Goal: Task Accomplishment & Management: Manage account settings

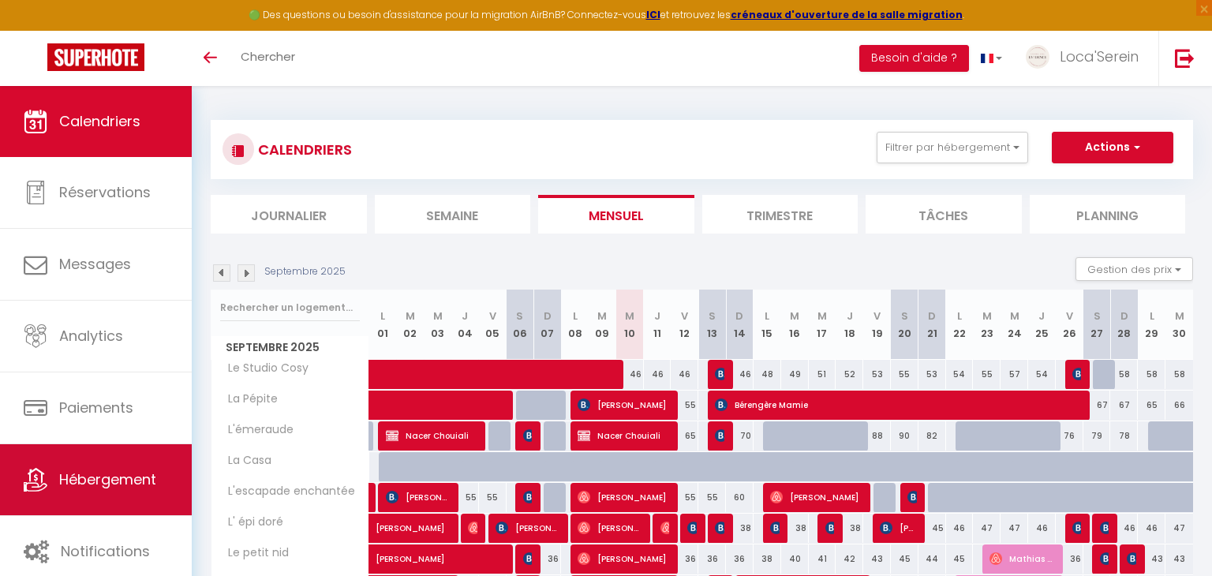
click at [116, 481] on span "Hébergement" at bounding box center [107, 480] width 97 height 20
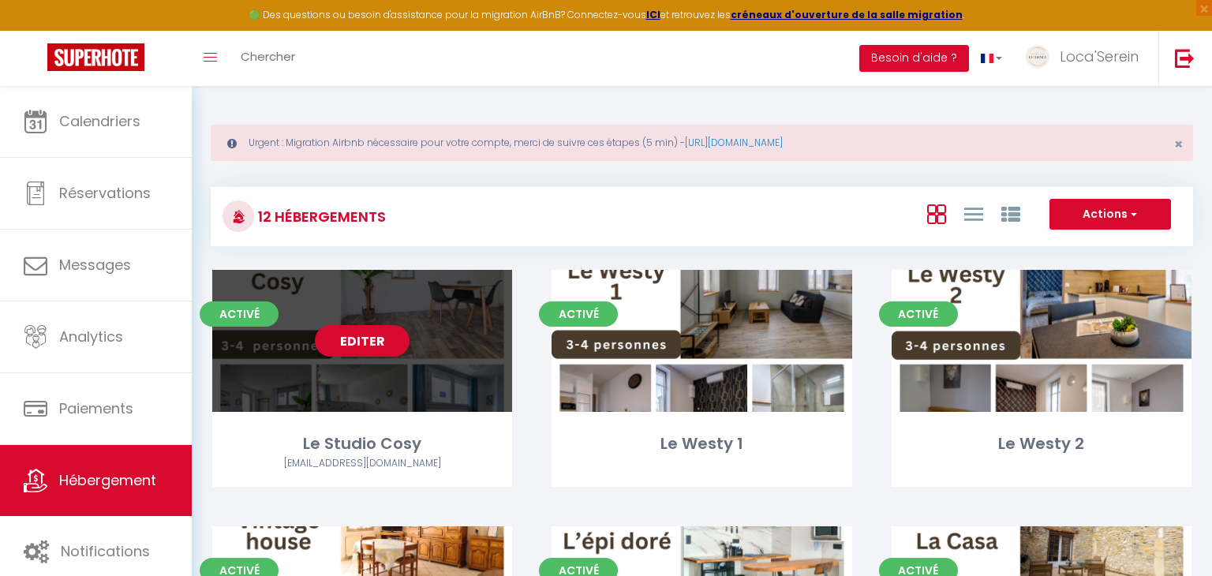
click at [410, 350] on div "Editer" at bounding box center [362, 341] width 300 height 142
select select "3"
select select "2"
select select "1"
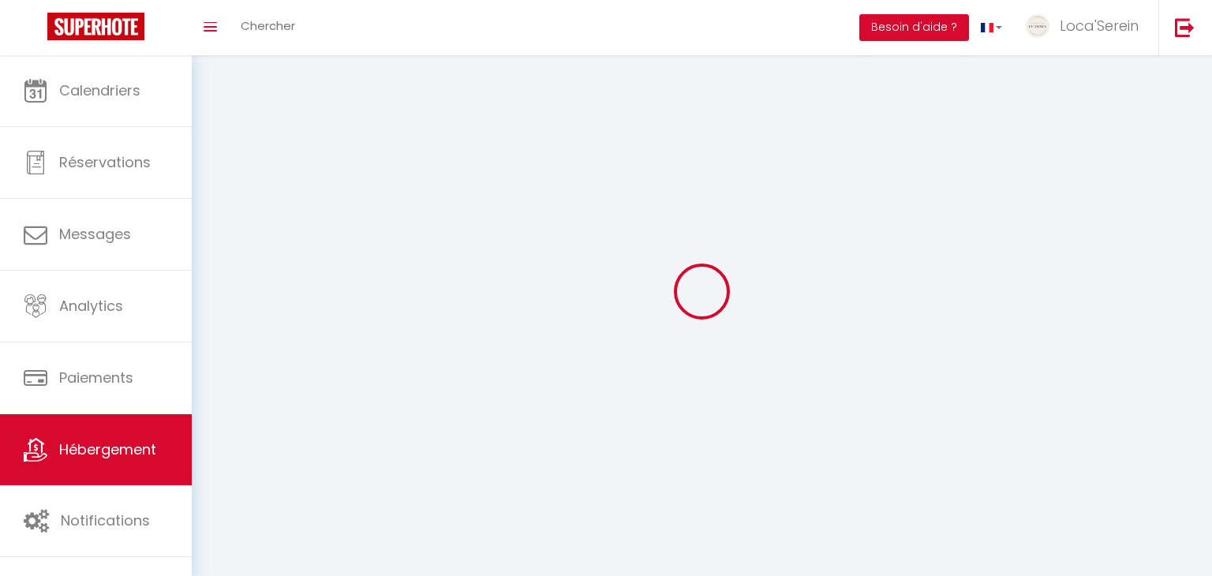
select select
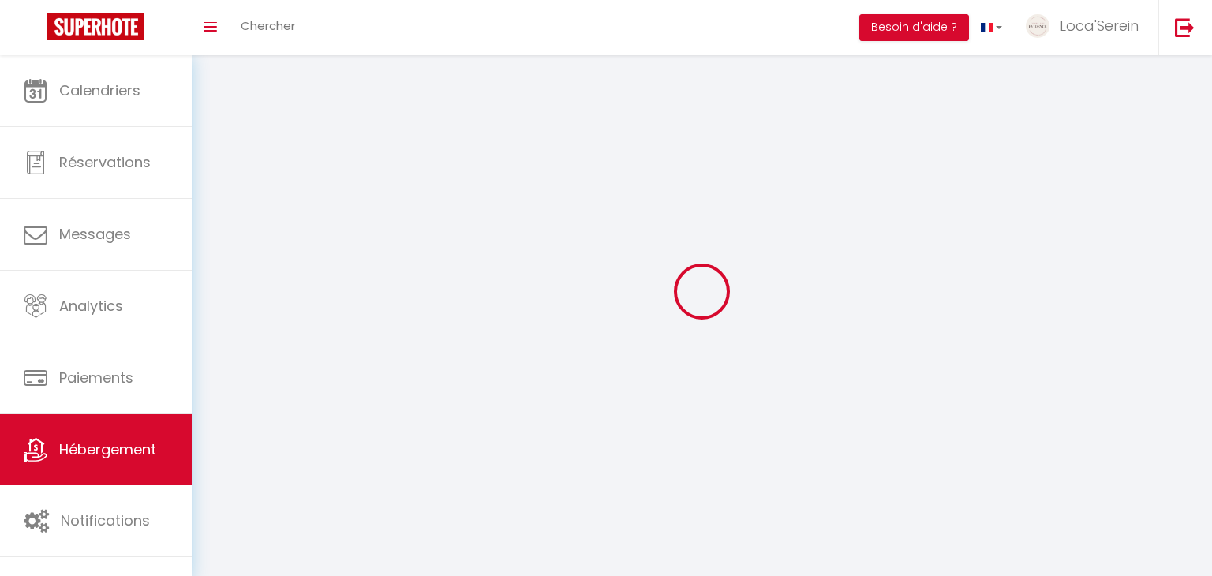
select select
checkbox input "false"
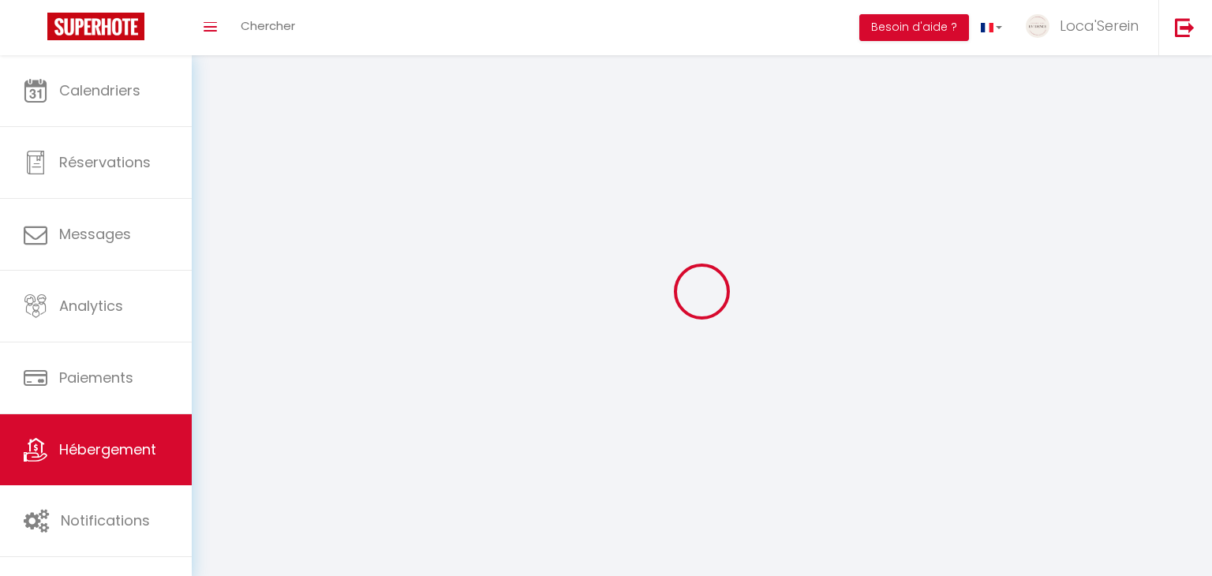
checkbox input "false"
select select
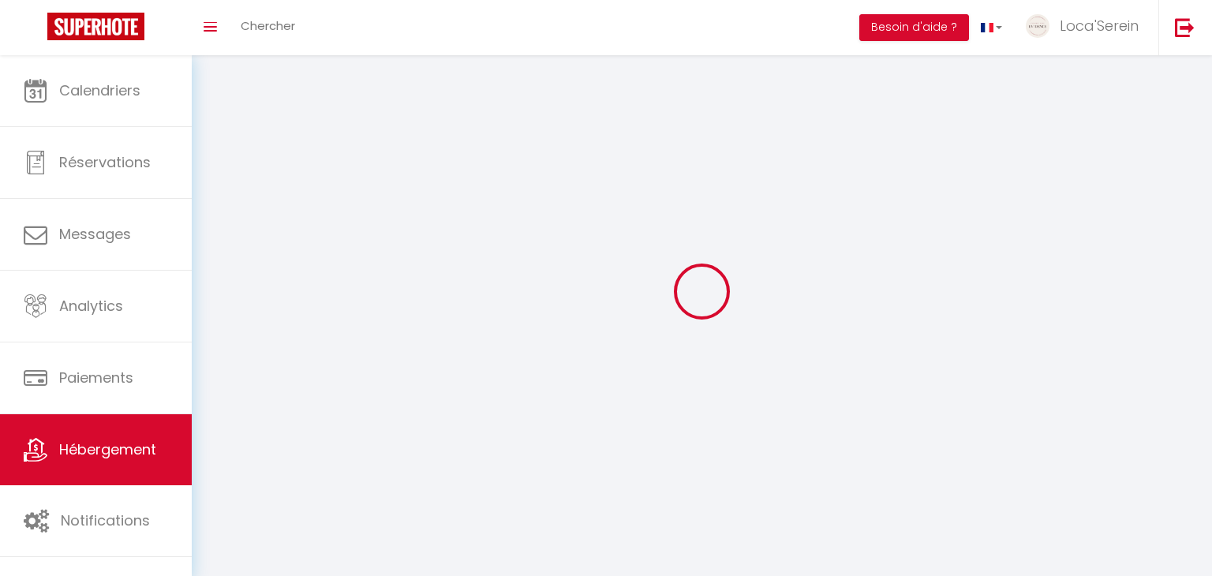
select select
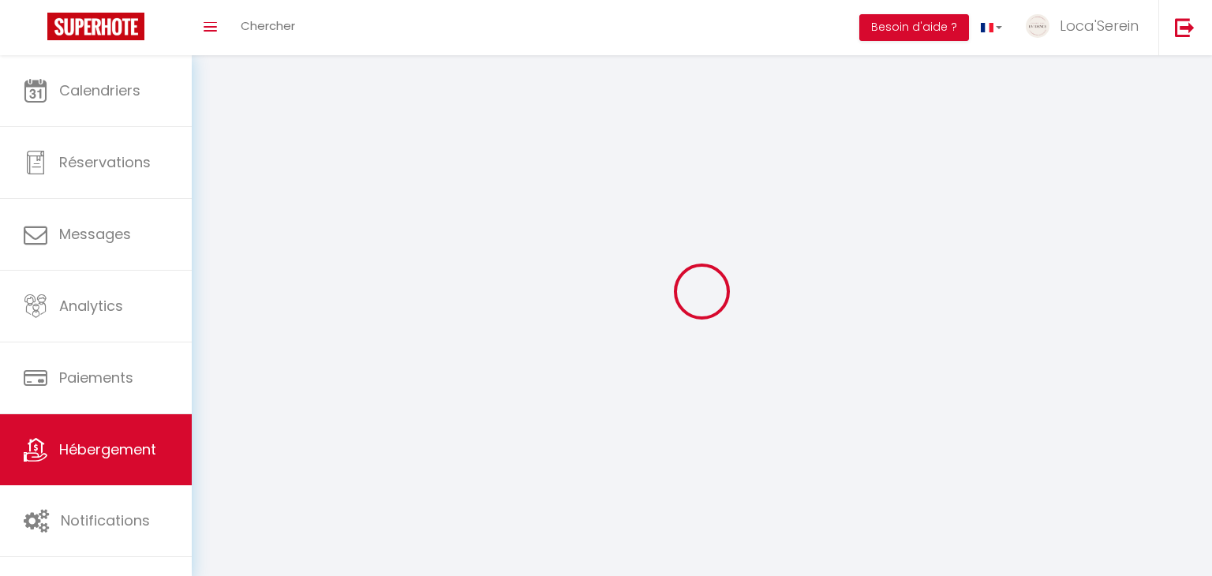
checkbox input "false"
select select
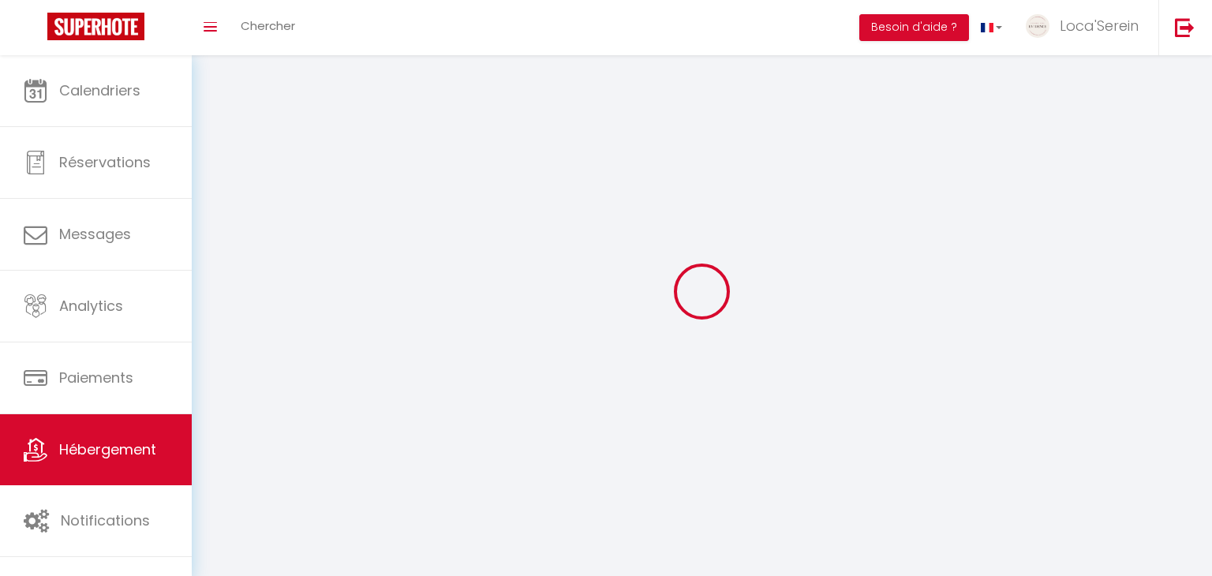
select select
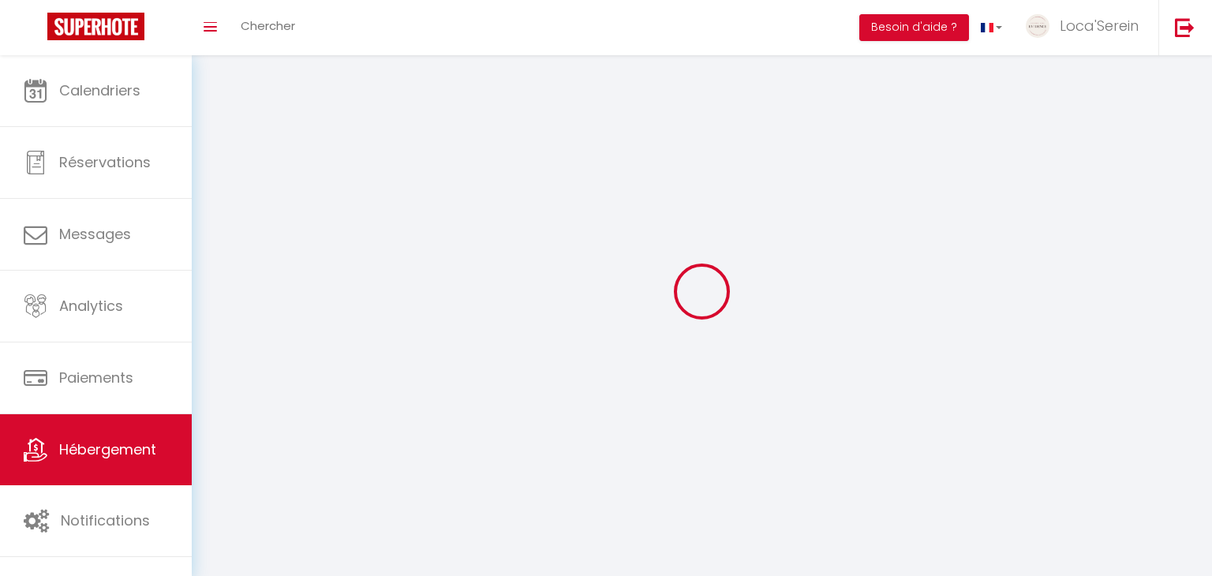
select select
checkbox input "false"
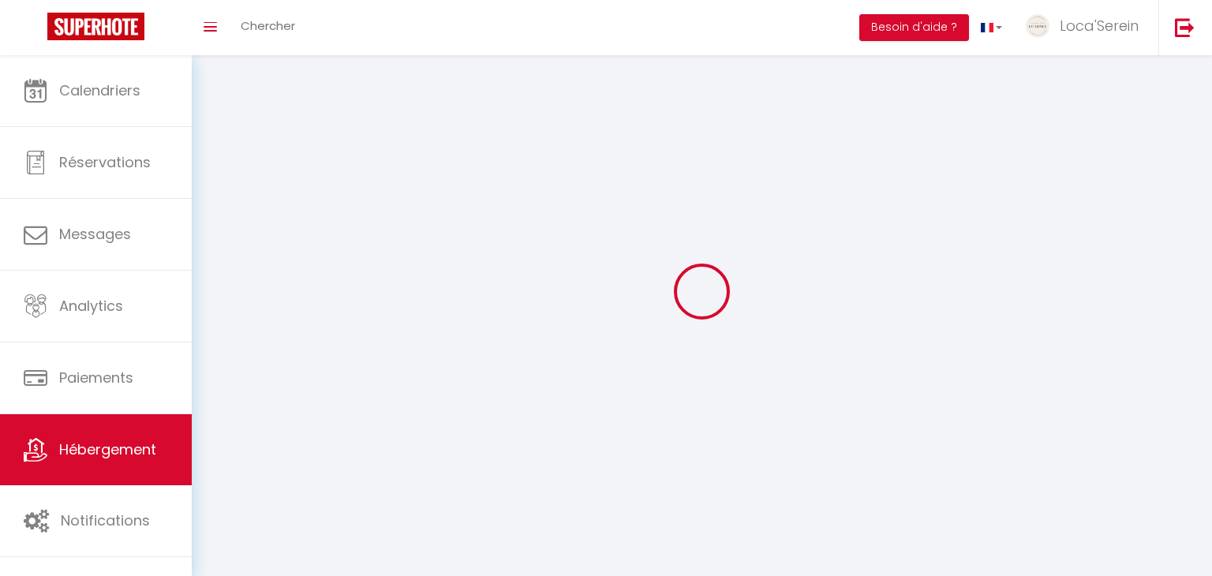
select select
select select "1"
select select
select select "28"
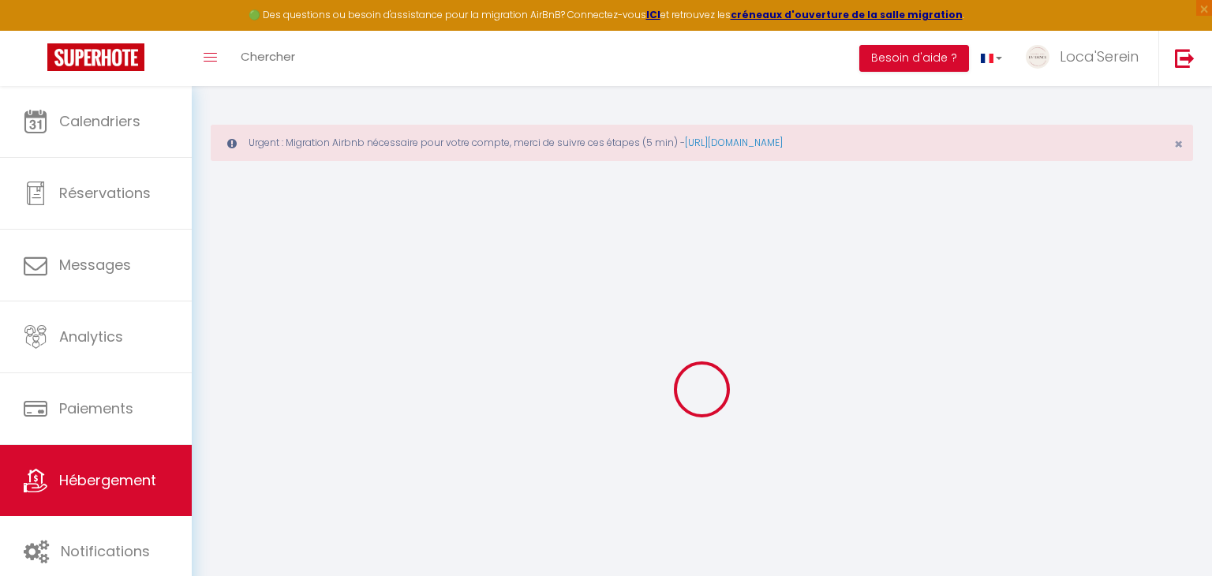
select select
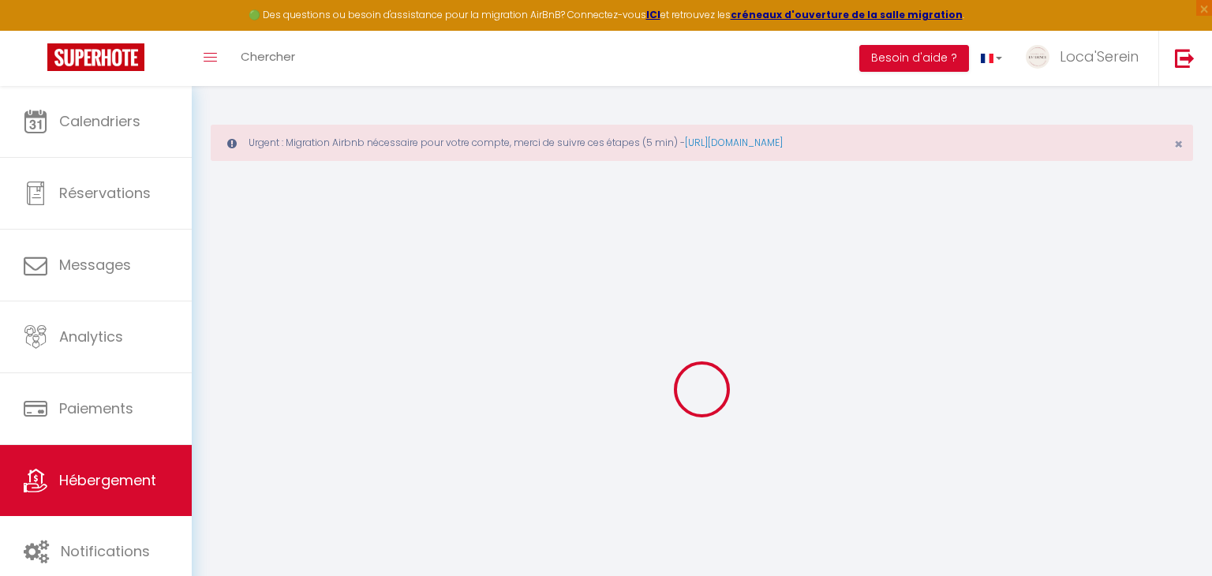
select select
checkbox input "false"
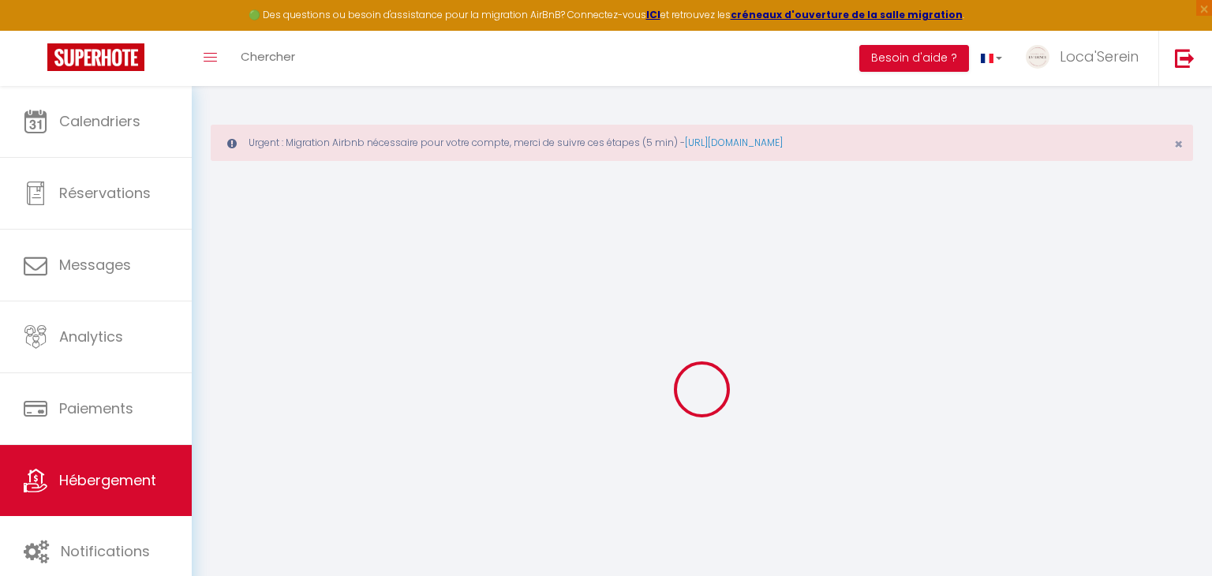
select select
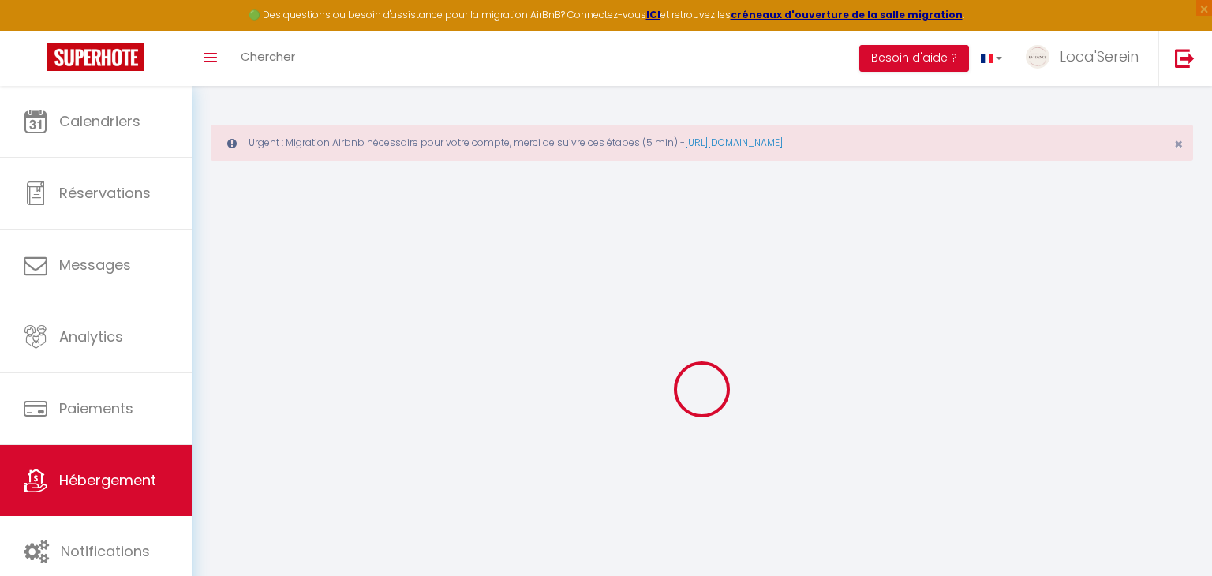
select select
checkbox input "false"
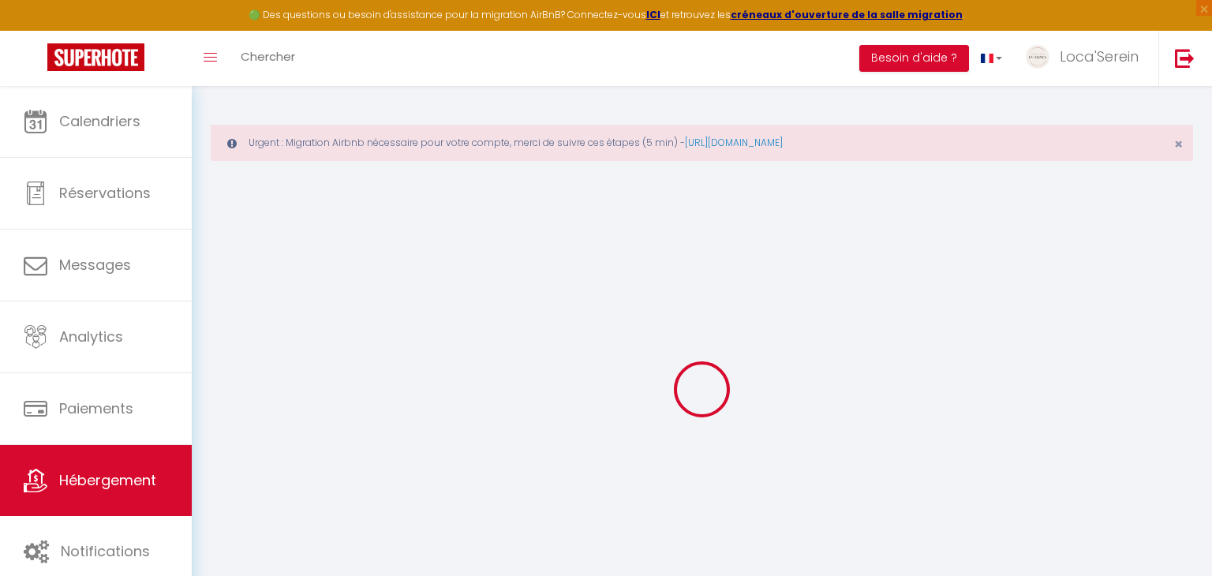
checkbox input "false"
select select
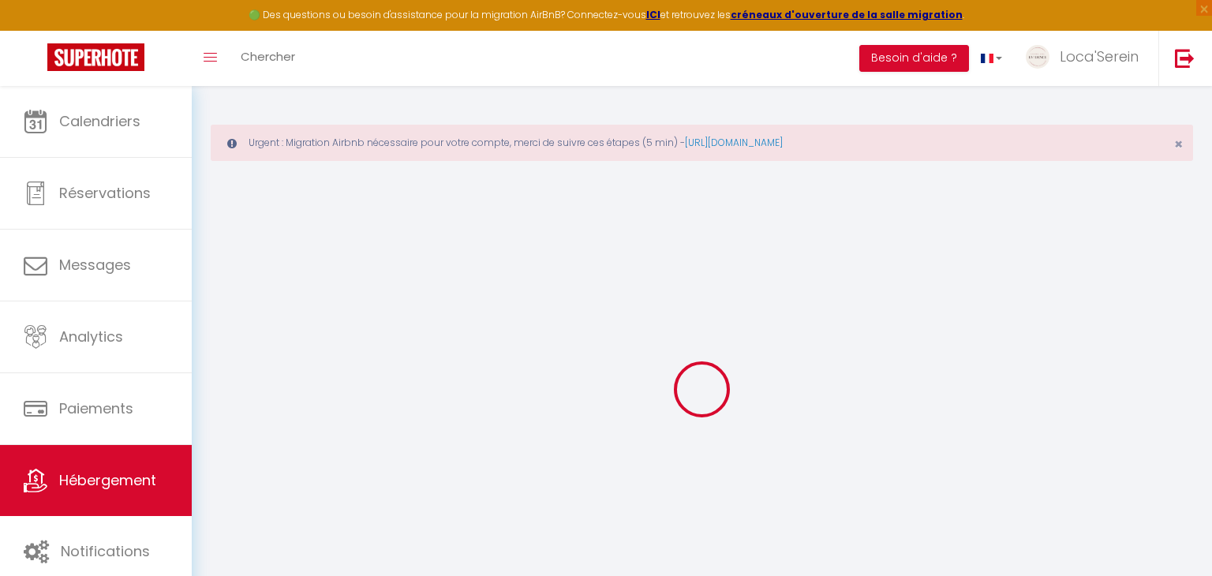
select select
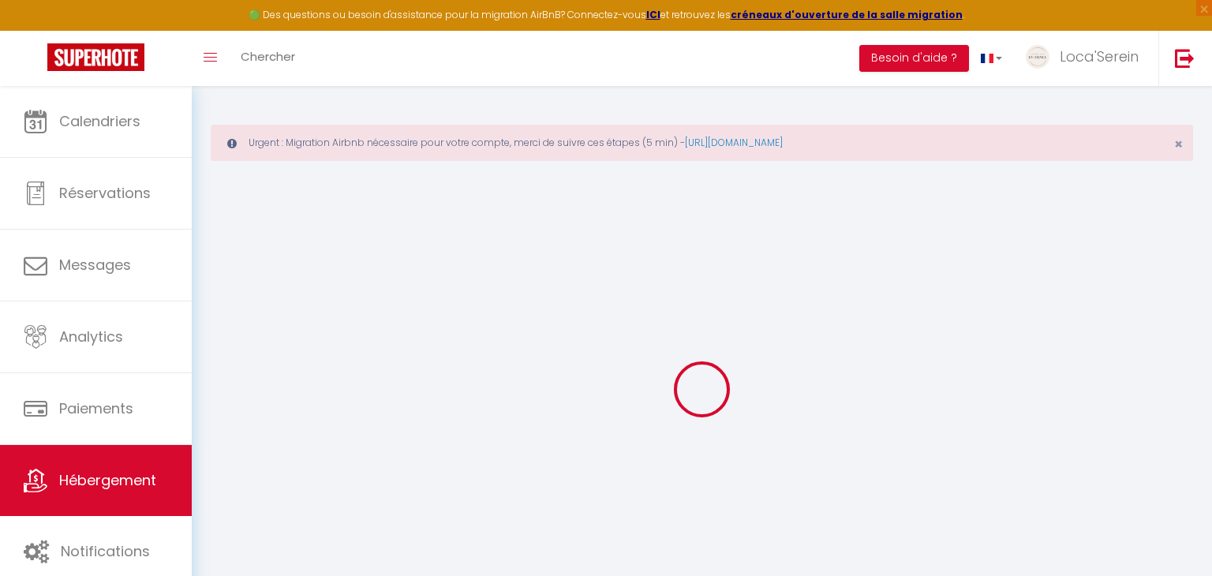
checkbox input "false"
select select
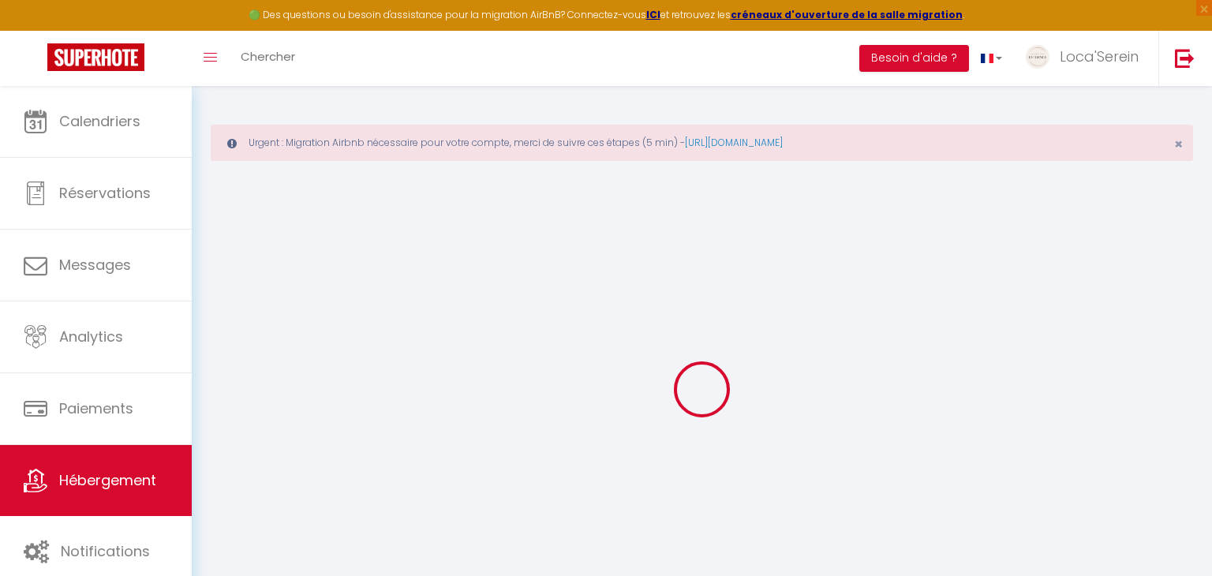
select select
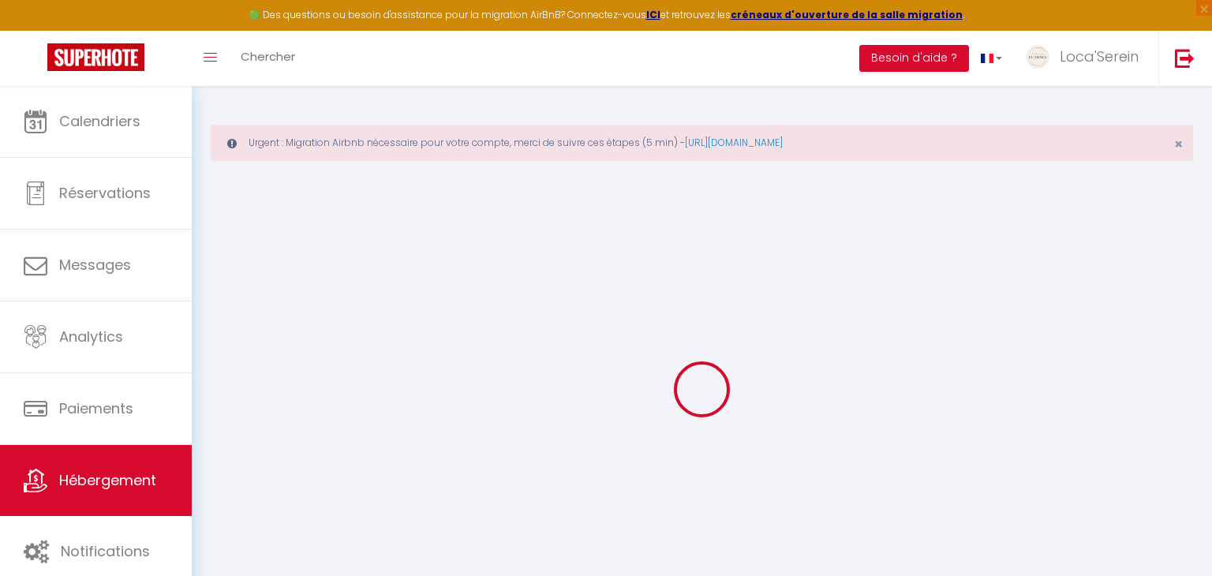
select select
checkbox input "false"
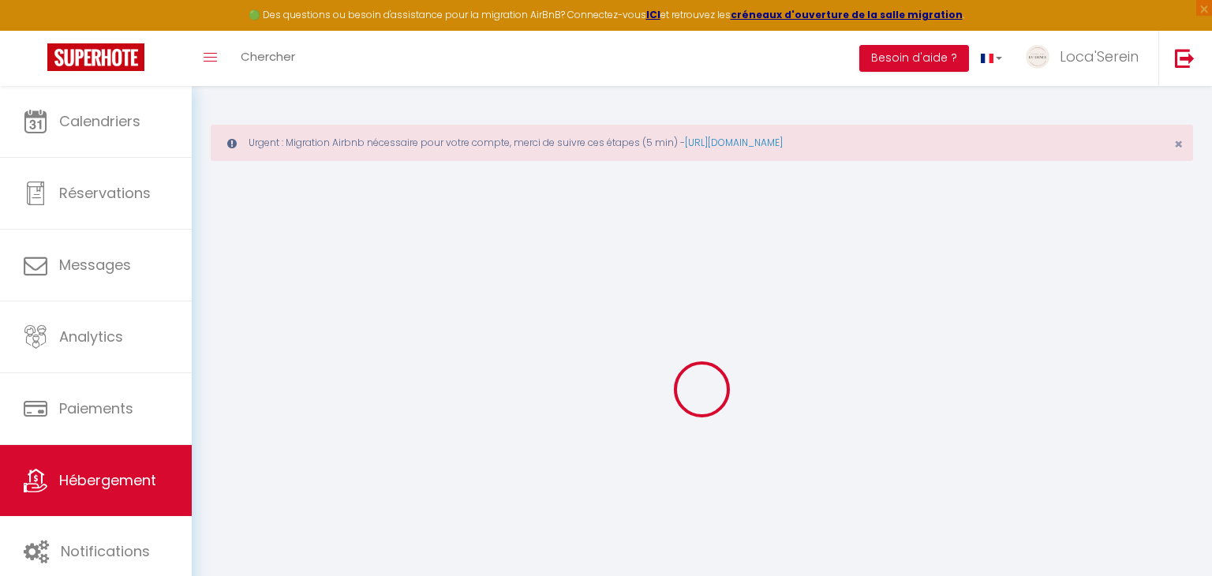
checkbox input "false"
select select
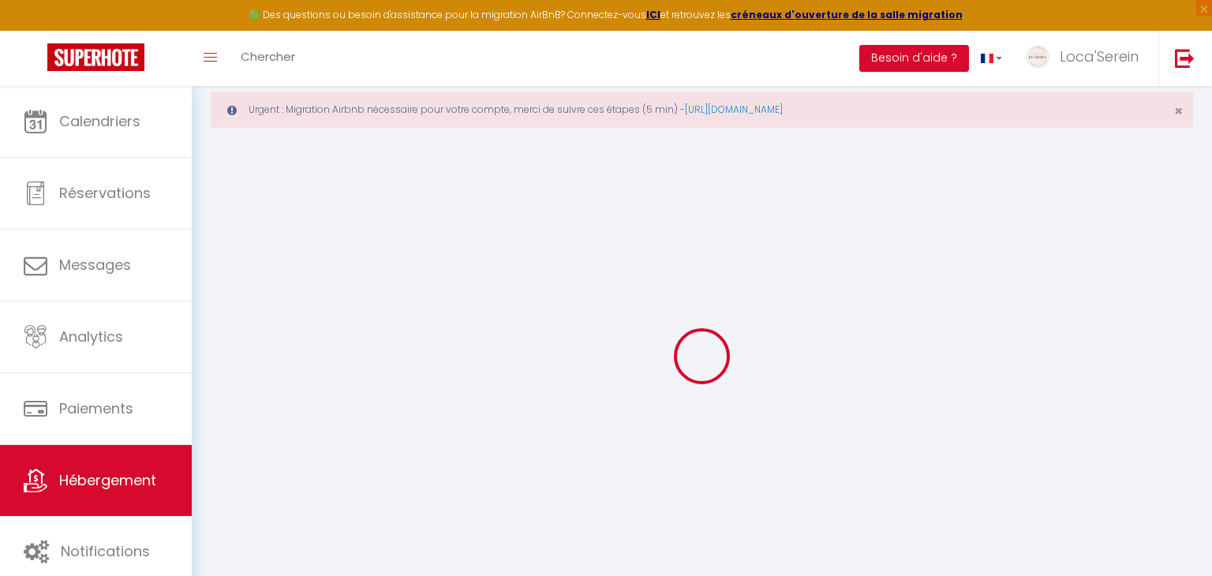
scroll to position [34, 0]
type input "Le Studio Cosy"
type input "Grégory"
type input "Genin"
type input "3 place des Boules"
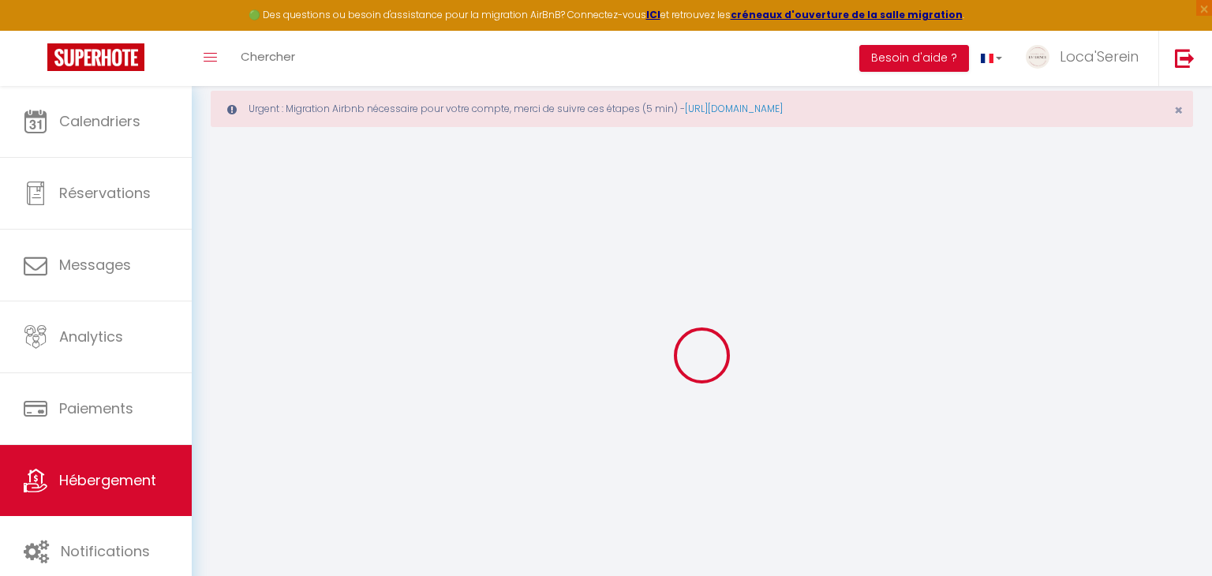
type input "01150"
type input "Lagnieu"
type input "46"
type input "10"
type input "30"
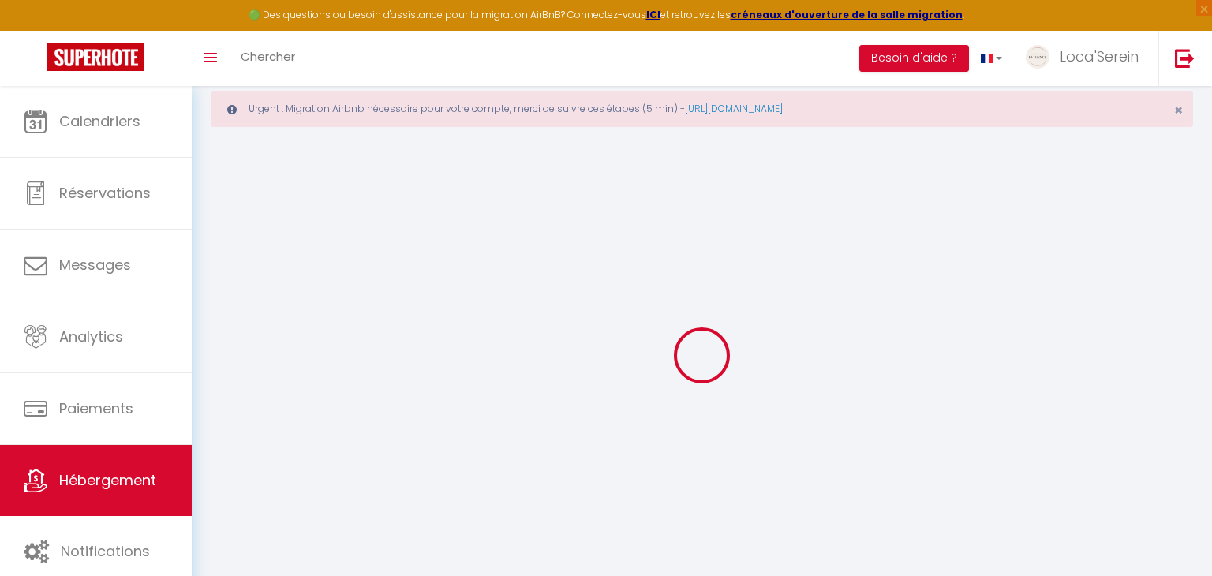
type input "5.50"
type input "2.59"
type input "200"
select select
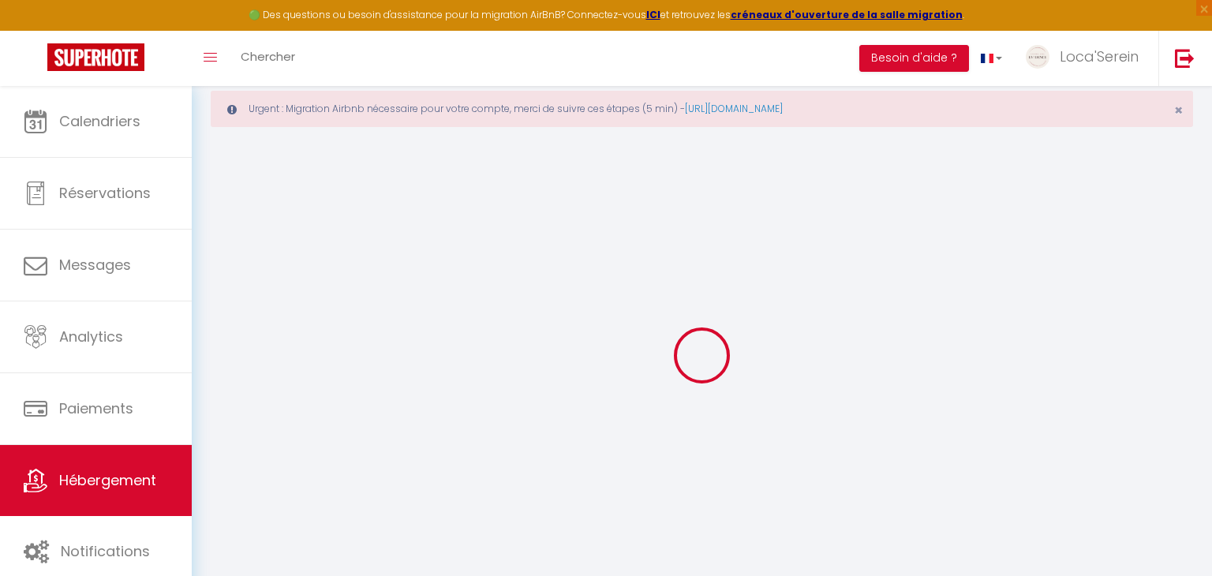
select select
type input "3 Place des Boules"
type input "01150"
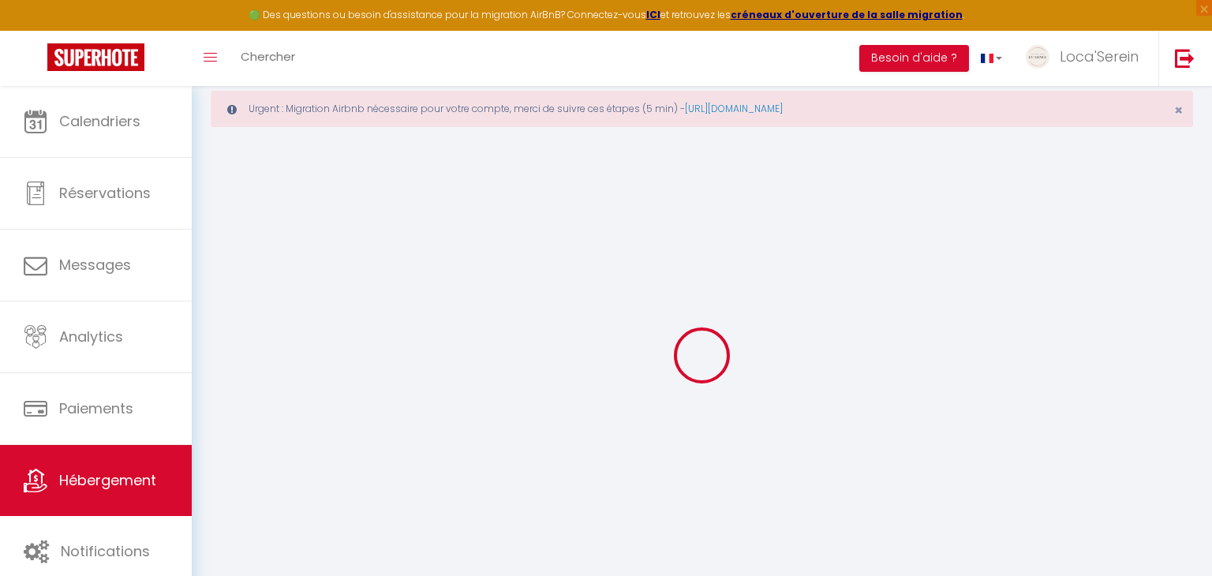
type input "Lagnieu"
type input "[EMAIL_ADDRESS][DOMAIN_NAME]"
select select "10245"
checkbox input "false"
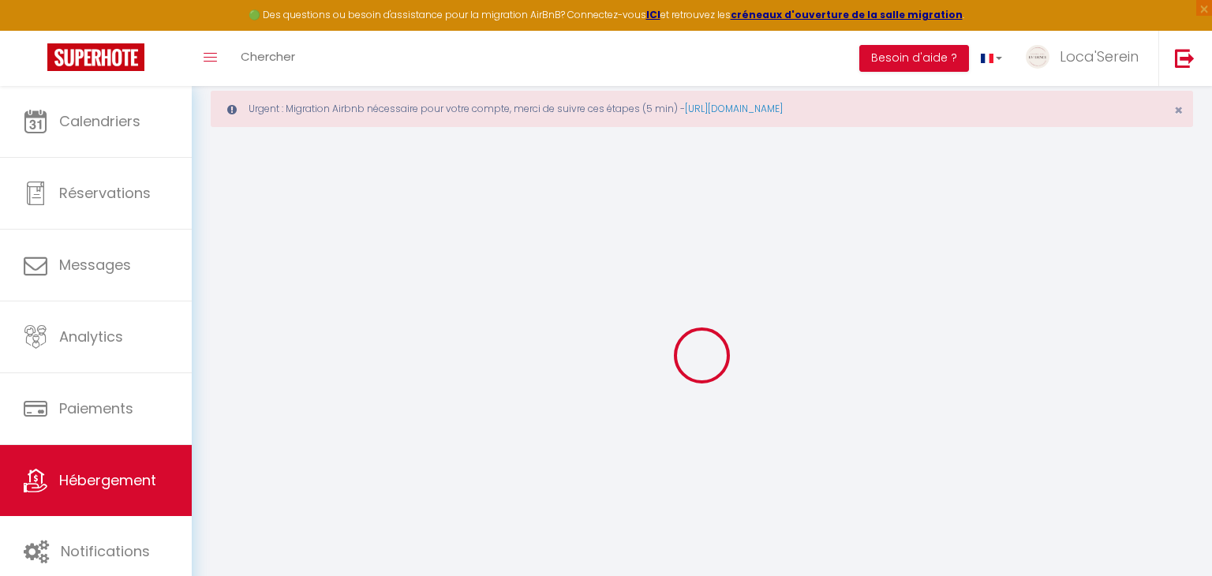
checkbox input "false"
radio input "true"
type input "17"
type input "30"
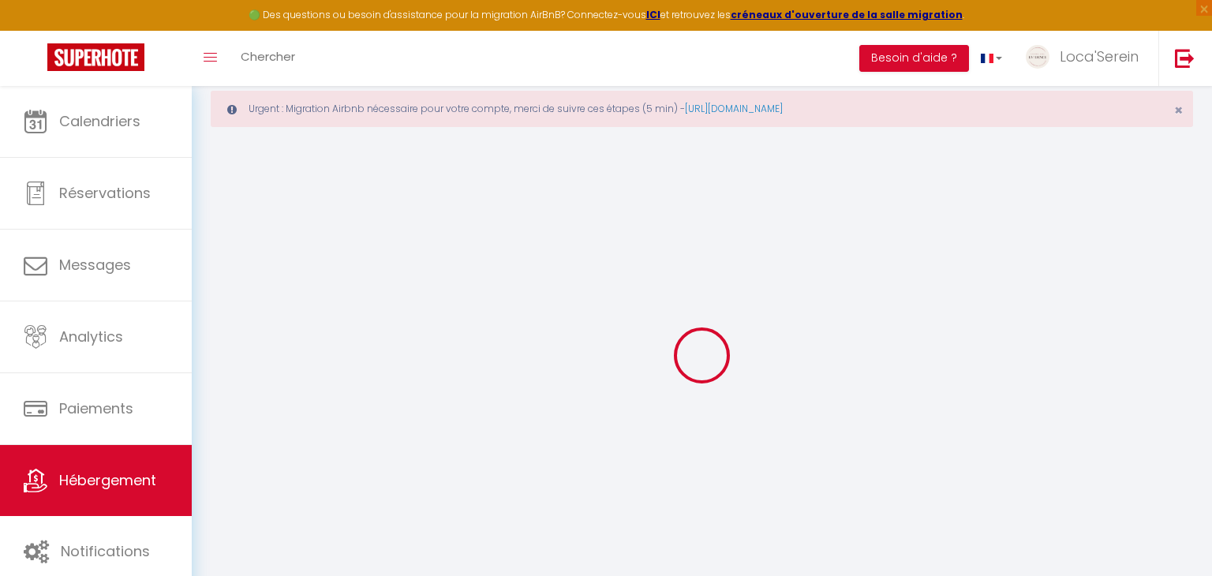
type input "0"
select select
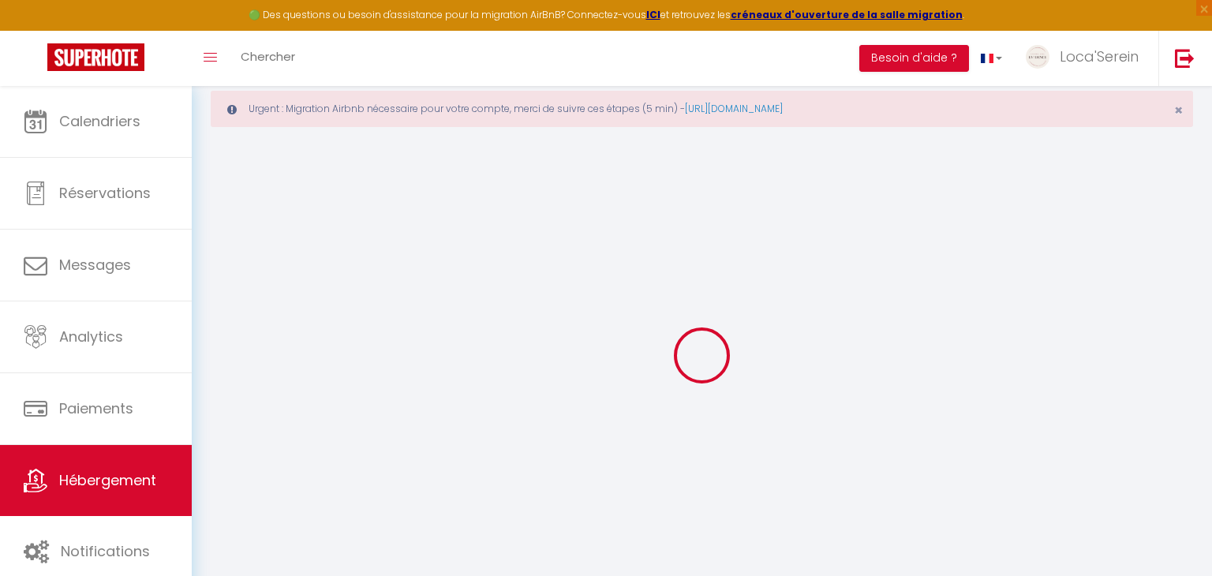
select select
checkbox input "false"
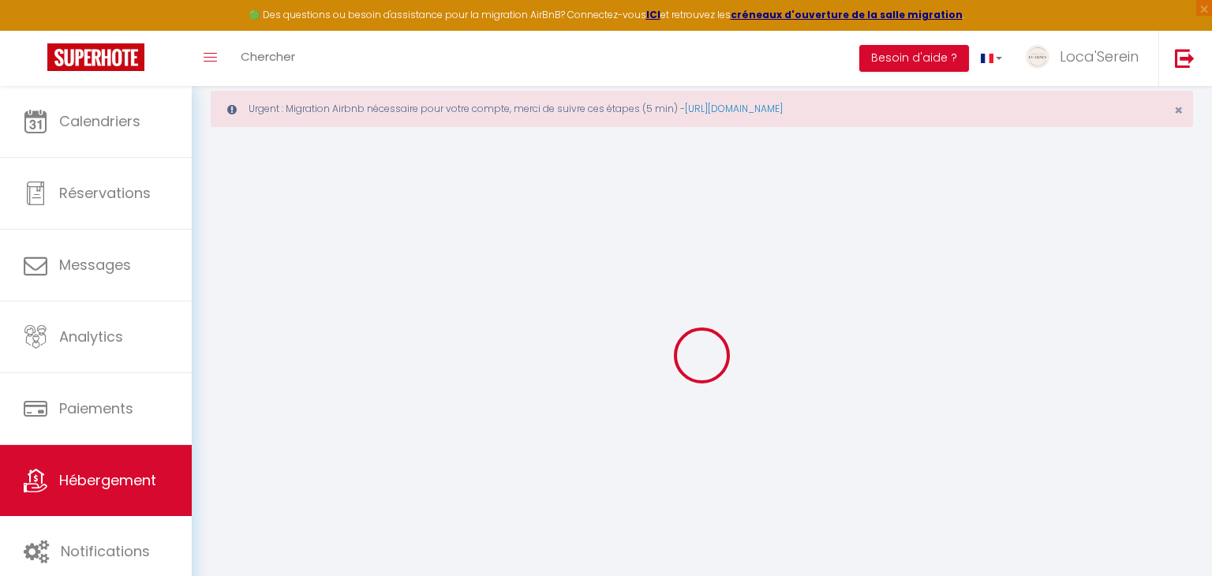
checkbox input "false"
select select
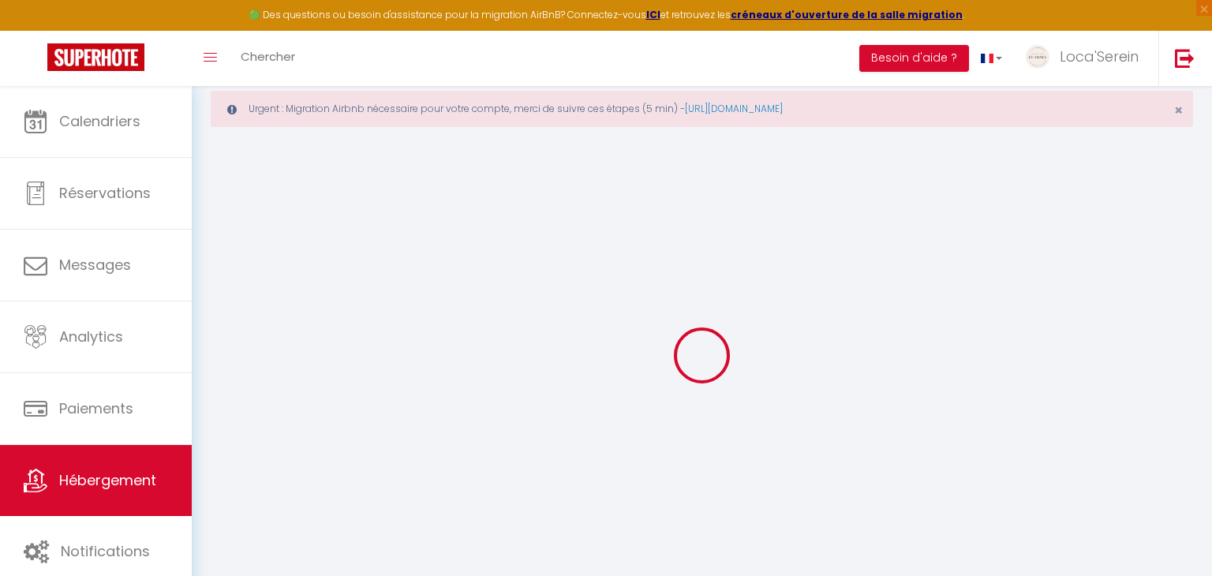
select select
checkbox input "false"
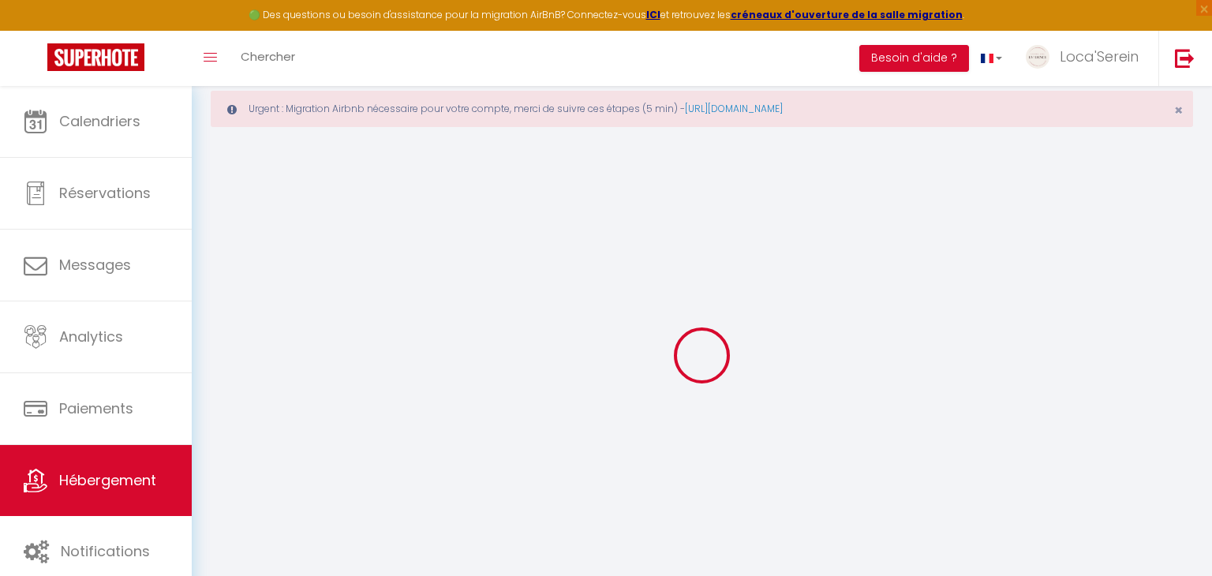
checkbox input "false"
select select "45459"
checkbox input "false"
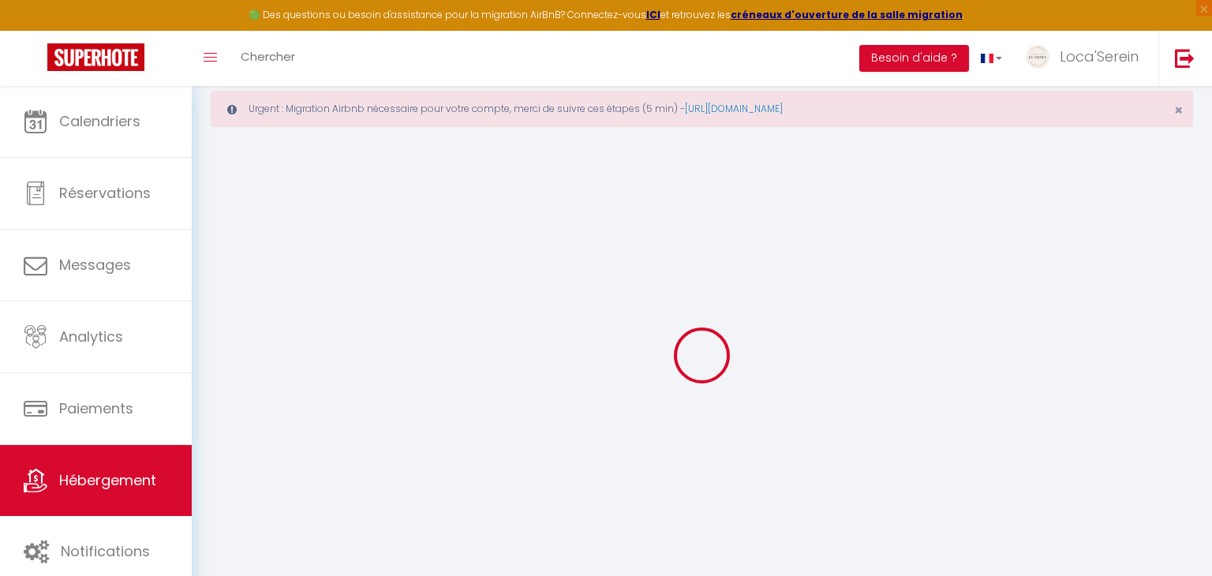
checkbox input "false"
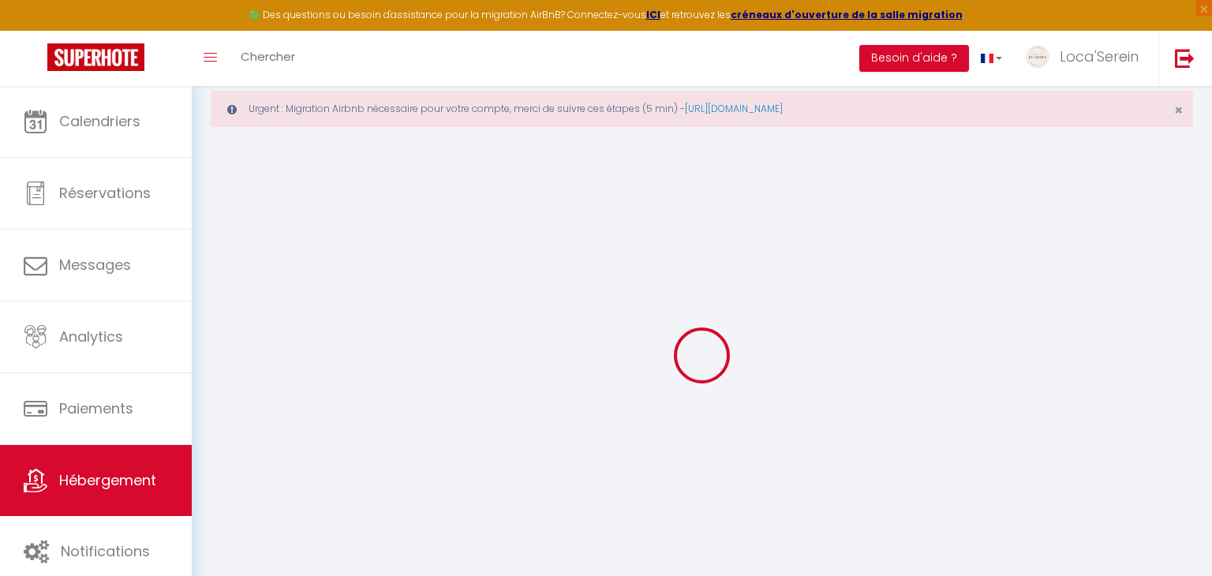
select select "16:00"
select select
select select "11:00"
select select "30"
select select "120"
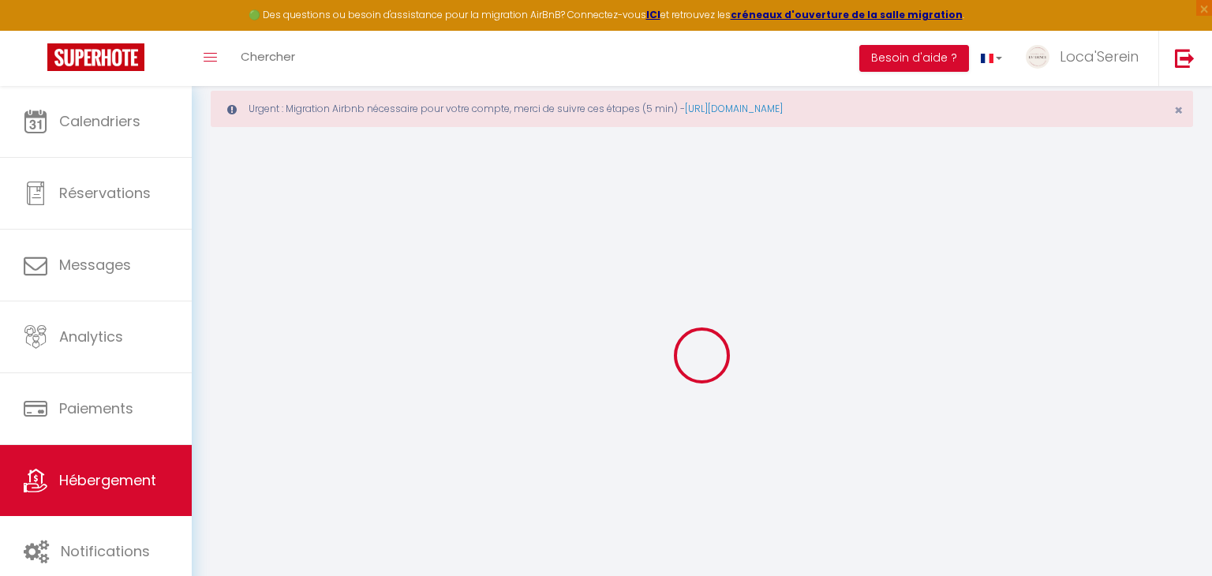
select select
checkbox input "false"
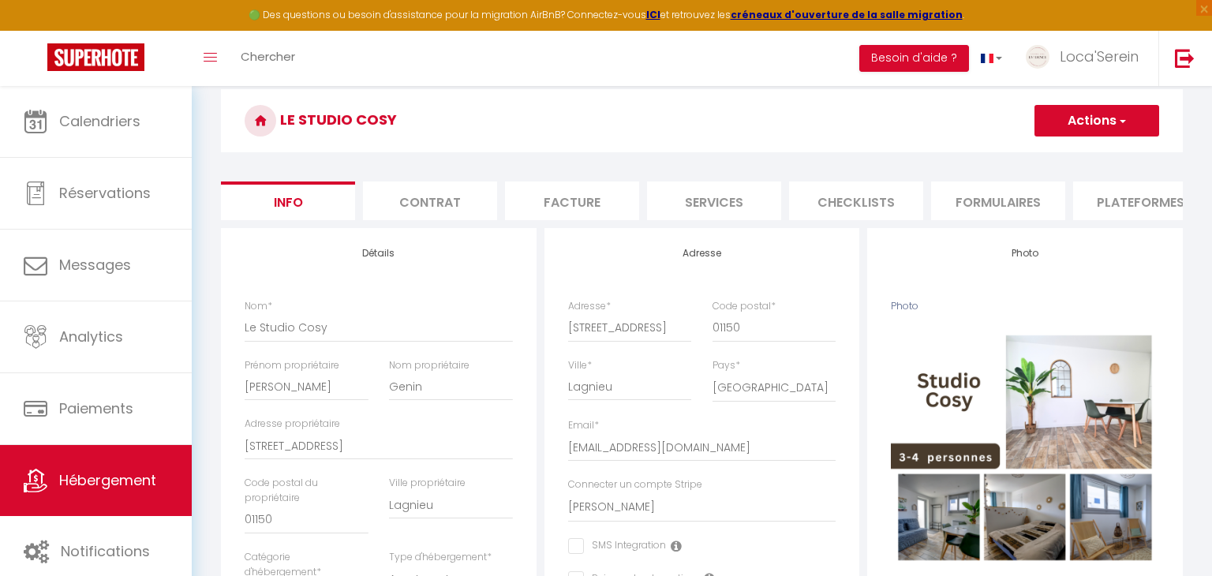
scroll to position [122, 0]
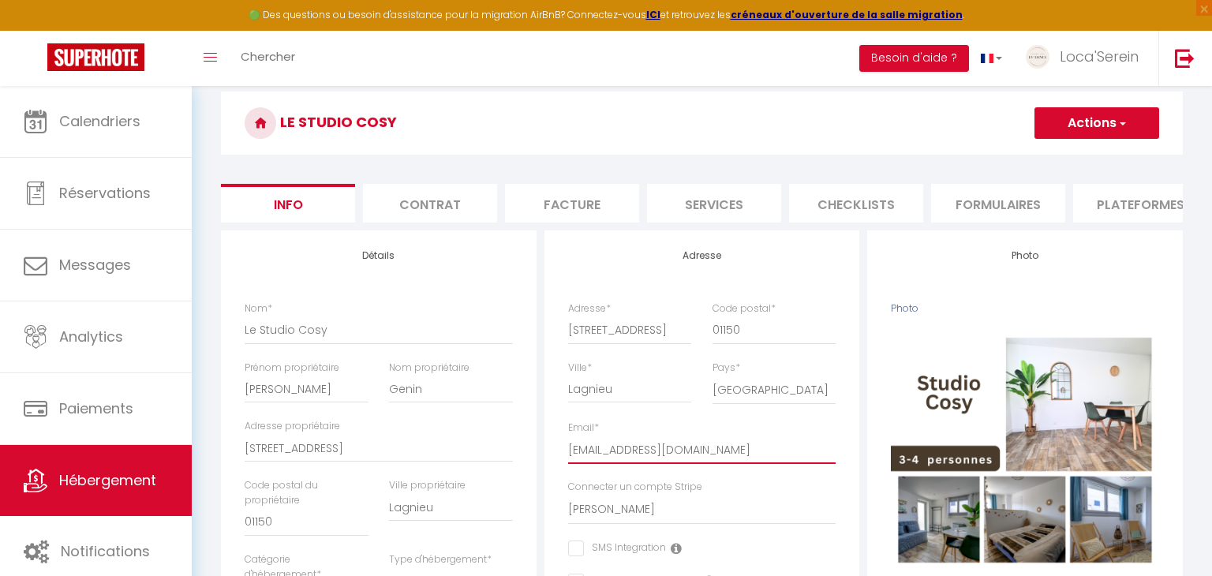
click at [646, 447] on input "[EMAIL_ADDRESS][DOMAIN_NAME]" at bounding box center [702, 450] width 268 height 28
click at [663, 356] on div "Adresse * 3 Place des Boules" at bounding box center [630, 330] width 144 height 59
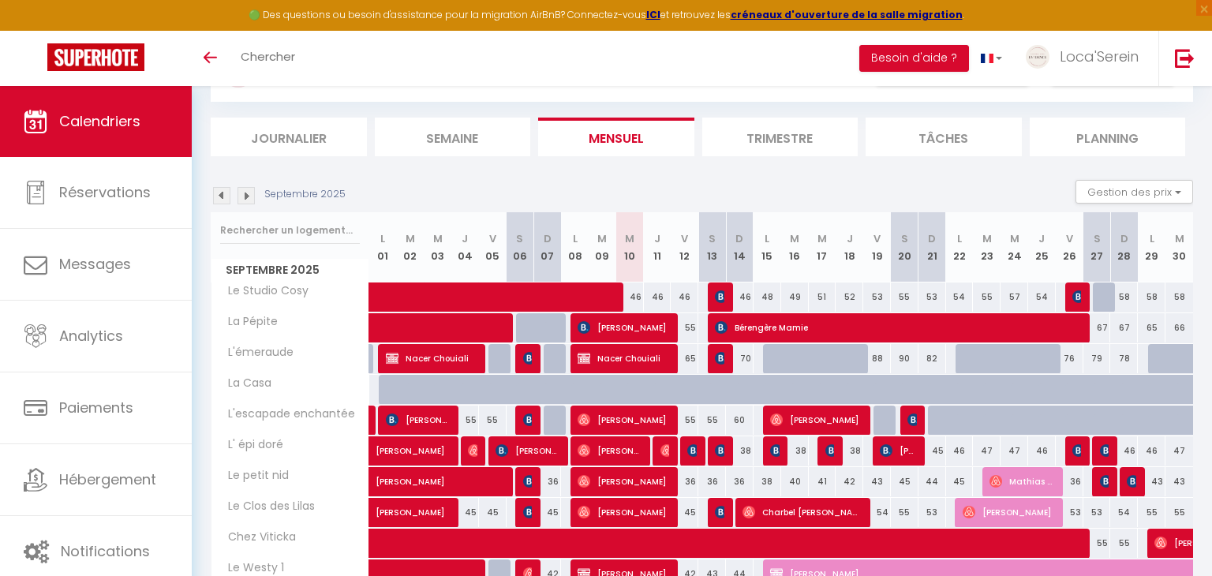
scroll to position [216, 0]
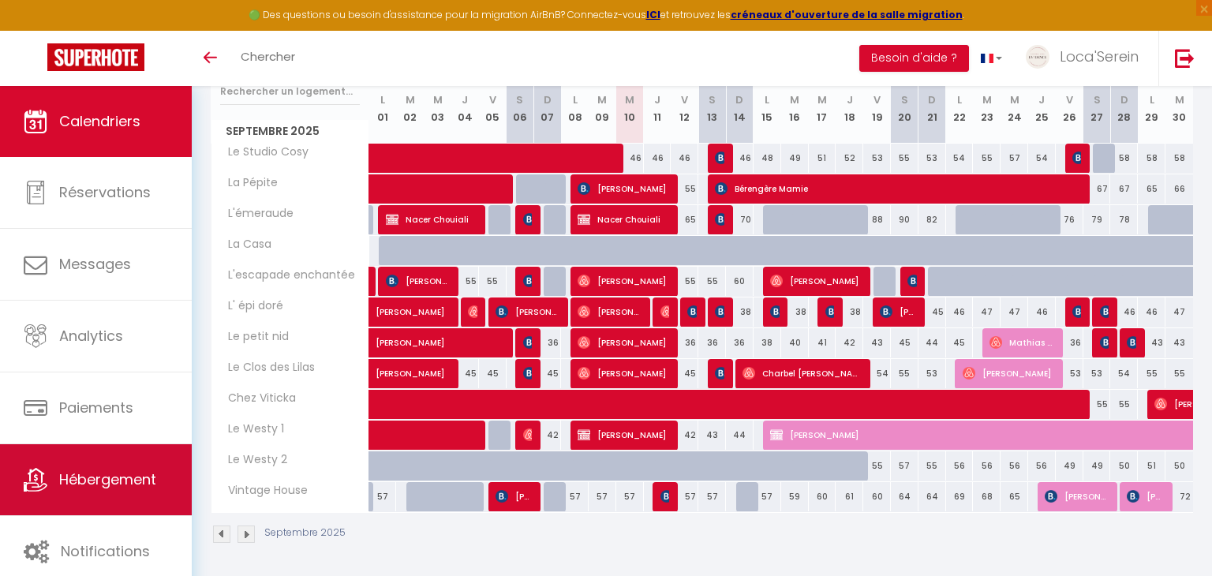
click at [107, 487] on span "Hébergement" at bounding box center [107, 480] width 97 height 20
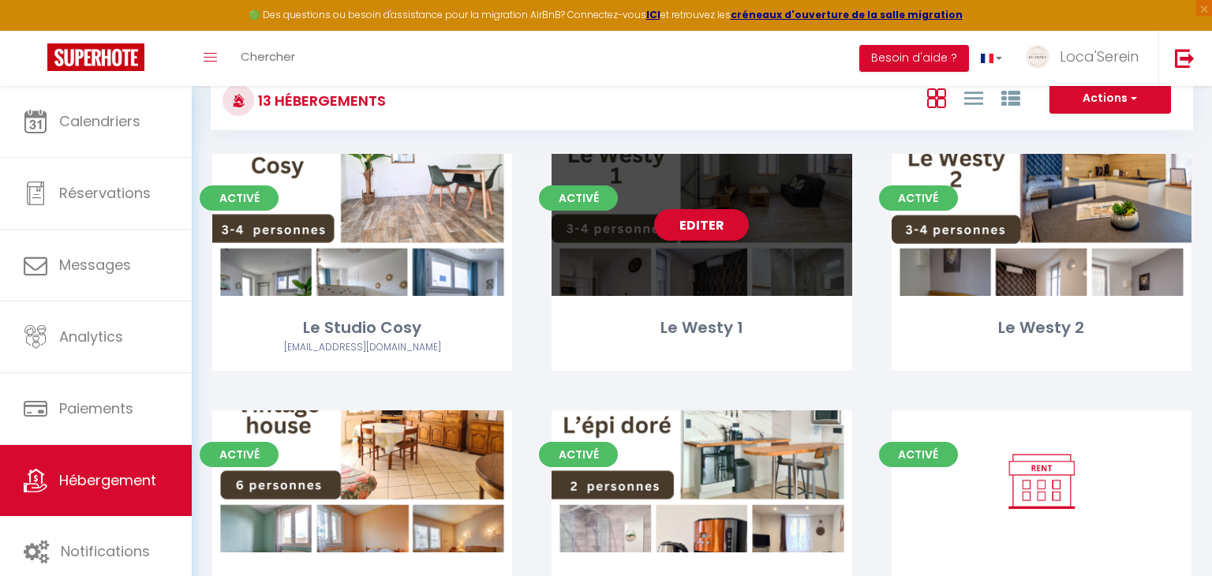
scroll to position [229, 0]
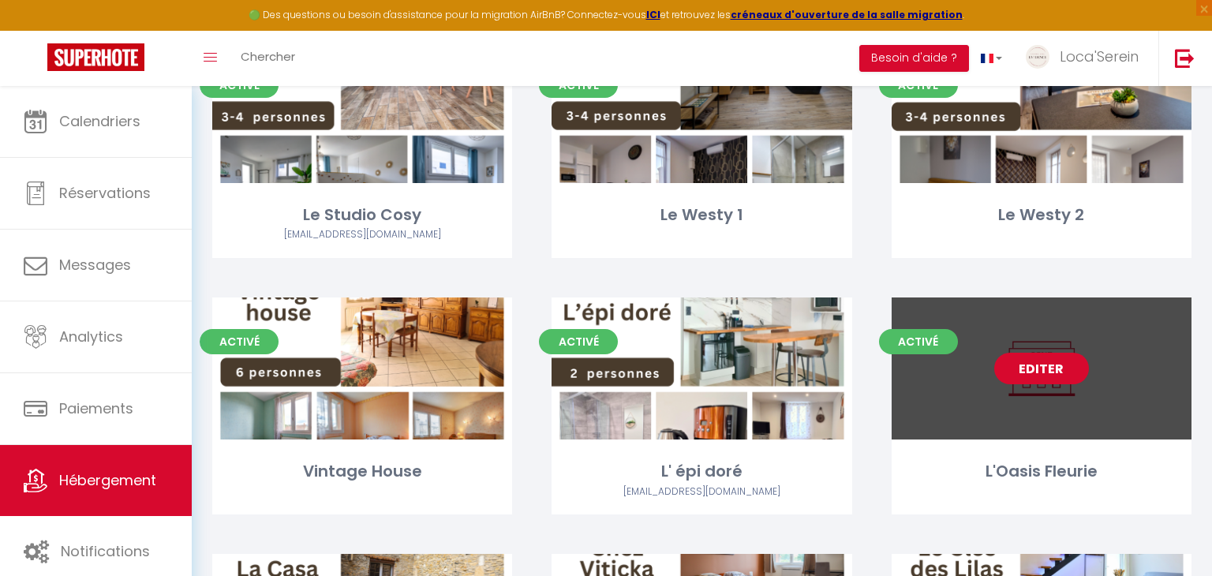
click at [1048, 358] on link "Editer" at bounding box center [1041, 369] width 95 height 32
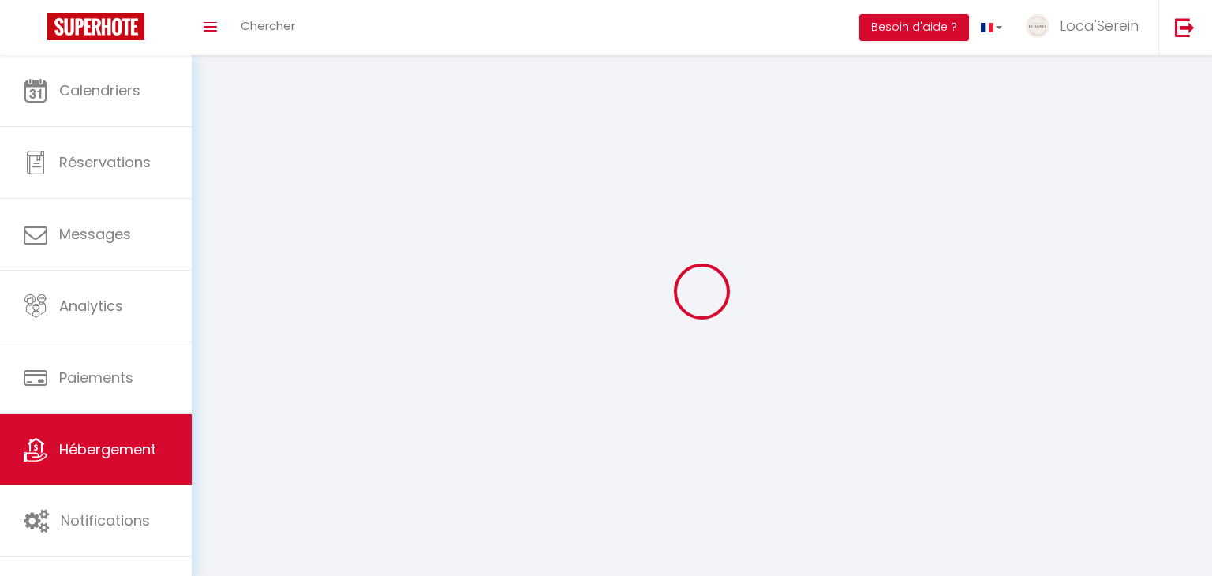
select select "1"
select select
select select "28"
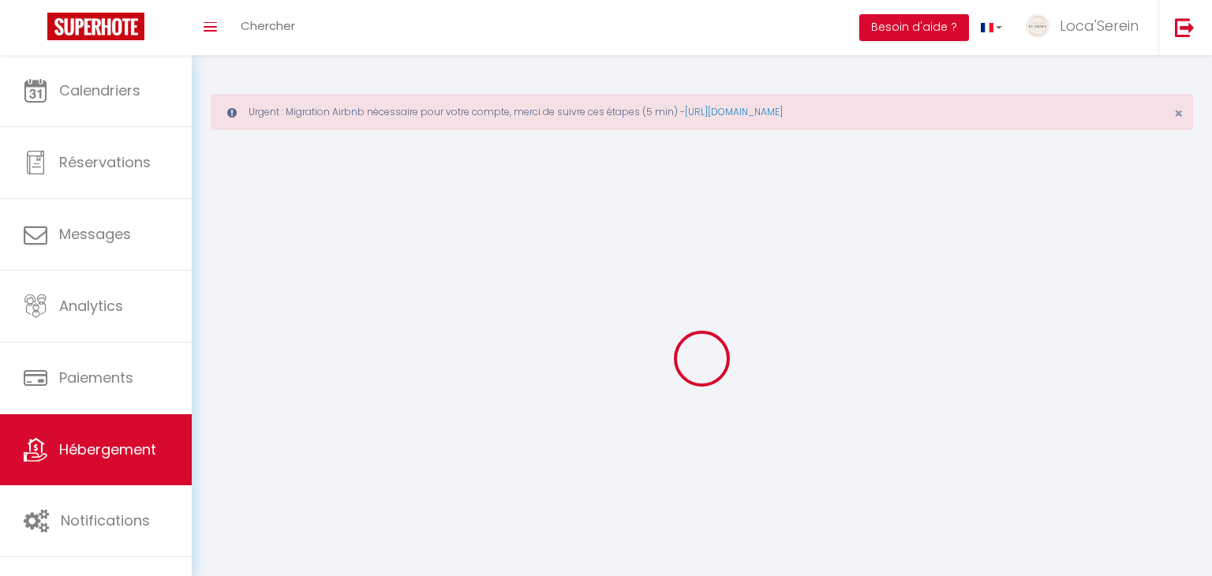
select select
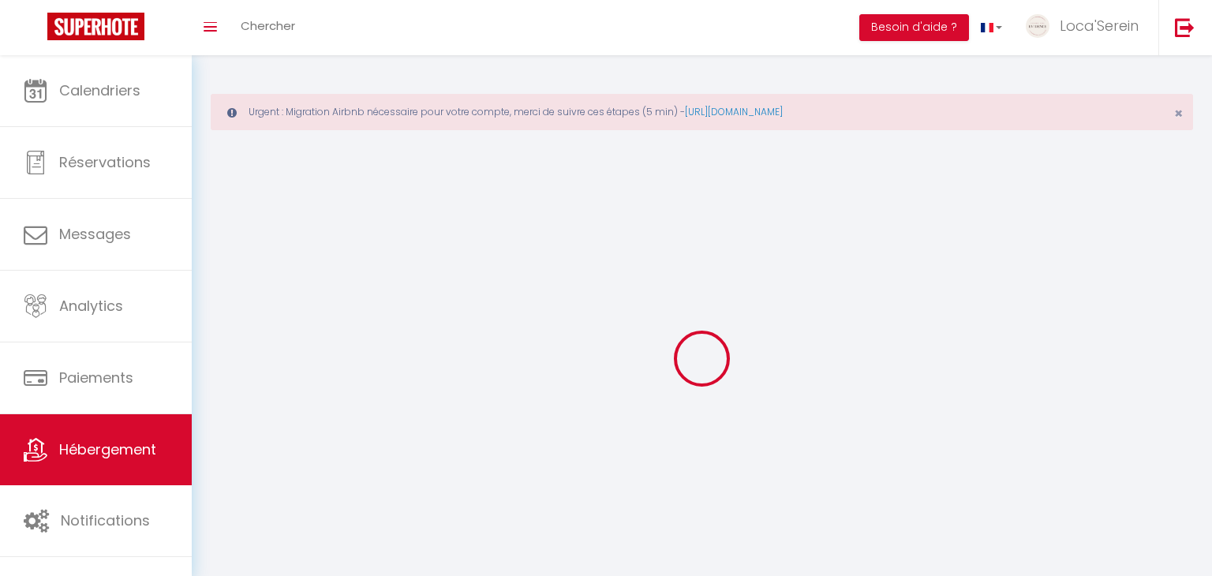
select select
checkbox input "false"
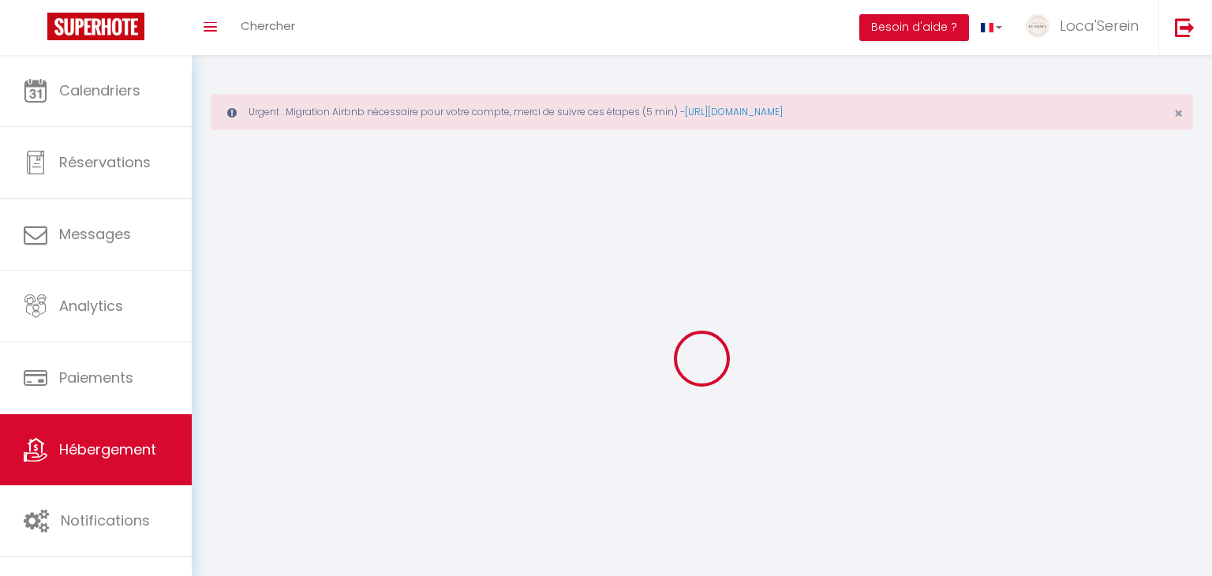
select select
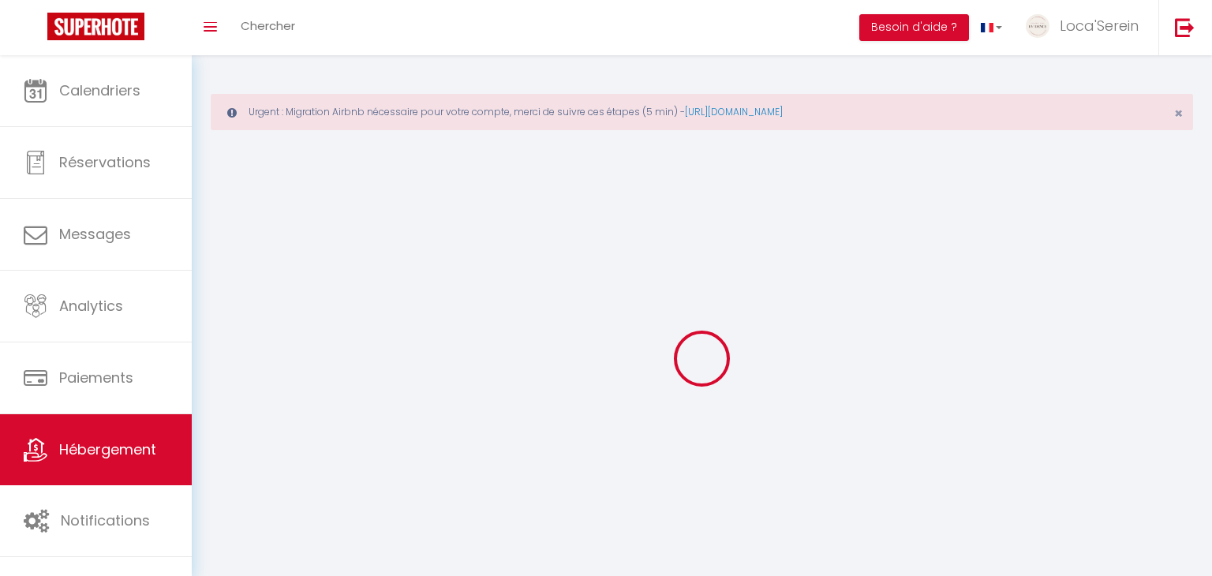
select select
checkbox input "false"
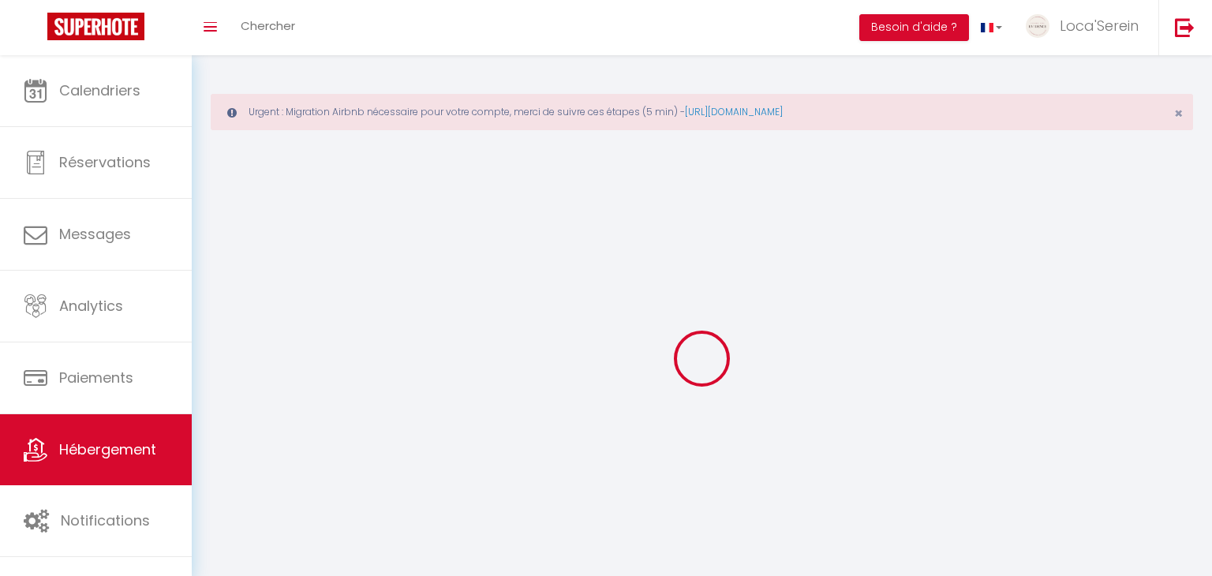
checkbox input "false"
select select
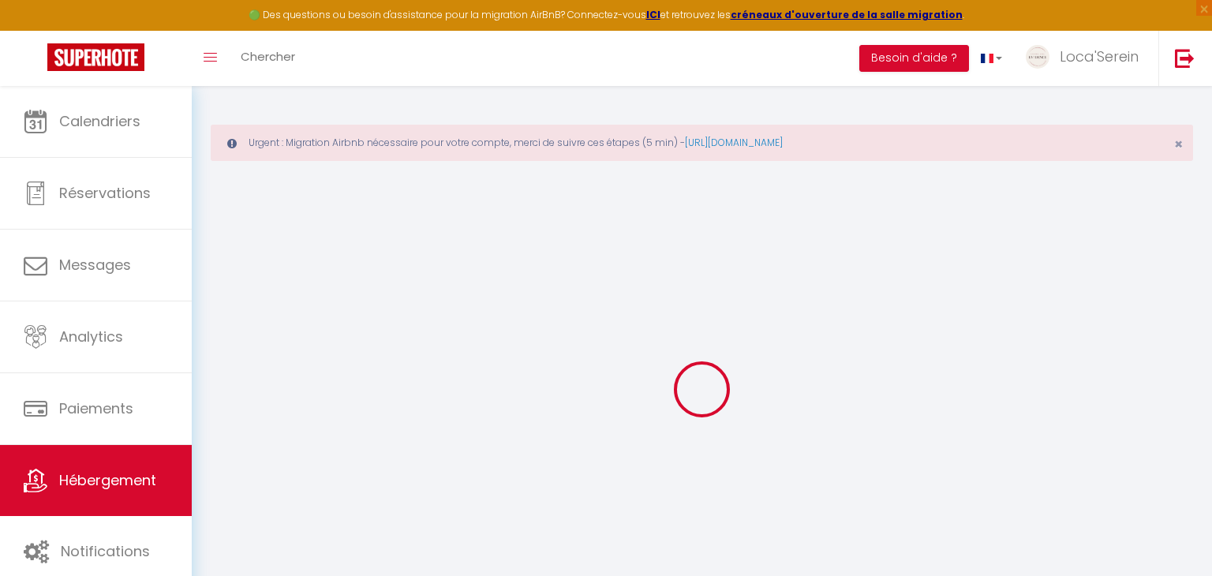
select select
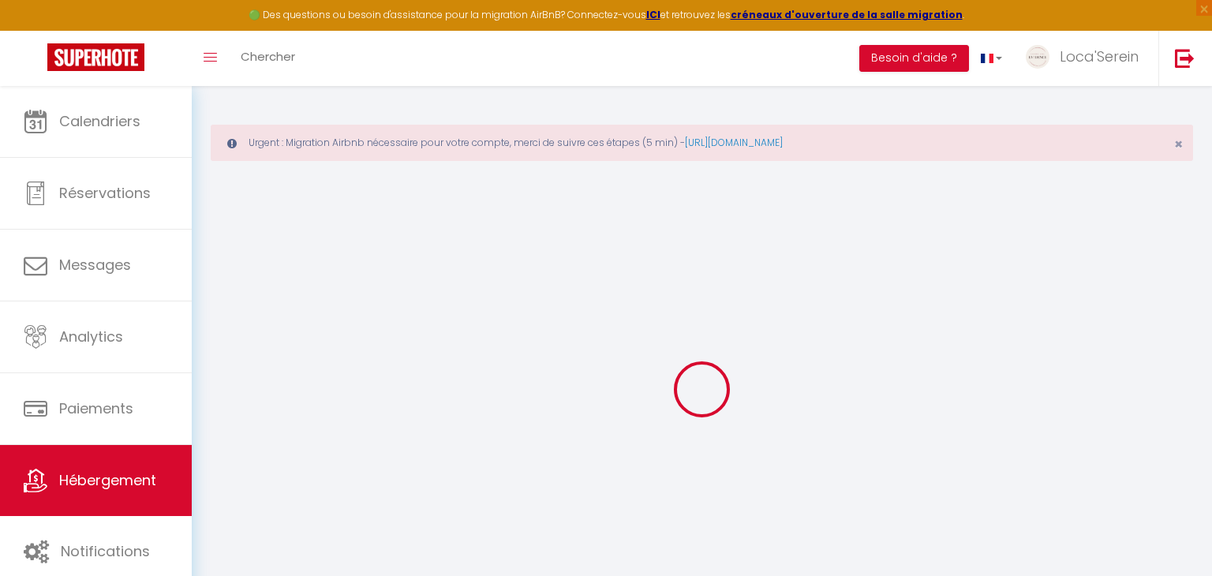
select select
checkbox input "false"
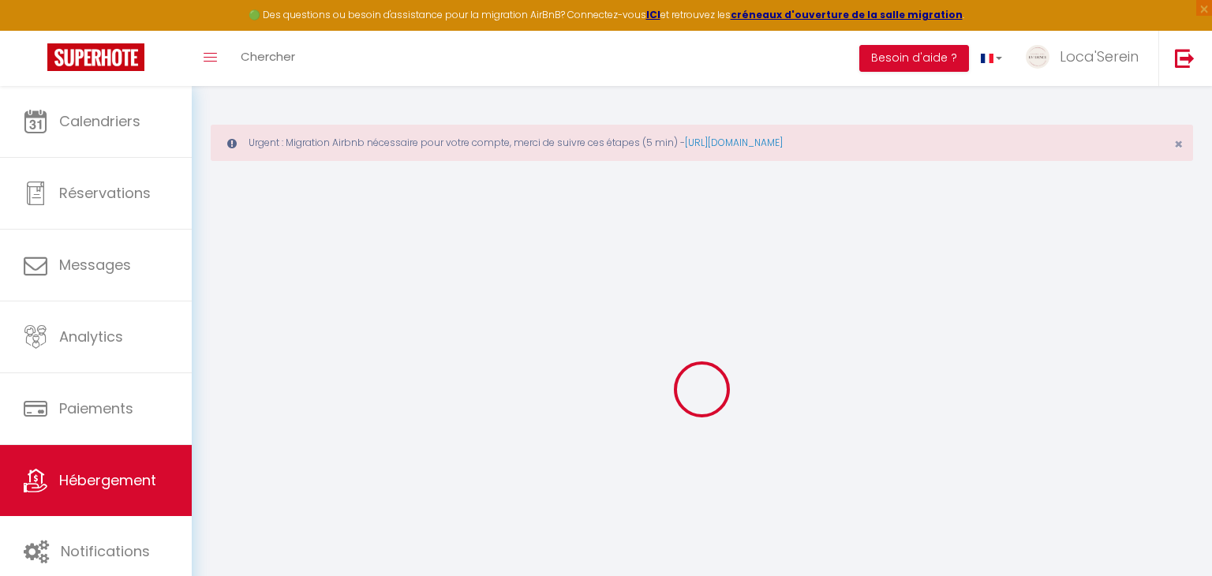
select select
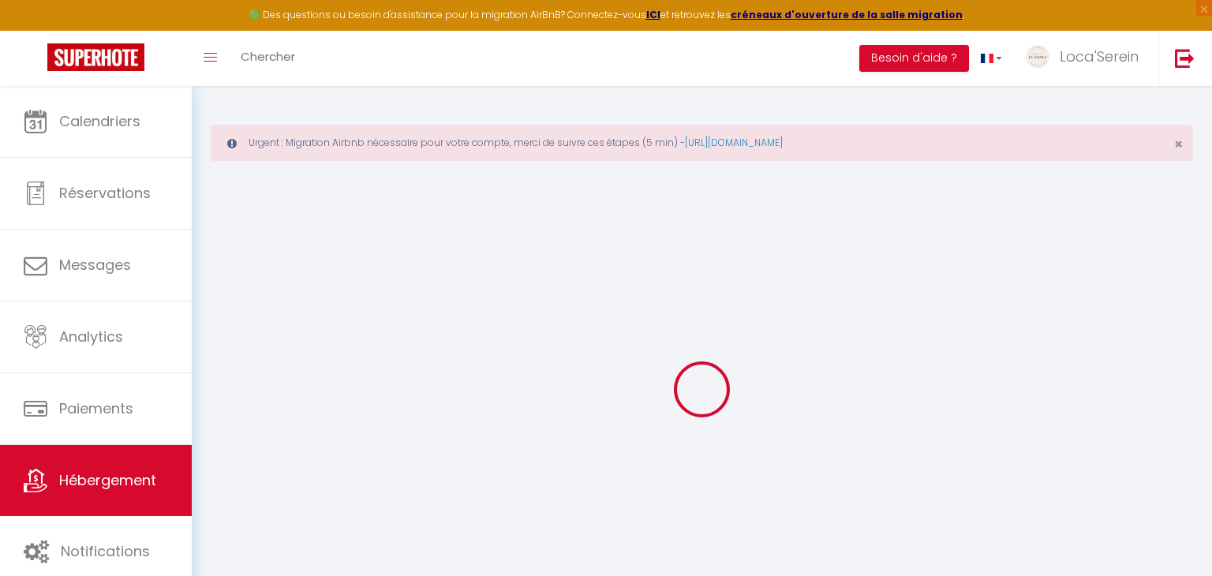
select select
checkbox input "false"
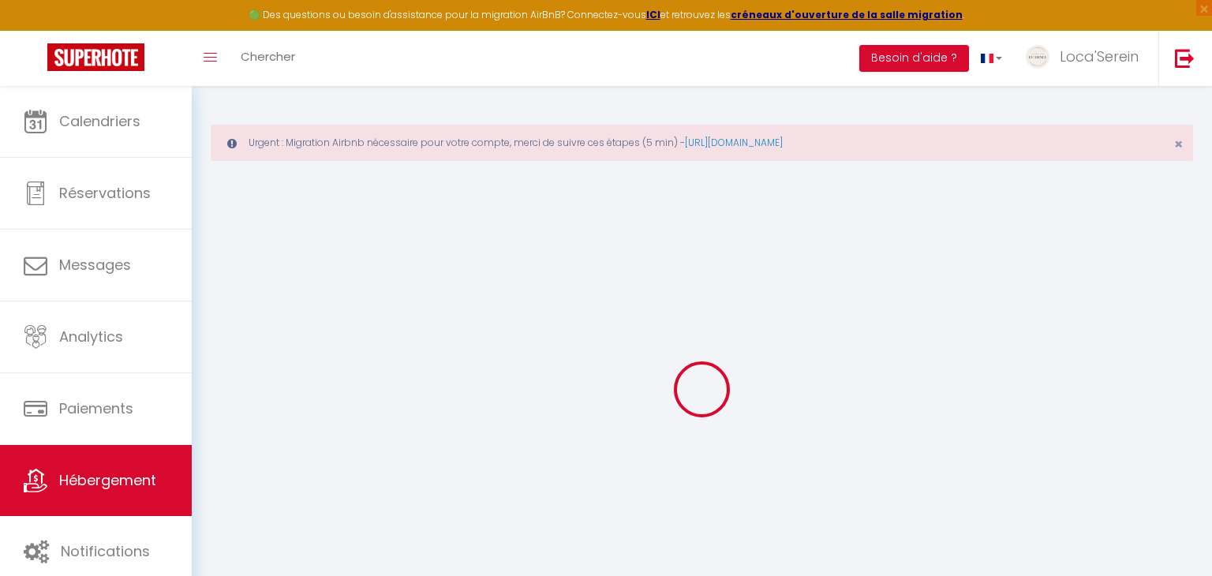
checkbox input "false"
select select
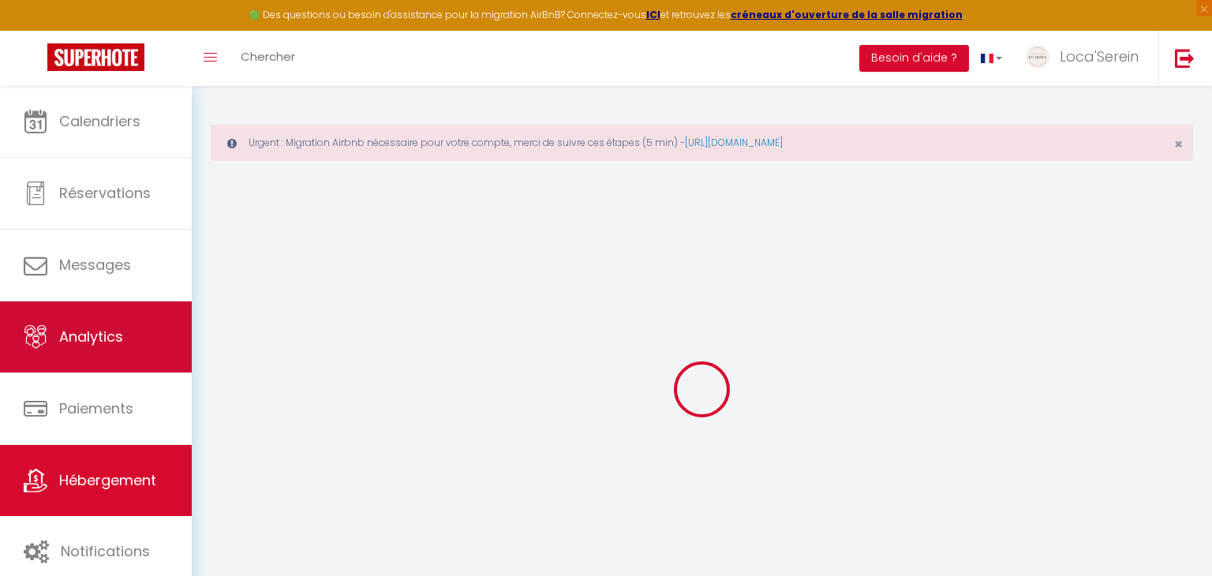
select select
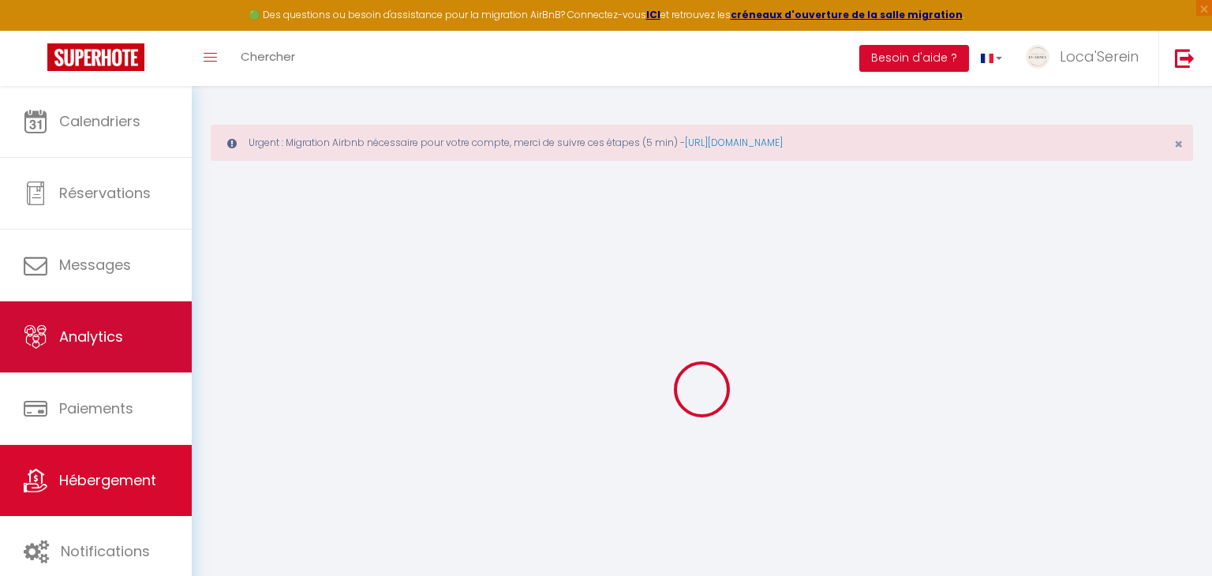
select select
checkbox input "false"
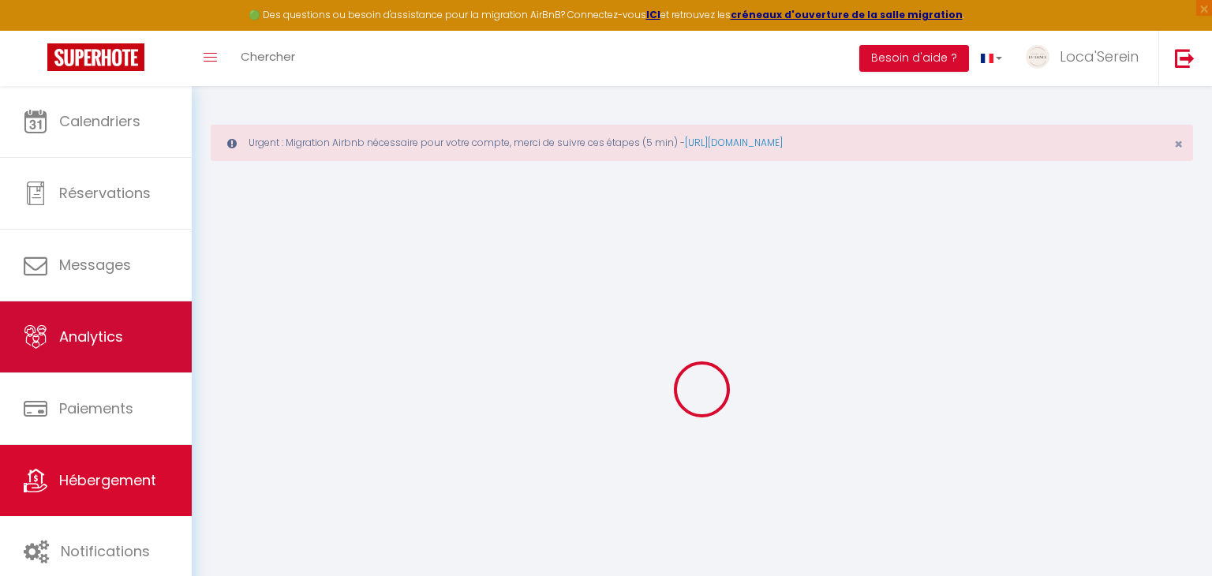
select select
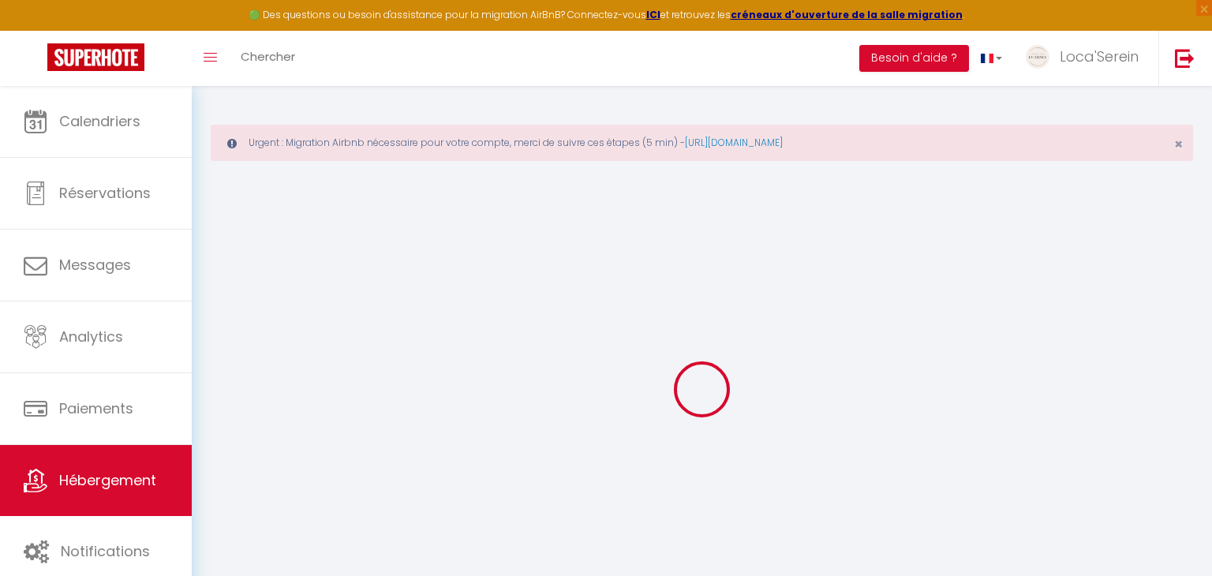
type input "L'Oasis Fleurie"
type input "[PERSON_NAME]"
type input "[STREET_ADDRESS]"
type input "01360"
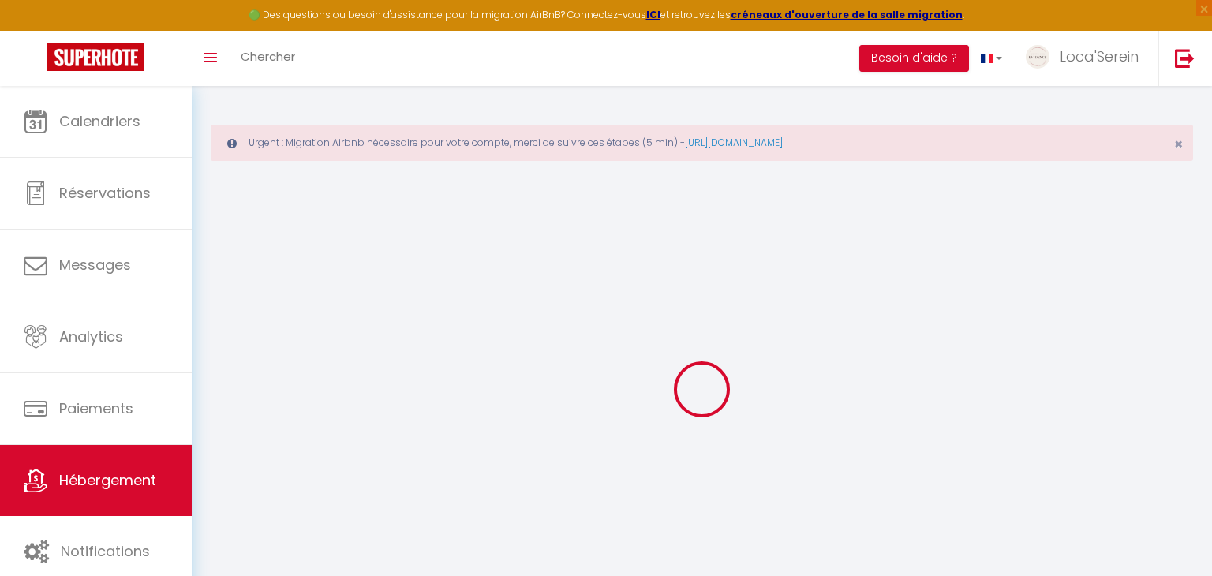
type input "Loyettes"
type input "40"
type input "15"
type input "25"
select select
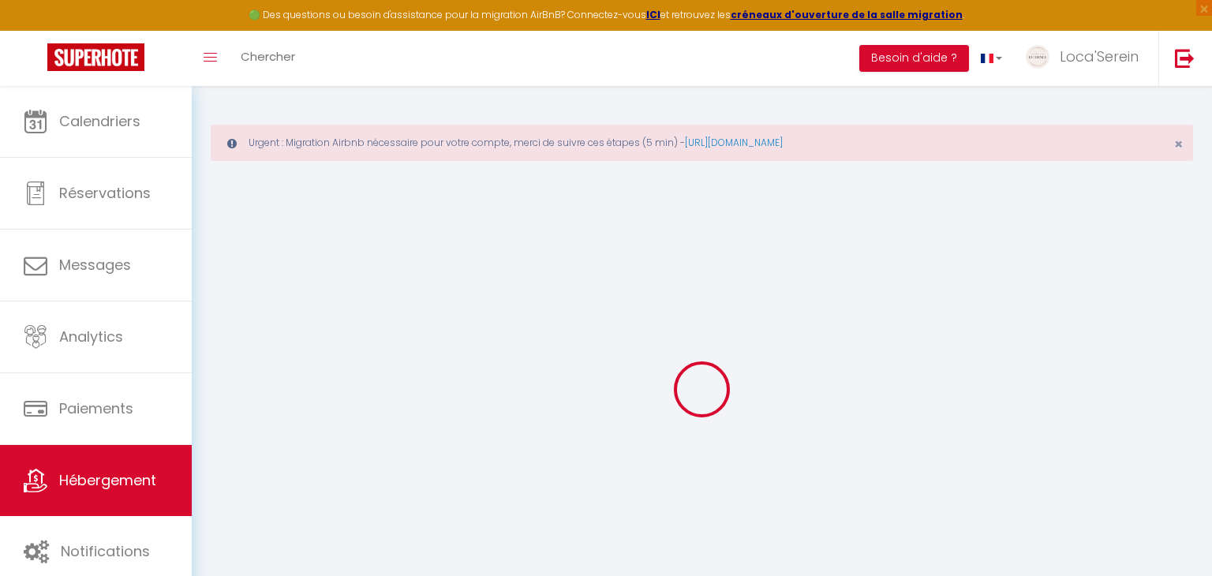
select select
type input "[STREET_ADDRESS][PERSON_NAME]"
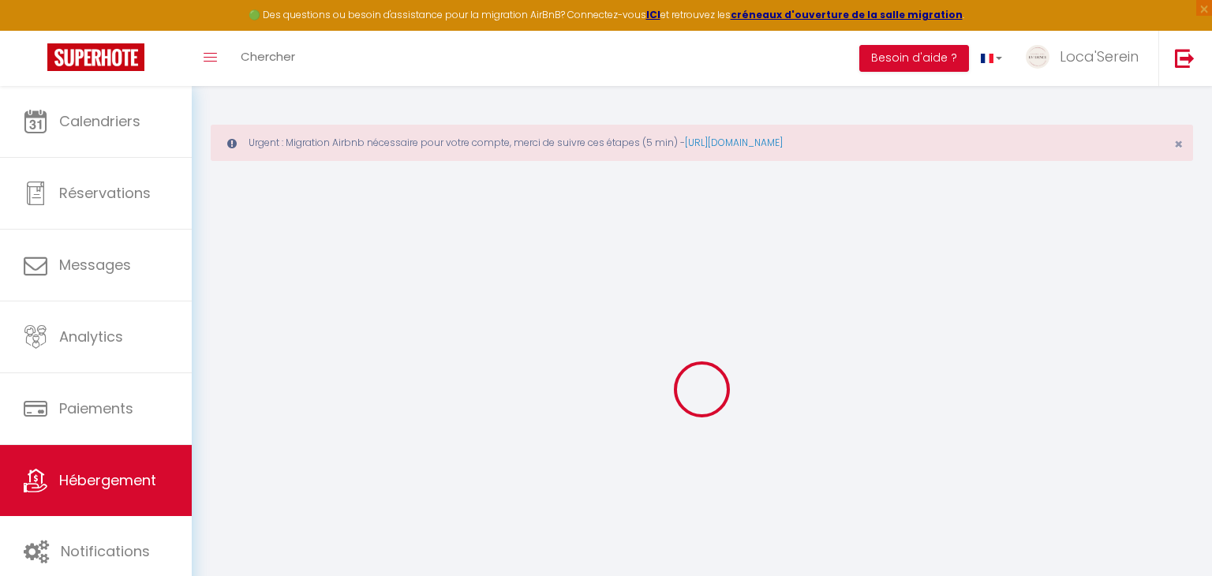
type input "01360"
type input "Loyettes"
type input "[EMAIL_ADDRESS][DOMAIN_NAME]"
select select
checkbox input "false"
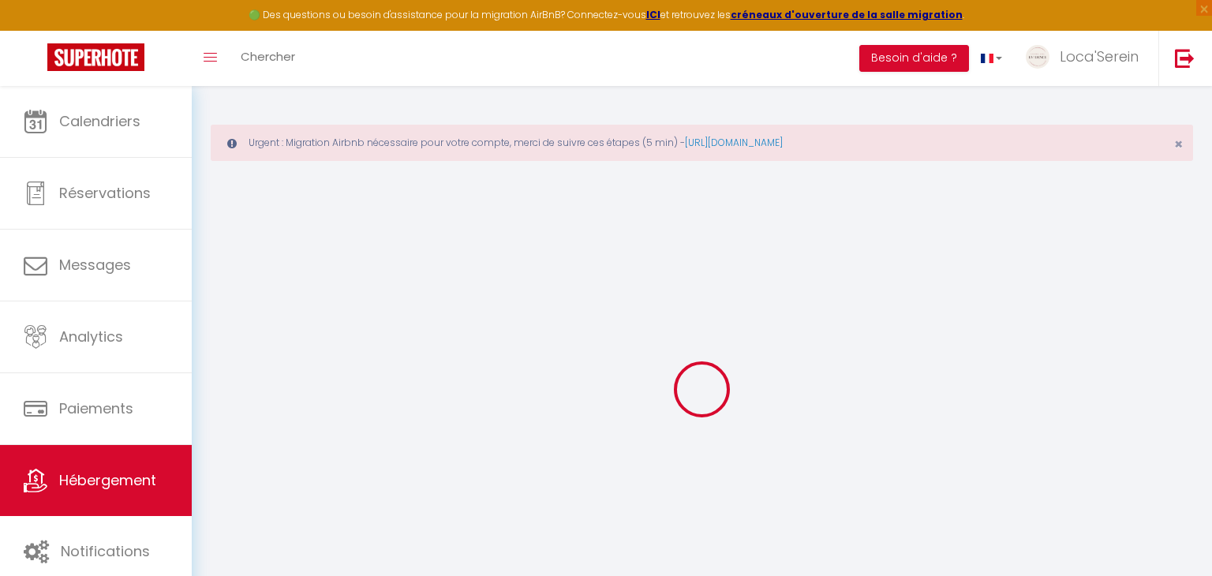
checkbox input "false"
type input "25"
type input "0"
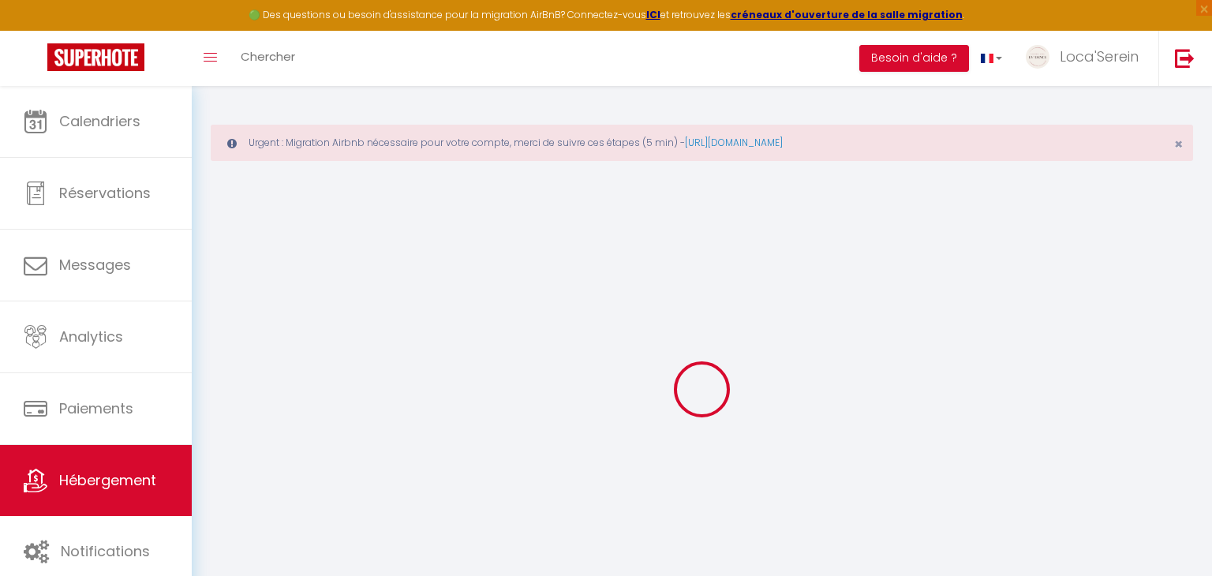
type input "0"
select select
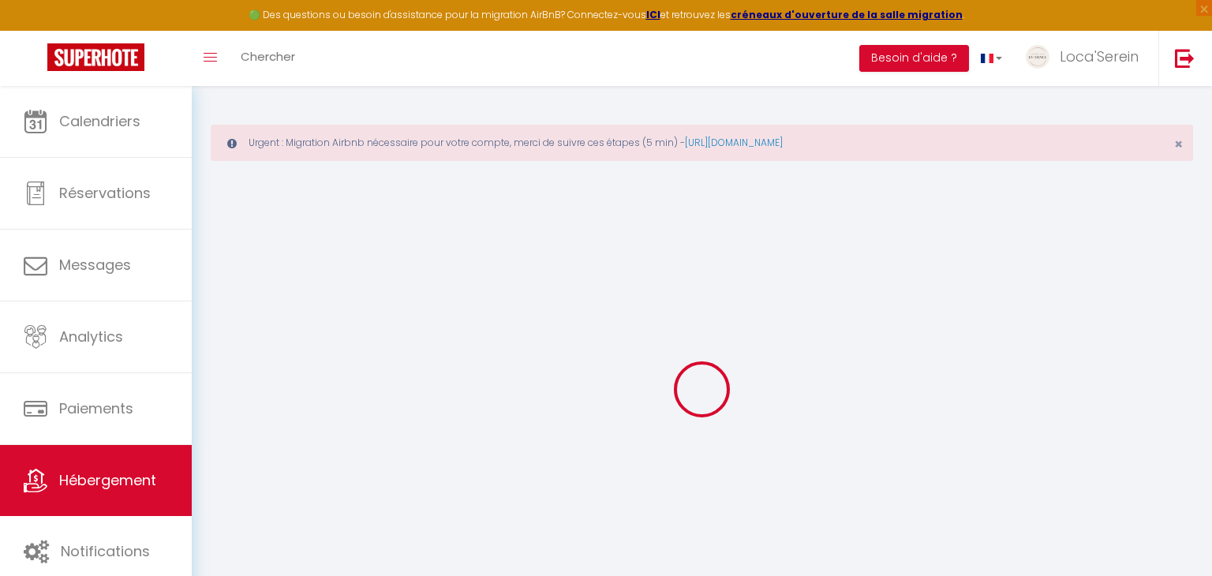
select select
checkbox input "false"
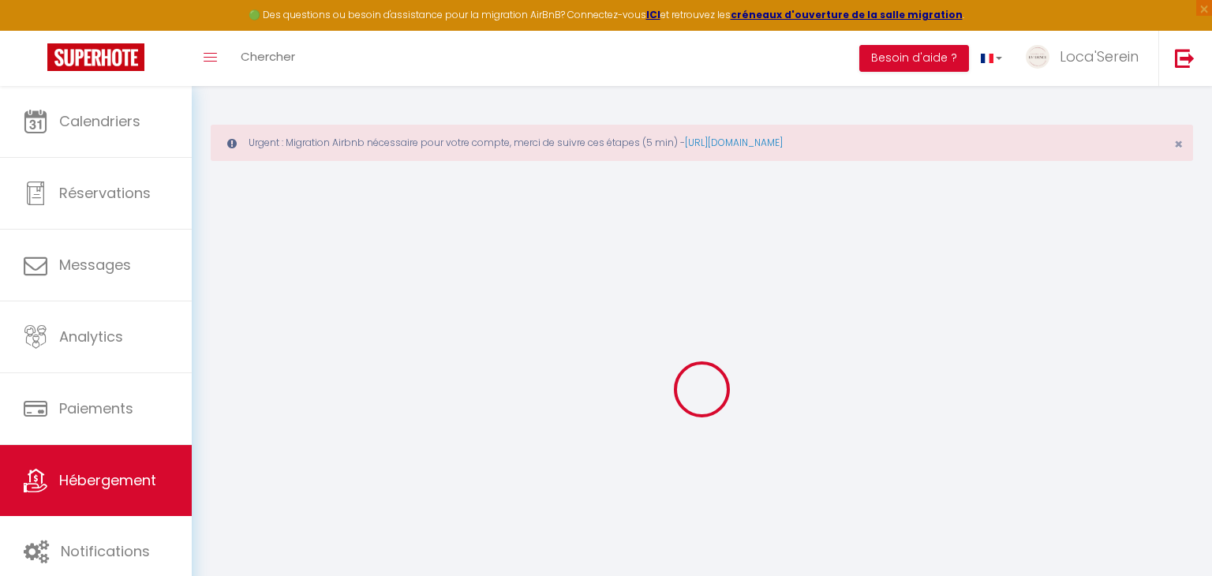
checkbox input "false"
select select
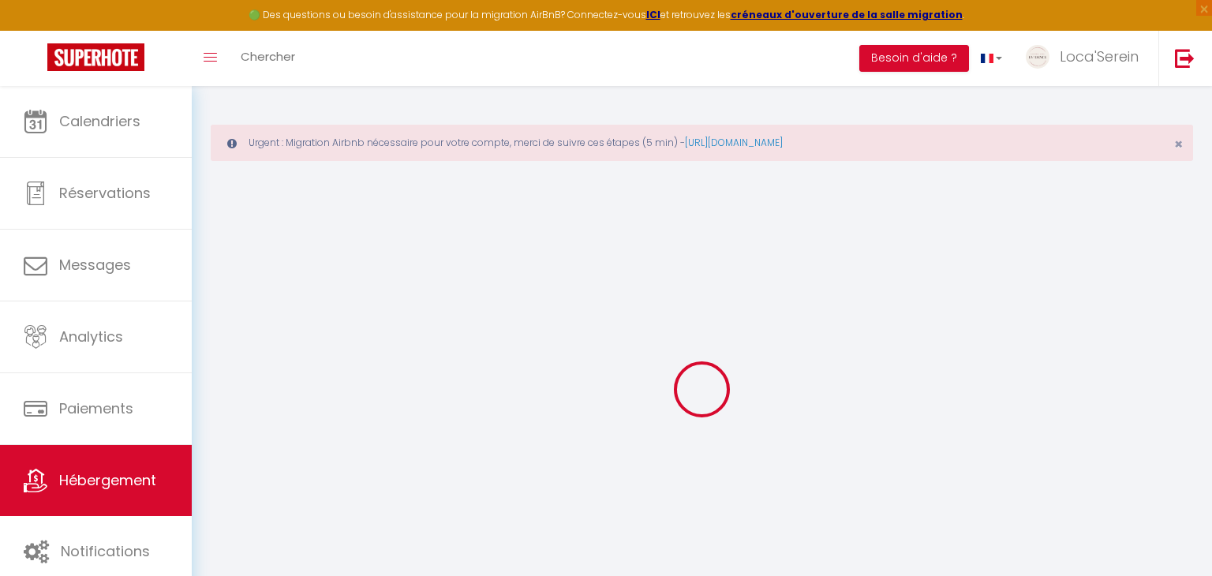
select select
checkbox input "false"
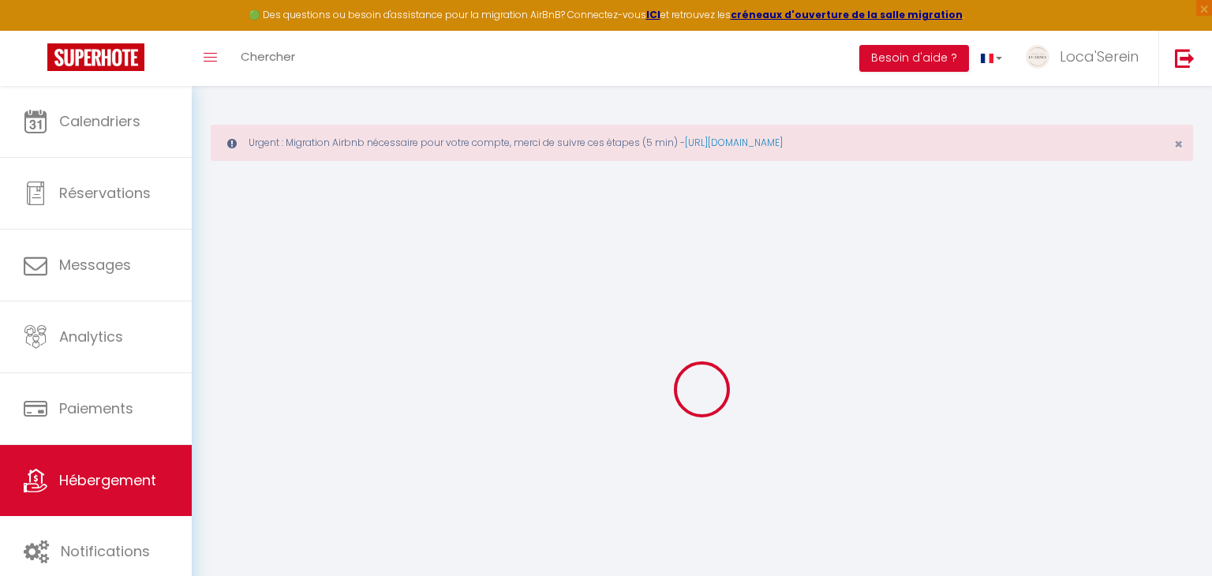
checkbox input "false"
select select
checkbox input "false"
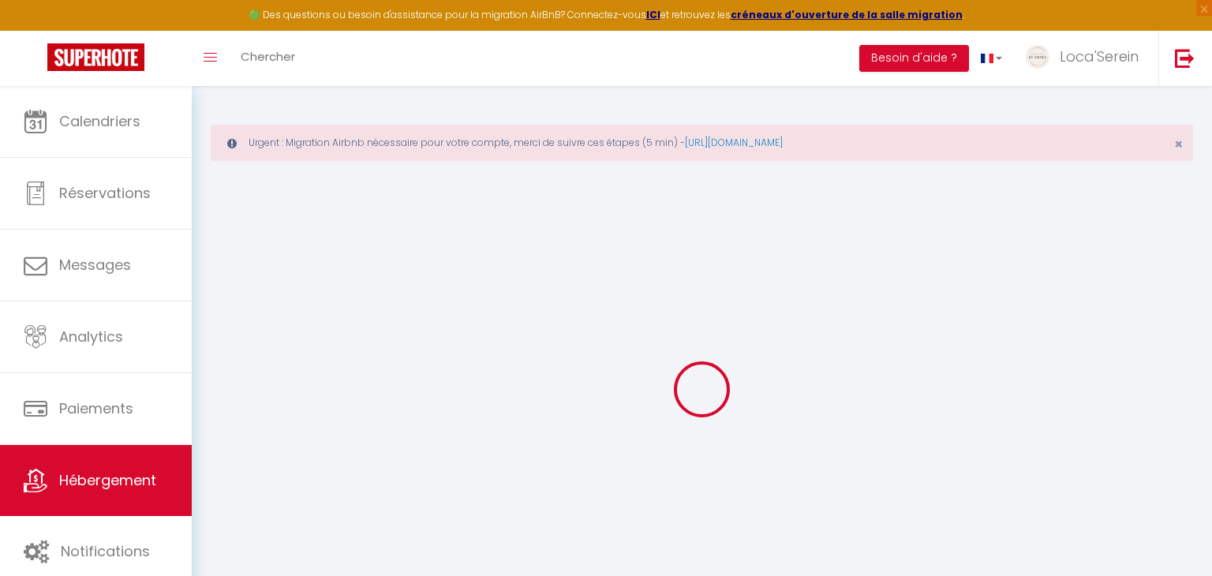
checkbox input "false"
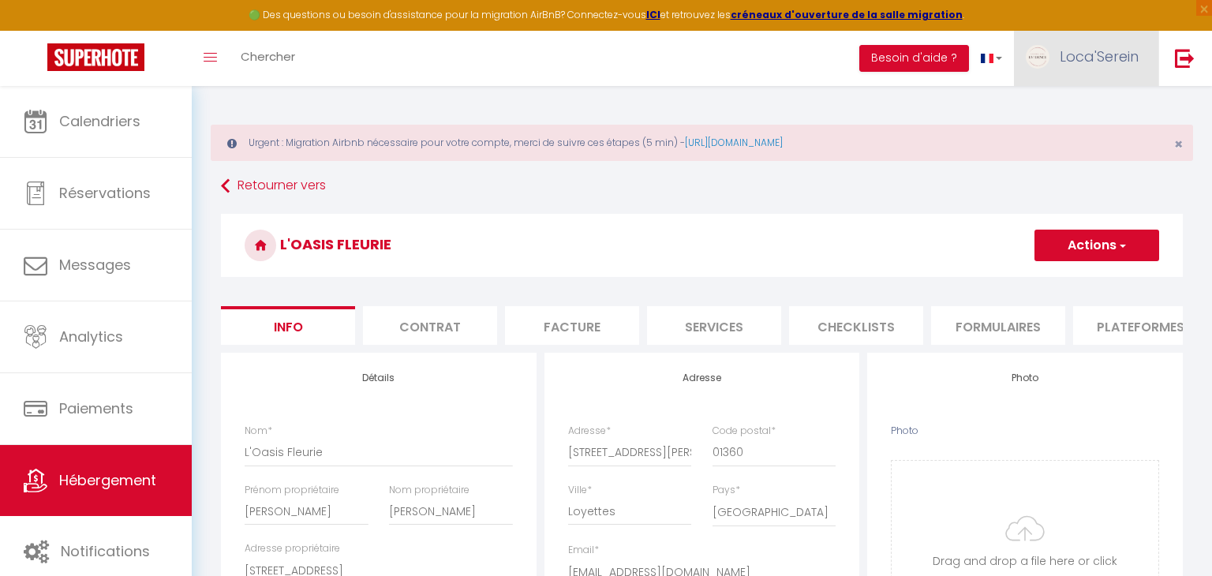
click at [1043, 57] on img at bounding box center [1038, 57] width 24 height 24
click at [1090, 112] on link "Paramètres" at bounding box center [1095, 109] width 117 height 27
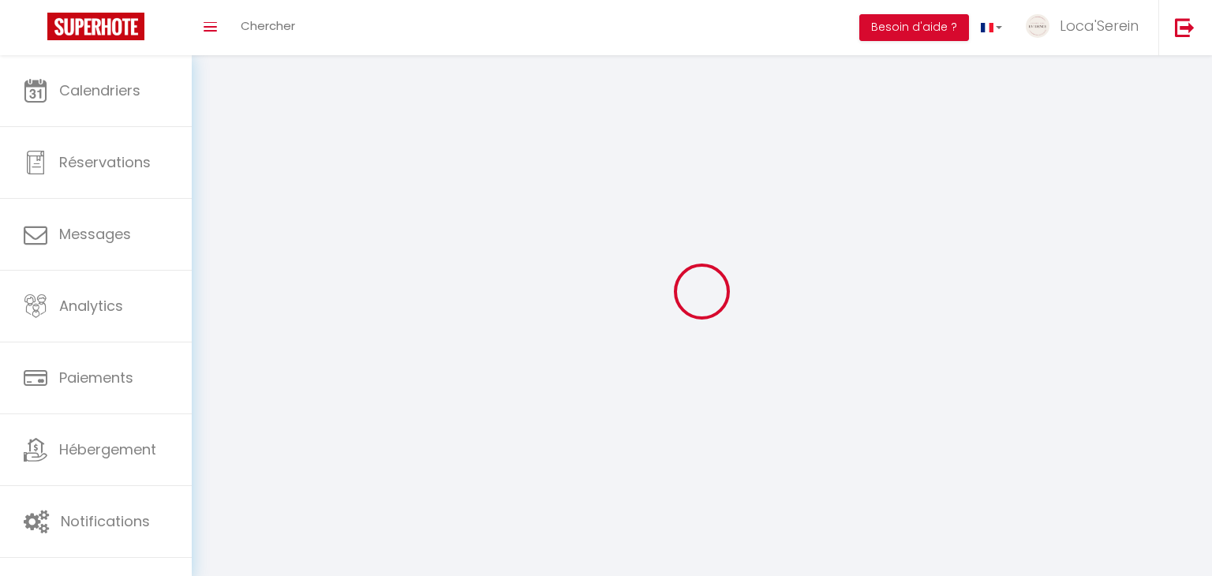
type input "Loca'Serein"
type input "0623875431"
type input "[STREET_ADDRESS][PERSON_NAME][PERSON_NAME]"
type input "01160"
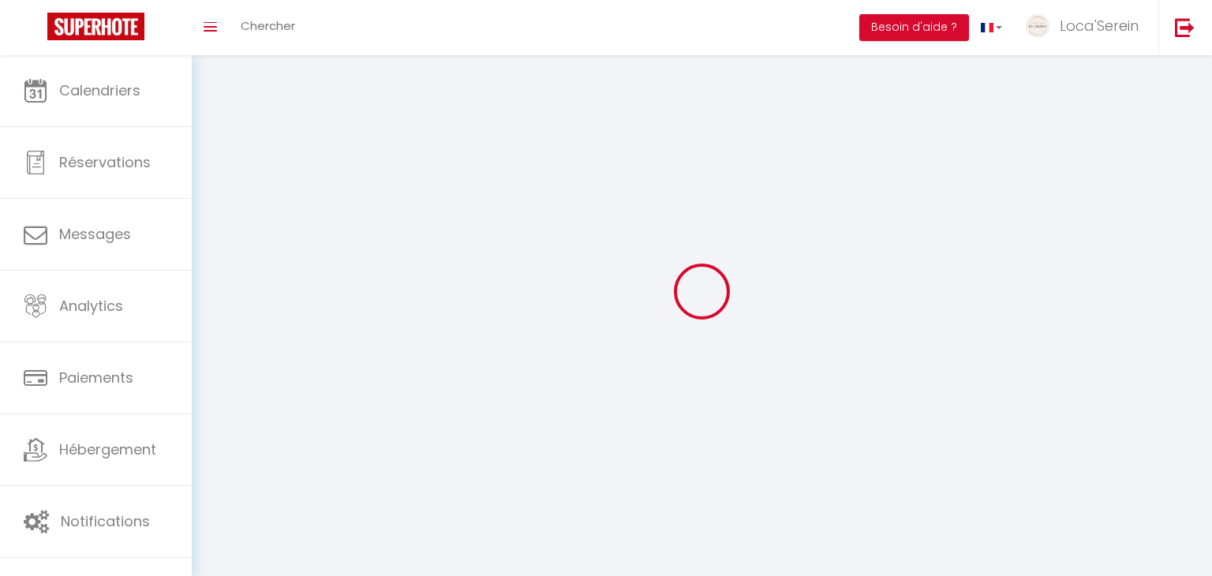
type input "priay"
type input "cYzkGqx6tucgHQLKgWjtXdbhp"
type input "ZjVucsUamiY1yQs1wSWVJMYx4"
select select "28"
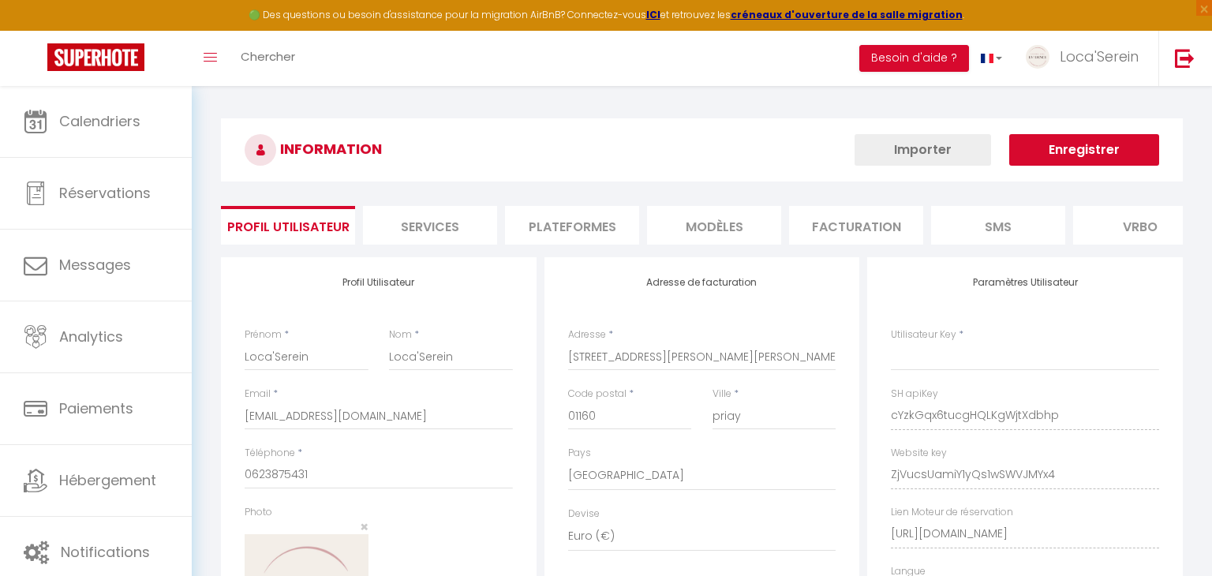
type input "cYzkGqx6tucgHQLKgWjtXdbhp"
type input "ZjVucsUamiY1yQs1wSWVJMYx4"
type input "[URL][DOMAIN_NAME]"
select select "fr"
click at [533, 212] on li "Plateformes" at bounding box center [572, 225] width 134 height 39
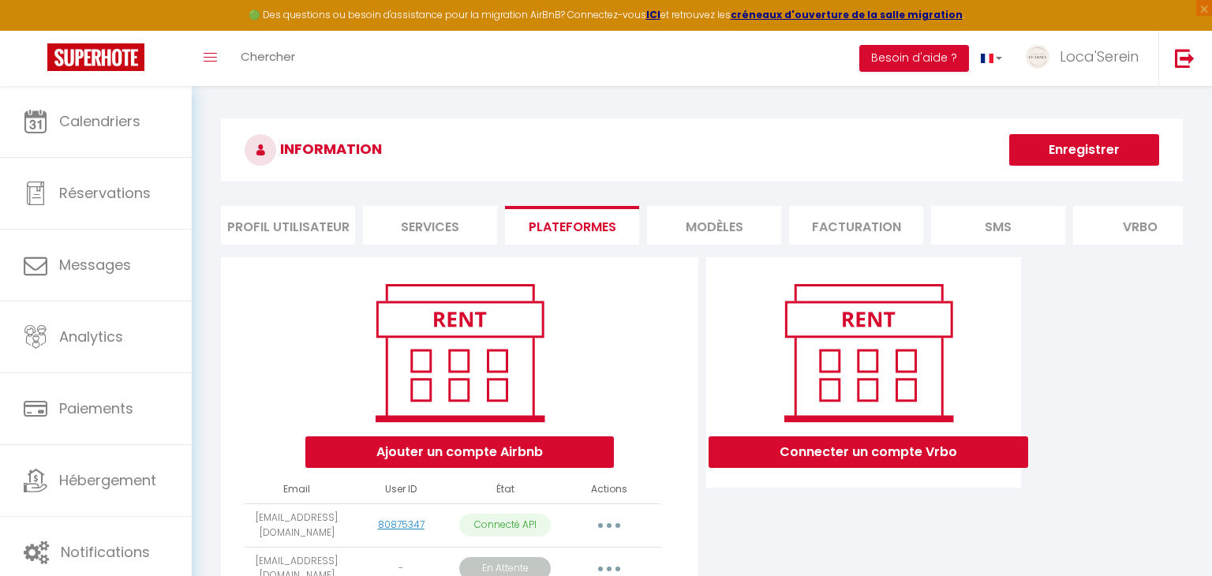
click at [394, 211] on li "Services" at bounding box center [430, 225] width 134 height 39
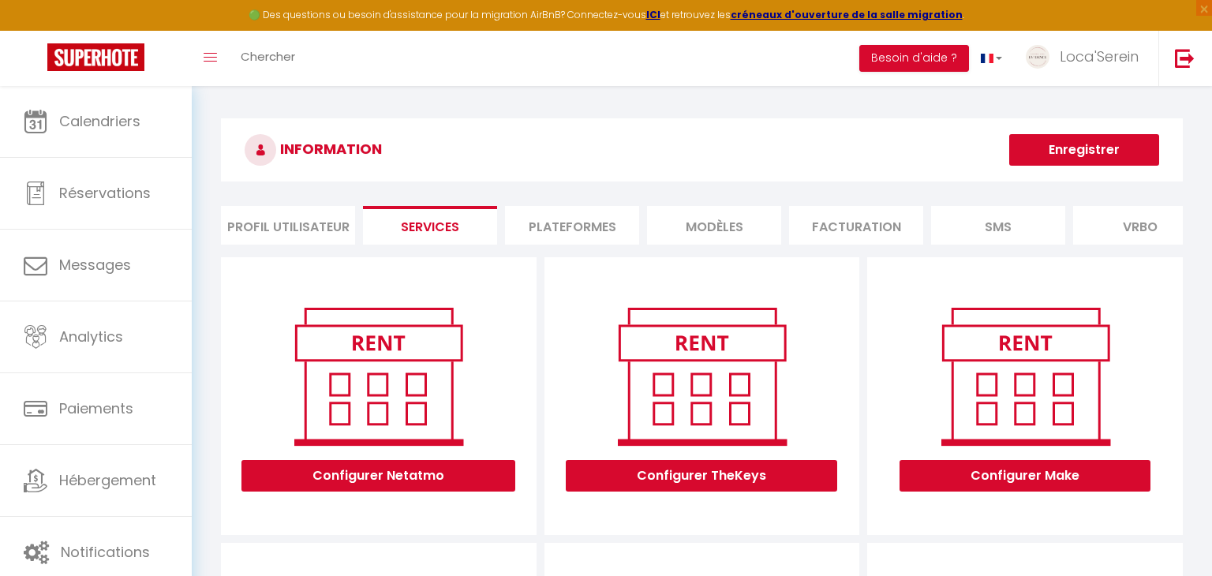
click at [627, 215] on li "Plateformes" at bounding box center [572, 225] width 134 height 39
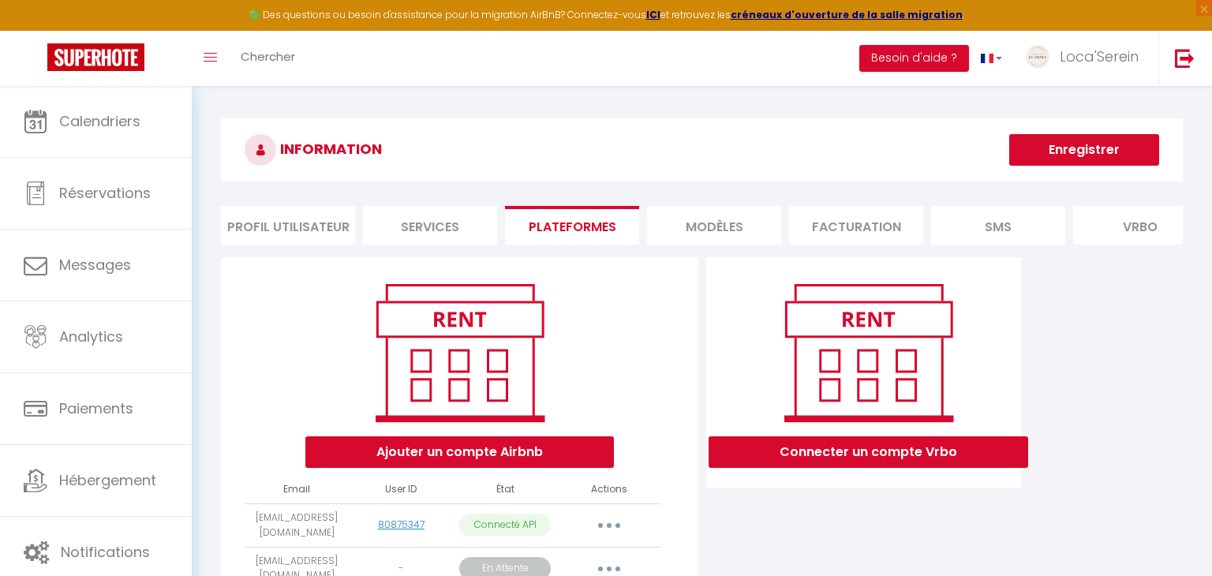
click at [466, 219] on li "Services" at bounding box center [430, 225] width 134 height 39
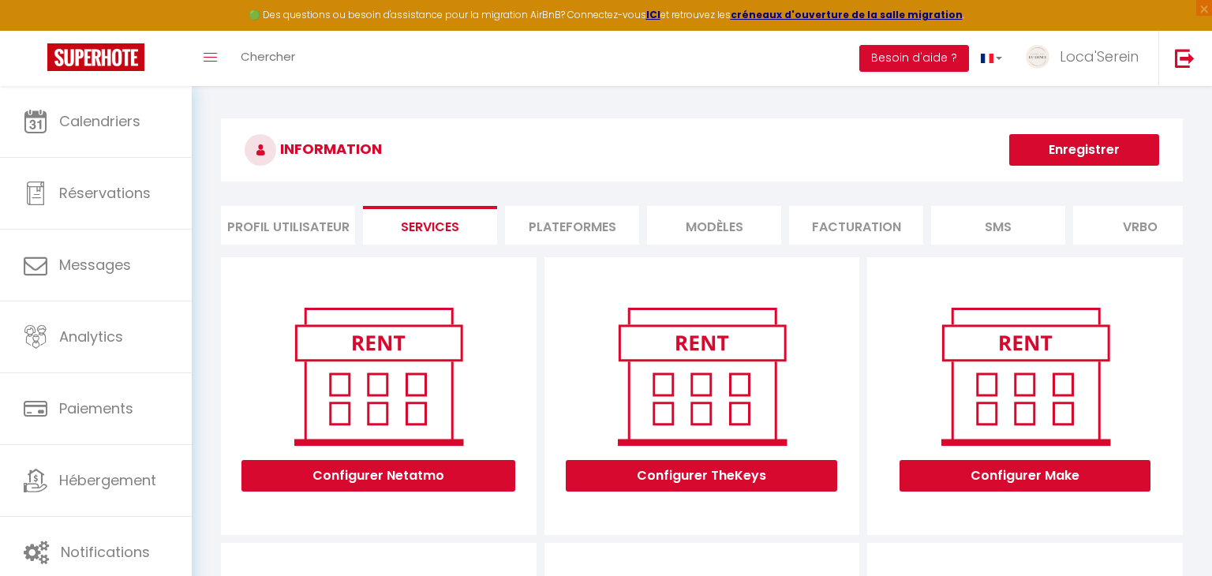
click at [325, 216] on li "Profil Utilisateur" at bounding box center [288, 225] width 134 height 39
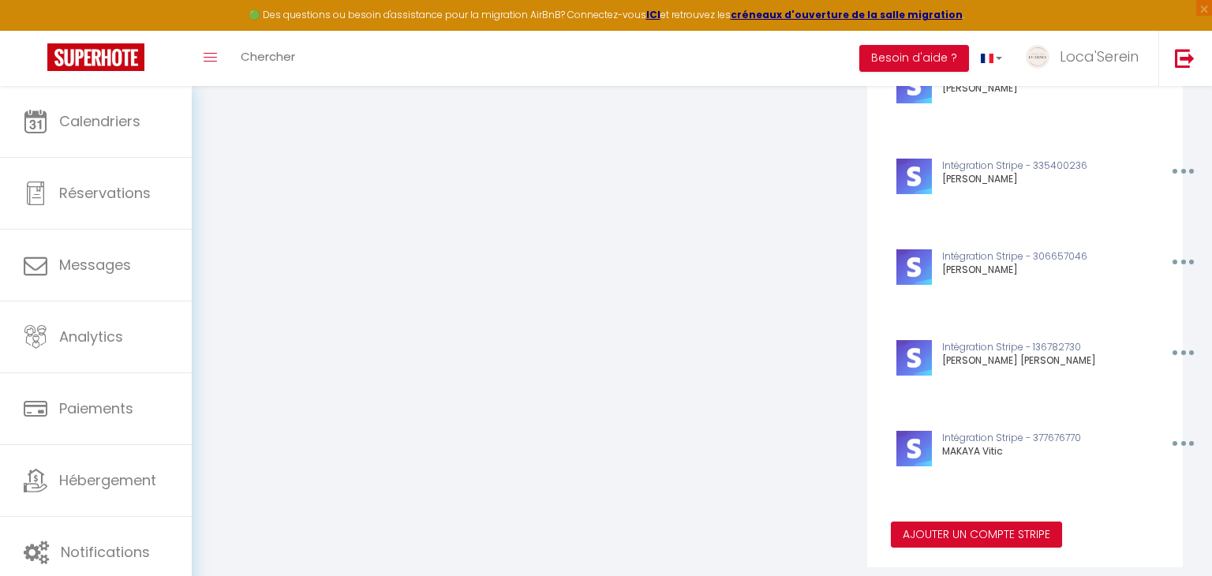
scroll to position [1185, 0]
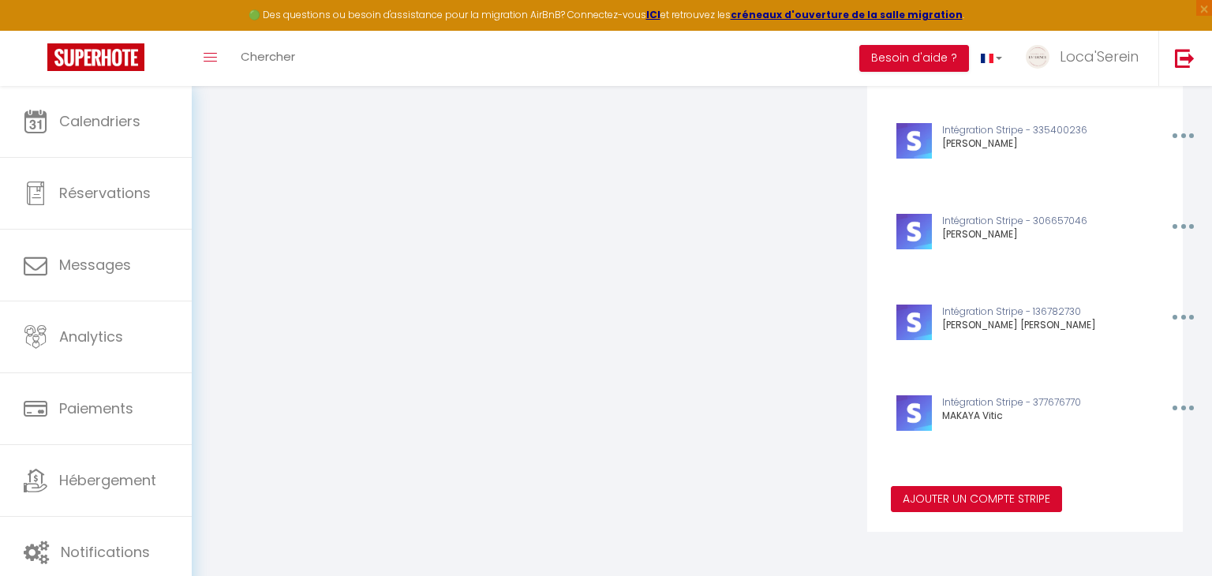
click at [966, 492] on button "Ajouter un compte Stripe" at bounding box center [976, 499] width 171 height 27
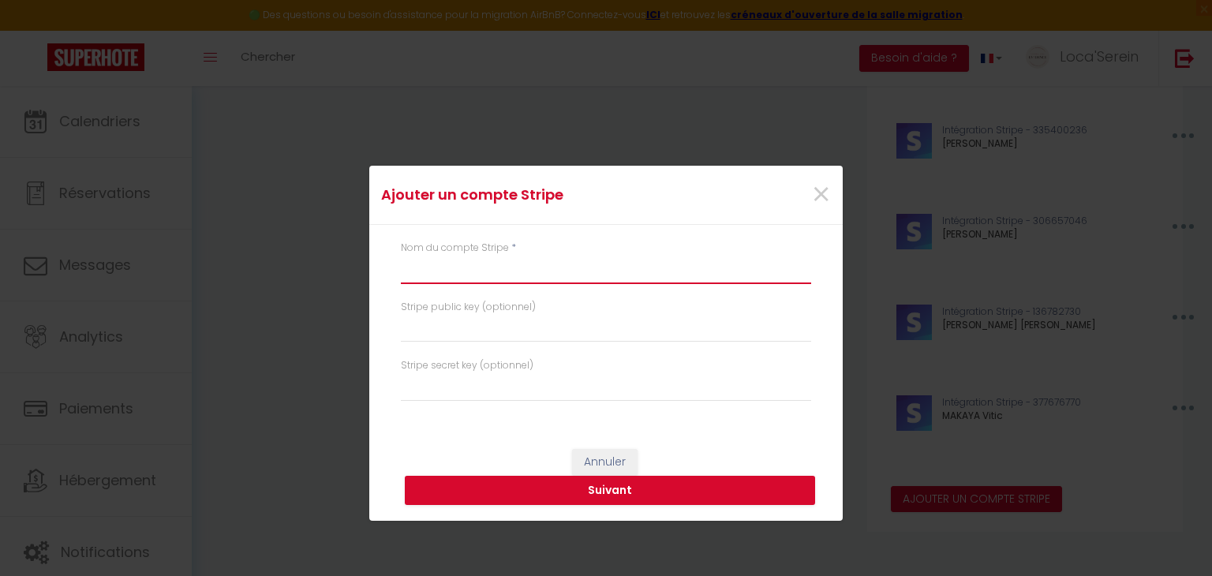
click at [530, 275] on input "text" at bounding box center [606, 270] width 410 height 28
type input "[PERSON_NAME]"
click at [620, 489] on button "Suivant" at bounding box center [610, 491] width 410 height 30
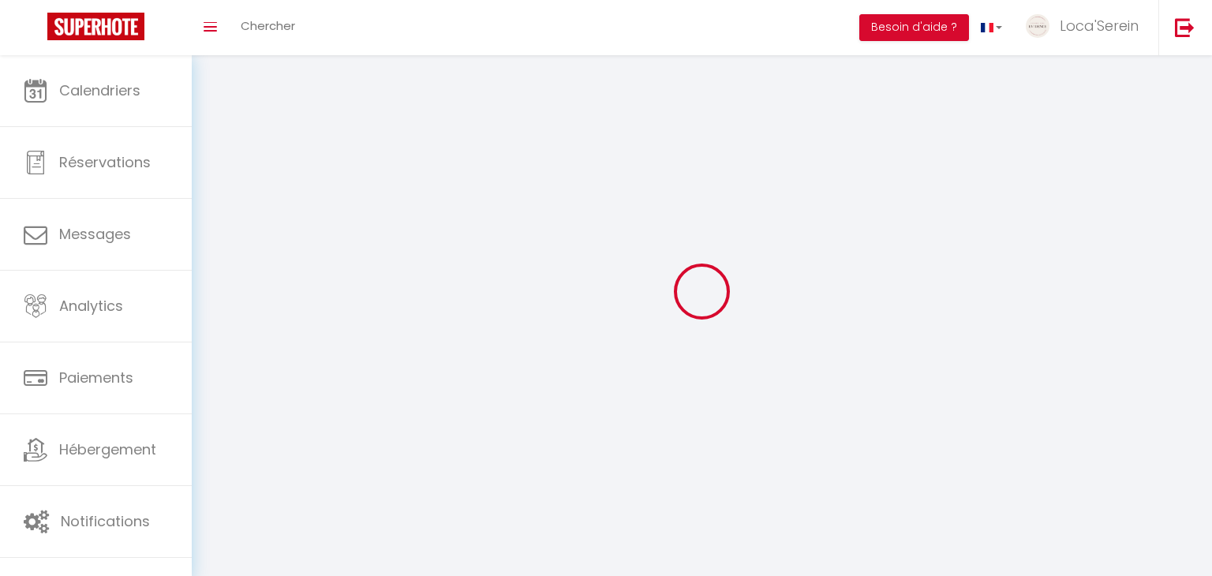
type input "Loca'Serein"
type input "0623875431"
type input "[STREET_ADDRESS][PERSON_NAME][PERSON_NAME]"
type input "01160"
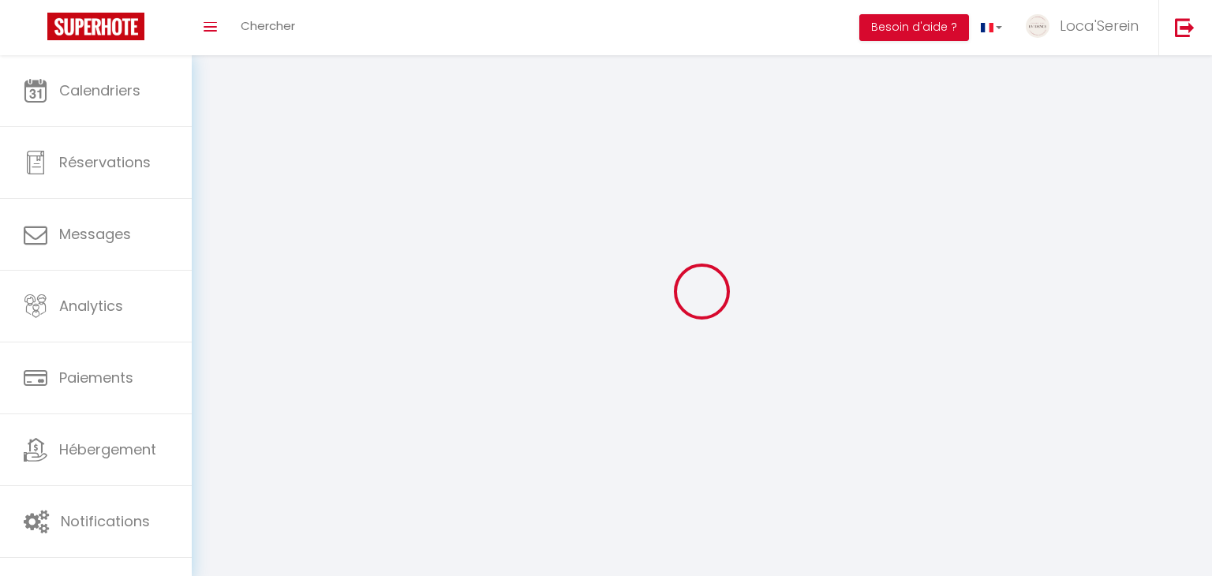
type input "priay"
type input "cYzkGqx6tucgHQLKgWjtXdbhp"
type input "ZjVucsUamiY1yQs1wSWVJMYx4"
type input "[URL][DOMAIN_NAME]"
select select "28"
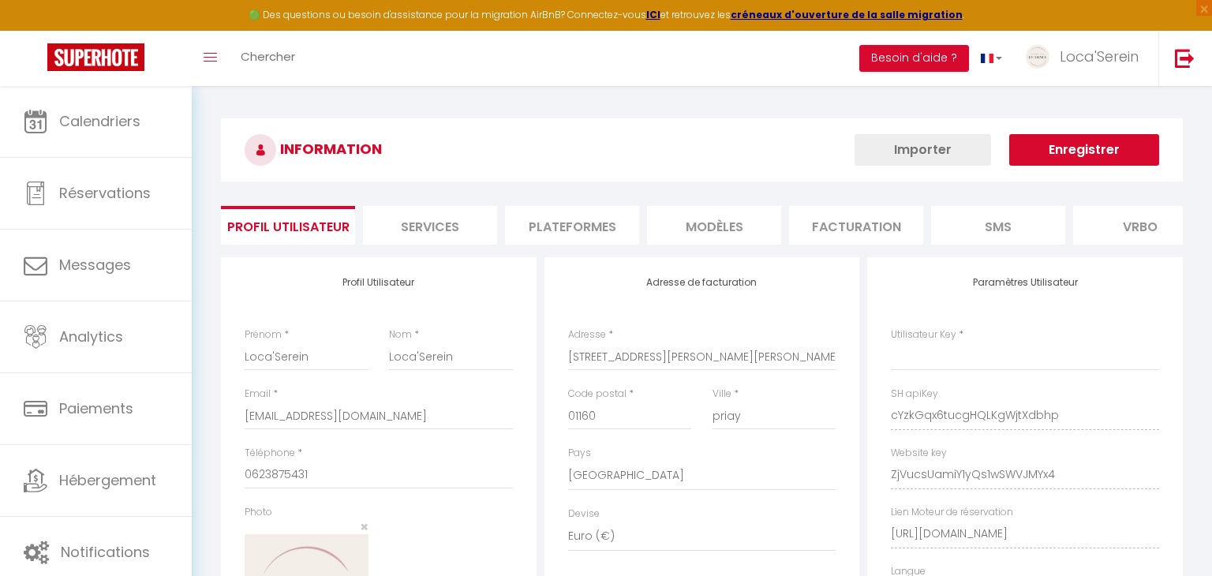
type input "cYzkGqx6tucgHQLKgWjtXdbhp"
type input "ZjVucsUamiY1yQs1wSWVJMYx4"
type input "[URL][DOMAIN_NAME]"
select select "fr"
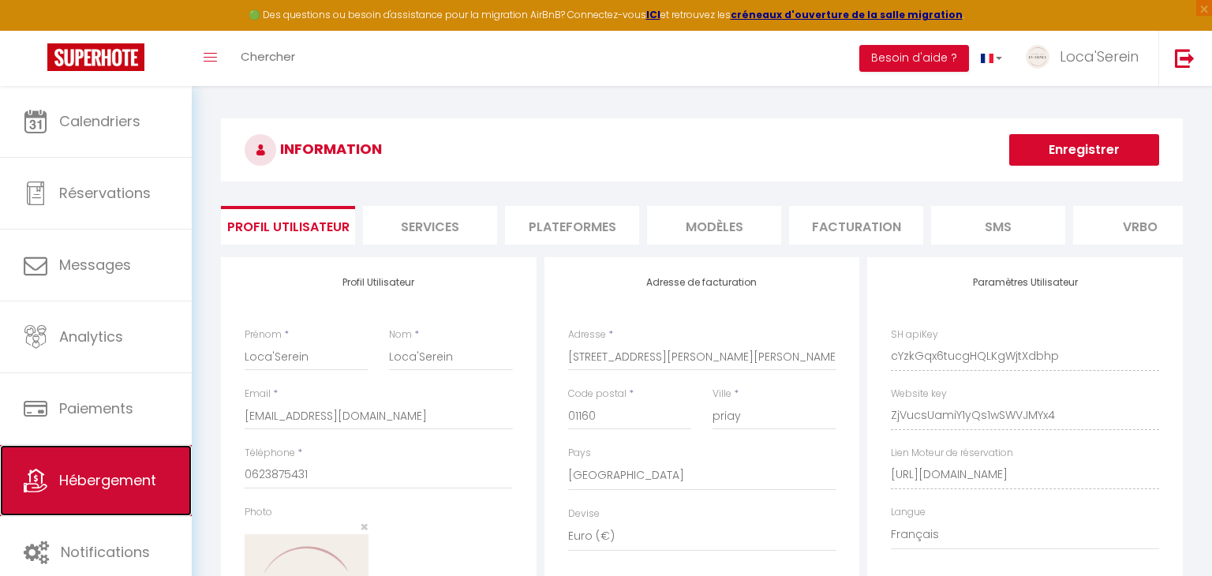
click at [126, 481] on span "Hébergement" at bounding box center [107, 480] width 97 height 20
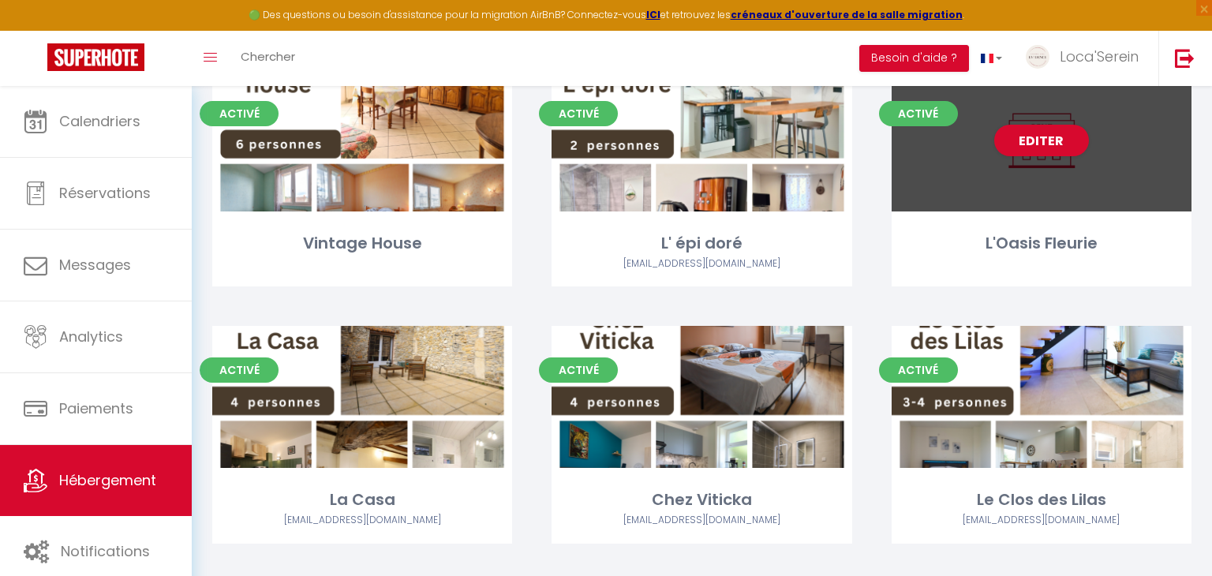
scroll to position [462, 0]
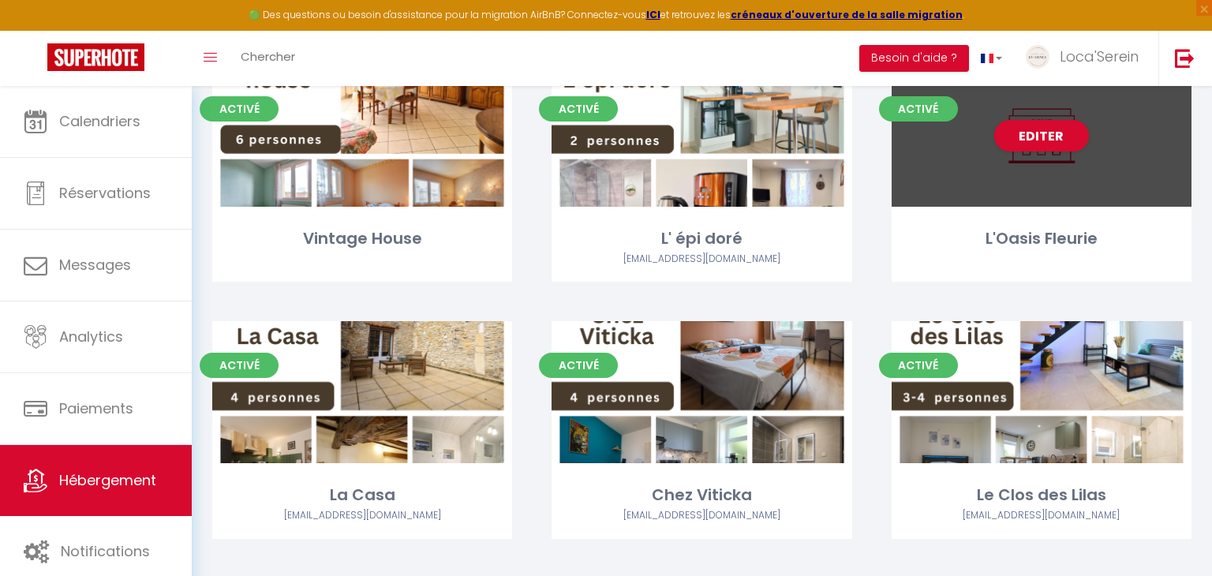
click at [1013, 176] on div "Editer" at bounding box center [1042, 136] width 300 height 142
select select "3"
select select "2"
select select "1"
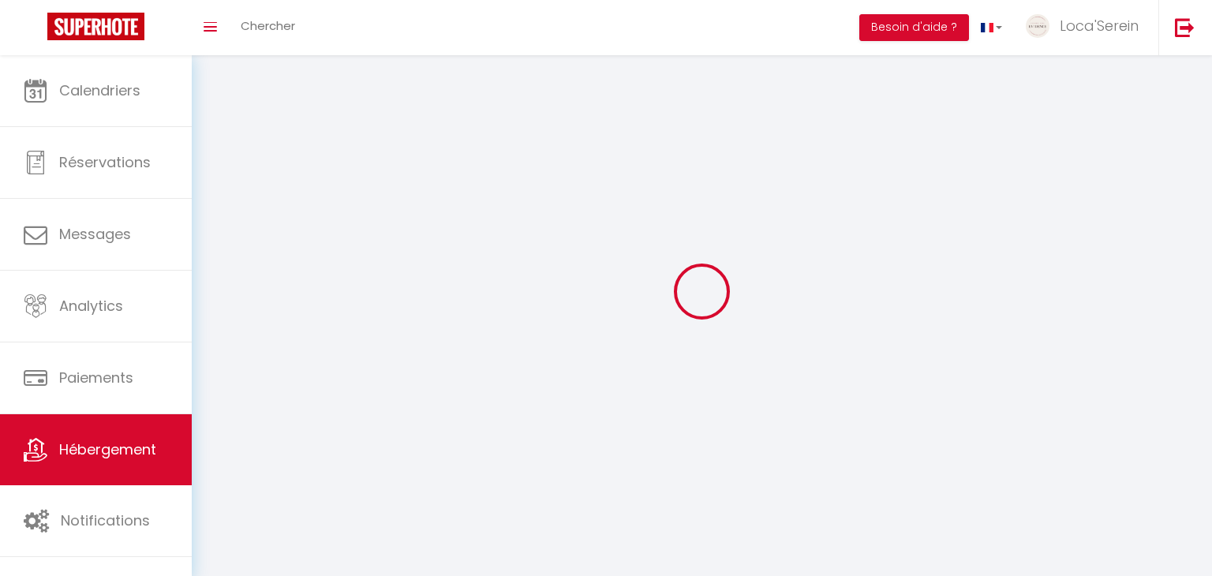
select select
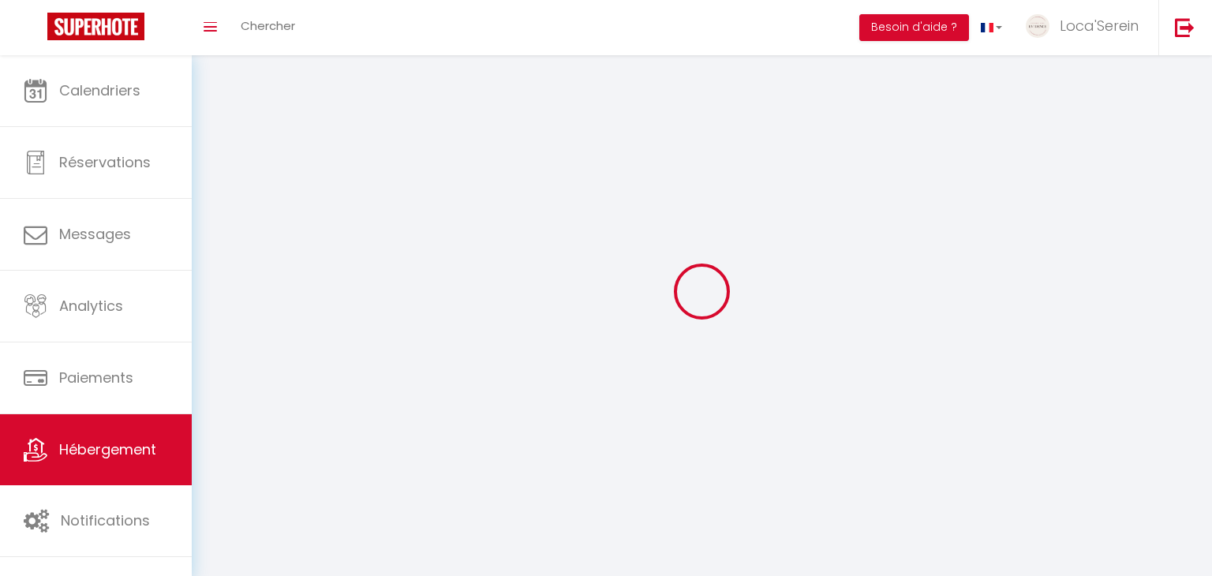
select select
checkbox input "false"
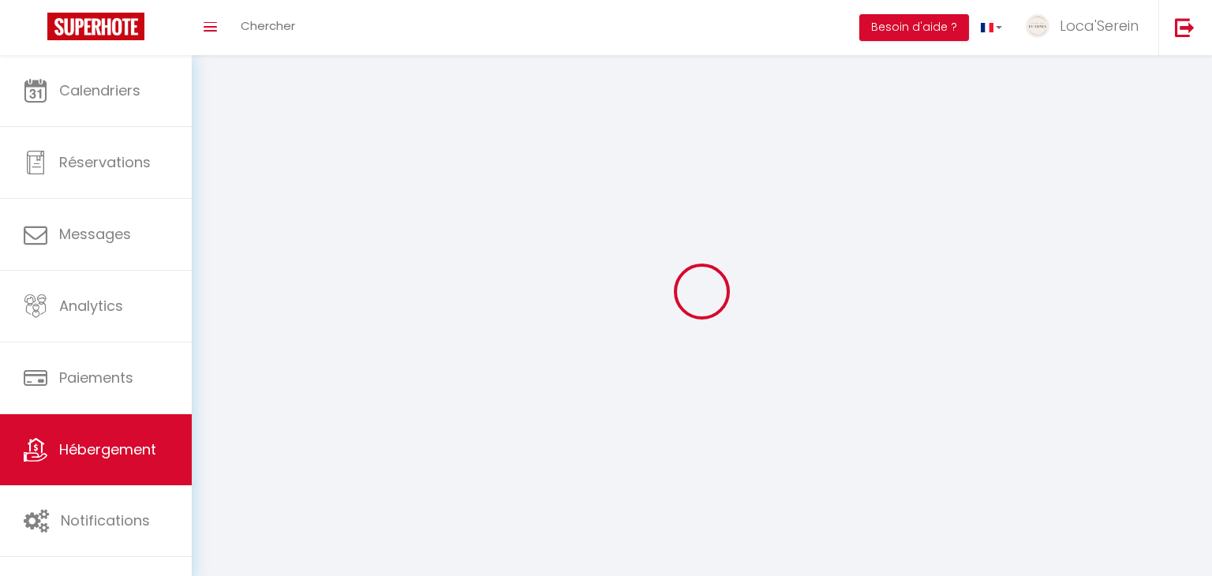
checkbox input "false"
select select
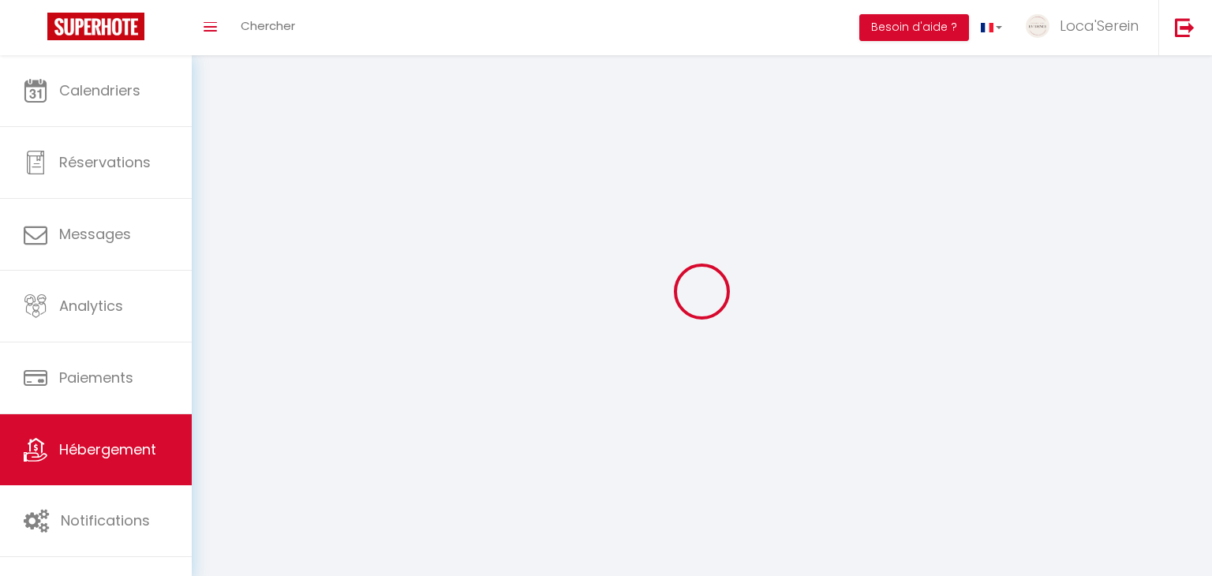
select select
checkbox input "false"
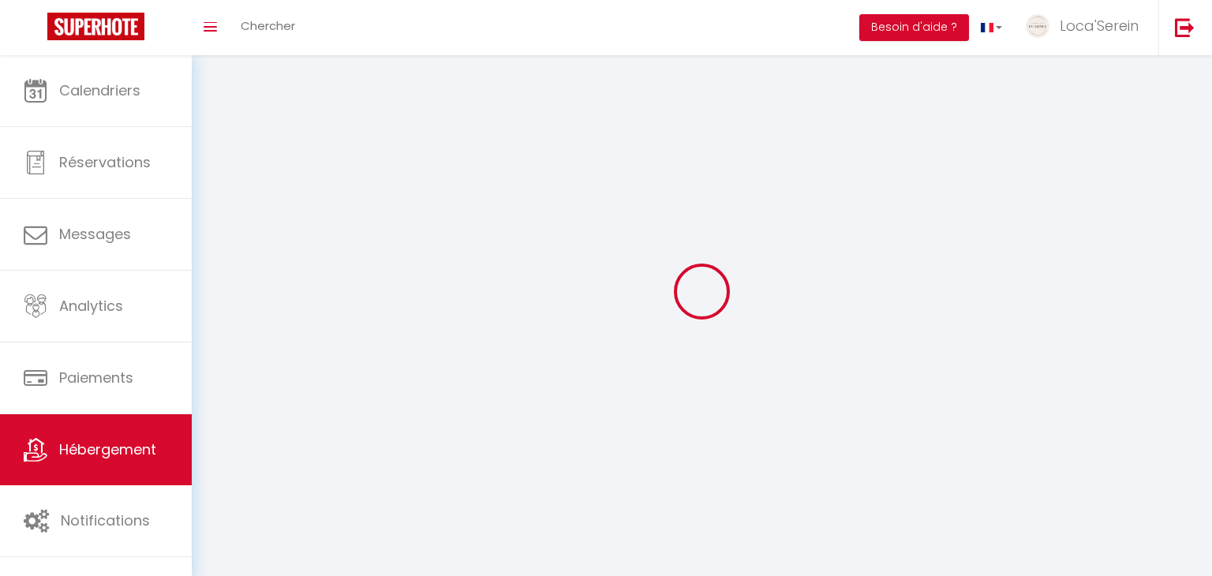
checkbox input "false"
select select
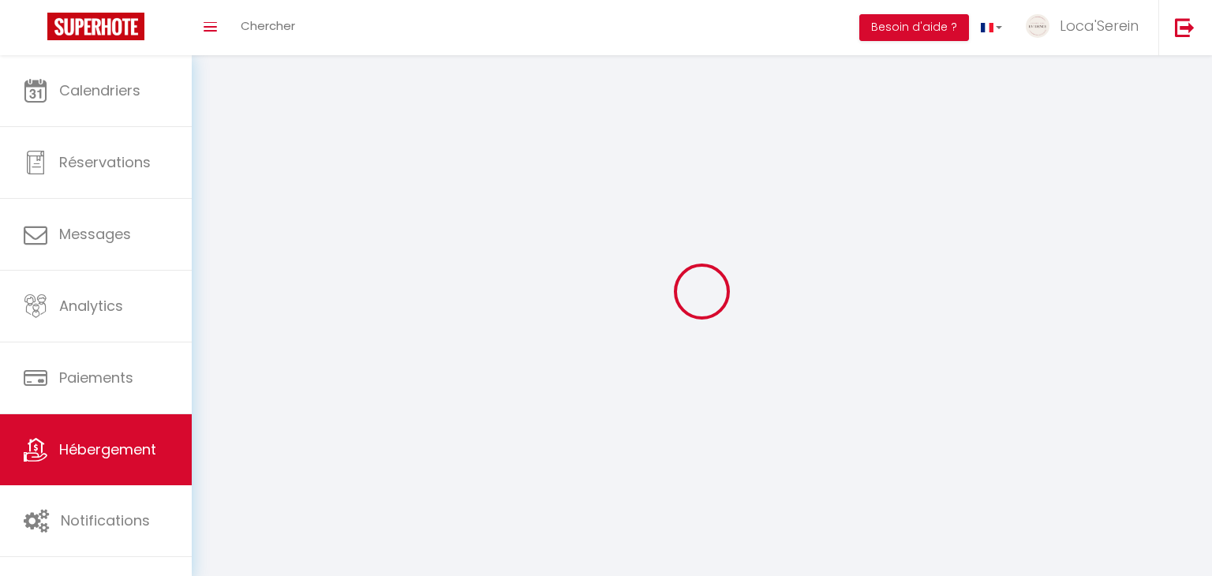
select select
checkbox input "false"
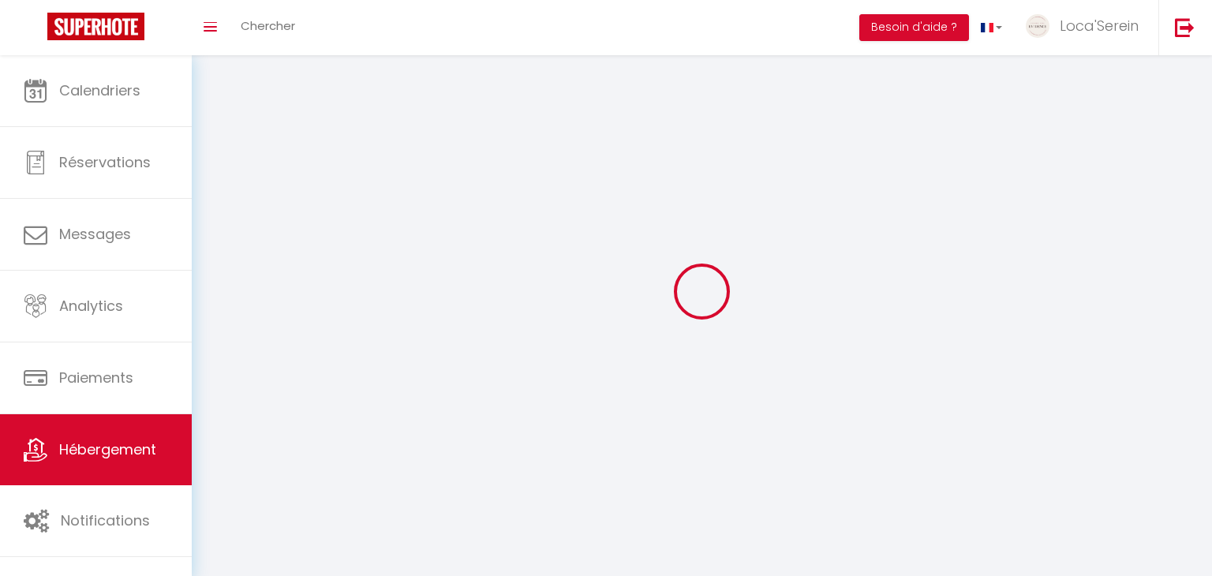
checkbox input "false"
select select
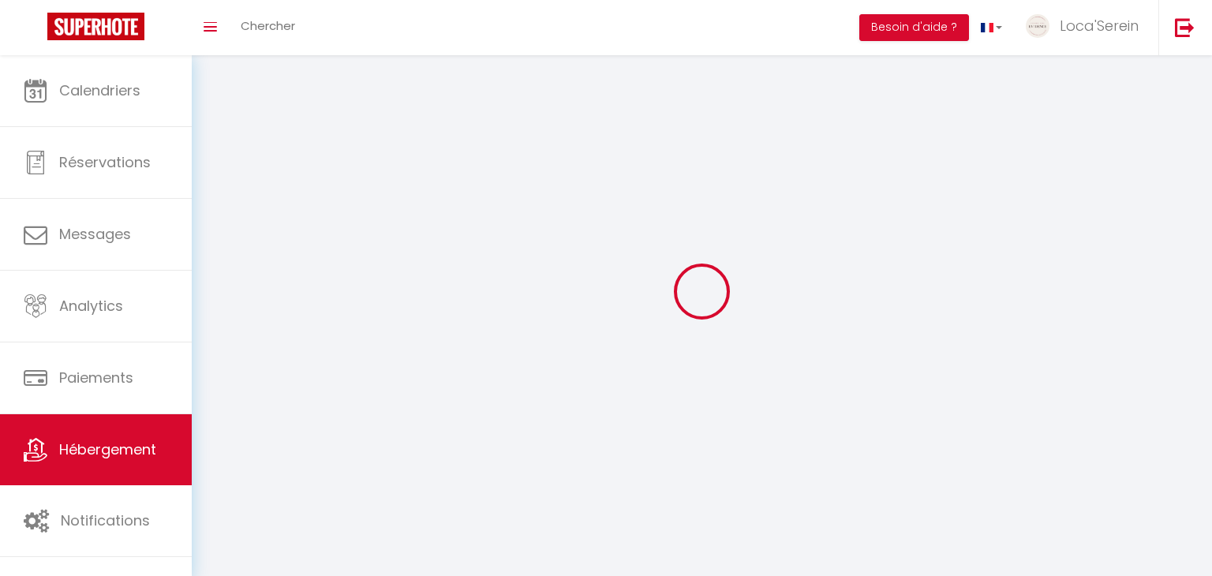
select select
select select "28"
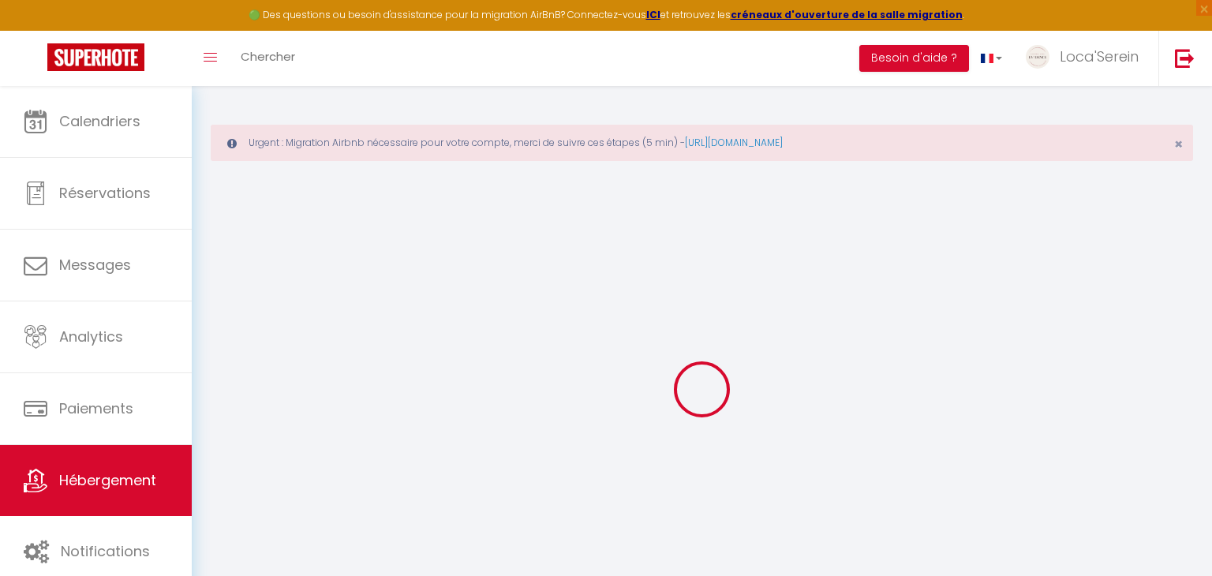
select select
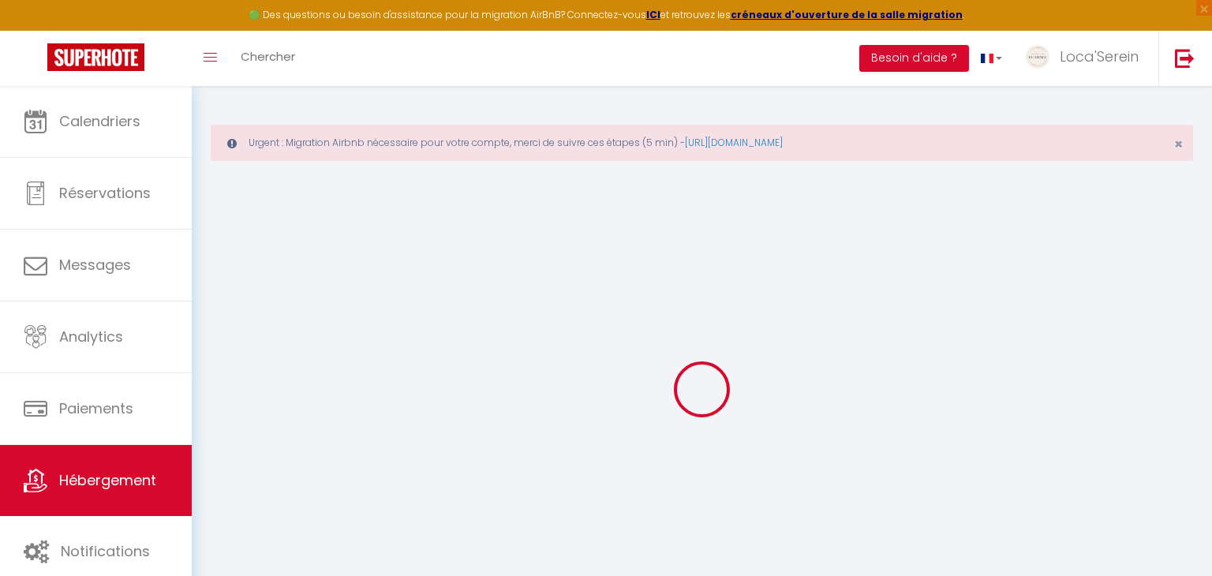
select select
checkbox input "false"
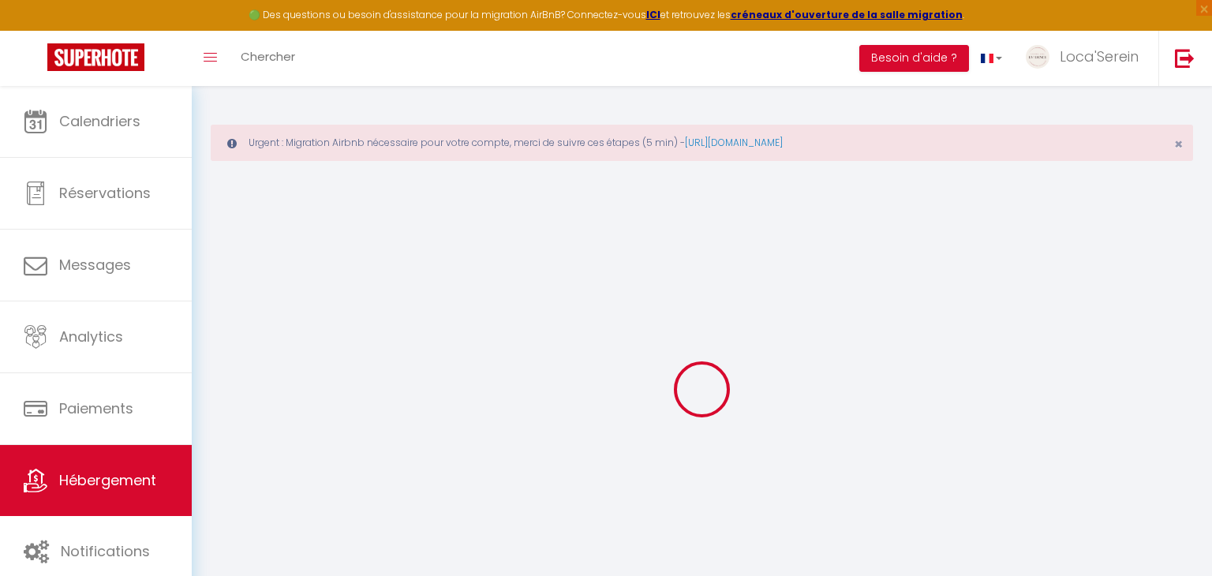
select select
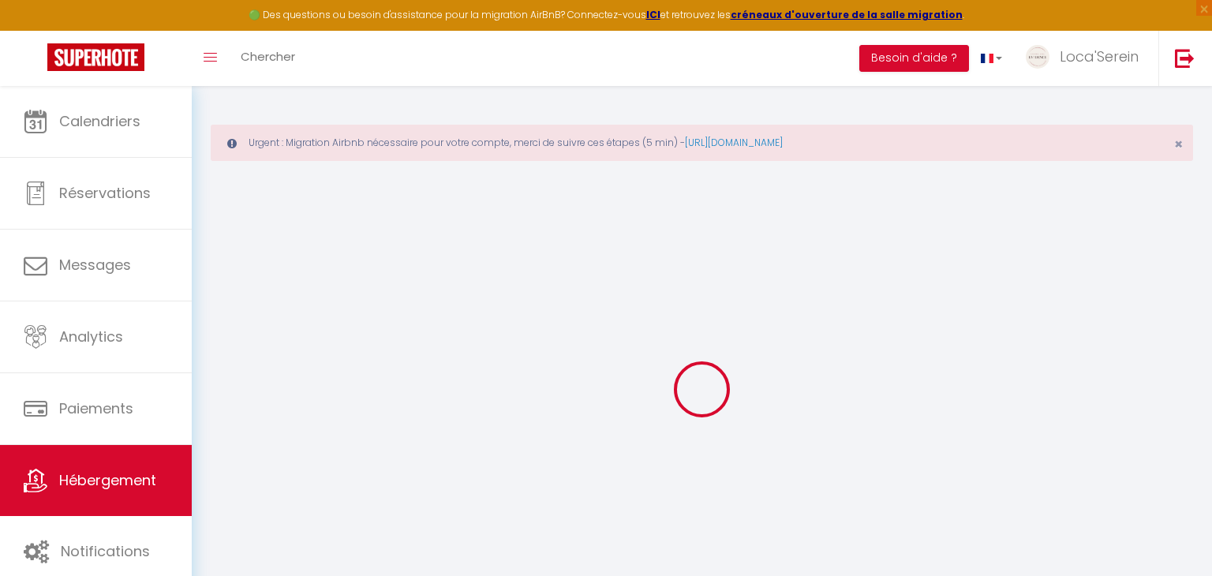
select select
checkbox input "false"
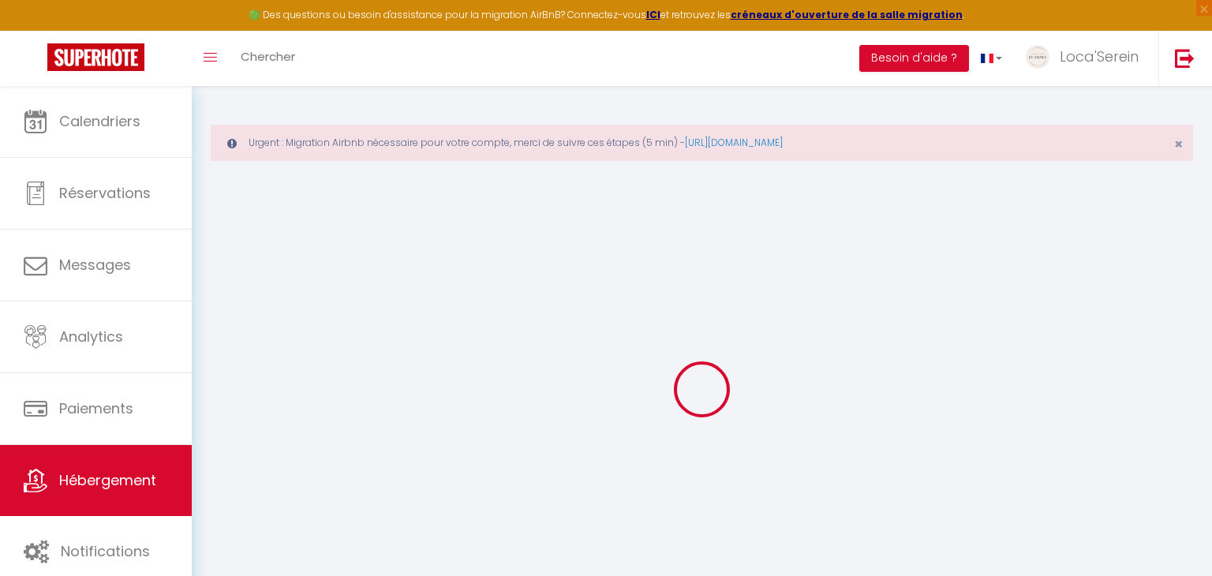
checkbox input "false"
select select
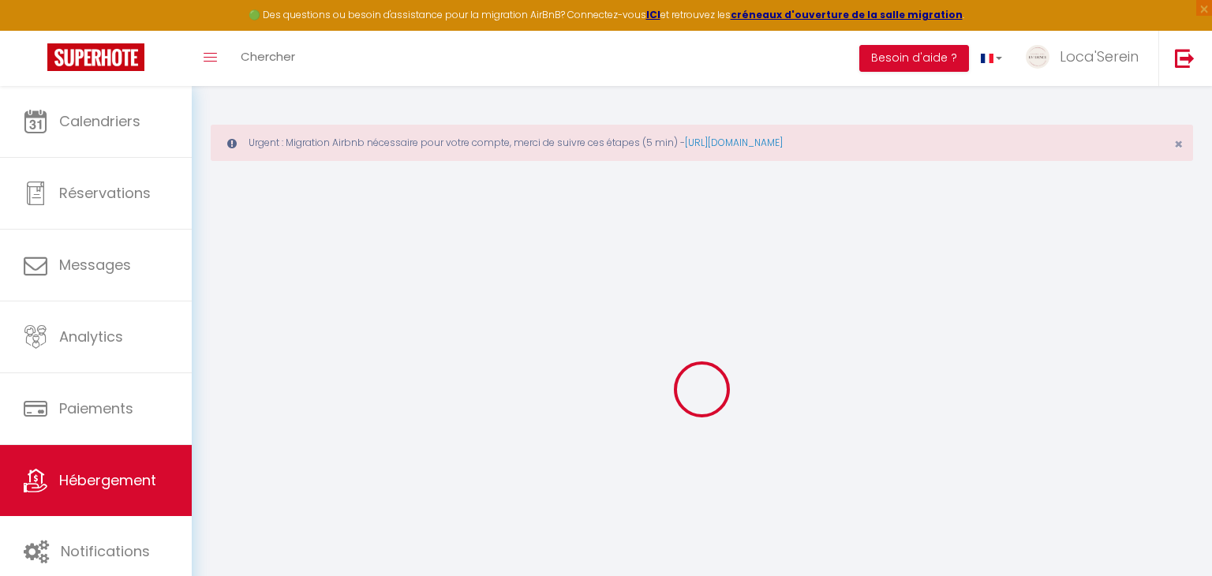
select select
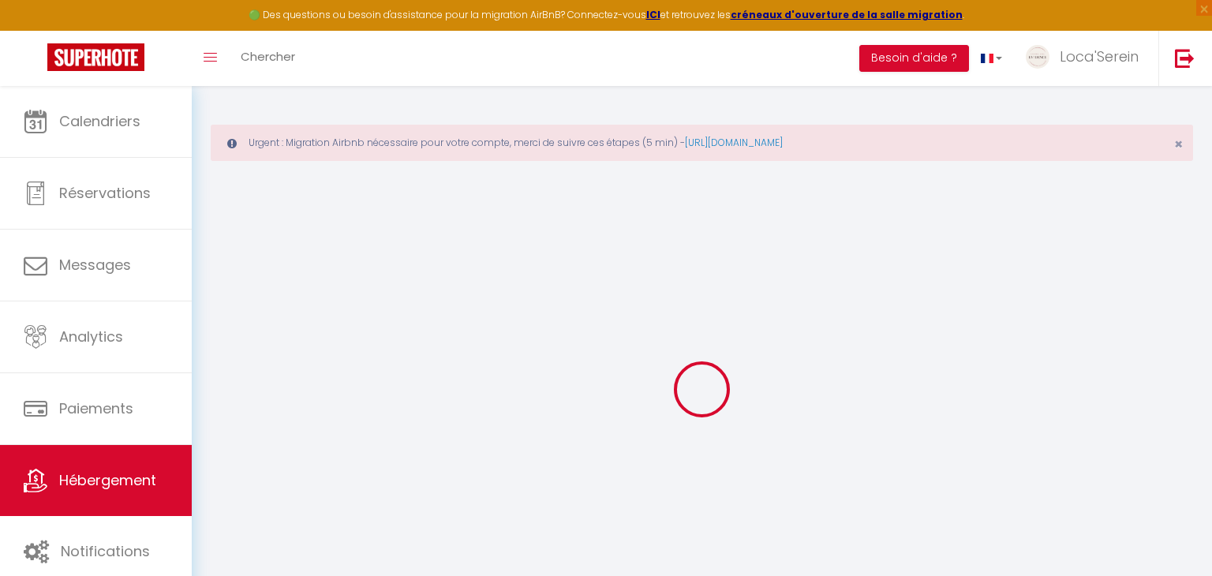
checkbox input "false"
select select
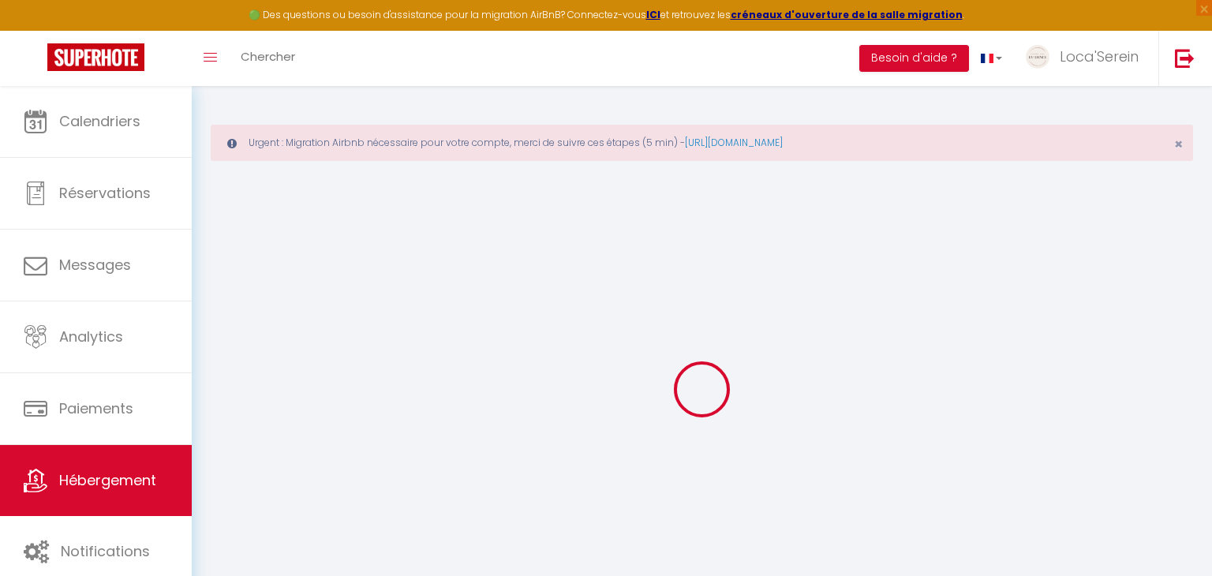
select select
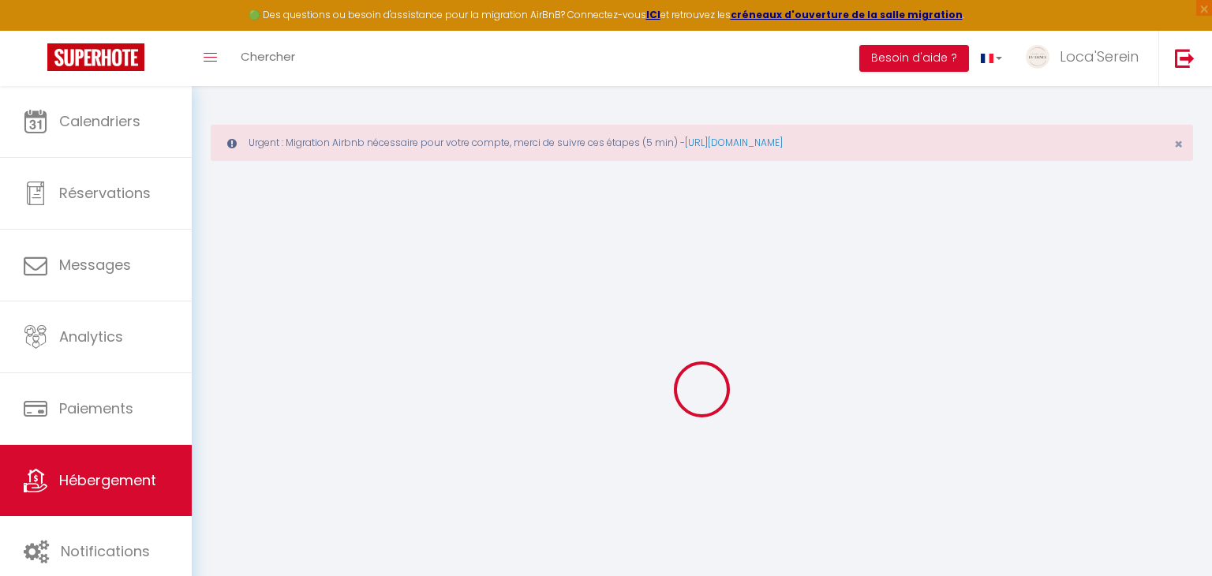
select select
checkbox input "false"
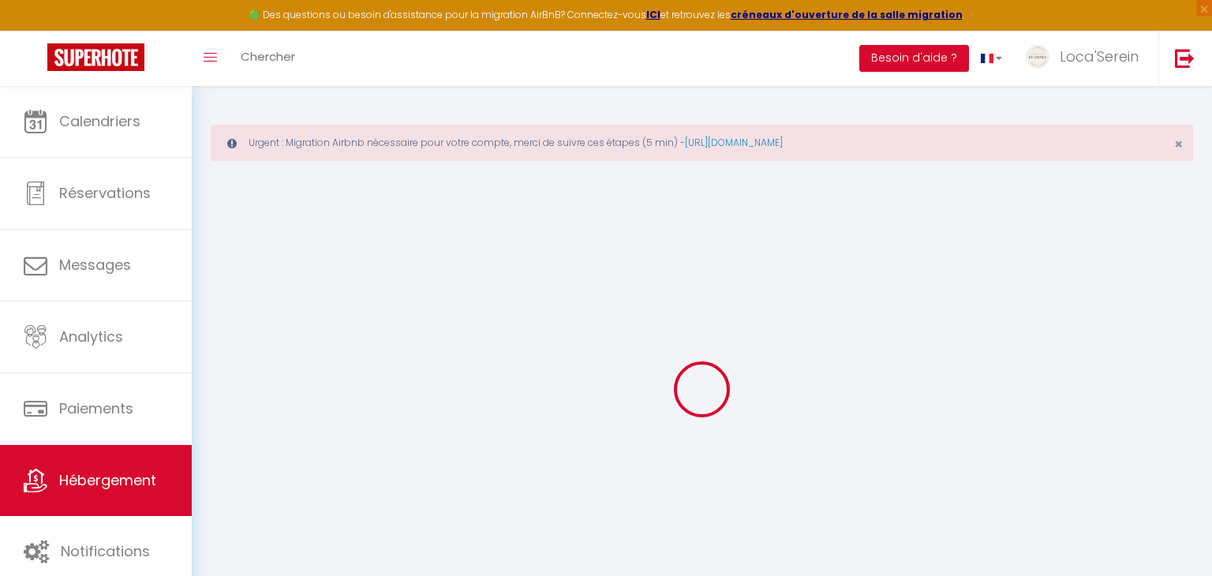
checkbox input "false"
select select
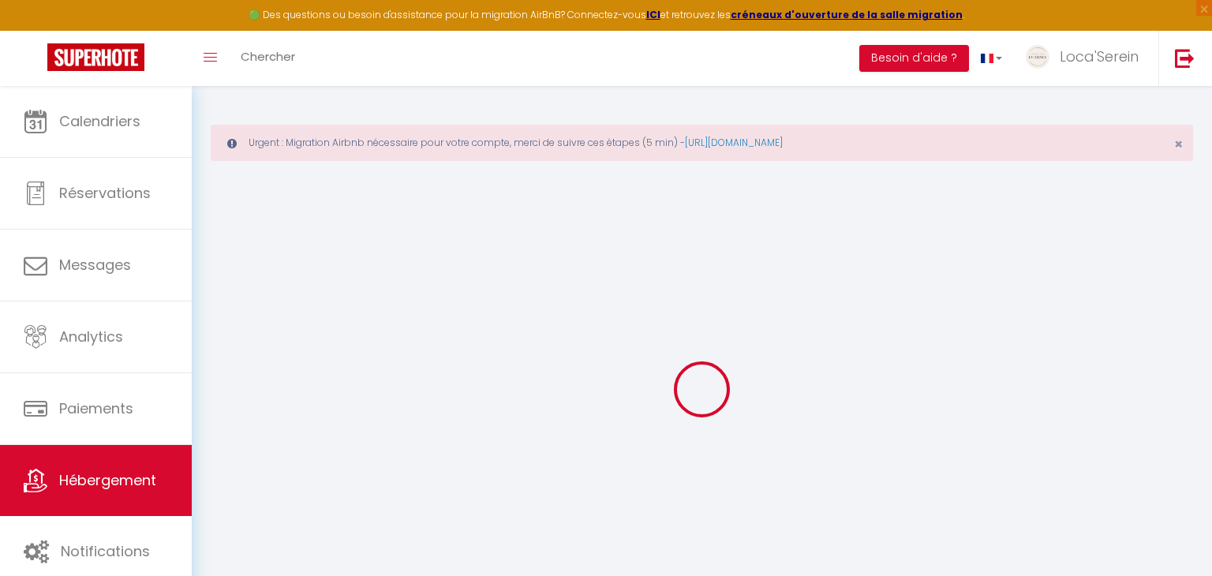
select select
checkbox input "false"
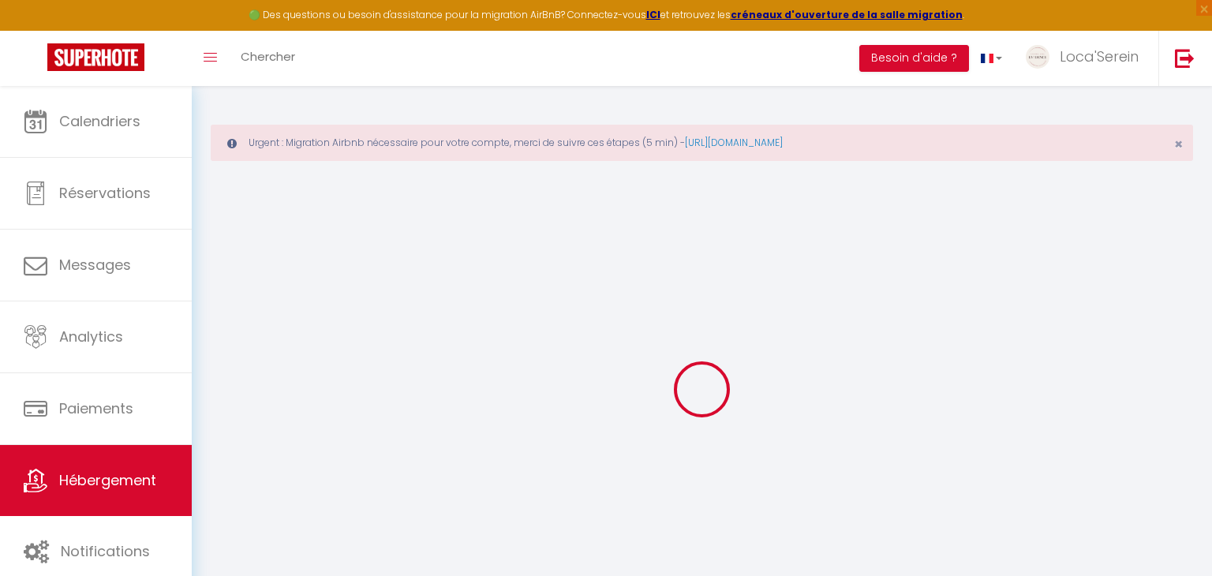
checkbox input "false"
select select
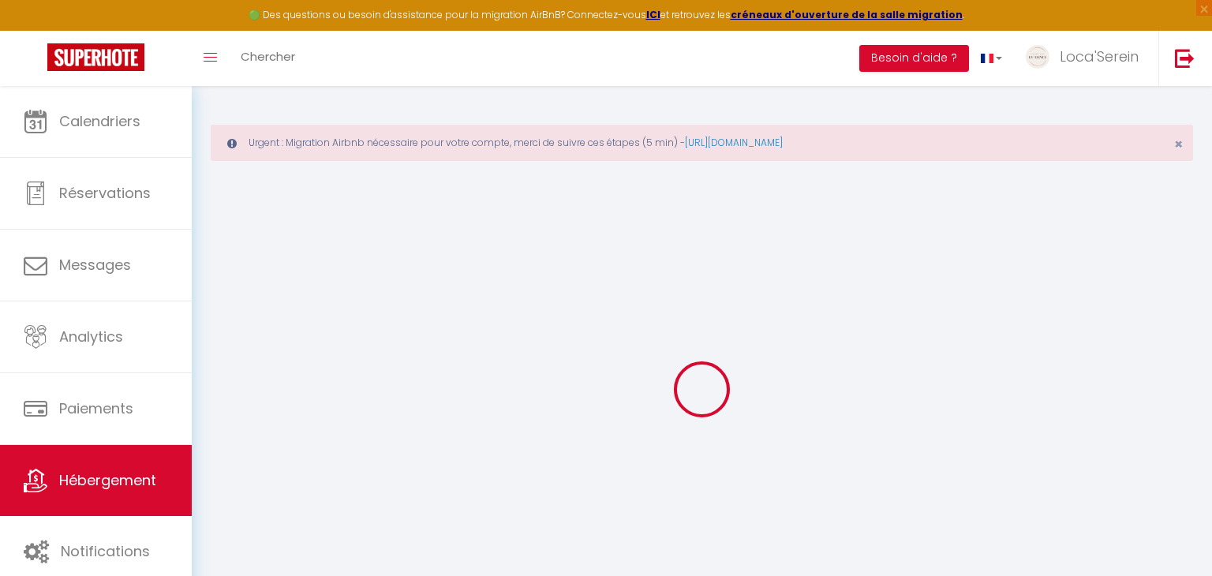
scroll to position [85, 0]
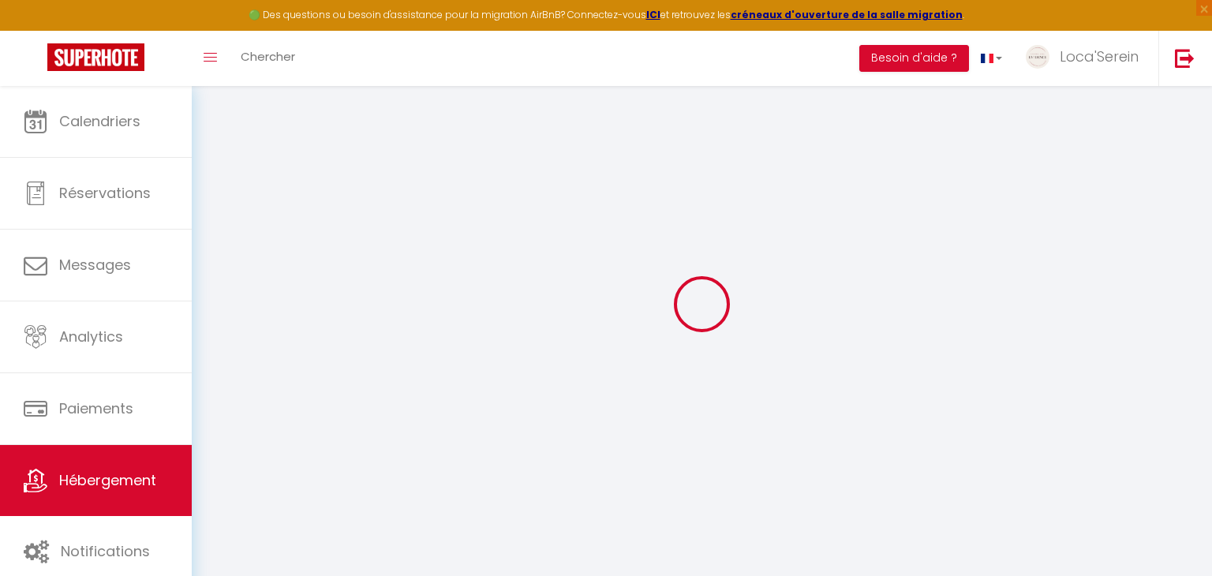
type input "L'Oasis Fleurie"
type input "[PERSON_NAME]"
type input "[STREET_ADDRESS]"
type input "01360"
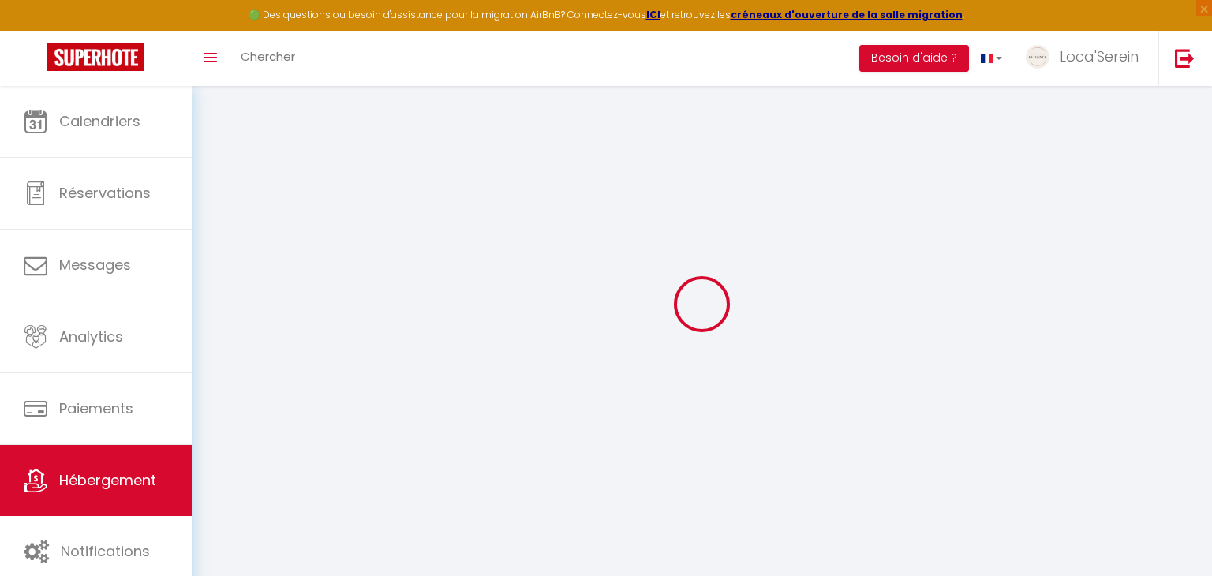
type input "Loyettes"
type input "40"
type input "15"
type input "25"
select select
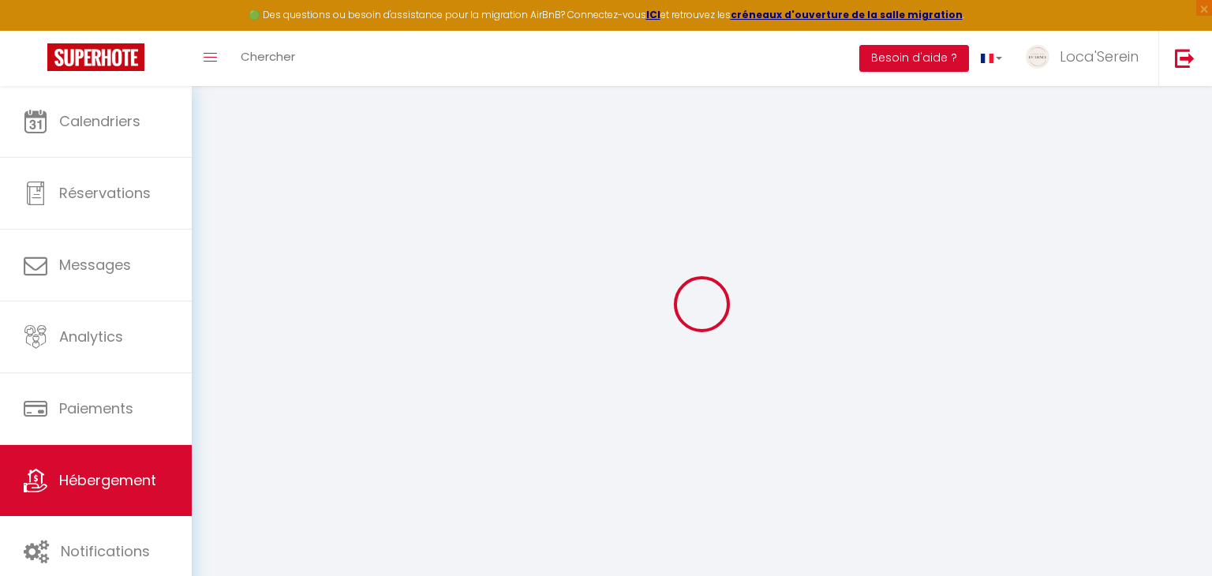
select select
type input "[STREET_ADDRESS][PERSON_NAME]"
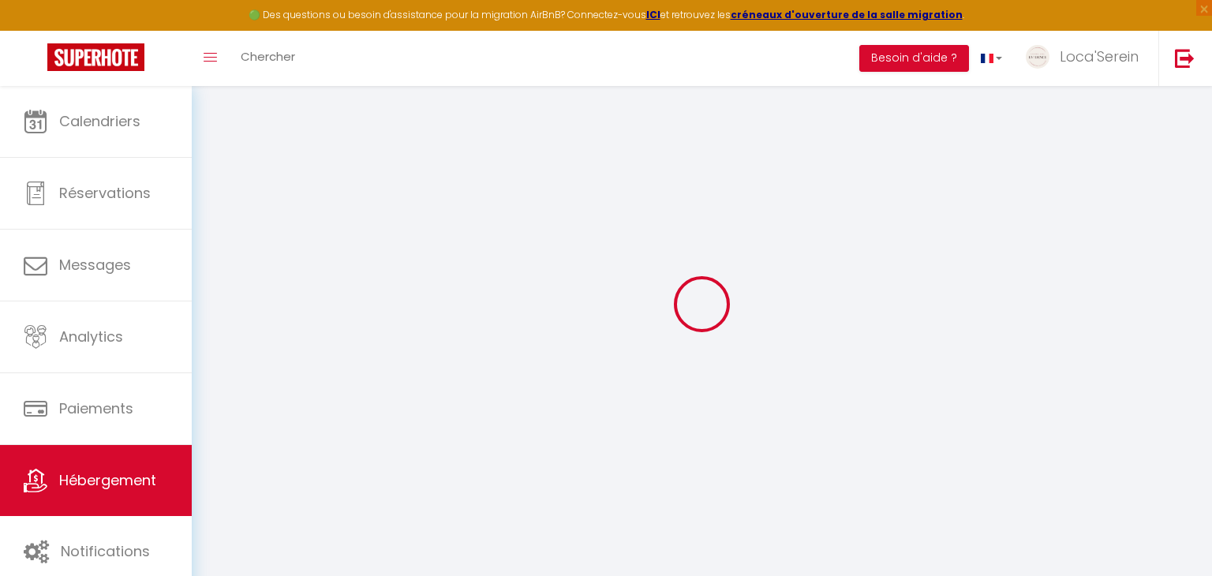
type input "01360"
type input "Loyettes"
type input "[EMAIL_ADDRESS][DOMAIN_NAME]"
select select
checkbox input "false"
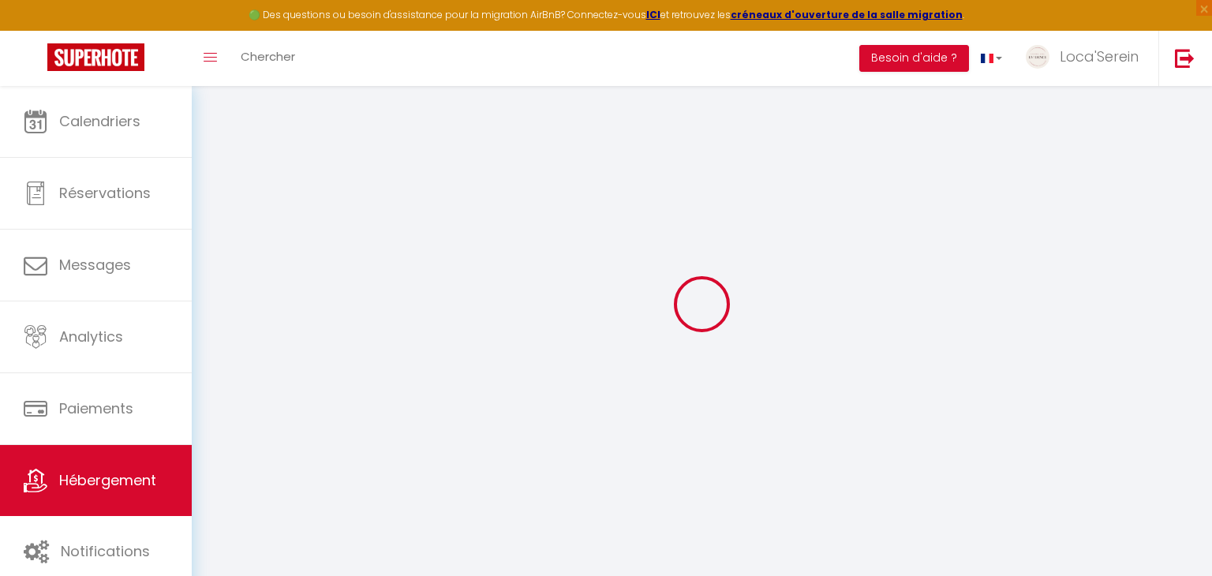
checkbox input "false"
type input "25"
type input "0"
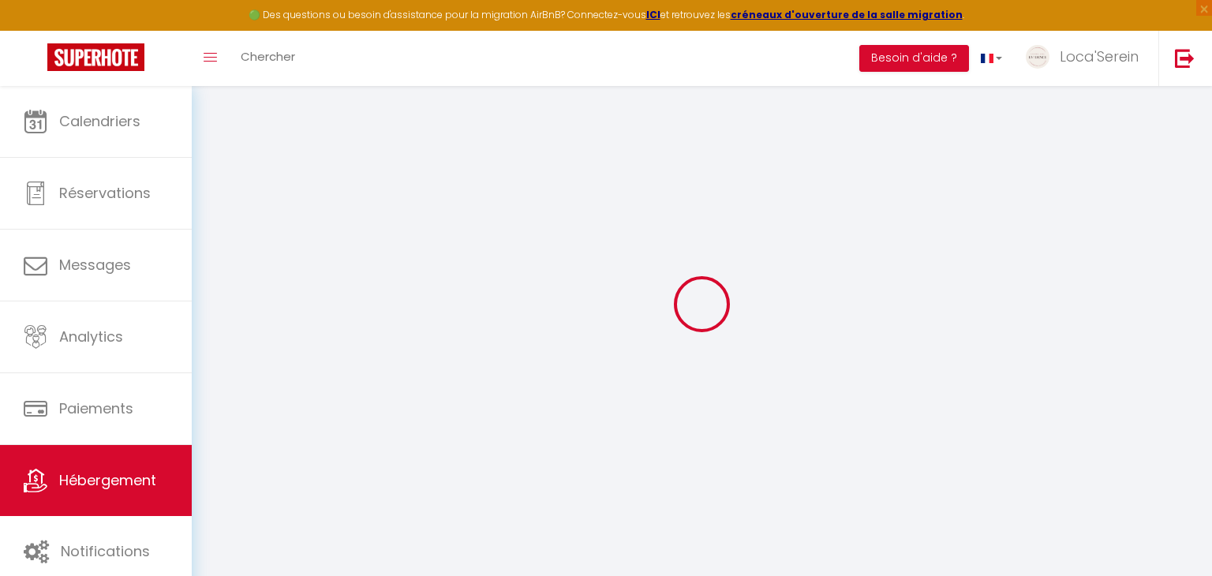
type input "0"
select select
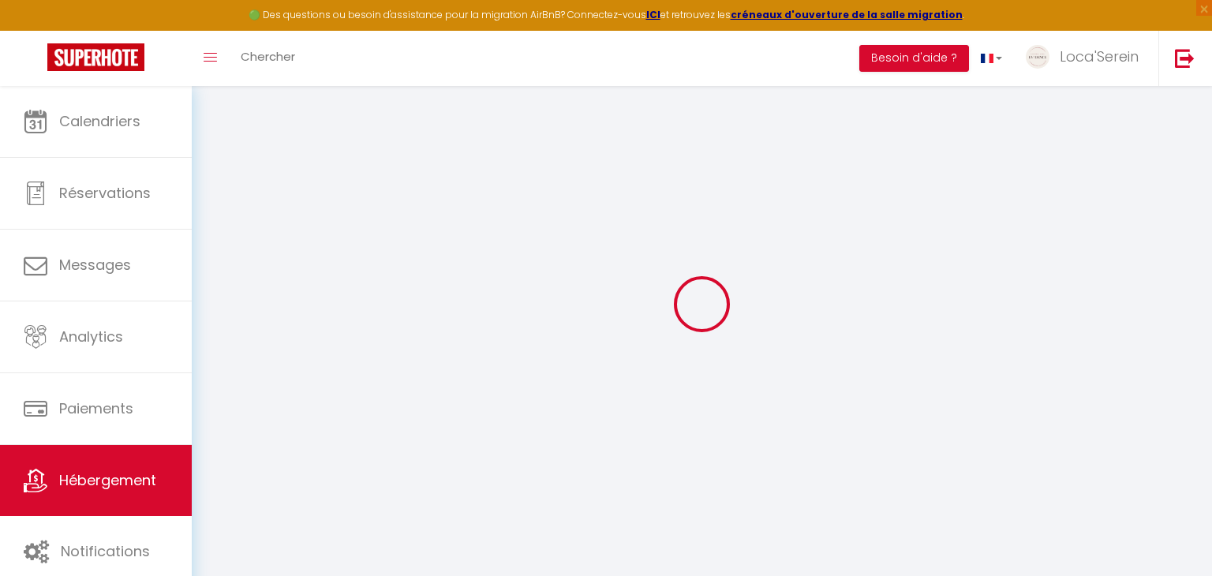
select select
checkbox input "false"
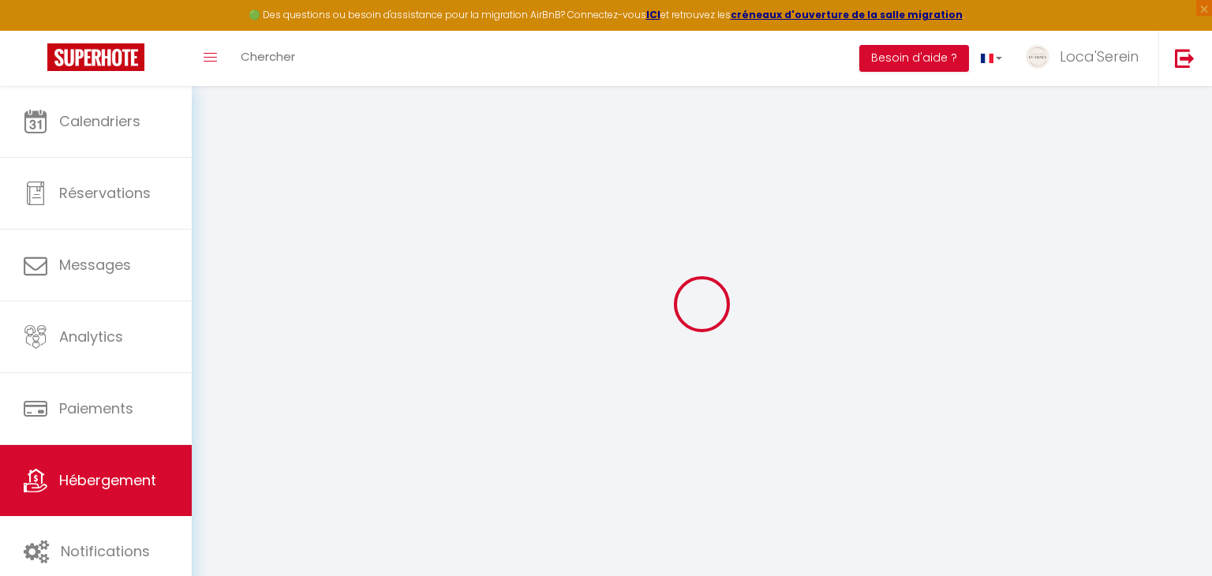
checkbox input "false"
select select
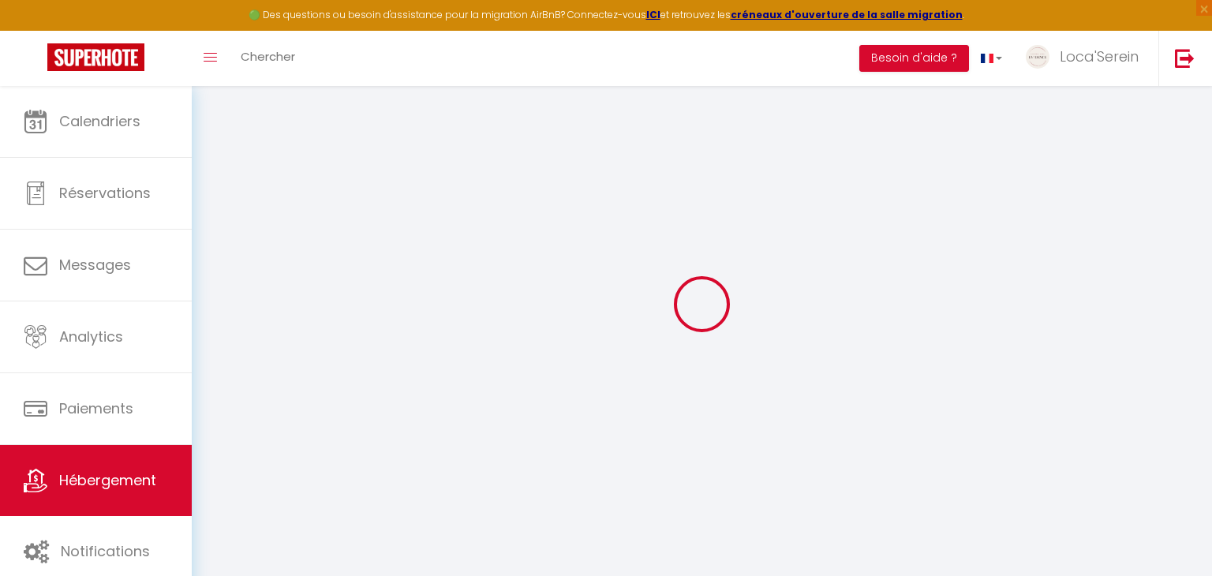
select select
checkbox input "false"
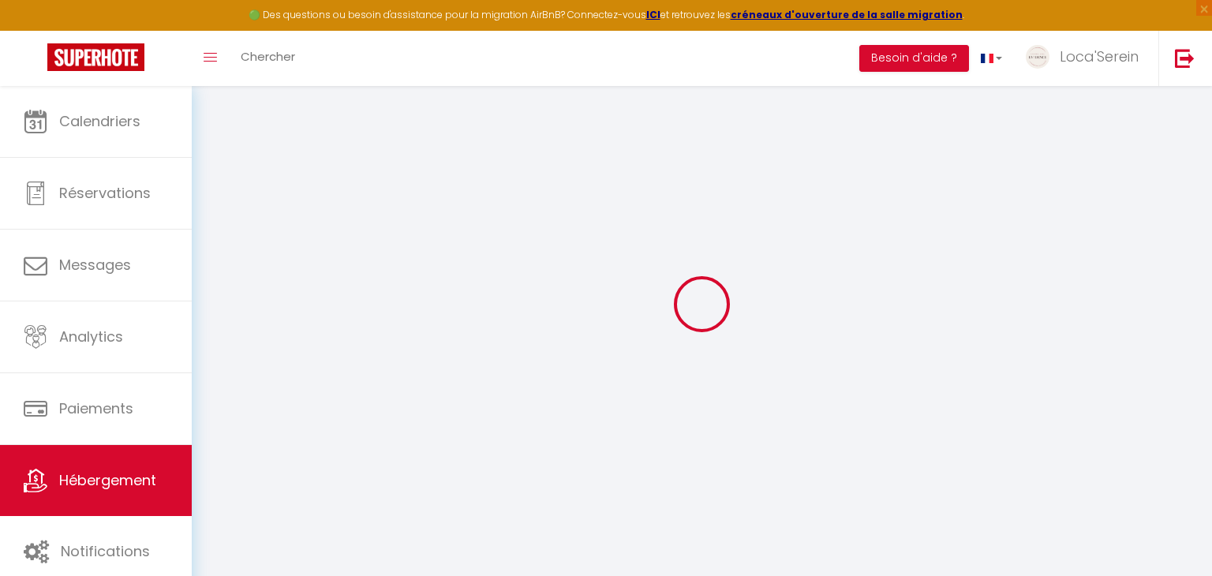
checkbox input "false"
select select
checkbox input "false"
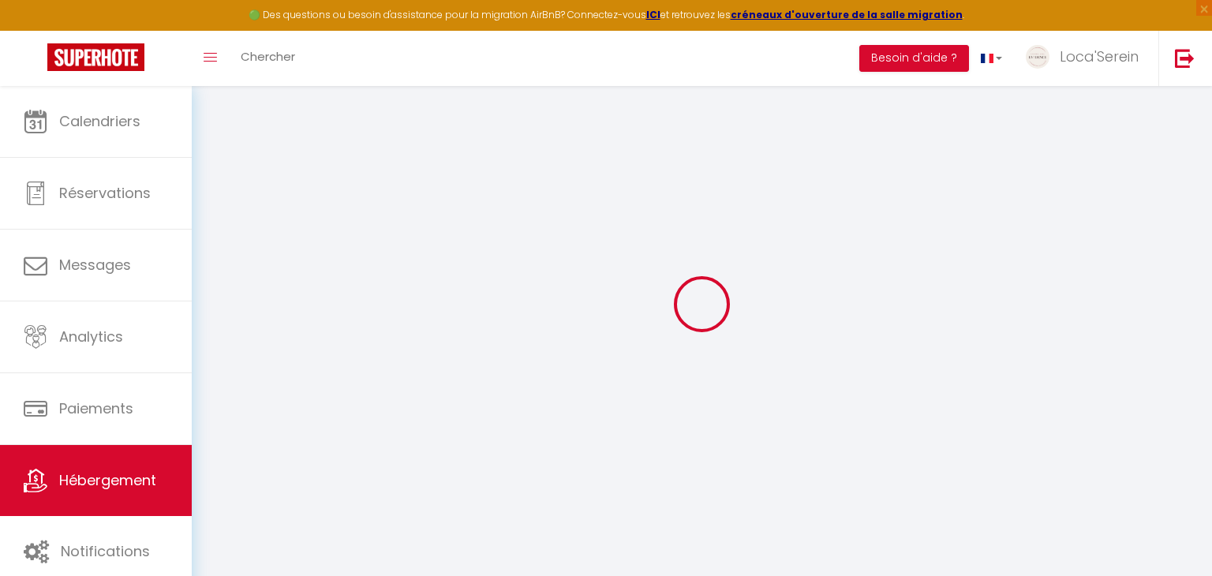
checkbox input "false"
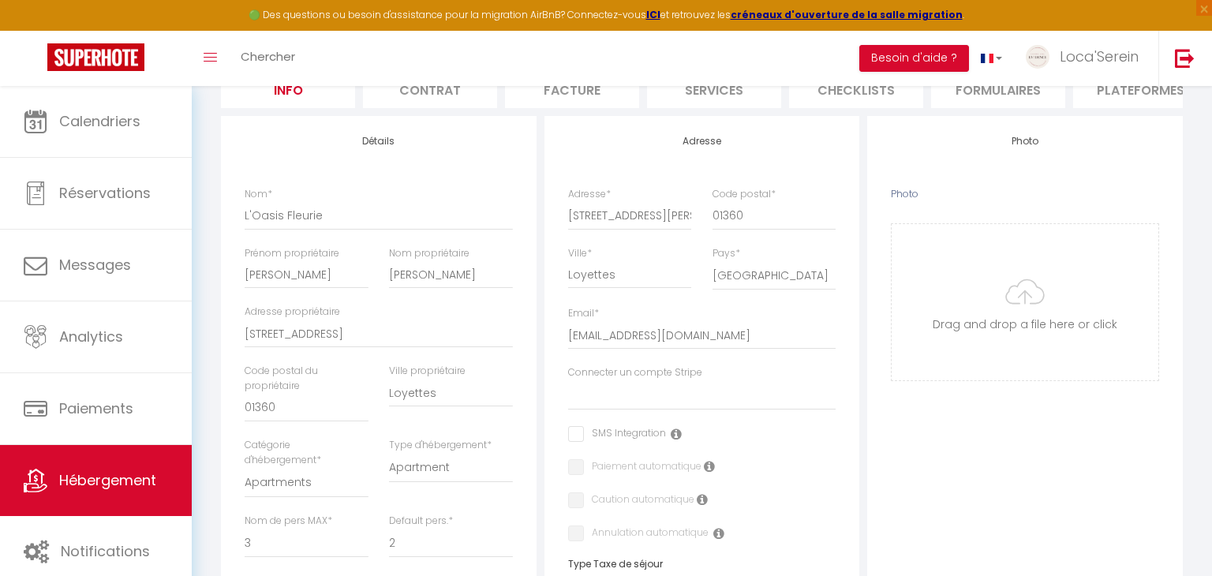
scroll to position [246, 0]
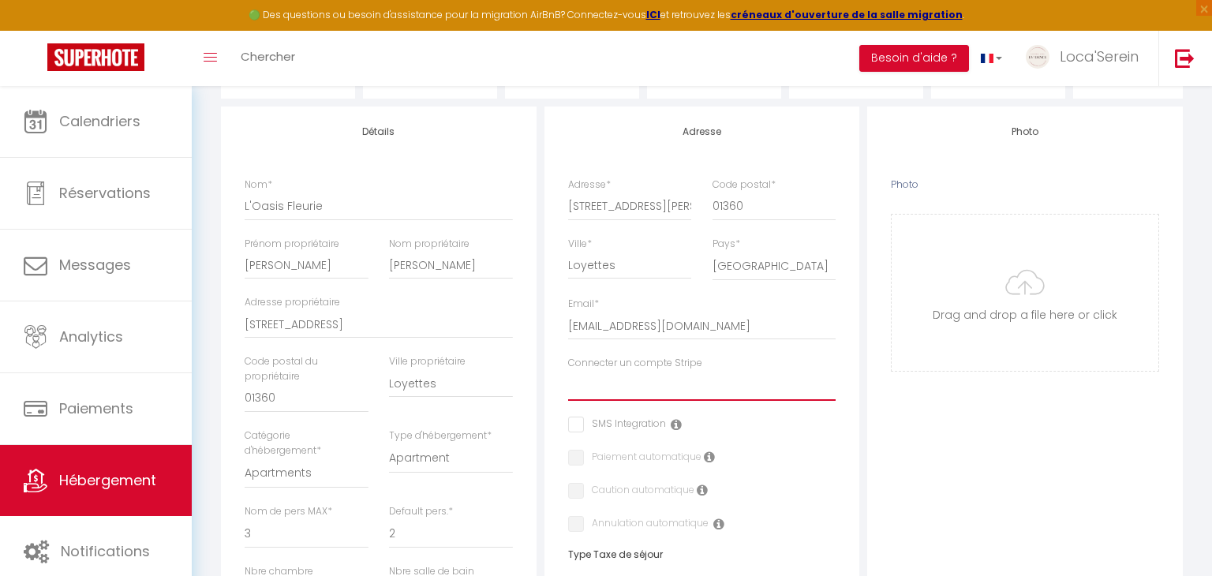
click at [714, 377] on select "[PERSON_NAME] et [PERSON_NAME] Comme une Evidence [PERSON_NAME] [PERSON_NAME] S…" at bounding box center [702, 386] width 268 height 30
select select "15975"
click at [568, 371] on select "[PERSON_NAME] et [PERSON_NAME] Comme une Evidence [PERSON_NAME] [PERSON_NAME] S…" at bounding box center [702, 386] width 268 height 30
checkbox input "false"
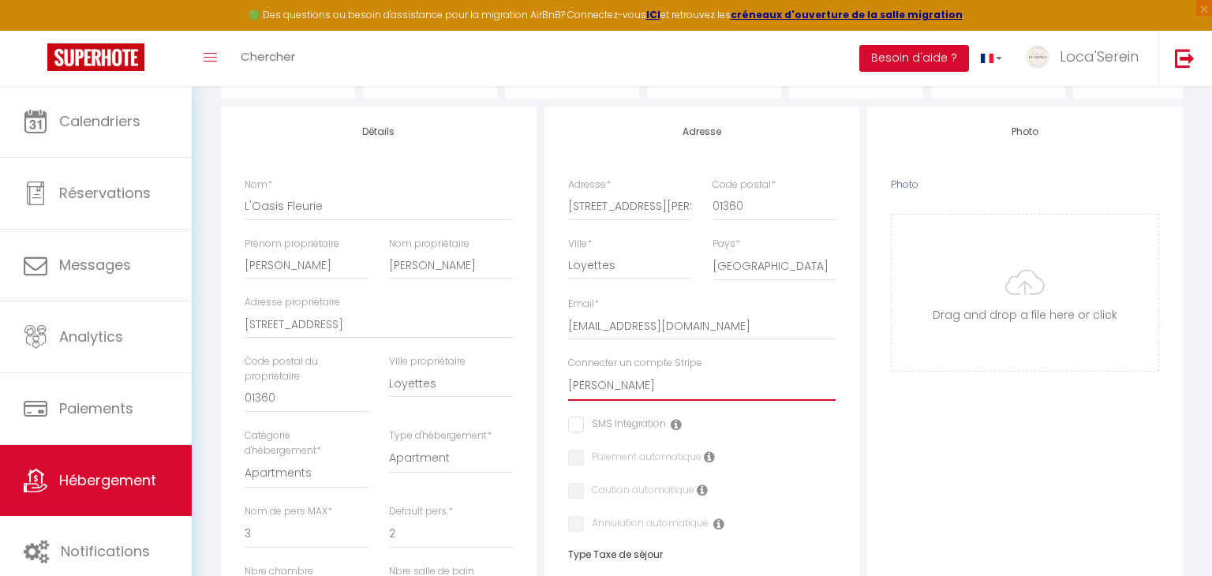
checkbox input "false"
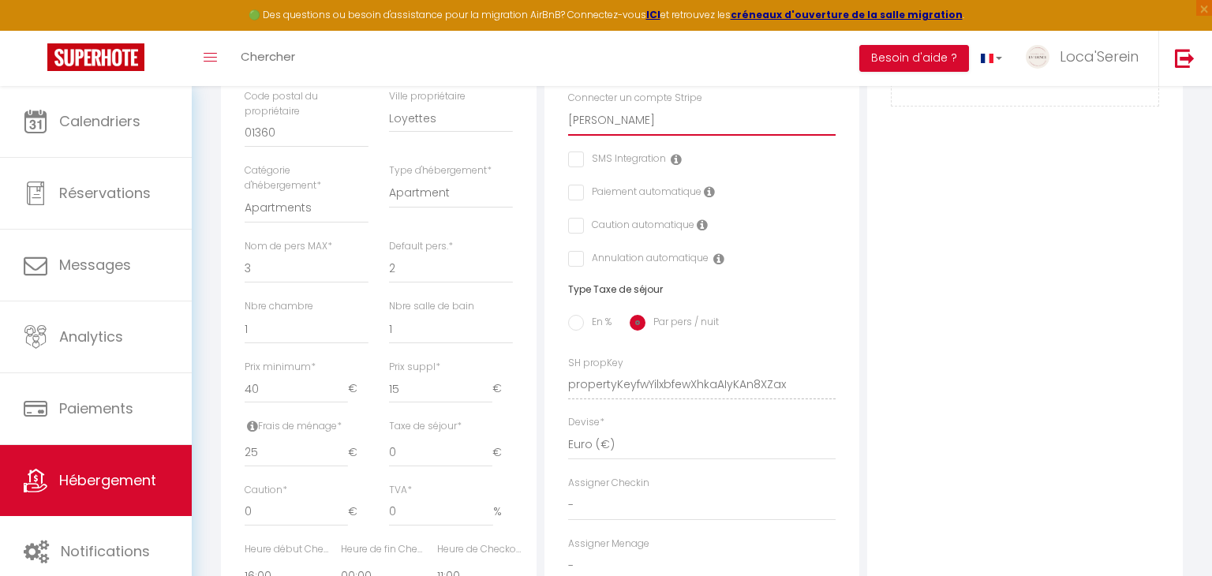
scroll to position [0, 0]
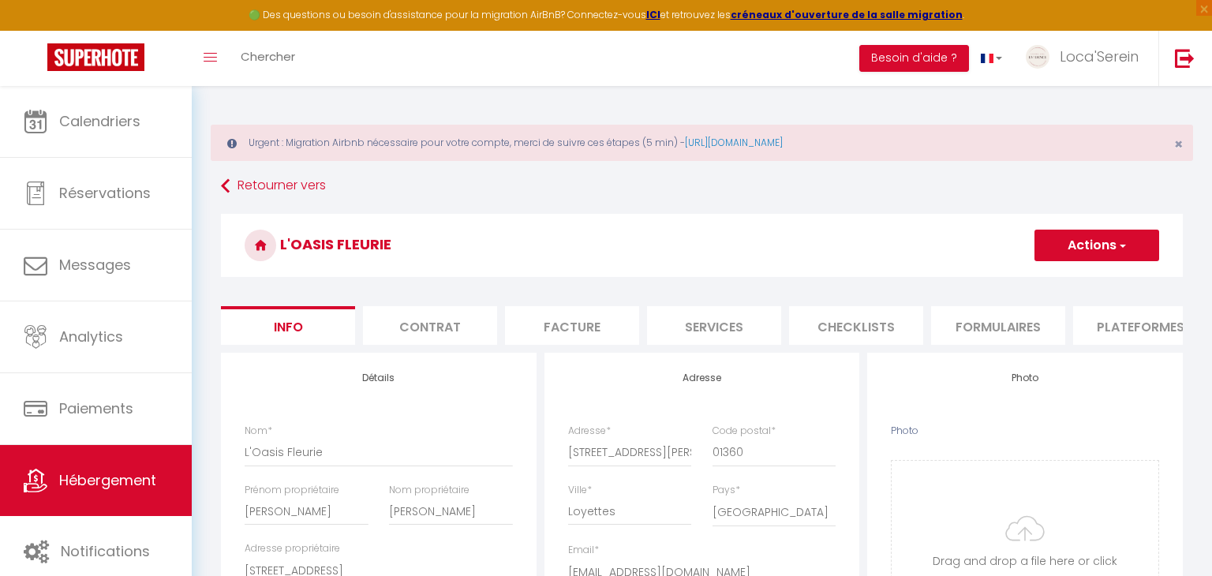
click at [1065, 252] on button "Actions" at bounding box center [1097, 246] width 125 height 32
click at [1047, 281] on input "Enregistrer" at bounding box center [1035, 280] width 58 height 16
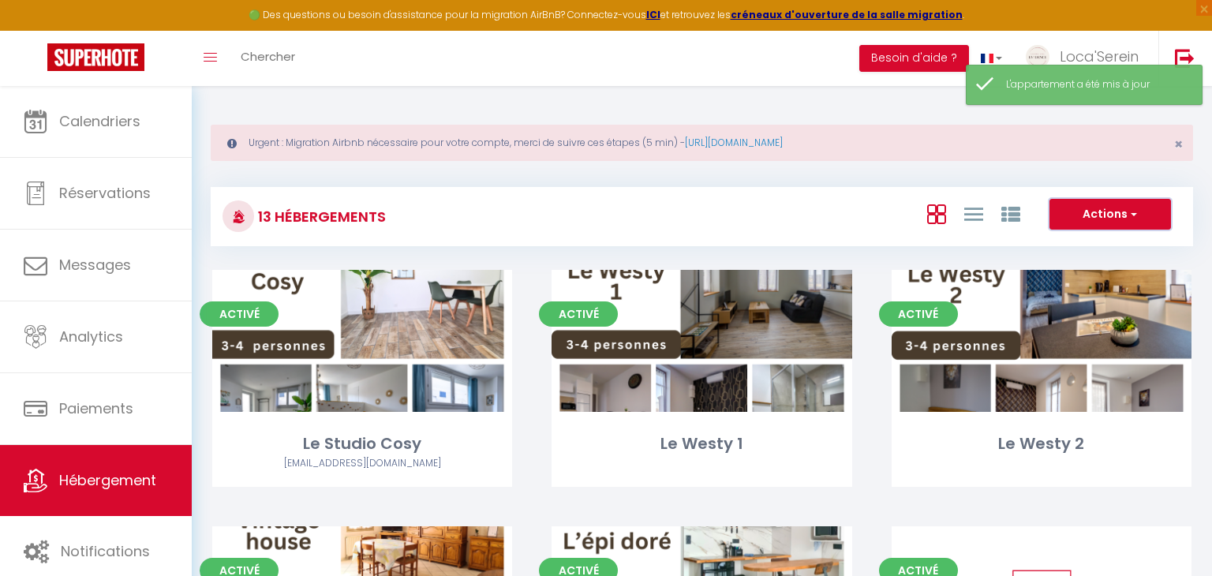
click at [1103, 217] on button "Actions" at bounding box center [1111, 215] width 122 height 32
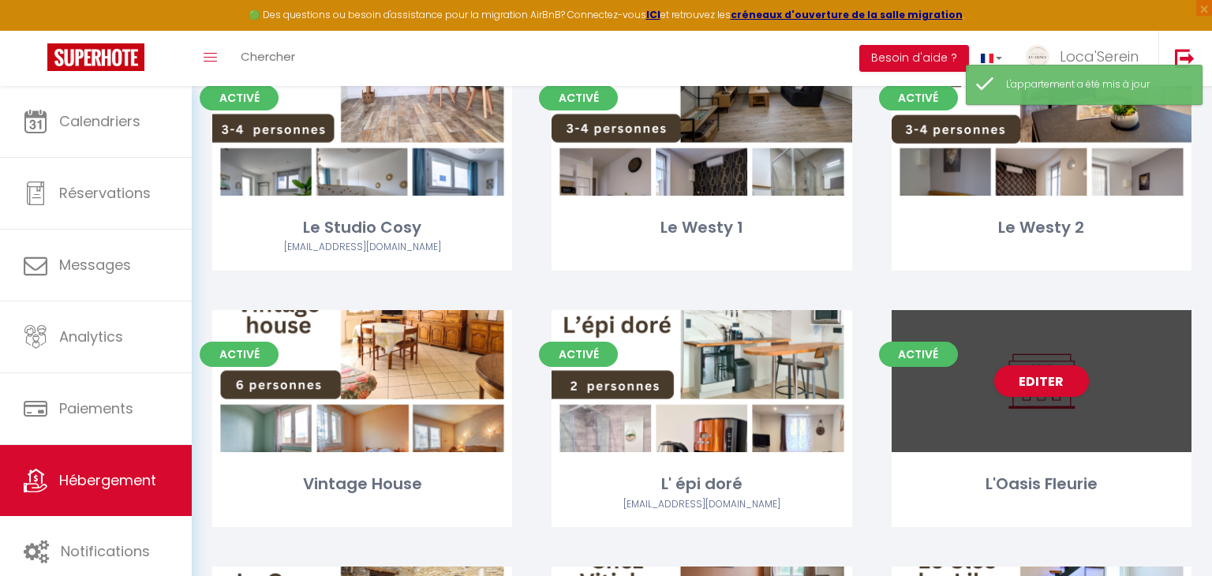
scroll to position [220, 0]
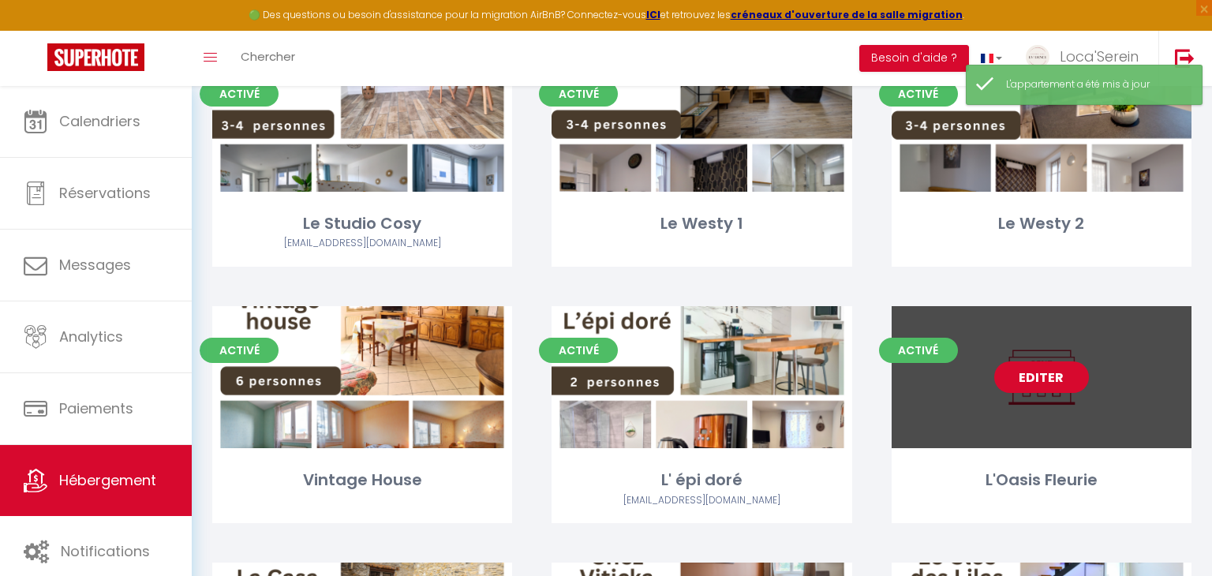
click at [1037, 389] on link "Editer" at bounding box center [1041, 377] width 95 height 32
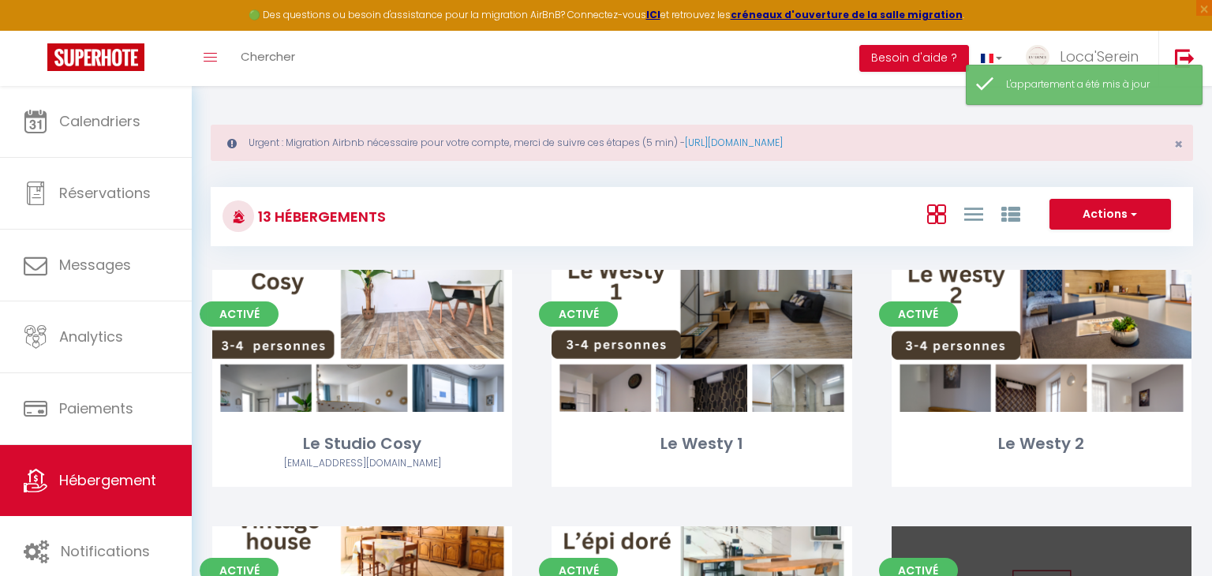
select select "3"
select select "2"
select select "1"
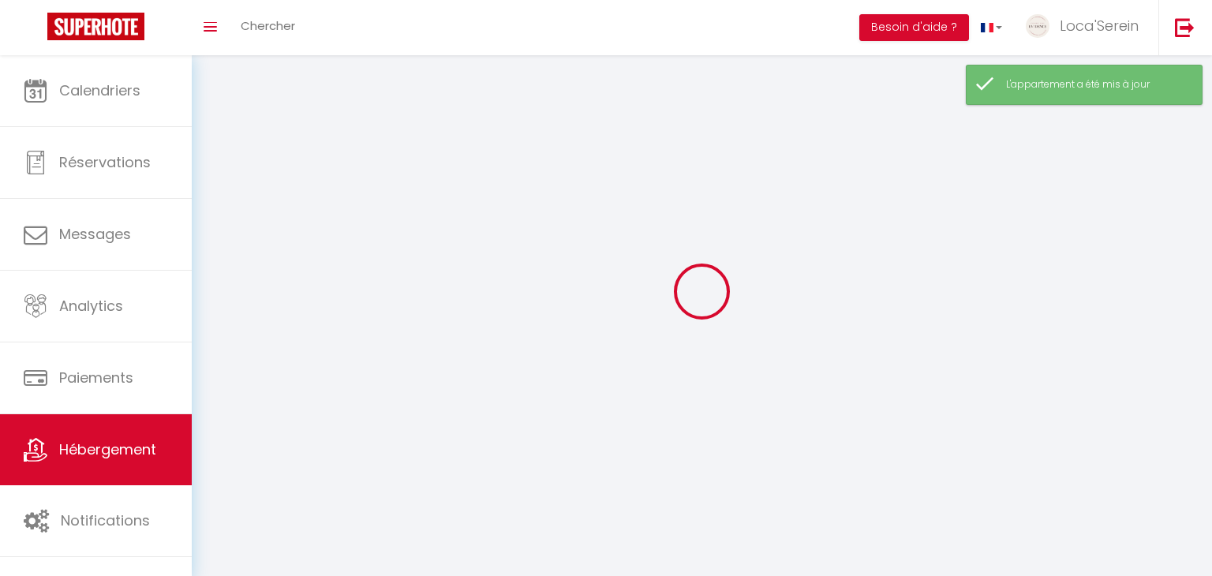
select select
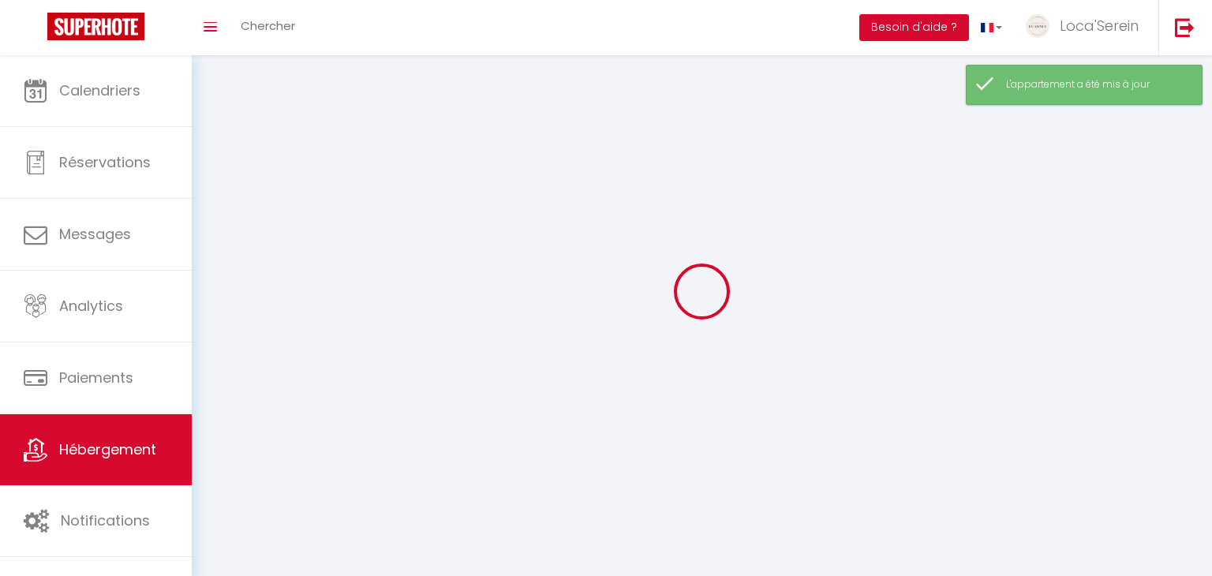
select select
checkbox input "false"
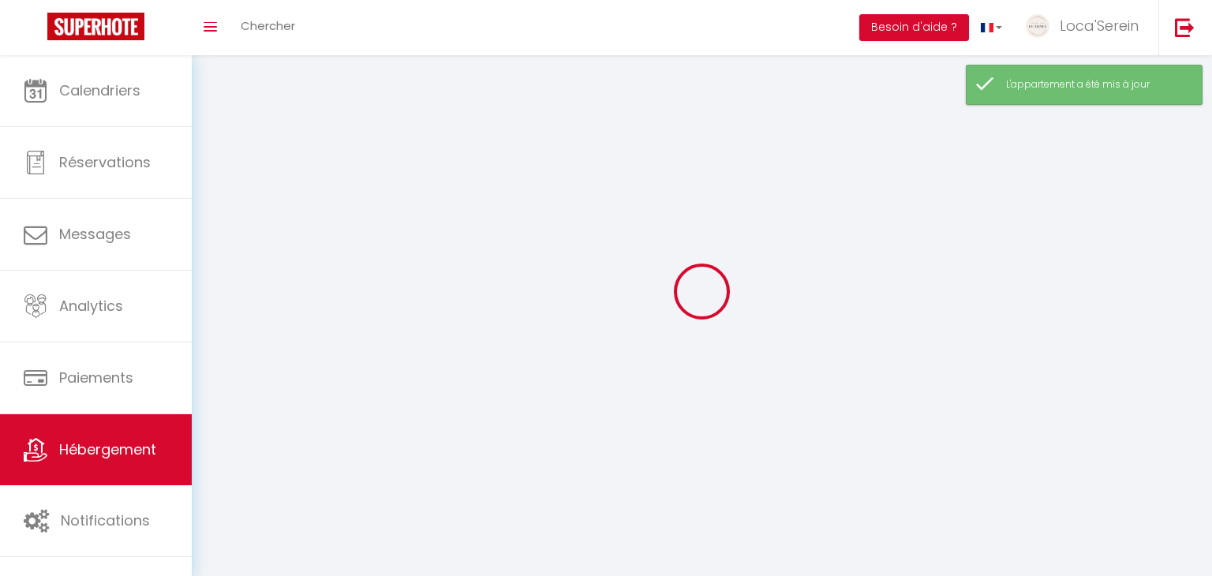
checkbox input "false"
select select
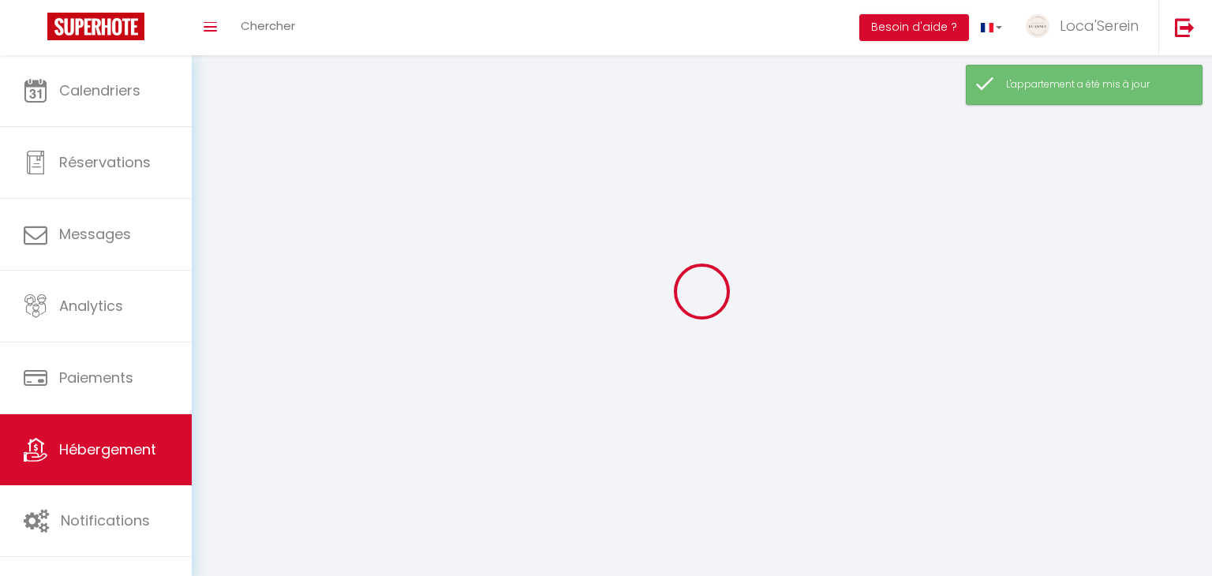
select select
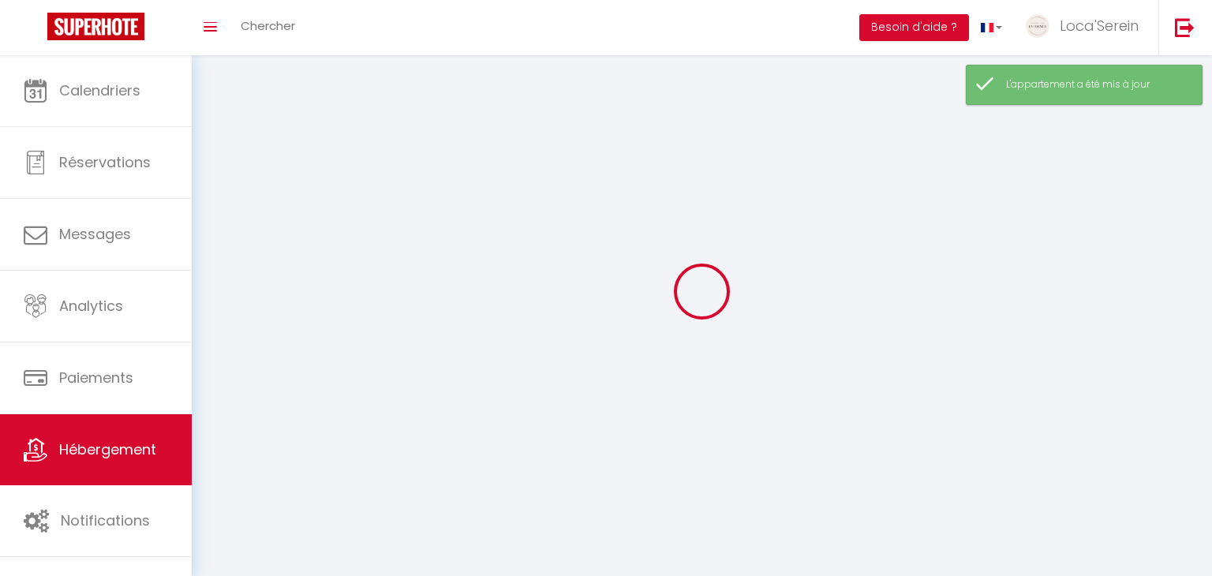
checkbox input "false"
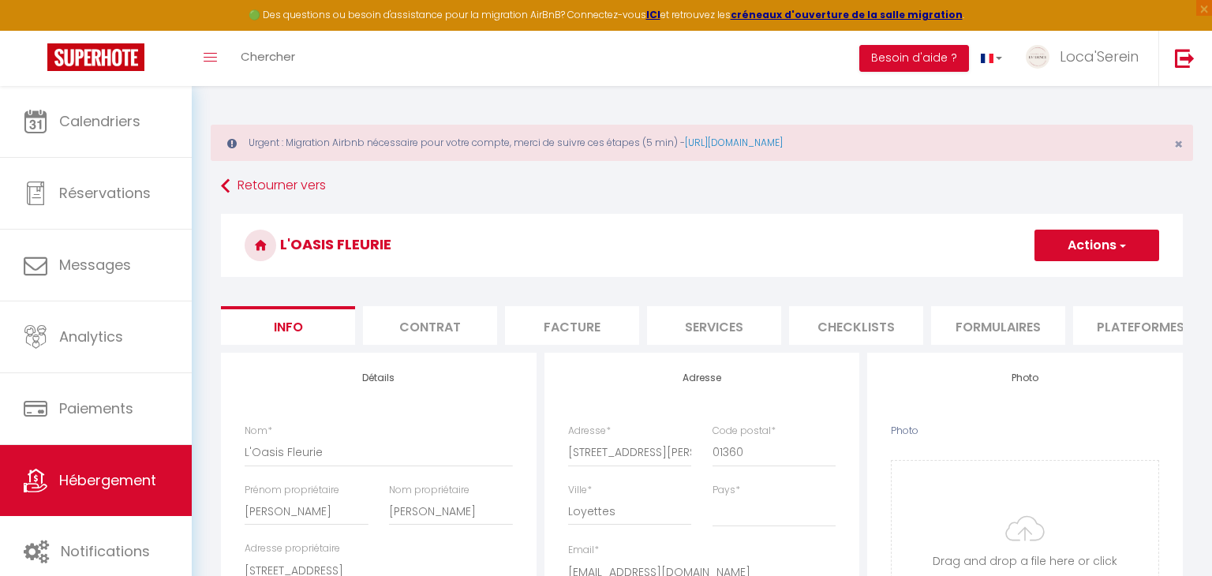
click at [1103, 254] on button "Actions" at bounding box center [1097, 246] width 125 height 32
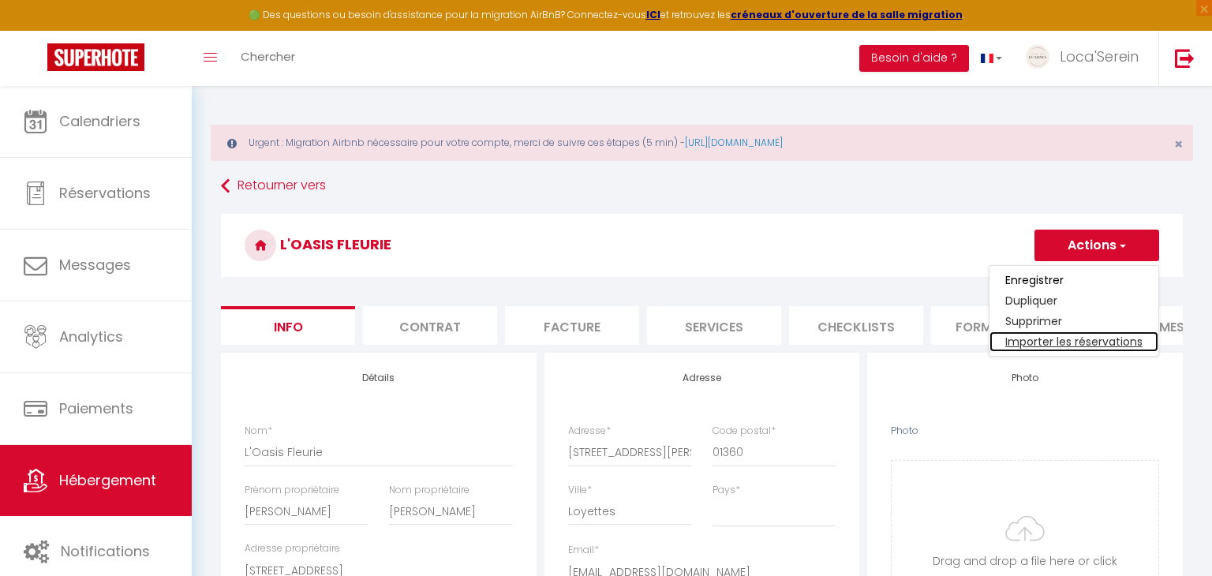
click at [1077, 344] on link "Importer les réservations" at bounding box center [1074, 341] width 169 height 21
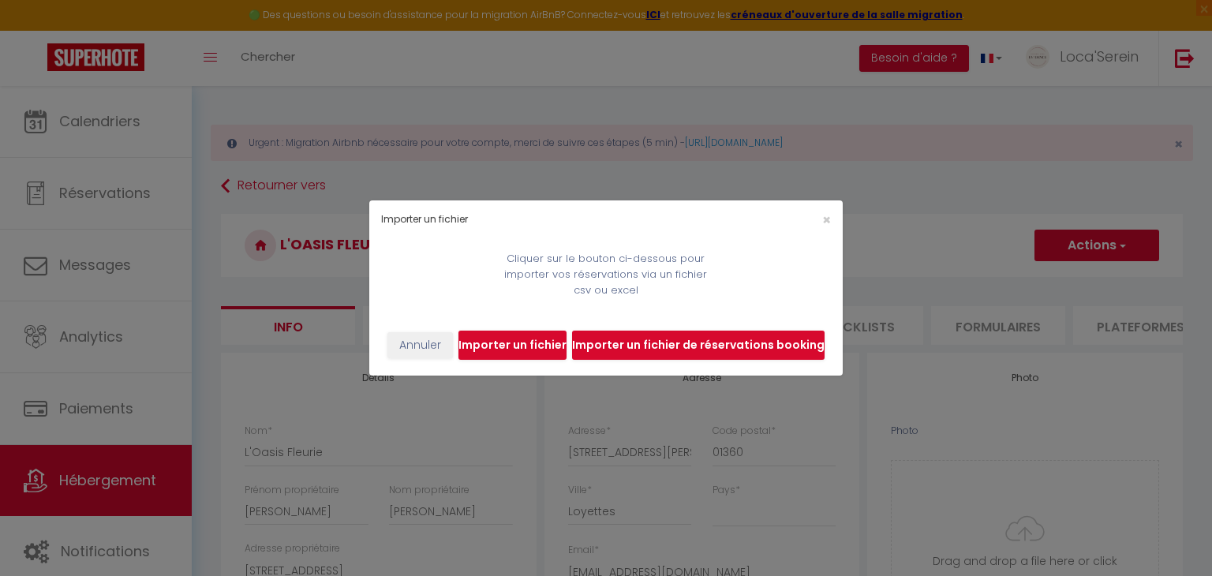
click at [661, 354] on input "file" at bounding box center [698, 346] width 253 height 30
click at [540, 331] on input "file" at bounding box center [513, 346] width 108 height 30
click at [824, 219] on span "×" at bounding box center [826, 220] width 9 height 20
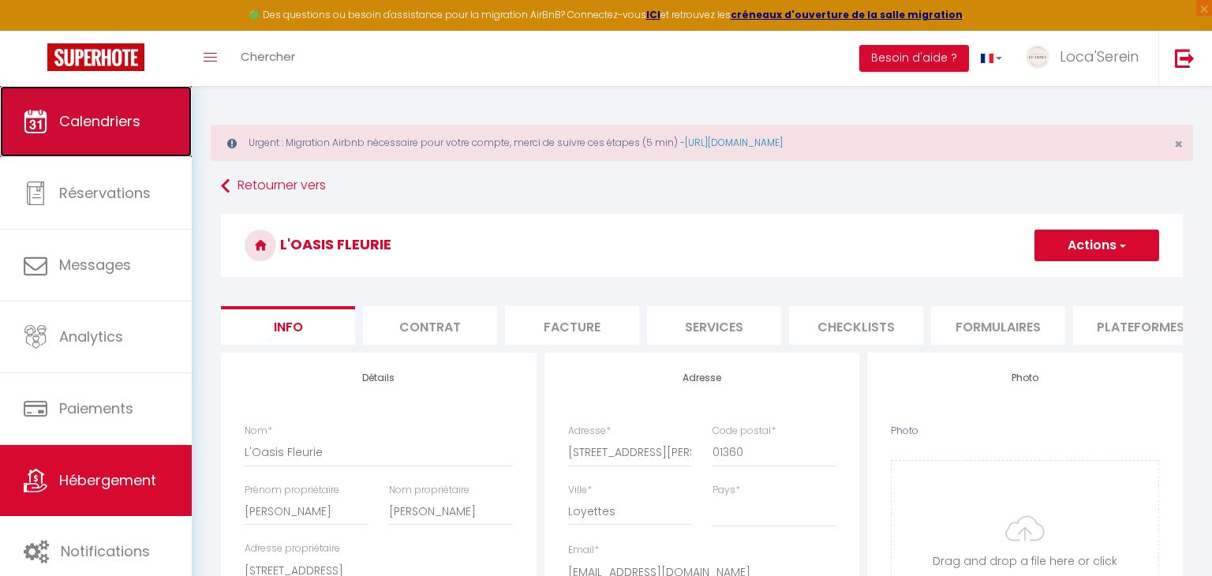
click at [118, 142] on link "Calendriers" at bounding box center [96, 121] width 192 height 71
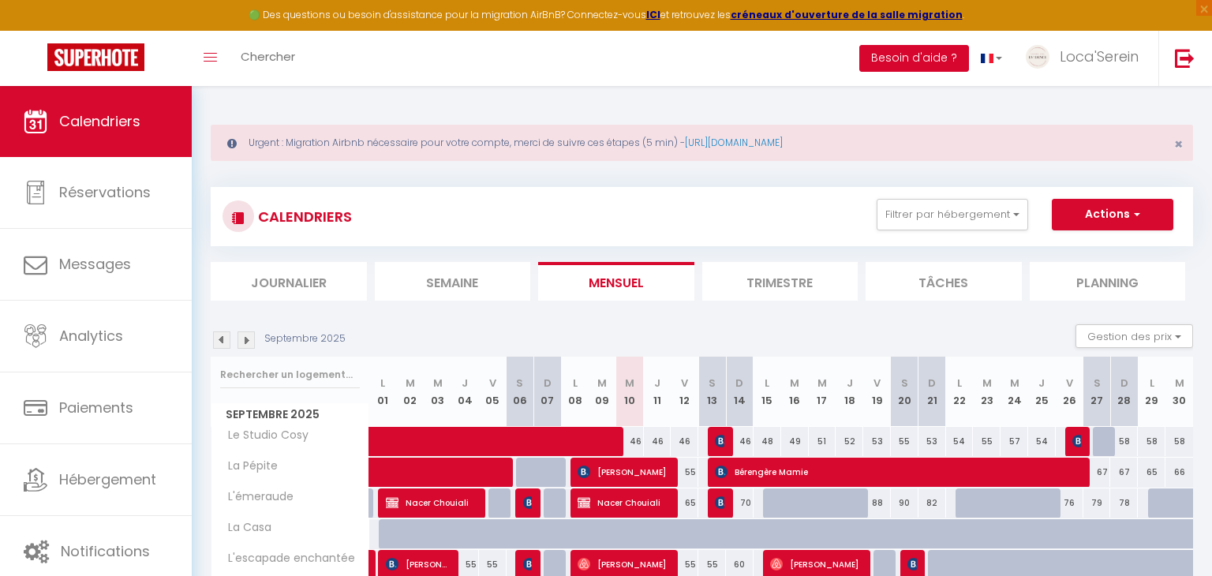
click at [903, 67] on button "Besoin d'aide ?" at bounding box center [915, 58] width 110 height 27
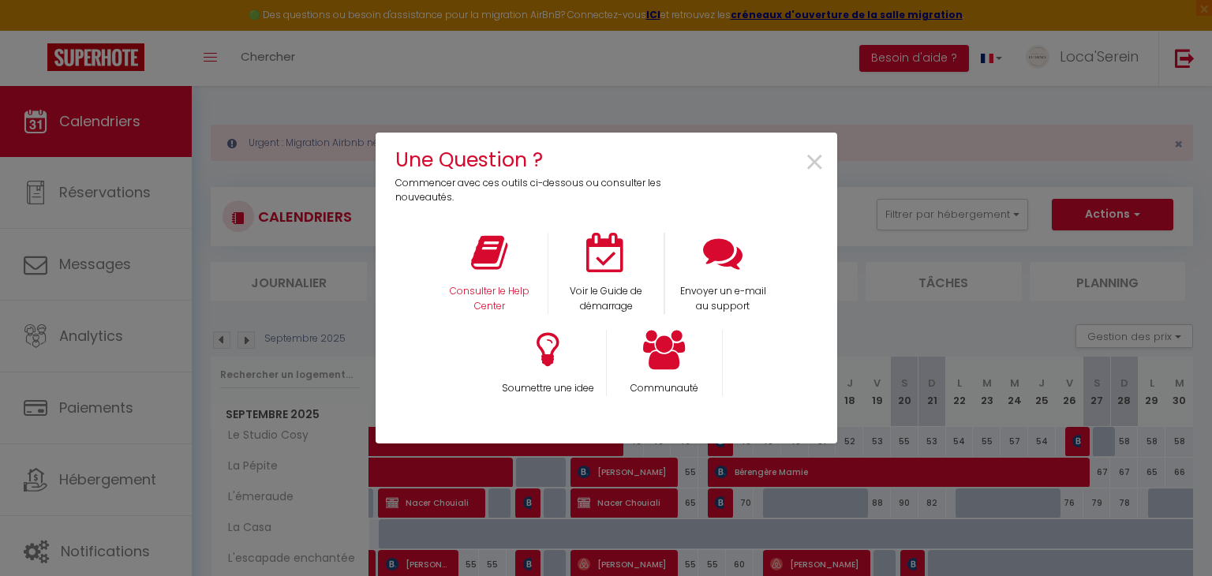
click at [496, 281] on div "Consulter le Help Center" at bounding box center [489, 273] width 117 height 81
click at [481, 298] on p "Consulter le Help Center" at bounding box center [489, 299] width 96 height 30
click at [818, 162] on span "×" at bounding box center [814, 163] width 21 height 50
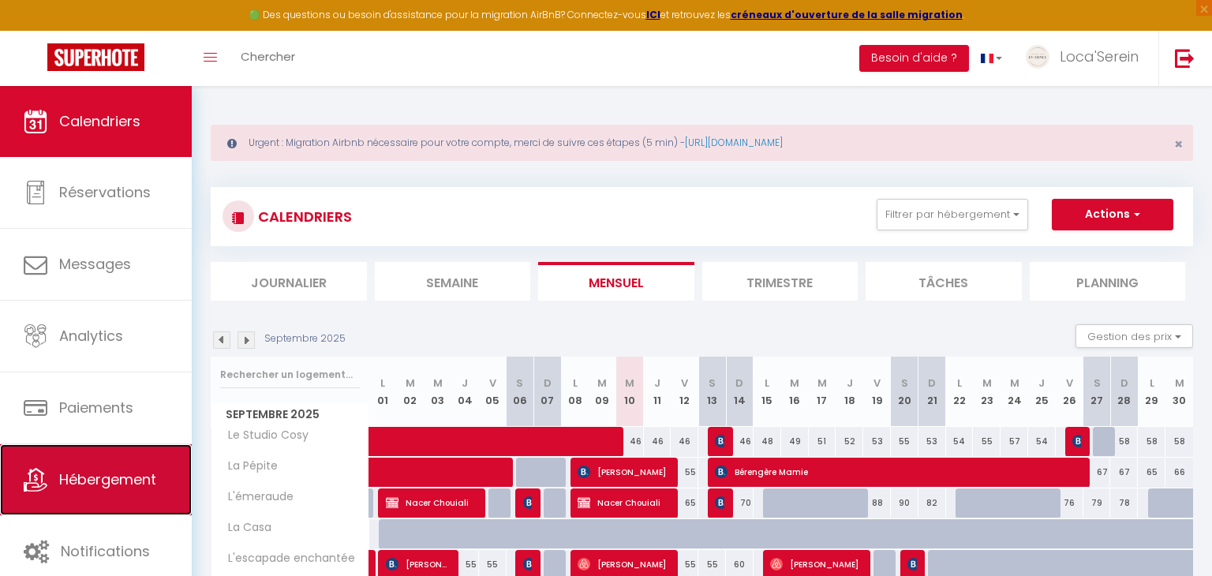
click at [92, 487] on span "Hébergement" at bounding box center [107, 480] width 97 height 20
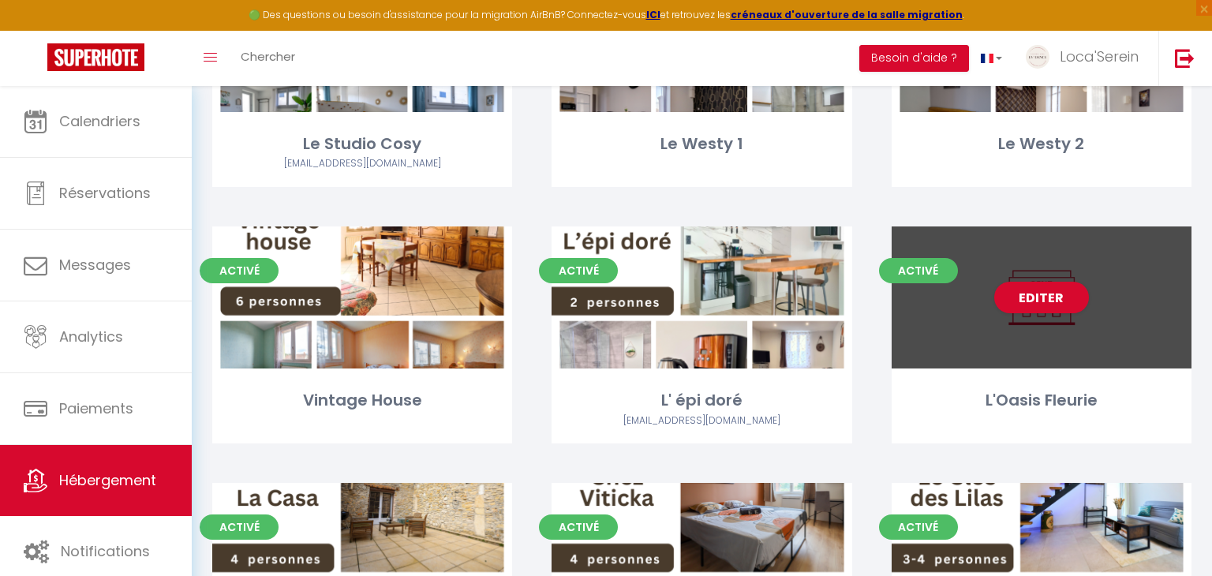
scroll to position [306, 0]
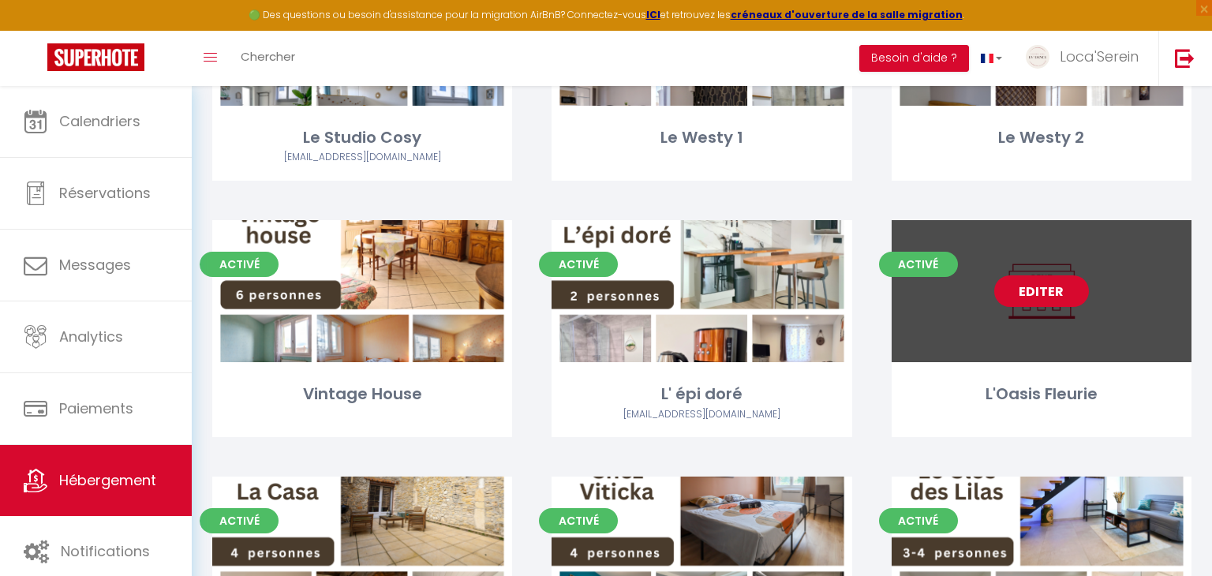
click at [1040, 305] on link "Editer" at bounding box center [1041, 291] width 95 height 32
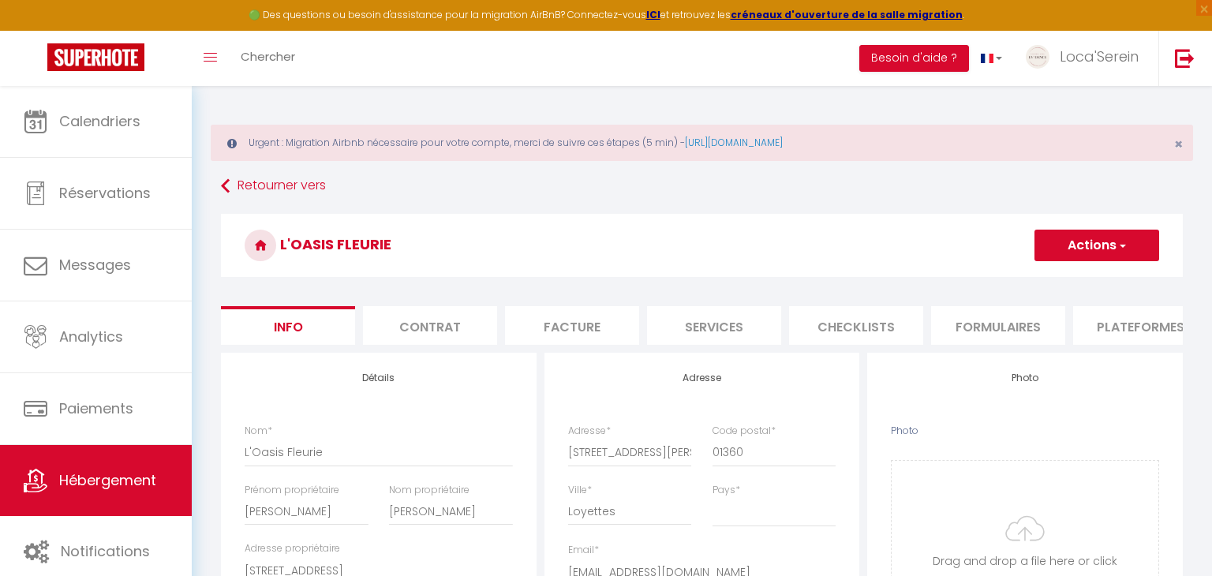
click at [1008, 327] on li "Formulaires" at bounding box center [998, 325] width 134 height 39
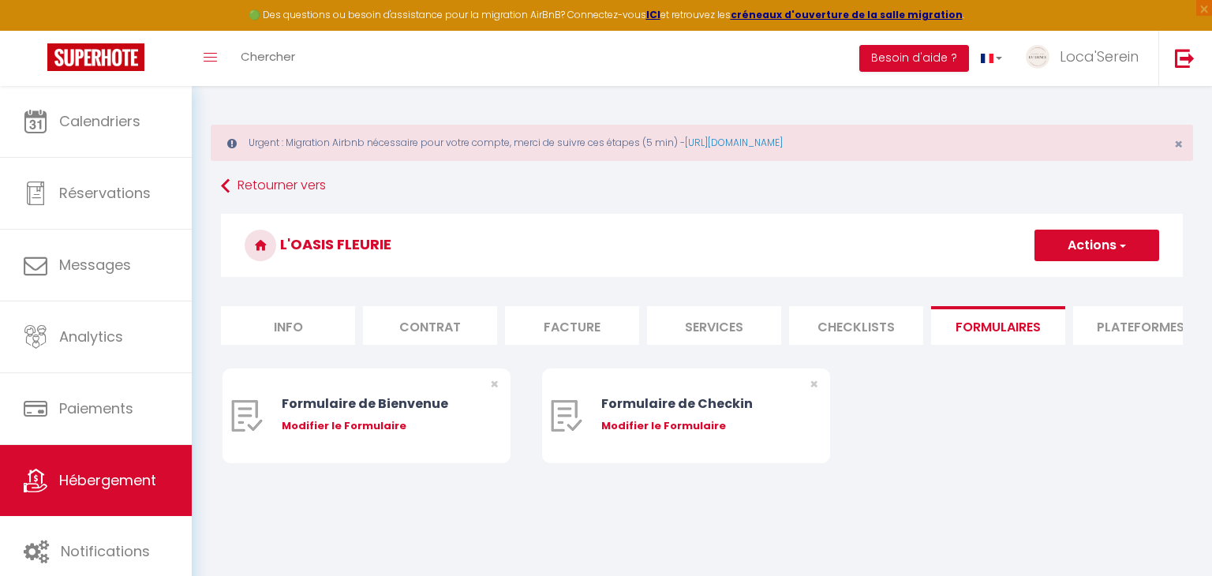
click at [1122, 334] on li "Plateformes" at bounding box center [1140, 325] width 134 height 39
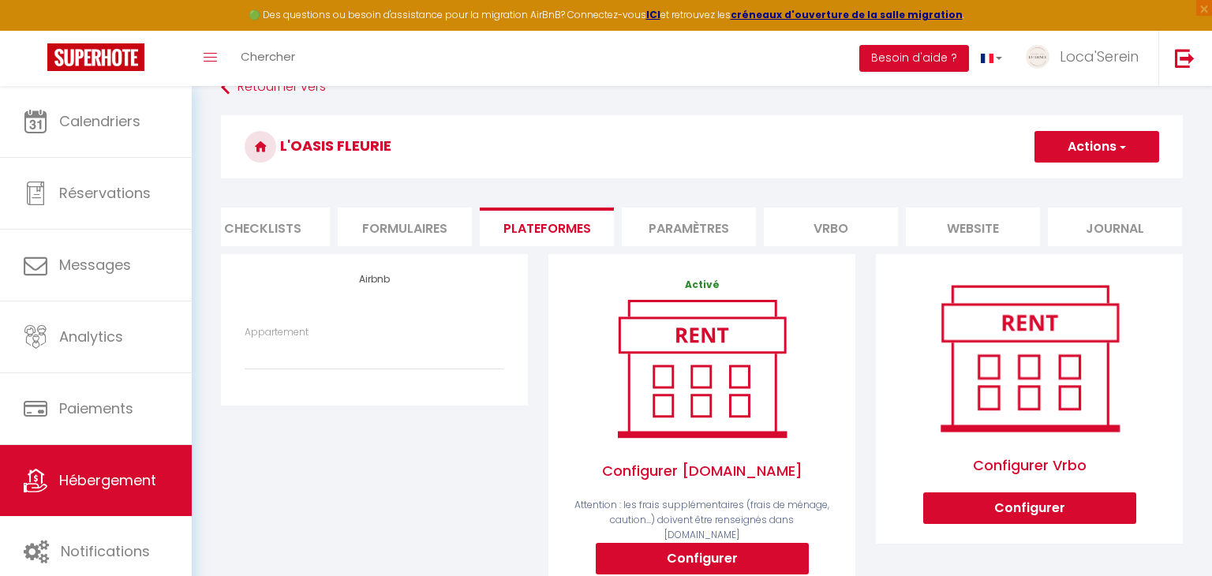
scroll to position [0, 600]
click at [709, 213] on li "Paramètres" at bounding box center [683, 227] width 134 height 39
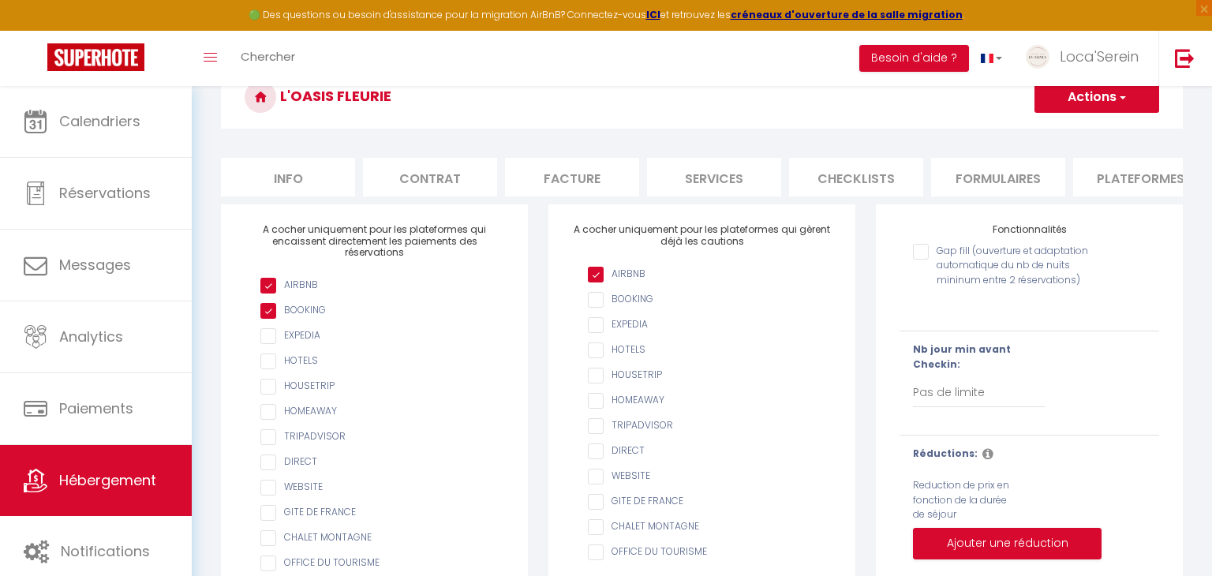
click at [728, 185] on li "Services" at bounding box center [714, 177] width 134 height 39
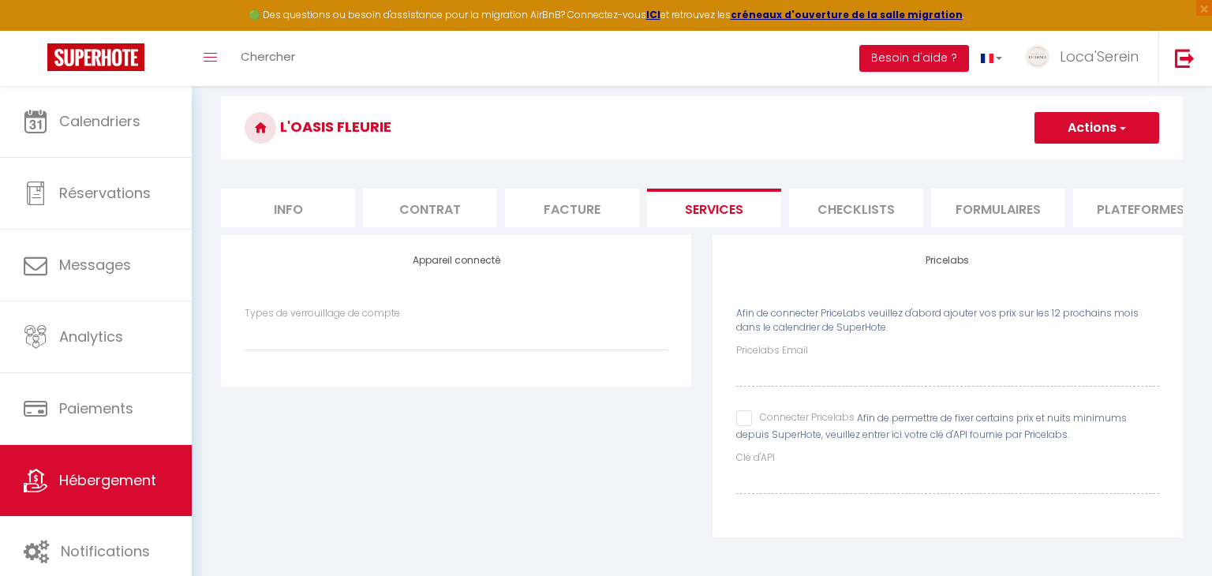
click at [463, 200] on li "Contrat" at bounding box center [430, 208] width 134 height 39
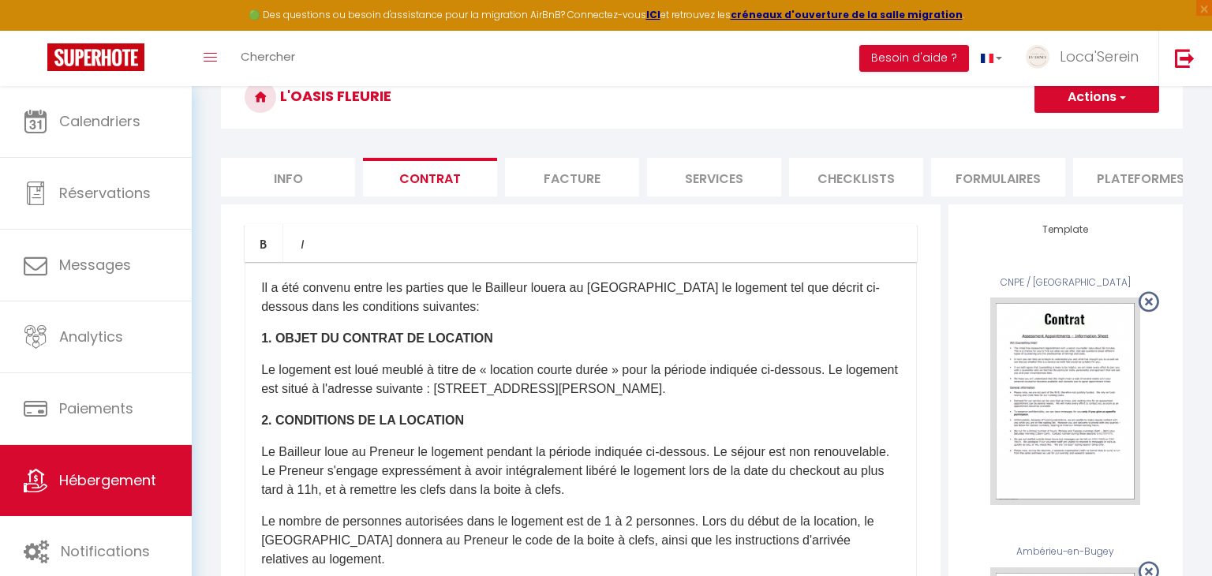
click at [725, 170] on li "Services" at bounding box center [714, 177] width 134 height 39
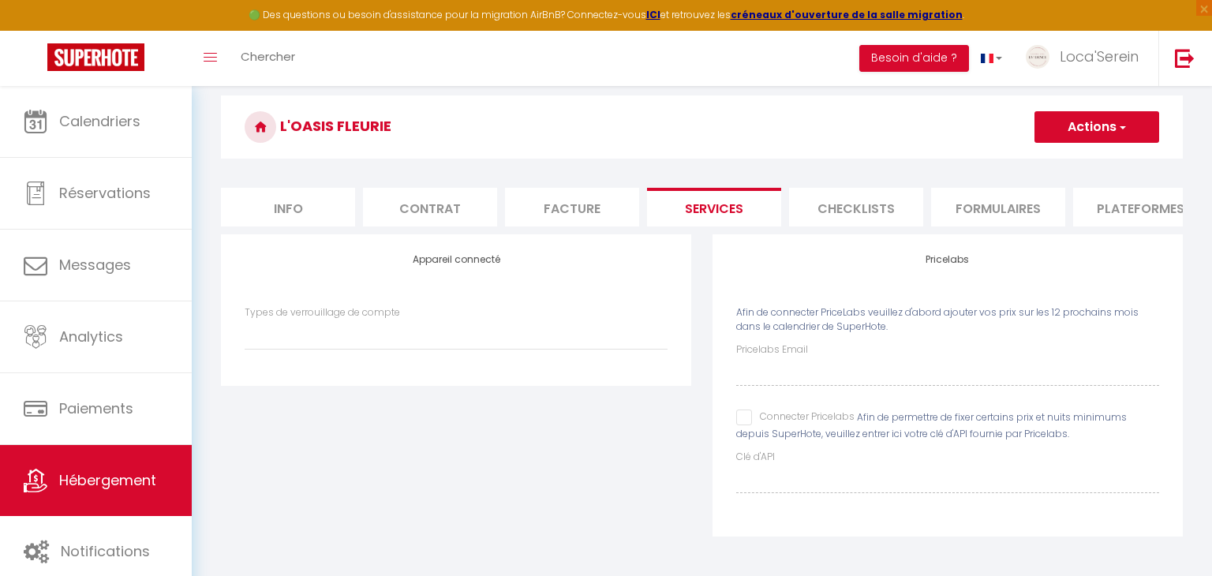
scroll to position [118, 0]
click at [310, 208] on li "Info" at bounding box center [288, 208] width 134 height 39
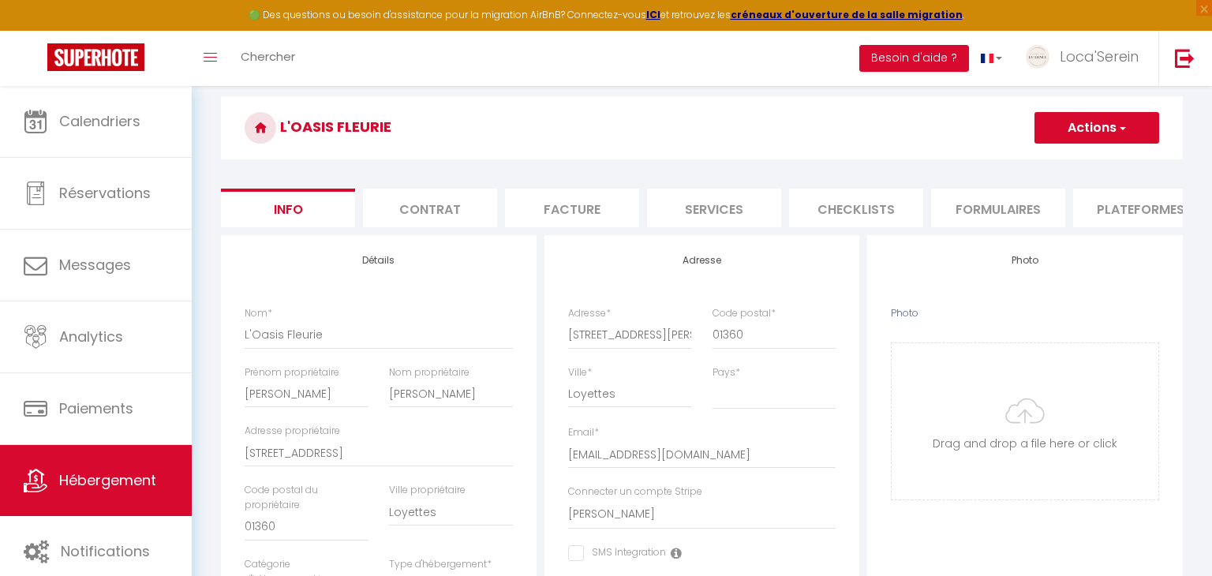
scroll to position [148, 0]
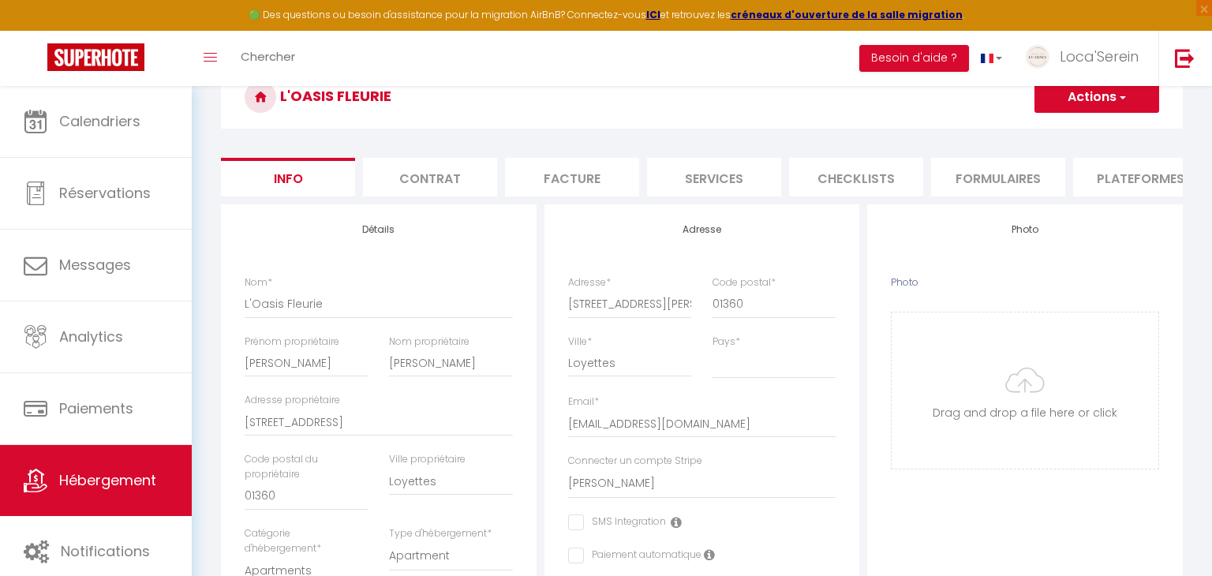
click at [653, 101] on h3 "L'Oasis Fleurie" at bounding box center [702, 97] width 962 height 63
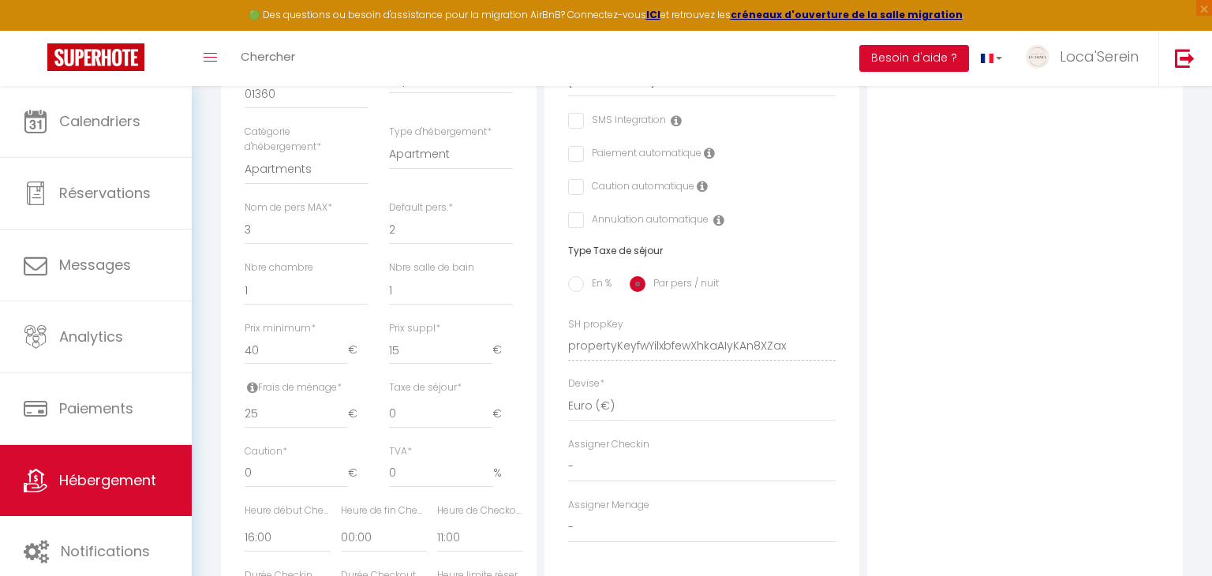
scroll to position [0, 0]
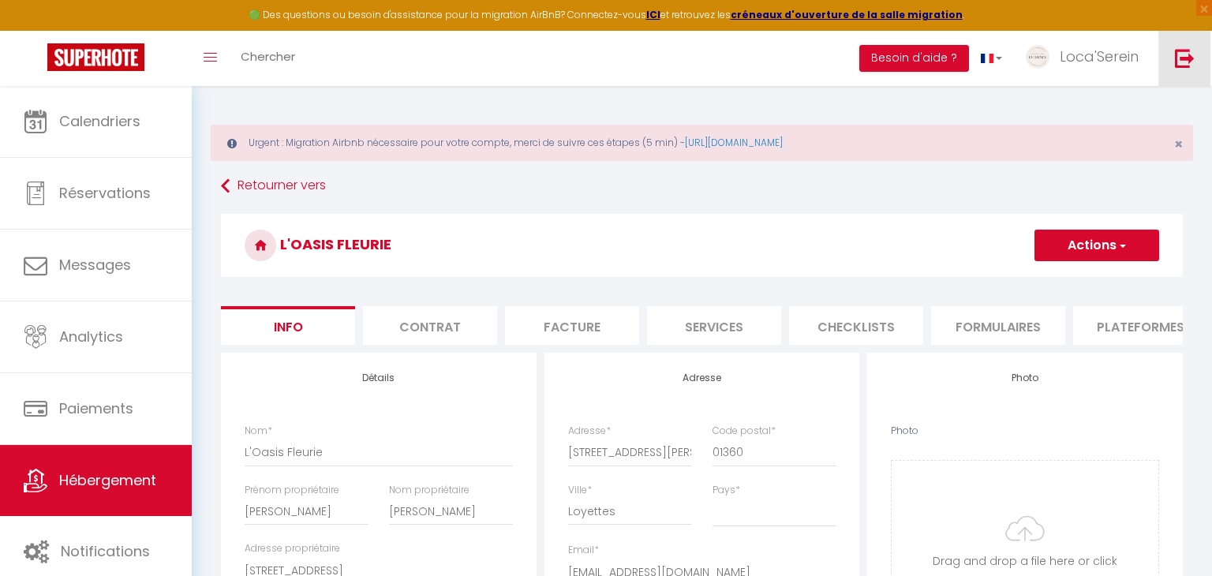
click at [1175, 54] on img at bounding box center [1185, 58] width 20 height 20
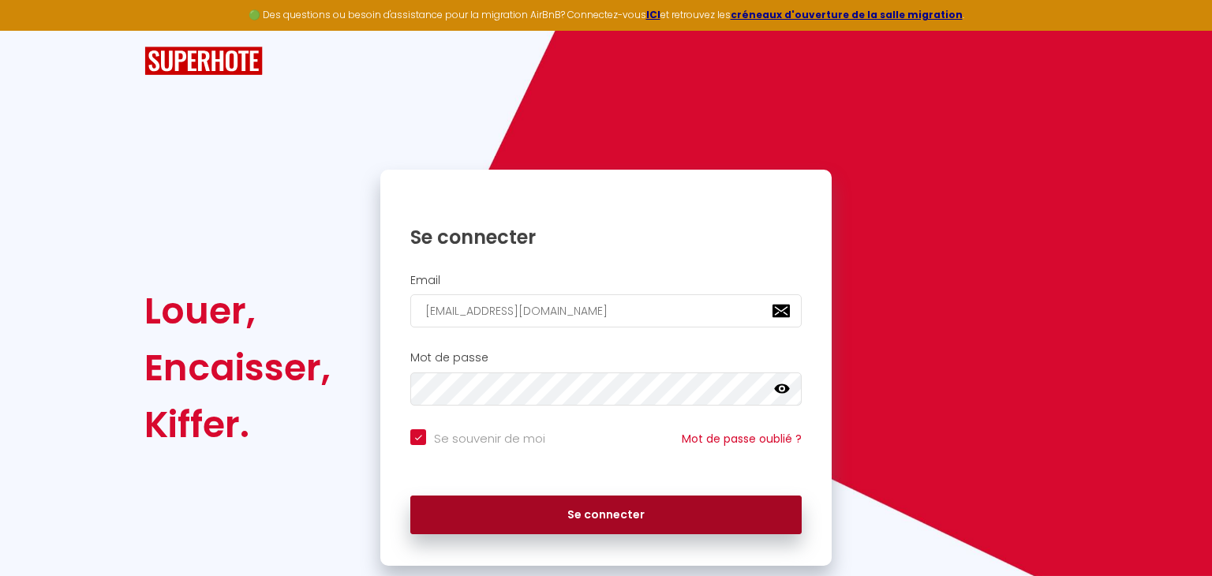
click at [576, 514] on button "Se connecter" at bounding box center [605, 515] width 391 height 39
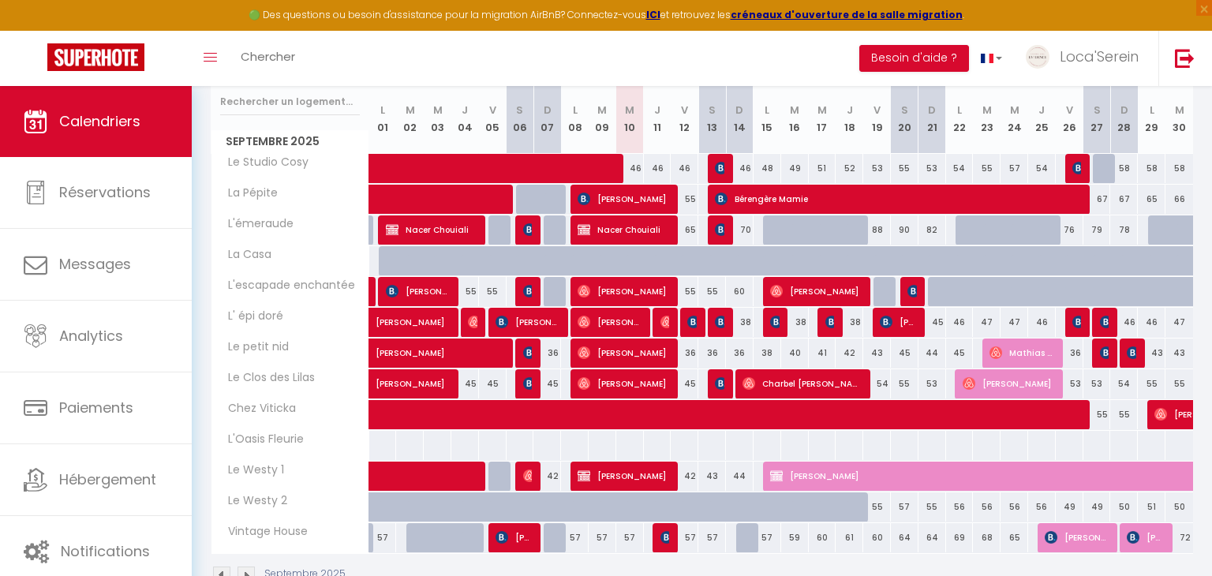
scroll to position [272, 0]
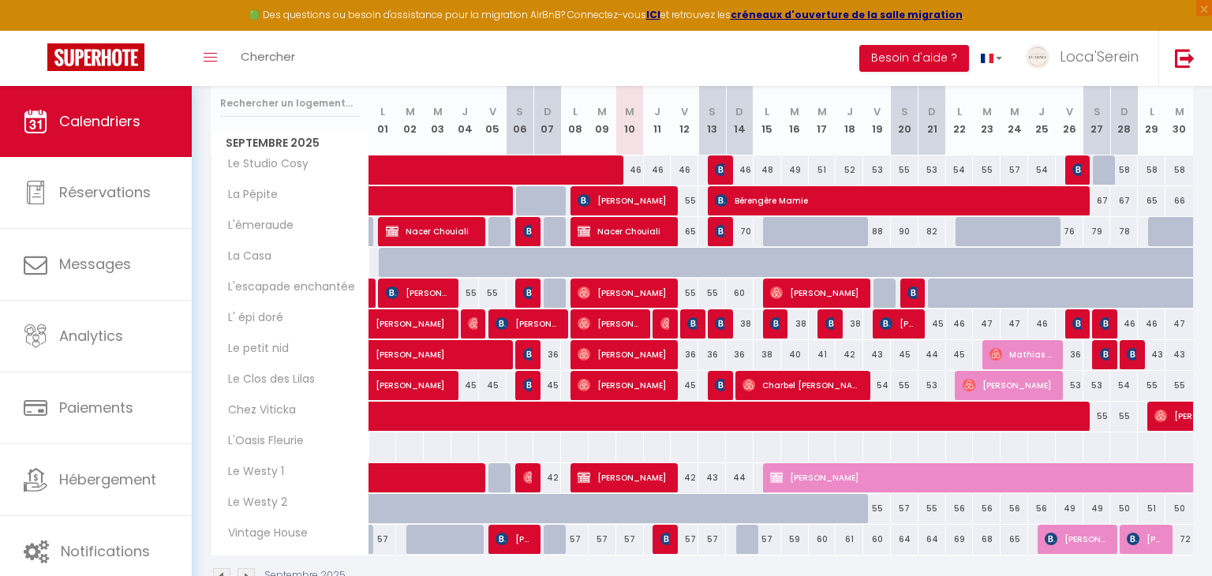
click at [636, 442] on div at bounding box center [630, 447] width 28 height 29
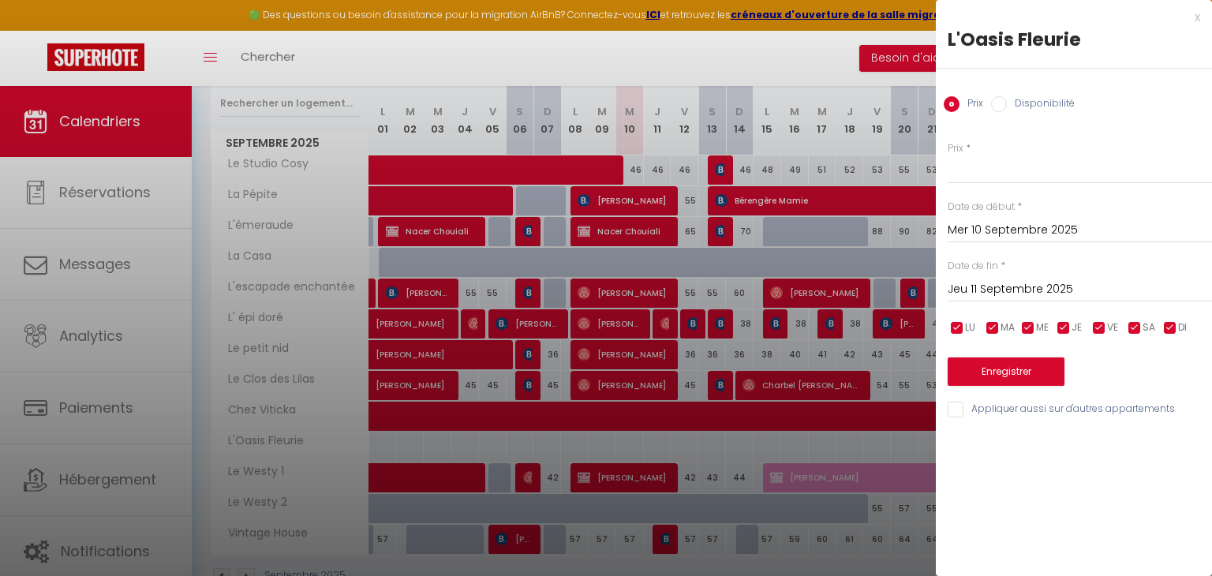
click at [1199, 22] on div "x" at bounding box center [1068, 17] width 264 height 19
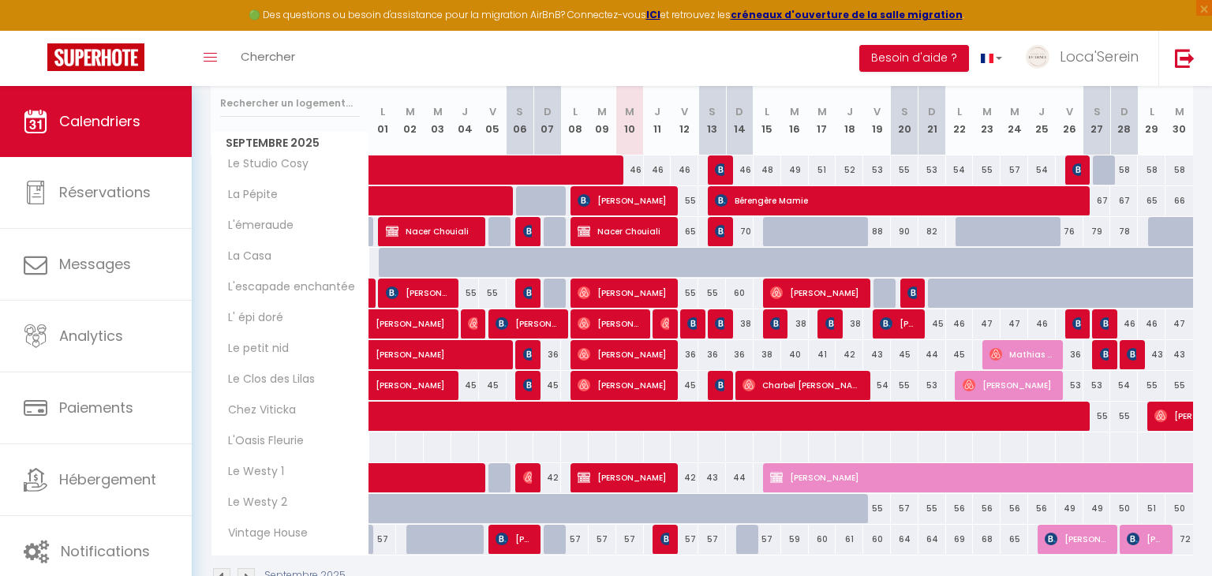
click at [624, 442] on div at bounding box center [630, 447] width 28 height 29
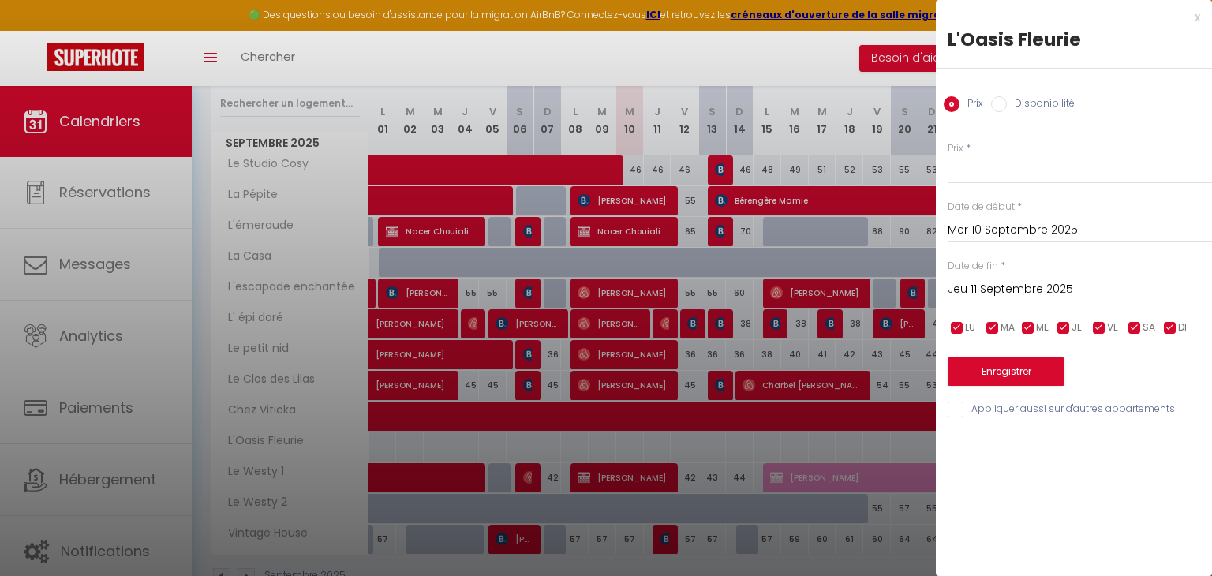
click at [1015, 283] on input "Jeu 11 Septembre 2025" at bounding box center [1080, 289] width 264 height 21
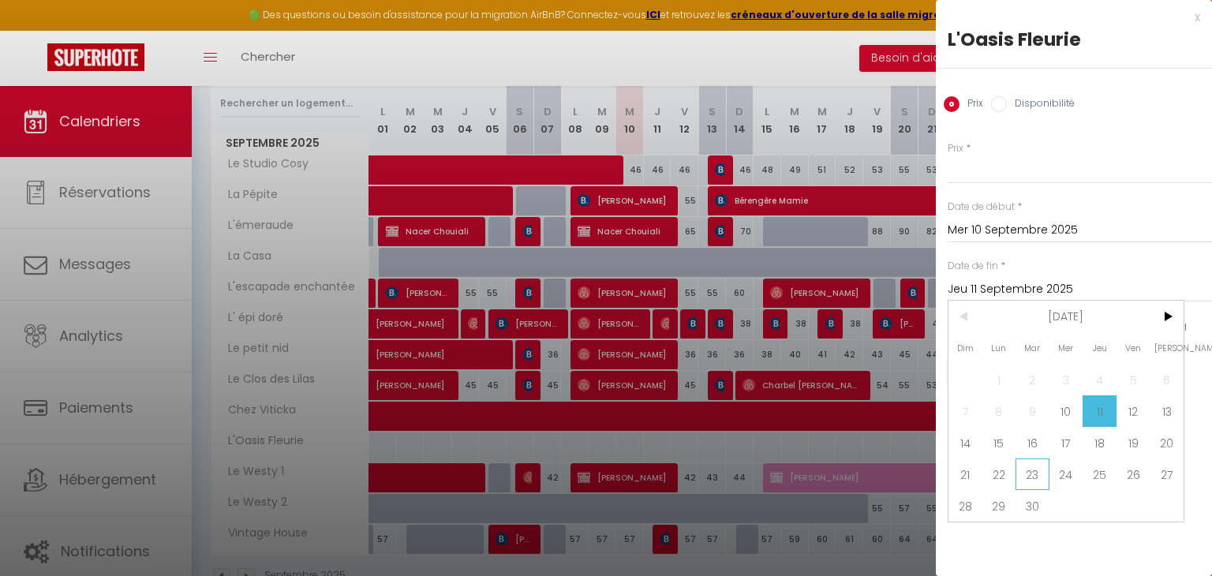
click at [1025, 474] on span "23" at bounding box center [1033, 475] width 34 height 32
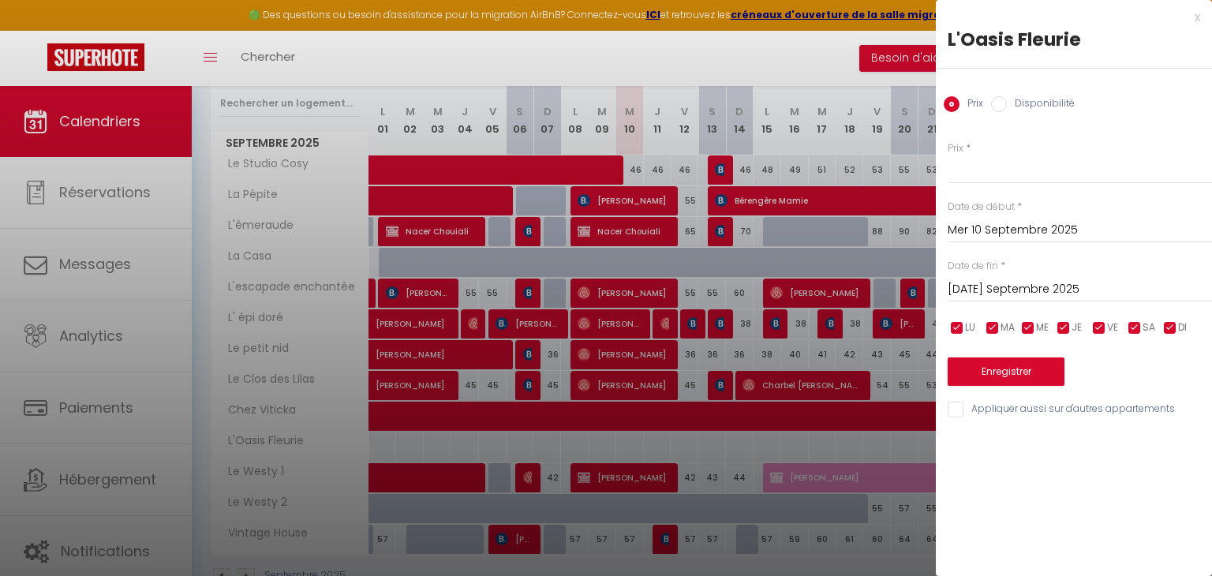
click at [1022, 97] on label "Disponibilité" at bounding box center [1041, 104] width 68 height 17
click at [1007, 97] on input "Disponibilité" at bounding box center [999, 104] width 16 height 16
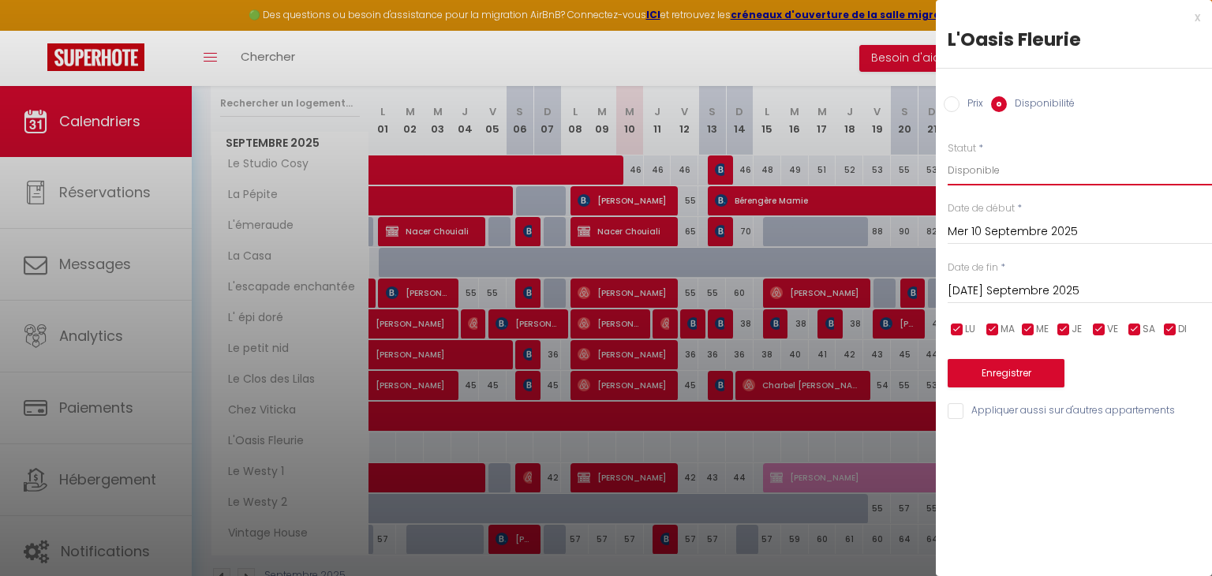
click at [1013, 167] on select "Disponible Indisponible" at bounding box center [1080, 170] width 264 height 30
click at [948, 155] on select "Disponible Indisponible" at bounding box center [1080, 170] width 264 height 30
click at [1008, 372] on button "Enregistrer" at bounding box center [1006, 373] width 117 height 28
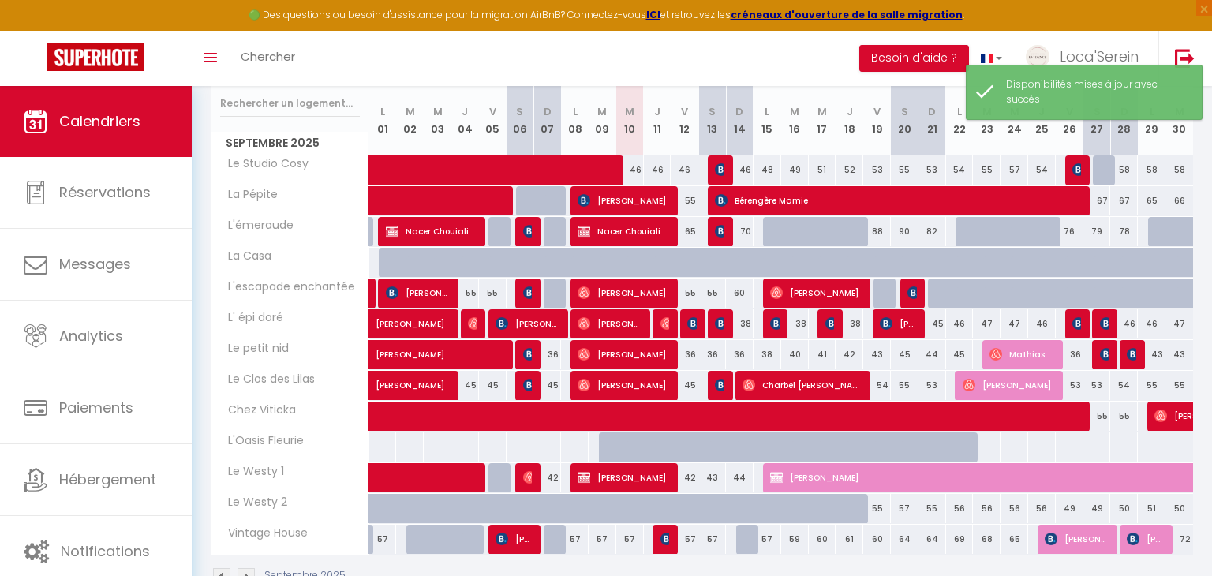
scroll to position [313, 0]
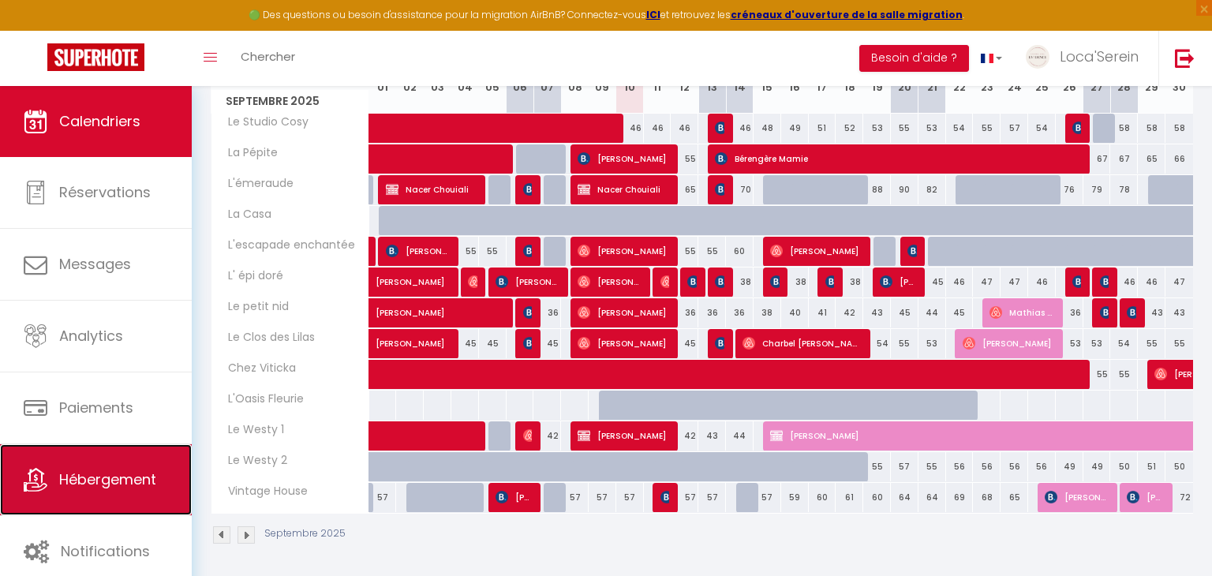
click at [142, 474] on span "Hébergement" at bounding box center [107, 480] width 97 height 20
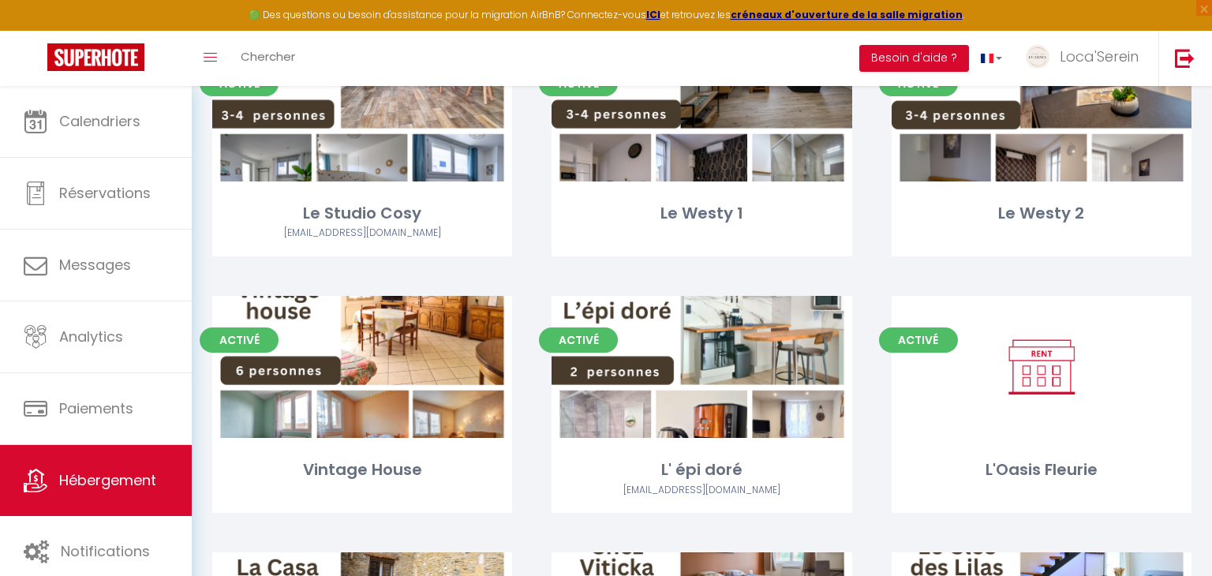
scroll to position [305, 0]
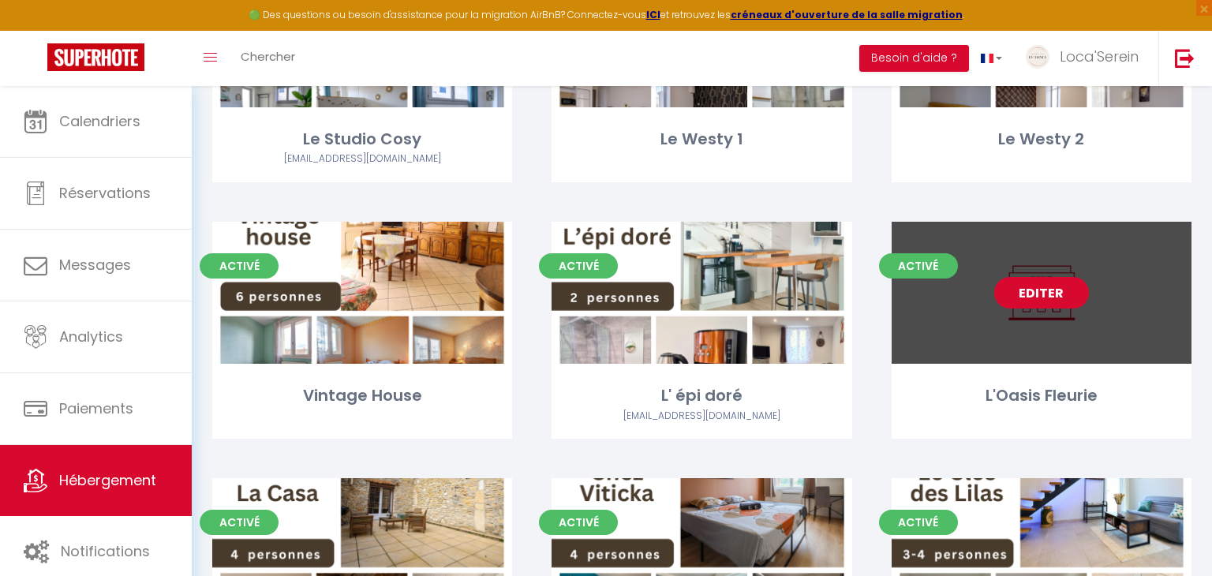
click at [1056, 299] on link "Editer" at bounding box center [1041, 293] width 95 height 32
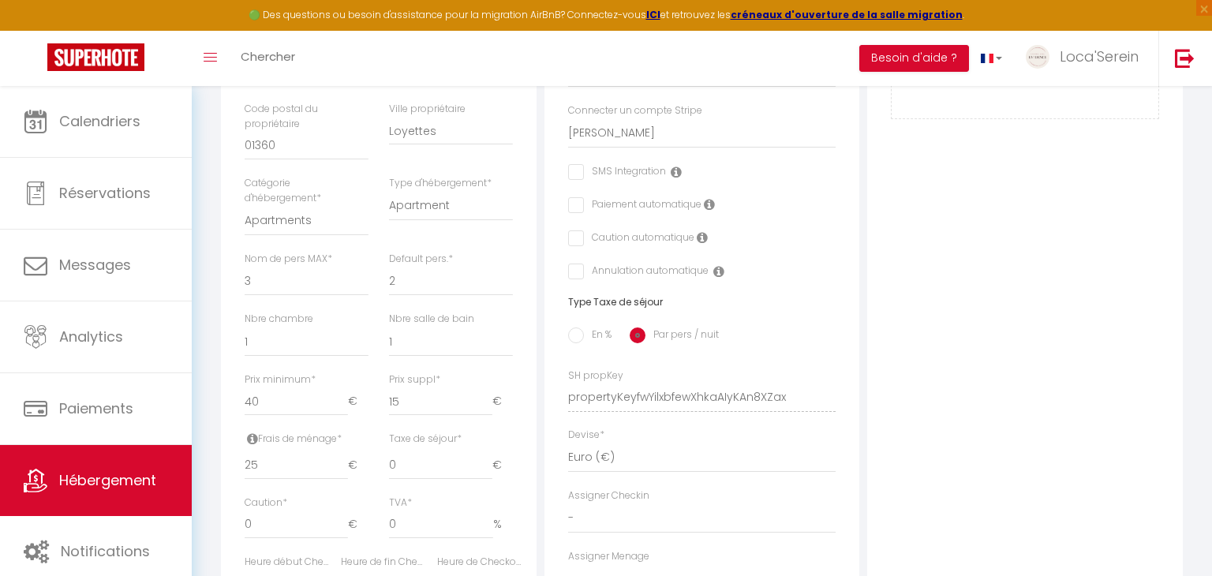
scroll to position [498, 0]
click at [251, 398] on input "40" at bounding box center [296, 402] width 103 height 28
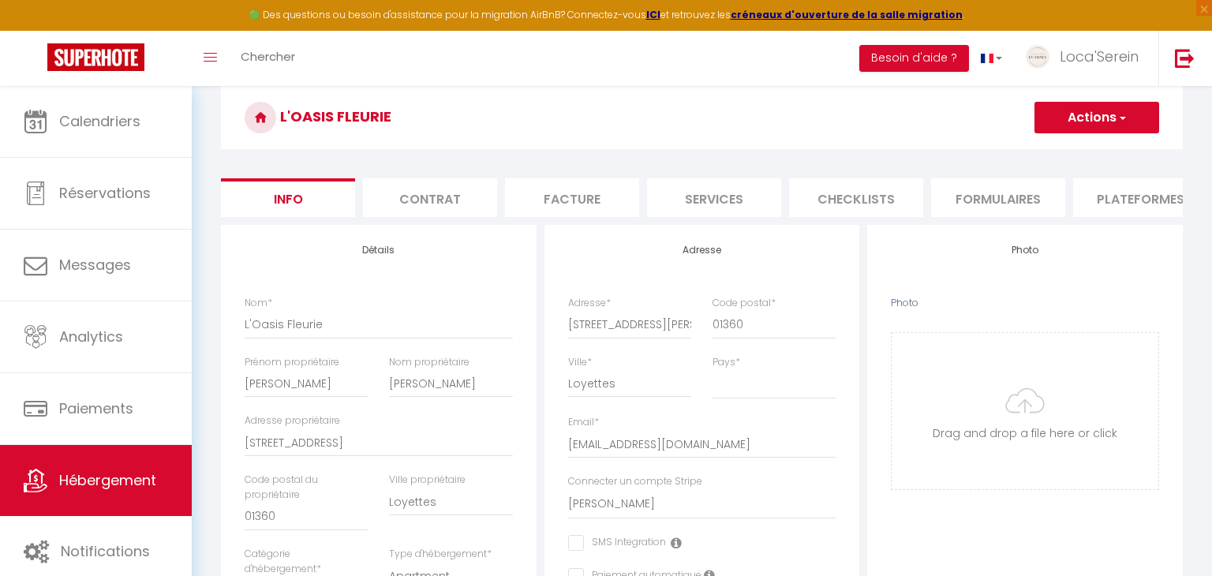
scroll to position [104, 0]
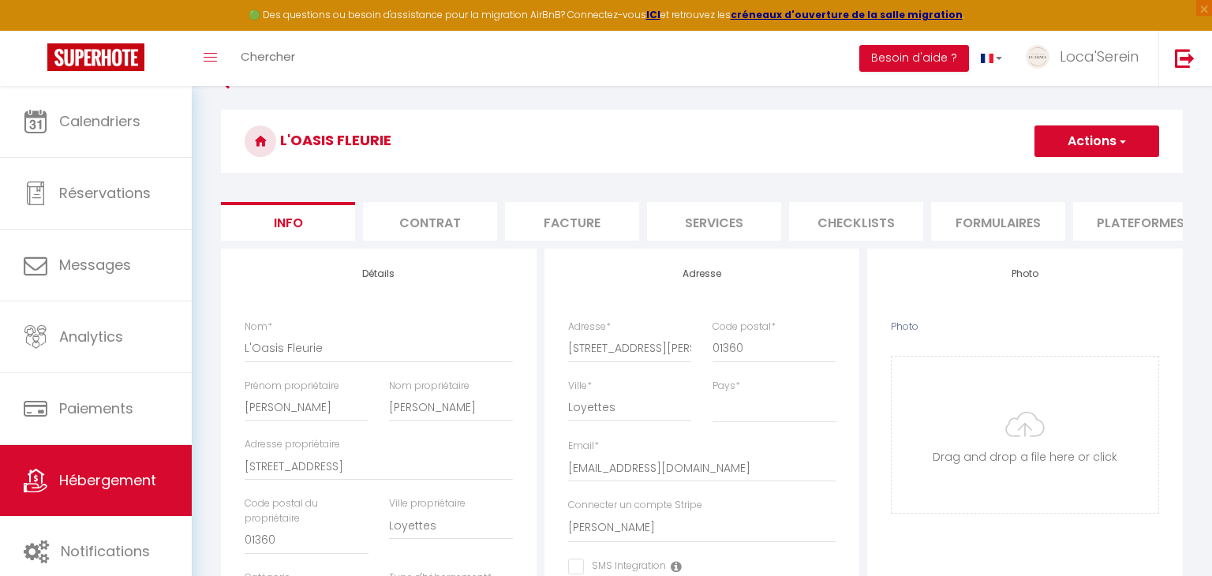
click at [1105, 136] on button "Actions" at bounding box center [1097, 141] width 125 height 32
click at [1053, 174] on input "Enregistrer" at bounding box center [1035, 176] width 58 height 16
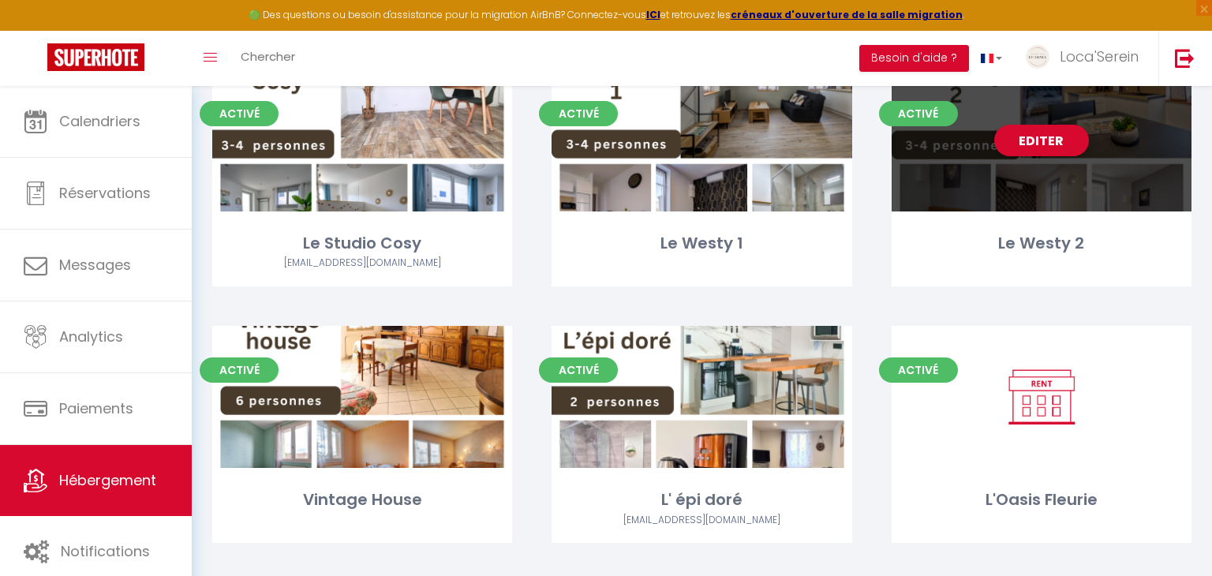
scroll to position [220, 0]
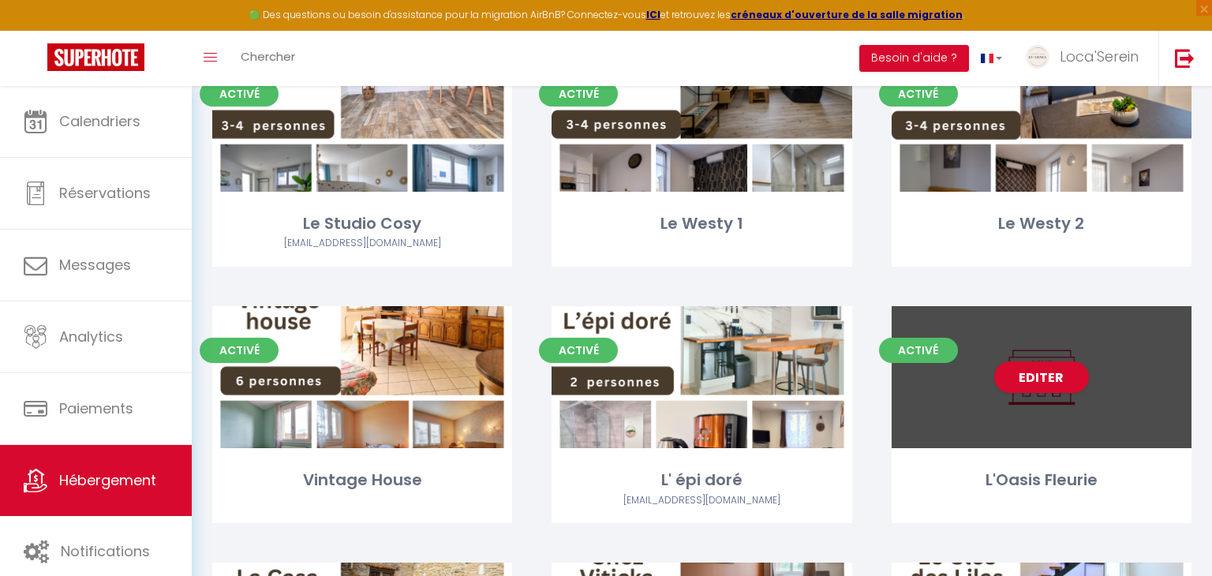
click at [1043, 395] on div "Editer" at bounding box center [1042, 377] width 300 height 142
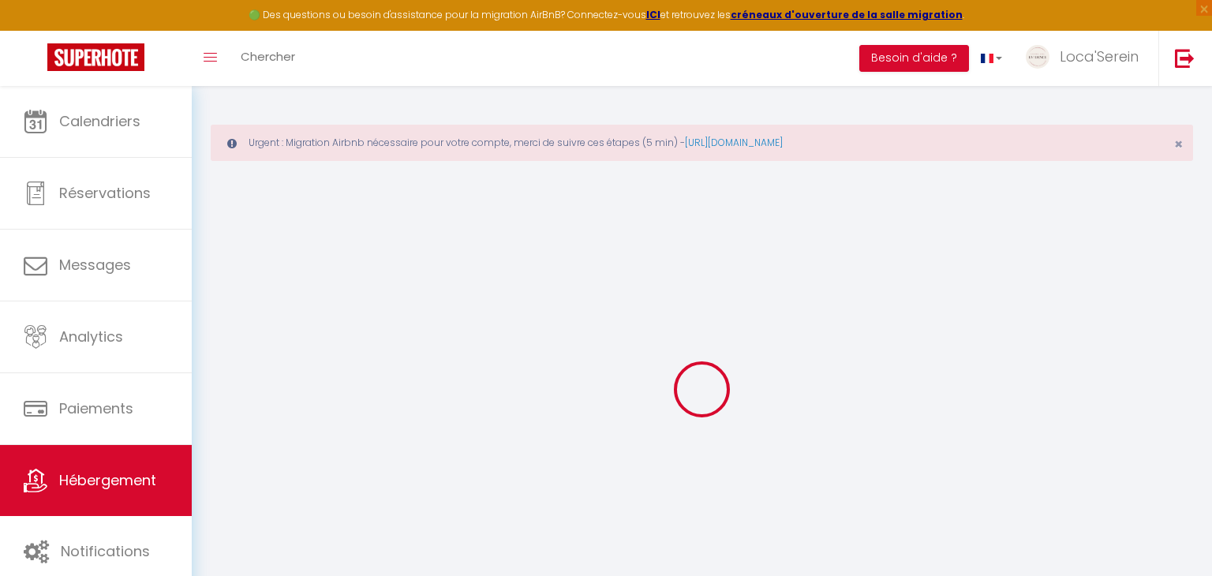
scroll to position [85, 0]
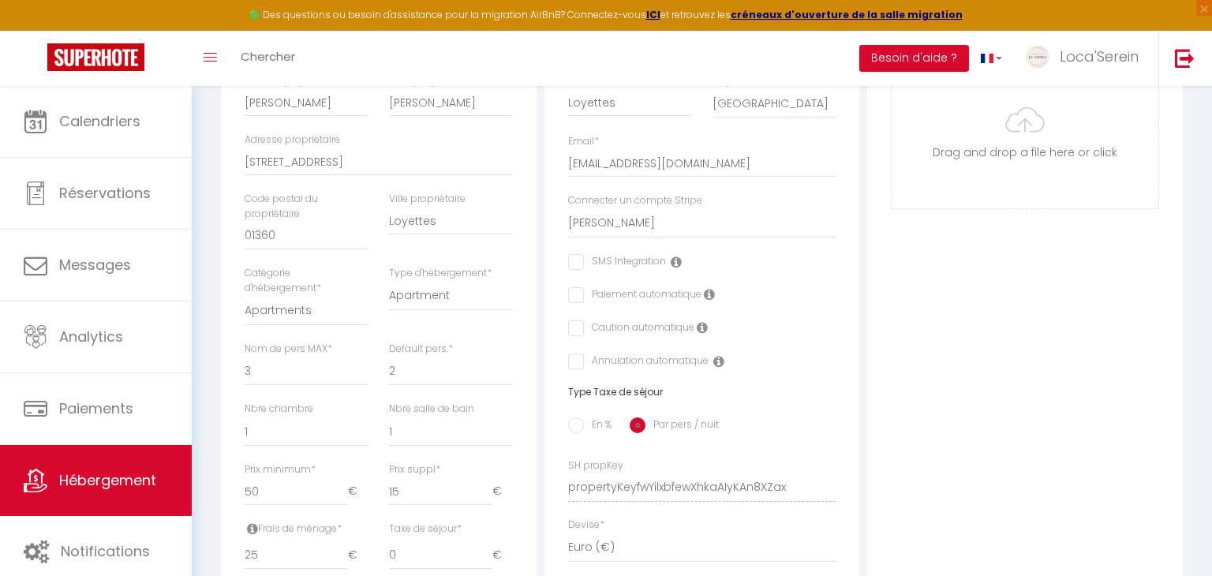
scroll to position [415, 0]
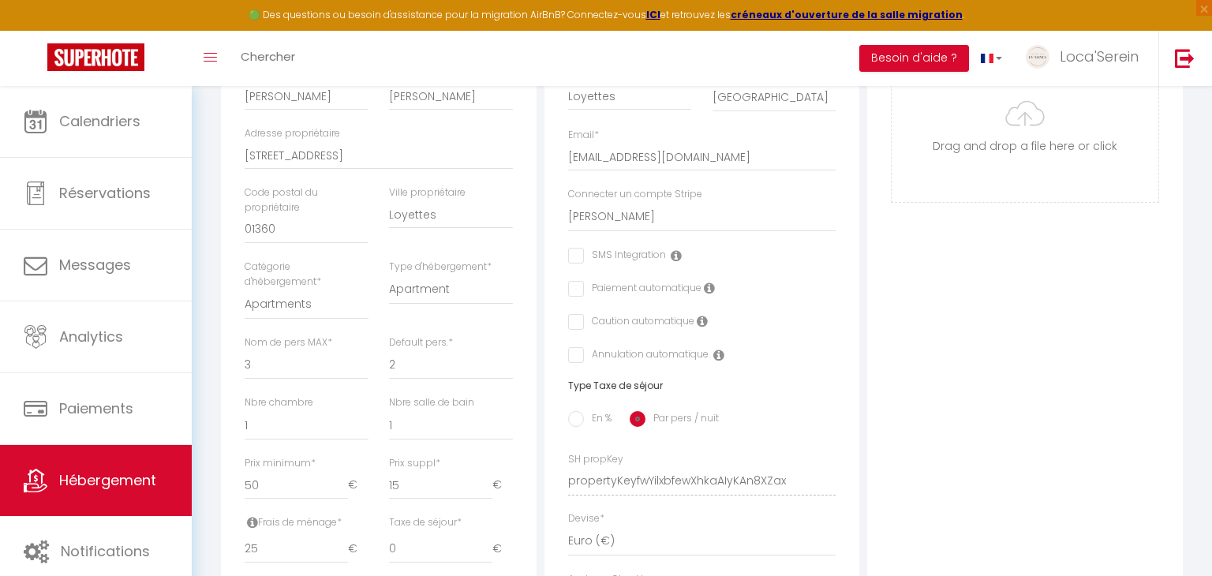
click at [584, 416] on label "En %" at bounding box center [598, 419] width 28 height 17
click at [584, 416] on input "En %" at bounding box center [576, 419] width 16 height 16
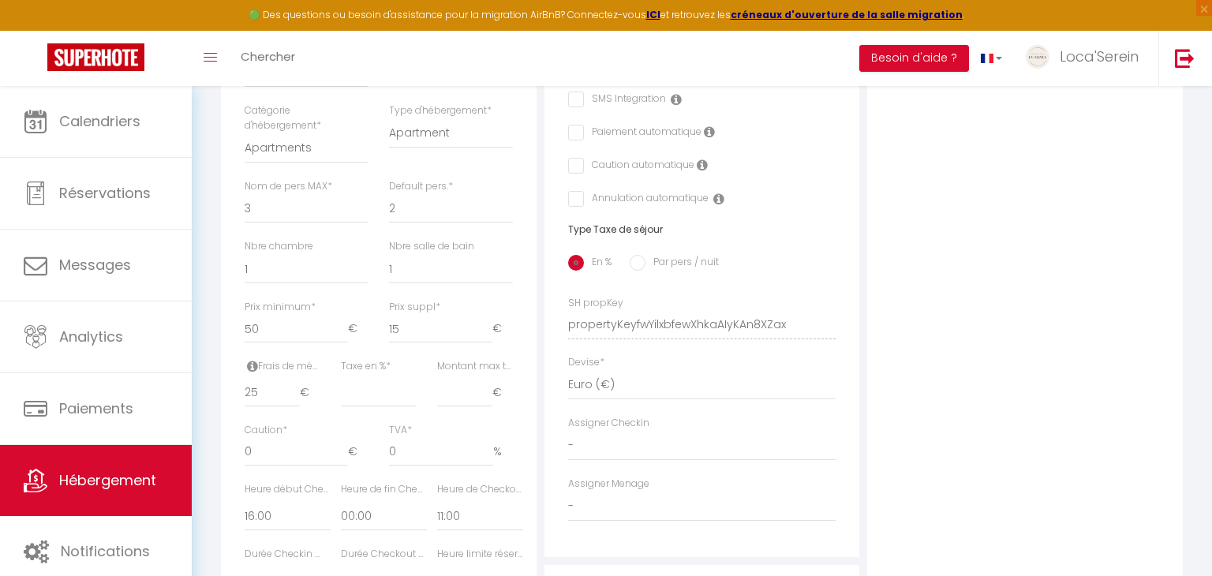
scroll to position [584, 0]
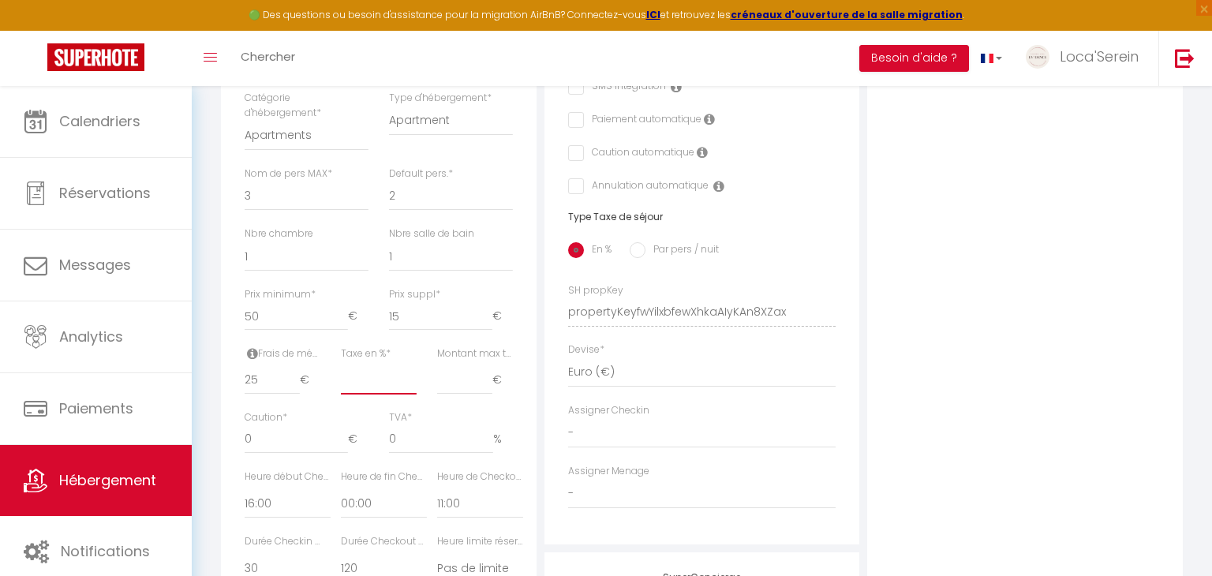
click at [373, 378] on input "Taxe en % *" at bounding box center [379, 380] width 76 height 28
click at [447, 373] on input "Montant max taxe séjour *" at bounding box center [464, 380] width 55 height 28
click at [247, 440] on input "0" at bounding box center [296, 439] width 103 height 28
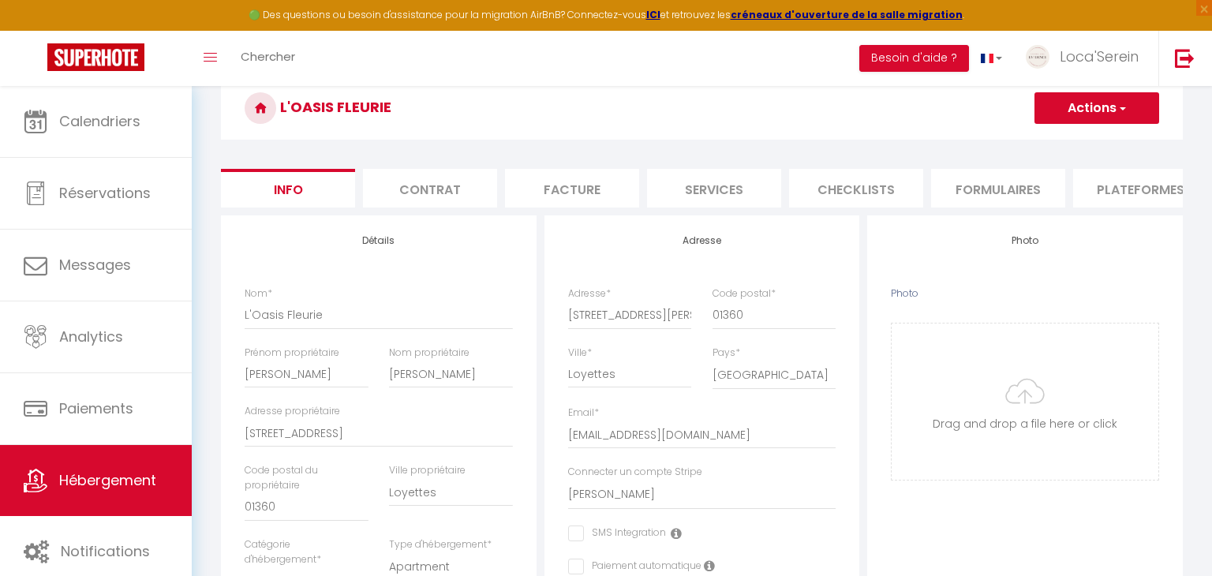
scroll to position [129, 0]
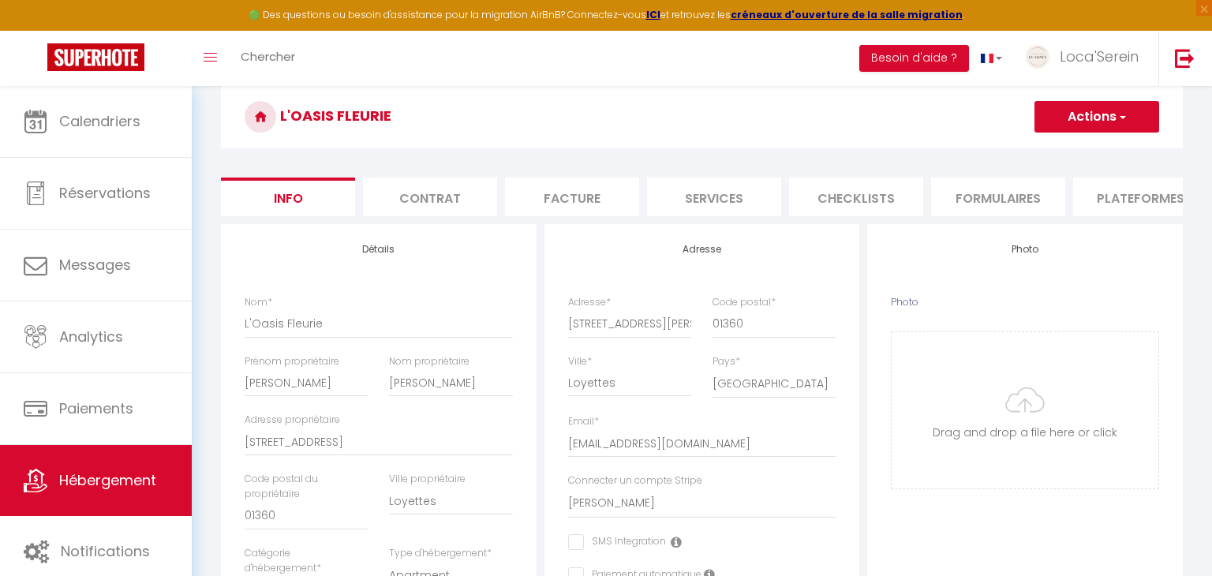
click at [1062, 124] on button "Actions" at bounding box center [1097, 117] width 125 height 32
click at [1054, 148] on input "Enregistrer" at bounding box center [1035, 152] width 58 height 16
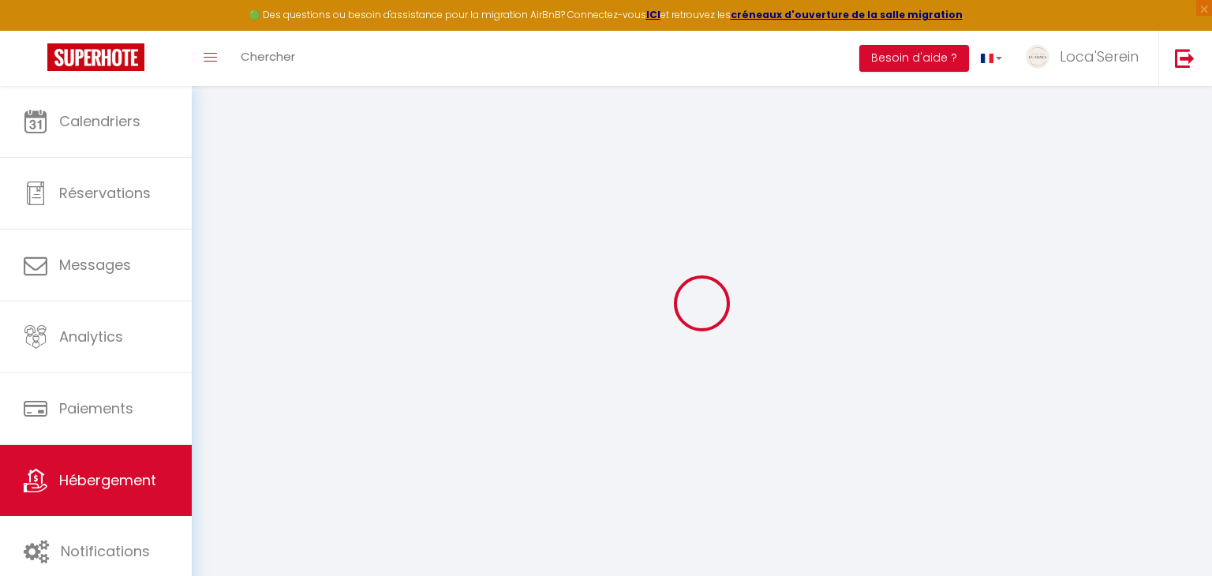
scroll to position [85, 0]
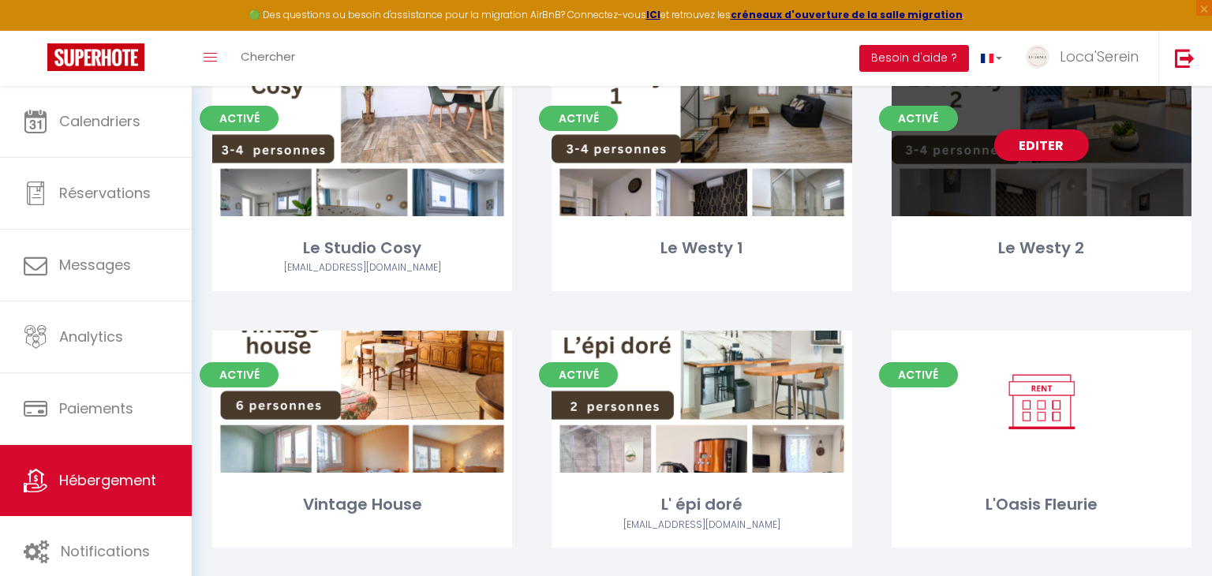
scroll to position [194, 0]
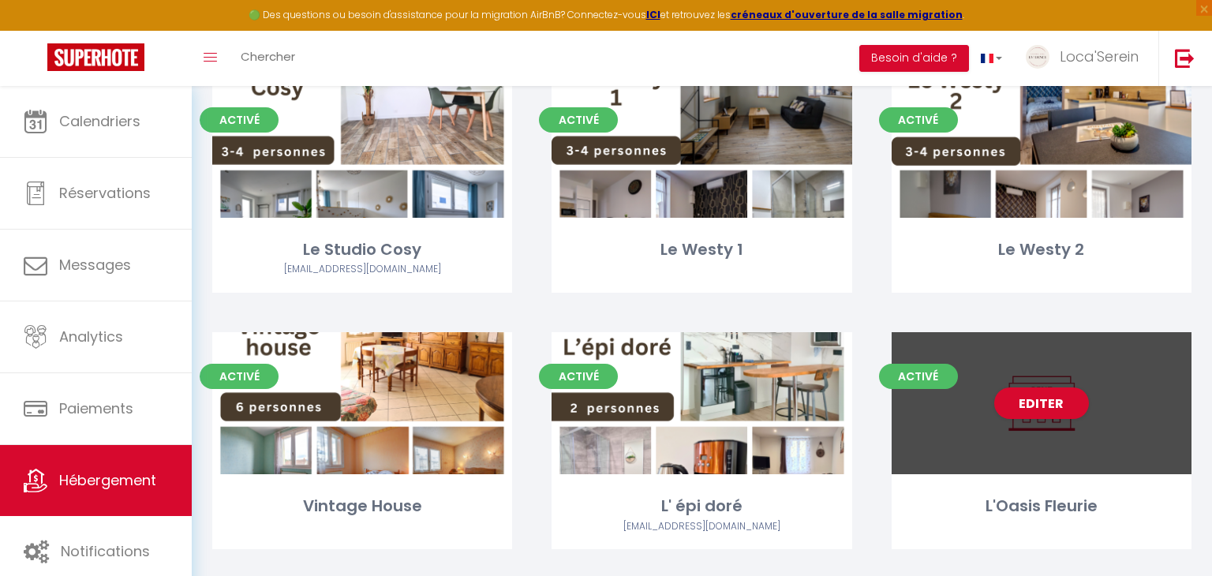
click at [1071, 426] on div "Editer" at bounding box center [1042, 403] width 300 height 142
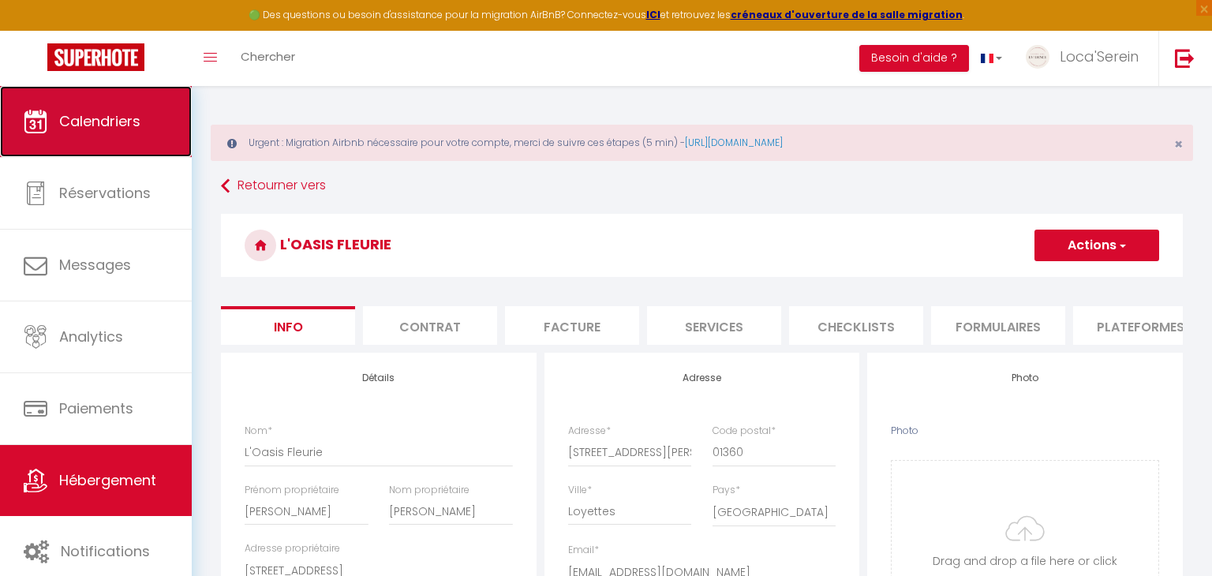
click at [67, 140] on link "Calendriers" at bounding box center [96, 121] width 192 height 71
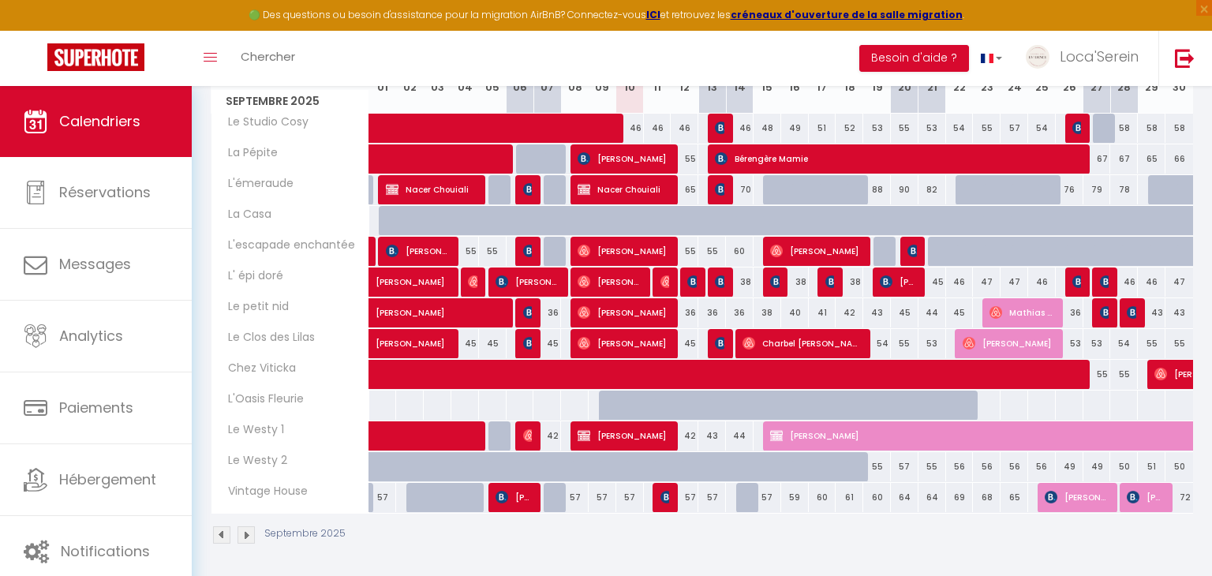
scroll to position [313, 0]
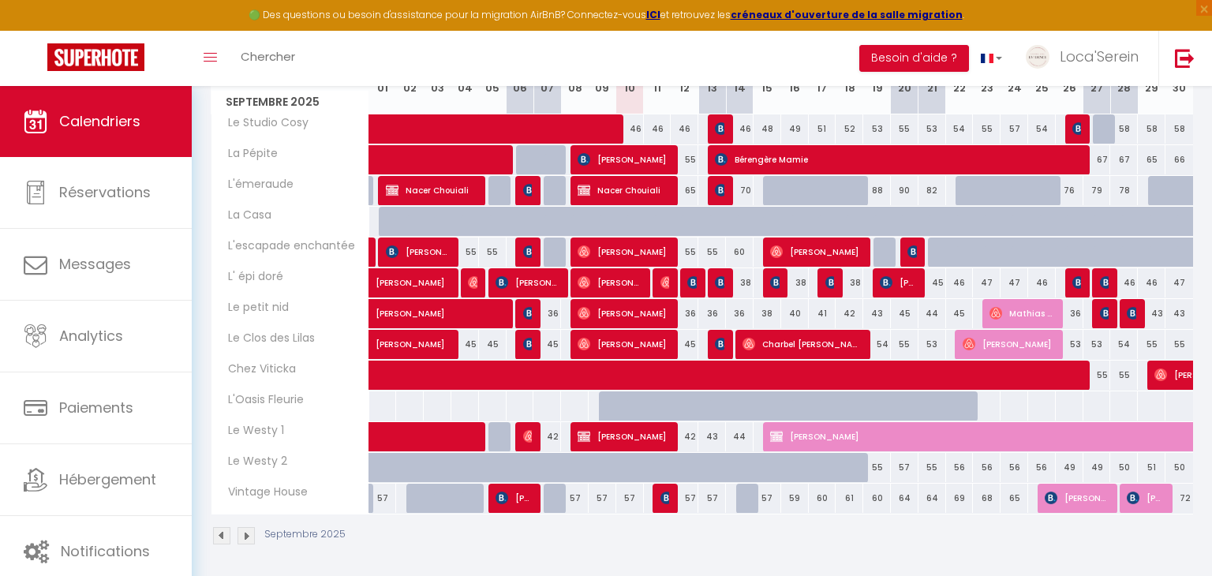
click at [990, 404] on div at bounding box center [986, 405] width 28 height 29
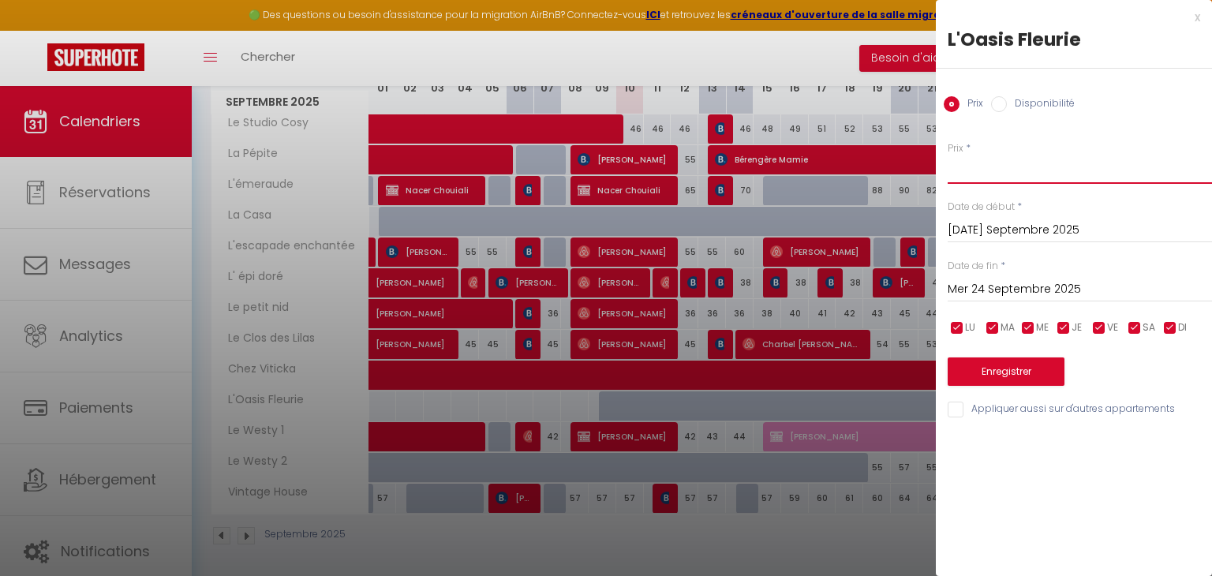
click at [984, 171] on input "Prix" at bounding box center [1080, 169] width 264 height 28
click at [1009, 289] on input "Mer 24 Septembre 2025" at bounding box center [1080, 289] width 264 height 21
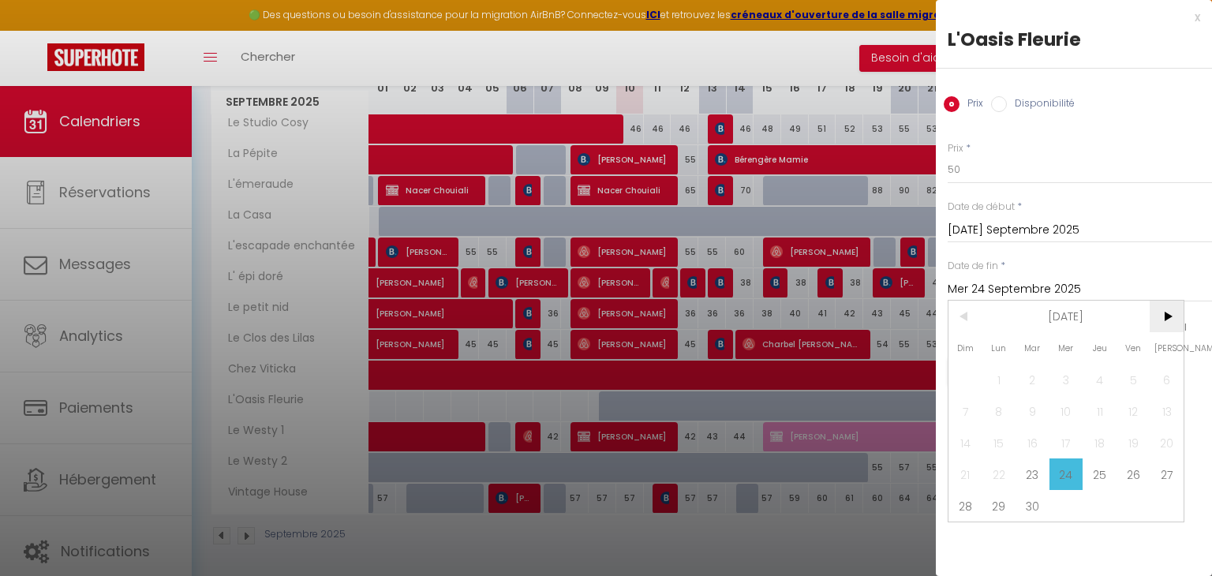
click at [1164, 317] on span ">" at bounding box center [1167, 317] width 34 height 32
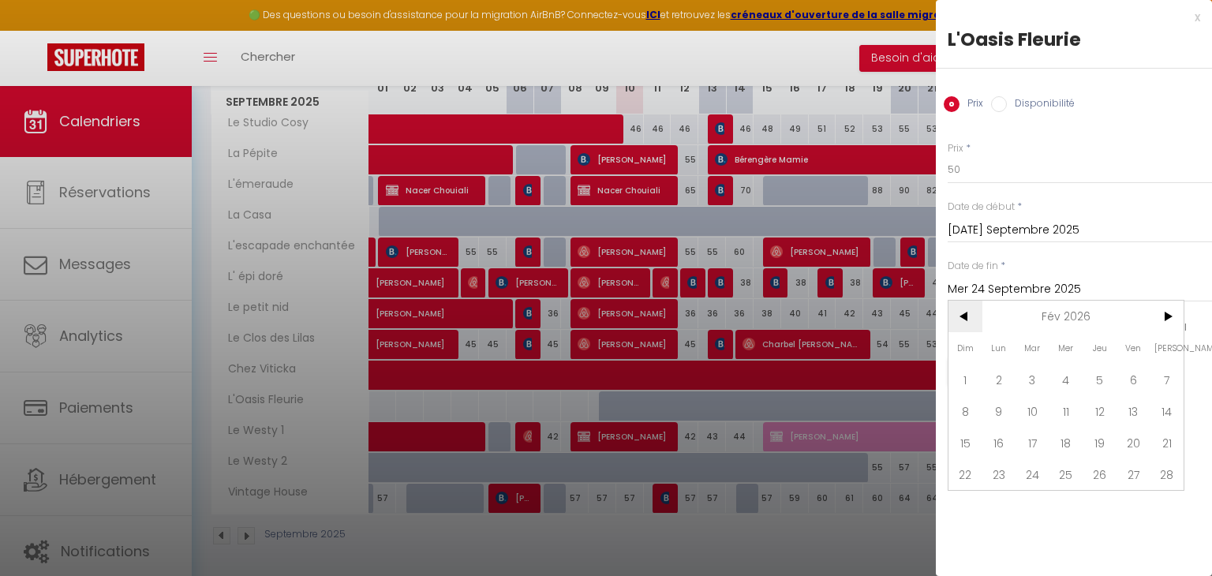
click at [958, 319] on span "<" at bounding box center [966, 317] width 34 height 32
click at [957, 319] on span "<" at bounding box center [966, 317] width 34 height 32
click at [964, 318] on span "<" at bounding box center [966, 317] width 34 height 32
click at [968, 534] on span "30" at bounding box center [966, 538] width 34 height 32
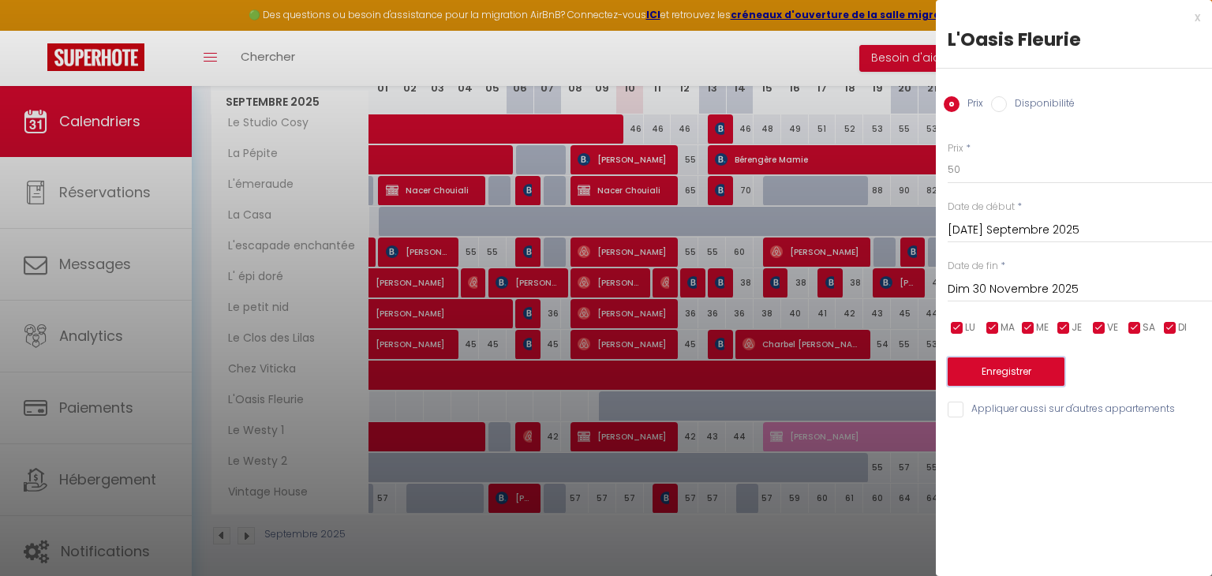
click at [1014, 371] on button "Enregistrer" at bounding box center [1006, 372] width 117 height 28
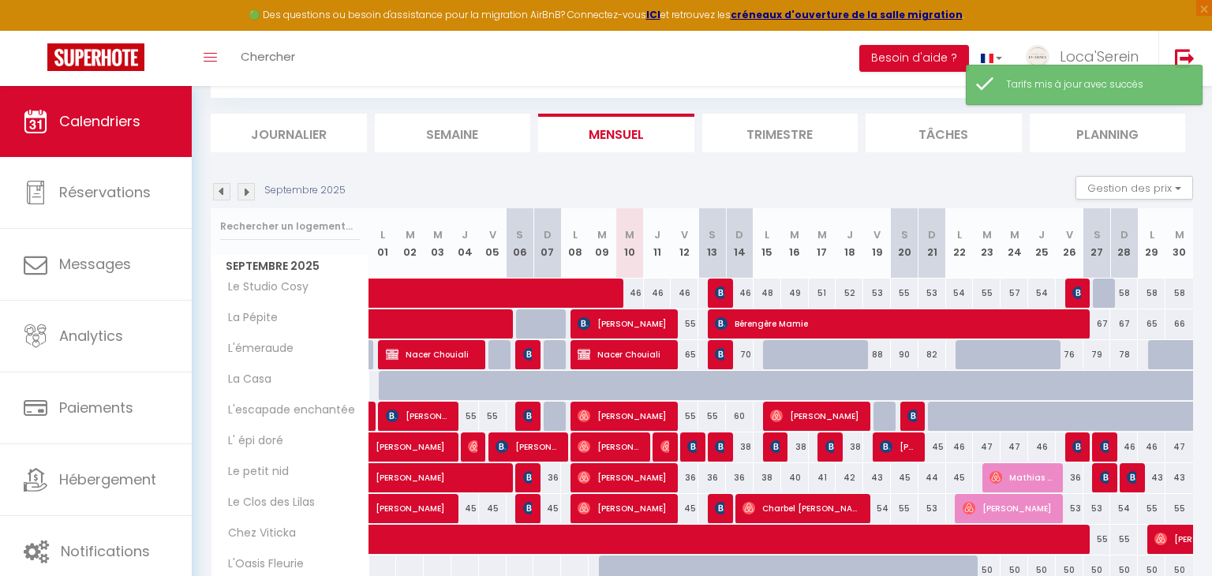
scroll to position [120, 0]
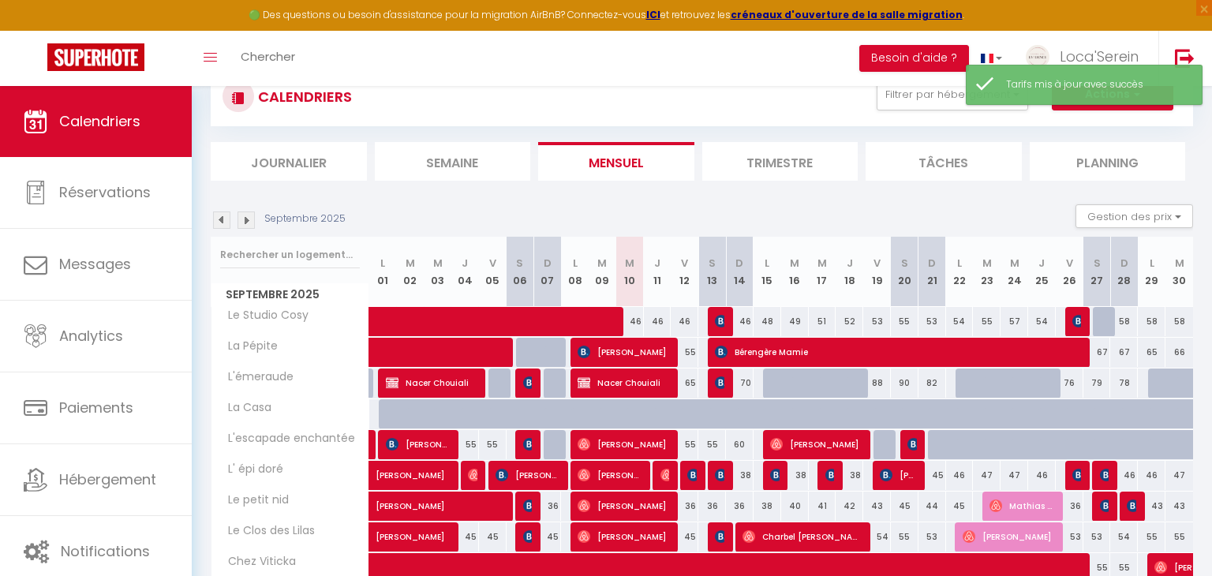
click at [772, 168] on li "Trimestre" at bounding box center [780, 161] width 156 height 39
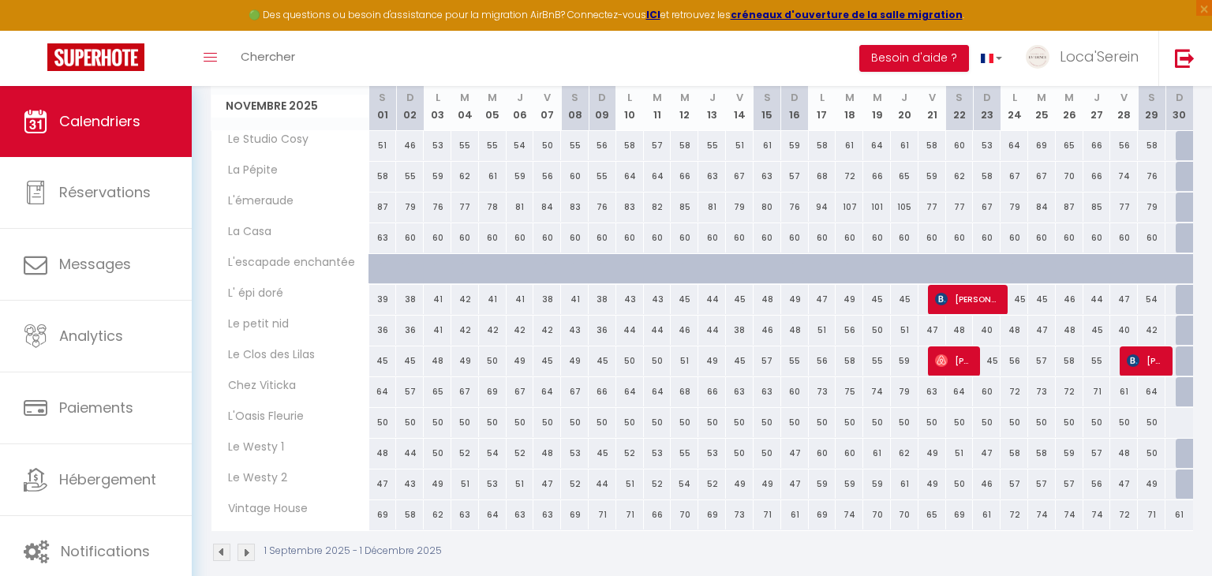
scroll to position [1206, 0]
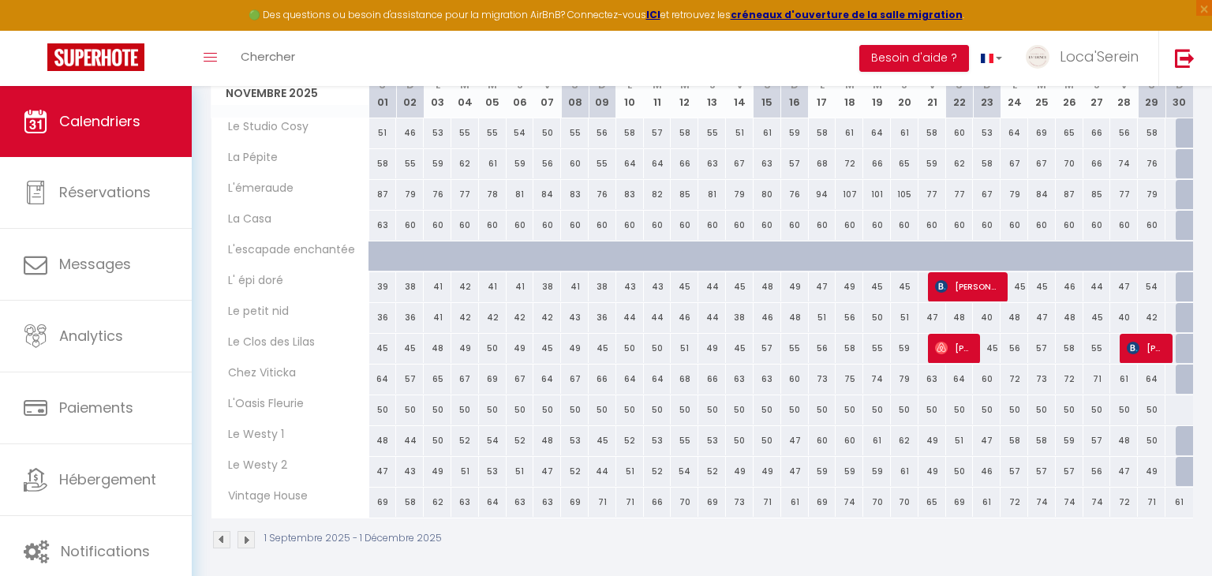
click at [1183, 404] on div at bounding box center [1179, 409] width 28 height 29
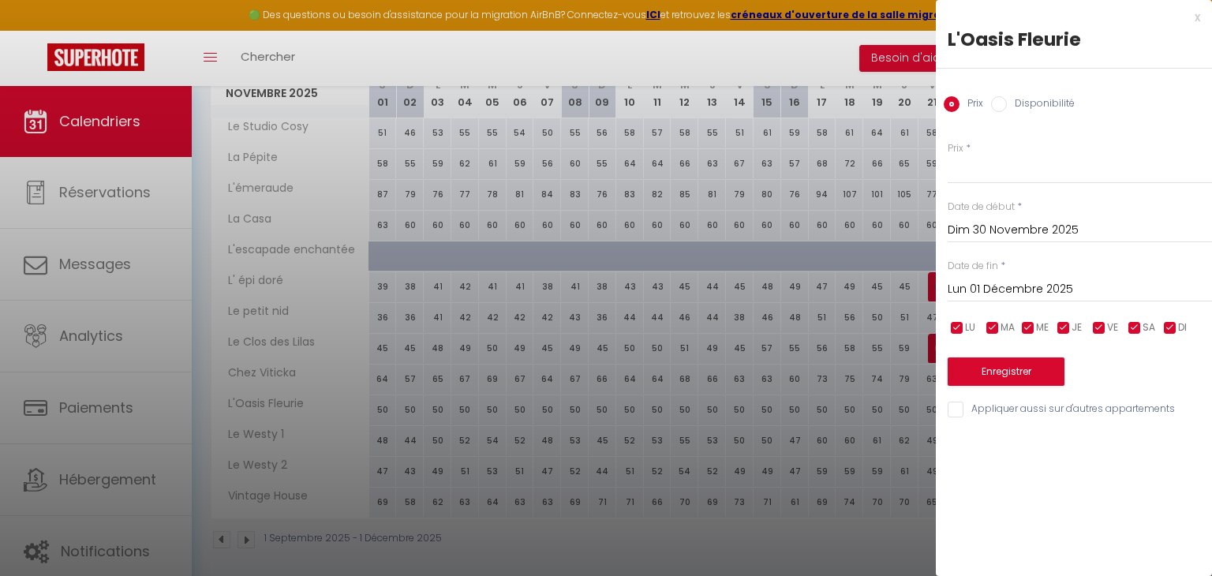
click at [1051, 108] on label "Disponibilité" at bounding box center [1041, 104] width 68 height 17
click at [1007, 108] on input "Disponibilité" at bounding box center [999, 104] width 16 height 16
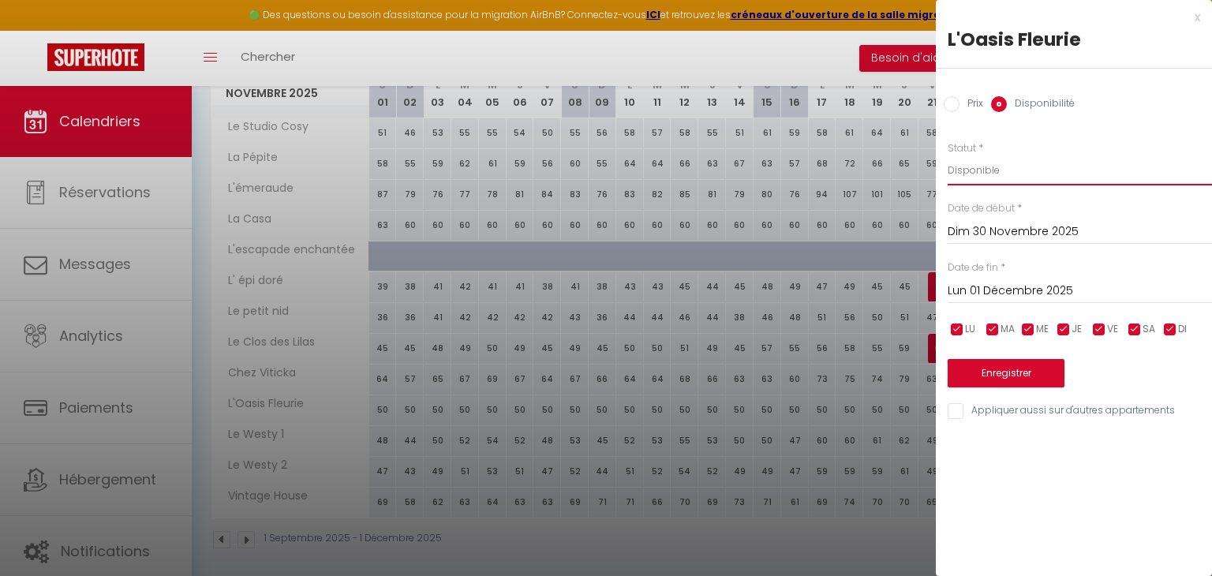
click at [1032, 170] on select "Disponible Indisponible" at bounding box center [1080, 170] width 264 height 30
click at [948, 155] on select "Disponible Indisponible" at bounding box center [1080, 170] width 264 height 30
click at [1028, 300] on input "Lun 01 Décembre 2025" at bounding box center [1080, 291] width 264 height 21
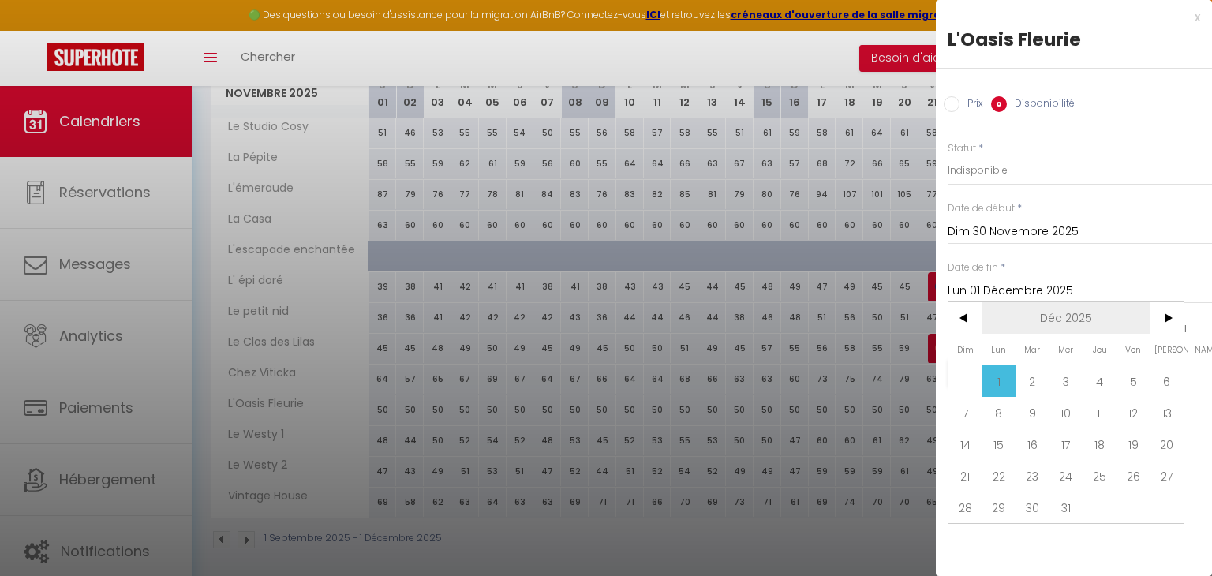
click at [1149, 320] on span "Déc 2025" at bounding box center [1067, 318] width 168 height 32
click at [0, 0] on span "2025" at bounding box center [0, 0] width 0 height 0
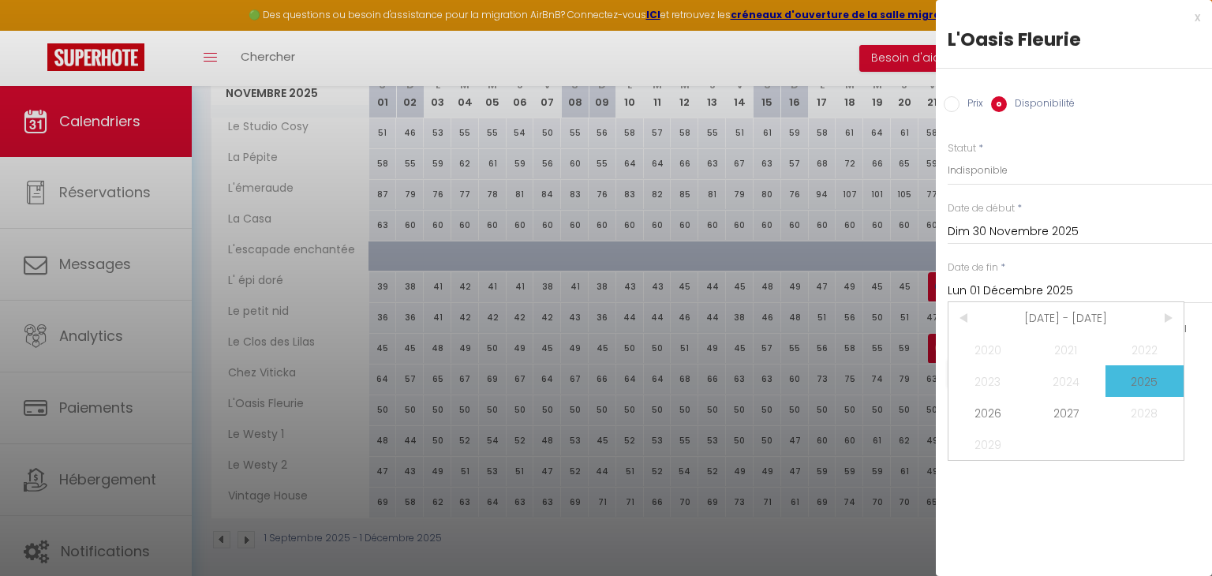
click at [967, 313] on span "<" at bounding box center [966, 318] width 34 height 32
click at [1002, 416] on span "2026" at bounding box center [988, 413] width 78 height 32
click at [1054, 260] on div "Date de fin * Lun 01 Décembre 2025 < Déc 2026 > Dim Lun Mar Mer Jeu Ven Sam 1 2…" at bounding box center [1080, 281] width 264 height 43
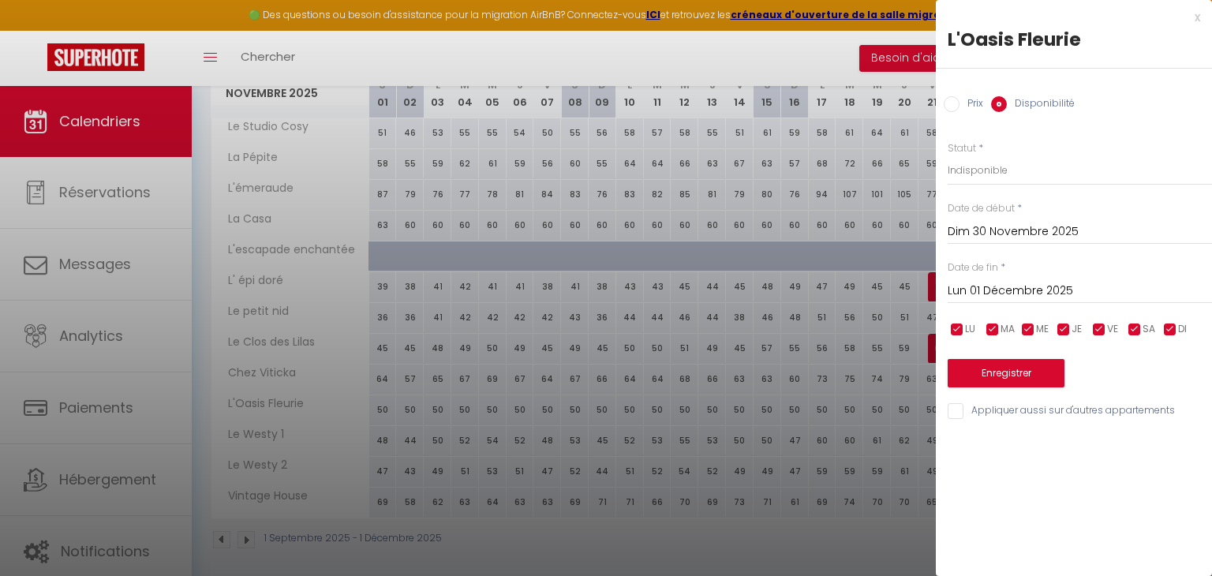
click at [1055, 290] on input "Lun 01 Décembre 2025" at bounding box center [1080, 291] width 264 height 21
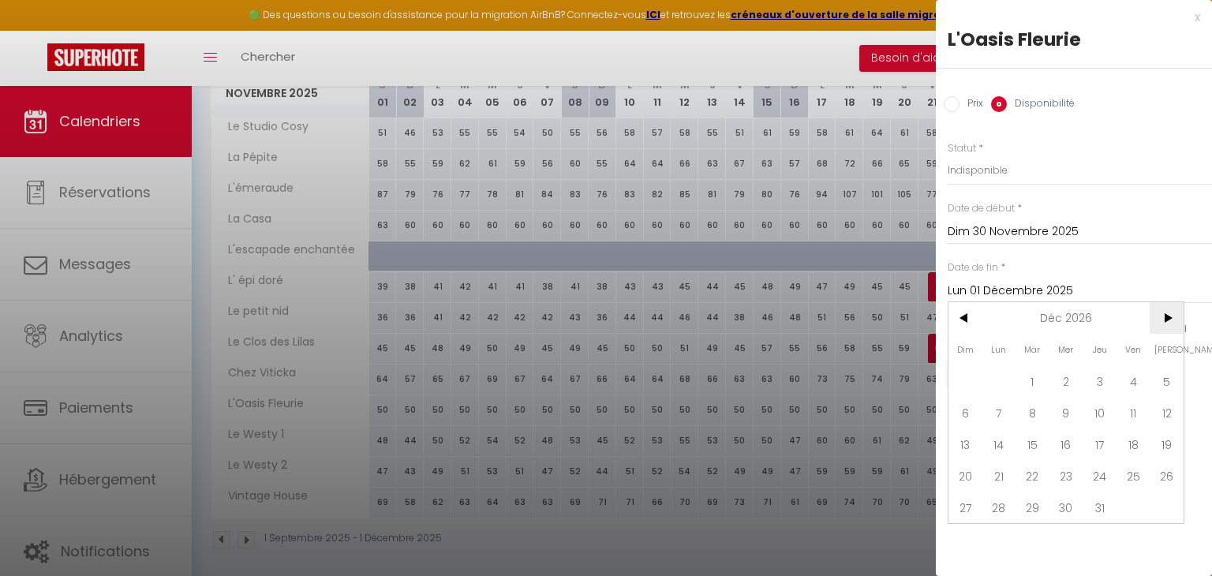
click at [1167, 315] on span ">" at bounding box center [1167, 318] width 34 height 32
click at [968, 315] on span "<" at bounding box center [966, 318] width 34 height 32
click at [987, 291] on input "Lun 01 Décembre 2025" at bounding box center [1080, 291] width 264 height 21
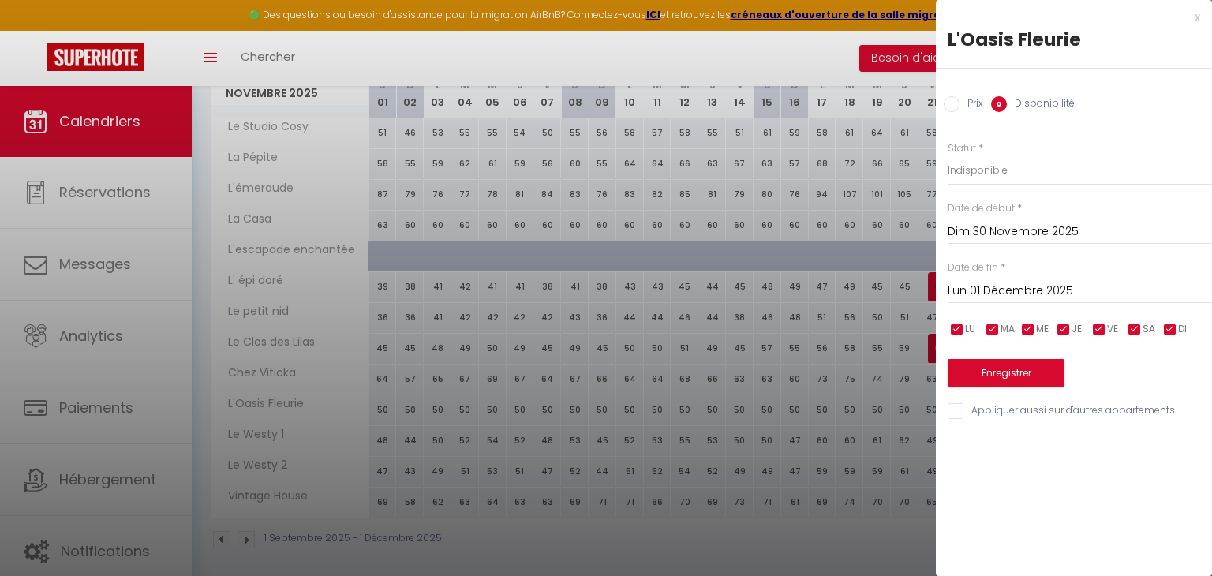
click at [1200, 18] on div "x L'Oasis Fleurie Prix Disponibilité Prix * Statut * Disponible Indisponible Da…" at bounding box center [1074, 218] width 276 height 436
click at [1199, 18] on div "x" at bounding box center [1068, 17] width 264 height 19
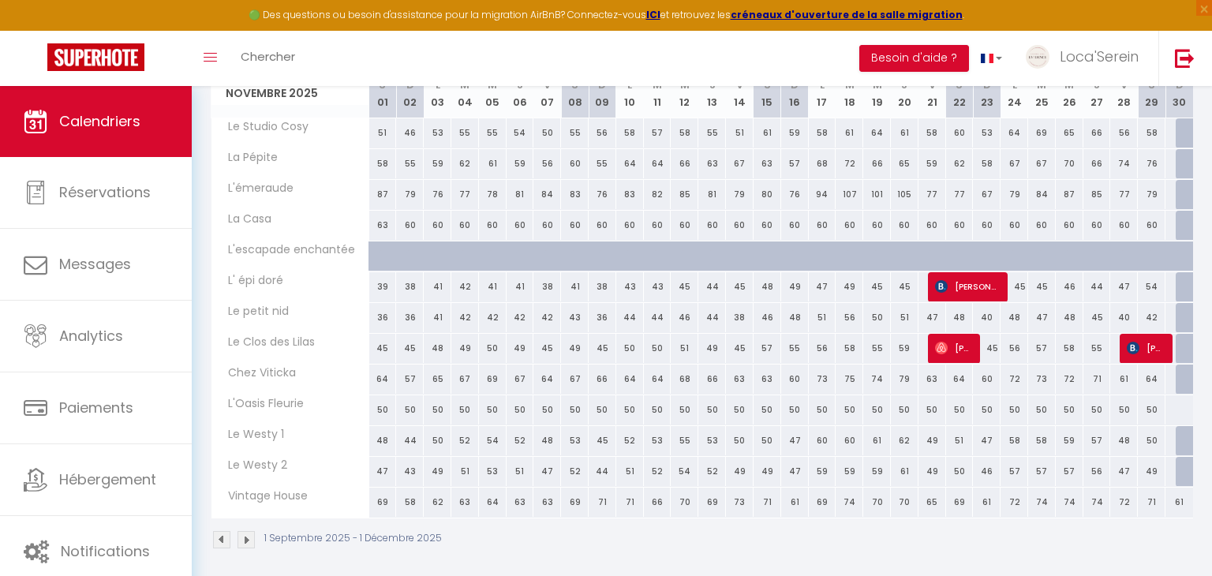
click at [1179, 401] on div at bounding box center [1179, 409] width 28 height 29
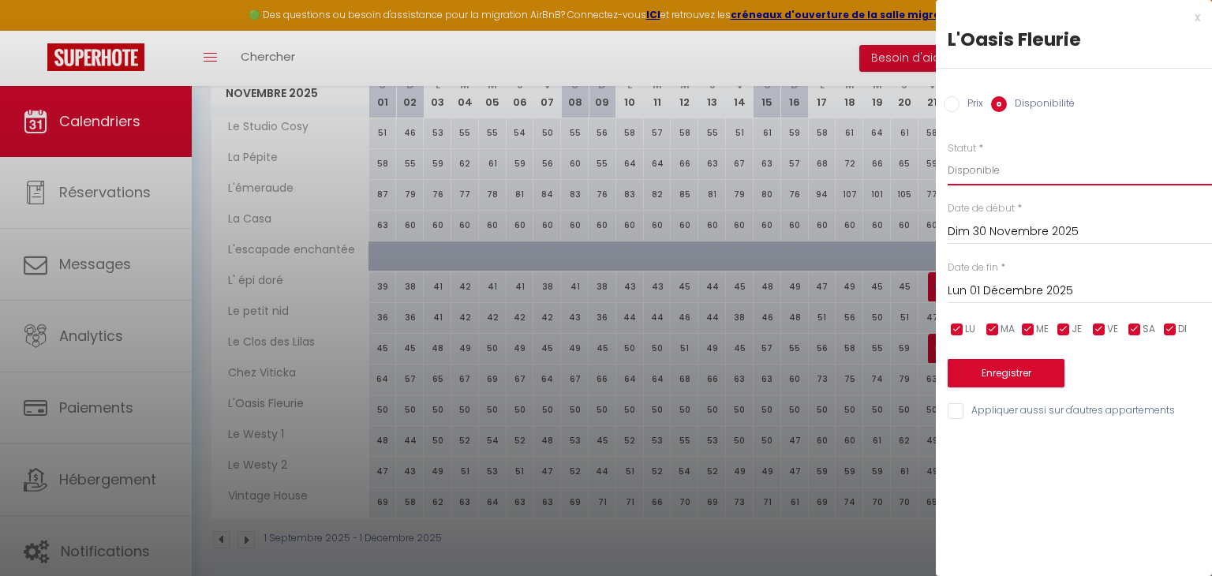
click at [1015, 171] on select "Disponible Indisponible" at bounding box center [1080, 170] width 264 height 30
click at [948, 155] on select "Disponible Indisponible" at bounding box center [1080, 170] width 264 height 30
click at [1024, 298] on input "Lun 01 Décembre 2025" at bounding box center [1080, 291] width 264 height 21
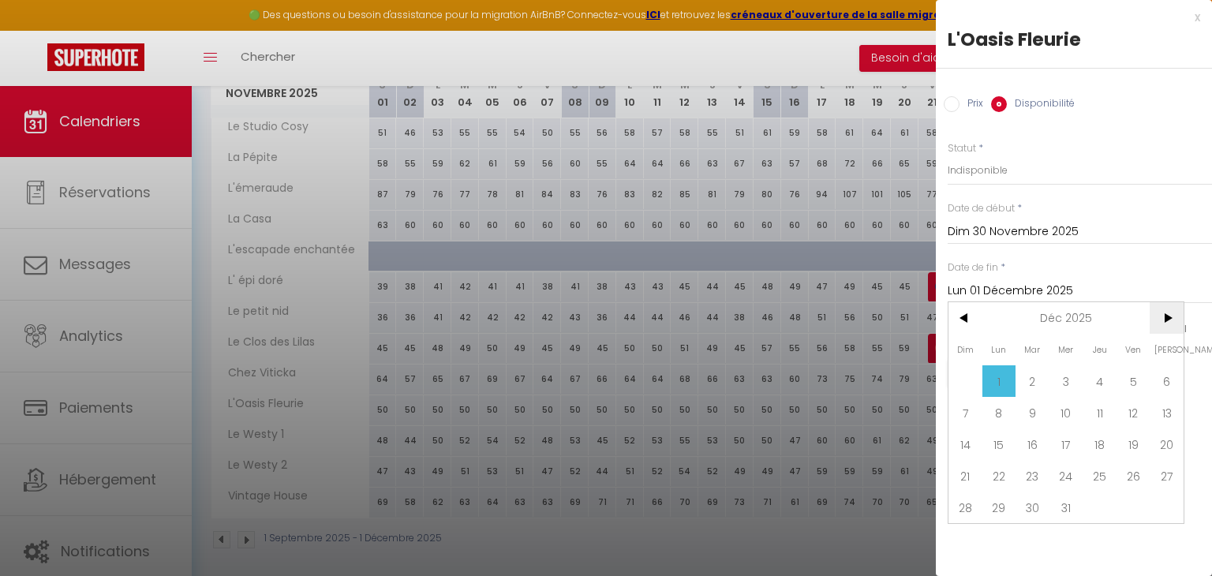
click at [1158, 325] on span ">" at bounding box center [1167, 318] width 34 height 32
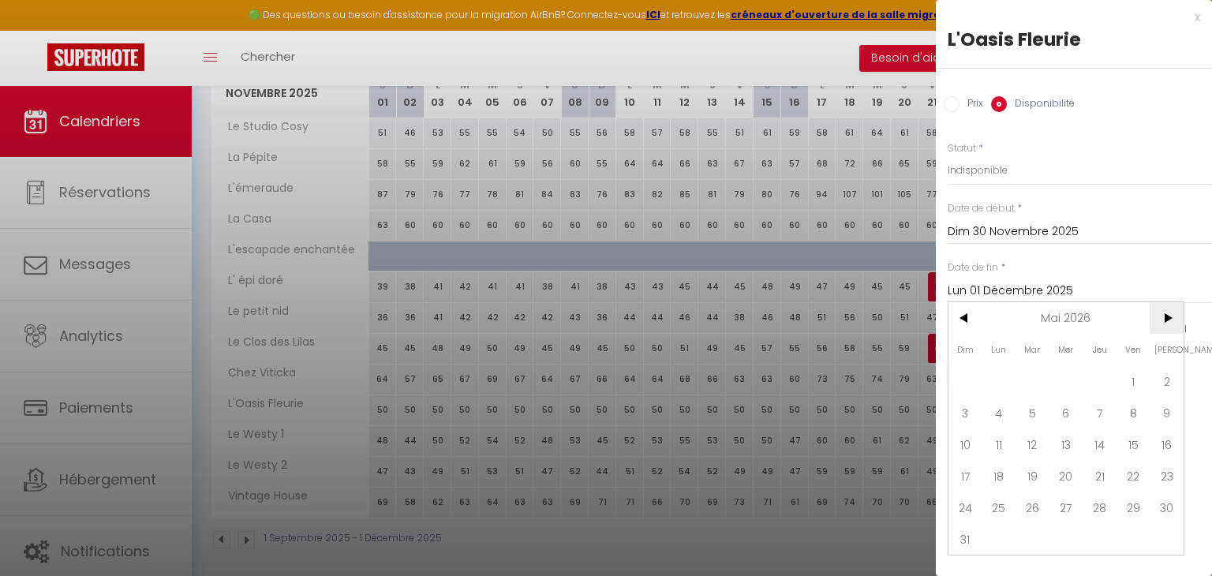
click at [1158, 325] on span ">" at bounding box center [1167, 318] width 34 height 32
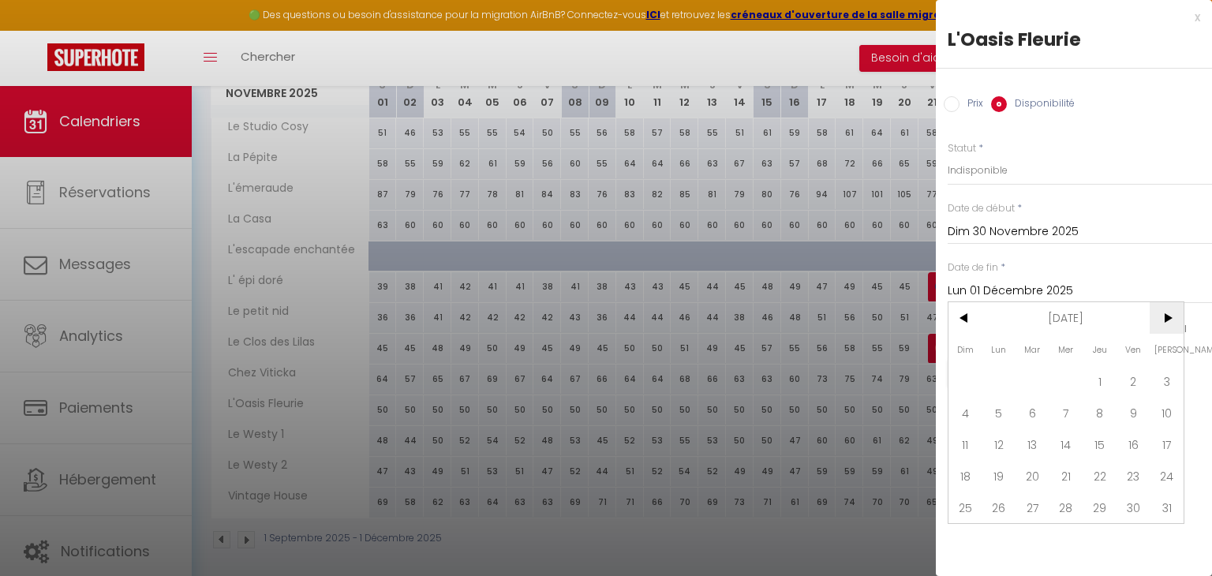
click at [1158, 325] on span ">" at bounding box center [1167, 318] width 34 height 32
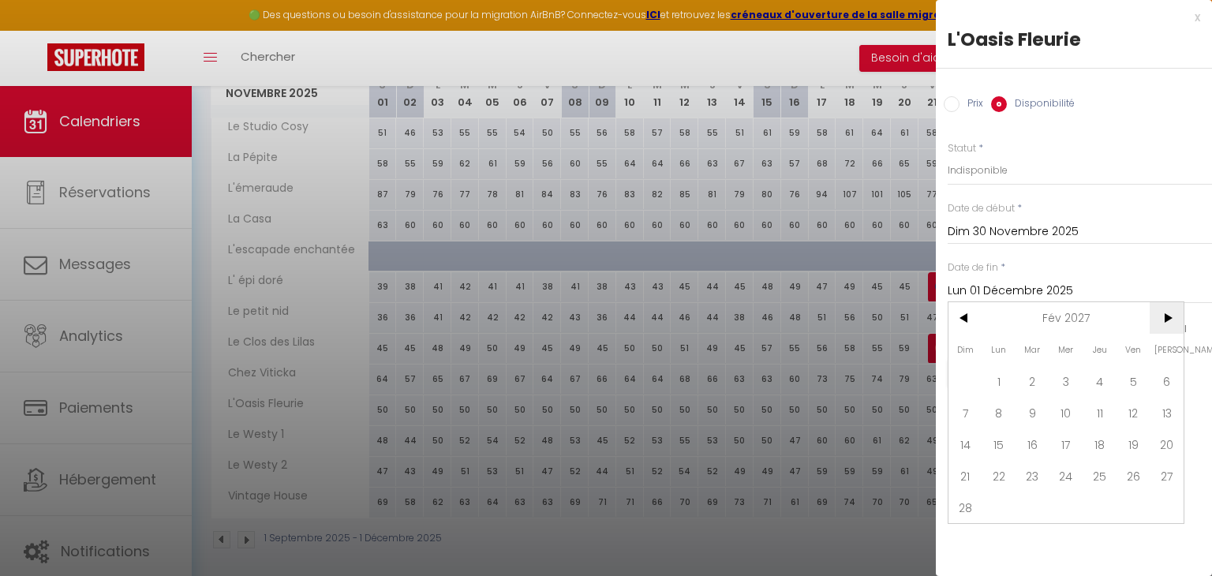
click at [1158, 325] on span ">" at bounding box center [1167, 318] width 34 height 32
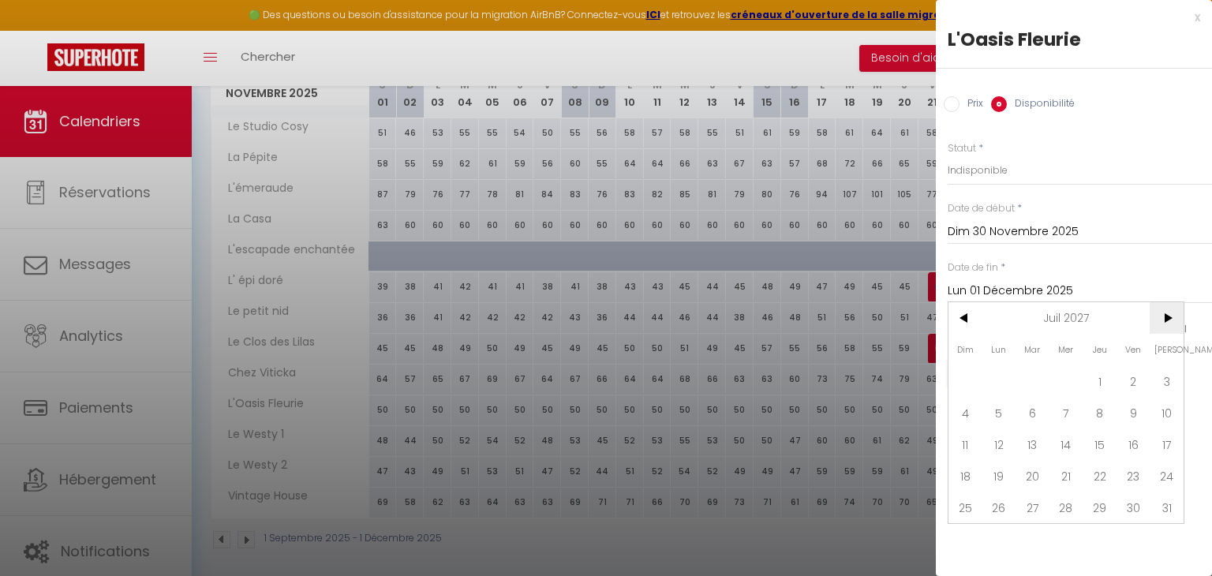
click at [1158, 325] on span ">" at bounding box center [1167, 318] width 34 height 32
click at [1141, 407] on span "10" at bounding box center [1134, 413] width 34 height 32
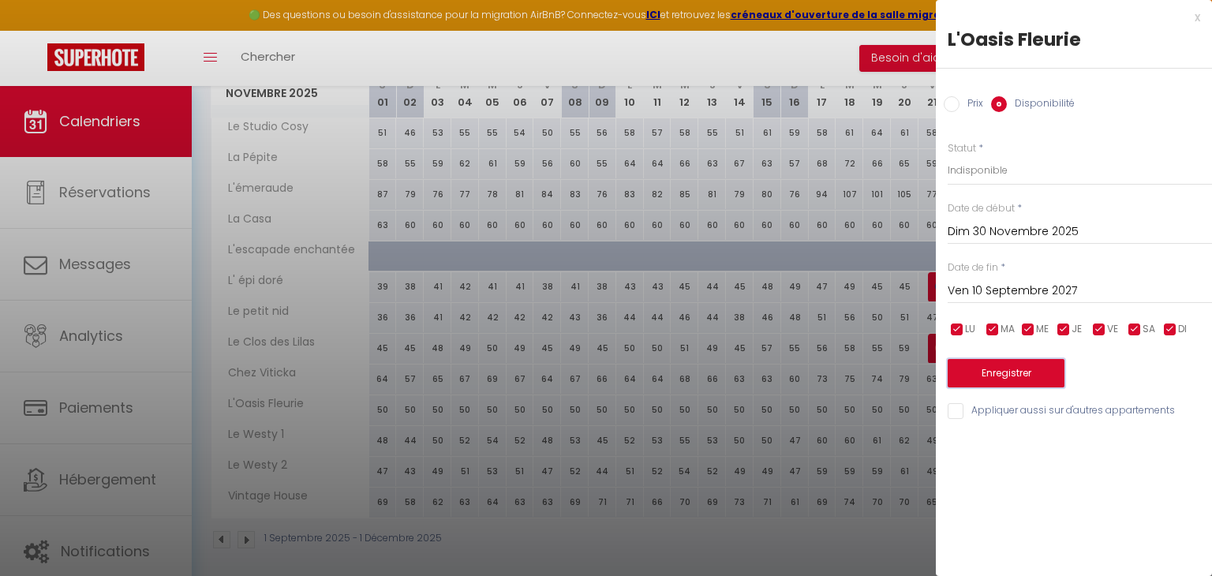
click at [1025, 371] on button "Enregistrer" at bounding box center [1006, 373] width 117 height 28
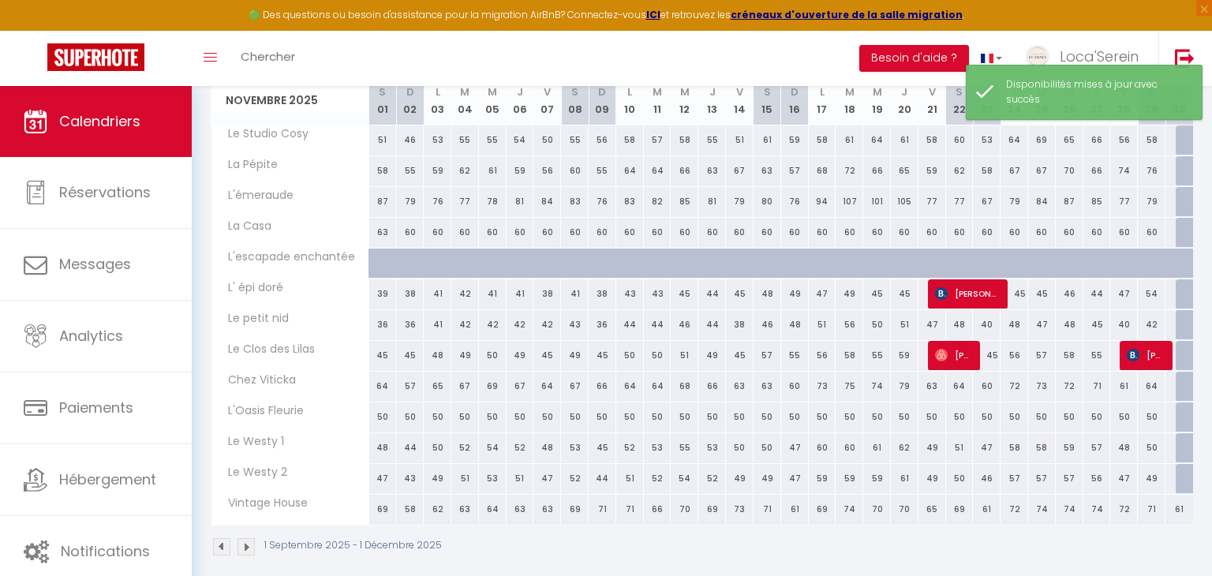
scroll to position [1198, 0]
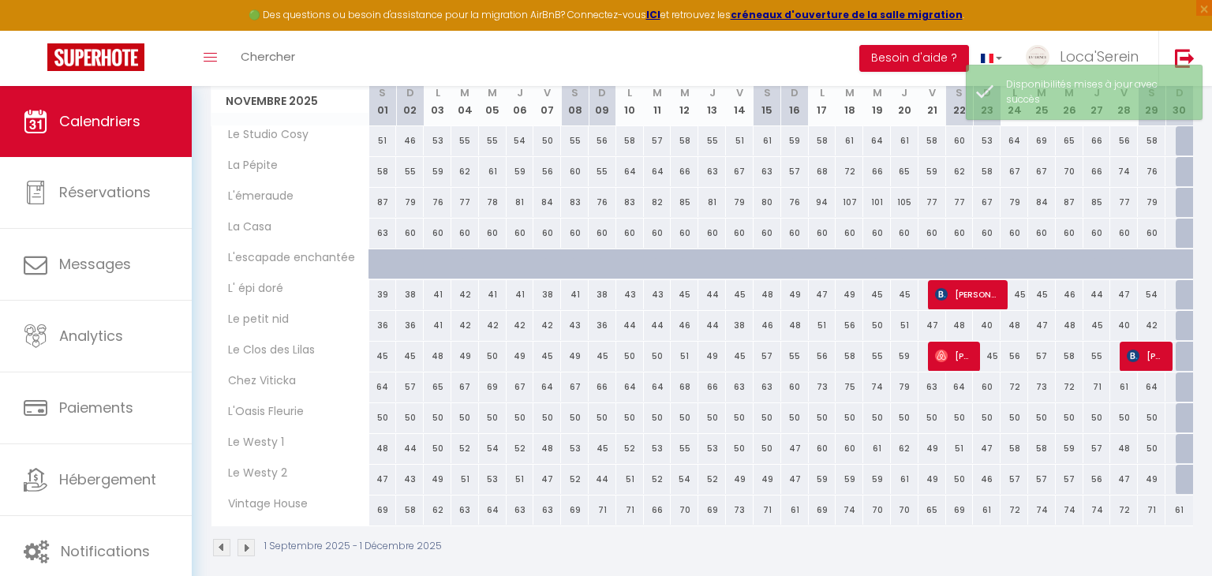
click at [1072, 413] on div "50" at bounding box center [1070, 417] width 28 height 29
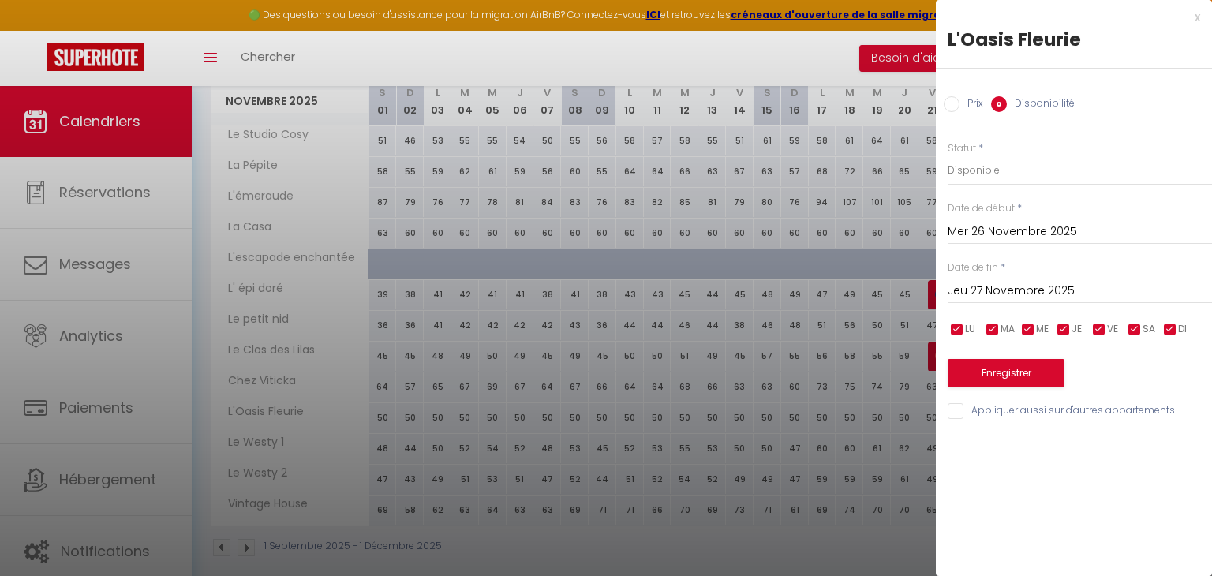
click at [830, 388] on div at bounding box center [606, 288] width 1212 height 576
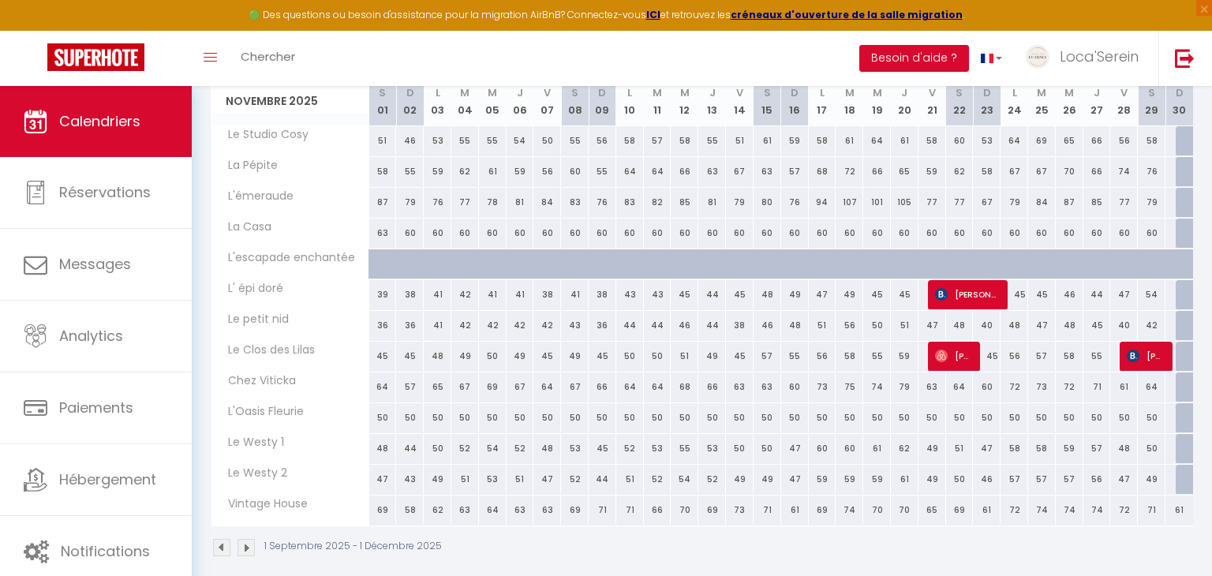
click at [908, 405] on div "50" at bounding box center [905, 417] width 28 height 29
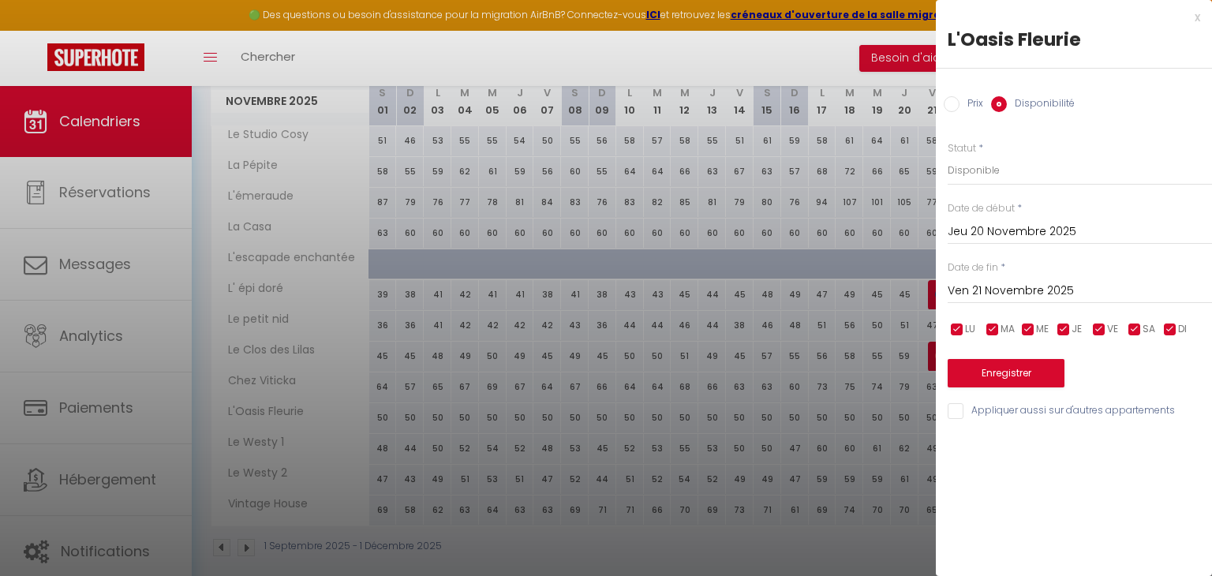
click at [964, 103] on label "Prix" at bounding box center [972, 104] width 24 height 17
click at [960, 103] on input "Prix" at bounding box center [952, 104] width 16 height 16
click at [1019, 296] on input "Ven 21 Novembre 2025" at bounding box center [1080, 289] width 264 height 21
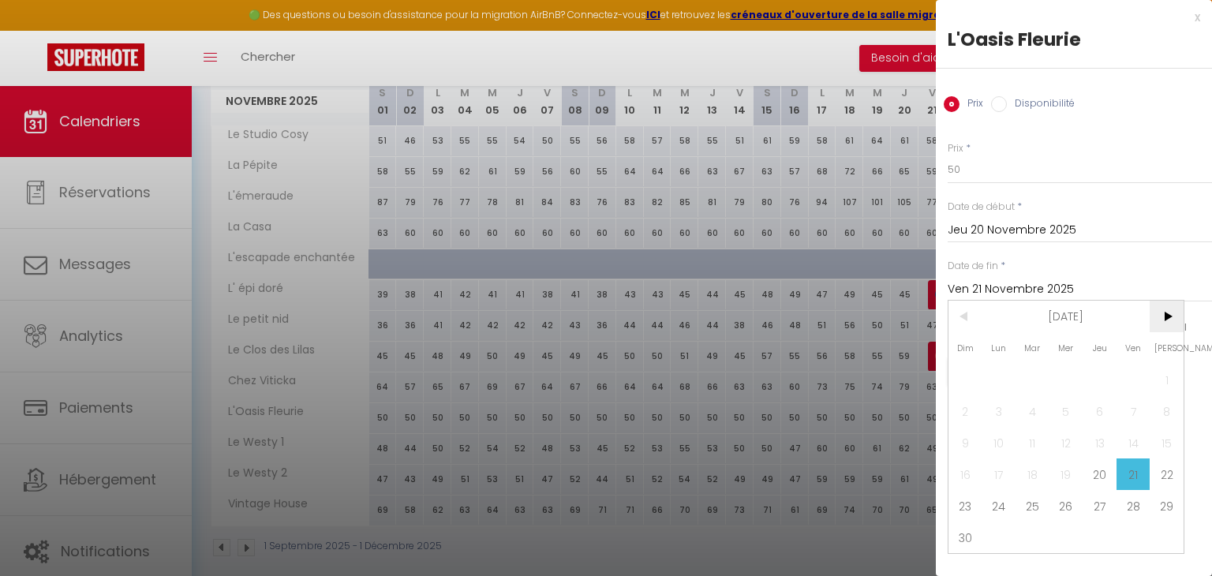
click at [1168, 320] on span ">" at bounding box center [1167, 317] width 34 height 32
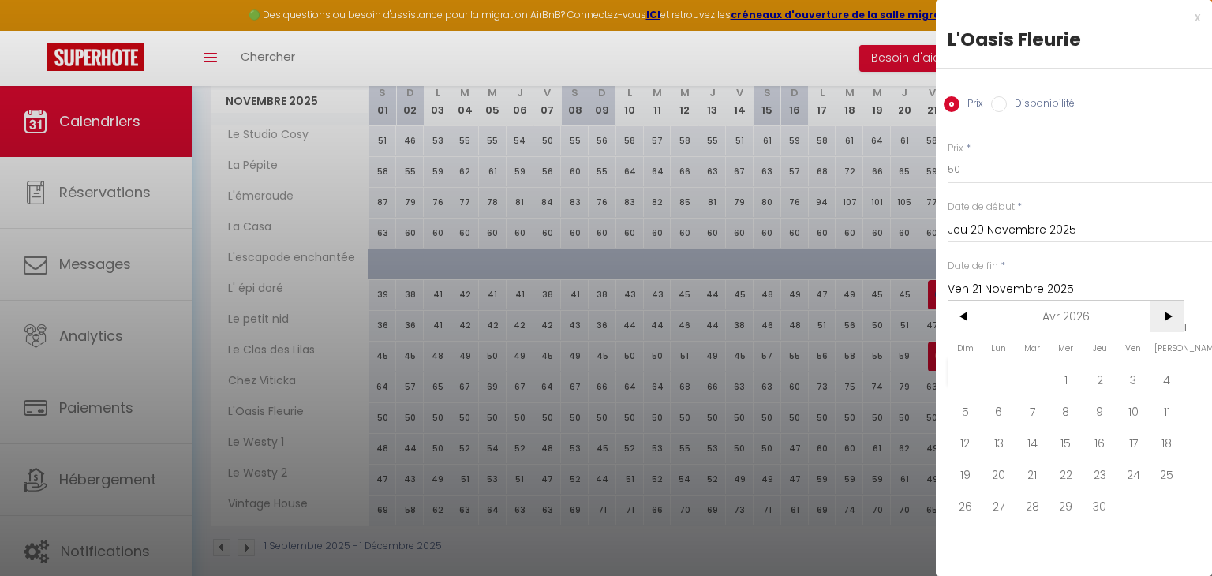
click at [1168, 320] on span ">" at bounding box center [1167, 317] width 34 height 32
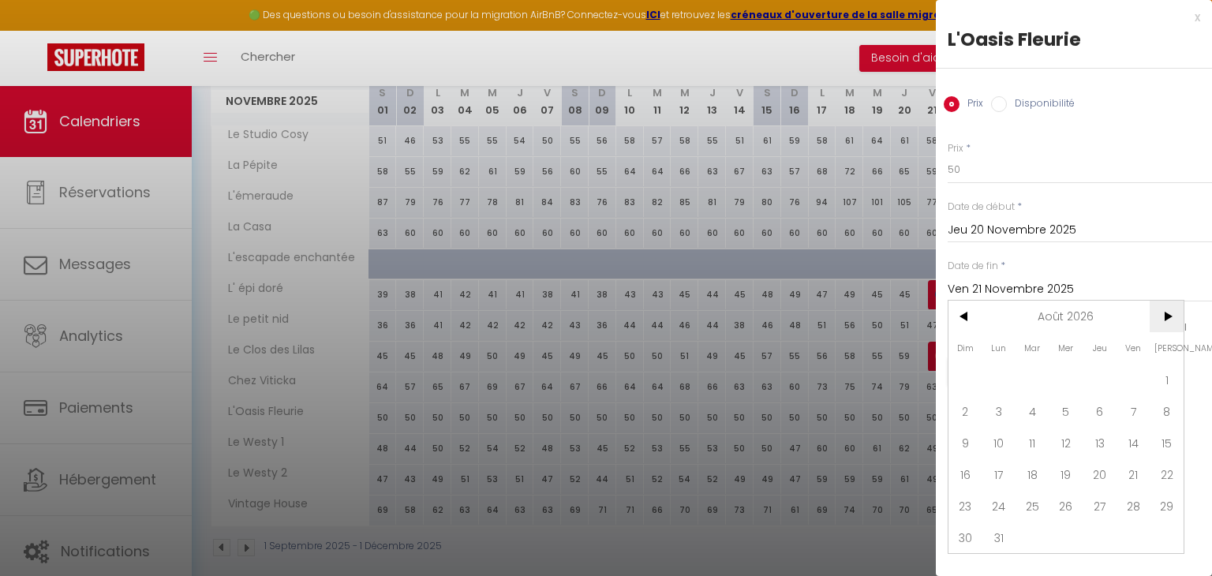
click at [1168, 320] on span ">" at bounding box center [1167, 317] width 34 height 32
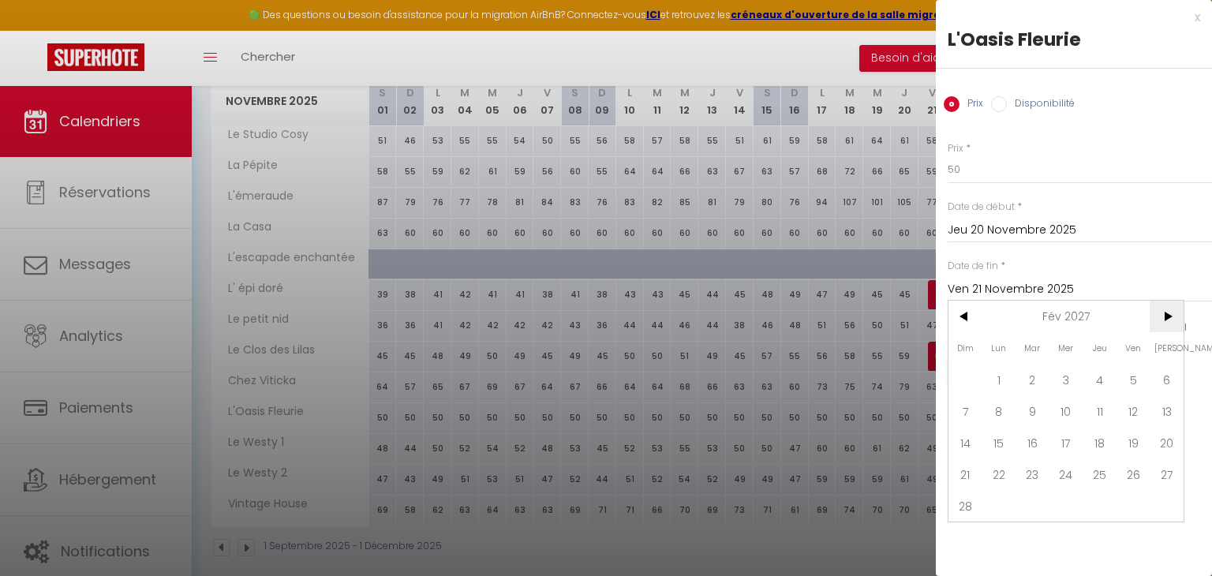
click at [1168, 320] on span ">" at bounding box center [1167, 317] width 34 height 32
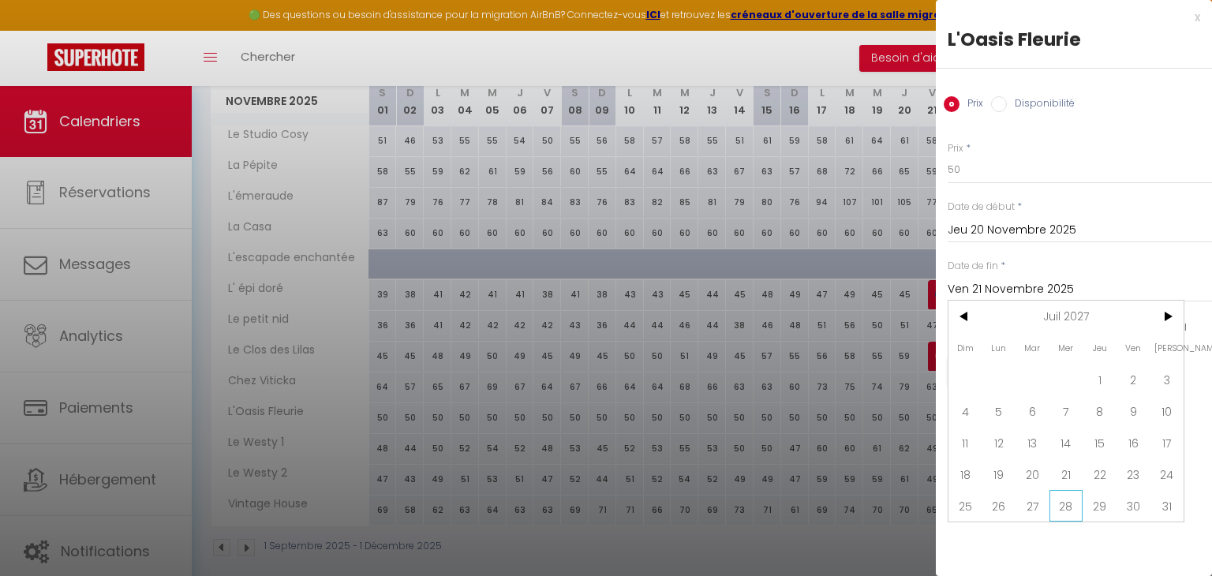
click at [1068, 504] on span "28" at bounding box center [1067, 506] width 34 height 32
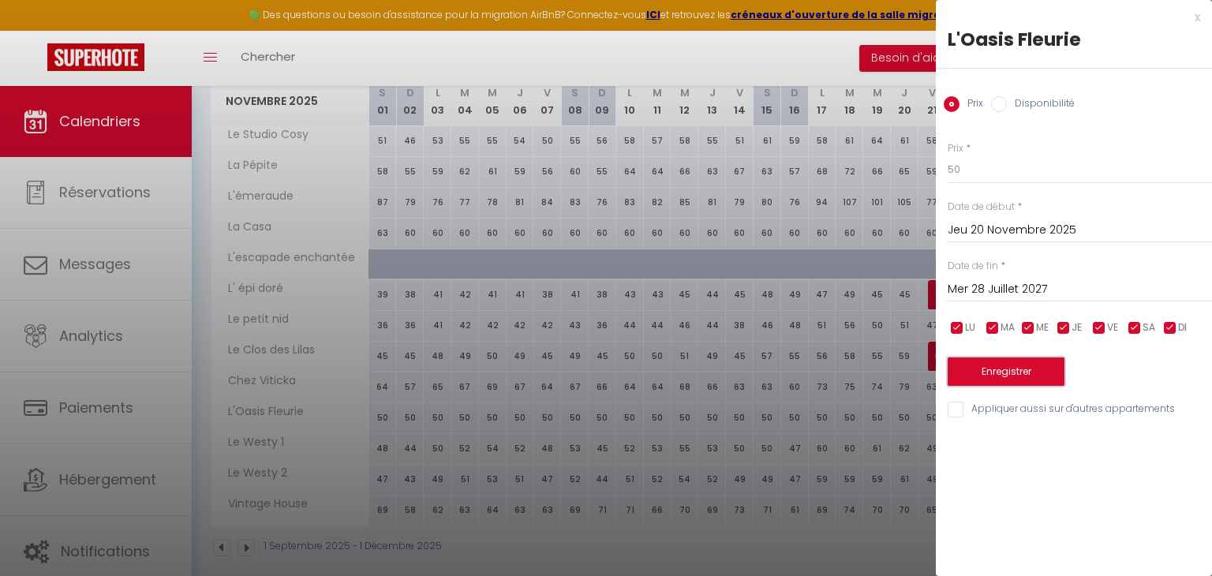
click at [1025, 370] on button "Enregistrer" at bounding box center [1006, 372] width 117 height 28
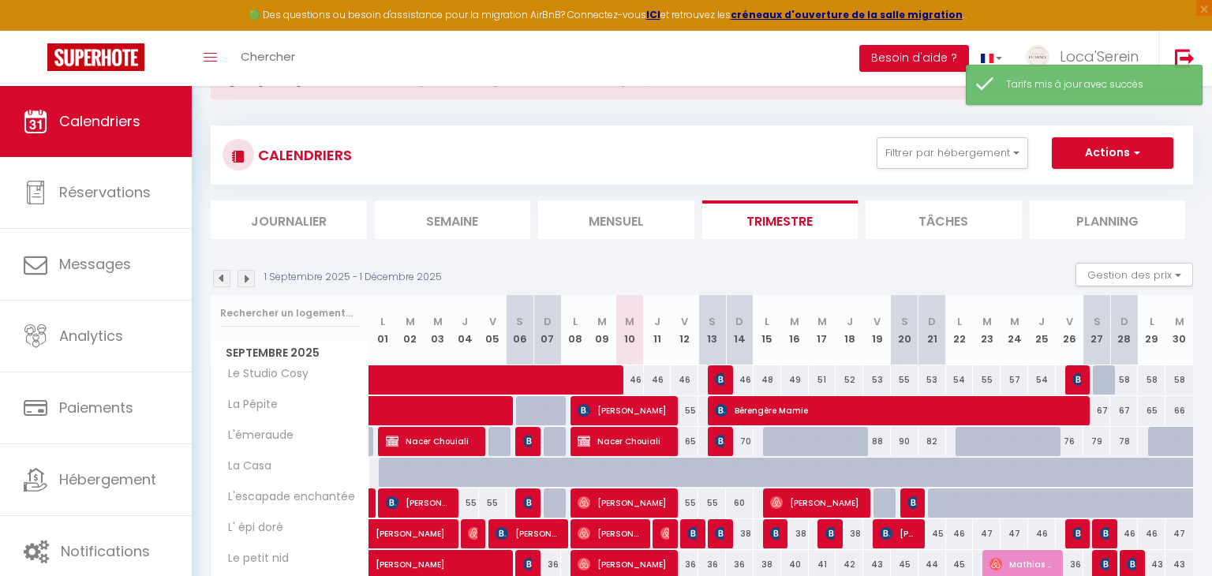
scroll to position [0, 0]
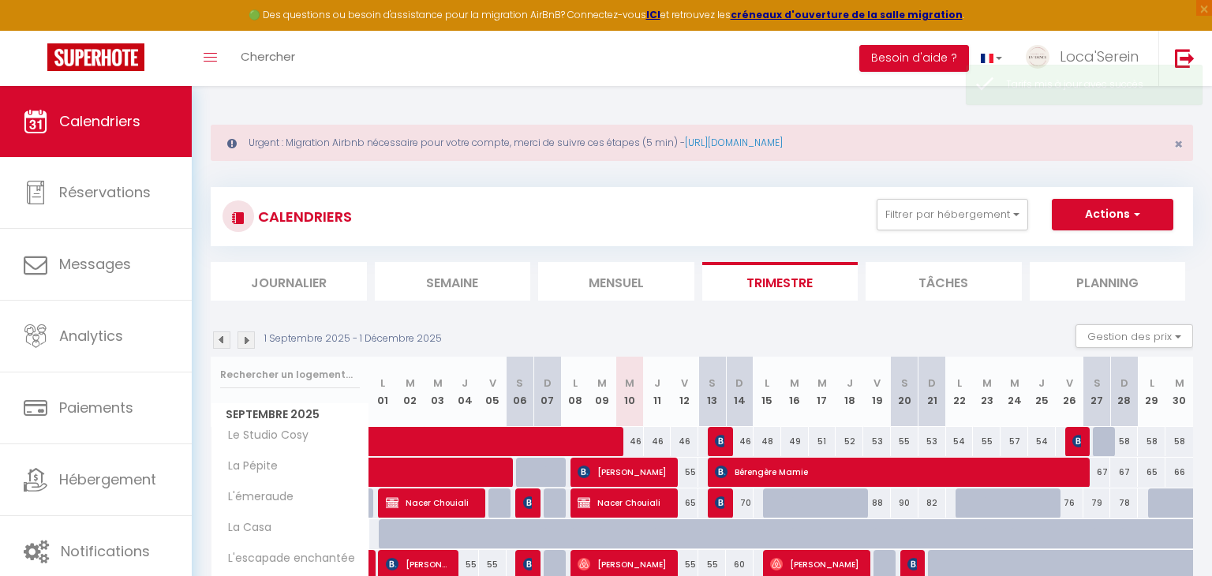
click at [605, 279] on li "Mensuel" at bounding box center [616, 281] width 156 height 39
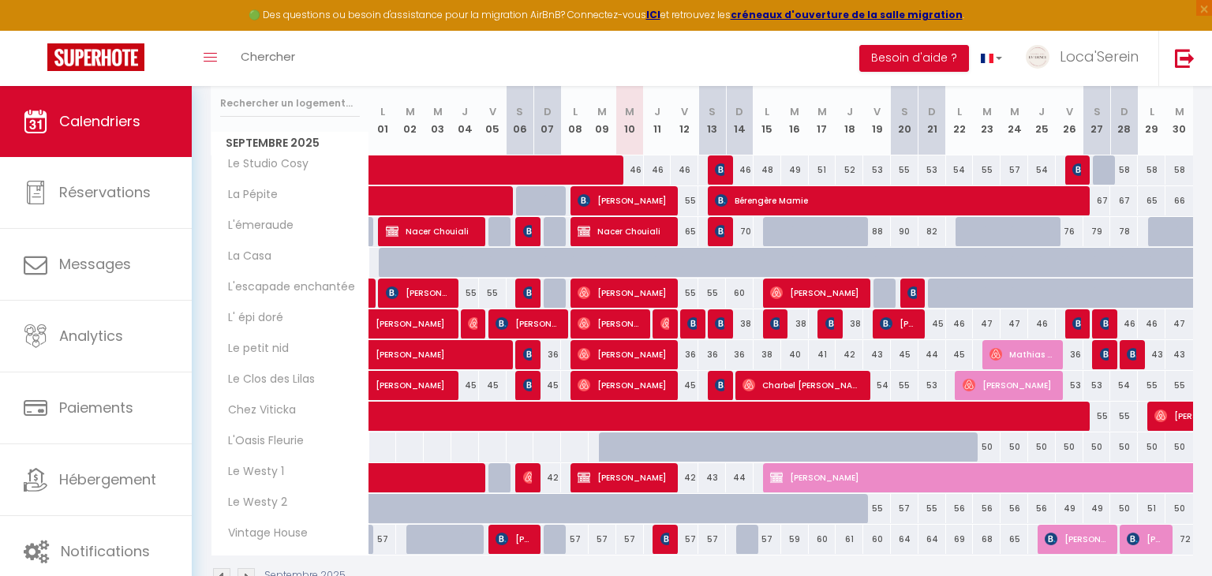
scroll to position [274, 0]
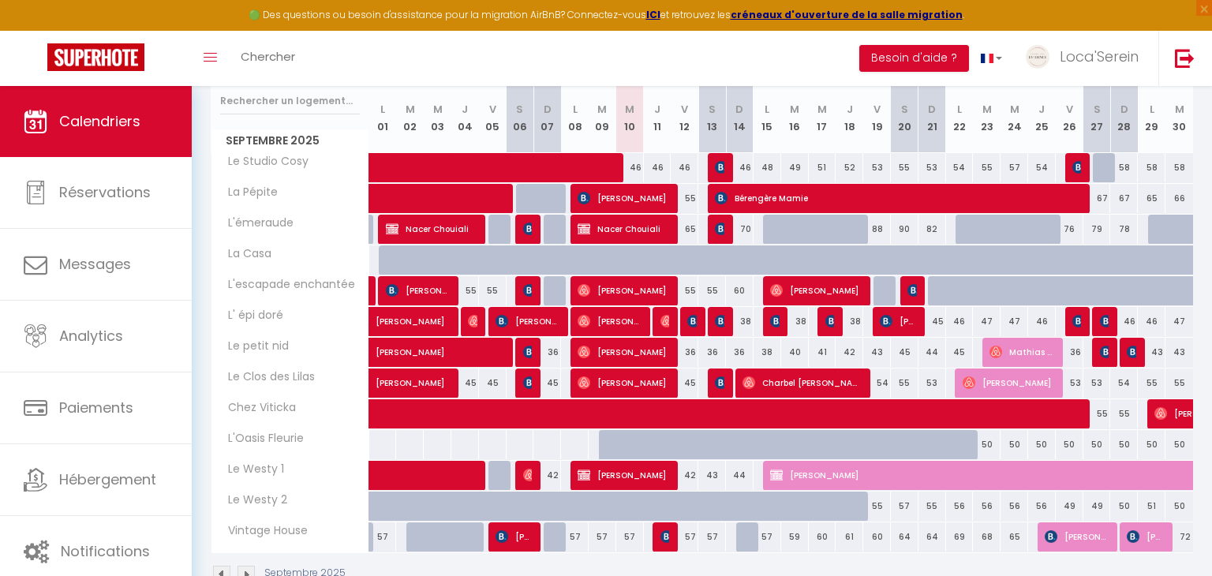
click at [605, 449] on div at bounding box center [613, 454] width 28 height 30
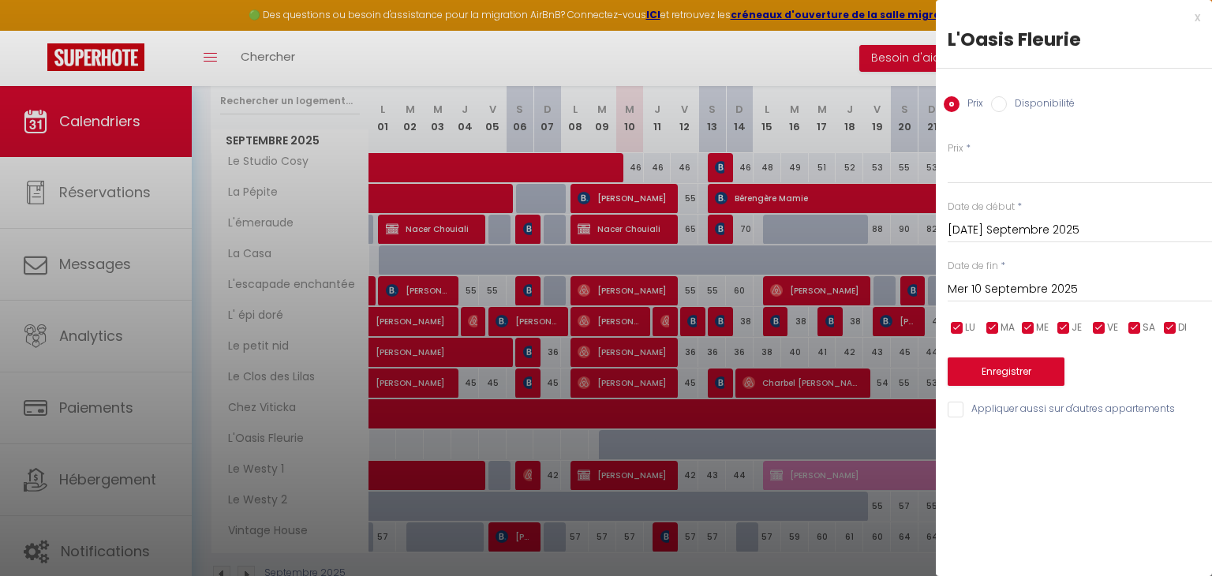
click at [998, 289] on input "Mer 10 Septembre 2025" at bounding box center [1080, 289] width 264 height 21
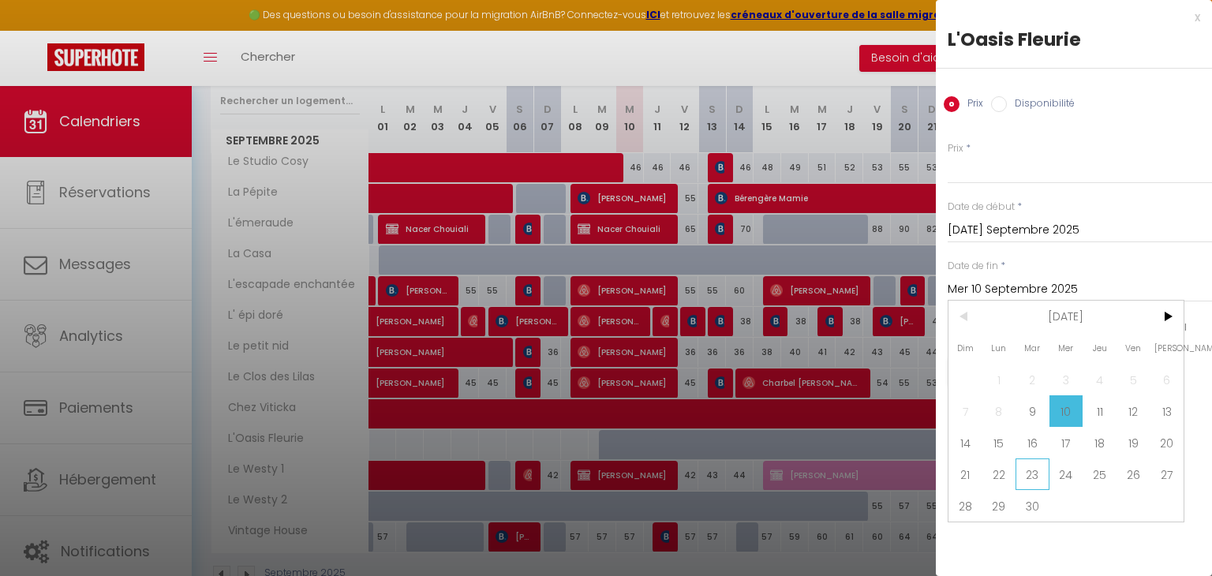
click at [1044, 470] on span "23" at bounding box center [1033, 475] width 34 height 32
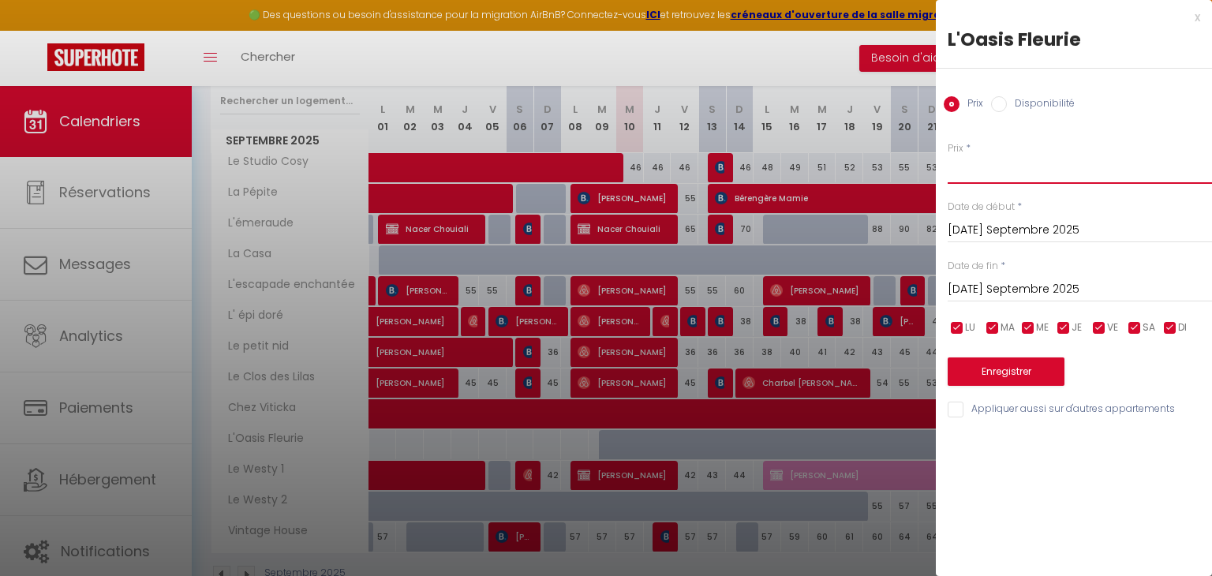
click at [1000, 173] on input "Prix" at bounding box center [1080, 169] width 264 height 28
click at [1015, 369] on button "Enregistrer" at bounding box center [1006, 372] width 117 height 28
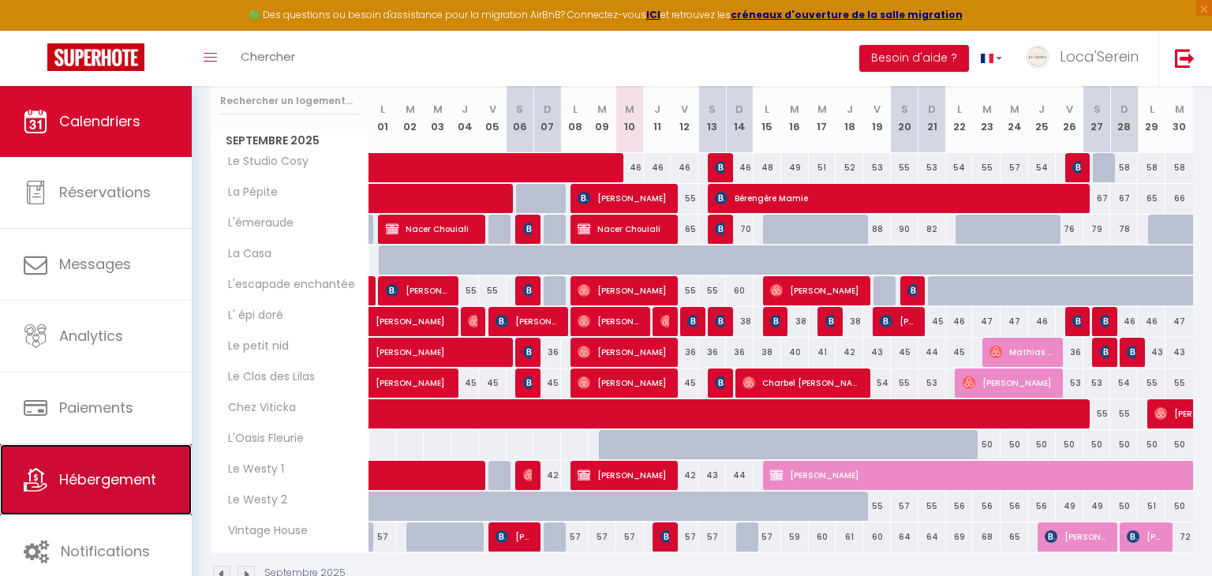
click at [123, 451] on link "Hébergement" at bounding box center [96, 479] width 192 height 71
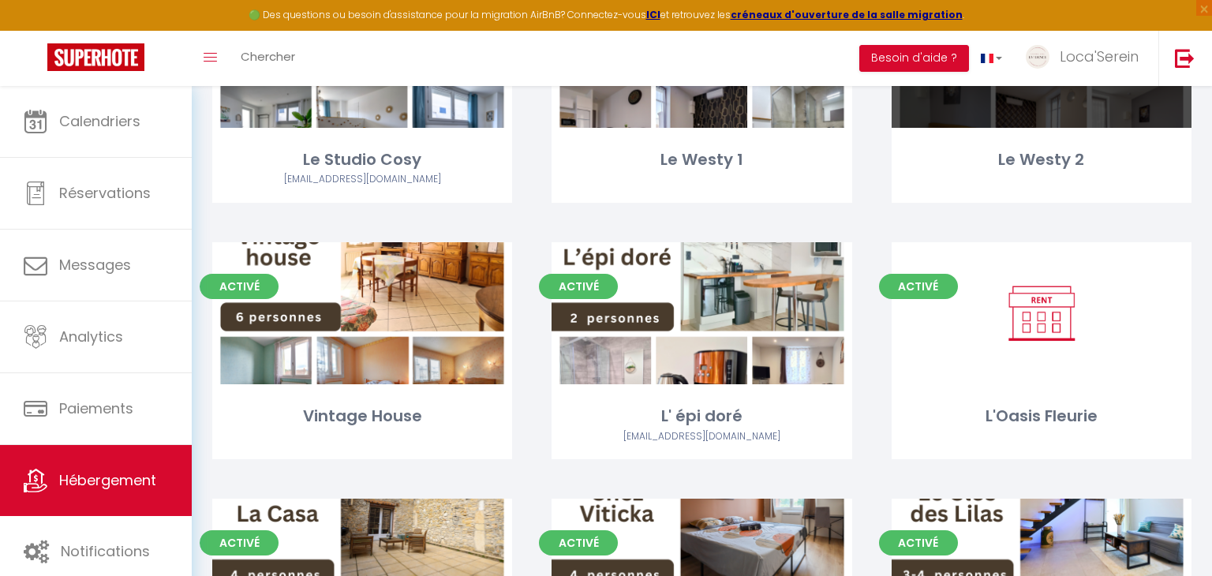
scroll to position [300, 0]
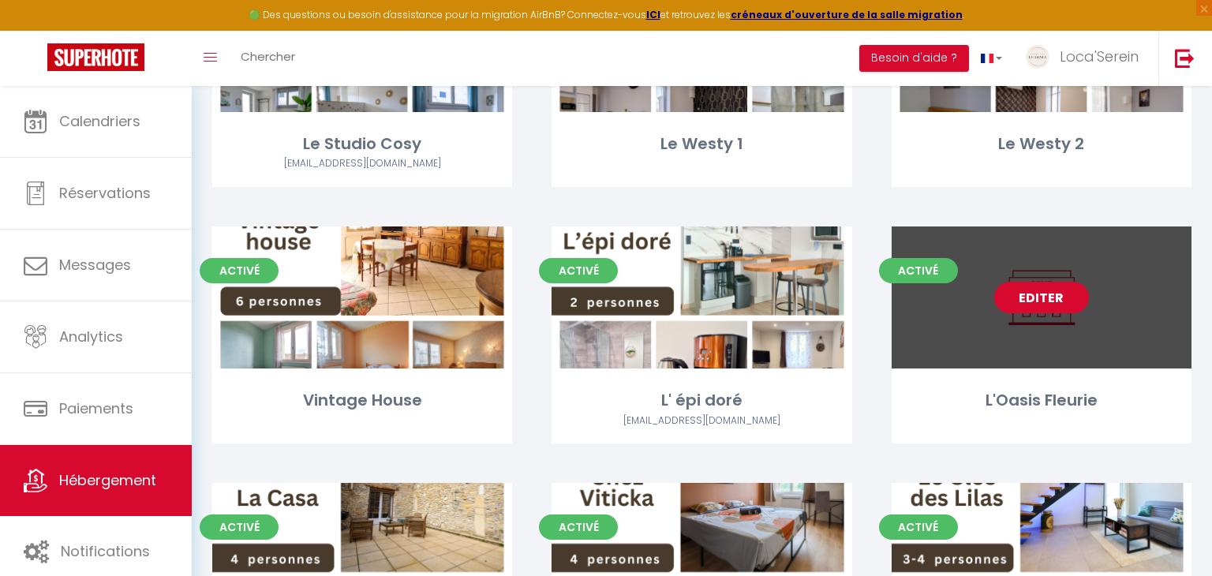
click at [1048, 305] on link "Editer" at bounding box center [1041, 298] width 95 height 32
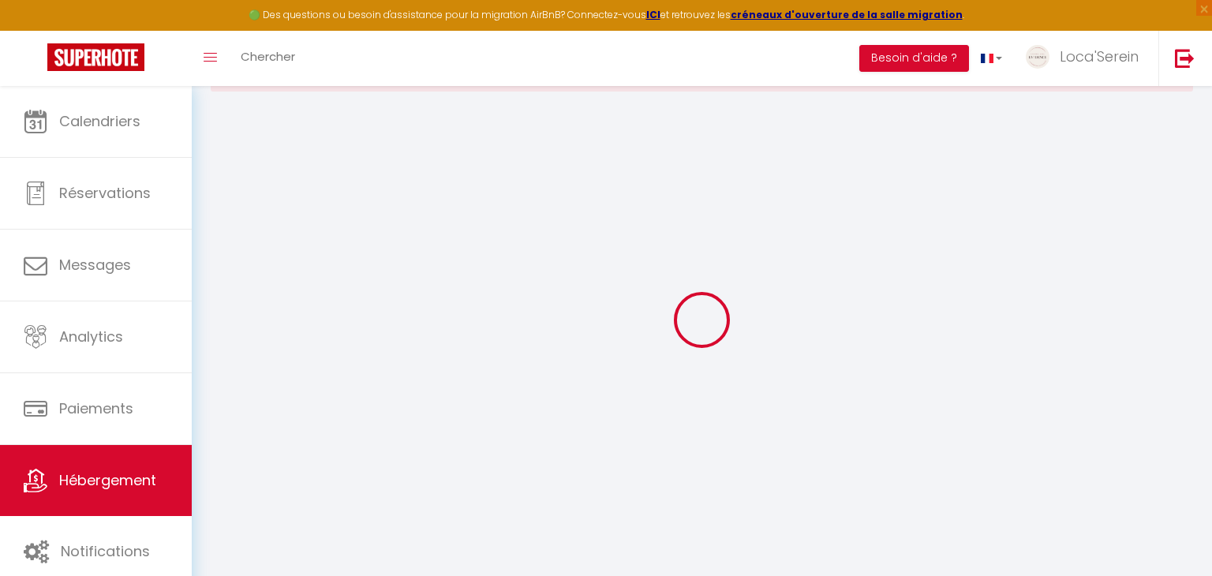
scroll to position [85, 0]
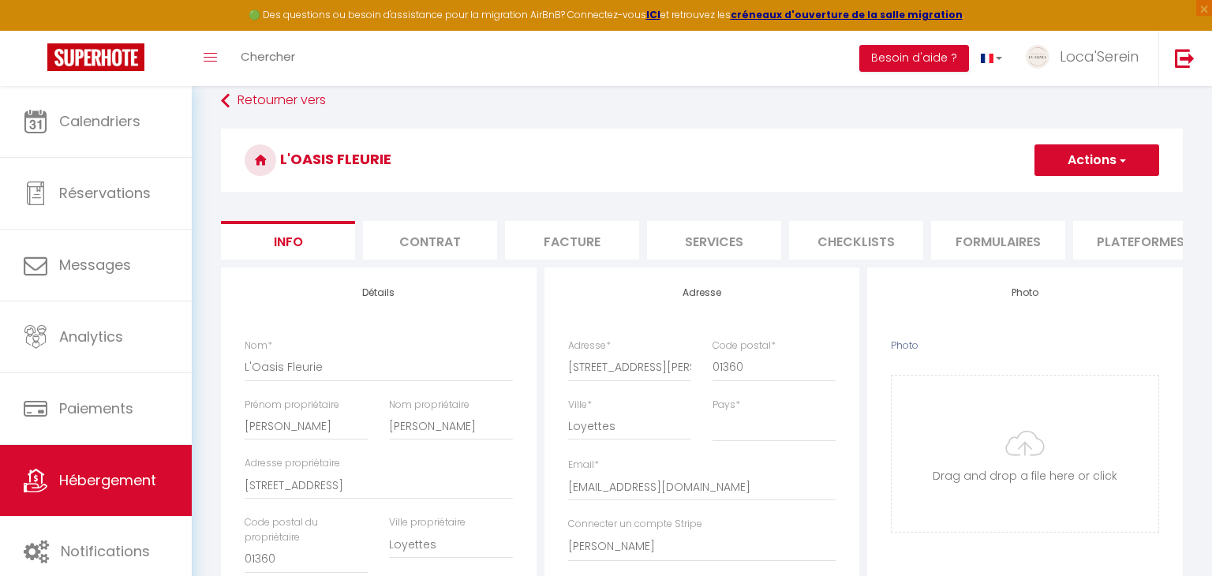
scroll to position [82, 0]
click at [1125, 247] on li "Plateformes" at bounding box center [1140, 243] width 134 height 39
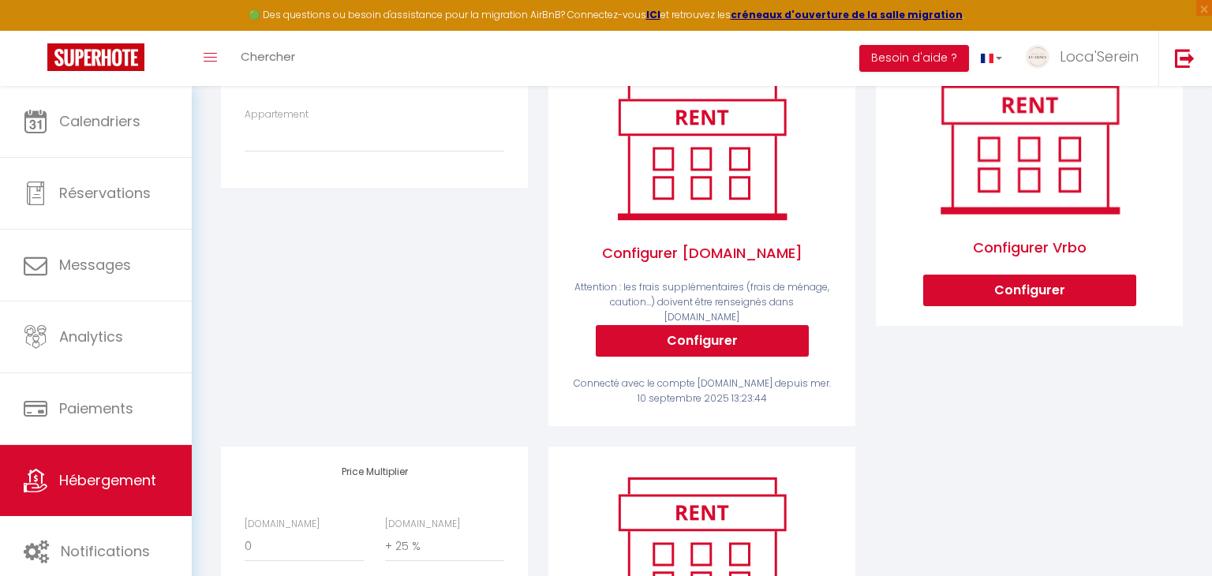
scroll to position [331, 0]
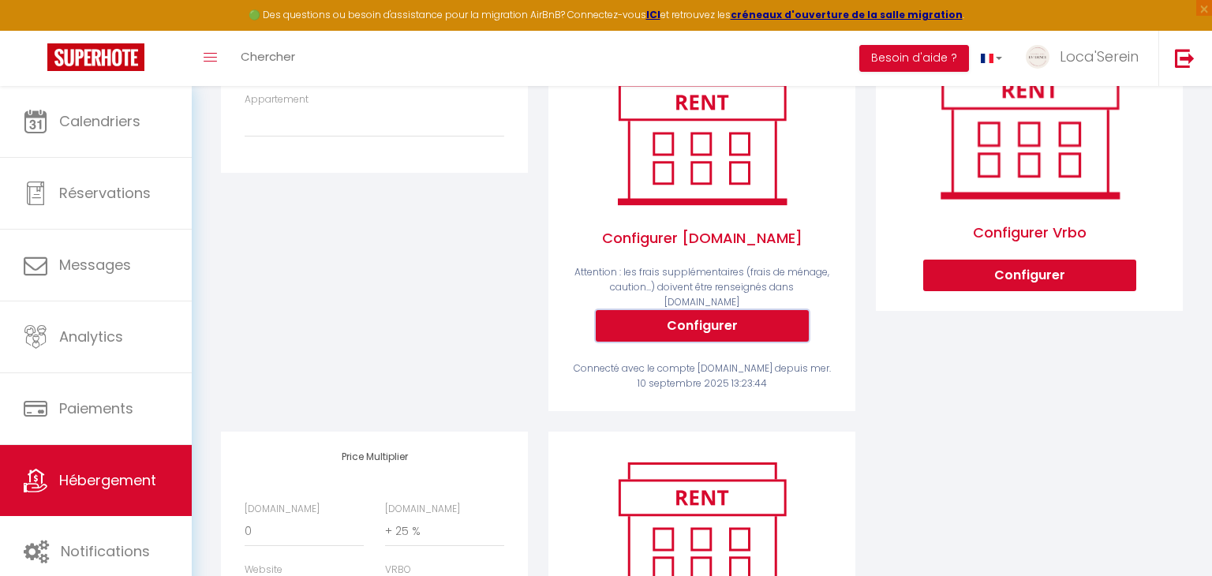
click at [691, 310] on button "Configurer" at bounding box center [702, 326] width 213 height 32
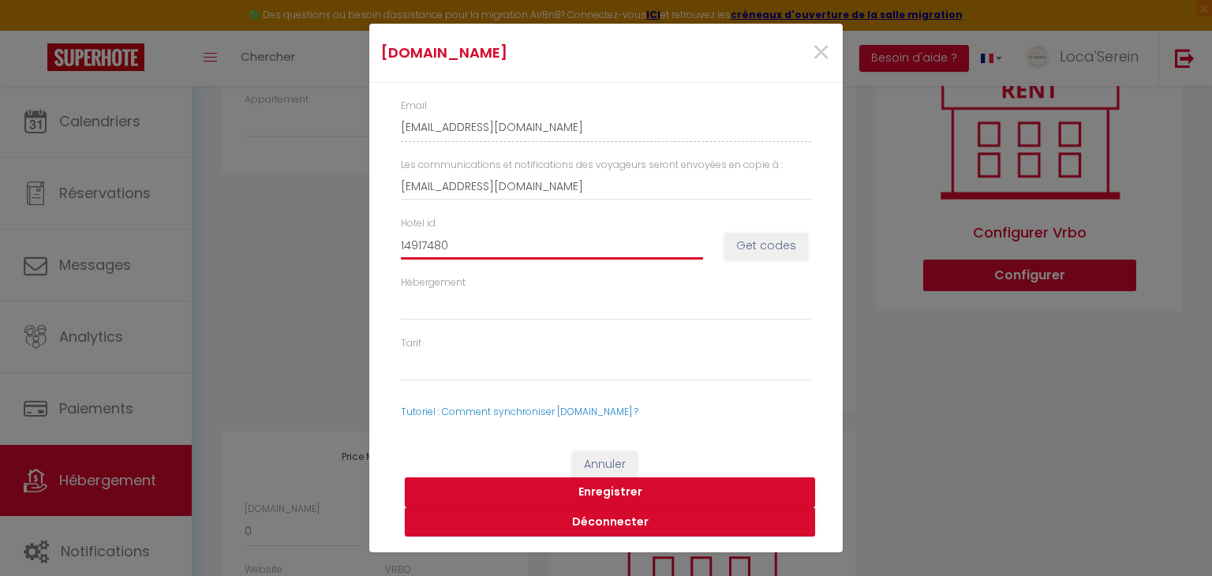
click at [665, 242] on input "14917480" at bounding box center [552, 245] width 302 height 28
drag, startPoint x: 666, startPoint y: 245, endPoint x: 301, endPoint y: 255, distance: 364.8
click at [301, 255] on div "Booking.com × Email loca'serein-loca'serein-mg9ftgix_property@reply.superhote.c…" at bounding box center [606, 288] width 1212 height 576
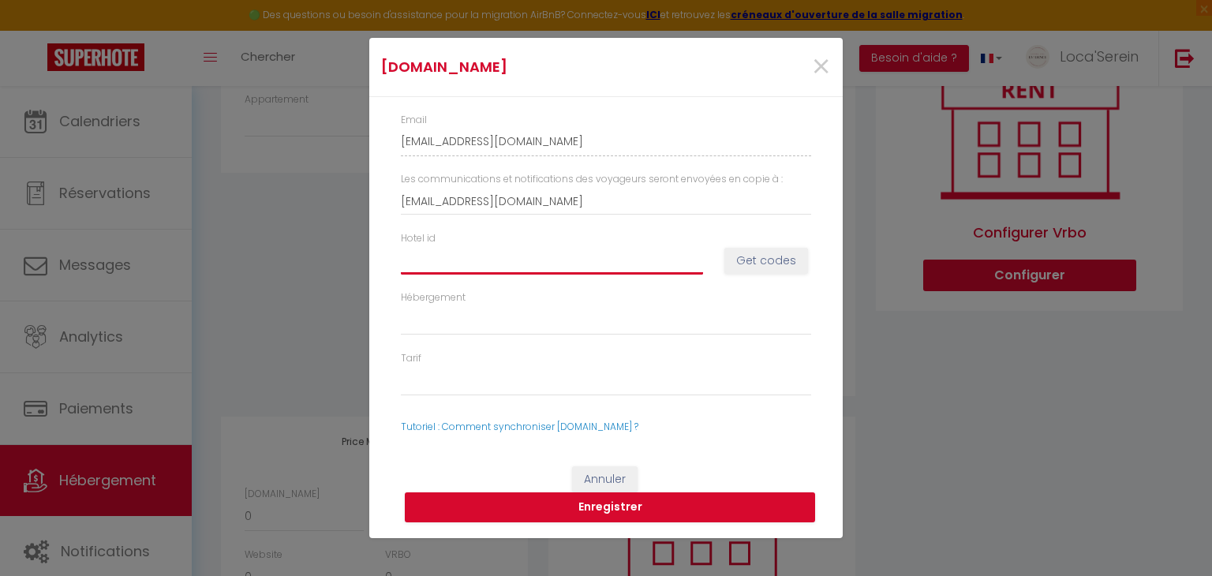
paste input "14917480"
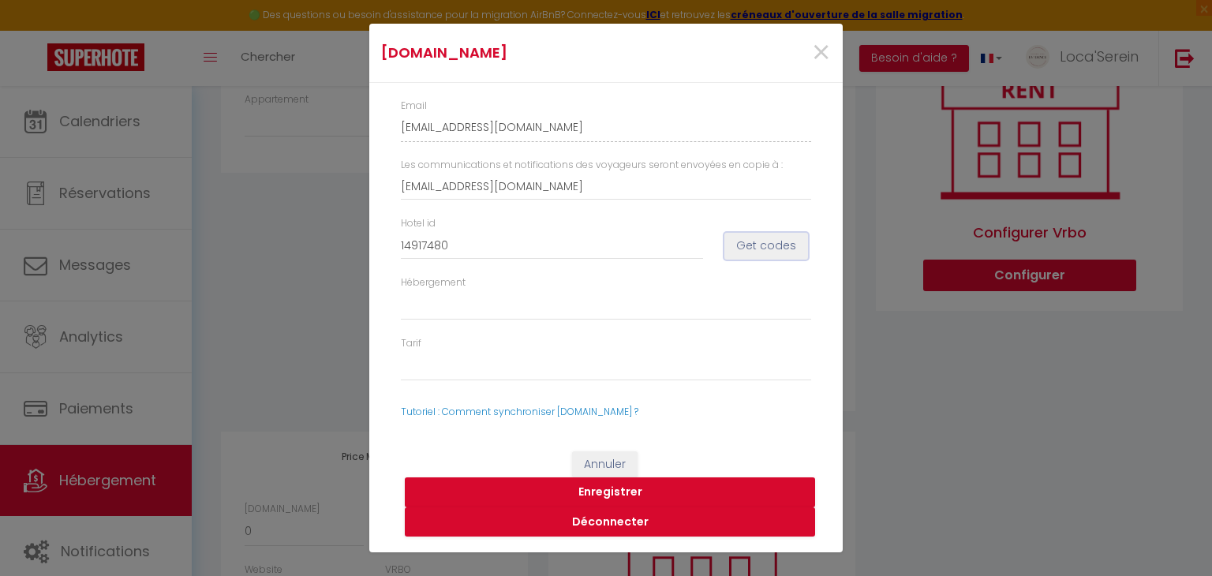
click at [781, 246] on button "Get codes" at bounding box center [767, 246] width 84 height 27
click at [620, 492] on button "Enregistrer" at bounding box center [610, 493] width 410 height 30
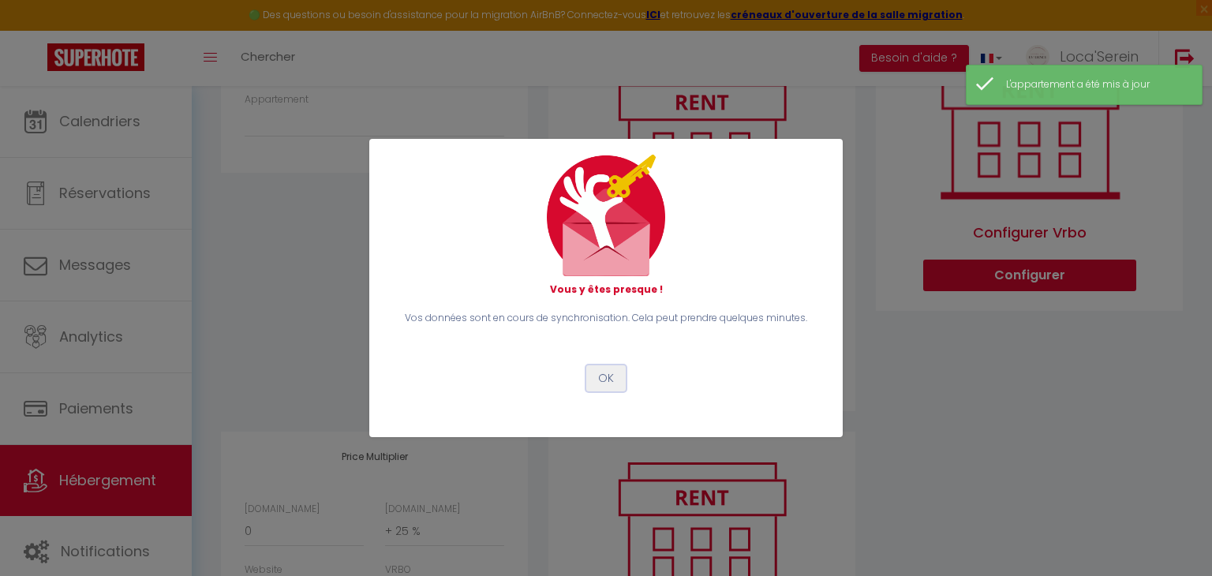
click at [602, 375] on button "OK" at bounding box center [605, 378] width 39 height 27
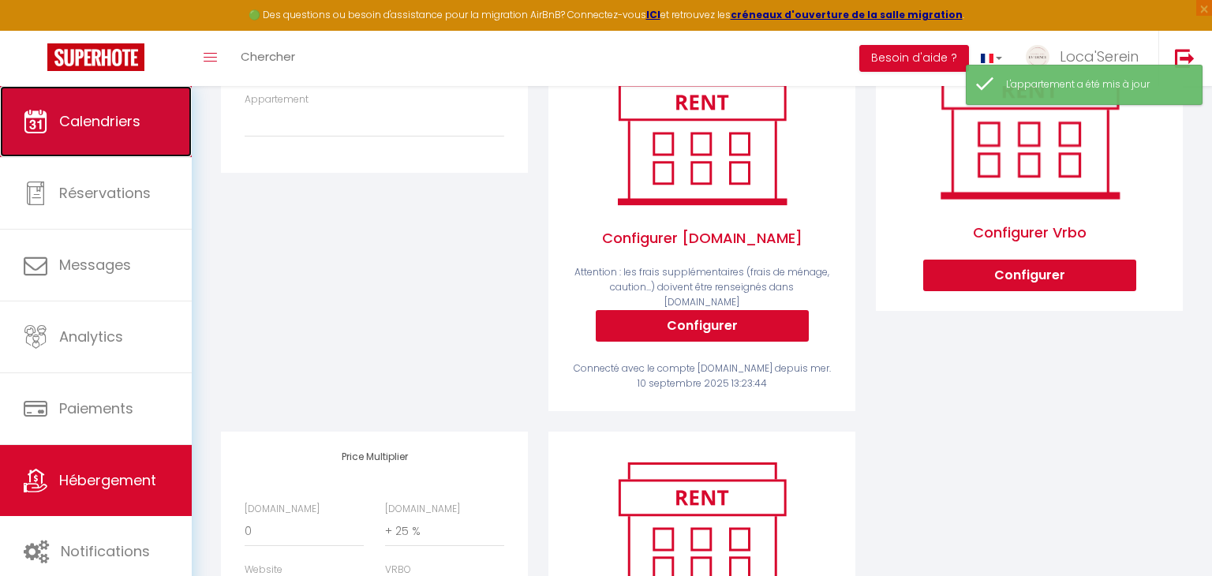
click at [71, 140] on link "Calendriers" at bounding box center [96, 121] width 192 height 71
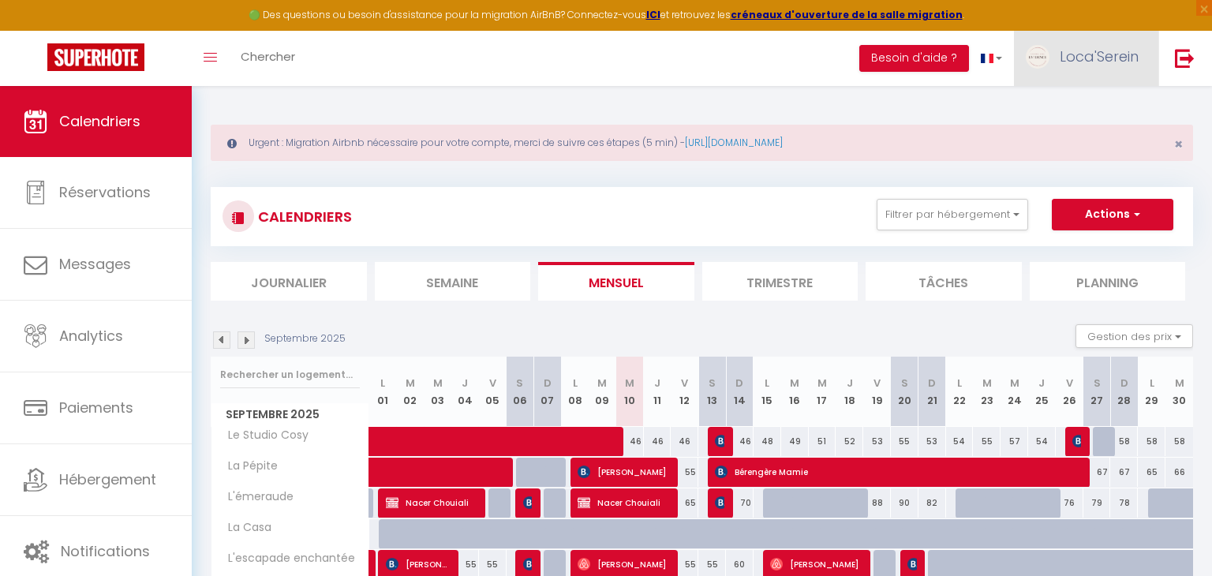
click at [1079, 59] on span "Loca'Serein" at bounding box center [1099, 57] width 79 height 20
click at [1077, 109] on link "Paramètres" at bounding box center [1095, 109] width 117 height 27
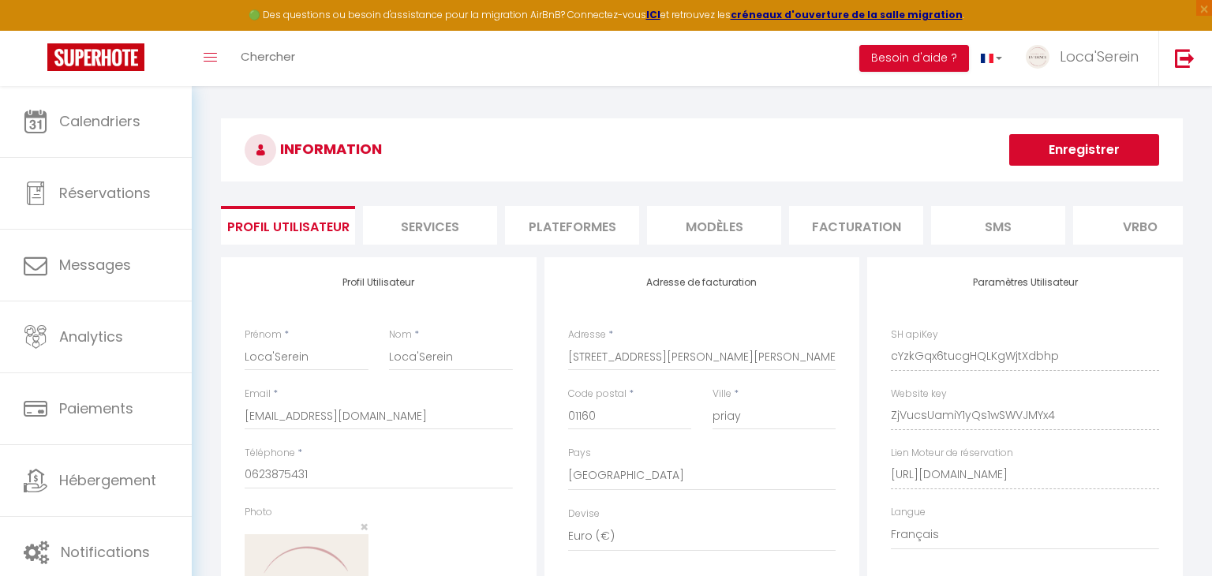
click at [587, 224] on li "Plateformes" at bounding box center [572, 225] width 134 height 39
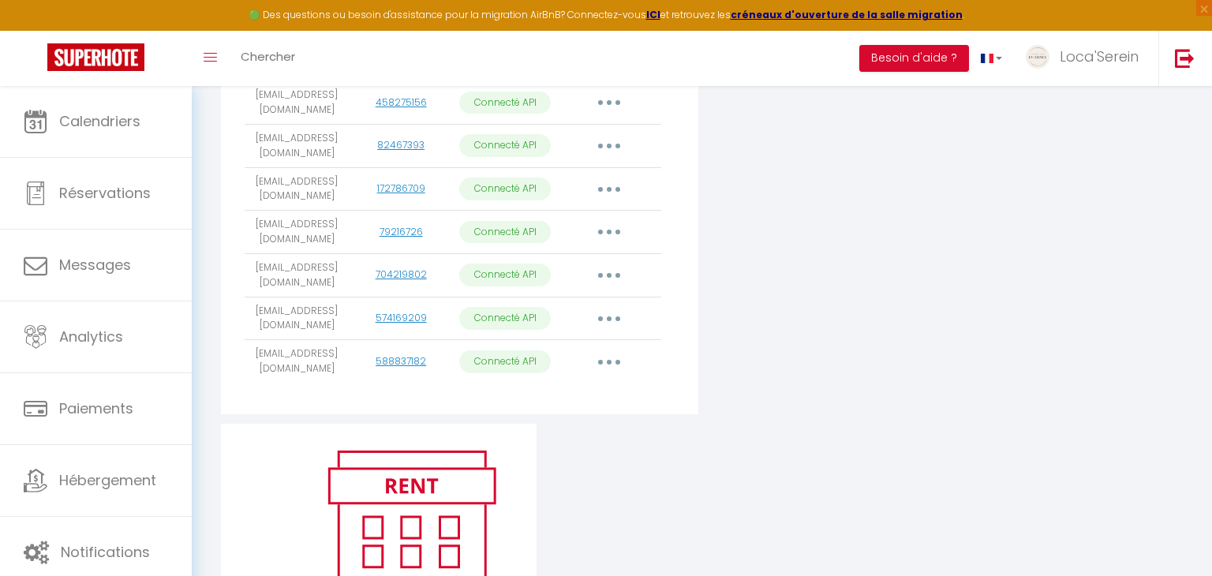
scroll to position [759, 0]
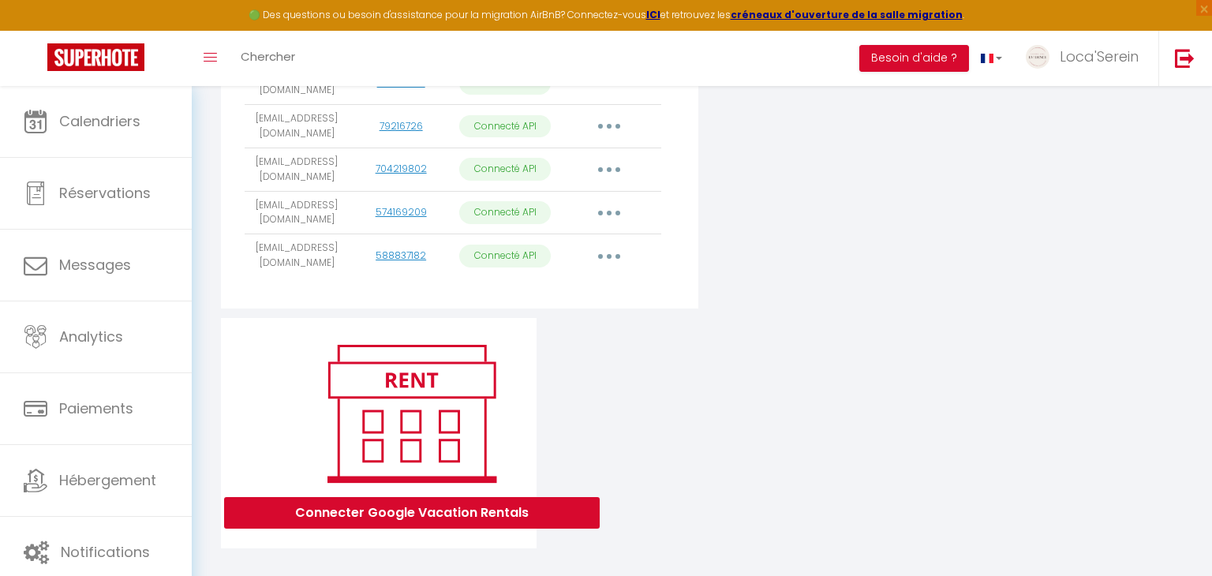
click at [612, 243] on button "button" at bounding box center [609, 255] width 44 height 25
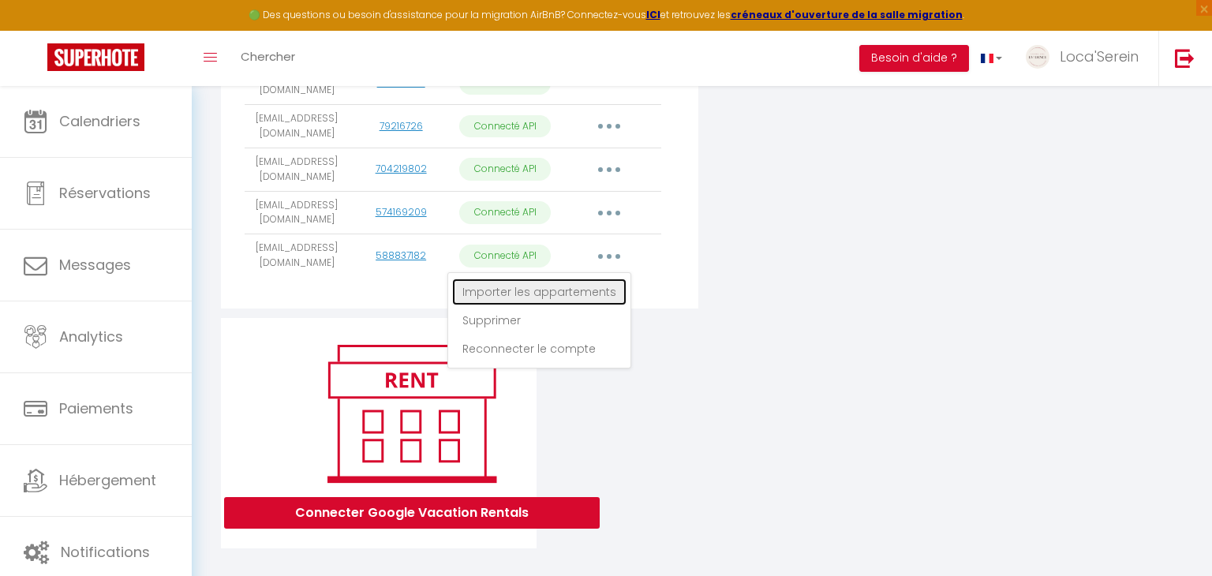
click at [552, 279] on link "Importer les appartements" at bounding box center [539, 292] width 174 height 27
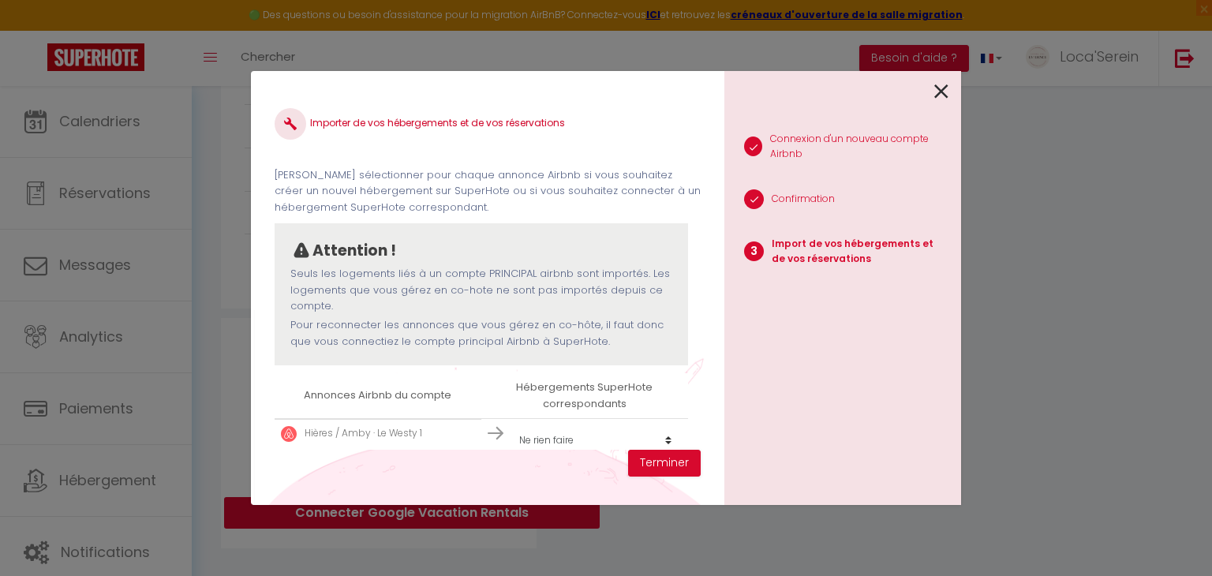
scroll to position [66, 0]
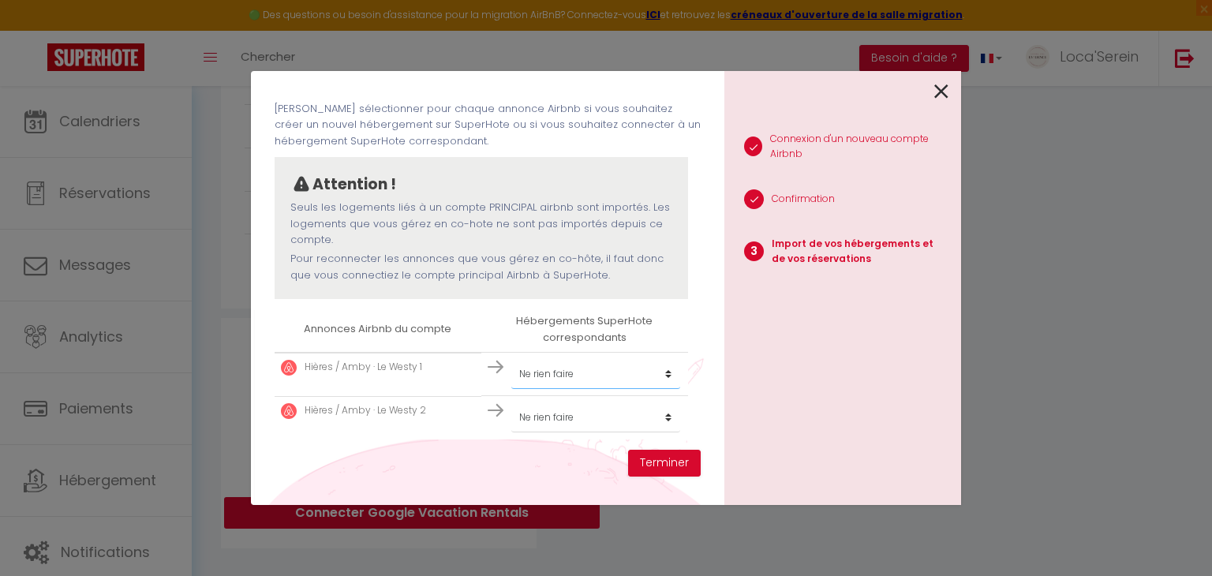
click at [669, 376] on select "Créer un nouvel hébergement Ne rien faire Le Studio Cosy Le Westy 1 Le Westy 2 …" at bounding box center [595, 374] width 169 height 30
click at [355, 348] on th "Annonces Airbnb du compte" at bounding box center [378, 329] width 207 height 45
click at [938, 92] on icon at bounding box center [941, 92] width 14 height 24
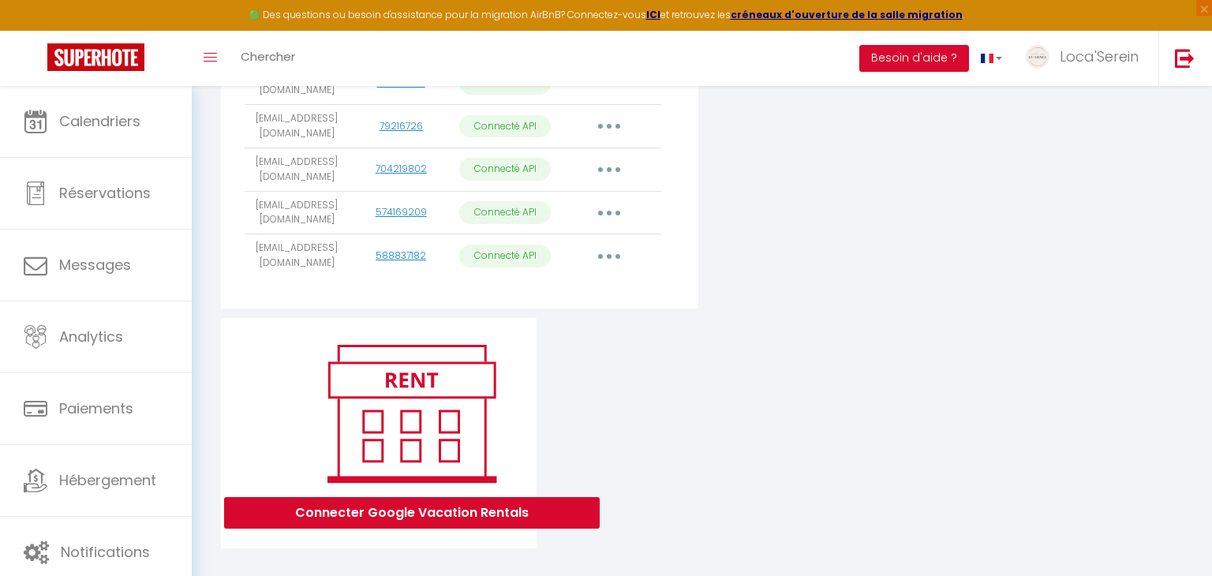
click at [616, 157] on button "button" at bounding box center [609, 169] width 44 height 25
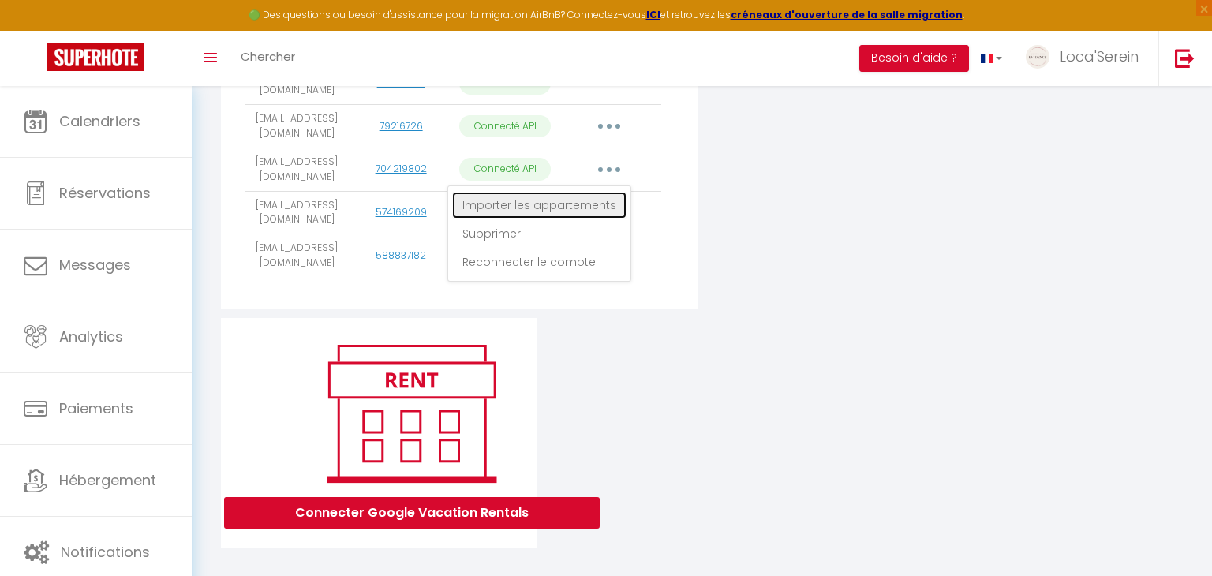
click at [586, 192] on link "Importer les appartements" at bounding box center [539, 205] width 174 height 27
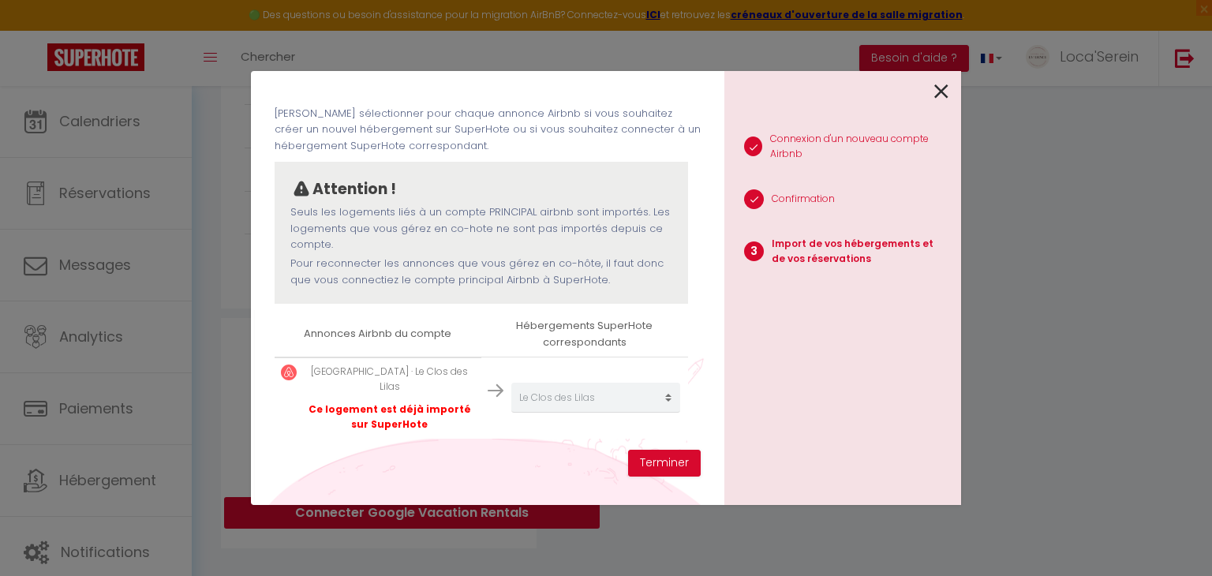
scroll to position [46, 0]
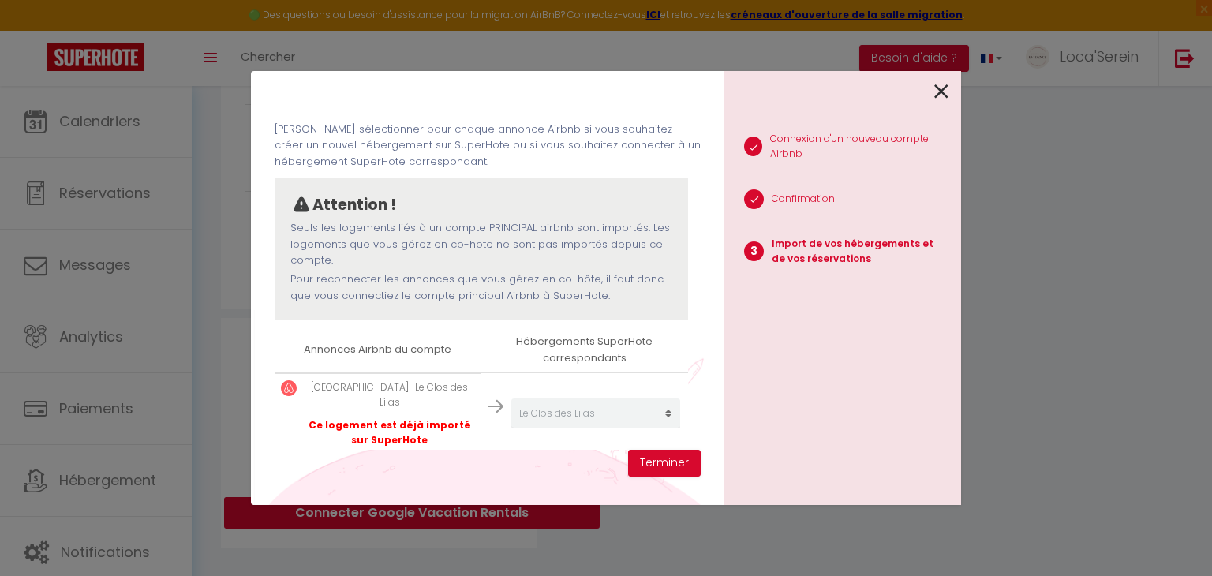
click at [937, 93] on icon at bounding box center [941, 92] width 14 height 24
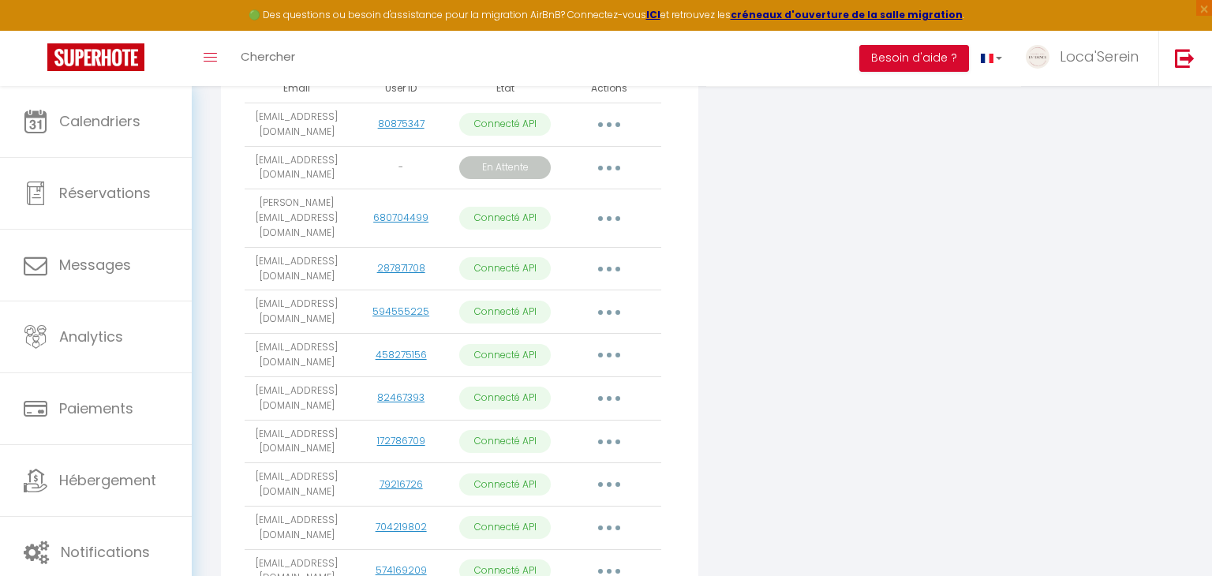
scroll to position [396, 0]
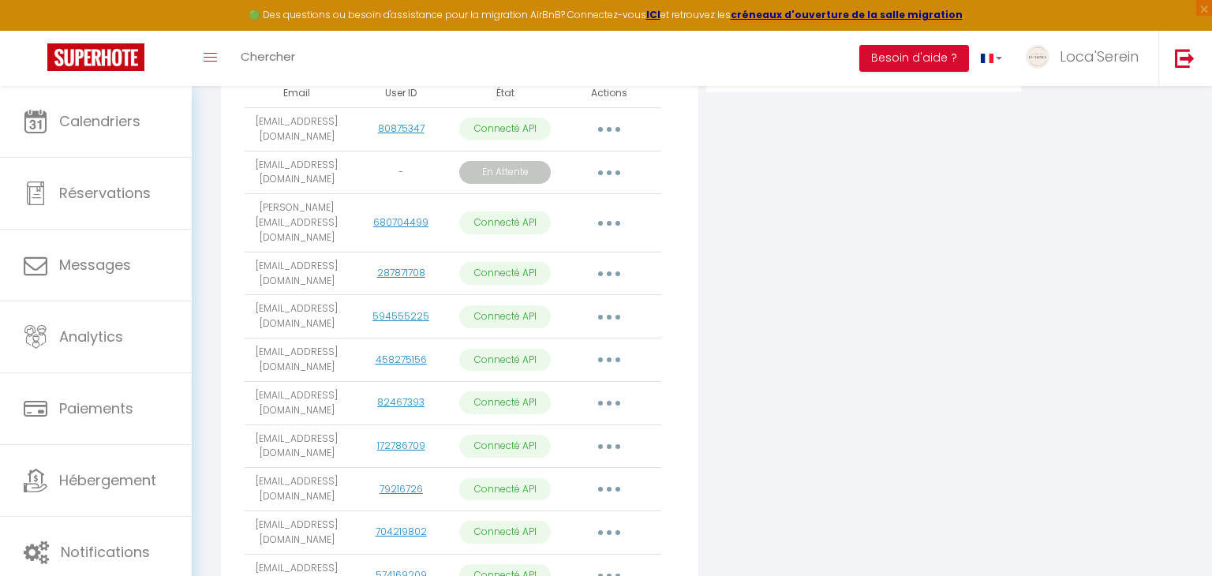
click at [611, 164] on button "button" at bounding box center [609, 172] width 44 height 25
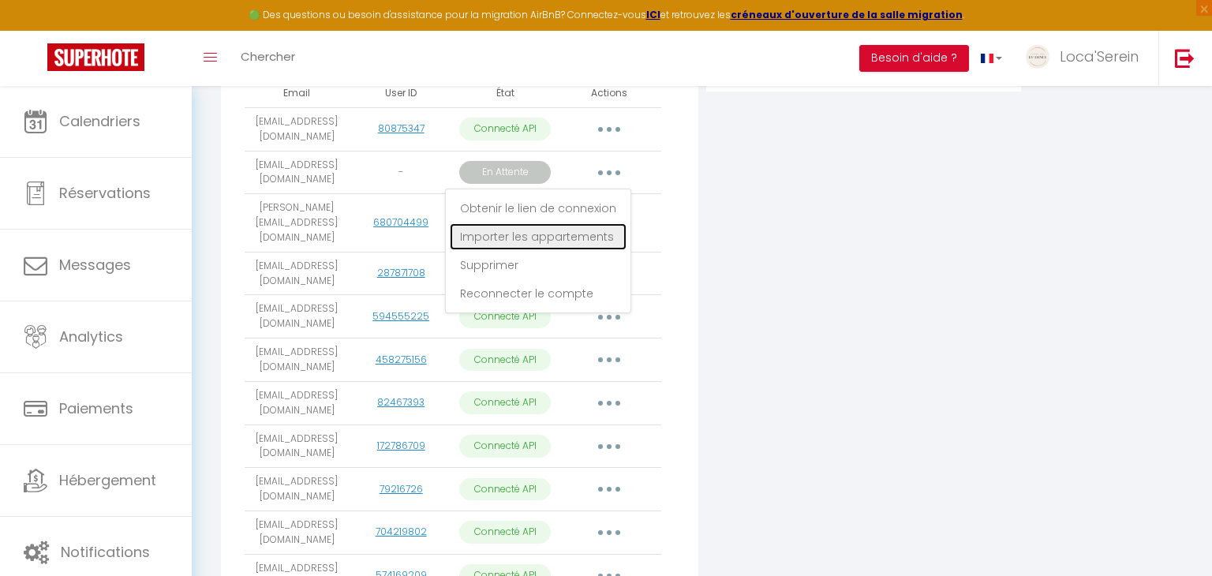
click at [571, 232] on link "Importer les appartements" at bounding box center [538, 236] width 177 height 27
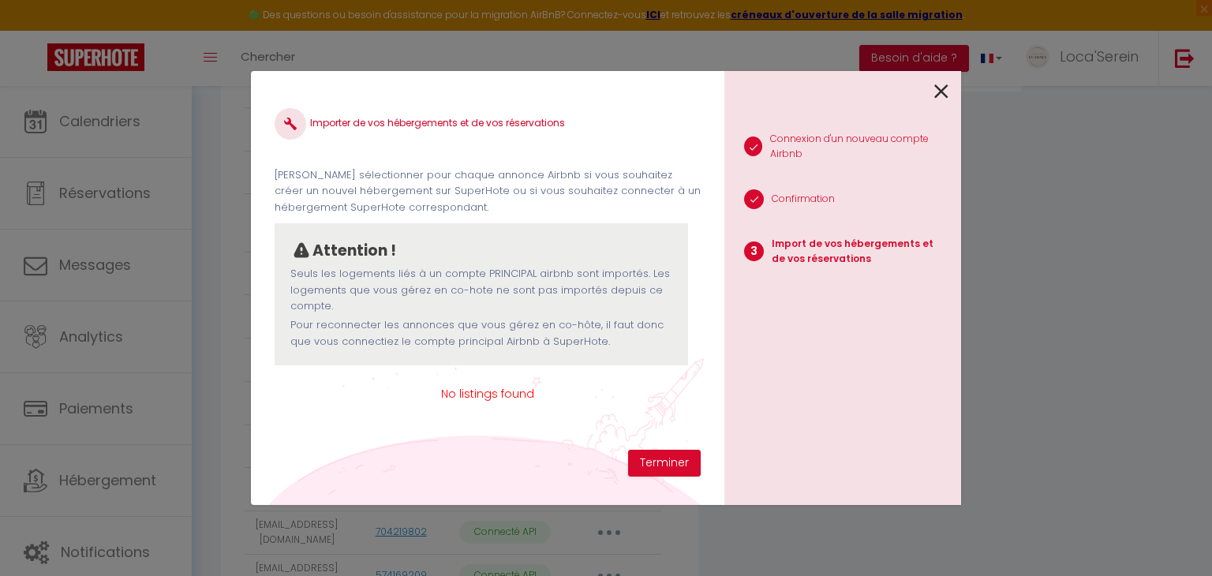
scroll to position [0, 0]
click at [670, 465] on button "Terminer" at bounding box center [664, 463] width 73 height 27
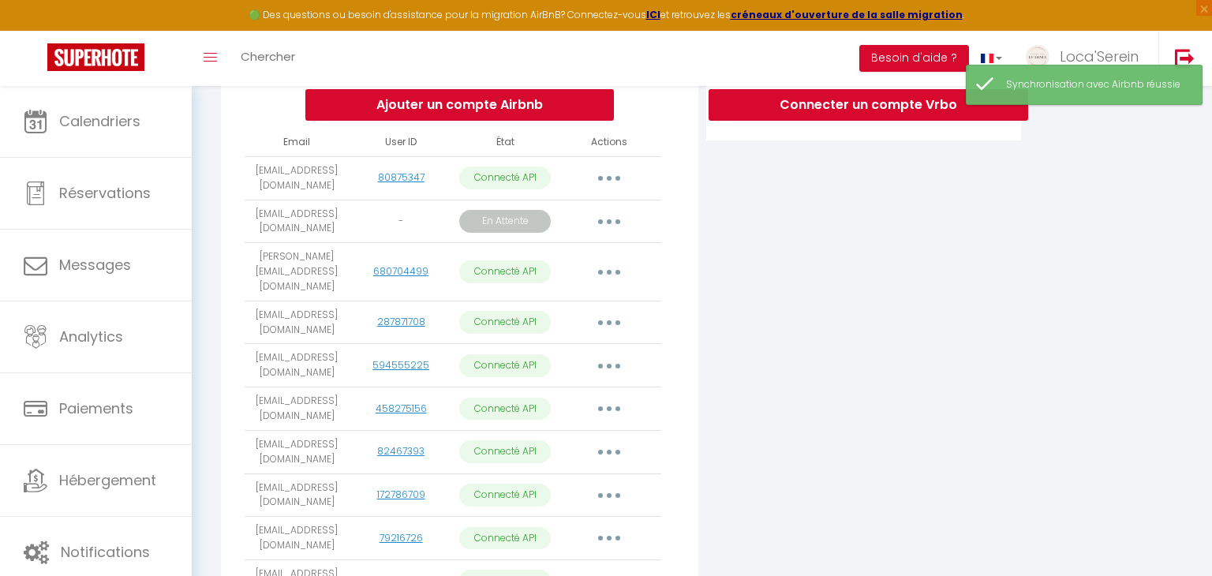
scroll to position [347, 0]
click at [611, 214] on button "button" at bounding box center [609, 221] width 44 height 25
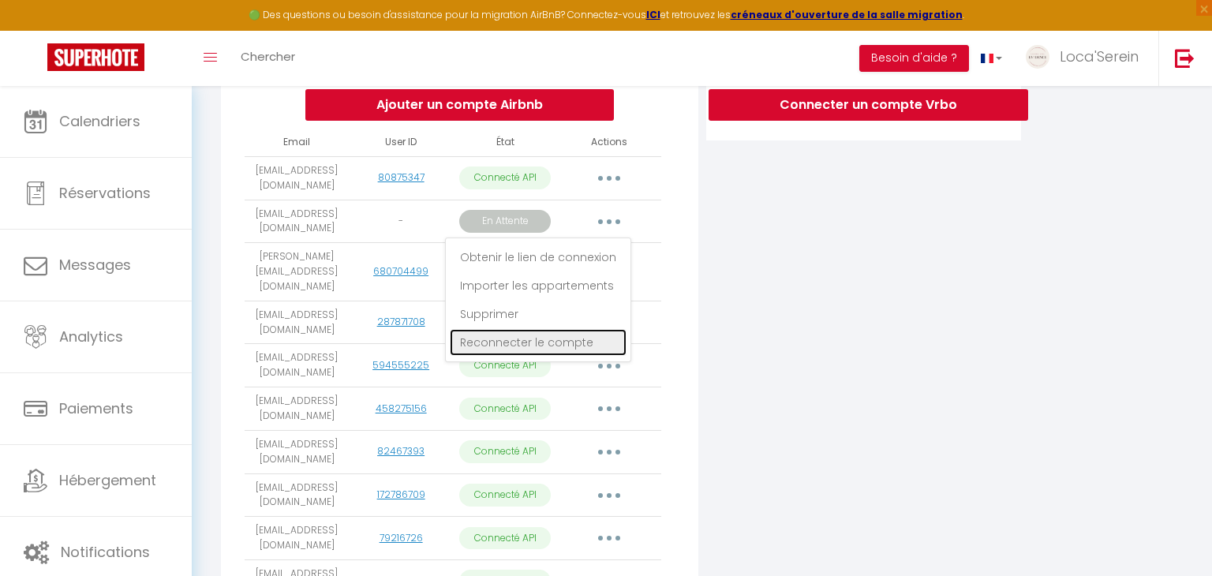
click at [543, 339] on link "Reconnecter le compte" at bounding box center [538, 342] width 177 height 27
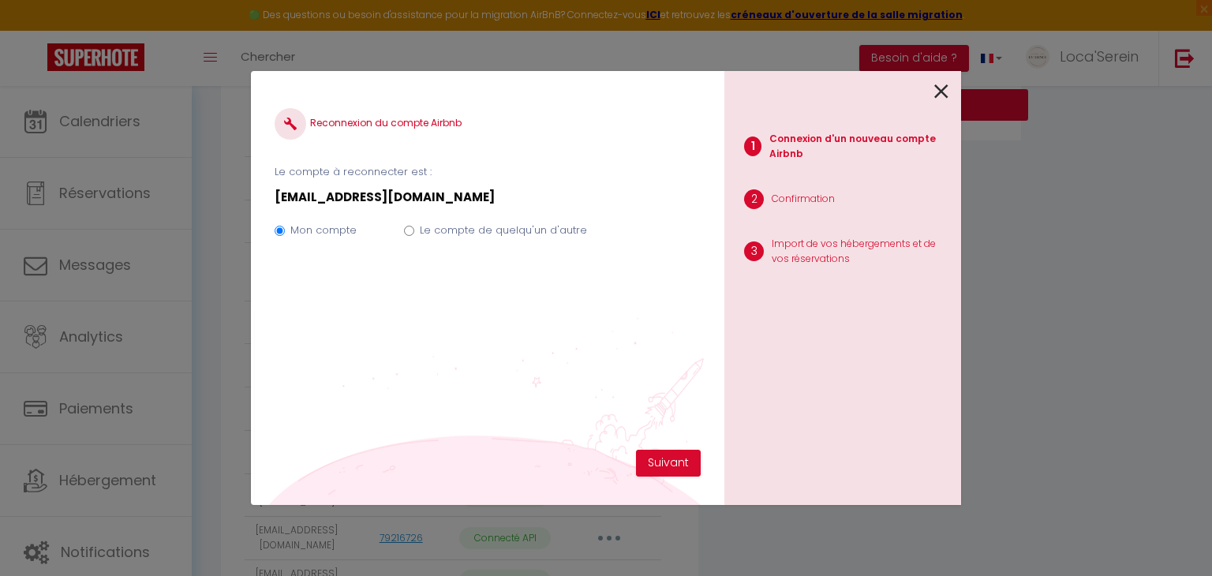
click at [480, 233] on label "Le compte de quelqu'un d'autre" at bounding box center [503, 231] width 167 height 16
click at [414, 233] on input "Le compte de quelqu'un d'autre" at bounding box center [409, 231] width 10 height 10
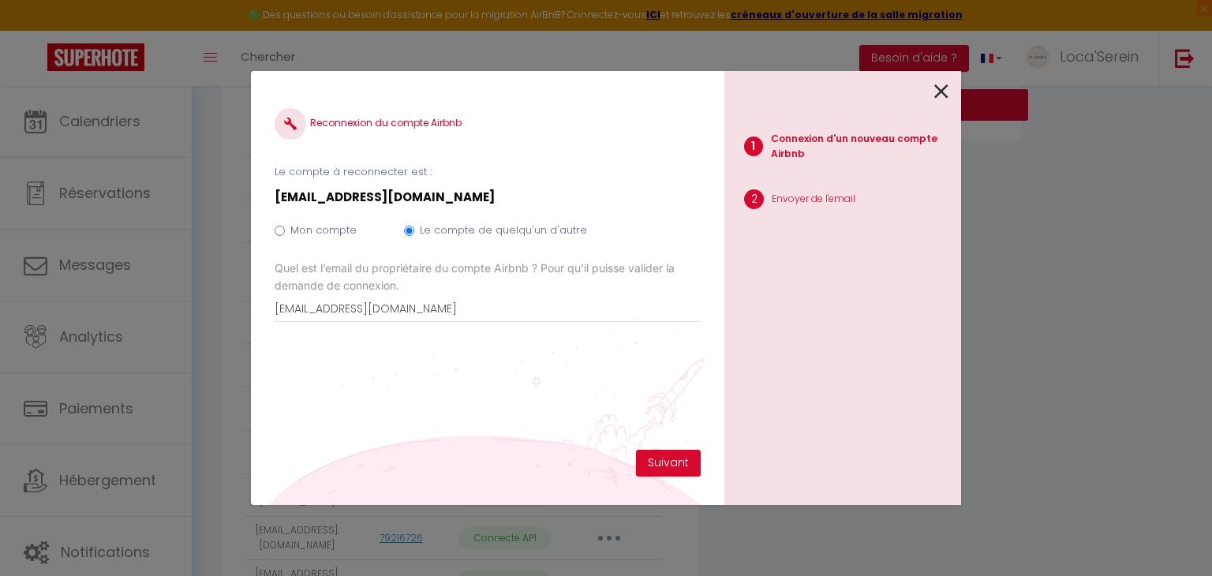
click at [942, 90] on icon at bounding box center [941, 92] width 14 height 24
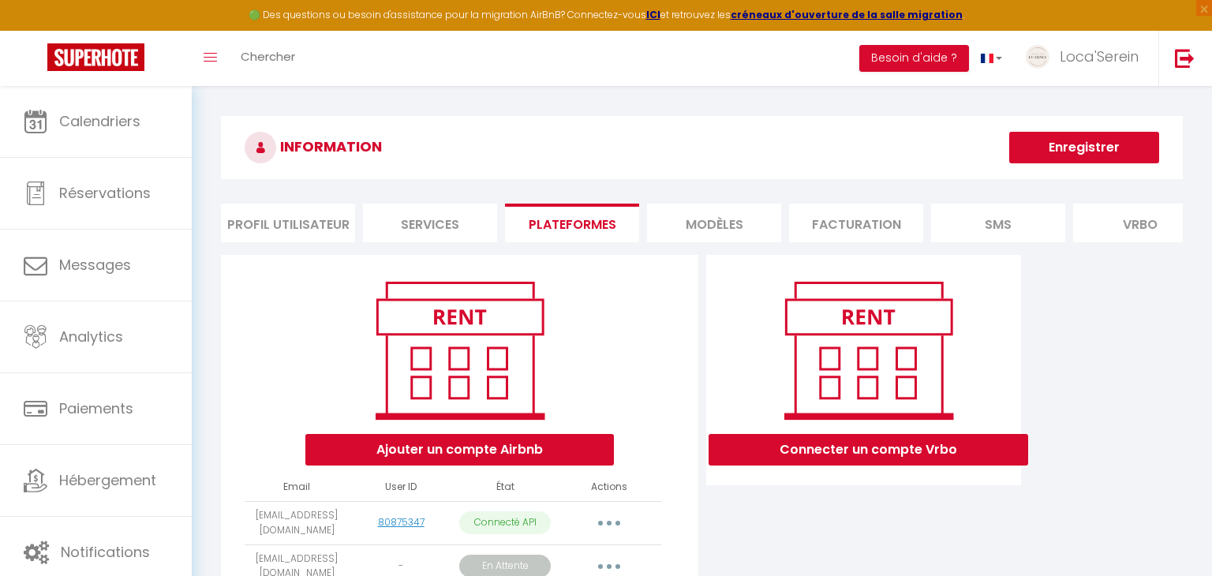
scroll to position [0, 0]
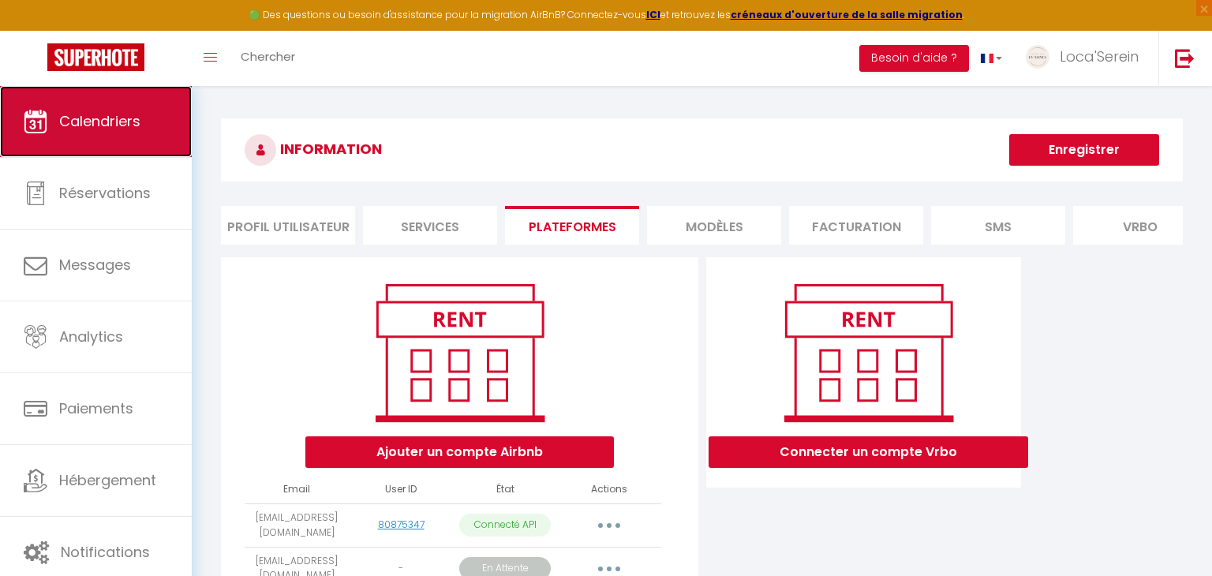
click at [121, 133] on link "Calendriers" at bounding box center [96, 121] width 192 height 71
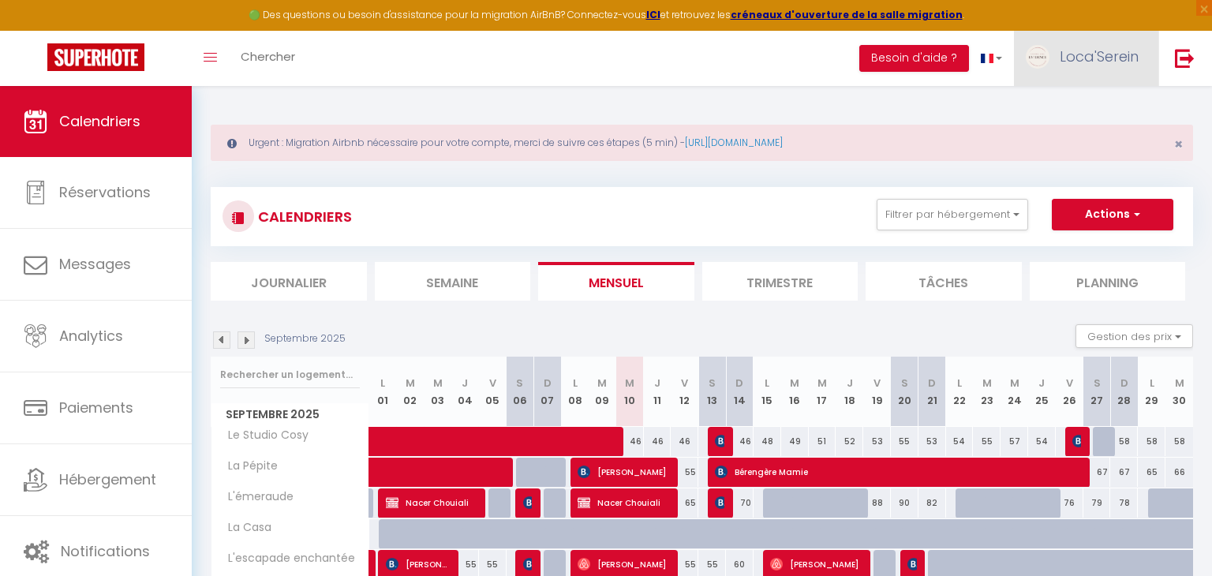
click at [1071, 47] on span "Loca'Serein" at bounding box center [1099, 57] width 79 height 20
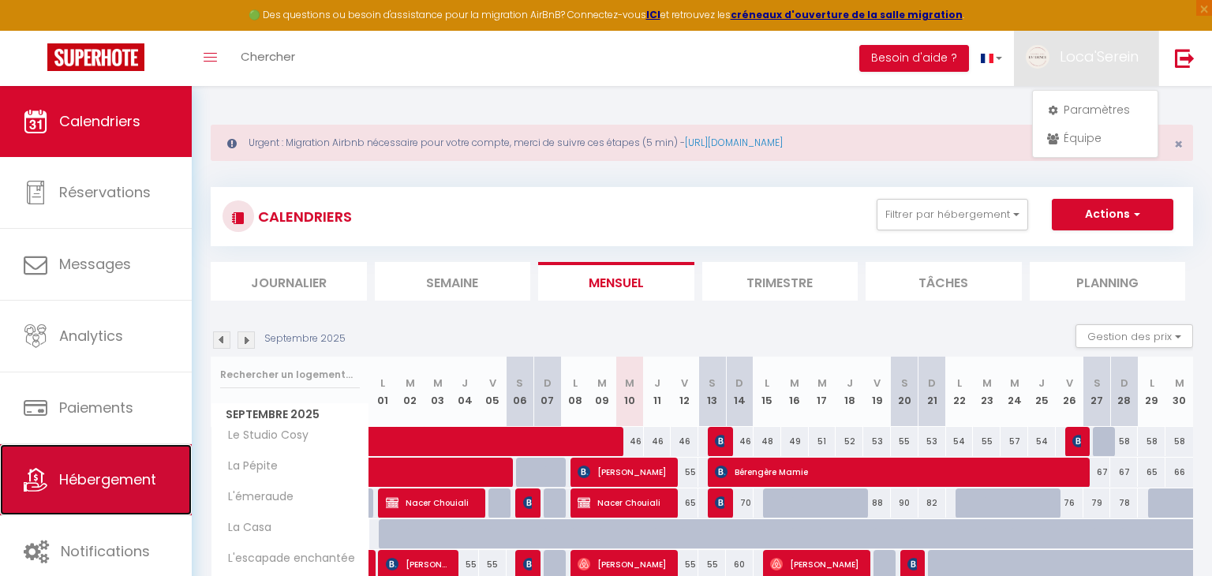
click at [121, 470] on span "Hébergement" at bounding box center [107, 480] width 97 height 20
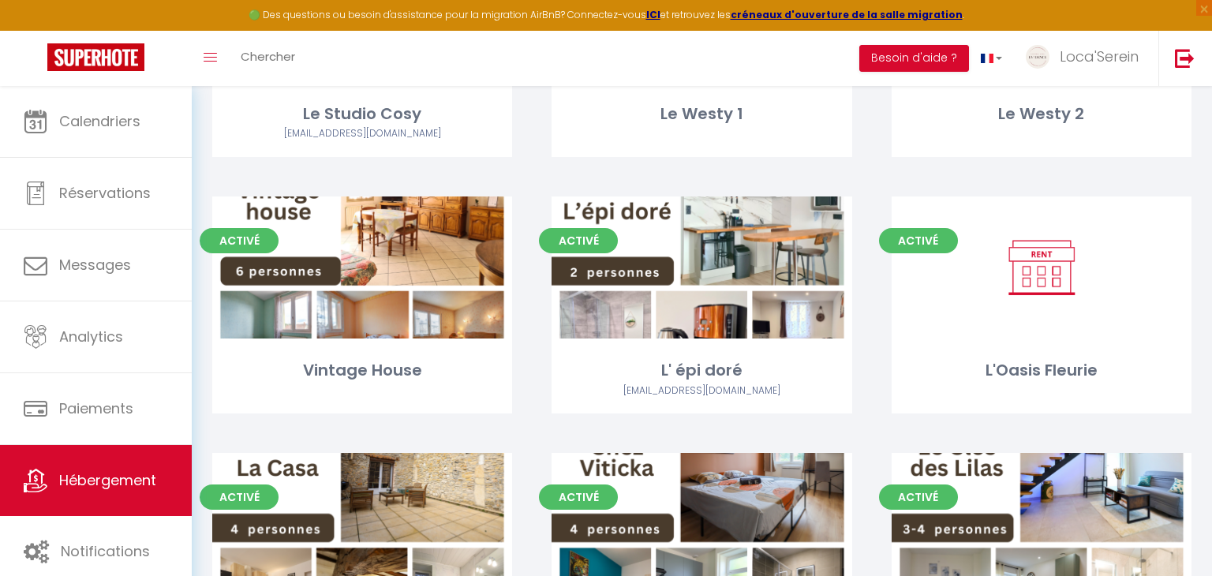
scroll to position [341, 0]
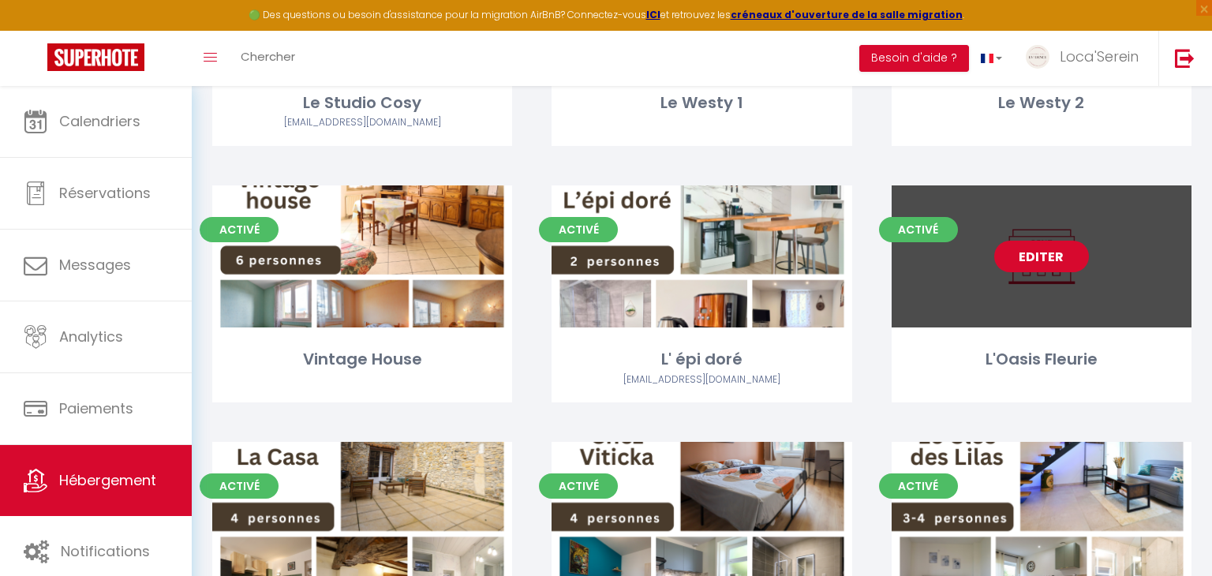
click at [1073, 255] on link "Editer" at bounding box center [1041, 257] width 95 height 32
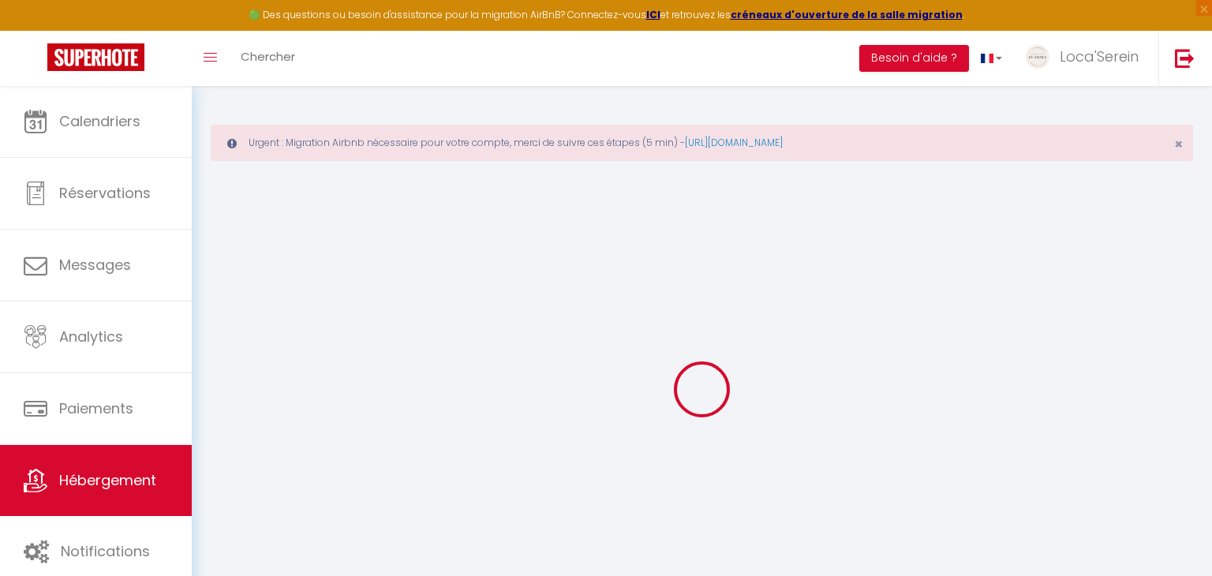
scroll to position [85, 0]
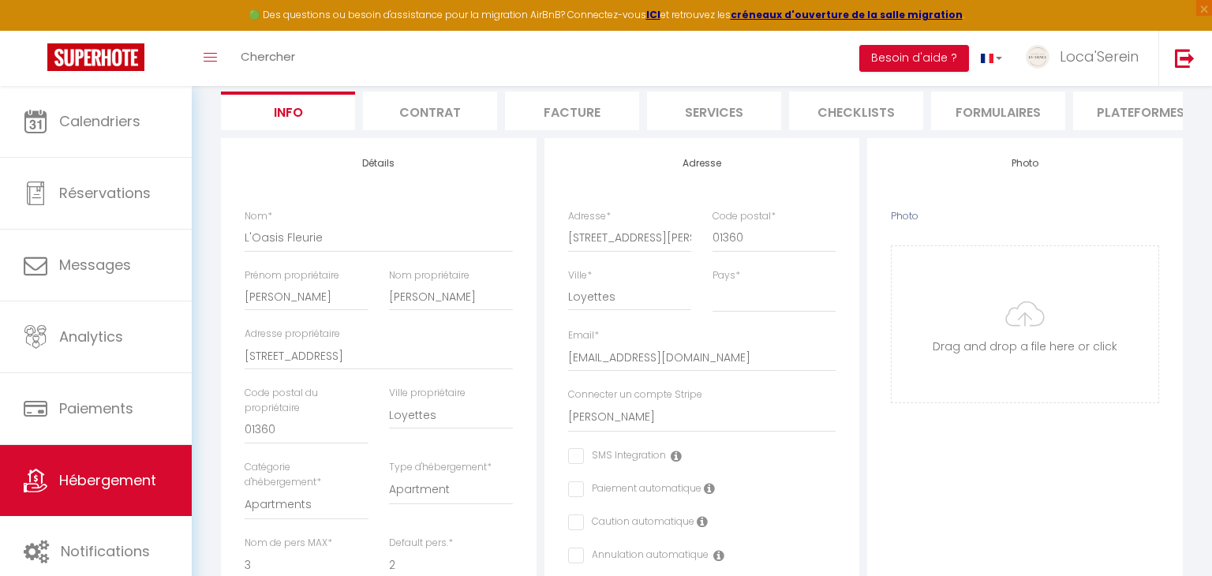
scroll to position [217, 0]
click at [1003, 332] on input "Photo" at bounding box center [1025, 322] width 267 height 156
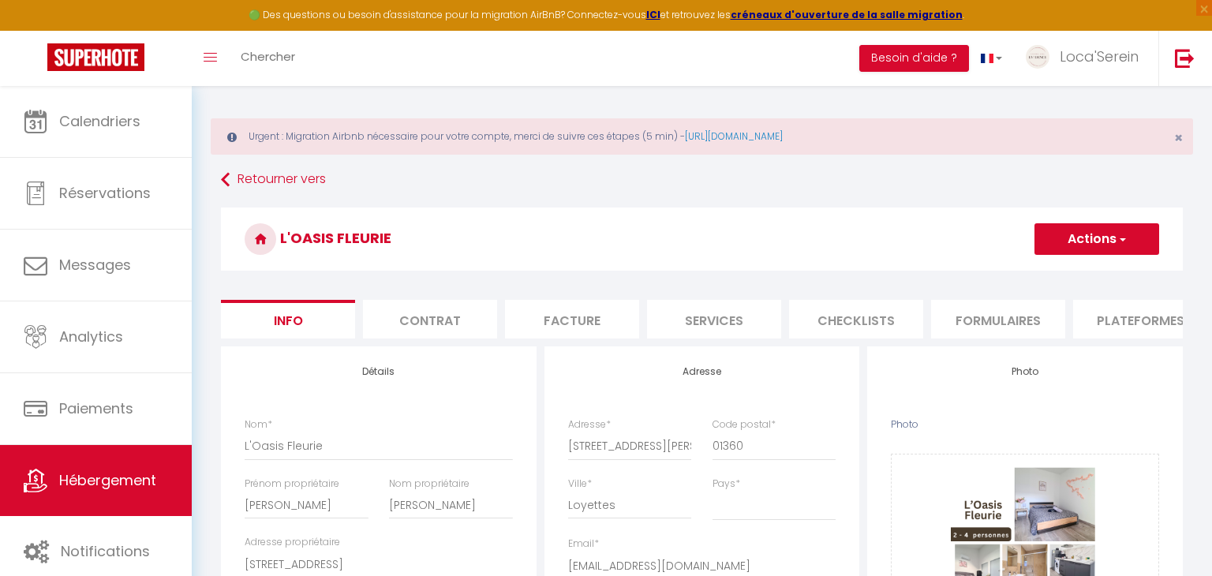
scroll to position [0, 0]
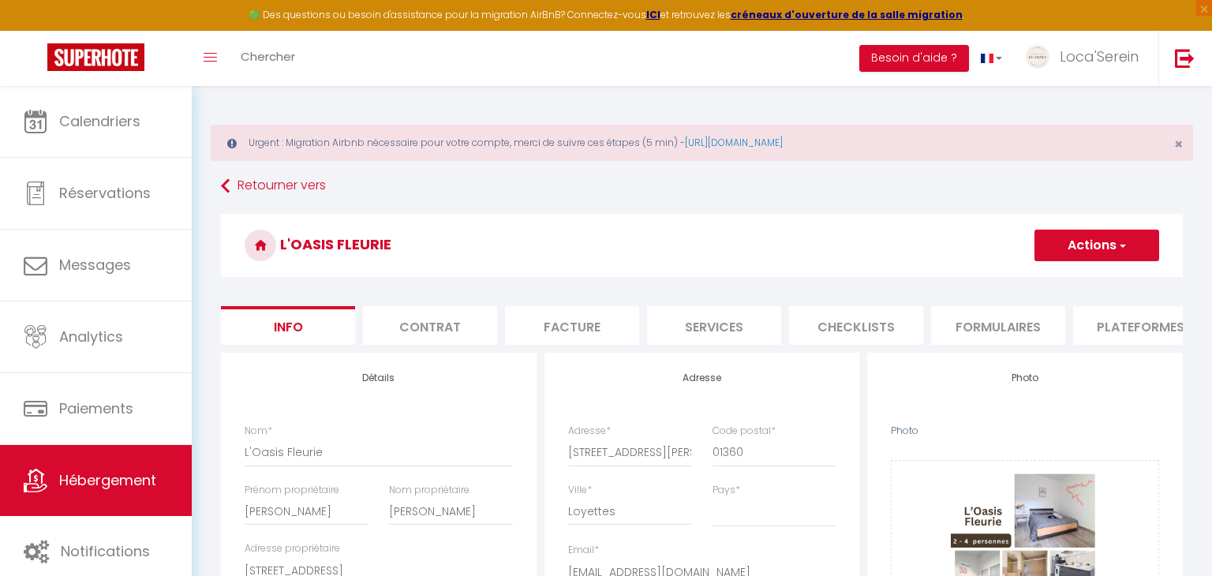
click at [1111, 252] on button "Actions" at bounding box center [1097, 246] width 125 height 32
click at [1053, 279] on input "Enregistrer" at bounding box center [1035, 280] width 58 height 16
click at [1036, 278] on input "Enregistrer" at bounding box center [1035, 280] width 58 height 16
click at [1039, 279] on input "Enregistrer" at bounding box center [1035, 280] width 58 height 16
click at [916, 233] on h3 "L'Oasis Fleurie" at bounding box center [702, 245] width 962 height 63
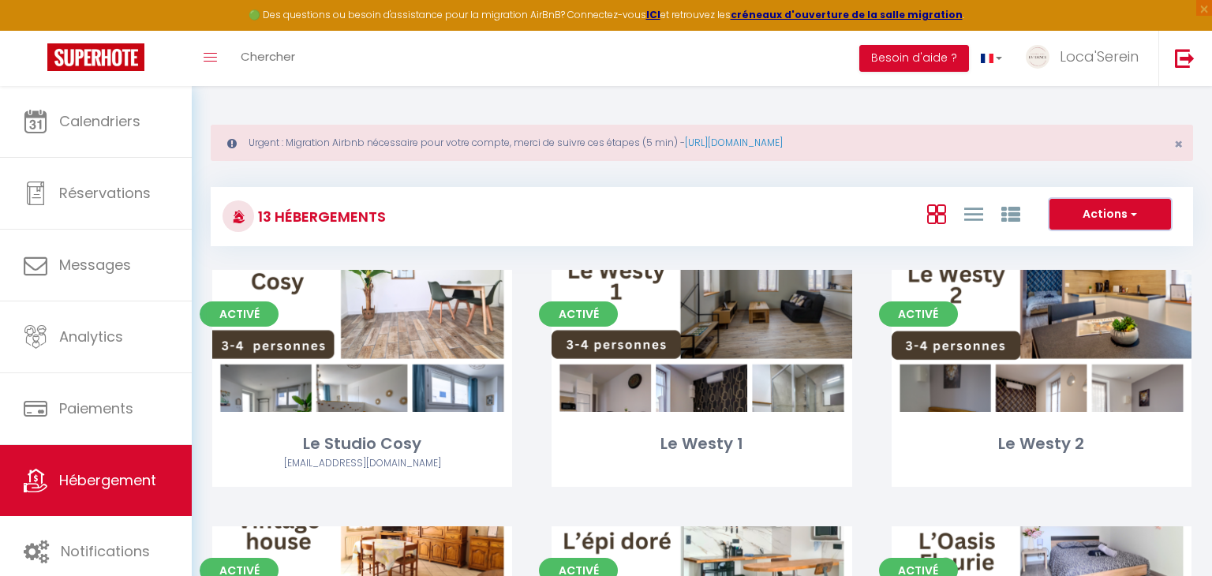
click at [1094, 202] on button "Actions" at bounding box center [1111, 215] width 122 height 32
click at [1097, 242] on li "Créer un Hébergement" at bounding box center [1098, 246] width 144 height 17
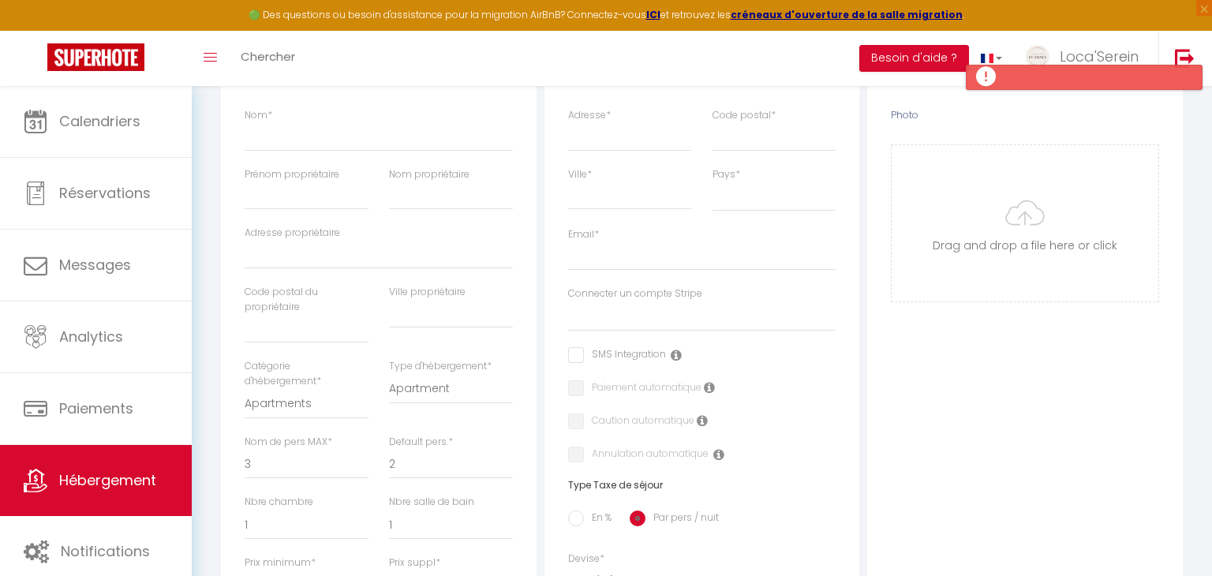
scroll to position [292, 0]
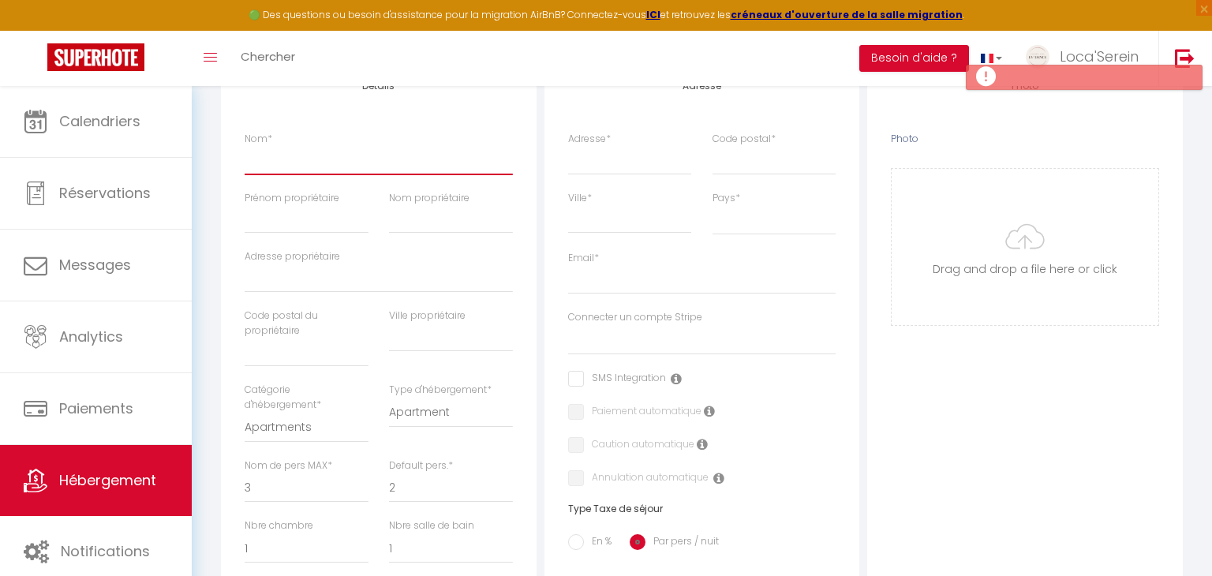
click at [410, 158] on input "Nom *" at bounding box center [379, 160] width 268 height 28
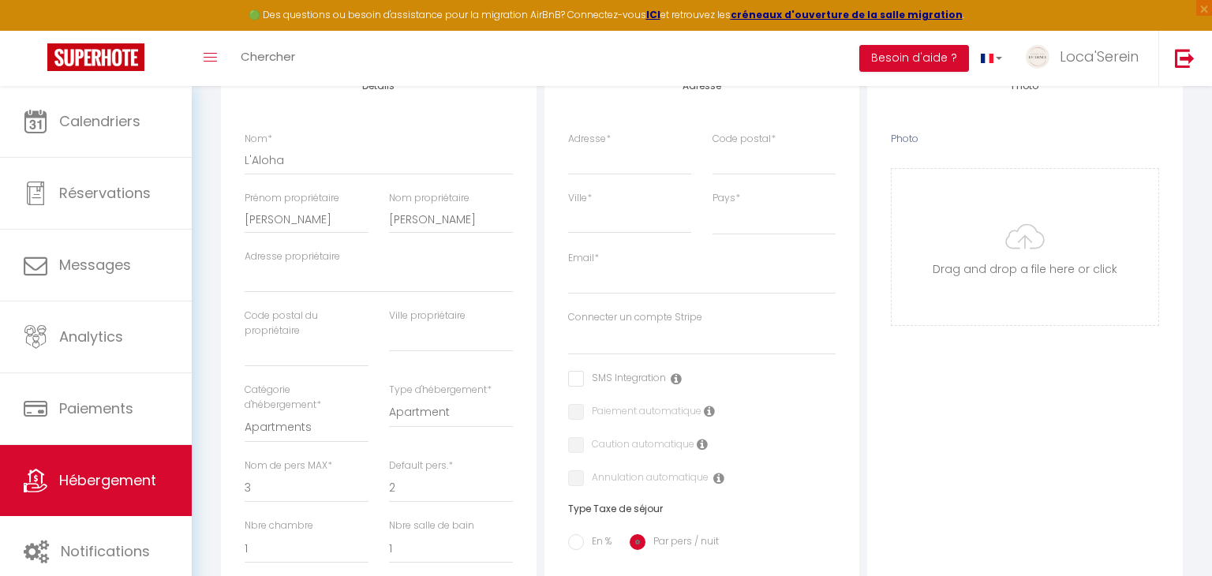
click at [362, 257] on div "Adresse propriétaire" at bounding box center [379, 270] width 268 height 43
click at [360, 269] on input "Adresse propriétaire" at bounding box center [379, 278] width 268 height 28
click at [331, 341] on input "text" at bounding box center [307, 353] width 124 height 28
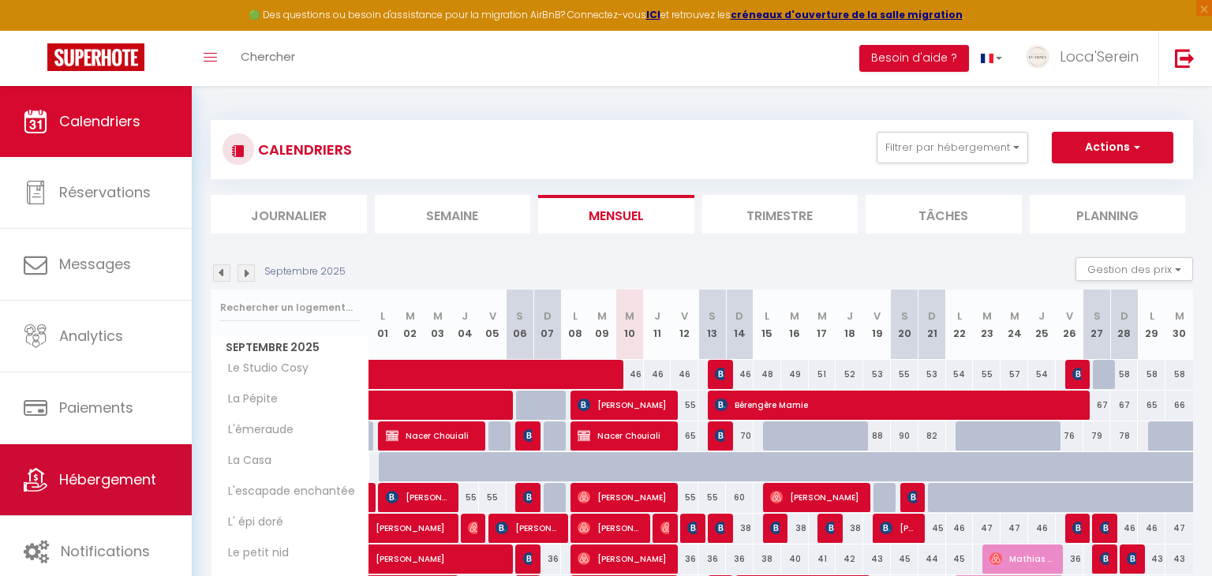
click at [104, 457] on link "Hébergement" at bounding box center [96, 479] width 192 height 71
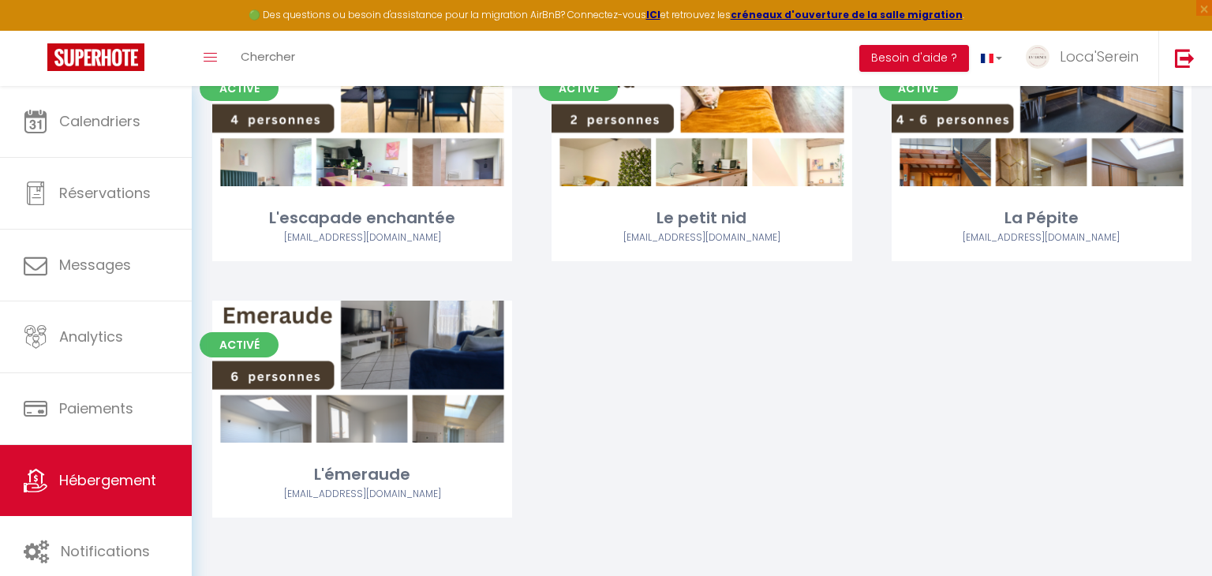
scroll to position [991, 0]
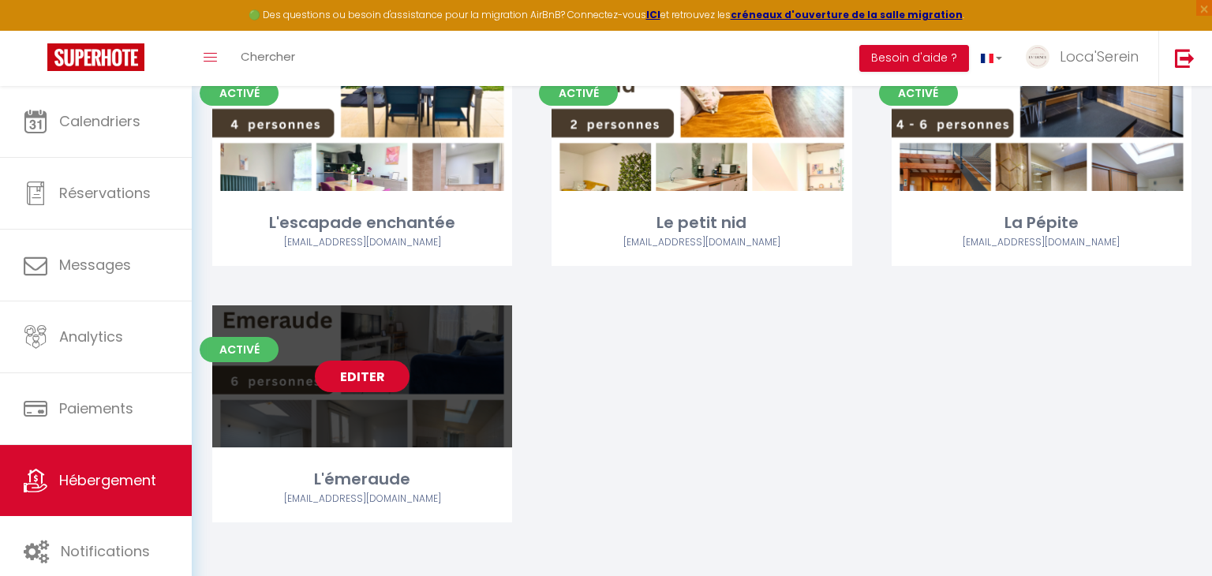
click at [369, 380] on link "Editer" at bounding box center [362, 377] width 95 height 32
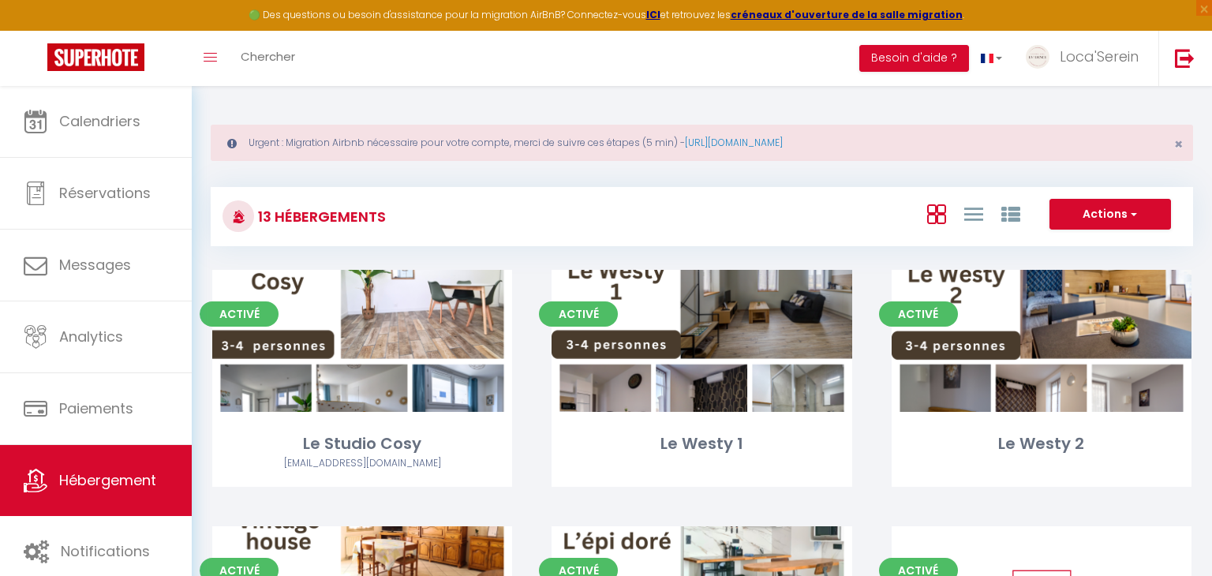
select select "3"
select select "2"
select select "1"
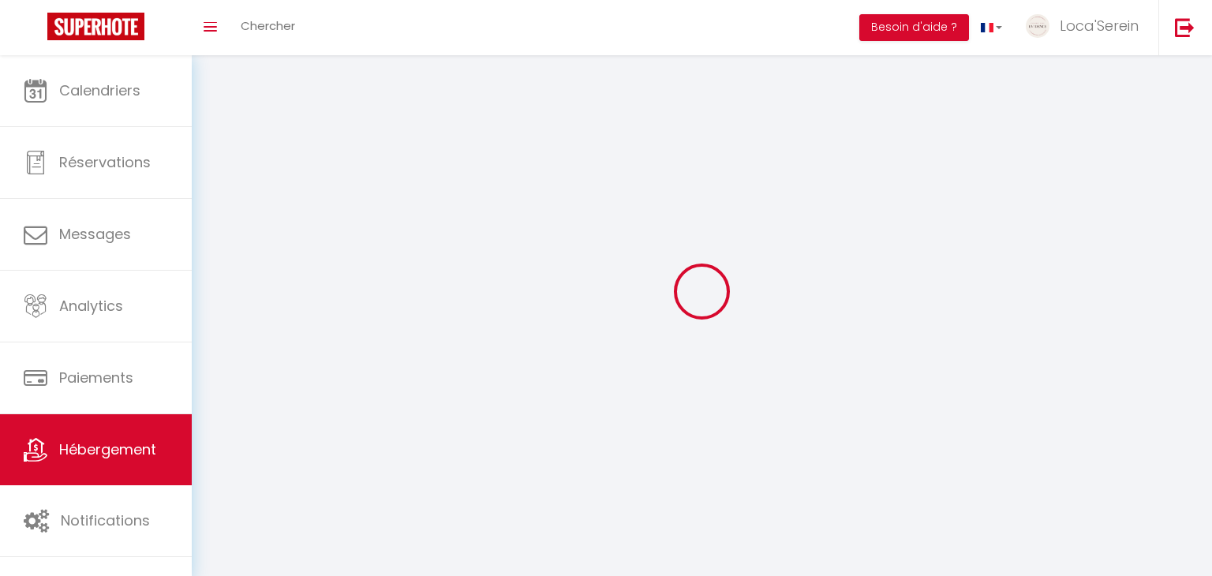
select select
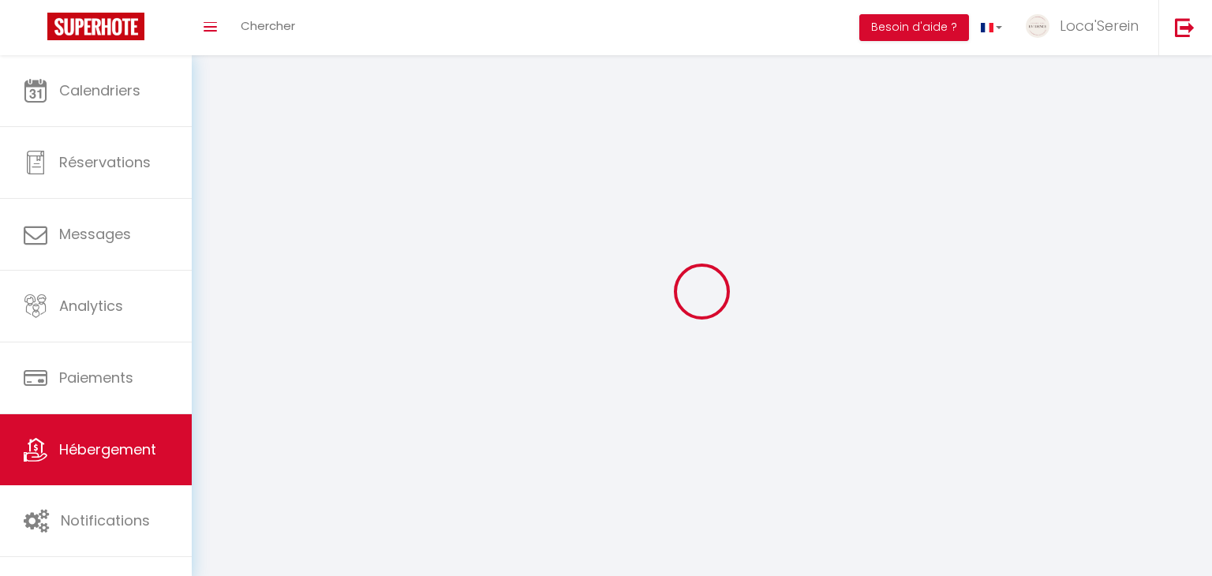
select select
checkbox input "false"
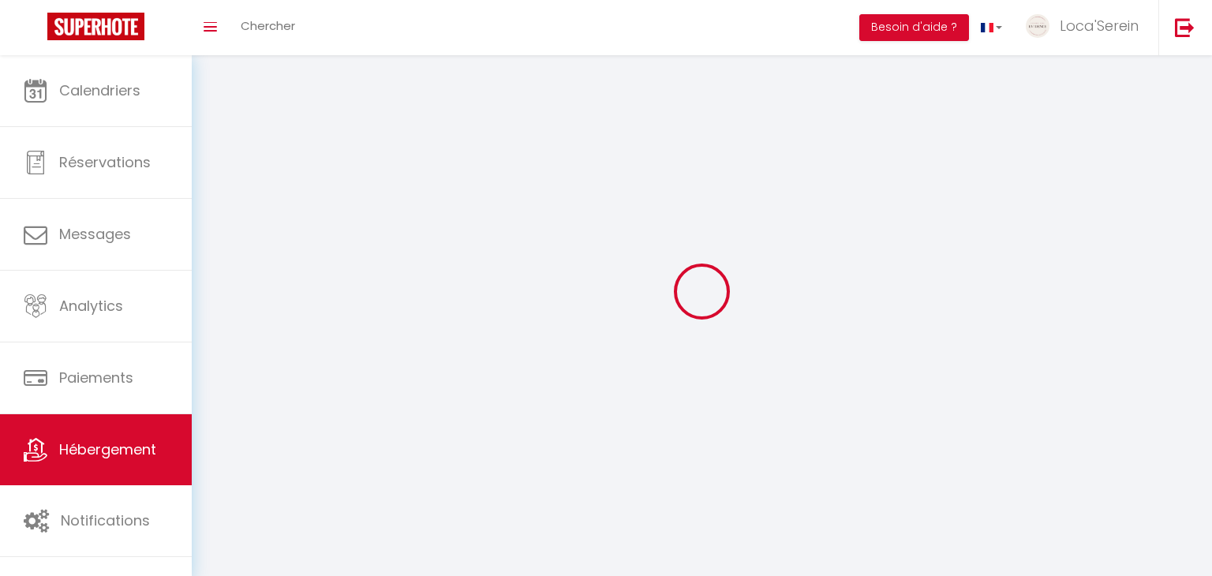
checkbox input "false"
select select
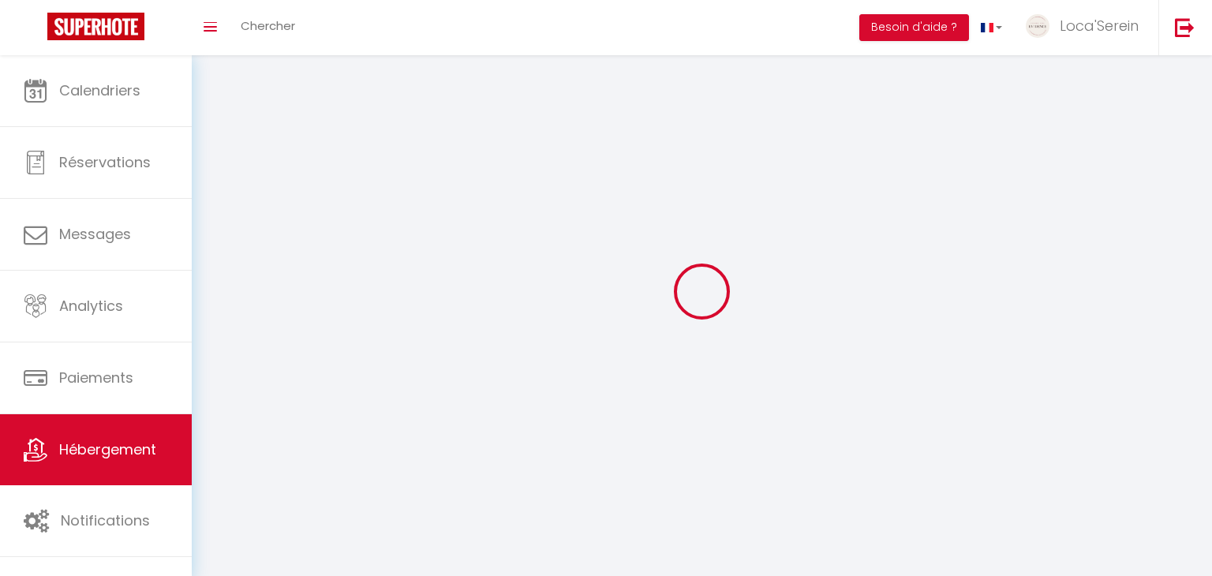
select select
checkbox input "false"
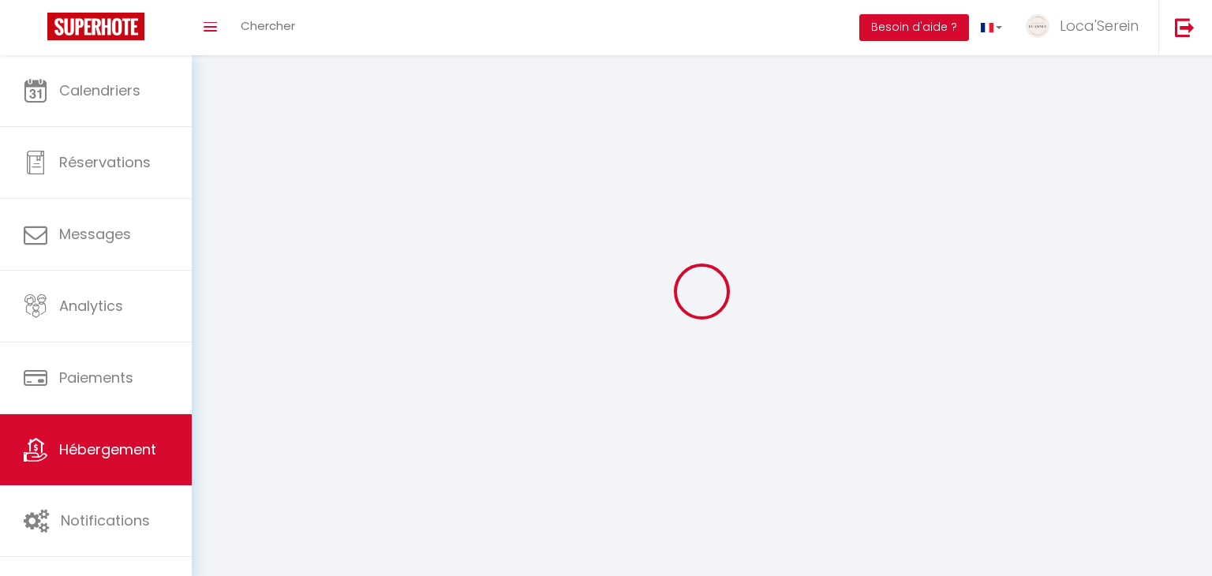
checkbox input "false"
select select
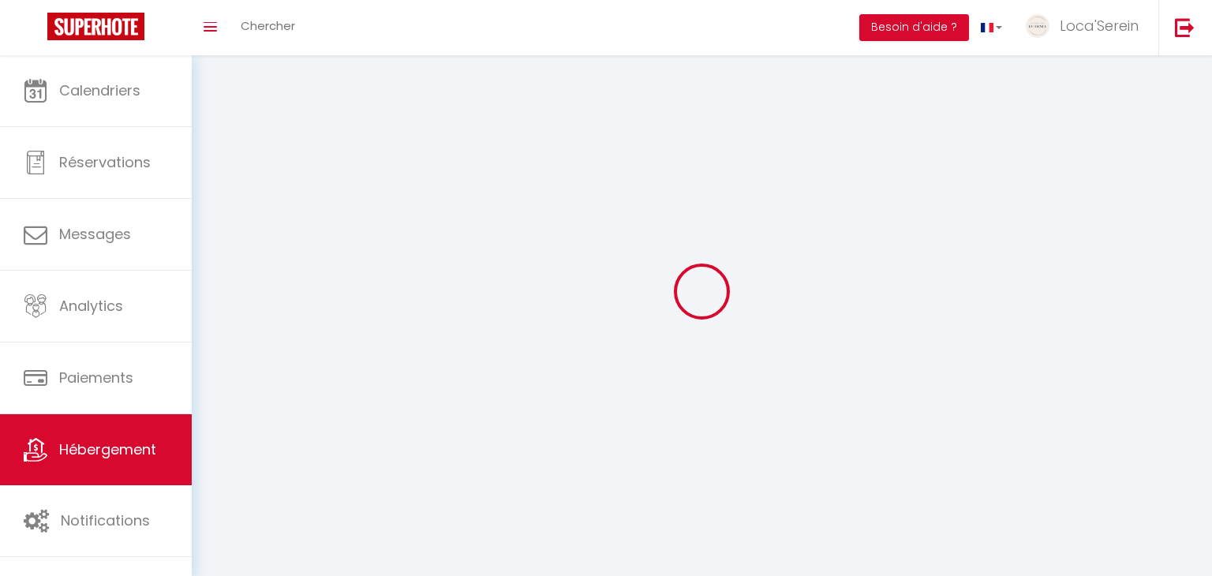
select select
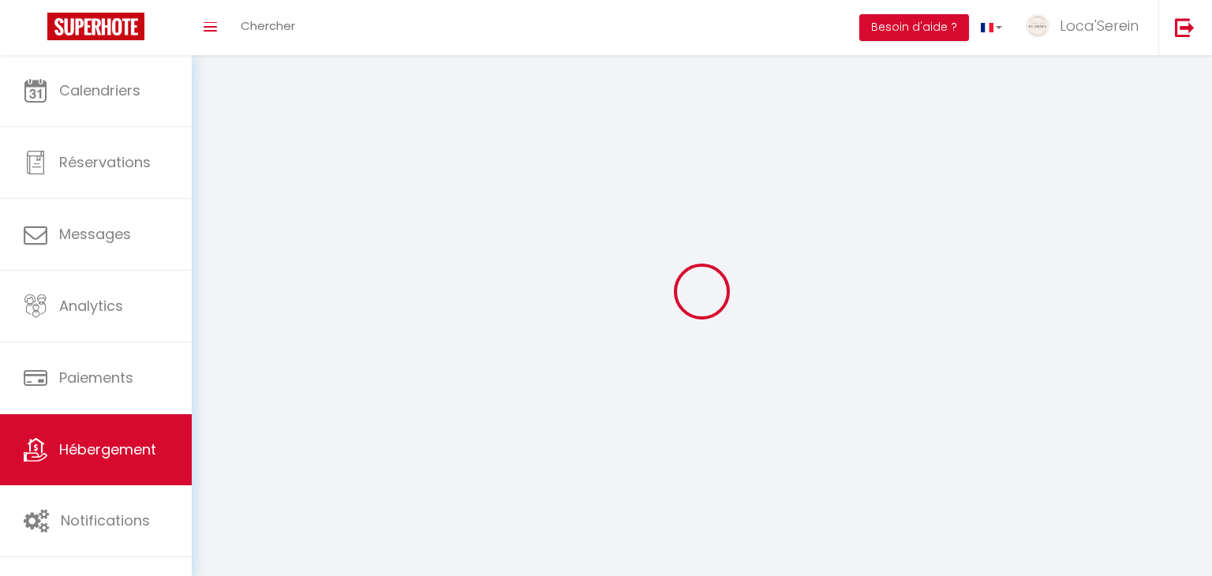
checkbox input "false"
select select
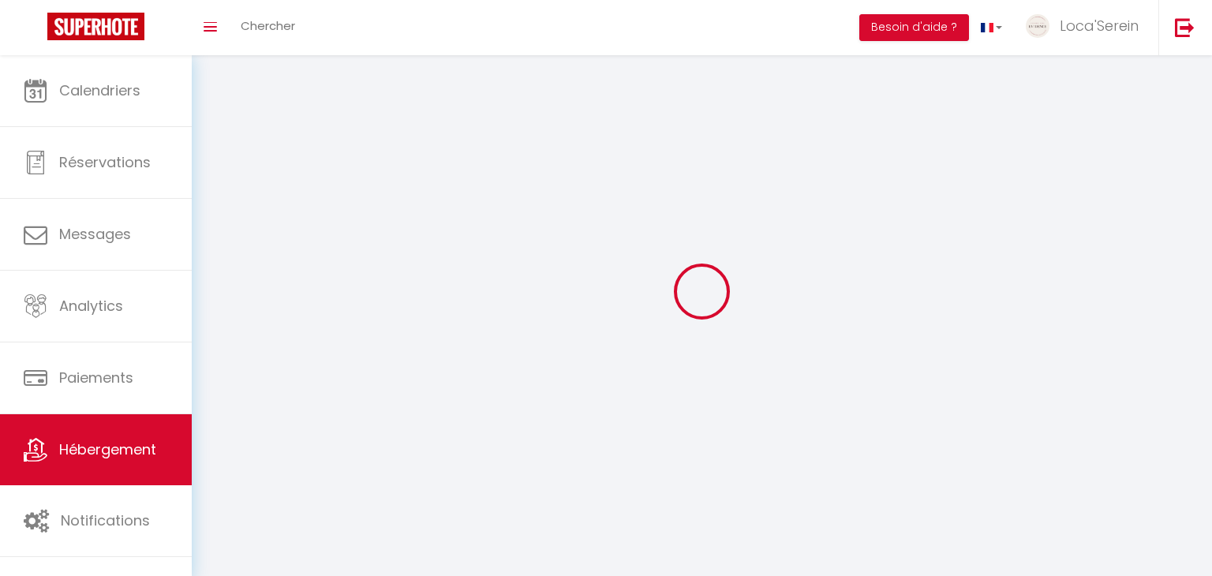
select select
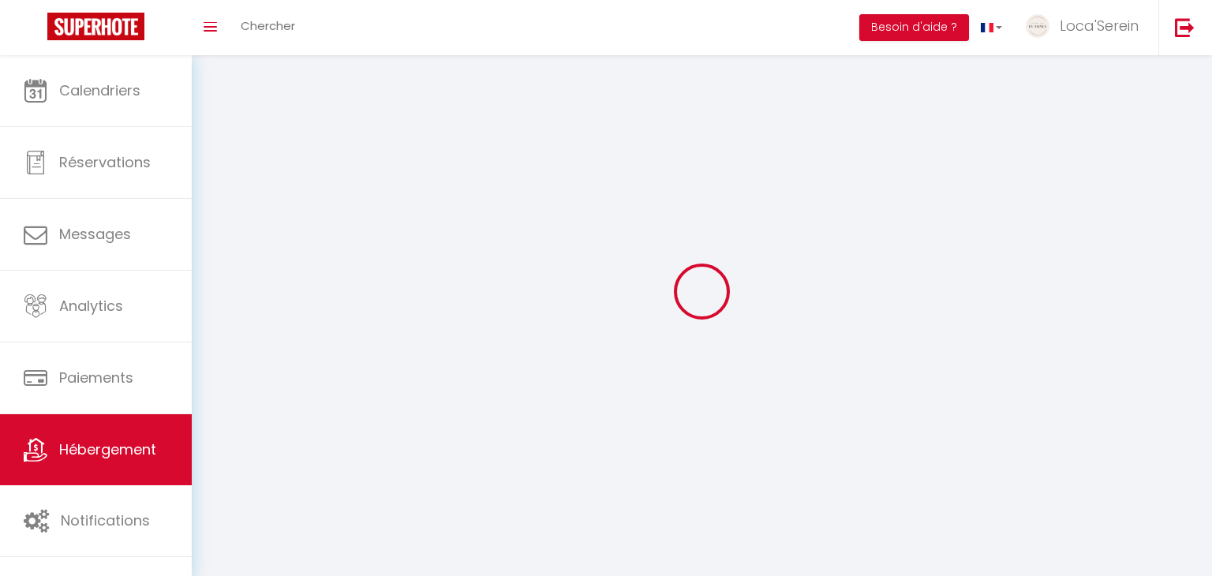
select select
checkbox input "false"
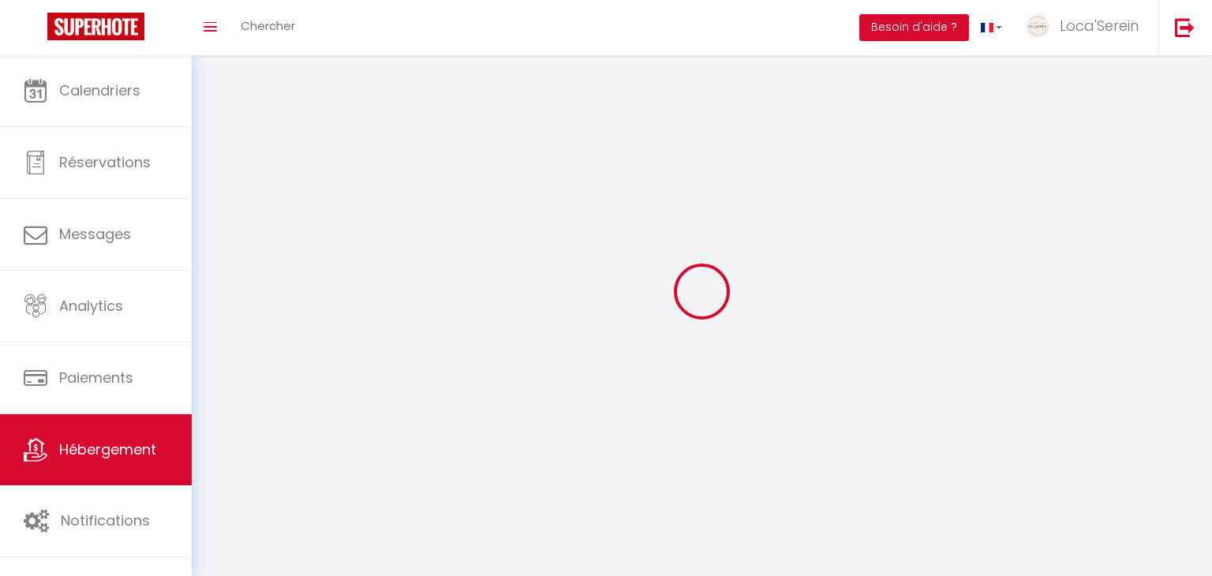
select select
select select "28"
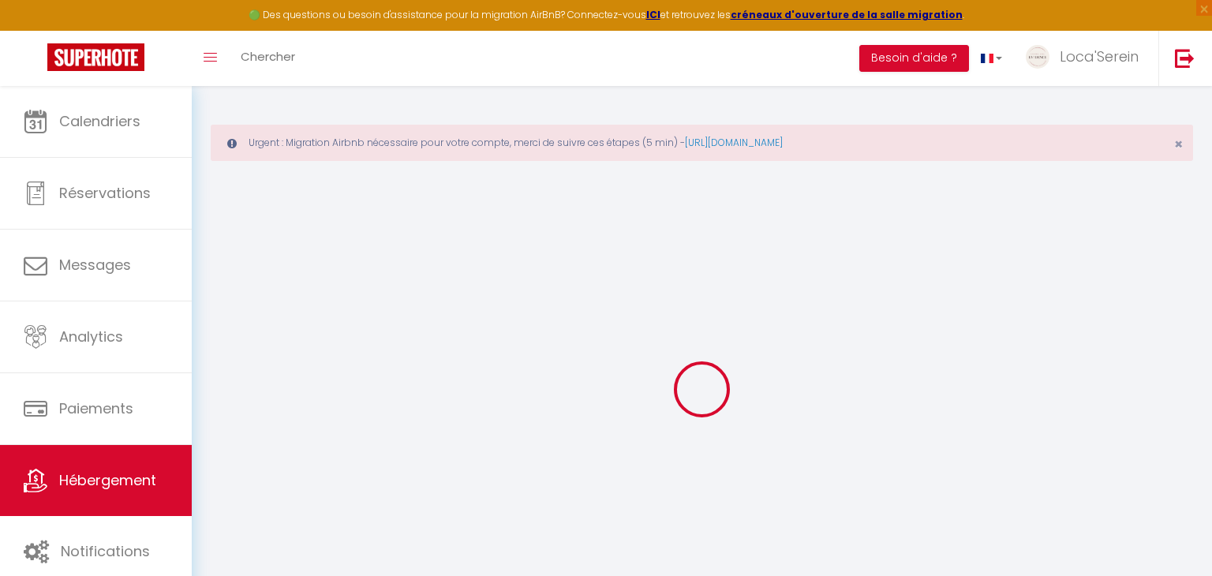
select select
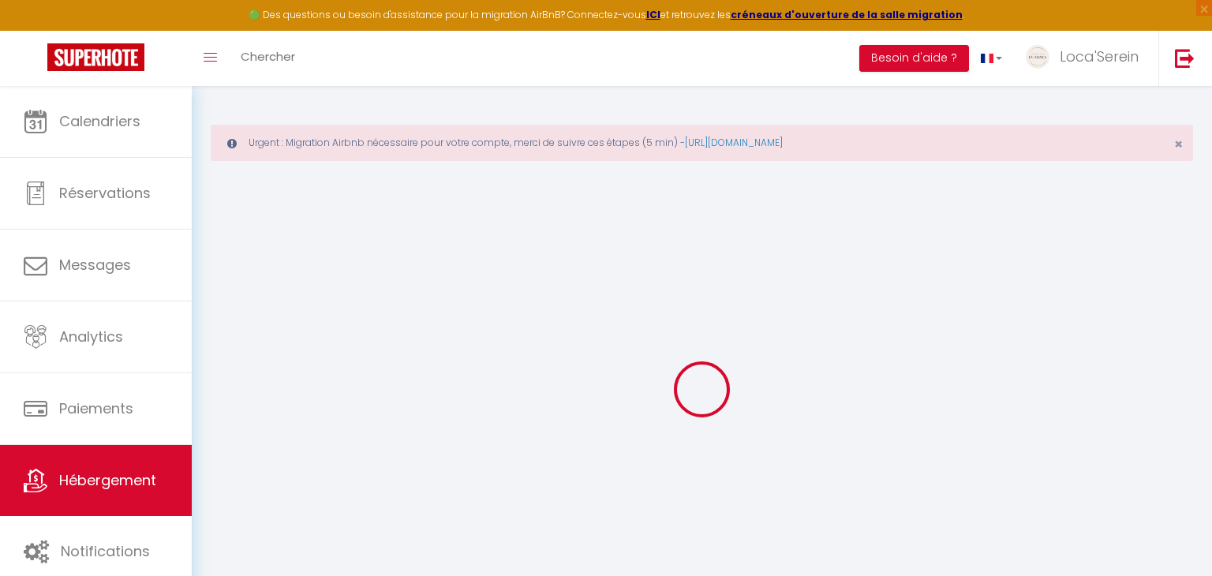
select select
checkbox input "false"
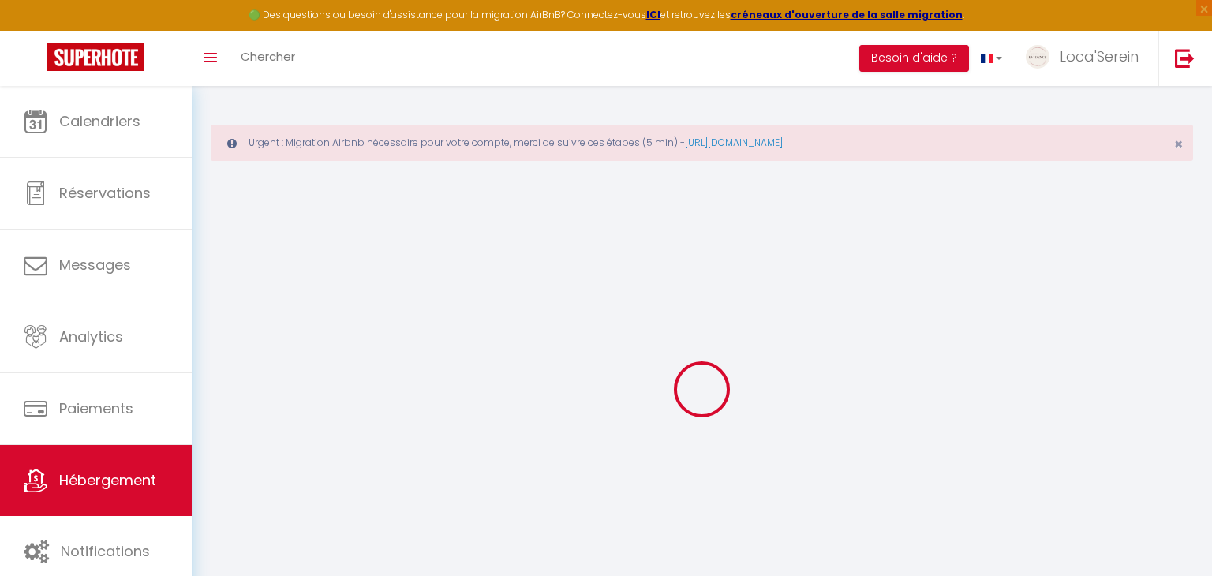
select select
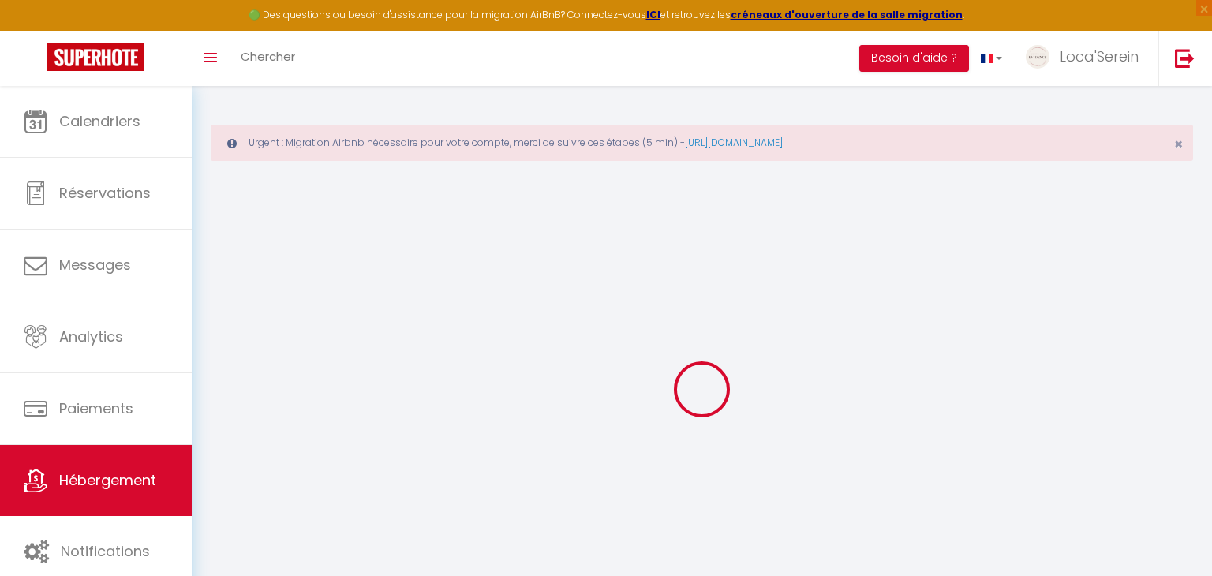
select select
checkbox input "false"
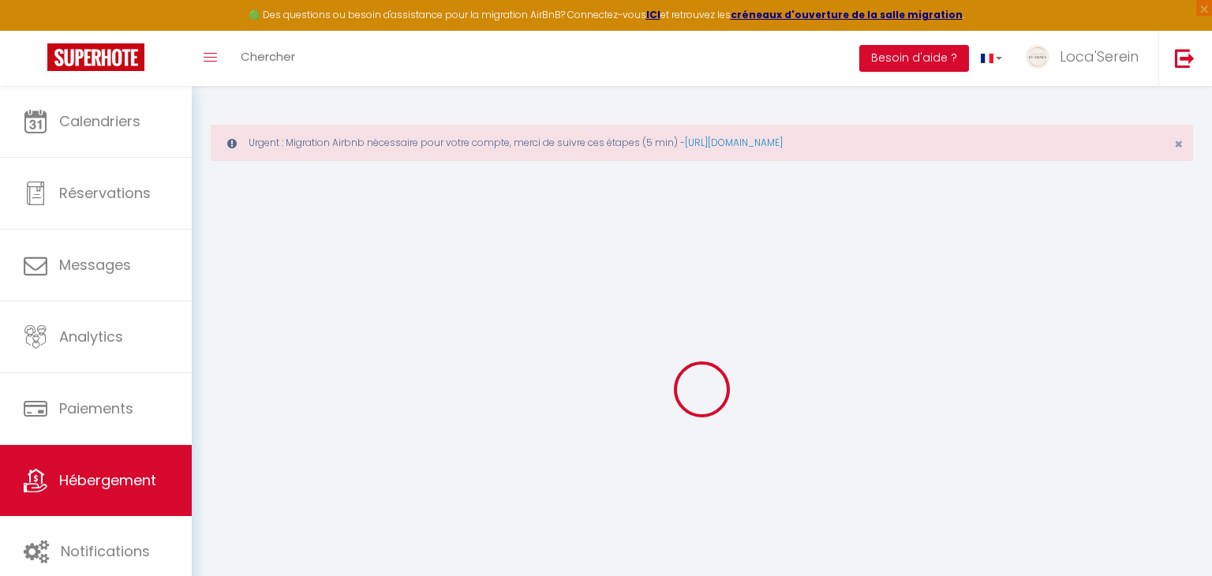
checkbox input "false"
select select
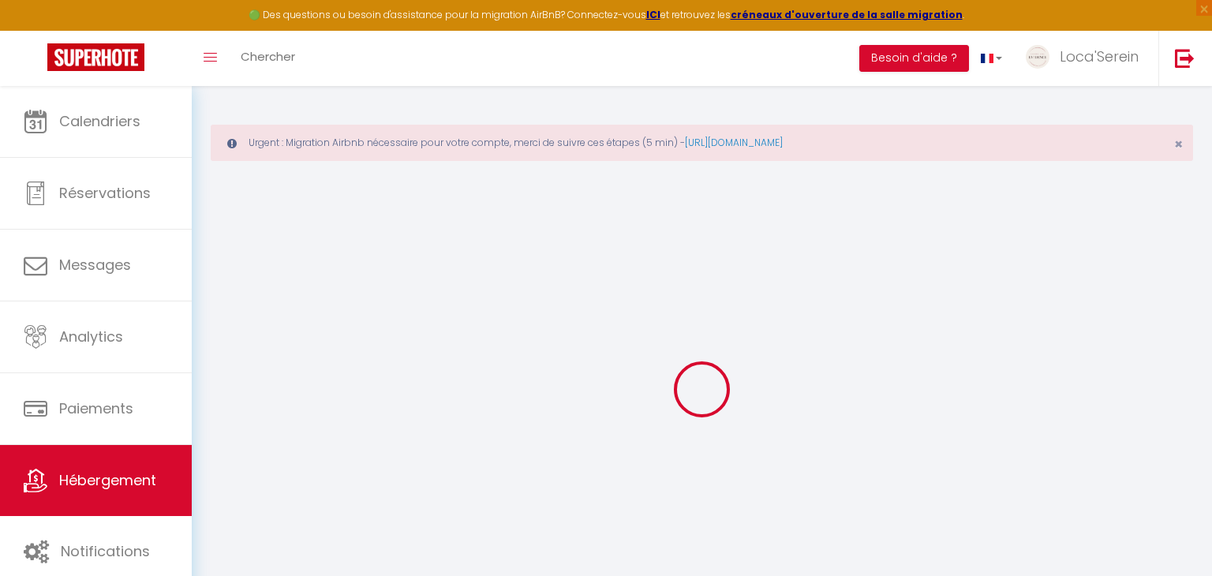
select select
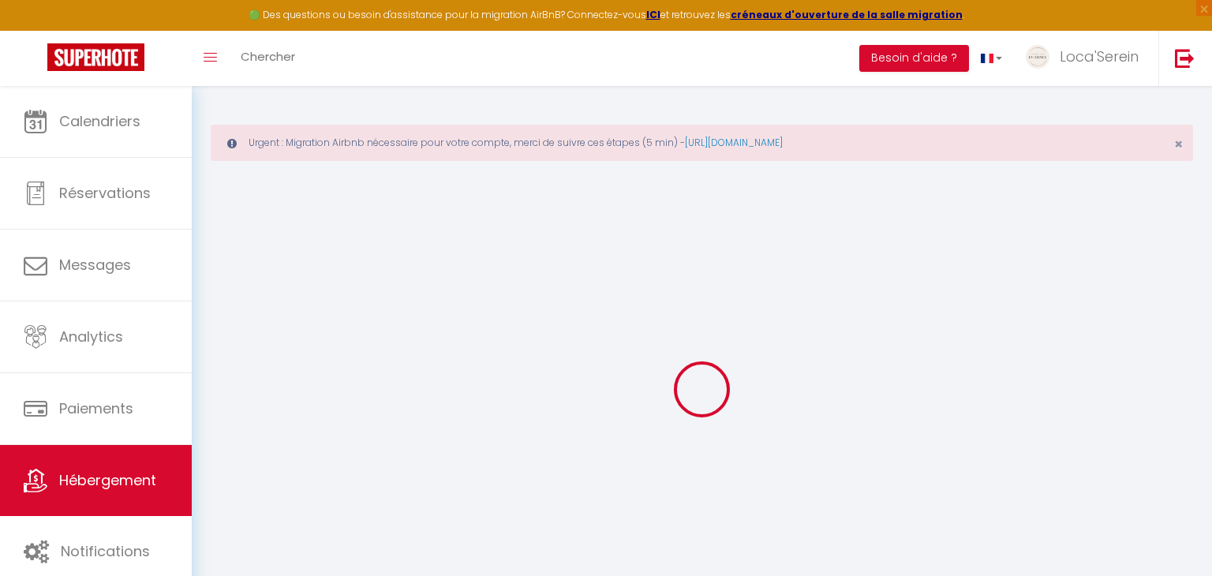
checkbox input "false"
select select
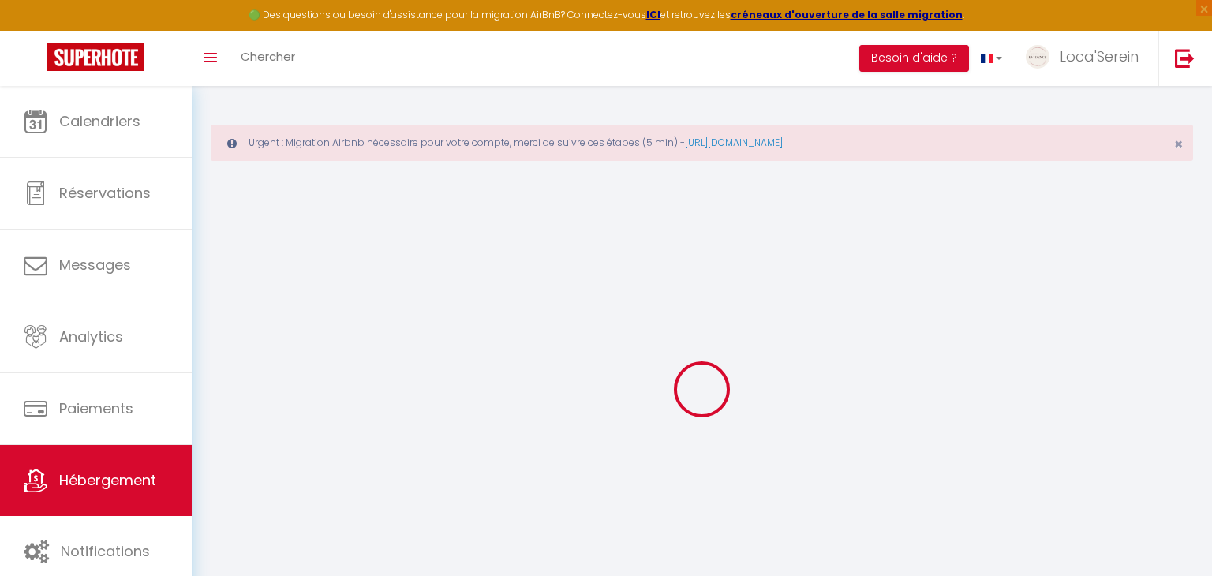
select select
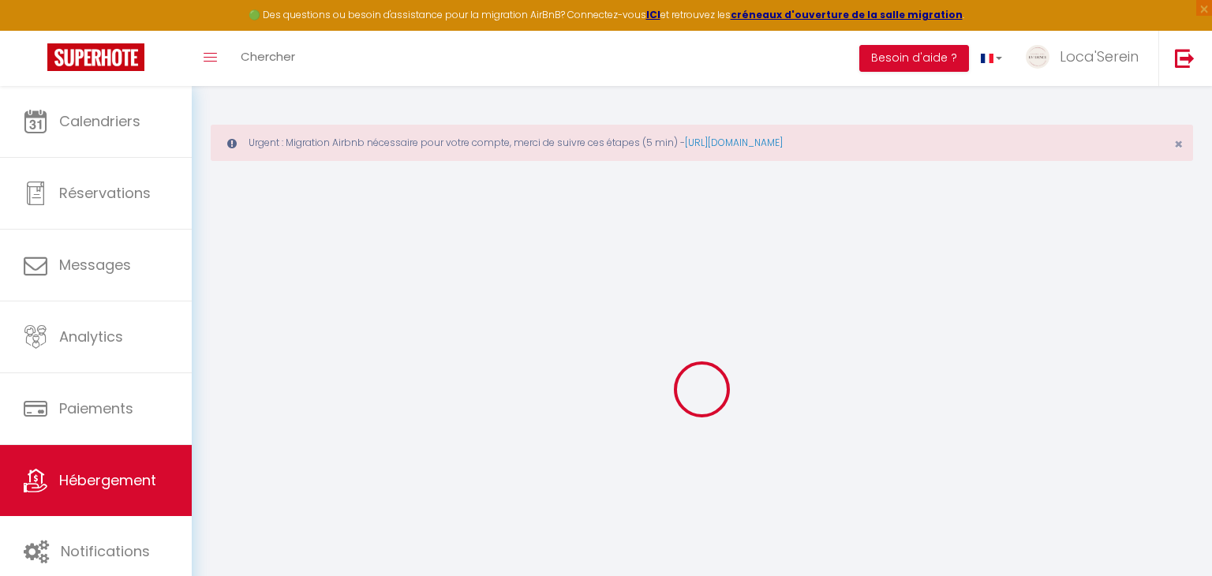
select select
checkbox input "false"
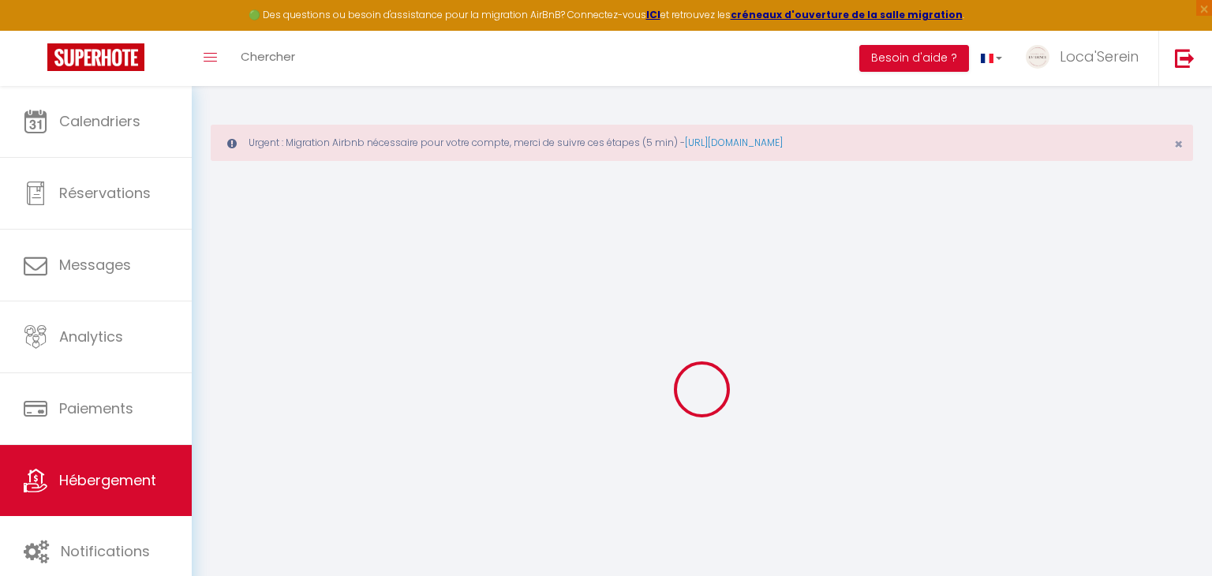
checkbox input "false"
select select
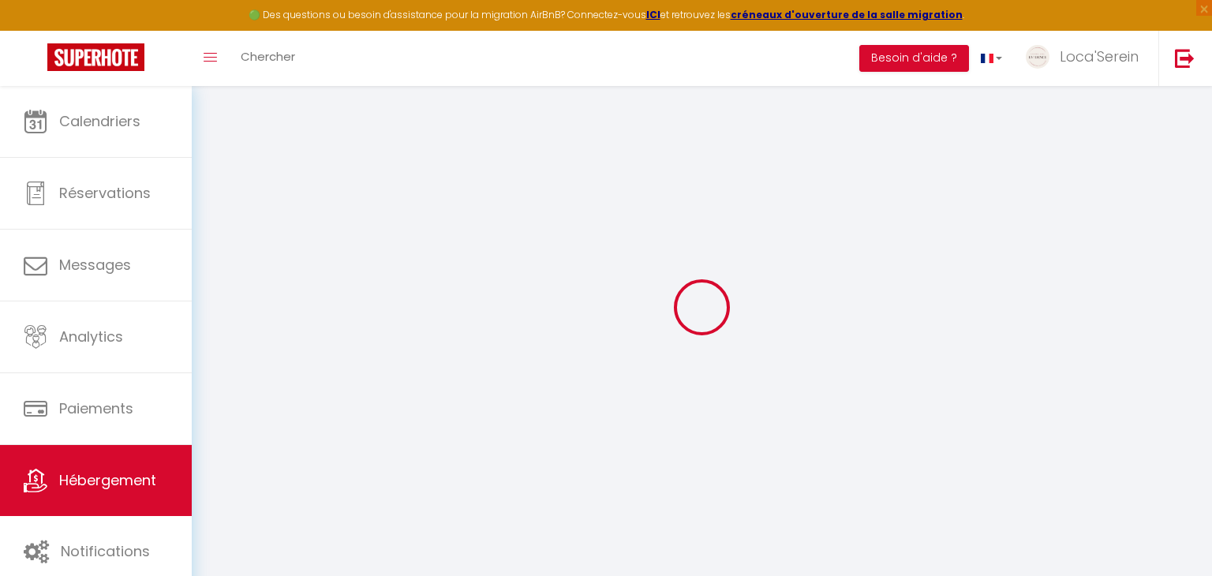
scroll to position [85, 0]
type input "L'émeraude"
type input "SARL"
type input "Justine"
type input "947 rue du Bugey"
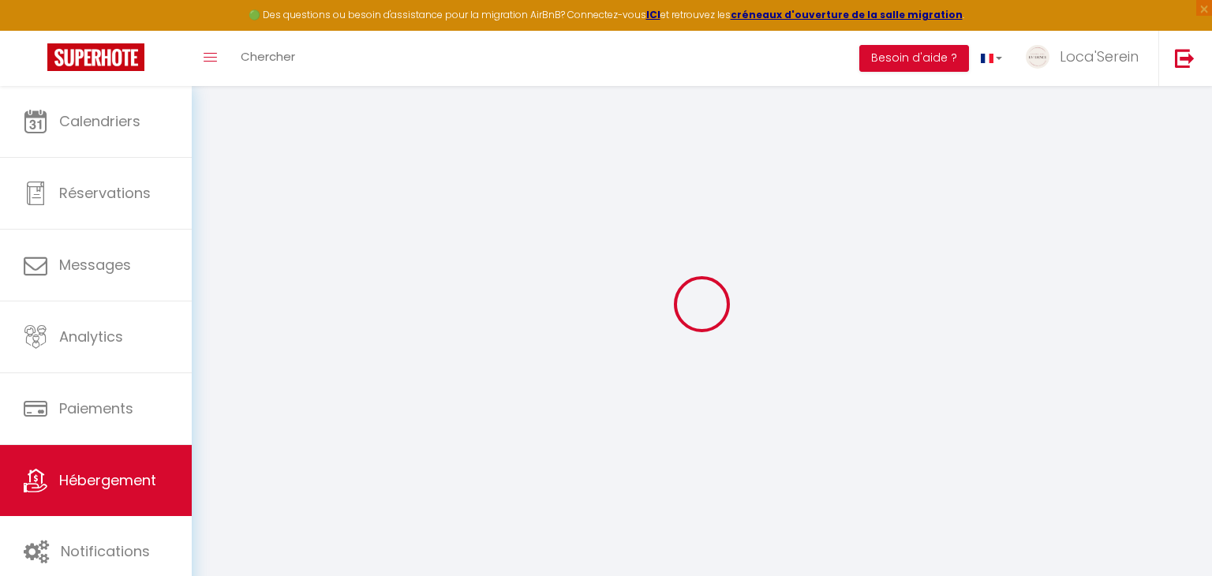
type input "01360"
type input "Loyettes"
select select "6"
select select "3"
type input "65"
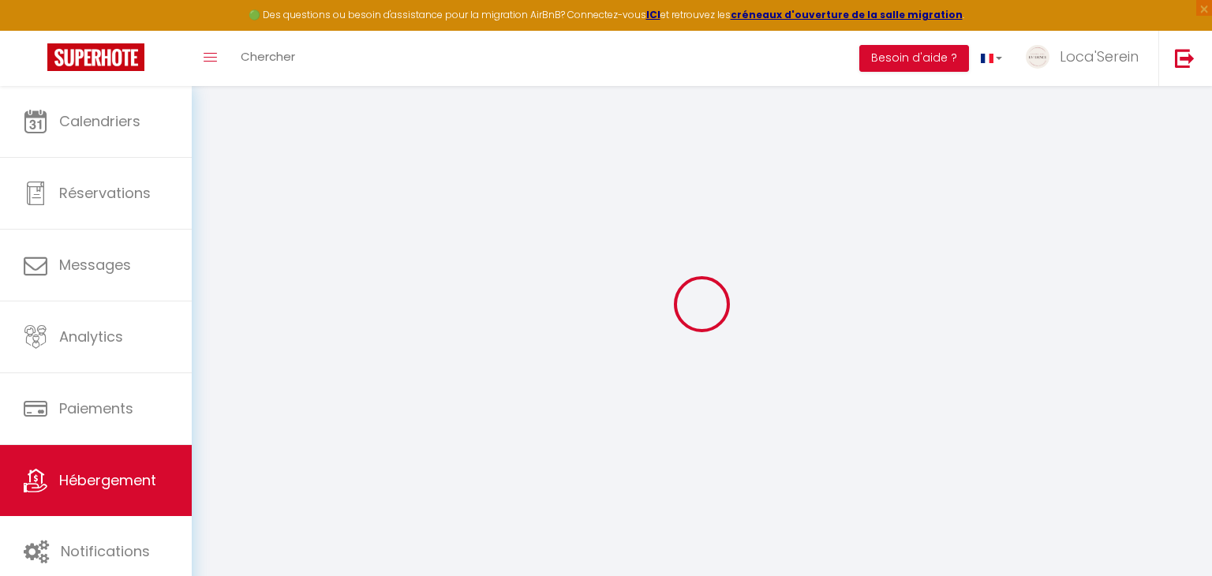
type input "10"
type input "40"
type input "5.5"
type input "2.59"
type input "200"
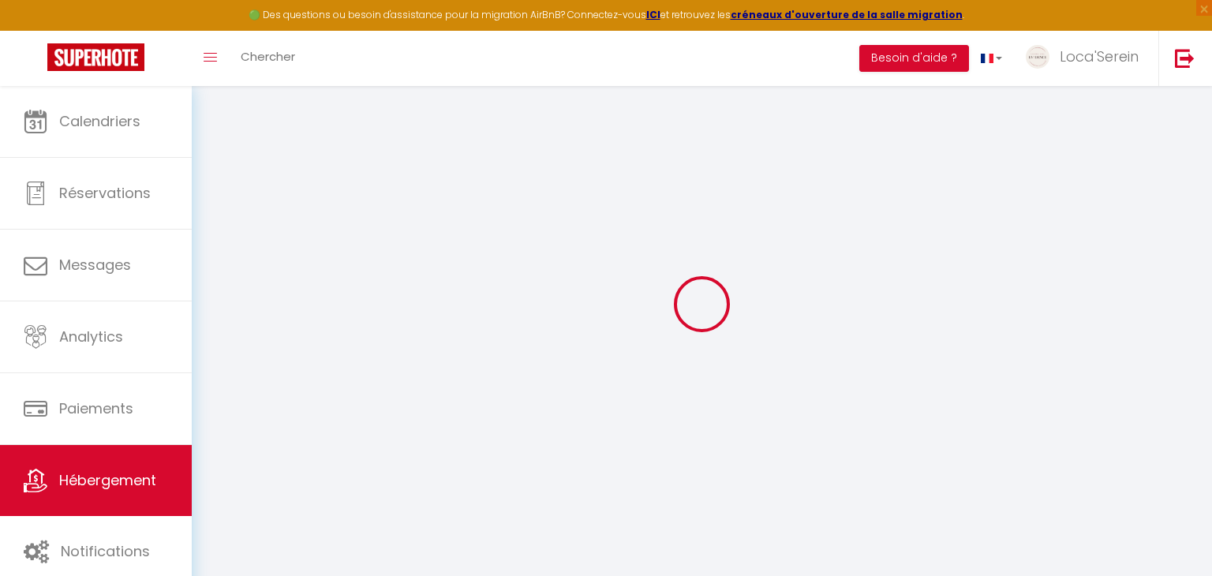
select select
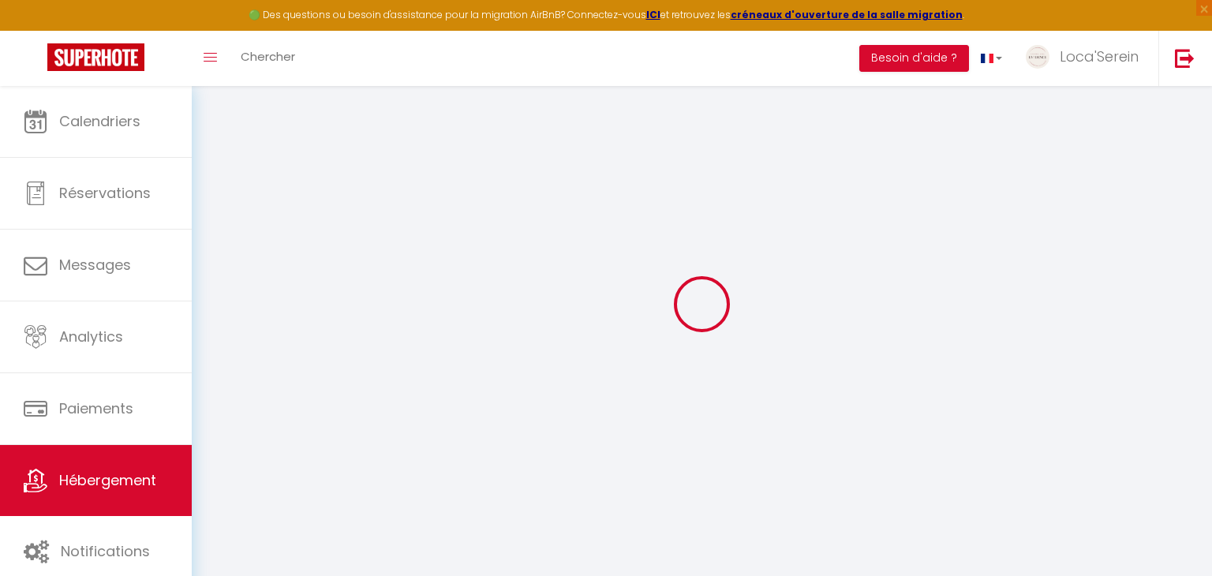
type input "100 Rue des Bonnes"
type input "01360"
type input "Loyettes"
type input "[EMAIL_ADDRESS][DOMAIN_NAME]"
select select "11353"
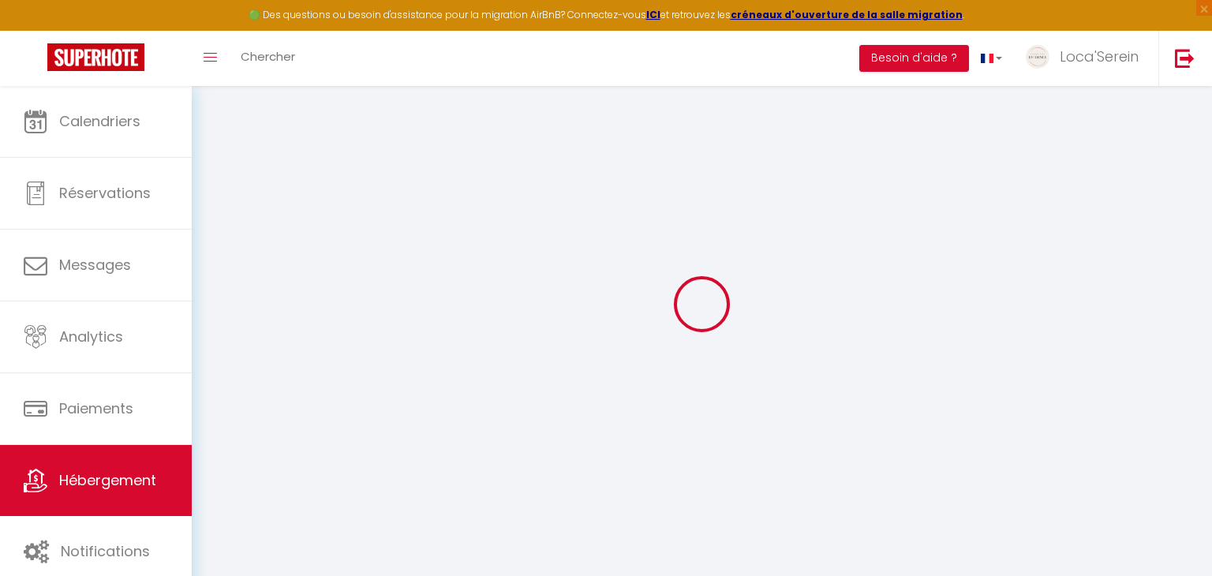
checkbox input "false"
radio input "true"
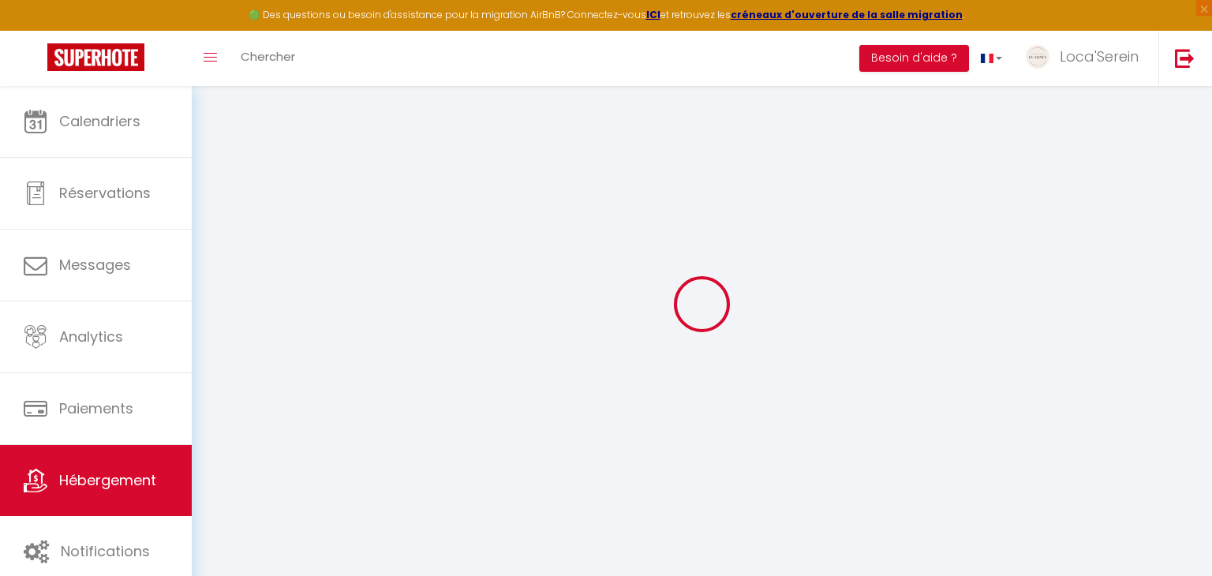
type input "40"
type input "0"
select select "31034"
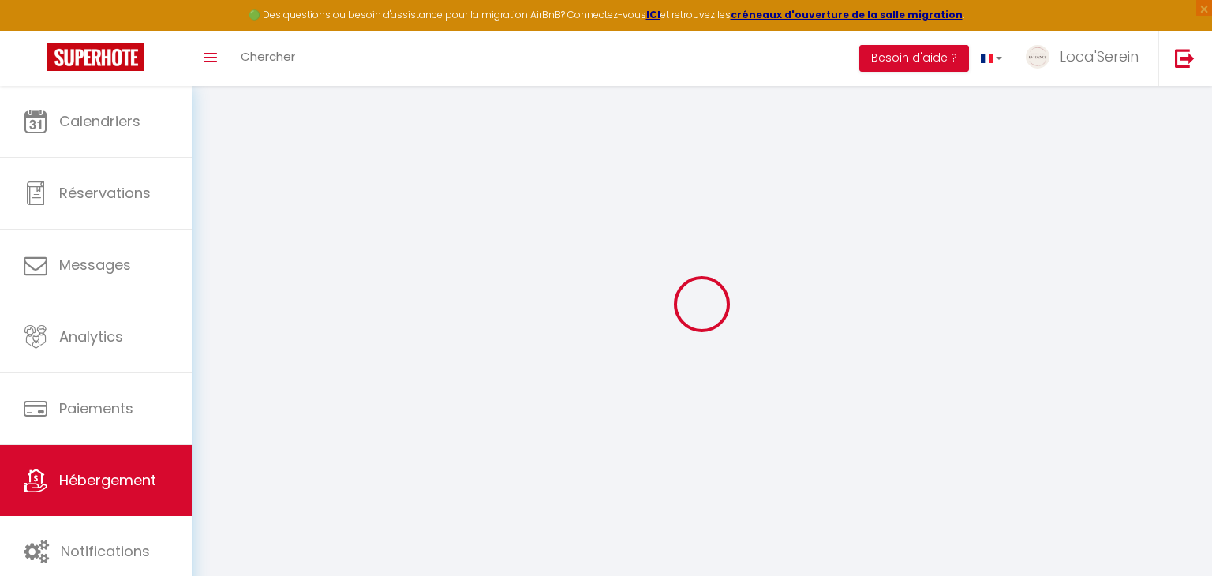
select select
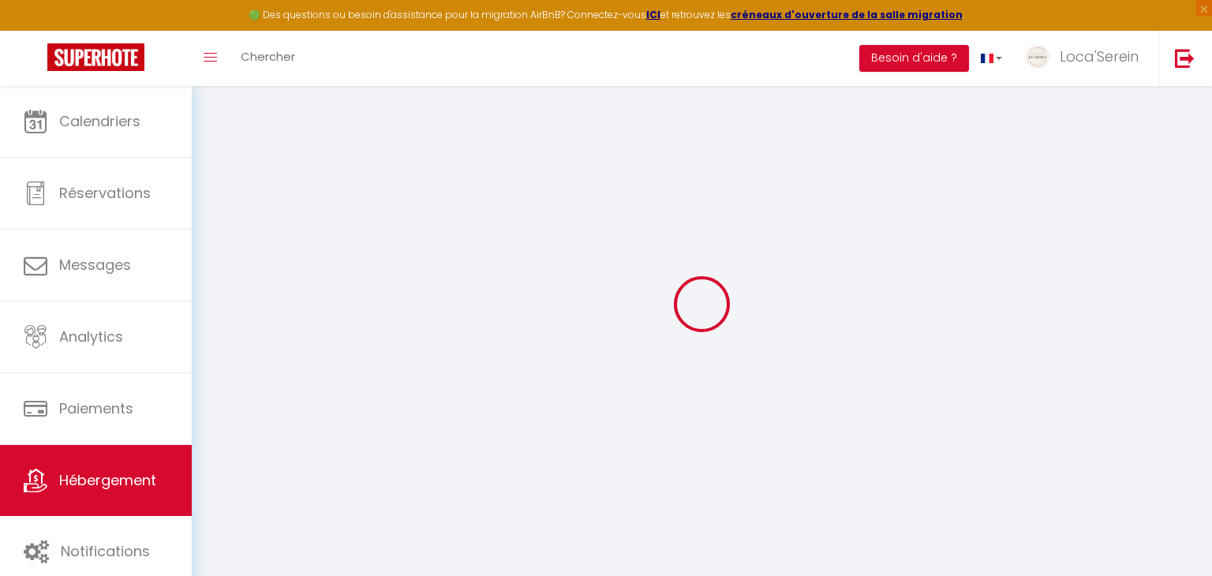
checkbox input "false"
select select
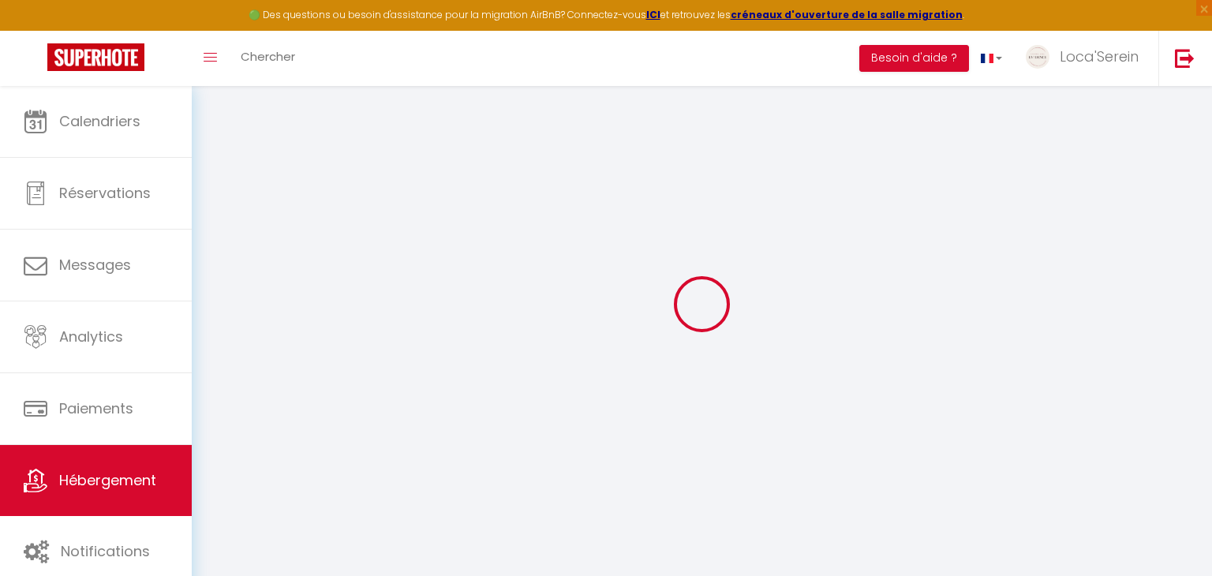
select select
checkbox input "false"
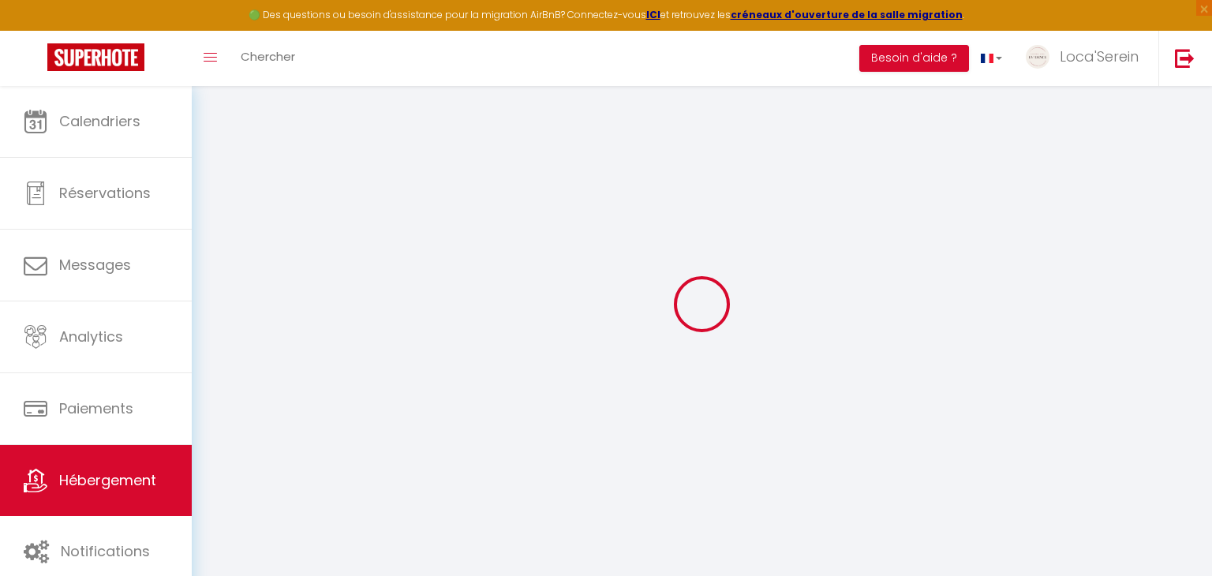
checkbox input "false"
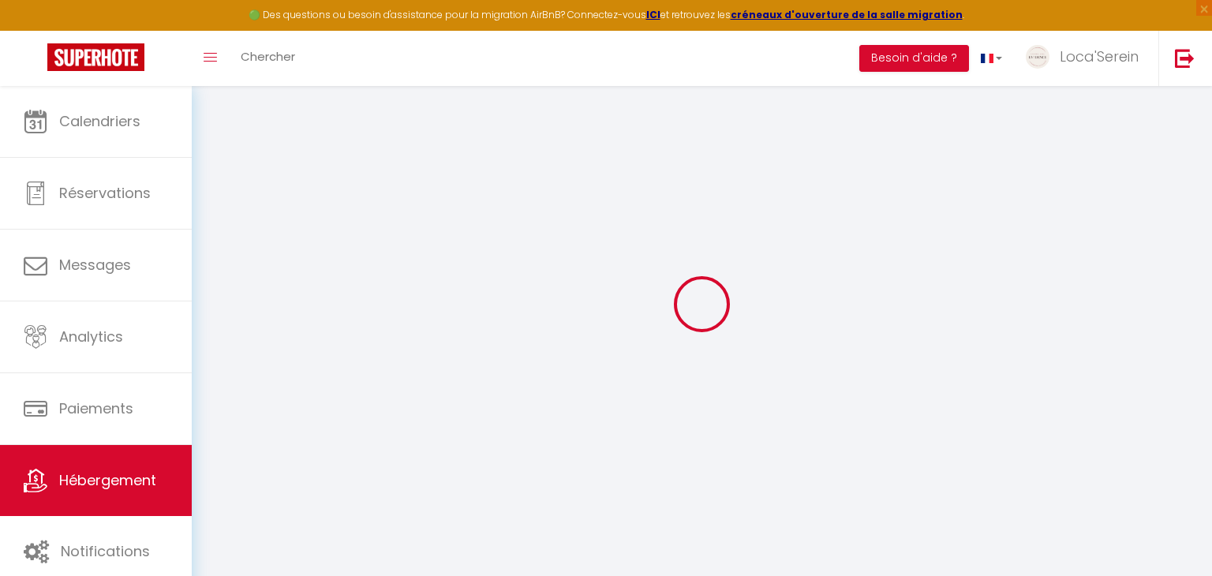
checkbox input "false"
select select "16:00"
select select
select select "11:00"
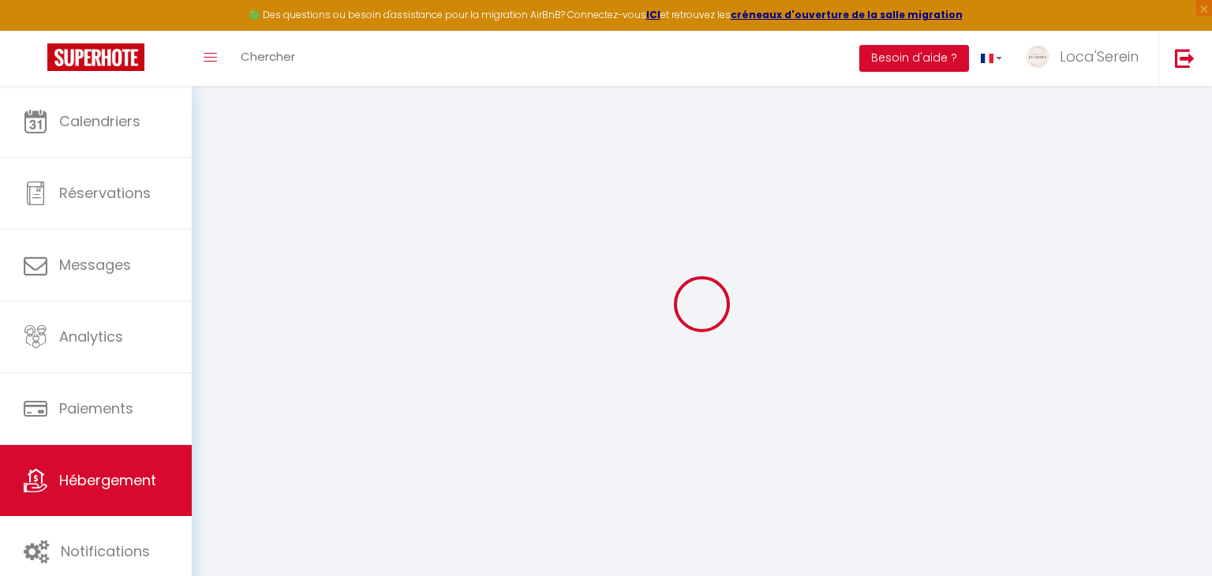
select select "30"
select select "120"
select select
checkbox input "false"
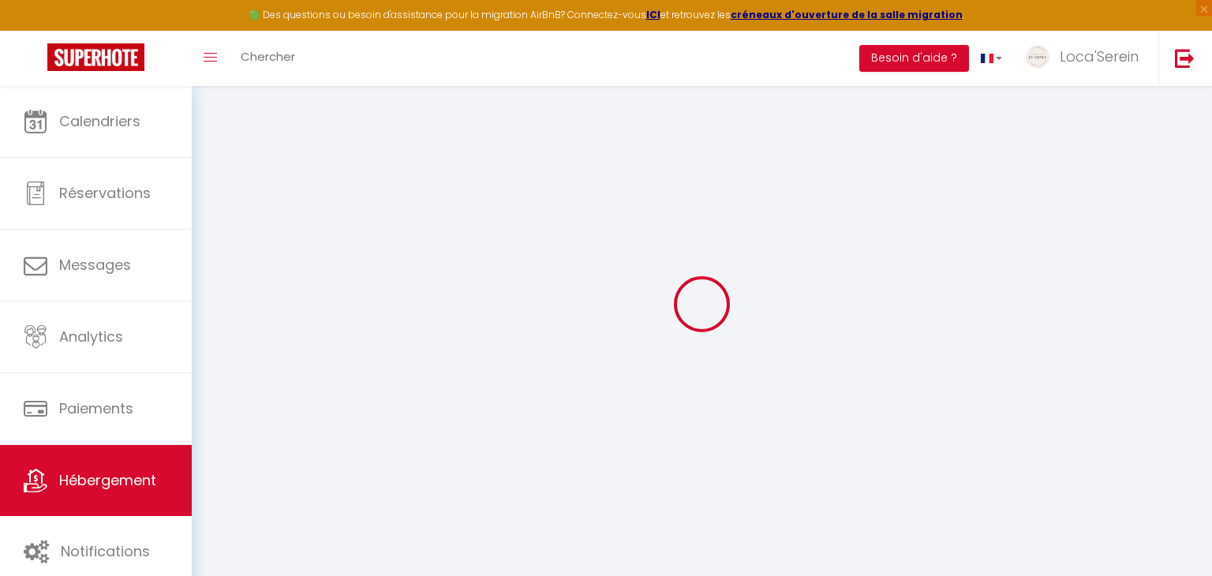
checkbox input "false"
select select
checkbox input "false"
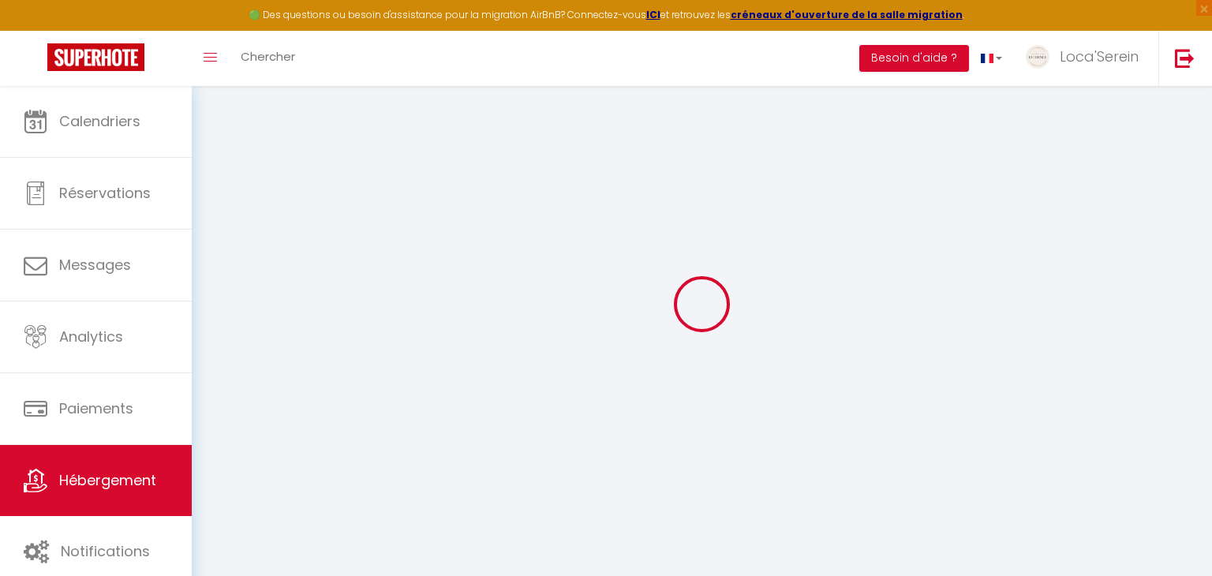
checkbox input "false"
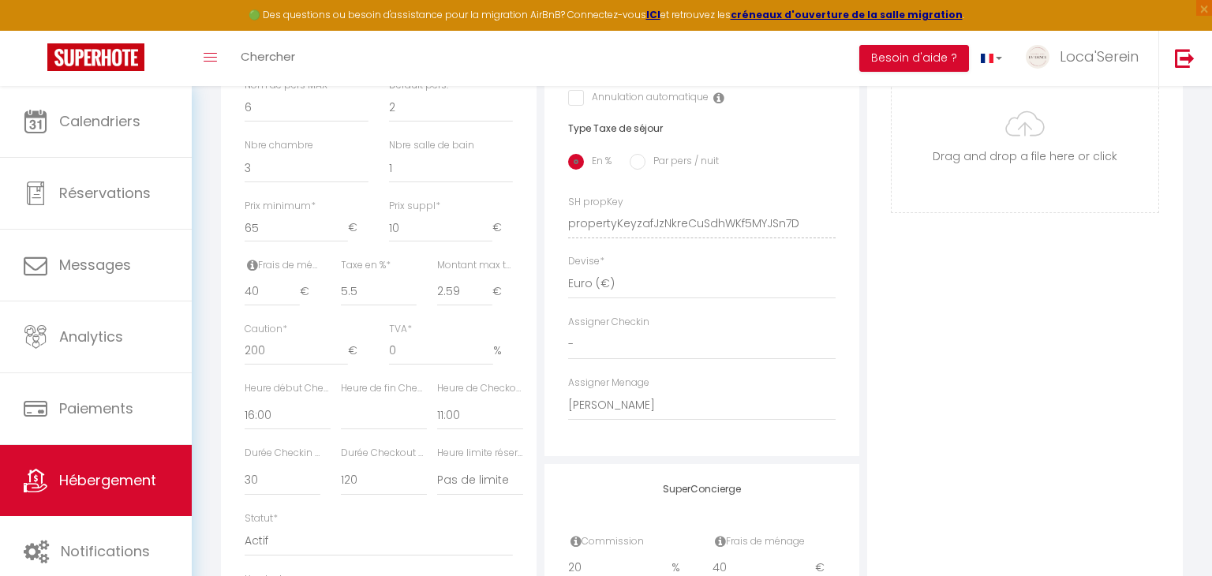
scroll to position [670, 0]
select select
checkbox input "false"
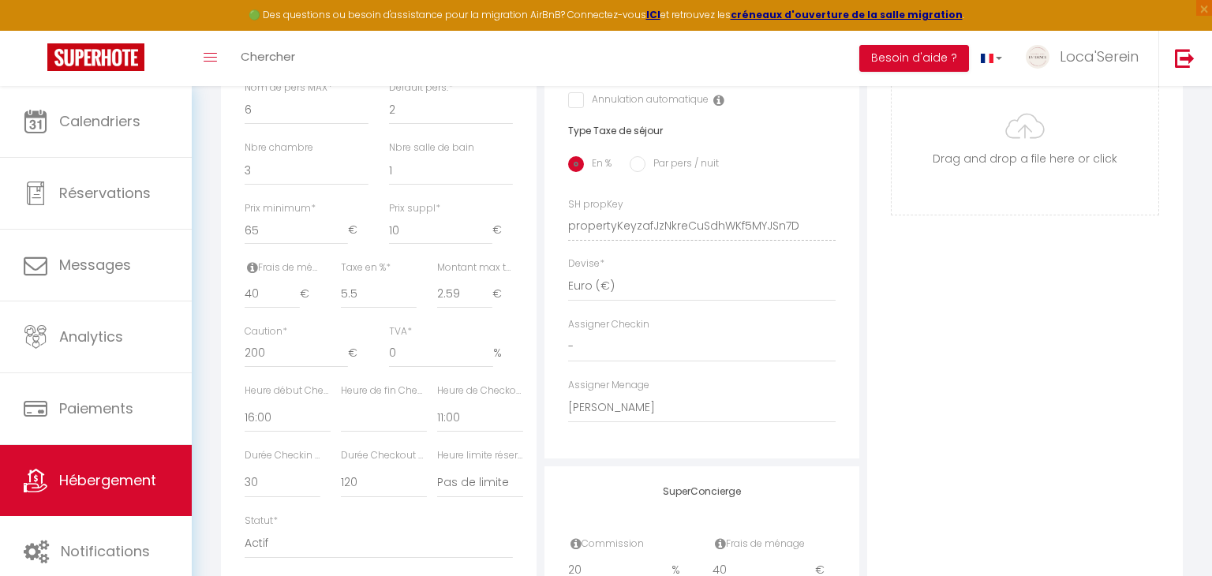
checkbox input "false"
click at [250, 350] on input "200" at bounding box center [296, 353] width 103 height 28
type input "00"
select select
checkbox input "false"
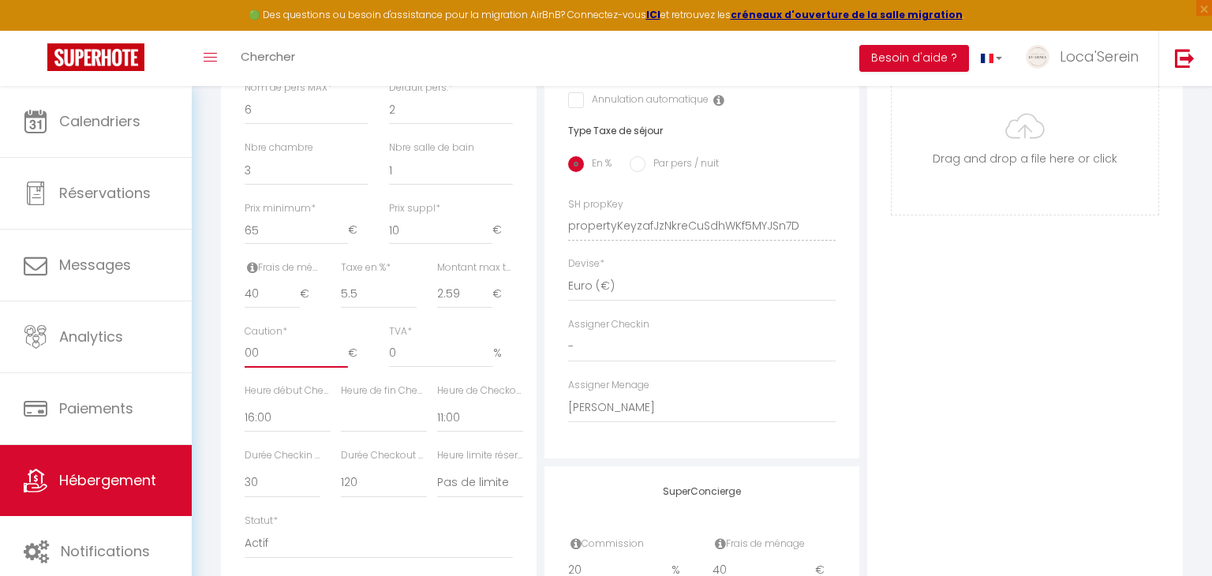
checkbox input "false"
type input "300"
select select
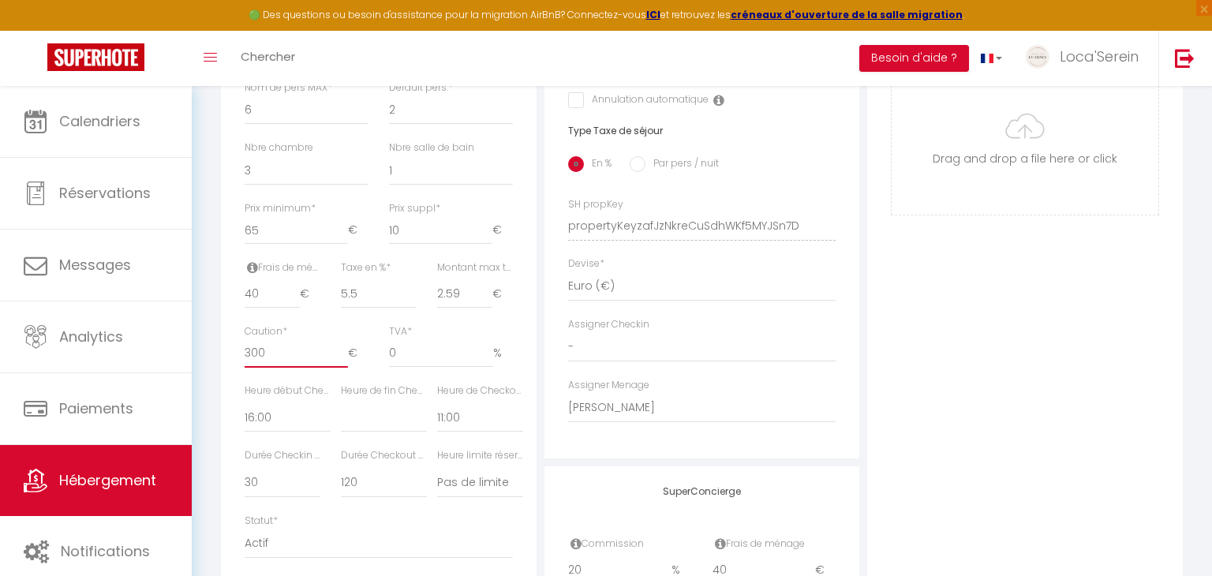
checkbox input "false"
type input "300"
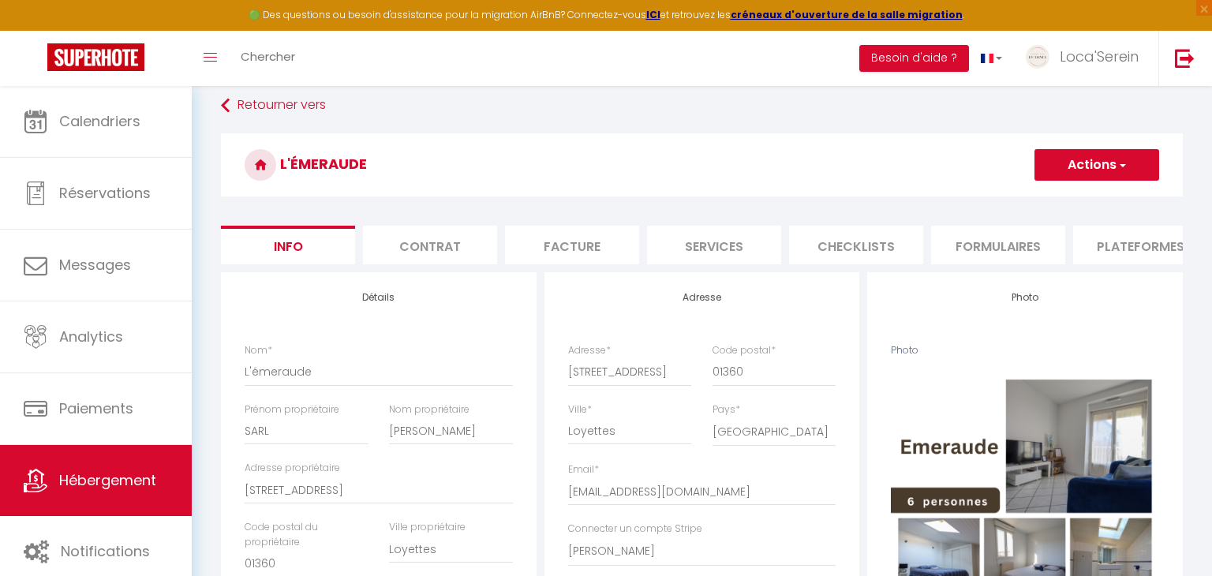
scroll to position [0, 0]
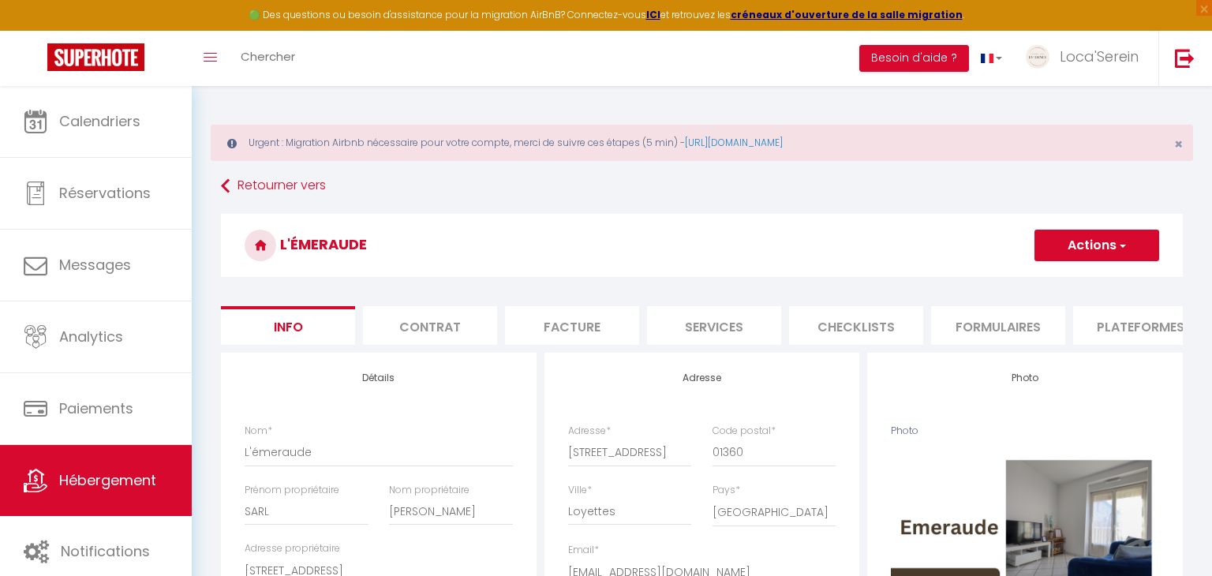
click at [1092, 235] on button "Actions" at bounding box center [1097, 246] width 125 height 32
click at [1051, 278] on input "Enregistrer" at bounding box center [1035, 280] width 58 height 16
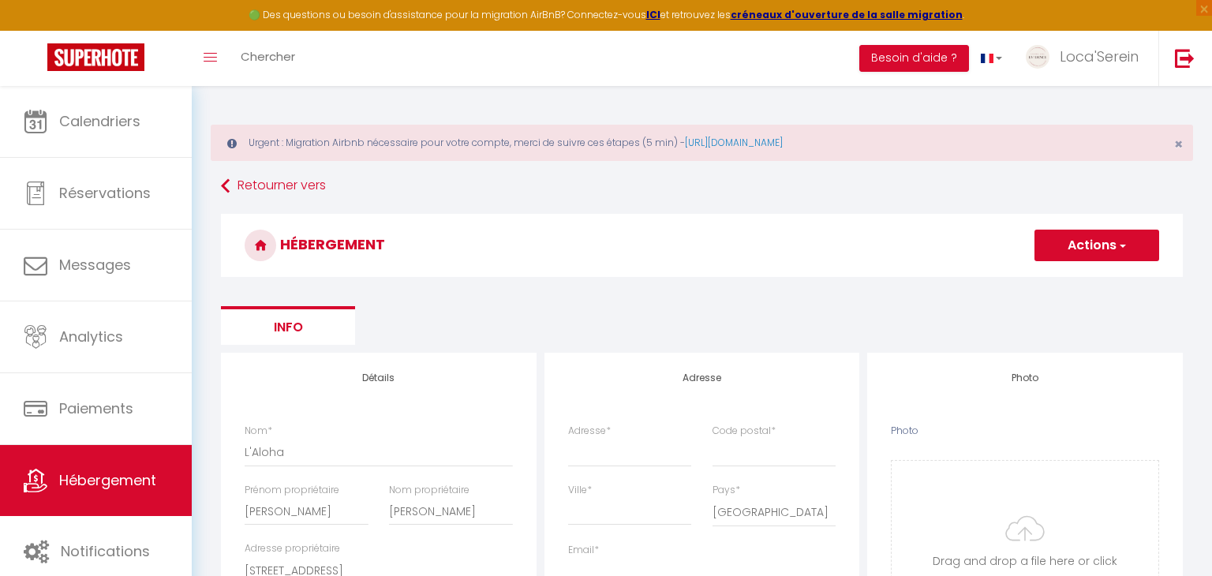
select select "3"
select select "2"
select select "1"
select select "15:00"
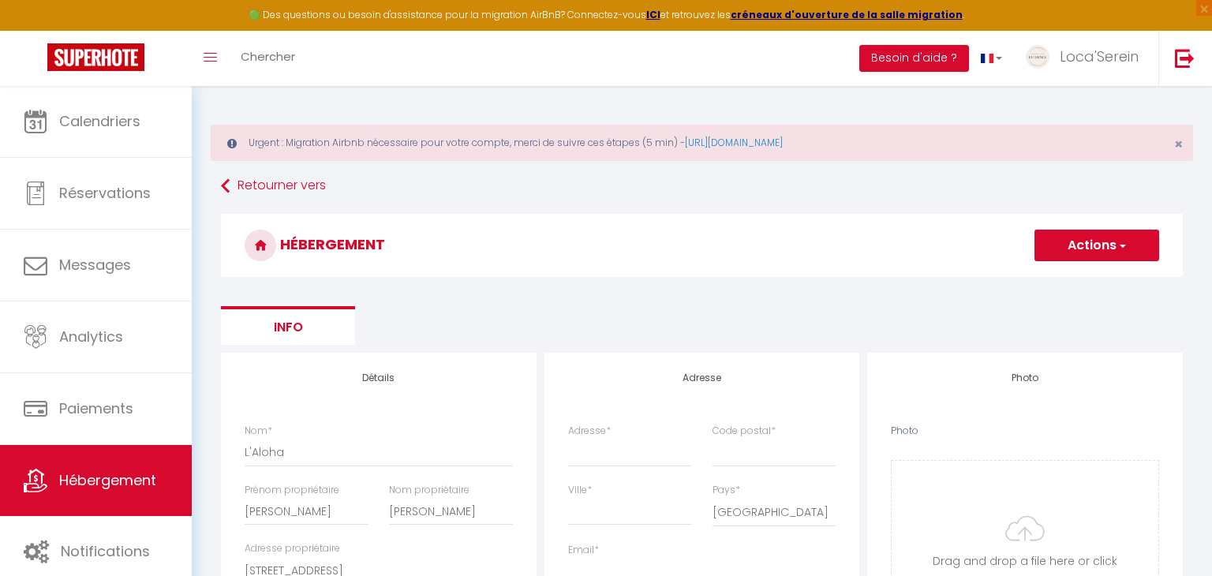
select select "23:45"
select select "11:00"
select select "30"
select select "120"
select select
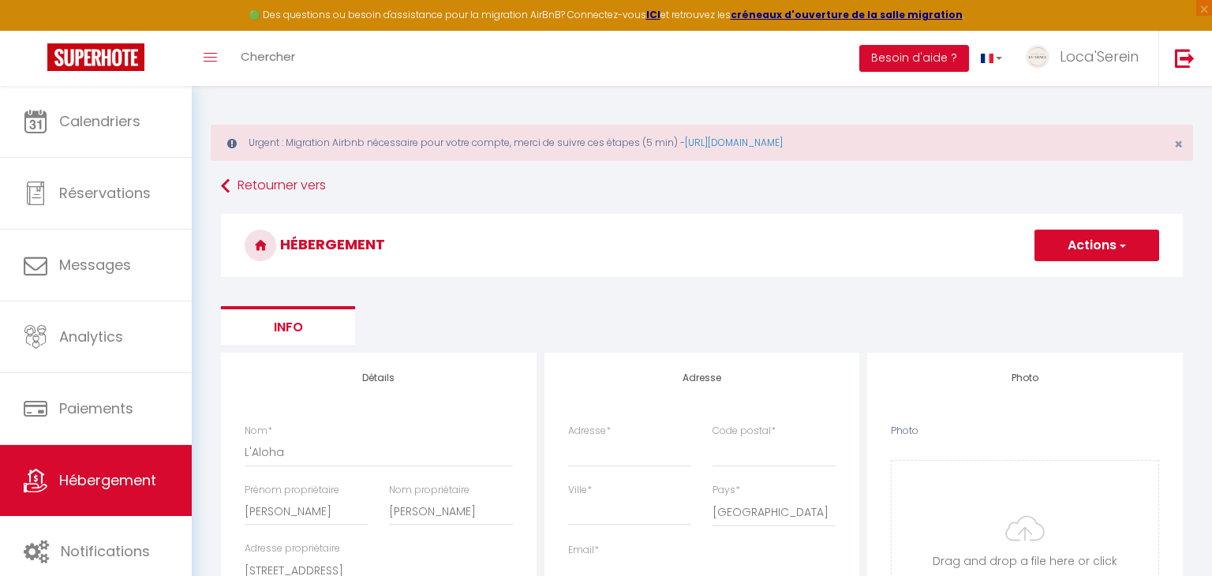
select select "28"
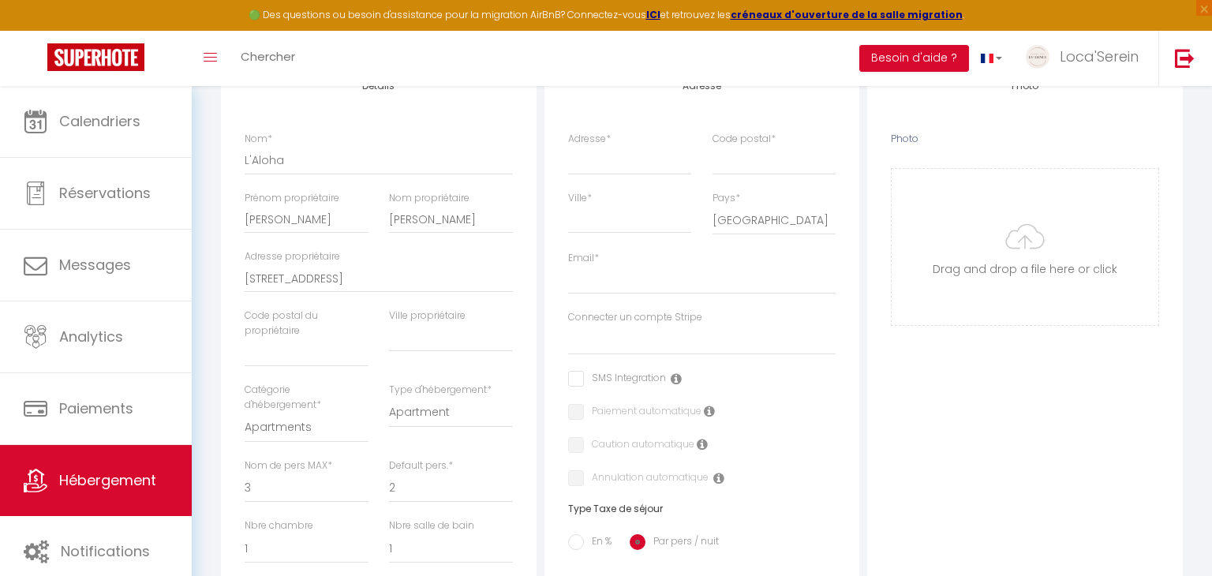
type input "0"
select select
checkbox input "false"
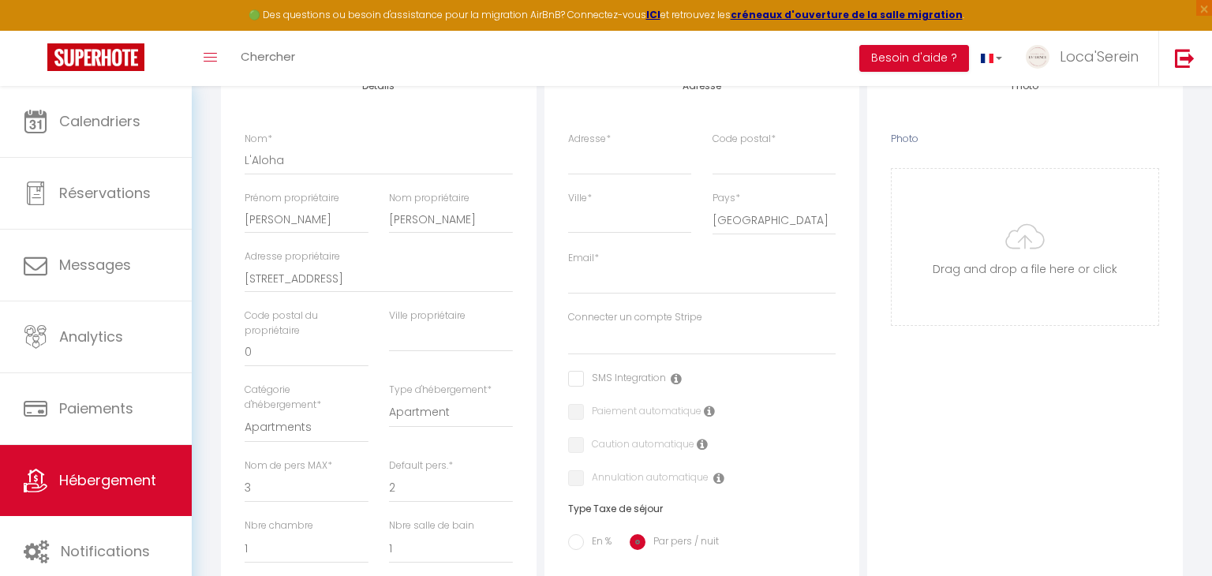
checkbox input "false"
select select
type input "01"
select select
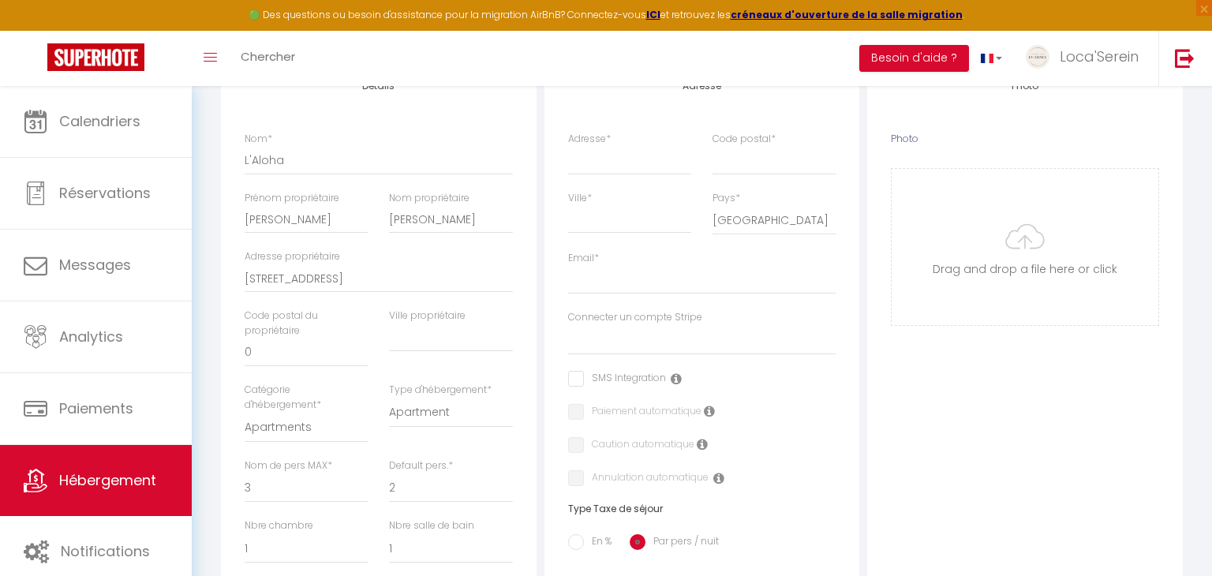
checkbox input "false"
select select
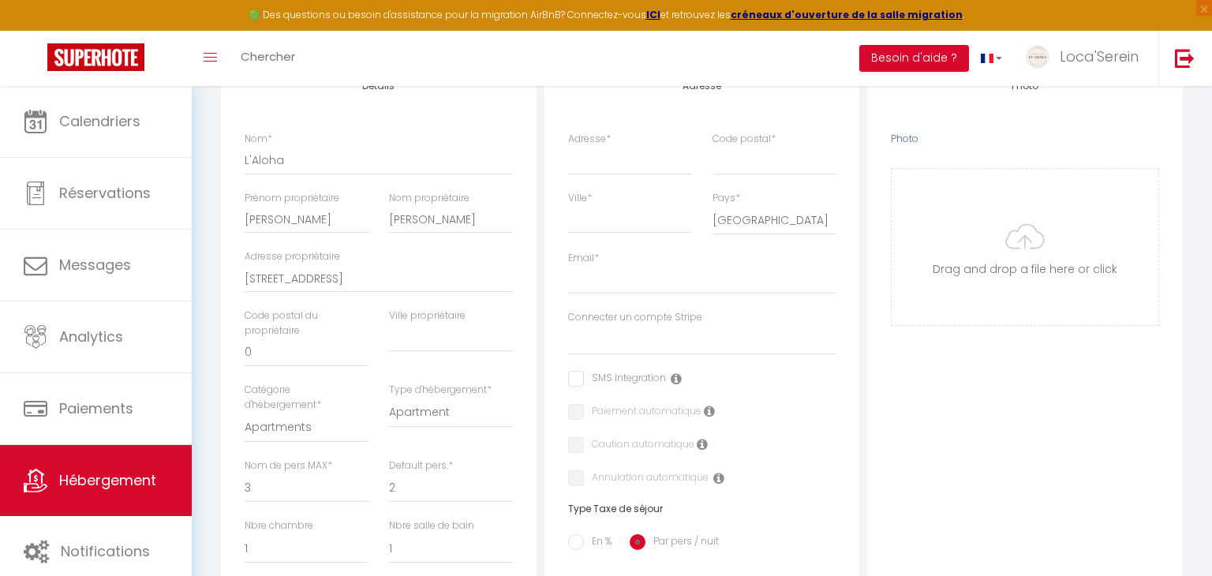
select select
checkbox input "false"
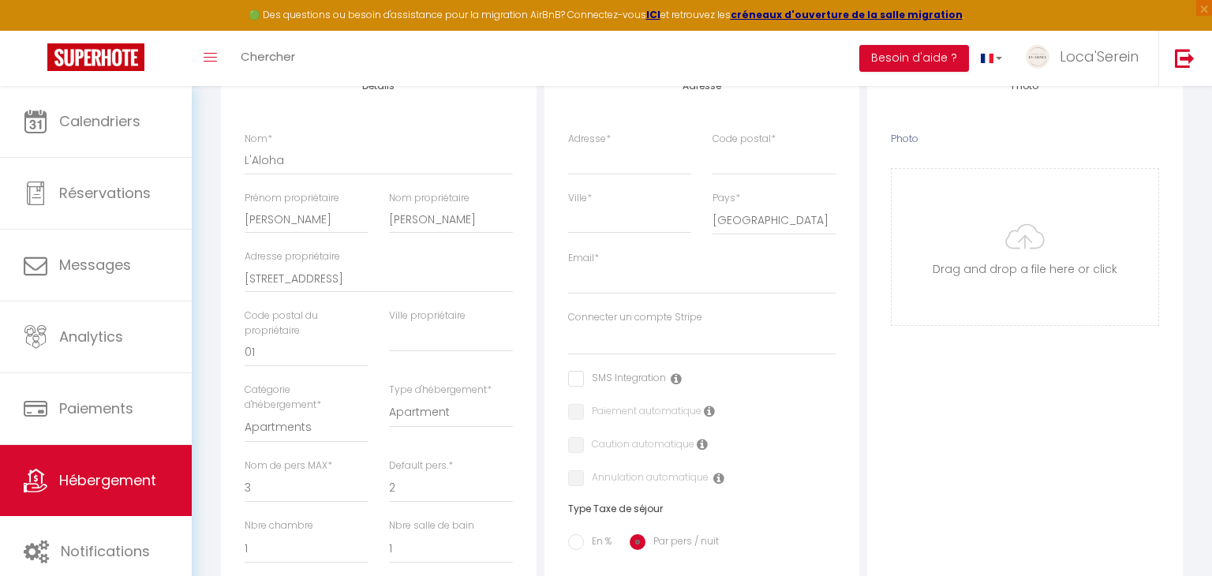
checkbox input "false"
select select
type input "013"
select select
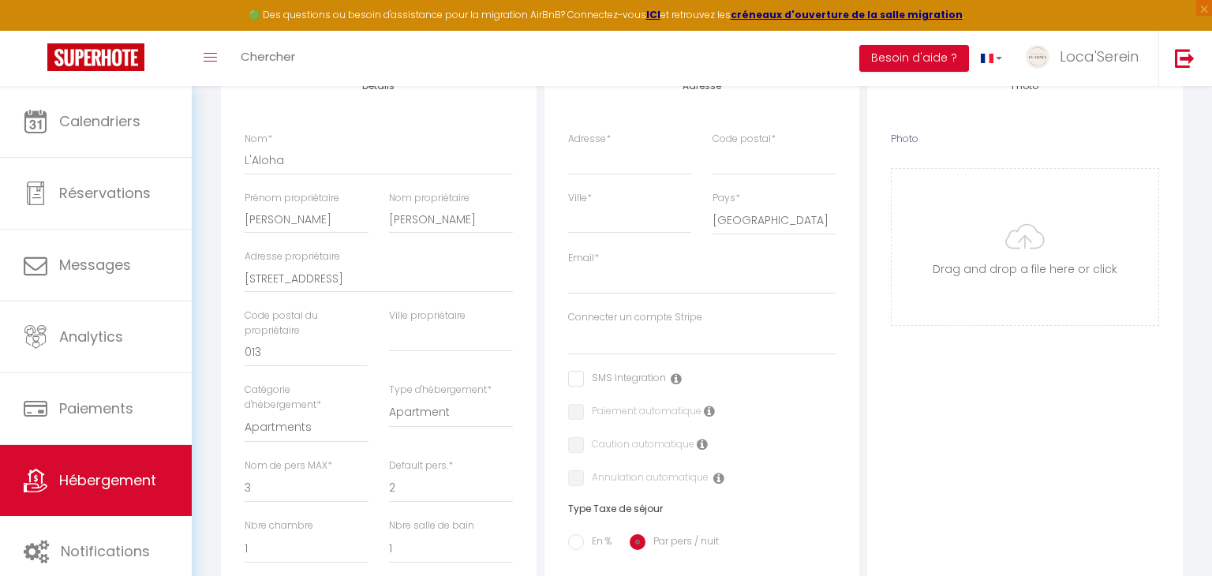
checkbox input "false"
select select
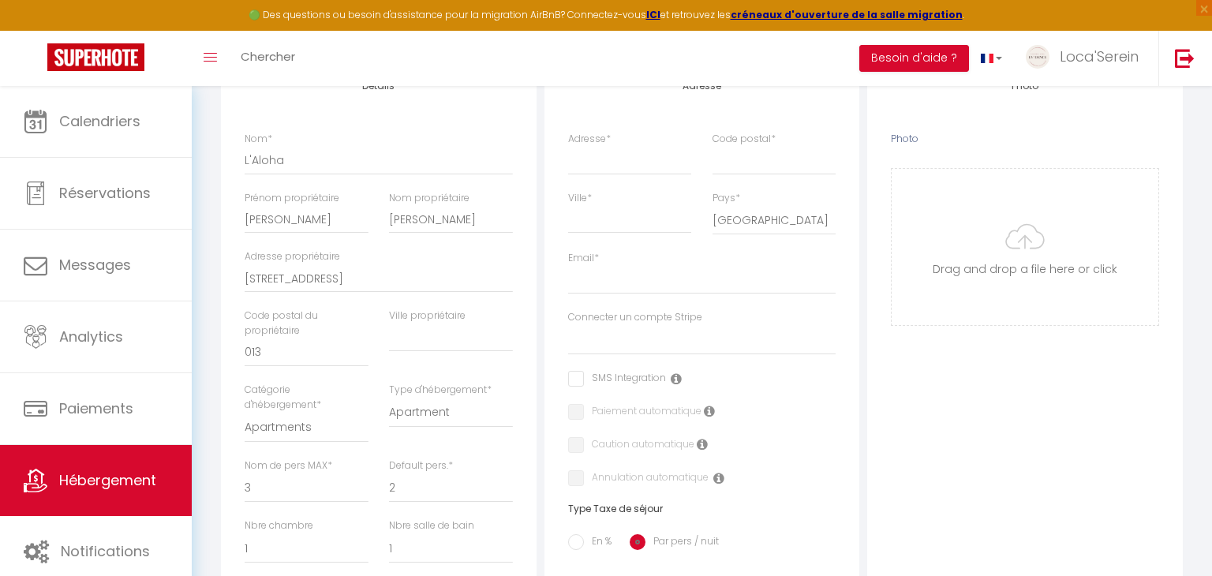
select select
type input "0136"
select select
checkbox input "false"
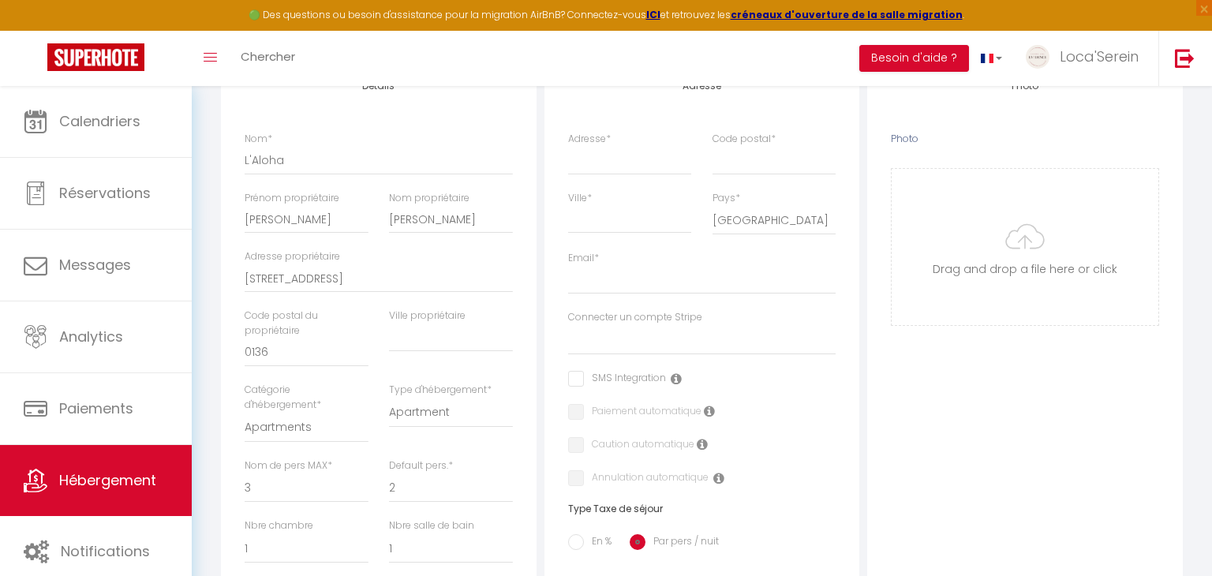
checkbox input "false"
select select
type input "01360"
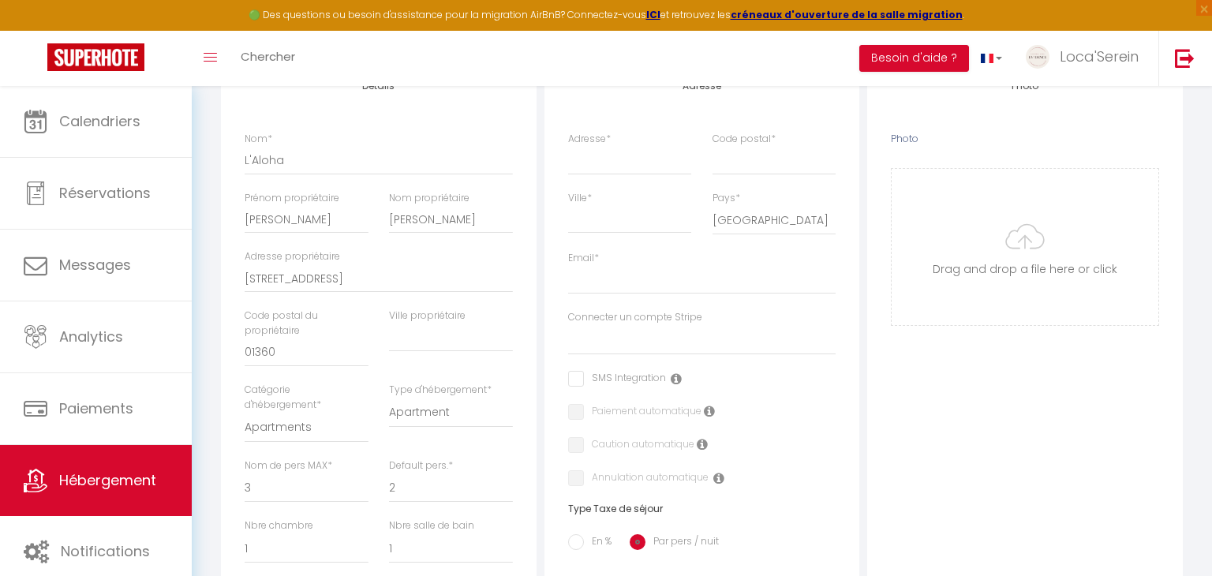
select select
checkbox input "false"
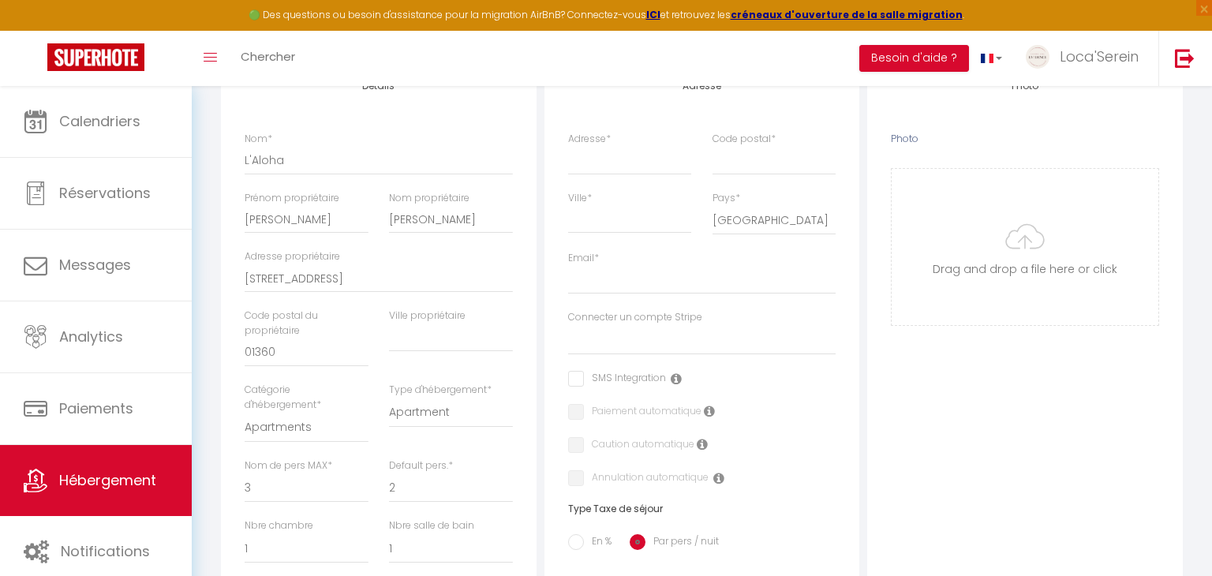
select select
type input "01360"
click at [440, 342] on input "text" at bounding box center [451, 338] width 124 height 28
type input "L"
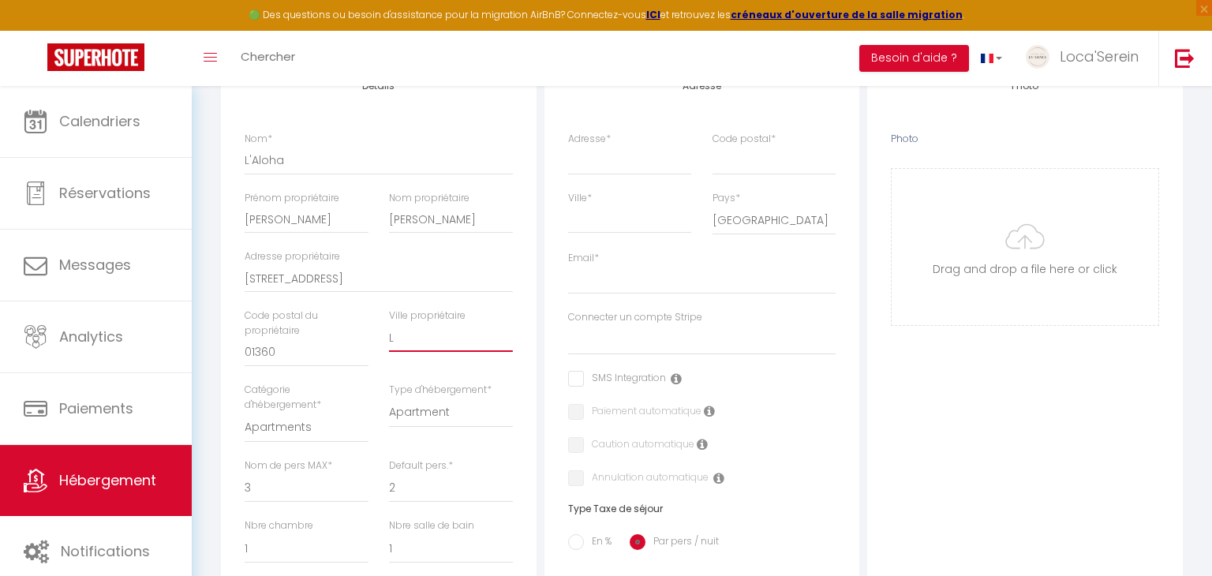
select select
checkbox input "false"
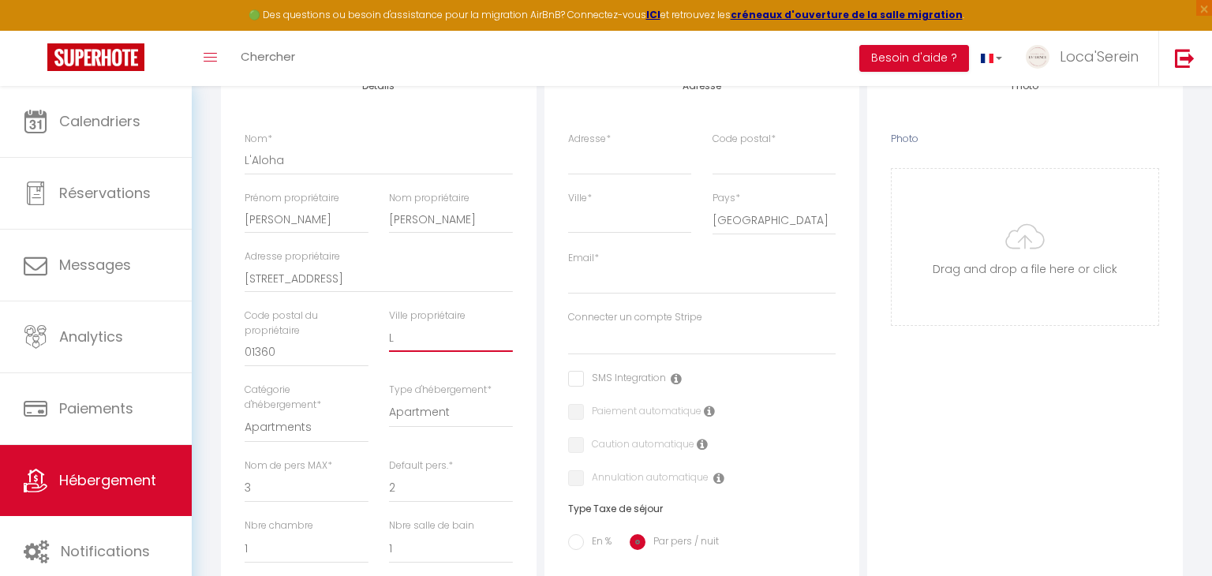
select select
checkbox input "false"
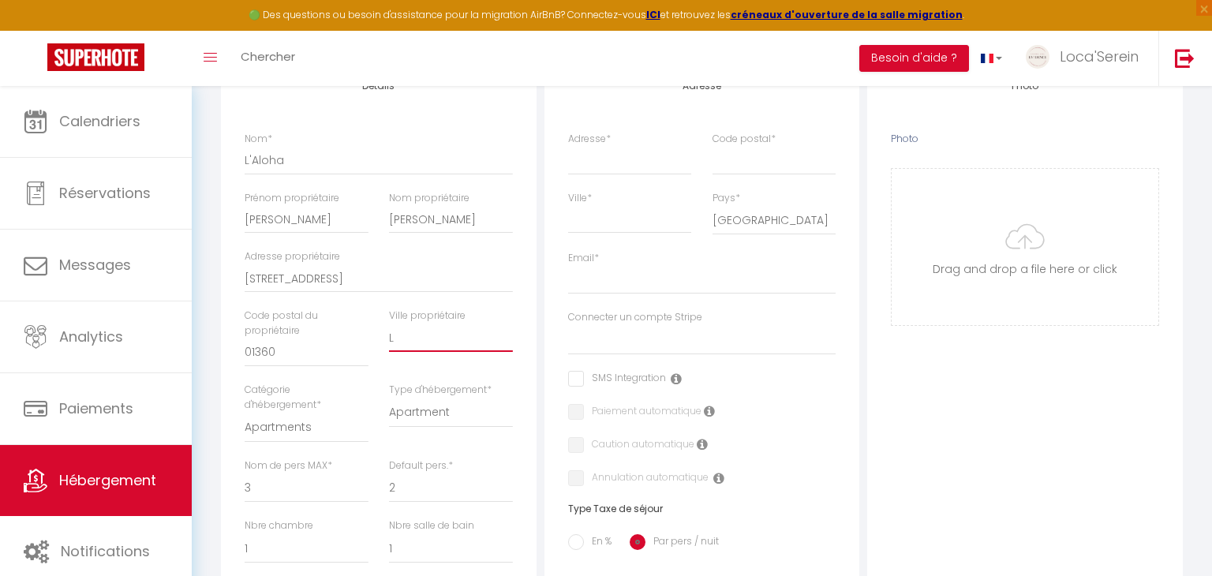
checkbox input "false"
select select
type input "Lo"
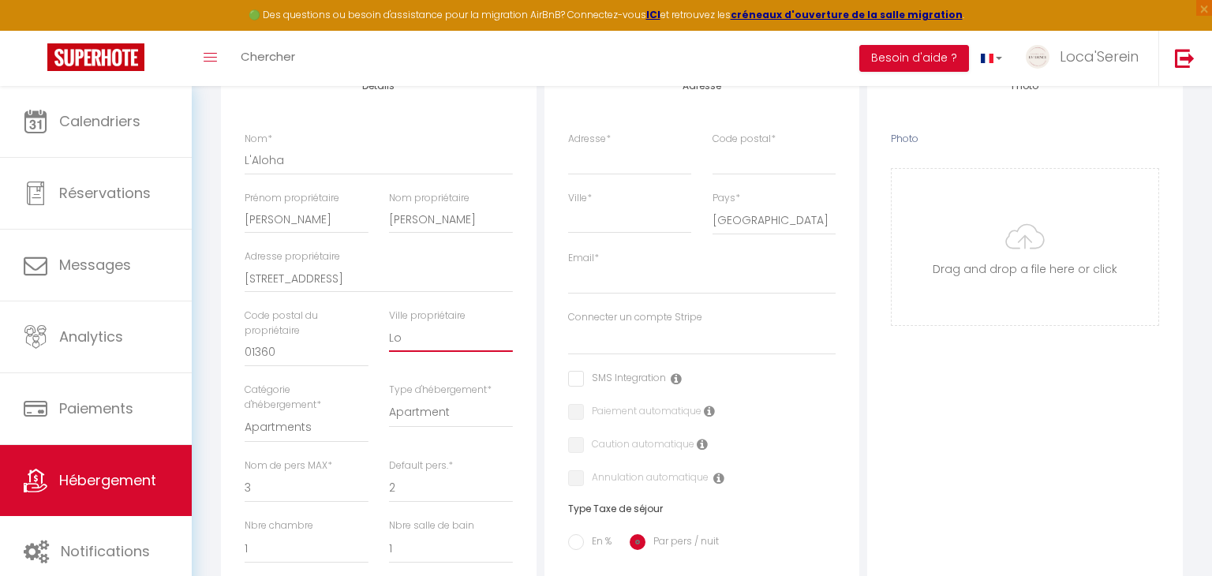
select select
checkbox input "false"
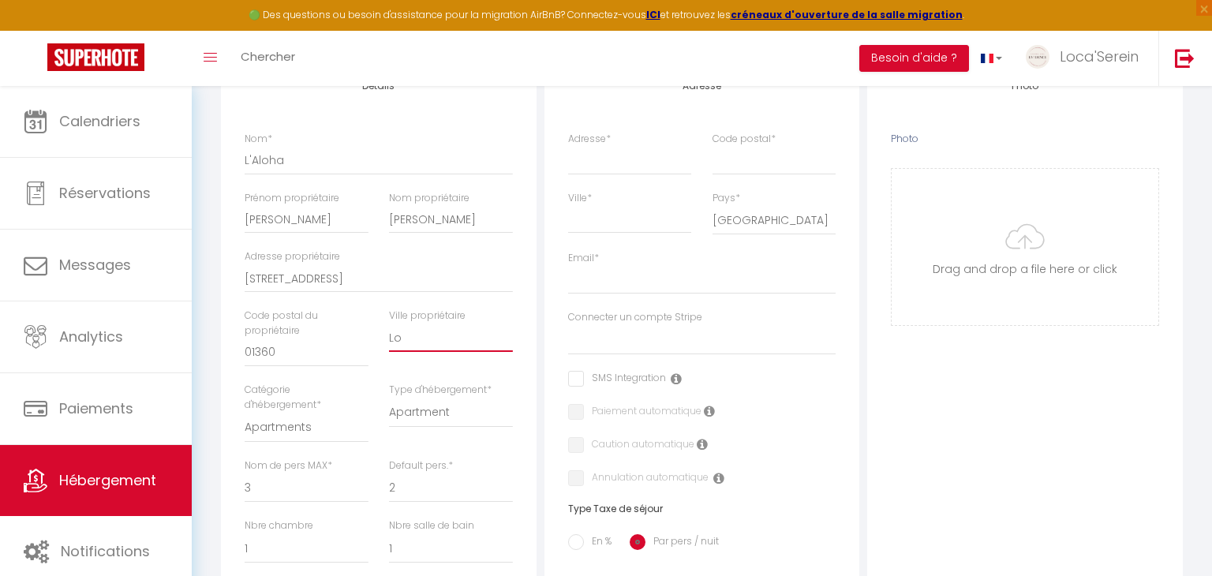
select select
type input "Loy"
select select
checkbox input "false"
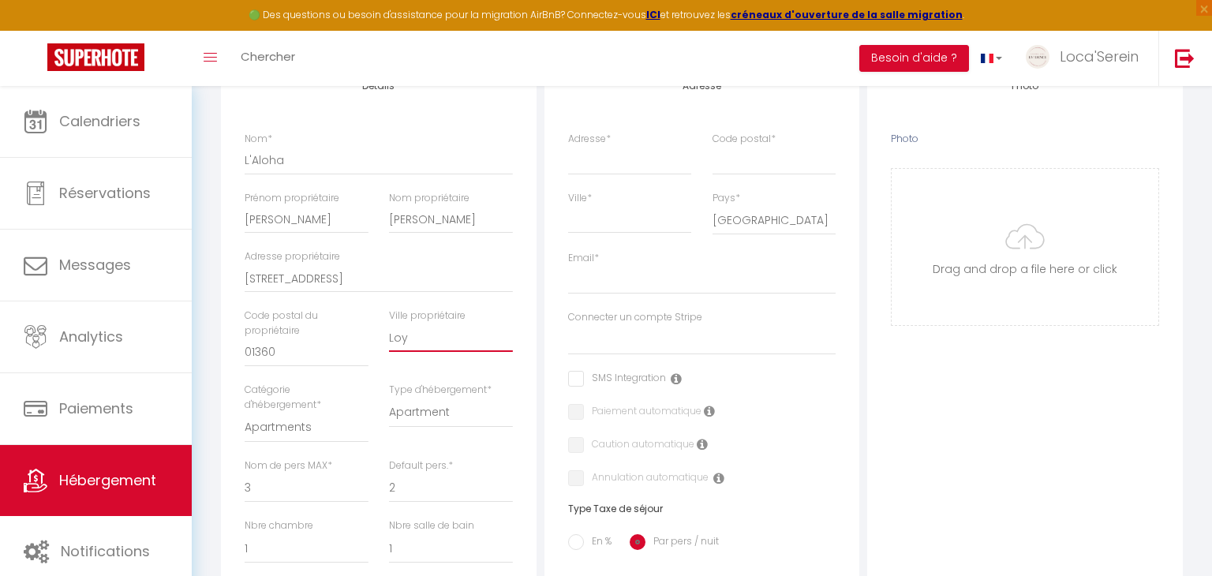
checkbox input "false"
select select
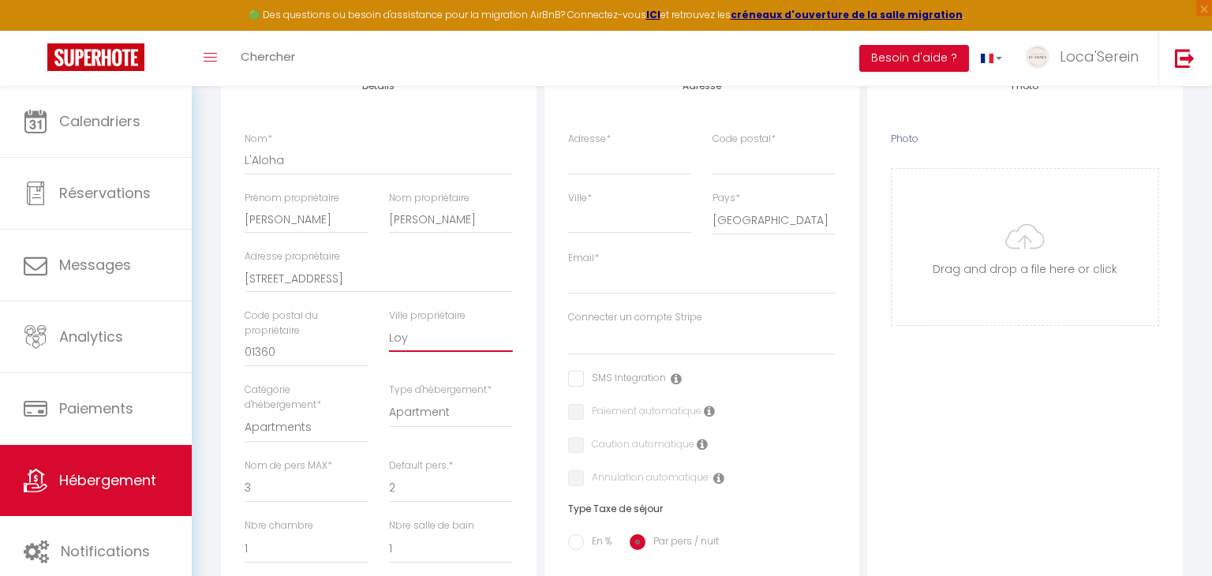
type input "Loye"
select select
checkbox input "false"
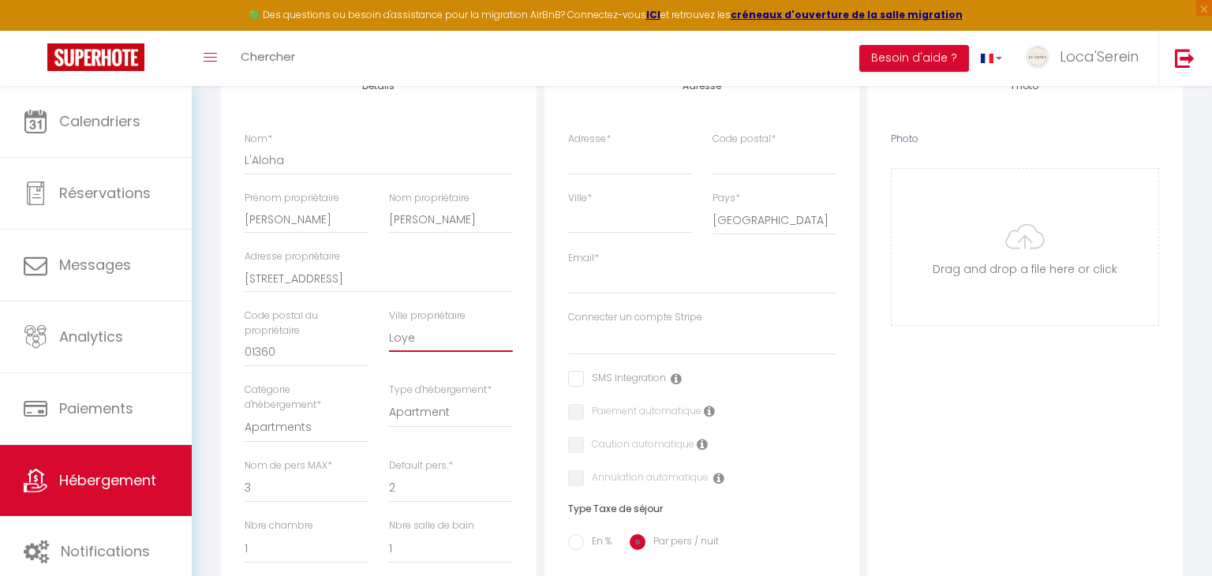
checkbox input "false"
select select
type input "Loyer"
select select
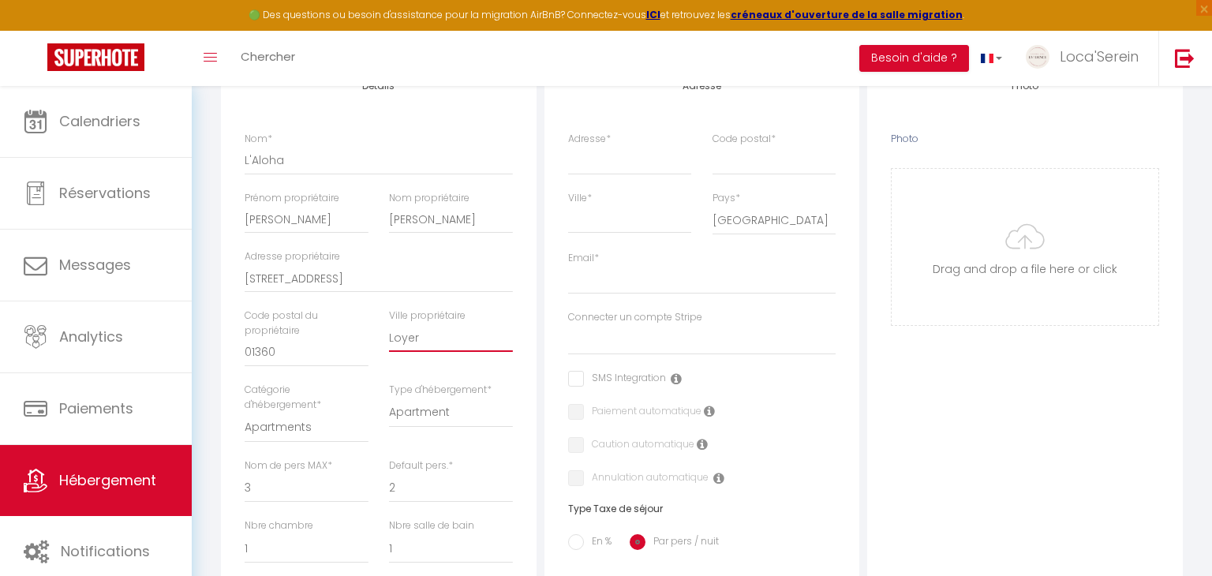
checkbox input "false"
select select
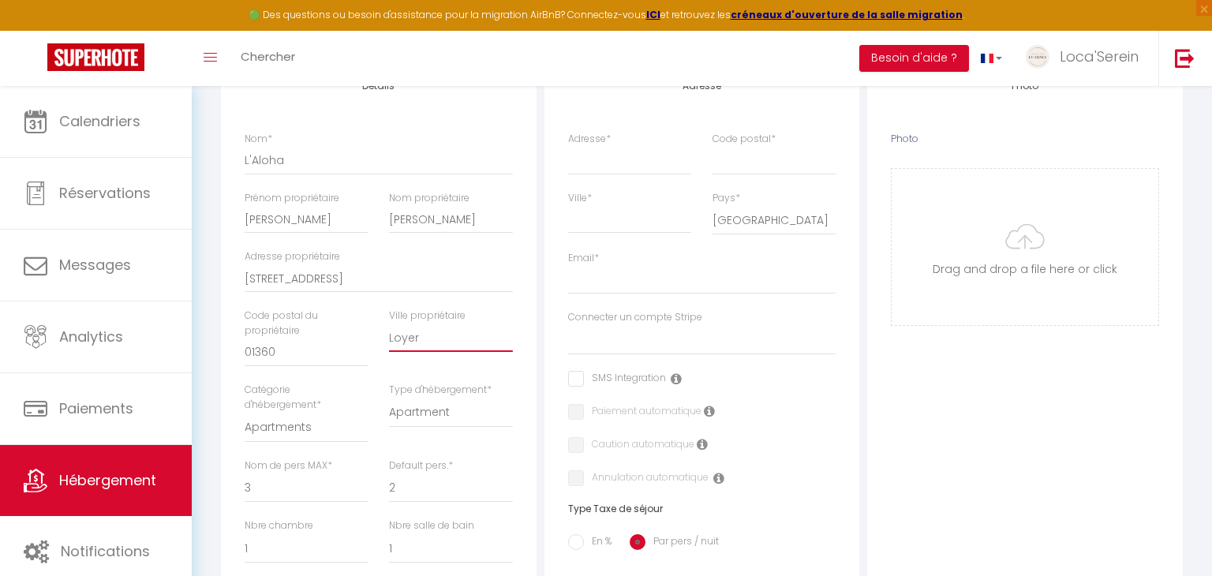
select select
type input "Loye"
select select
checkbox input "false"
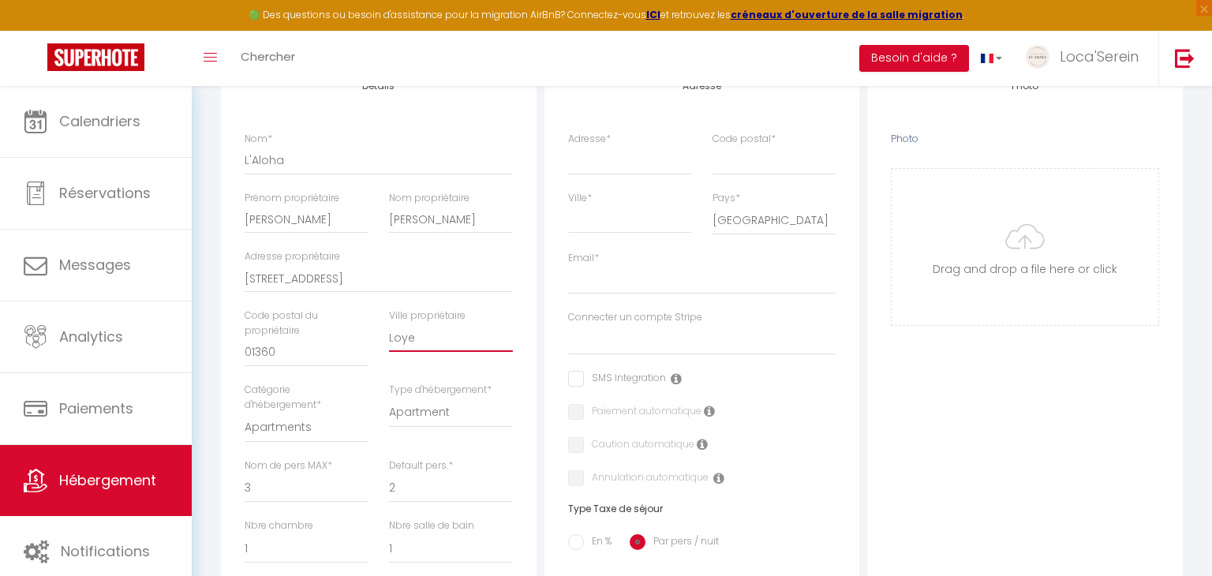
checkbox input "false"
select select
type input "Loyet"
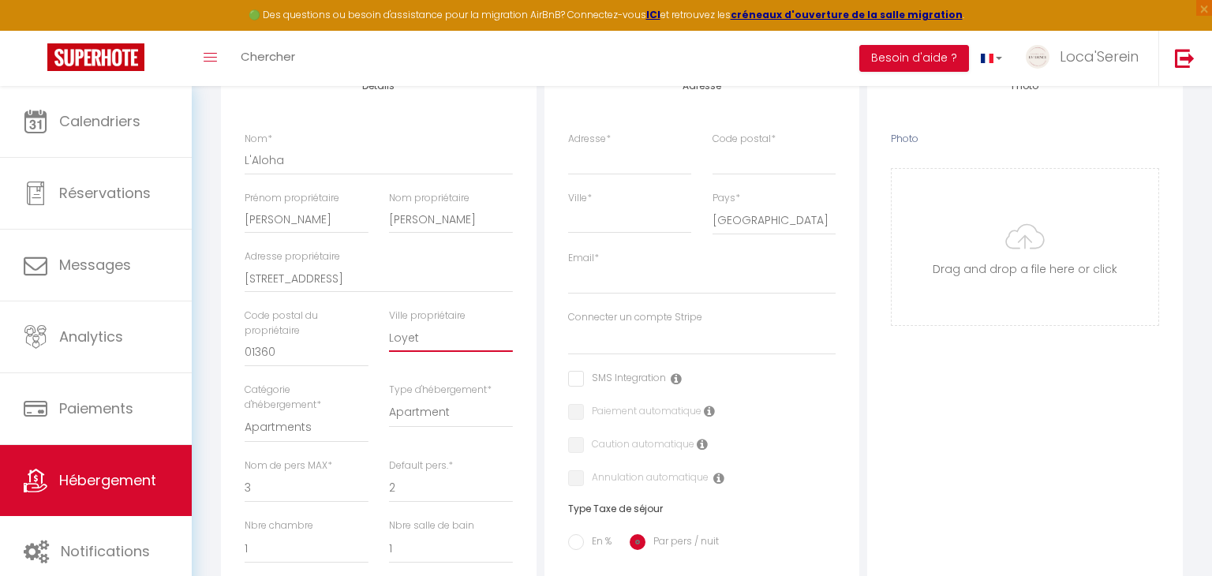
select select
checkbox input "false"
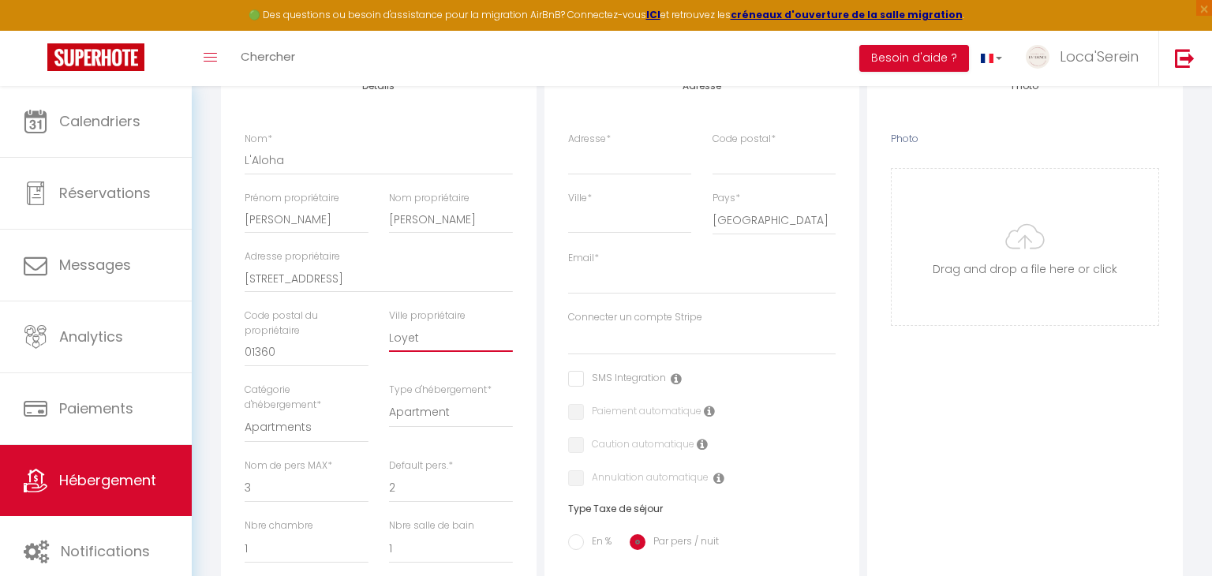
select select
type input "Loyett"
select select
checkbox input "false"
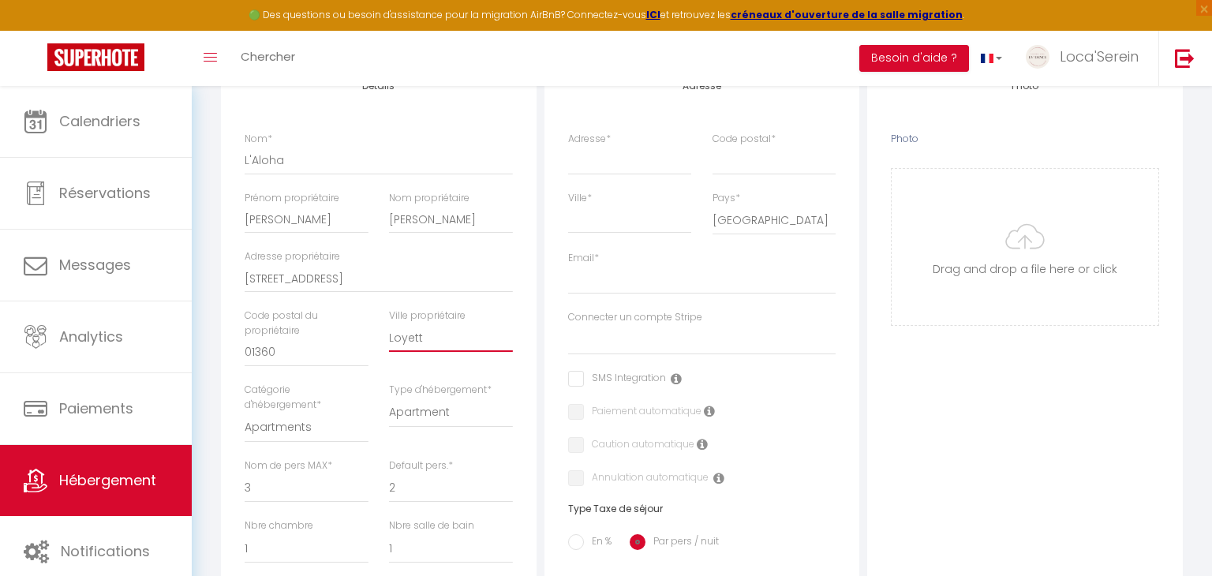
checkbox input "false"
select select
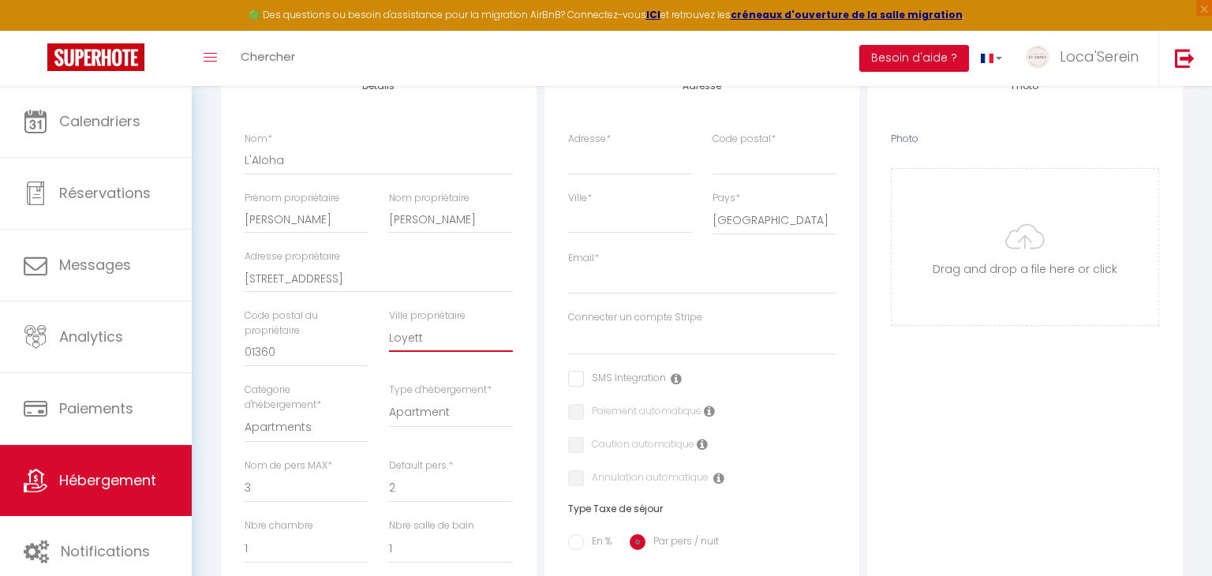
type input "Loyette"
select select
checkbox input "false"
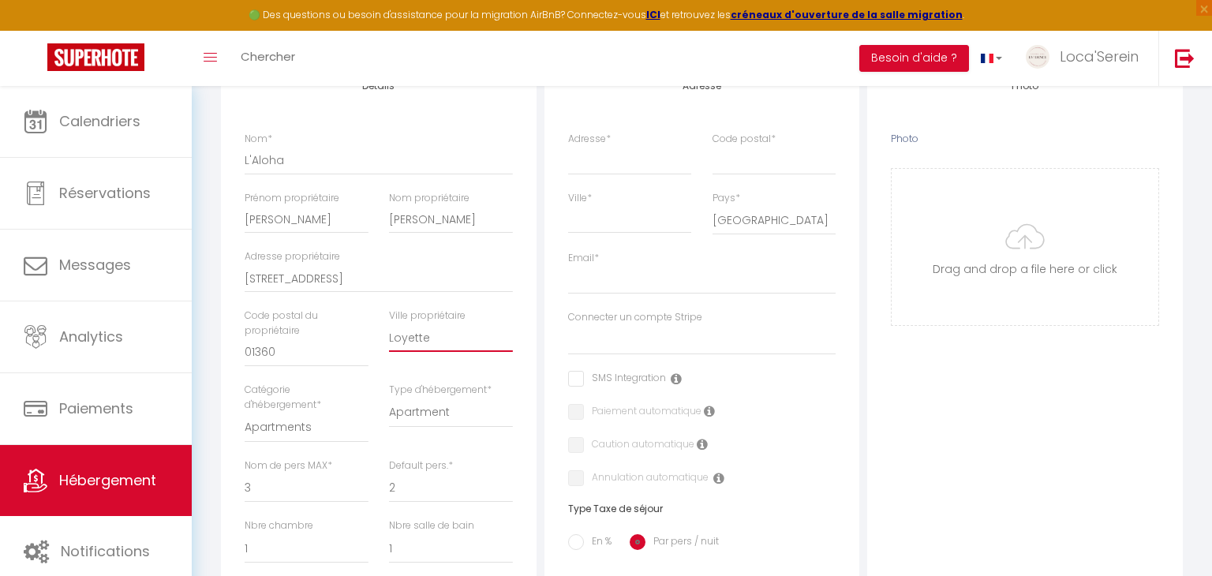
checkbox input "false"
select select
type input "Loyettes"
select select
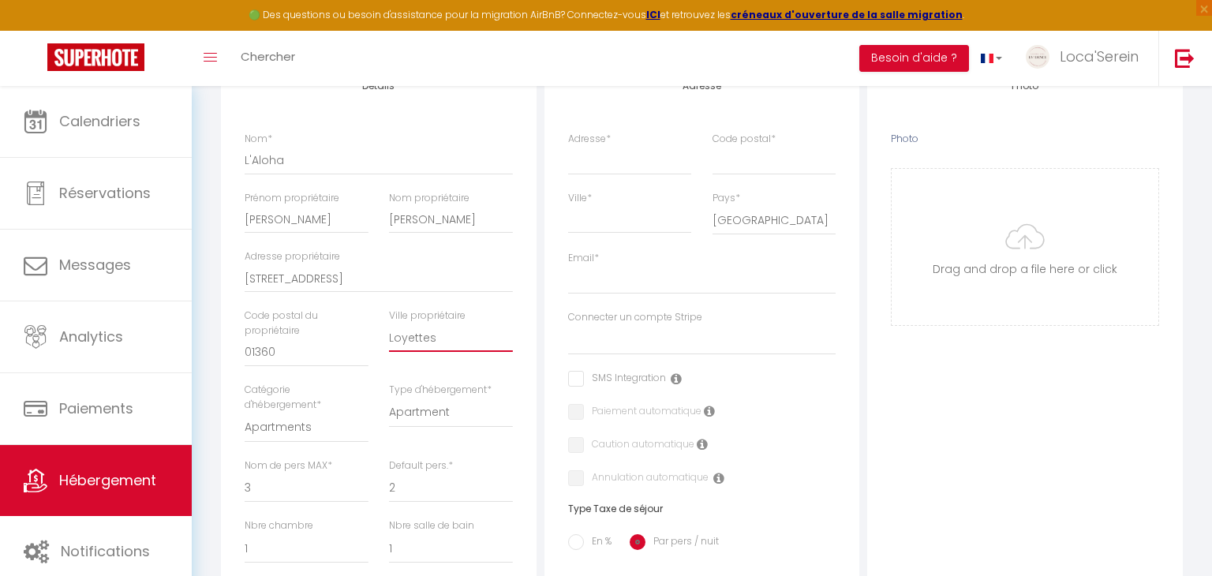
checkbox input "false"
select select
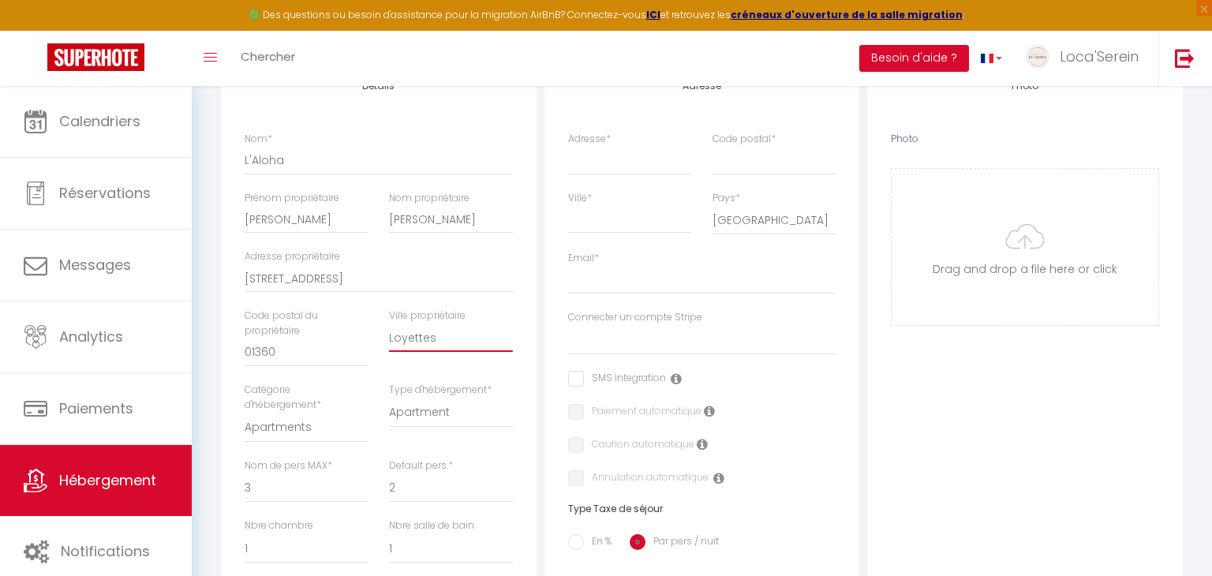
select select
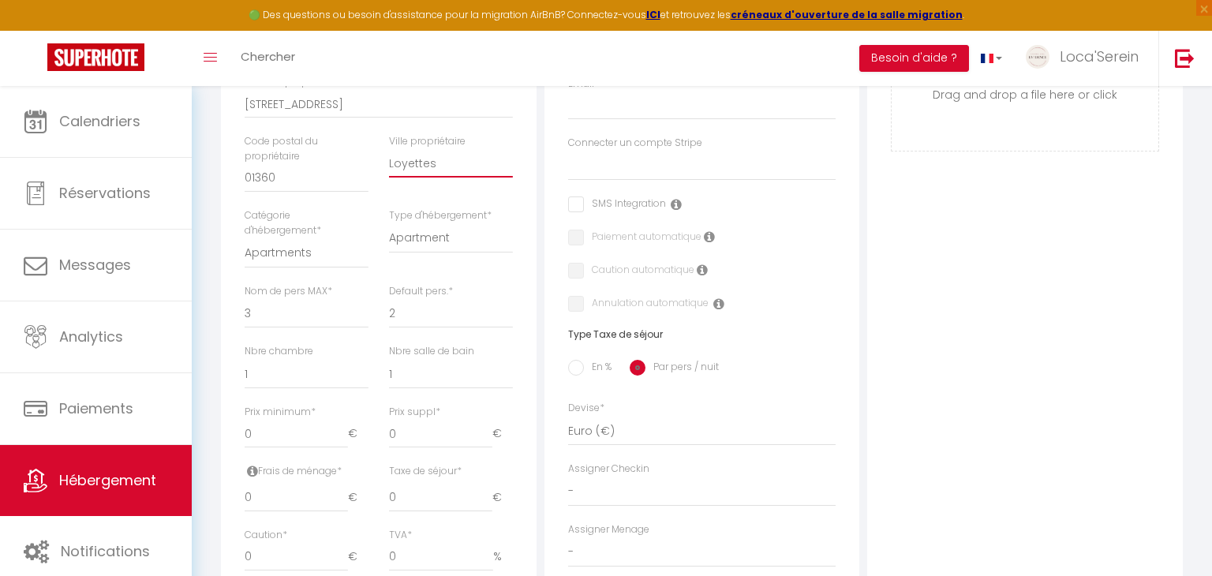
scroll to position [468, 0]
type input "Loyettes"
click at [316, 323] on select "1 2 3 4 5 6 7 8 9 10 11 12 13 14" at bounding box center [307, 312] width 124 height 30
select select "4"
click at [245, 297] on select "1 2 3 4 5 6 7 8 9 10 11 12 13 14" at bounding box center [307, 312] width 124 height 30
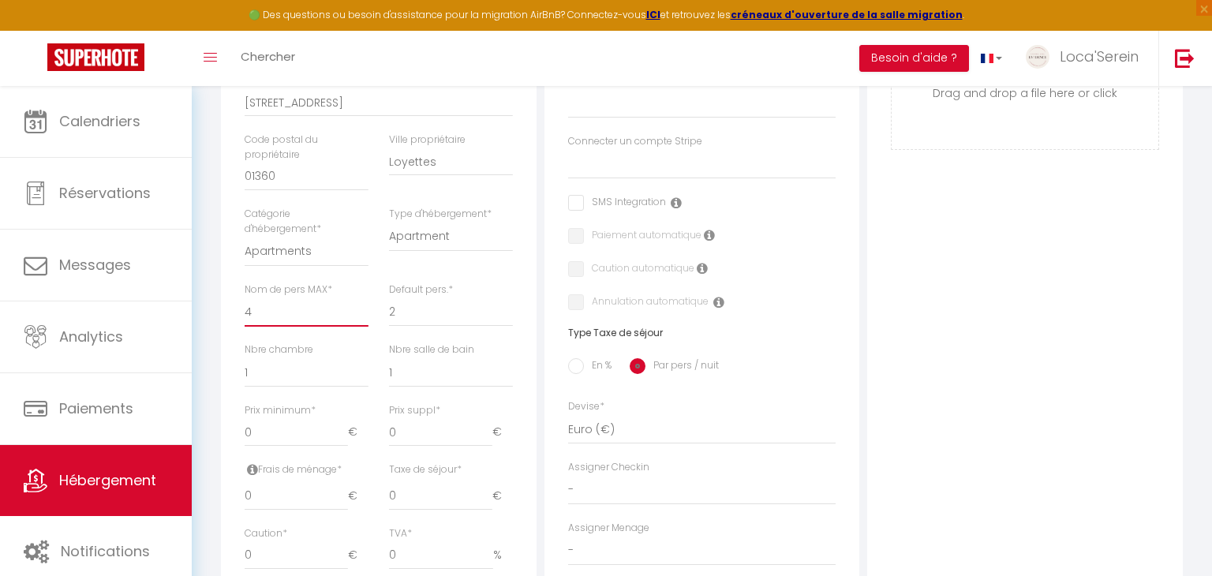
select select
checkbox input "false"
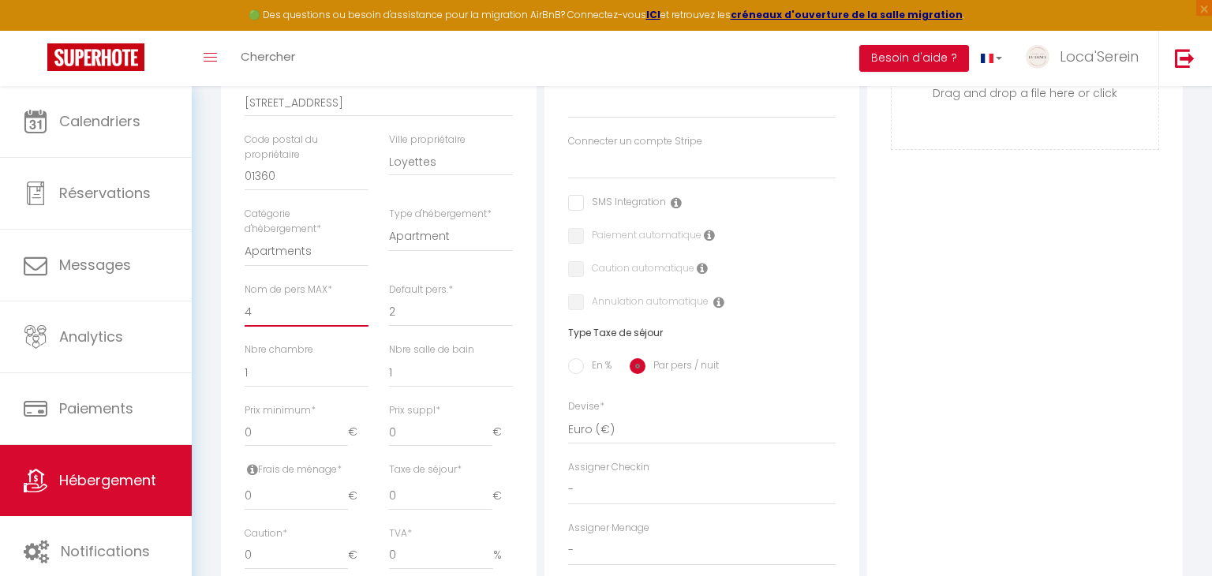
select select
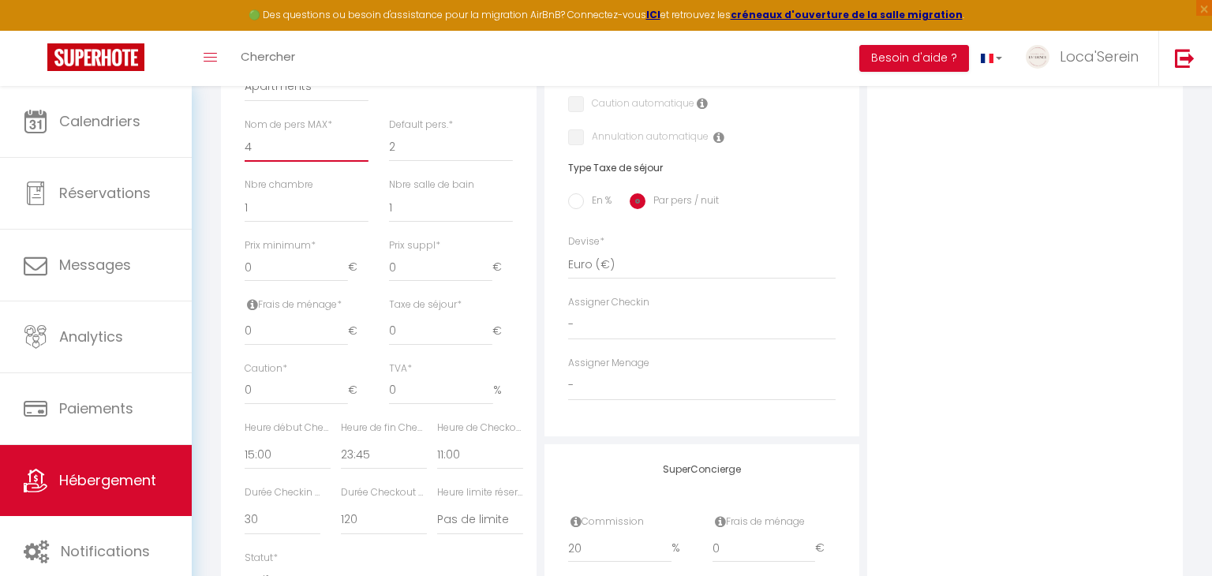
scroll to position [637, 0]
click at [245, 260] on input "0" at bounding box center [296, 263] width 103 height 28
type input "50"
select select
checkbox input "false"
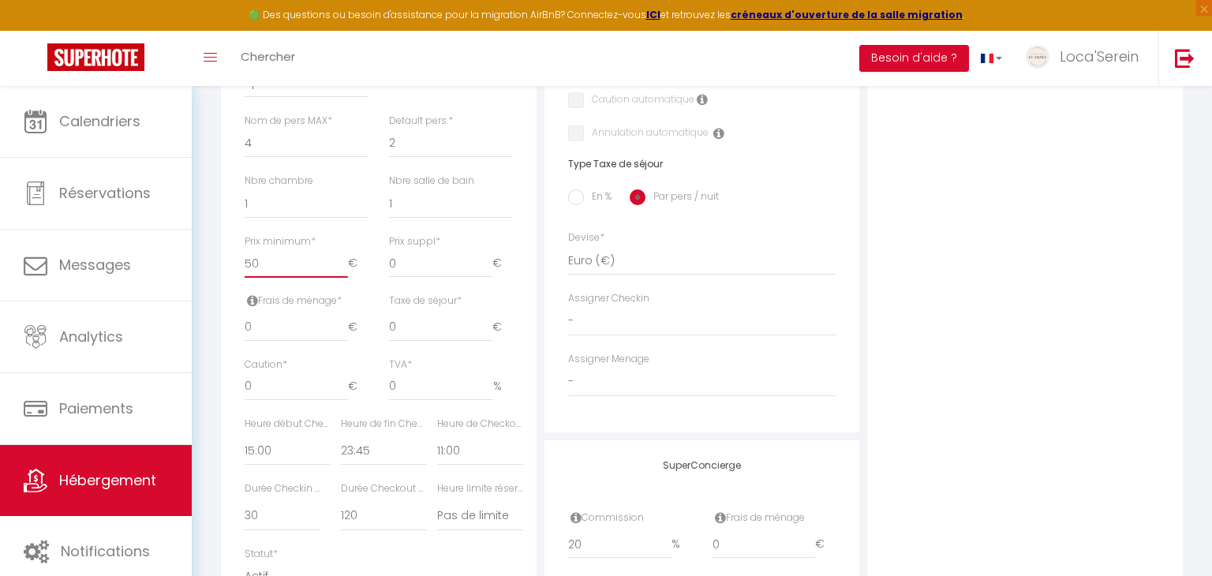
checkbox input "false"
select select
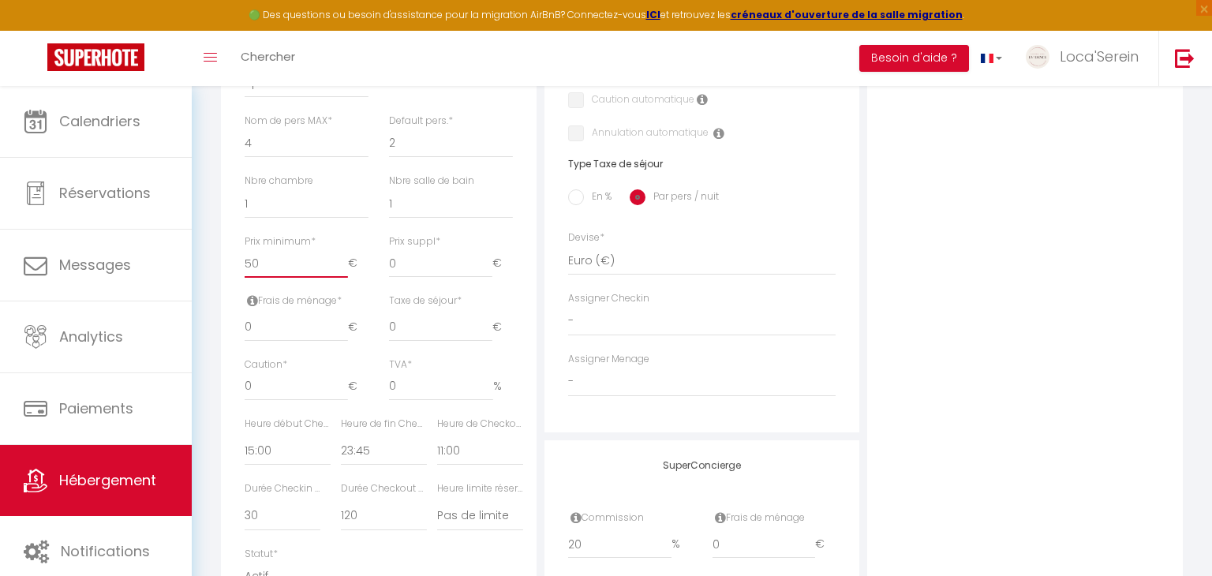
type input "50"
click at [400, 264] on input "0" at bounding box center [440, 263] width 103 height 28
select select
checkbox input "false"
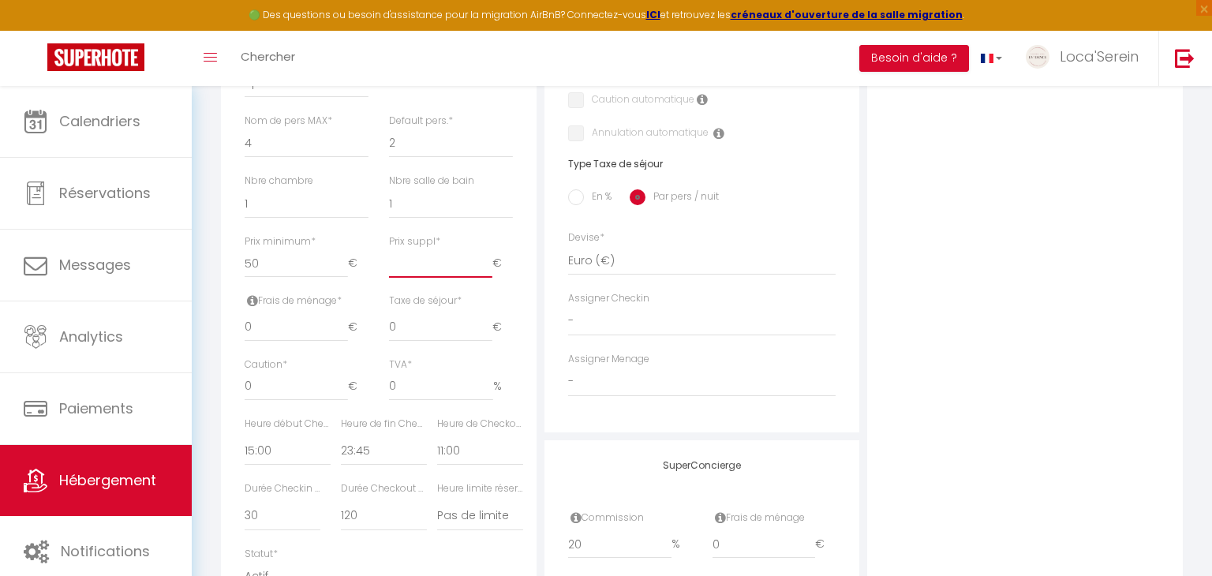
checkbox input "false"
select select
type input "1"
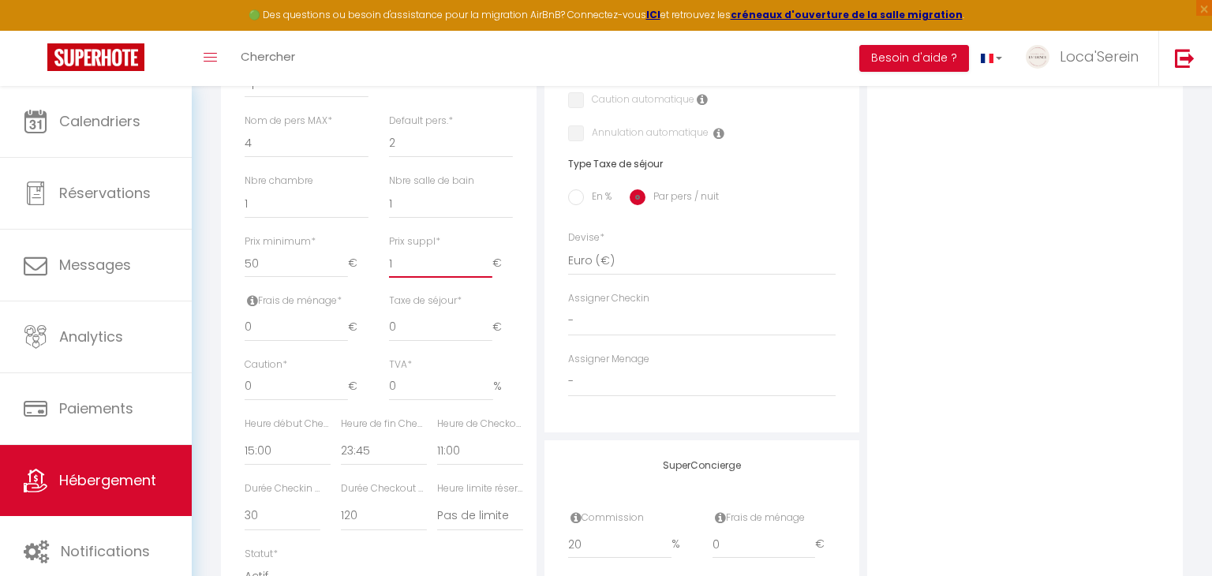
select select
checkbox input "false"
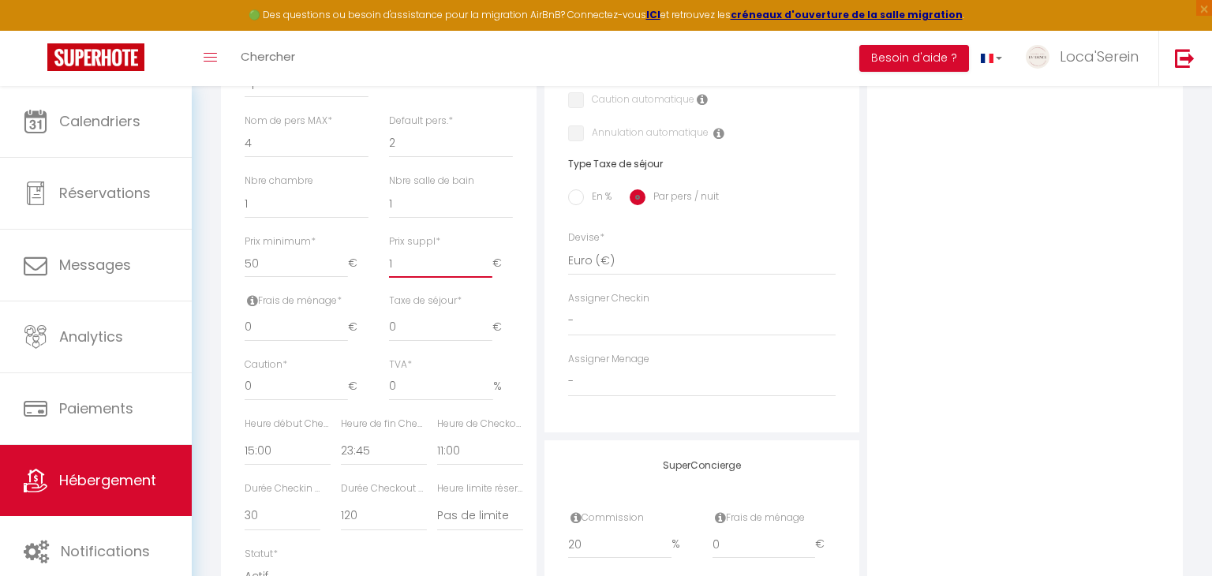
select select
type input "15"
select select
checkbox input "false"
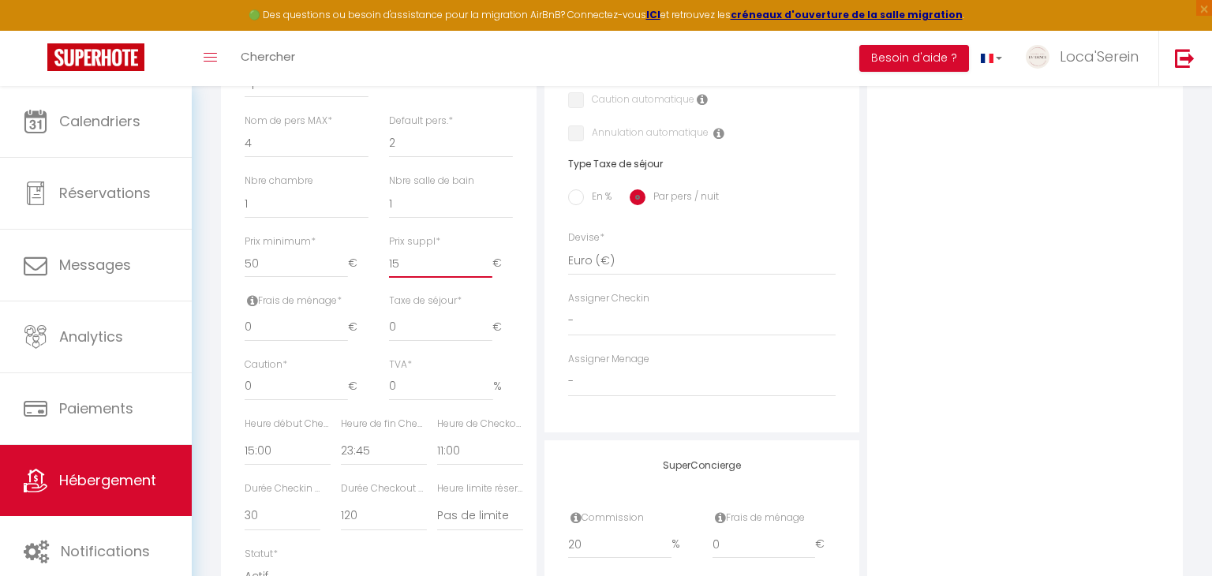
checkbox input "false"
select select
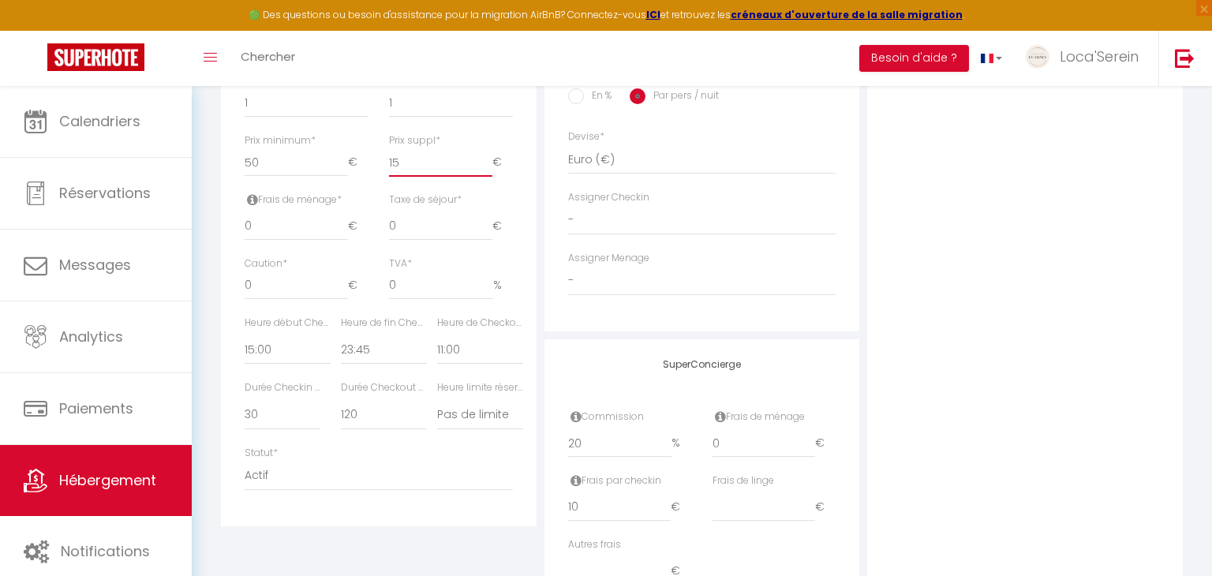
scroll to position [751, 0]
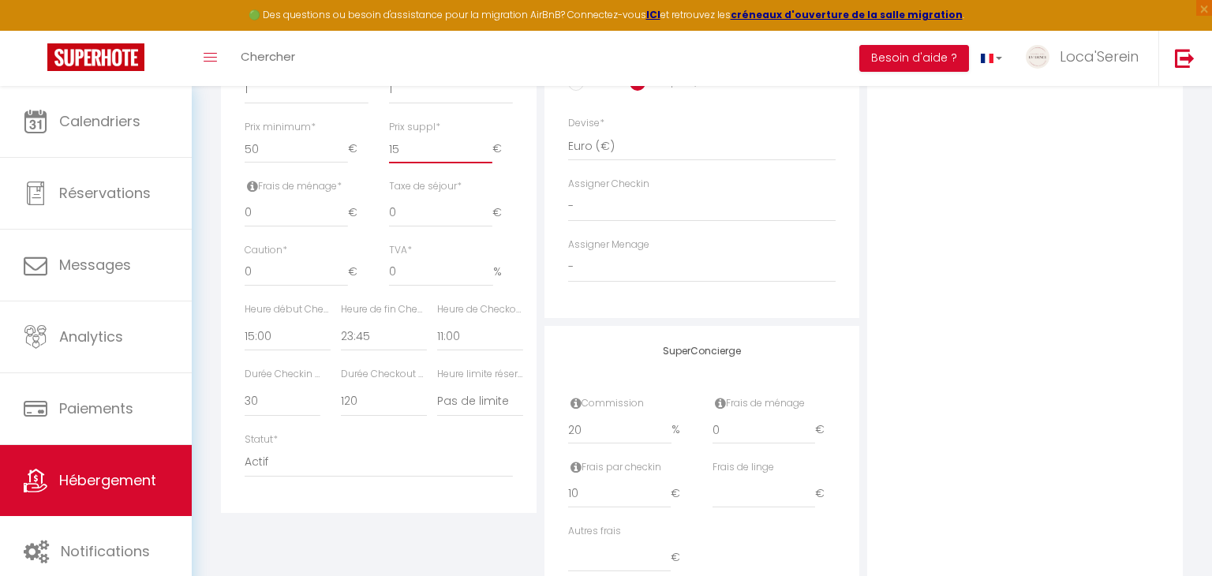
type input "15"
click at [261, 217] on input "0" at bounding box center [296, 213] width 103 height 28
select select
checkbox input "false"
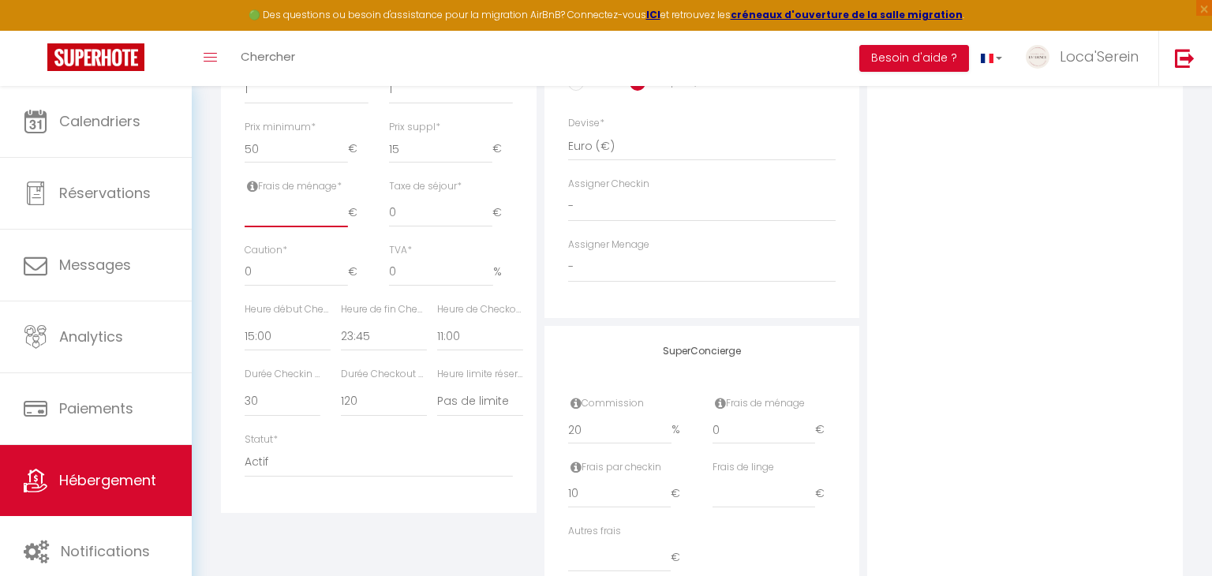
checkbox input "false"
select select
type input "2"
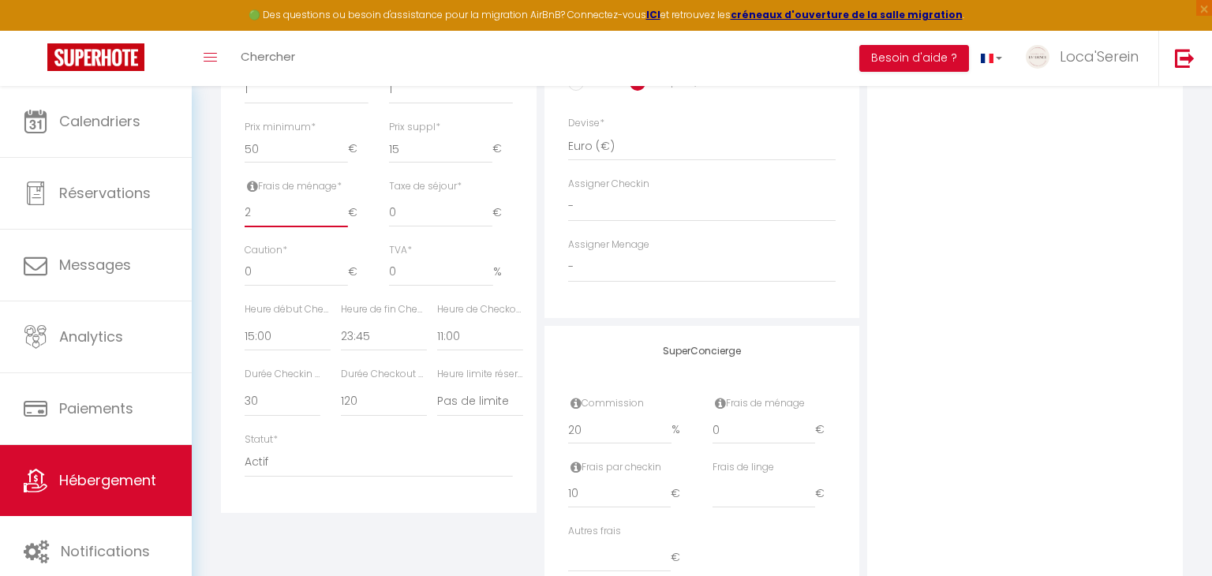
select select
checkbox input "false"
click at [246, 271] on input "0" at bounding box center [296, 272] width 103 height 28
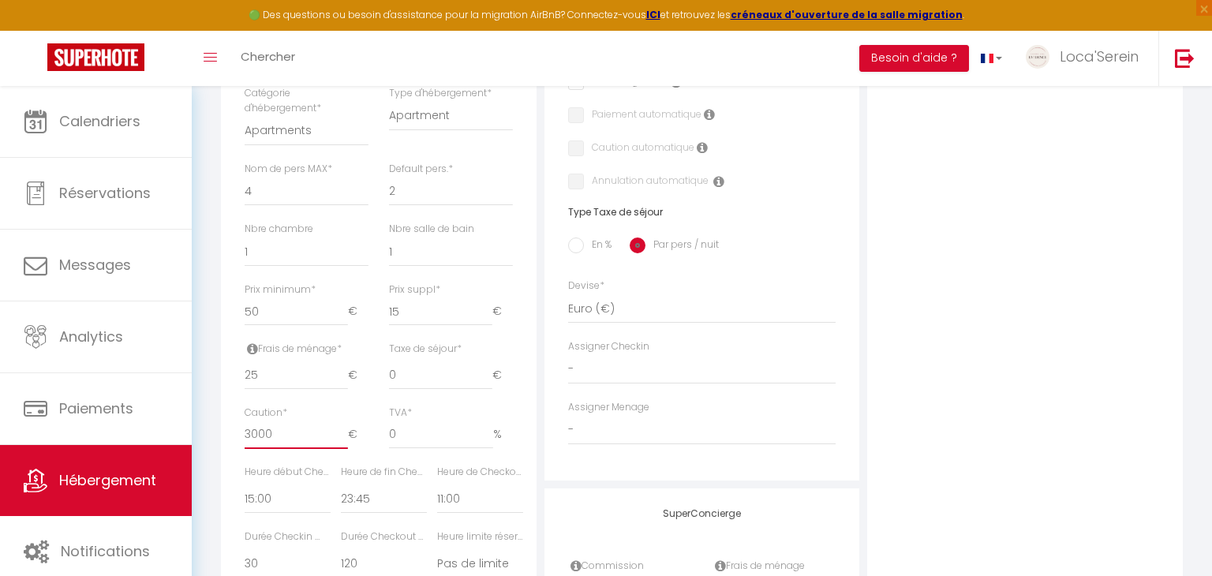
scroll to position [588, 0]
click at [577, 236] on div "En % Par pers / nuit" at bounding box center [702, 246] width 268 height 33
click at [579, 248] on input "En %" at bounding box center [576, 246] width 16 height 16
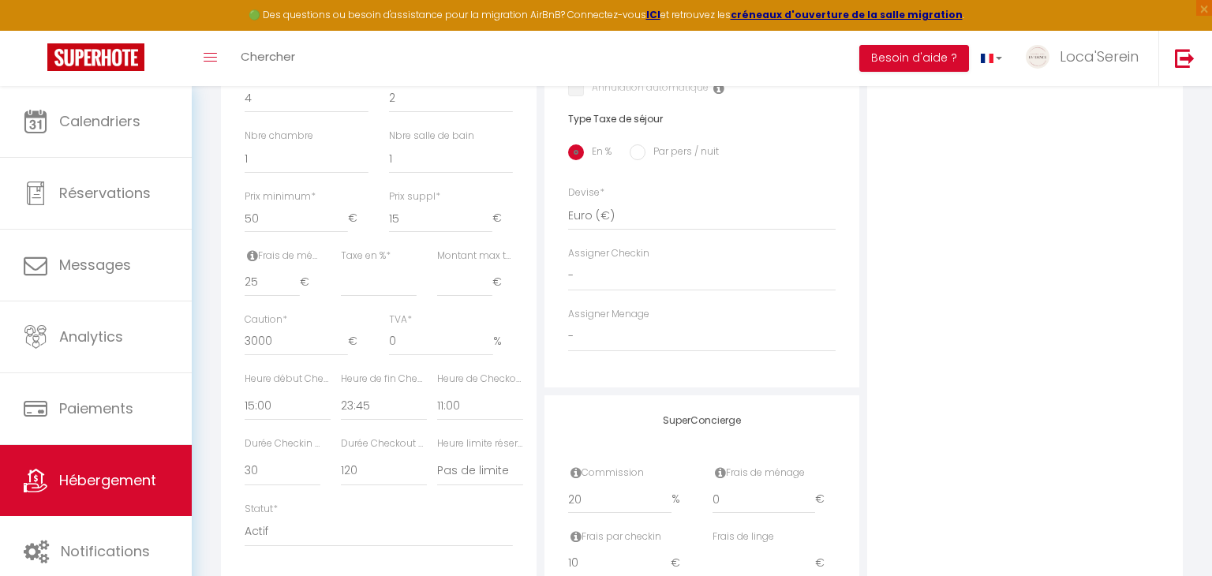
scroll to position [686, 0]
click at [391, 282] on input "Taxe en % *" at bounding box center [379, 278] width 76 height 28
click at [436, 277] on div "Montant max taxe séjour * €" at bounding box center [475, 277] width 96 height 64
click at [445, 278] on input "Montant max taxe séjour *" at bounding box center [464, 278] width 55 height 28
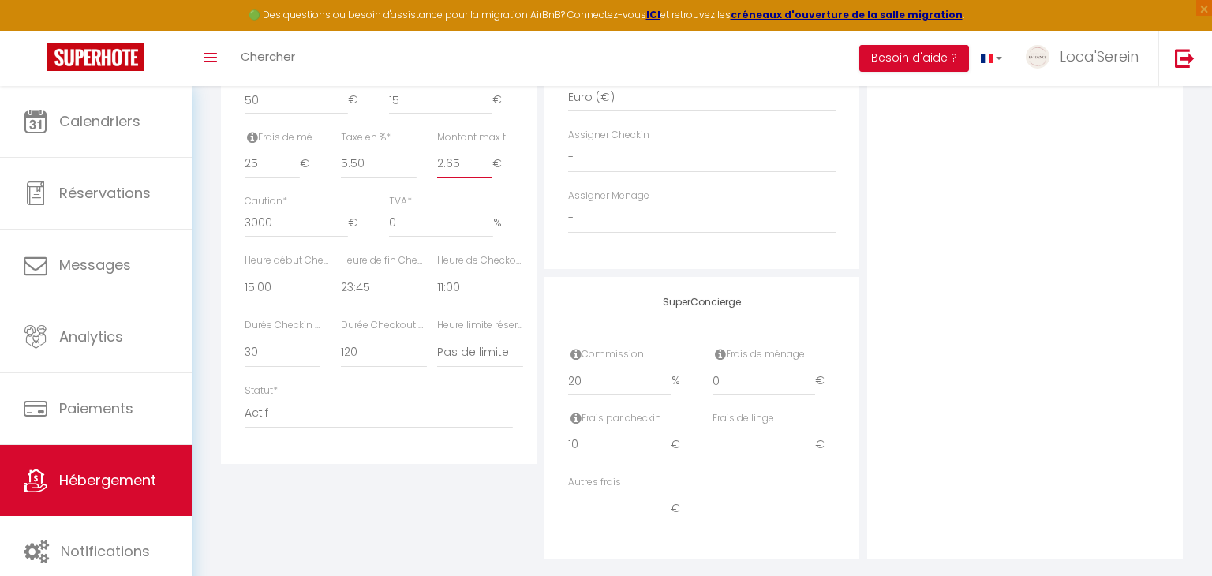
scroll to position [805, 0]
click at [301, 215] on input "3000" at bounding box center [296, 218] width 103 height 28
click at [277, 273] on select "00:00 00:15 00:30 00:45 01:00 01:15 01:30 01:45 02:00 02:15 02:30 02:45 03:00" at bounding box center [288, 283] width 86 height 30
click at [245, 268] on select "00:00 00:15 00:30 00:45 01:00 01:15 01:30 01:45 02:00 02:15 02:30 02:45 03:00" at bounding box center [288, 283] width 86 height 30
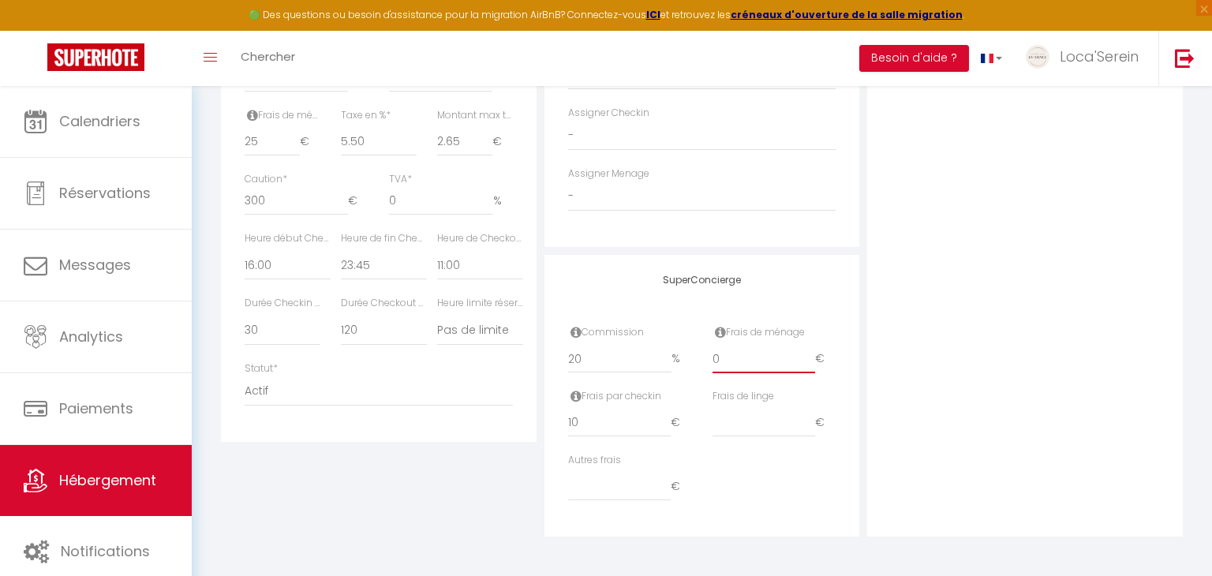
click at [724, 361] on input "0" at bounding box center [764, 359] width 103 height 28
click at [650, 410] on input "10" at bounding box center [619, 423] width 103 height 28
click at [1013, 269] on div "Photo Photo Drag and drop a file here or click Ooops, something wrong appended.…" at bounding box center [1025, 33] width 316 height 1006
click at [633, 420] on input "00" at bounding box center [619, 423] width 103 height 28
click at [953, 223] on div "Photo Photo Drag and drop a file here or click Ooops, something wrong appended.…" at bounding box center [1025, 33] width 316 height 1006
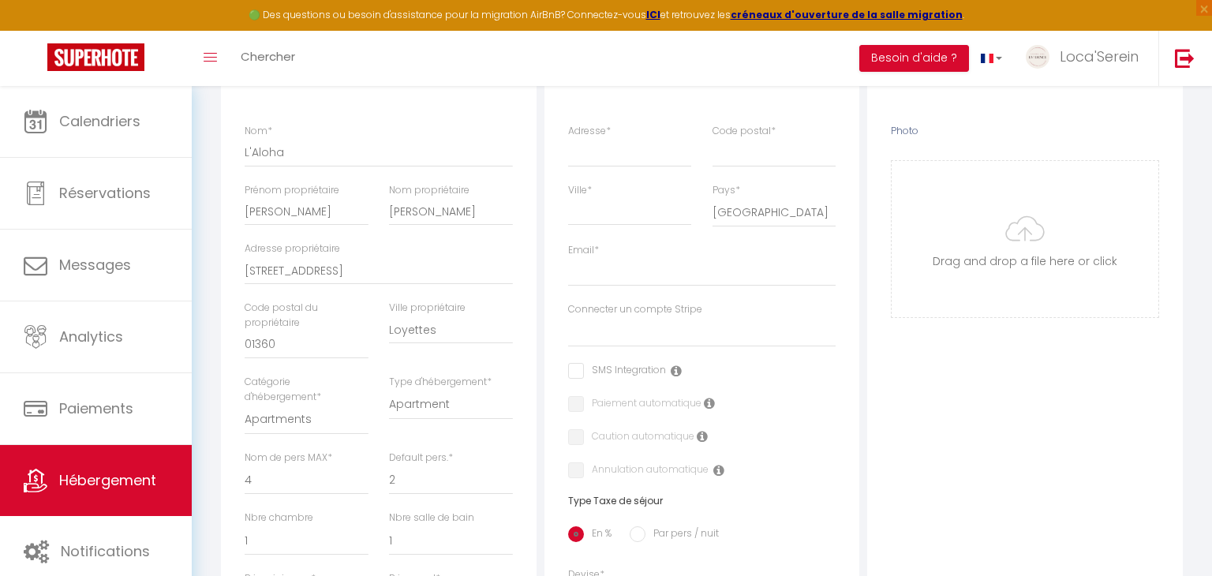
scroll to position [296, 0]
click at [642, 345] on select "LOPEZ Benicio et Manuel Comme une Evidence GENIN grégory CHAVANEL Florian FAUDE…" at bounding box center [702, 336] width 268 height 30
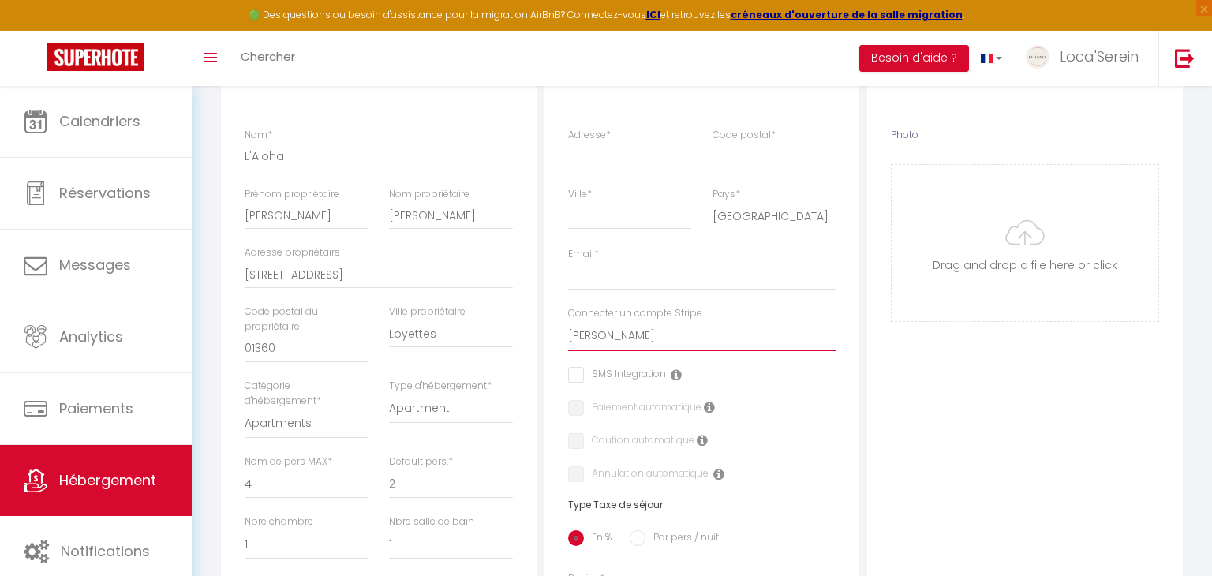
click at [568, 321] on select "LOPEZ Benicio et Manuel Comme une Evidence GENIN grégory CHAVANEL Florian FAUDE…" at bounding box center [702, 336] width 268 height 30
click at [602, 155] on input "Adresse *" at bounding box center [630, 156] width 124 height 28
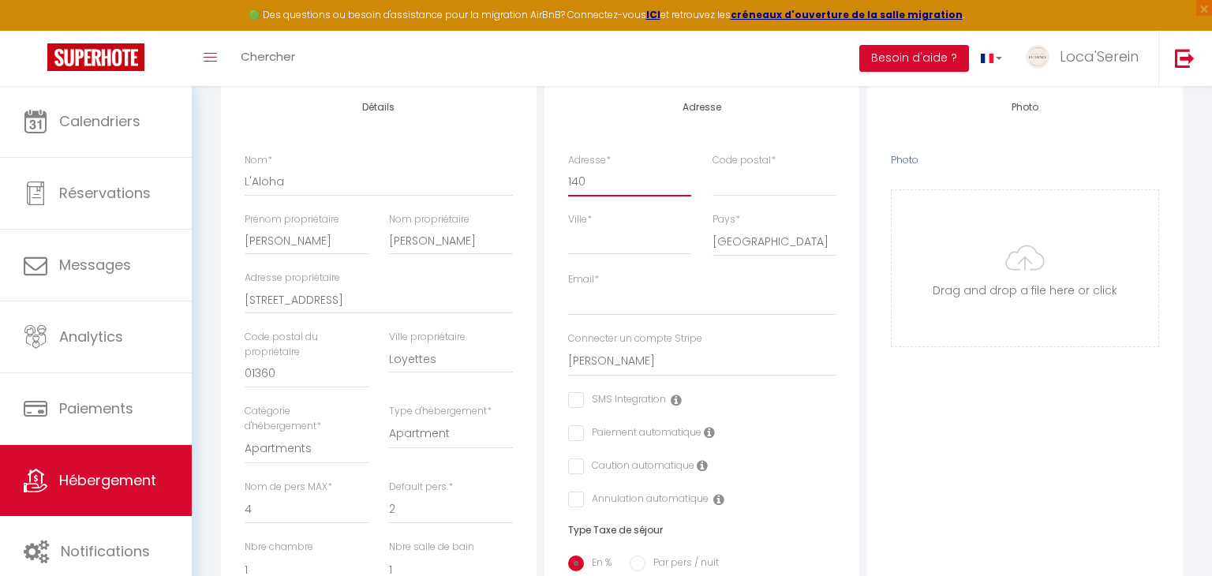
scroll to position [268, 0]
click at [596, 236] on input "Ville *" at bounding box center [630, 243] width 124 height 28
click at [605, 309] on input "Email *" at bounding box center [702, 304] width 268 height 28
click at [624, 308] on input "Email *" at bounding box center [702, 304] width 268 height 28
click at [953, 432] on div "Photo Photo Drag and drop a file here or click Ooops, something wrong appended.…" at bounding box center [1025, 587] width 316 height 1006
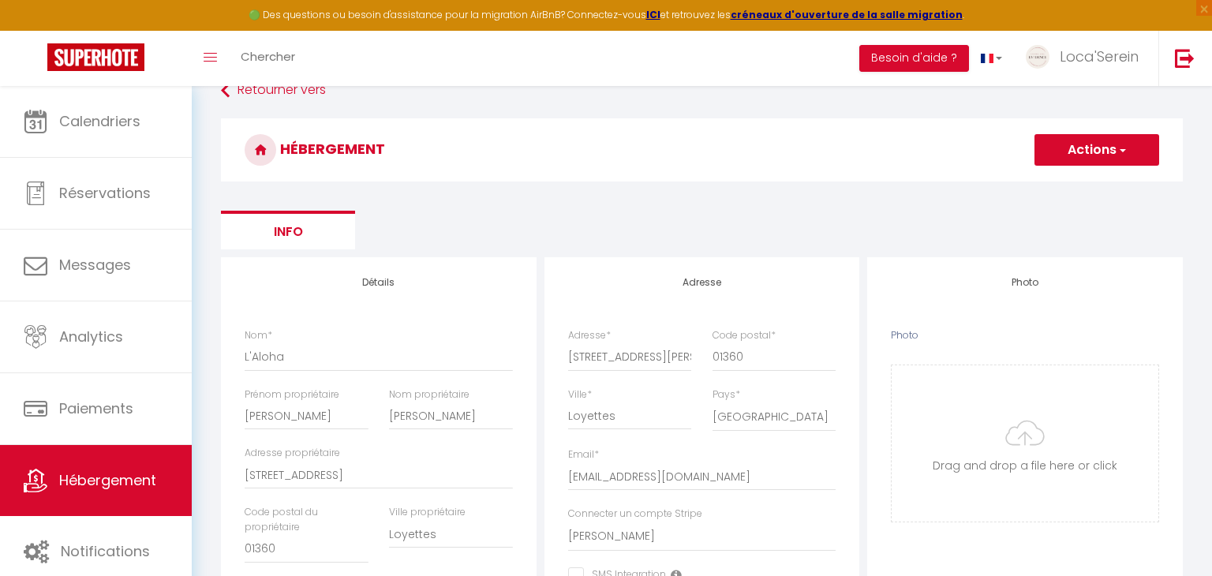
scroll to position [0, 0]
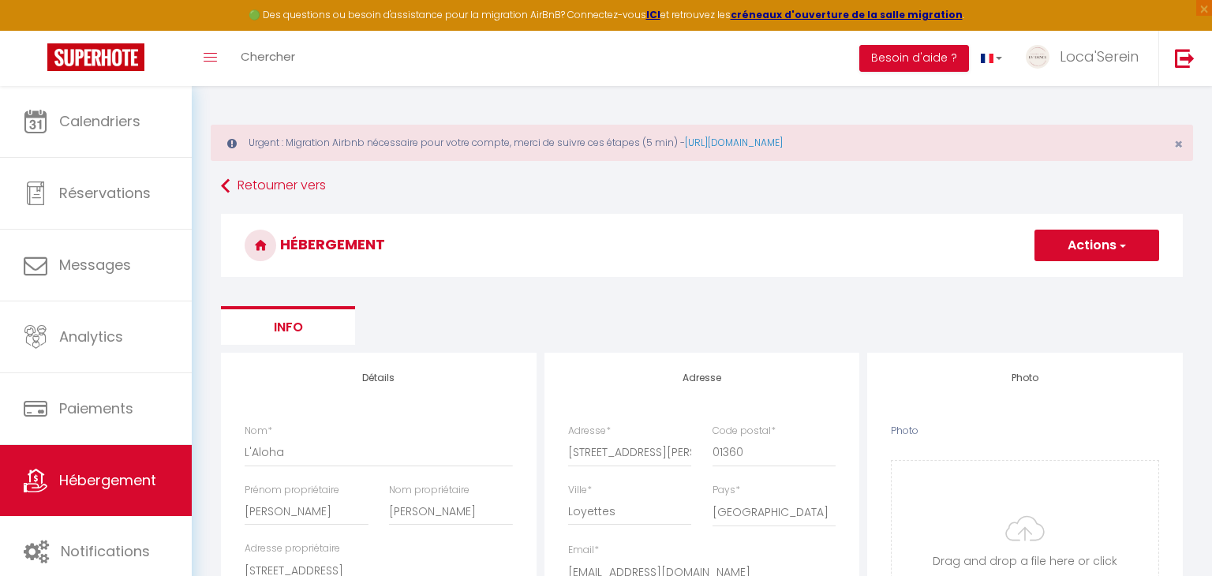
click at [1069, 256] on button "Actions" at bounding box center [1097, 246] width 125 height 32
click at [1073, 279] on input "Enregistrer" at bounding box center [1079, 280] width 58 height 16
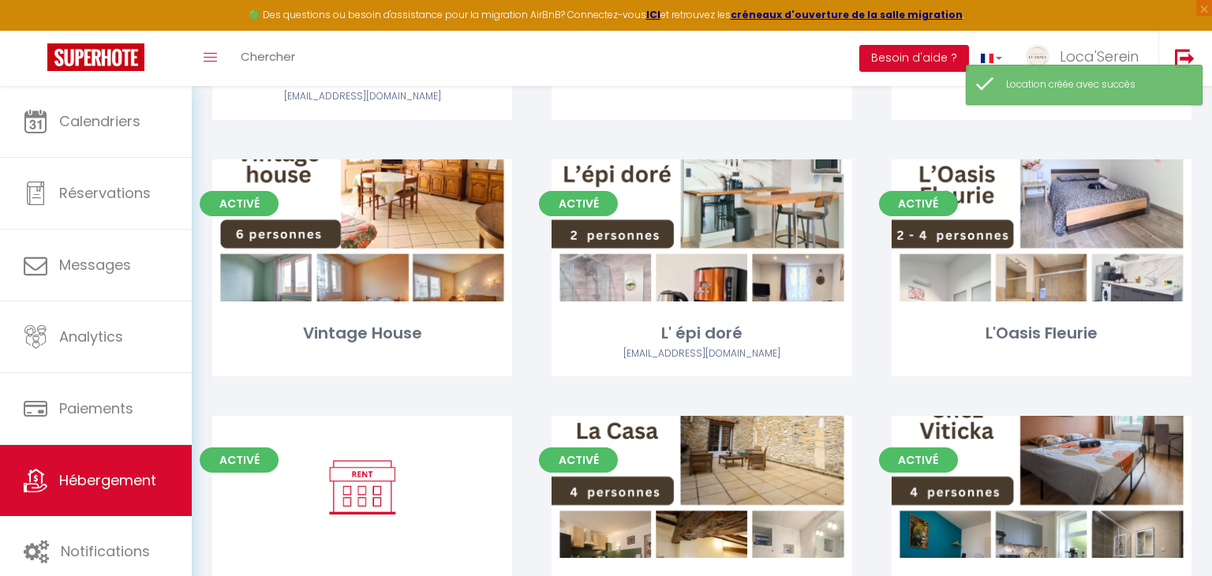
scroll to position [371, 0]
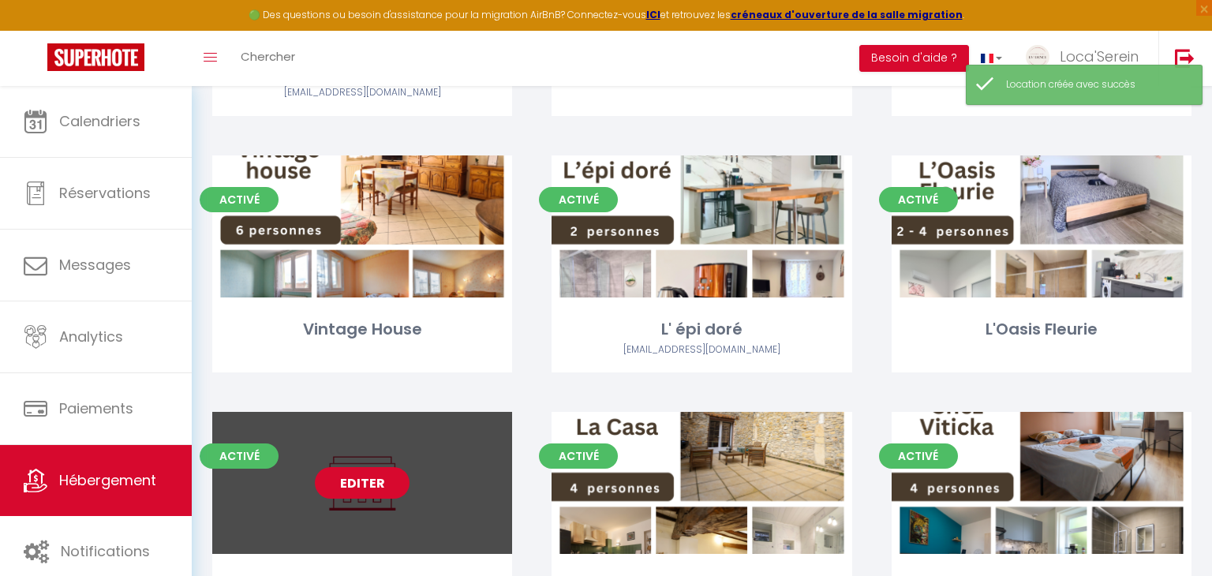
click at [334, 485] on link "Editer" at bounding box center [362, 483] width 95 height 32
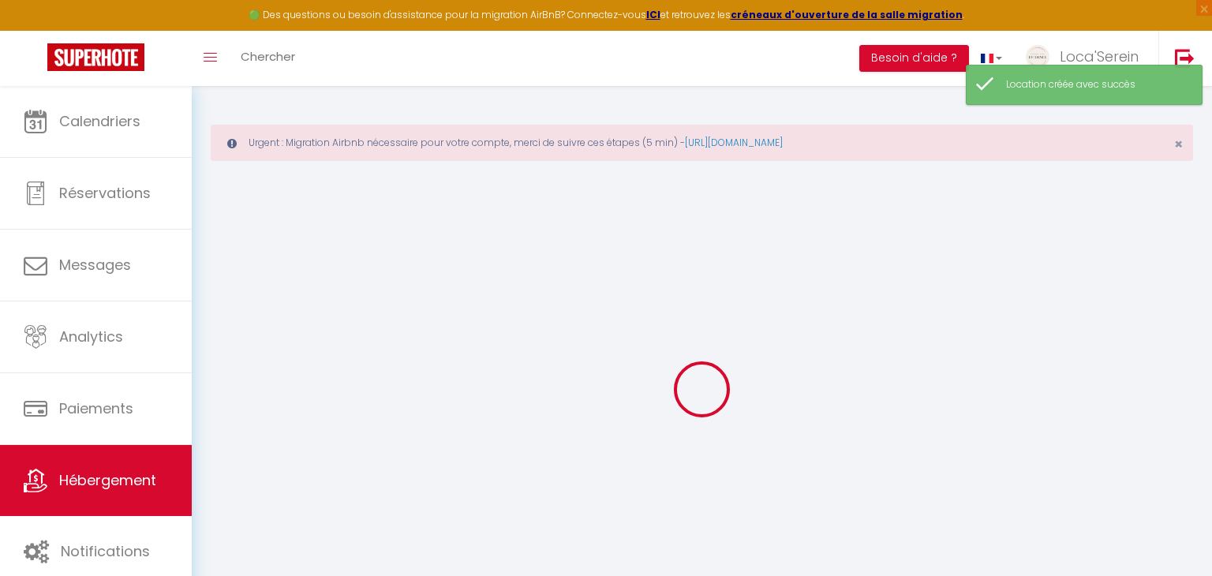
scroll to position [85, 0]
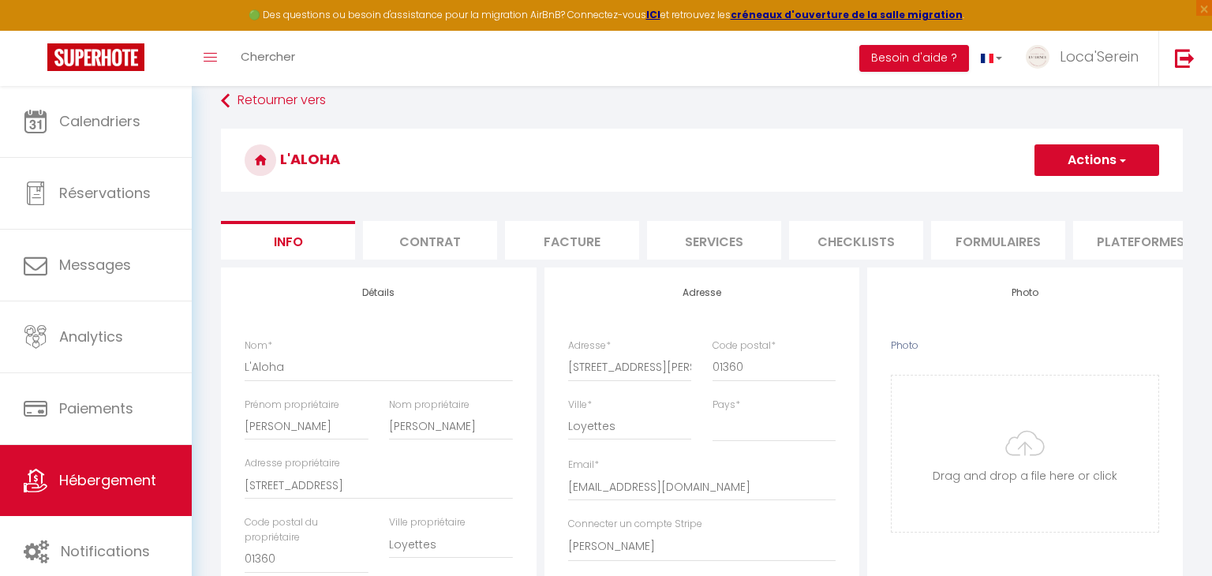
click at [1125, 232] on li "Plateformes" at bounding box center [1140, 240] width 134 height 39
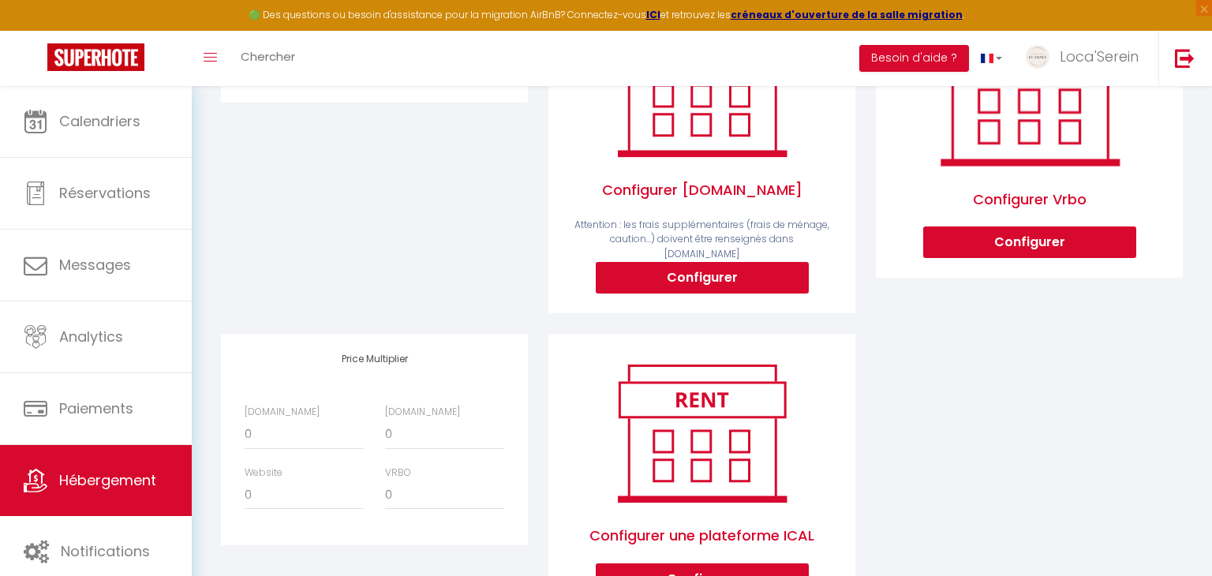
scroll to position [370, 0]
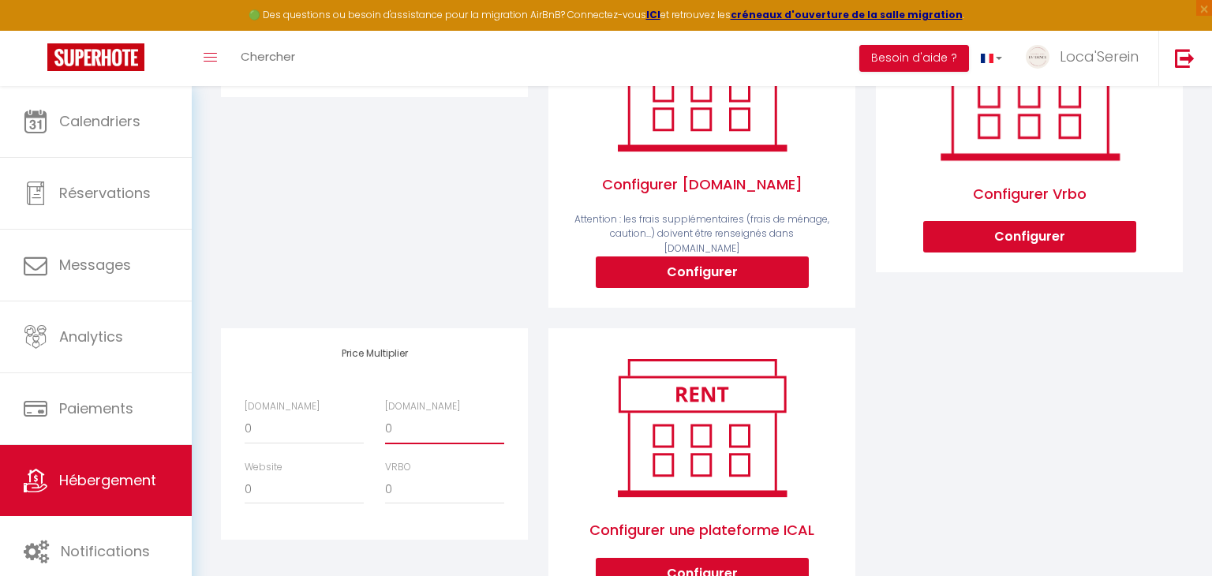
click at [438, 418] on select "0 + 1 % + 2 % + 3 % + 4 % + 5 % + 6 % + 7 % + 8 % + 9 %" at bounding box center [444, 429] width 119 height 30
click at [385, 414] on select "0 + 1 % + 2 % + 3 % + 4 % + 5 % + 6 % + 7 % + 8 % + 9 %" at bounding box center [444, 429] width 119 height 30
click at [660, 260] on button "Configurer" at bounding box center [702, 273] width 213 height 32
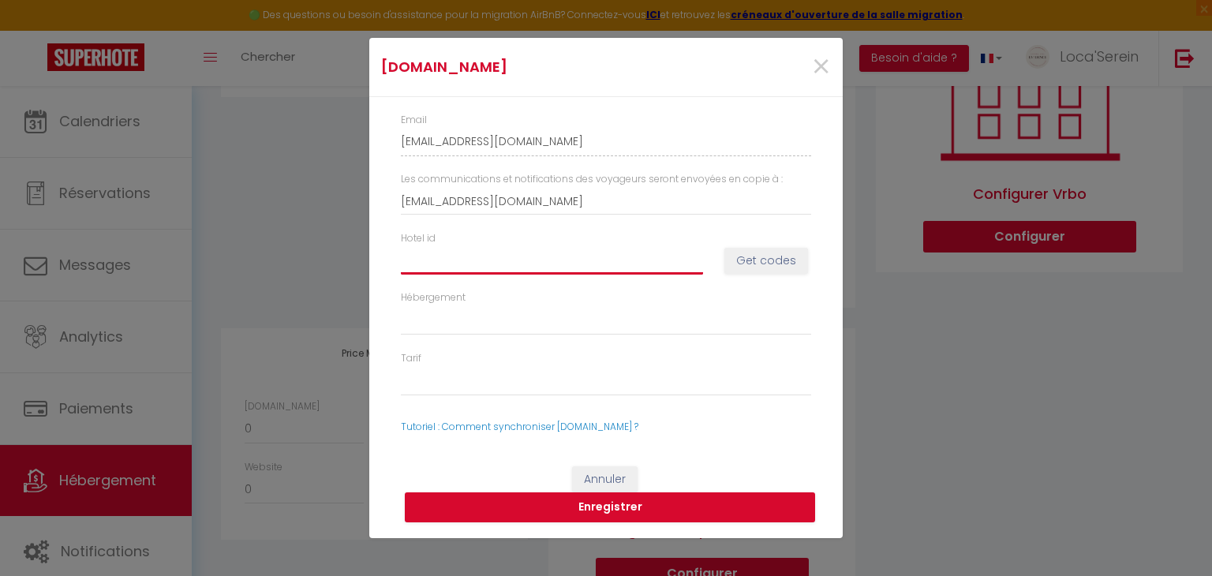
click at [557, 257] on input "Hotel id" at bounding box center [552, 260] width 302 height 28
paste input "14918029"
click at [756, 262] on button "Get codes" at bounding box center [767, 261] width 84 height 27
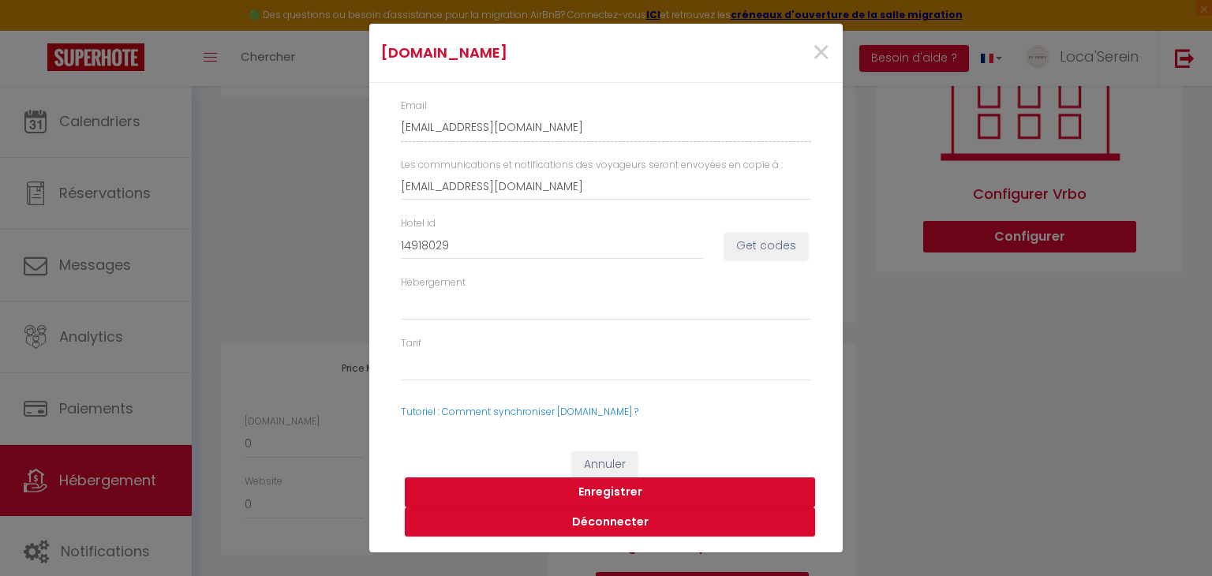
scroll to position [421, 0]
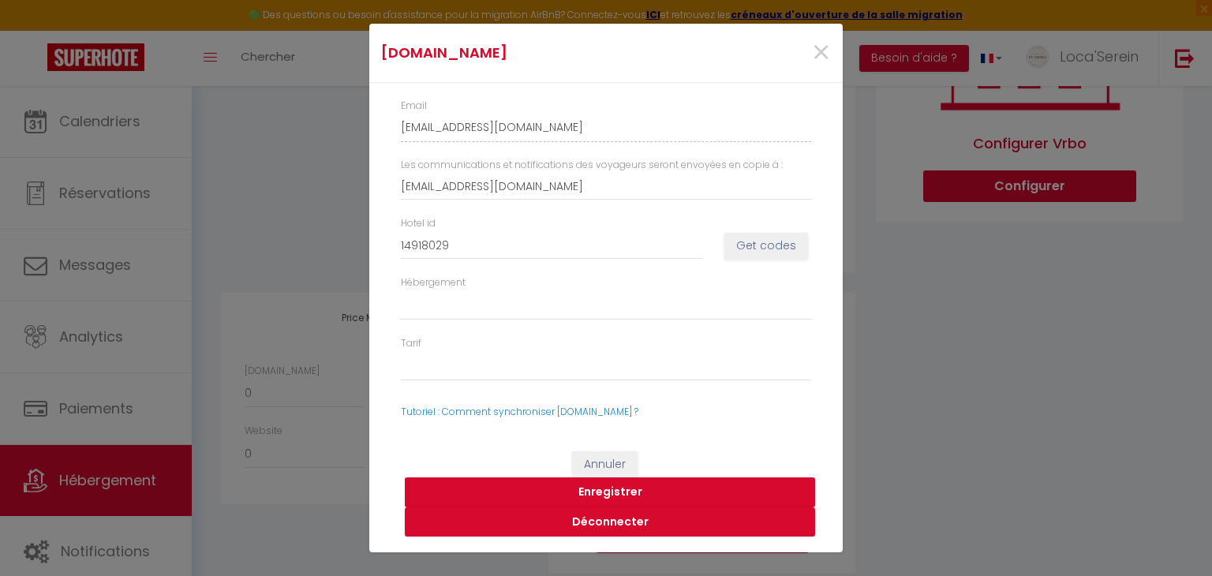
click at [599, 492] on button "Enregistrer" at bounding box center [610, 493] width 410 height 30
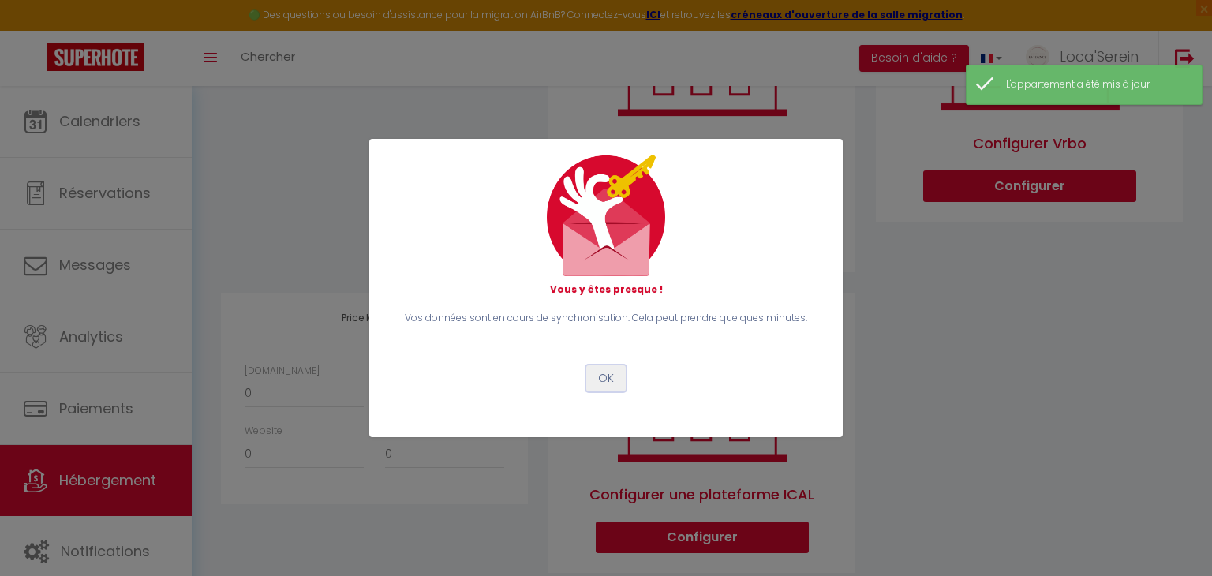
click at [603, 376] on button "OK" at bounding box center [605, 378] width 39 height 27
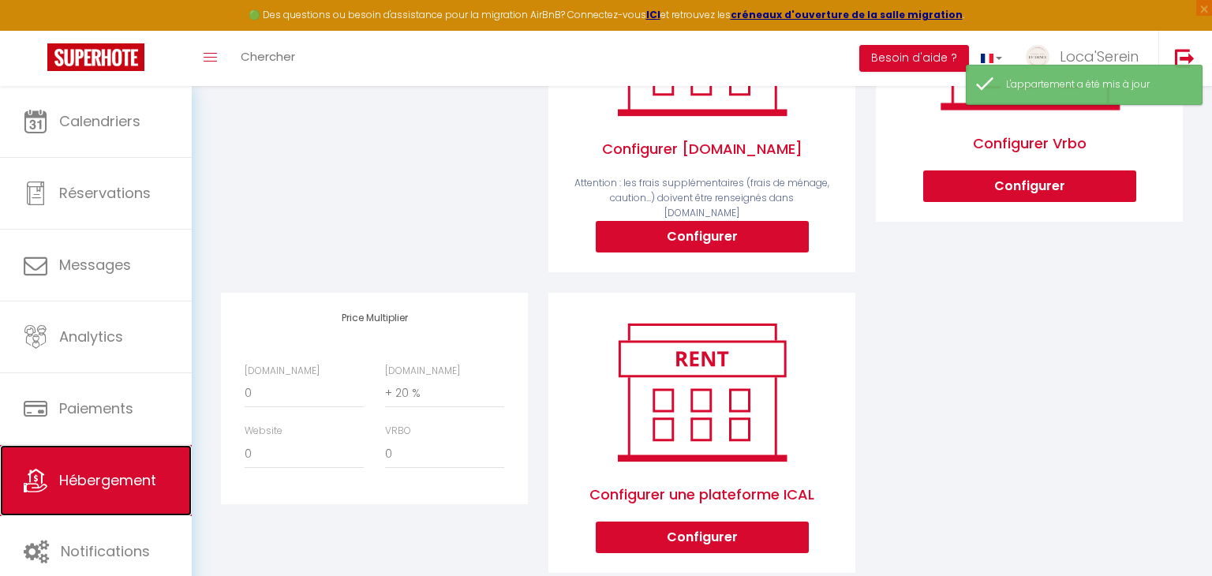
click at [118, 475] on span "Hébergement" at bounding box center [107, 480] width 97 height 20
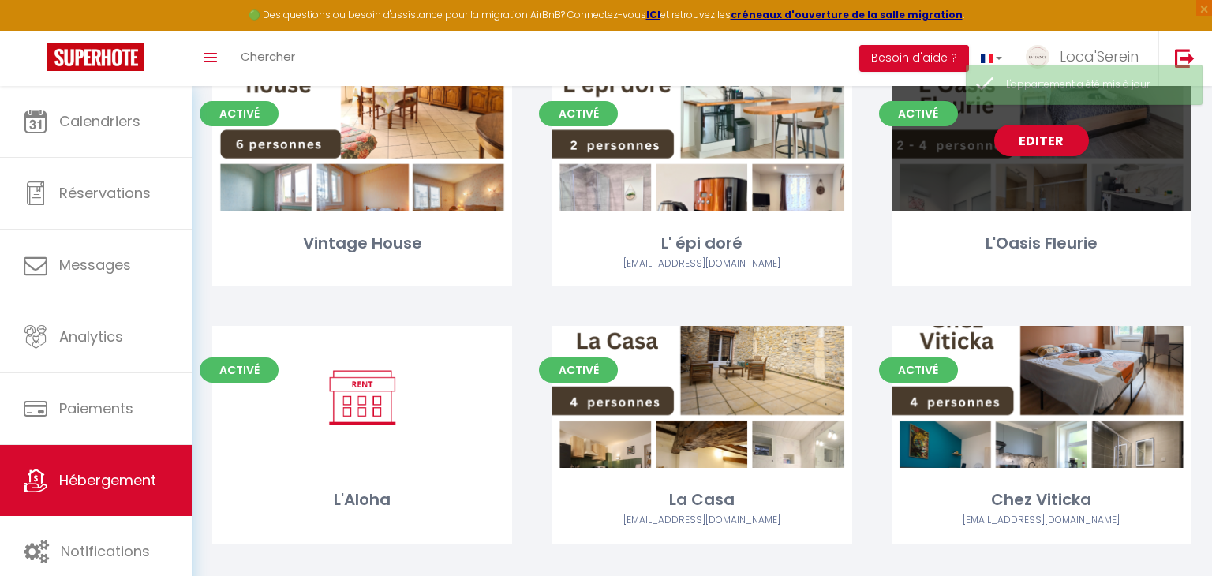
scroll to position [459, 0]
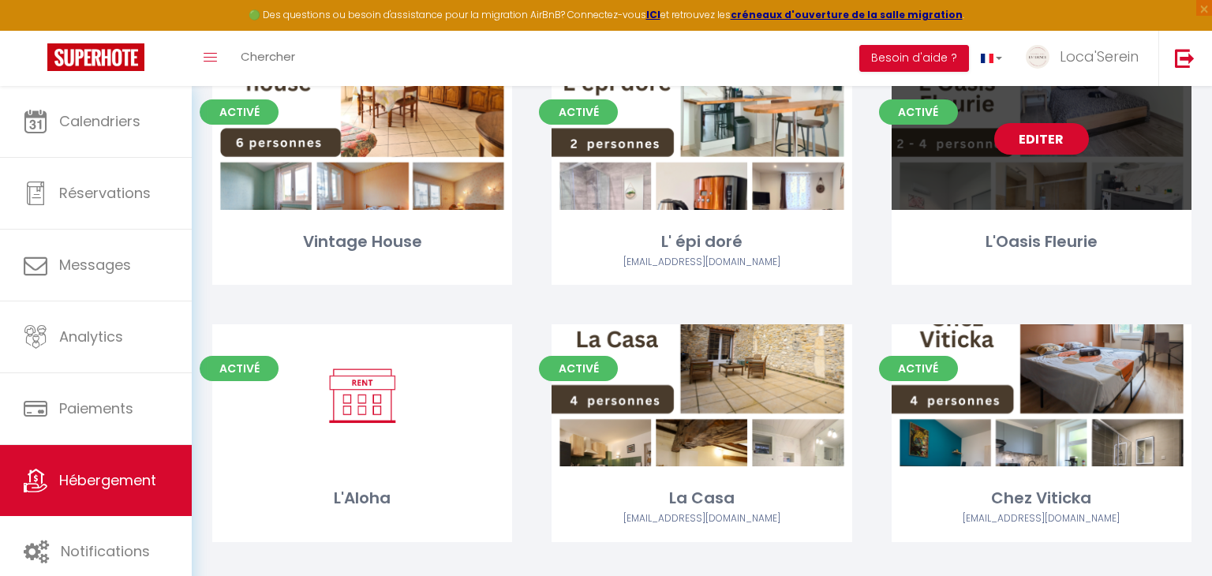
click at [1004, 195] on div "Editer" at bounding box center [1042, 139] width 300 height 142
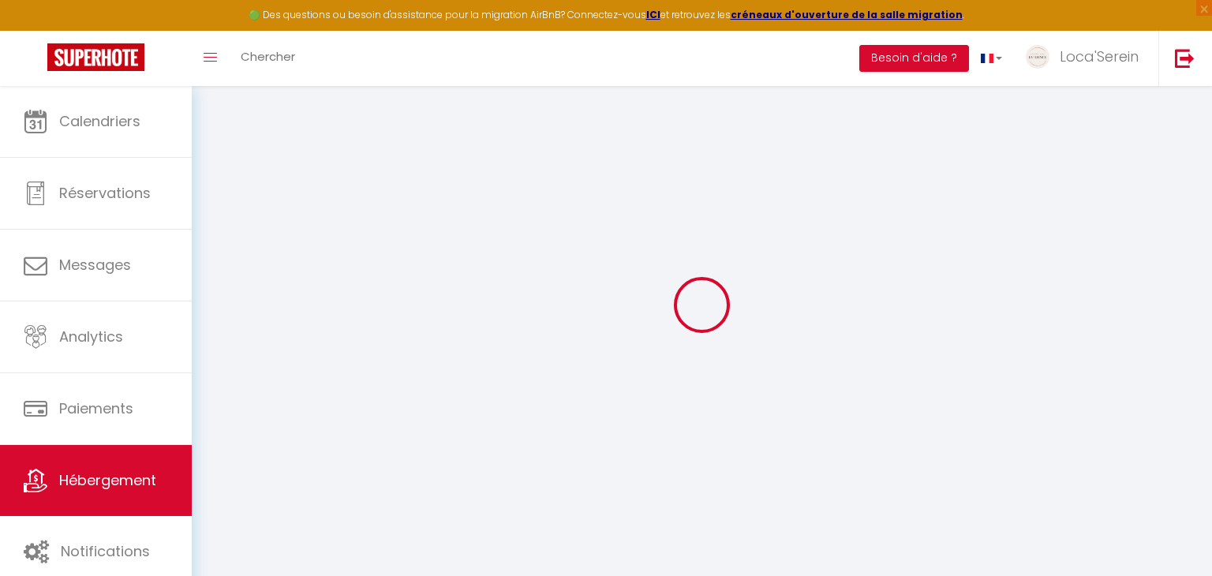
scroll to position [85, 0]
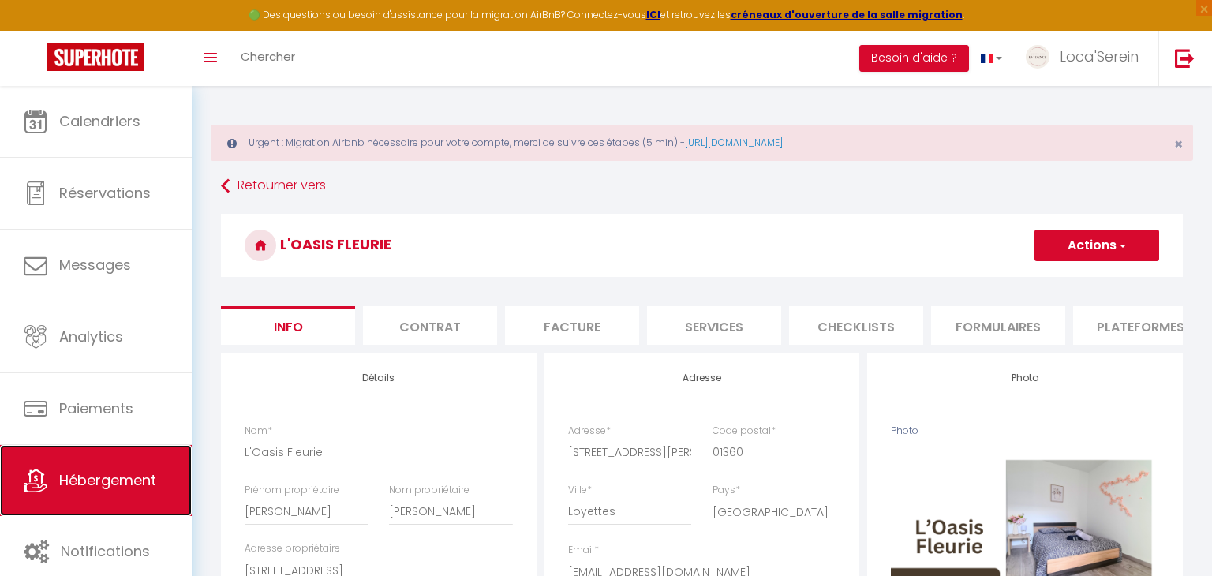
click at [103, 493] on link "Hébergement" at bounding box center [96, 480] width 192 height 71
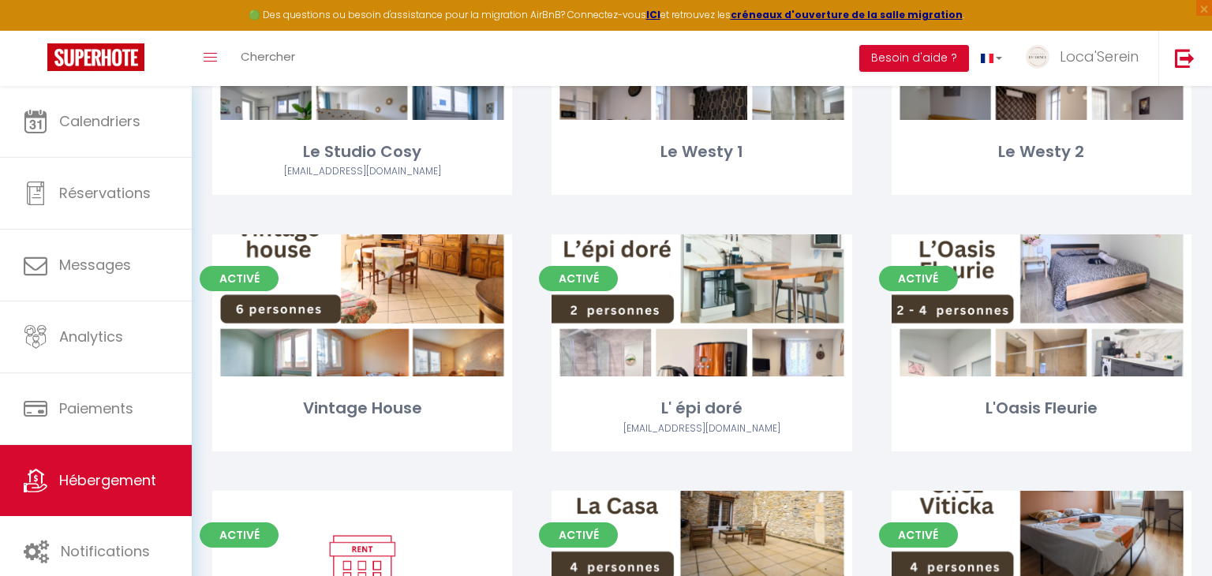
scroll to position [293, 0]
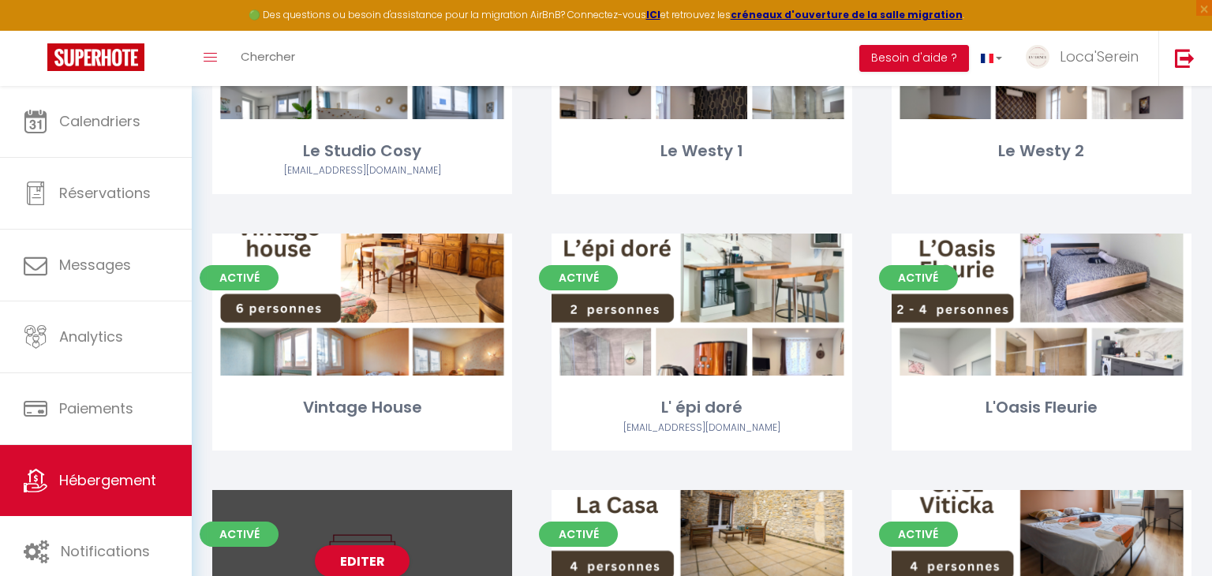
click at [388, 528] on div "Editer" at bounding box center [362, 561] width 300 height 142
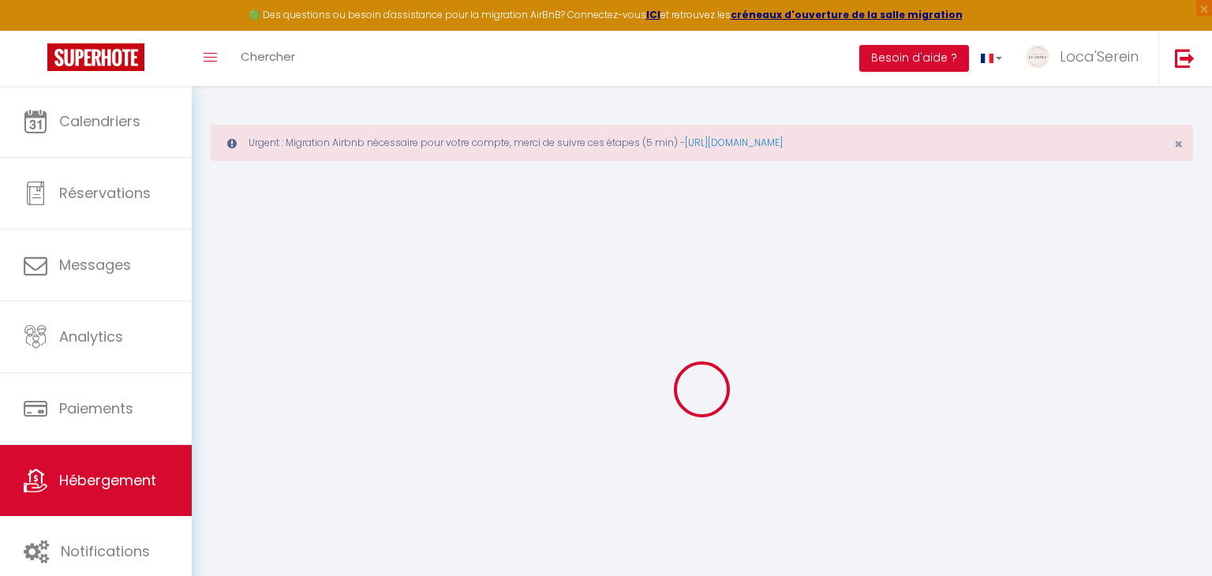
scroll to position [85, 0]
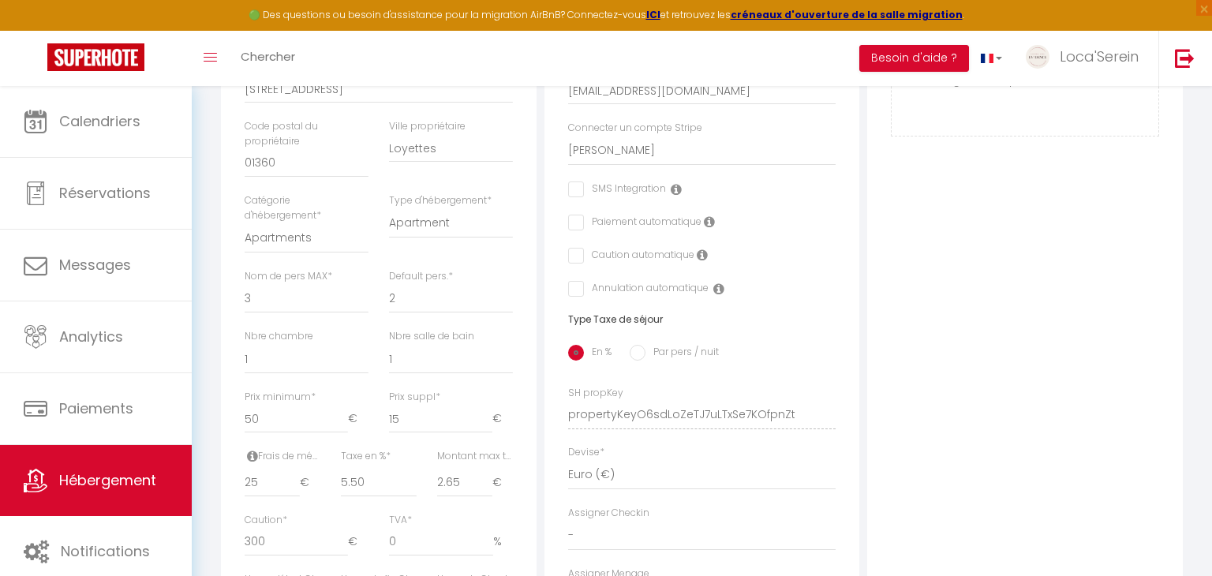
scroll to position [483, 0]
click at [460, 481] on input "2.65" at bounding box center [464, 481] width 55 height 28
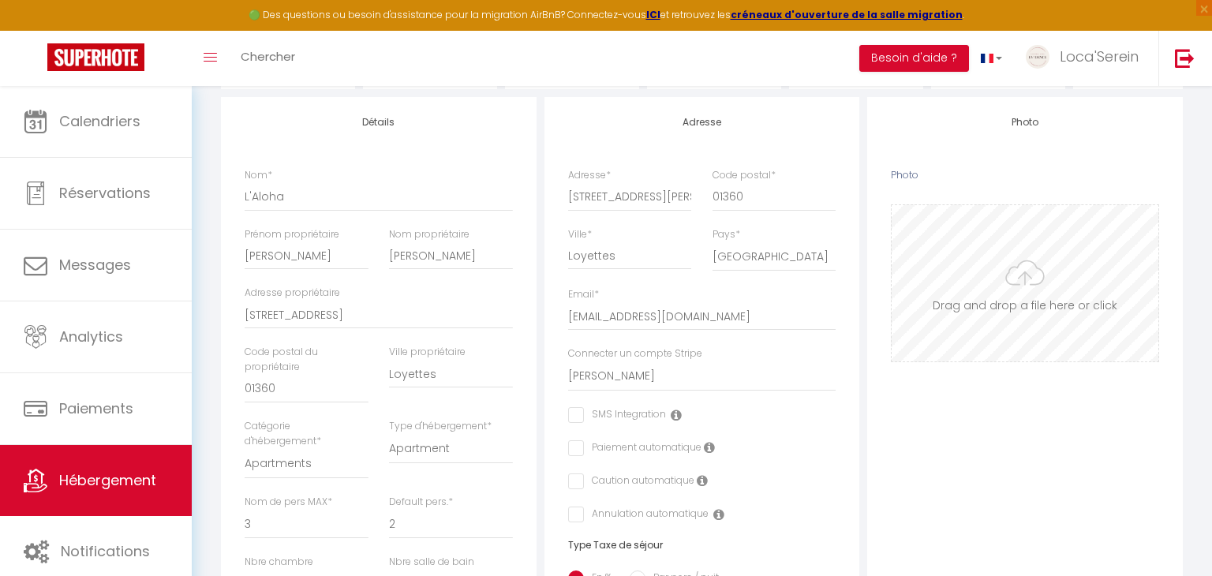
scroll to position [256, 0]
click at [1002, 293] on input "Photo" at bounding box center [1025, 283] width 267 height 156
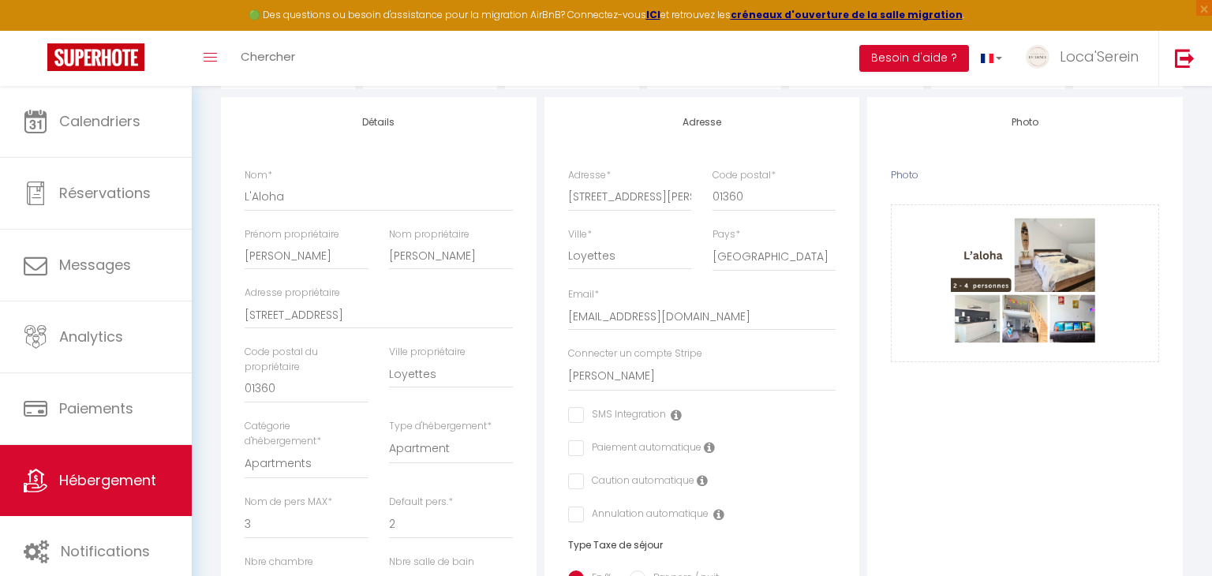
scroll to position [0, 0]
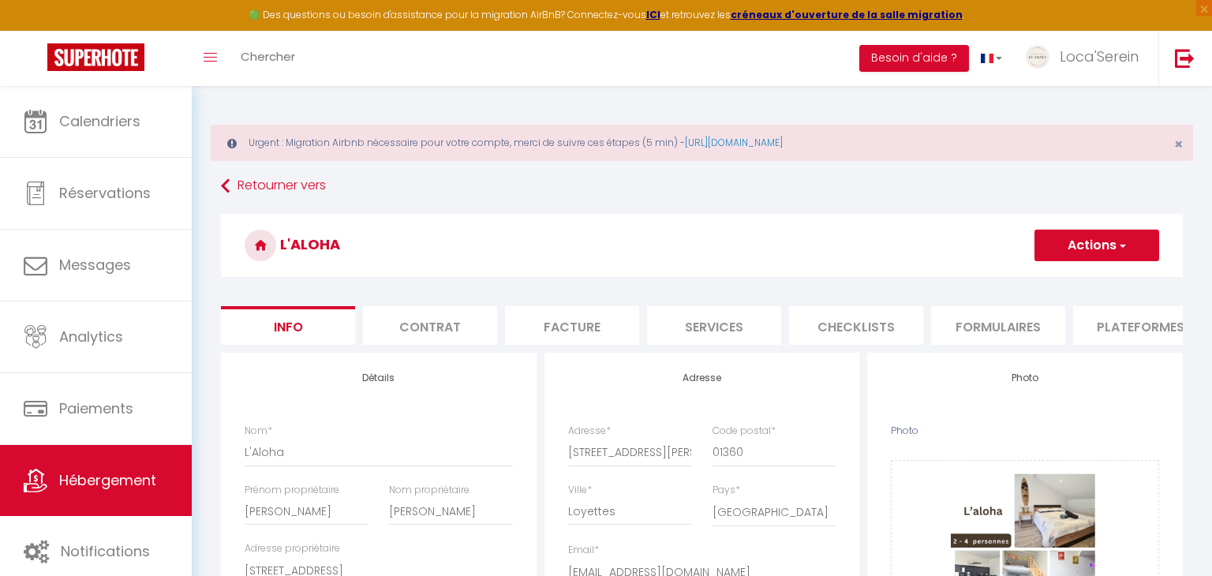
click at [1067, 253] on button "Actions" at bounding box center [1097, 246] width 125 height 32
click at [1028, 282] on input "Enregistrer" at bounding box center [1035, 280] width 58 height 16
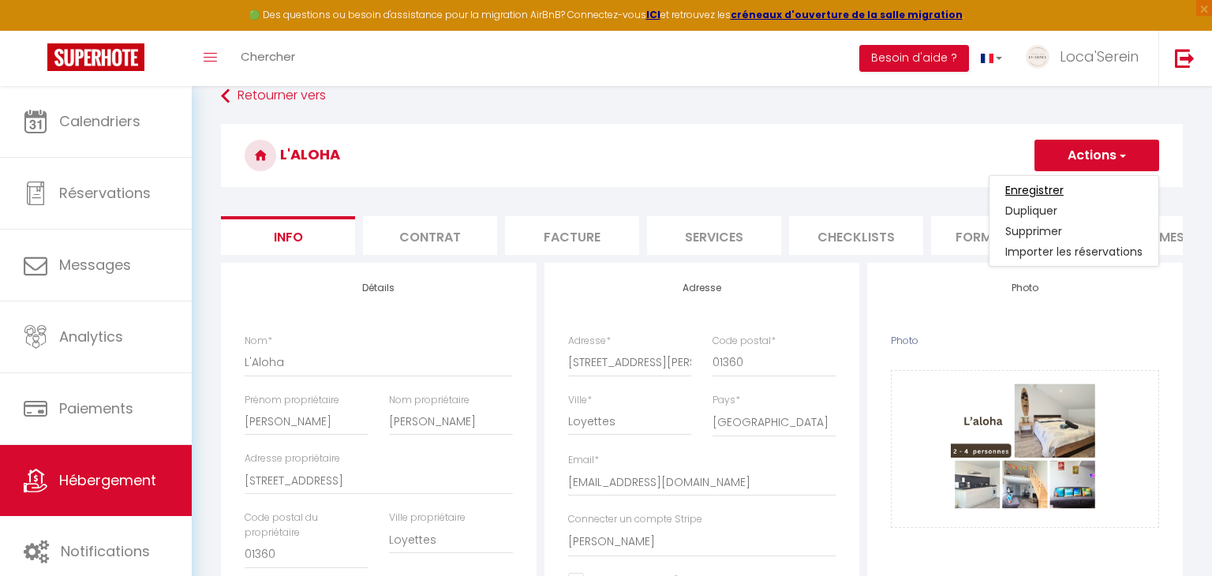
scroll to position [89, 0]
click at [1034, 192] on input "Enregistrer" at bounding box center [1035, 191] width 58 height 16
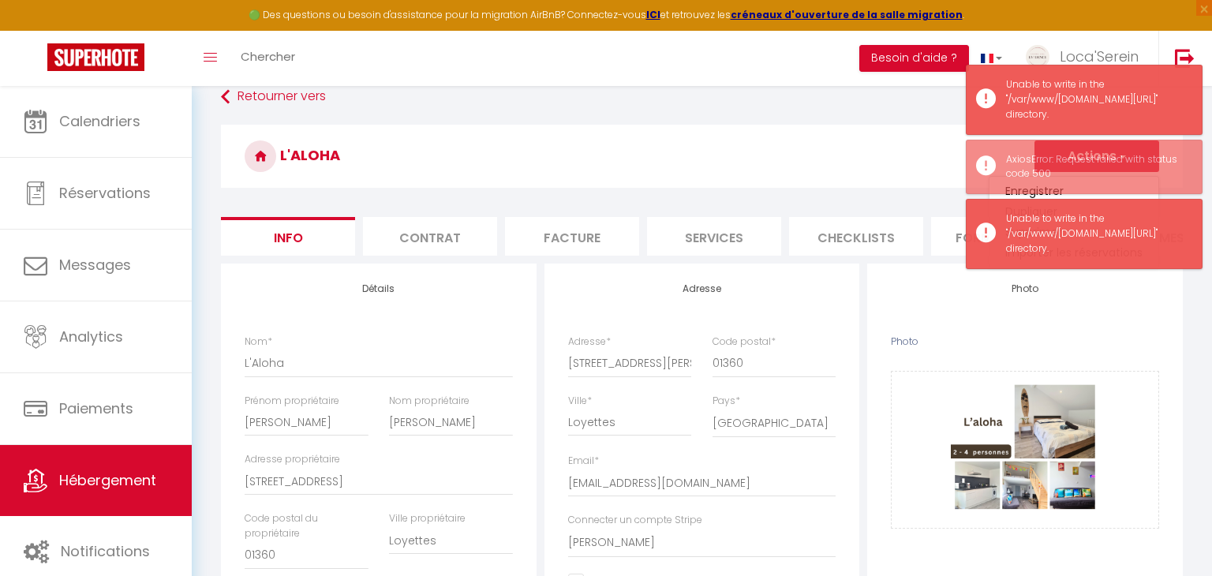
scroll to position [85, 0]
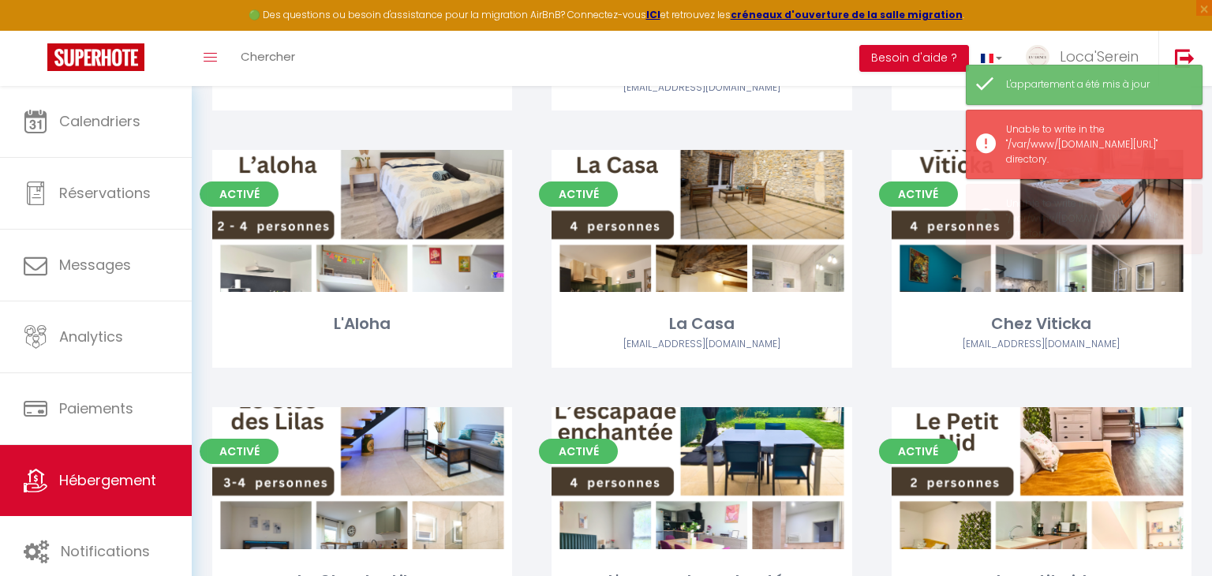
scroll to position [635, 0]
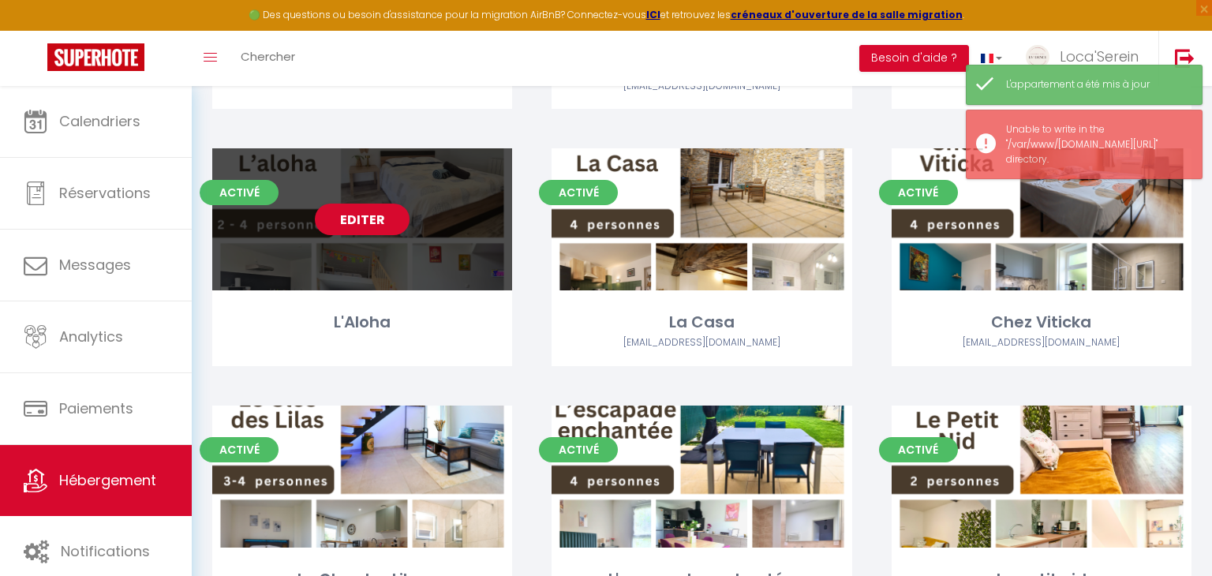
click at [358, 239] on div "Editer" at bounding box center [362, 219] width 300 height 142
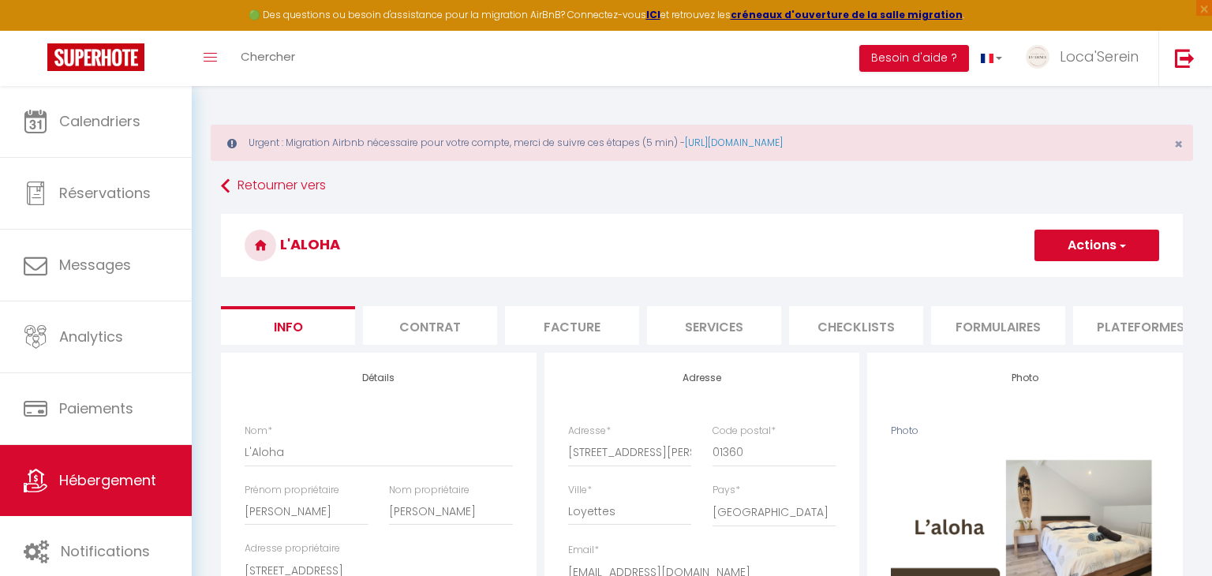
click at [1096, 327] on li "Plateformes" at bounding box center [1140, 325] width 134 height 39
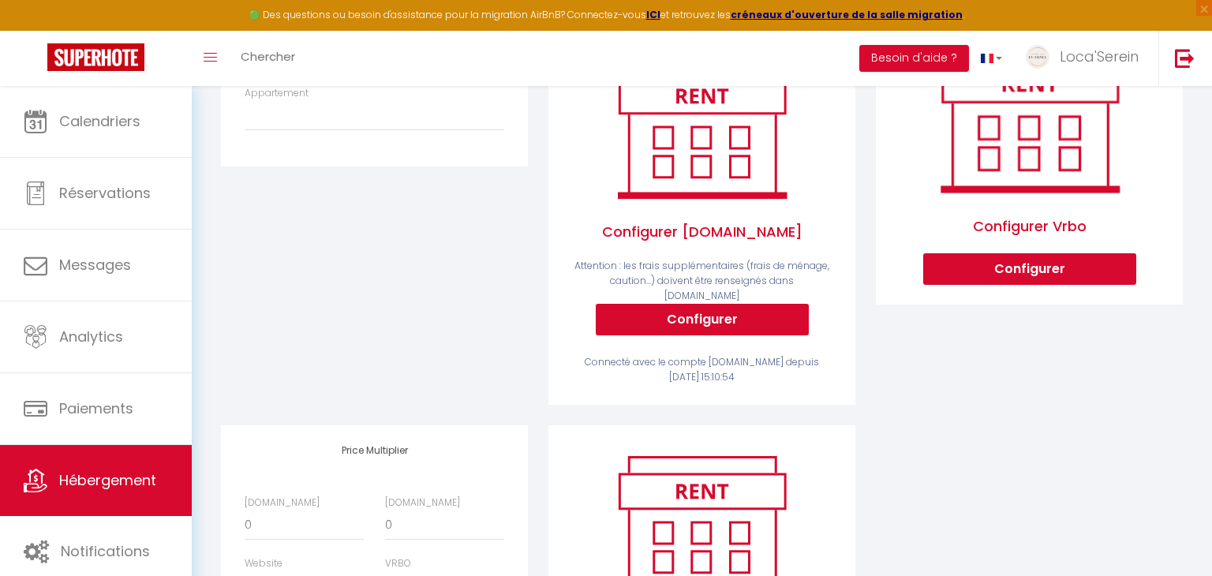
scroll to position [339, 0]
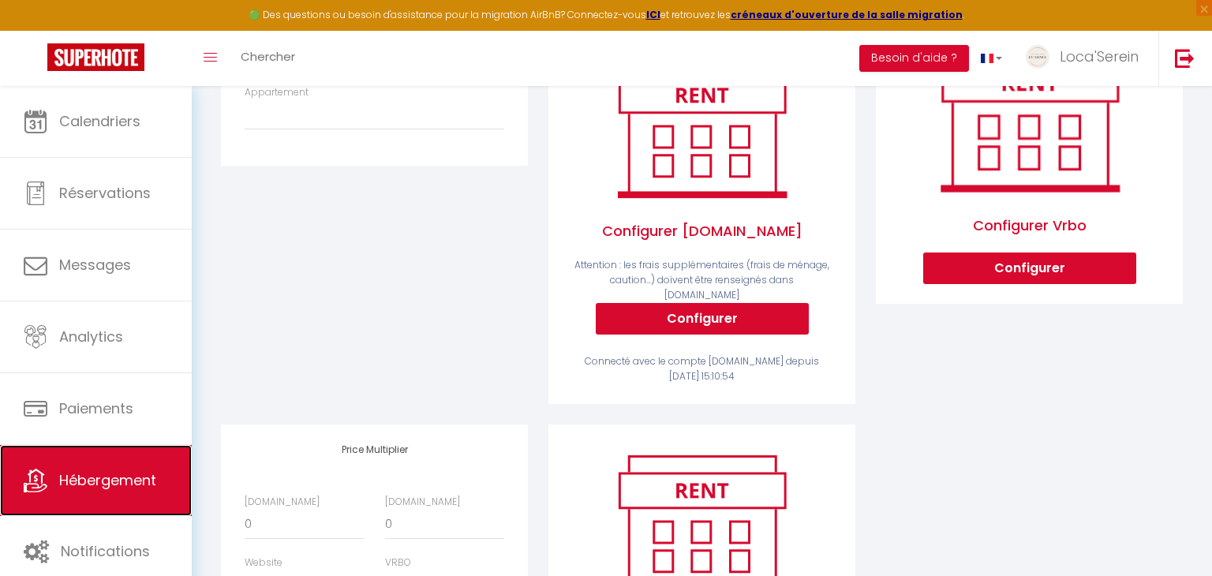
click at [101, 473] on span "Hébergement" at bounding box center [107, 480] width 97 height 20
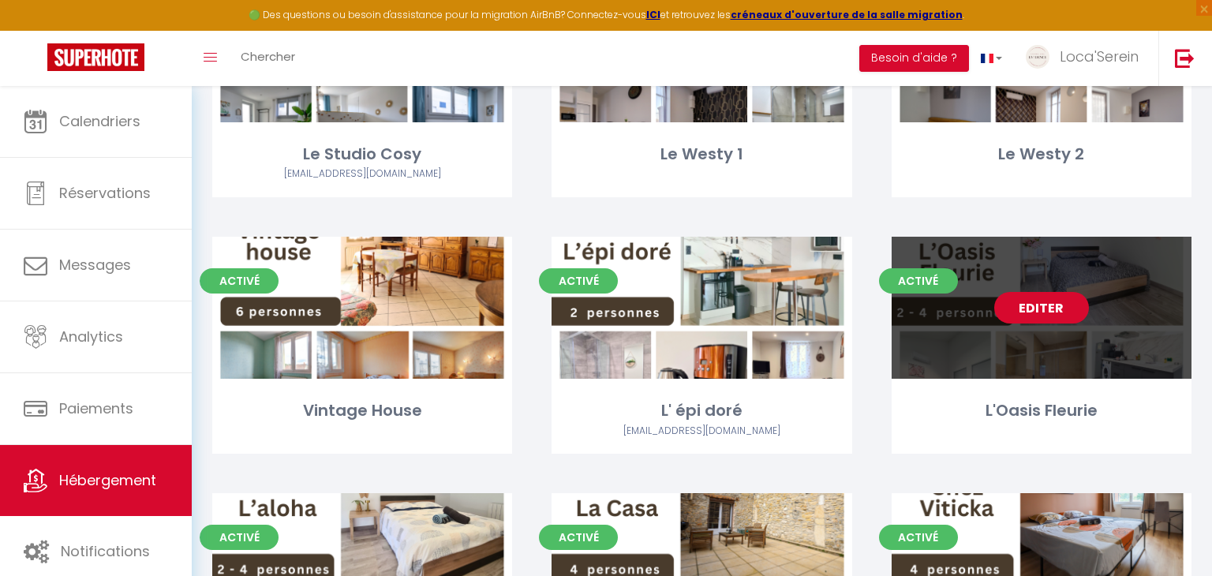
scroll to position [290, 0]
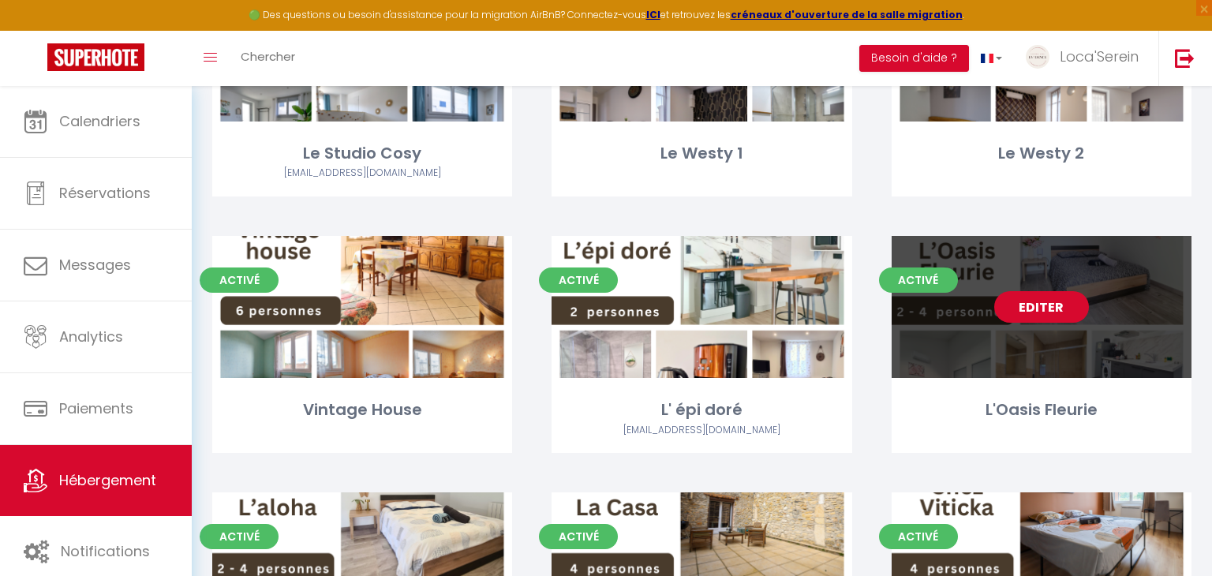
click at [1070, 312] on link "Editer" at bounding box center [1041, 307] width 95 height 32
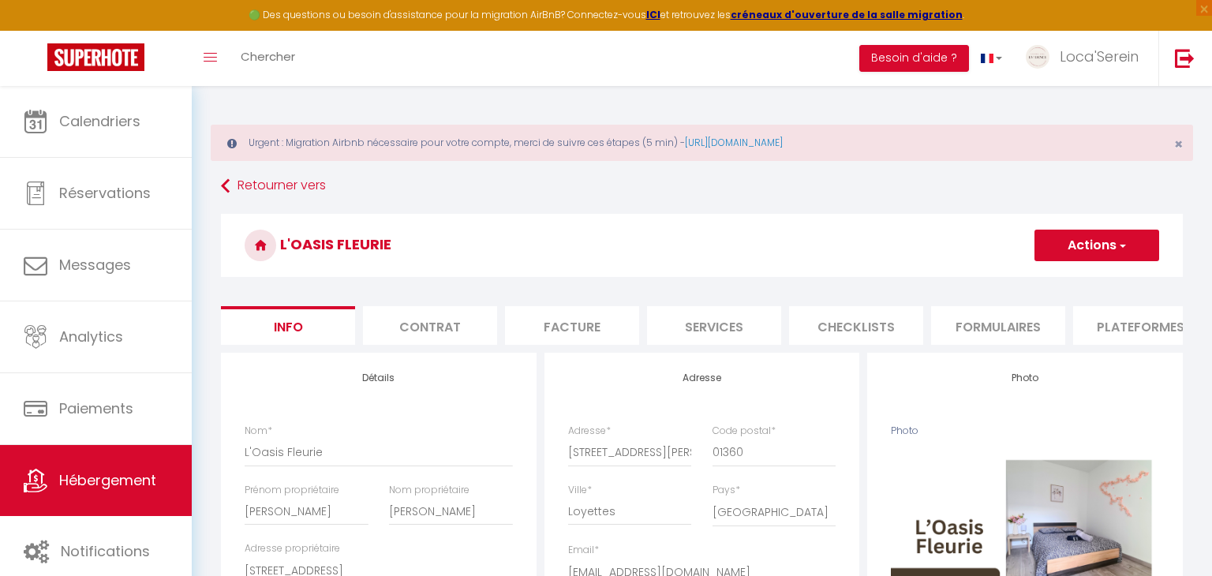
click at [1154, 320] on li "Plateformes" at bounding box center [1140, 325] width 134 height 39
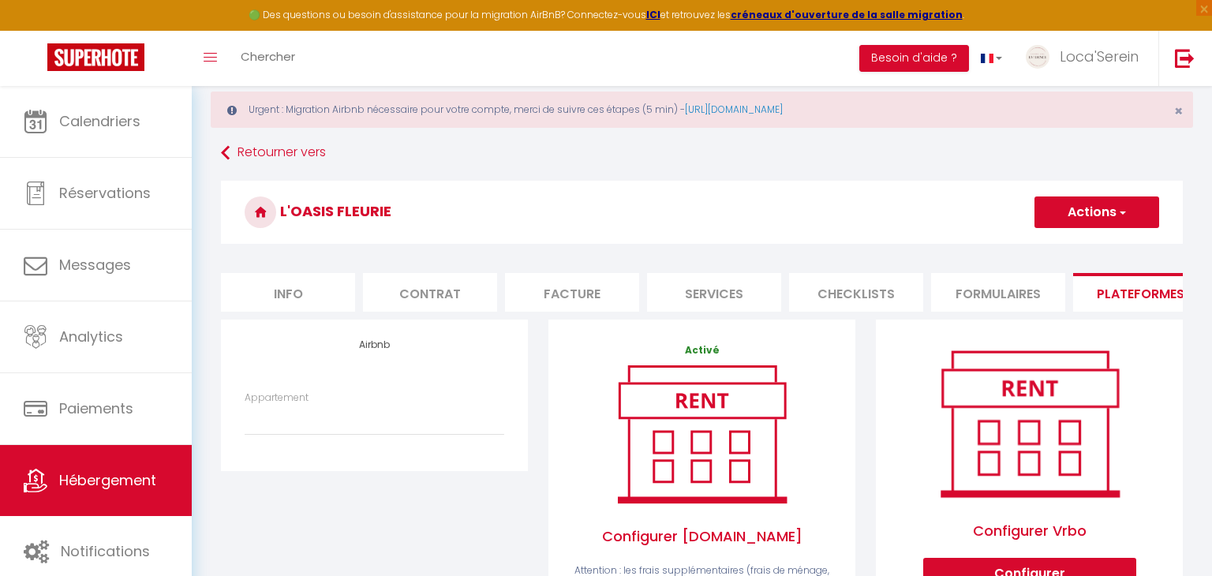
scroll to position [17, 0]
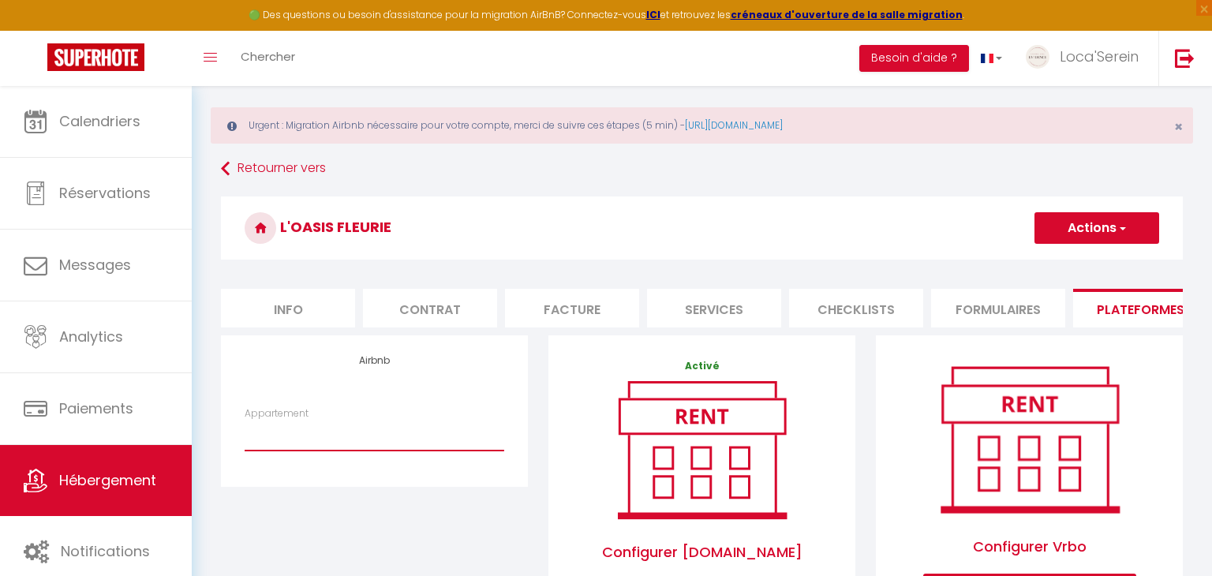
click at [357, 440] on select "Loca'Serein · La Pépite - laconciergerie.evidence@gmail.com Loyettes · L'émerau…" at bounding box center [375, 436] width 260 height 30
click at [345, 505] on div "Airbnb Appartement Loca'Serein · La Pépite - laconciergerie.evidence@gmail.com …" at bounding box center [375, 540] width 328 height 410
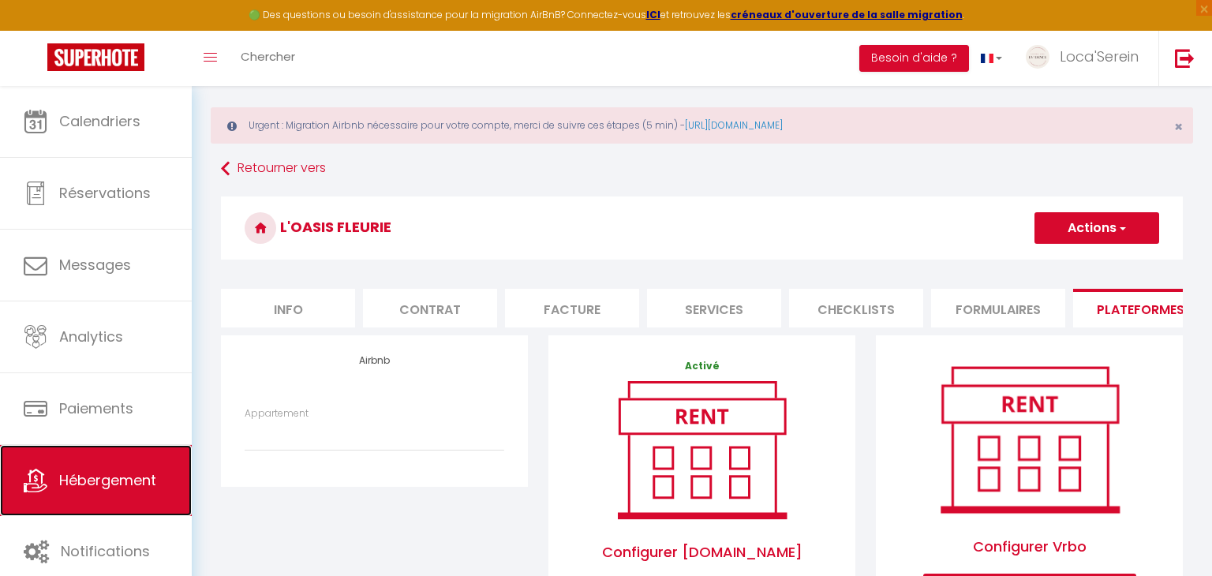
click at [103, 481] on span "Hébergement" at bounding box center [107, 480] width 97 height 20
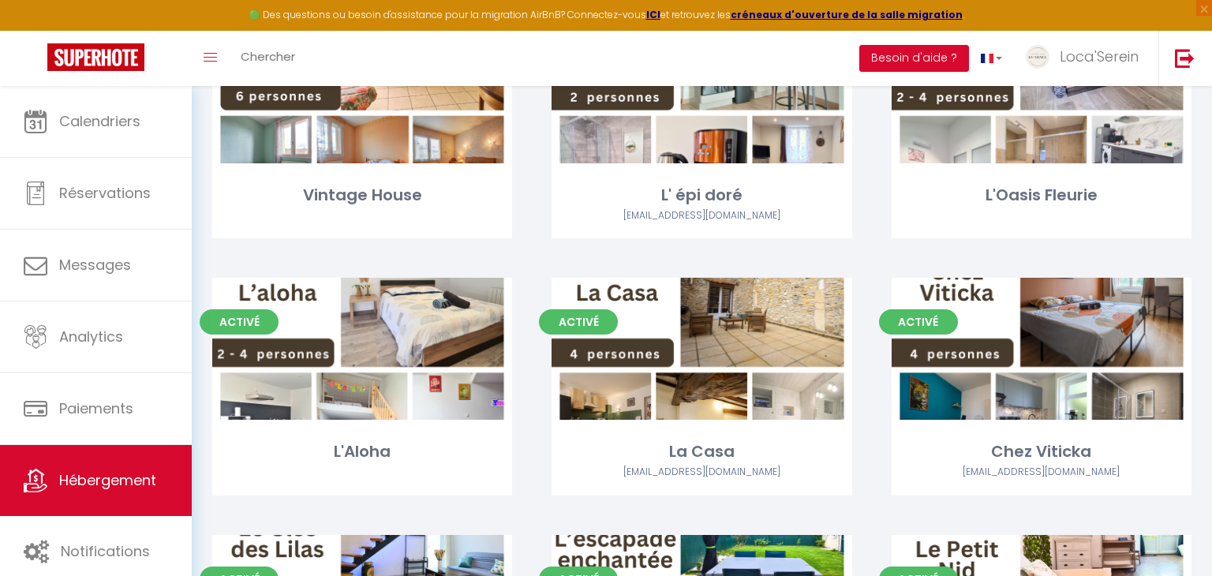
scroll to position [496, 0]
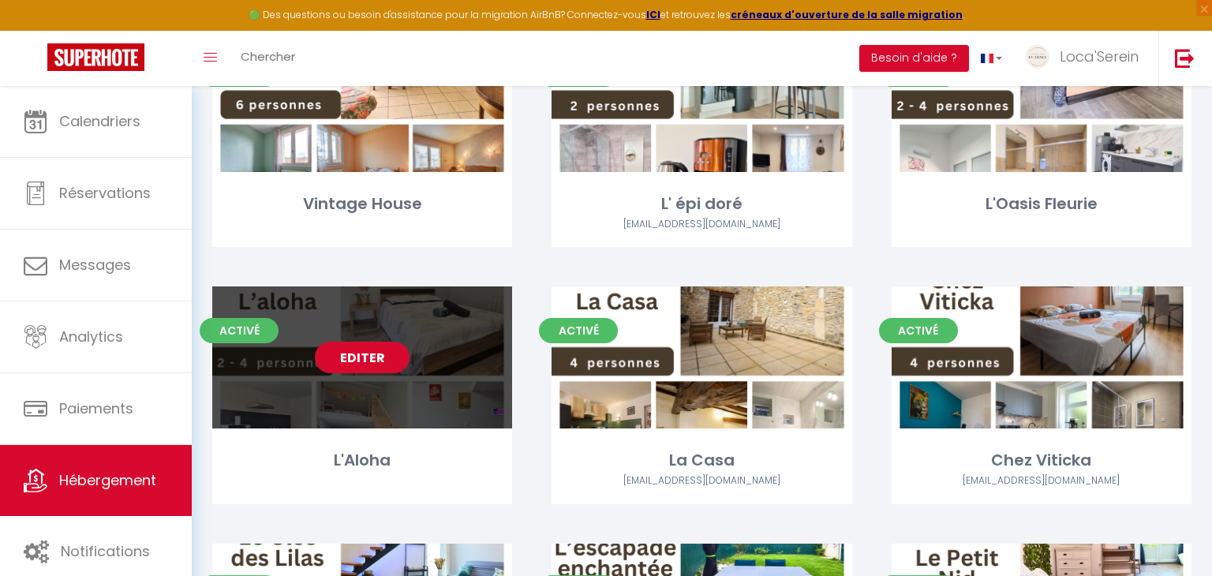
click at [364, 361] on link "Editer" at bounding box center [362, 358] width 95 height 32
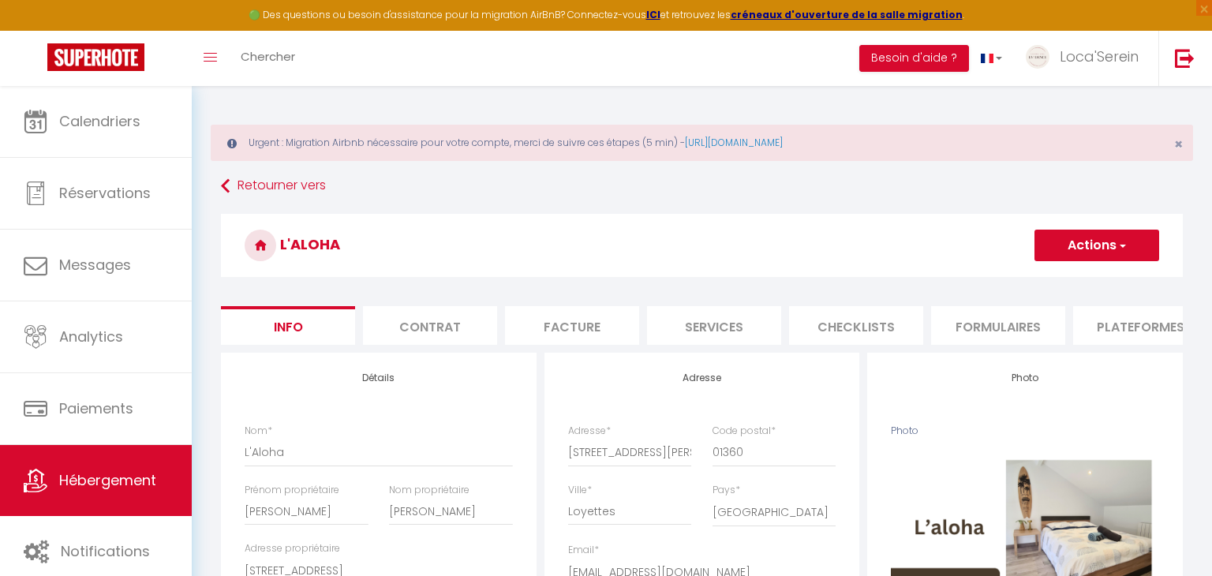
click at [1114, 331] on li "Plateformes" at bounding box center [1140, 325] width 134 height 39
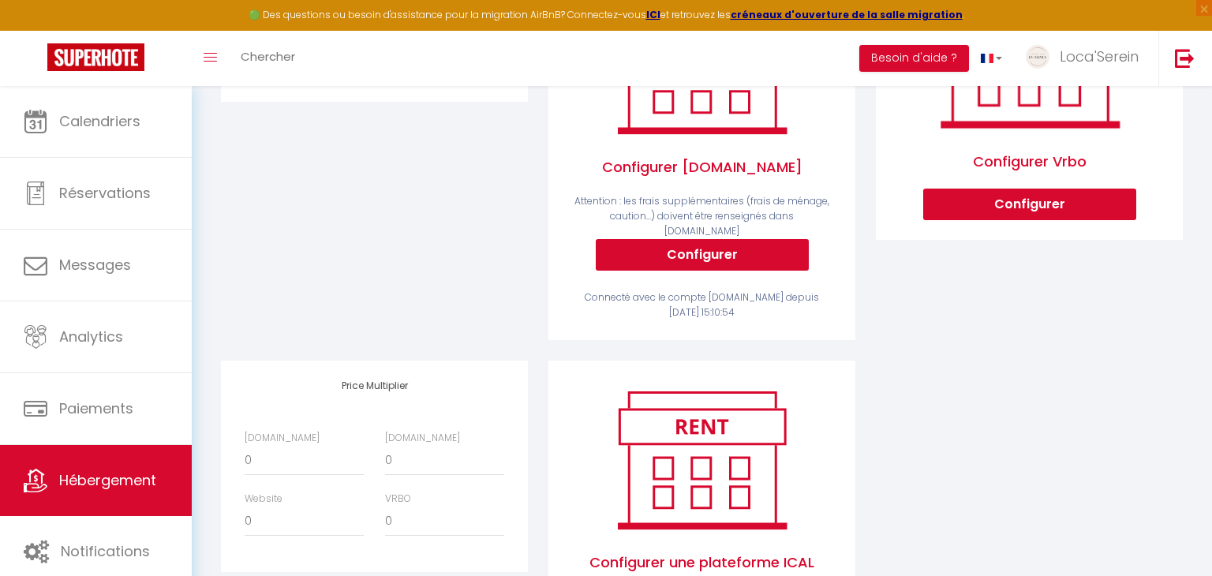
scroll to position [454, 0]
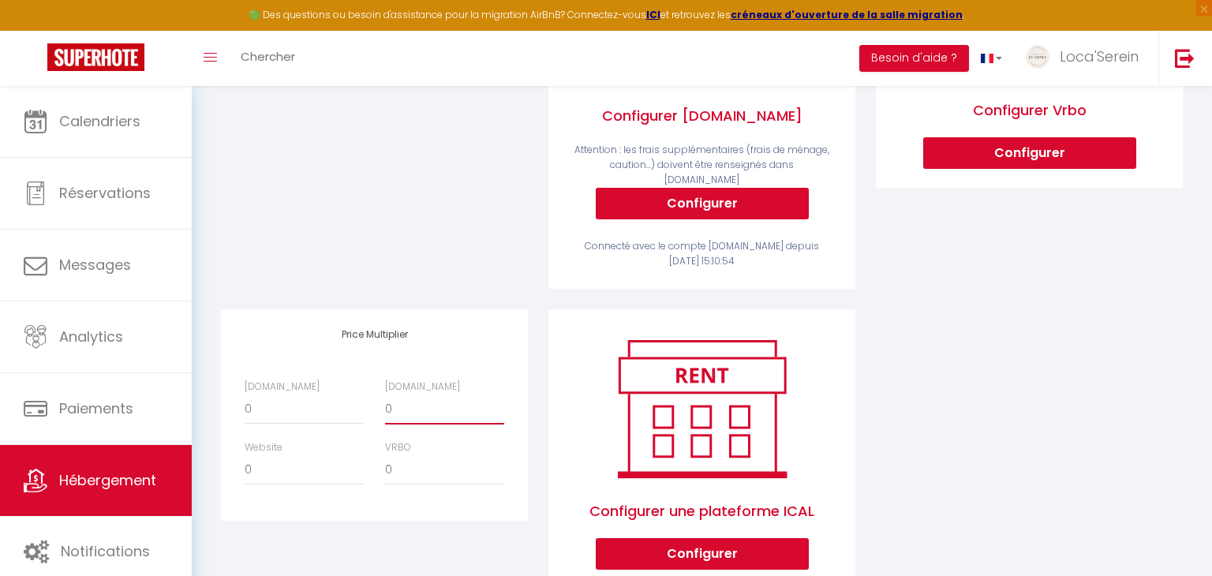
click at [414, 400] on select "0 + 1 % + 2 % + 3 % + 4 % + 5 % + 6 % + 7 % + 8 % + 9 %" at bounding box center [444, 410] width 119 height 30
click at [385, 395] on select "0 + 1 % + 2 % + 3 % + 4 % + 5 % + 6 % + 7 % + 8 % + 9 %" at bounding box center [444, 410] width 119 height 30
click at [1048, 309] on div "Airbnb Appartement Loca'Serein · La Pépite - laconciergerie.evidence@gmail.com …" at bounding box center [702, 254] width 983 height 711
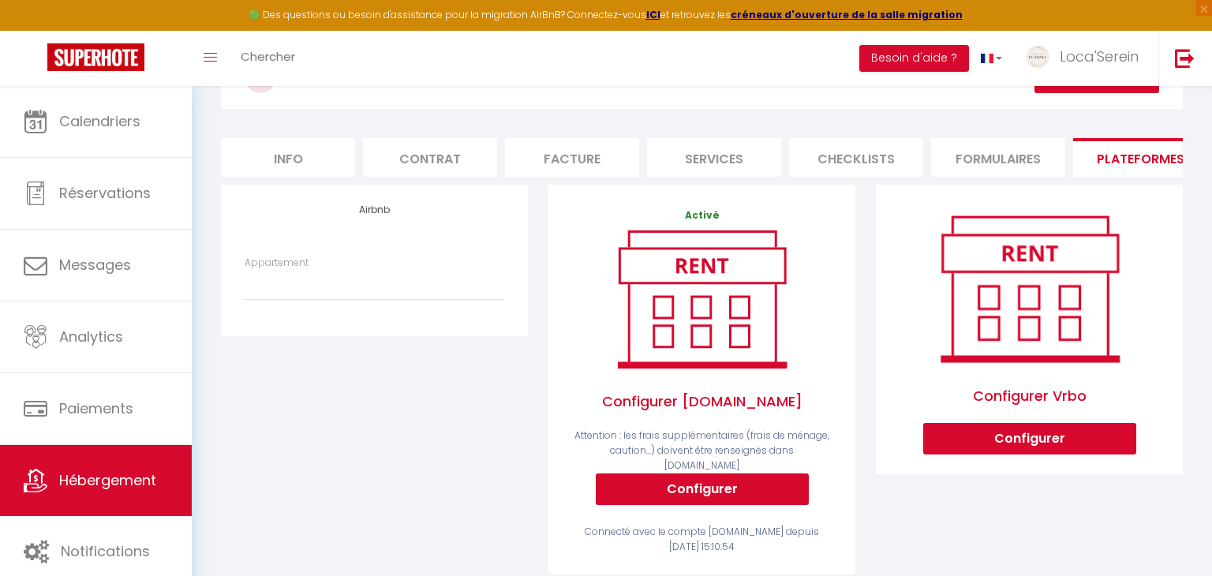
scroll to position [0, 0]
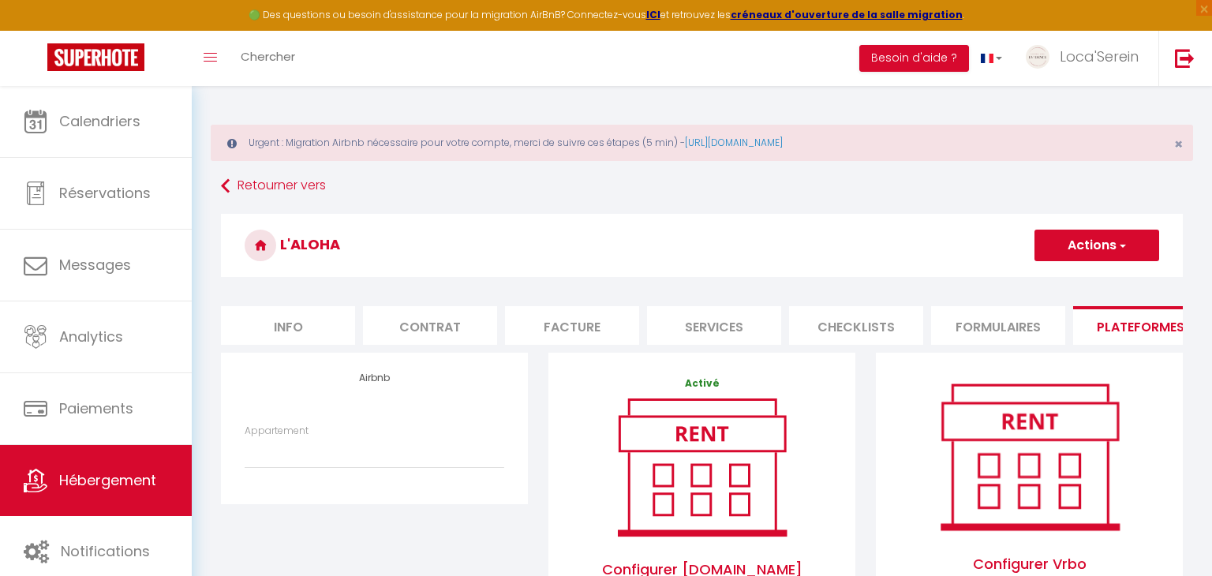
click at [1084, 255] on button "Actions" at bounding box center [1097, 246] width 125 height 32
click at [1082, 280] on link "Enregistrer" at bounding box center [1096, 280] width 125 height 21
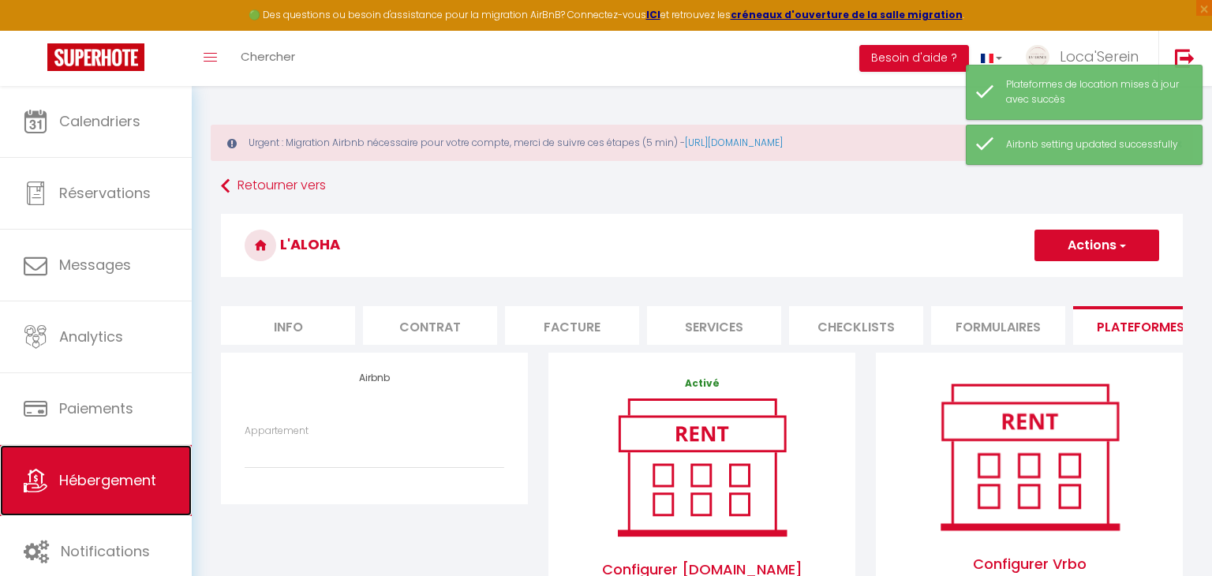
click at [130, 472] on span "Hébergement" at bounding box center [107, 480] width 97 height 20
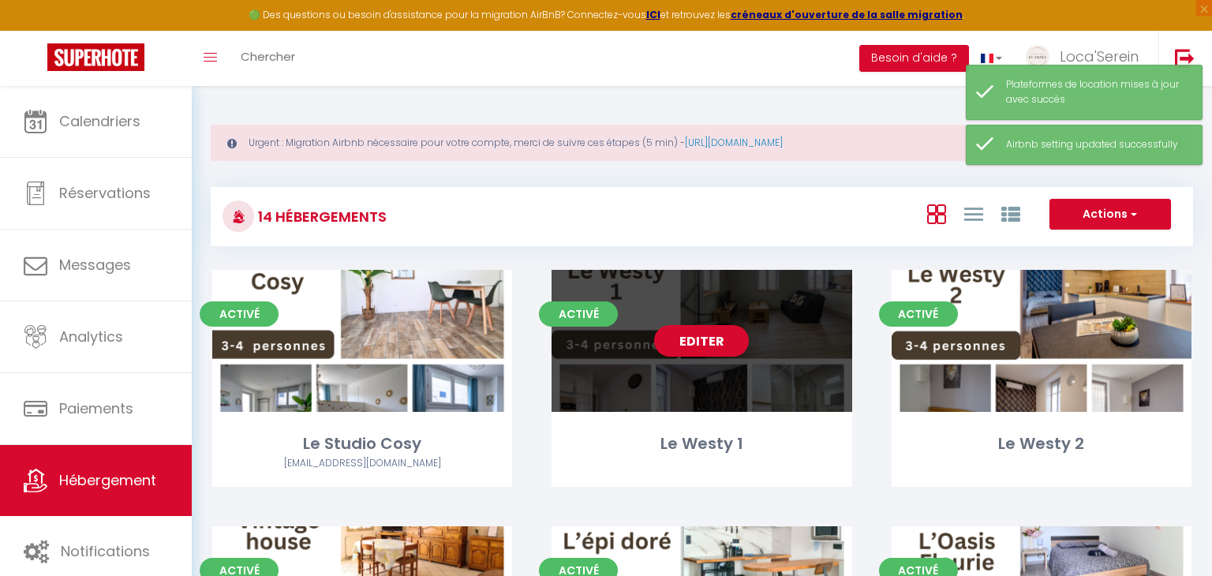
click at [708, 338] on link "Editer" at bounding box center [701, 341] width 95 height 32
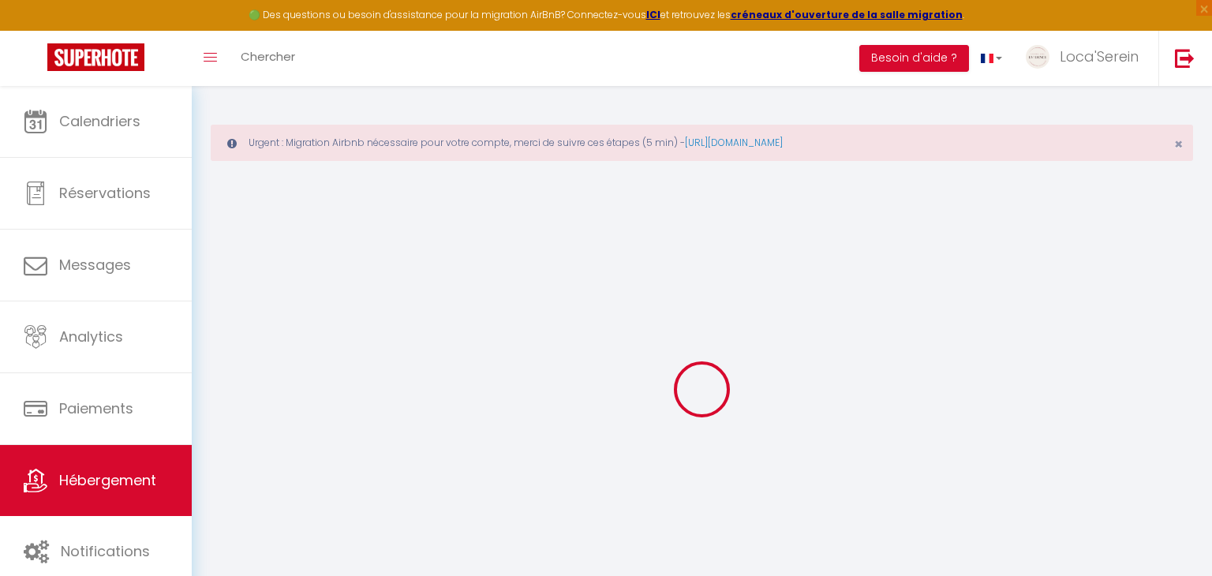
scroll to position [76, 0]
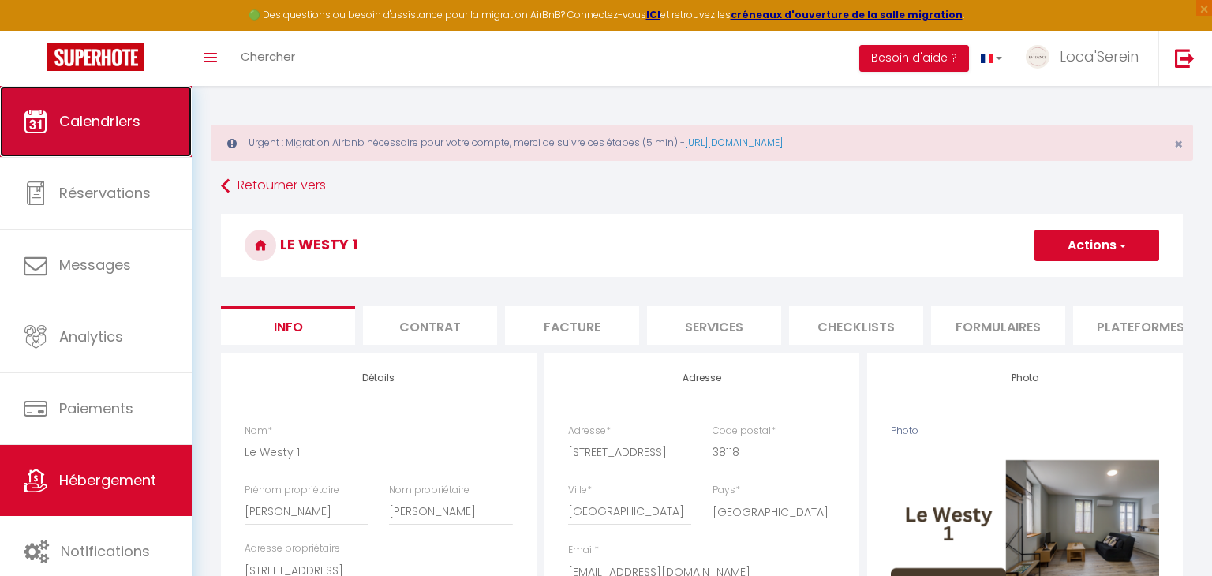
click at [129, 145] on link "Calendriers" at bounding box center [96, 121] width 192 height 71
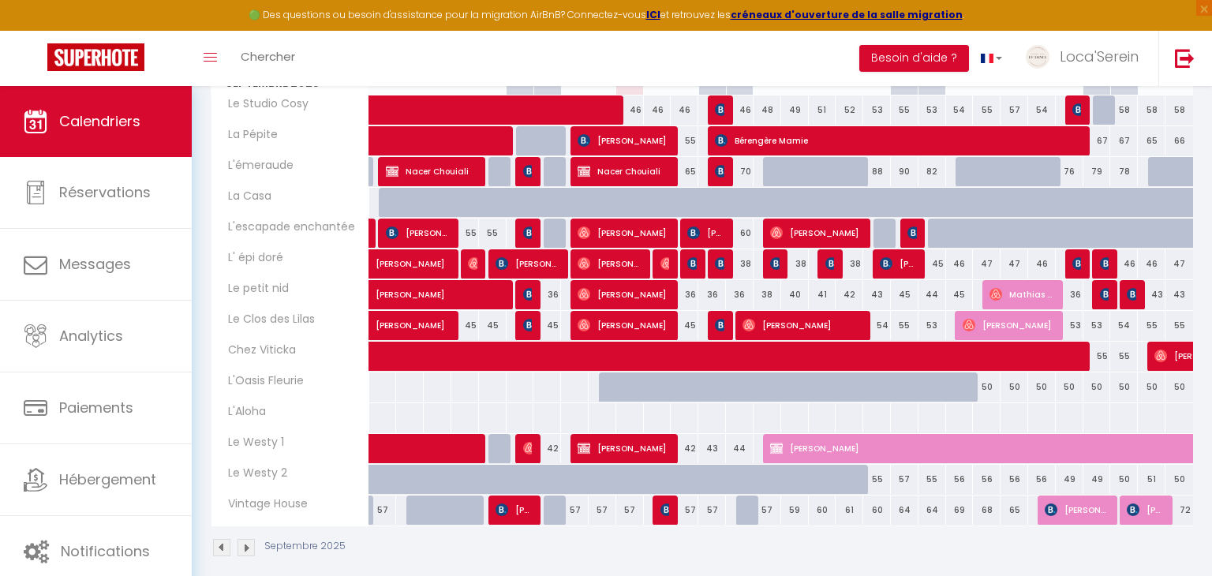
scroll to position [344, 0]
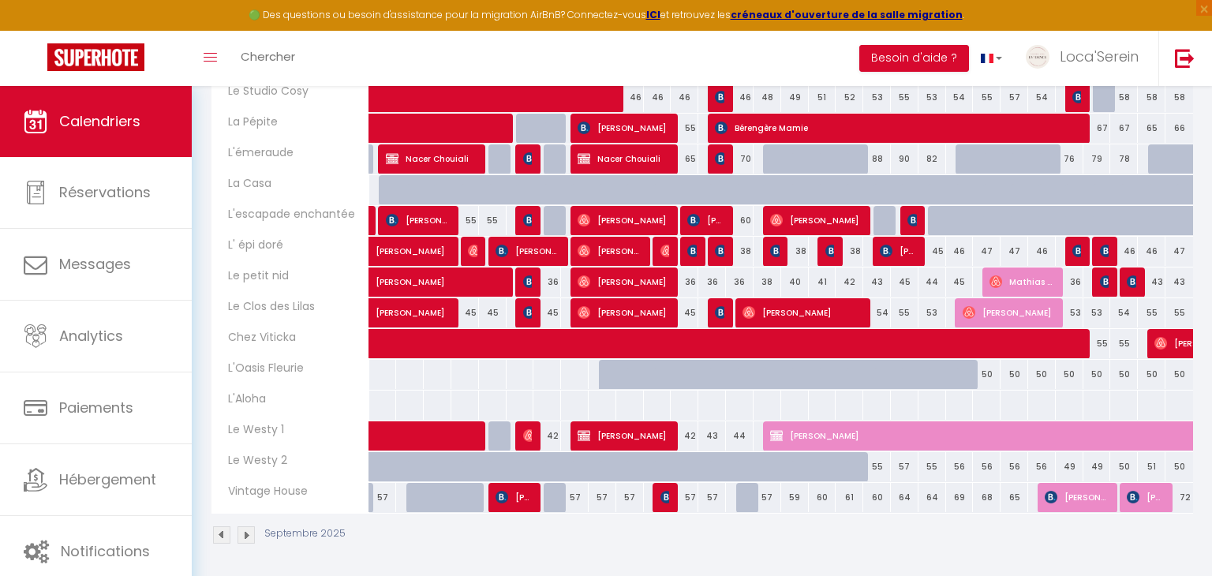
click at [609, 396] on div at bounding box center [602, 405] width 28 height 29
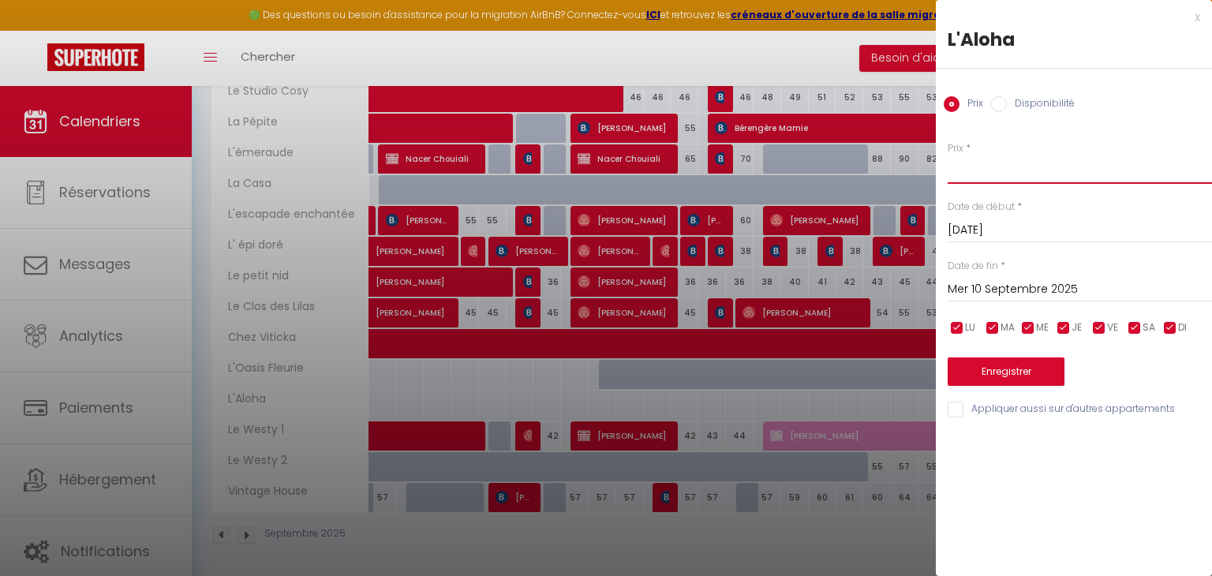
click at [995, 163] on input "Prix" at bounding box center [1080, 169] width 264 height 28
click at [1033, 295] on input "Mer 10 Septembre 2025" at bounding box center [1080, 289] width 264 height 21
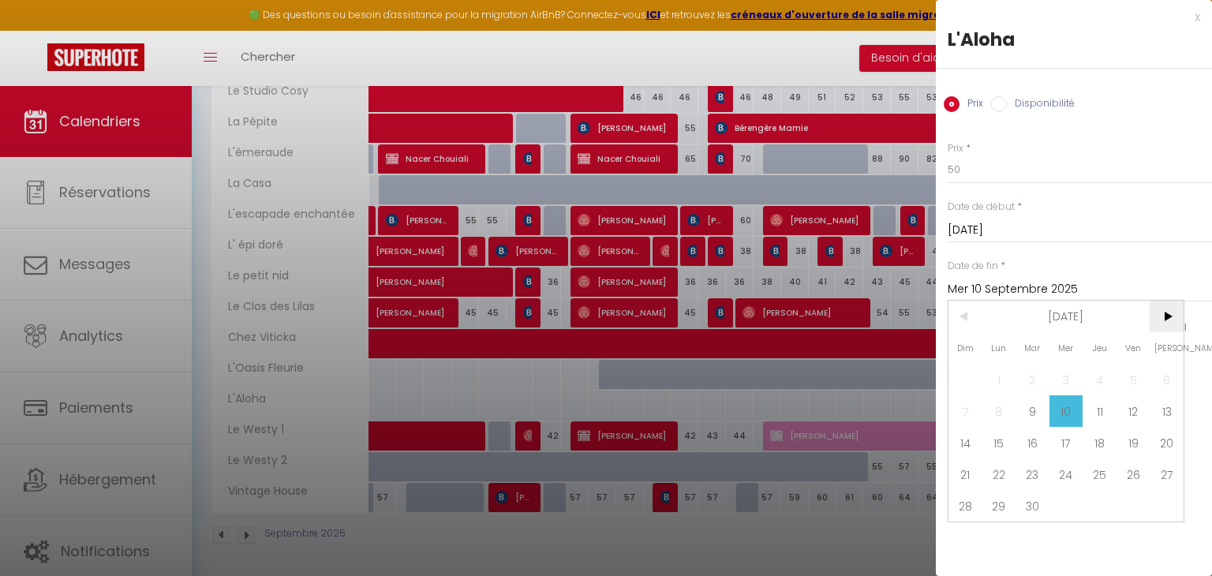
click at [1154, 311] on span ">" at bounding box center [1167, 317] width 34 height 32
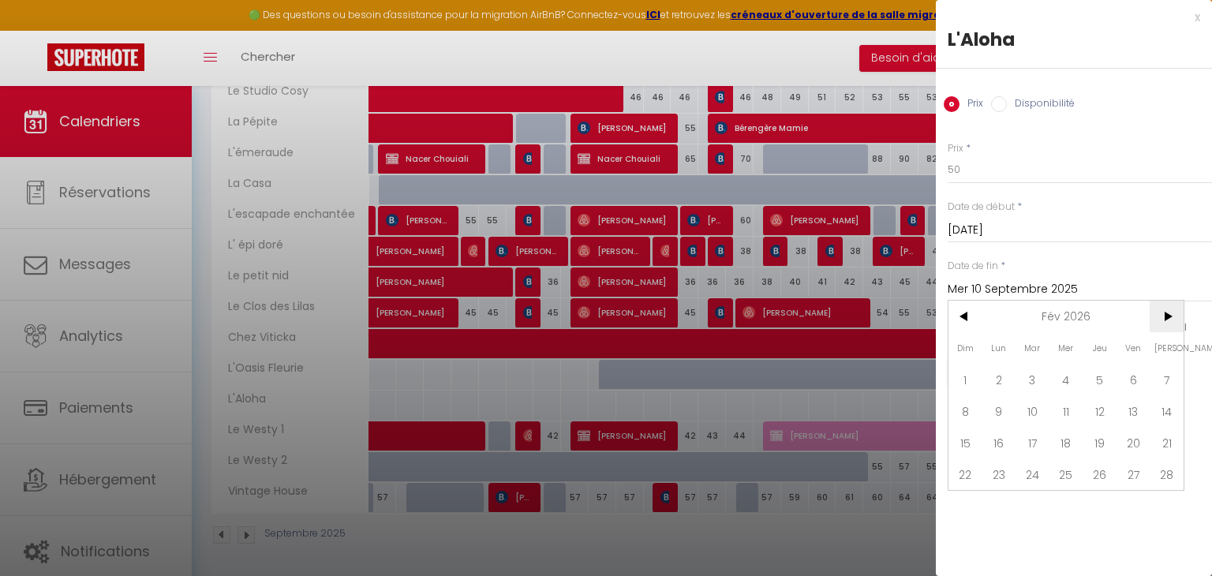
click at [1154, 311] on span ">" at bounding box center [1167, 317] width 34 height 32
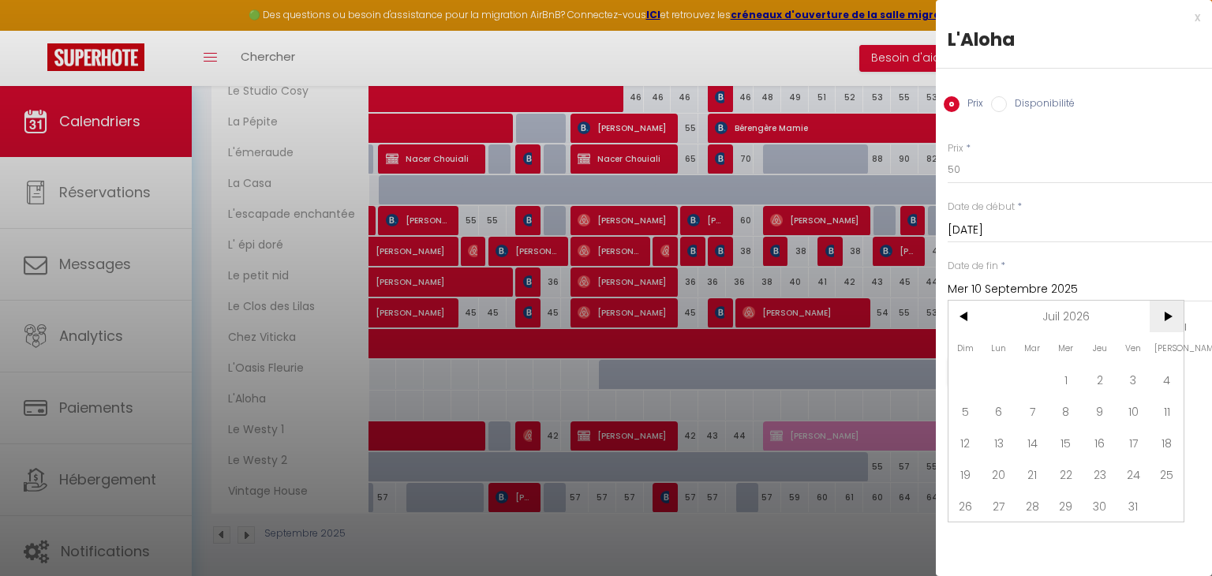
click at [1154, 311] on span ">" at bounding box center [1167, 317] width 34 height 32
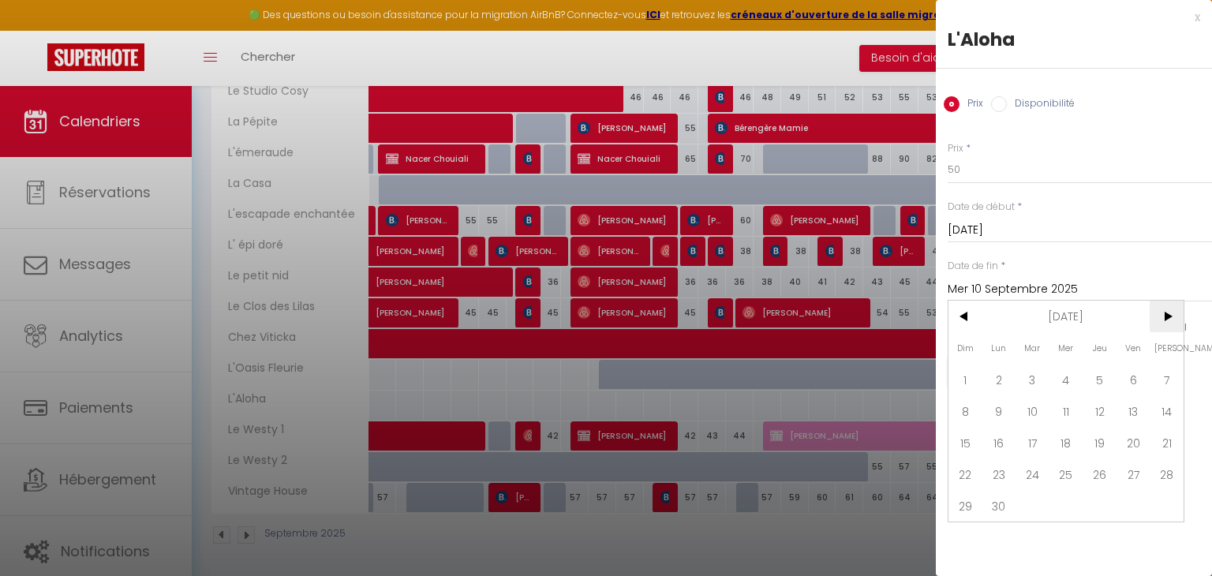
click at [1154, 311] on span ">" at bounding box center [1167, 317] width 34 height 32
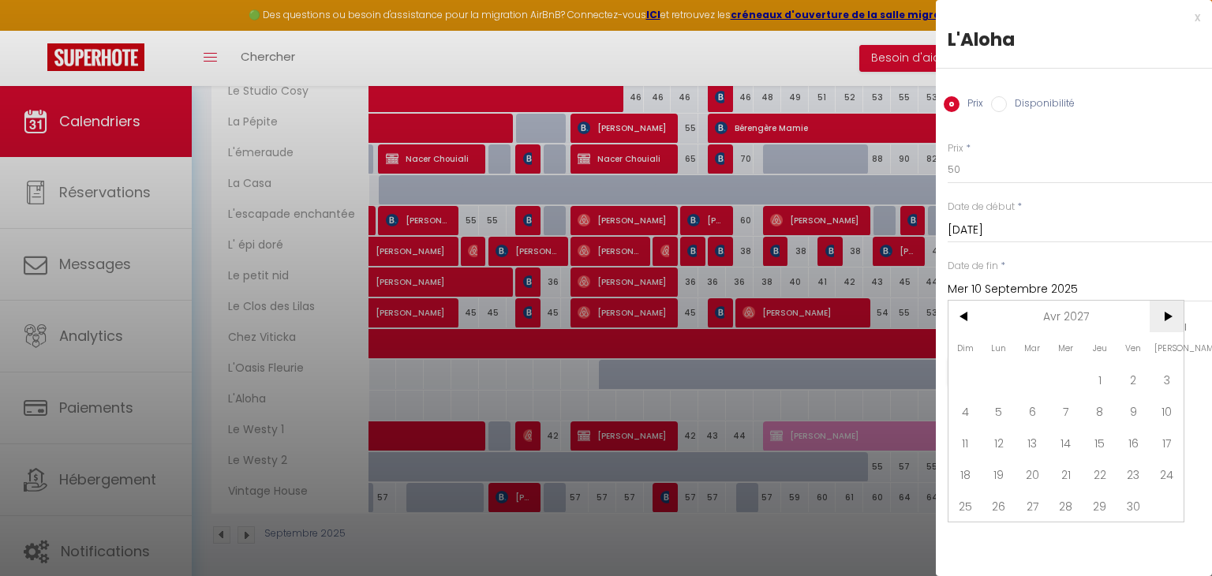
click at [1154, 311] on span ">" at bounding box center [1167, 317] width 34 height 32
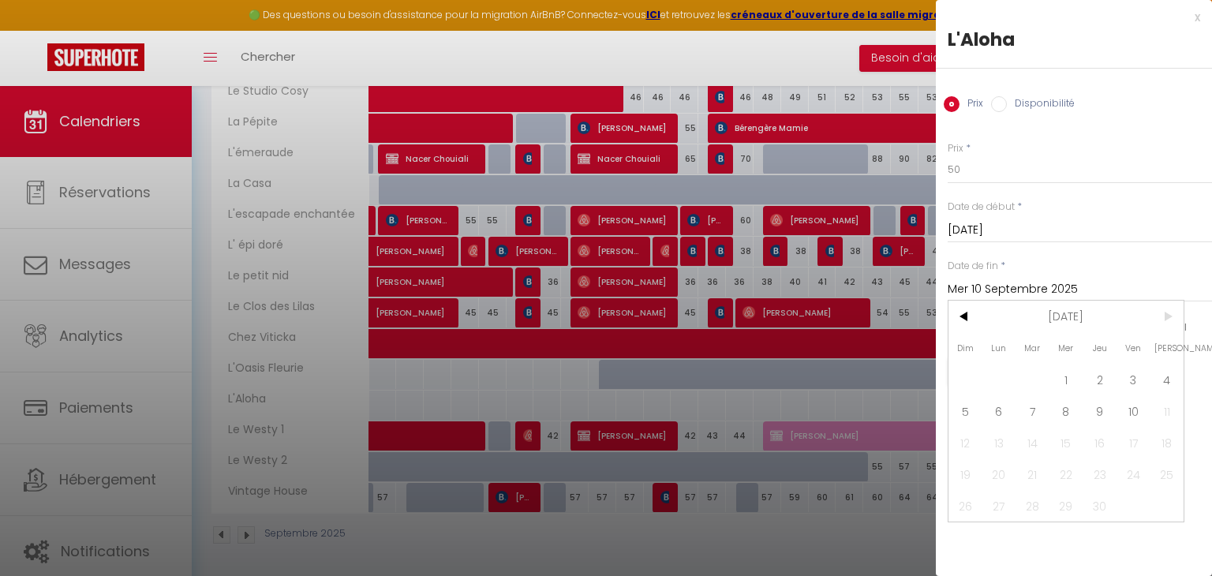
click at [1154, 311] on span ">" at bounding box center [1167, 317] width 34 height 32
click at [1125, 403] on span "10" at bounding box center [1134, 411] width 34 height 32
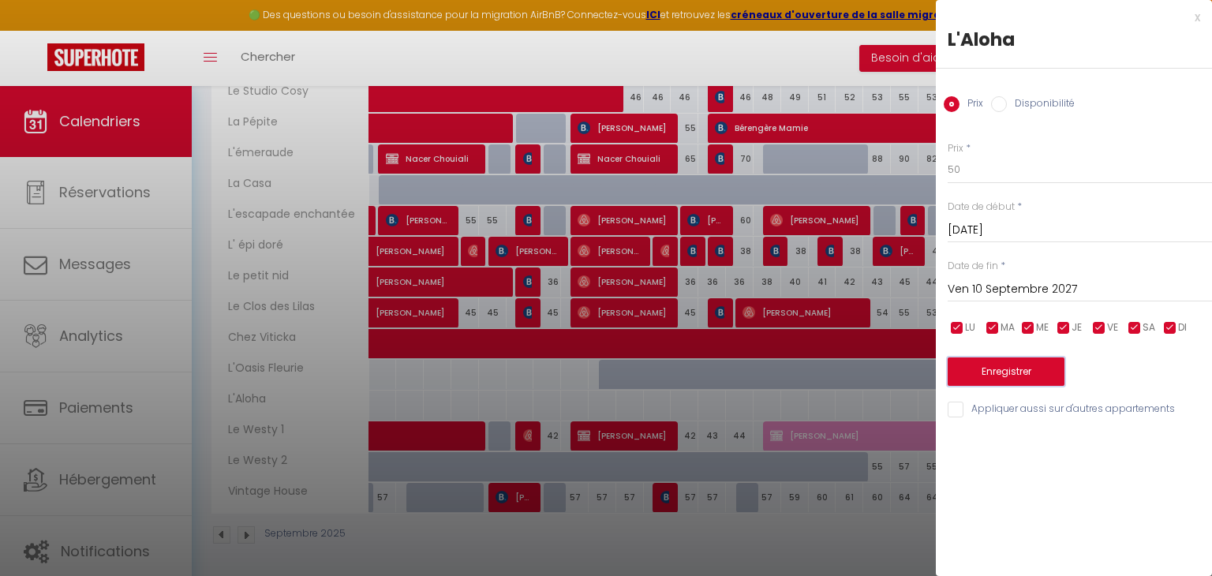
click at [1021, 368] on button "Enregistrer" at bounding box center [1006, 372] width 117 height 28
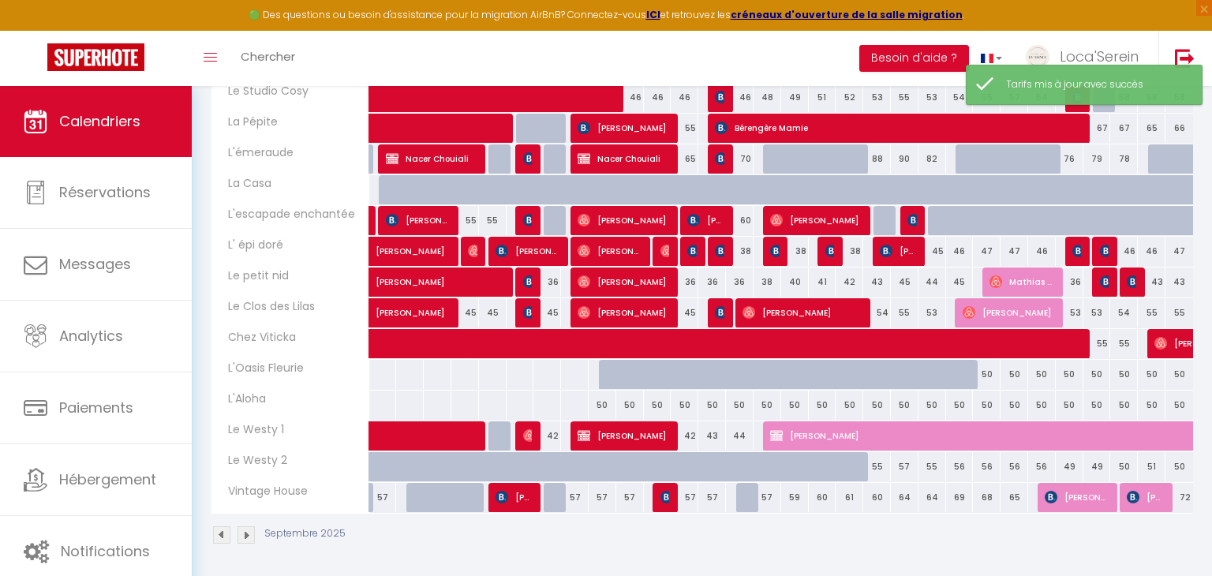
click at [601, 402] on div "50" at bounding box center [603, 405] width 28 height 29
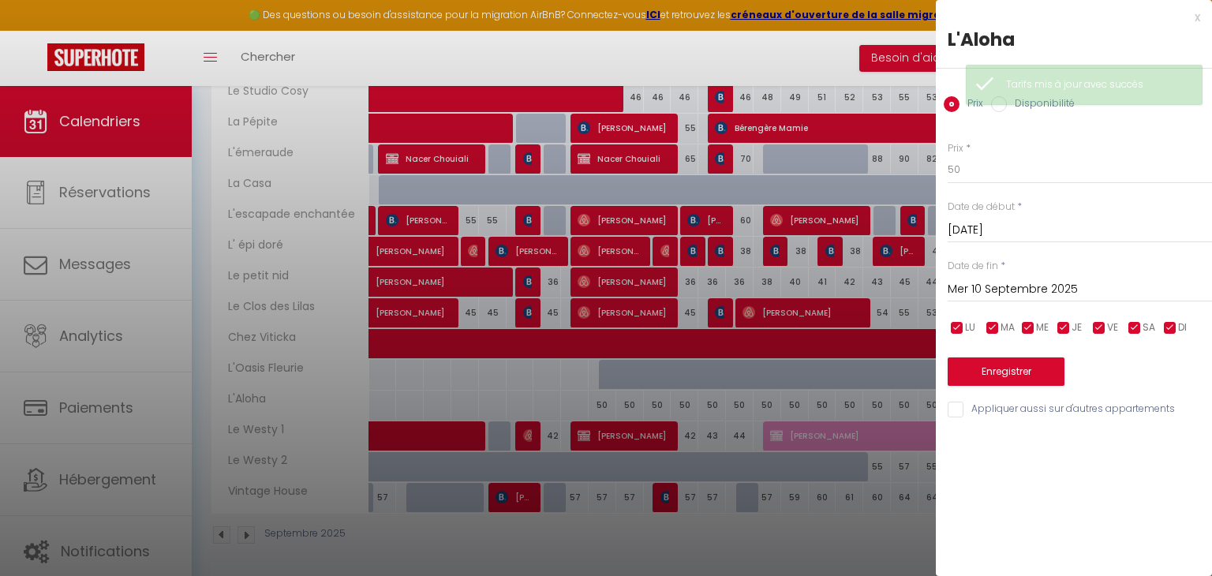
click at [1022, 109] on label "Disponibilité" at bounding box center [1041, 104] width 68 height 17
click at [1007, 109] on input "Disponibilité" at bounding box center [999, 104] width 16 height 16
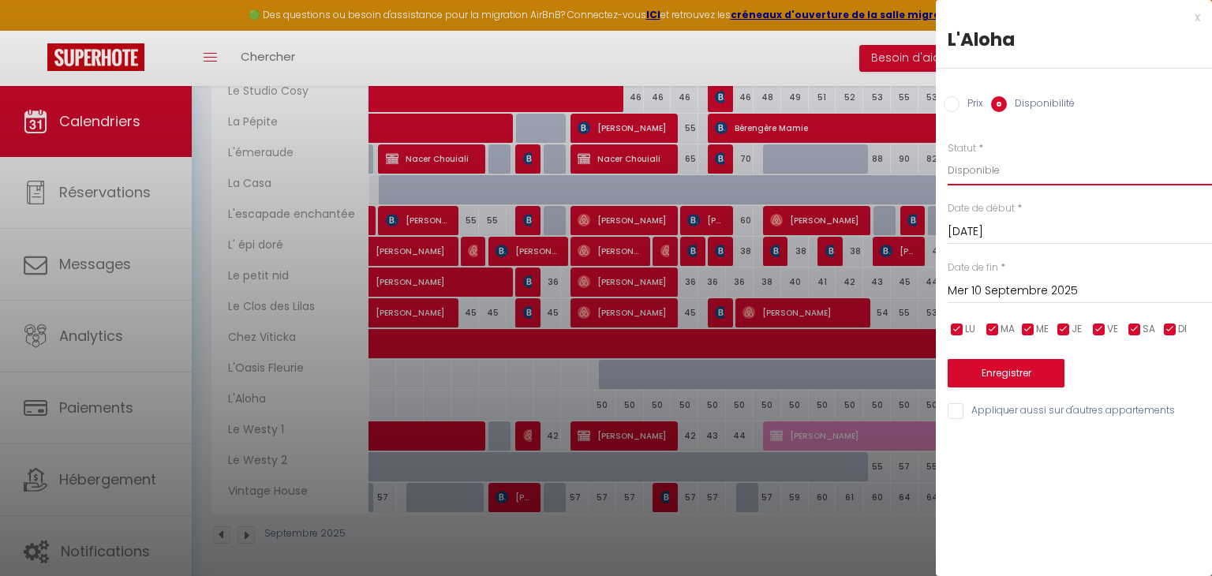
click at [1013, 184] on select "Disponible Indisponible" at bounding box center [1080, 170] width 264 height 30
click at [948, 155] on select "Disponible Indisponible" at bounding box center [1080, 170] width 264 height 30
click at [1023, 287] on input "Mer 10 Septembre 2025" at bounding box center [1080, 291] width 264 height 21
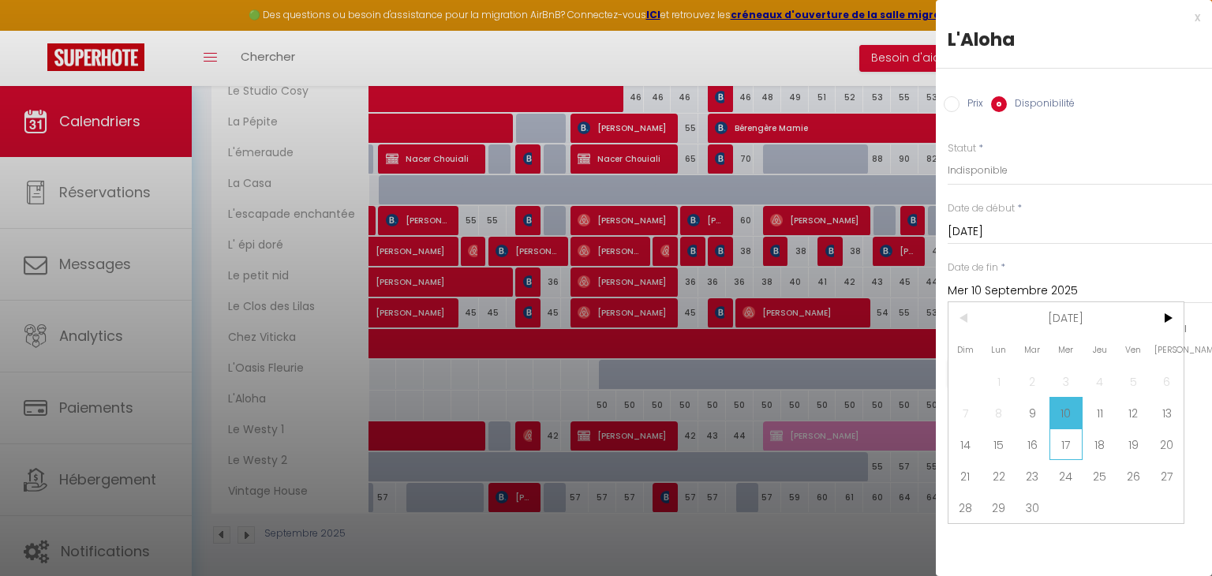
click at [1056, 442] on span "17" at bounding box center [1067, 445] width 34 height 32
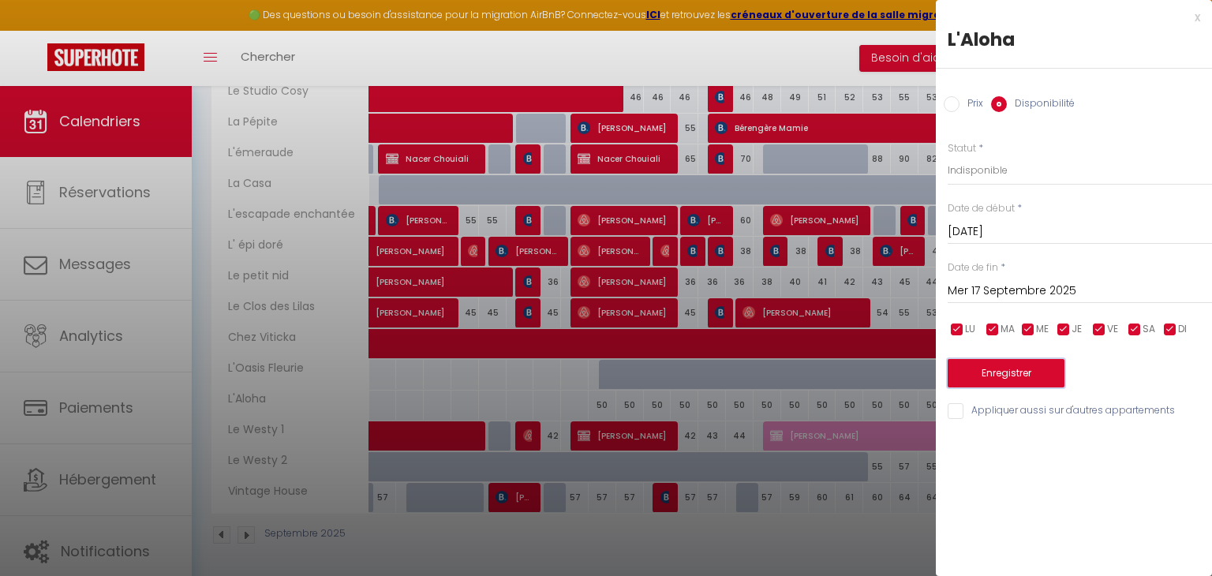
click at [1006, 376] on button "Enregistrer" at bounding box center [1006, 373] width 117 height 28
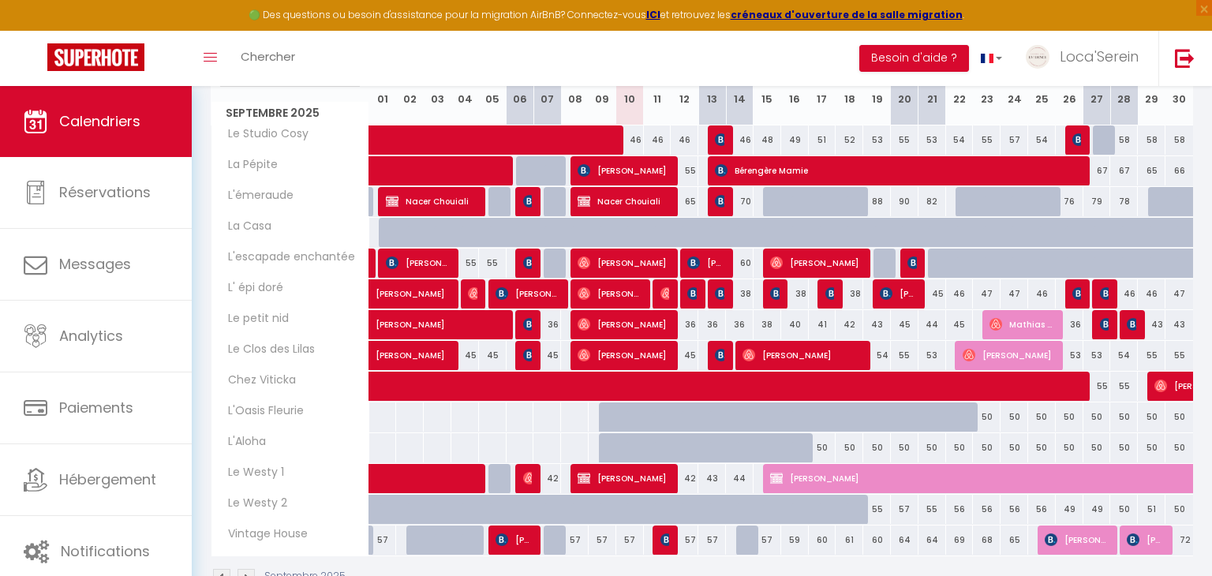
scroll to position [0, 0]
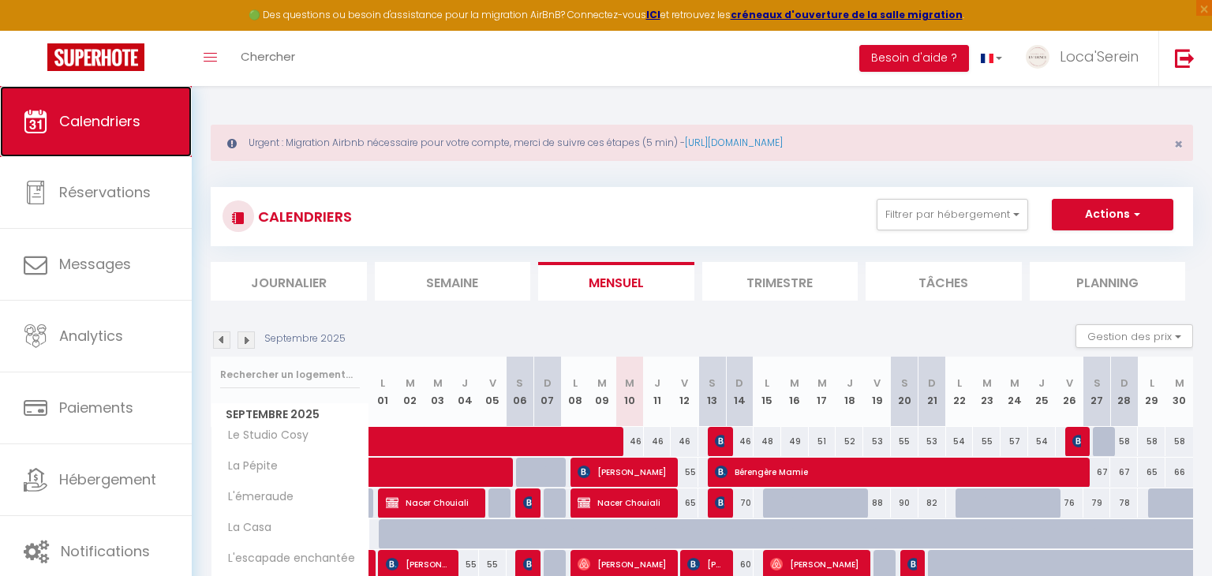
click at [118, 143] on link "Calendriers" at bounding box center [96, 121] width 192 height 71
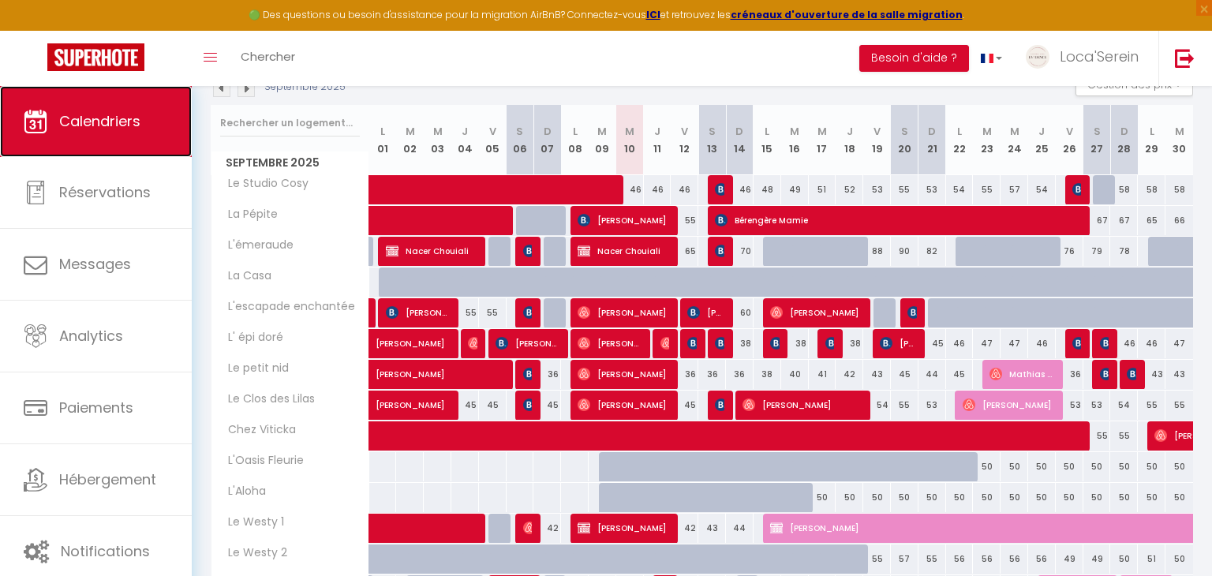
scroll to position [246, 0]
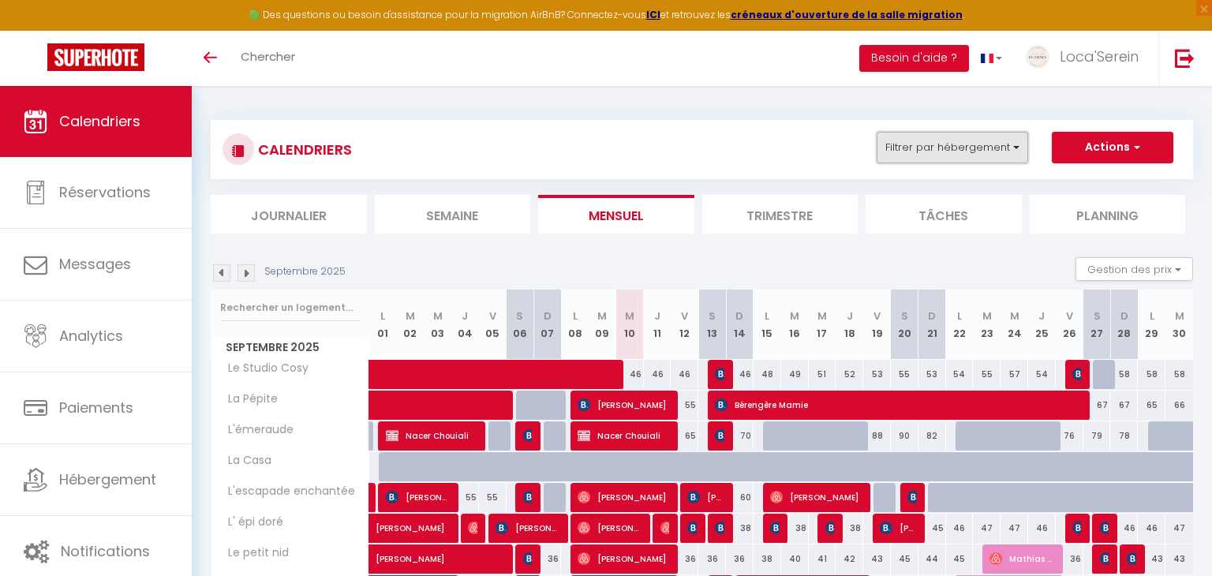
click at [991, 146] on button "Filtrer par hébergement" at bounding box center [953, 148] width 152 height 32
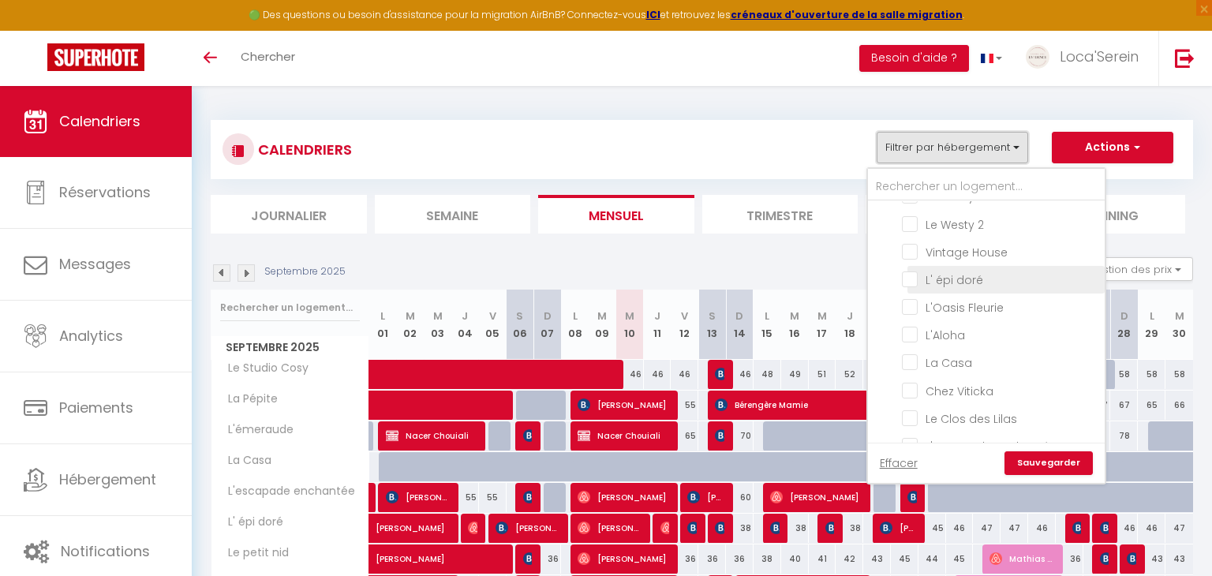
scroll to position [70, 0]
click at [956, 309] on input "L'Oasis Fleurie" at bounding box center [1000, 309] width 197 height 16
checkbox input "true"
checkbox input "false"
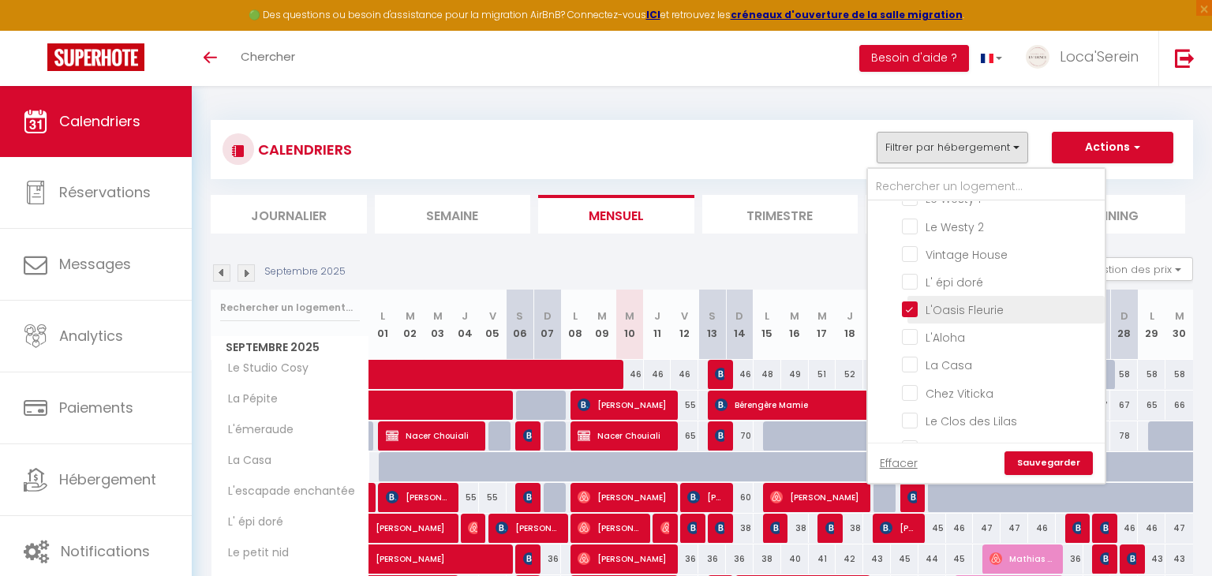
checkbox input "false"
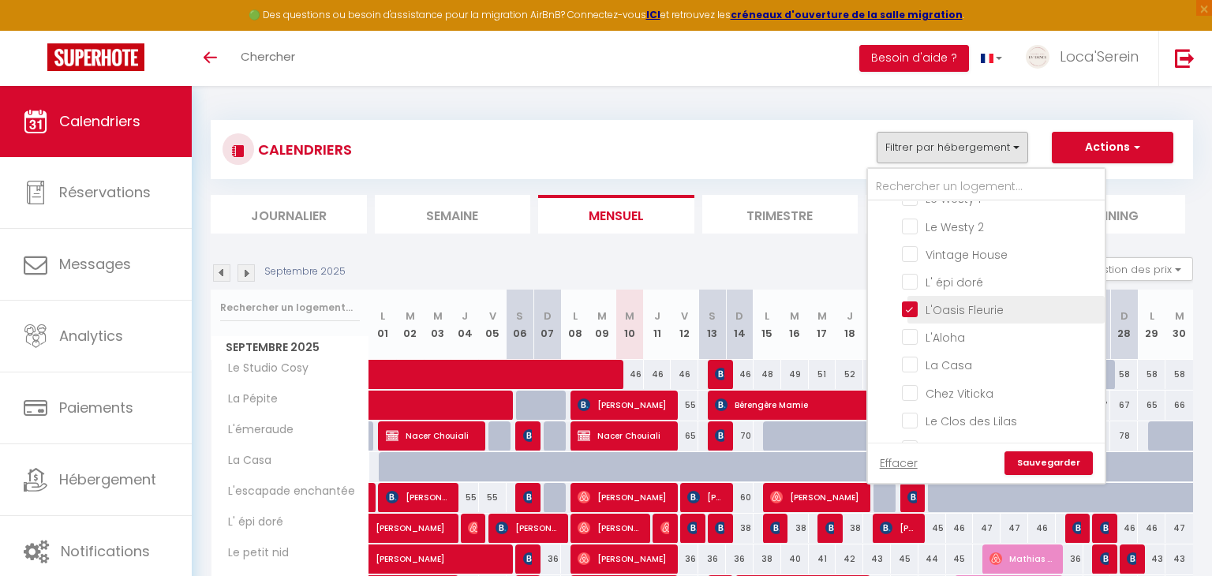
checkbox input "false"
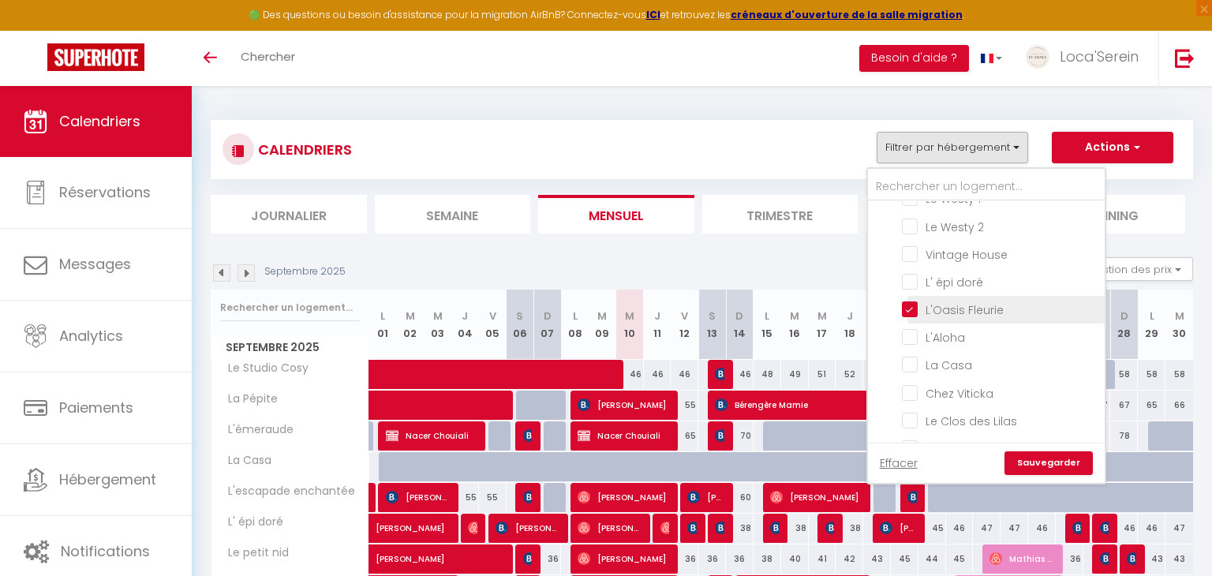
checkbox input "false"
click at [954, 329] on input "L'Aloha" at bounding box center [1000, 336] width 197 height 16
checkbox input "true"
checkbox input "false"
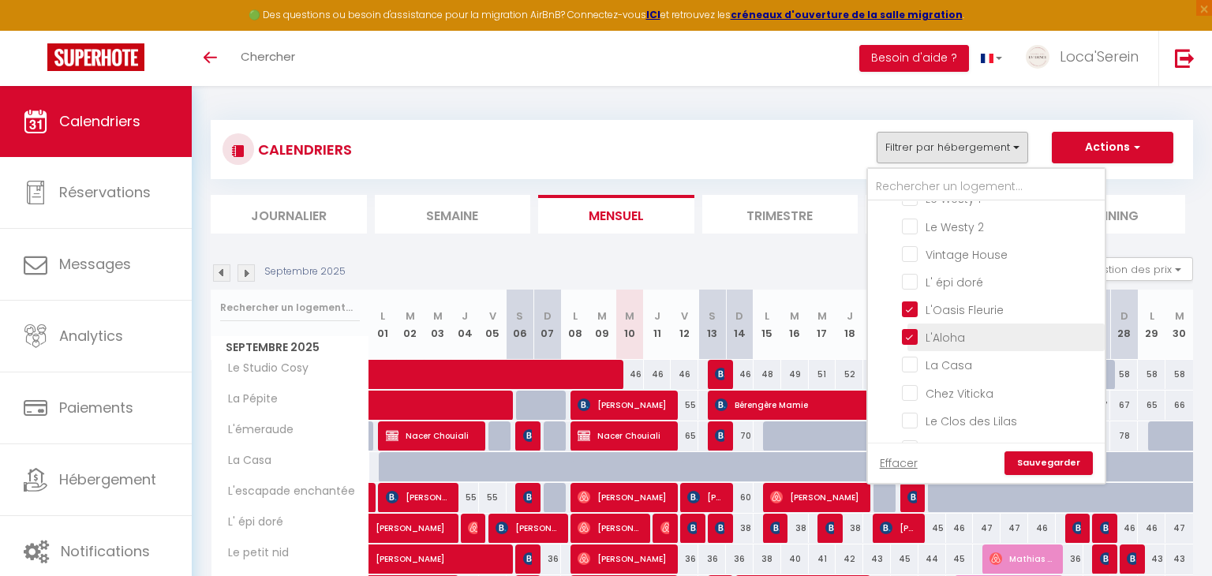
checkbox input "false"
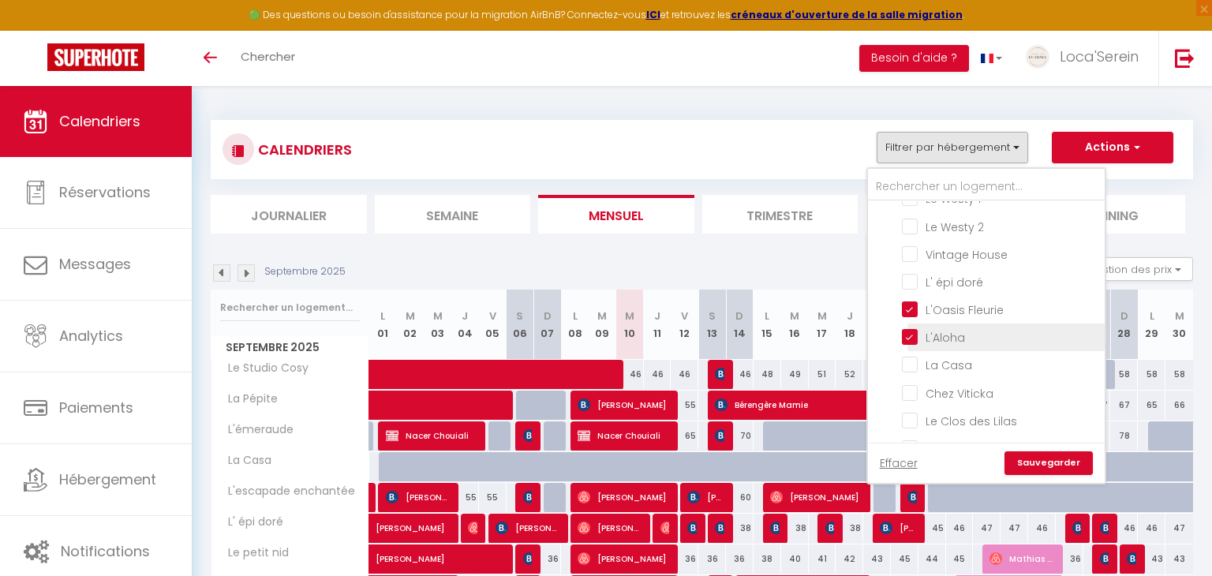
checkbox input "false"
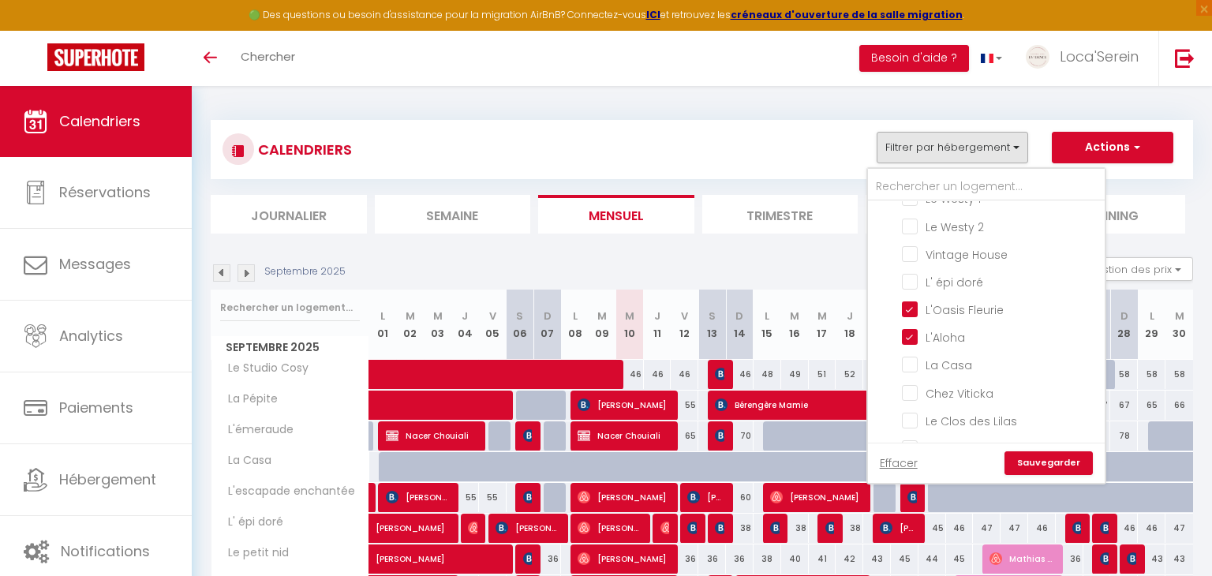
click at [1069, 465] on link "Sauvegarder" at bounding box center [1049, 463] width 88 height 24
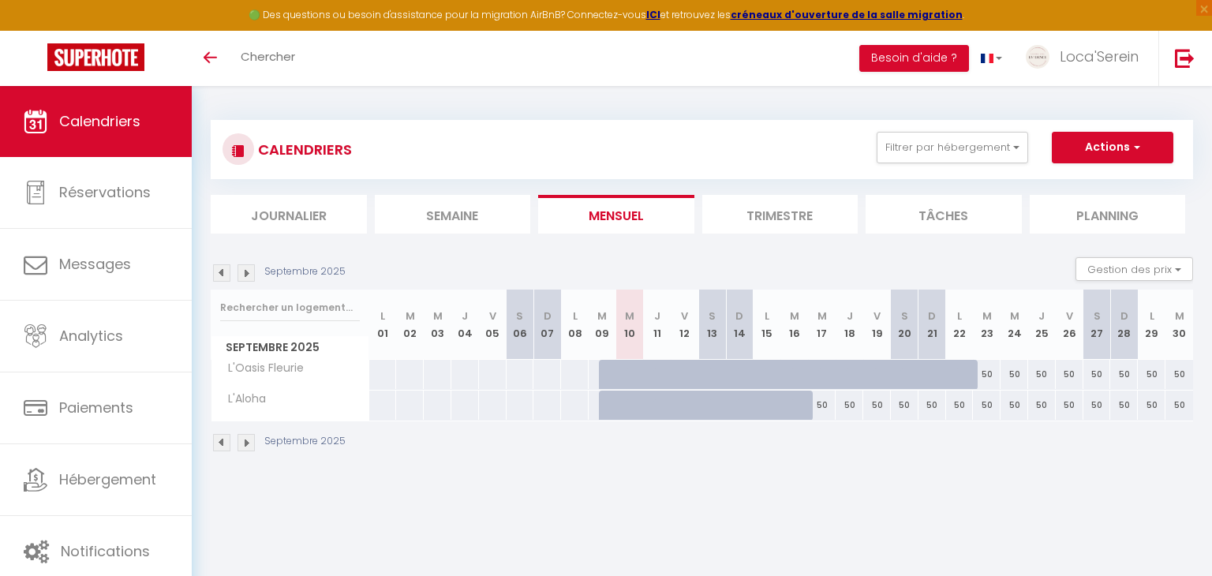
click at [934, 403] on div "50" at bounding box center [933, 405] width 28 height 29
type input "50"
type input "Dim 21 Septembre 2025"
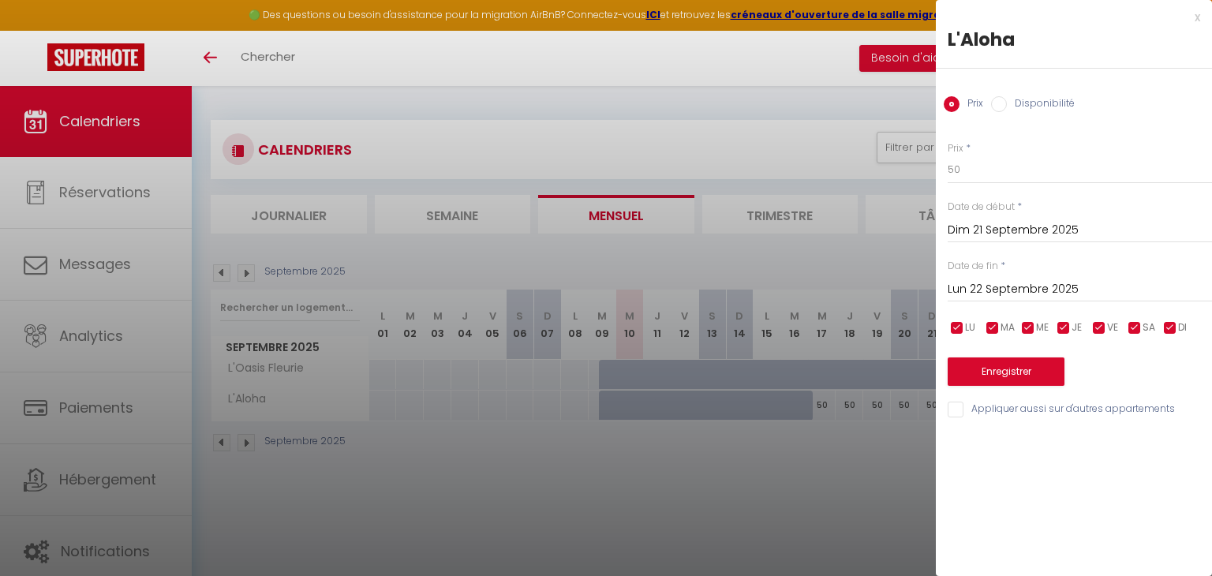
click at [1029, 284] on input "Lun 22 Septembre 2025" at bounding box center [1080, 289] width 264 height 21
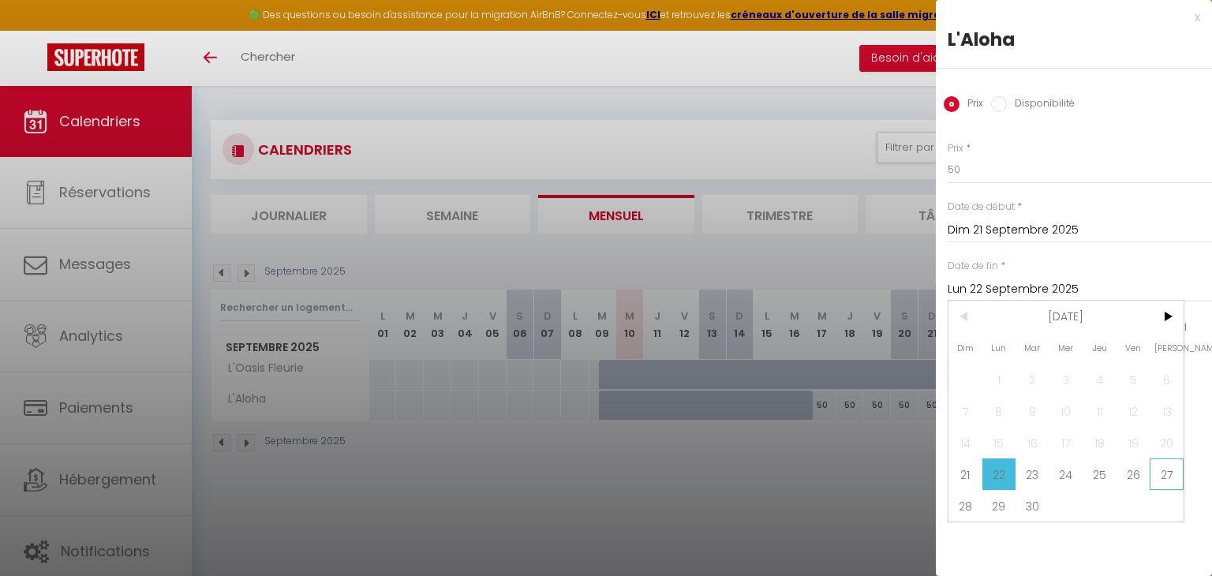
click at [1158, 473] on span "27" at bounding box center [1167, 475] width 34 height 32
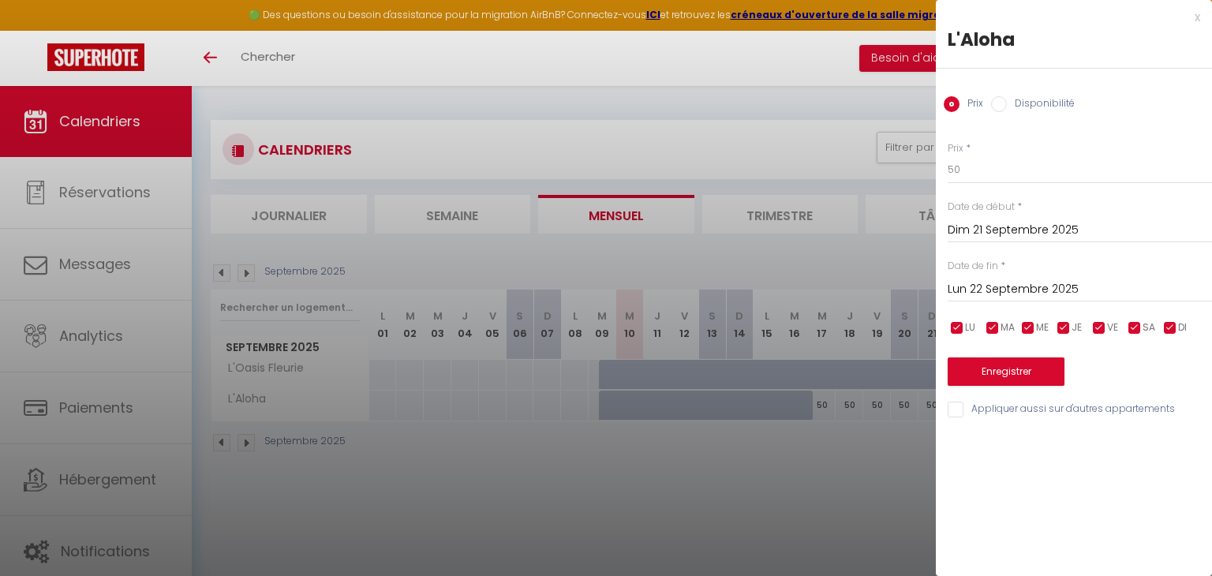
type input "Sam 27 Septembre 2025"
click at [1021, 107] on label "Disponibilité" at bounding box center [1041, 104] width 68 height 17
click at [1007, 107] on input "Disponibilité" at bounding box center [999, 104] width 16 height 16
radio input "true"
radio input "false"
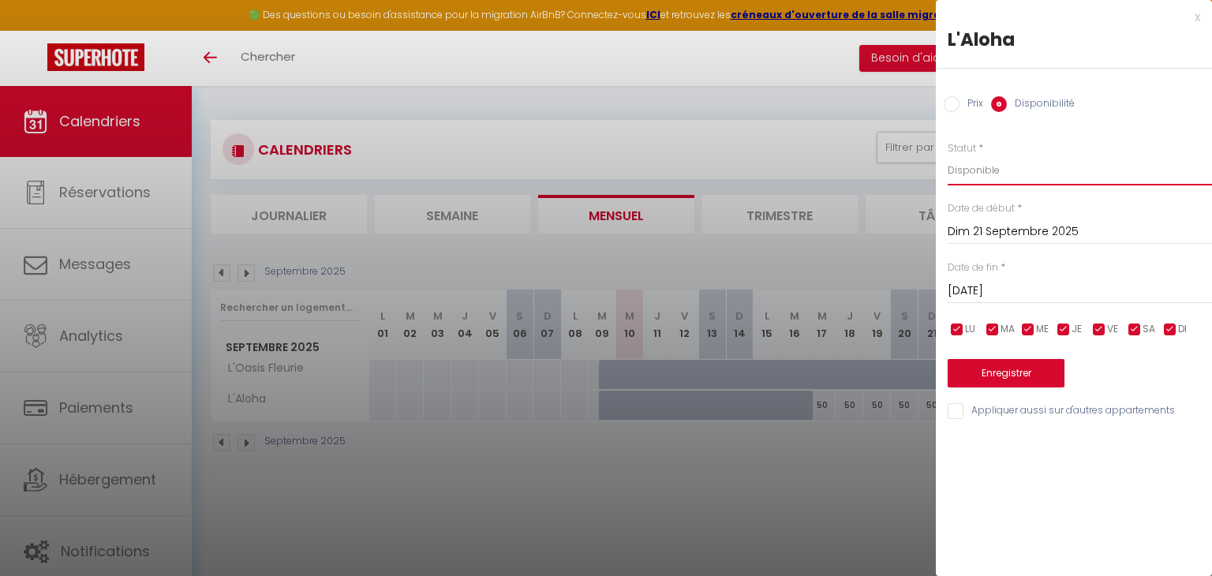
click at [1016, 169] on select "Disponible Indisponible" at bounding box center [1080, 170] width 264 height 30
select select "0"
click at [948, 155] on select "Disponible Indisponible" at bounding box center [1080, 170] width 264 height 30
click at [1006, 365] on button "Enregistrer" at bounding box center [1006, 373] width 117 height 28
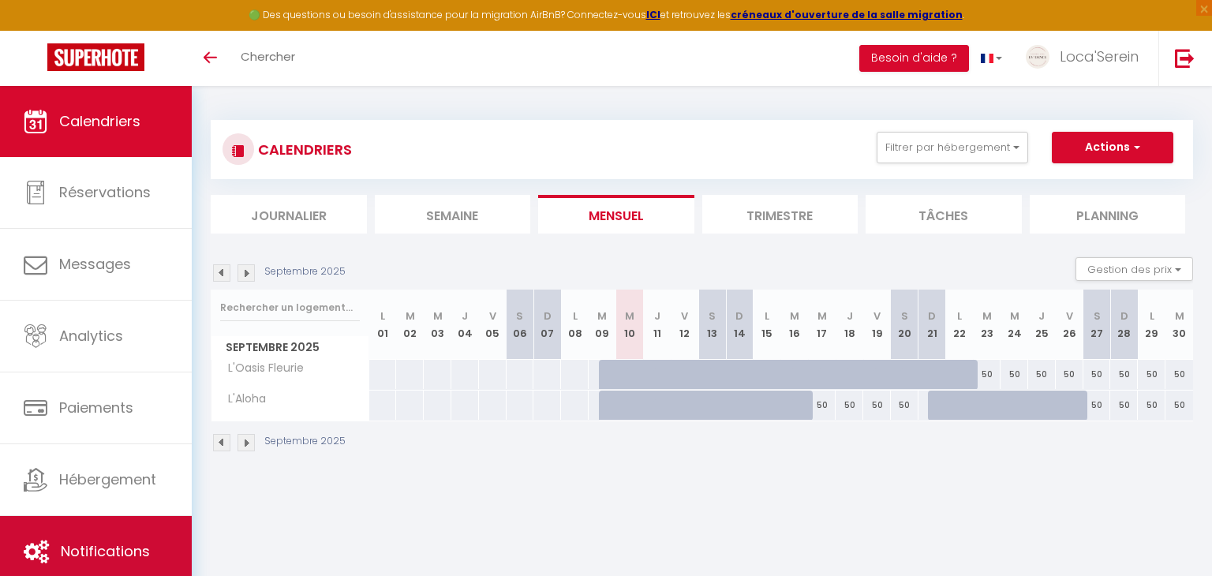
click at [107, 537] on link "Notifications" at bounding box center [96, 551] width 192 height 71
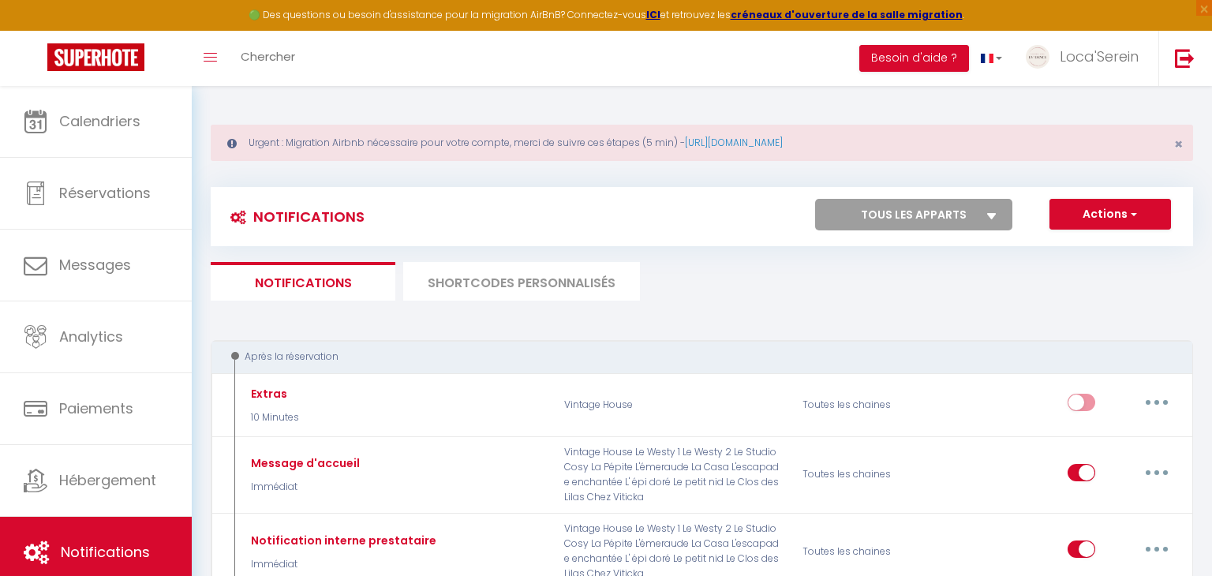
click at [564, 275] on li "SHORTCODES PERSONNALISÉS" at bounding box center [521, 281] width 237 height 39
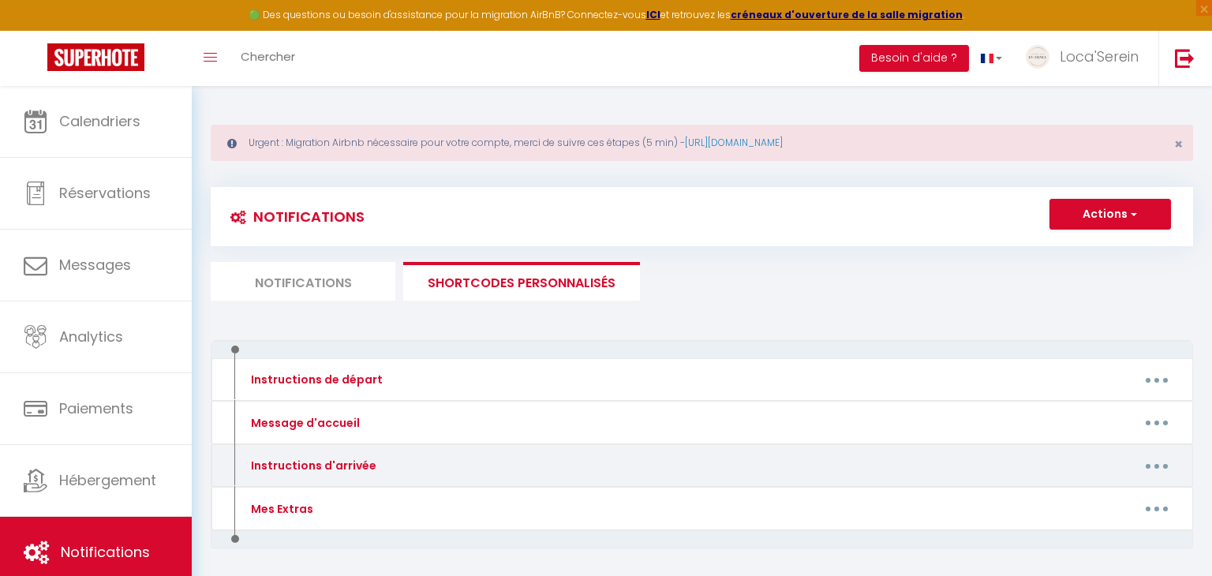
click at [1155, 455] on button "button" at bounding box center [1157, 465] width 44 height 25
click at [1109, 503] on link "Editer" at bounding box center [1116, 502] width 117 height 27
type input "Instructions d'arrivée"
type textarea "Bonjour"
type textarea "Bonjour [GUEST:FIRST_NAME], Lors de votre arrivée au logement, situé 3 places d…"
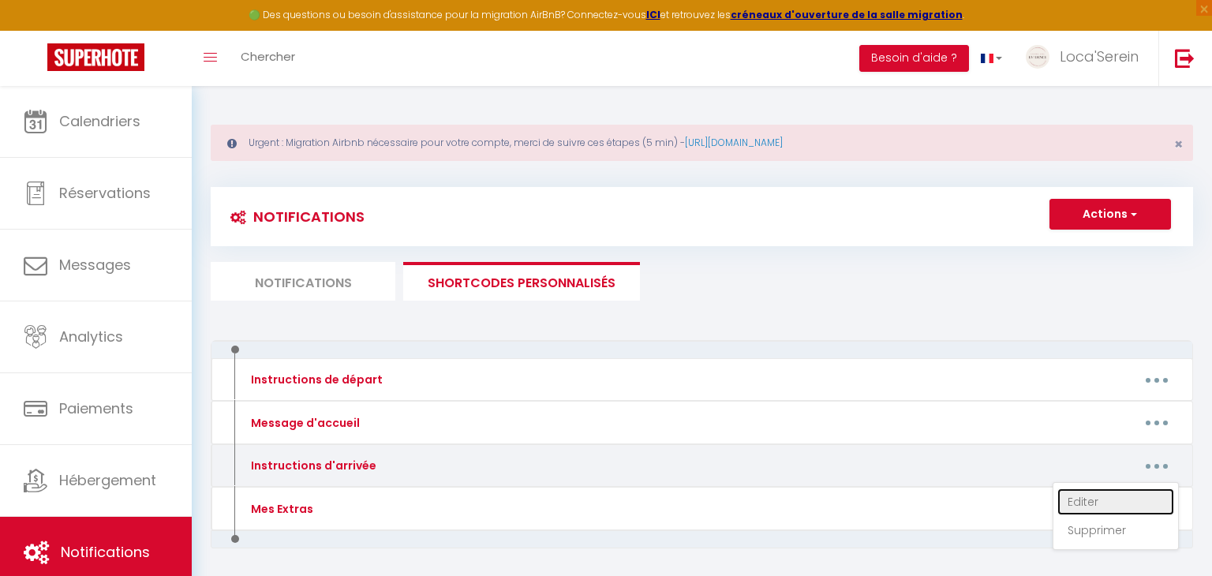
type textarea "Bonjour [GUEST:FIRST_NAME], Lors de votre arrivée au logement, situé 14 Grande …"
type textarea "Bonjour [GUEST:FIRST_NAME], Lors de votre arrivée au logement, situé 54 Bis rue…"
type textarea "Bonjour [GUEST:FIRST_NAME], Lors de votre arrivée au logement, situé 4 rue de l…"
type textarea "Bonjour [GUEST:FIRST_NAME], Lors de votre arrivée au logement, situé 4 Bis Mont…"
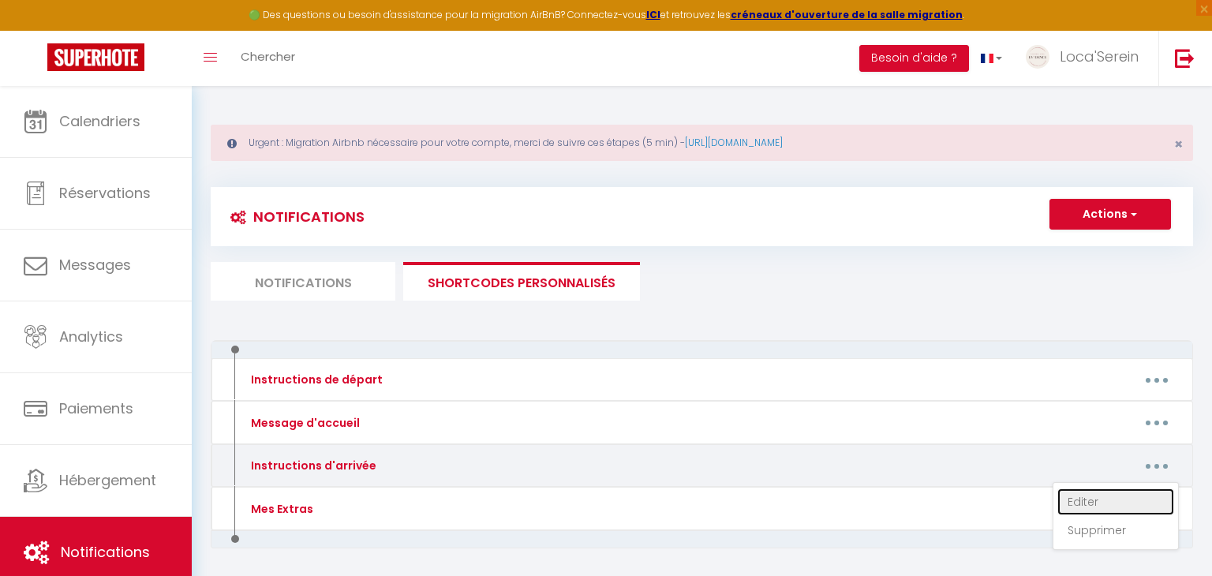
type textarea "Bonjour [GUEST:FIRST_NAME], Lors de votre arrivée au logement, situé 471 rue Ph…"
type textarea "Bonjour [GUEST:FIRST_NAME], Lors de votre arrivée au logement, situé 63 rue des…"
type textarea "Bonjour [GUEST:FIRST_NAME], Lors de votre arrivée au logement, situé 95 Rue de …"
type textarea "Bonjour [GUEST:FIRST_NAME], Lors de votre arrivée au logement, situé 32 Rue de …"
type textarea "Bonjour [GUEST:FIRST_NAME], Lors de votre arrivée au logement, situé 3 Rue du t…"
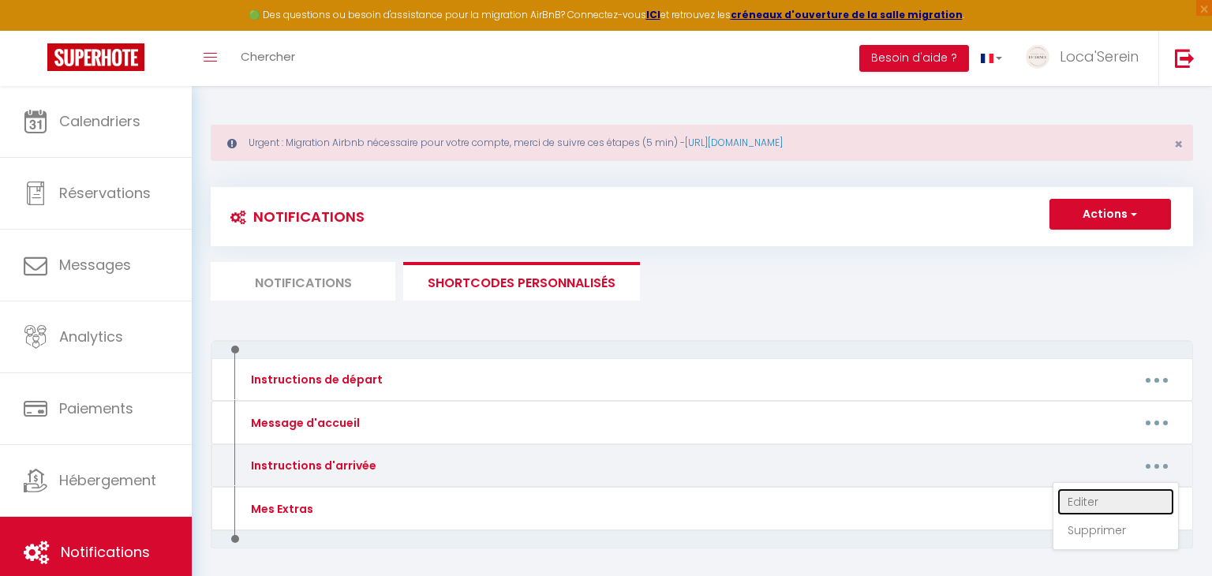
type textarea "Bonjour [GUEST:FIRST_NAME], Lors de votre arrivée au logement, situé 100 rue de…"
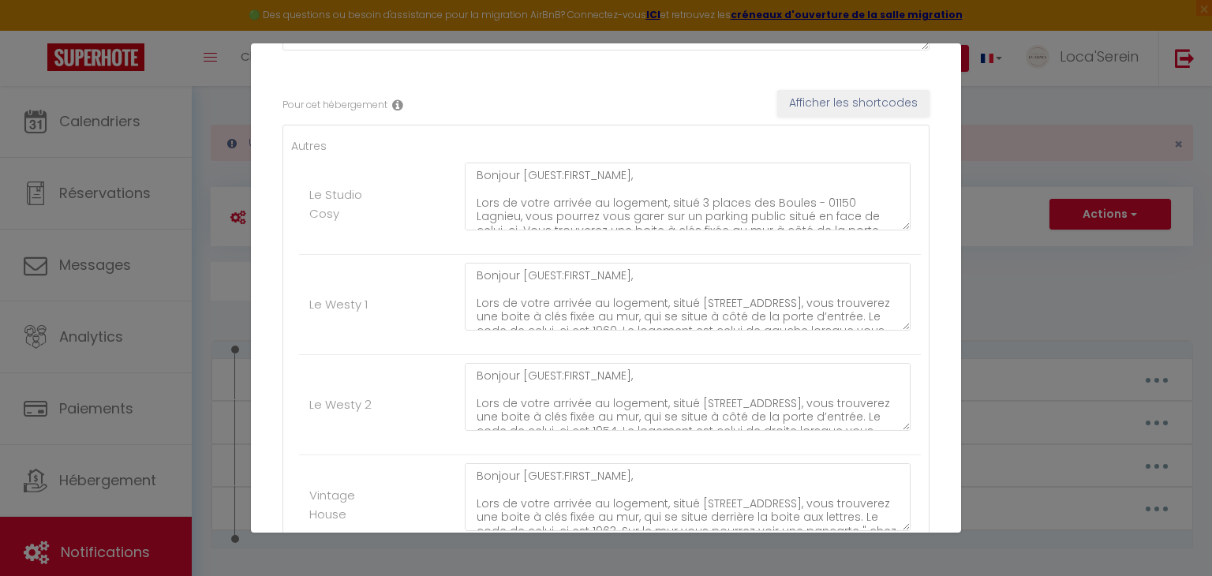
scroll to position [253, 0]
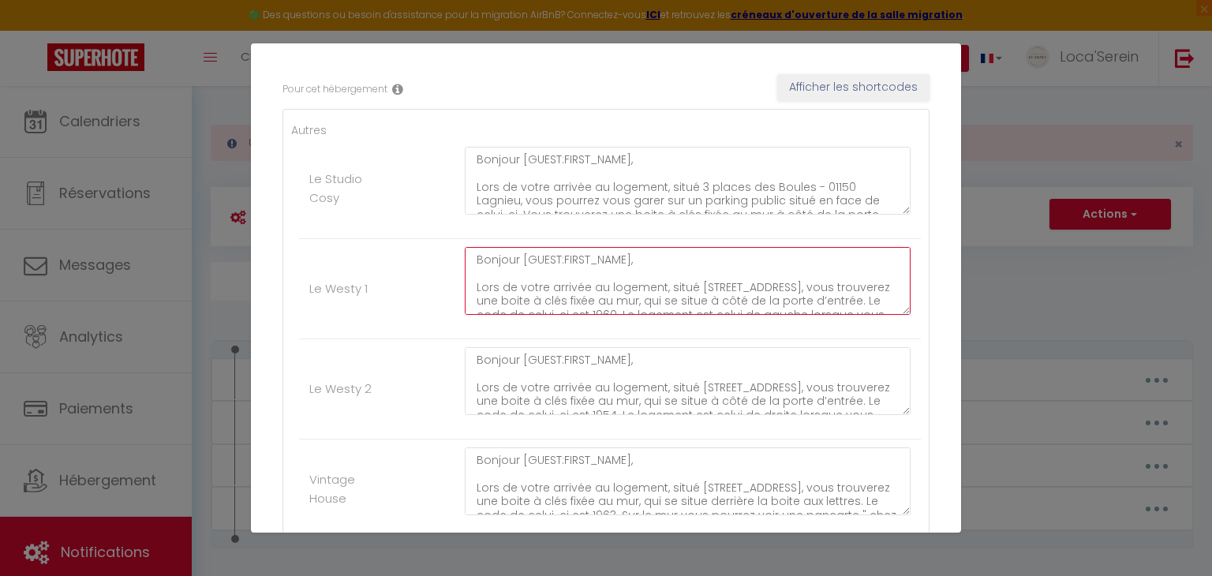
click at [476, 256] on textarea "Bonjour [GUEST:FIRST_NAME], Lors de votre arrivée au logement, situé 14 Grande …" at bounding box center [688, 281] width 446 height 68
click at [372, 382] on div "Le Westy 2" at bounding box center [350, 389] width 103 height 19
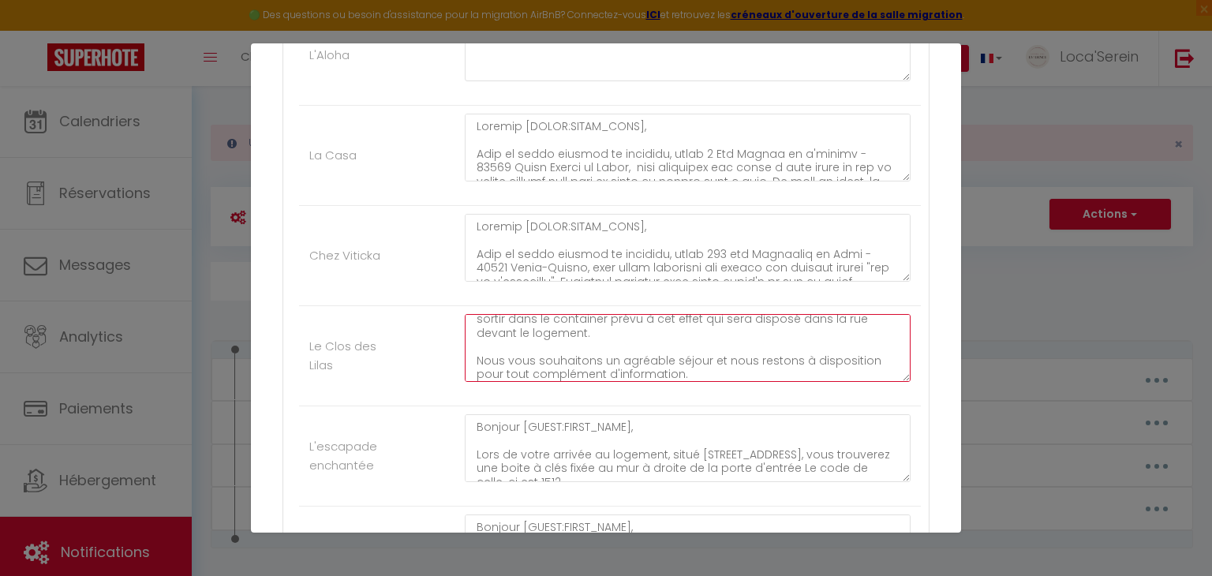
scroll to position [290, 0]
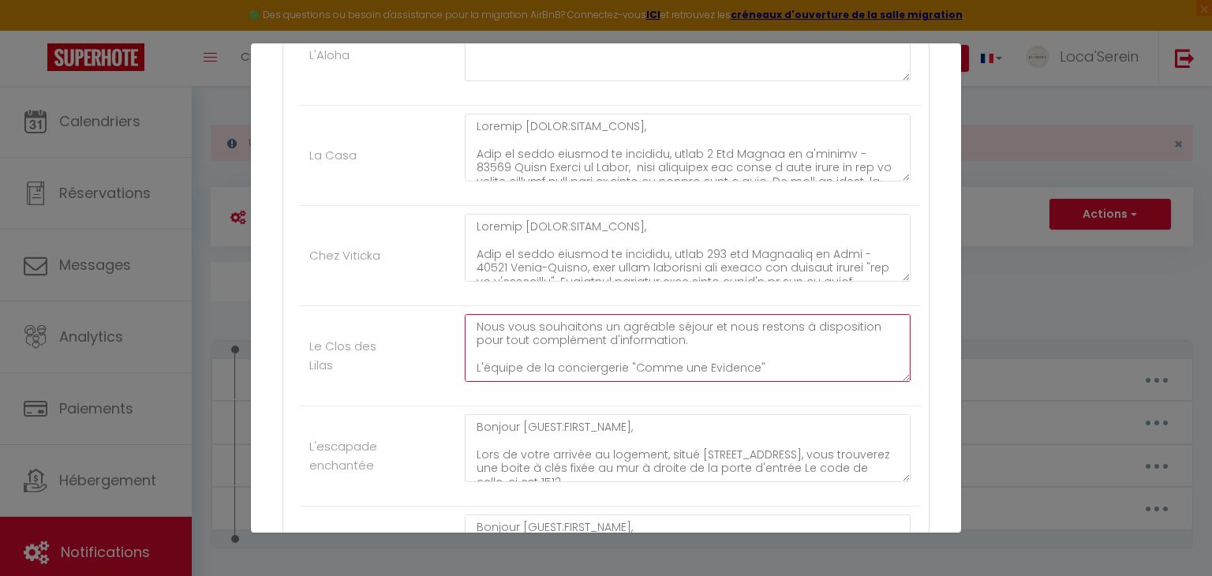
drag, startPoint x: 474, startPoint y: 322, endPoint x: 862, endPoint y: 365, distance: 390.7
click at [862, 365] on textarea "Bonjour [GUEST:FIRST_NAME], Lors de votre arrivée au logement, situé 63 rue des…" at bounding box center [688, 348] width 446 height 68
click at [367, 238] on li "Chez Viticka" at bounding box center [610, 256] width 622 height 100
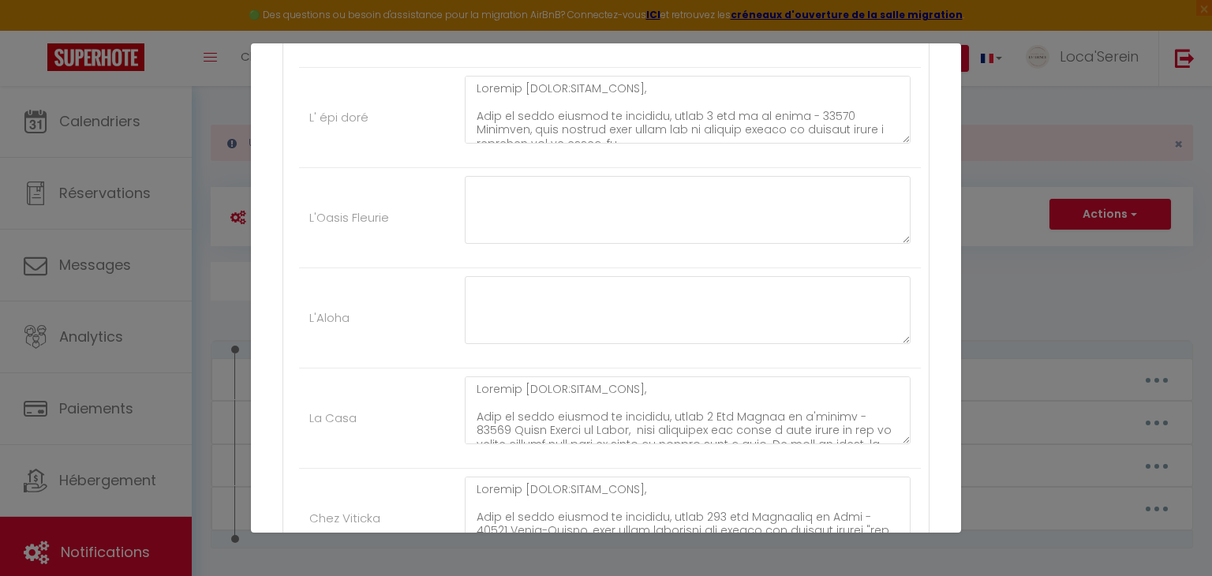
scroll to position [720, 0]
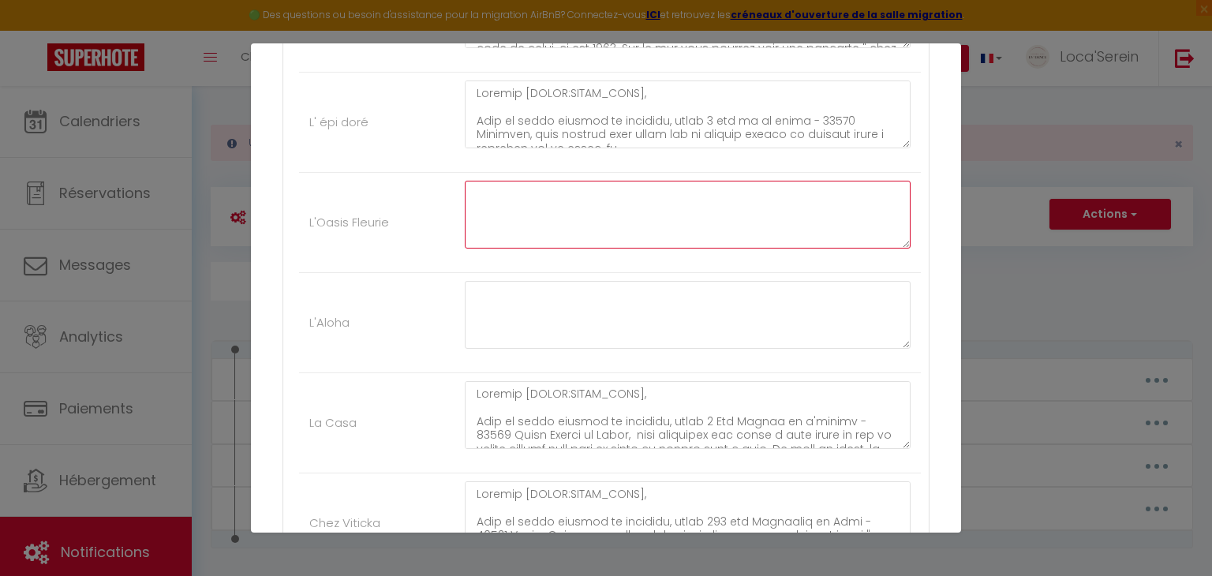
click at [513, 209] on textarea at bounding box center [688, 215] width 446 height 68
paste textarea "Bonjour [GUEST:FIRST_NAME], Lors de votre arrivée au logement, situé 63 rue des…"
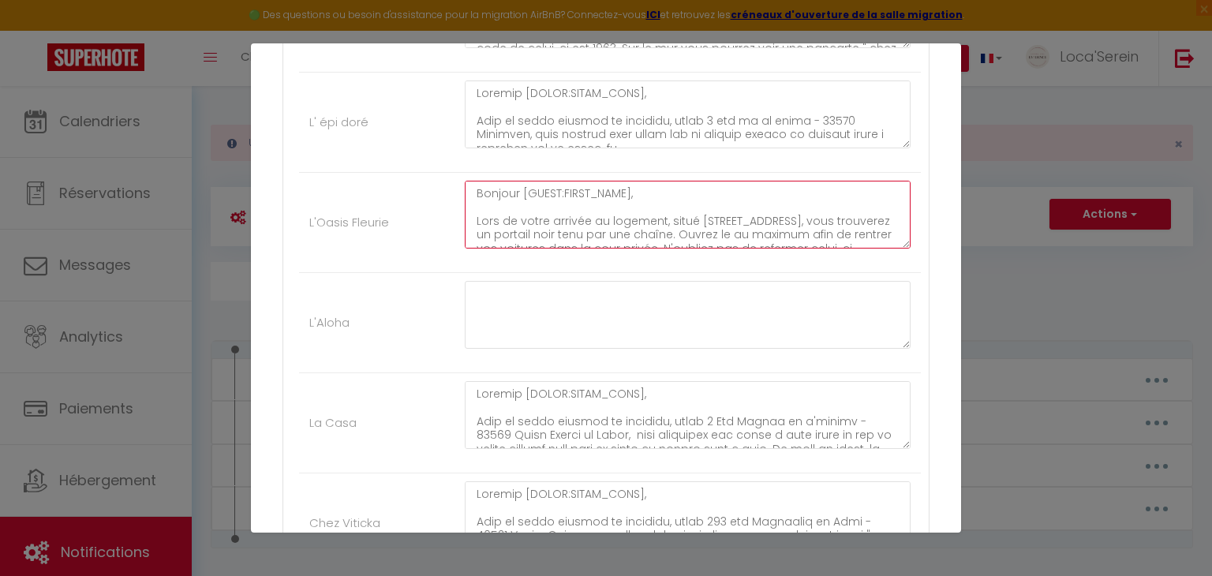
scroll to position [284, 0]
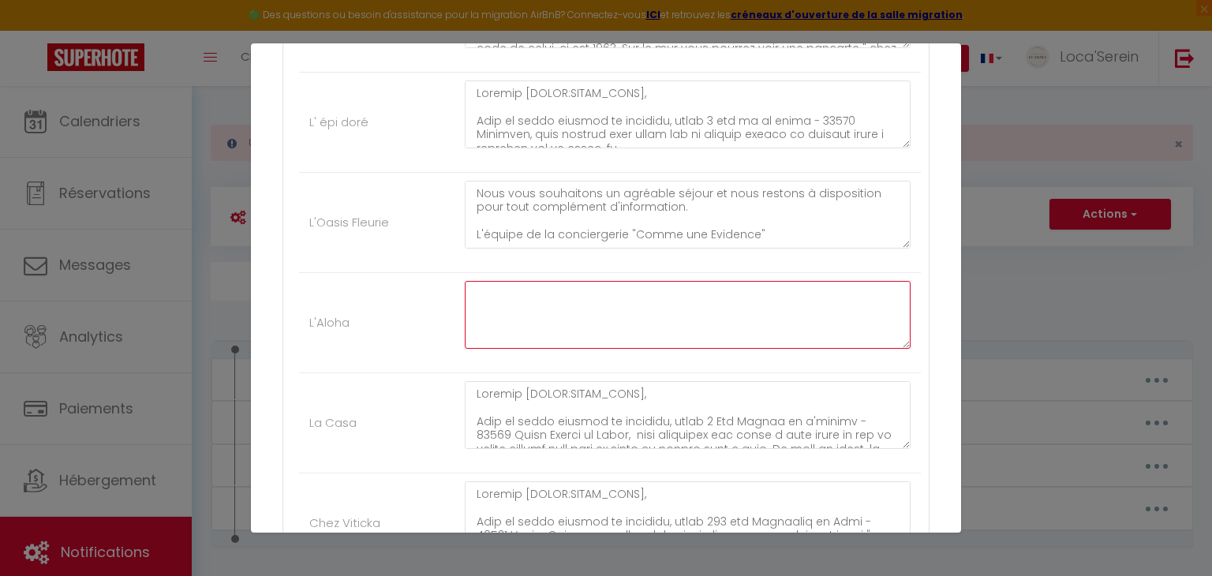
click at [519, 305] on textarea at bounding box center [688, 315] width 446 height 68
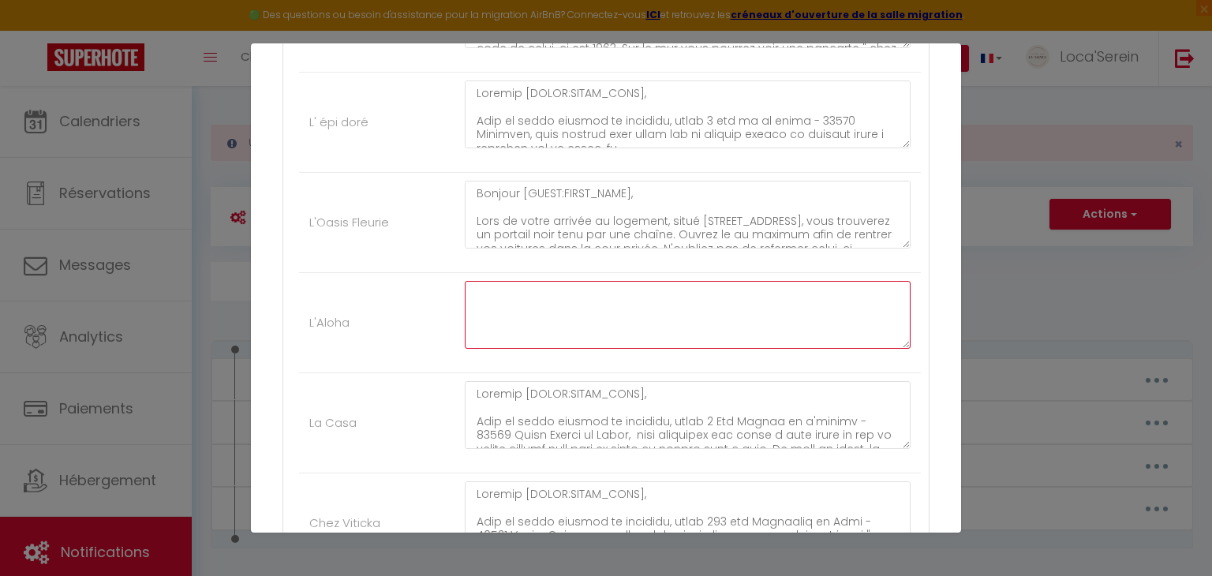
scroll to position [8, 0]
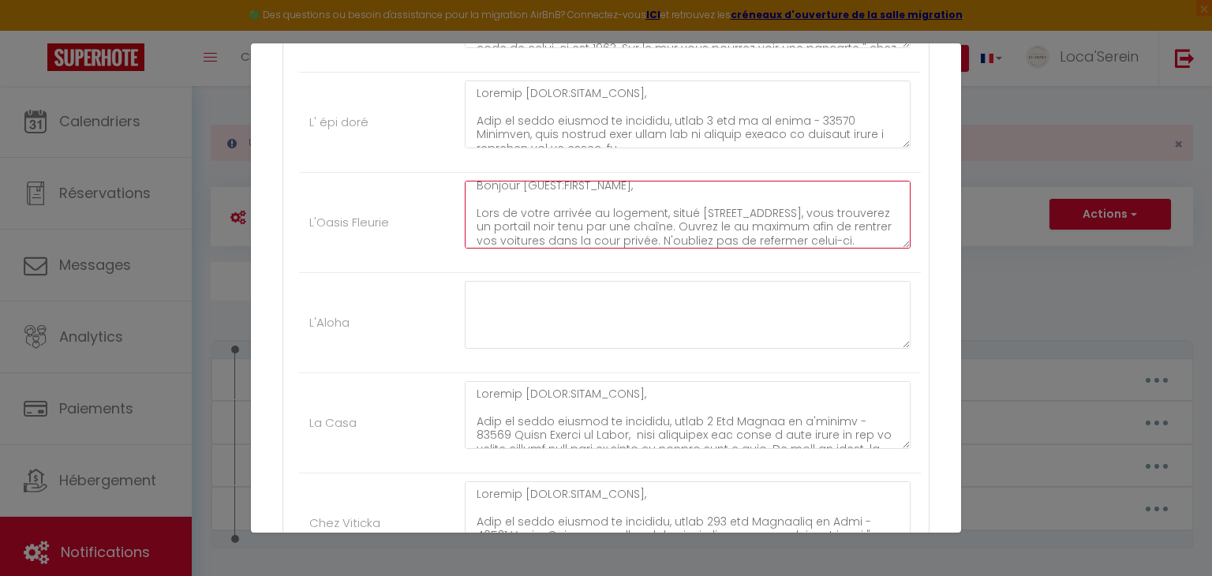
drag, startPoint x: 788, startPoint y: 207, endPoint x: 696, endPoint y: 204, distance: 92.4
click at [696, 204] on textarea "Bonjour [GUEST:FIRST_NAME], Lors de votre arrivée au logement, situé 63 rue des…" at bounding box center [688, 215] width 446 height 68
drag, startPoint x: 867, startPoint y: 206, endPoint x: 847, endPoint y: 204, distance: 19.8
click at [847, 204] on textarea "Bonjour [GUEST:FIRST_NAME], Lors de votre arrivée au logement, situé 140 rue Ch…" at bounding box center [688, 215] width 446 height 68
drag, startPoint x: 606, startPoint y: 222, endPoint x: 523, endPoint y: 227, distance: 83.0
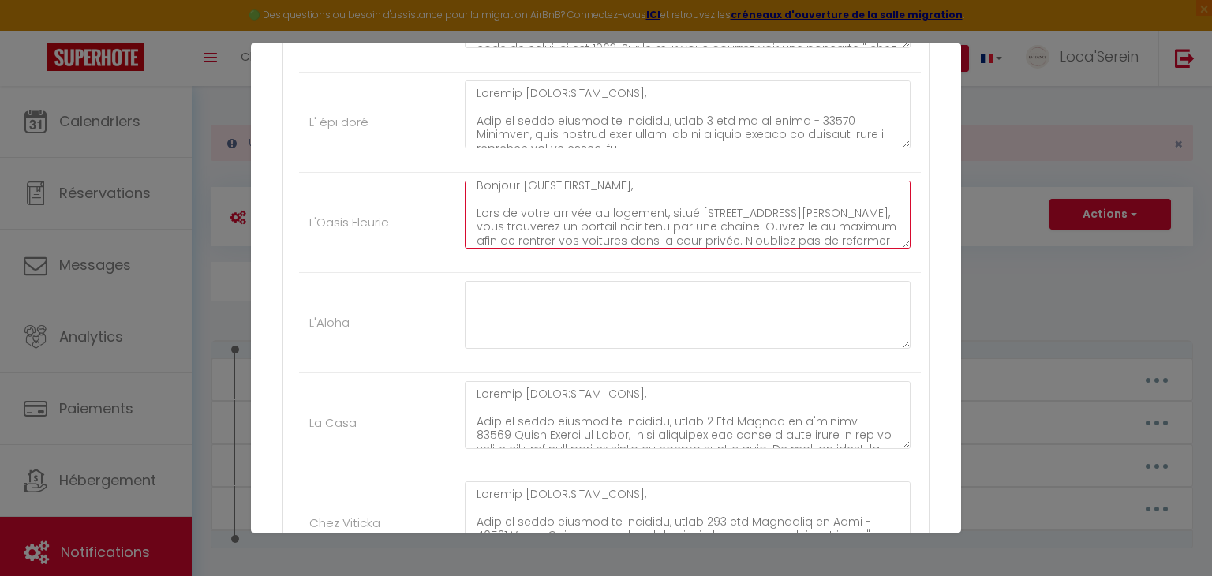
click at [523, 227] on textarea "Bonjour [GUEST:FIRST_NAME], Lors de votre arrivée au logement, situé 140 rue Ch…" at bounding box center [688, 215] width 446 height 68
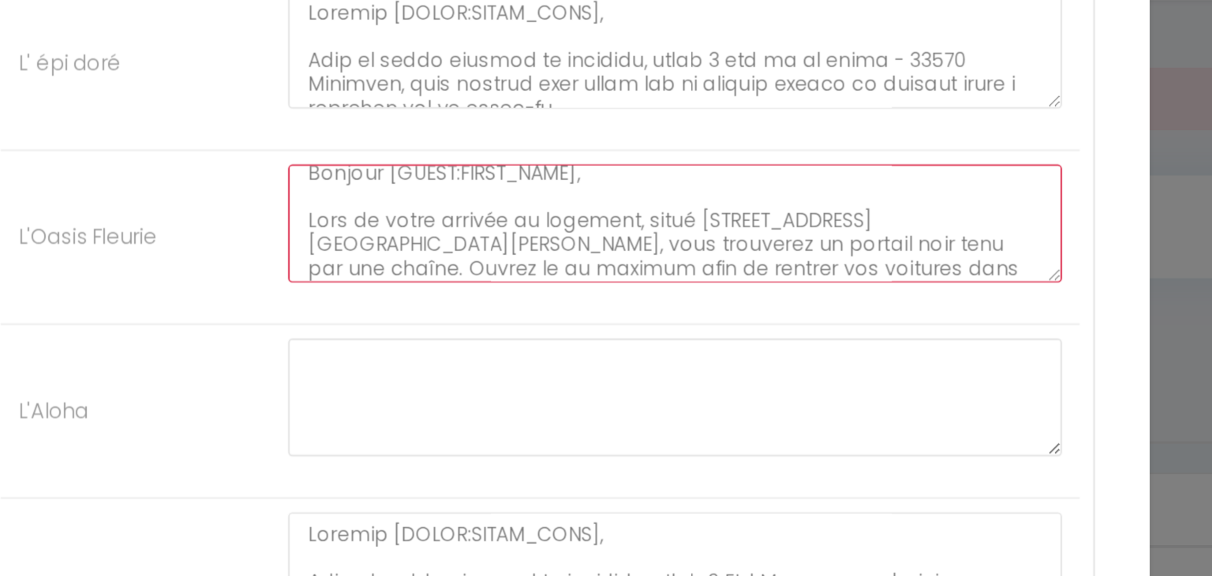
click at [796, 207] on textarea "Bonjour [GUEST:FIRST_NAME], Lors de votre arrivée au logement, situé 140 rue Ch…" at bounding box center [688, 215] width 446 height 68
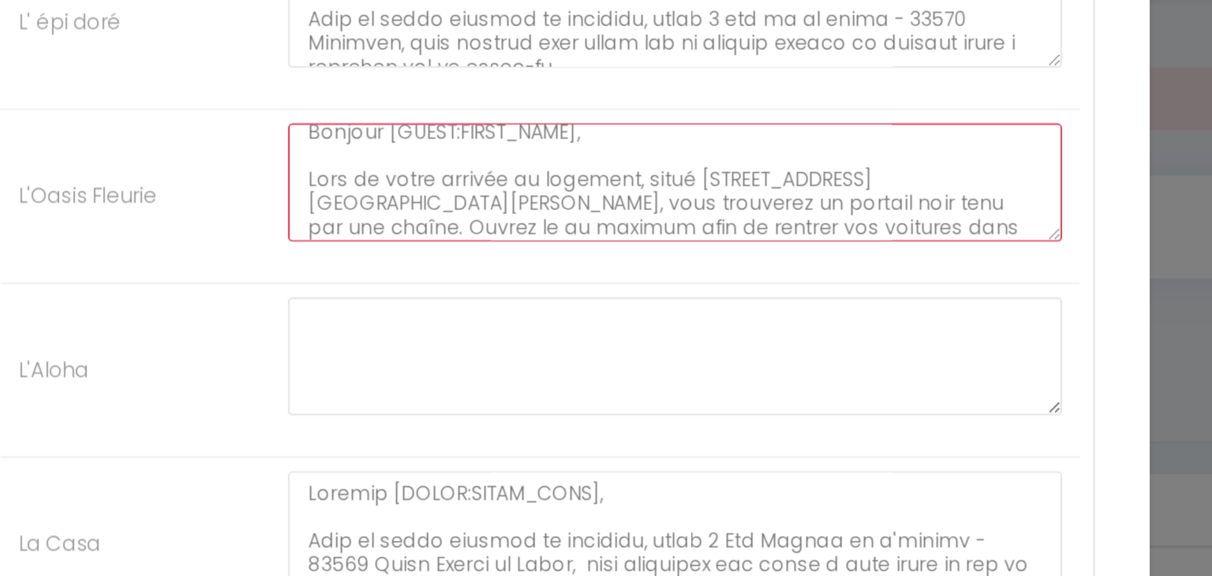
scroll to position [746, 0]
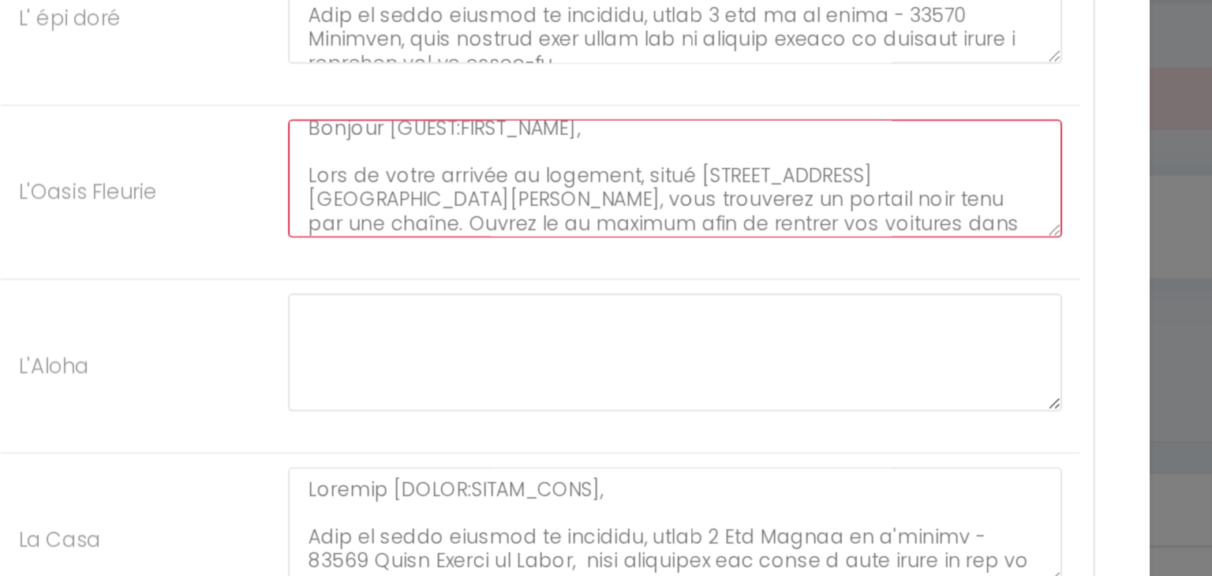
drag, startPoint x: 686, startPoint y: 196, endPoint x: 665, endPoint y: 193, distance: 21.4
click at [665, 193] on textarea "Bonjour [GUEST:FIRST_NAME], Lors de votre arrivée au logement, situé 140 rue Ch…" at bounding box center [688, 189] width 446 height 68
drag, startPoint x: 811, startPoint y: 195, endPoint x: 703, endPoint y: 197, distance: 108.1
click at [703, 197] on textarea "Bonjour [GUEST:FIRST_NAME], Lors de votre arrivée au logement, situé 140 rue Ch…" at bounding box center [688, 189] width 446 height 68
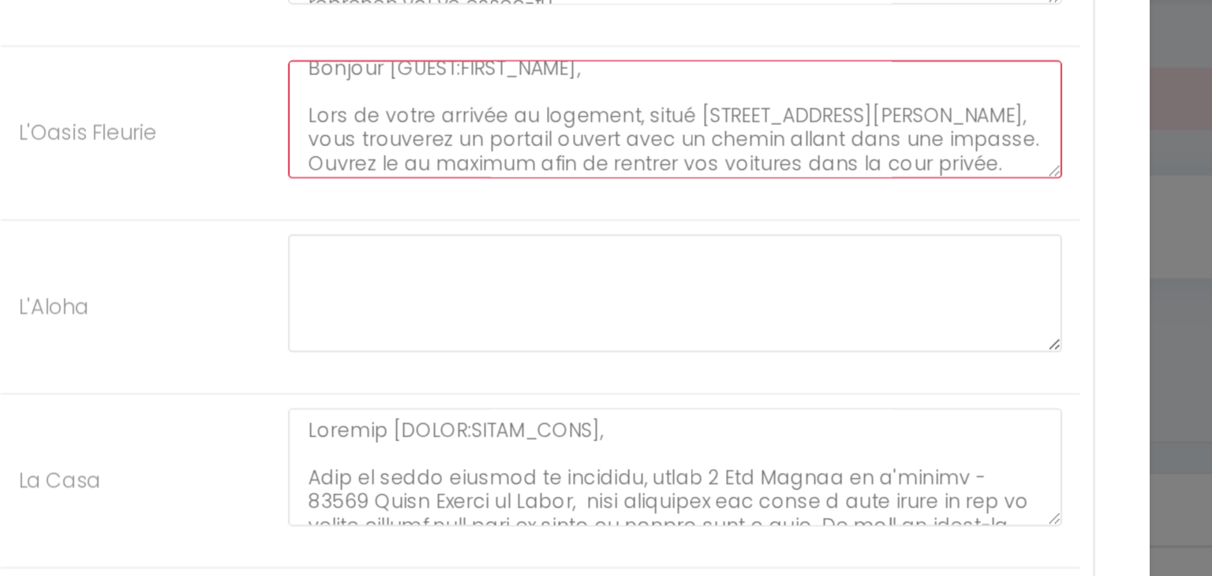
click at [667, 168] on textarea "Bonjour [GUEST:FIRST_NAME], Lors de votre arrivée au logement, situé 140 rue Ch…" at bounding box center [688, 155] width 446 height 68
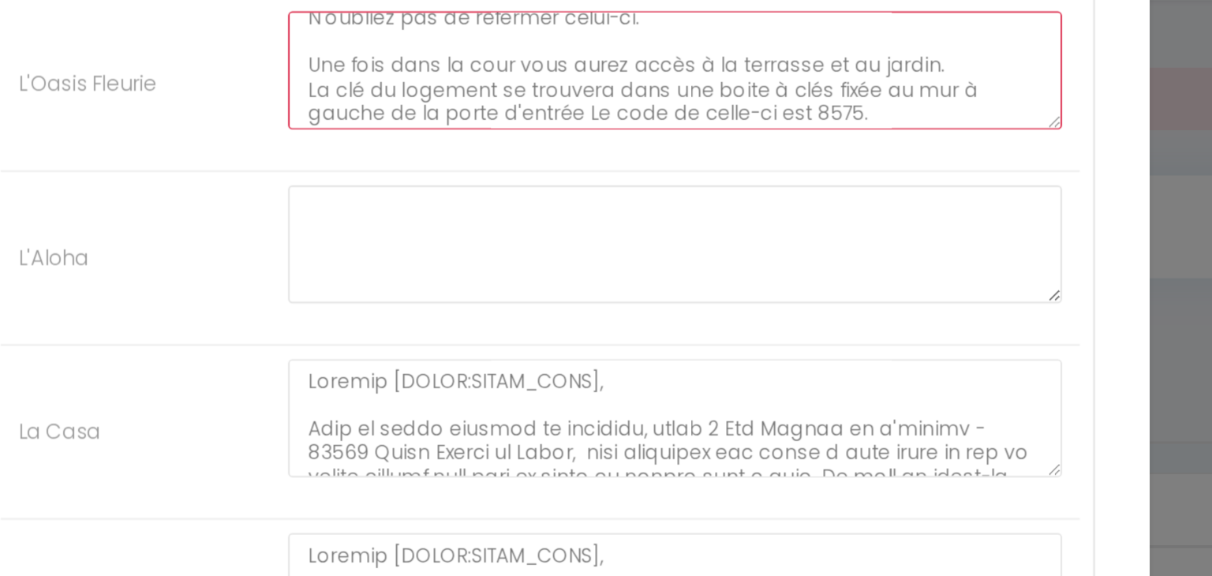
scroll to position [63, 0]
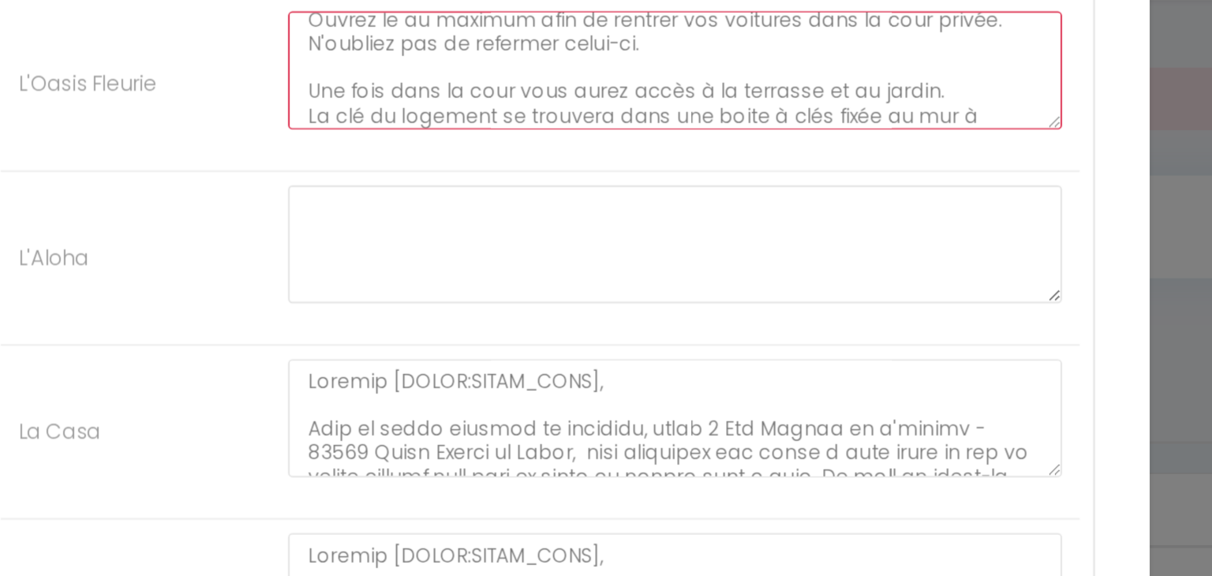
drag, startPoint x: 529, startPoint y: 145, endPoint x: 698, endPoint y: 108, distance: 172.9
click at [698, 108] on textarea "Bonjour [GUEST:FIRST_NAME], Lors de votre arrivée au logement, situé 140 rue Ch…" at bounding box center [688, 126] width 446 height 68
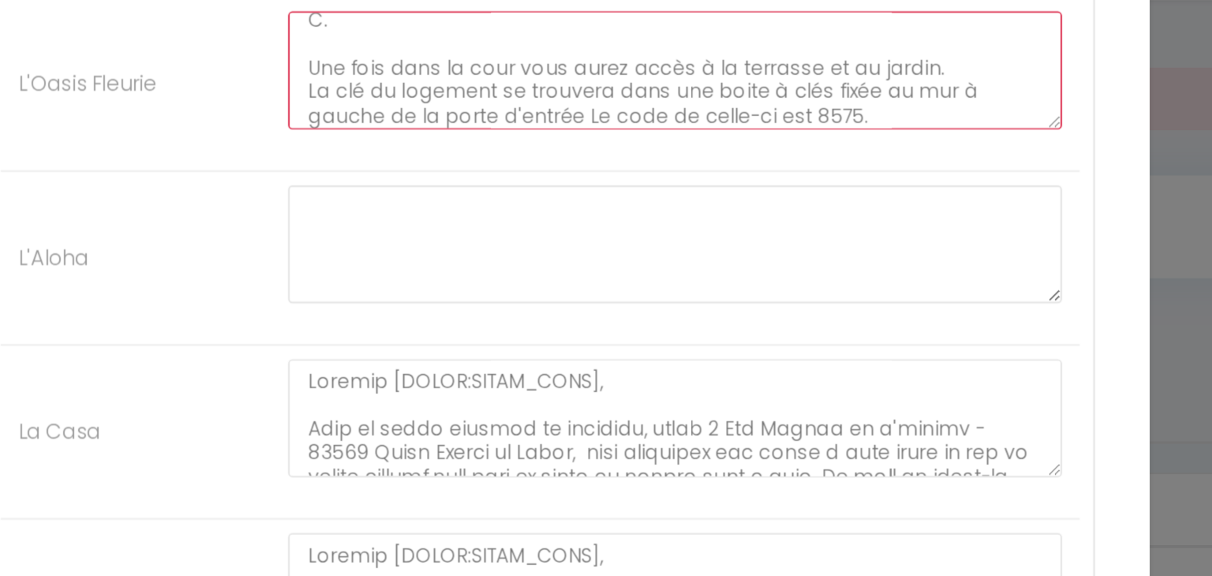
scroll to position [59, 0]
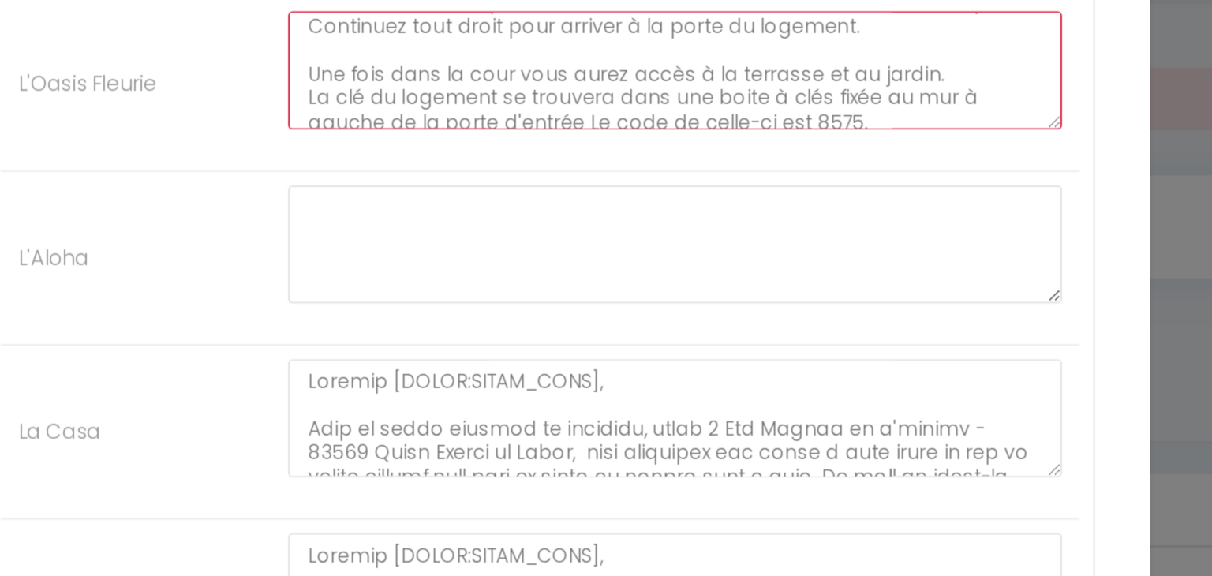
drag, startPoint x: 523, startPoint y: 122, endPoint x: 827, endPoint y: 121, distance: 303.9
click at [827, 121] on textarea "Bonjour [GUEST:FIRST_NAME], Lors de votre arrivée au logement, situé 140 rue Ch…" at bounding box center [688, 126] width 446 height 68
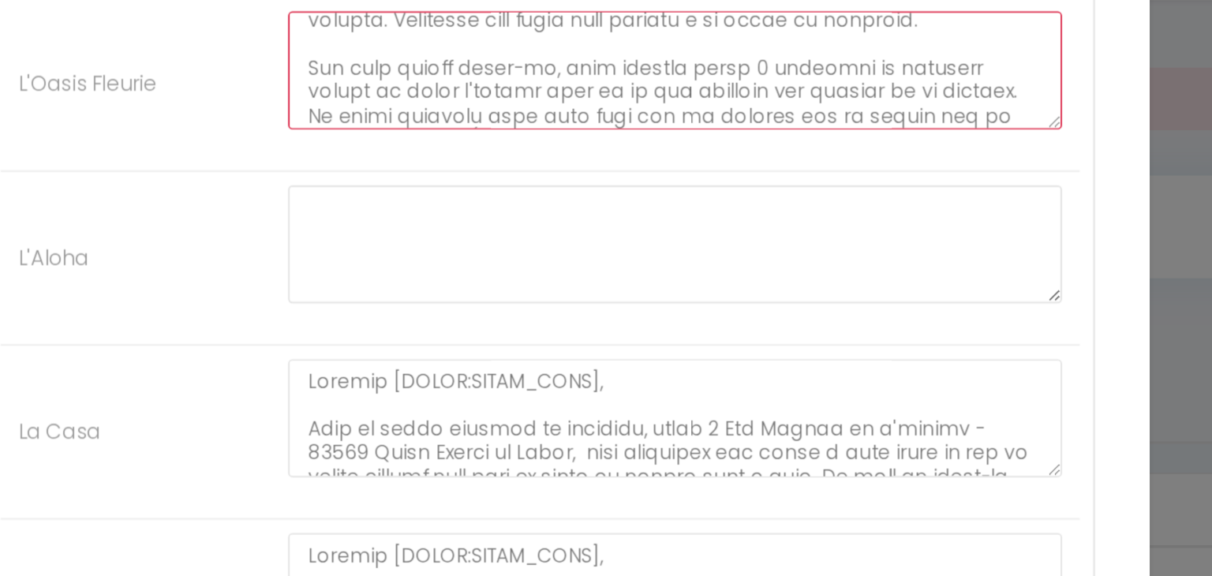
scroll to position [77, 0]
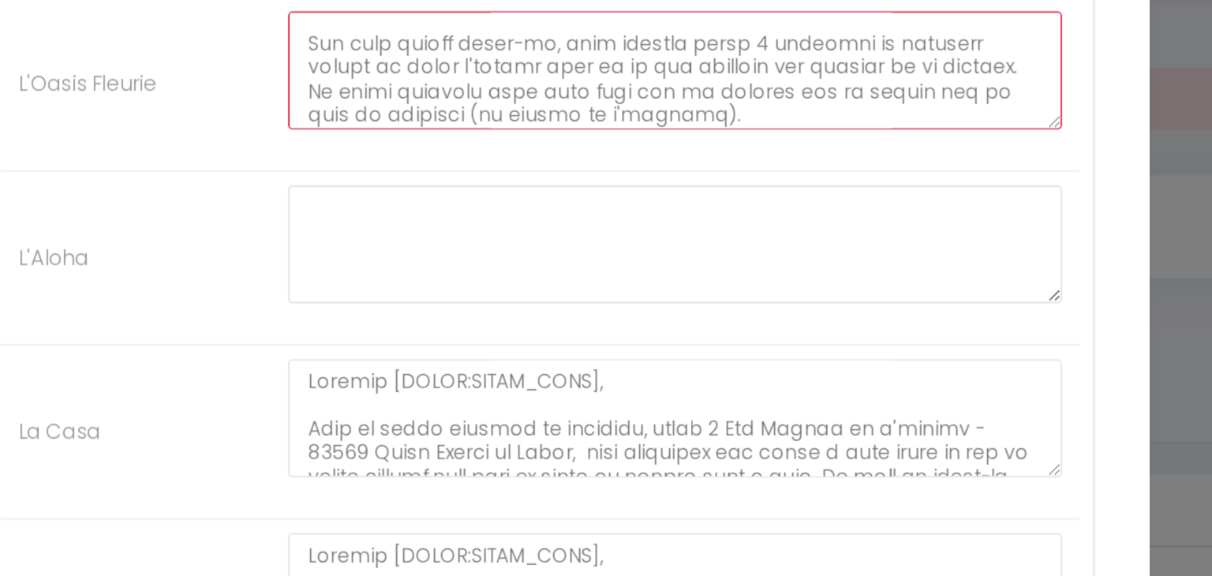
click at [720, 104] on textarea at bounding box center [688, 126] width 446 height 68
click at [751, 127] on textarea at bounding box center [688, 126] width 446 height 68
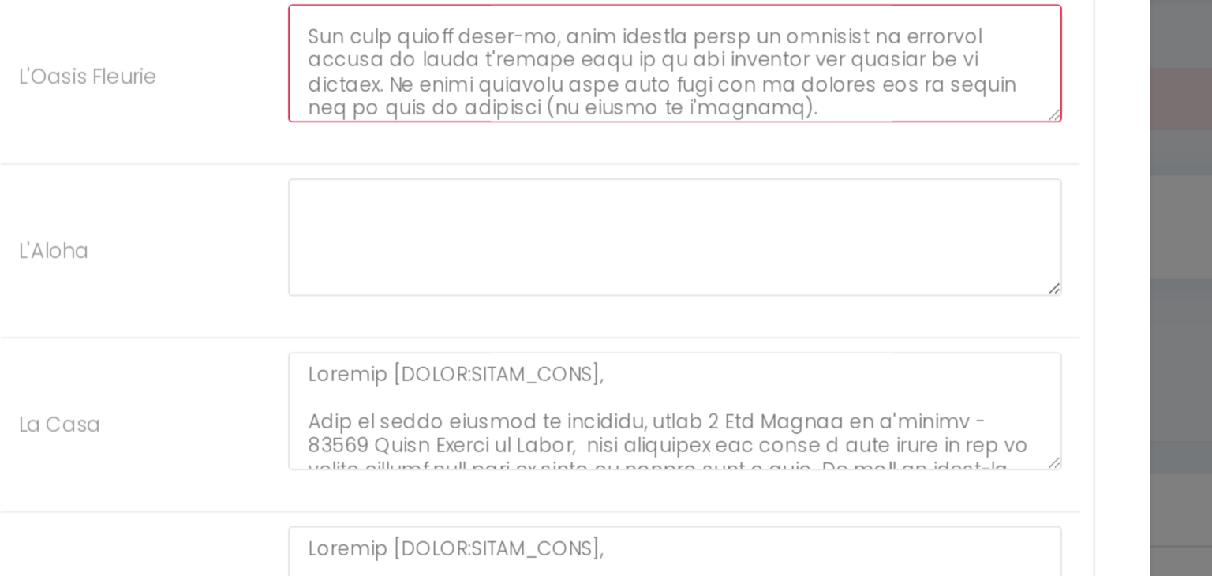
scroll to position [813, 0]
click at [624, 128] on textarea at bounding box center [688, 122] width 446 height 68
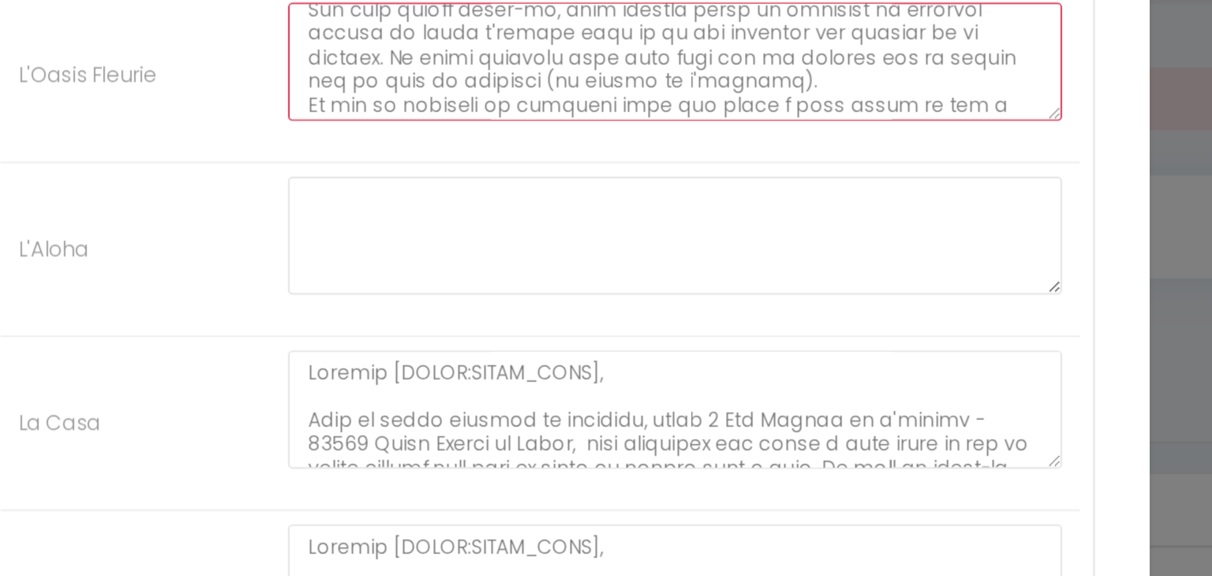
scroll to position [105, 0]
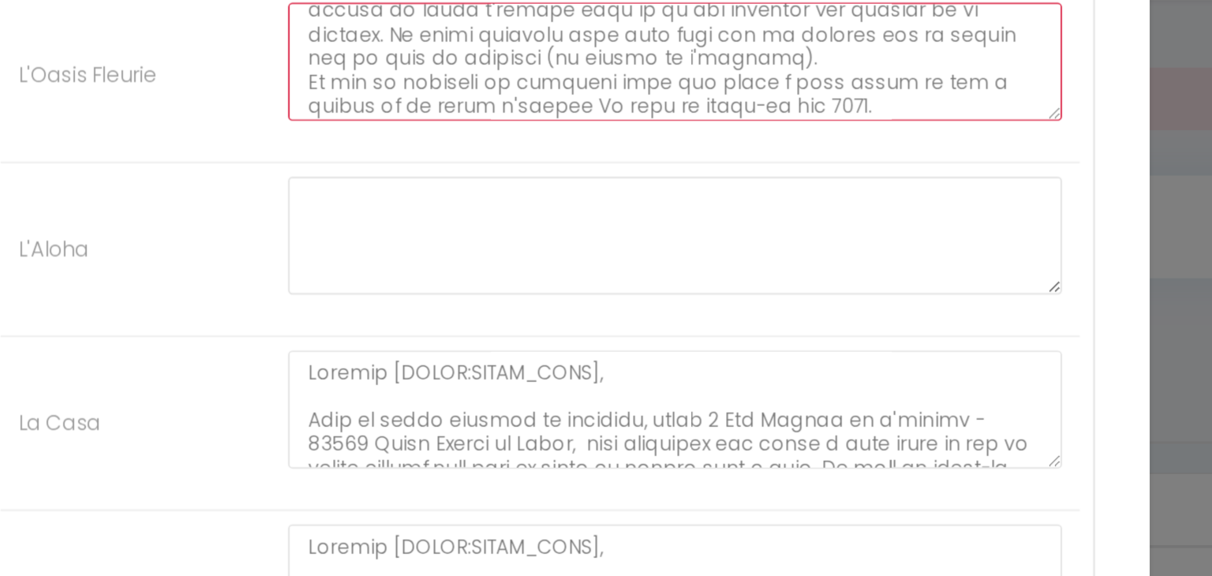
click at [478, 127] on textarea at bounding box center [688, 122] width 446 height 68
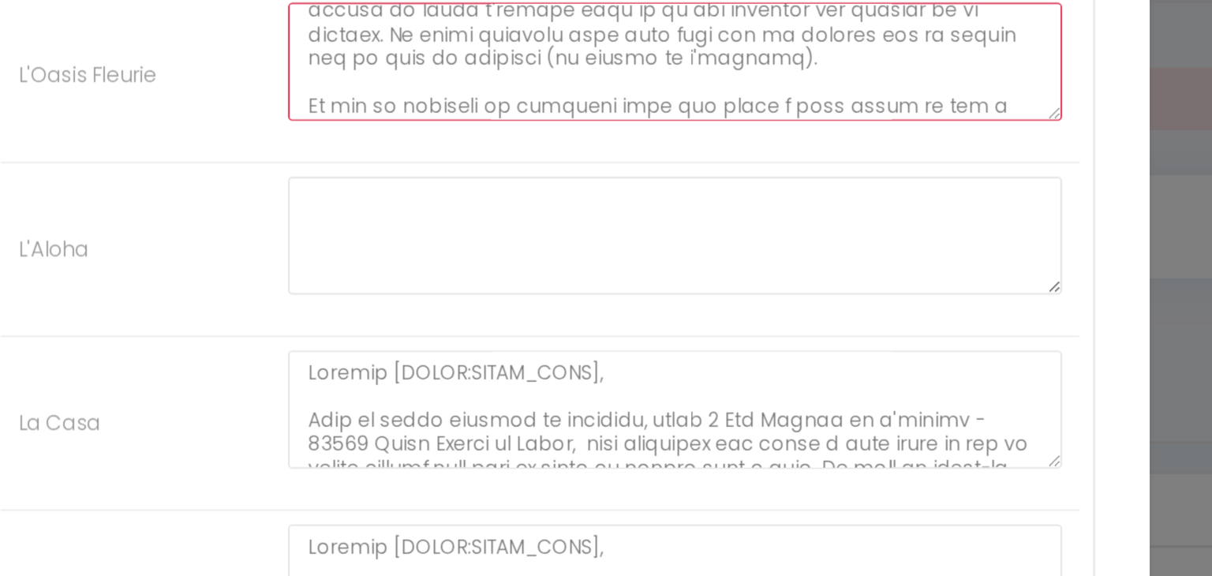
scroll to position [119, 0]
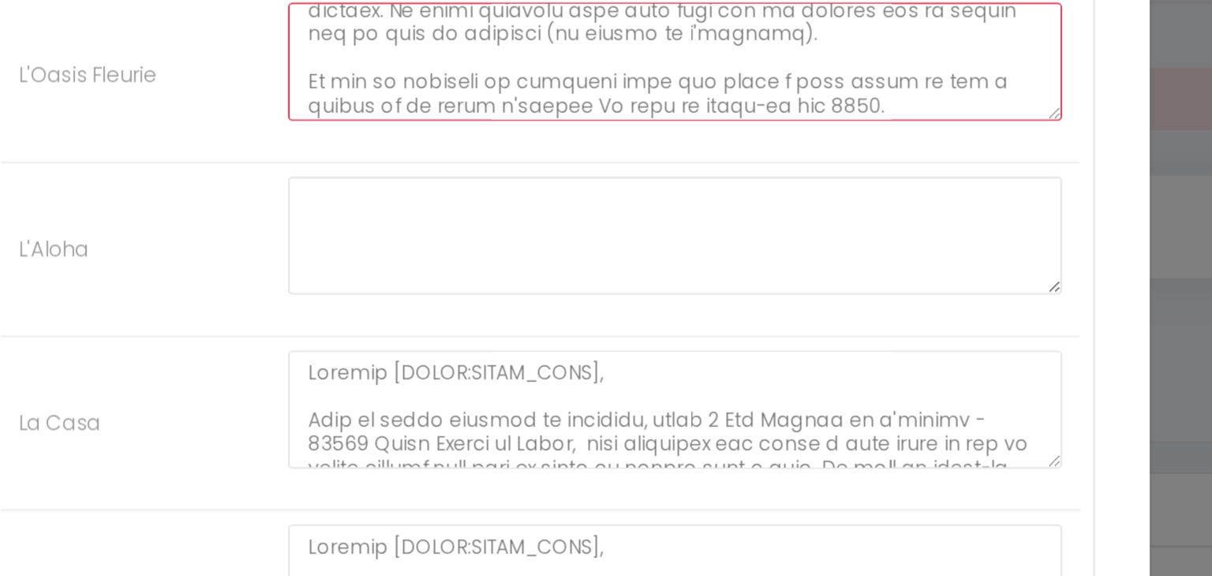
drag, startPoint x: 893, startPoint y: 129, endPoint x: 854, endPoint y: 126, distance: 38.7
click at [854, 126] on textarea at bounding box center [688, 122] width 446 height 68
click at [583, 143] on textarea at bounding box center [688, 122] width 446 height 68
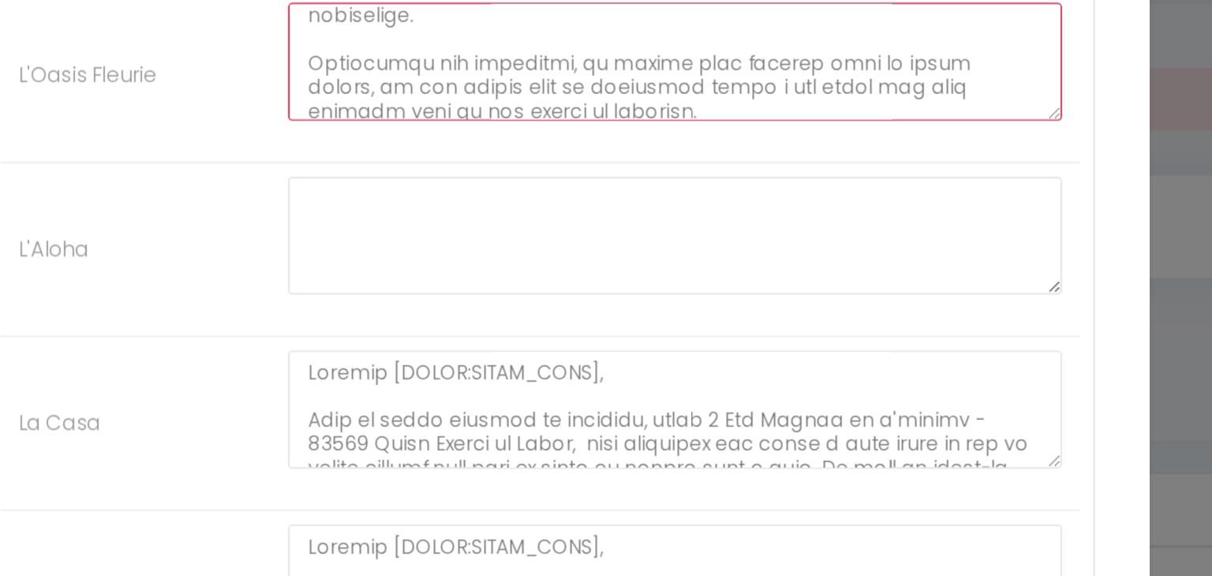
scroll to position [279, 0]
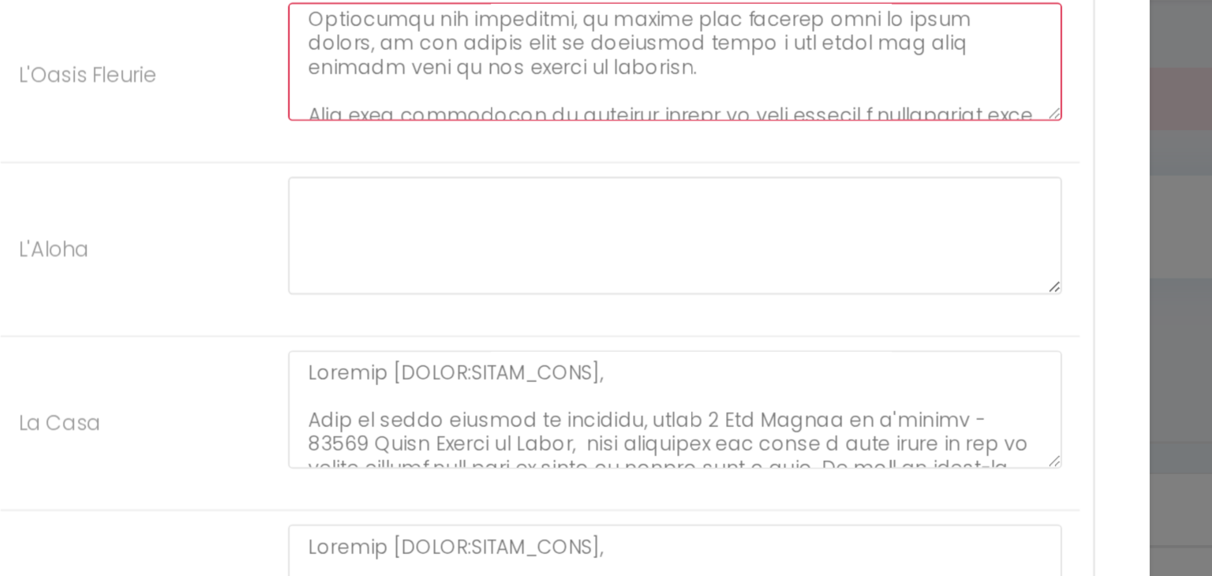
drag, startPoint x: 694, startPoint y: 141, endPoint x: 657, endPoint y: 140, distance: 36.3
click at [657, 140] on textarea at bounding box center [688, 122] width 446 height 68
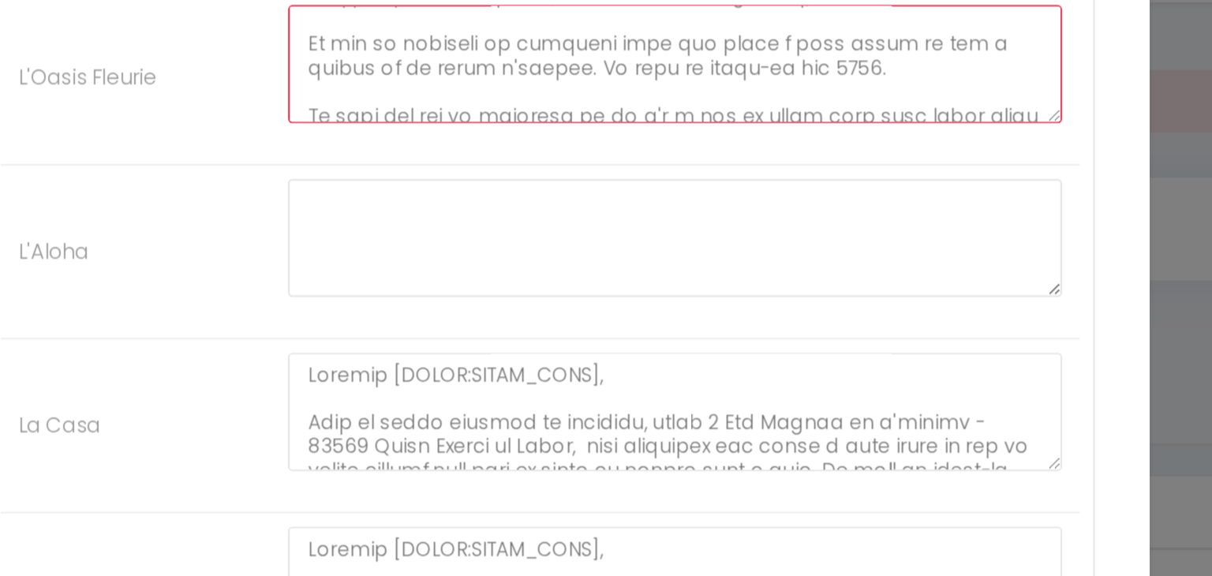
scroll to position [128, 0]
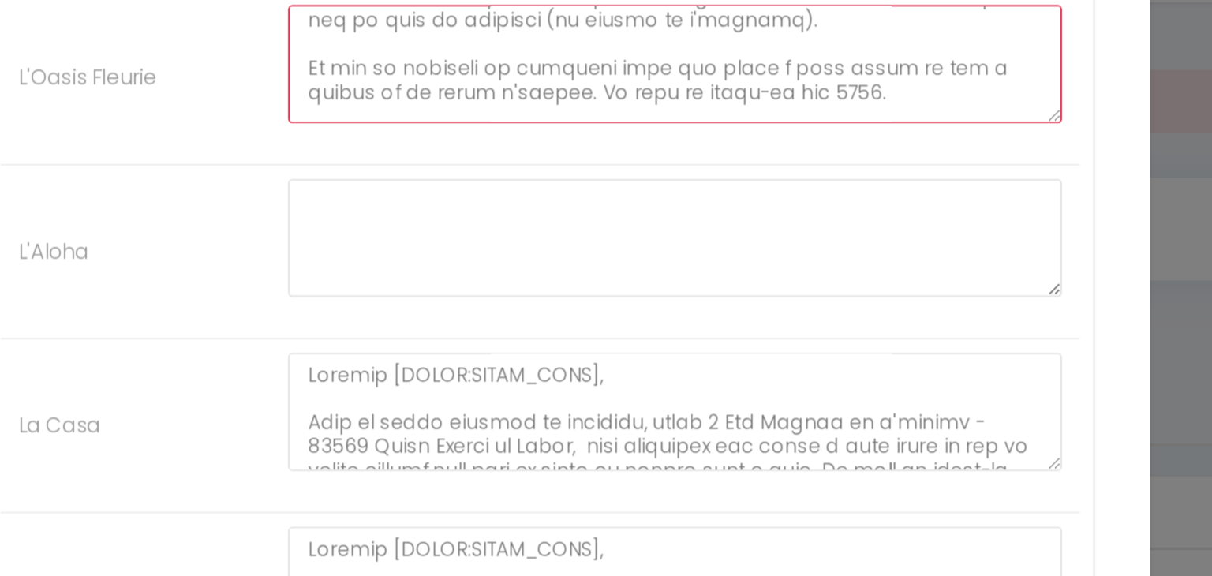
click at [740, 133] on textarea at bounding box center [688, 122] width 446 height 68
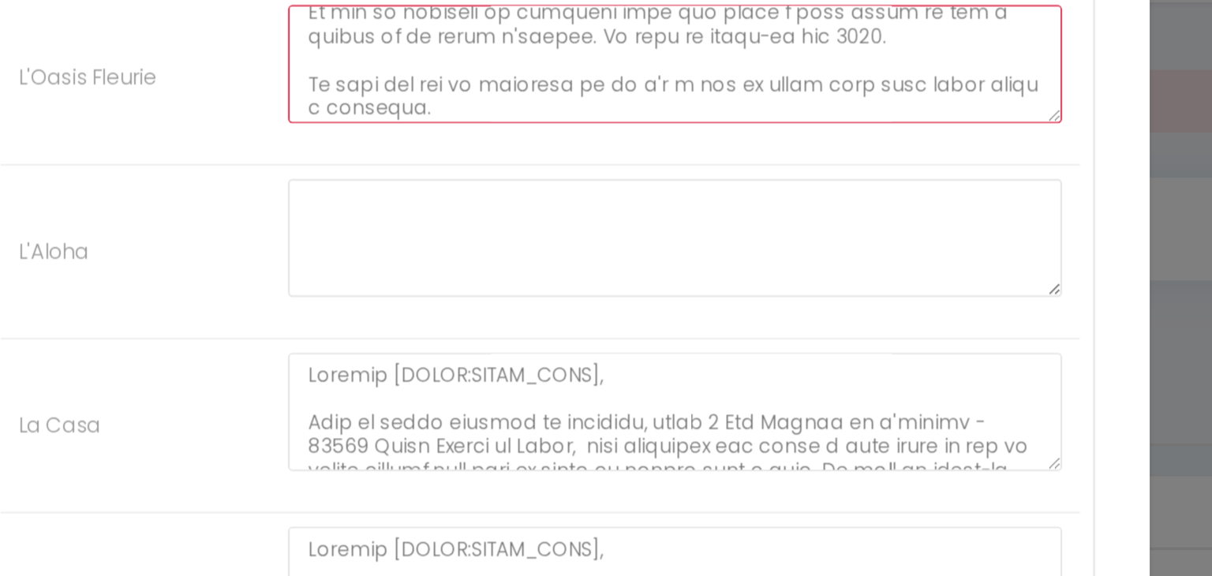
scroll to position [174, 0]
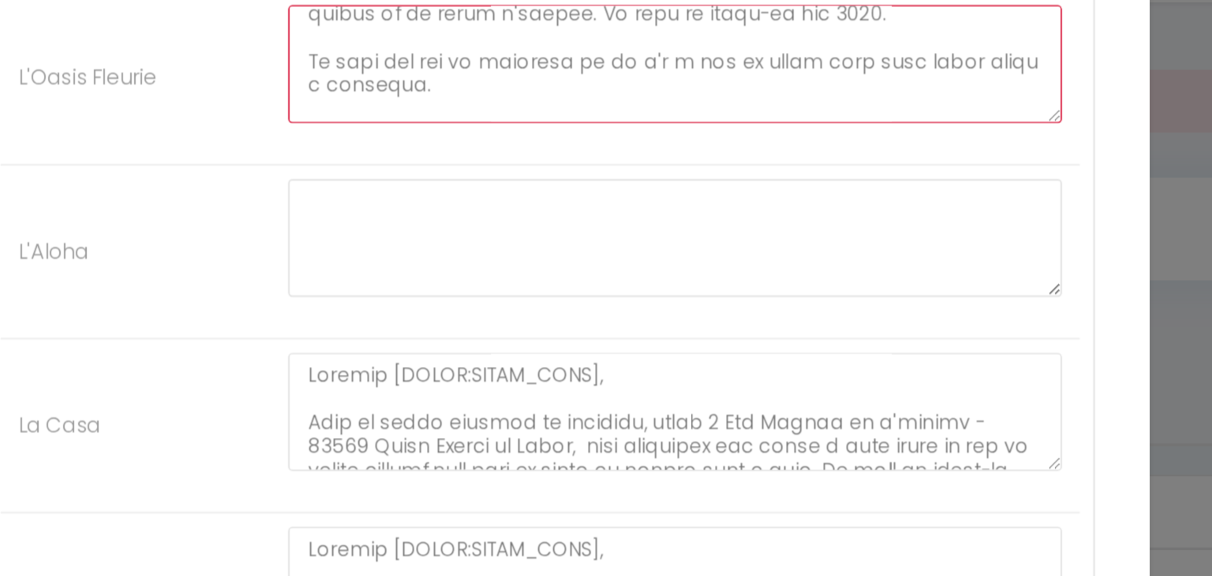
drag, startPoint x: 525, startPoint y: 128, endPoint x: 477, endPoint y: 115, distance: 49.8
click at [477, 115] on textarea at bounding box center [688, 122] width 446 height 68
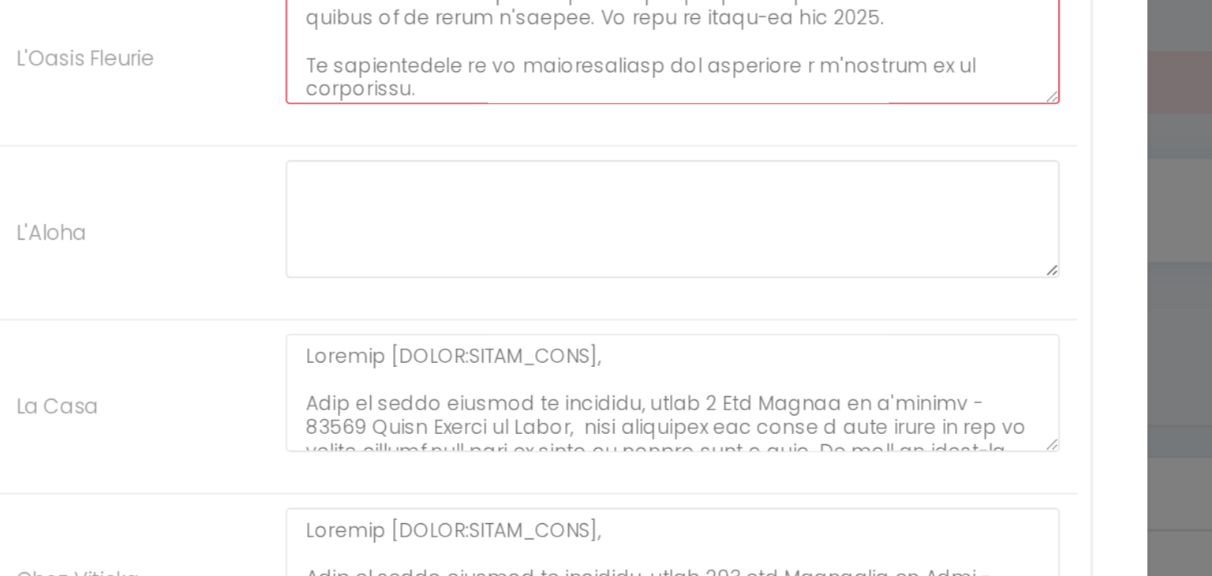
click at [681, 129] on textarea at bounding box center [688, 122] width 446 height 68
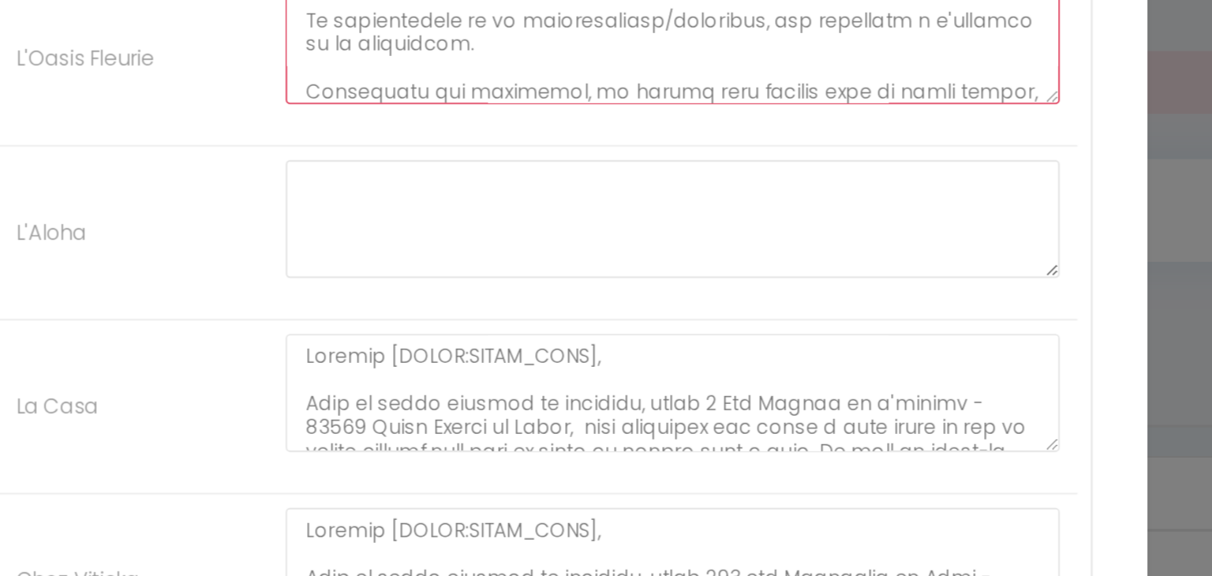
scroll to position [190, 0]
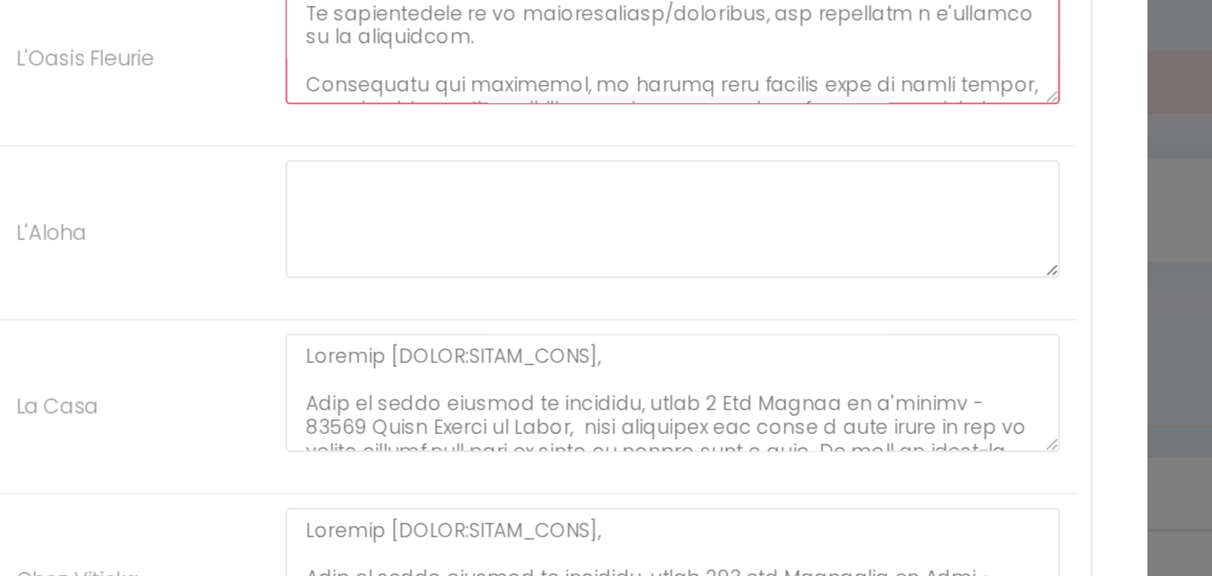
drag, startPoint x: 769, startPoint y: 127, endPoint x: 558, endPoint y: 114, distance: 211.2
click at [558, 114] on textarea at bounding box center [688, 122] width 446 height 68
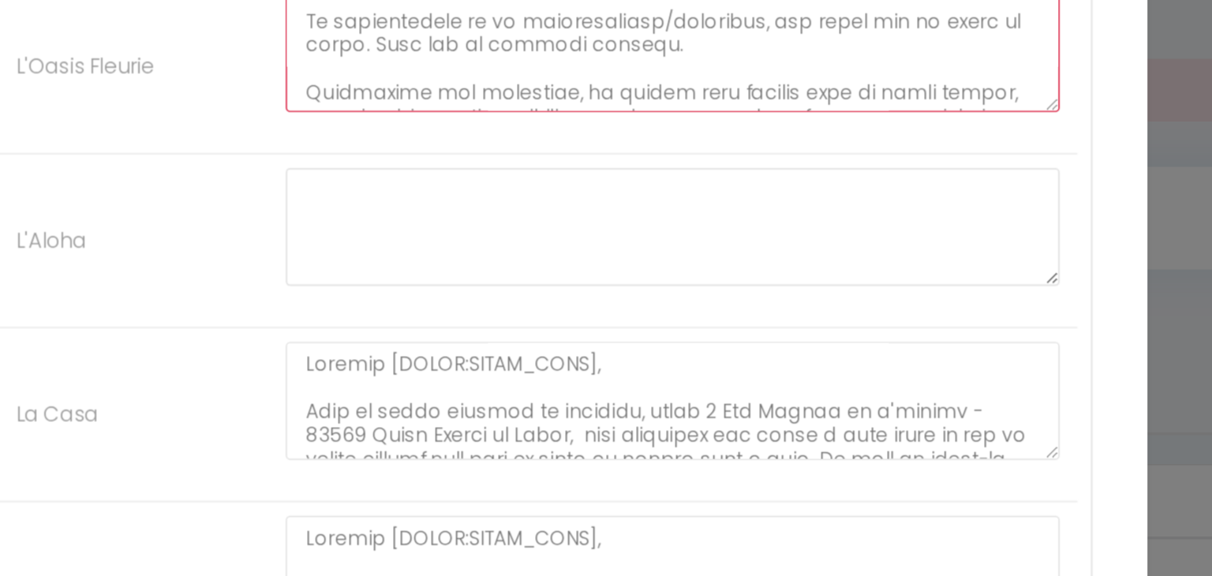
click at [677, 124] on textarea at bounding box center [688, 122] width 446 height 68
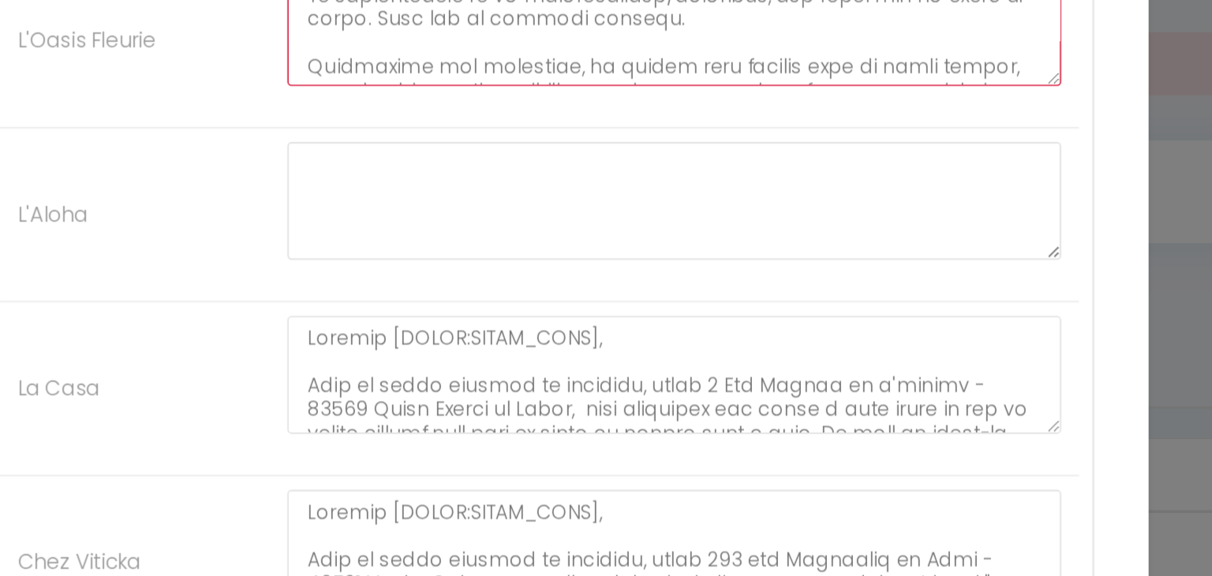
click at [654, 135] on textarea at bounding box center [688, 122] width 446 height 68
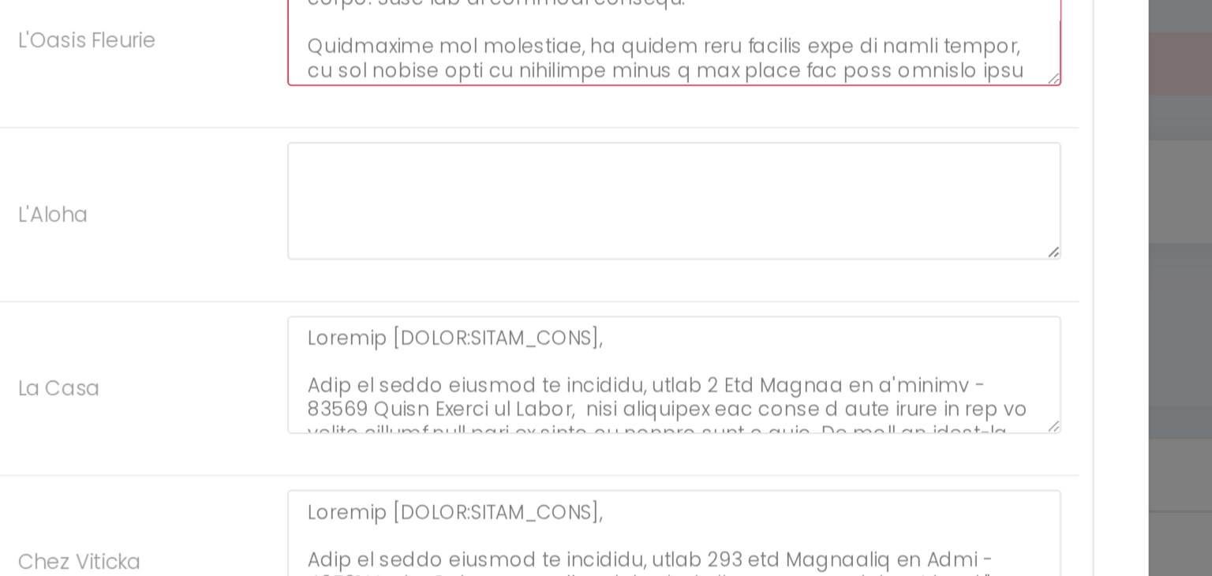
scroll to position [215, 0]
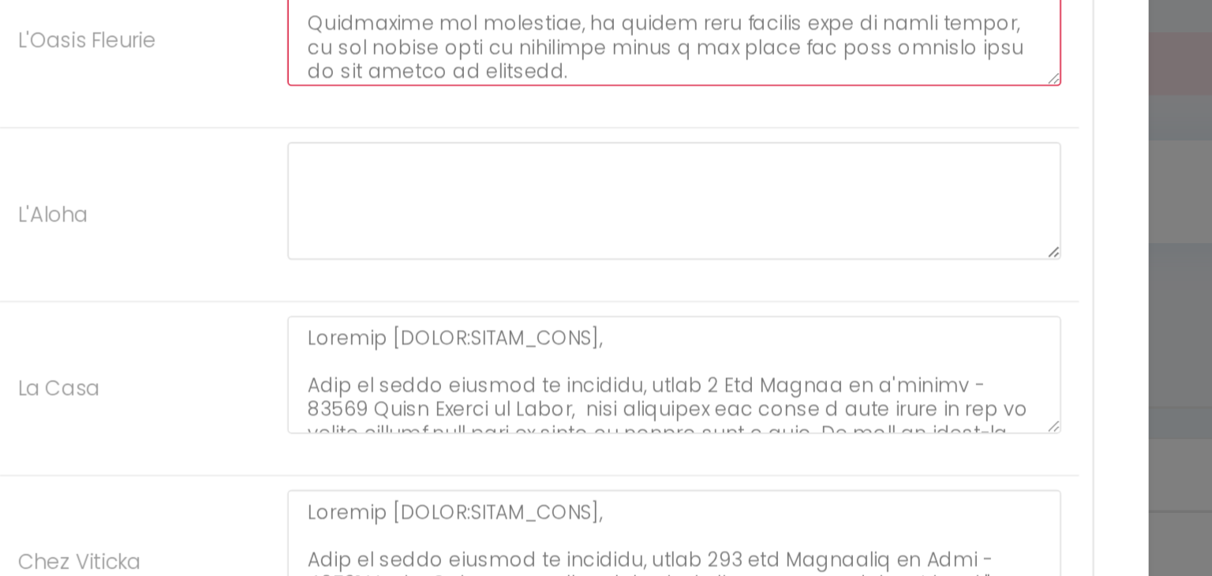
drag, startPoint x: 794, startPoint y: 128, endPoint x: 897, endPoint y: 136, distance: 102.9
click at [897, 136] on textarea at bounding box center [688, 122] width 446 height 68
click at [743, 137] on textarea at bounding box center [688, 122] width 446 height 68
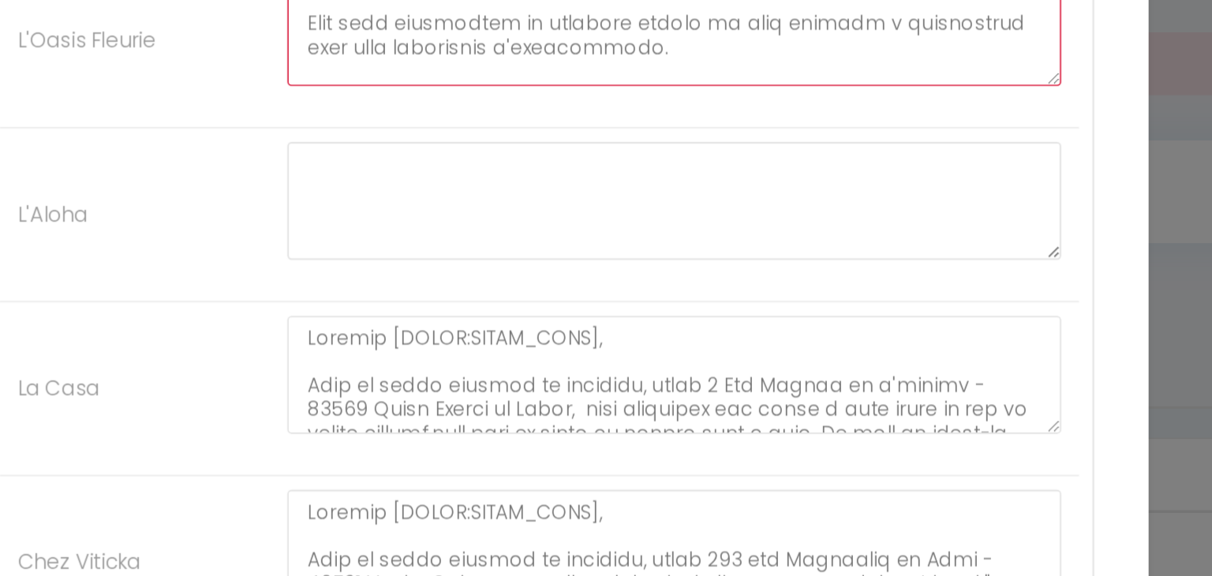
scroll to position [284, 0]
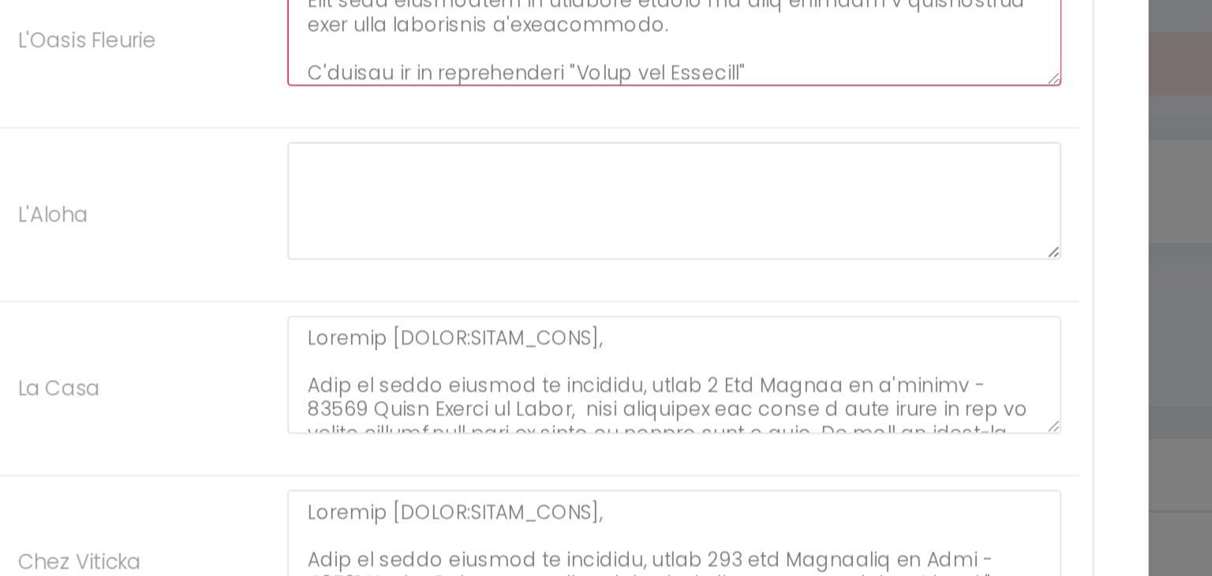
type textarea "Bonjour [GUEST:FIRST_NAME], Lors de votre arrivée au logement, situé 140 rue Ch…"
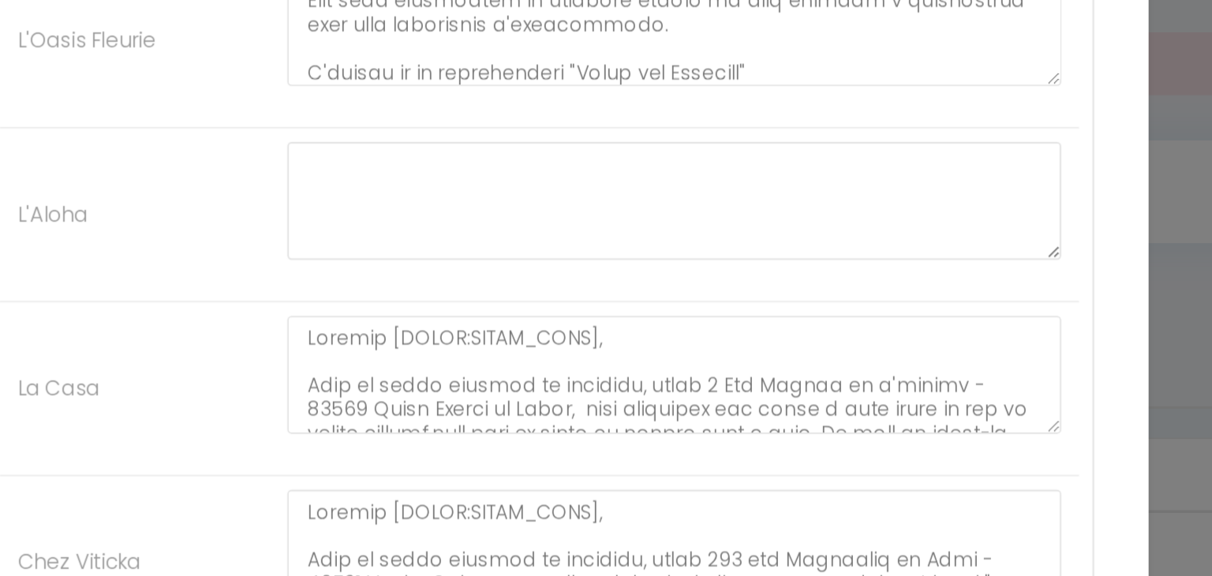
click at [434, 182] on li "L'Aloha" at bounding box center [610, 230] width 622 height 100
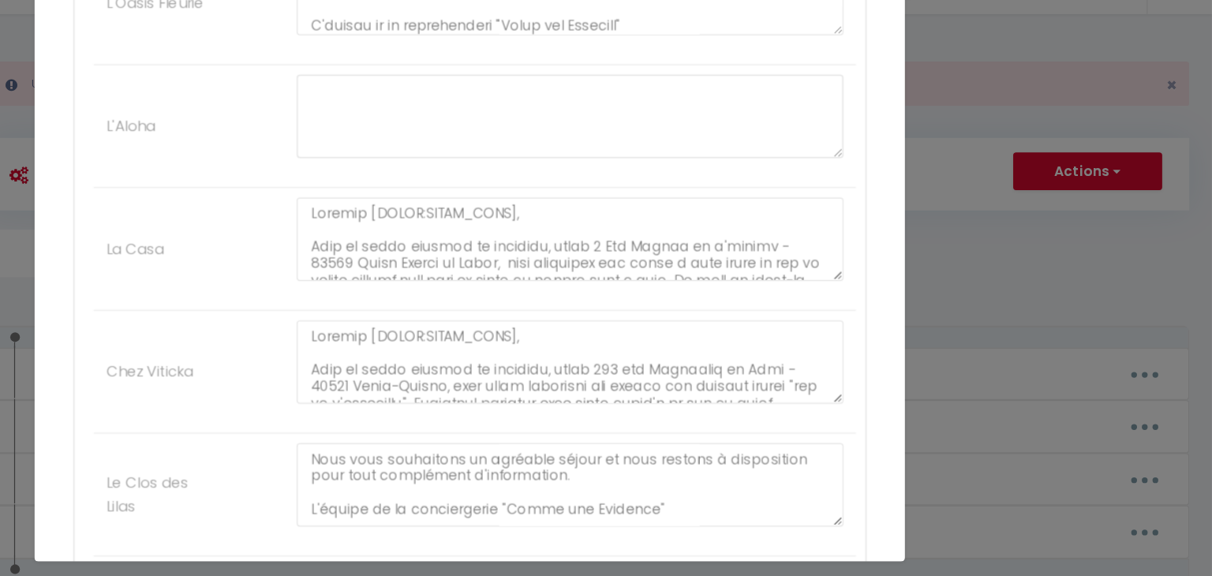
scroll to position [866, 0]
click at [596, 470] on textarea "Bonjour [GUEST:FIRST_NAME], Lors de votre arrivée au logement, situé 63 rue des…" at bounding box center [688, 470] width 446 height 68
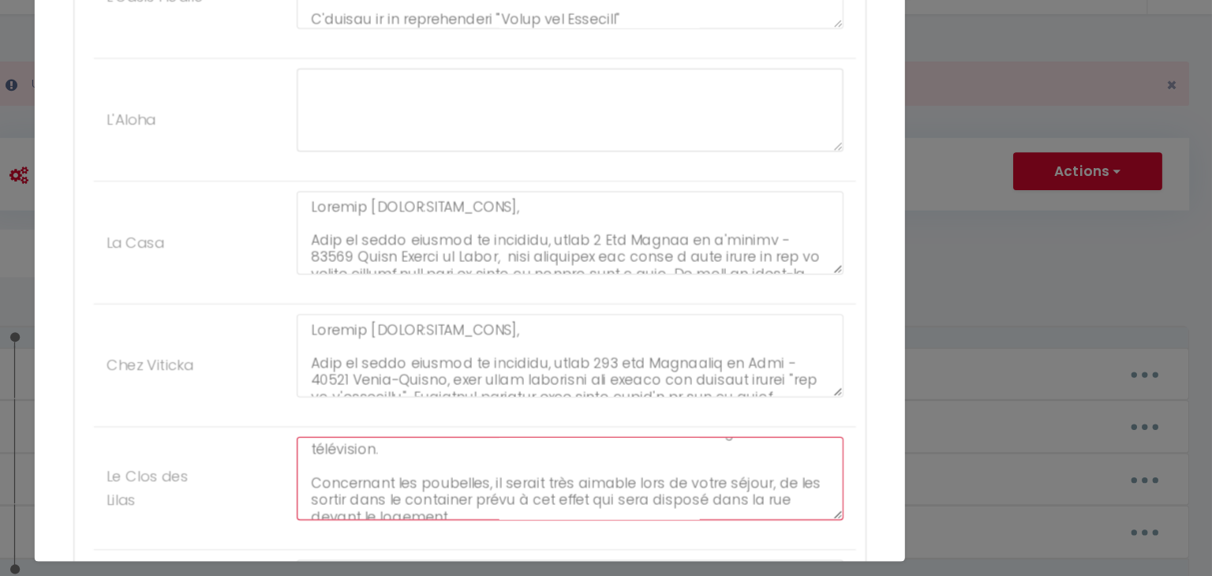
scroll to position [183, 0]
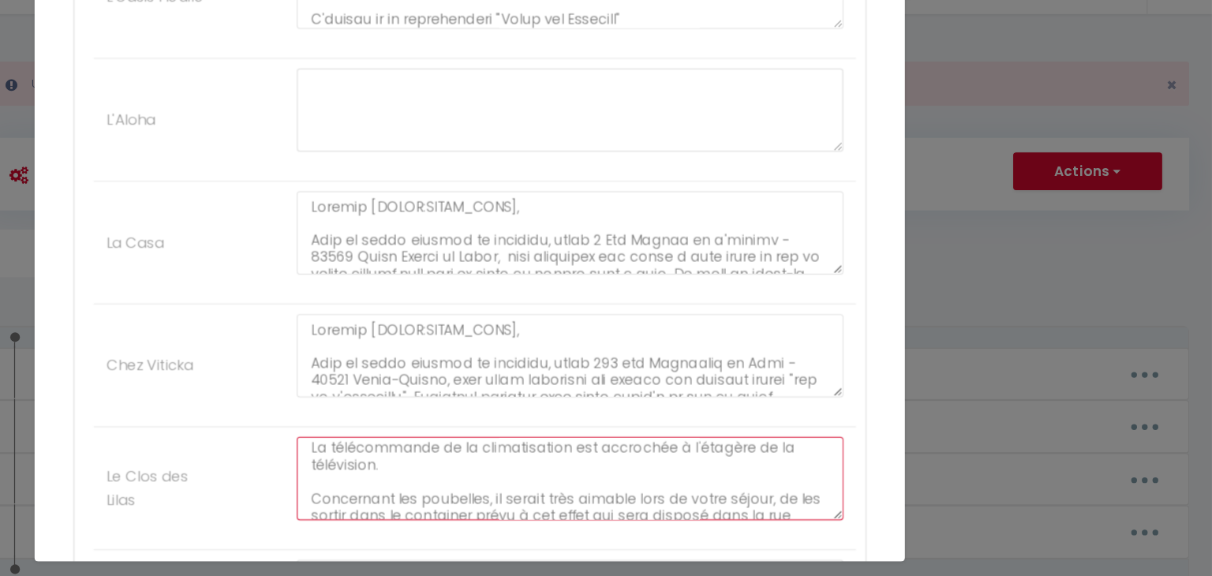
click at [680, 444] on textarea "Bonjour [GUEST:FIRST_NAME], Lors de votre arrivée au logement, situé 63 rue des…" at bounding box center [688, 465] width 446 height 68
click at [713, 446] on textarea "Bonjour [GUEST:FIRST_NAME], Lors de votre arrivée au logement, situé 63 rue des…" at bounding box center [688, 465] width 446 height 68
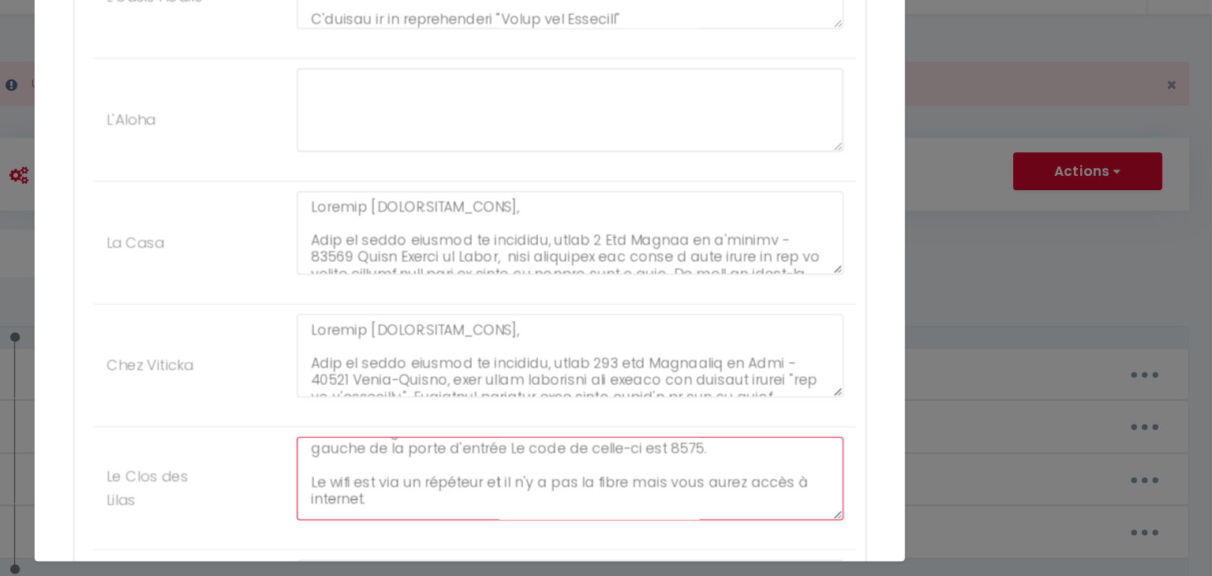
scroll to position [100, 0]
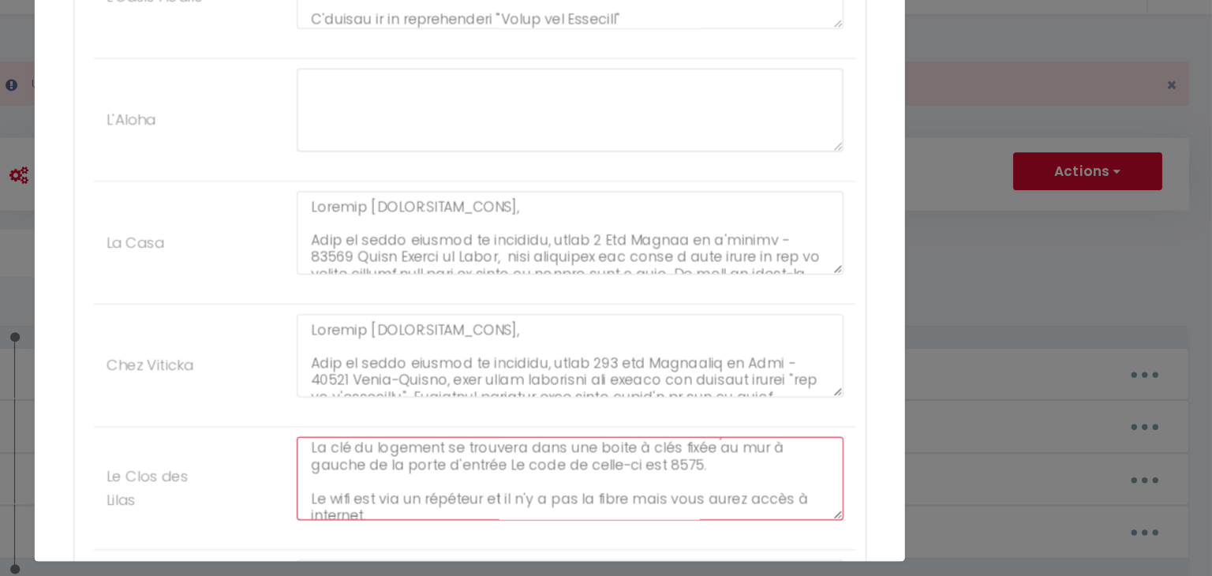
click at [585, 459] on textarea "Bonjour [GUEST:FIRST_NAME], Lors de votre arrivée au logement, situé 63 rue des…" at bounding box center [688, 465] width 446 height 68
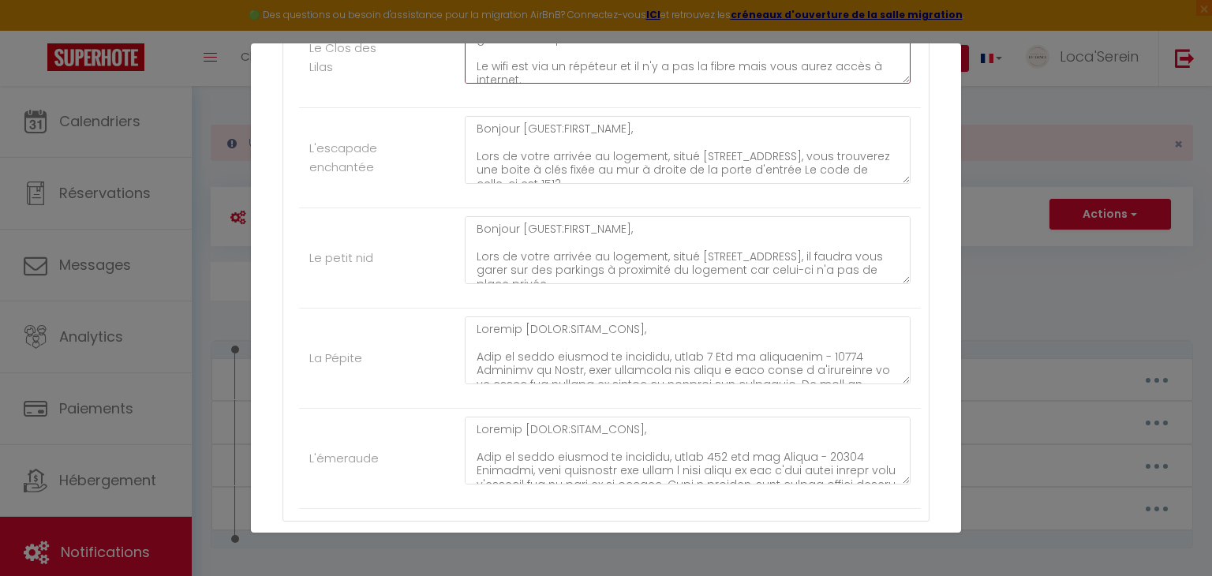
scroll to position [1384, 0]
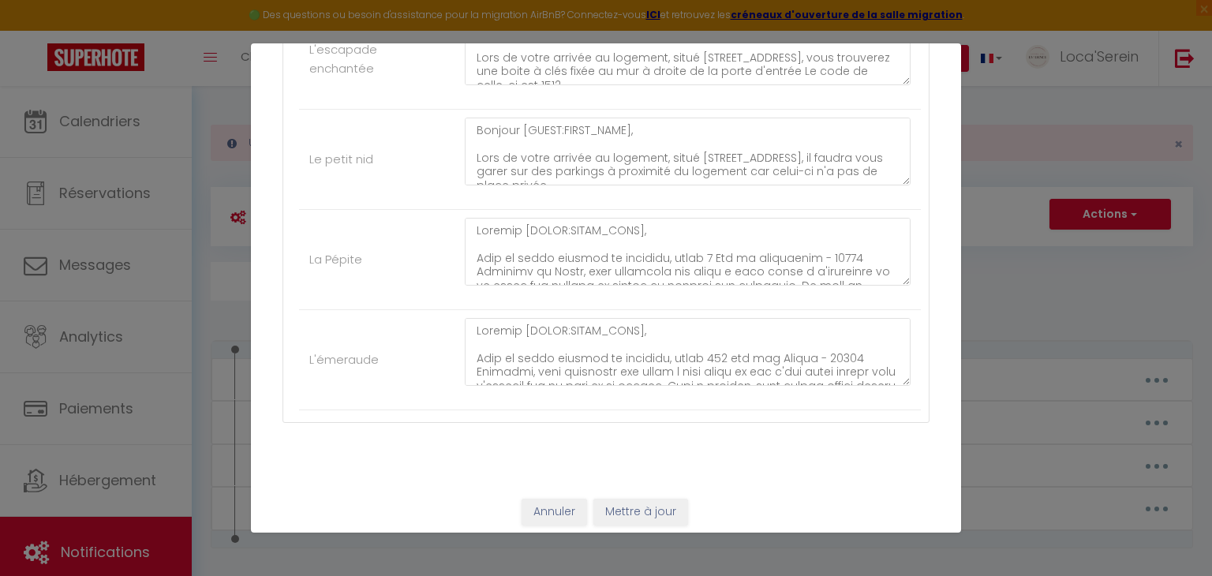
type textarea "Bonjour [GUEST:FIRST_NAME], Lors de votre arrivée au logement, situé 63 rue des…"
click at [640, 508] on button "Mettre à jour" at bounding box center [641, 512] width 95 height 27
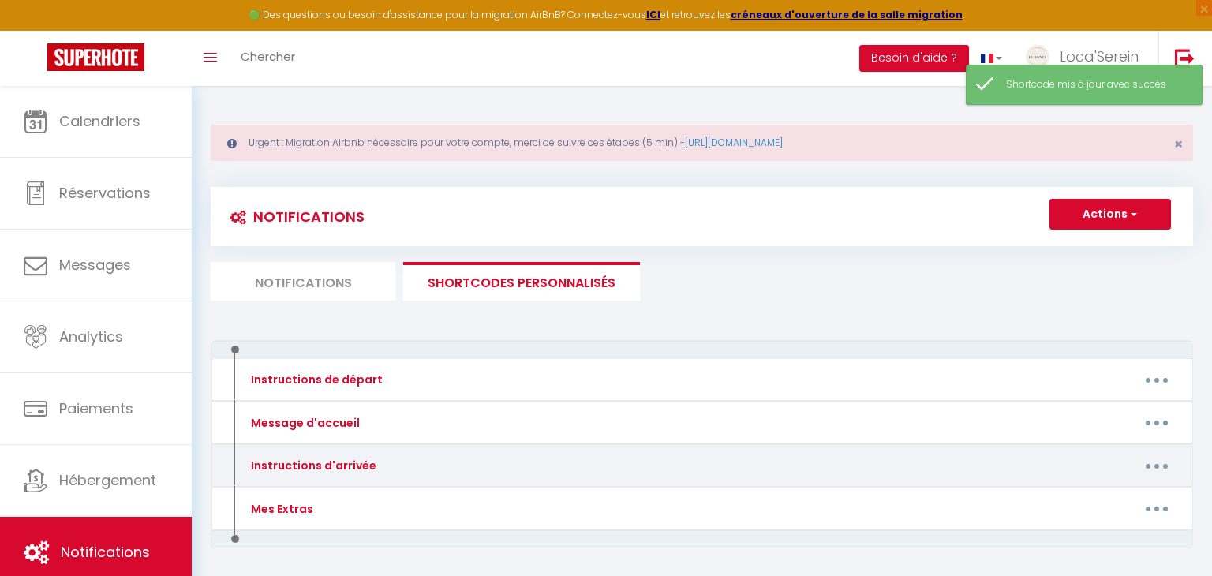
click at [1163, 466] on button "button" at bounding box center [1157, 465] width 44 height 25
click at [1097, 492] on link "Editer" at bounding box center [1116, 502] width 117 height 27
type input "Instructions d'arrivée"
type textarea "Bonjour"
type textarea "Bonjour [GUEST:FIRST_NAME], Lors de votre arrivée au logement, situé 3 places d…"
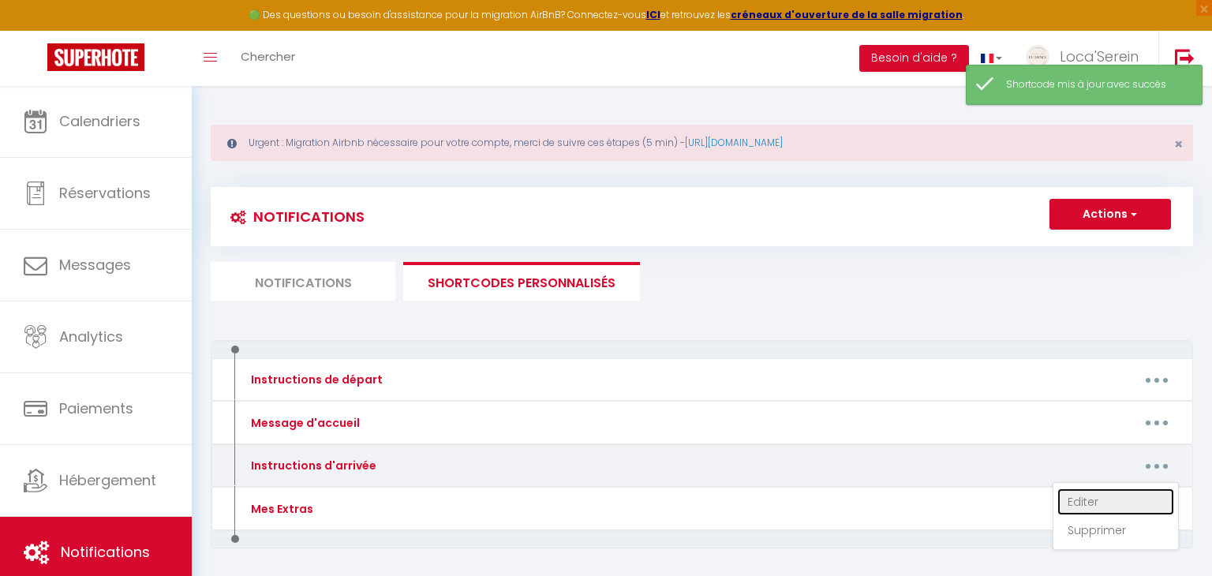
type textarea "Bonjour [GUEST:FIRST_NAME], Lors de votre arrivée au logement, situé 14 Grande …"
type textarea "Bonjour [GUEST:FIRST_NAME], Lors de votre arrivée au logement, situé 54 Bis rue…"
type textarea "Bonjour [GUEST:FIRST_NAME], Lors de votre arrivée au logement, situé 4 rue de l…"
type textarea "Bonjour [GUEST:FIRST_NAME], Lors de votre arrivée au logement, situé 140 rue Ch…"
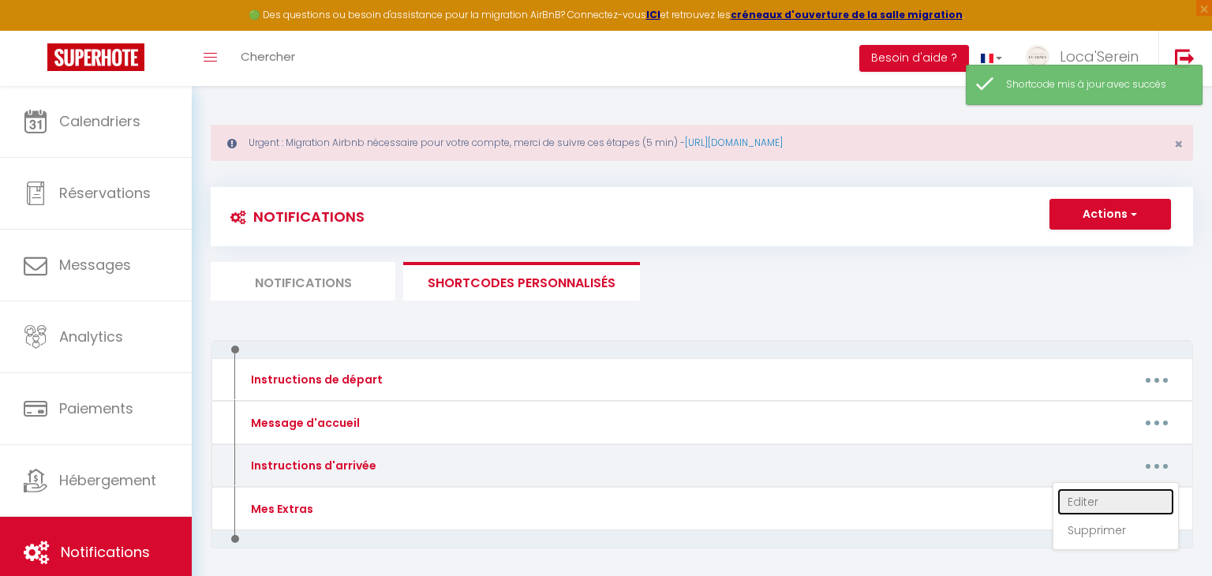
type textarea "Bonjour [GUEST:FIRST_NAME], Lors de votre arrivée au logement, situé 4 Bis Mont…"
type textarea "Bonjour [GUEST:FIRST_NAME], Lors de votre arrivée au logement, situé 471 rue Ph…"
type textarea "Bonjour [GUEST:FIRST_NAME], Lors de votre arrivée au logement, situé 63 rue des…"
type textarea "Bonjour [GUEST:FIRST_NAME], Lors de votre arrivée au logement, situé 95 Rue de …"
type textarea "Bonjour [GUEST:FIRST_NAME], Lors de votre arrivée au logement, situé 32 Rue de …"
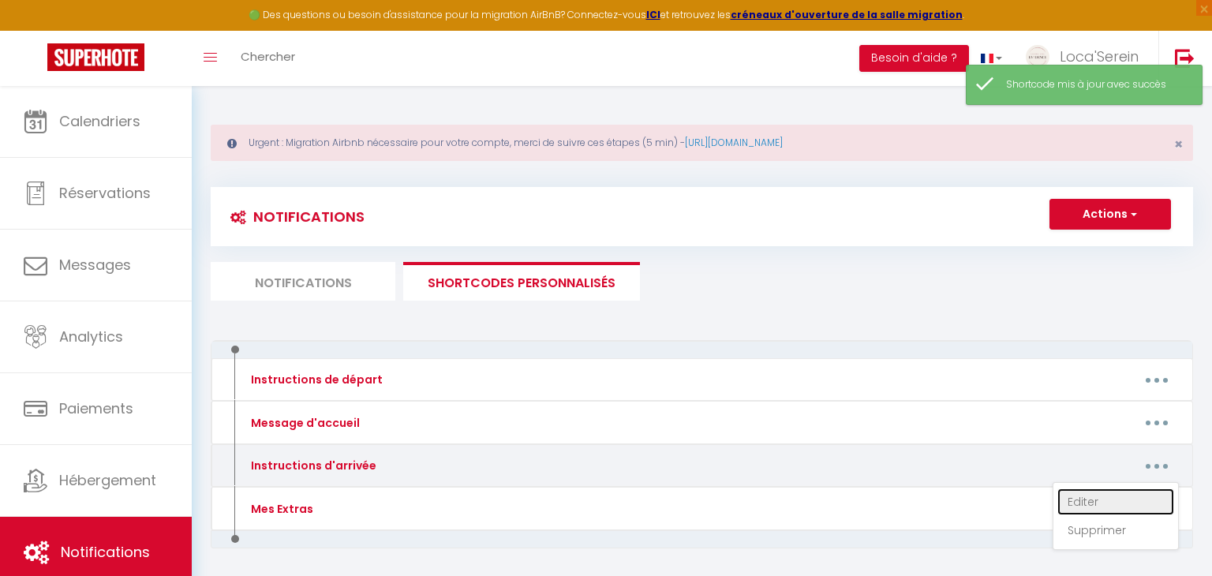
type textarea "Bonjour [GUEST:FIRST_NAME], Lors de votre arrivée au logement, situé 3 Rue du t…"
type textarea "Bonjour [GUEST:FIRST_NAME], Lors de votre arrivée au logement, situé 100 rue de…"
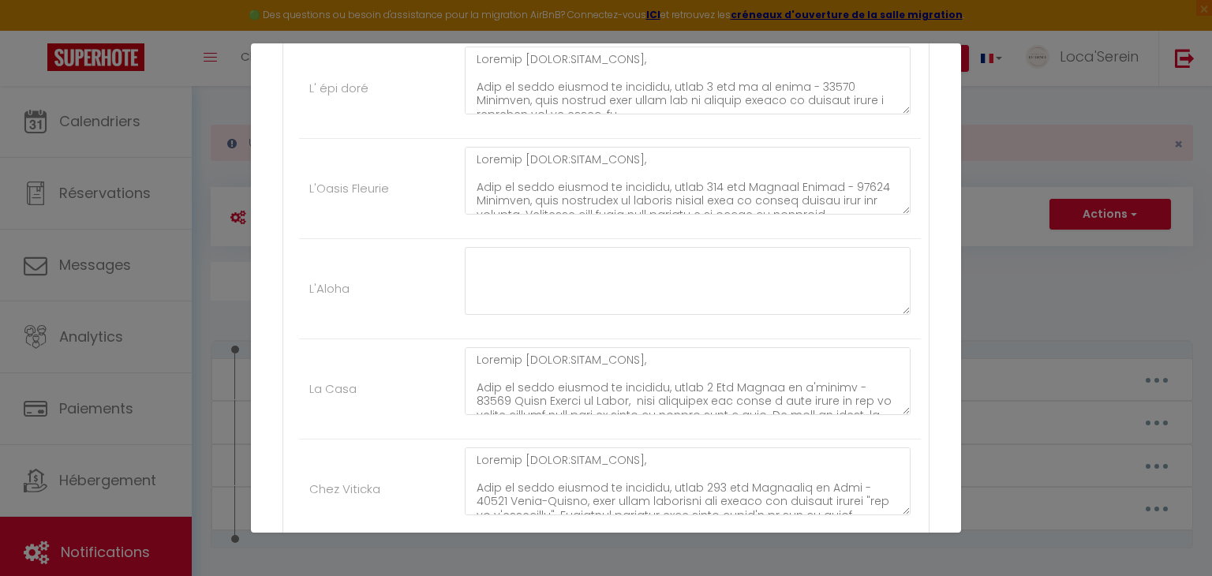
scroll to position [749, 0]
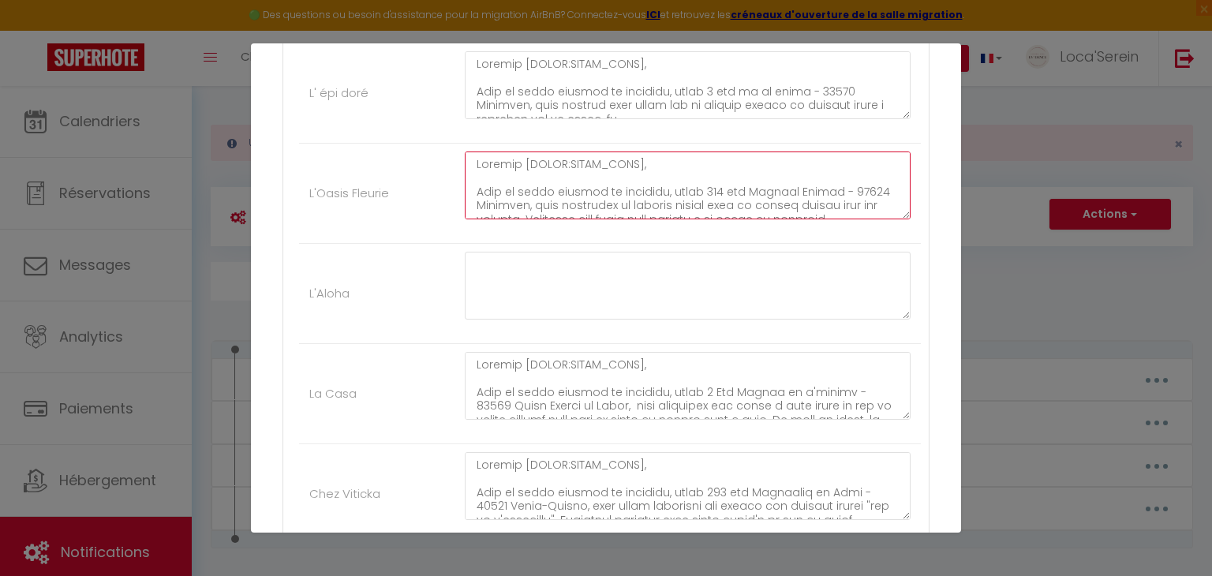
click at [511, 182] on textarea at bounding box center [688, 186] width 446 height 68
click at [515, 183] on textarea at bounding box center [688, 186] width 446 height 68
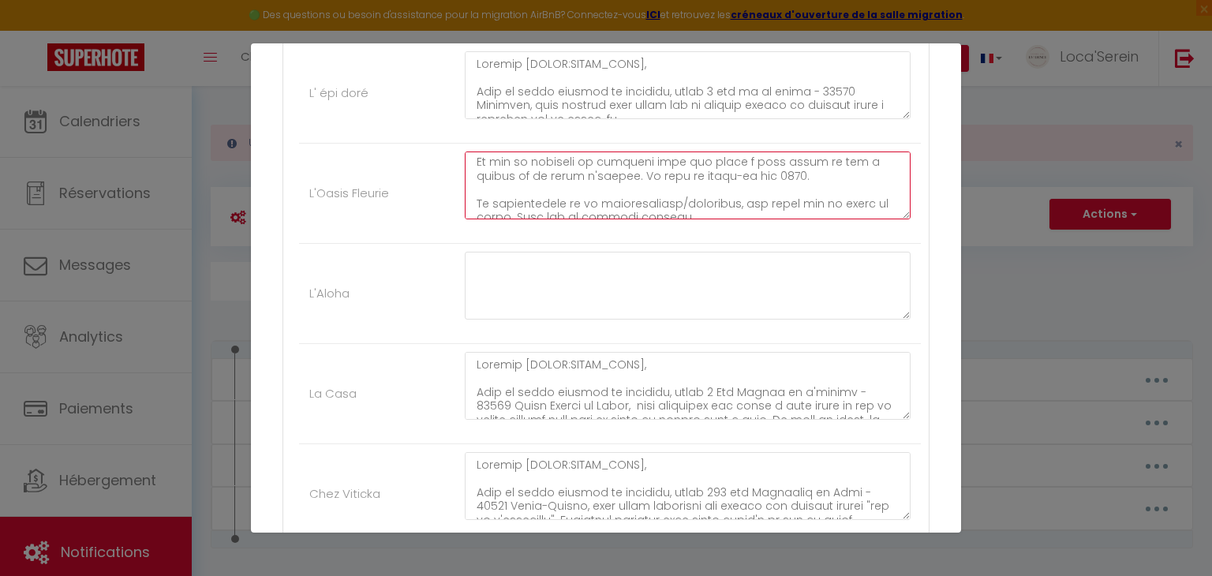
scroll to position [0, 0]
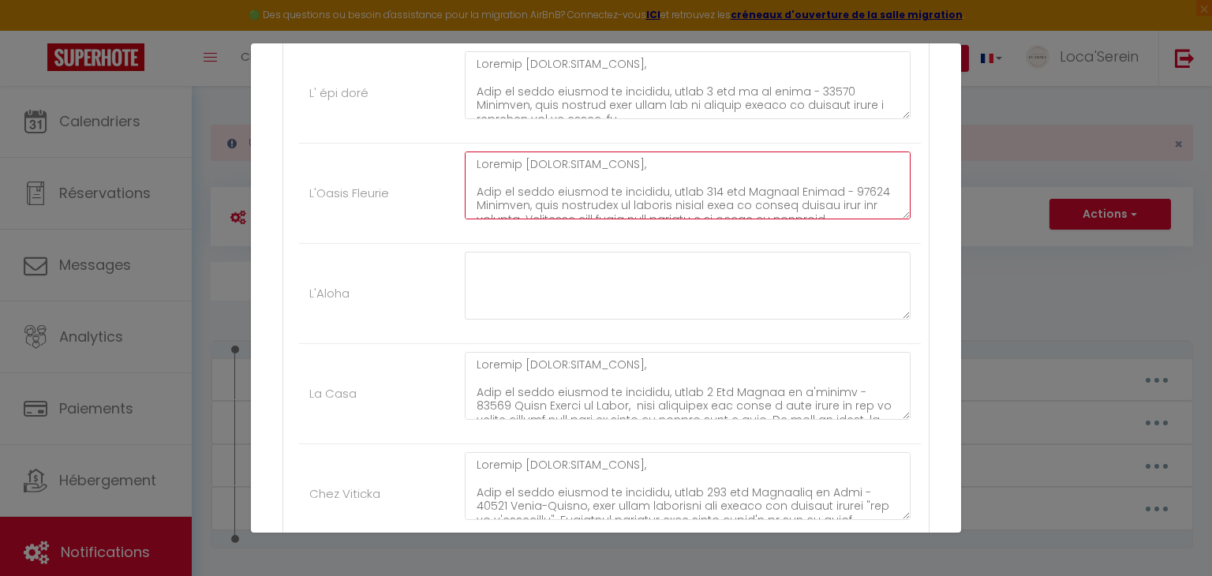
click at [515, 183] on textarea at bounding box center [688, 186] width 446 height 68
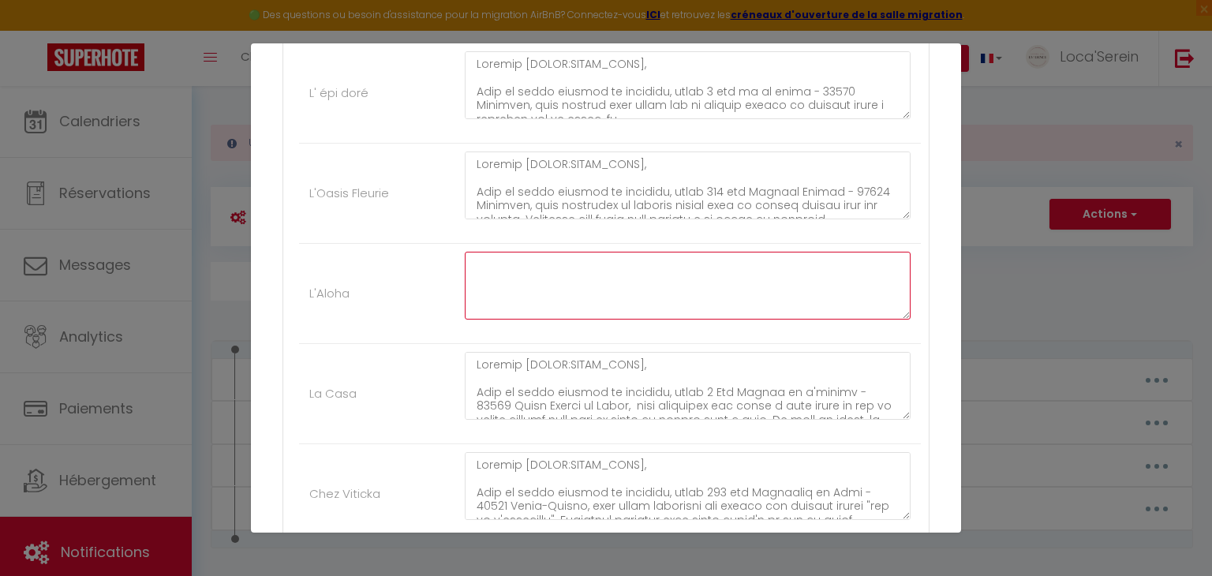
click at [519, 293] on textarea at bounding box center [688, 286] width 446 height 68
paste textarea "Bonjour [GUEST:FIRST_NAME], Lors de votre arrivée au logement, situé 140 rue Ch…"
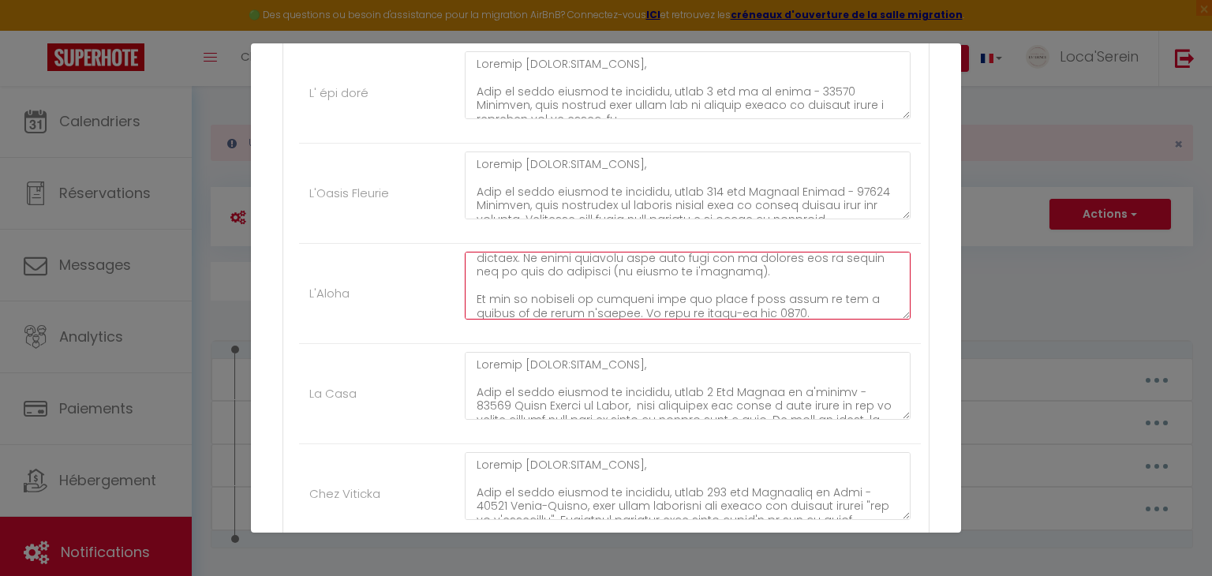
scroll to position [129, 0]
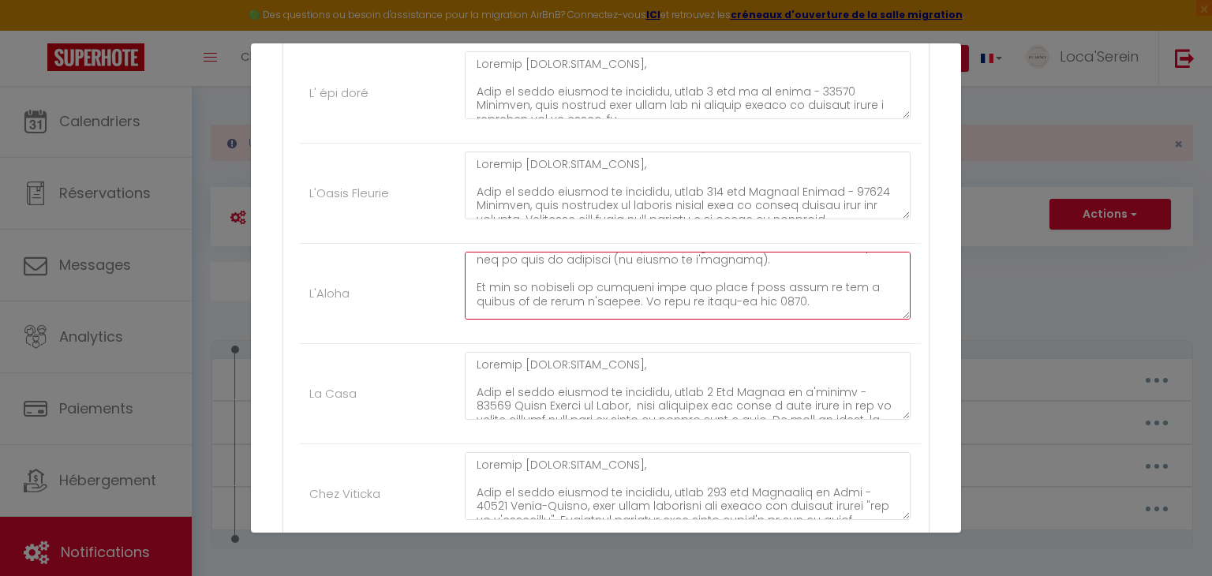
click at [736, 294] on textarea at bounding box center [688, 286] width 446 height 68
click at [765, 291] on textarea at bounding box center [688, 286] width 446 height 68
click at [851, 260] on textarea at bounding box center [688, 286] width 446 height 68
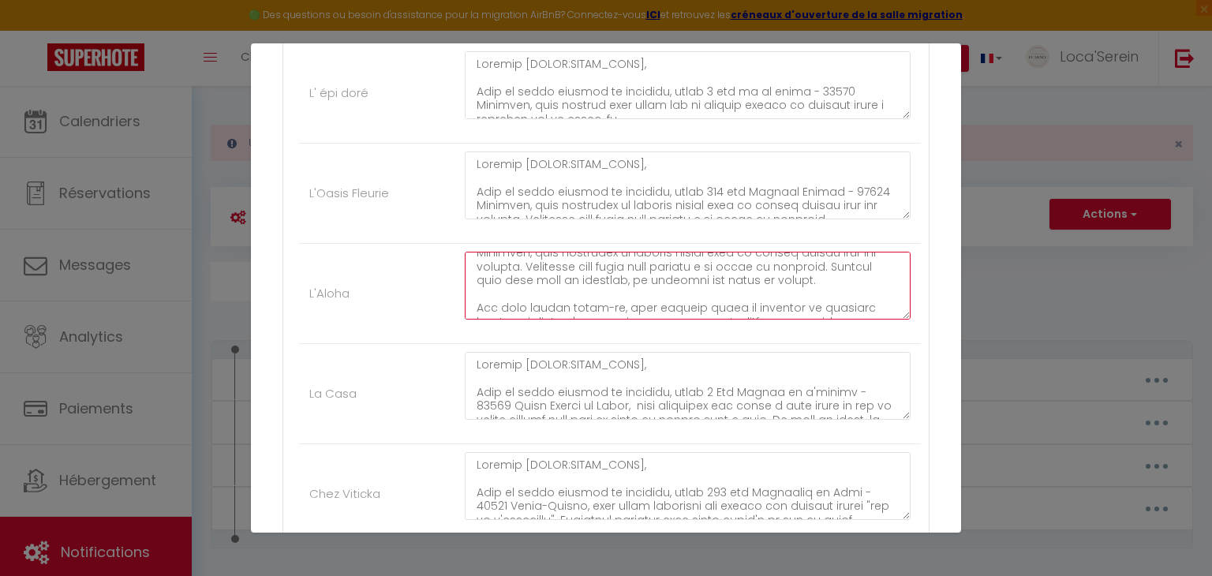
type textarea "Bonjour [GUEST:FIRST_NAME], Lors de votre arrivée au logement, situé 140 rue Ch…"
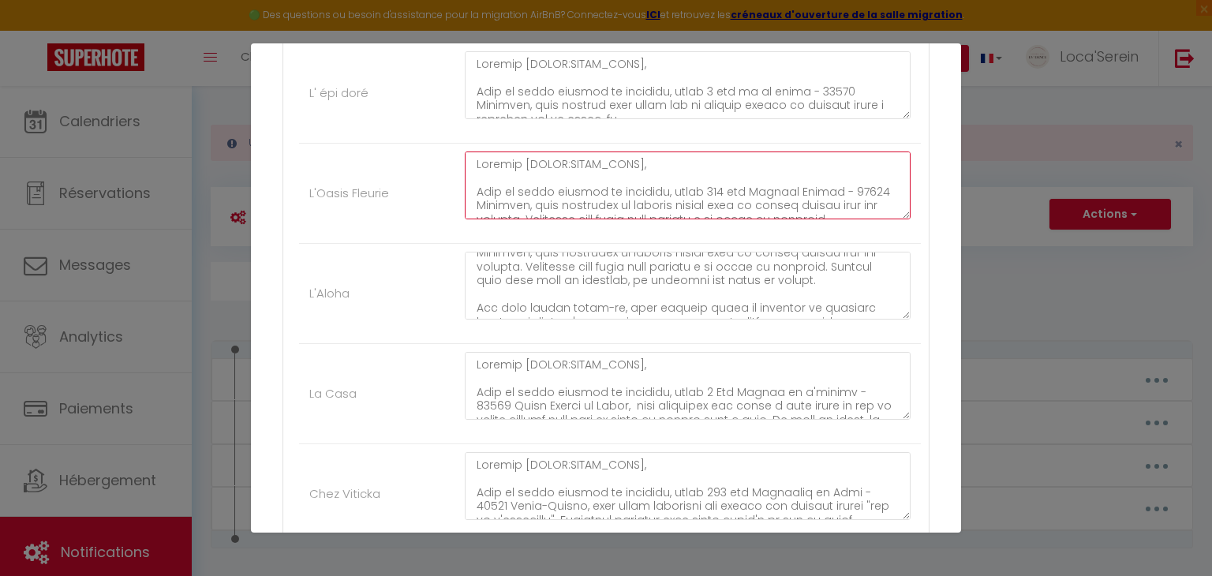
click at [817, 179] on textarea at bounding box center [688, 186] width 446 height 68
click at [837, 208] on textarea at bounding box center [688, 186] width 446 height 68
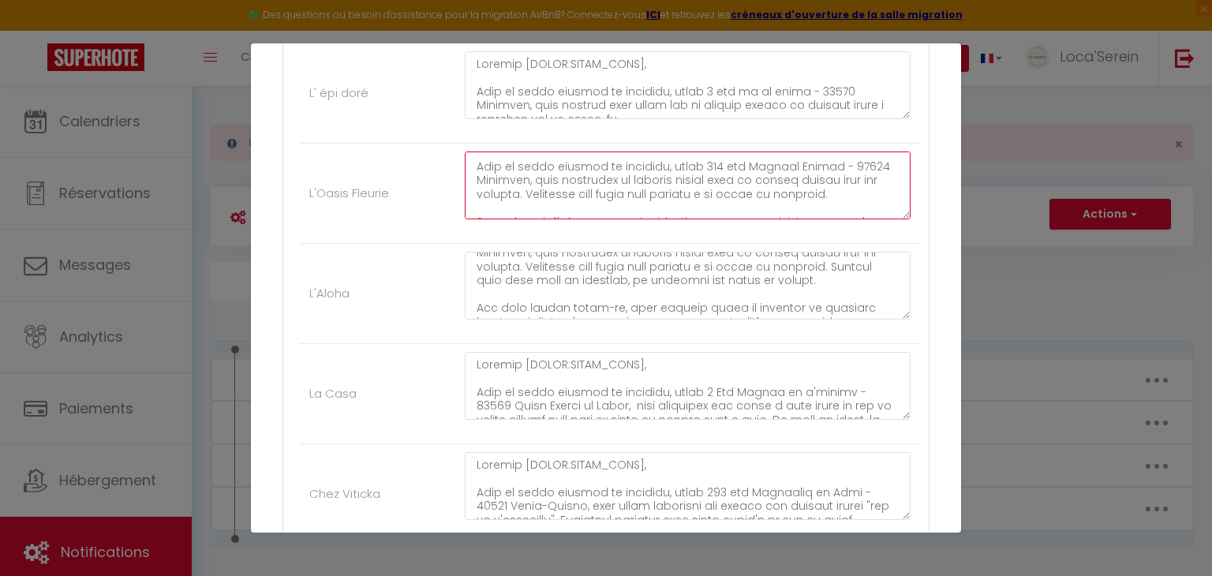
scroll to position [28, 0]
click at [841, 187] on textarea at bounding box center [688, 186] width 446 height 68
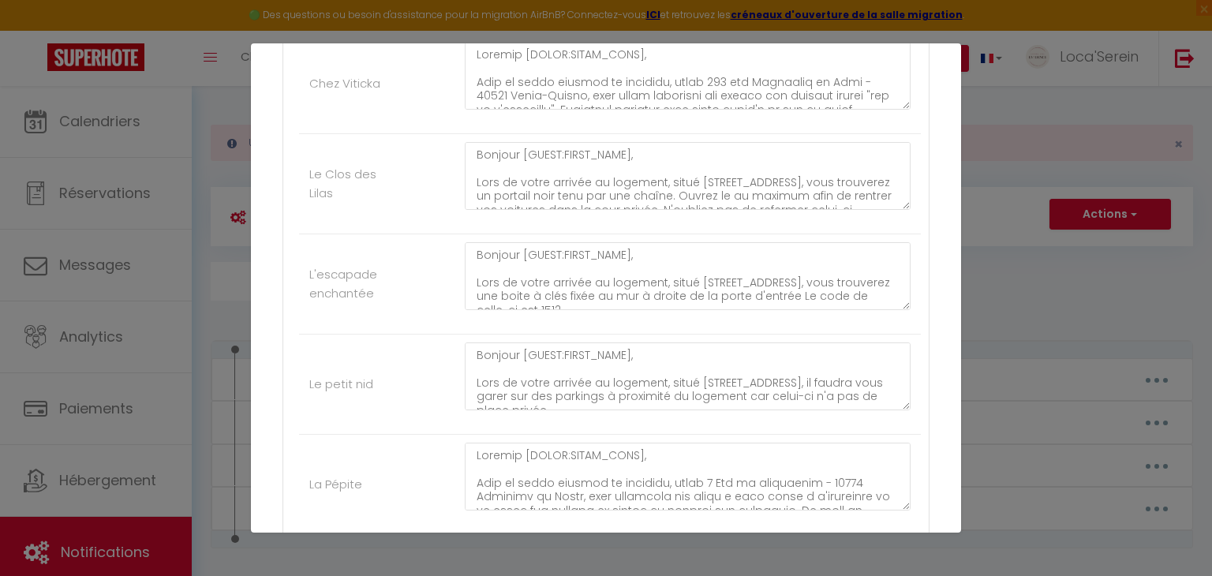
scroll to position [1384, 0]
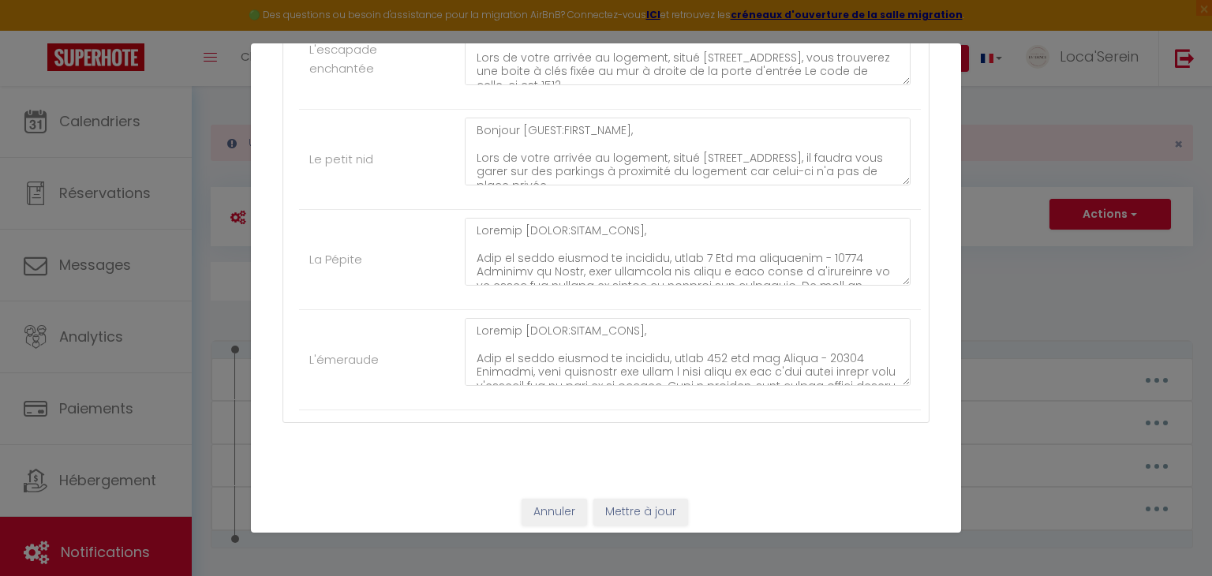
type textarea "Bonjour [GUEST:FIRST_NAME], Lors de votre arrivée au logement, situé 140 rue Ch…"
click at [637, 499] on button "Mettre à jour" at bounding box center [641, 512] width 95 height 27
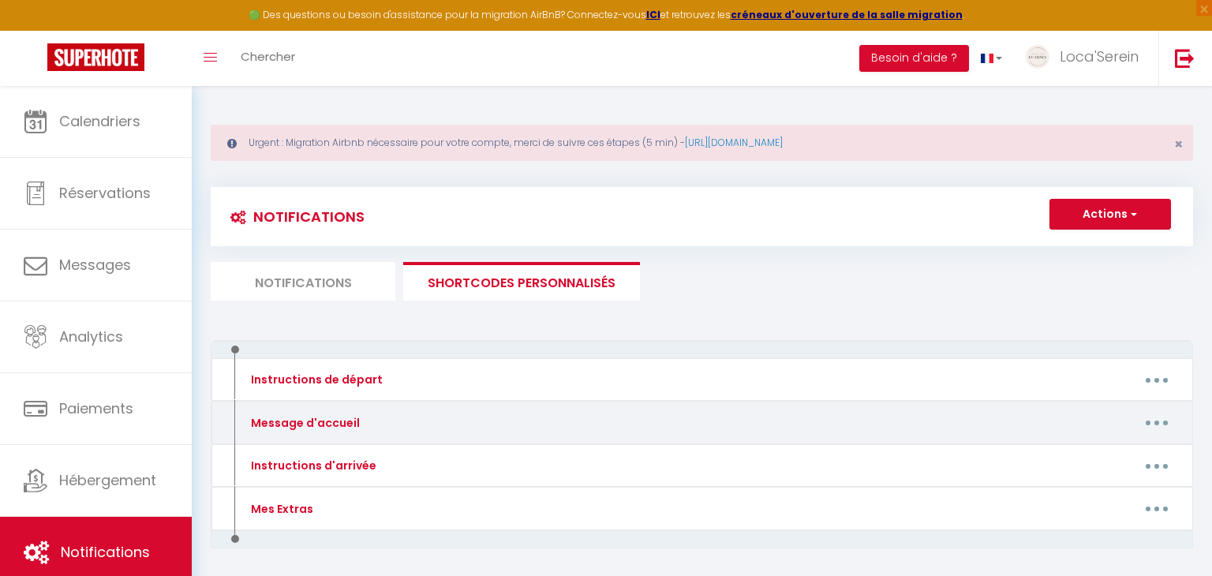
click at [1162, 414] on button "button" at bounding box center [1157, 422] width 44 height 25
click at [1111, 453] on link "Editer" at bounding box center [1116, 458] width 117 height 27
type input "Message d'accueil"
type textarea "Bonjour"
type textarea "Bonjour [GUEST:FIRST_NAME], Merci pour votre réservation. C'est avec grand plai…"
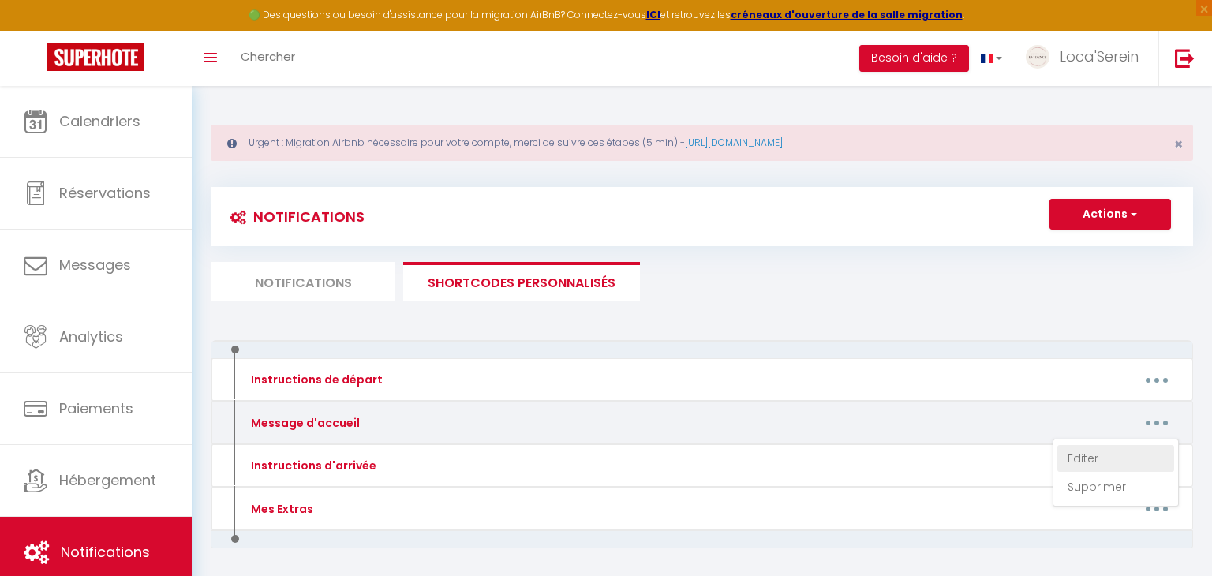
type textarea "Bonjour [GUEST:FIRST_NAME], Merci pour votre réservation. C'est avec grand plai…"
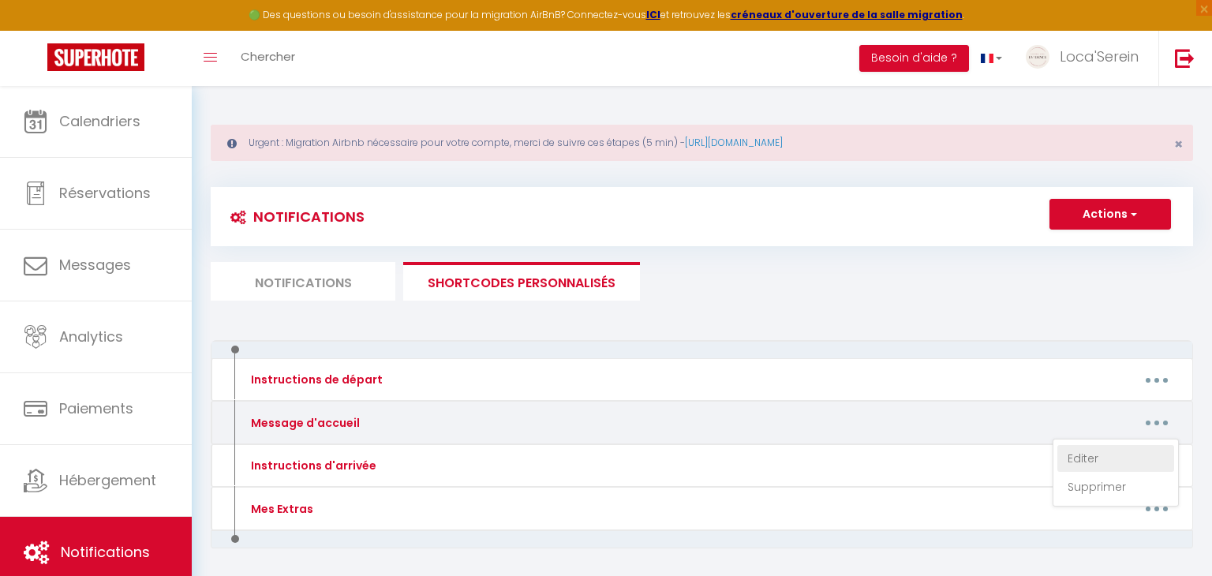
type textarea "Bonjour [GUEST:FIRST_NAME], Merci pour votre réservation. C'est avec grand plai…"
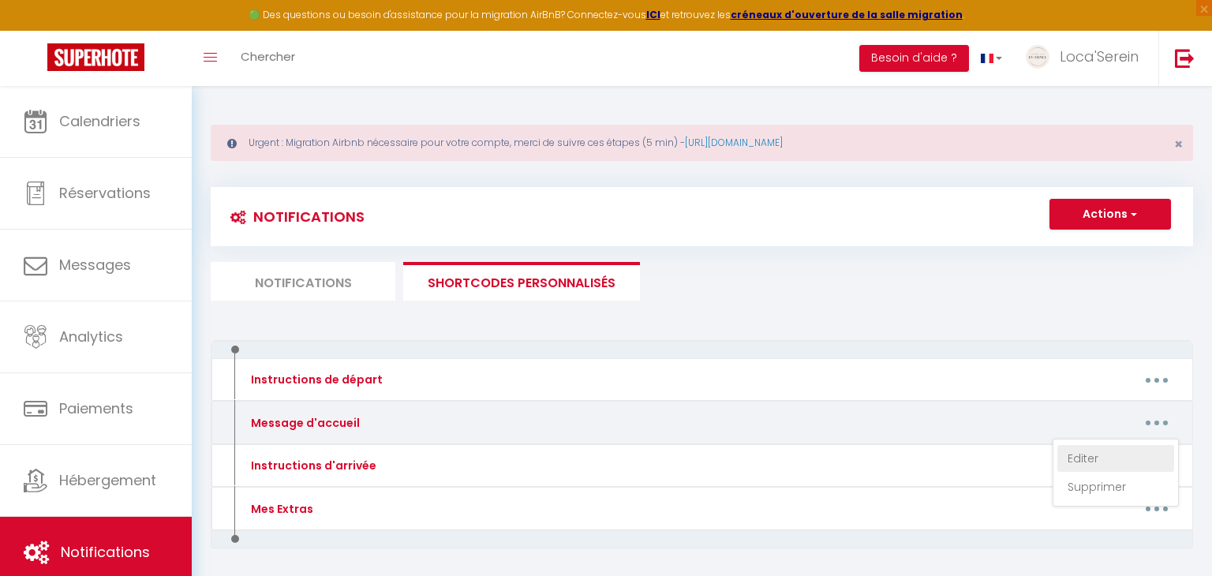
type textarea "Bonjour [GUEST:FIRST_NAME], Merci pour votre réservation. C'est avec grand plai…"
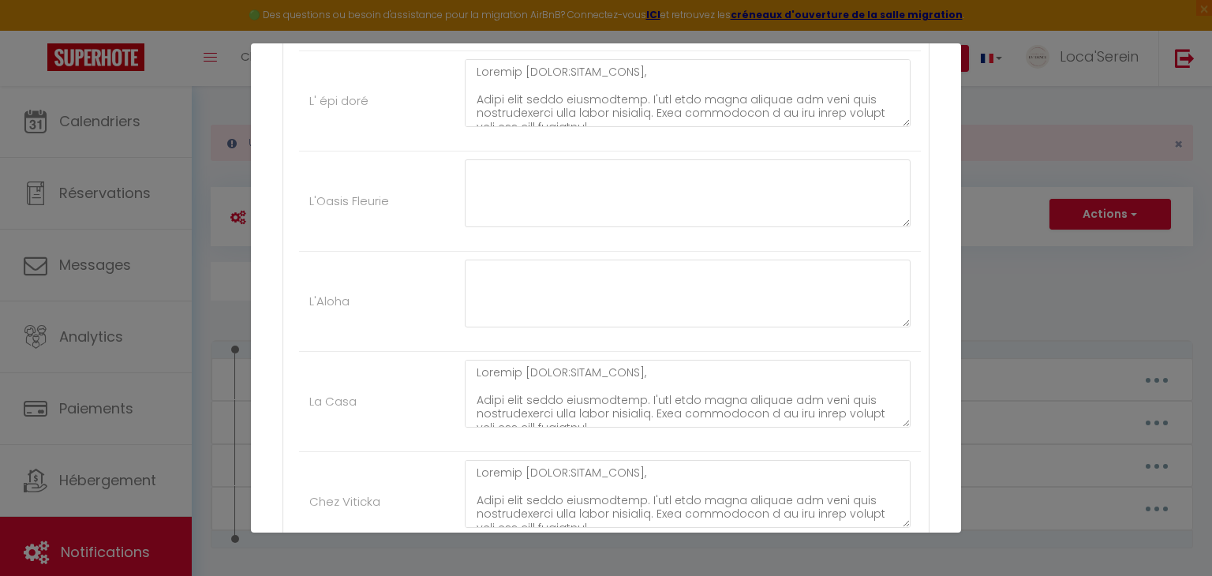
scroll to position [737, 0]
click at [540, 211] on textarea at bounding box center [688, 197] width 446 height 68
paste textarea "https://www.canva.com/design/DAGyB7WBJIc/xojEkkXH4Z93E2q0-_cbnQ/view?utm_conten…"
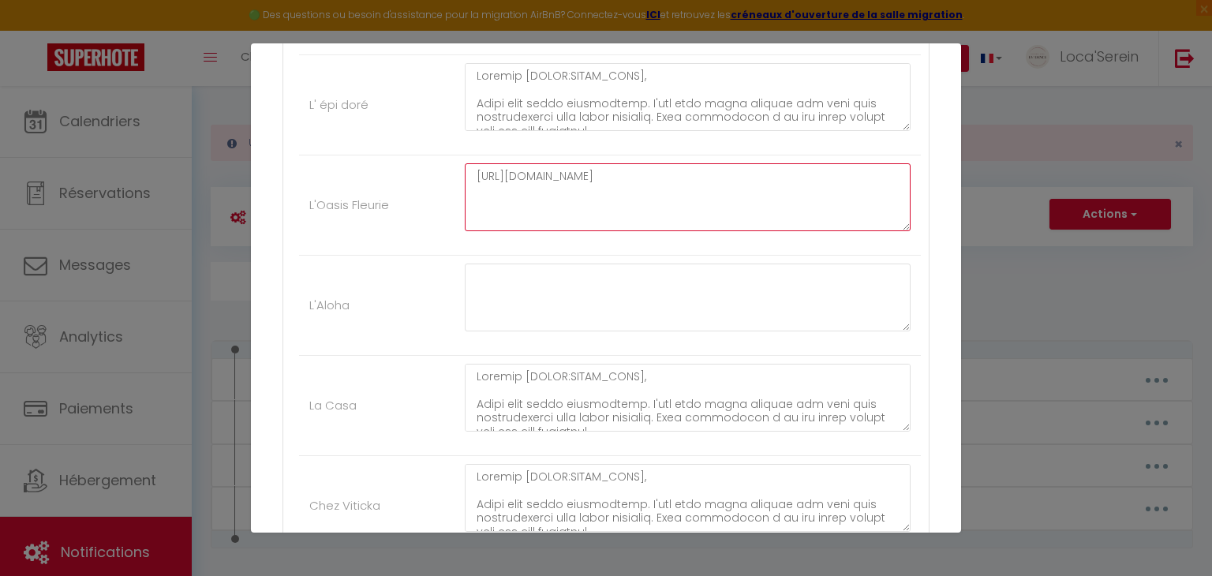
scroll to position [728, 0]
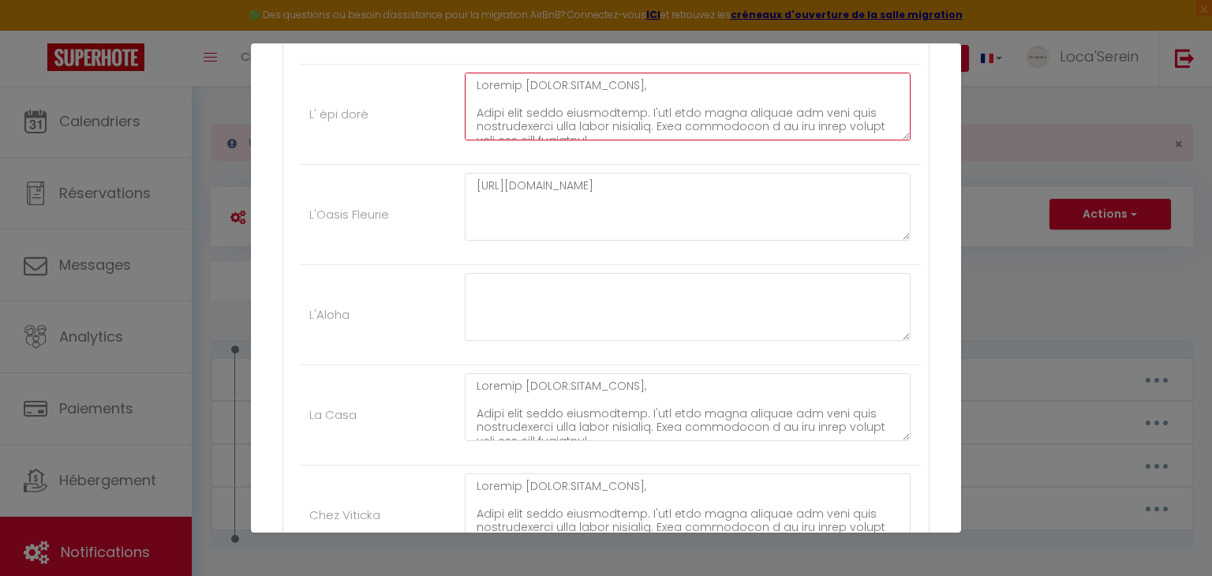
click at [648, 116] on textarea at bounding box center [688, 107] width 446 height 68
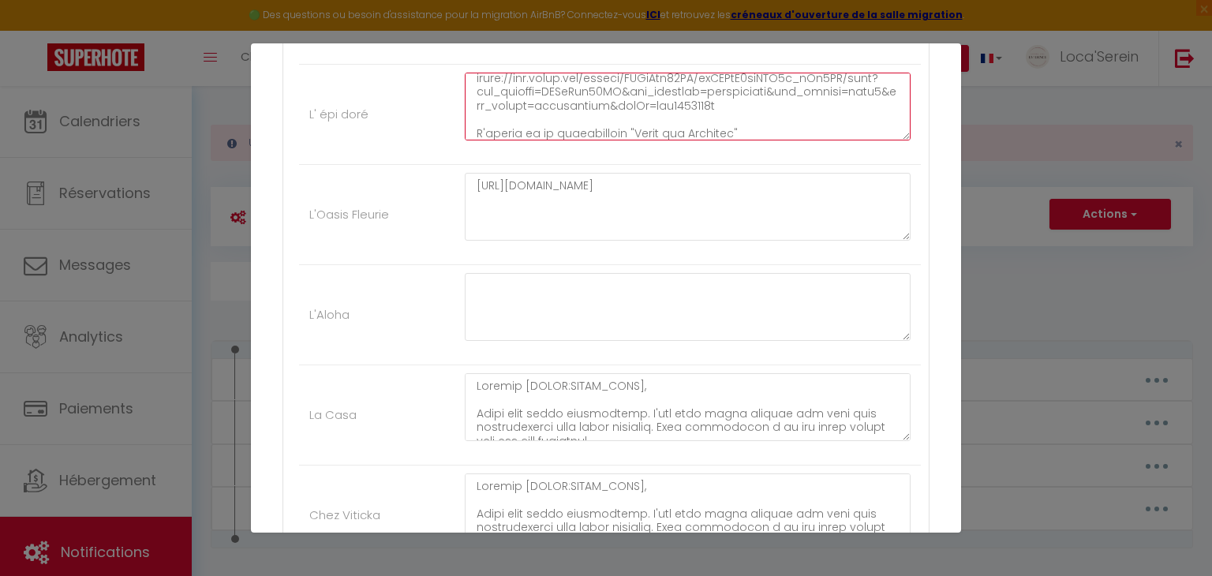
scroll to position [373, 0]
drag, startPoint x: 763, startPoint y: 123, endPoint x: 474, endPoint y: 133, distance: 289.1
click at [474, 133] on textarea at bounding box center [688, 107] width 446 height 68
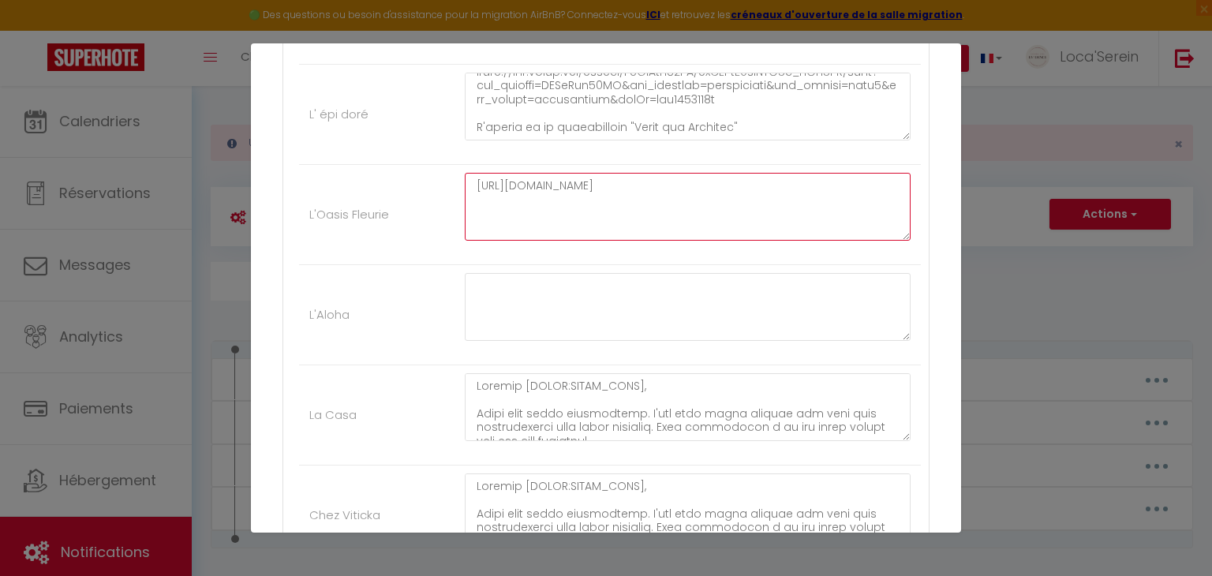
click at [792, 226] on textarea "https://www.canva.com/design/DAGyB7WBJIc/xojEkkXH4Z93E2q0-_cbnQ/view?utm_conten…" at bounding box center [688, 207] width 446 height 68
paste textarea "L'équipe de la conciergerie "Comme une Evidence""
type textarea "https://www.canva.com/design/DAGyB7WBJIc/xojEkkXH4Z93E2q0-_cbnQ/view?utm_conten…"
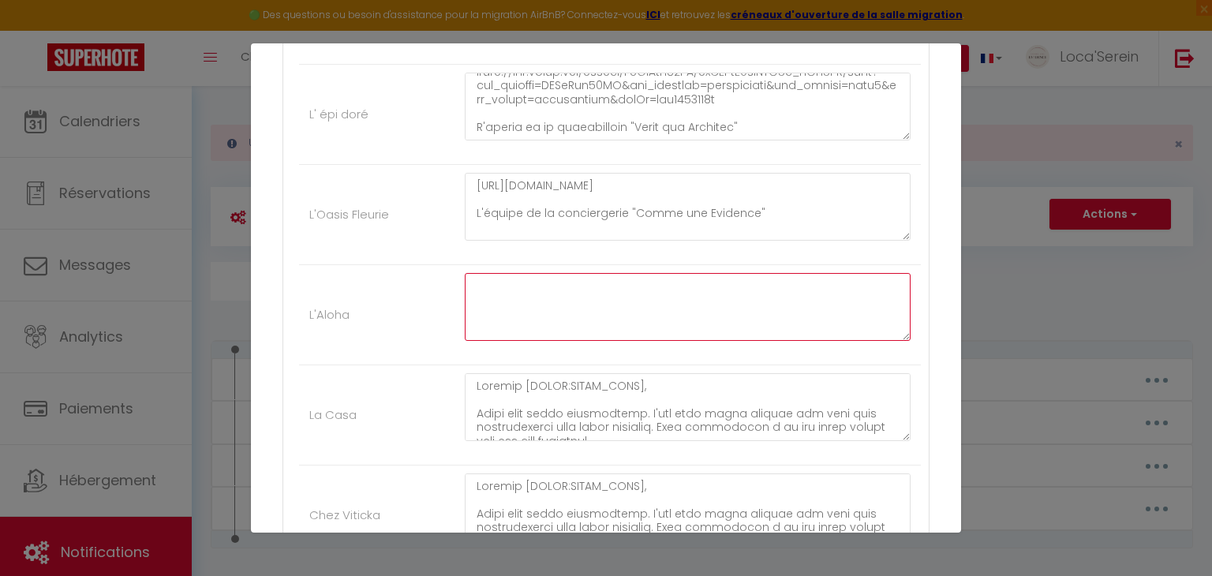
click at [612, 322] on textarea at bounding box center [688, 307] width 446 height 68
paste textarea "L'équipe de la conciergerie "Comme une Evidence""
click at [476, 279] on textarea "L'équipe de la conciergerie "Comme une Evidence"" at bounding box center [688, 307] width 446 height 68
type textarea "L'équipe de la conciergerie "Comme une Evidence""
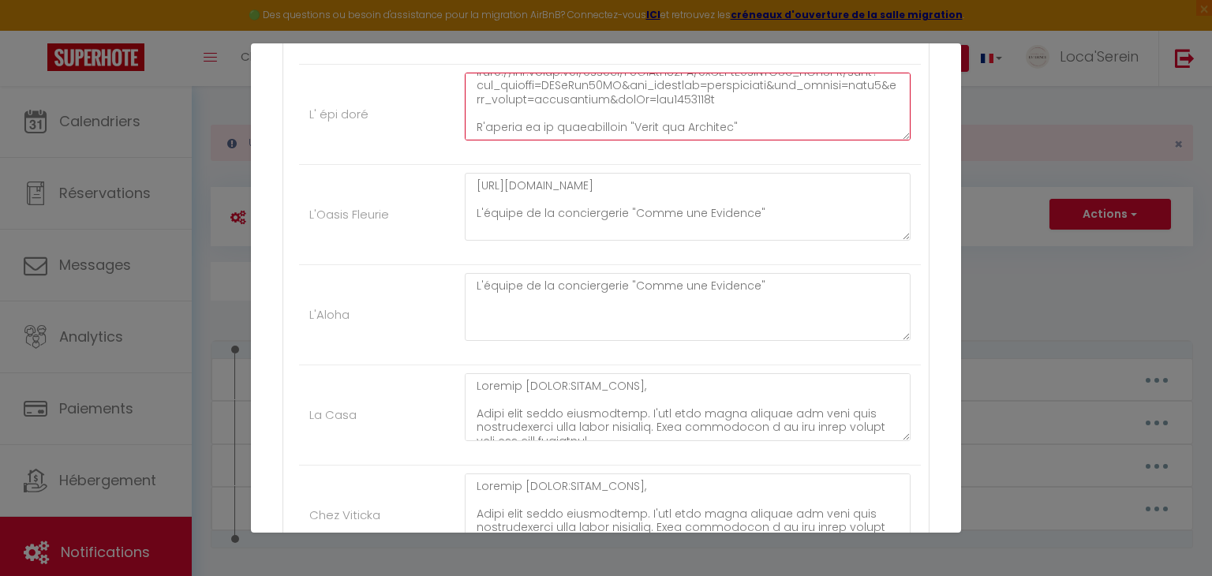
click at [536, 106] on textarea at bounding box center [688, 107] width 446 height 68
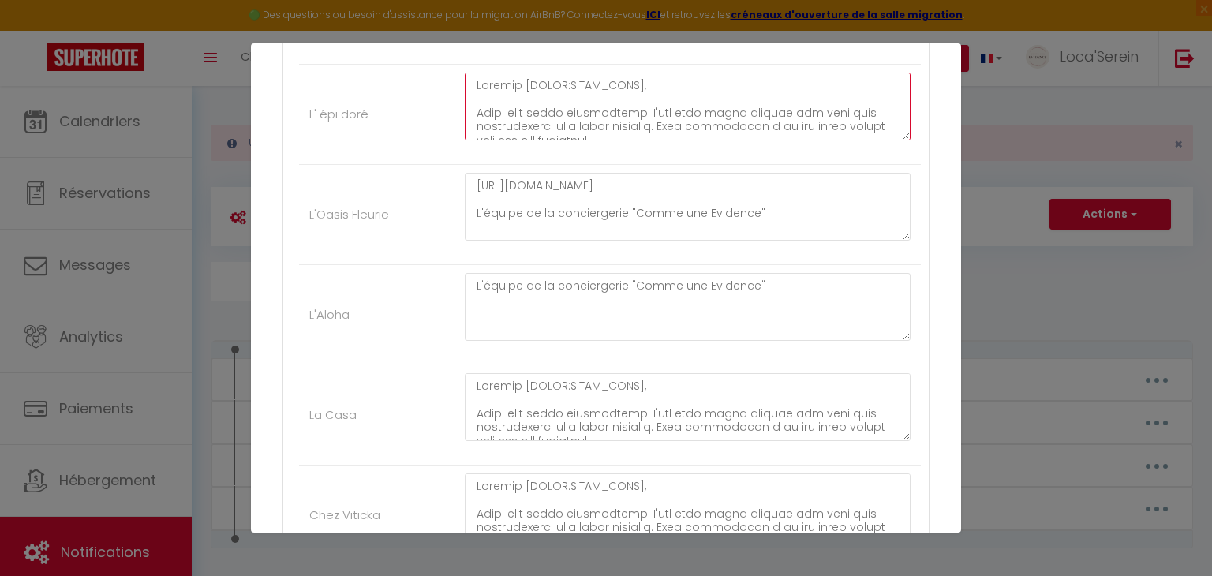
drag, startPoint x: 571, startPoint y: 103, endPoint x: 473, endPoint y: 76, distance: 101.5
click at [473, 76] on textarea at bounding box center [688, 107] width 446 height 68
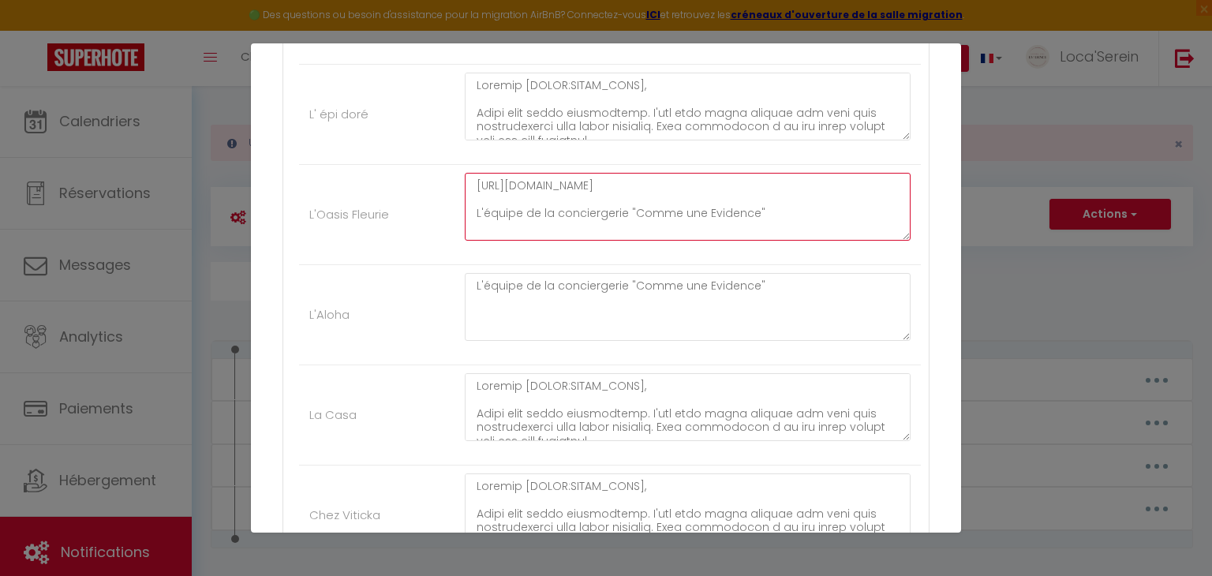
click at [477, 178] on textarea "https://www.canva.com/design/DAGyB7WBJIc/xojEkkXH4Z93E2q0-_cbnQ/view?utm_conten…" at bounding box center [688, 207] width 446 height 68
paste textarea "Bonjour [GUEST:FIRST_NAME], Merci pour votre réservation. C'est avec grand plai…"
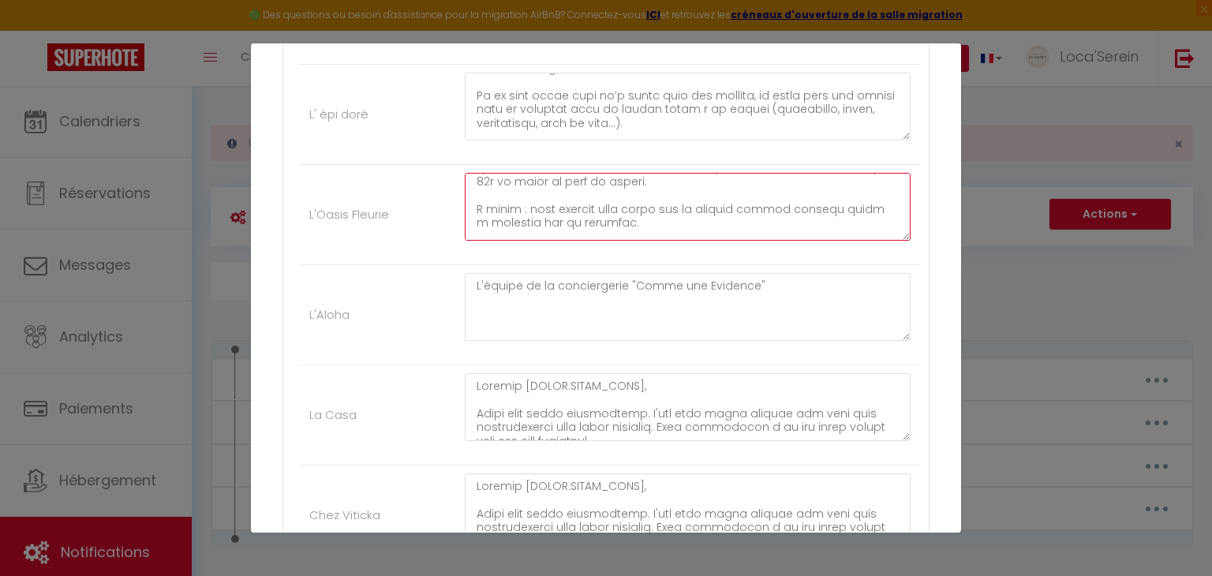
scroll to position [66, 0]
drag, startPoint x: 657, startPoint y: 189, endPoint x: 858, endPoint y: 204, distance: 201.0
click at [858, 204] on textarea at bounding box center [688, 207] width 446 height 68
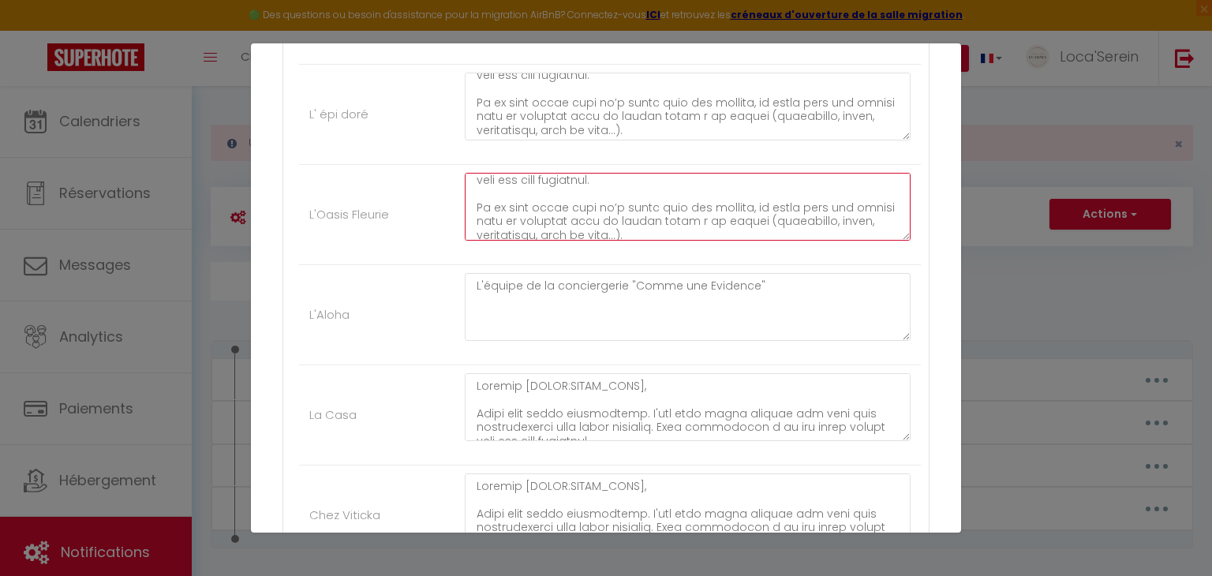
scroll to position [0, 0]
drag, startPoint x: 811, startPoint y: 191, endPoint x: 466, endPoint y: 167, distance: 345.7
click at [466, 167] on li "L'Oasis Fleurie" at bounding box center [610, 215] width 622 height 100
click at [478, 183] on textarea at bounding box center [688, 207] width 446 height 68
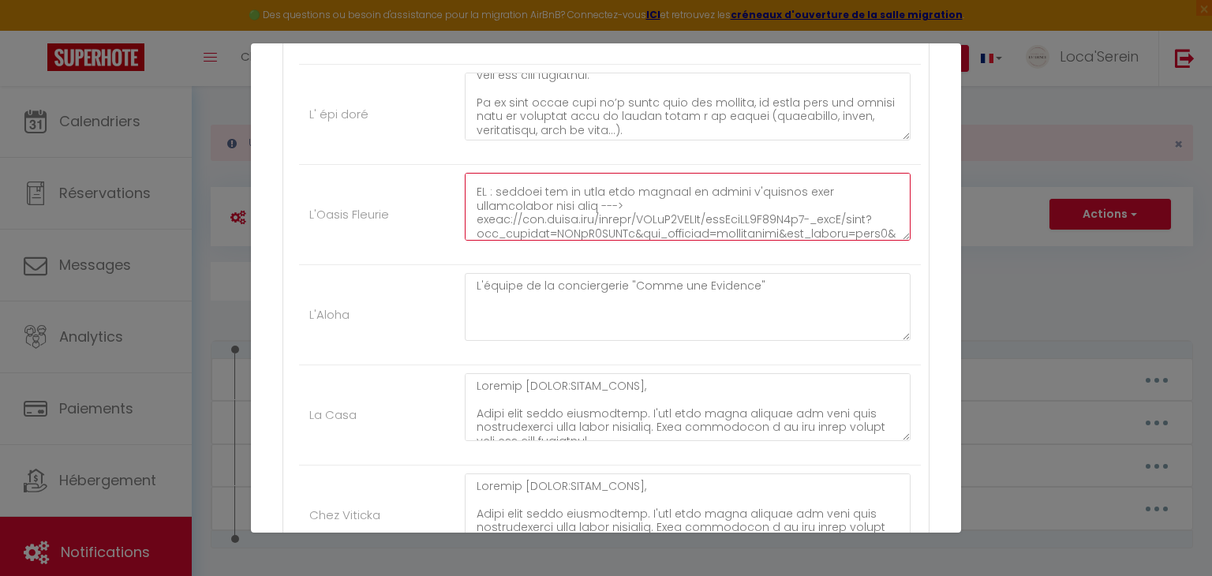
drag, startPoint x: 475, startPoint y: 181, endPoint x: 647, endPoint y: 189, distance: 172.2
click at [647, 189] on textarea at bounding box center [688, 207] width 446 height 68
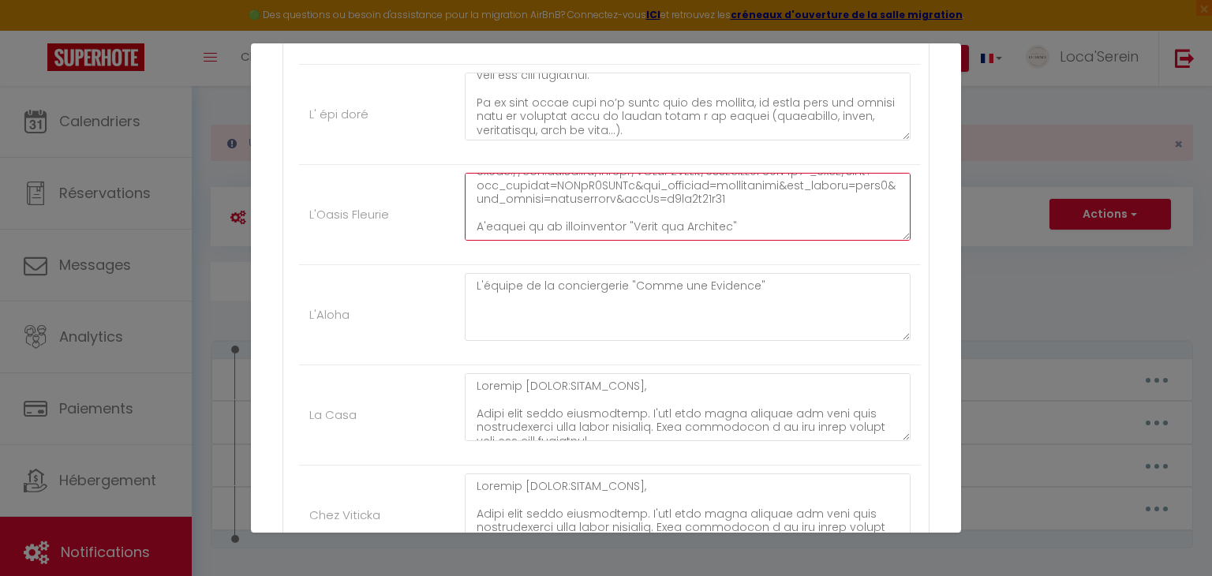
type textarea "Bonjour [GUEST:FIRST_NAME], Merci pour votre réservation. C'est avec grand plai…"
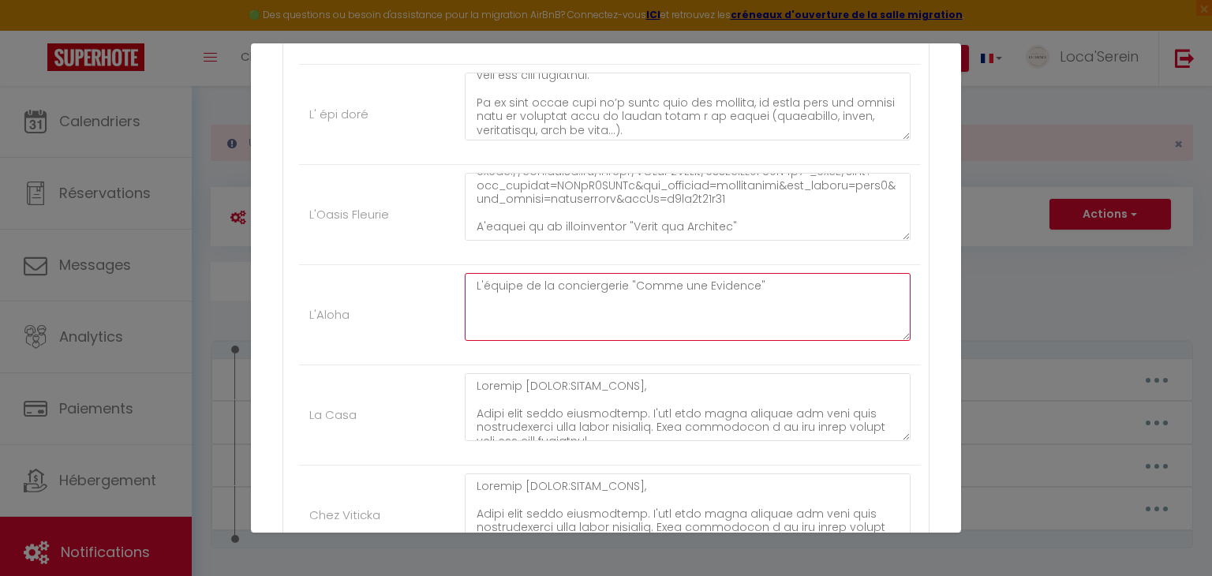
click at [510, 283] on textarea "L'équipe de la conciergerie "Comme une Evidence"" at bounding box center [688, 307] width 446 height 68
paste textarea "Bonjour [GUEST:FIRST_NAME], Merci pour votre réservation. C'est avec grand plai…"
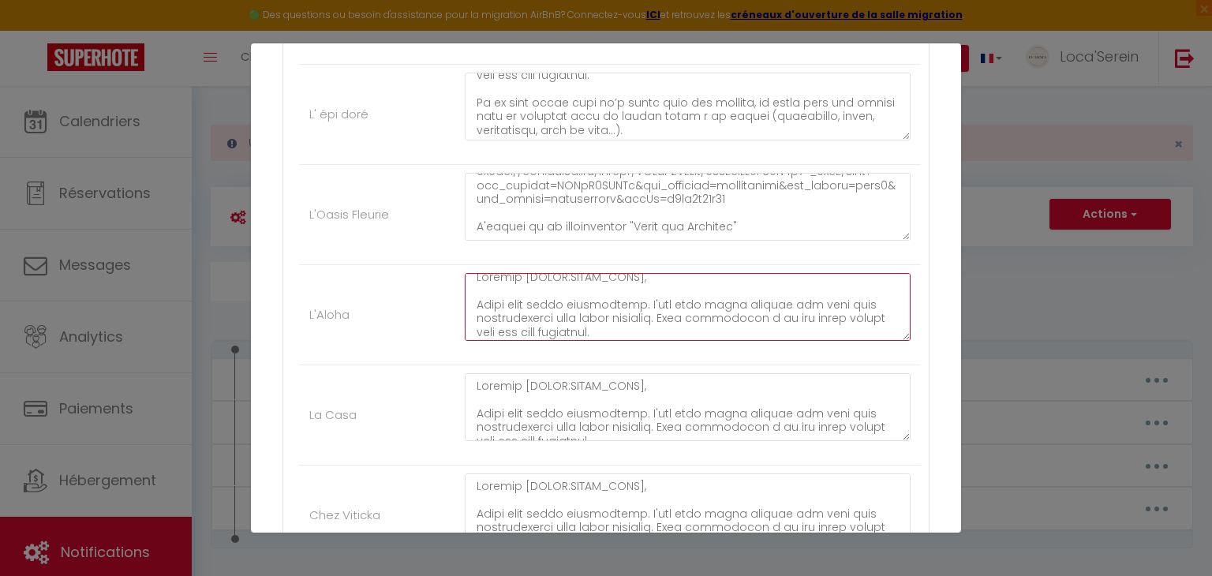
scroll to position [326, 0]
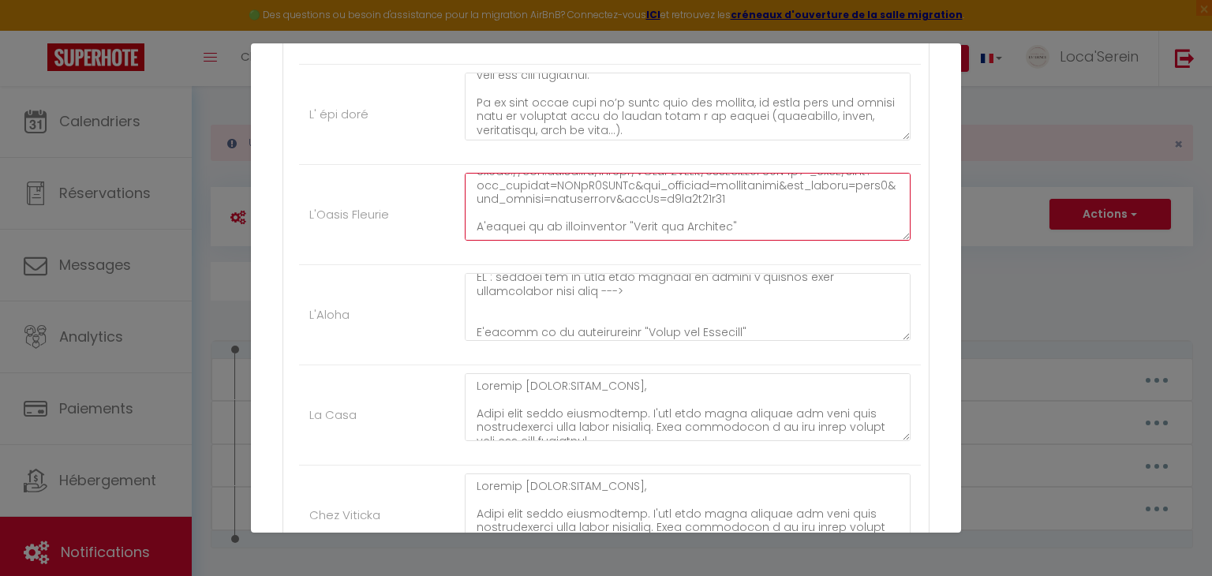
click at [519, 218] on textarea at bounding box center [688, 207] width 446 height 68
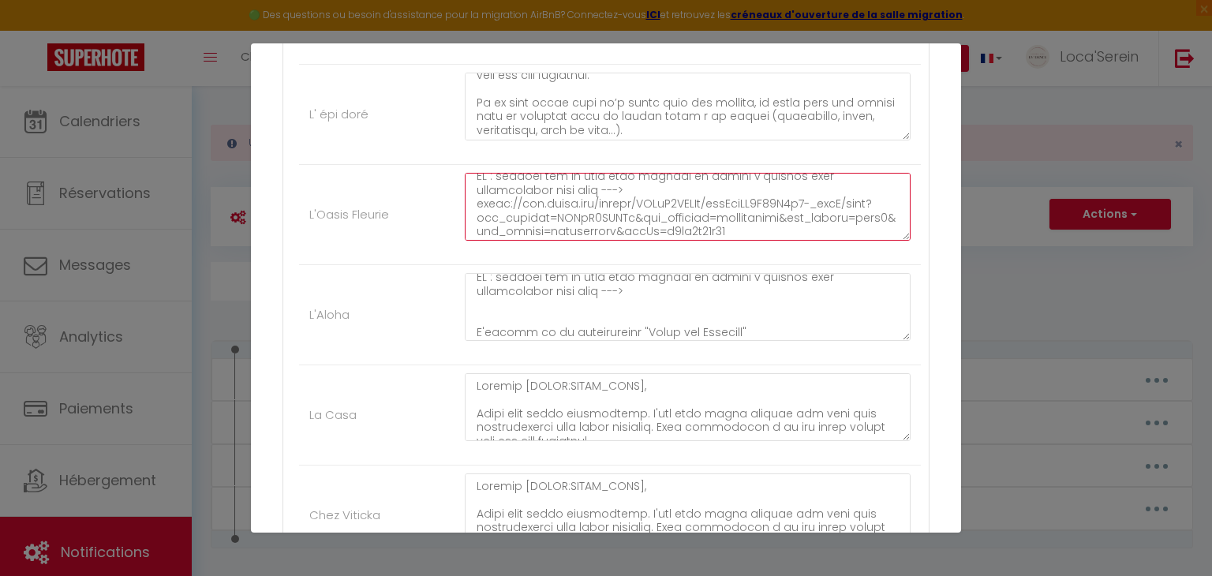
scroll to position [359, 0]
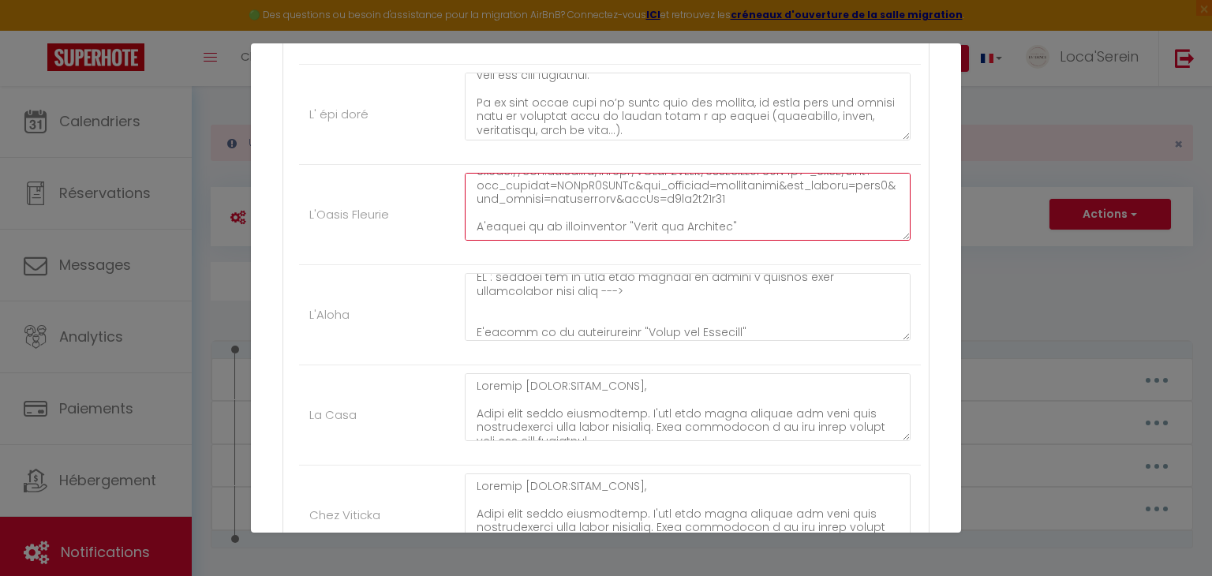
drag, startPoint x: 473, startPoint y: 172, endPoint x: 754, endPoint y: 195, distance: 281.9
click at [754, 195] on textarea at bounding box center [688, 207] width 446 height 68
click at [717, 188] on textarea at bounding box center [688, 207] width 446 height 68
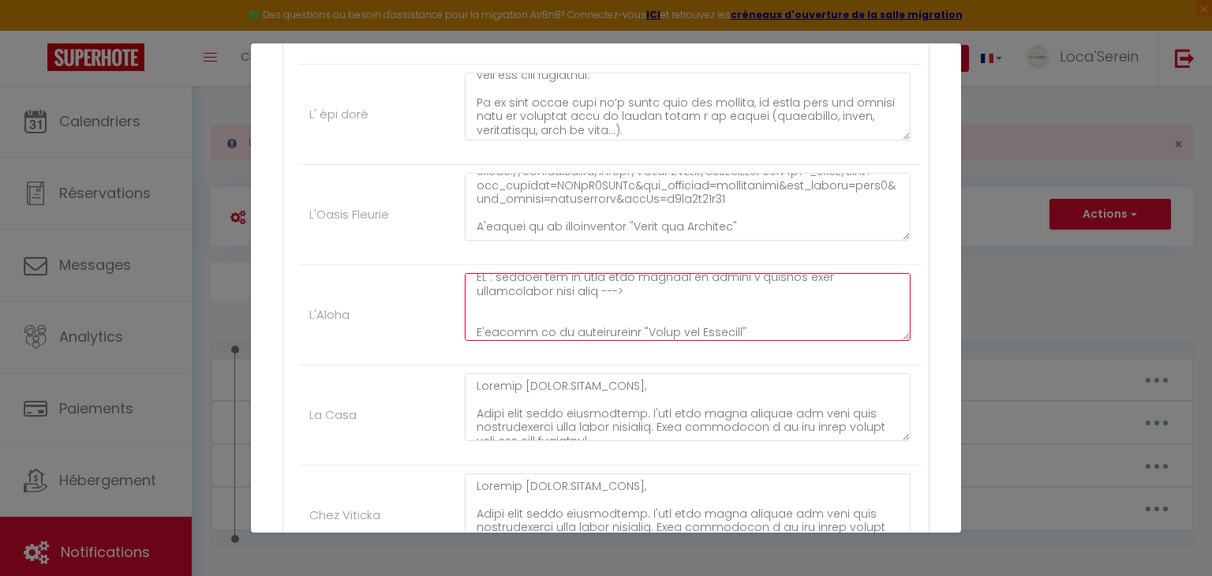
click at [593, 297] on textarea at bounding box center [688, 307] width 446 height 68
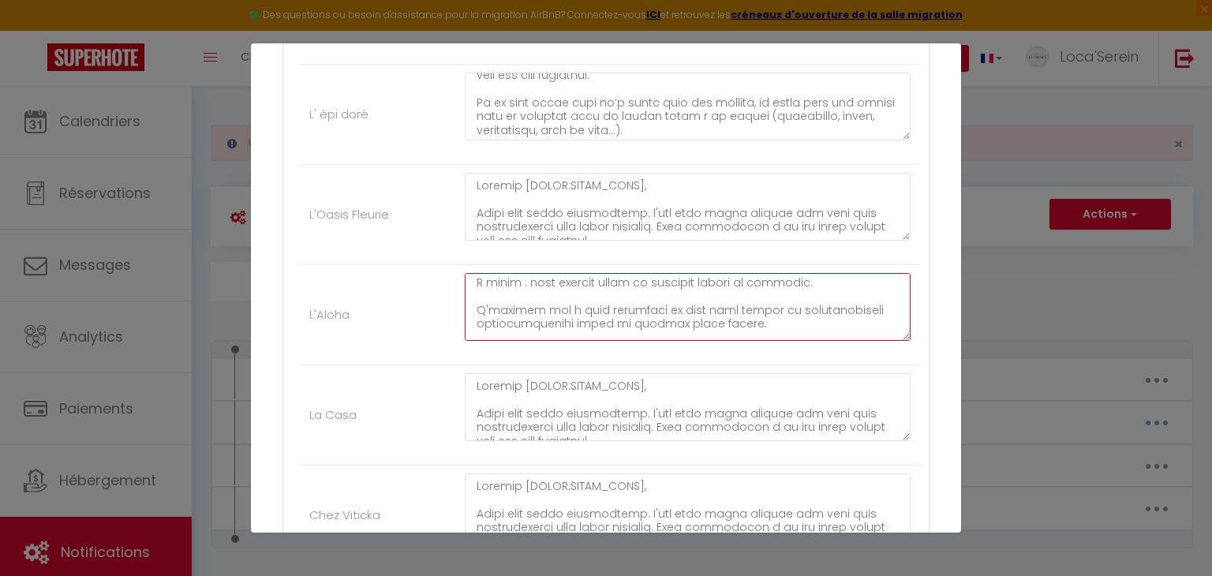
scroll to position [0, 0]
click at [476, 291] on textarea at bounding box center [688, 307] width 446 height 68
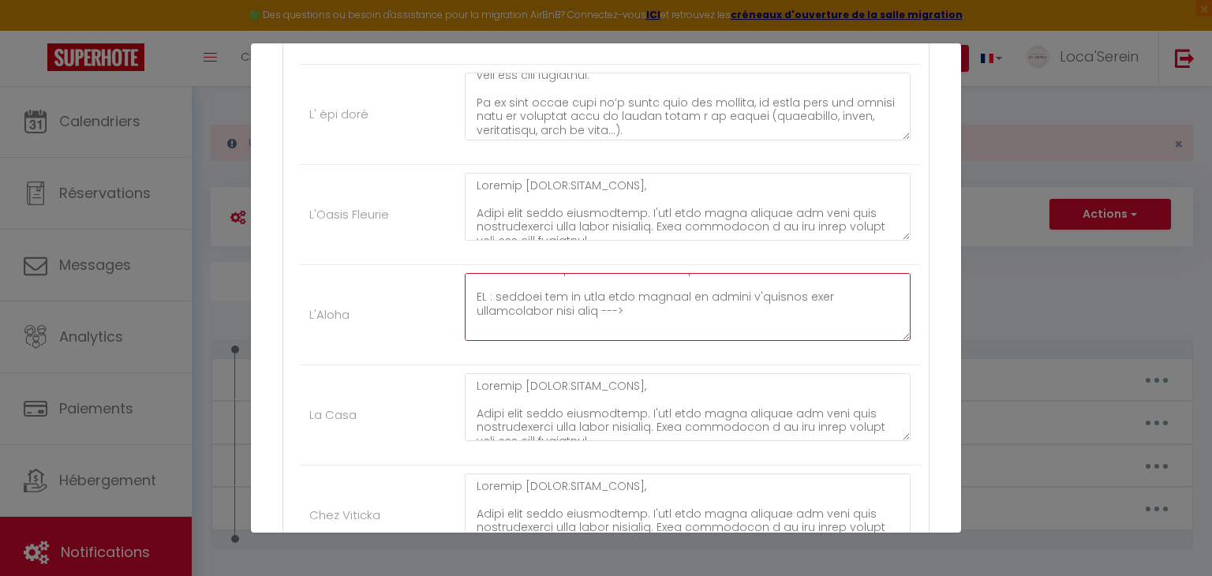
click at [575, 290] on textarea at bounding box center [688, 307] width 446 height 68
paste textarea "https://www.canva.com/design/DAGgIUCqHig/d2xYFWTXDWp2sJ0_QSqbKw/view?utm_conten…"
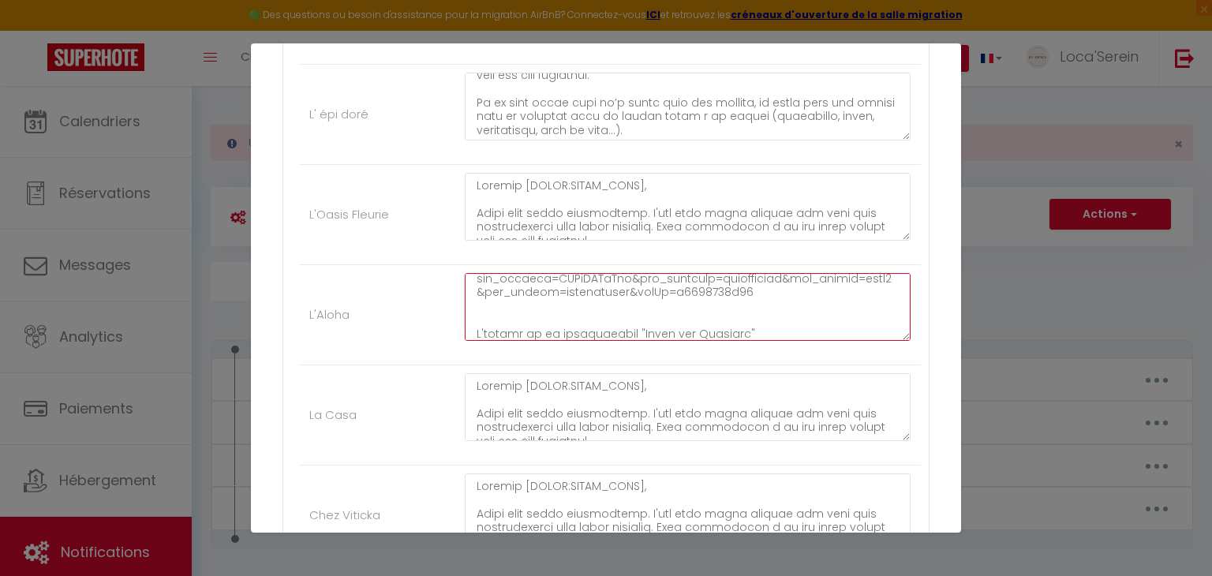
click at [514, 305] on textarea at bounding box center [688, 307] width 446 height 68
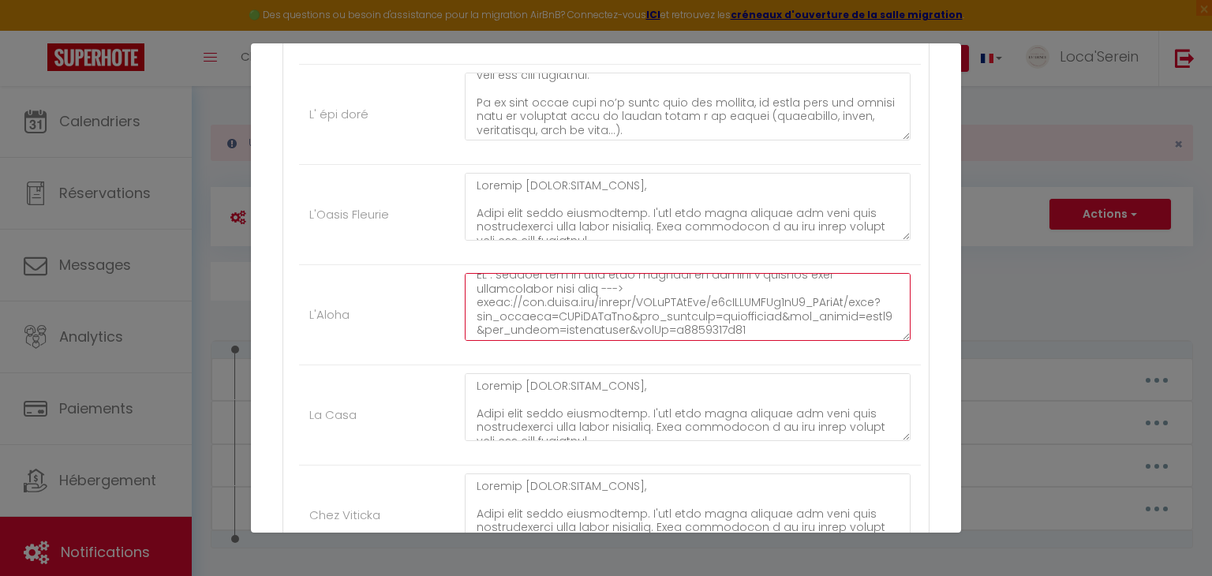
scroll to position [343, 0]
type textarea "Bonjour [GUEST:FIRST_NAME], Merci pour votre réservation. C'est avec grand plai…"
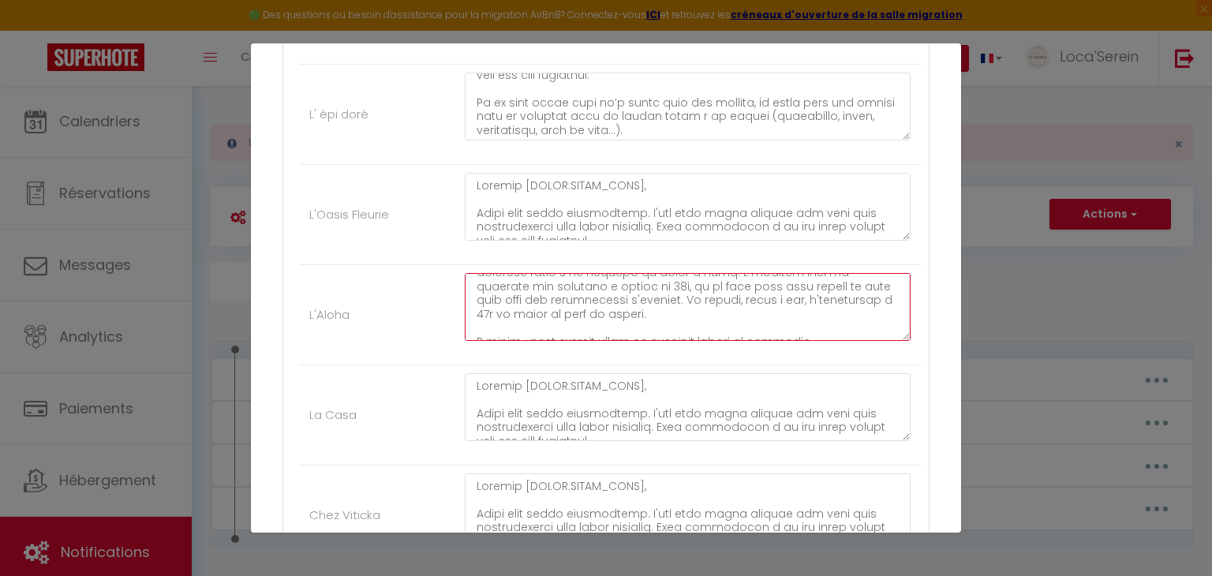
scroll to position [163, 0]
click at [425, 306] on li "L'Aloha" at bounding box center [610, 315] width 622 height 100
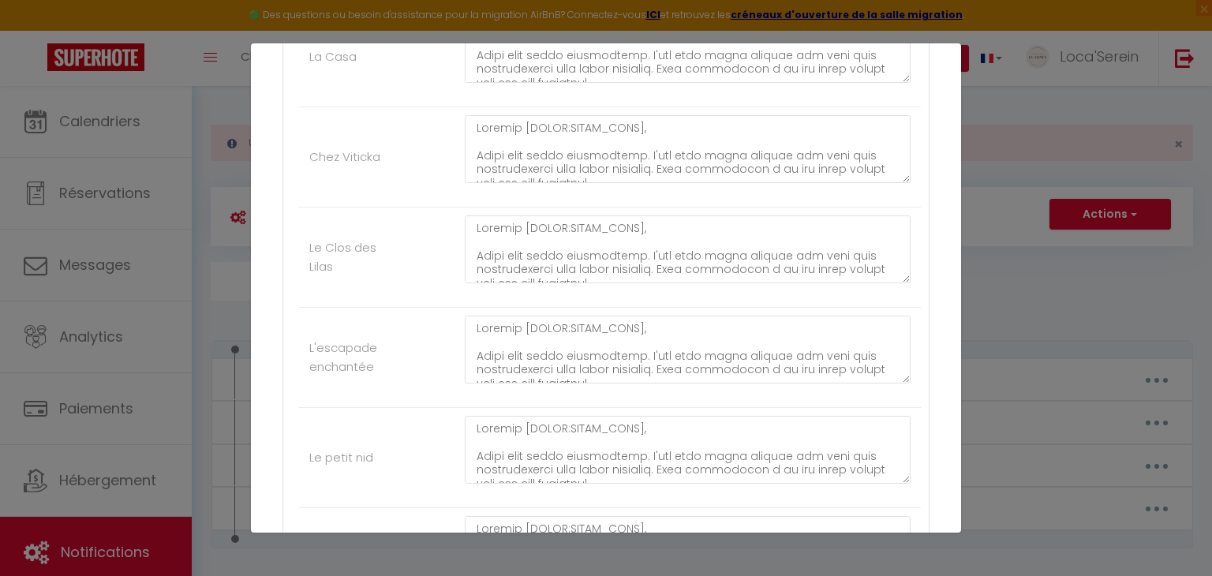
scroll to position [1384, 0]
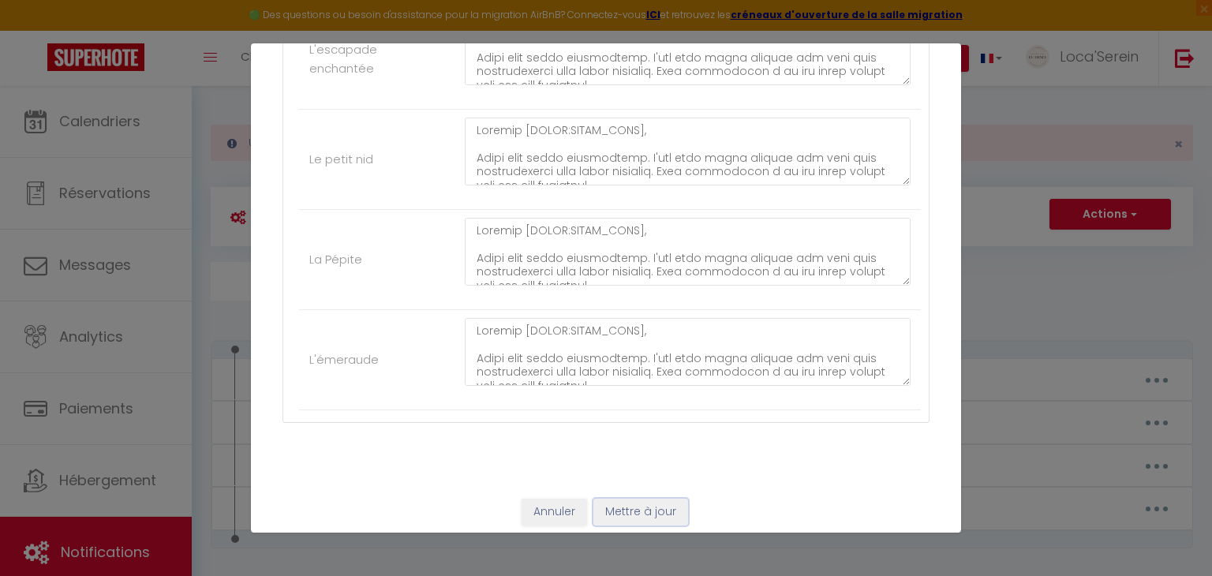
click at [641, 499] on button "Mettre à jour" at bounding box center [641, 512] width 95 height 27
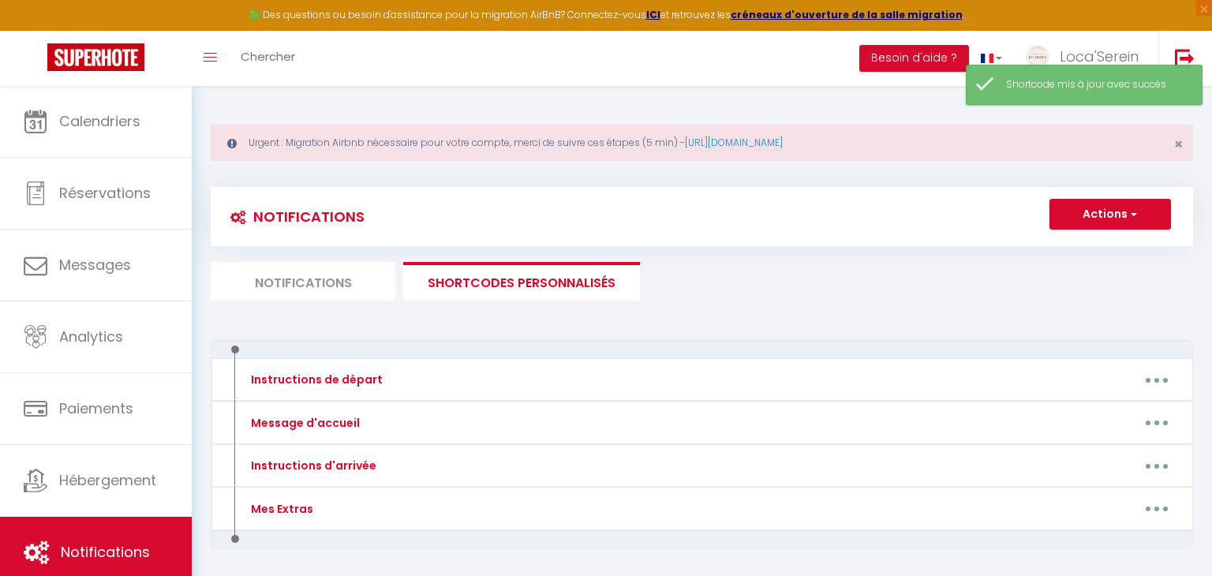
click at [361, 285] on li "Notifications" at bounding box center [303, 281] width 185 height 39
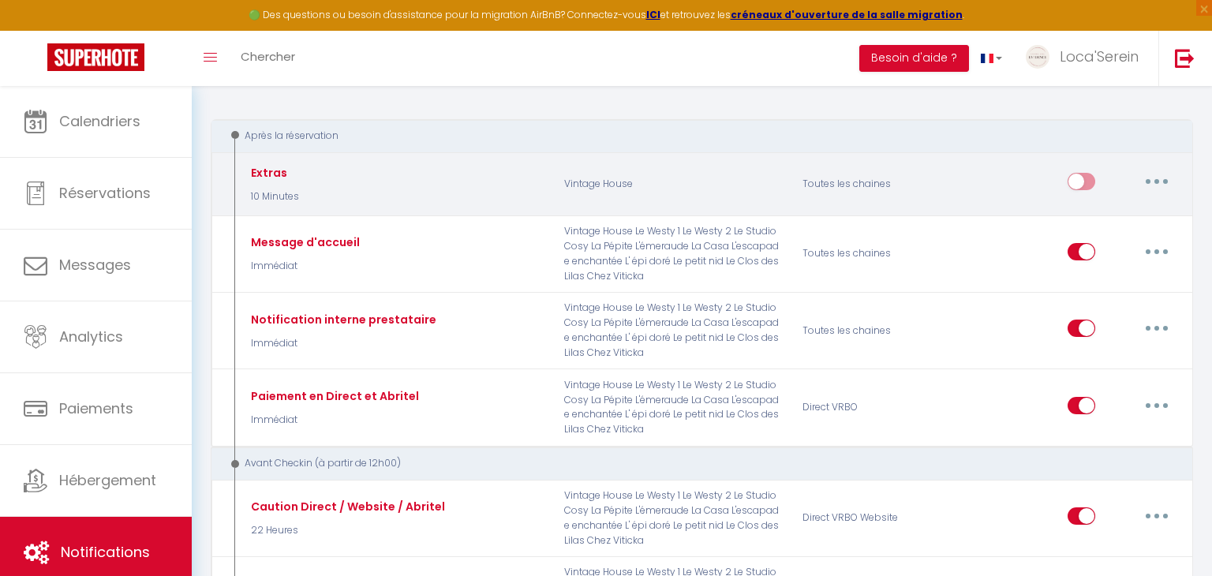
scroll to position [227, 0]
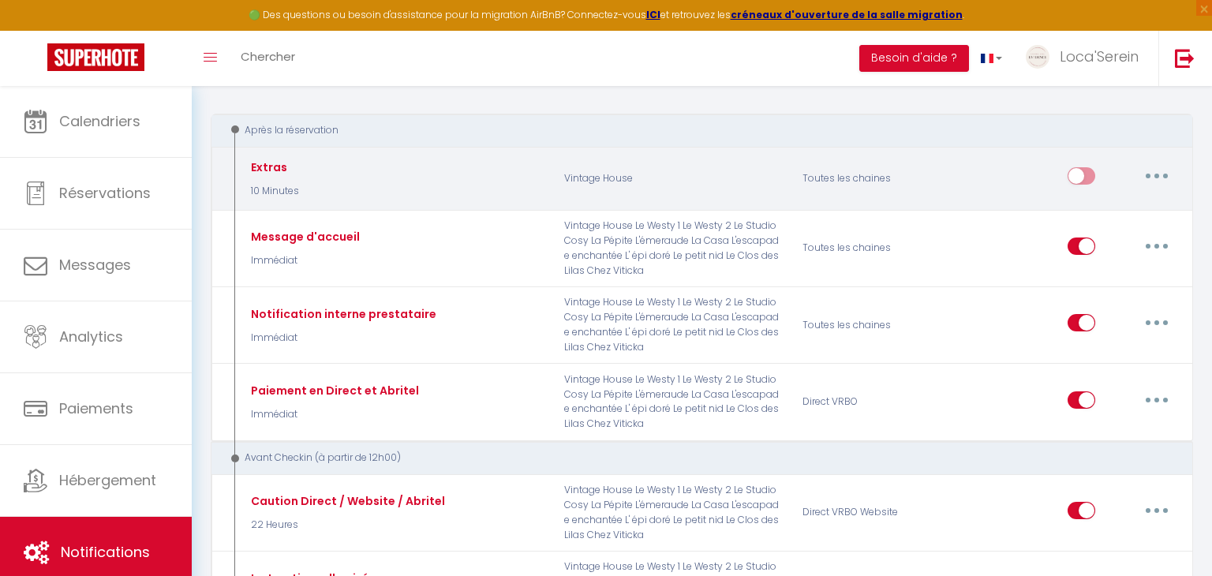
click at [1148, 174] on button "button" at bounding box center [1157, 175] width 44 height 25
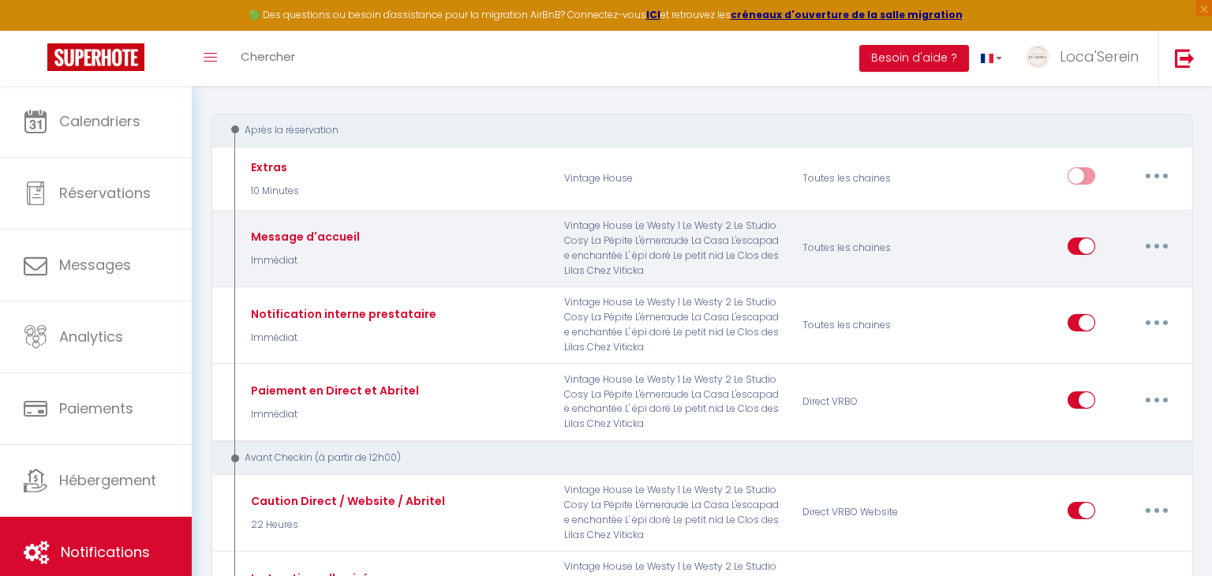
click at [1149, 248] on button "button" at bounding box center [1157, 246] width 44 height 25
click at [1095, 283] on link "Editer" at bounding box center [1116, 281] width 117 height 27
type input "Message d'accueil"
checkbox input "true"
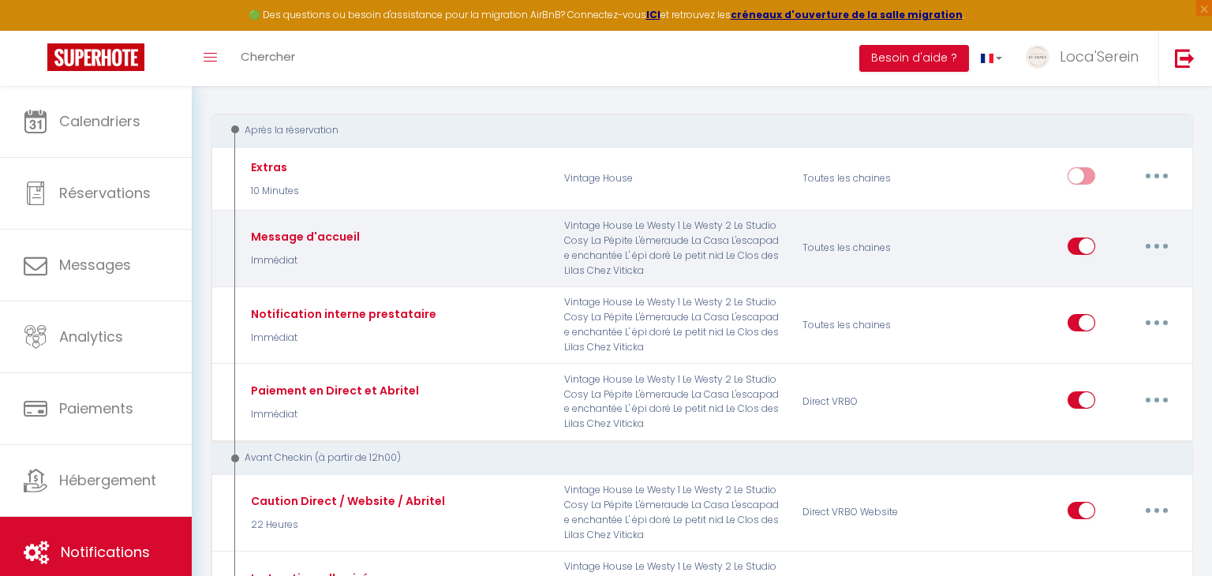
checkbox input "true"
checkbox input "false"
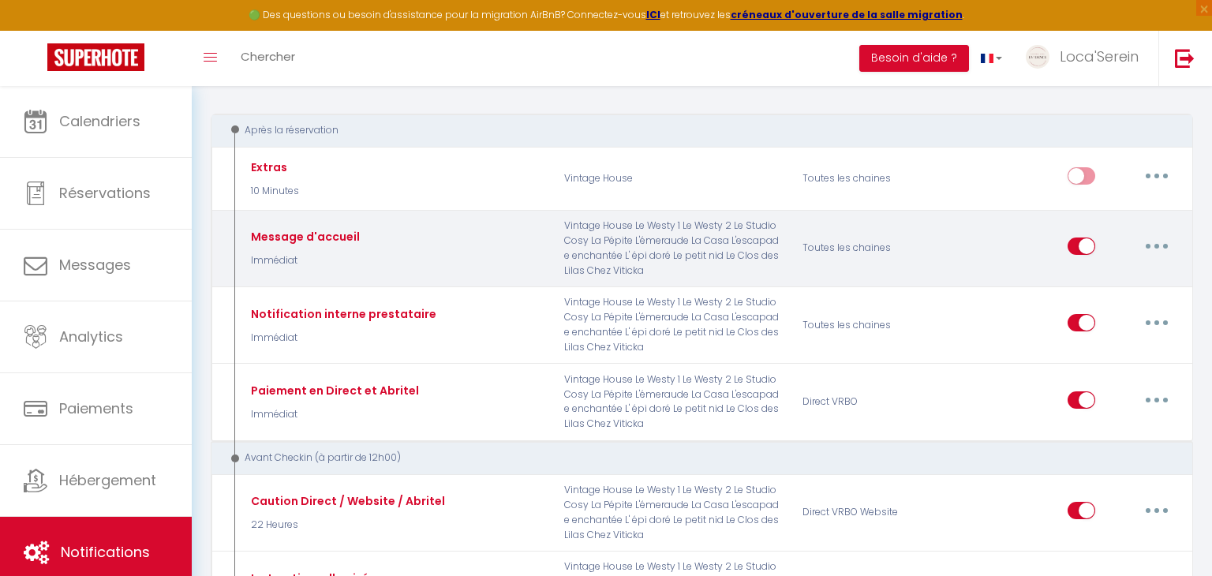
checkbox input "true"
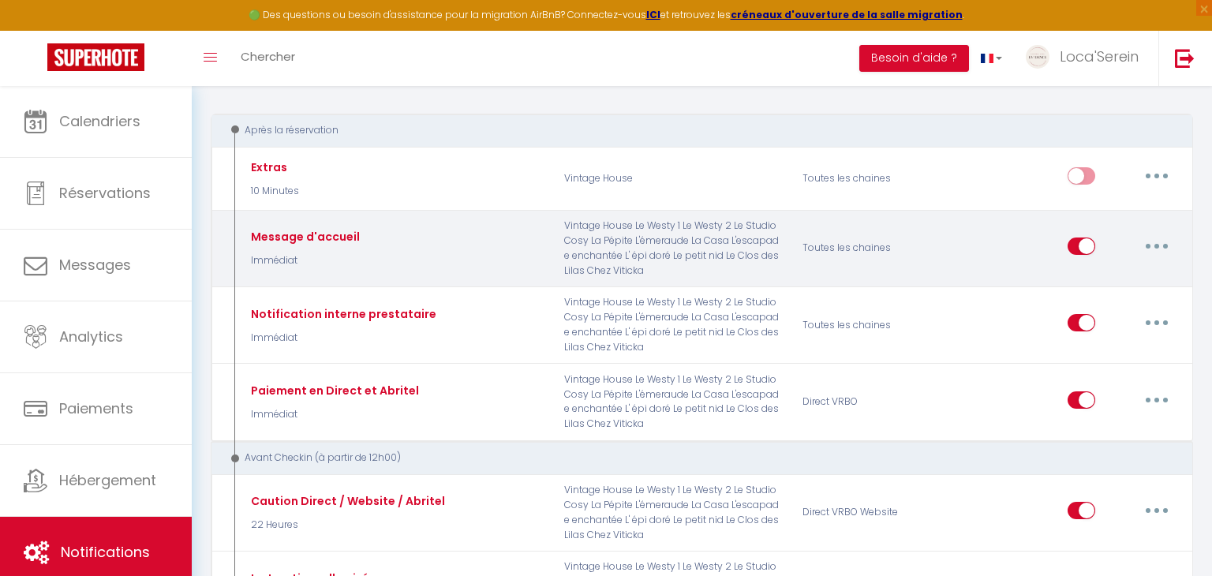
checkbox input "true"
select select "Immédiat"
select select
checkbox input "true"
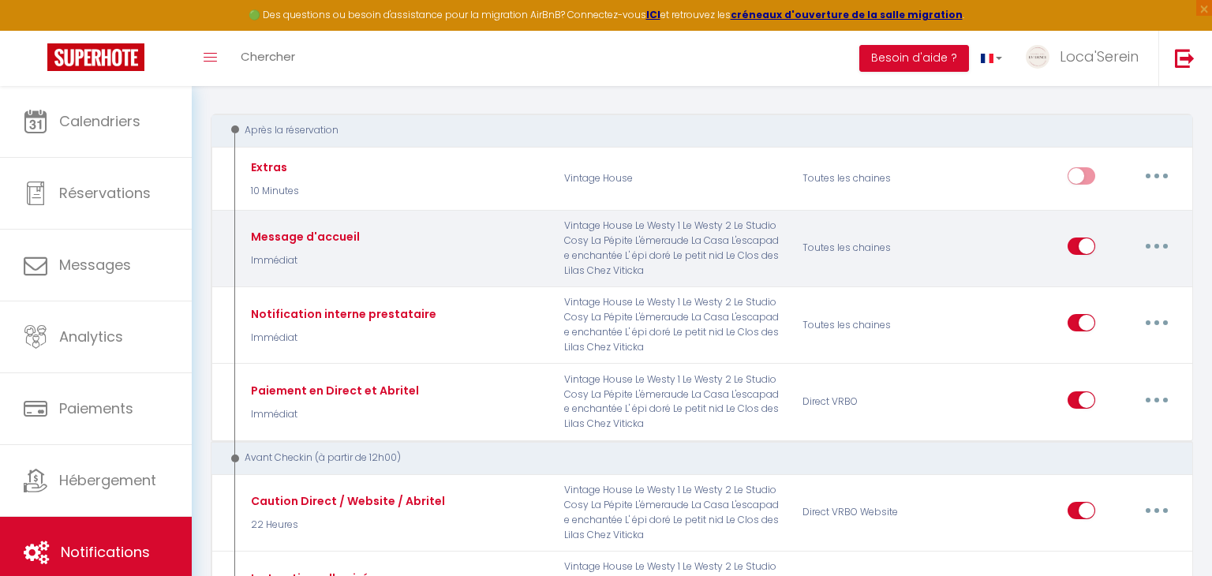
checkbox input "false"
radio input "true"
type input "Message d'accueil"
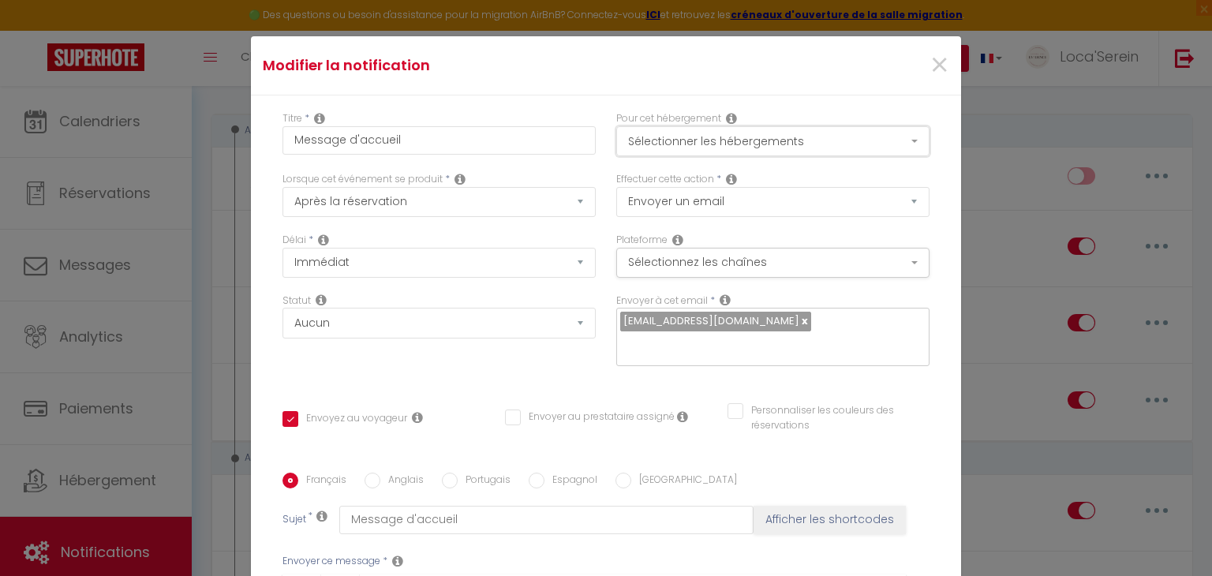
click at [661, 148] on button "Sélectionner les hébergements" at bounding box center [772, 141] width 313 height 30
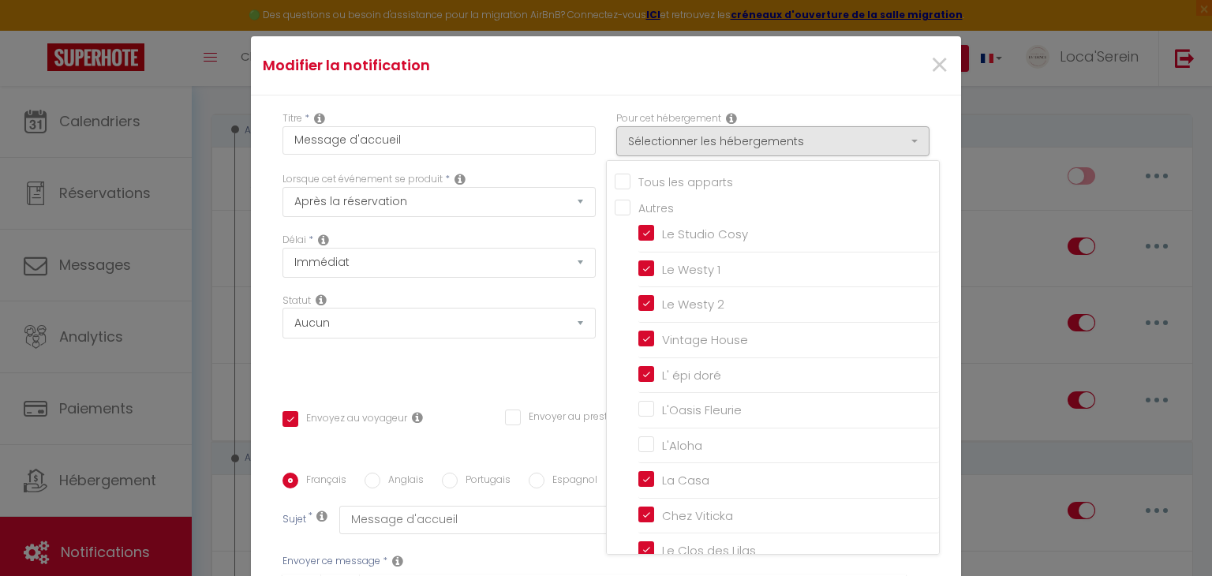
click at [657, 176] on input "Tous les apparts" at bounding box center [777, 181] width 324 height 16
checkbox input "true"
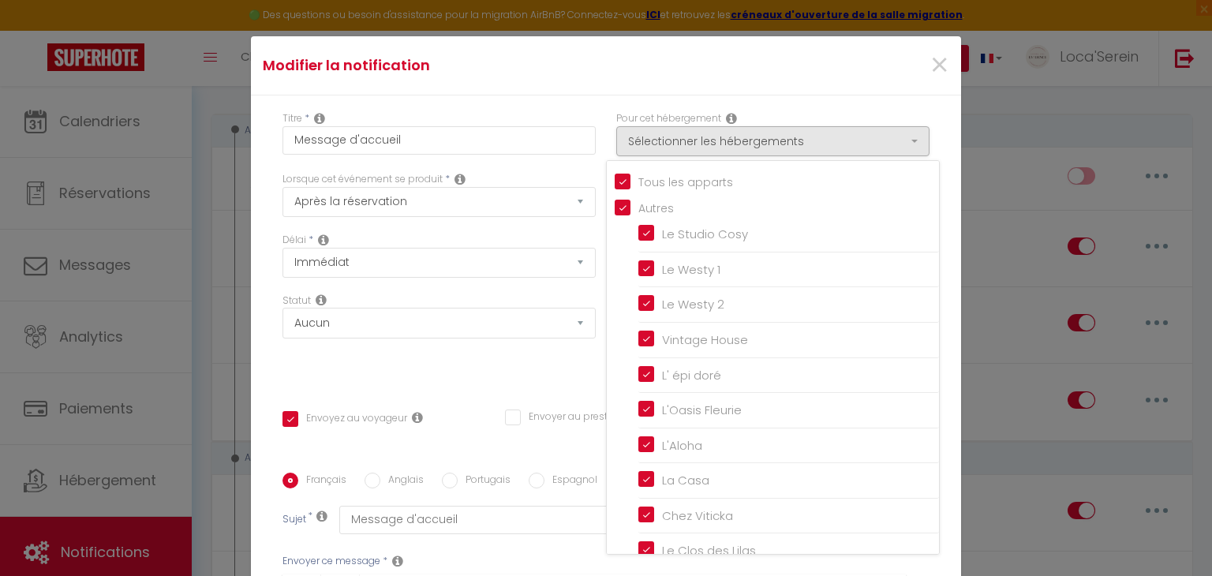
checkbox input "true"
checkbox input "false"
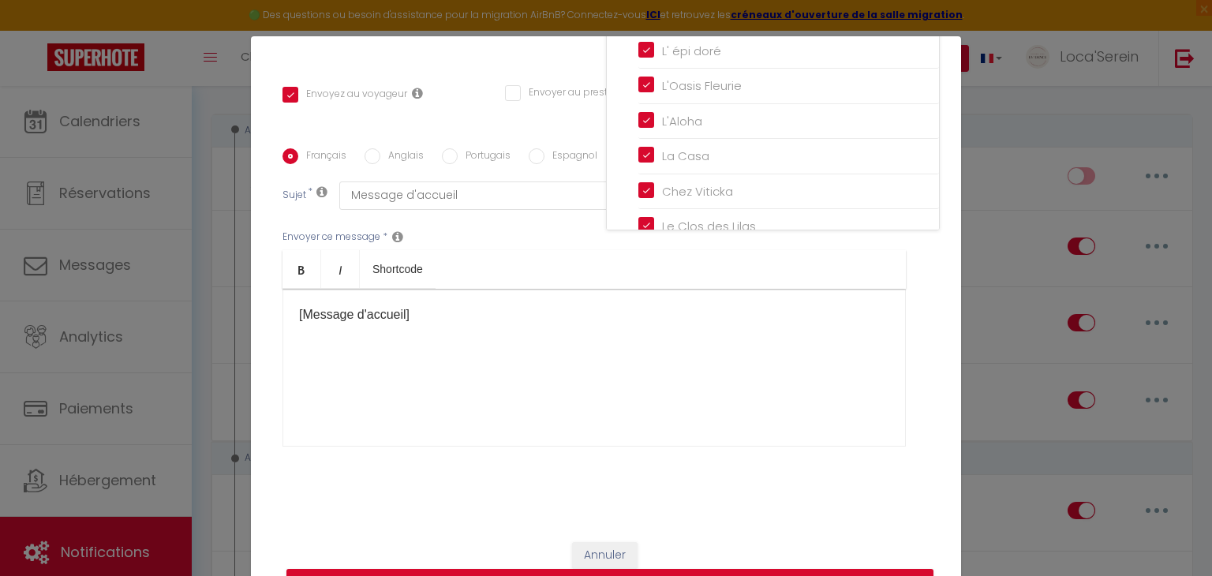
scroll to position [73, 0]
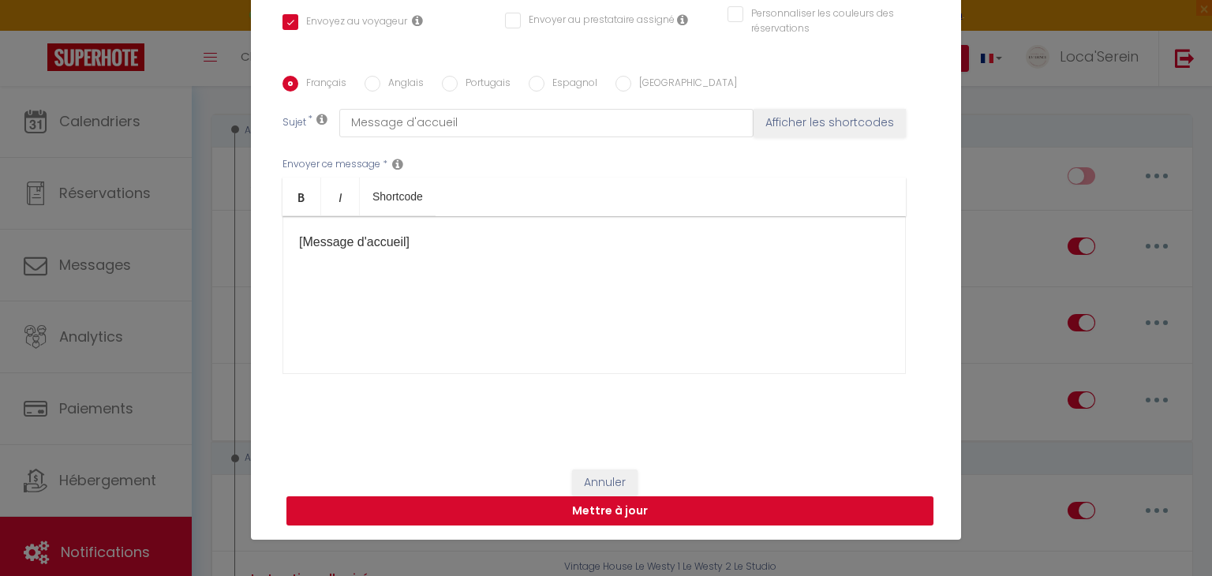
click at [649, 508] on button "Mettre à jour" at bounding box center [610, 511] width 647 height 30
checkbox input "true"
checkbox input "false"
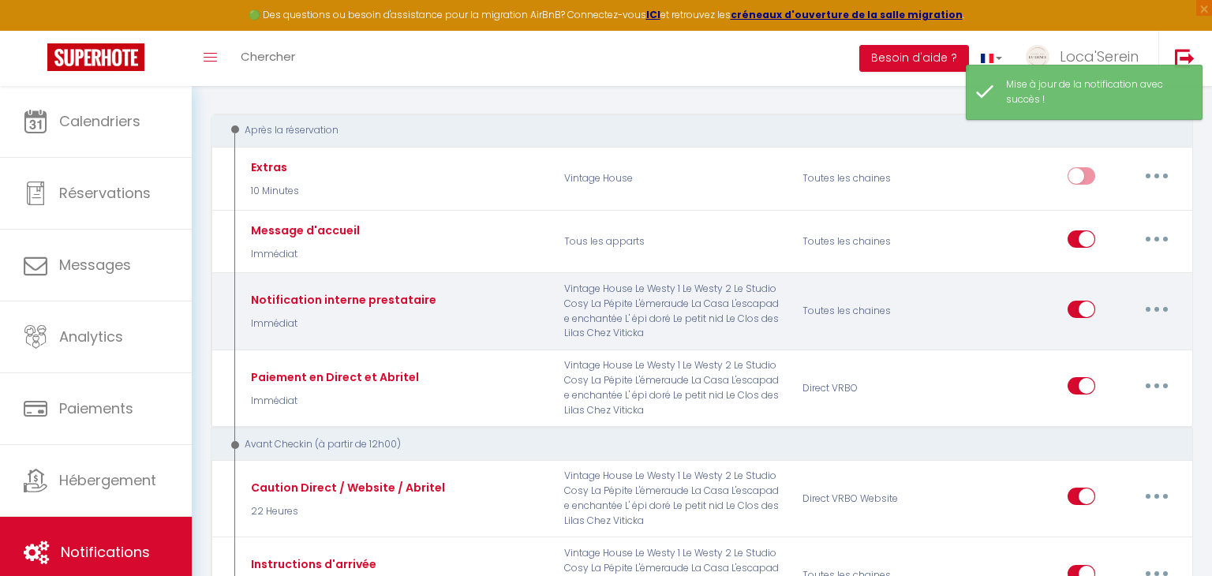
click at [1151, 305] on button "button" at bounding box center [1157, 309] width 44 height 25
click at [1095, 336] on link "Editer" at bounding box center [1116, 344] width 117 height 27
type input "Notification interne prestataire"
checkbox input "false"
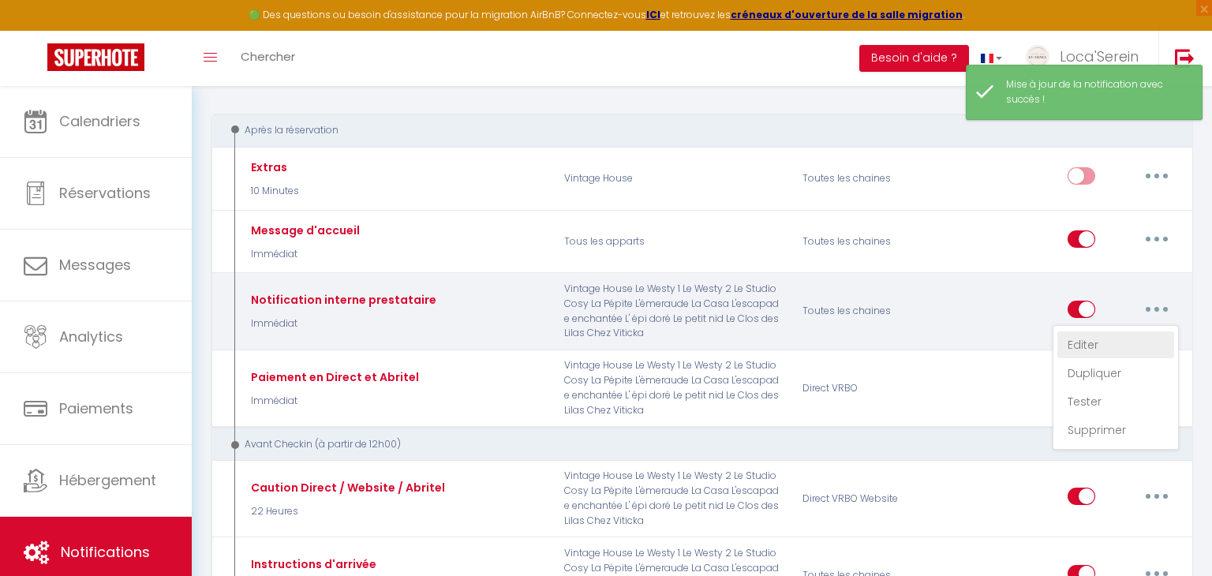
checkbox input "false"
select select "Immédiat"
select select
checkbox input "false"
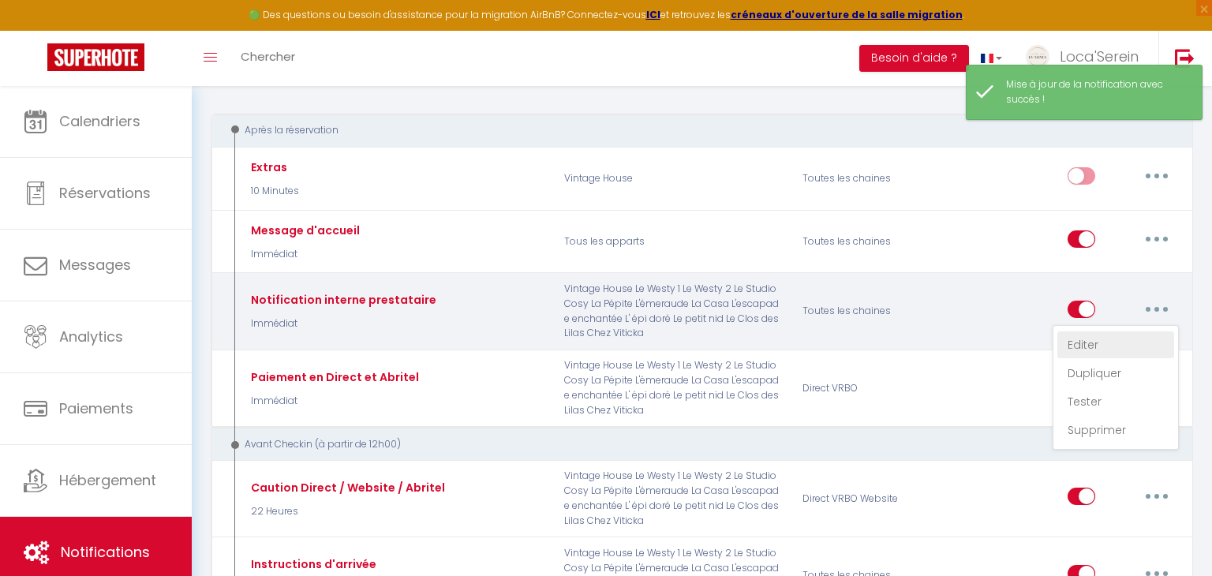
checkbox input "true"
radio input "true"
type input "Nouvelle réservation - [RENTAL:NAME] - [GUEST:NAME] - [CHECKING:DD-MM-YYYY] au …"
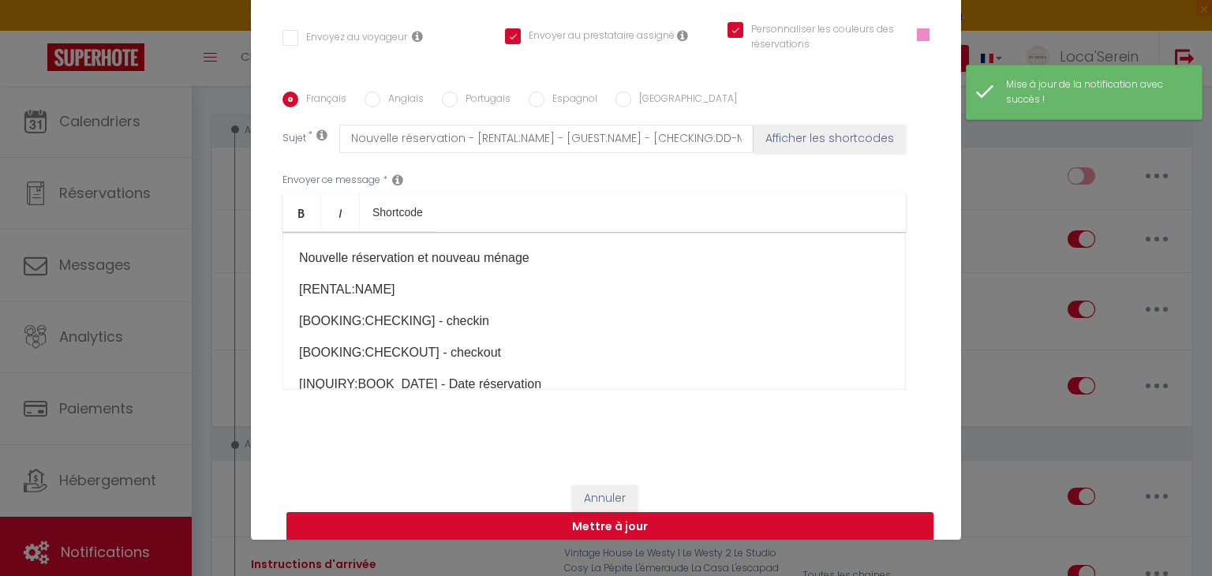
scroll to position [0, 0]
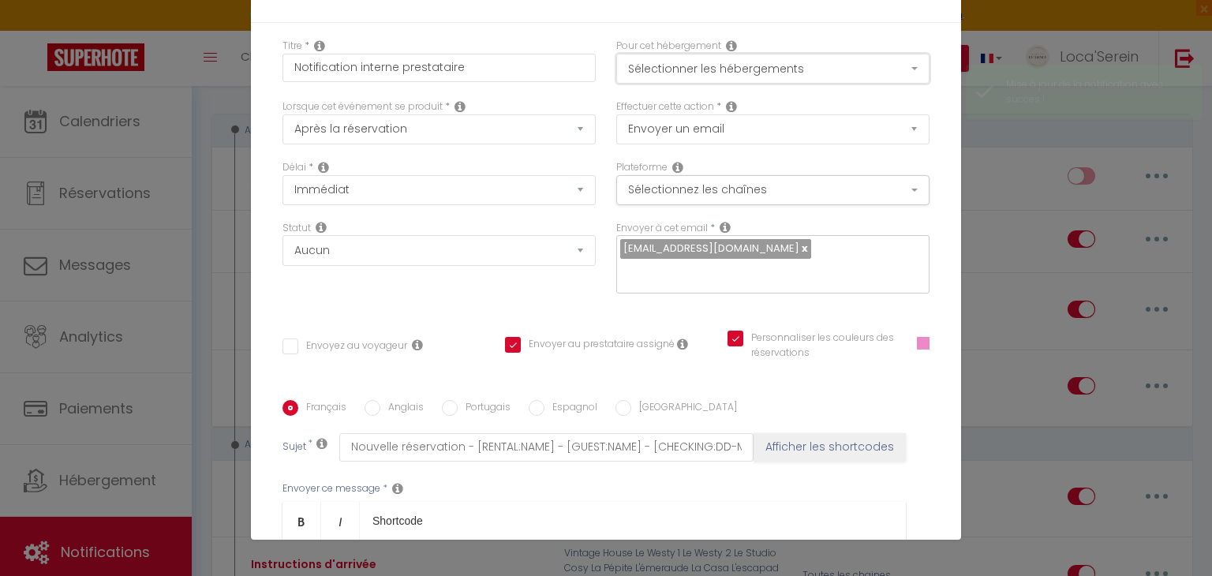
click at [713, 70] on button "Sélectionner les hébergements" at bounding box center [772, 69] width 313 height 30
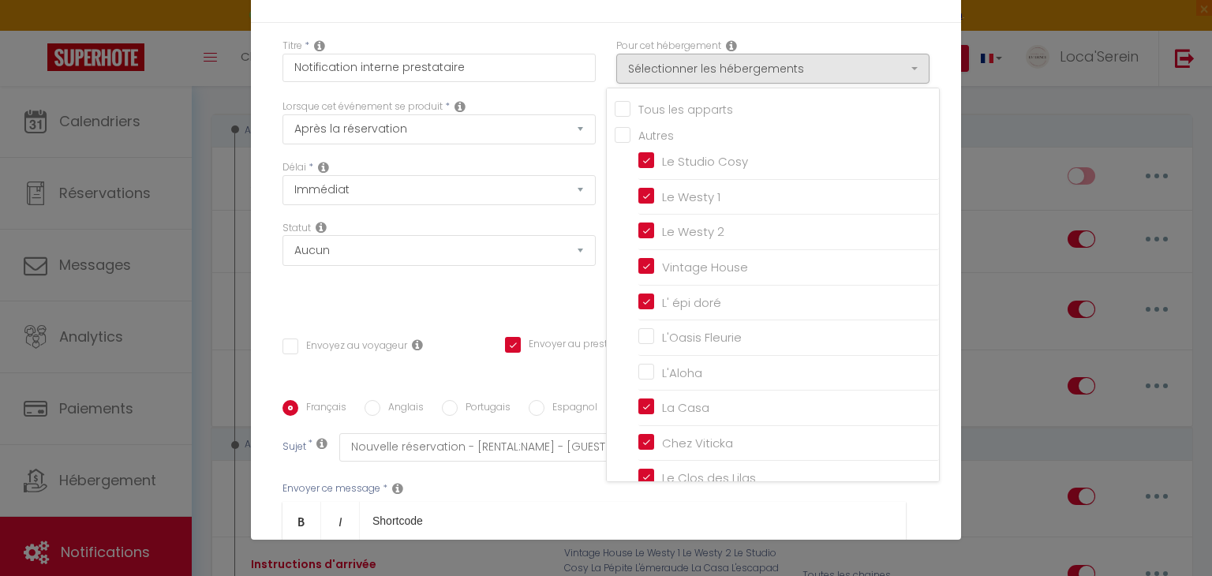
click at [652, 114] on input "Tous les apparts" at bounding box center [777, 108] width 324 height 16
checkbox input "true"
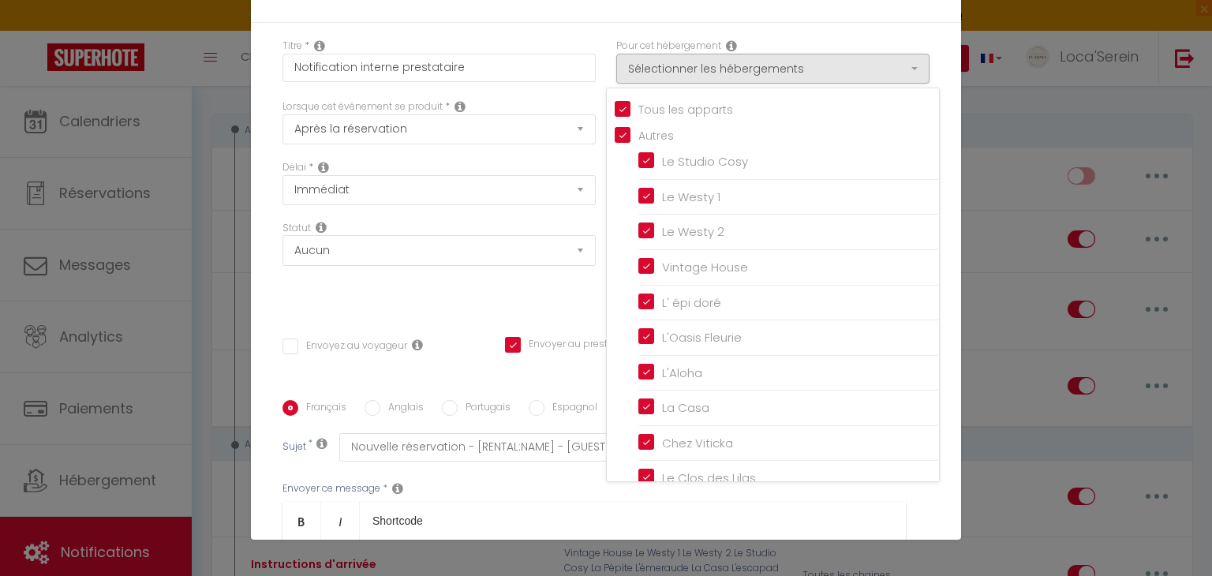
checkbox input "false"
checkbox input "true"
click at [579, 318] on div "Titre * Notification interne prestataire Pour cet hébergement Sélectionner les …" at bounding box center [606, 400] width 710 height 755
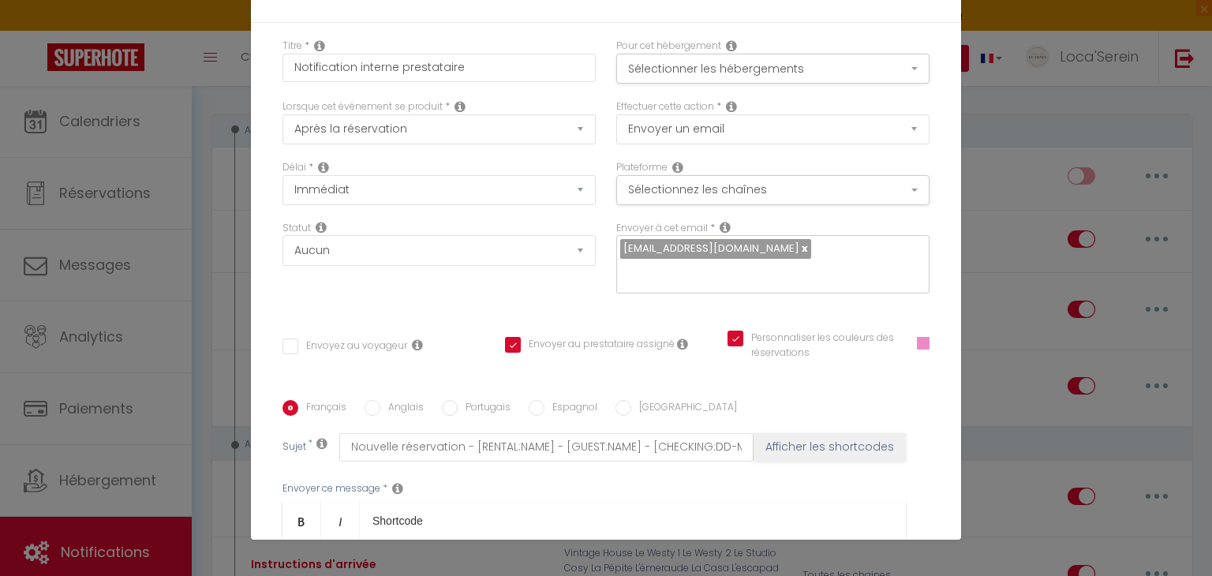
click at [579, 318] on div "Titre * Notification interne prestataire Pour cet hébergement Sélectionner les …" at bounding box center [606, 400] width 710 height 755
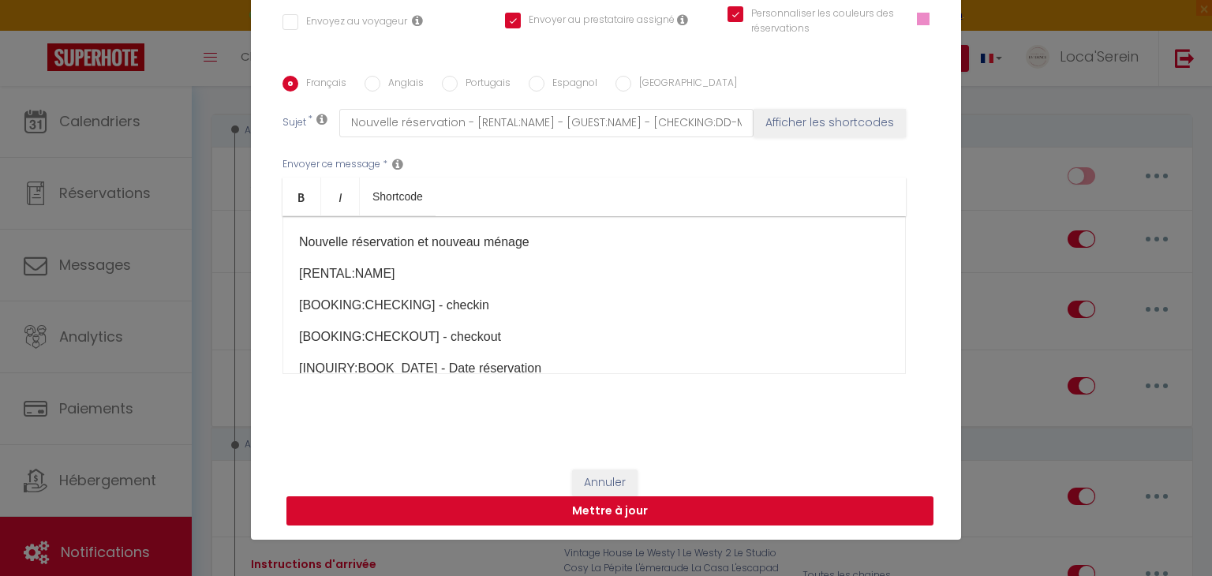
click at [642, 503] on button "Mettre à jour" at bounding box center [610, 511] width 647 height 30
checkbox input "false"
checkbox input "true"
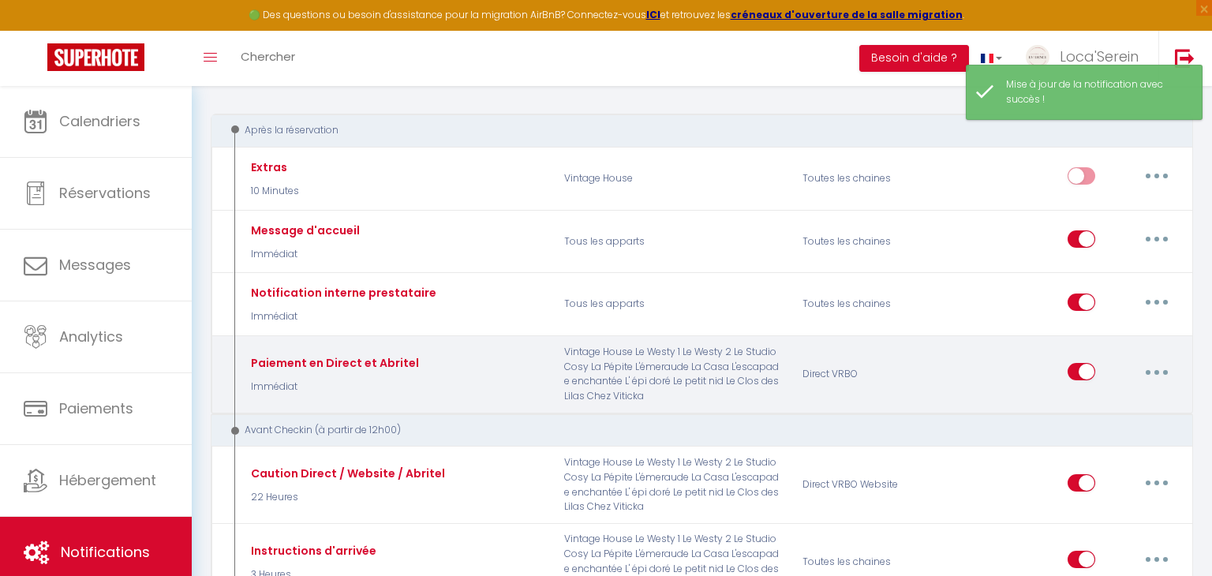
click at [1162, 368] on button "button" at bounding box center [1157, 371] width 44 height 25
click at [1093, 411] on link "Editer" at bounding box center [1116, 408] width 117 height 27
type input "Paiement en Direct et Abritel"
checkbox input "false"
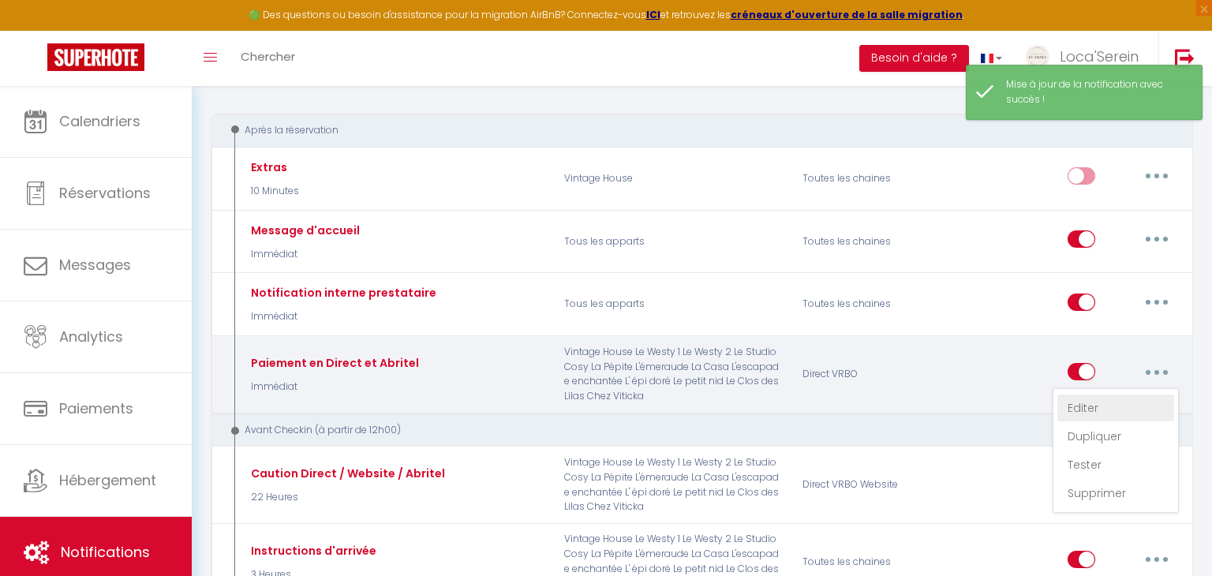
checkbox input "false"
select select "Immédiat"
select select "if_booking_not_paid"
checkbox input "true"
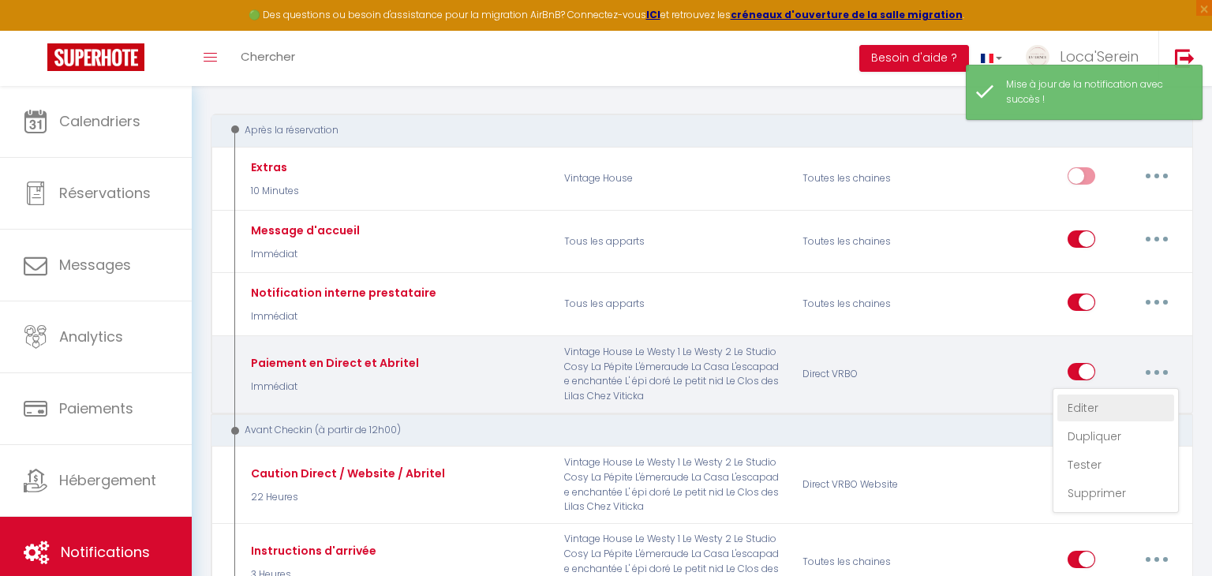
checkbox input "false"
checkbox input "true"
radio input "true"
type input "Lien de paiement global"
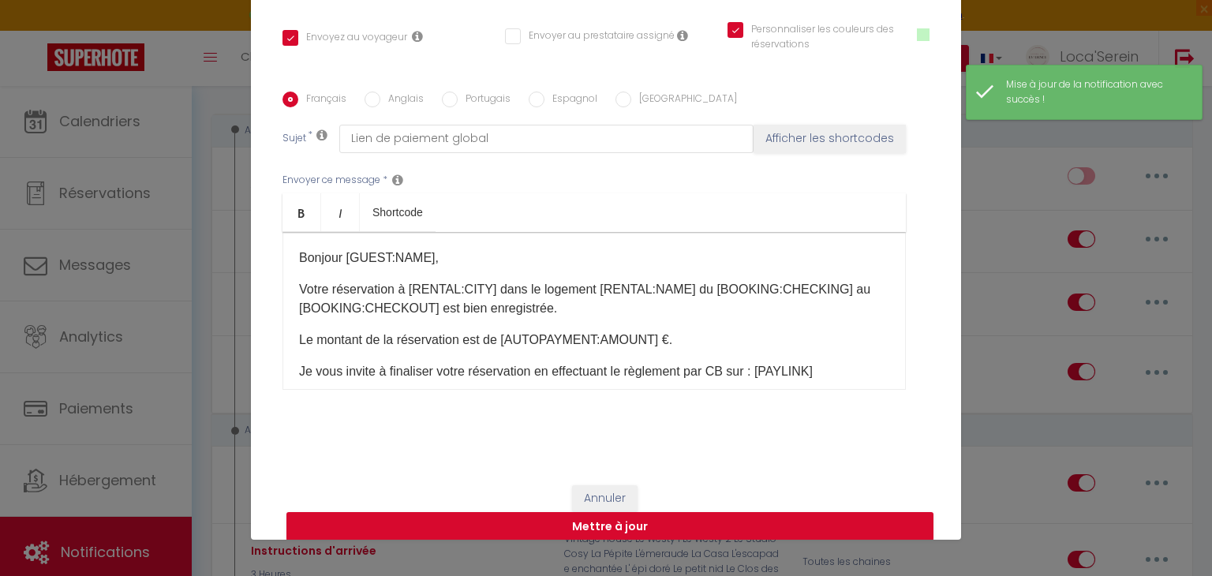
scroll to position [0, 0]
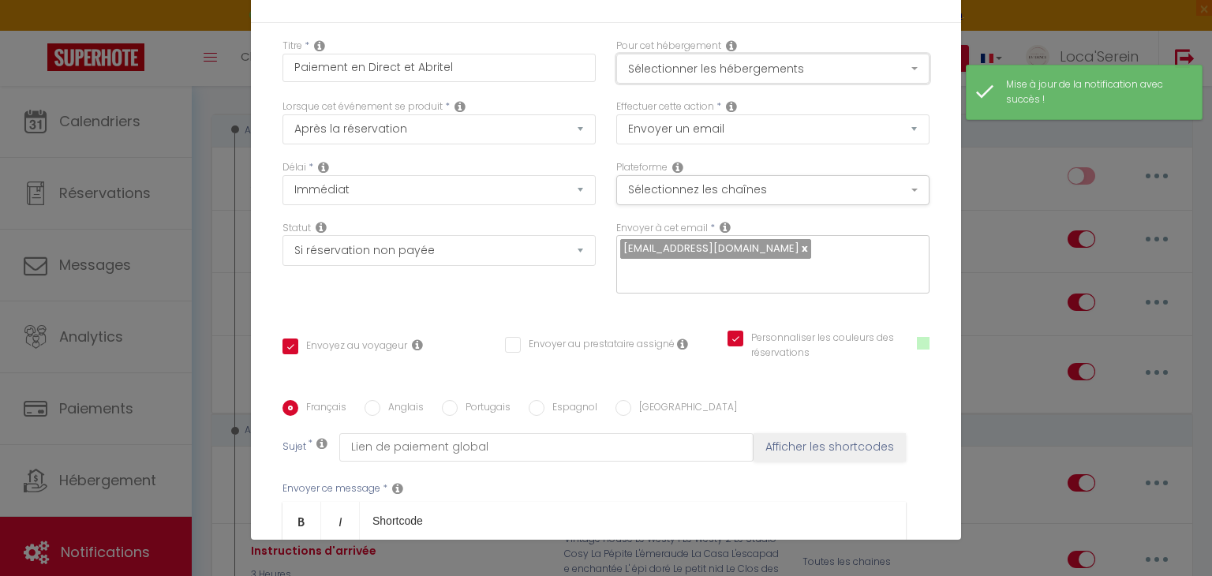
click at [717, 55] on button "Sélectionner les hébergements" at bounding box center [772, 69] width 313 height 30
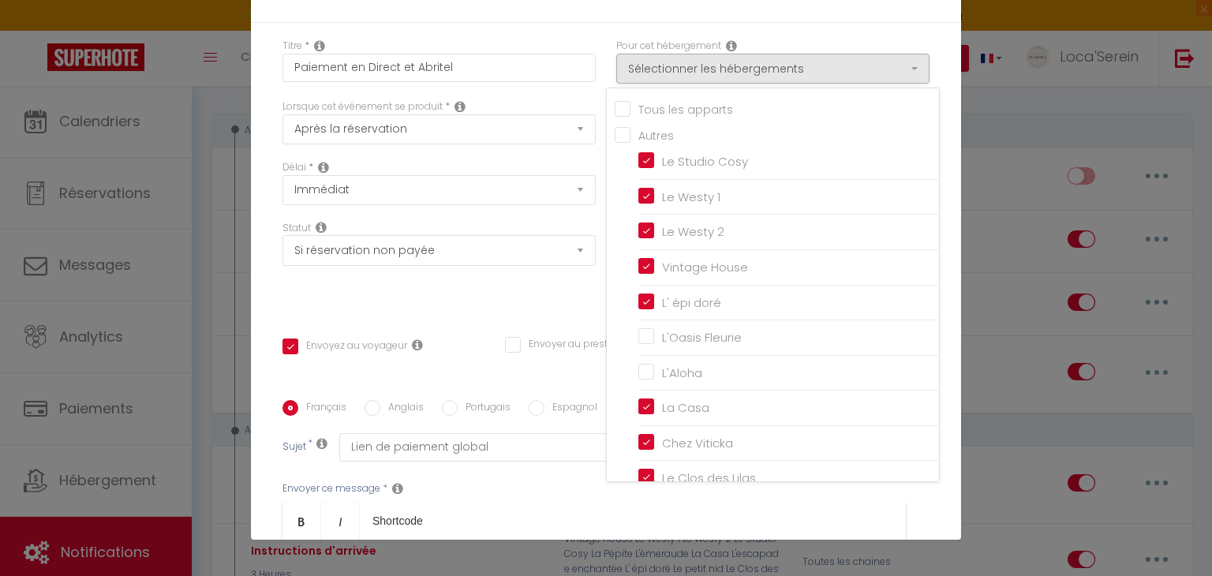
click at [653, 106] on input "Tous les apparts" at bounding box center [777, 108] width 324 height 16
checkbox input "true"
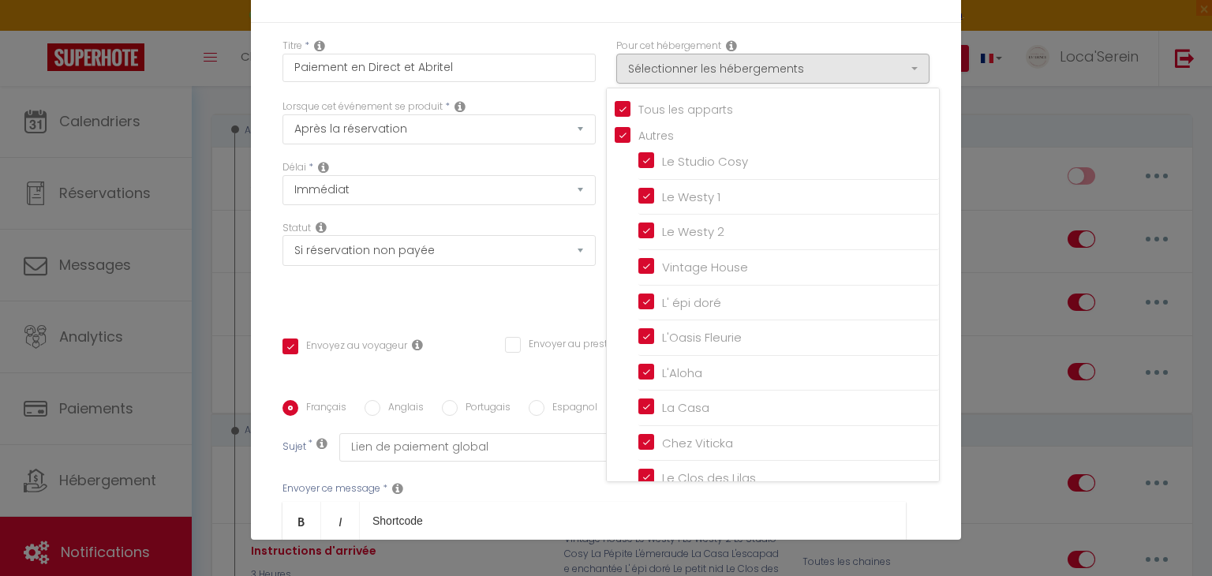
checkbox input "true"
checkbox input "false"
checkbox input "true"
click at [556, 286] on div "Statut Aucun Si la réservation est payée Si réservation non payée Si la caution…" at bounding box center [439, 265] width 334 height 89
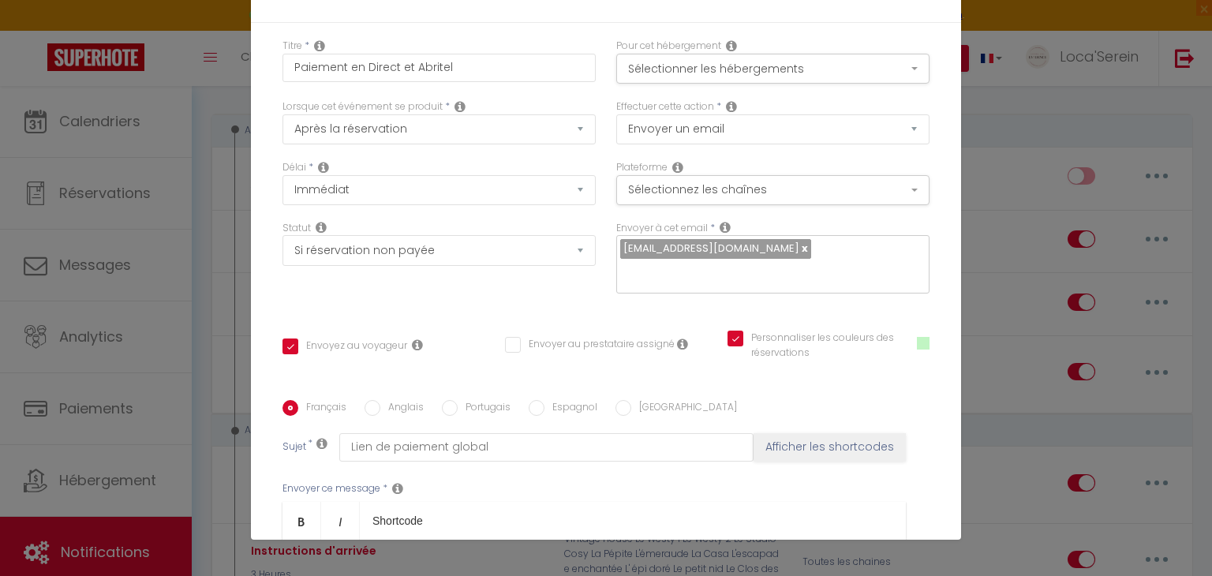
scroll to position [324, 0]
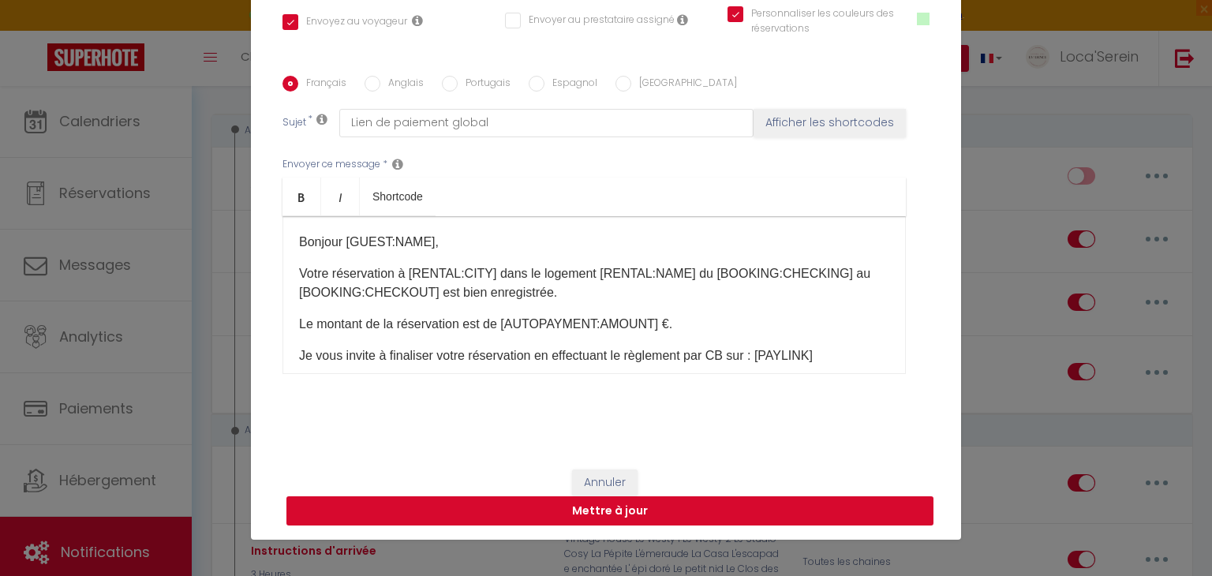
click at [593, 515] on button "Mettre à jour" at bounding box center [610, 511] width 647 height 30
checkbox input "true"
checkbox input "false"
checkbox input "true"
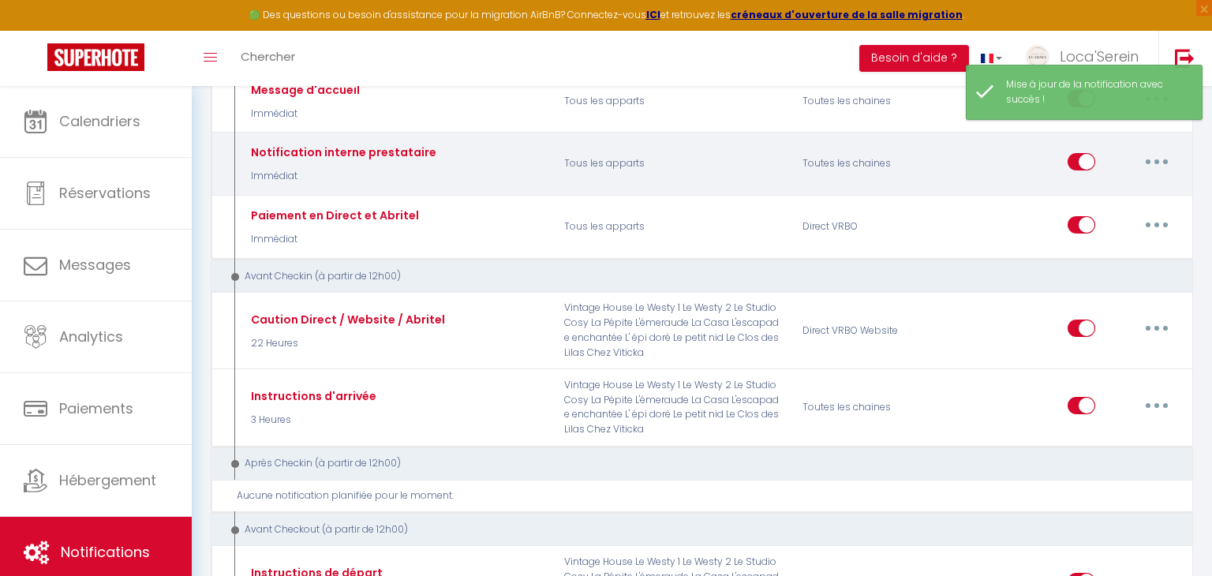
scroll to position [368, 0]
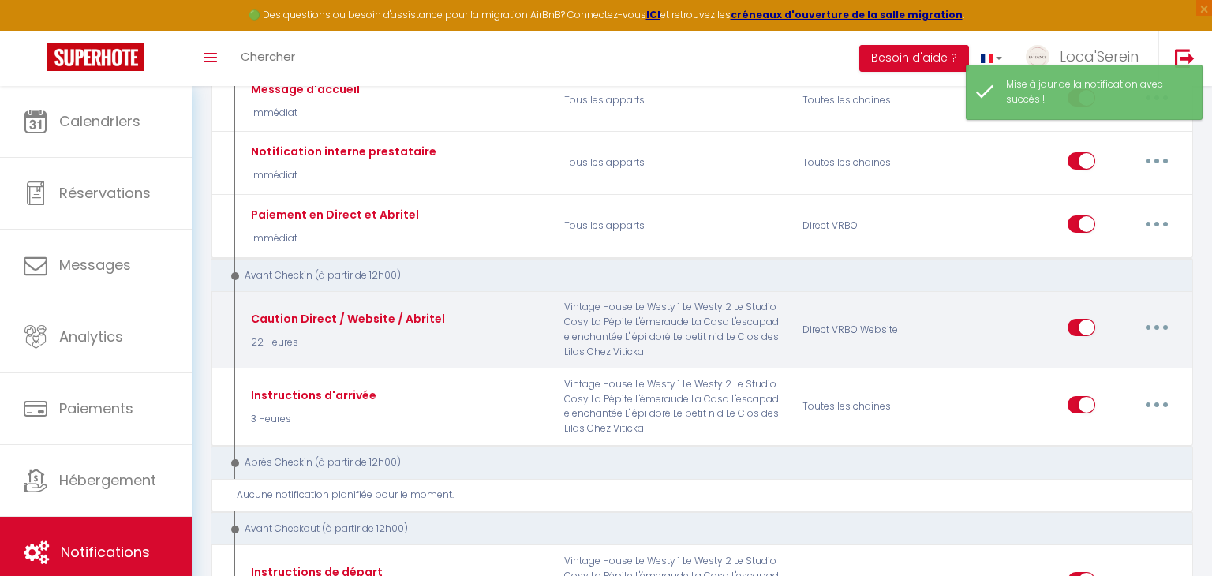
click at [1151, 323] on button "button" at bounding box center [1157, 327] width 44 height 25
click at [1108, 352] on link "Editer" at bounding box center [1116, 363] width 117 height 27
type input "Caution Direct / Website / Abritel"
select select "22 Heures"
select select "if_deposit_not_paid"
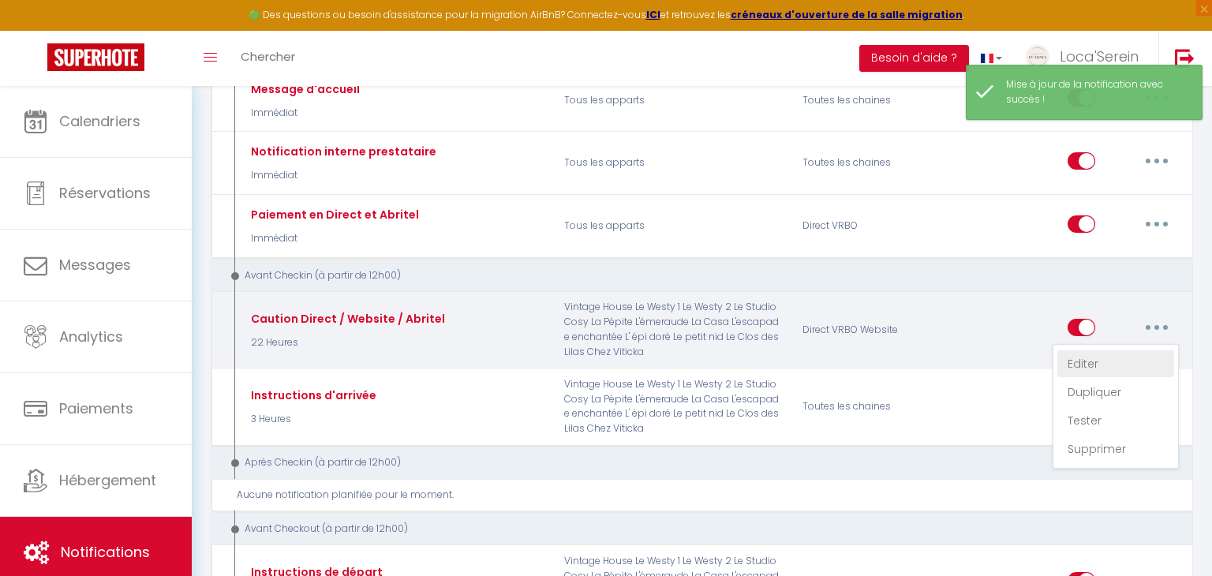
checkbox input "true"
checkbox input "false"
radio input "true"
type input "Demande de caution"
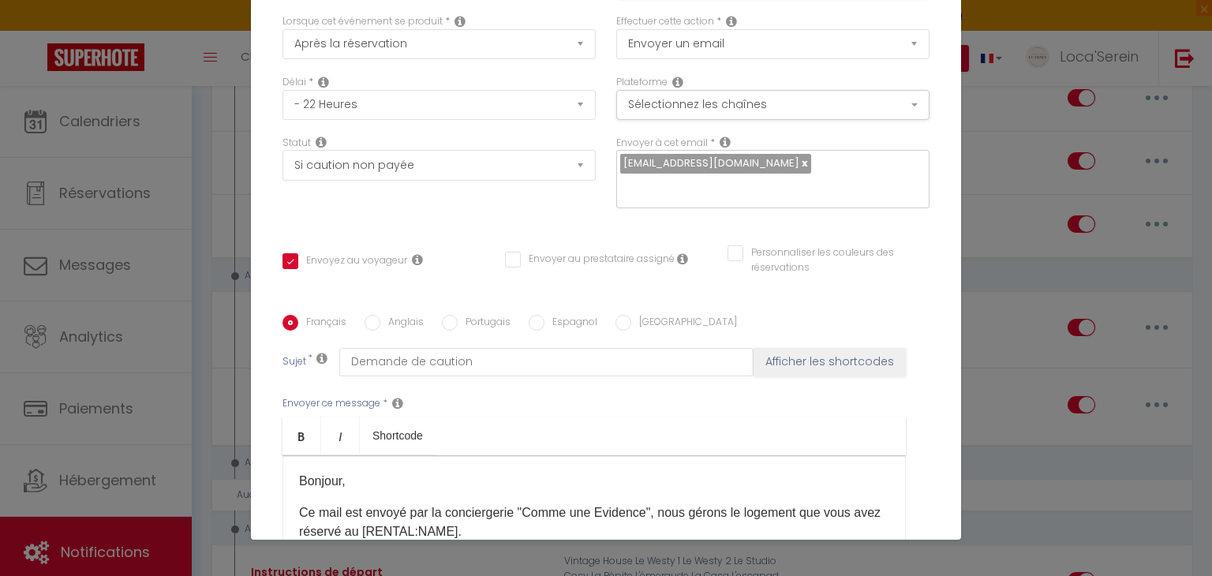
scroll to position [0, 0]
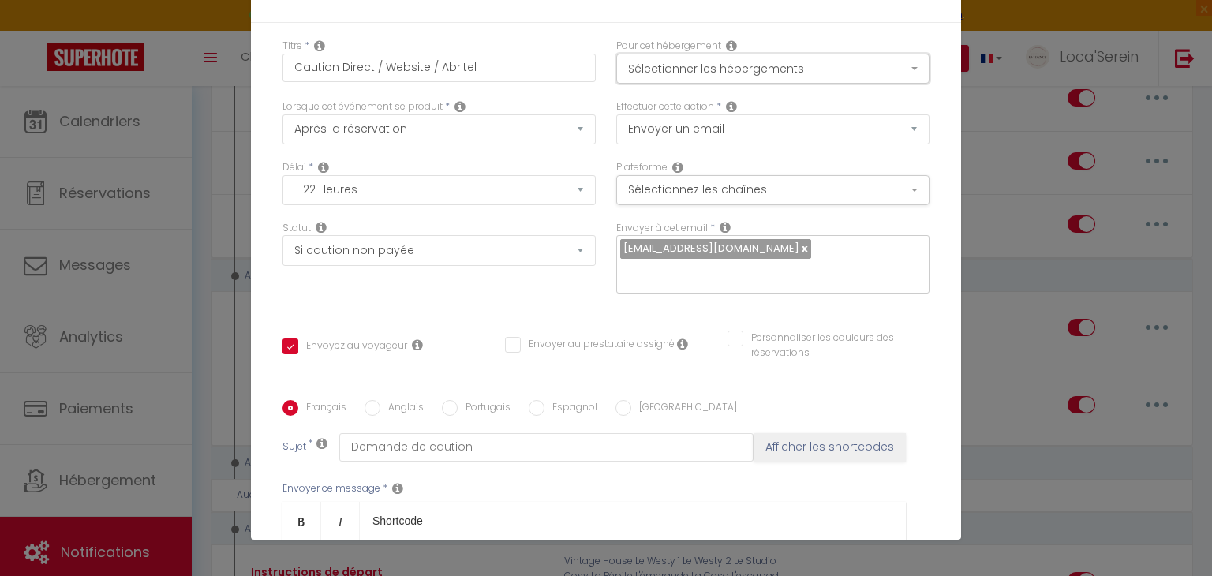
click at [687, 65] on button "Sélectionner les hébergements" at bounding box center [772, 69] width 313 height 30
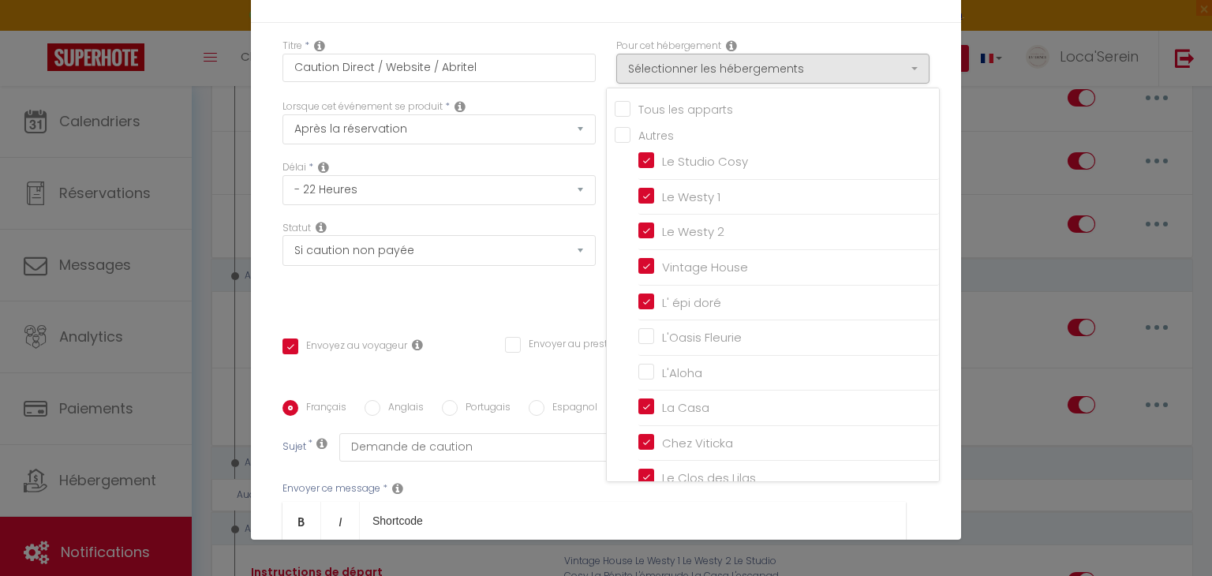
click at [652, 108] on input "Tous les apparts" at bounding box center [777, 108] width 324 height 16
checkbox input "true"
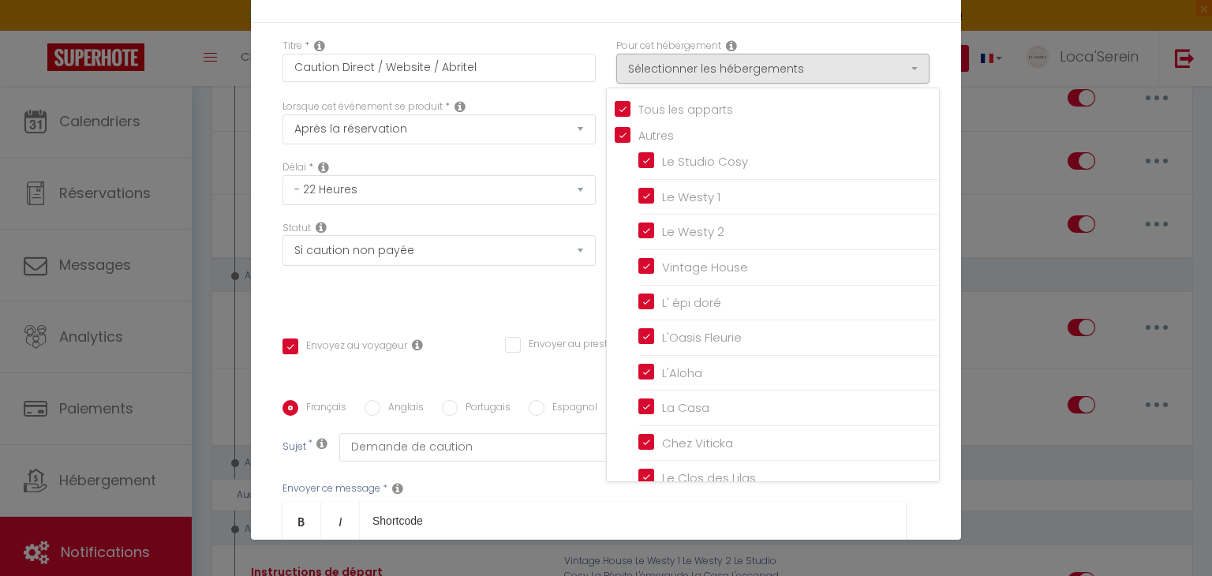
checkbox input "true"
checkbox input "false"
click at [590, 161] on div "Délai * Immédiat - 10 Minutes - 1 Heure - 2 Heures - 3 Heures - 4 Heures - 5 He…" at bounding box center [439, 182] width 313 height 45
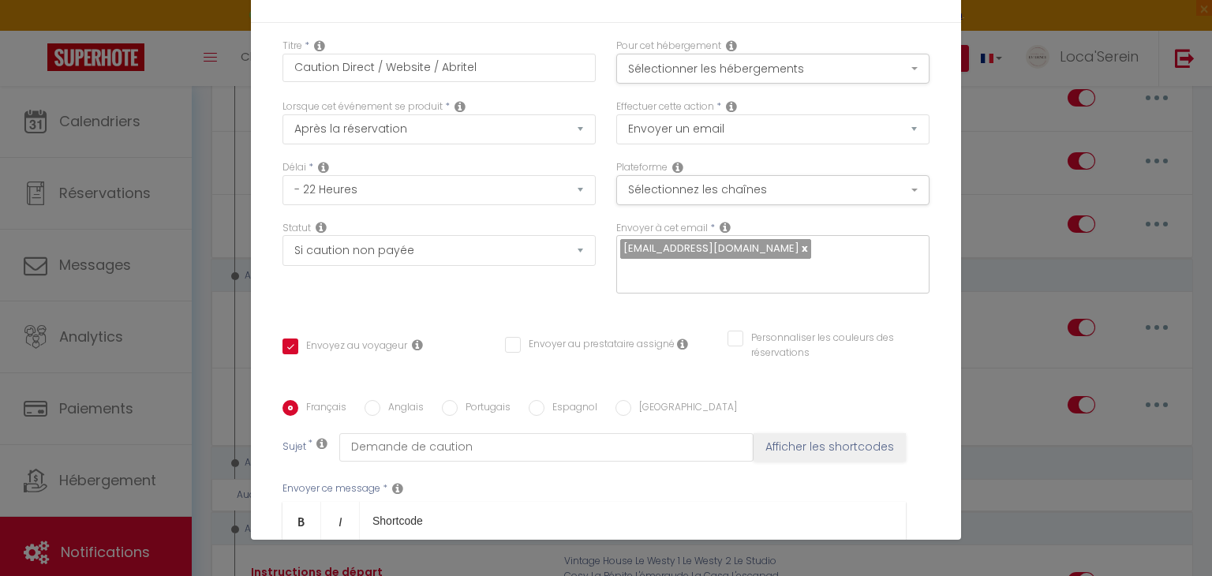
scroll to position [324, 0]
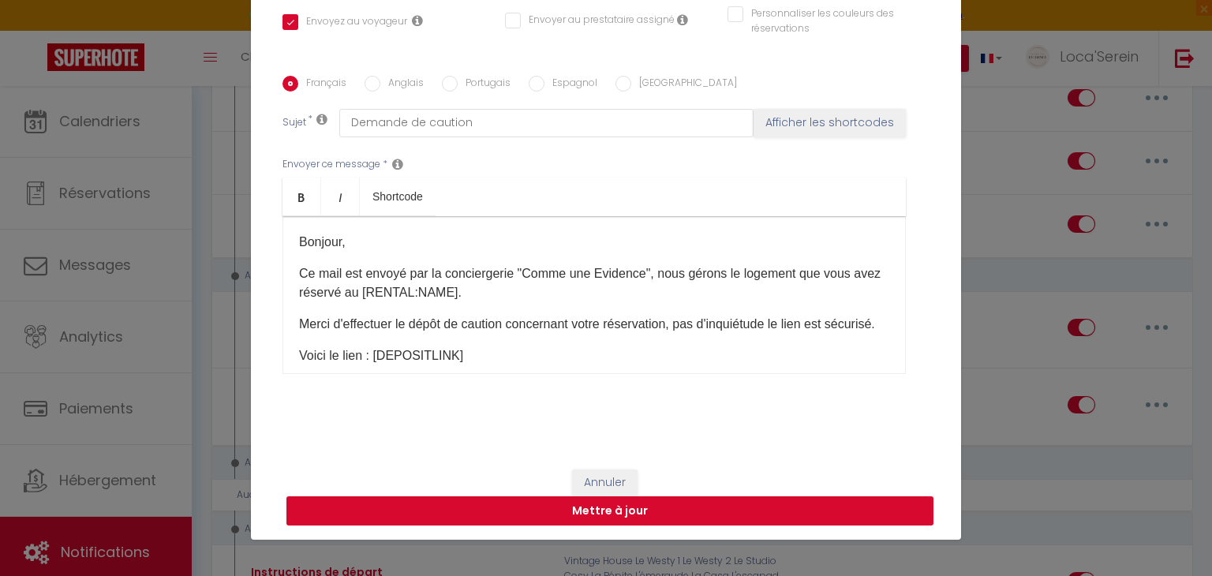
click at [624, 509] on button "Mettre à jour" at bounding box center [610, 511] width 647 height 30
checkbox input "true"
checkbox input "false"
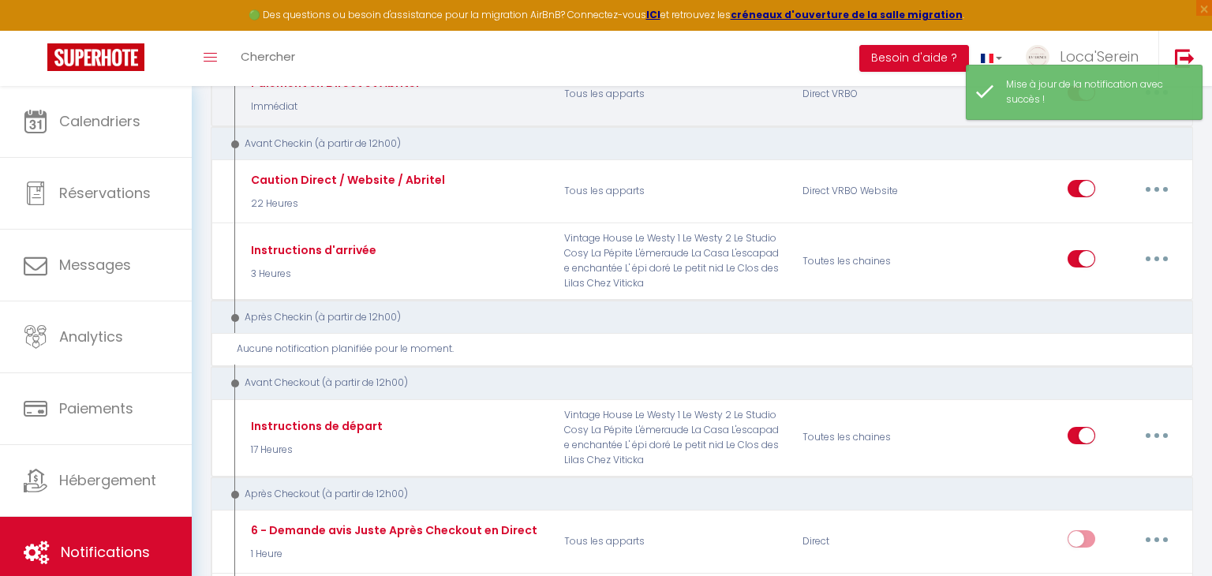
scroll to position [500, 0]
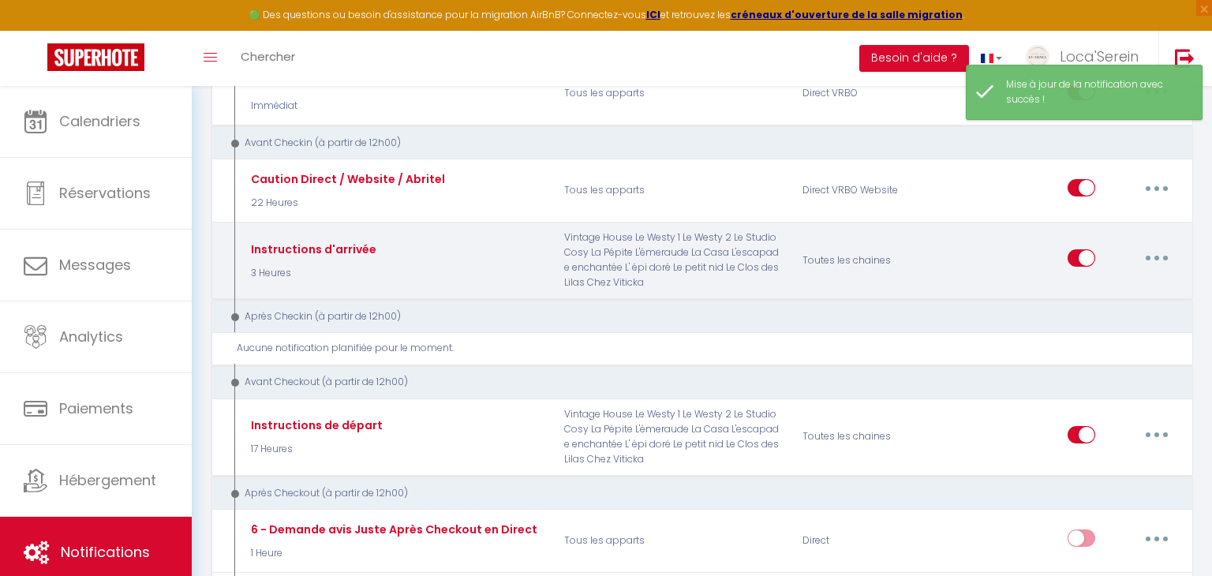
click at [1153, 253] on button "button" at bounding box center [1157, 257] width 44 height 25
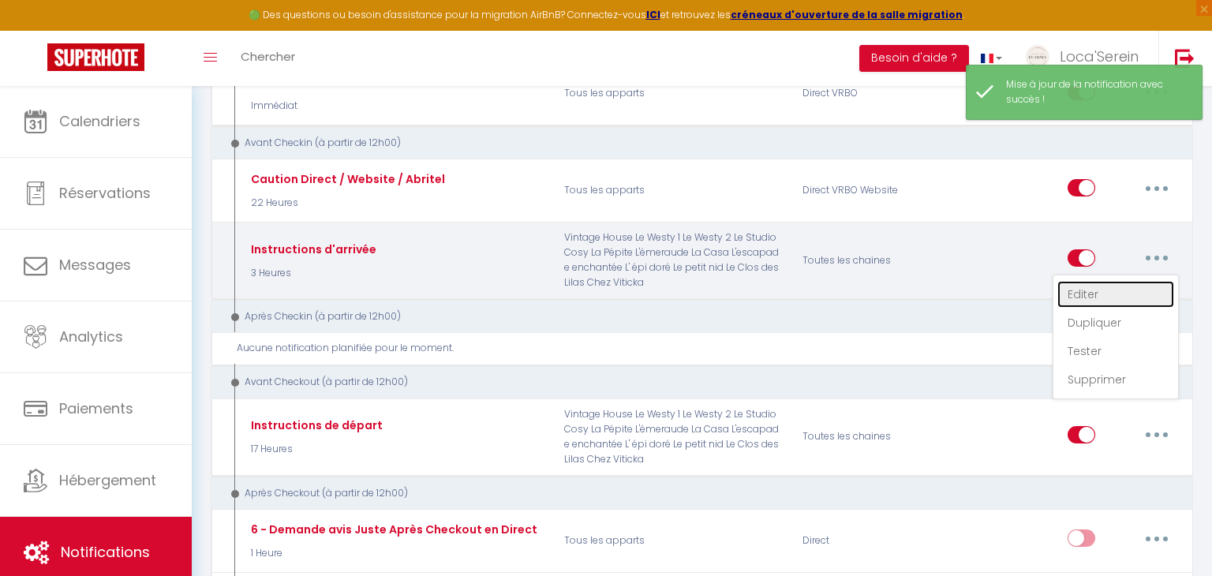
click at [1099, 298] on link "Editer" at bounding box center [1116, 294] width 117 height 27
type input "Instructions d'arrivée"
select select "3 Heures"
select select "if_booking_is_paid"
checkbox input "true"
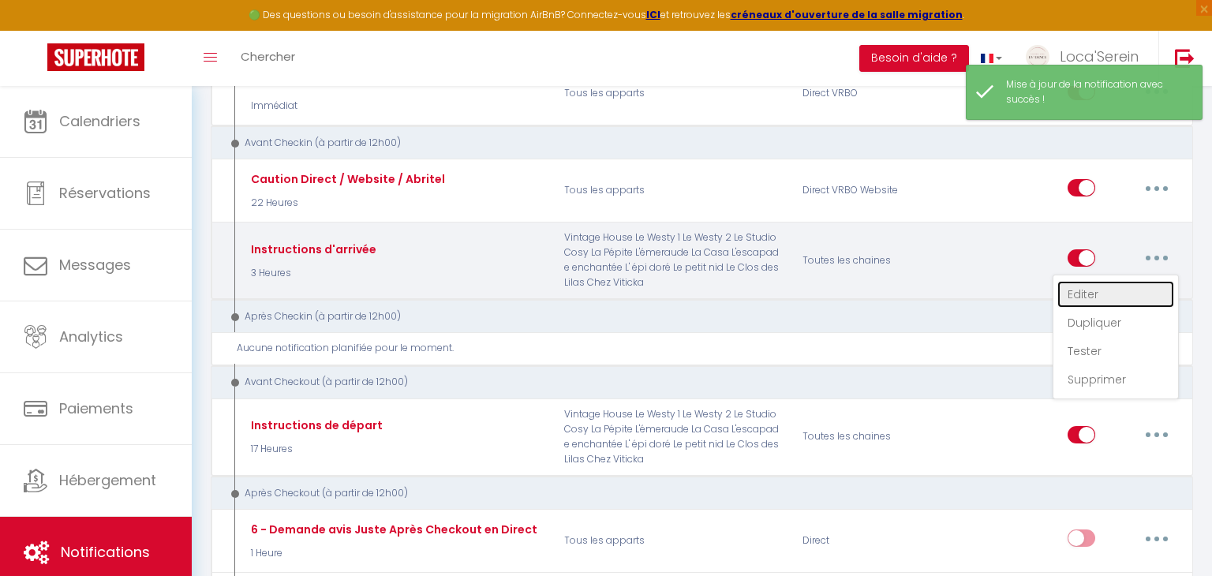
checkbox input "false"
radio input "true"
type input "Instructions d'arrivée"
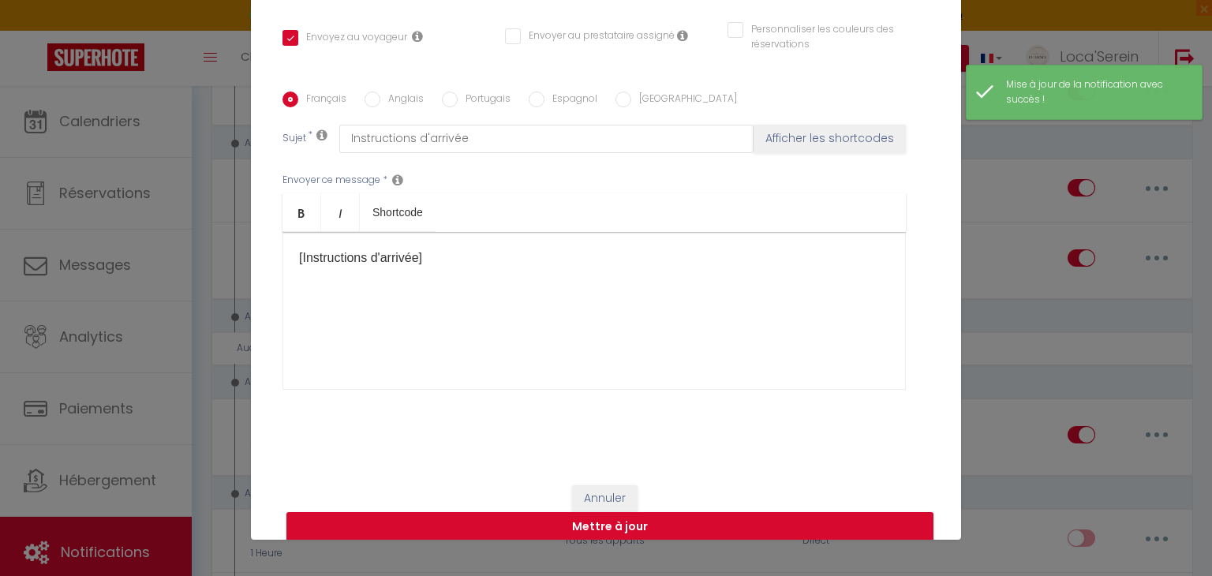
scroll to position [0, 0]
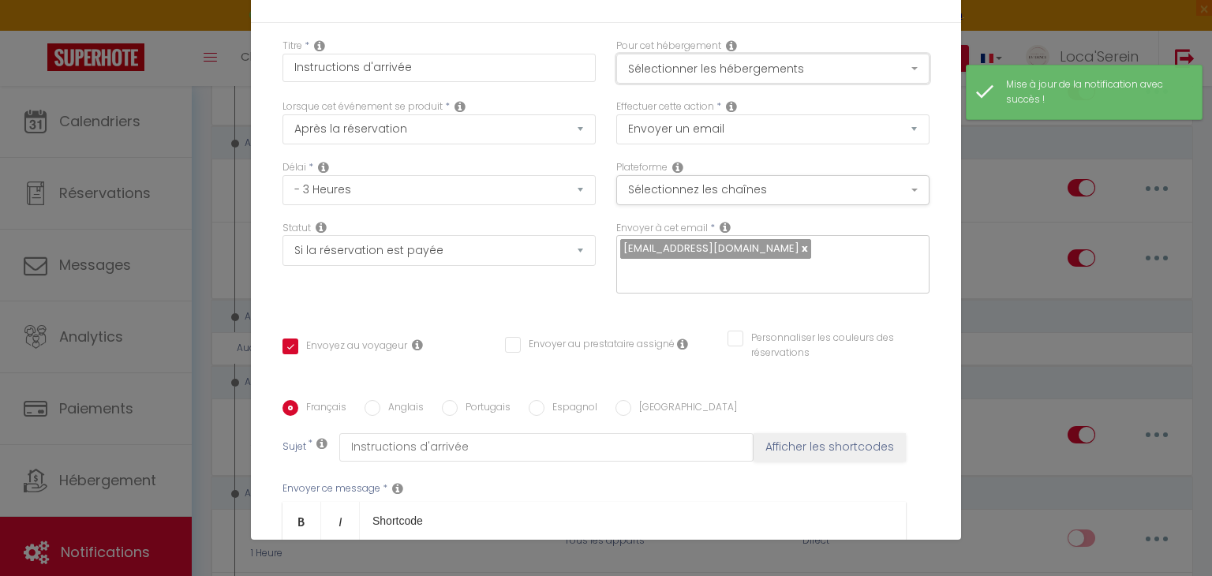
click at [755, 57] on button "Sélectionner les hébergements" at bounding box center [772, 69] width 313 height 30
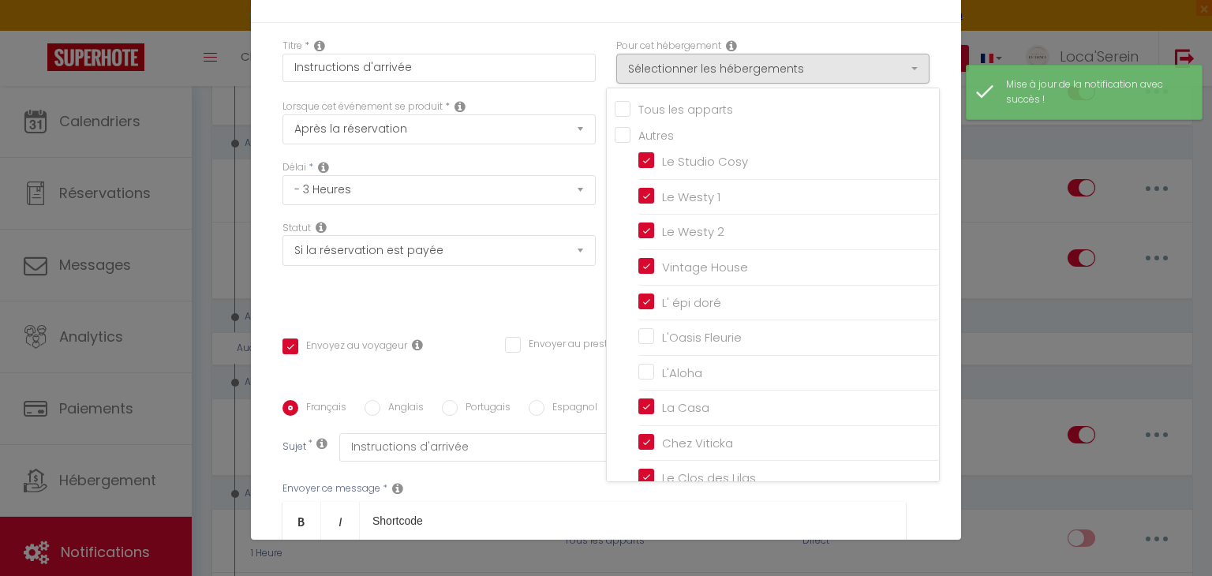
click at [683, 101] on input "Tous les apparts" at bounding box center [777, 108] width 324 height 16
checkbox input "true"
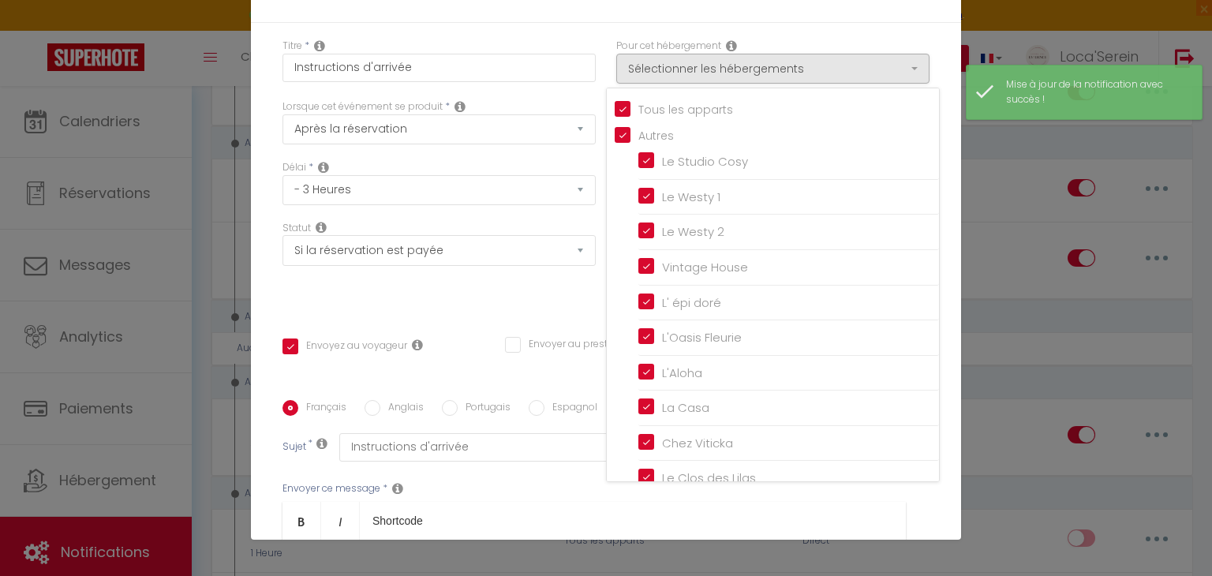
checkbox input "true"
checkbox input "false"
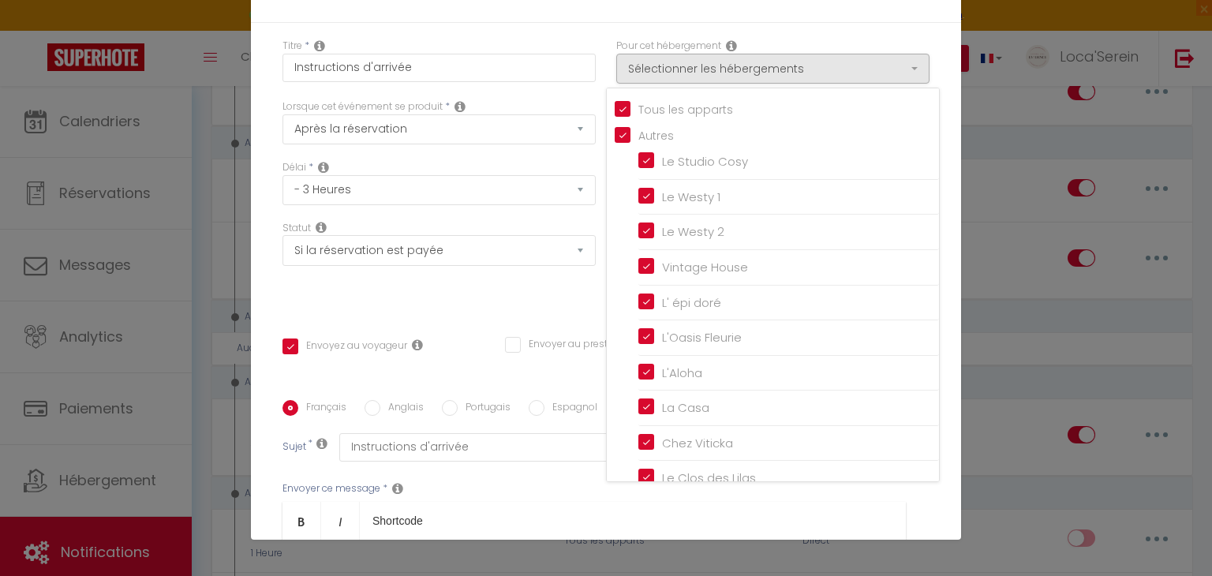
click at [587, 292] on div "Statut Aucun Si la réservation est payée Si réservation non payée Si la caution…" at bounding box center [439, 265] width 334 height 89
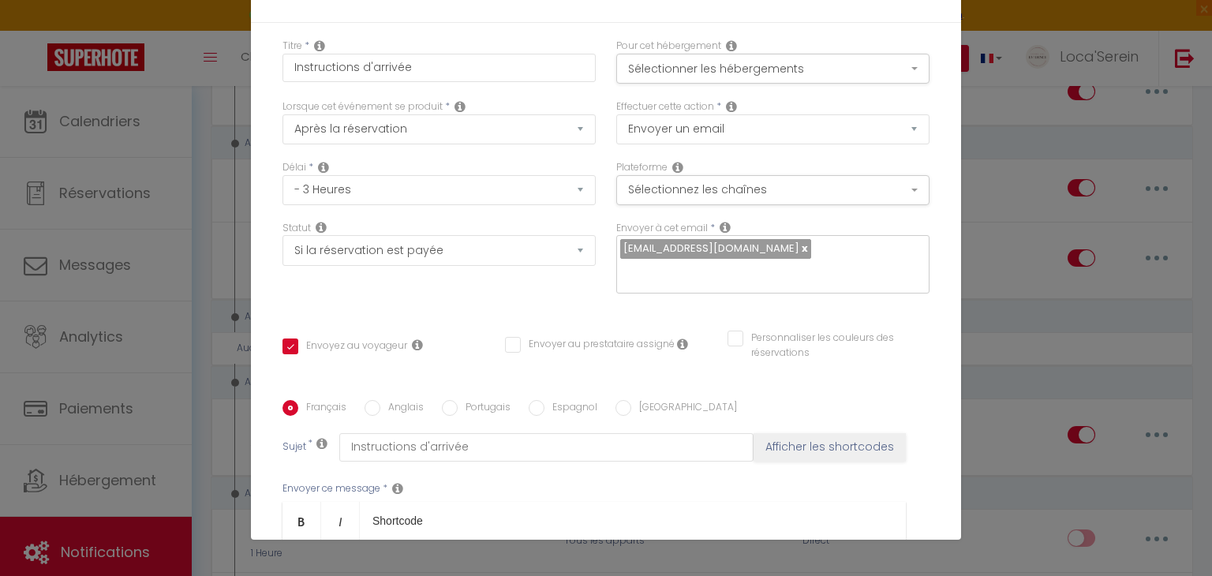
scroll to position [324, 0]
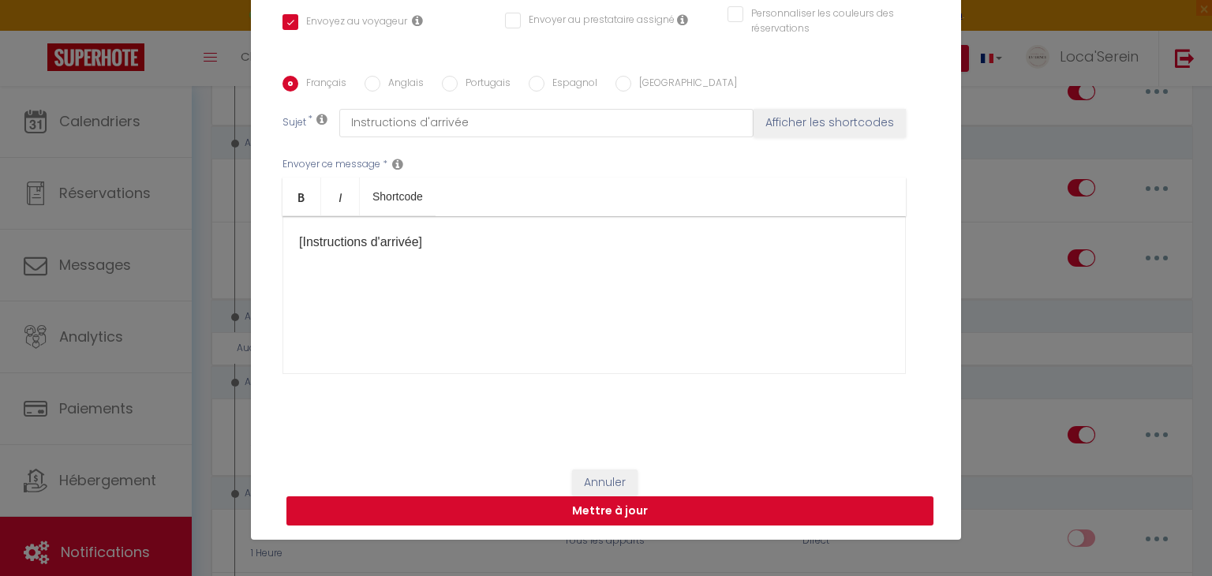
click at [603, 500] on button "Mettre à jour" at bounding box center [610, 511] width 647 height 30
checkbox input "true"
checkbox input "false"
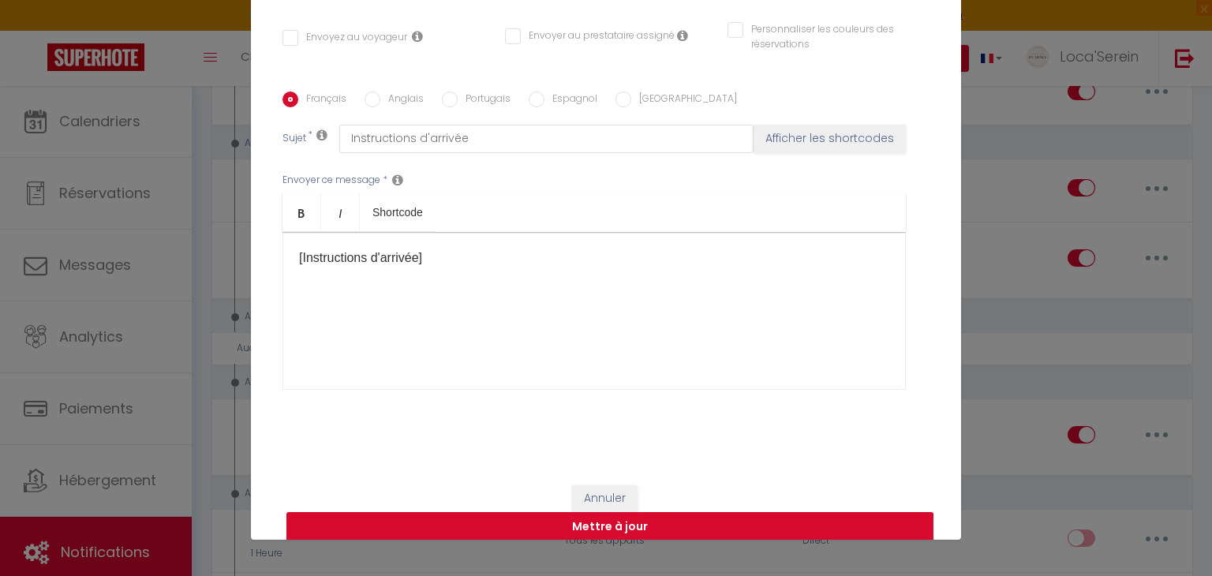
select select "1"
select select
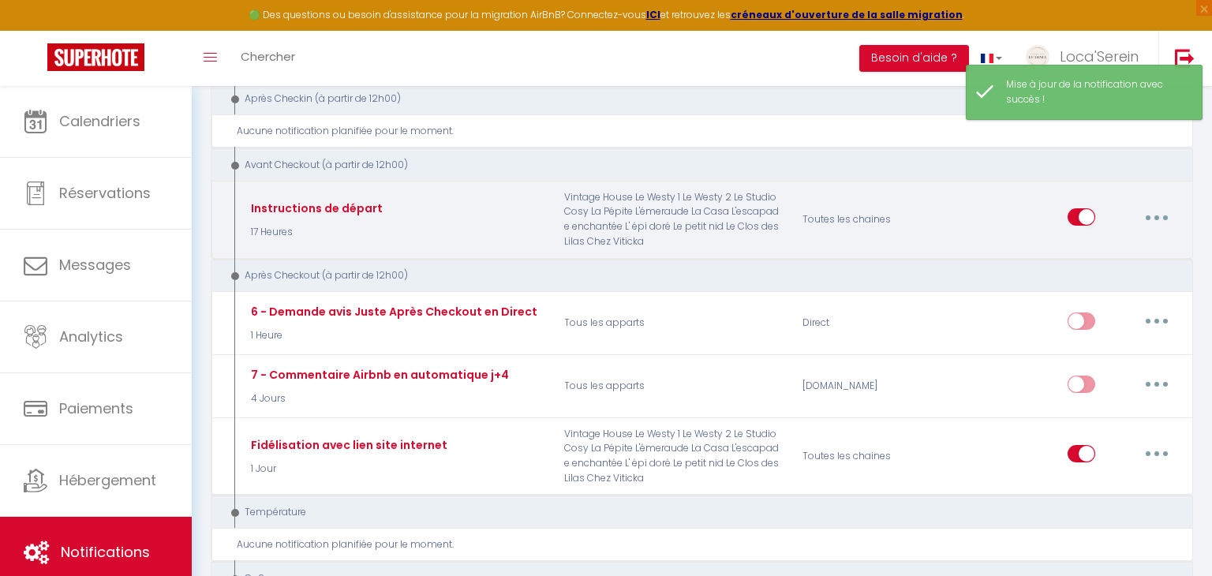
scroll to position [709, 0]
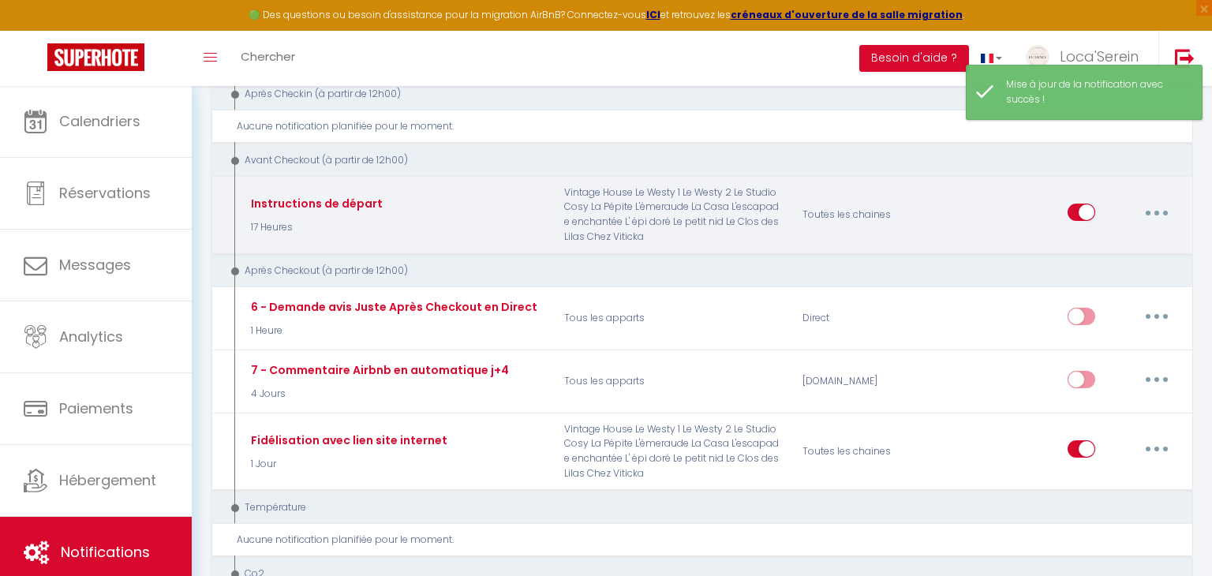
click at [1152, 215] on button "button" at bounding box center [1157, 212] width 44 height 25
click at [1104, 242] on link "Editer" at bounding box center [1116, 248] width 117 height 27
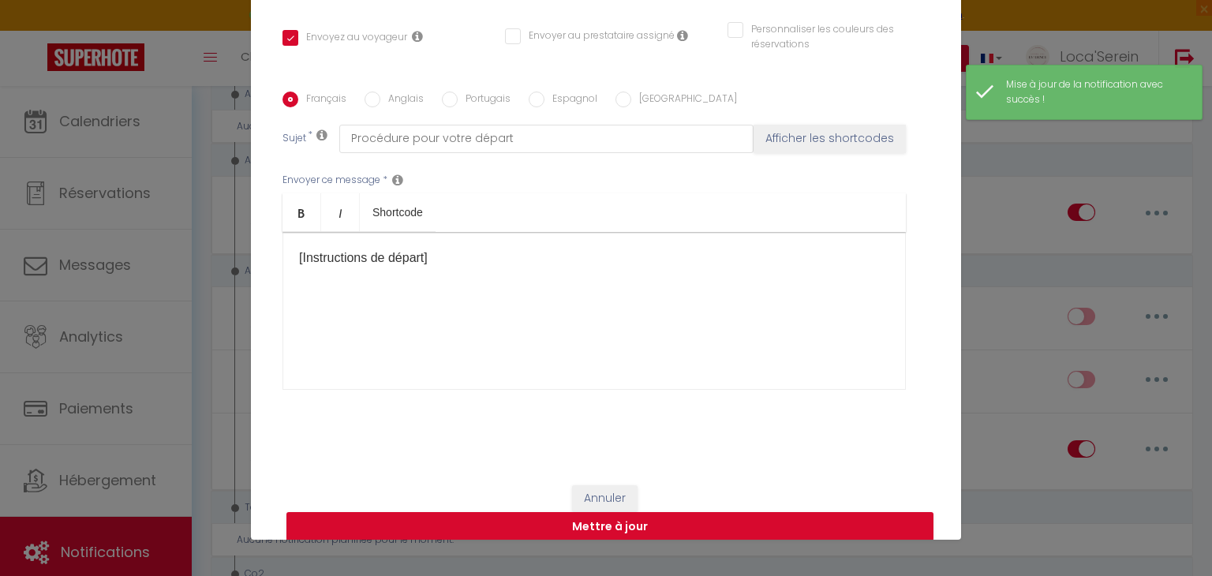
scroll to position [0, 0]
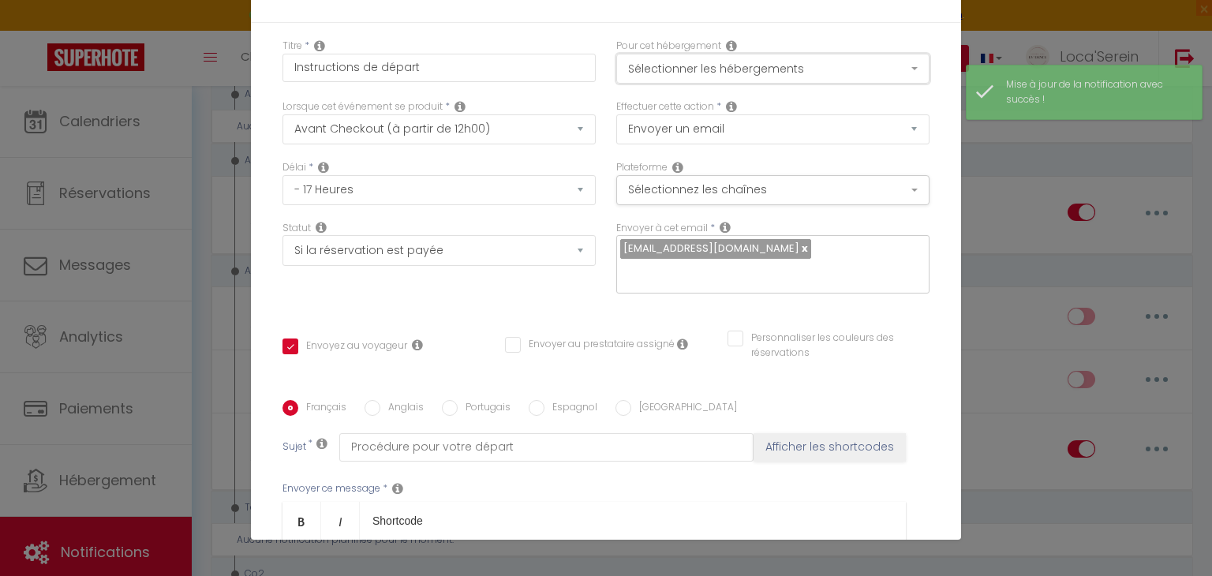
click at [707, 68] on button "Sélectionner les hébergements" at bounding box center [772, 69] width 313 height 30
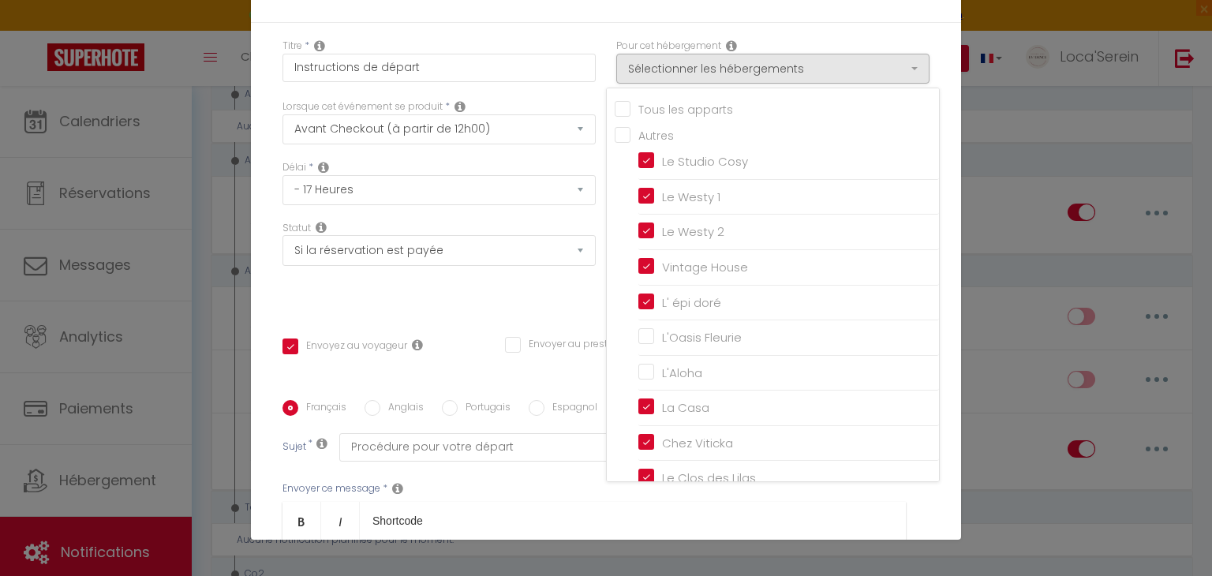
click at [697, 110] on input "Tous les apparts" at bounding box center [777, 108] width 324 height 16
click at [522, 310] on div "Titre * Instructions de départ Pour cet hébergement Sélectionner les hébergemen…" at bounding box center [606, 400] width 710 height 755
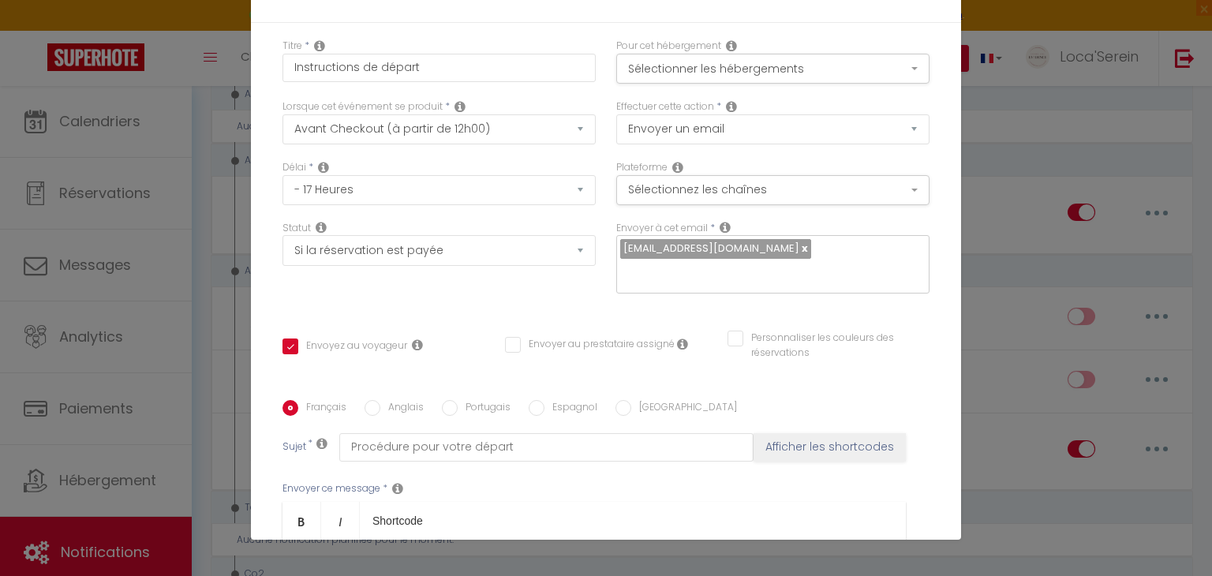
scroll to position [324, 0]
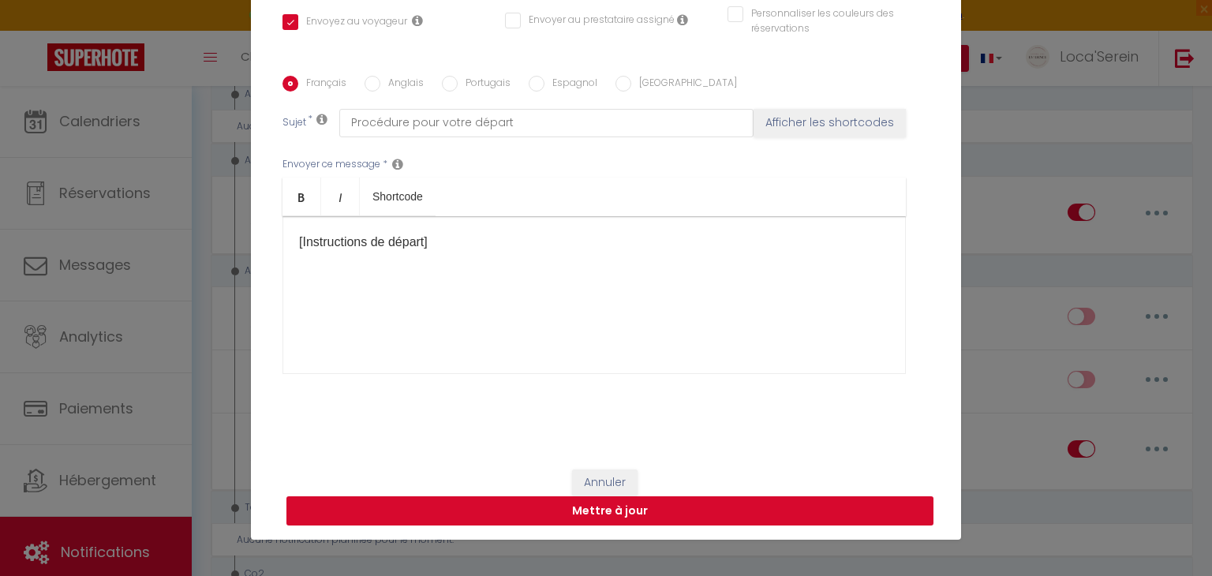
click at [637, 517] on button "Mettre à jour" at bounding box center [610, 511] width 647 height 30
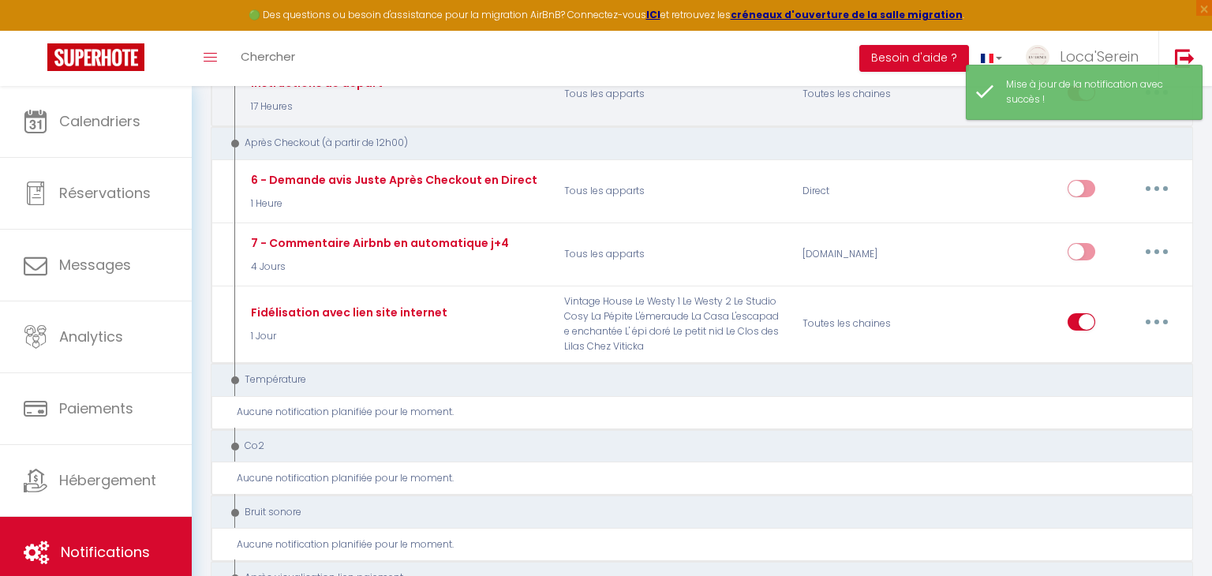
scroll to position [836, 0]
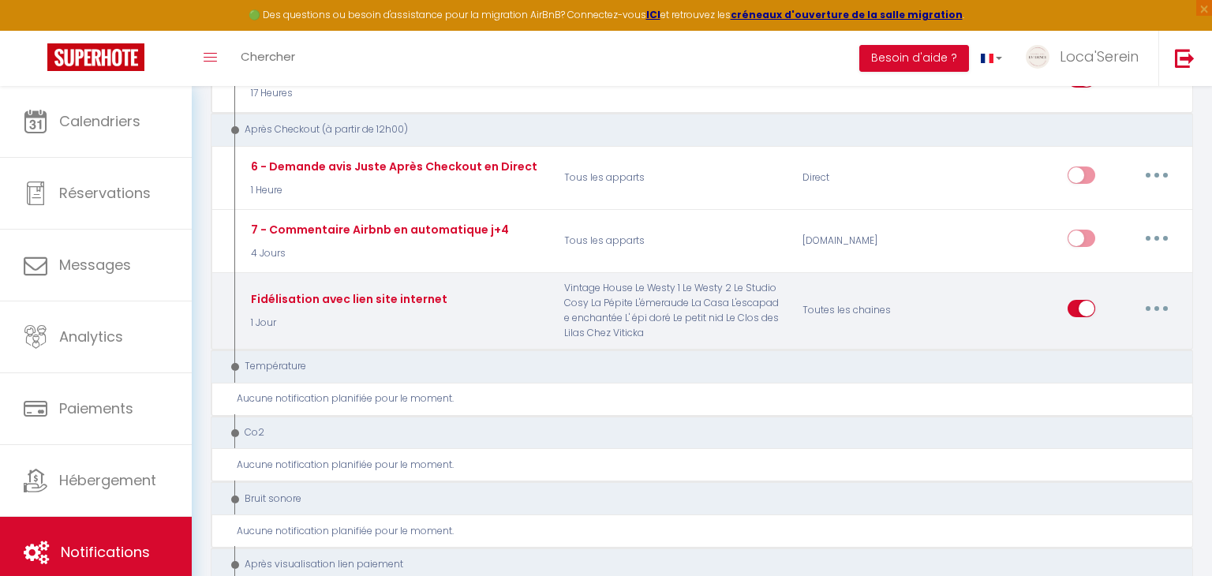
click at [1158, 297] on button "button" at bounding box center [1157, 308] width 44 height 25
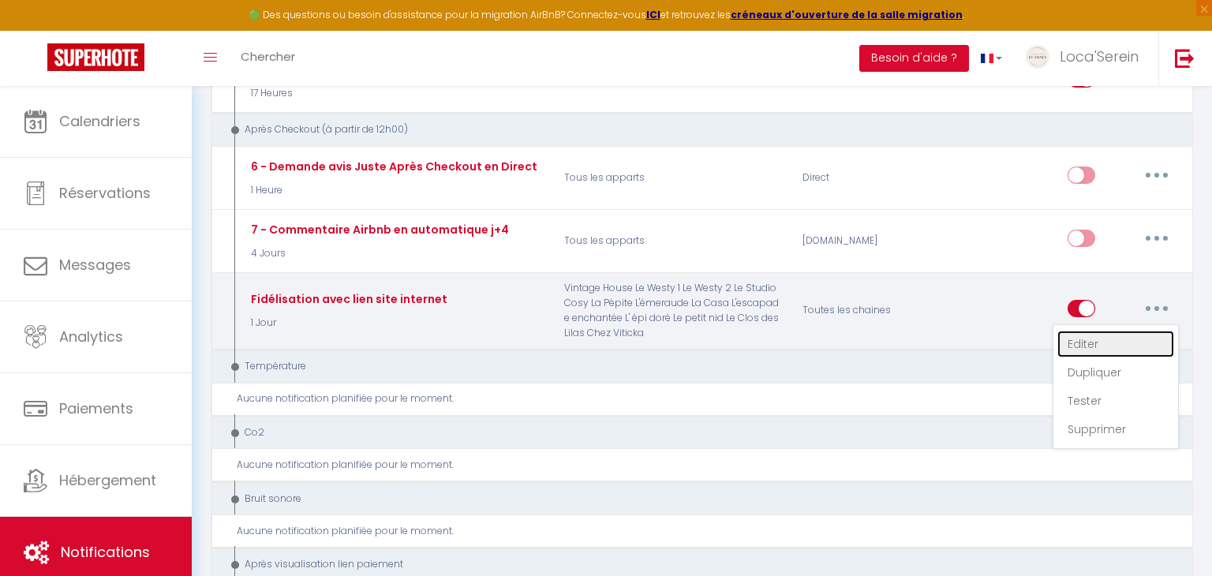
click at [1112, 337] on link "Editer" at bounding box center [1116, 344] width 117 height 27
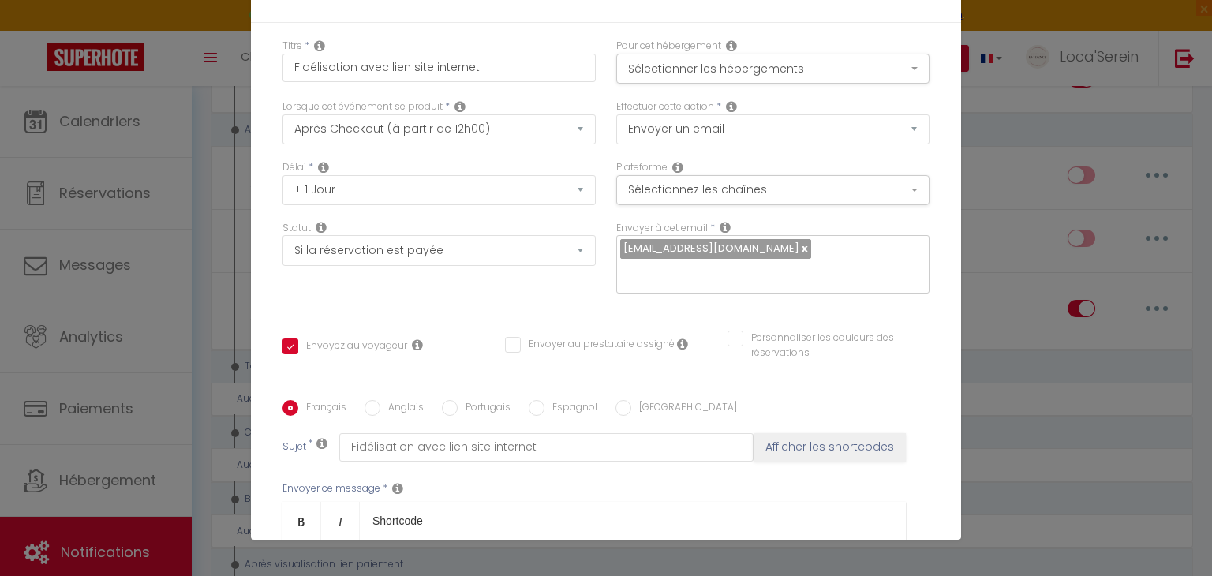
scroll to position [0, 0]
click at [646, 50] on label "Pour cet hébergement" at bounding box center [668, 46] width 105 height 15
click at [654, 67] on button "Sélectionner les hébergements" at bounding box center [772, 69] width 313 height 30
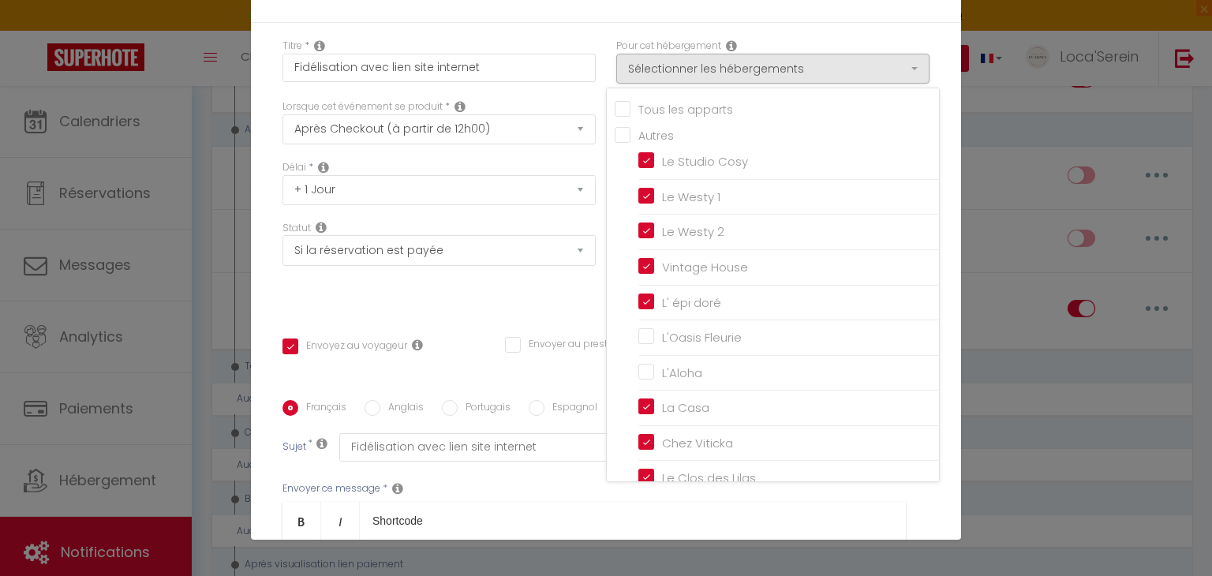
click at [651, 117] on div "Tous les apparts" at bounding box center [777, 109] width 324 height 18
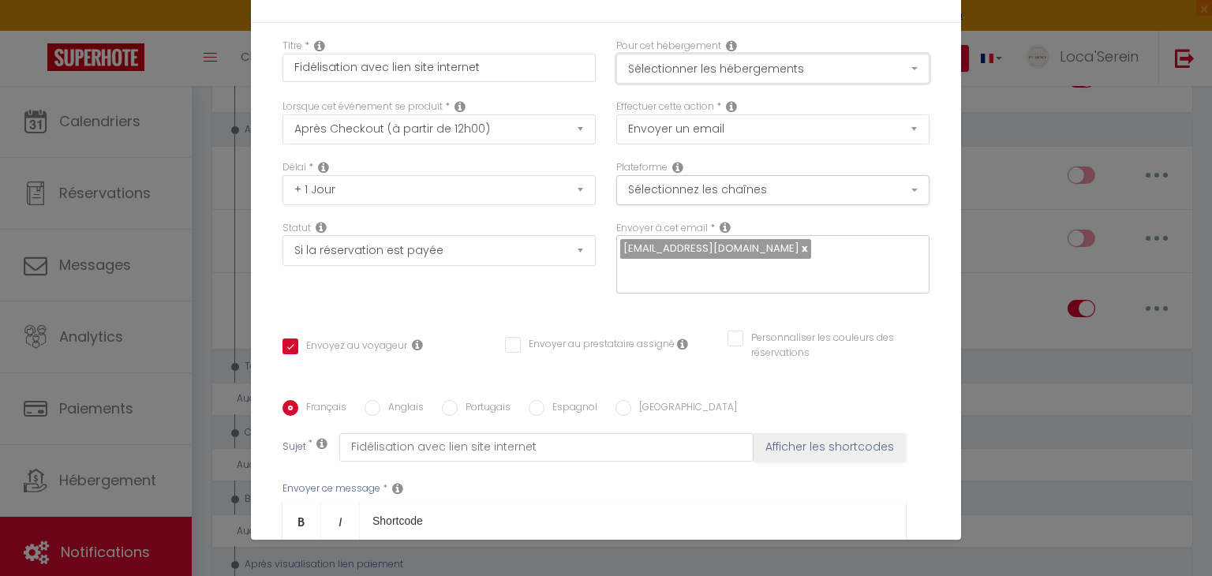
click at [653, 68] on button "Sélectionner les hébergements" at bounding box center [772, 69] width 313 height 30
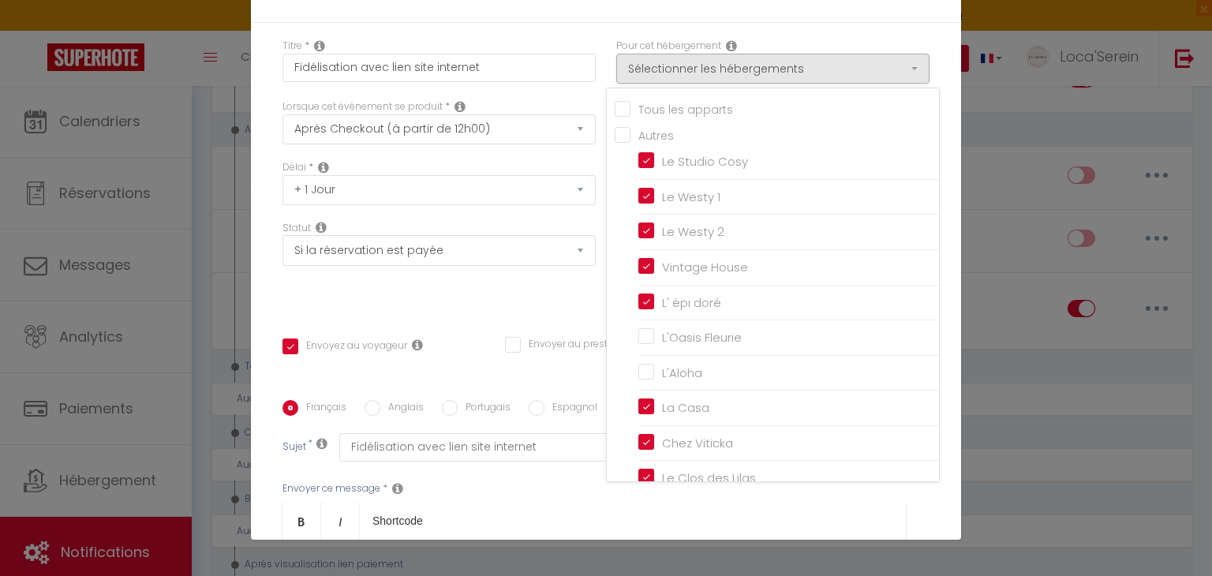
click at [652, 102] on input "Tous les apparts" at bounding box center [777, 108] width 324 height 16
click at [587, 165] on div "Délai * Immédiat + 10 Minutes + 1 Heure + 2 Heures + 3 Heures + 4 Heures + 5 He…" at bounding box center [439, 182] width 313 height 45
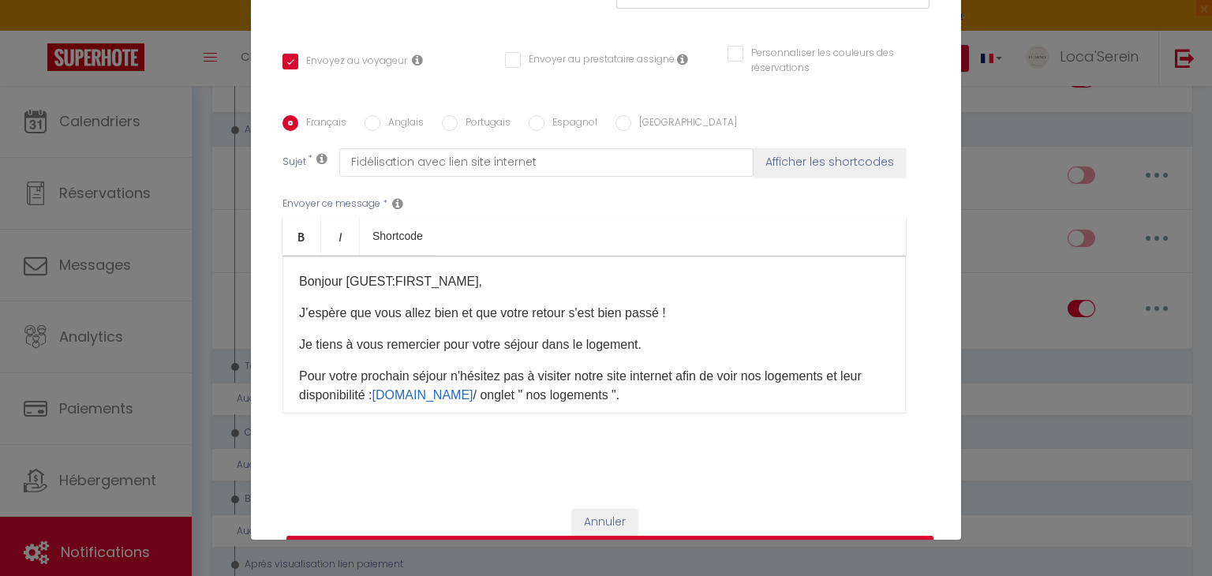
scroll to position [324, 0]
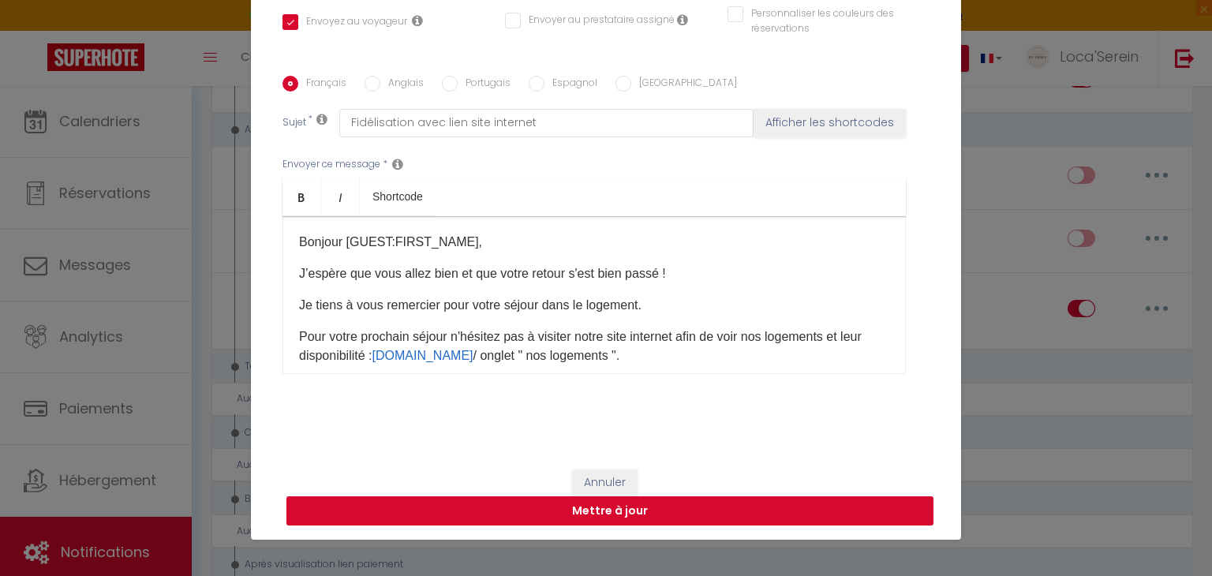
click at [587, 511] on button "Mettre à jour" at bounding box center [610, 511] width 647 height 30
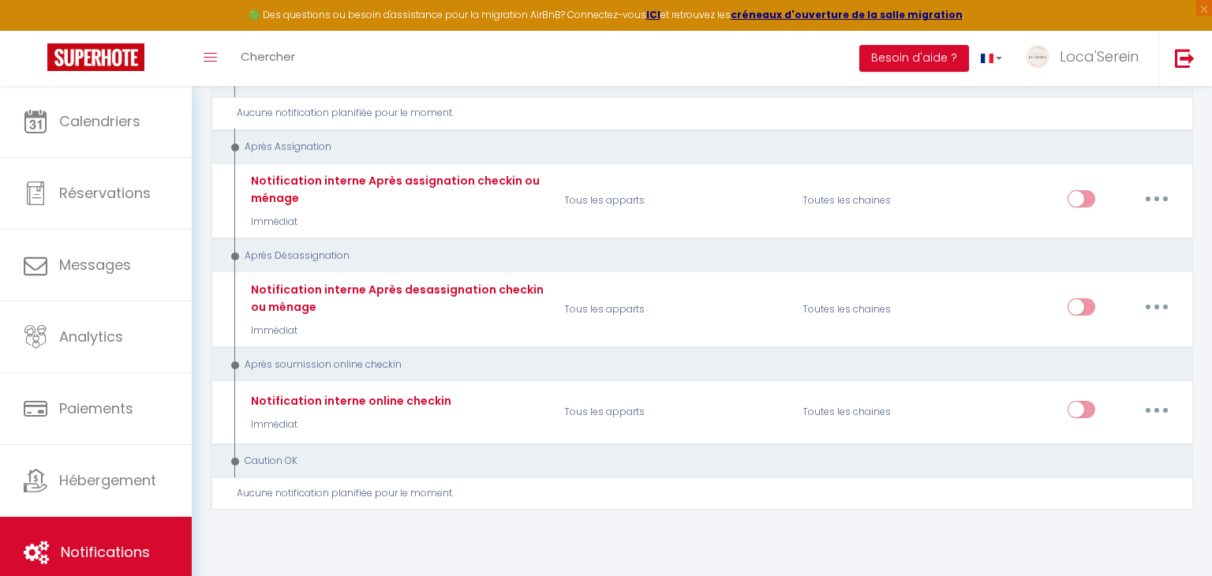
scroll to position [0, 0]
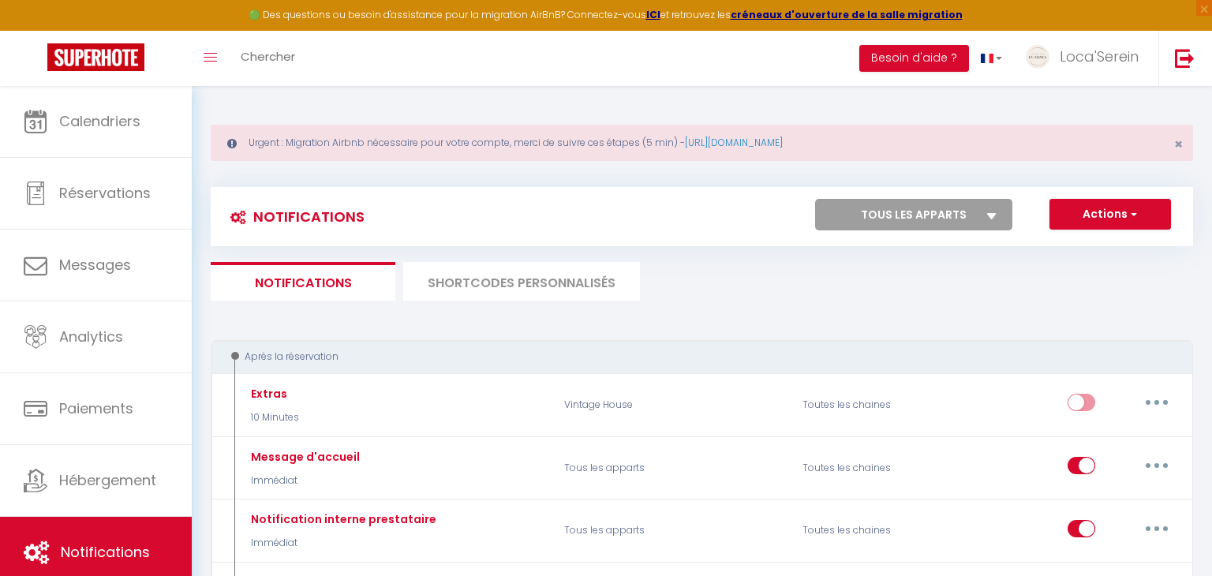
click at [522, 282] on li "SHORTCODES PERSONNALISÉS" at bounding box center [521, 281] width 237 height 39
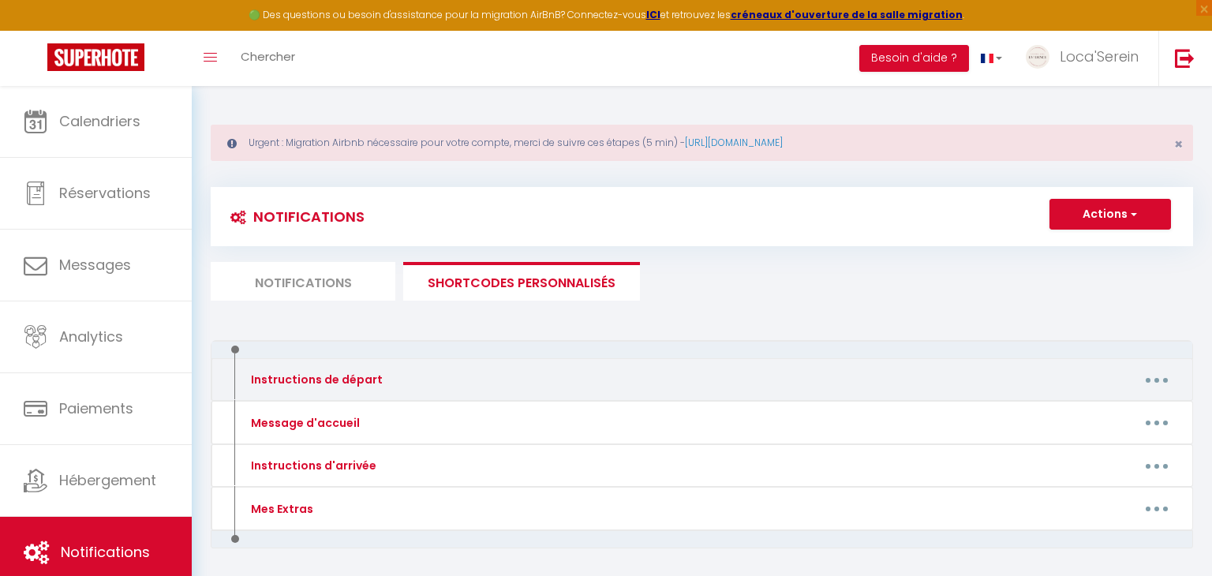
click at [1150, 381] on button "button" at bounding box center [1157, 379] width 44 height 25
click at [1092, 415] on link "Editer" at bounding box center [1116, 416] width 117 height 27
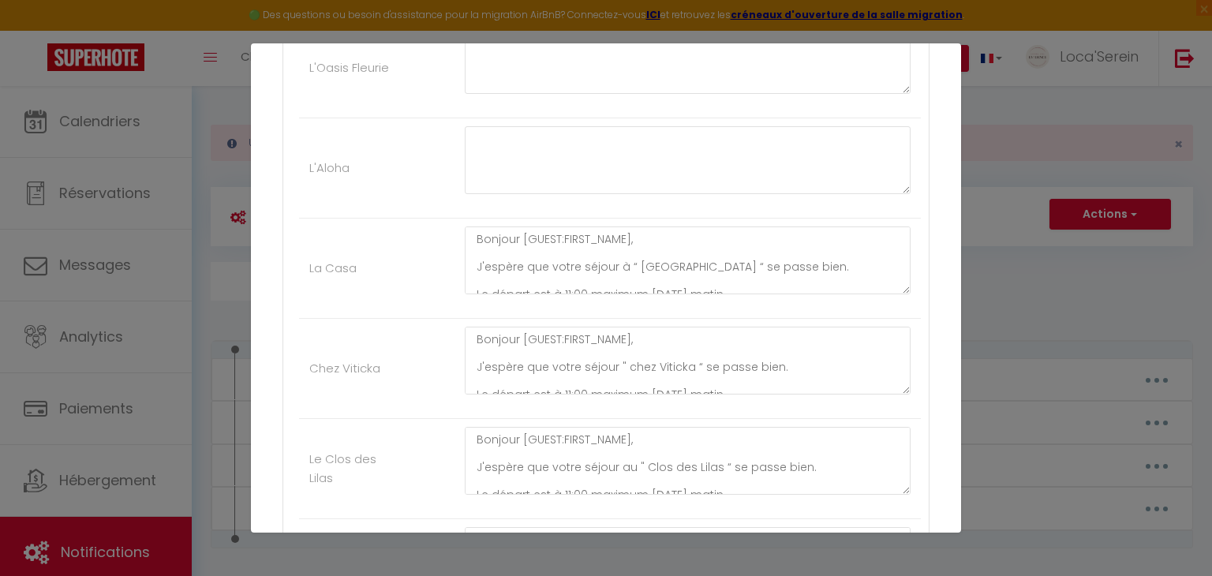
scroll to position [882, 0]
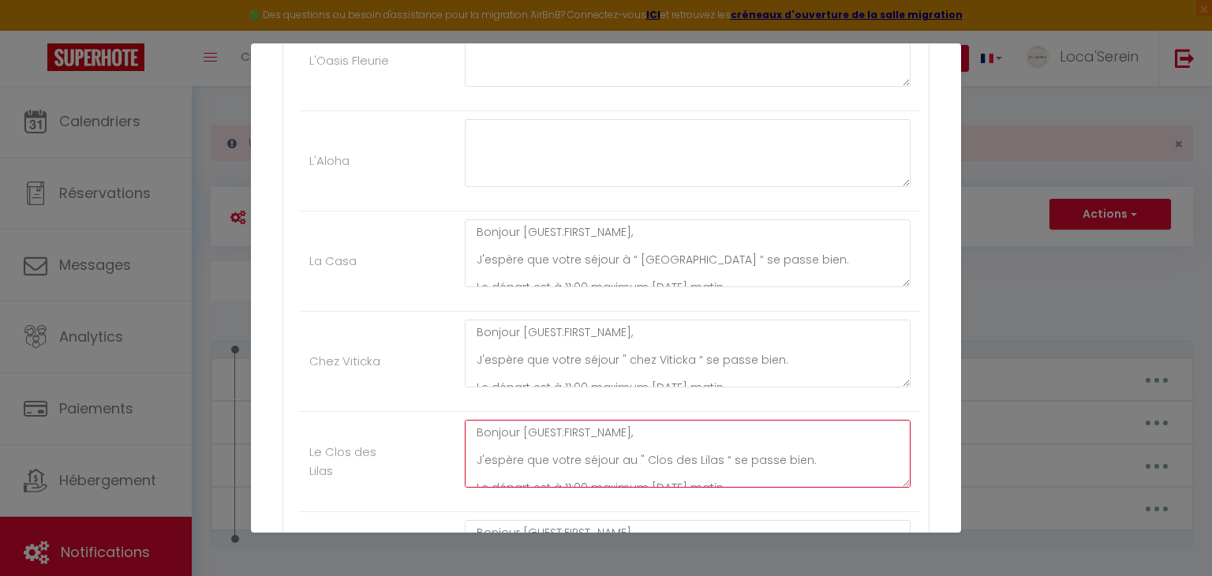
click at [474, 422] on textarea "Bonjour [GUEST:FIRST_NAME], J'espère que votre séjour au " Clos des Lilas “ se …" at bounding box center [688, 454] width 446 height 68
click at [395, 312] on li "Chez Viticka Bonjour [GUEST:FIRST_NAME], J'espère que votre séjour " chez Vitic…" at bounding box center [610, 362] width 622 height 100
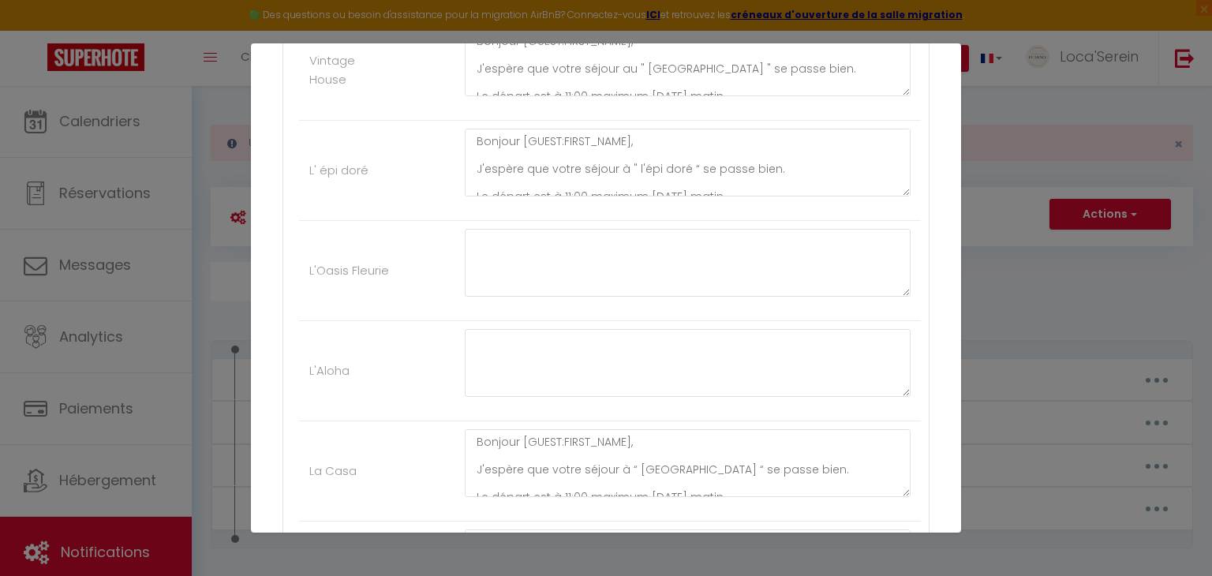
scroll to position [670, 0]
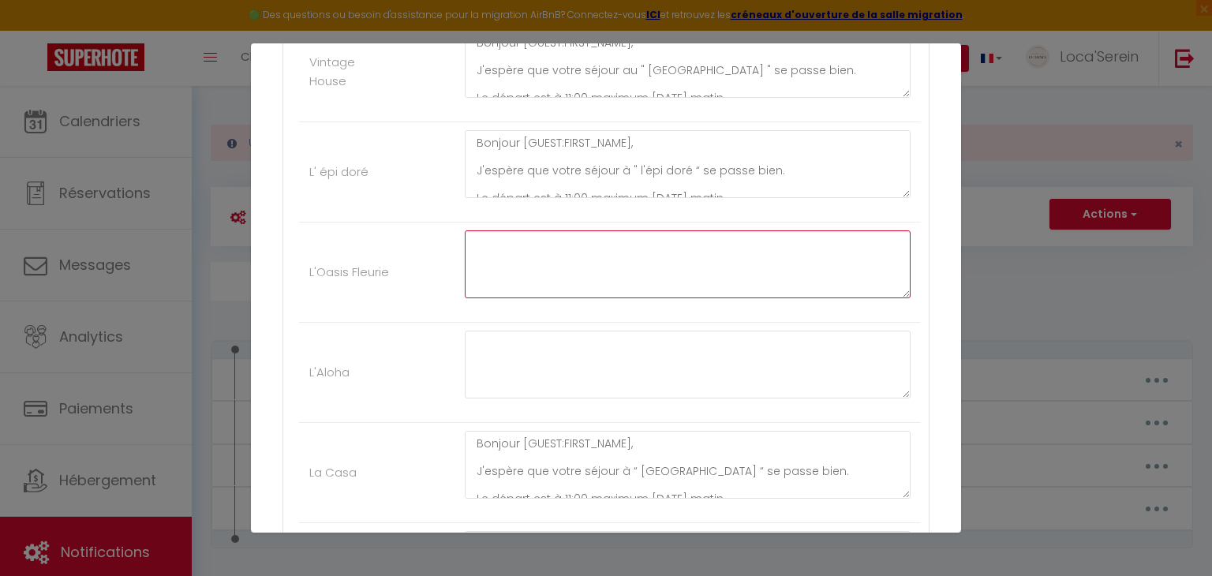
click at [571, 264] on textarea at bounding box center [688, 264] width 446 height 68
paste textarea "Bonjour [GUEST:FIRST_NAME], J'espère que votre séjour au " Clos des Lilas “ se …"
drag, startPoint x: 713, startPoint y: 260, endPoint x: 641, endPoint y: 257, distance: 71.9
click at [641, 257] on textarea "Bonjour [GUEST:FIRST_NAME], J'espère que votre séjour au " Clos des Lilas “ se …" at bounding box center [688, 264] width 446 height 68
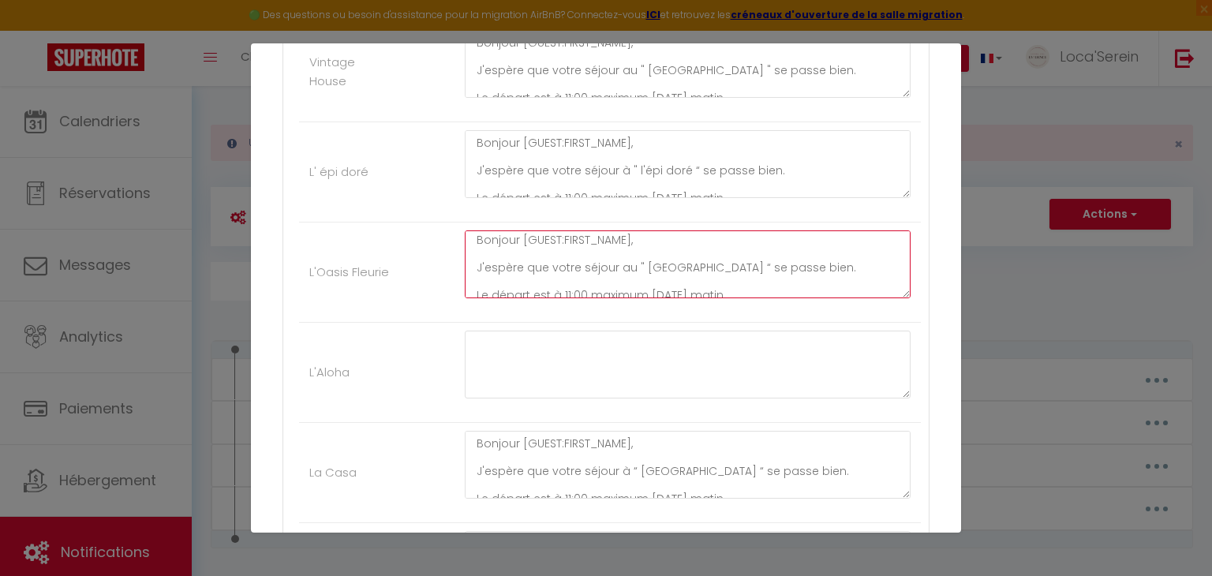
click at [631, 263] on textarea "Bonjour [GUEST:FIRST_NAME], J'espère que votre séjour au " Oasis Fleurie “ se p…" at bounding box center [688, 264] width 446 height 68
click at [773, 268] on textarea "Bonjour [GUEST:FIRST_NAME], J'espère que votre séjour à " l' Oasis Fleurie “ se…" at bounding box center [688, 264] width 446 height 68
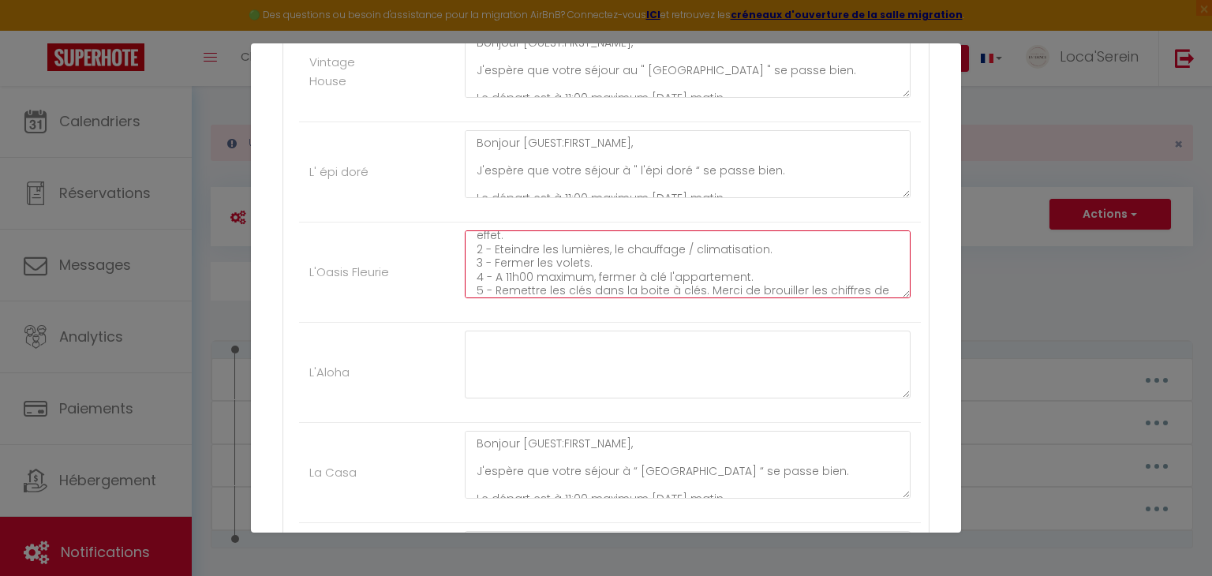
scroll to position [133, 0]
drag, startPoint x: 594, startPoint y: 254, endPoint x: 474, endPoint y: 256, distance: 120.0
click at [474, 256] on textarea "Bonjour [GUEST:FIRST_NAME], J'espère que votre séjour à " l' Oasis Fleurie “ se…" at bounding box center [688, 264] width 446 height 68
click at [483, 255] on textarea "Bonjour [GUEST:FIRST_NAME], J'espère que votre séjour à " l' Oasis Fleurie “ se…" at bounding box center [688, 264] width 446 height 68
click at [483, 268] on textarea "Bonjour [GUEST:FIRST_NAME], J'espère que votre séjour à " l' Oasis Fleurie “ se…" at bounding box center [688, 264] width 446 height 68
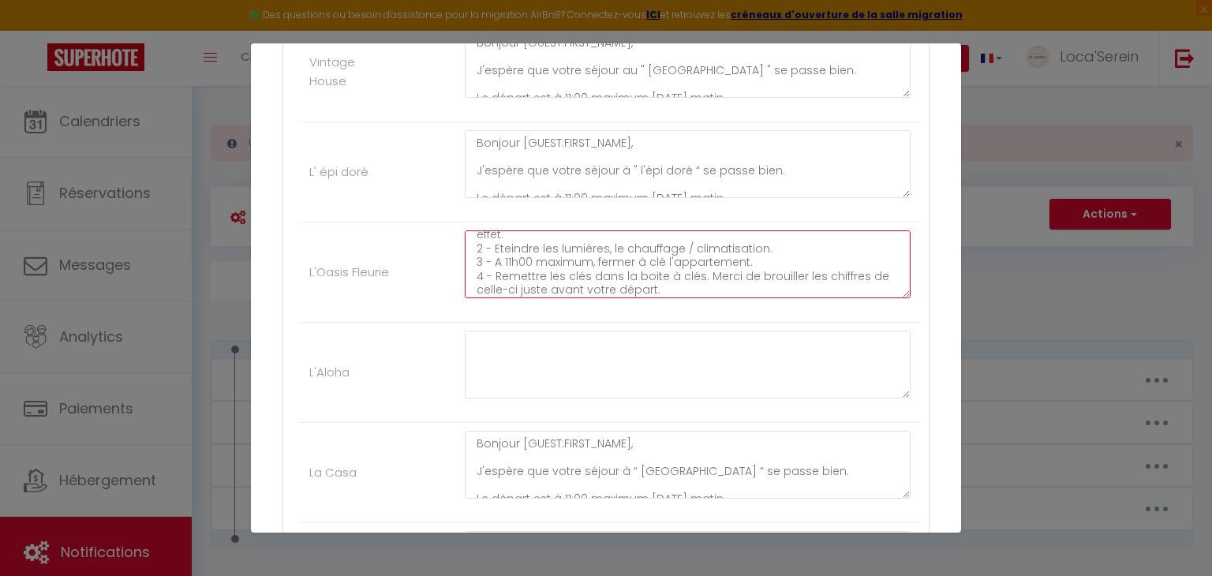
click at [515, 264] on textarea "Bonjour [GUEST:FIRST_NAME], J'espère que votre séjour à " l' Oasis Fleurie “ se…" at bounding box center [688, 264] width 446 height 68
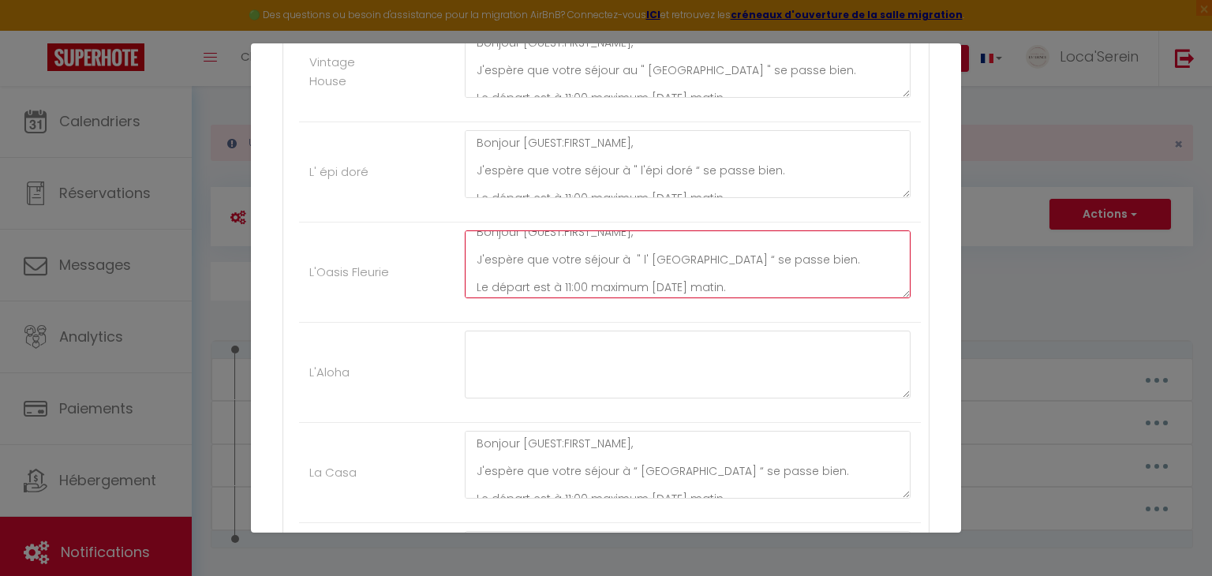
scroll to position [0, 0]
click at [663, 283] on textarea "Bonjour [GUEST:FIRST_NAME], J'espère que votre séjour à " l' Oasis Fleurie “ se…" at bounding box center [688, 264] width 446 height 68
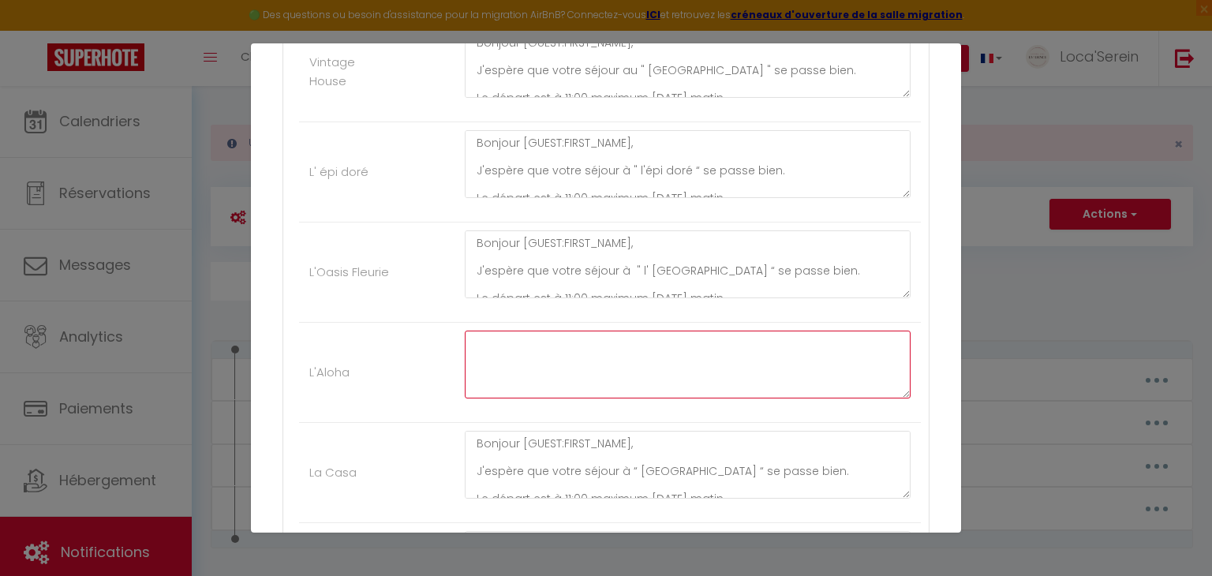
click at [640, 345] on textarea at bounding box center [688, 365] width 446 height 68
paste textarea "Bonjour [GUEST:FIRST_NAME], J'espère que votre séjour à " l' Oasis Fleurie “ se…"
click at [710, 366] on textarea "Bonjour [GUEST:FIRST_NAME], J'espère que votre séjour à " l' Oasis Fleurie “ se…" at bounding box center [688, 365] width 446 height 68
click at [792, 377] on textarea "Bonjour [GUEST:FIRST_NAME], J'espère que votre séjour à " l' Aloha “ se passe b…" at bounding box center [688, 365] width 446 height 68
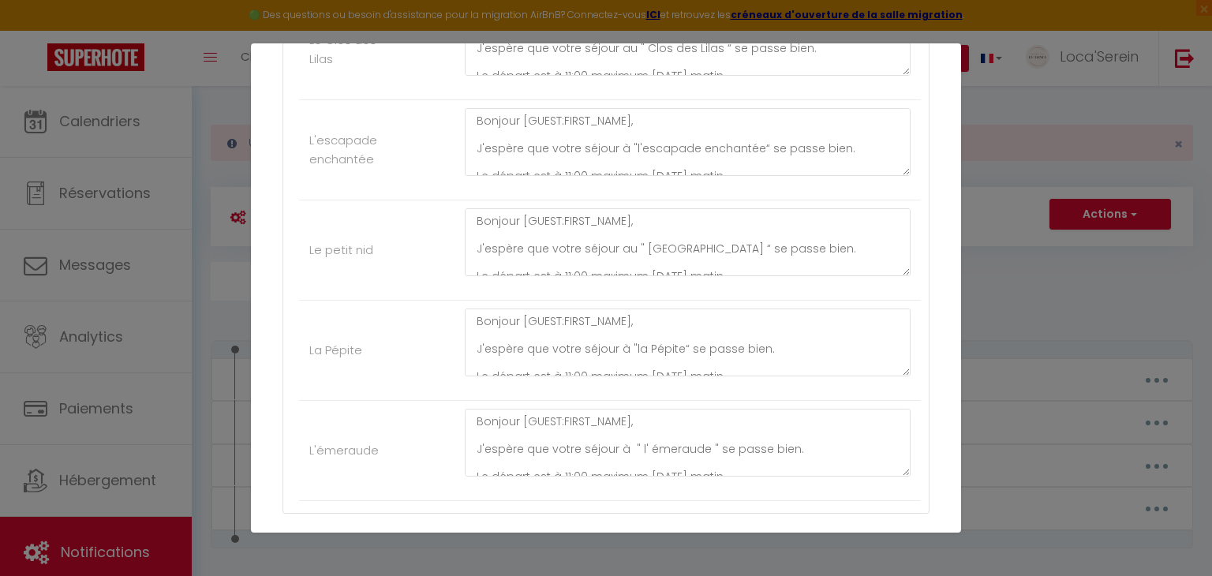
scroll to position [1384, 0]
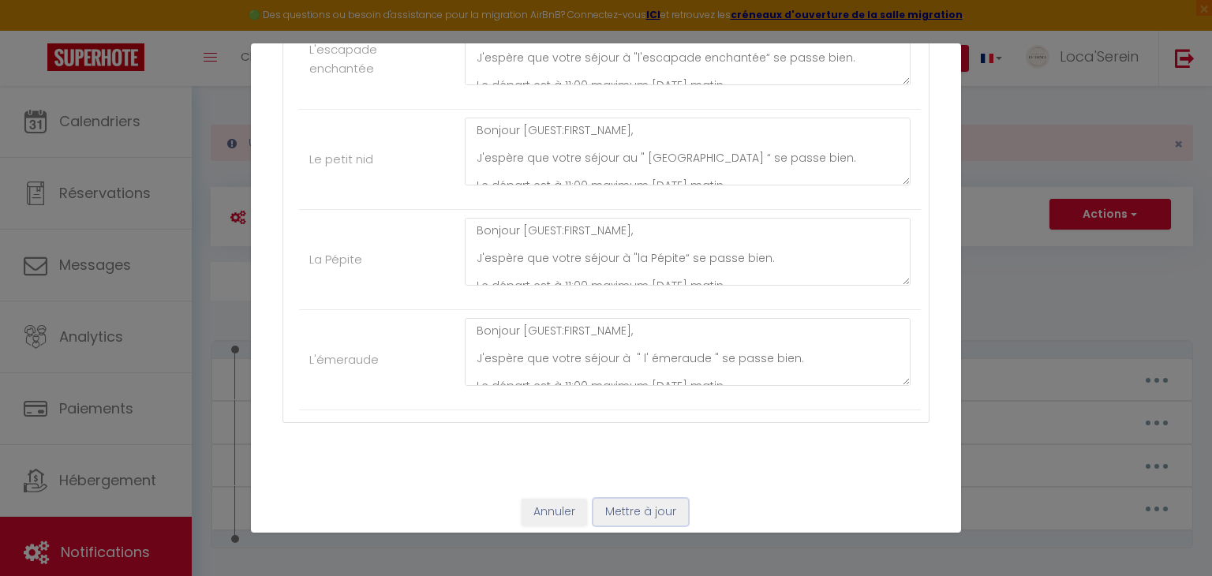
click at [641, 500] on button "Mettre à jour" at bounding box center [641, 512] width 95 height 27
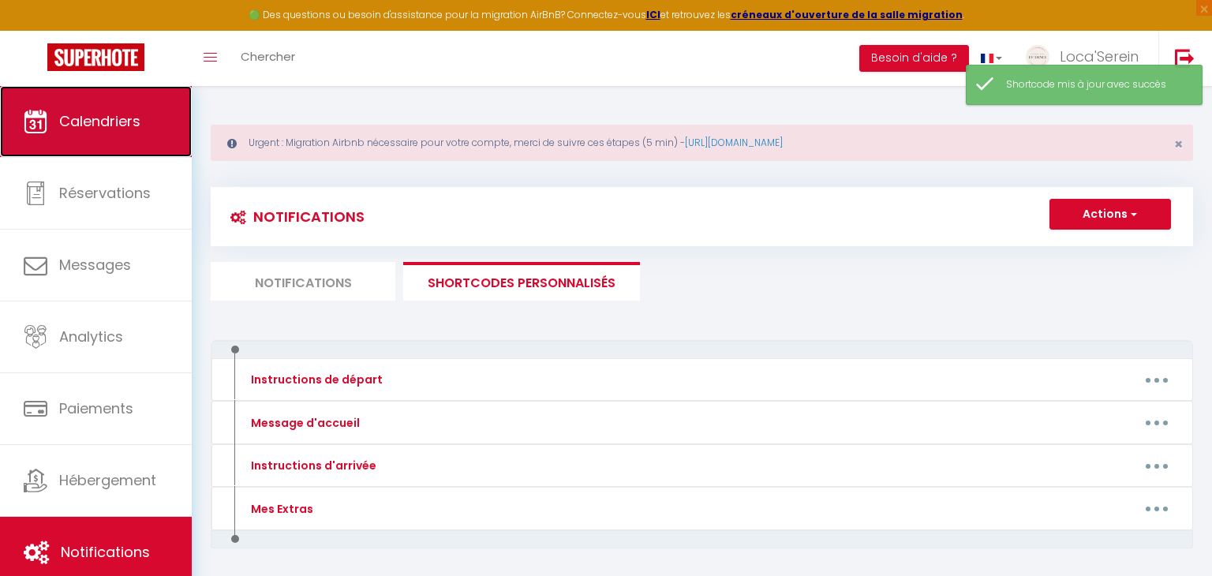
click at [77, 114] on span "Calendriers" at bounding box center [99, 121] width 81 height 20
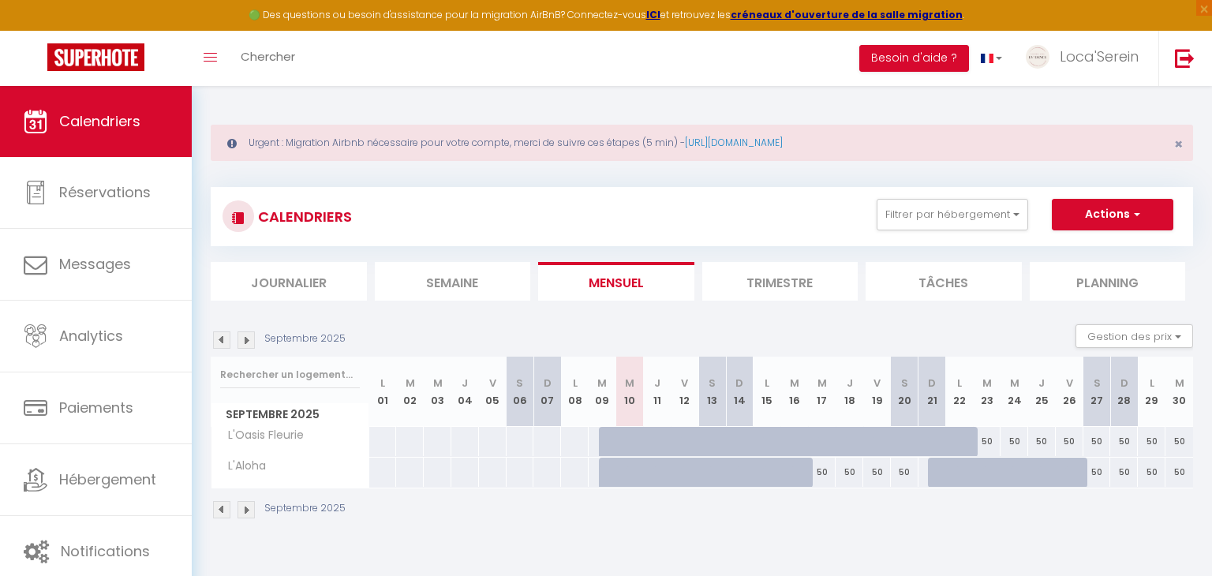
scroll to position [9, 0]
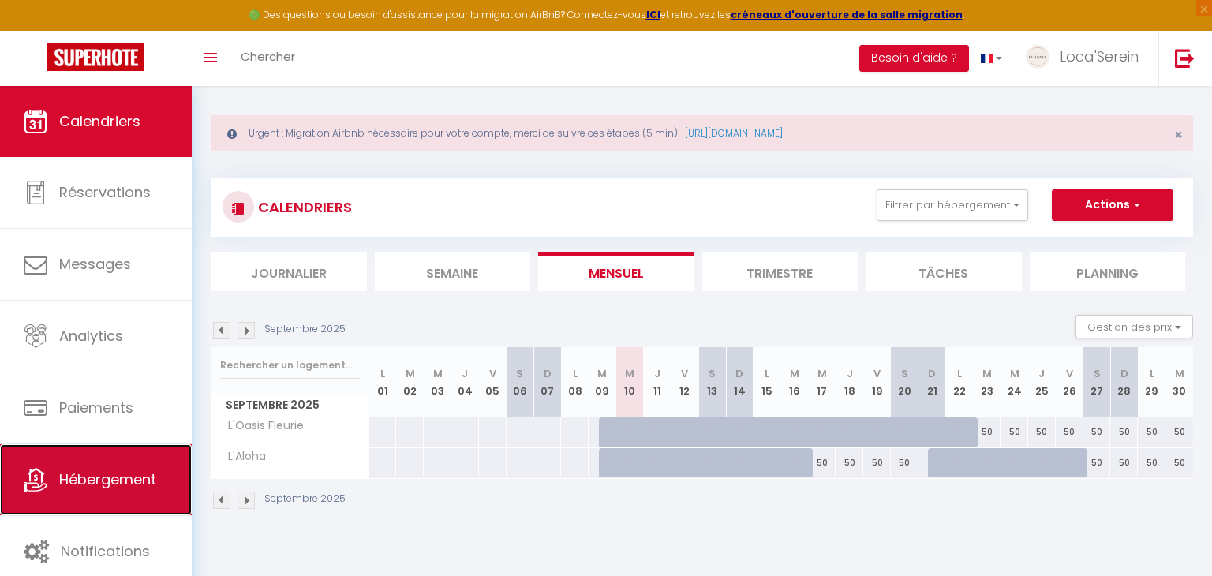
click at [142, 459] on link "Hébergement" at bounding box center [96, 479] width 192 height 71
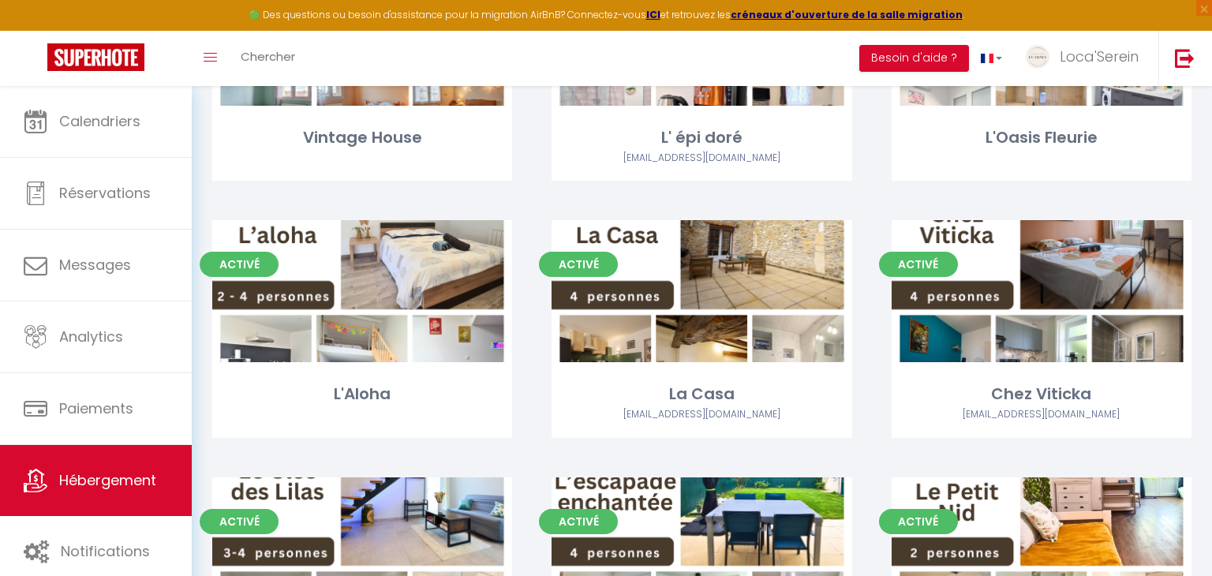
scroll to position [565, 0]
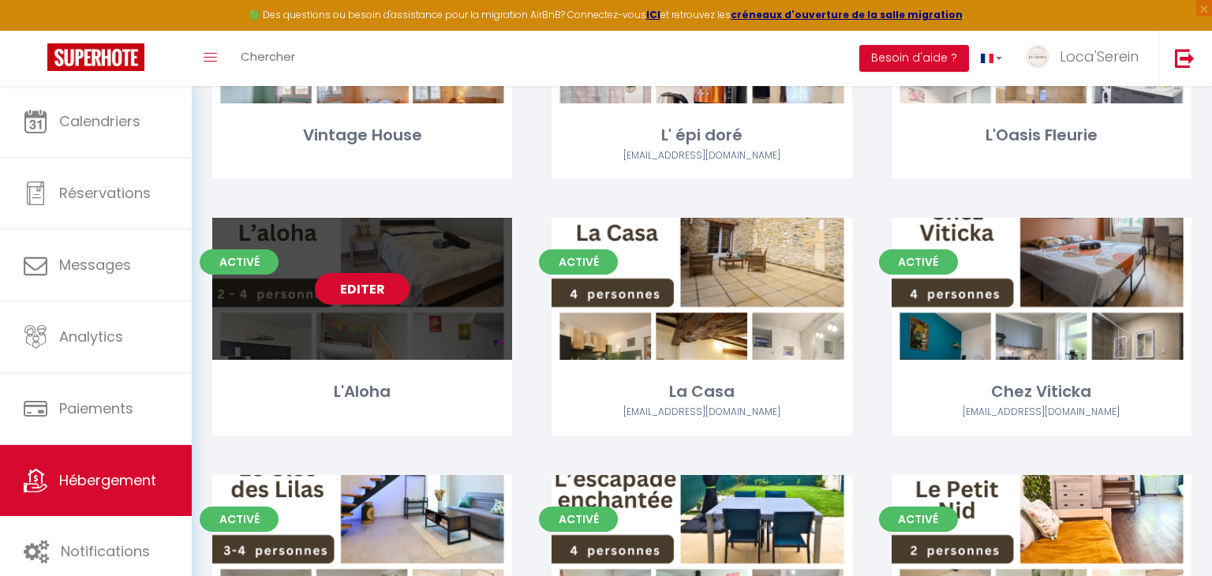
click at [343, 313] on div "Editer" at bounding box center [362, 289] width 300 height 142
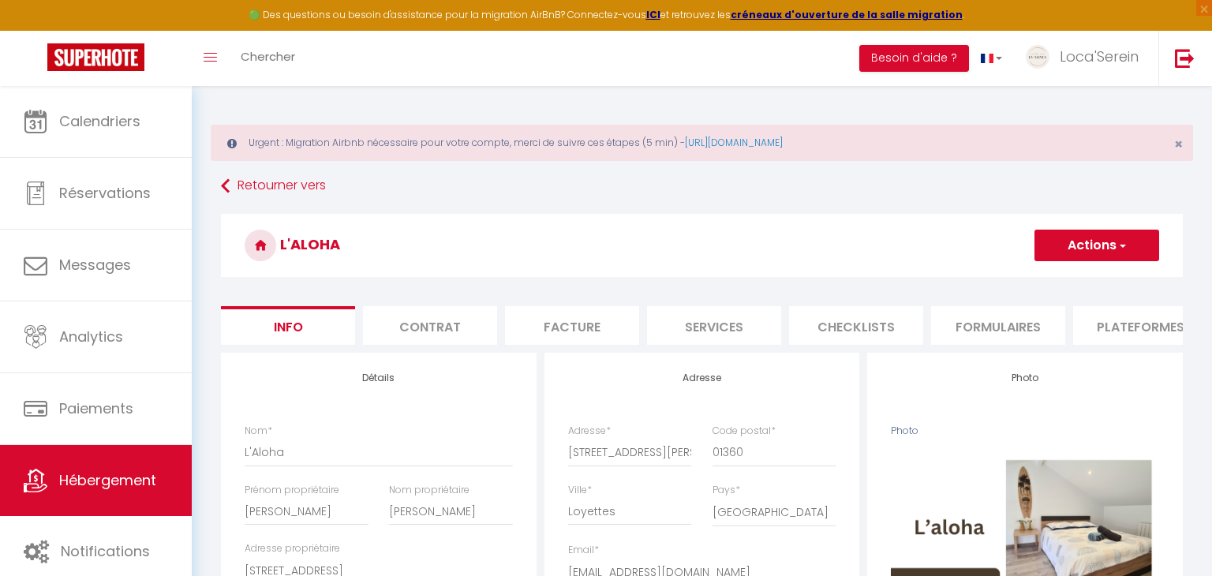
click at [1092, 317] on li "Plateformes" at bounding box center [1140, 325] width 134 height 39
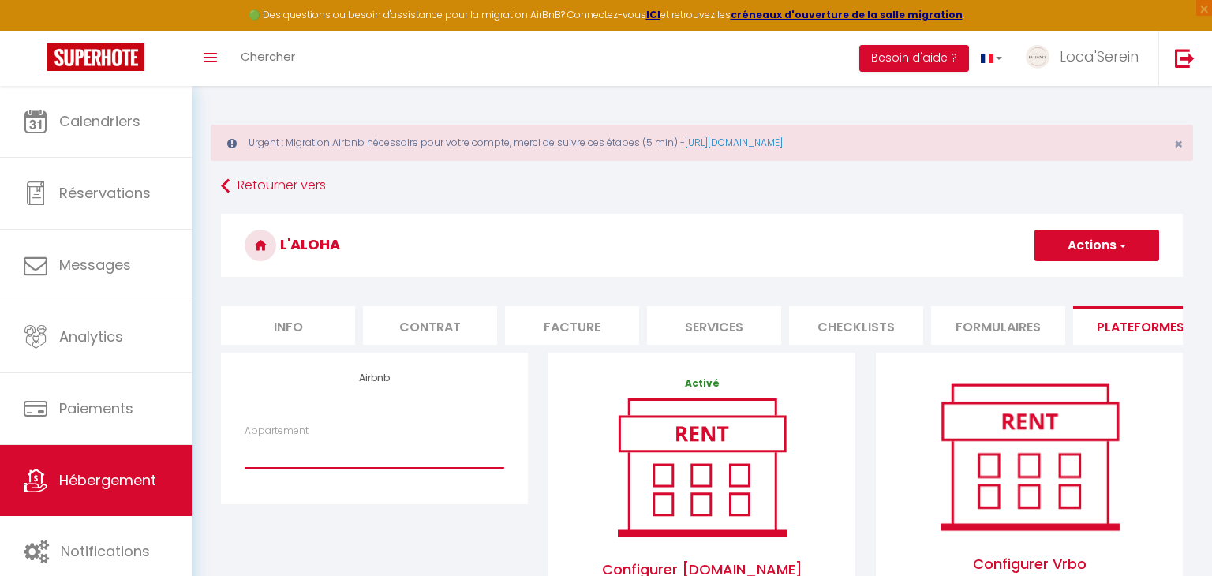
click at [409, 456] on select "Loca'Serein · La Pépite - laconciergerie.evidence@gmail.com Loyettes · L'émerau…" at bounding box center [375, 453] width 260 height 30
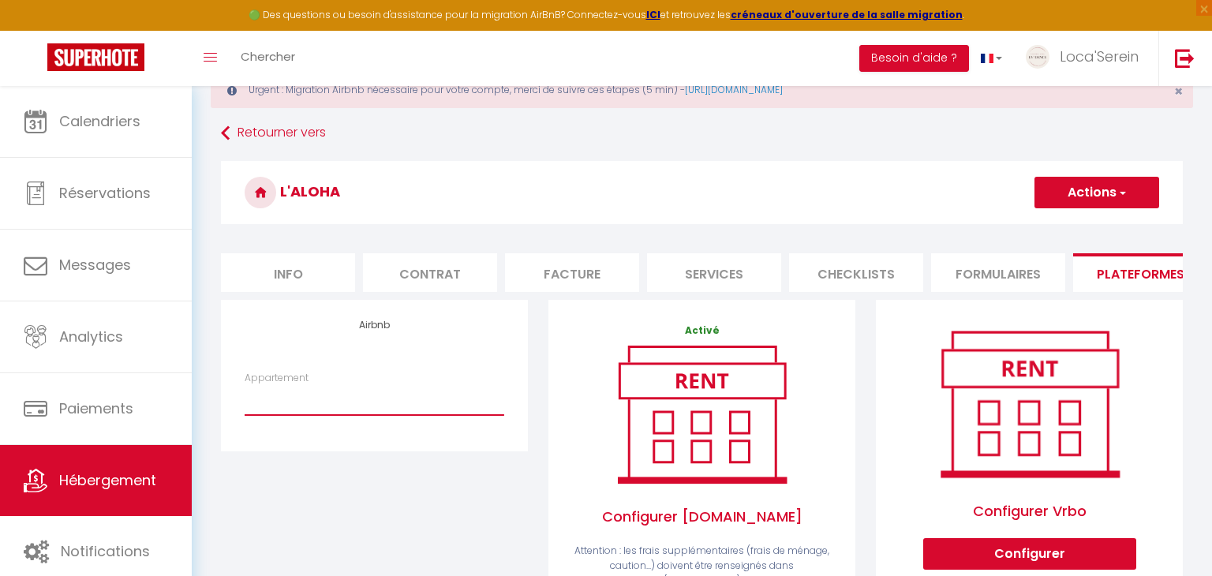
scroll to position [70, 0]
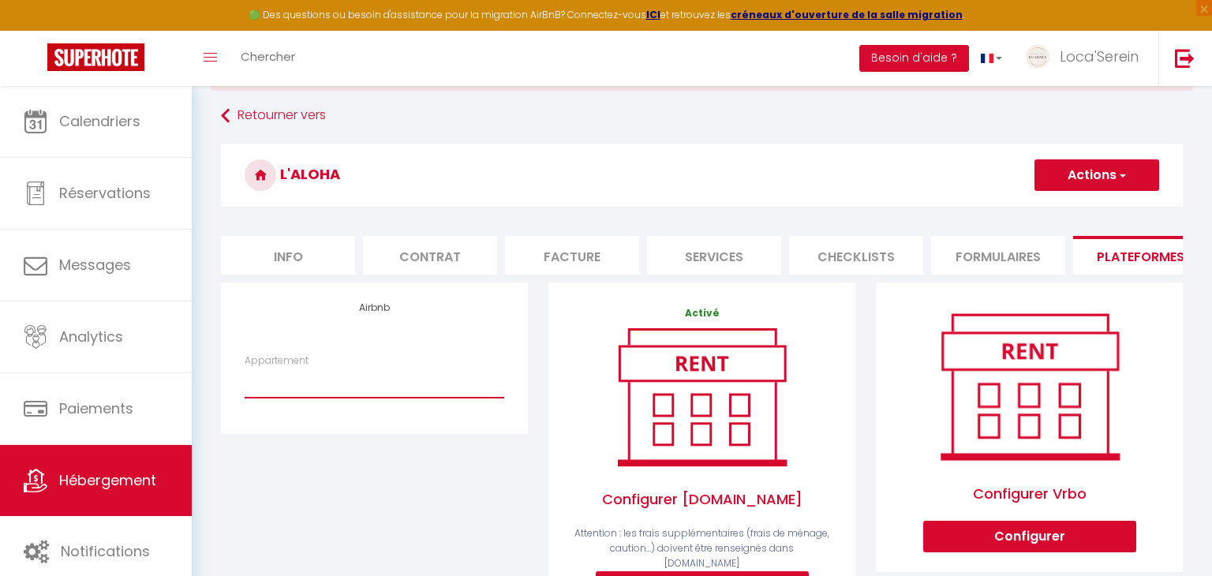
click at [381, 387] on select "Loca'Serein · La Pépite - laconciergerie.evidence@gmail.com Loyettes · L'émerau…" at bounding box center [375, 383] width 260 height 30
click at [350, 435] on div "Airbnb Appartement Loca'Serein · La Pépite - laconciergerie.evidence@gmail.com …" at bounding box center [375, 488] width 328 height 410
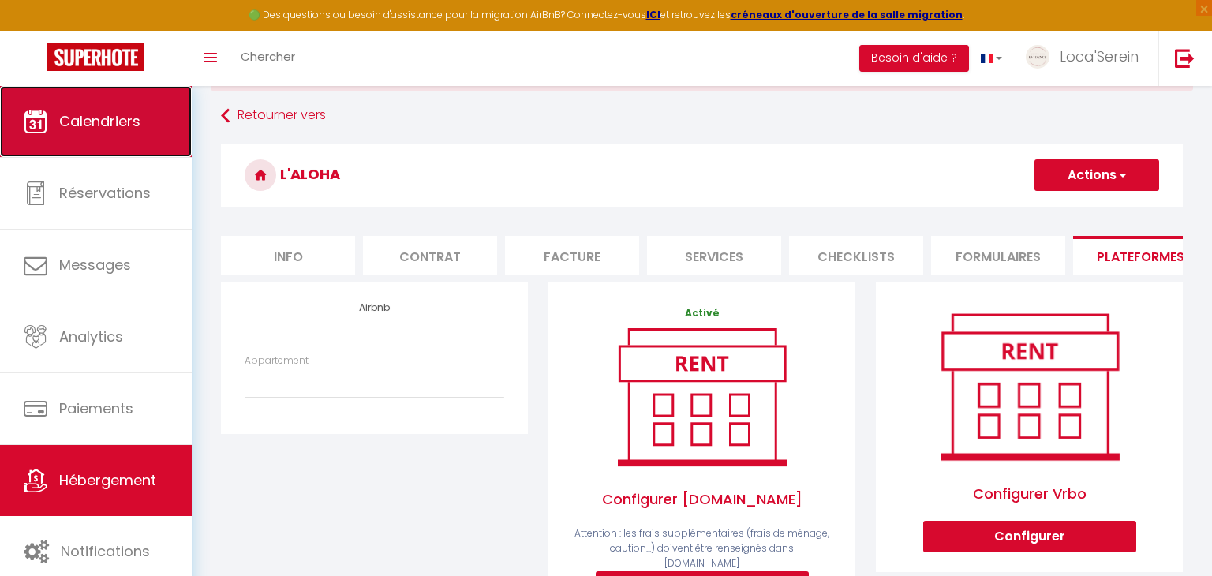
click at [106, 131] on link "Calendriers" at bounding box center [96, 121] width 192 height 71
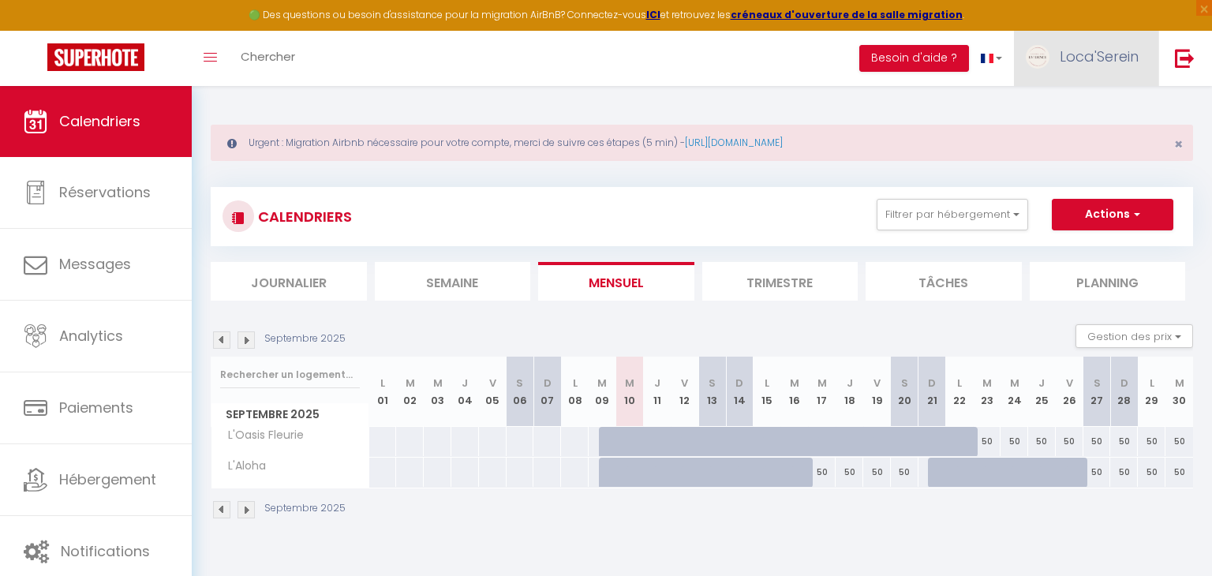
click at [1087, 62] on span "Loca'Serein" at bounding box center [1099, 57] width 79 height 20
click at [1083, 110] on link "Paramètres" at bounding box center [1095, 109] width 117 height 27
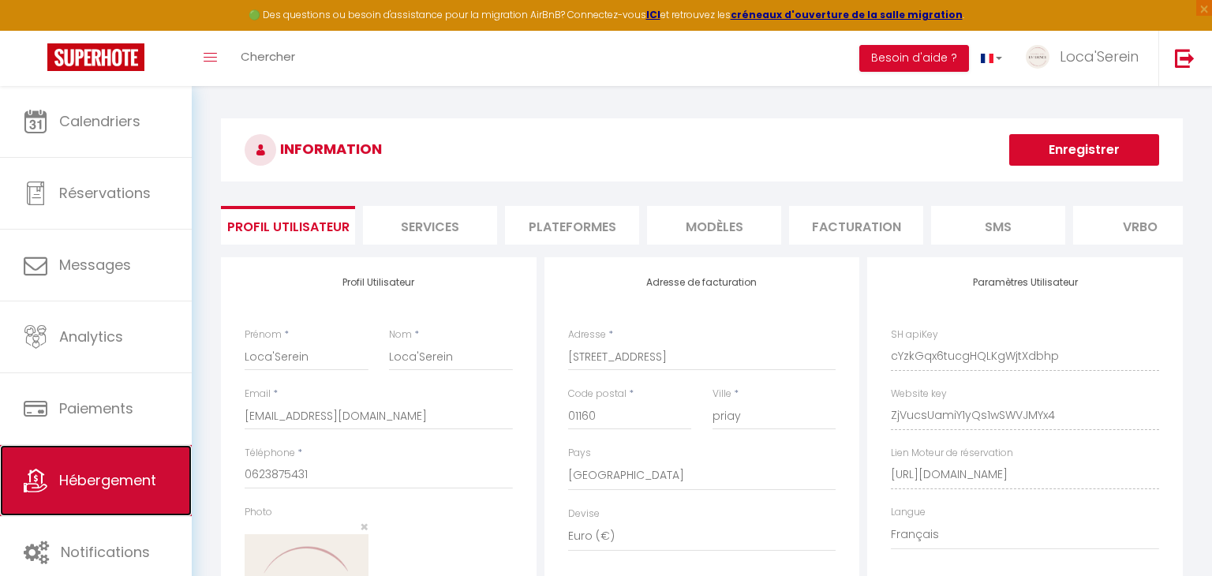
click at [120, 493] on link "Hébergement" at bounding box center [96, 480] width 192 height 71
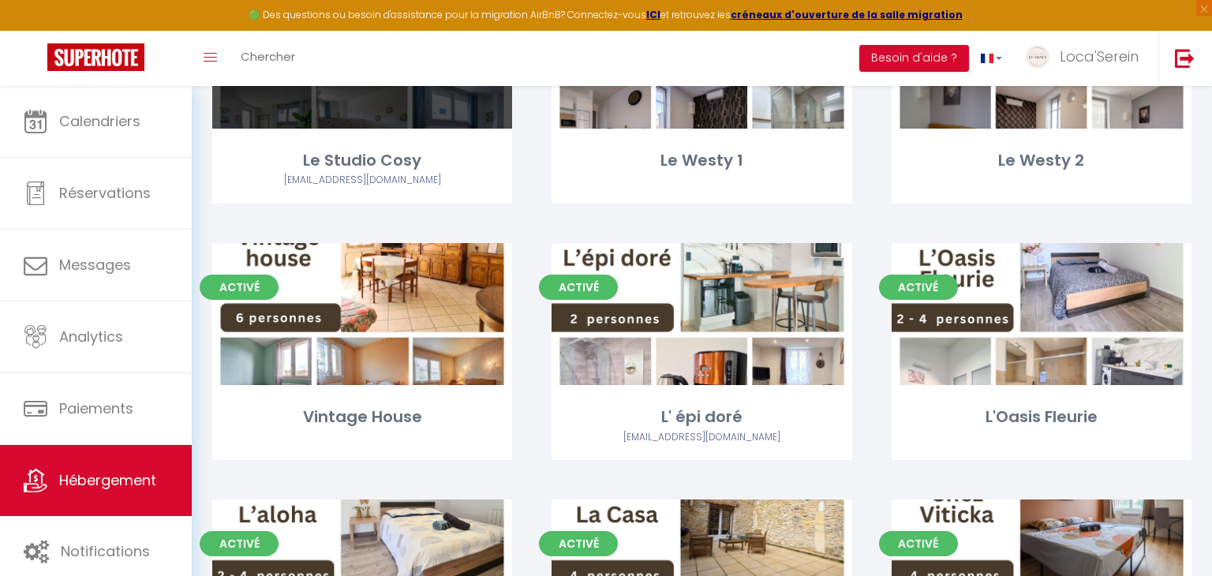
scroll to position [286, 0]
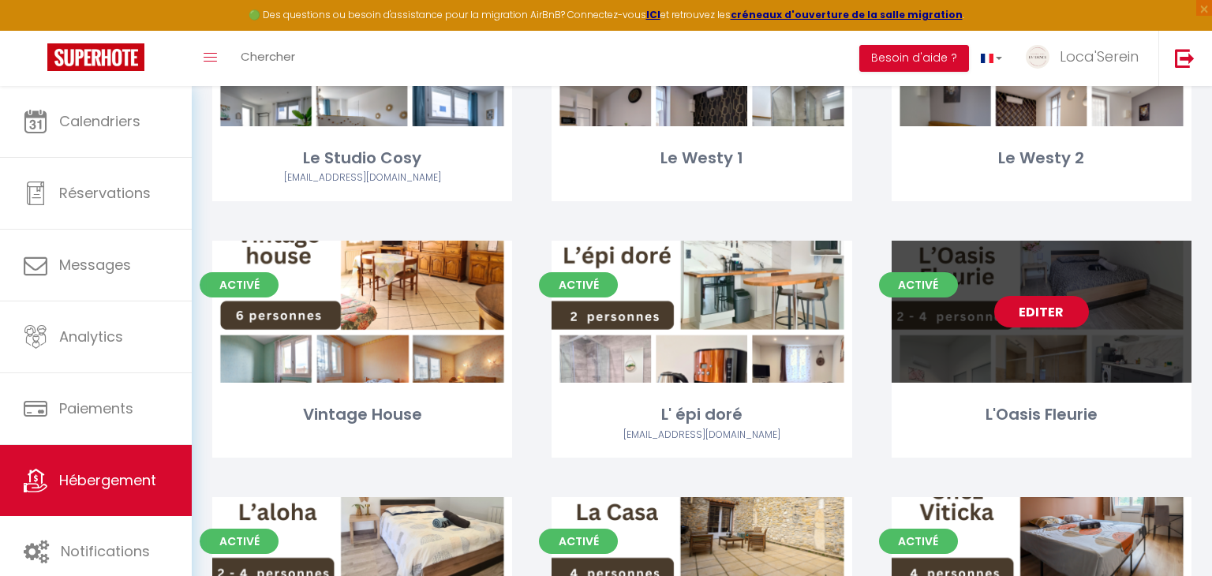
click at [1053, 301] on link "Editer" at bounding box center [1041, 312] width 95 height 32
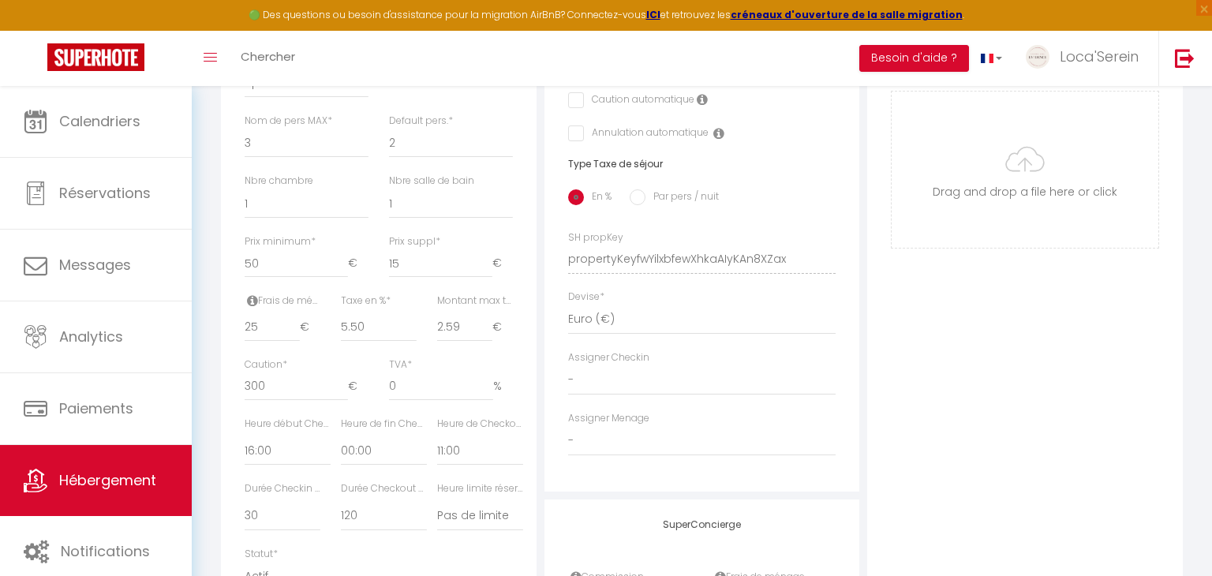
scroll to position [670, 0]
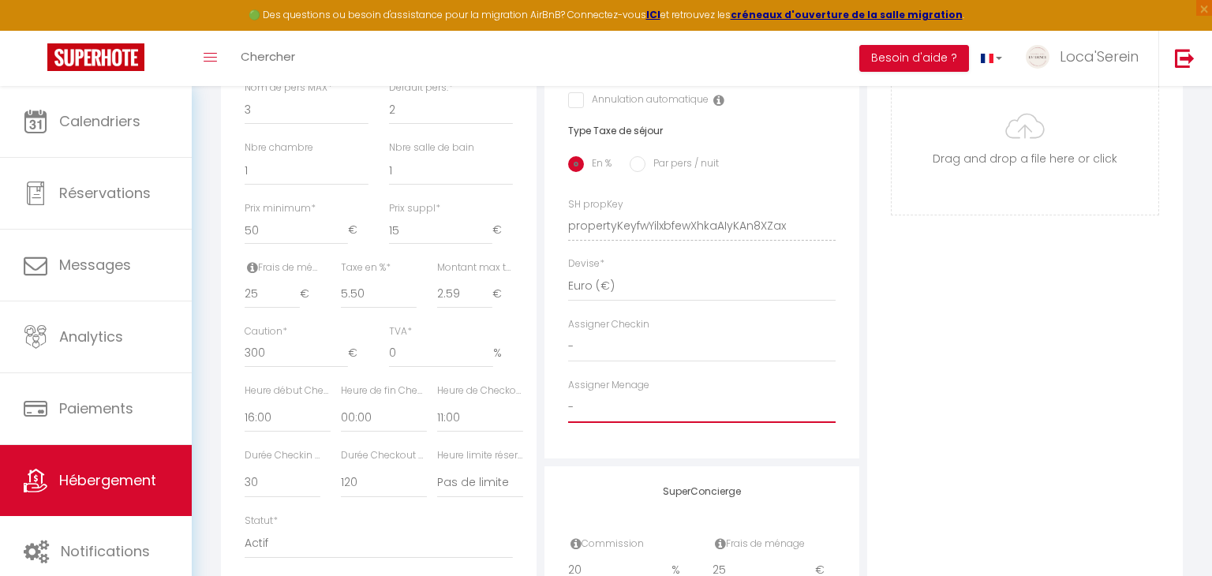
click at [641, 415] on select "- matthieu ackermann Carole Allegret Suzanne Brunet Gilles Baudon Manuel LOPEZ …" at bounding box center [702, 408] width 268 height 30
click at [568, 393] on select "- matthieu ackermann Carole Allegret Suzanne Brunet Gilles Baudon Manuel LOPEZ …" at bounding box center [702, 408] width 268 height 30
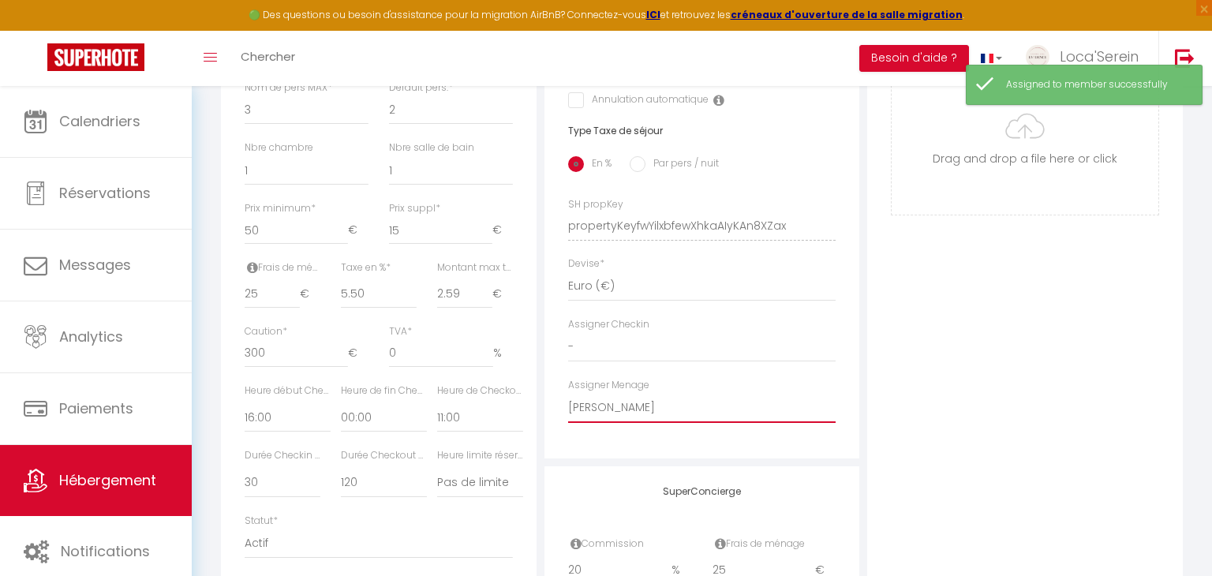
scroll to position [0, 0]
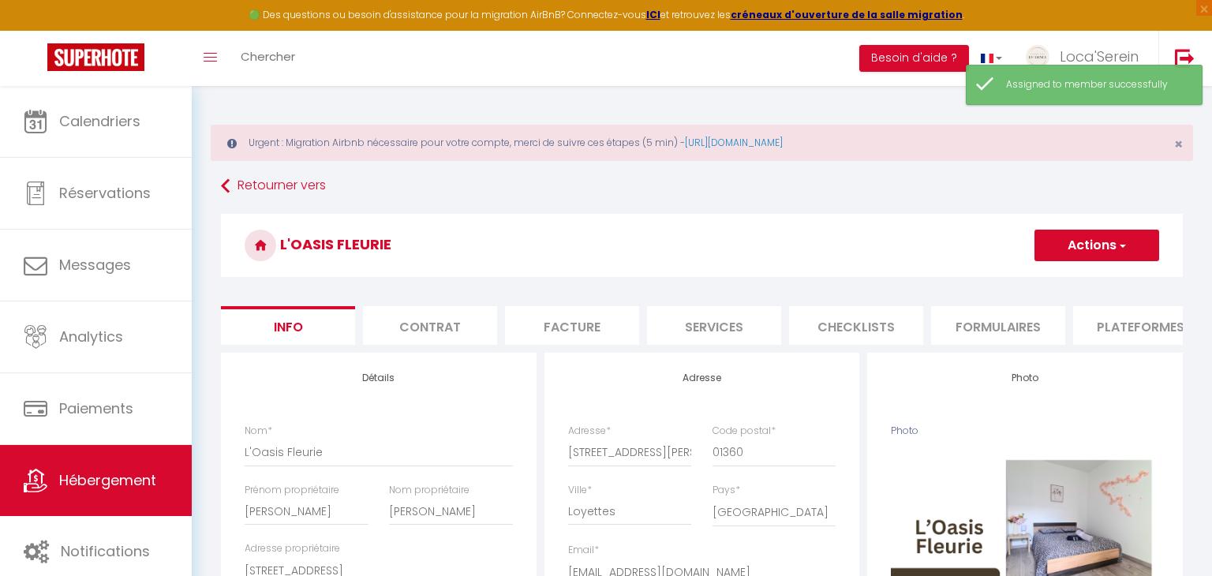
click at [1088, 244] on button "Actions" at bounding box center [1097, 246] width 125 height 32
click at [1047, 279] on input "Enregistrer" at bounding box center [1035, 280] width 58 height 16
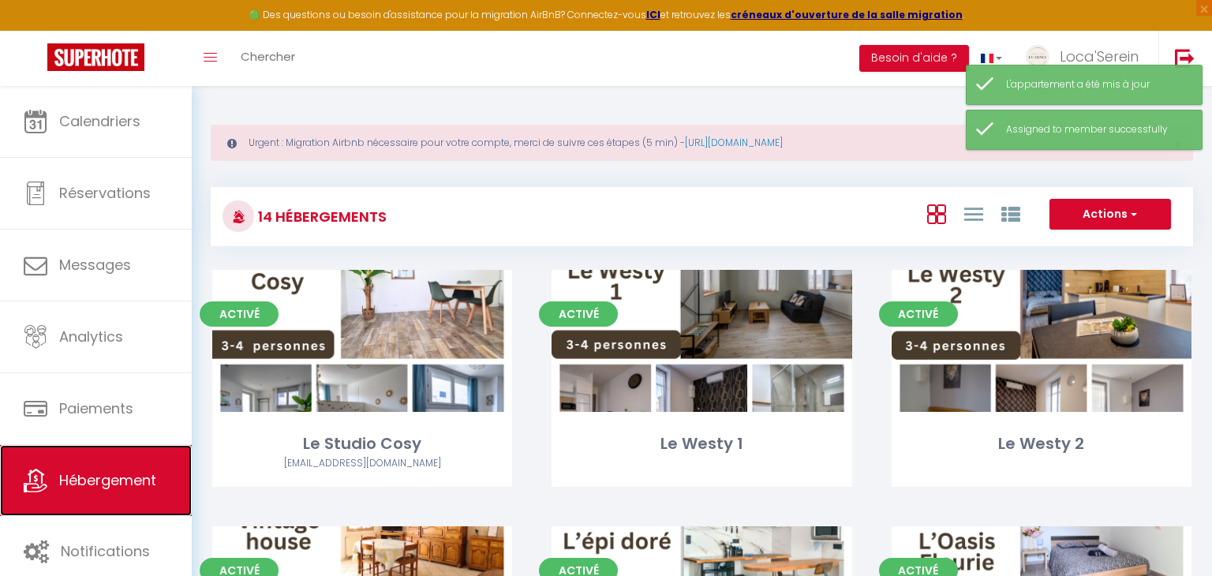
click at [125, 474] on span "Hébergement" at bounding box center [107, 480] width 97 height 20
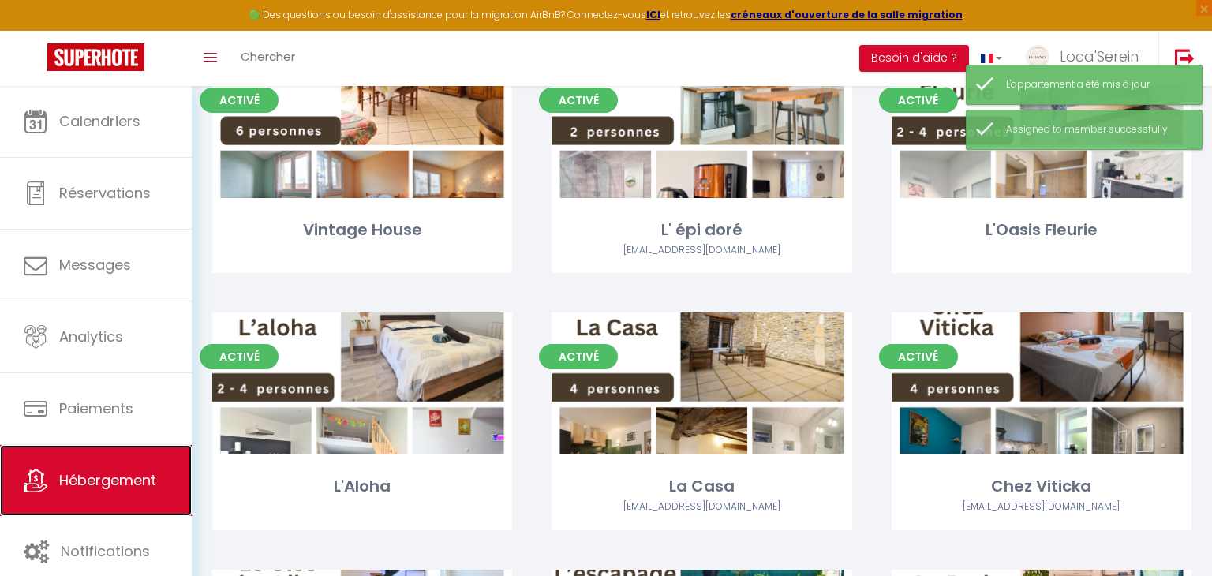
scroll to position [473, 0]
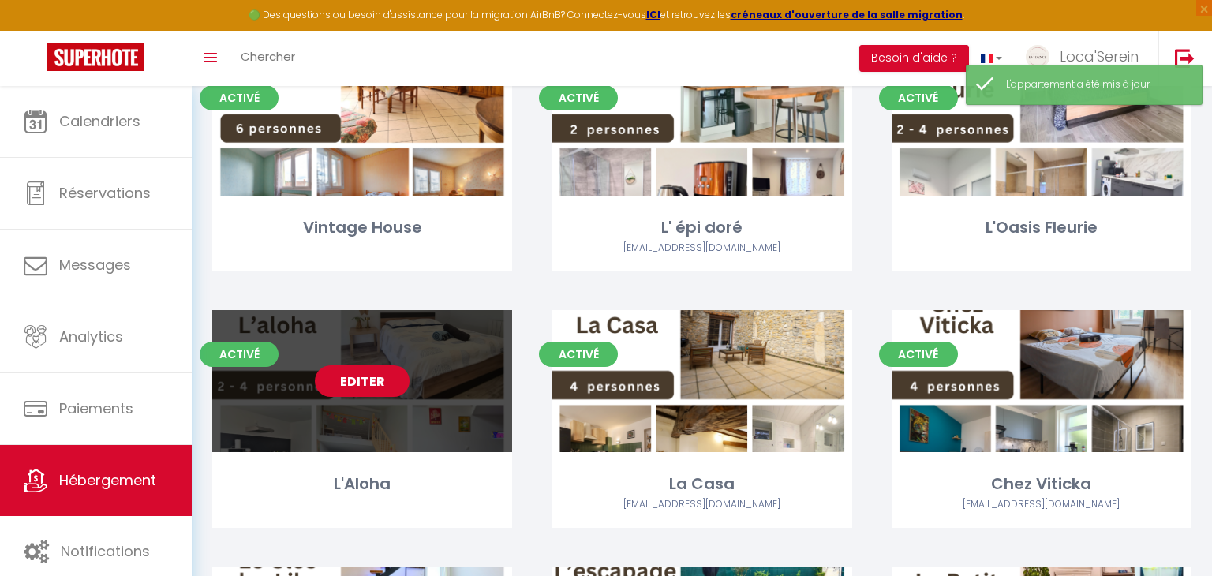
click at [376, 395] on link "Editer" at bounding box center [362, 381] width 95 height 32
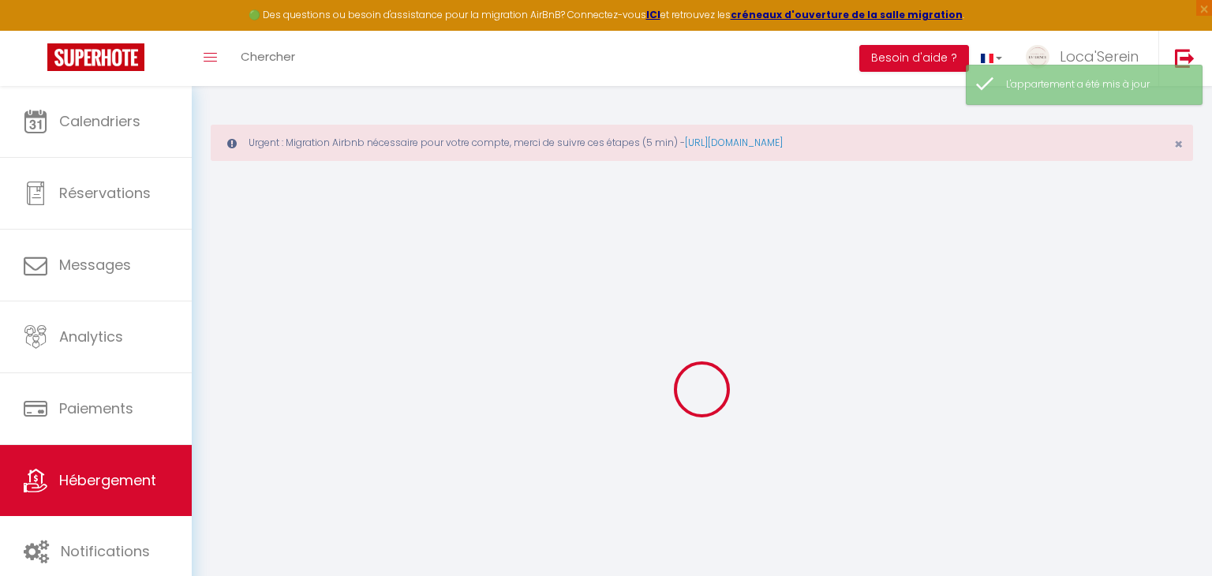
scroll to position [85, 0]
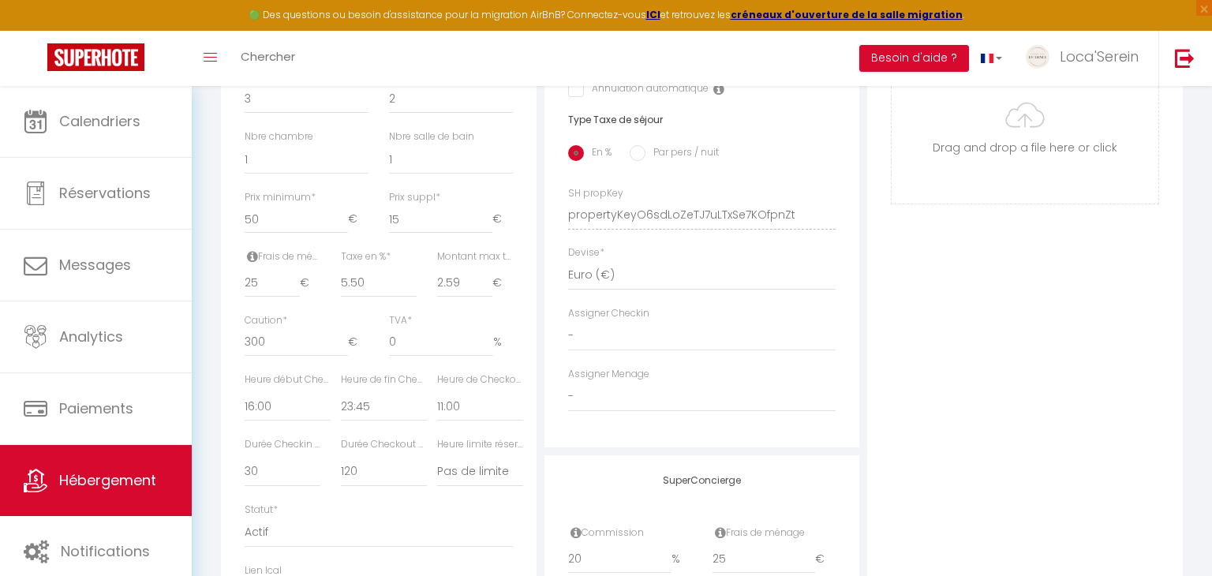
scroll to position [682, 0]
click at [632, 391] on select "- matthieu ackermann Carole Allegret Suzanne Brunet Gilles Baudon Manuel LOPEZ …" at bounding box center [702, 396] width 268 height 30
click at [568, 381] on select "- matthieu ackermann Carole Allegret Suzanne Brunet Gilles Baudon Manuel LOPEZ …" at bounding box center [702, 396] width 268 height 30
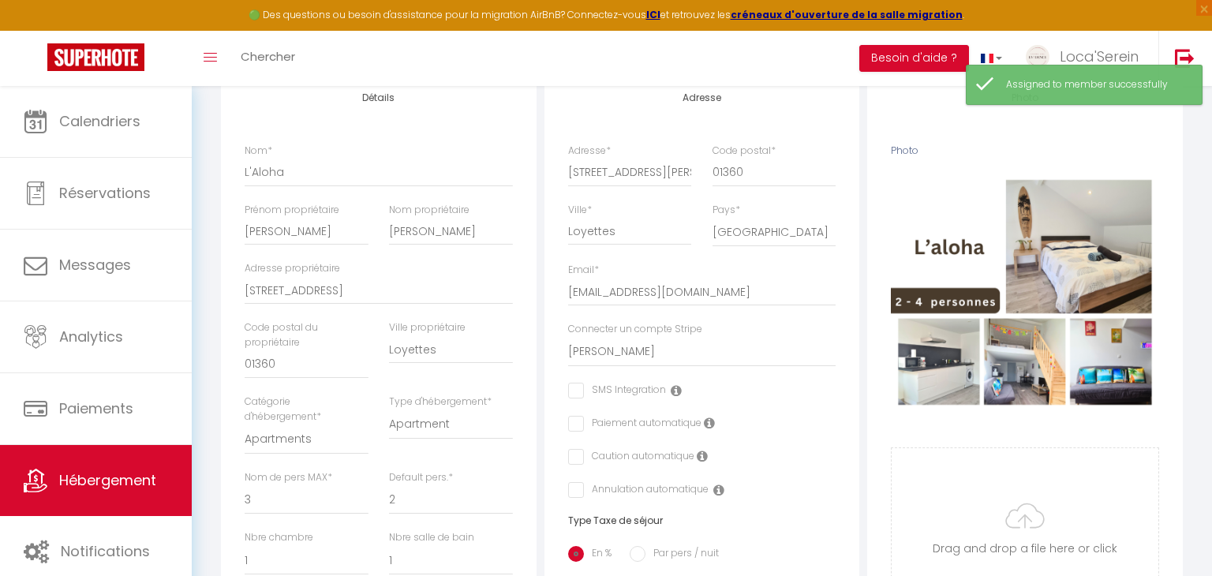
scroll to position [0, 0]
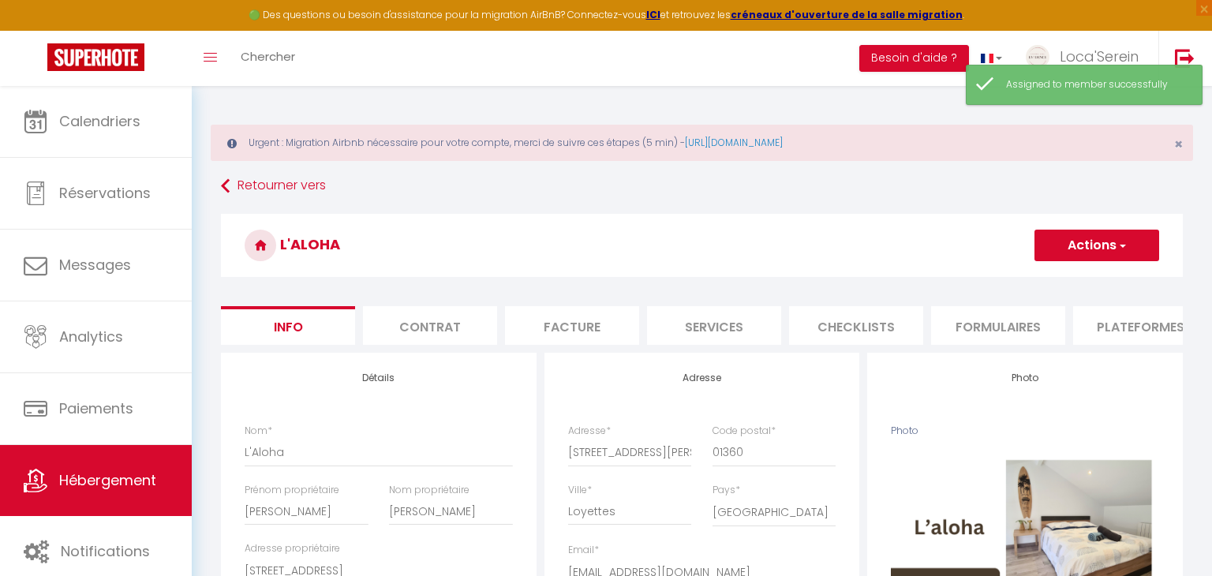
click at [1083, 237] on button "Actions" at bounding box center [1097, 246] width 125 height 32
click at [1056, 281] on input "Enregistrer" at bounding box center [1035, 280] width 58 height 16
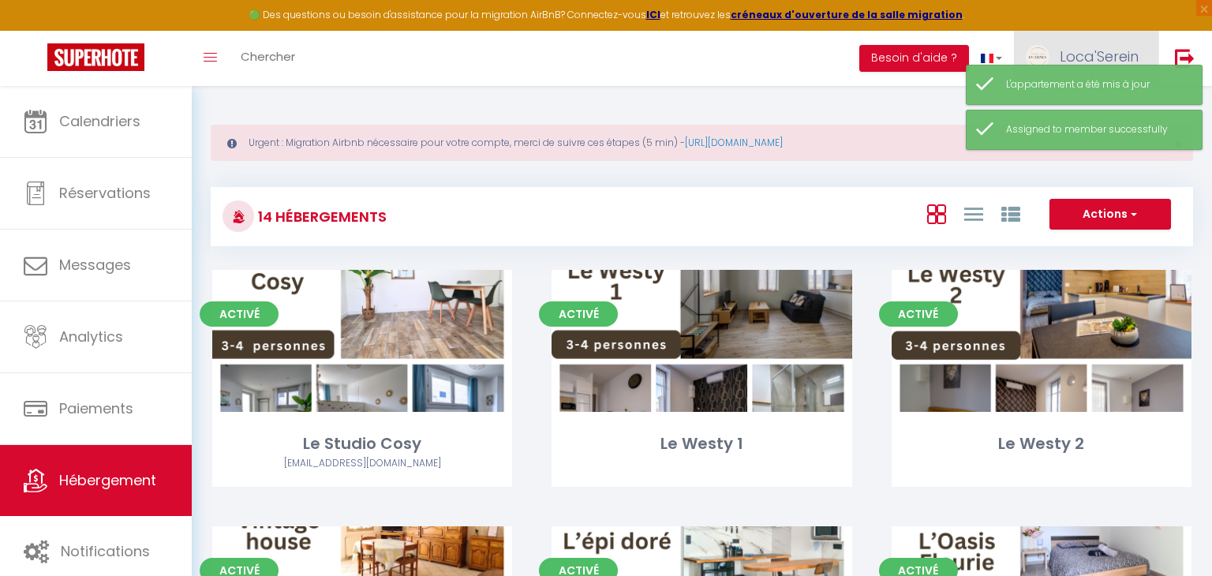
click at [1084, 51] on span "Loca'Serein" at bounding box center [1099, 57] width 79 height 20
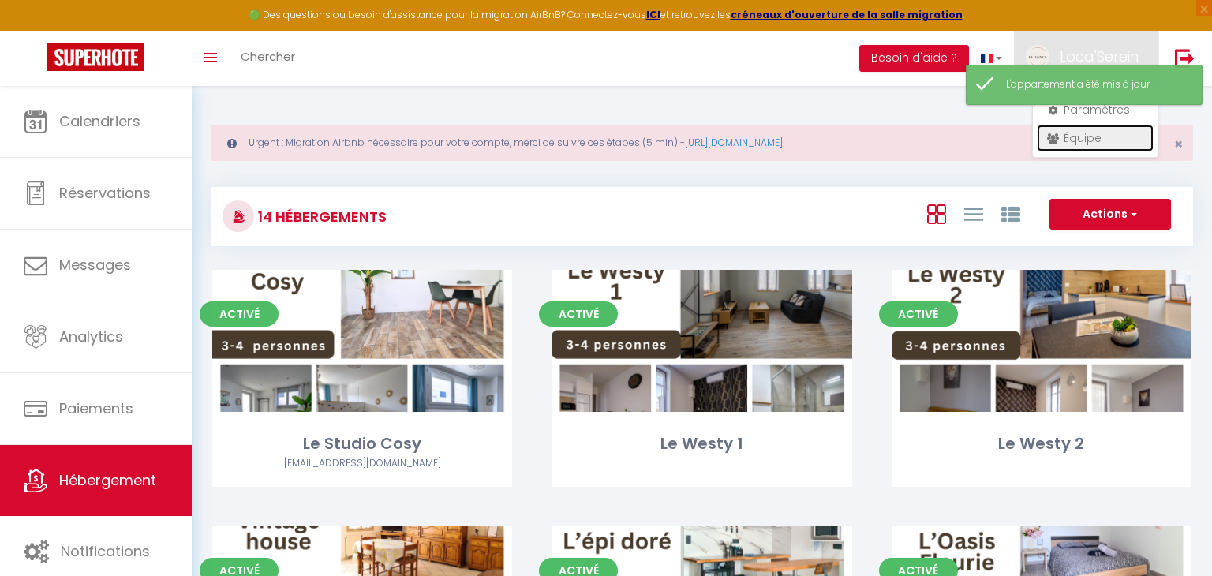
click at [1074, 141] on link "Équipe" at bounding box center [1095, 138] width 117 height 27
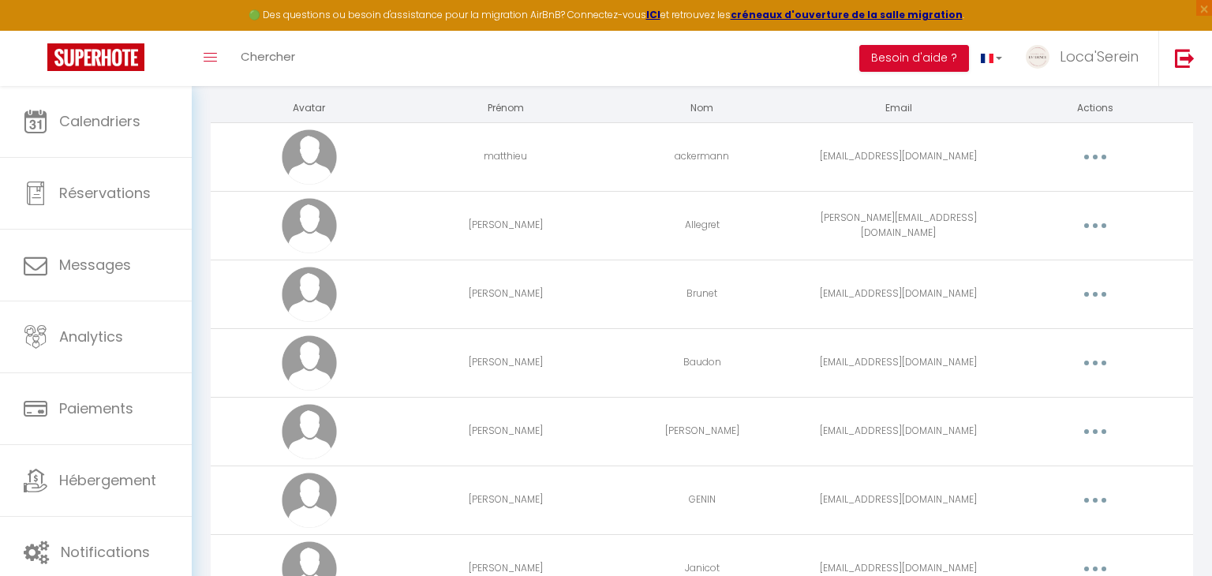
scroll to position [155, 0]
click at [1088, 218] on button "button" at bounding box center [1095, 222] width 44 height 25
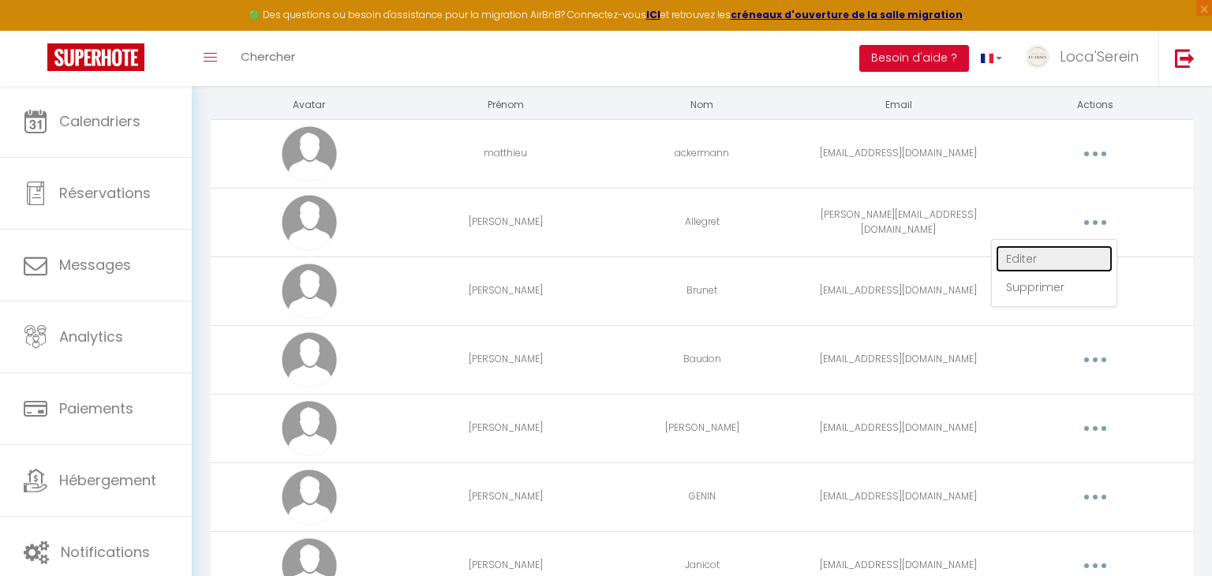
click at [1043, 253] on link "Editer" at bounding box center [1054, 258] width 117 height 27
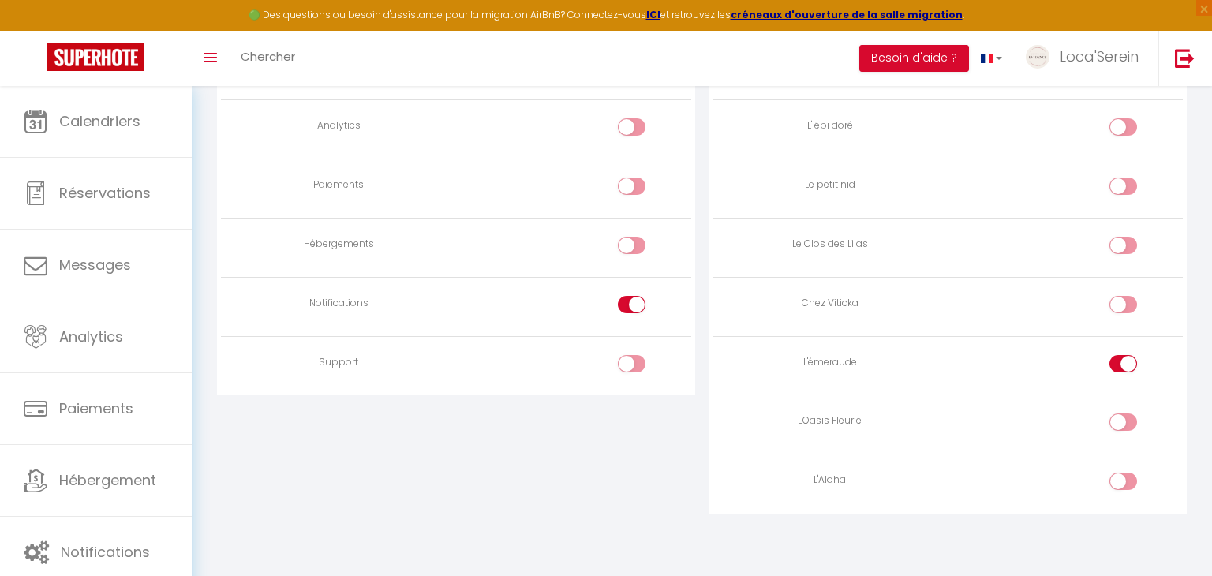
scroll to position [1400, 0]
click at [1129, 418] on input "checkbox" at bounding box center [1137, 427] width 28 height 24
click at [1131, 478] on input "checkbox" at bounding box center [1137, 486] width 28 height 24
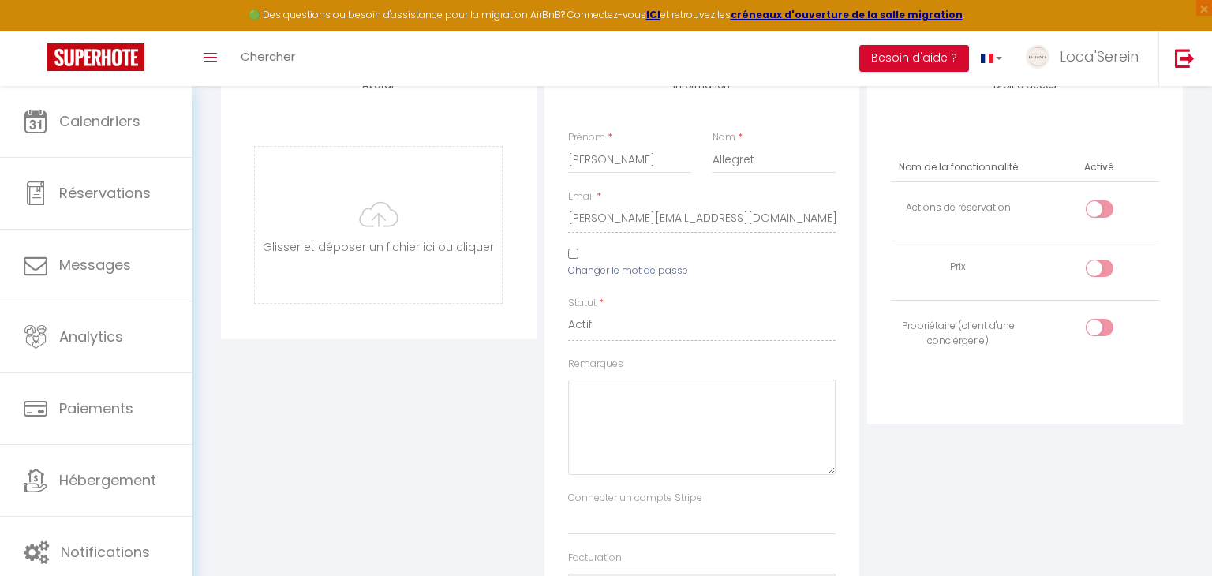
scroll to position [91, 0]
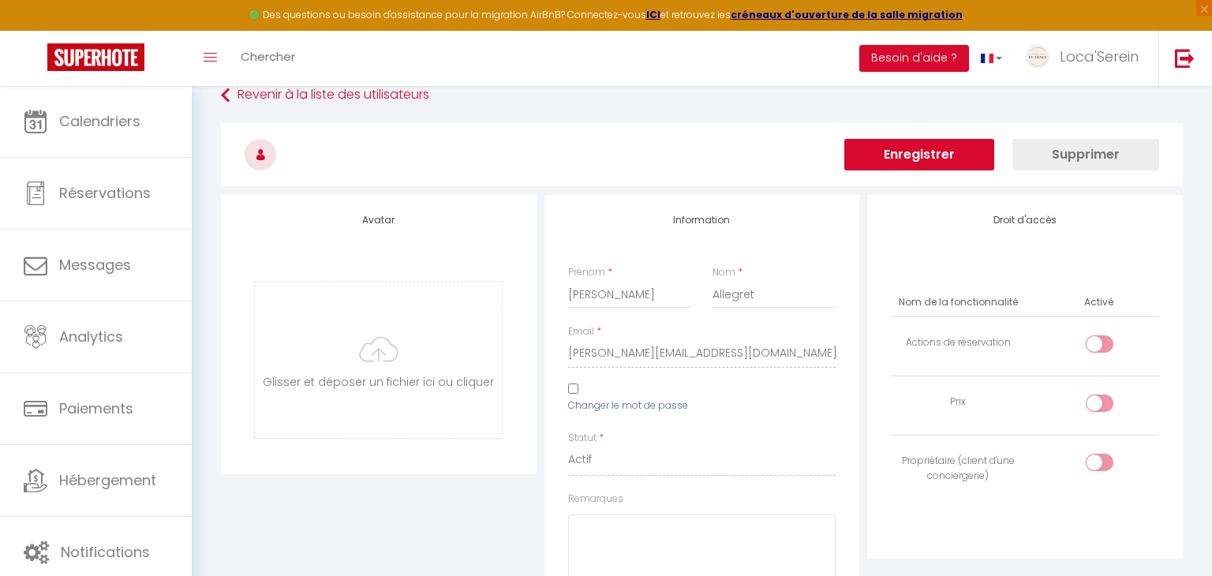
click at [956, 157] on button "Enregistrer" at bounding box center [920, 155] width 150 height 32
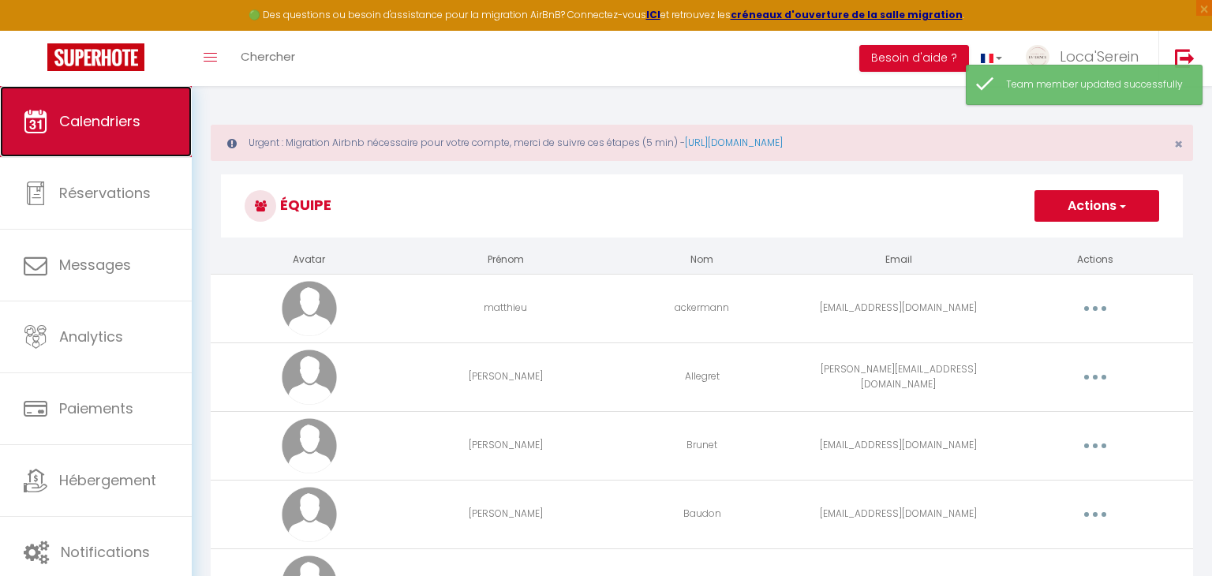
click at [114, 108] on link "Calendriers" at bounding box center [96, 121] width 192 height 71
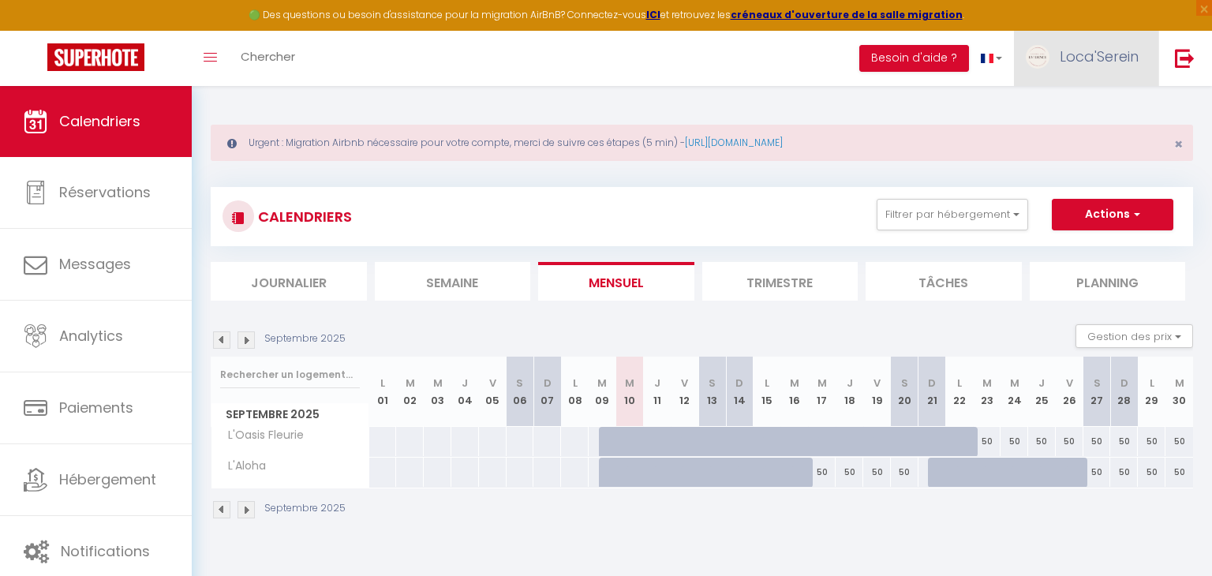
click at [1075, 61] on span "Loca'Serein" at bounding box center [1099, 57] width 79 height 20
click at [1087, 140] on link "Équipe" at bounding box center [1095, 138] width 117 height 27
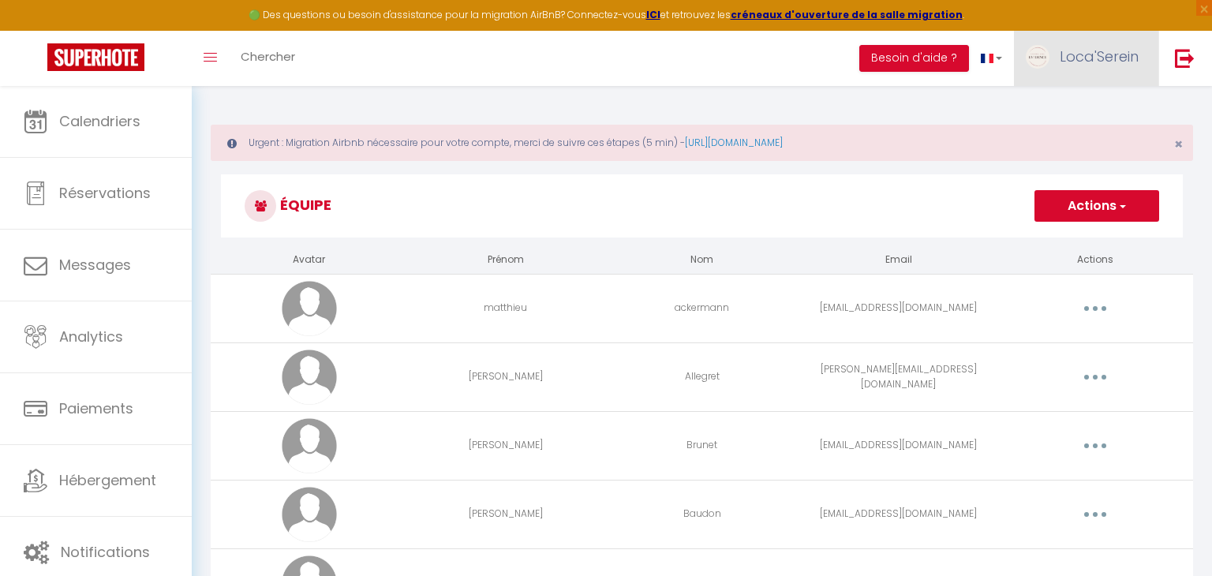
click at [1072, 71] on link "Loca'Serein" at bounding box center [1086, 58] width 144 height 55
click at [1077, 101] on link "Paramètres" at bounding box center [1095, 109] width 117 height 27
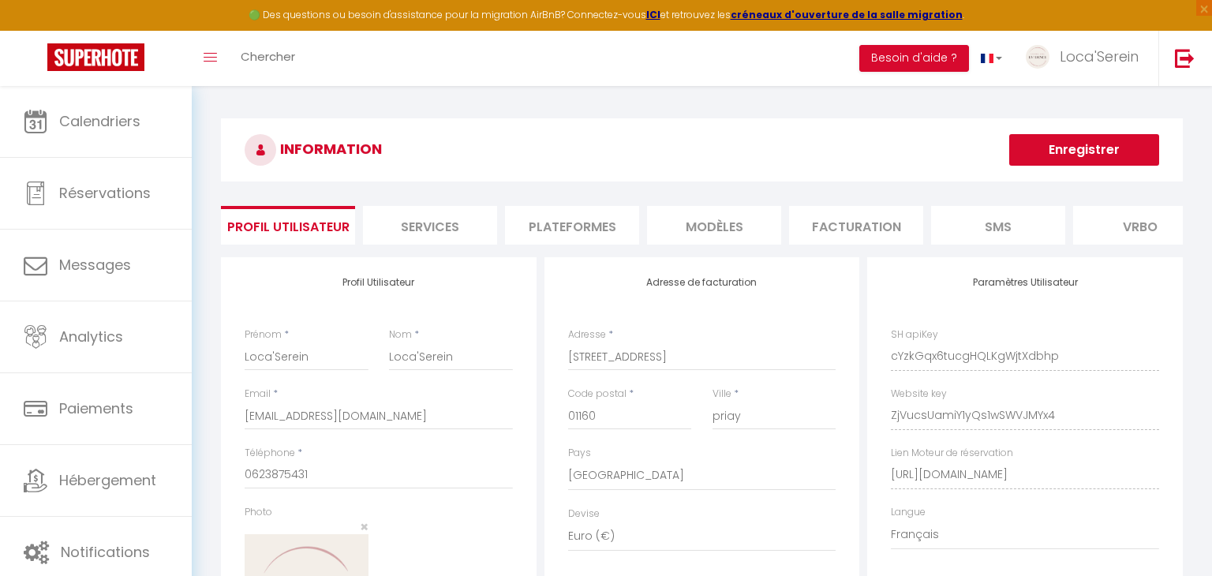
click at [605, 223] on li "Plateformes" at bounding box center [572, 225] width 134 height 39
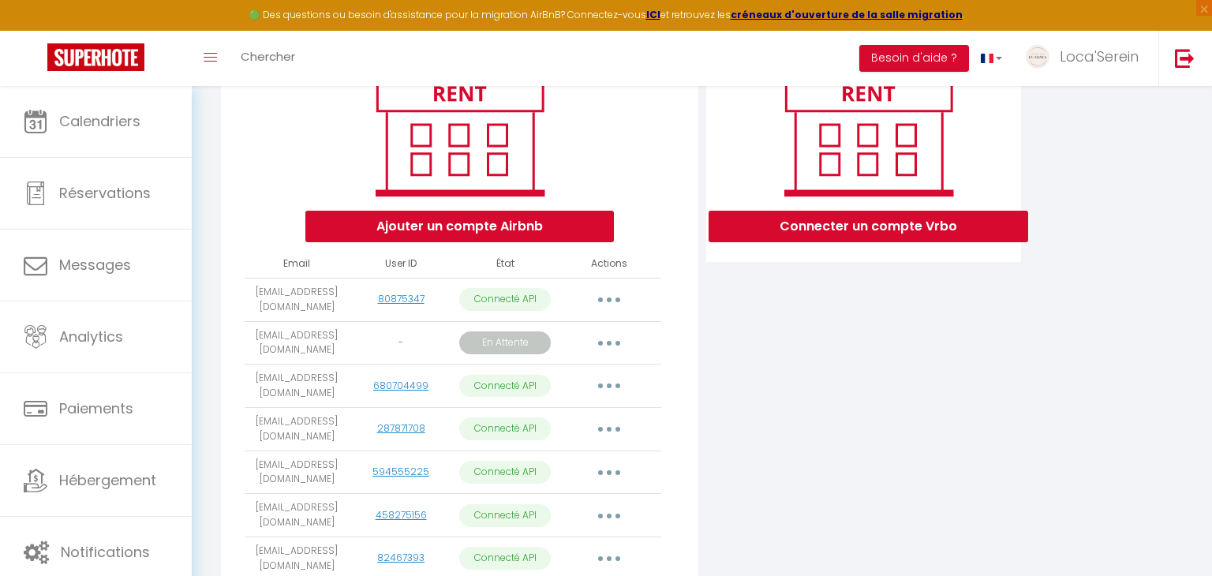
scroll to position [232, 0]
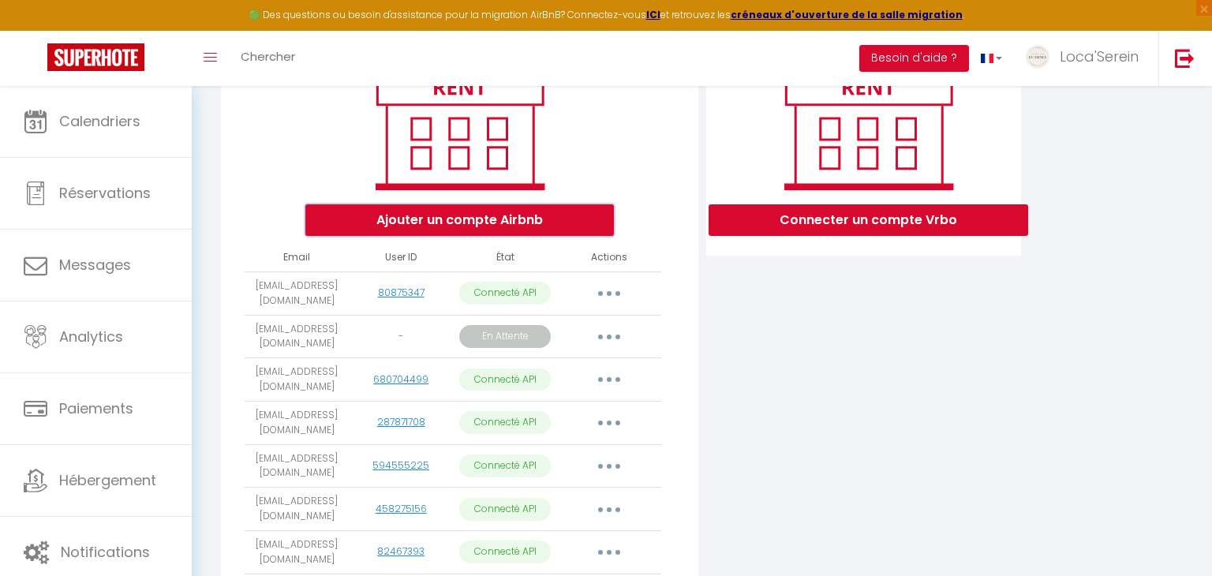
click at [512, 219] on button "Ajouter un compte Airbnb" at bounding box center [459, 220] width 309 height 32
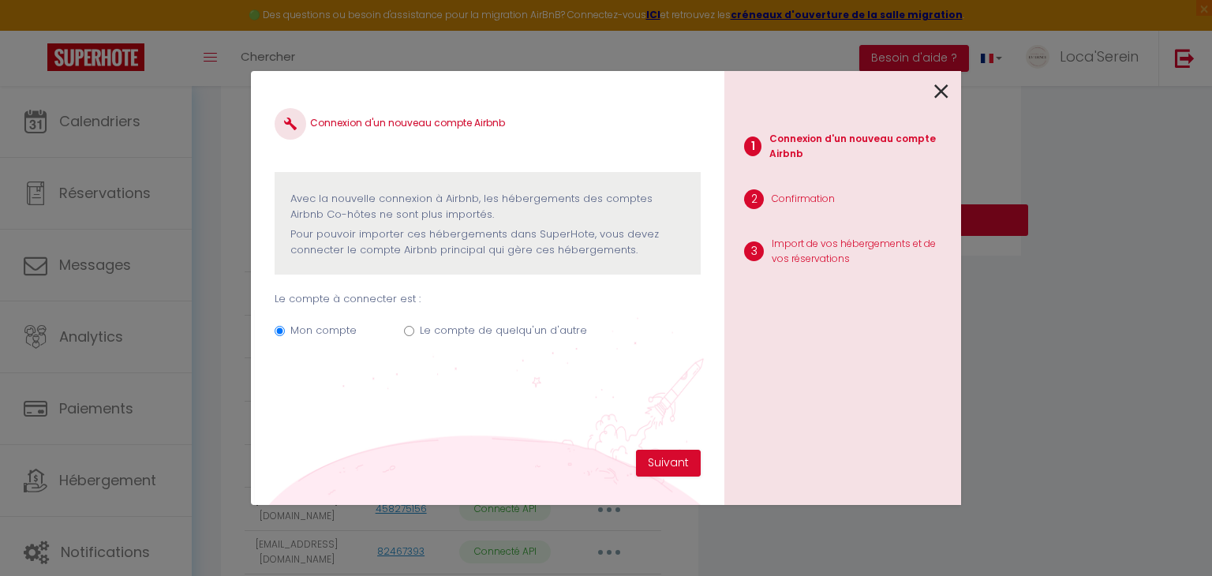
click at [940, 91] on icon at bounding box center [941, 92] width 14 height 24
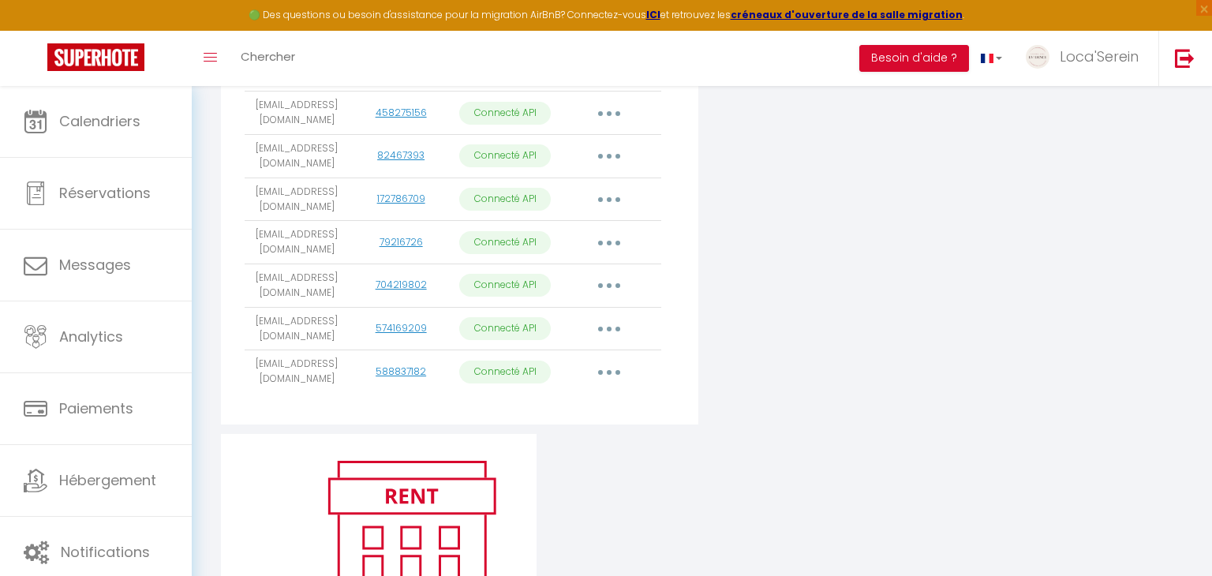
scroll to position [639, 0]
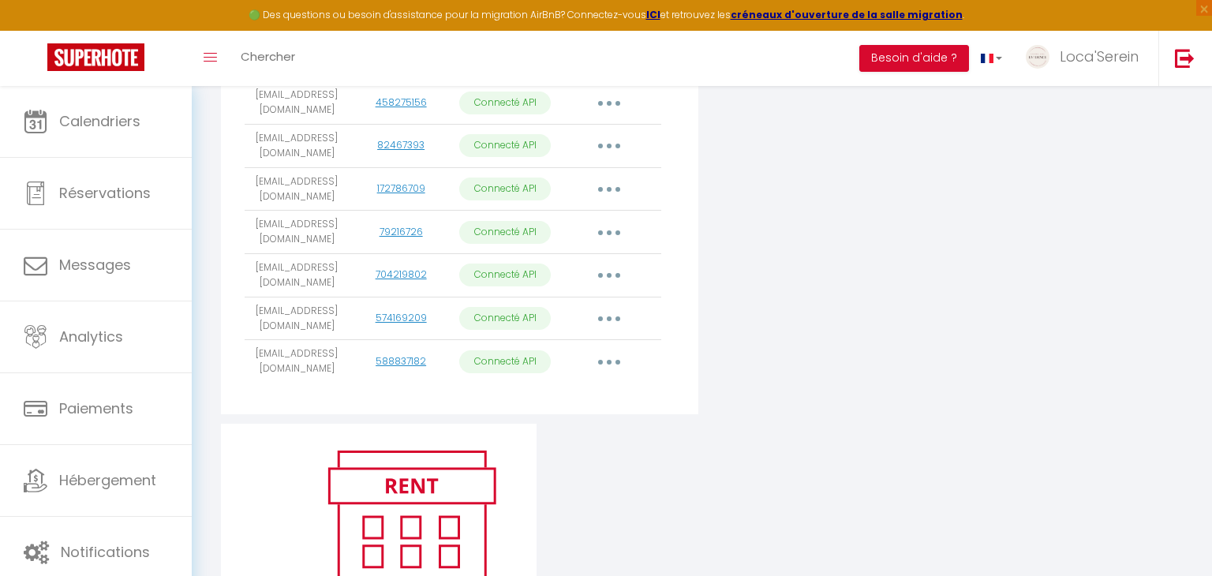
click at [605, 362] on button "button" at bounding box center [609, 362] width 44 height 25
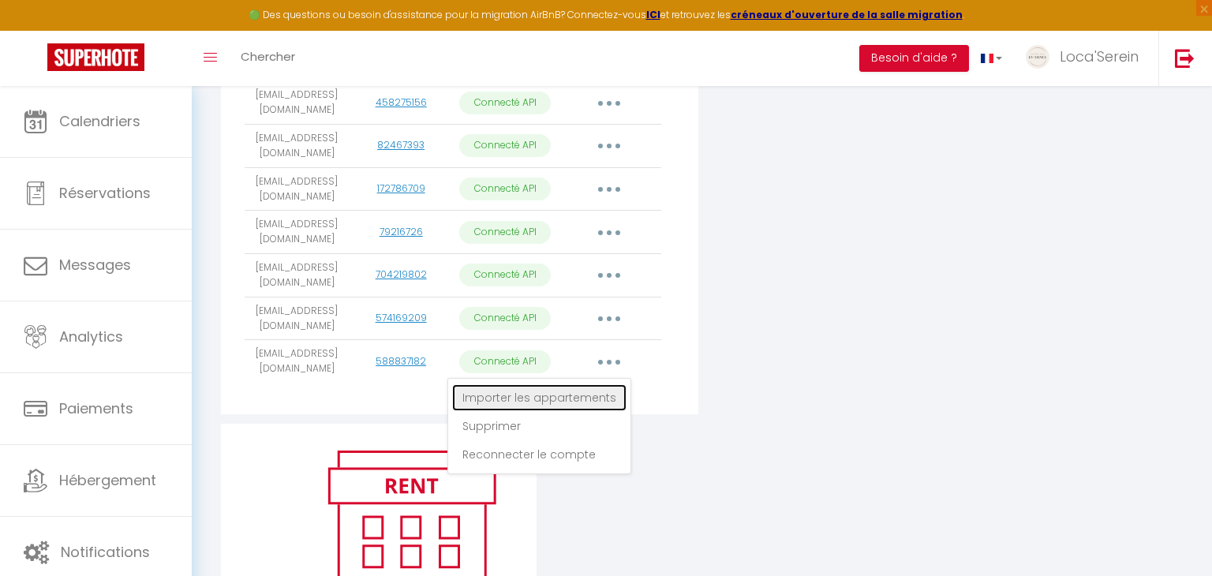
click at [571, 393] on link "Importer les appartements" at bounding box center [539, 397] width 174 height 27
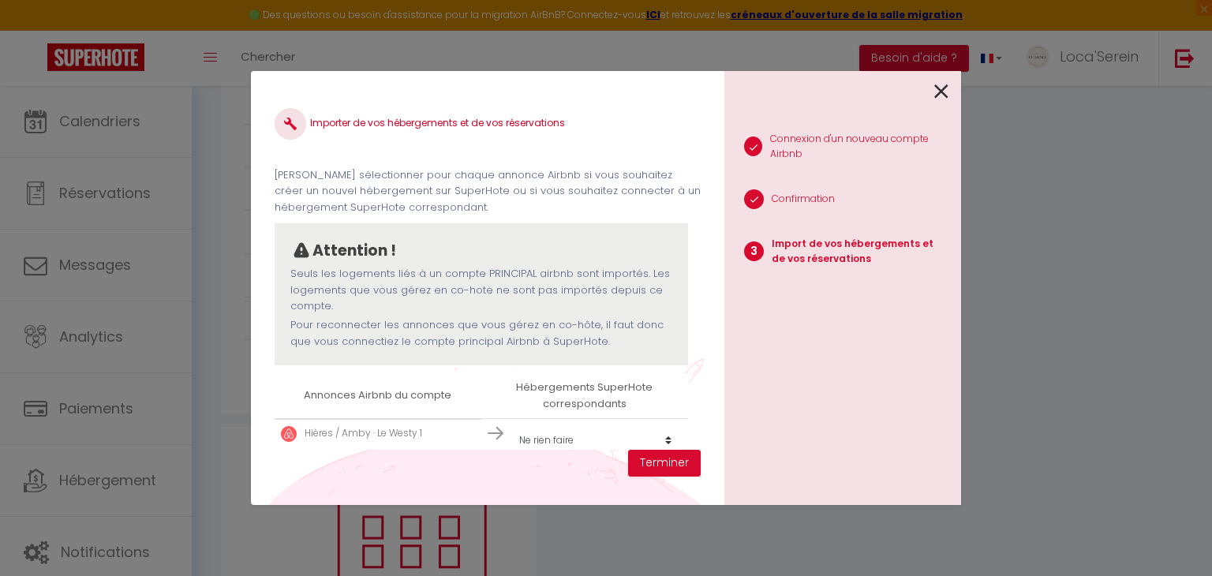
scroll to position [66, 0]
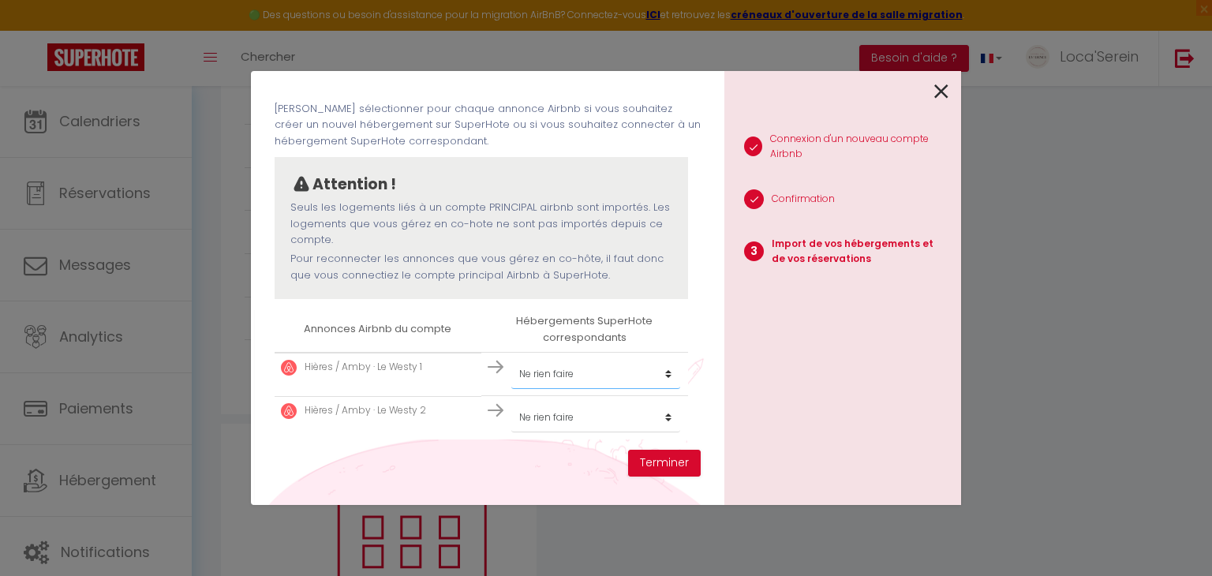
click at [662, 368] on select "Créer un nouvel hébergement Ne rien faire Le Studio Cosy Le Westy 1 Le Westy 2 …" at bounding box center [595, 374] width 169 height 30
click at [404, 294] on div "Attention ! Seuls les logements liés à un compte PRINCIPAL airbnb sont importés…" at bounding box center [482, 228] width 414 height 142
click at [642, 373] on select "Créer un nouvel hébergement Ne rien faire Le Studio Cosy Le Westy 1 Le Westy 2 …" at bounding box center [595, 374] width 169 height 30
click at [511, 359] on select "Créer un nouvel hébergement Ne rien faire Le Studio Cosy Le Westy 1 Le Westy 2 …" at bounding box center [595, 374] width 169 height 30
click at [650, 420] on select "Créer un nouvel hébergement Ne rien faire Le Studio Cosy Le Westy 1 Le Westy 2 …" at bounding box center [595, 418] width 169 height 30
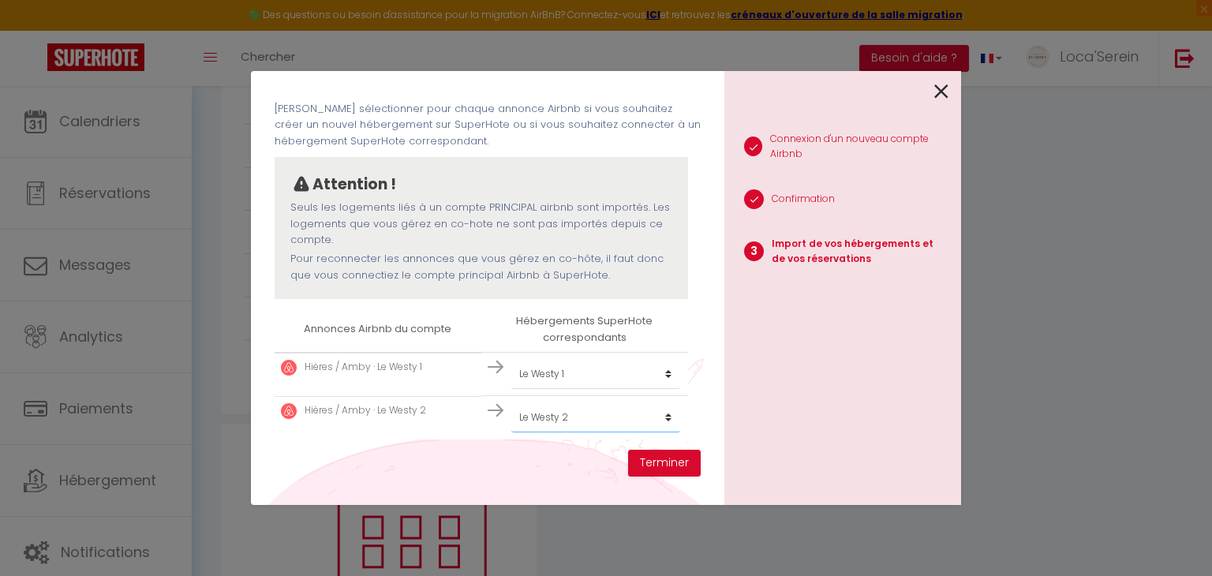
click at [511, 403] on select "Créer un nouvel hébergement Ne rien faire Le Studio Cosy Le Westy 1 Le Westy 2 …" at bounding box center [595, 418] width 169 height 30
click at [672, 465] on button "Terminer" at bounding box center [664, 463] width 73 height 27
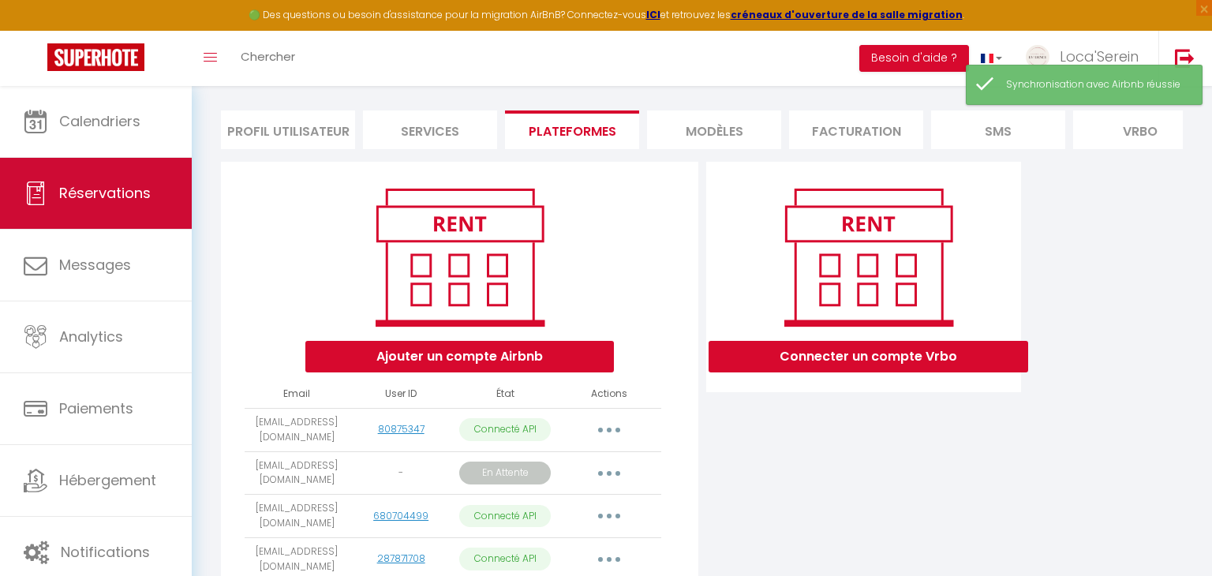
scroll to position [85, 0]
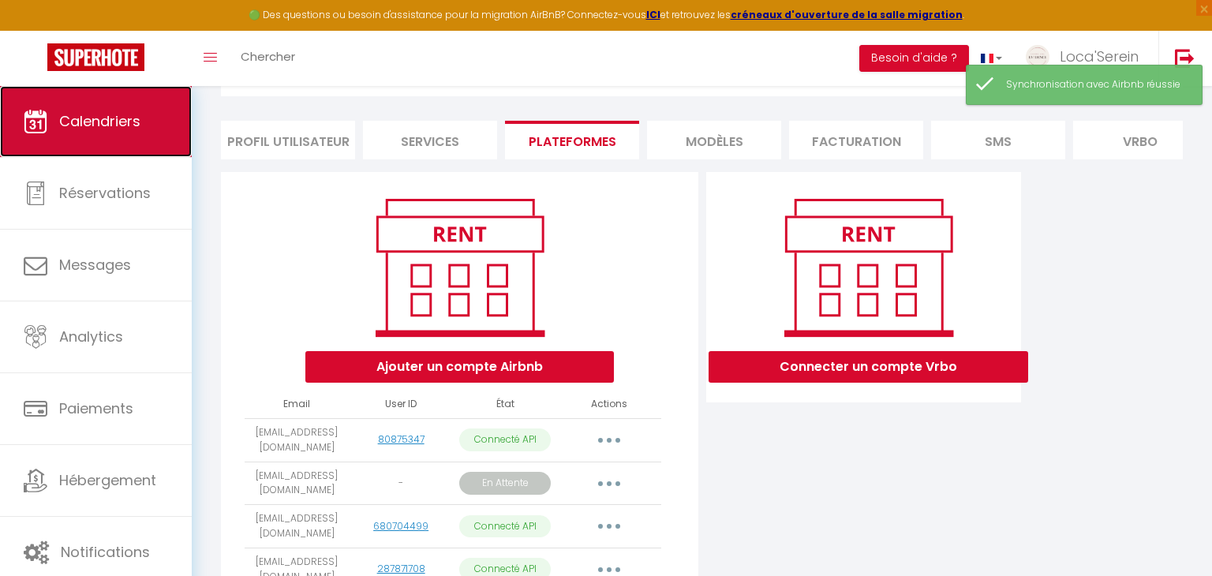
click at [129, 143] on link "Calendriers" at bounding box center [96, 121] width 192 height 71
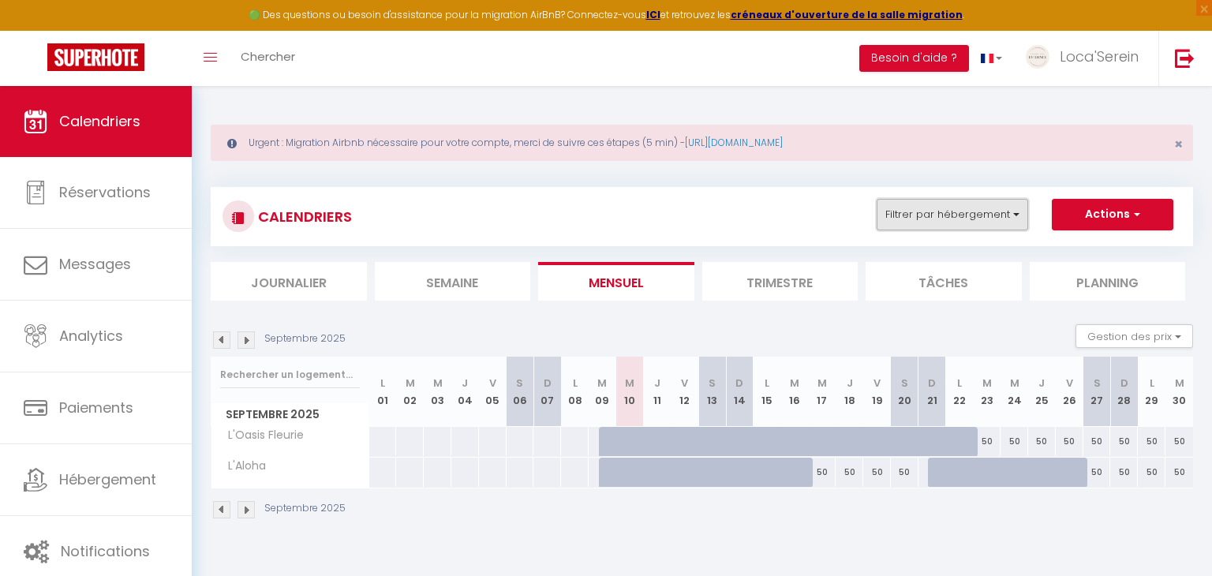
click at [1000, 208] on button "Filtrer par hébergement" at bounding box center [953, 215] width 152 height 32
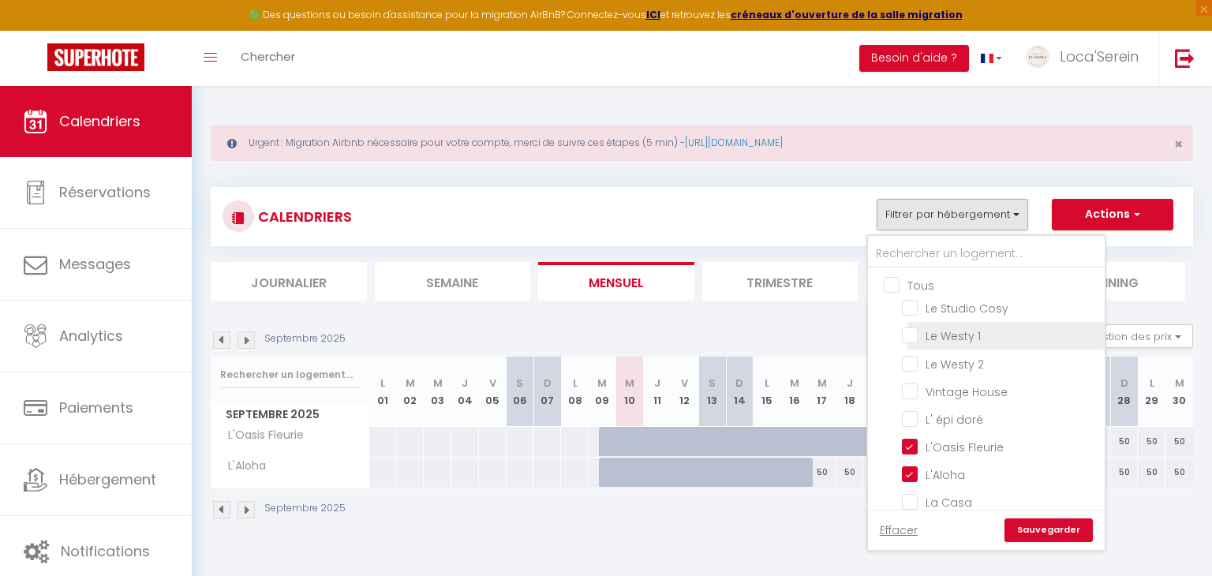
click at [969, 335] on input "Le Westy 1" at bounding box center [1000, 335] width 197 height 16
click at [965, 359] on input "Le Westy 2" at bounding box center [1000, 362] width 197 height 16
click at [1049, 529] on link "Sauvegarder" at bounding box center [1049, 531] width 88 height 24
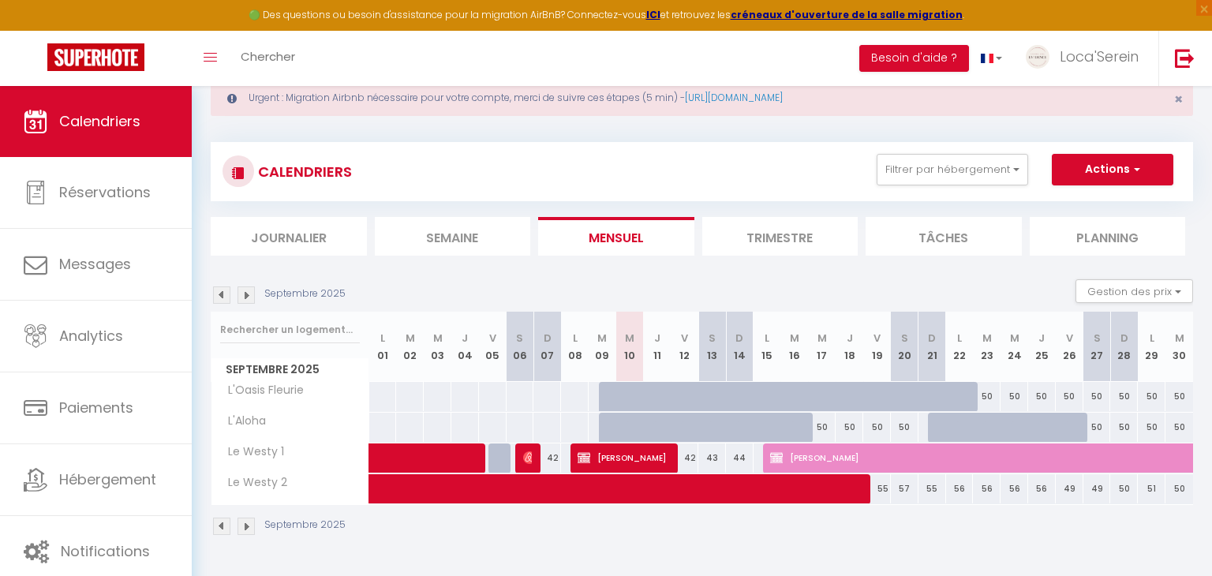
scroll to position [44, 0]
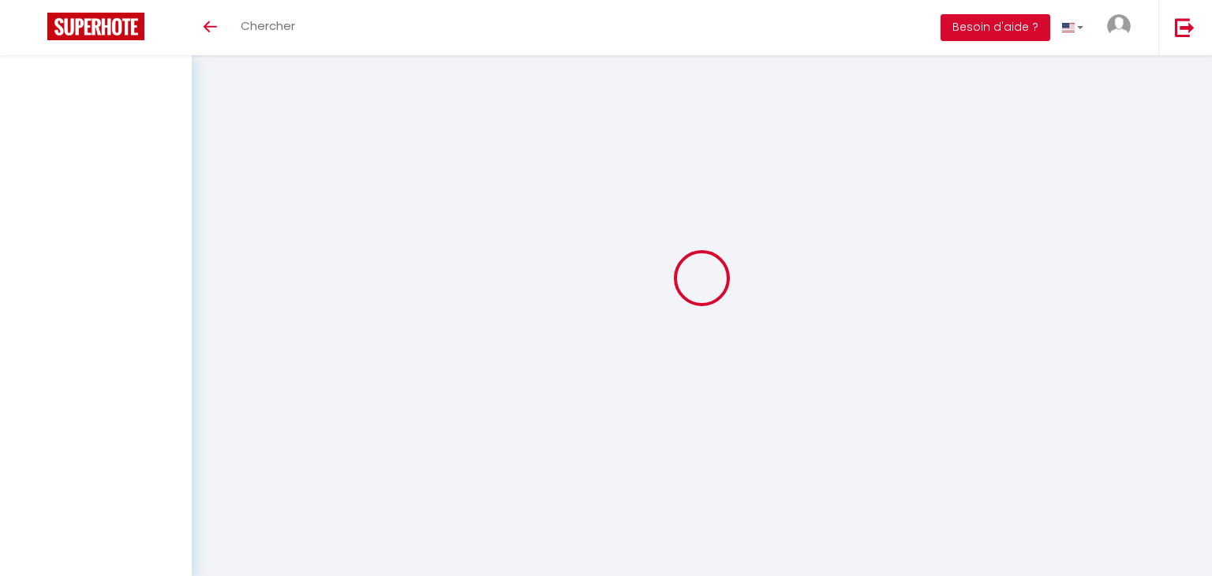
select select
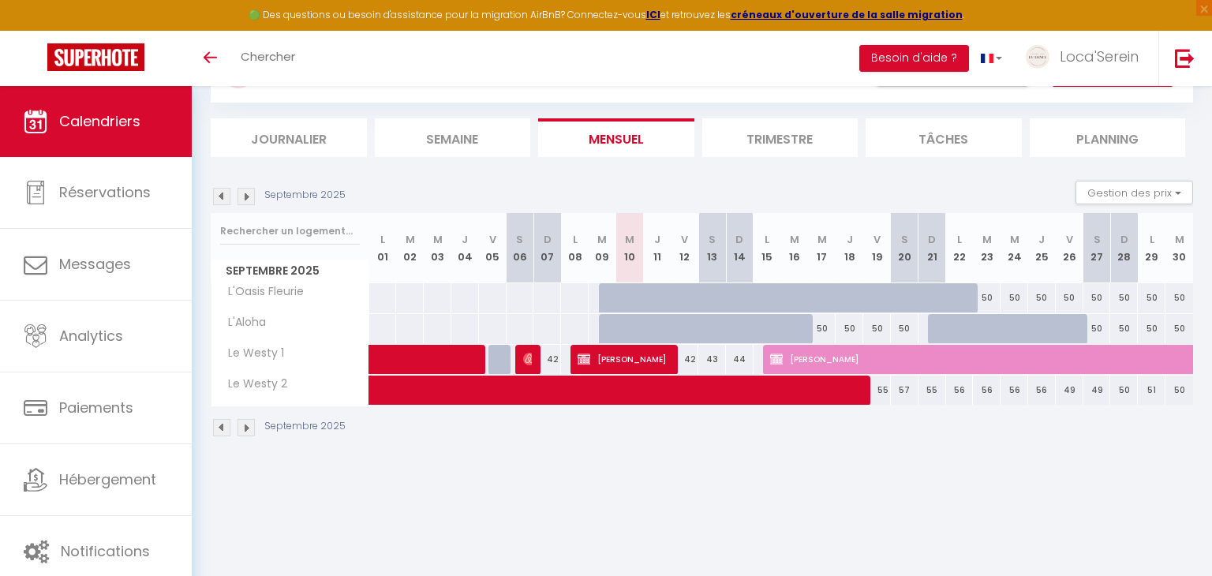
scroll to position [77, 0]
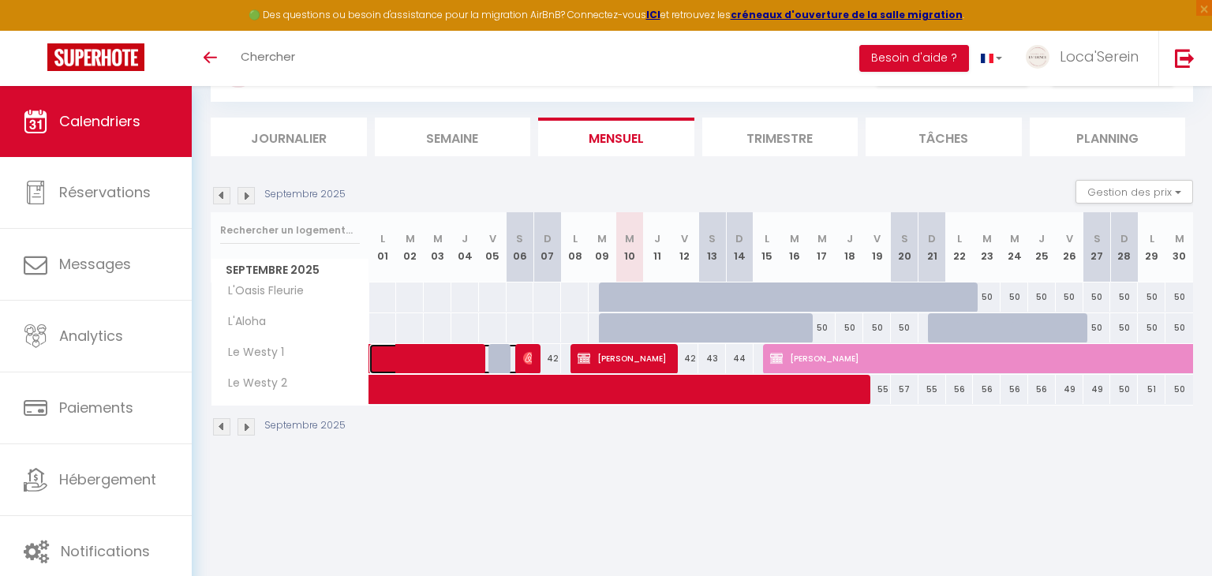
click at [448, 358] on span at bounding box center [458, 359] width 145 height 30
select select "OK"
select select "0"
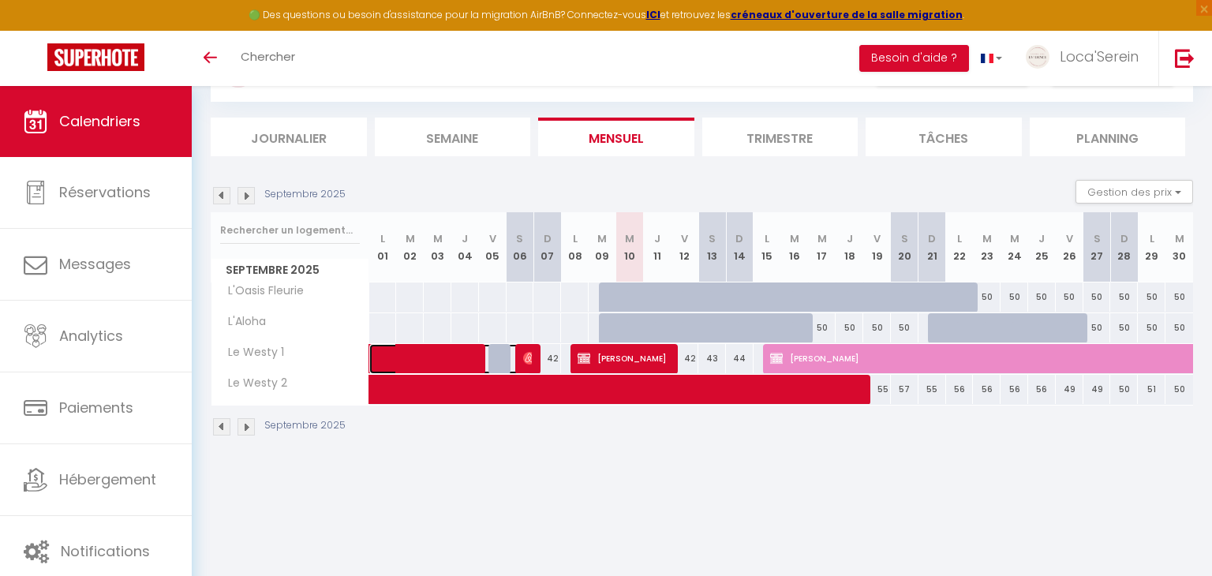
select select "1"
select select
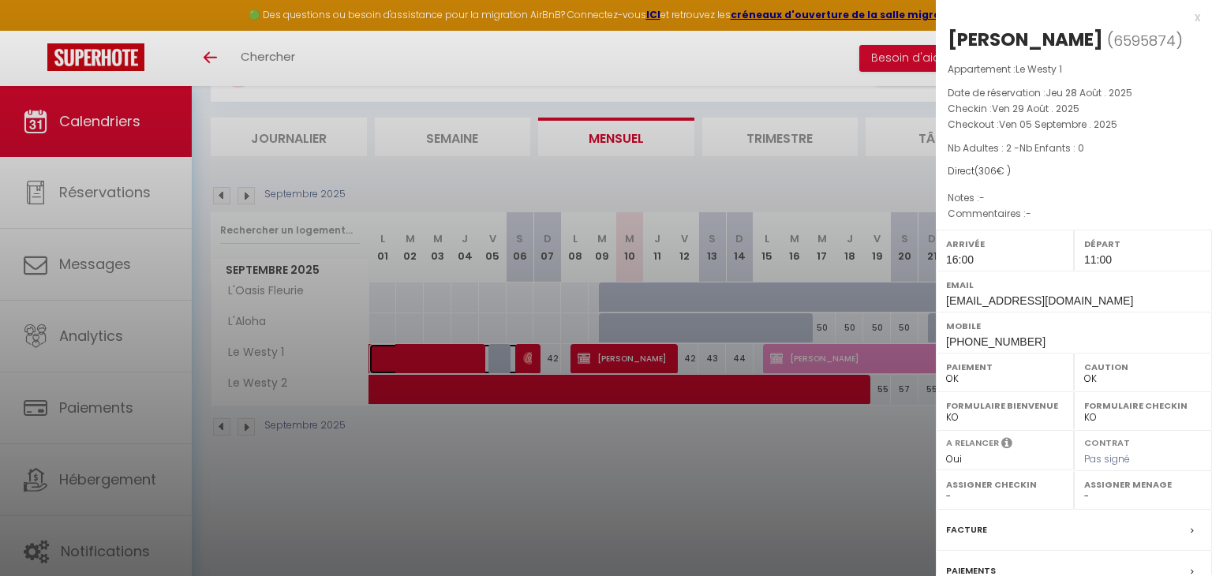
select select "45459"
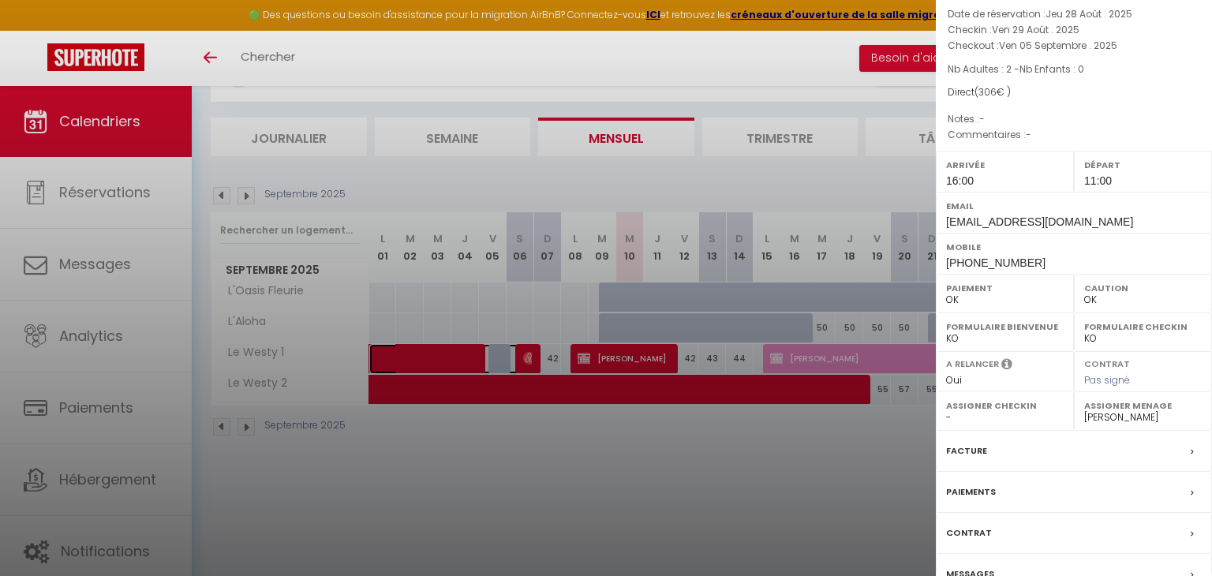
scroll to position [156, 0]
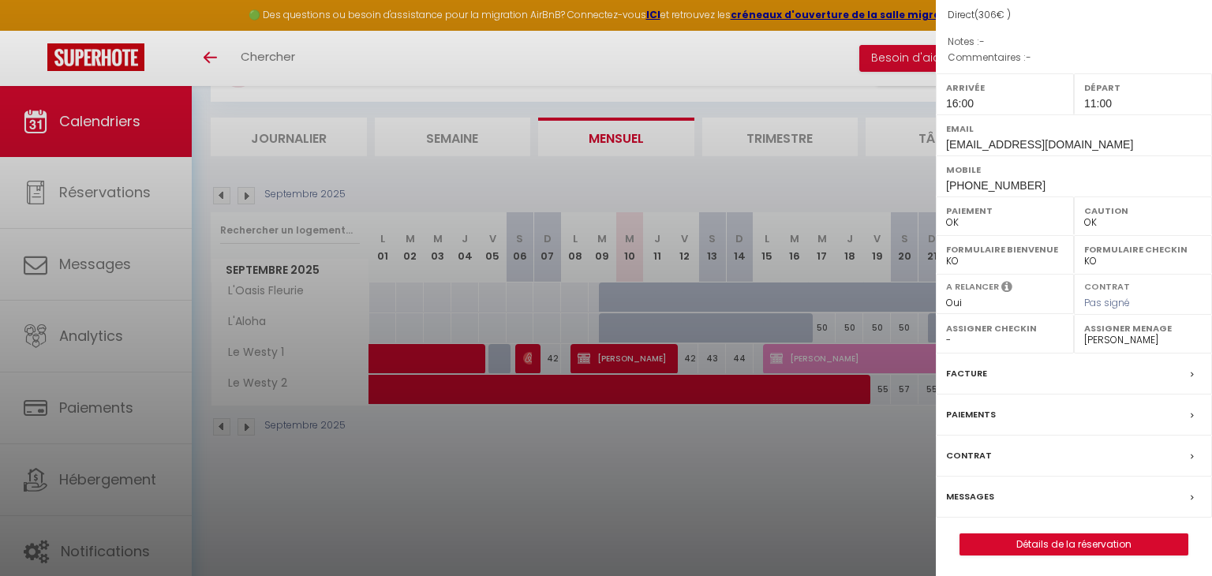
click at [664, 463] on div at bounding box center [606, 288] width 1212 height 576
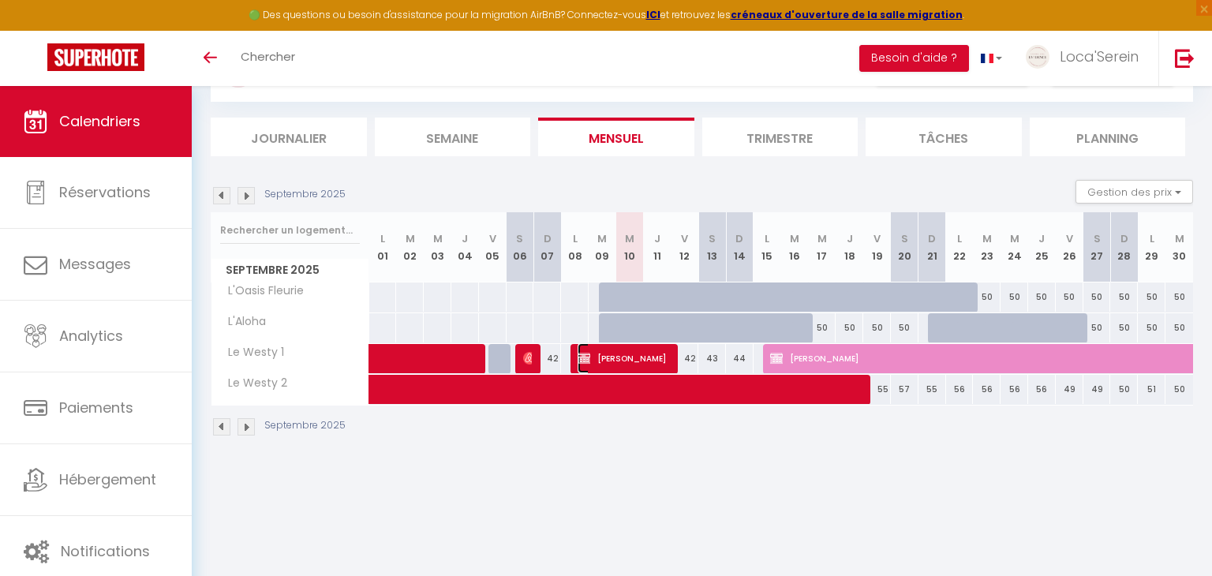
click at [615, 354] on span "[PERSON_NAME]" at bounding box center [624, 358] width 92 height 30
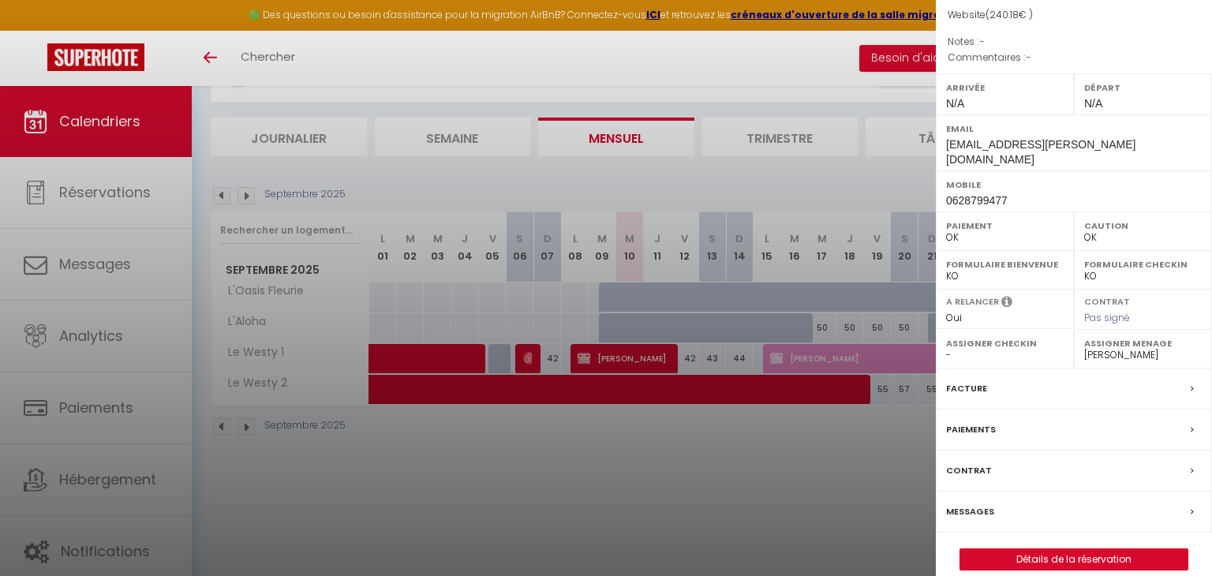
click at [1009, 492] on div "Messages" at bounding box center [1074, 512] width 276 height 41
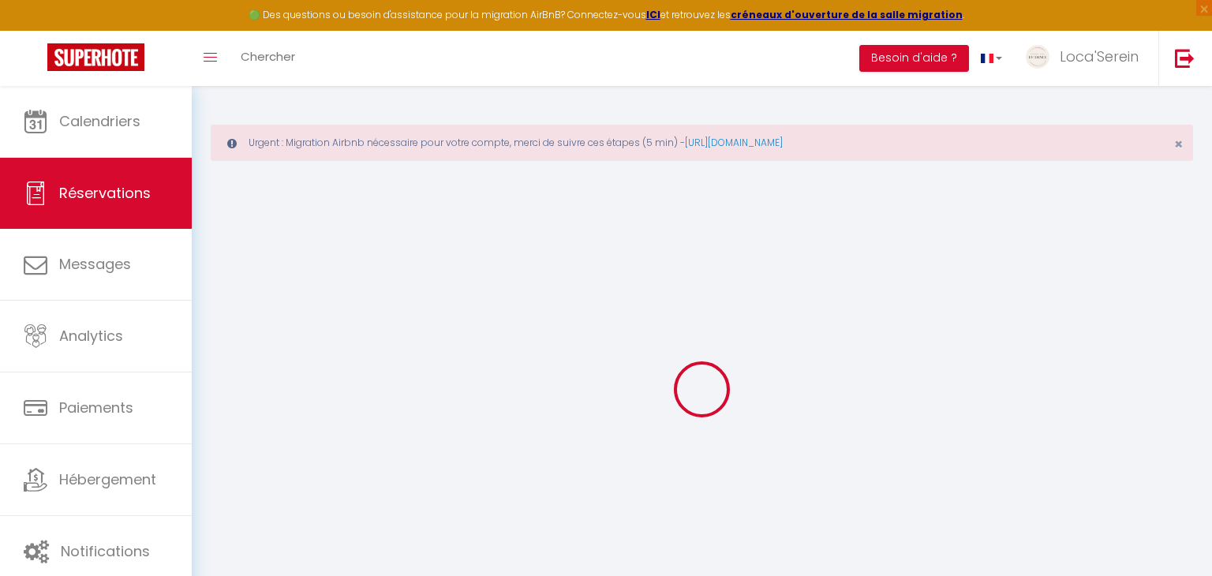
select select
checkbox input "false"
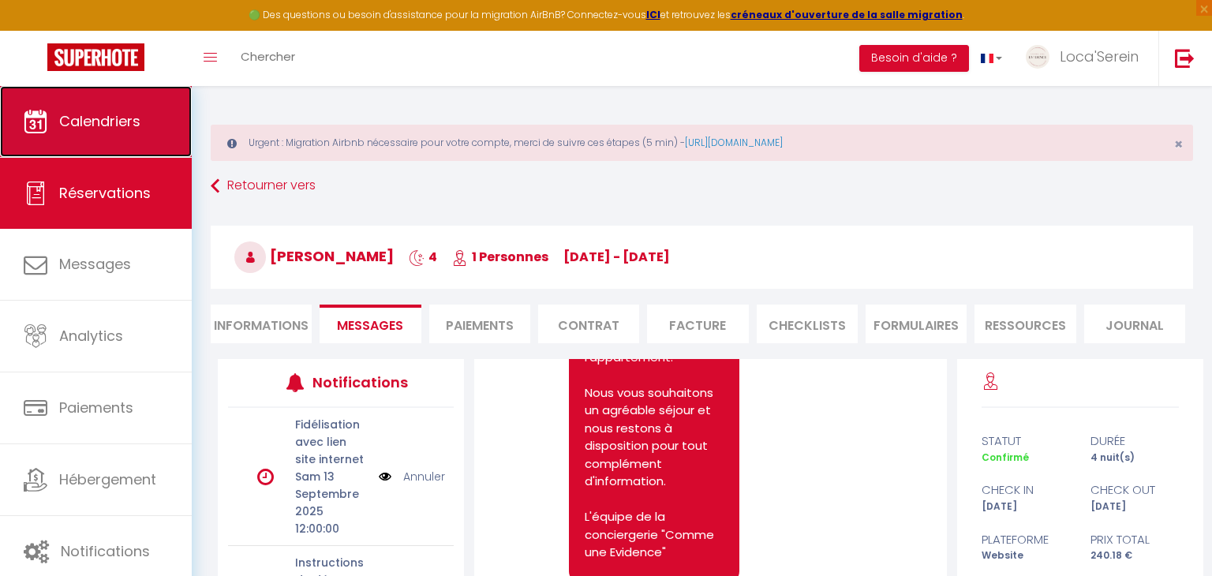
click at [132, 137] on link "Calendriers" at bounding box center [96, 121] width 192 height 71
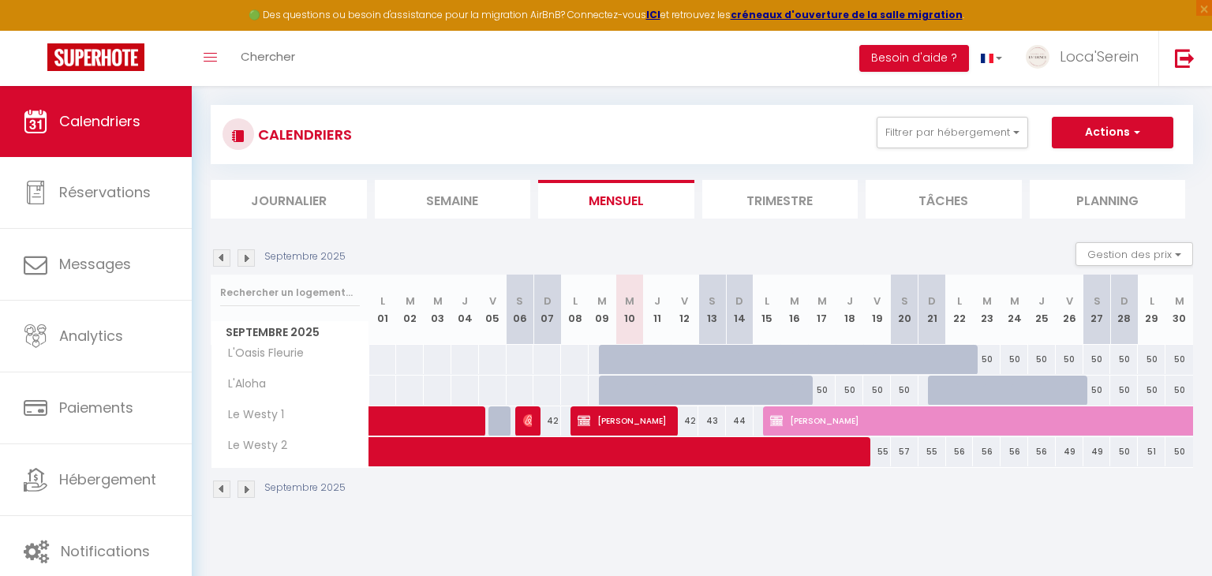
scroll to position [85, 0]
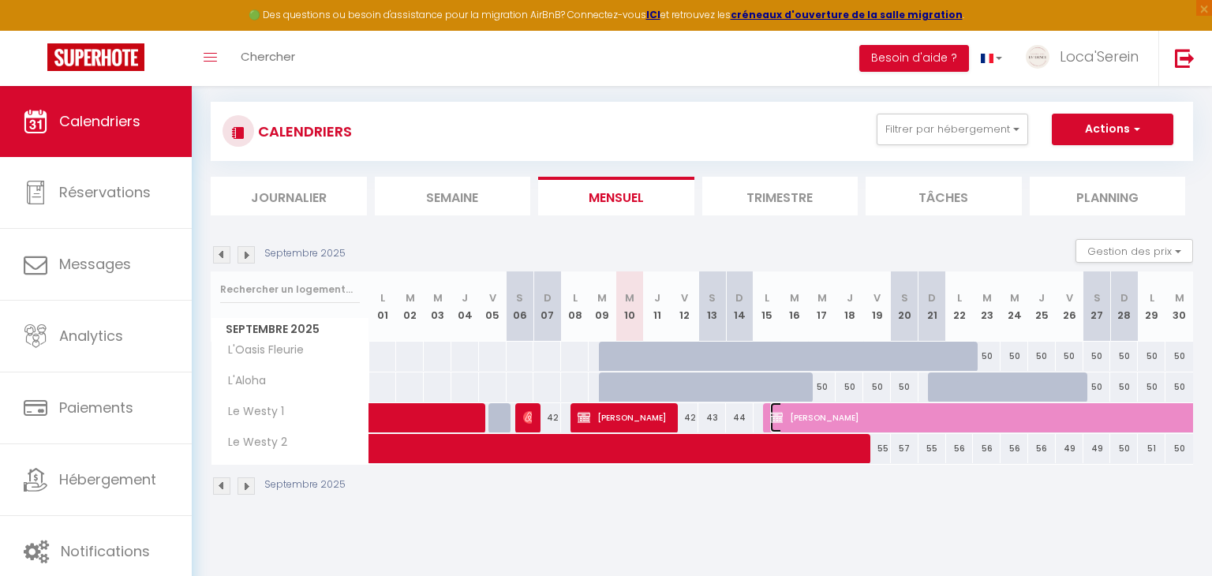
click at [828, 416] on span "[PERSON_NAME]" at bounding box center [1097, 418] width 654 height 30
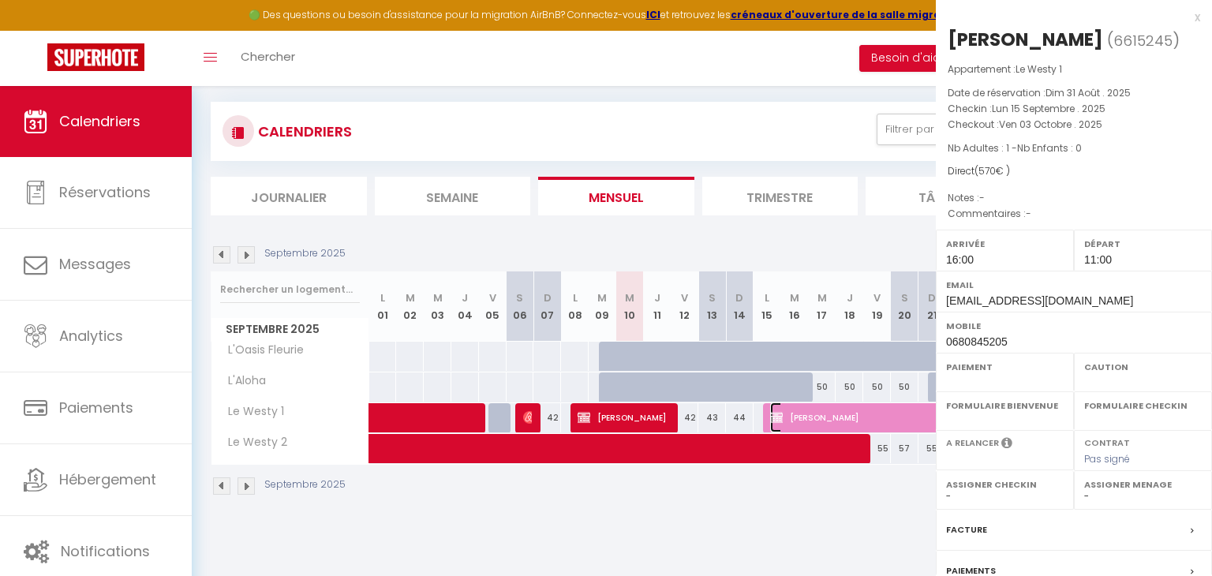
select select "OK"
select select "0"
select select "1"
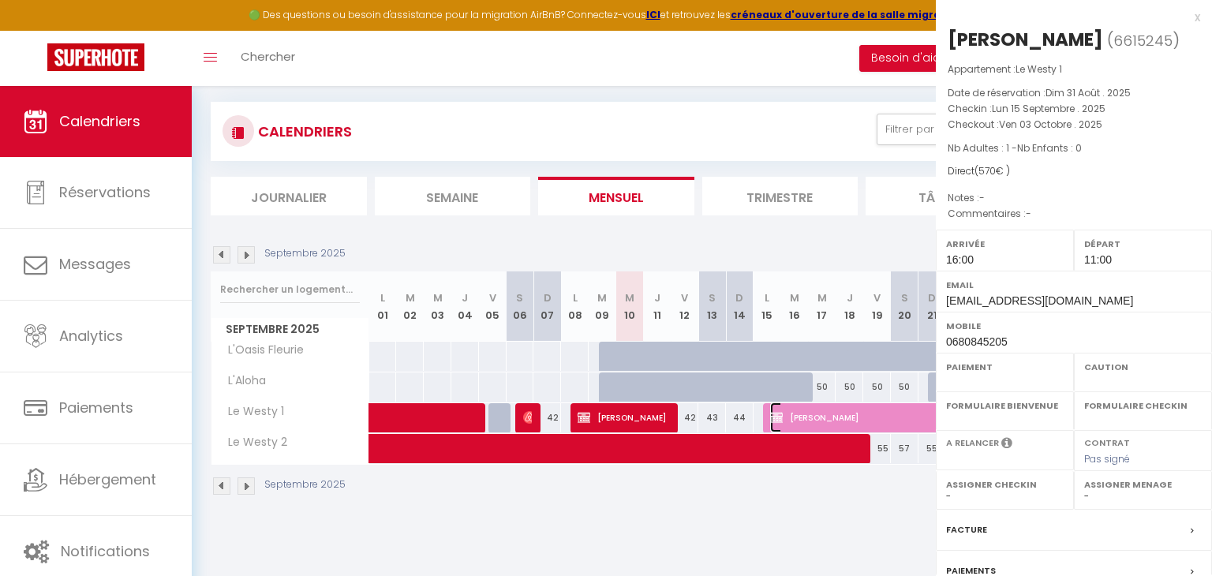
select select
select select "45459"
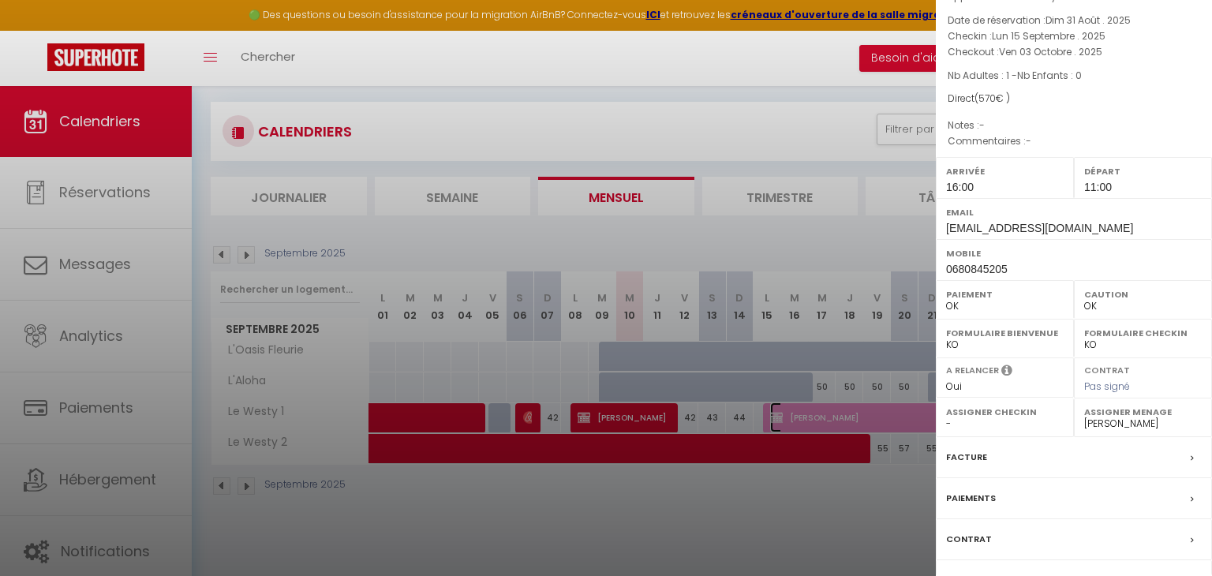
scroll to position [156, 0]
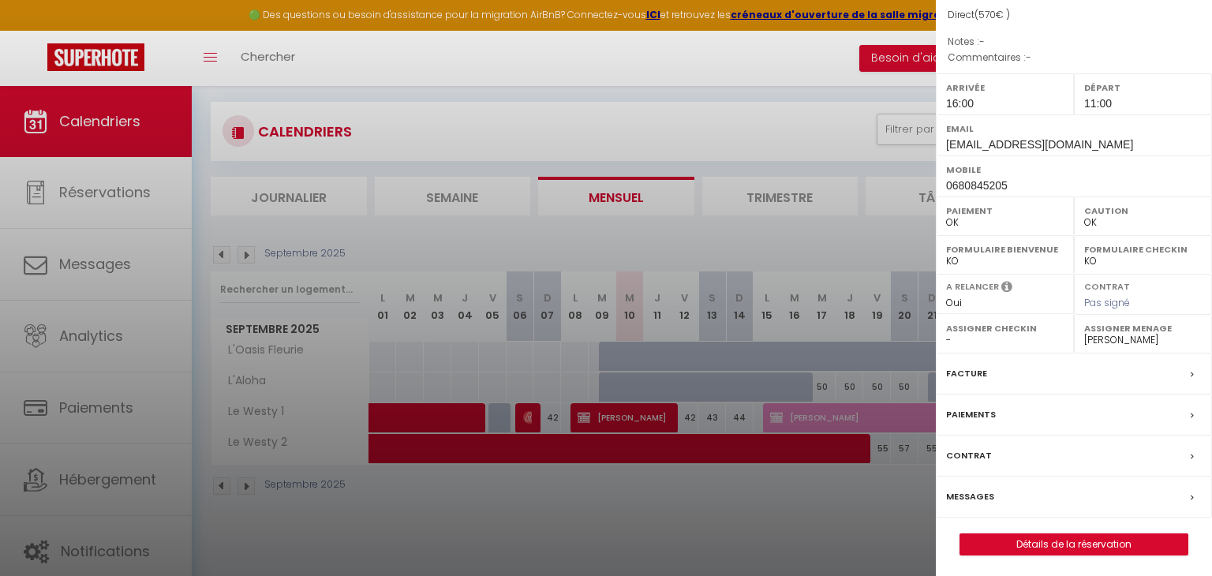
click at [1009, 490] on div "Messages" at bounding box center [1074, 497] width 276 height 41
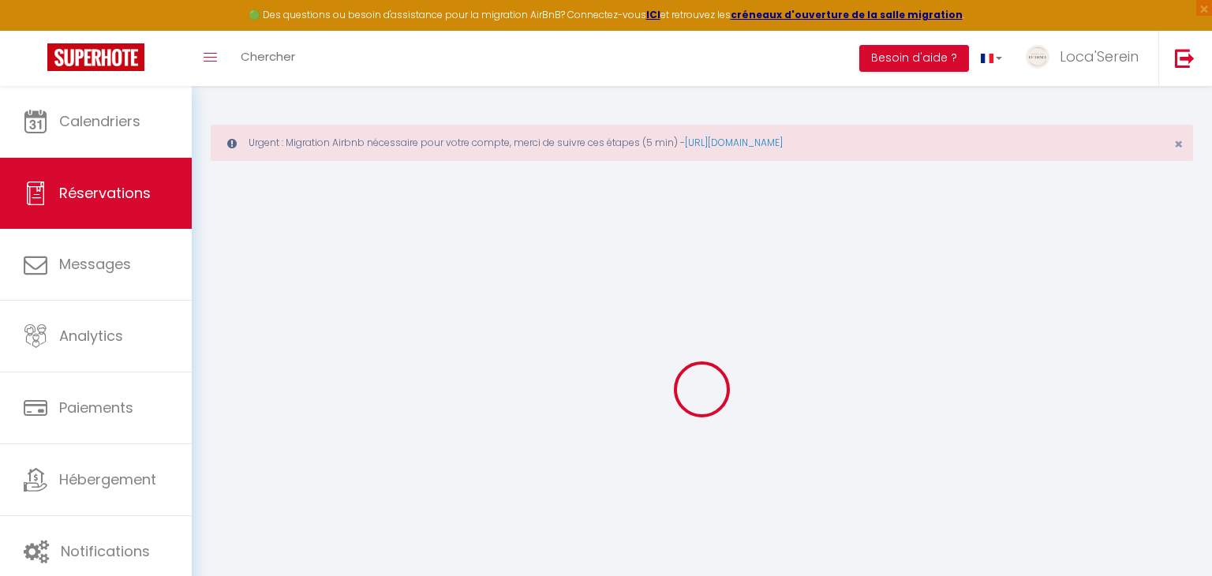
select select
checkbox input "false"
select select
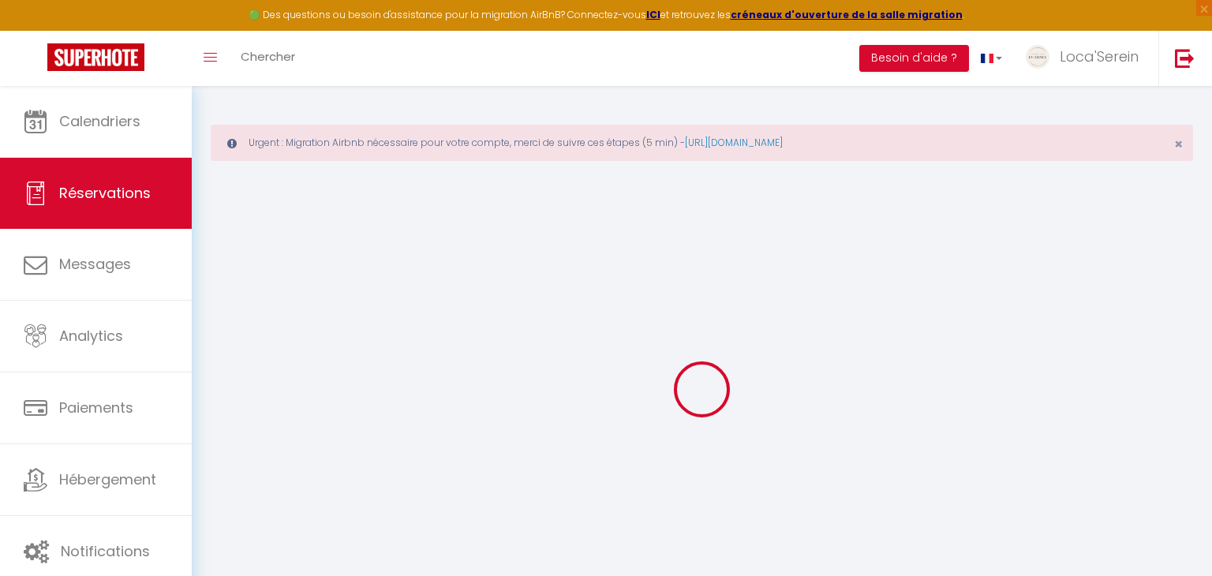
checkbox input "false"
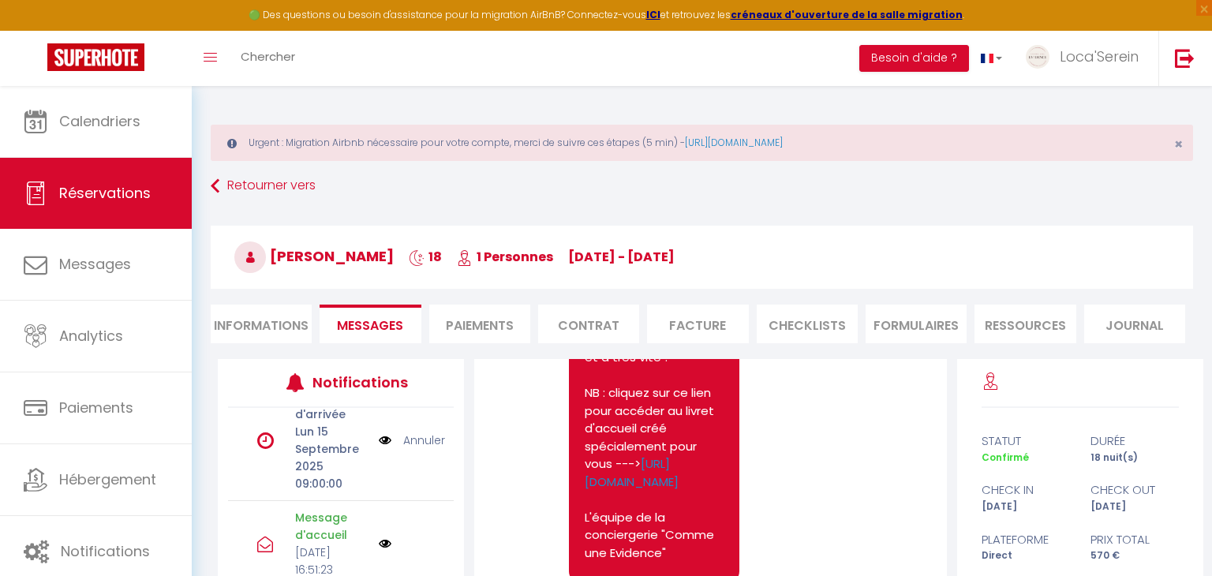
scroll to position [286, 0]
click at [418, 440] on link "Annuler" at bounding box center [424, 440] width 42 height 17
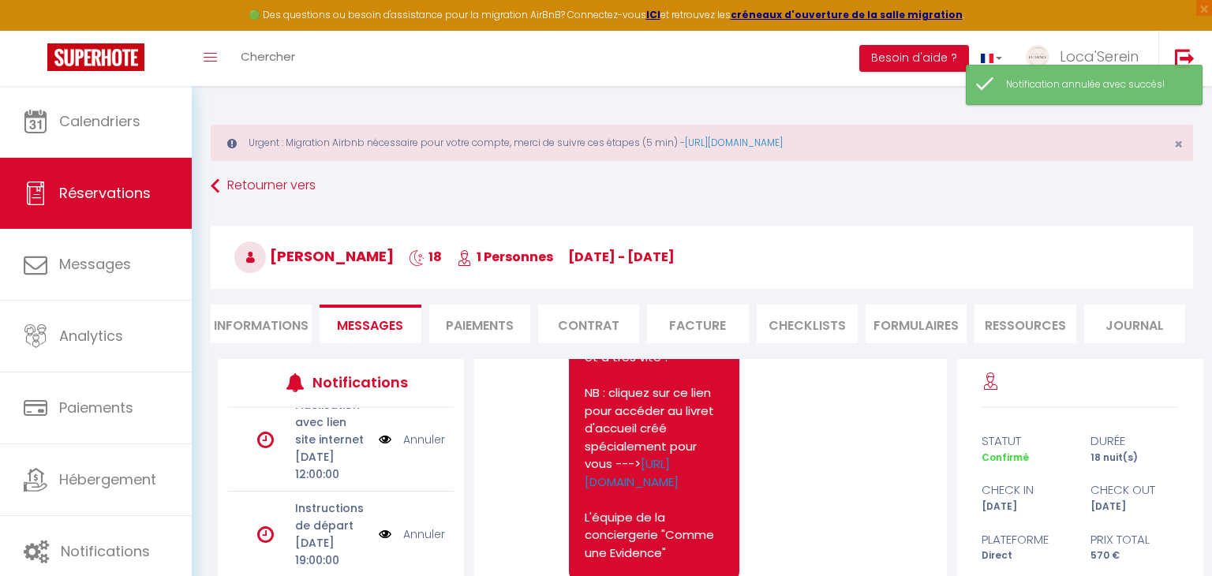
scroll to position [0, 0]
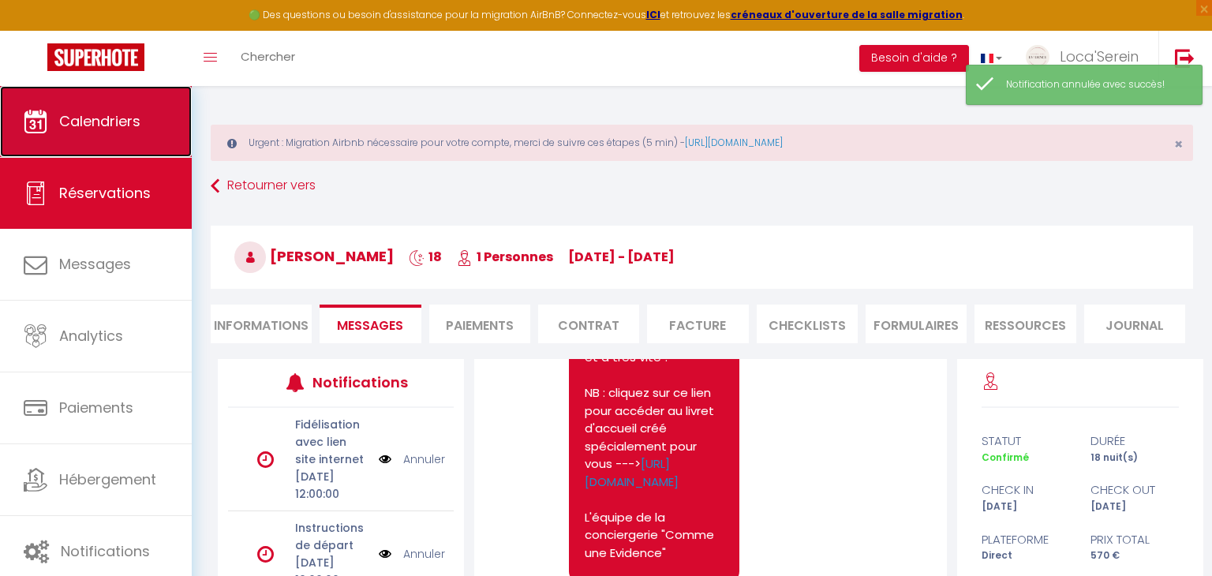
click at [162, 142] on link "Calendriers" at bounding box center [96, 121] width 192 height 71
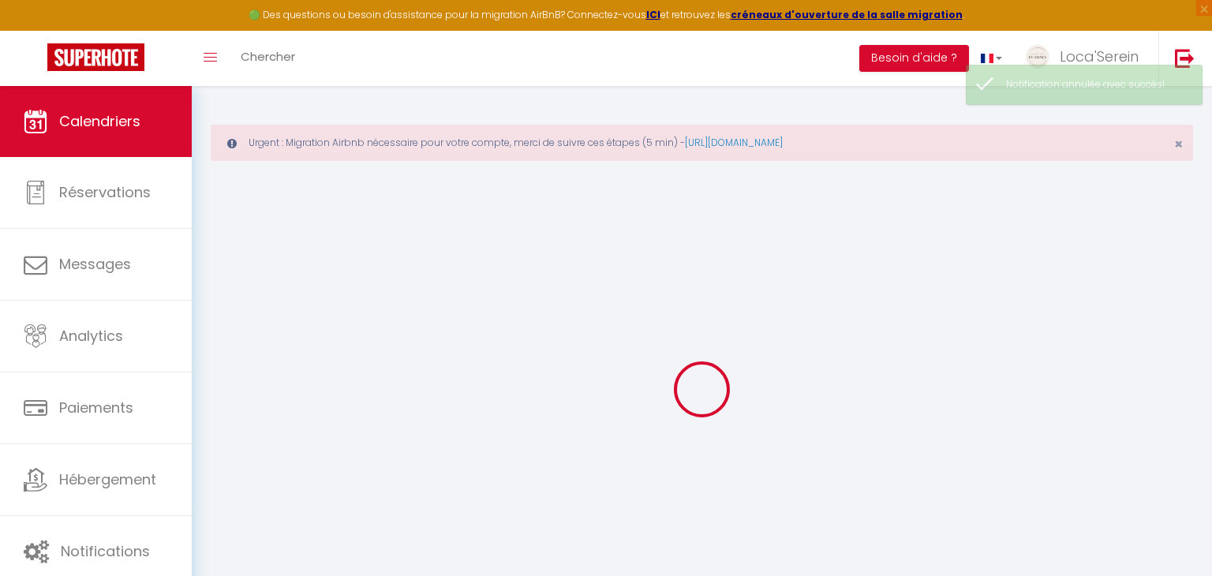
select select
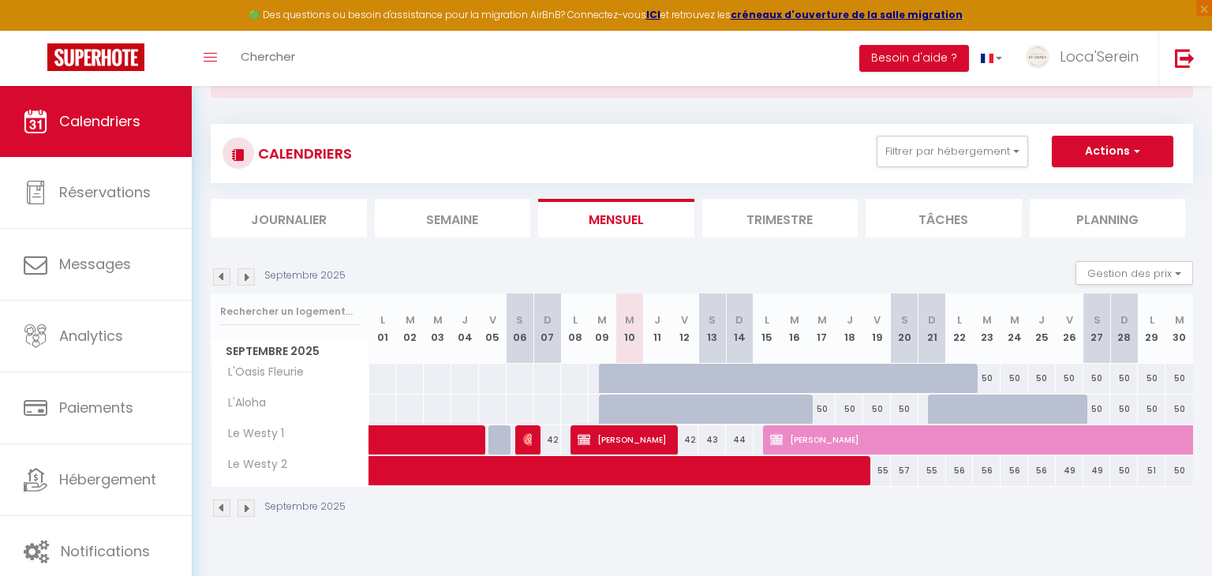
scroll to position [60, 0]
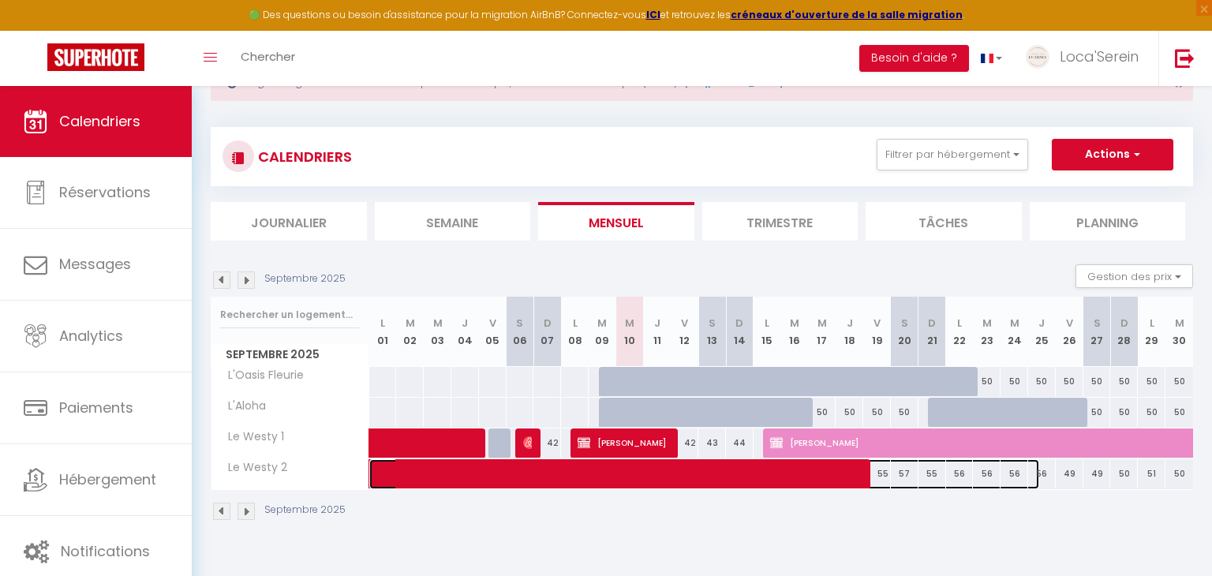
click at [644, 480] on span at bounding box center [713, 474] width 654 height 30
select select "OK"
select select "0"
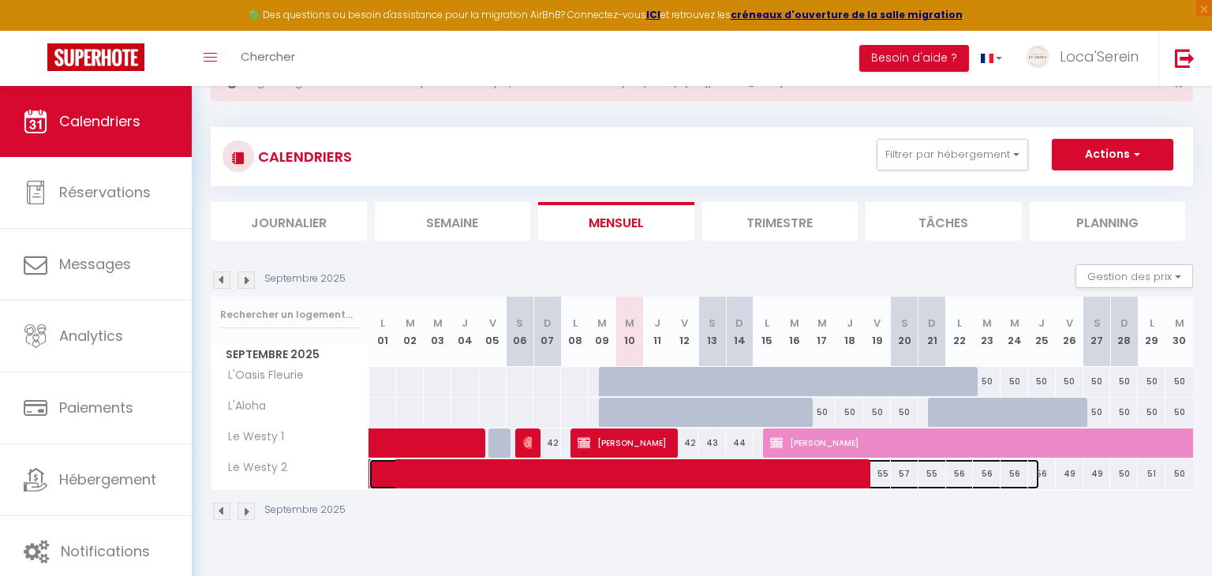
select select "1"
select select
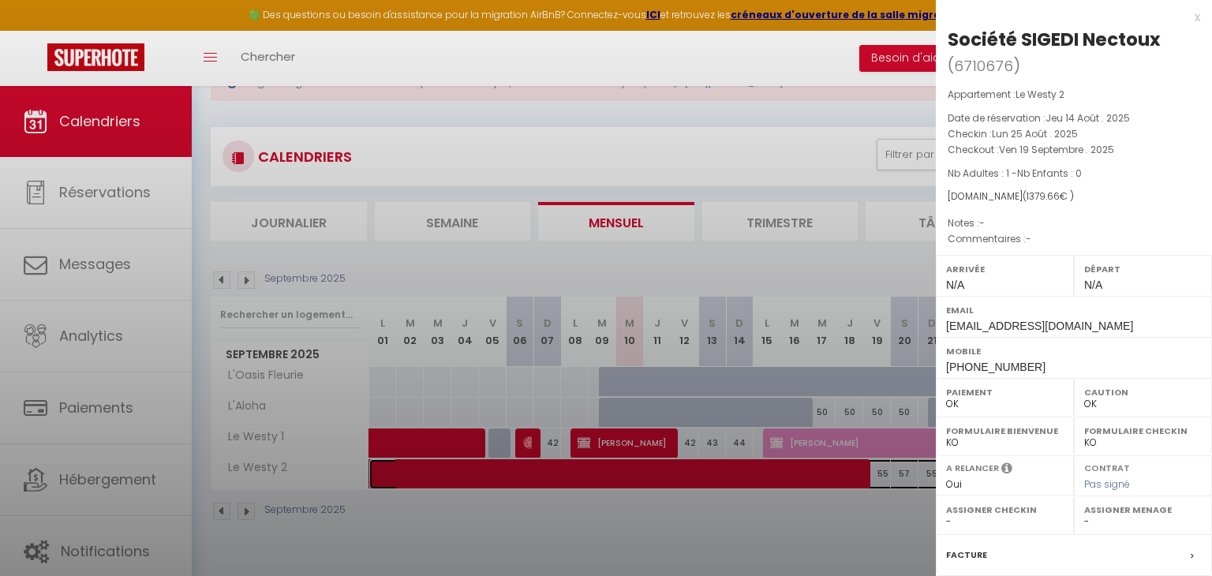
select select "45459"
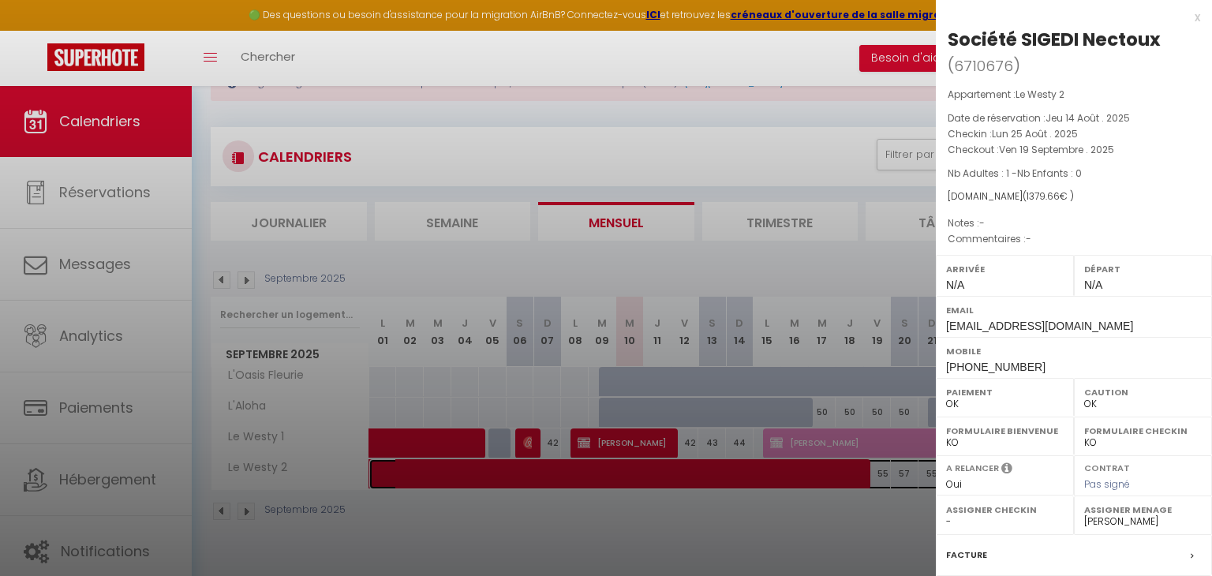
scroll to position [182, 0]
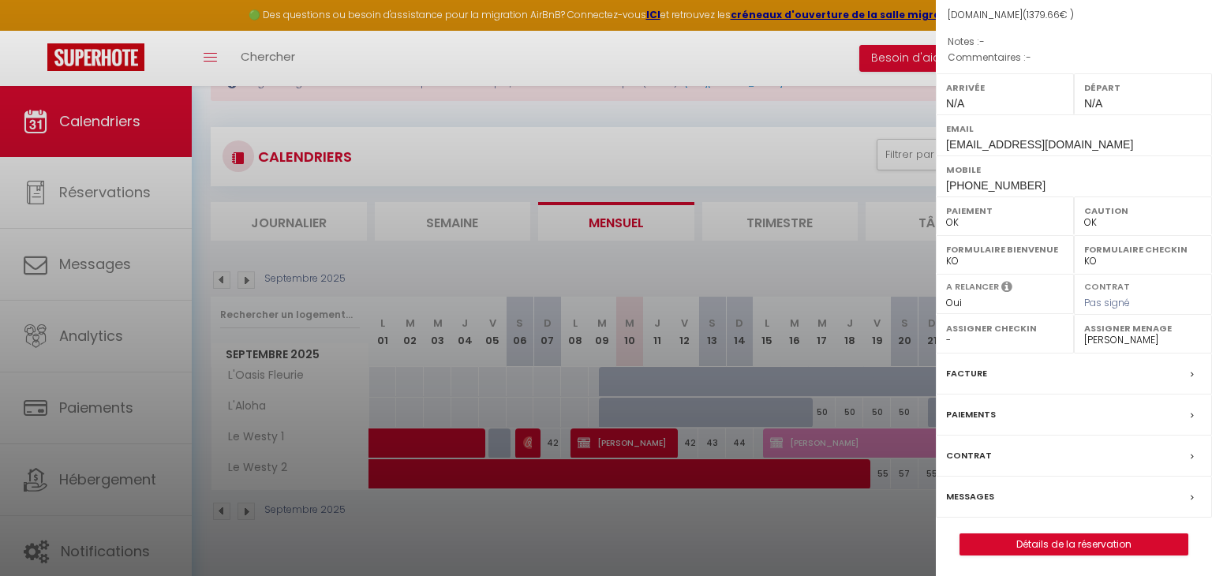
click at [1008, 503] on div "Messages" at bounding box center [1074, 497] width 276 height 41
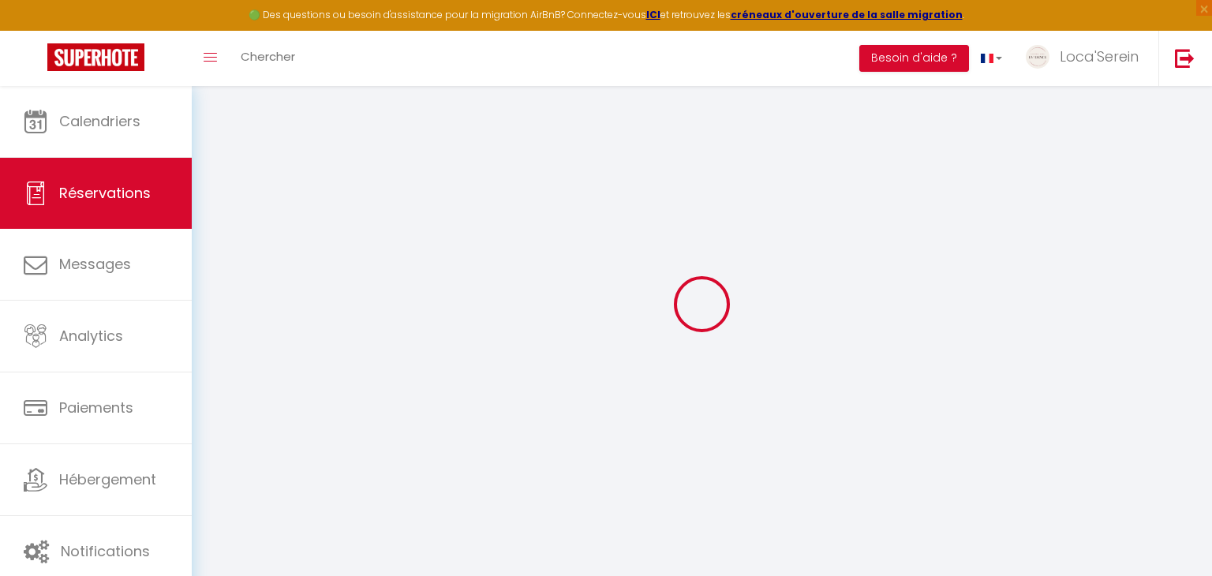
scroll to position [80, 0]
select select
checkbox input "false"
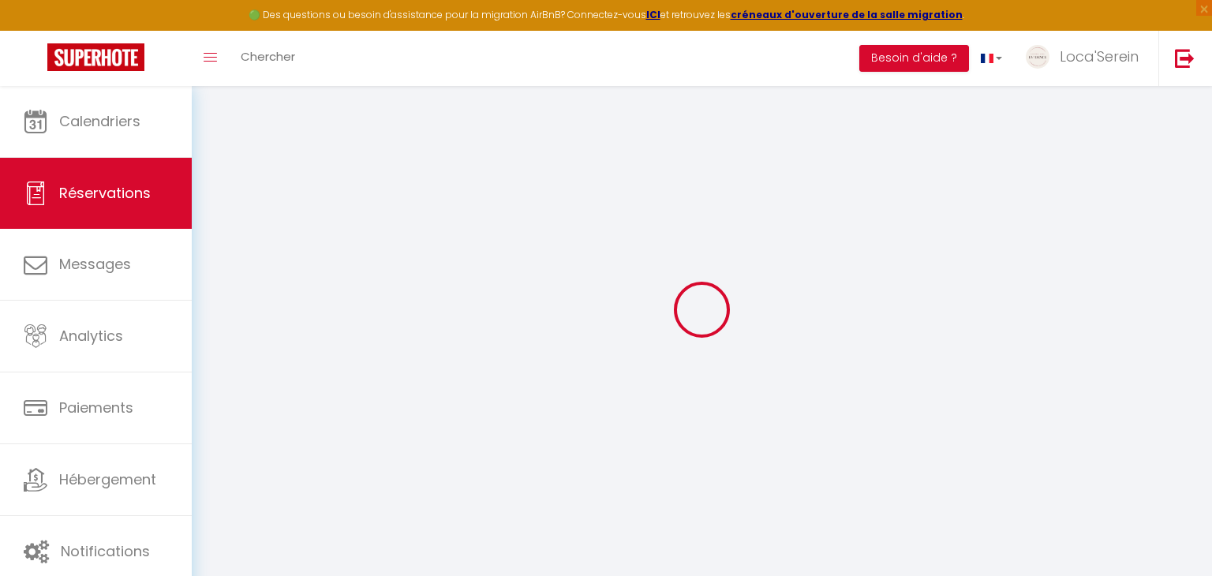
select select
checkbox input "false"
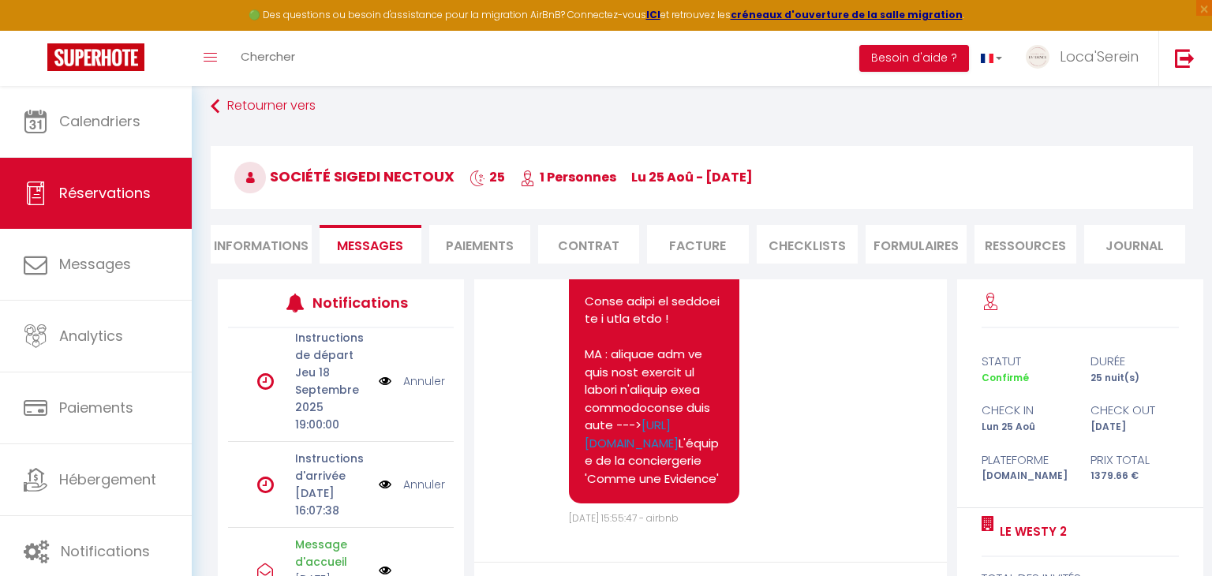
scroll to position [146, 0]
click at [430, 489] on link "Annuler" at bounding box center [424, 483] width 42 height 17
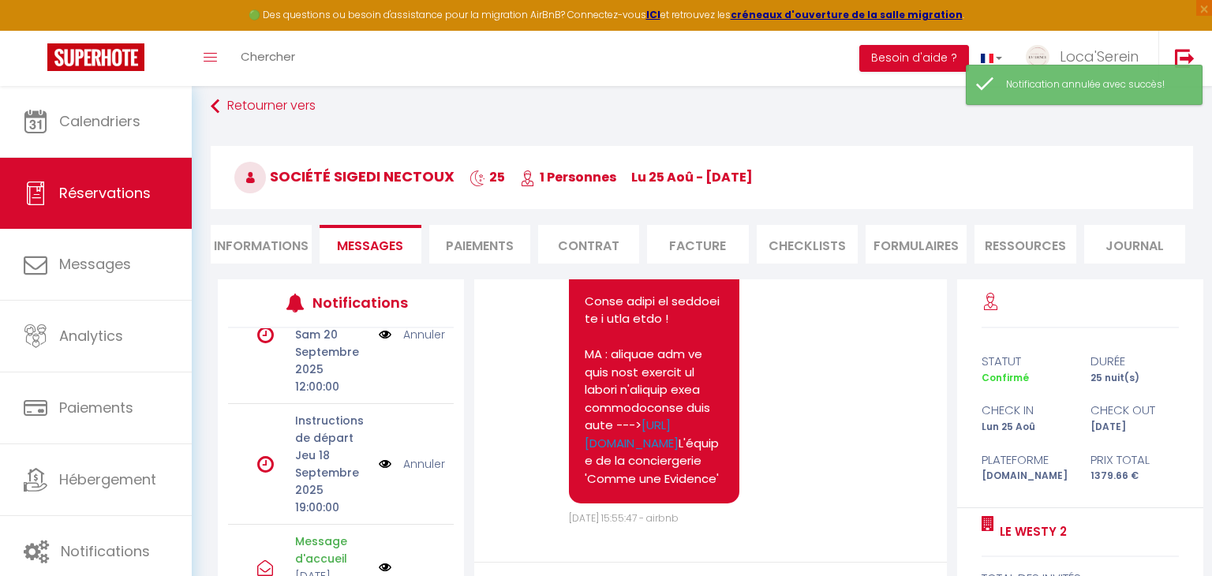
scroll to position [0, 0]
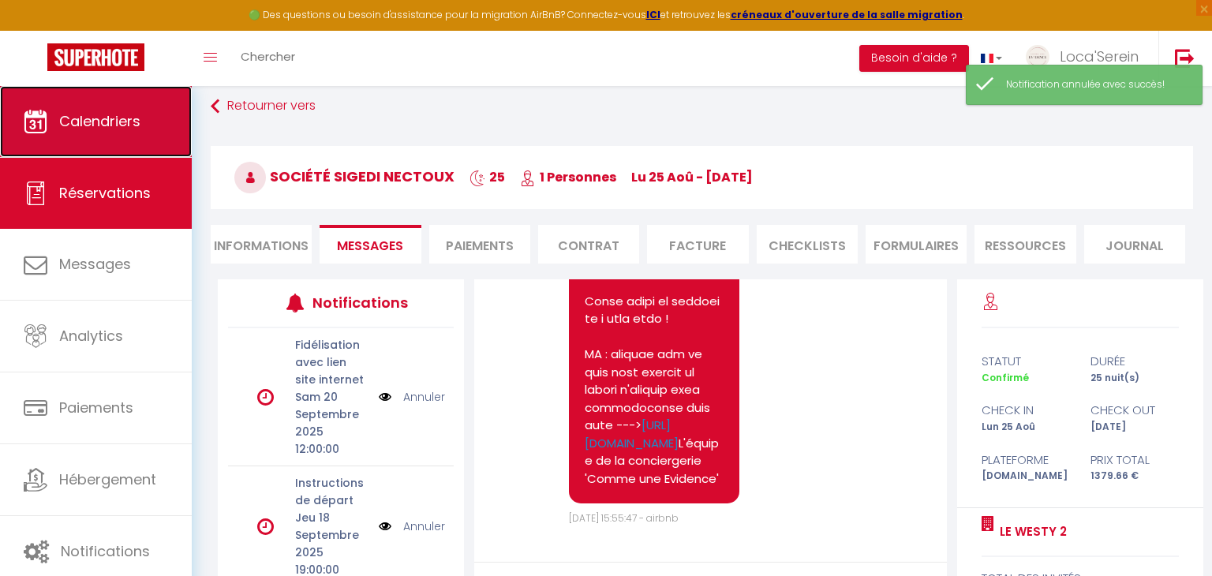
click at [100, 107] on link "Calendriers" at bounding box center [96, 121] width 192 height 71
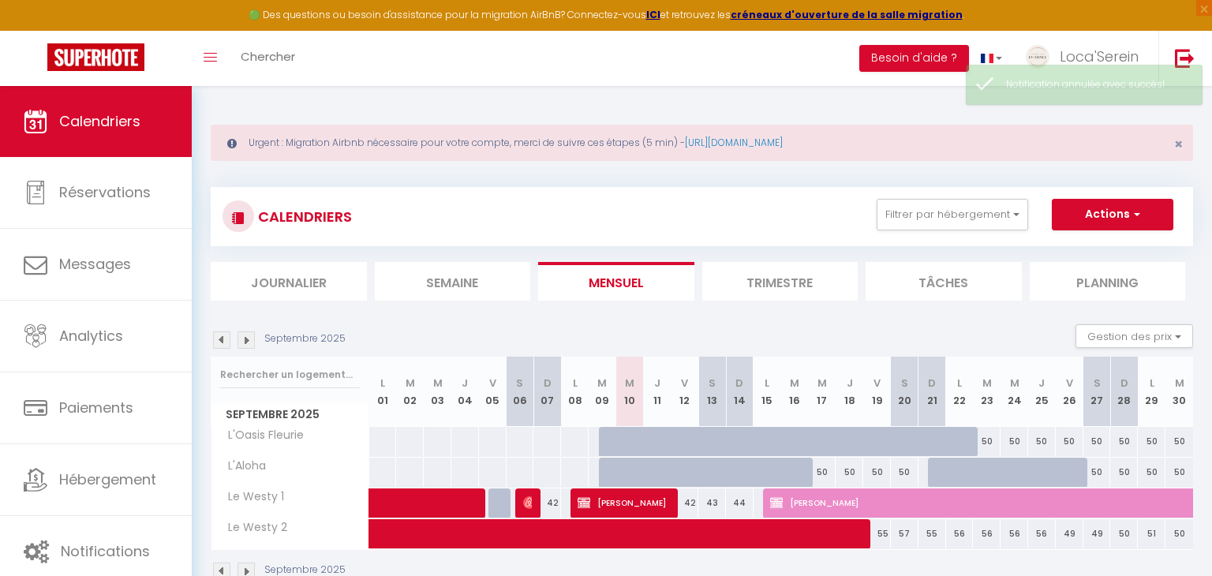
click at [226, 339] on img at bounding box center [221, 339] width 17 height 17
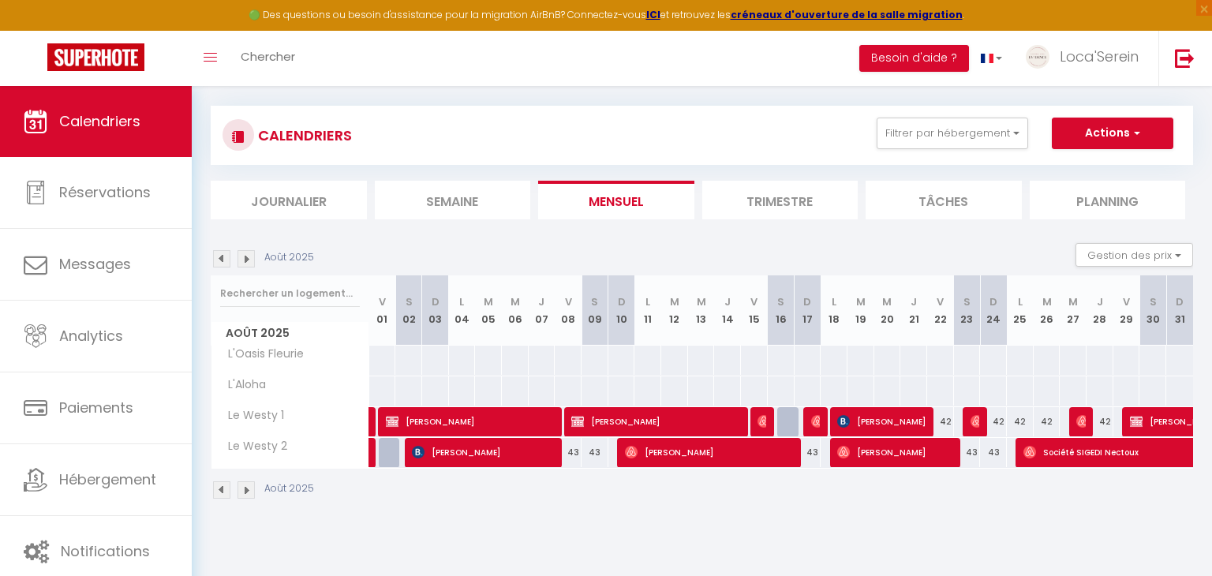
scroll to position [84, 0]
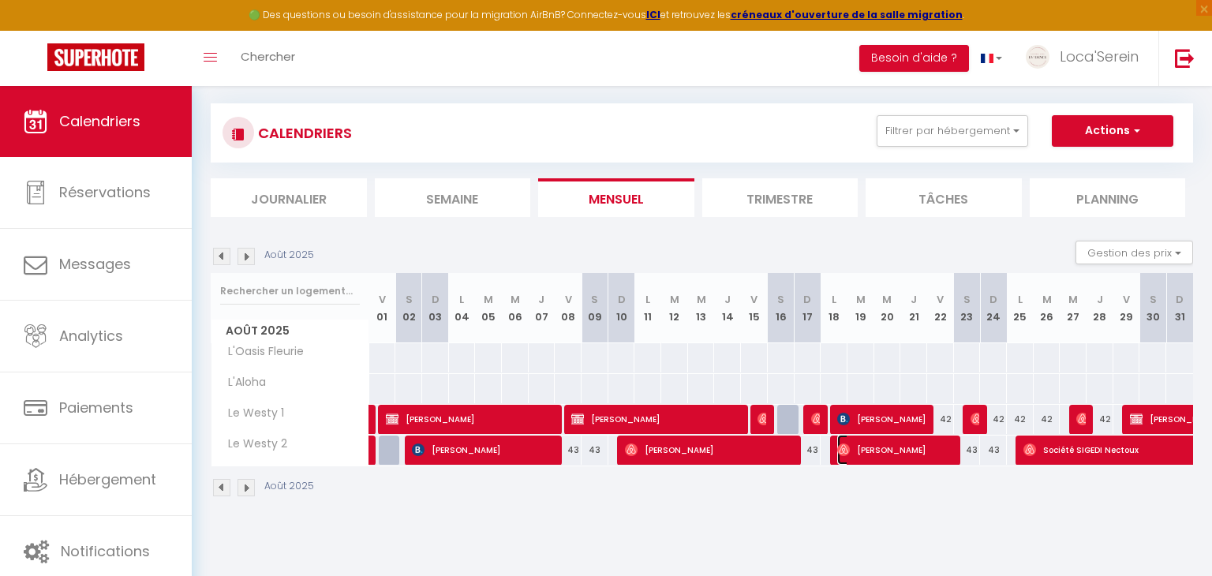
click at [887, 451] on span "[PERSON_NAME]" at bounding box center [895, 450] width 116 height 30
select select "OK"
select select "0"
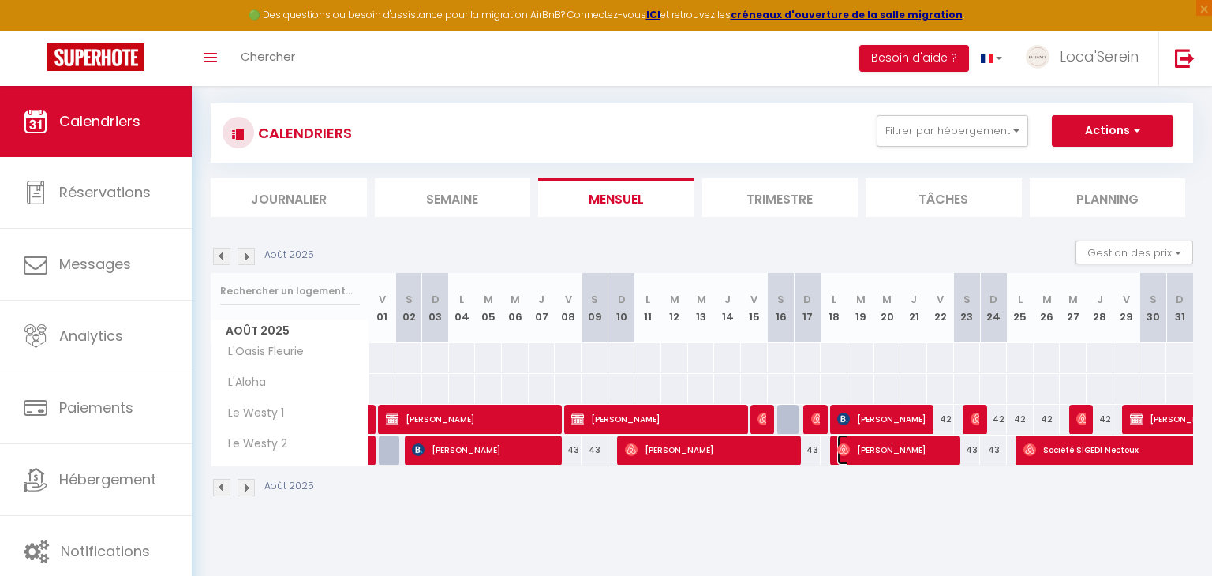
select select "1"
select select
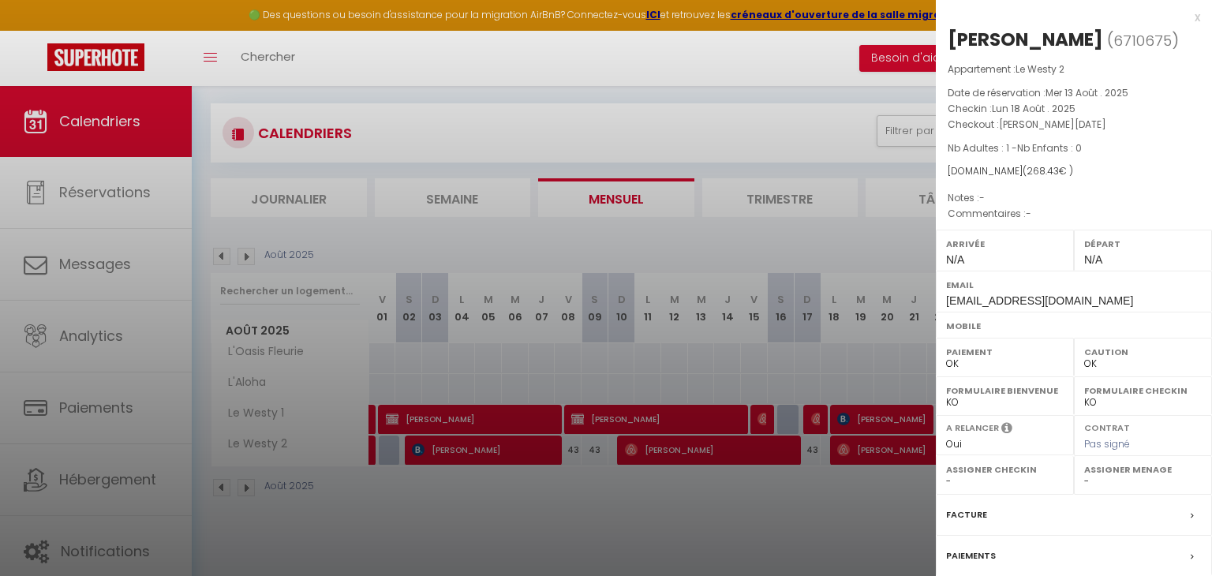
click at [839, 496] on div at bounding box center [606, 288] width 1212 height 576
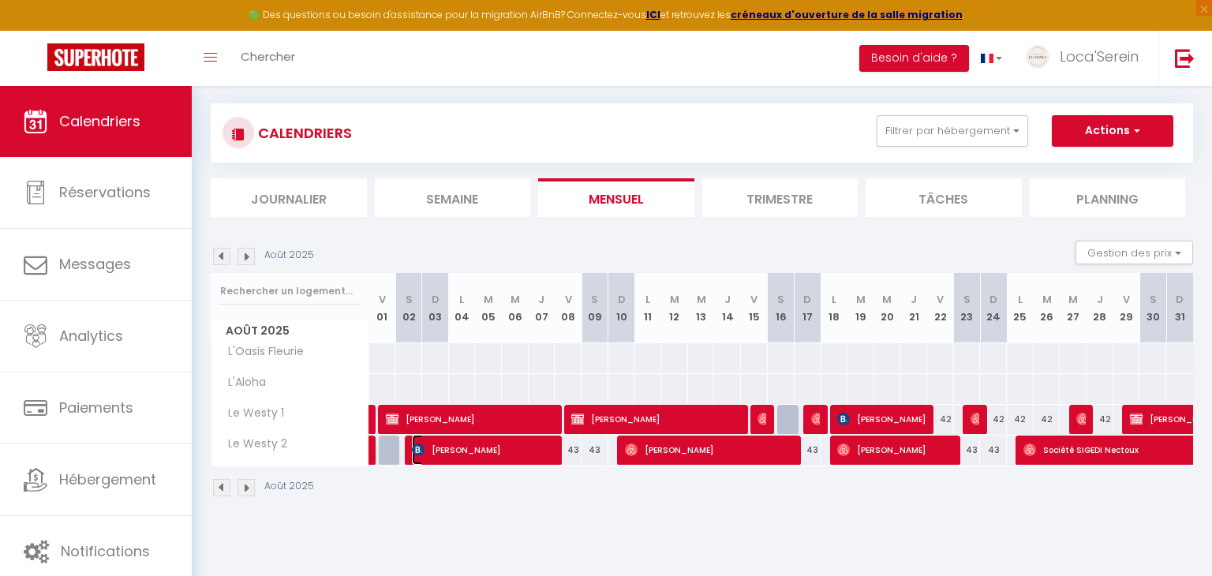
click at [510, 448] on span "[PERSON_NAME]" at bounding box center [483, 450] width 143 height 30
select select "31019"
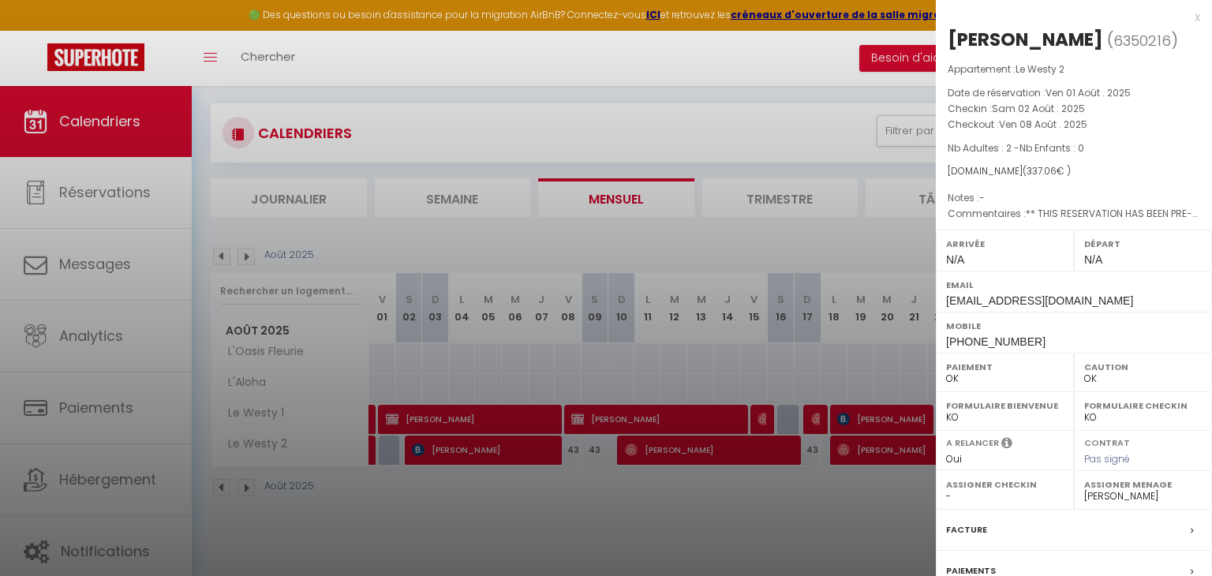
click at [608, 519] on div at bounding box center [606, 288] width 1212 height 576
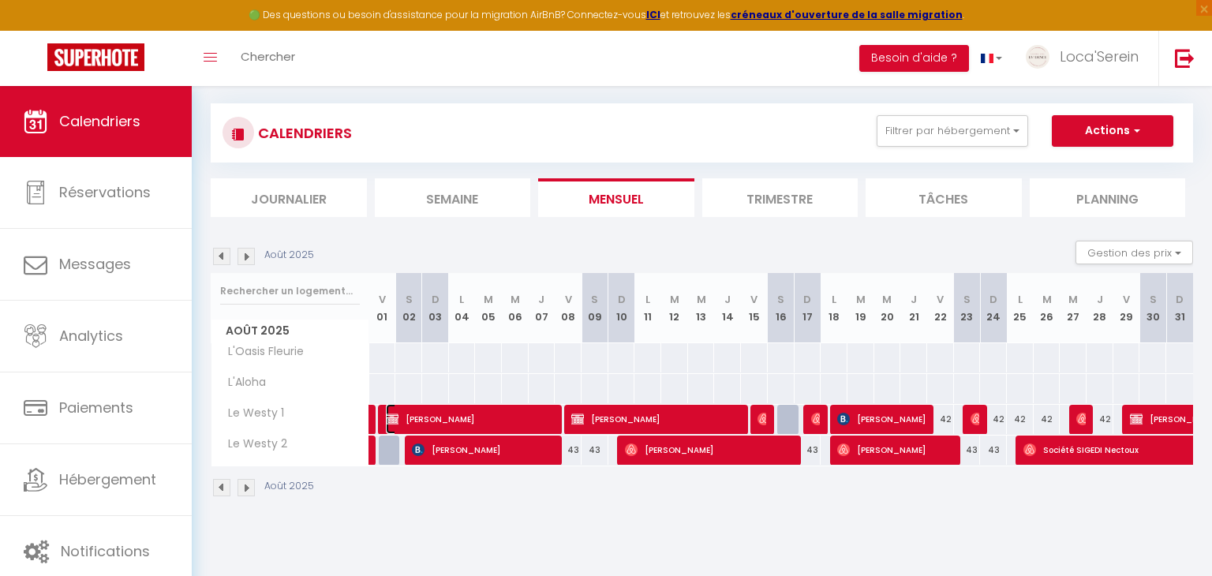
click at [519, 414] on span "[PERSON_NAME]" at bounding box center [471, 419] width 170 height 30
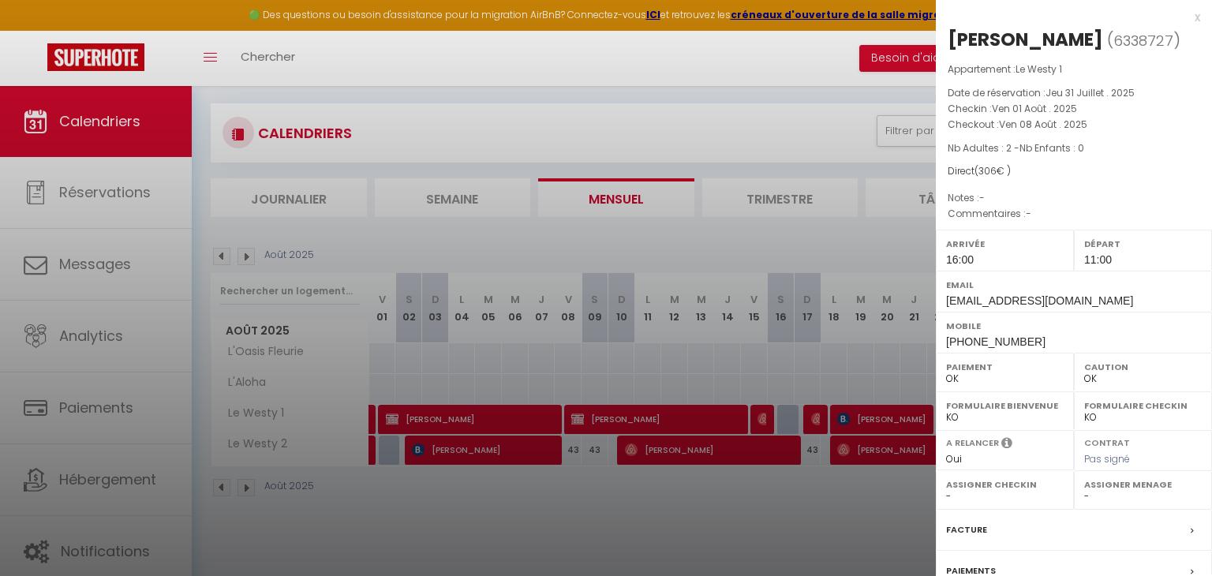
click at [519, 414] on div at bounding box center [606, 288] width 1212 height 576
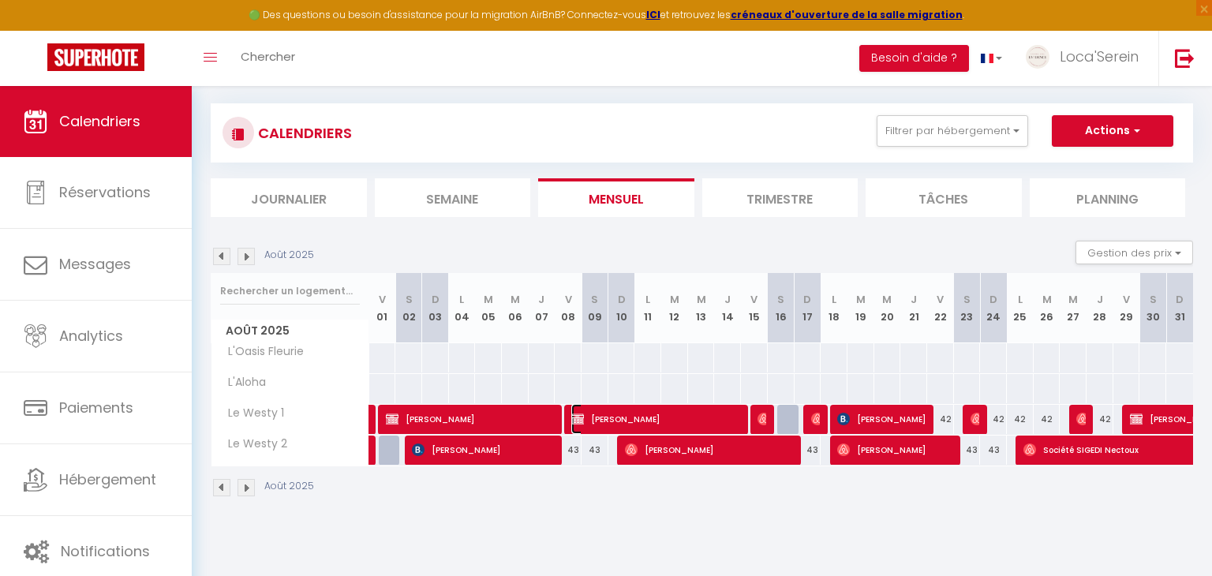
click at [676, 416] on span "[PERSON_NAME]" at bounding box center [656, 419] width 170 height 30
select select "45459"
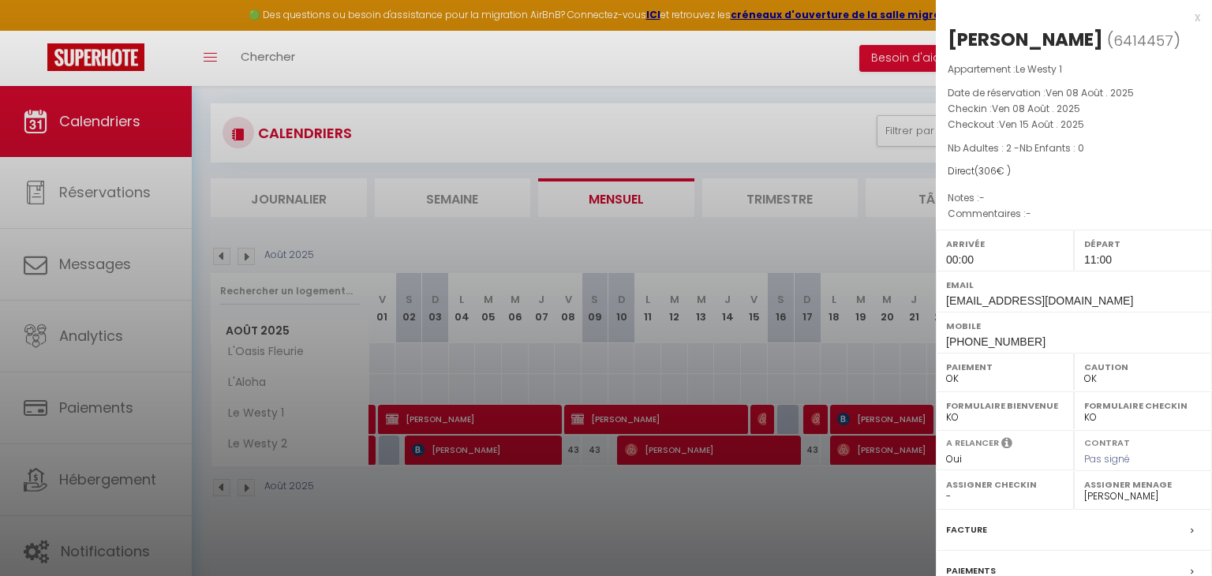
click at [676, 418] on div at bounding box center [606, 288] width 1212 height 576
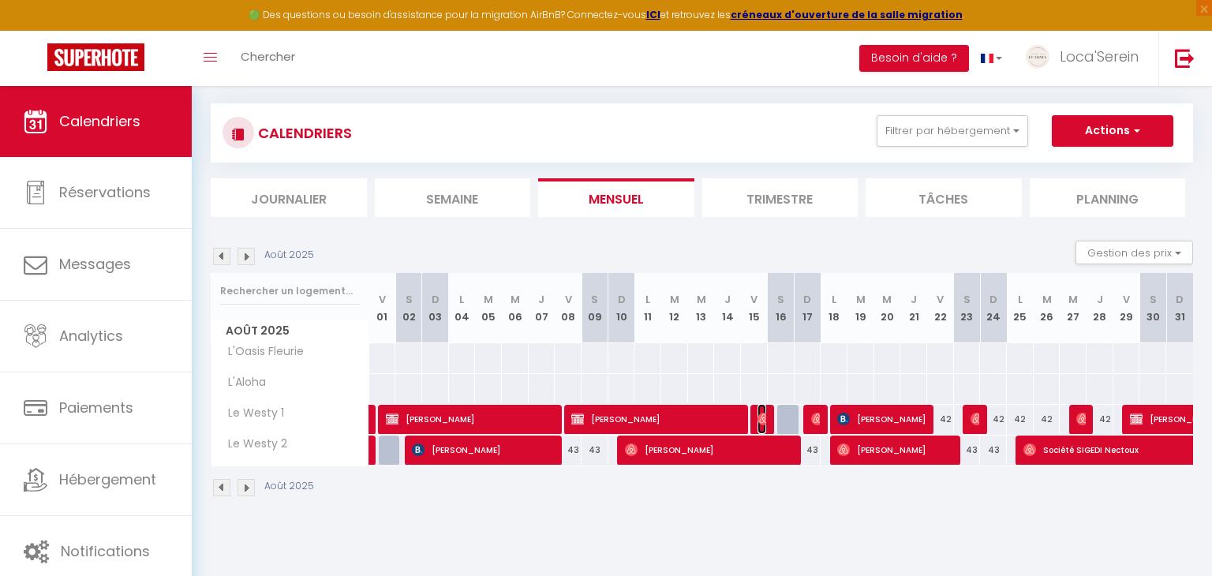
click at [761, 415] on img at bounding box center [764, 419] width 13 height 13
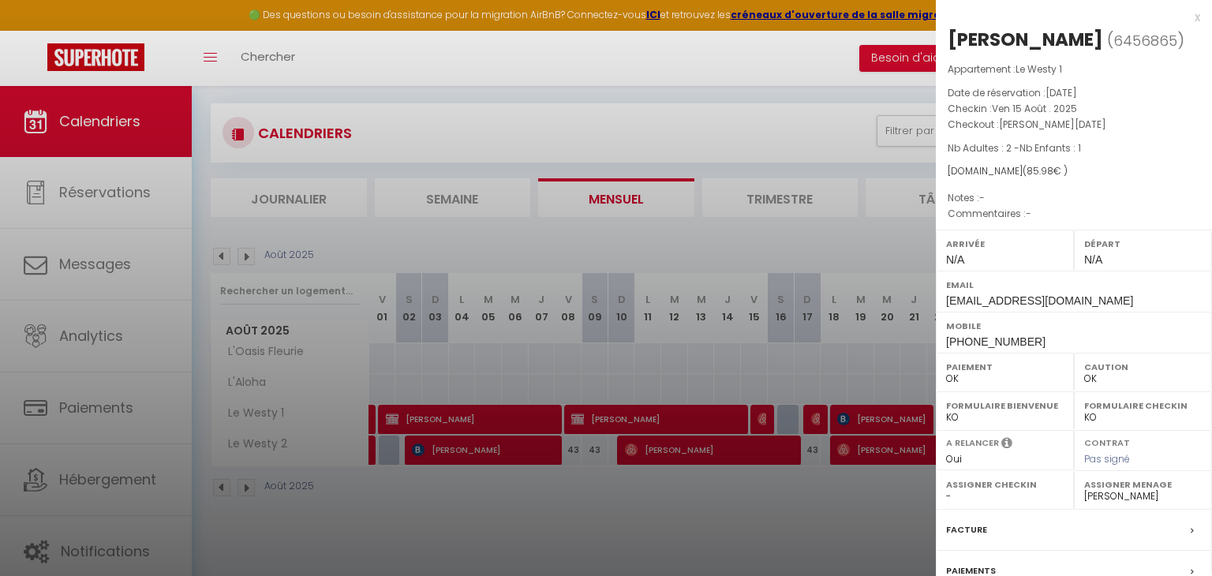
click at [761, 415] on div at bounding box center [606, 288] width 1212 height 576
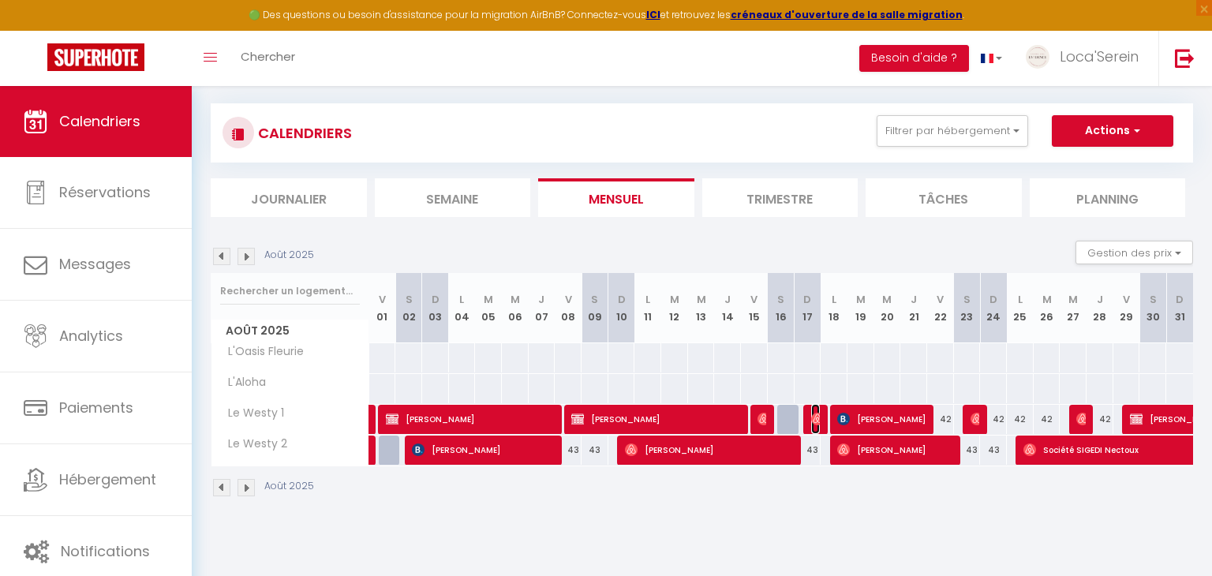
click at [815, 422] on img at bounding box center [817, 419] width 13 height 13
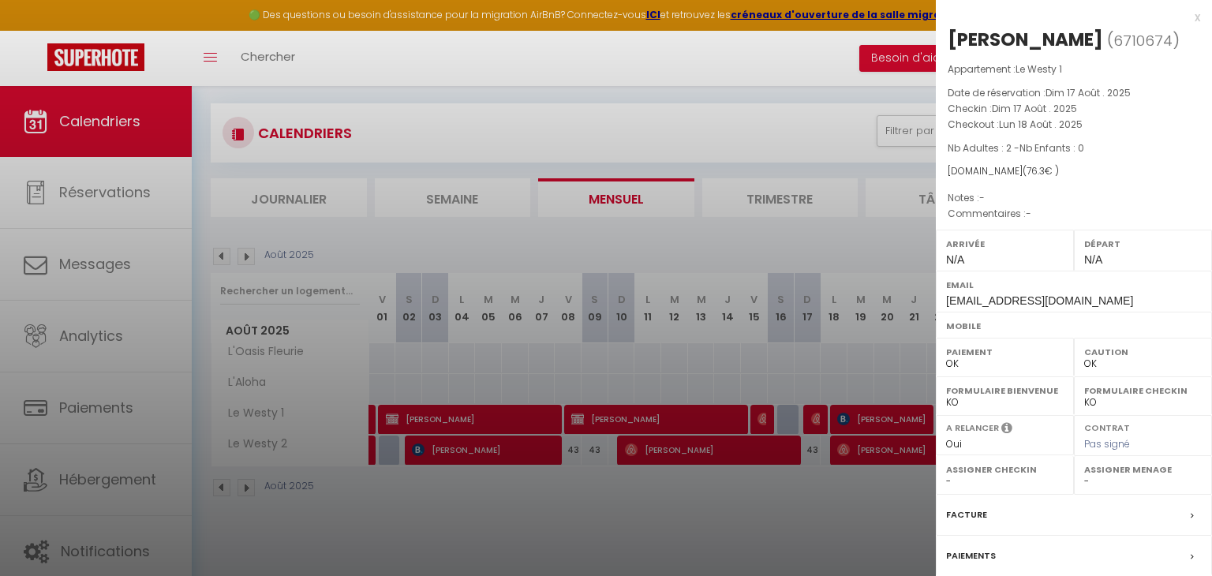
click at [1132, 472] on label "Assigner Menage" at bounding box center [1143, 470] width 118 height 16
click at [1113, 482] on select "- [PERSON_NAME] [PERSON_NAME] [PERSON_NAME] [PERSON_NAME] [PERSON_NAME] [PERSON…" at bounding box center [1143, 481] width 118 height 14
click at [1084, 474] on select "- [PERSON_NAME] [PERSON_NAME] [PERSON_NAME] [PERSON_NAME] [PERSON_NAME] [PERSON…" at bounding box center [1143, 481] width 118 height 14
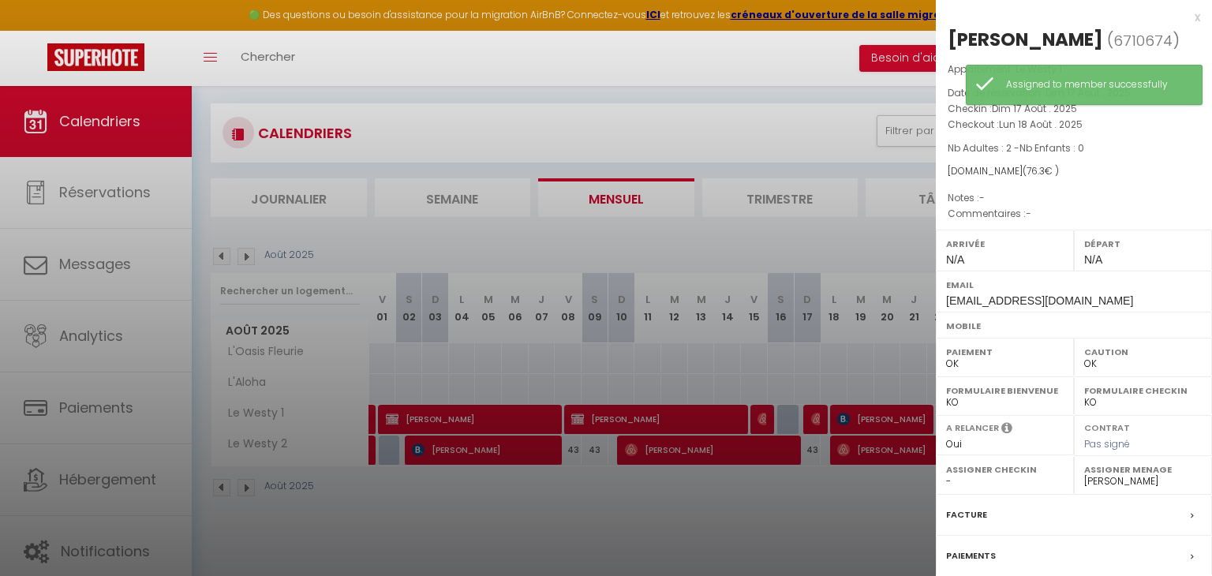
click at [1105, 474] on label "Assigner Menage" at bounding box center [1143, 470] width 118 height 16
click at [1119, 483] on select "- [PERSON_NAME] [PERSON_NAME] [PERSON_NAME] [PERSON_NAME] [PERSON_NAME] [PERSON…" at bounding box center [1143, 481] width 118 height 14
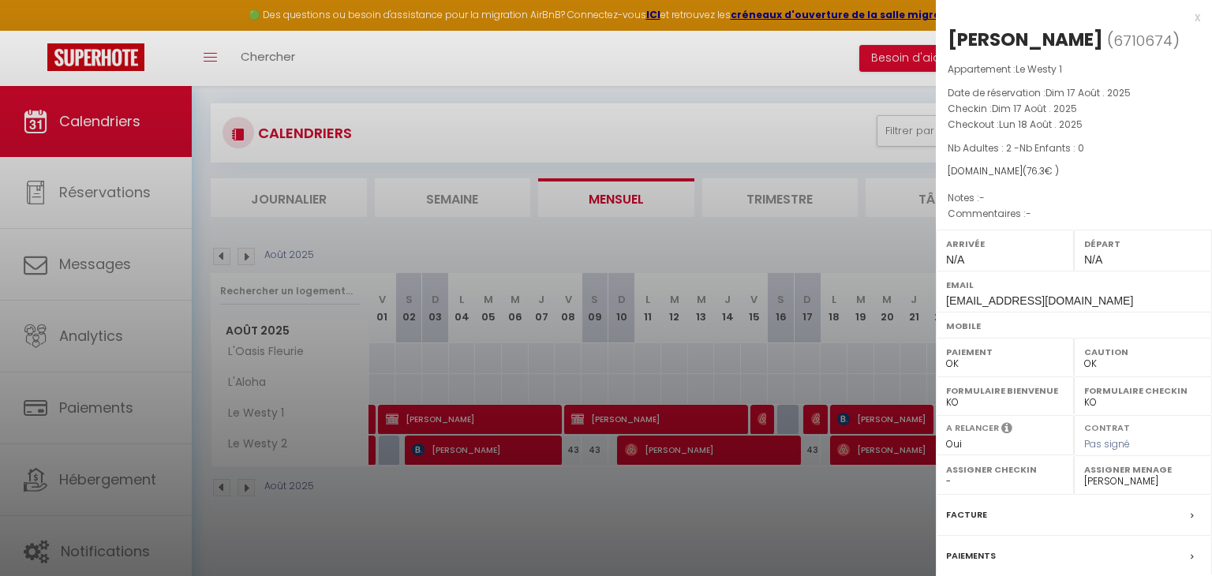
select select "45459"
click at [1084, 474] on select "- [PERSON_NAME] [PERSON_NAME] [PERSON_NAME] [PERSON_NAME] [PERSON_NAME] [PERSON…" at bounding box center [1143, 481] width 118 height 14
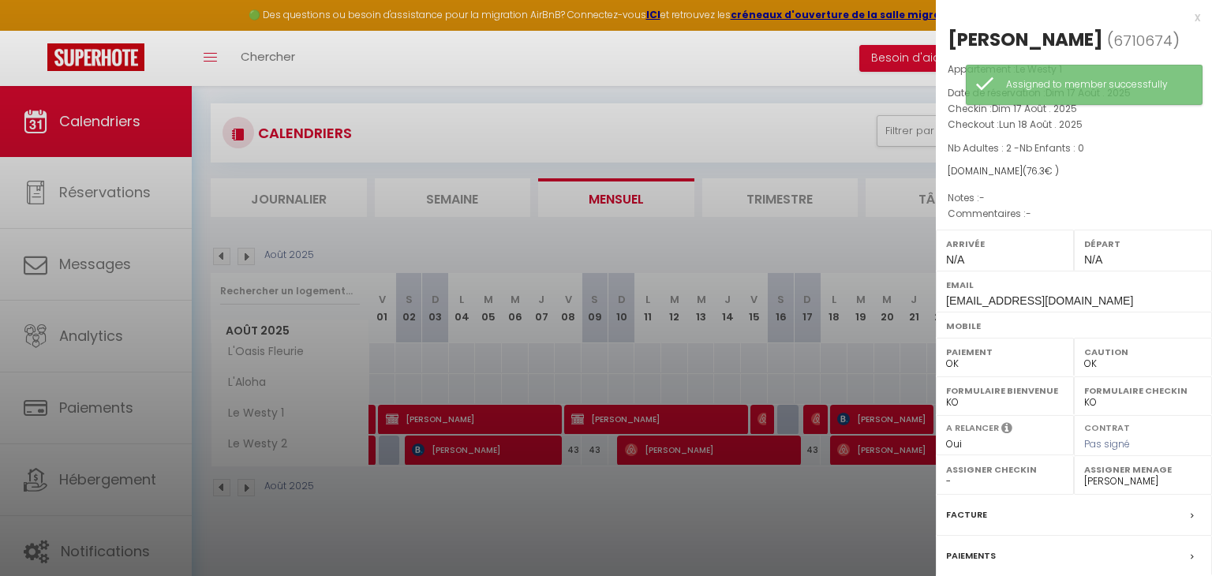
click at [862, 519] on div at bounding box center [606, 288] width 1212 height 576
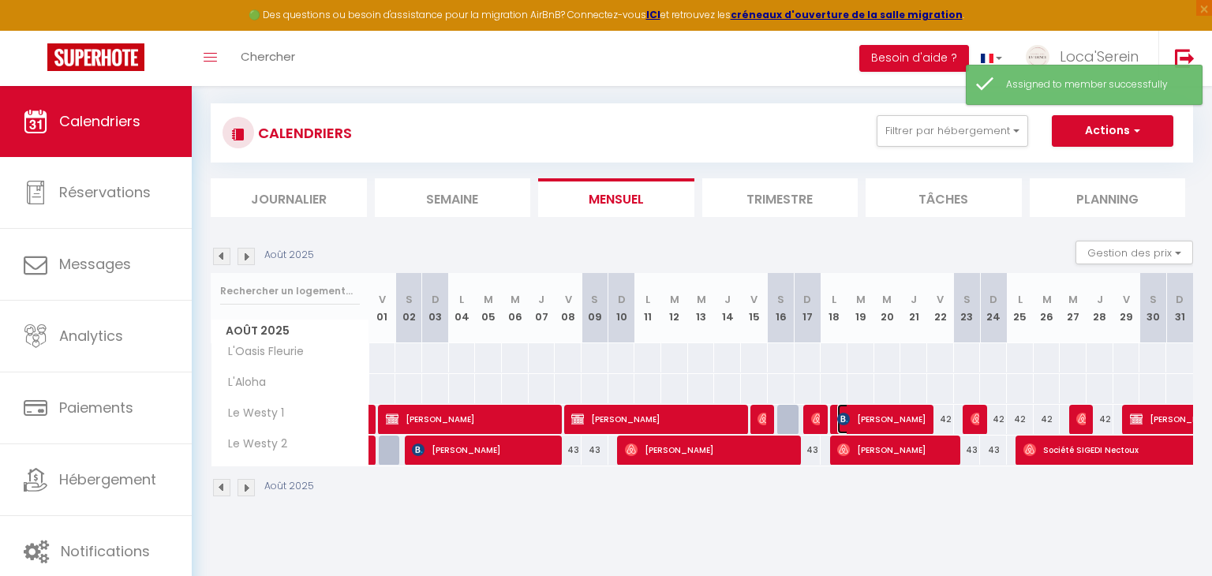
click at [882, 404] on span "[PERSON_NAME]" at bounding box center [881, 419] width 89 height 30
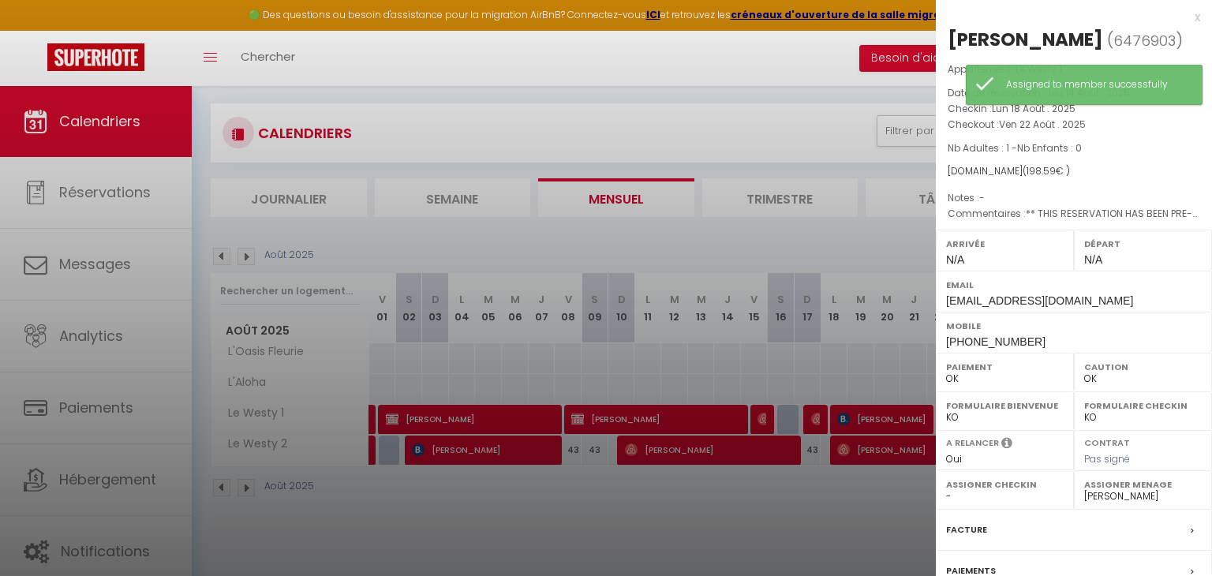
click at [877, 412] on div at bounding box center [606, 288] width 1212 height 576
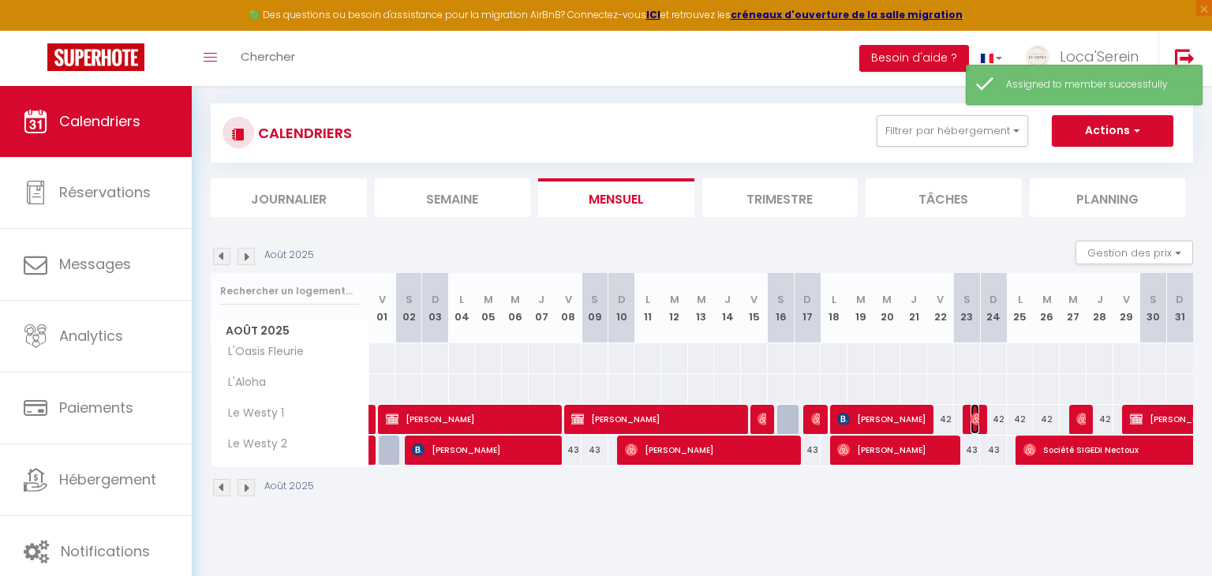
click at [974, 414] on img at bounding box center [977, 419] width 13 height 13
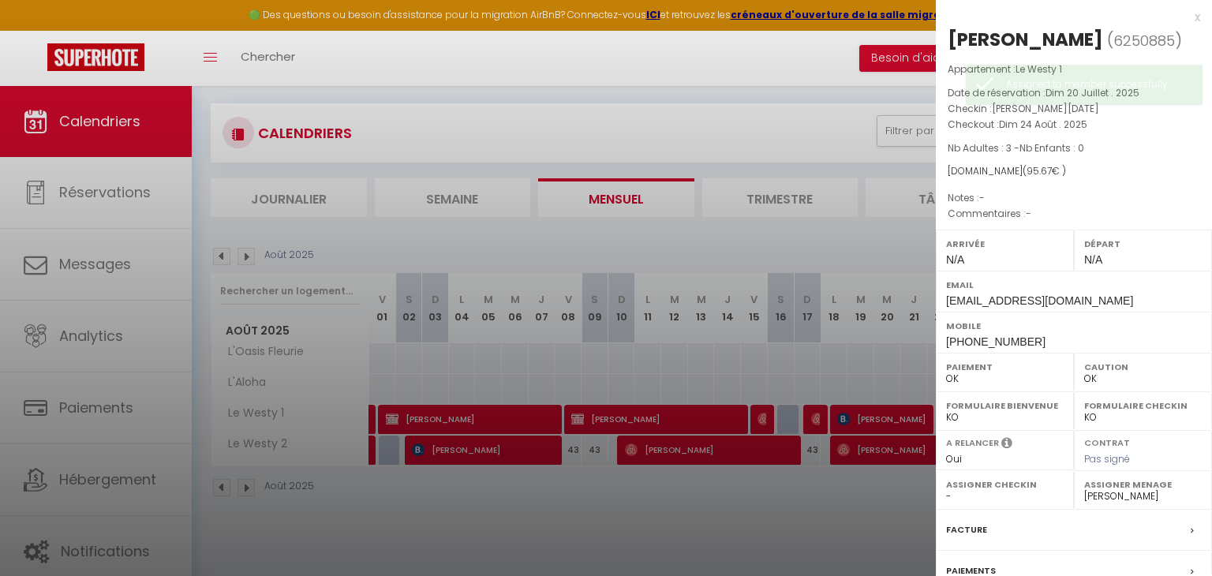
click at [856, 440] on div at bounding box center [606, 288] width 1212 height 576
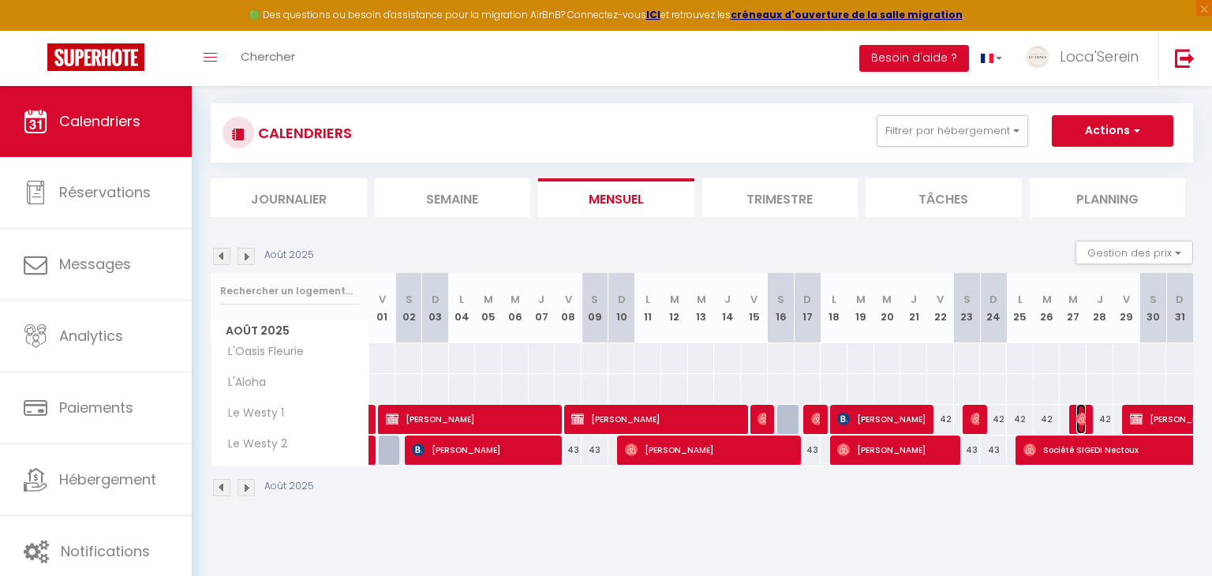
click at [1082, 416] on img at bounding box center [1083, 419] width 13 height 13
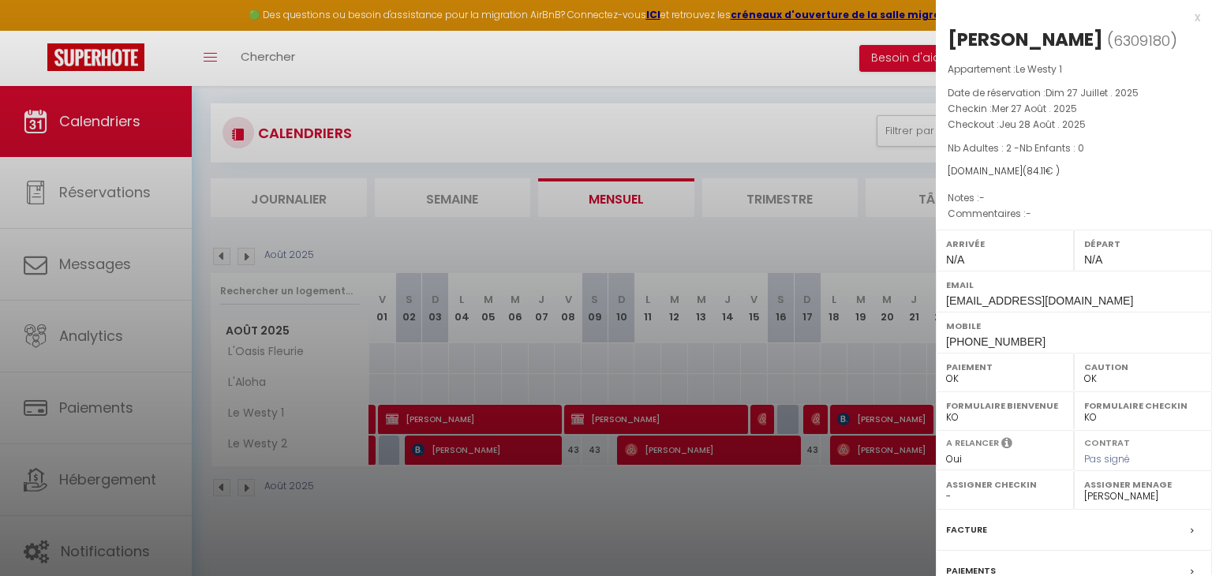
click at [826, 510] on div at bounding box center [606, 288] width 1212 height 576
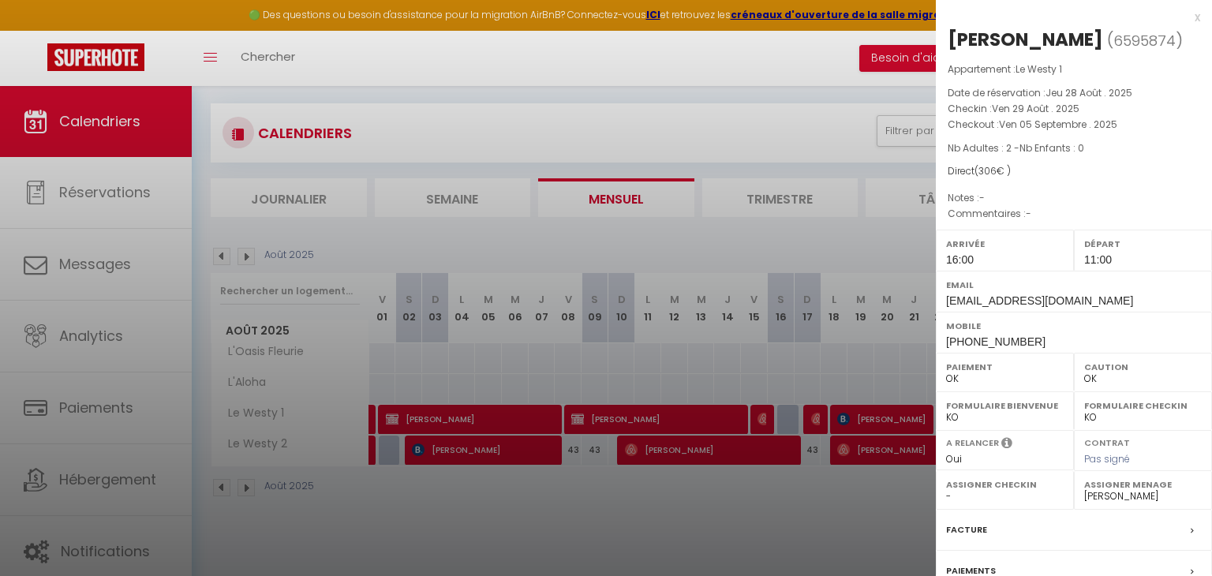
click at [737, 500] on div at bounding box center [606, 288] width 1212 height 576
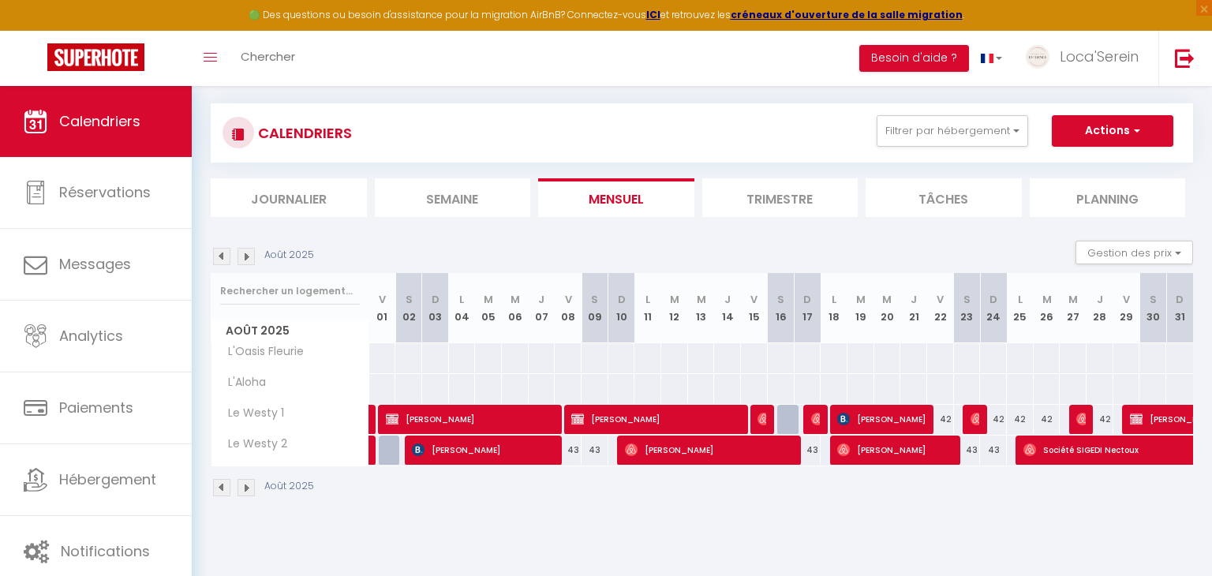
click at [249, 253] on img at bounding box center [246, 256] width 17 height 17
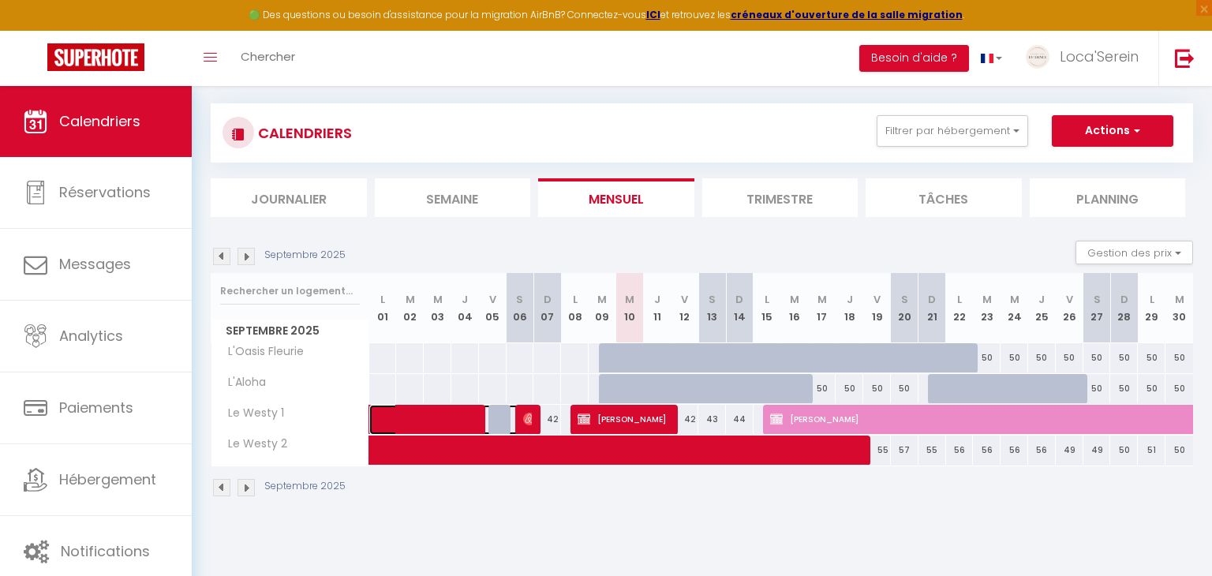
click at [466, 420] on span at bounding box center [458, 420] width 145 height 30
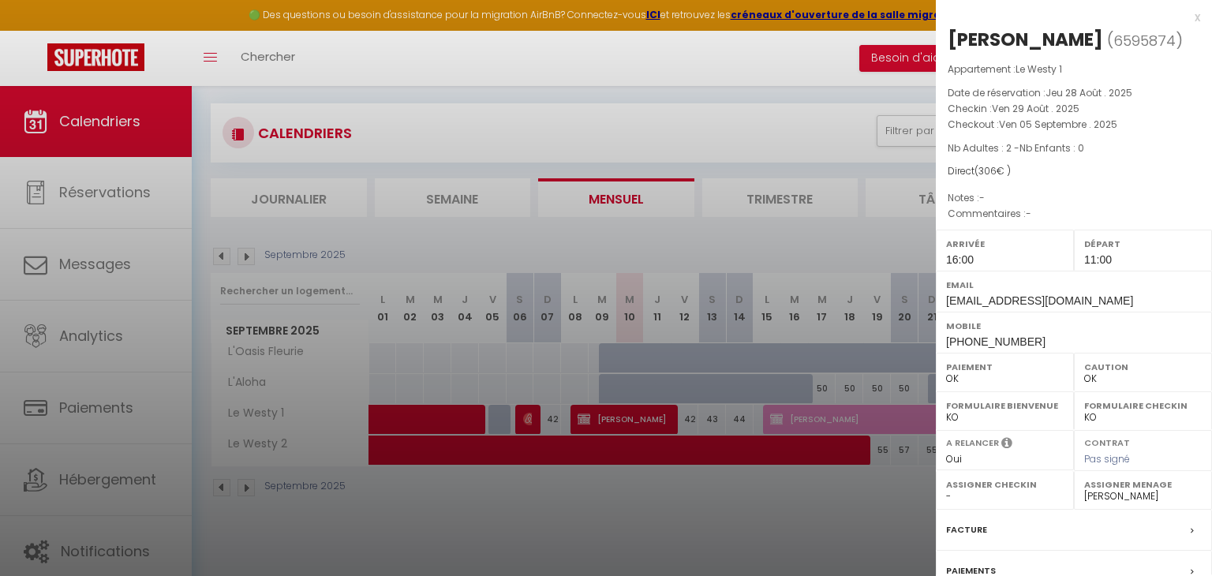
click at [466, 420] on div at bounding box center [606, 288] width 1212 height 576
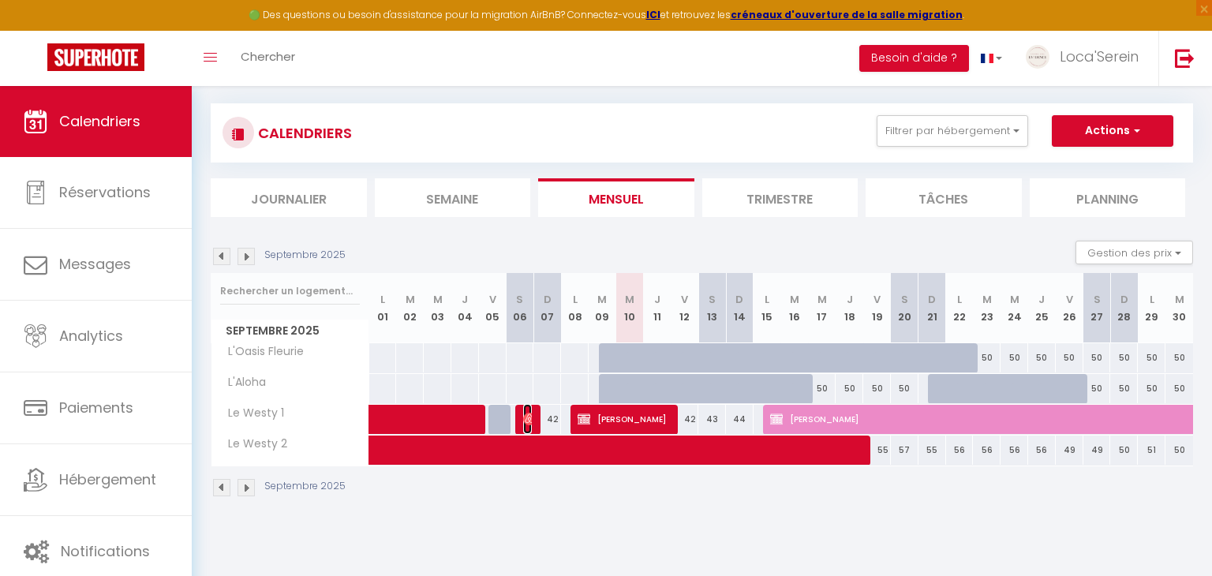
click at [526, 418] on img at bounding box center [529, 419] width 13 height 13
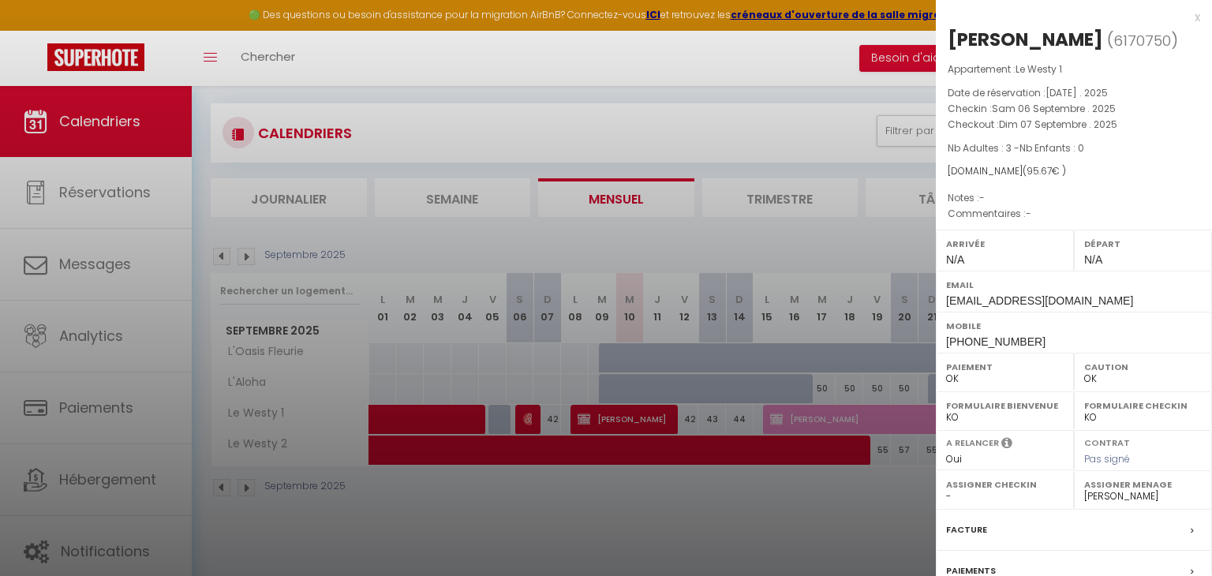
click at [526, 418] on div at bounding box center [606, 288] width 1212 height 576
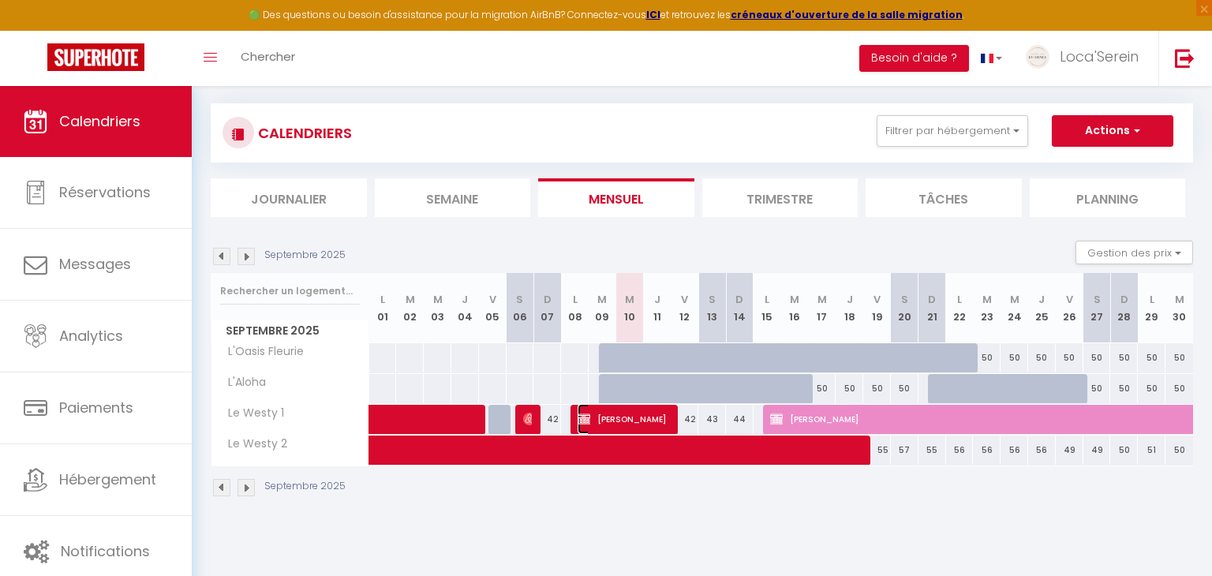
click at [635, 421] on span "[PERSON_NAME]" at bounding box center [624, 419] width 92 height 30
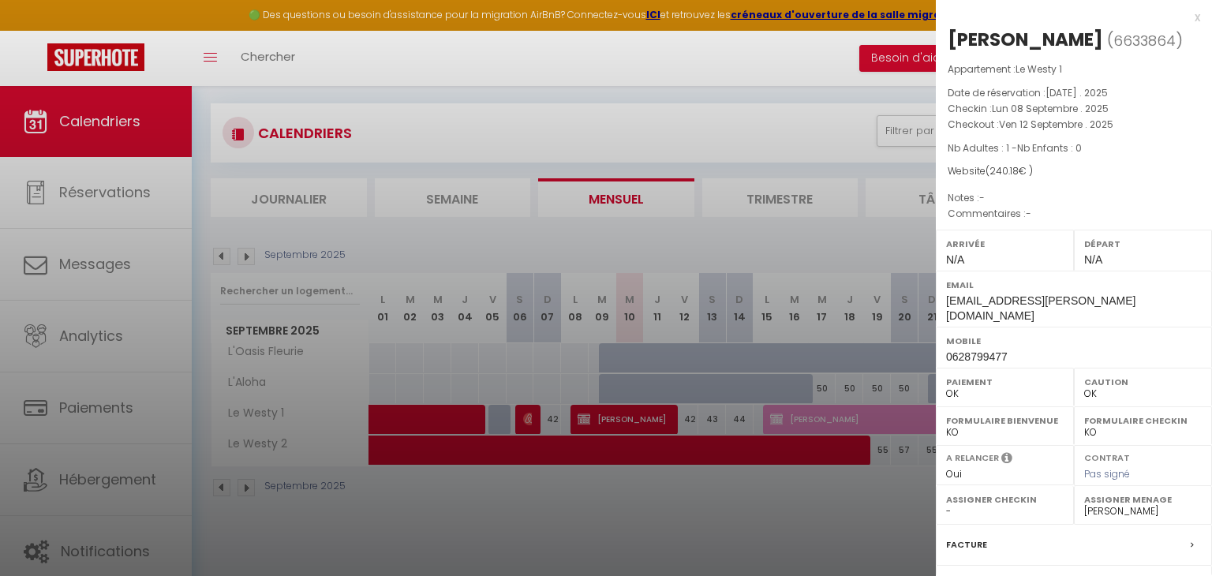
click at [635, 421] on div at bounding box center [606, 288] width 1212 height 576
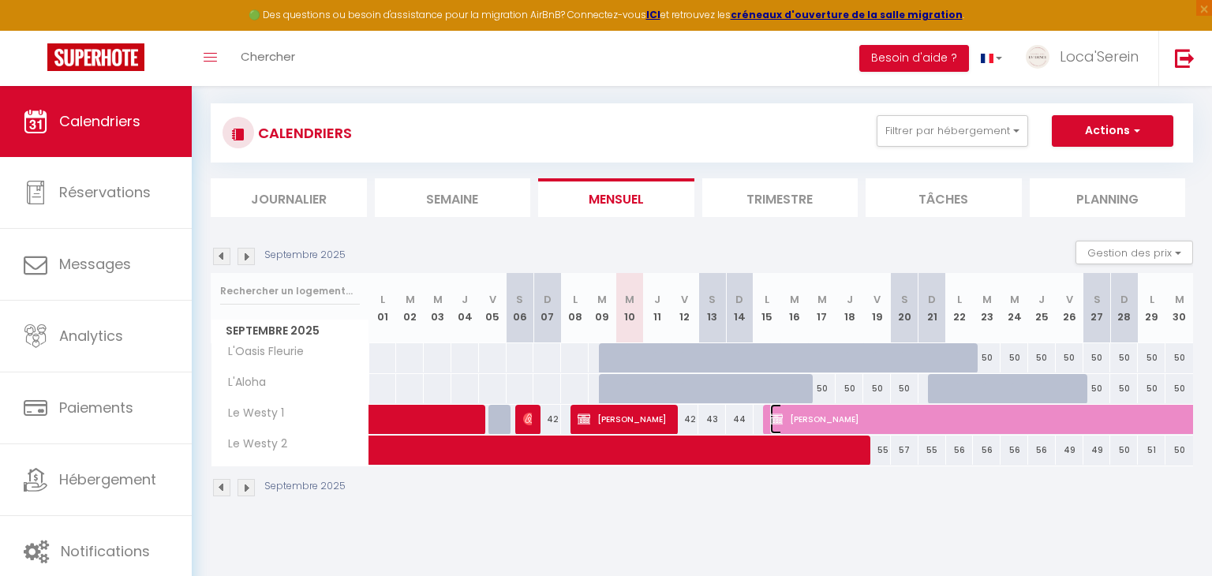
click at [836, 418] on span "[PERSON_NAME]" at bounding box center [1097, 419] width 654 height 30
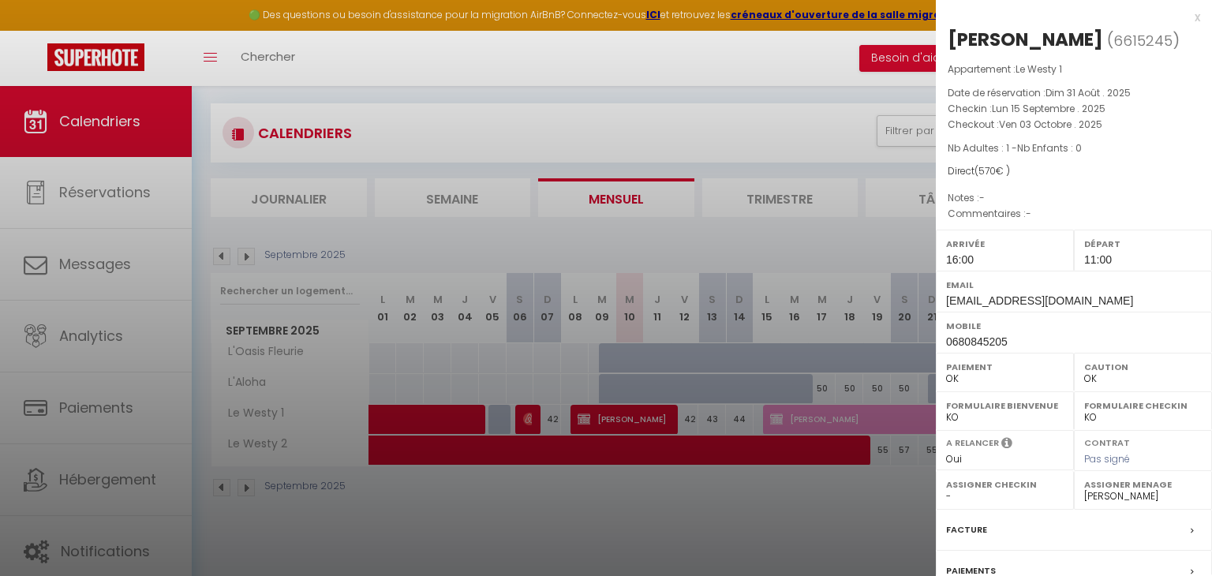
click at [836, 418] on div at bounding box center [606, 288] width 1212 height 576
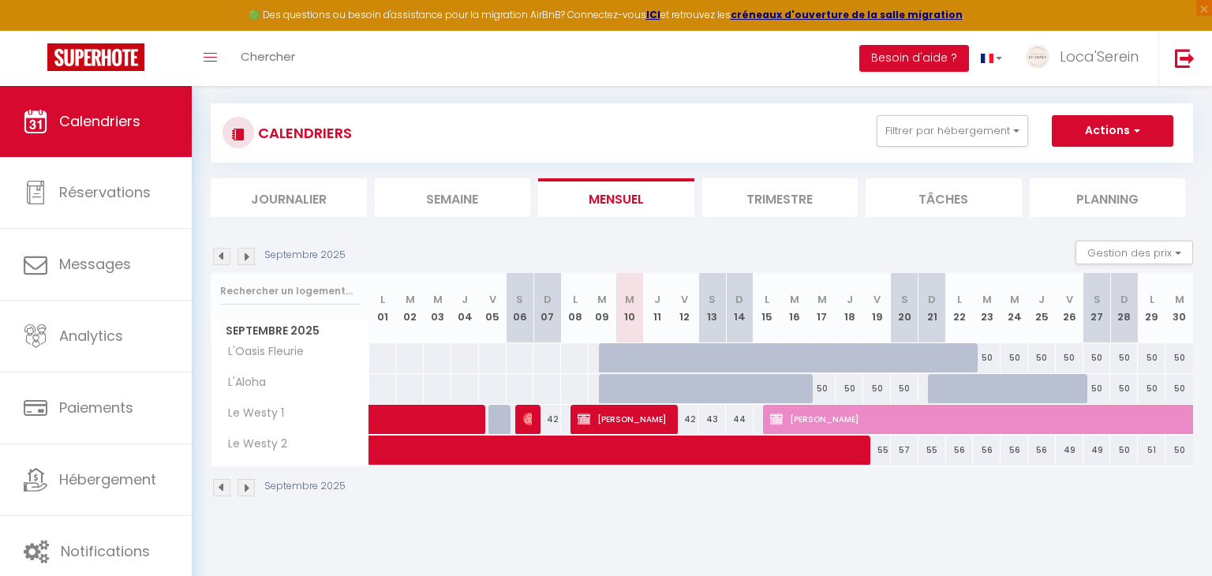
click at [224, 256] on img at bounding box center [221, 256] width 17 height 17
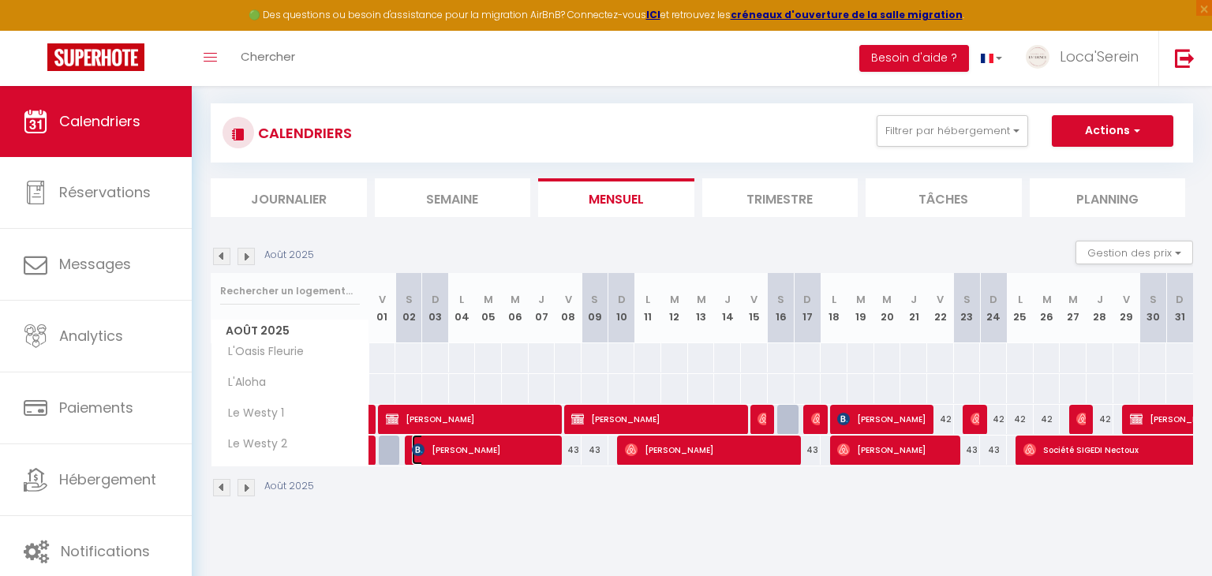
click at [526, 449] on span "philippe delon" at bounding box center [483, 450] width 143 height 30
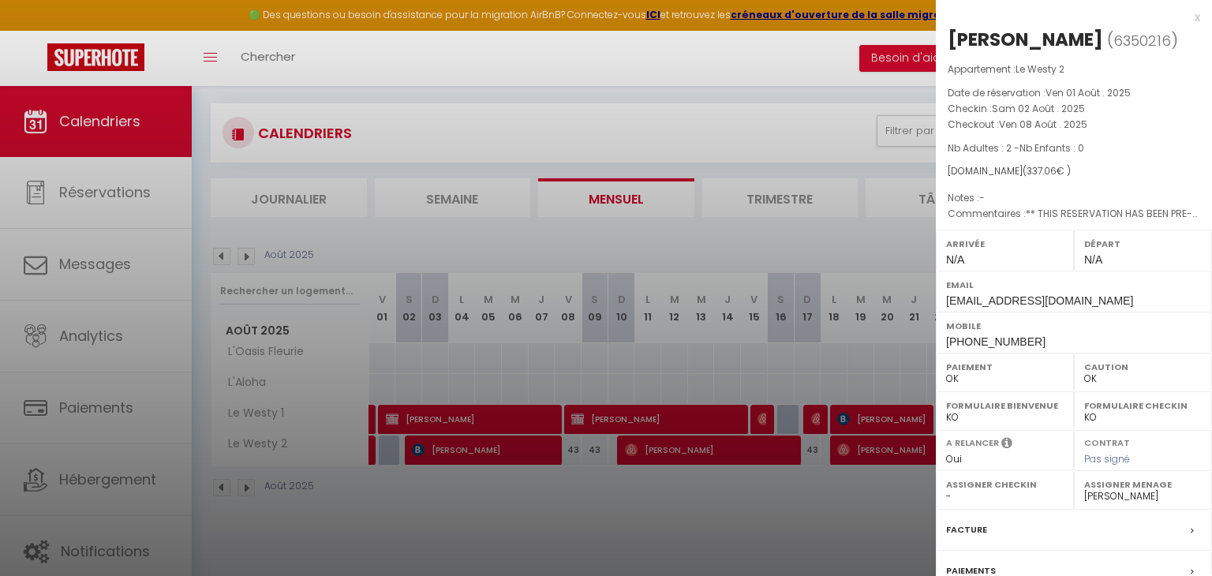
click at [526, 449] on div at bounding box center [606, 288] width 1212 height 576
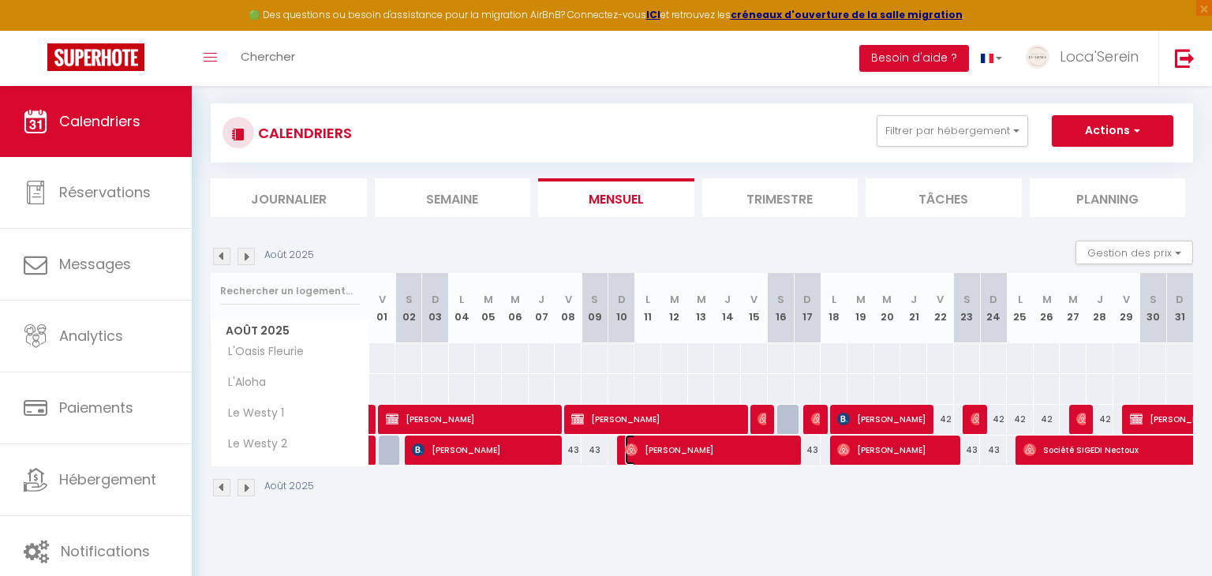
click at [682, 442] on span "Carla De" at bounding box center [710, 450] width 170 height 30
select select "45459"
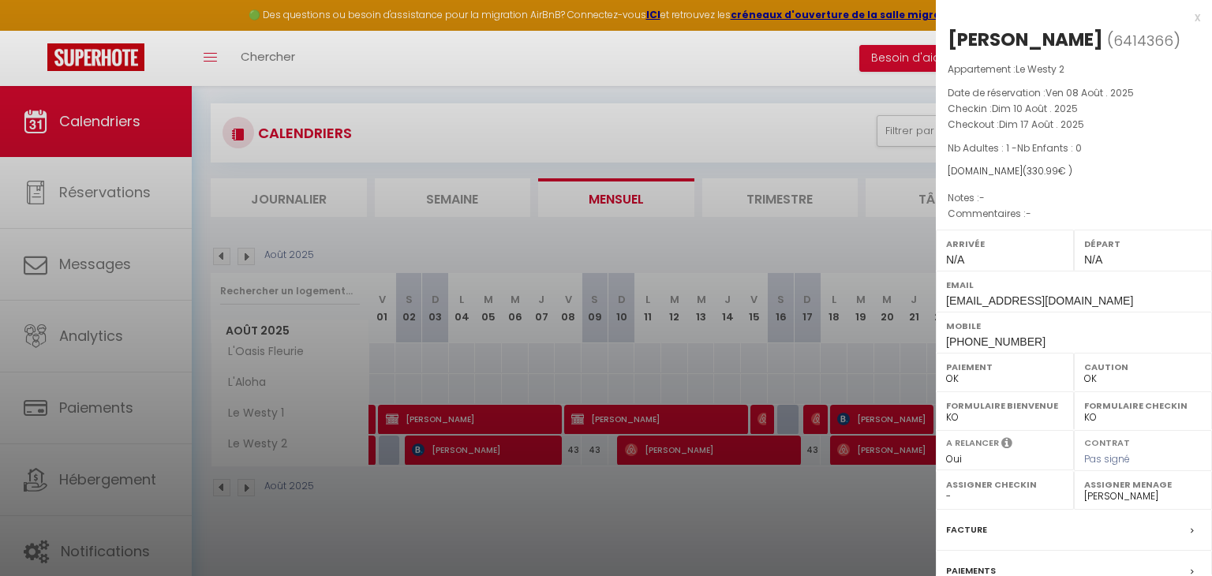
click at [852, 455] on div at bounding box center [606, 288] width 1212 height 576
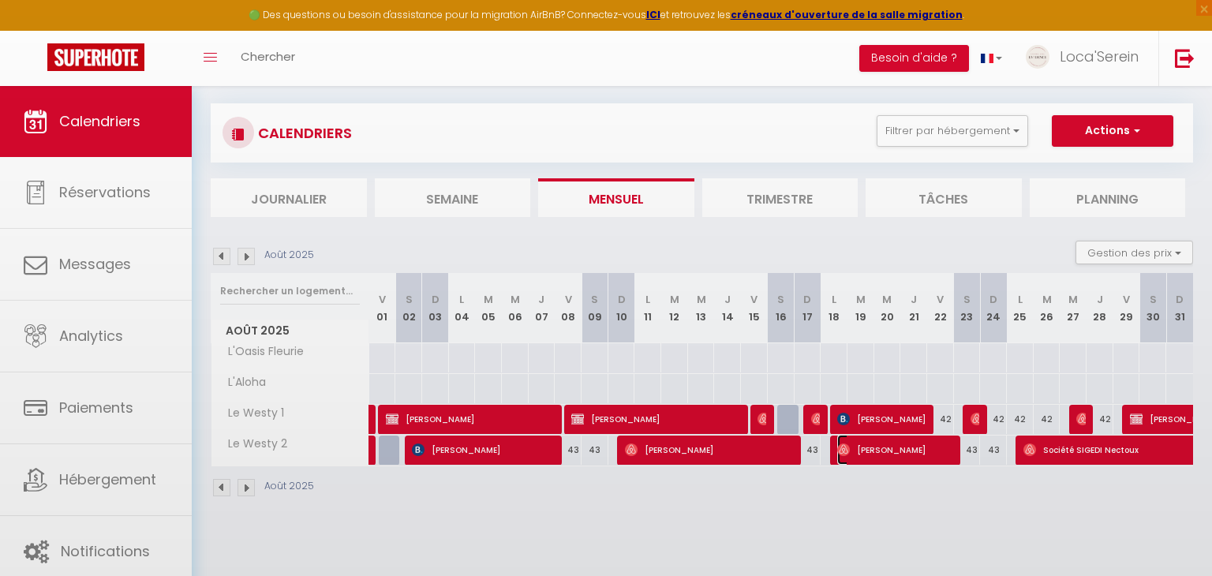
click at [862, 452] on span "Kevin" at bounding box center [895, 450] width 116 height 30
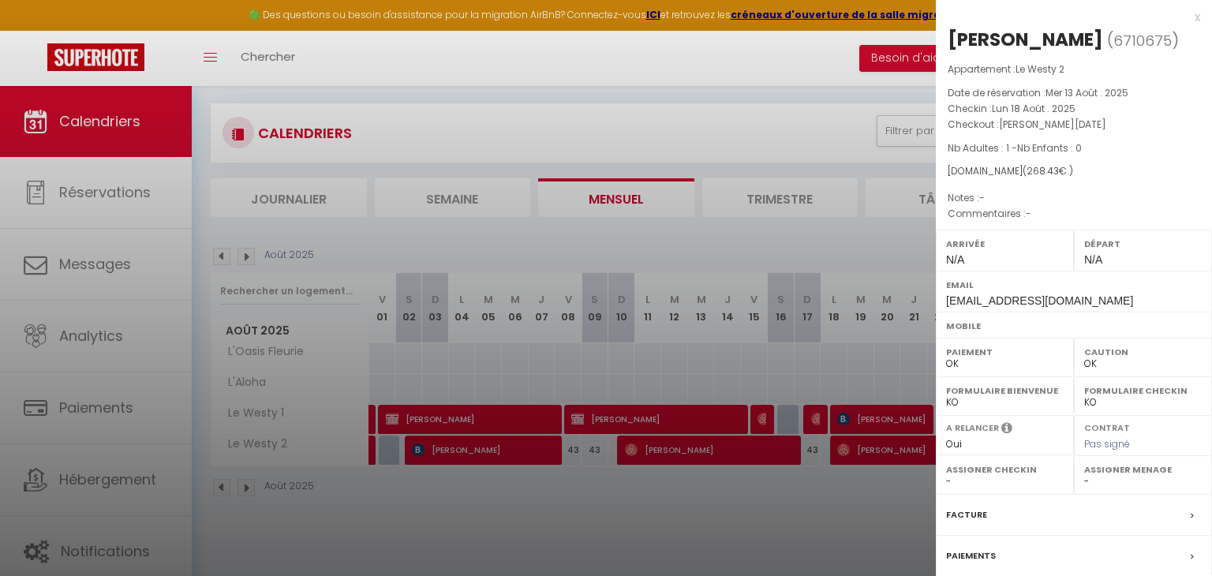
click at [1103, 481] on select "- matthieu ackermann Carole Allegret Suzanne Brunet Gilles Baudon Manuel LOPEZ …" at bounding box center [1143, 481] width 118 height 14
select select "45459"
click at [1084, 474] on select "- matthieu ackermann Carole Allegret Suzanne Brunet Gilles Baudon Manuel LOPEZ …" at bounding box center [1143, 481] width 118 height 14
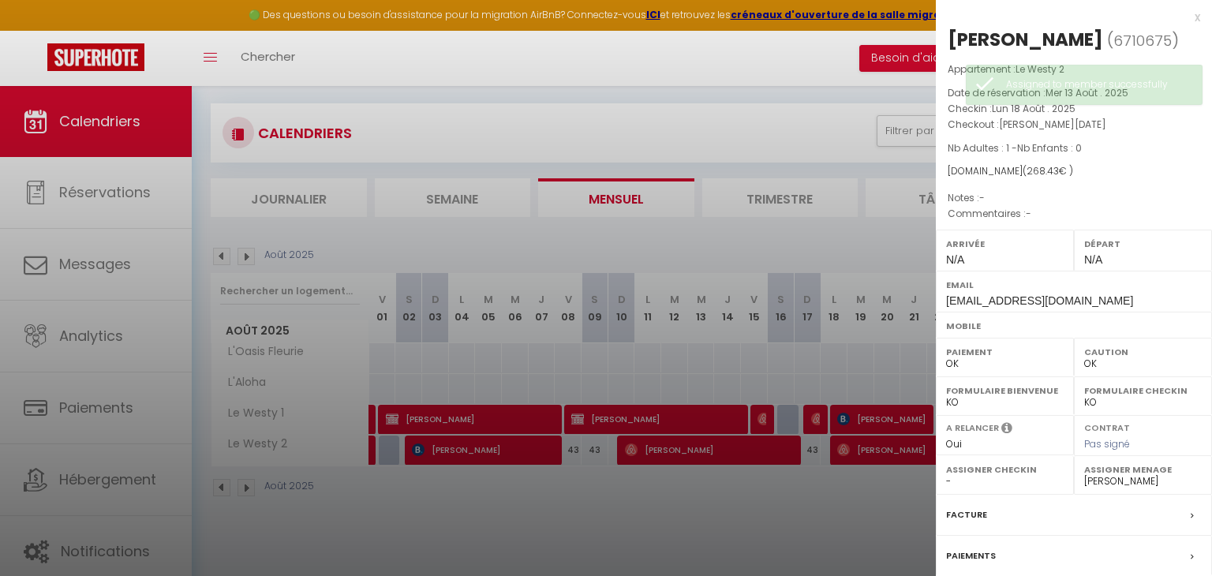
click at [841, 516] on div at bounding box center [606, 288] width 1212 height 576
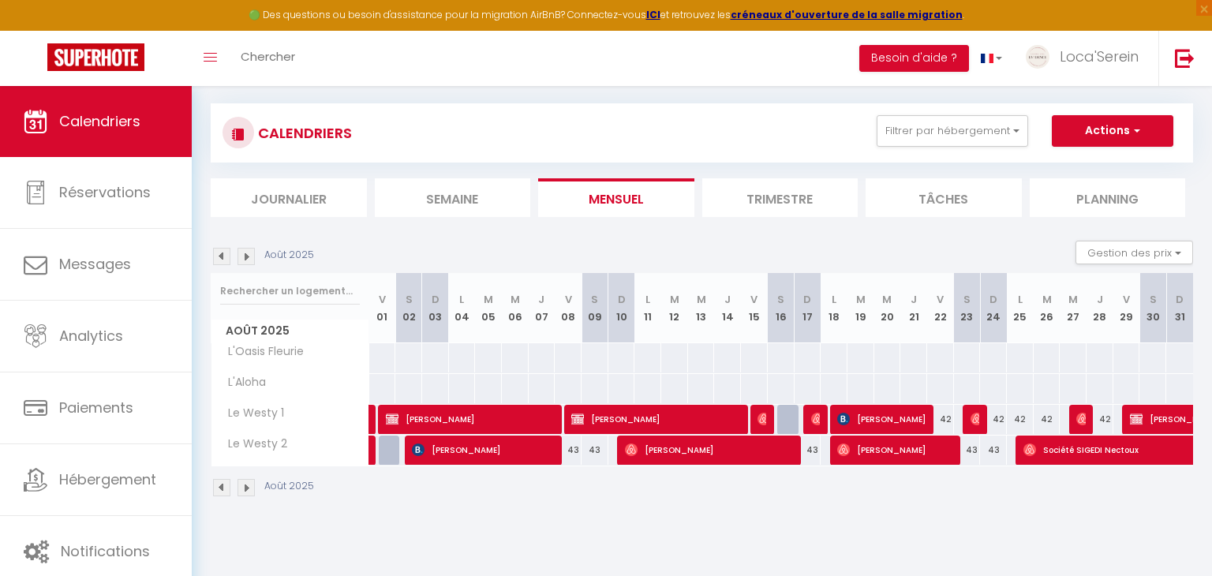
click at [243, 258] on img at bounding box center [246, 256] width 17 height 17
select select "0"
select select "45459"
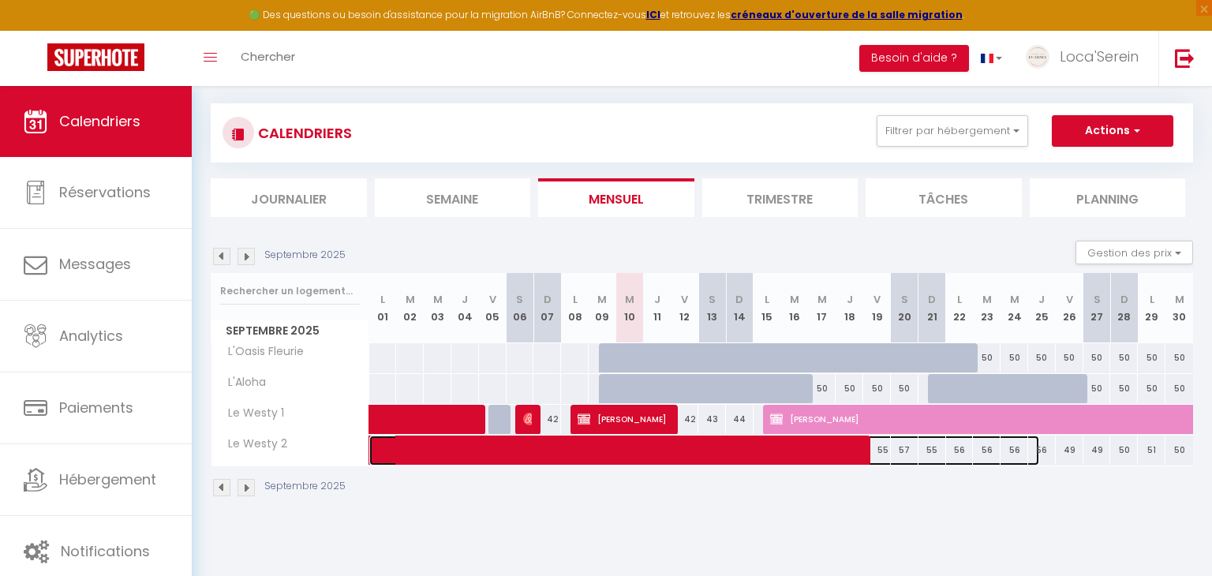
click at [484, 452] on span at bounding box center [713, 451] width 654 height 30
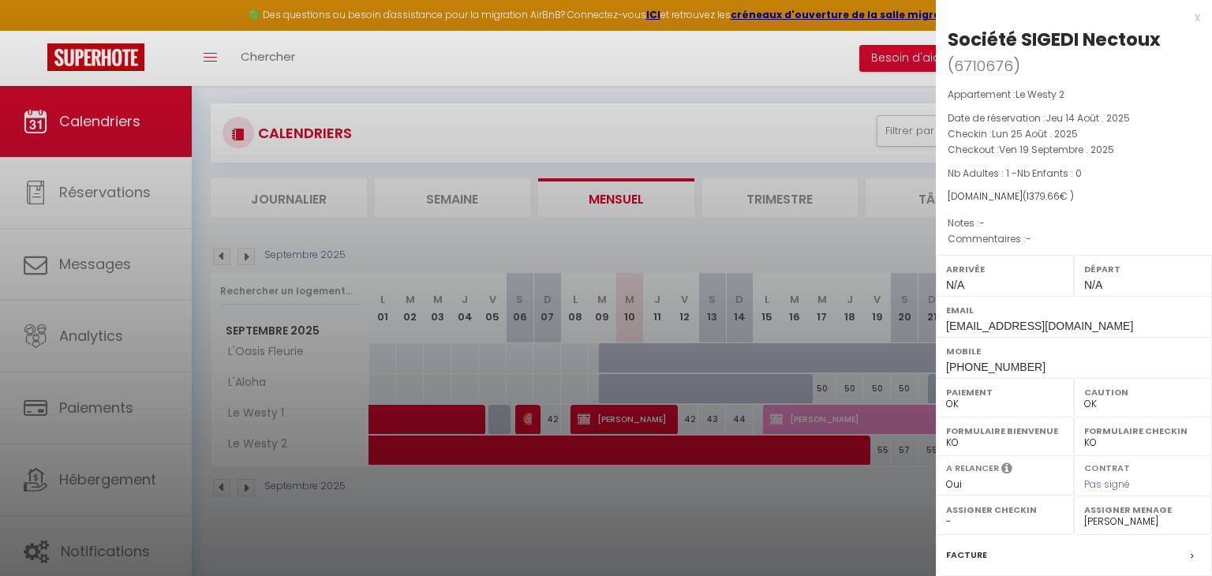
click at [616, 505] on div at bounding box center [606, 288] width 1212 height 576
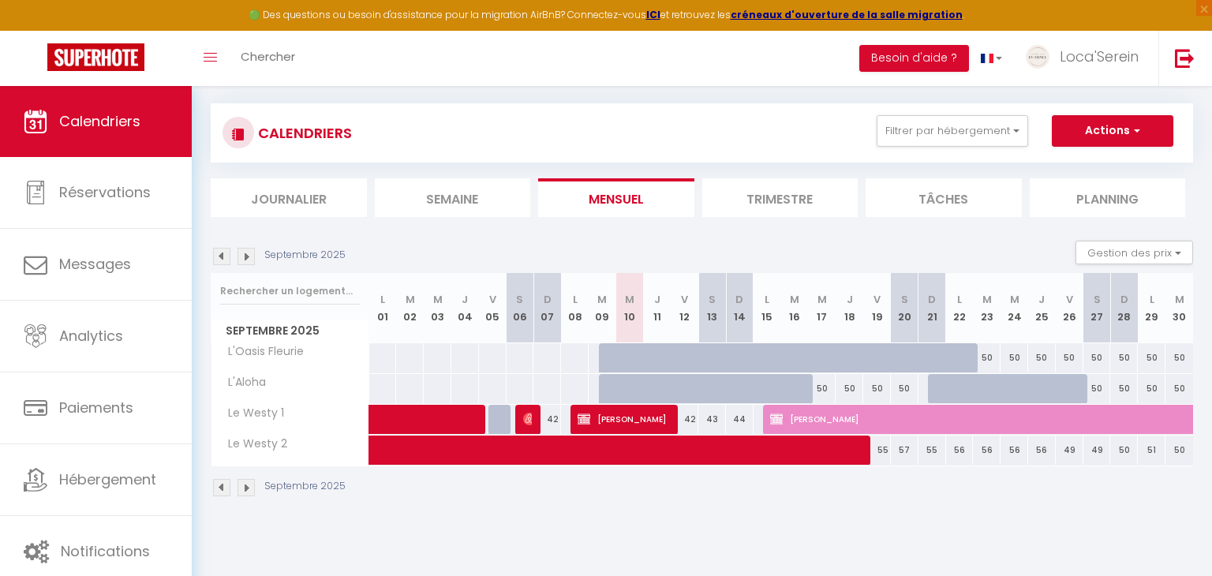
click at [225, 257] on img at bounding box center [221, 256] width 17 height 17
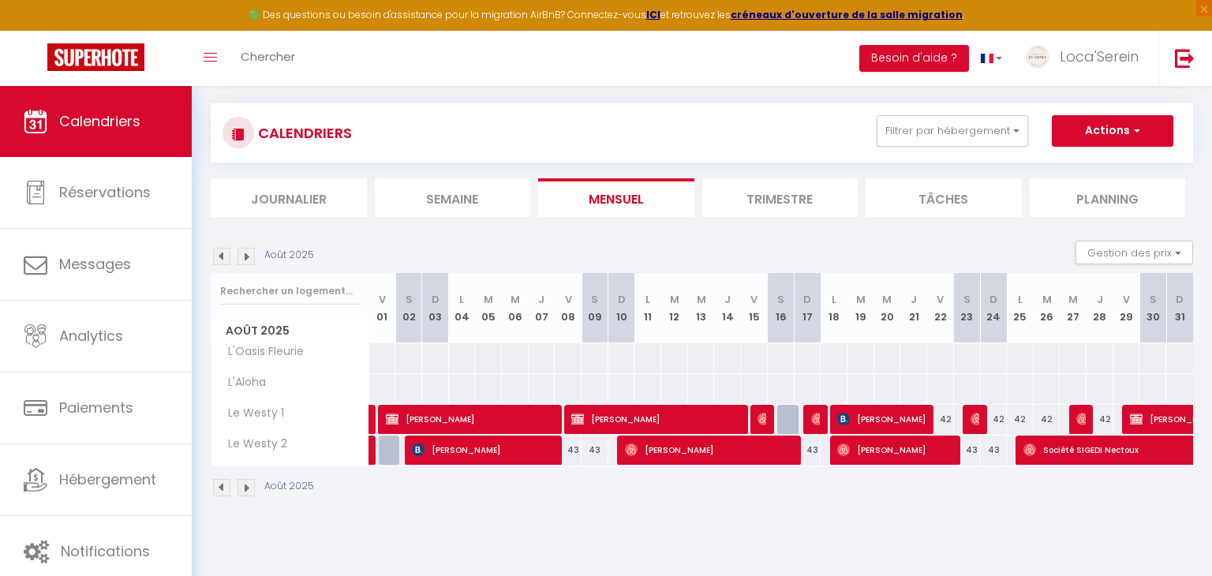
click at [248, 258] on img at bounding box center [246, 256] width 17 height 17
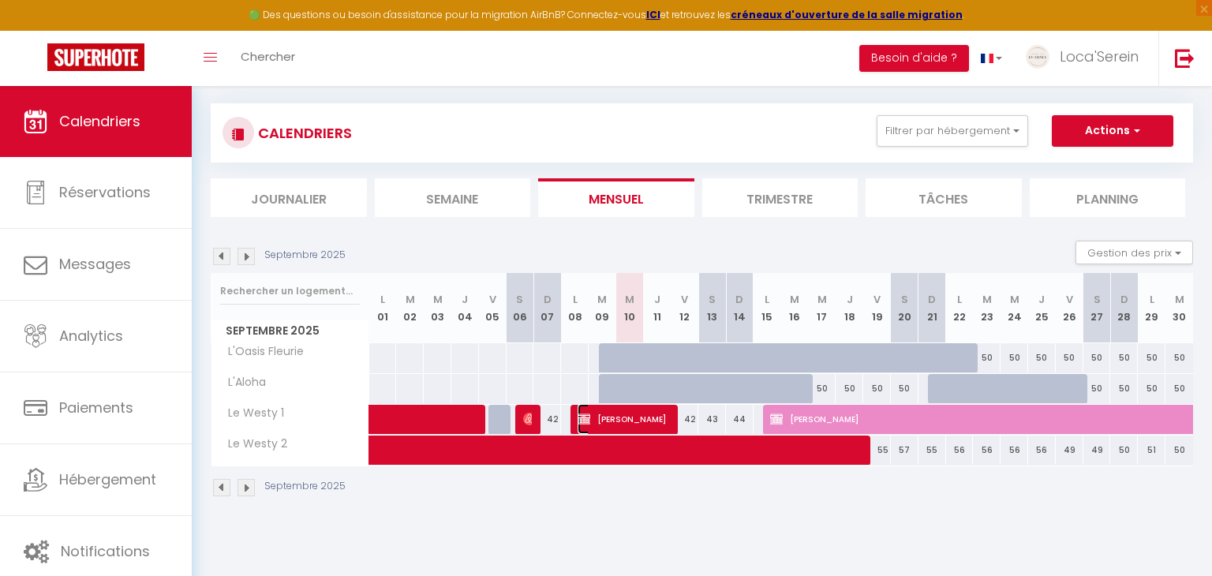
click at [590, 422] on span "[PERSON_NAME]" at bounding box center [624, 419] width 92 height 30
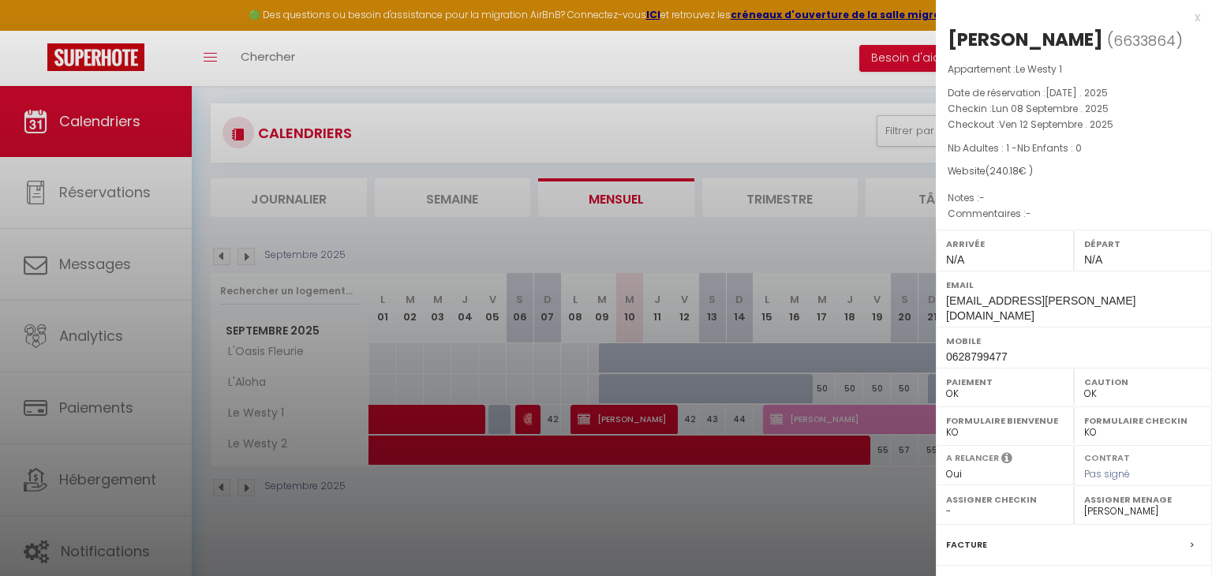
click at [564, 491] on div at bounding box center [606, 288] width 1212 height 576
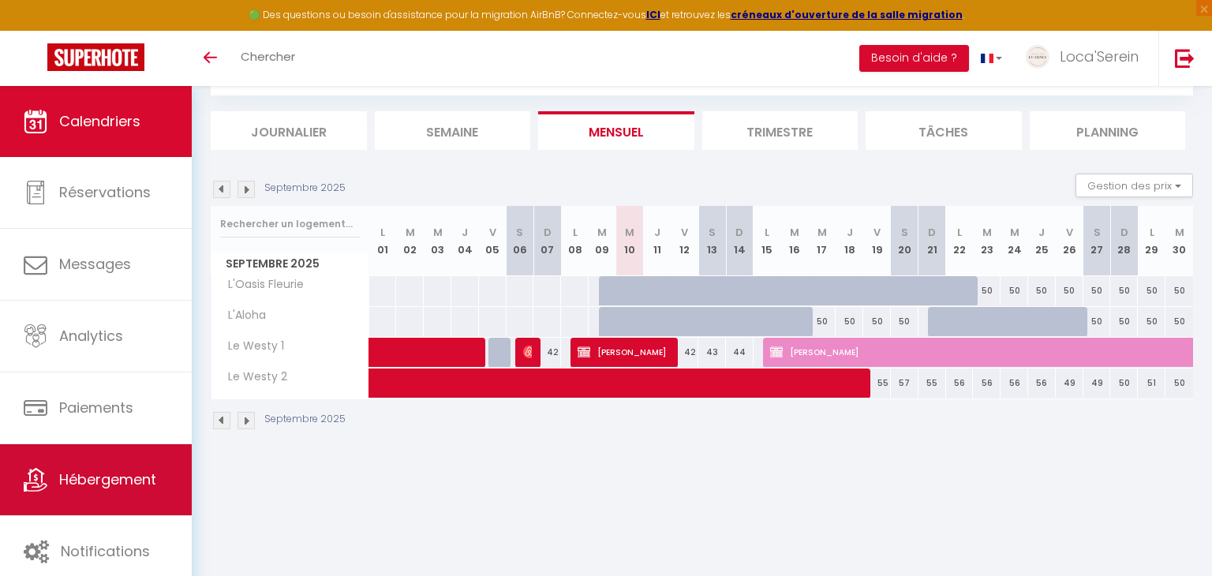
click at [94, 479] on span "Hébergement" at bounding box center [107, 480] width 97 height 20
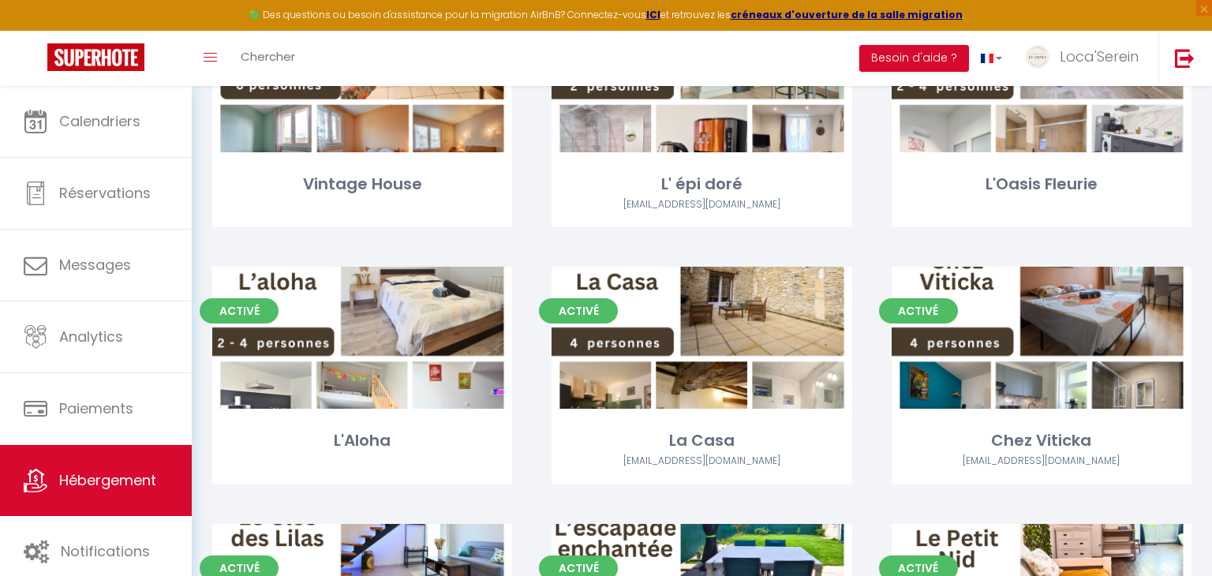
scroll to position [522, 0]
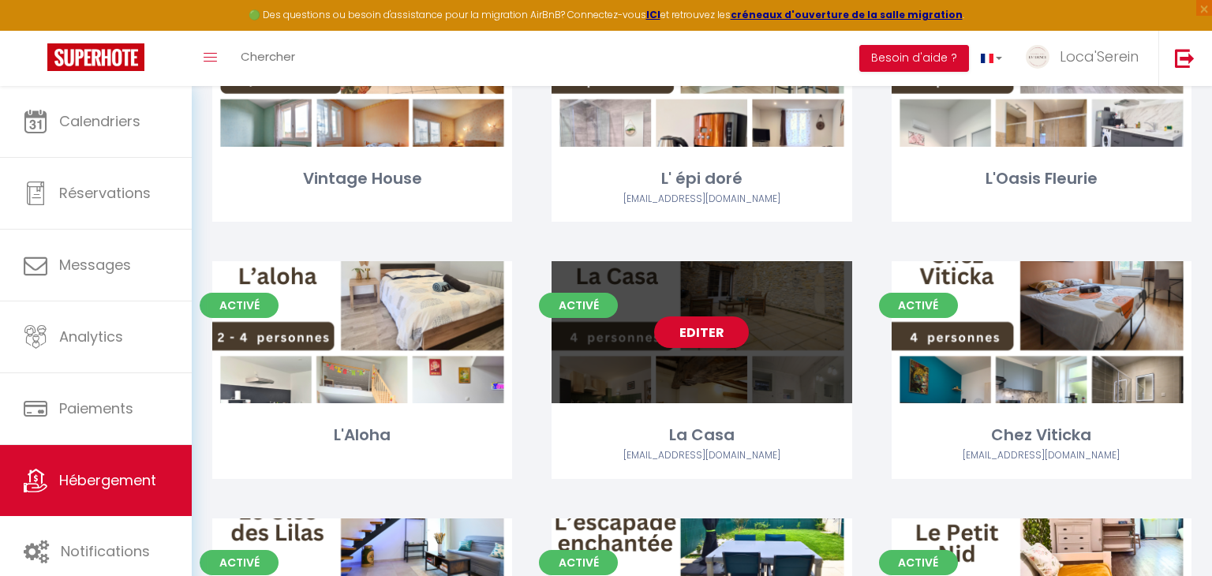
click at [683, 339] on link "Editer" at bounding box center [701, 332] width 95 height 32
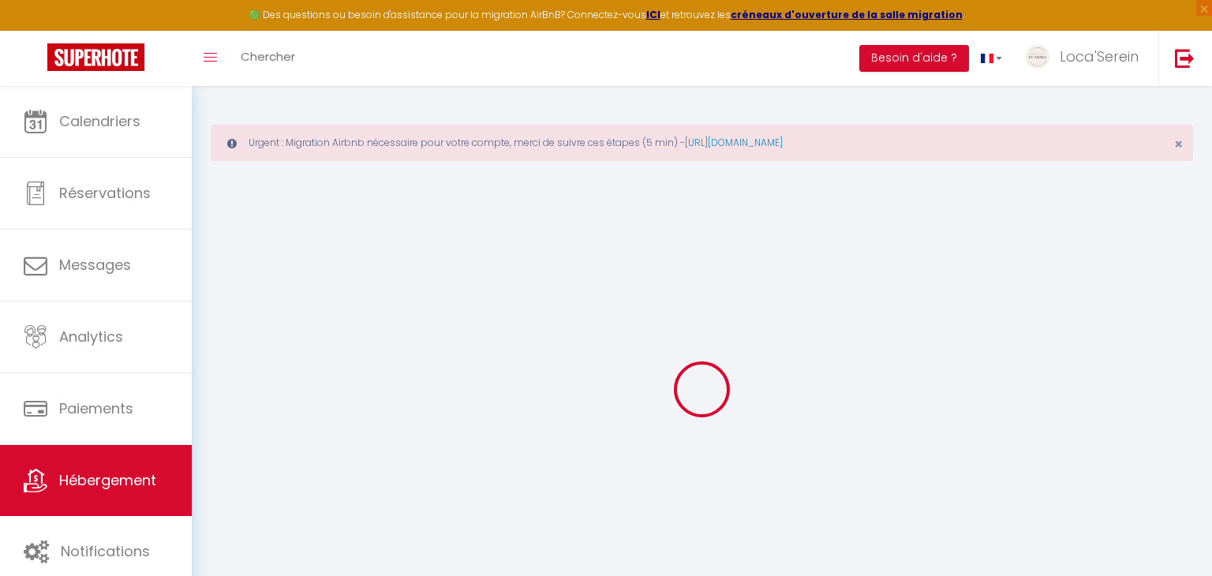
select select
checkbox input "false"
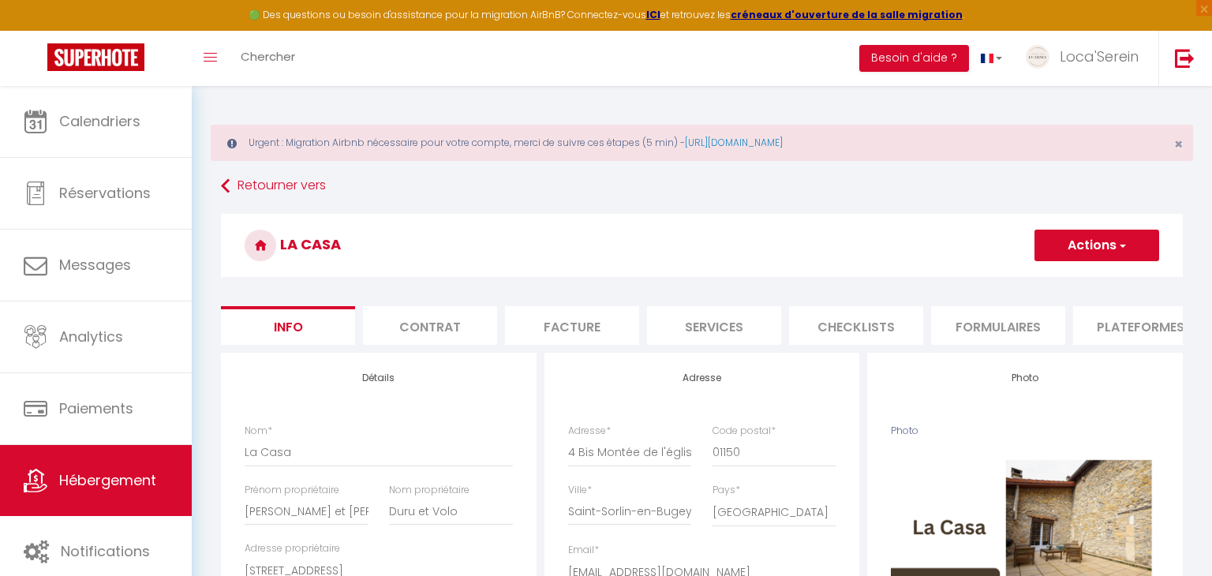
click at [1105, 326] on li "Plateformes" at bounding box center [1140, 325] width 134 height 39
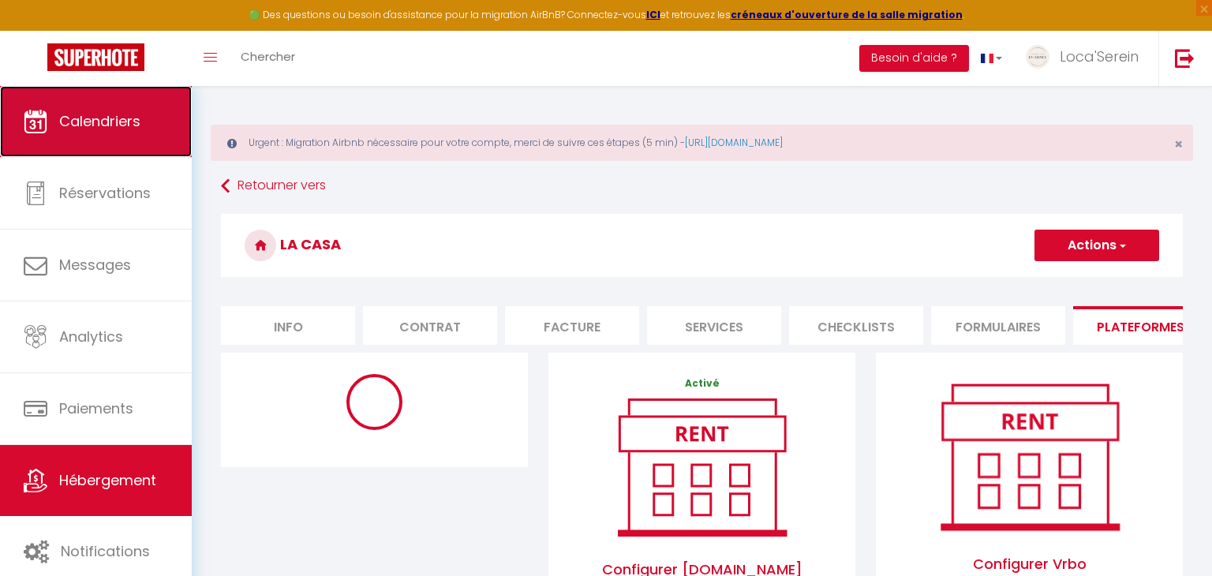
click at [159, 132] on link "Calendriers" at bounding box center [96, 121] width 192 height 71
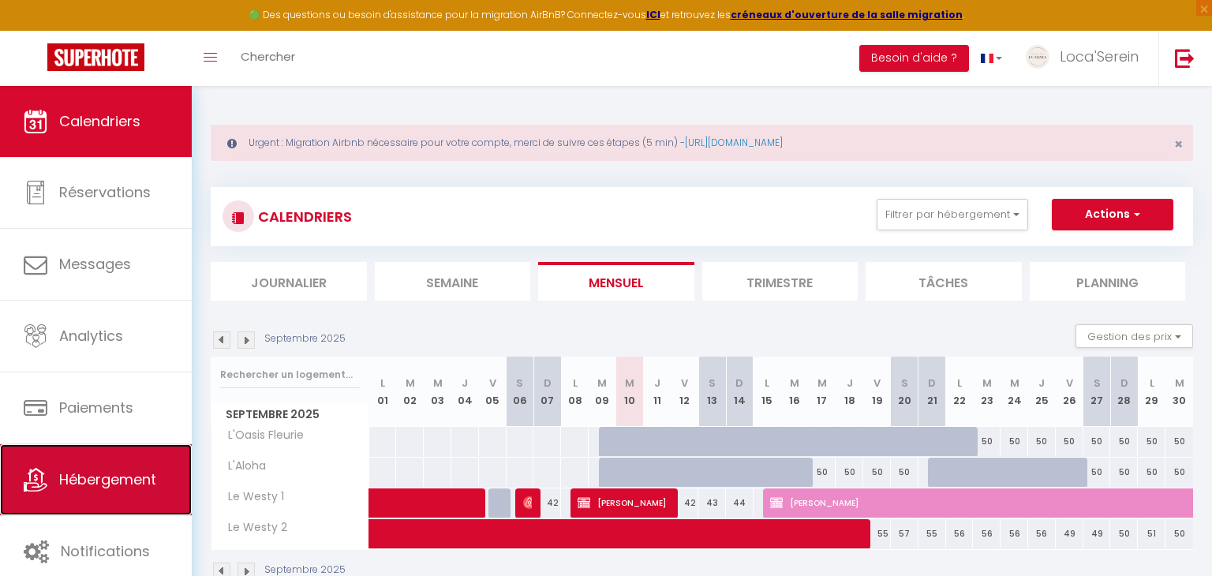
click at [111, 456] on link "Hébergement" at bounding box center [96, 479] width 192 height 71
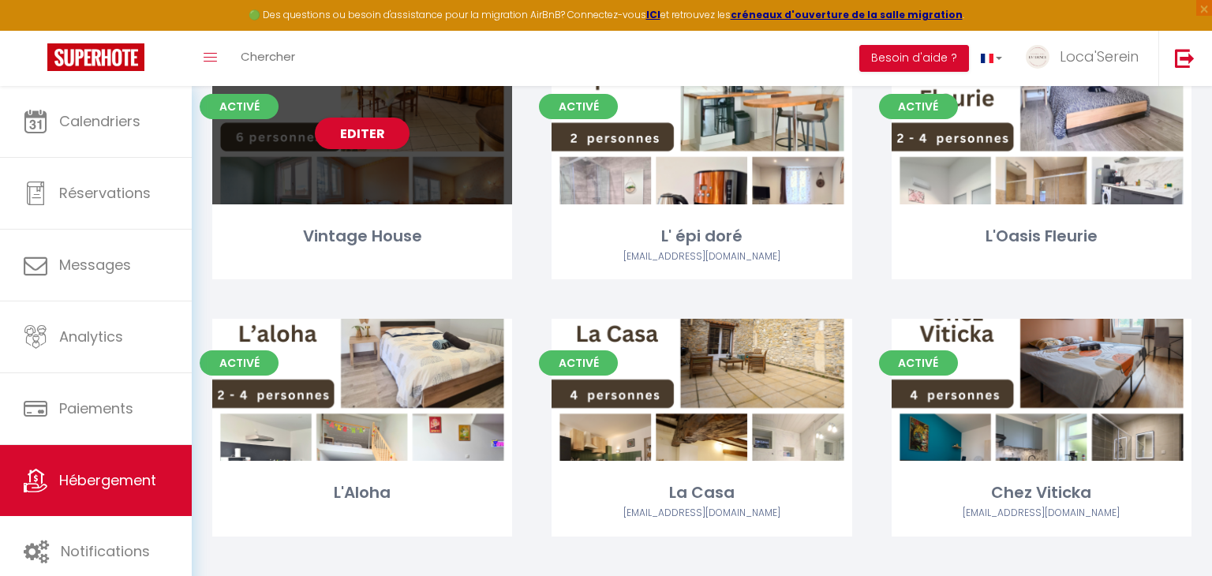
scroll to position [470, 0]
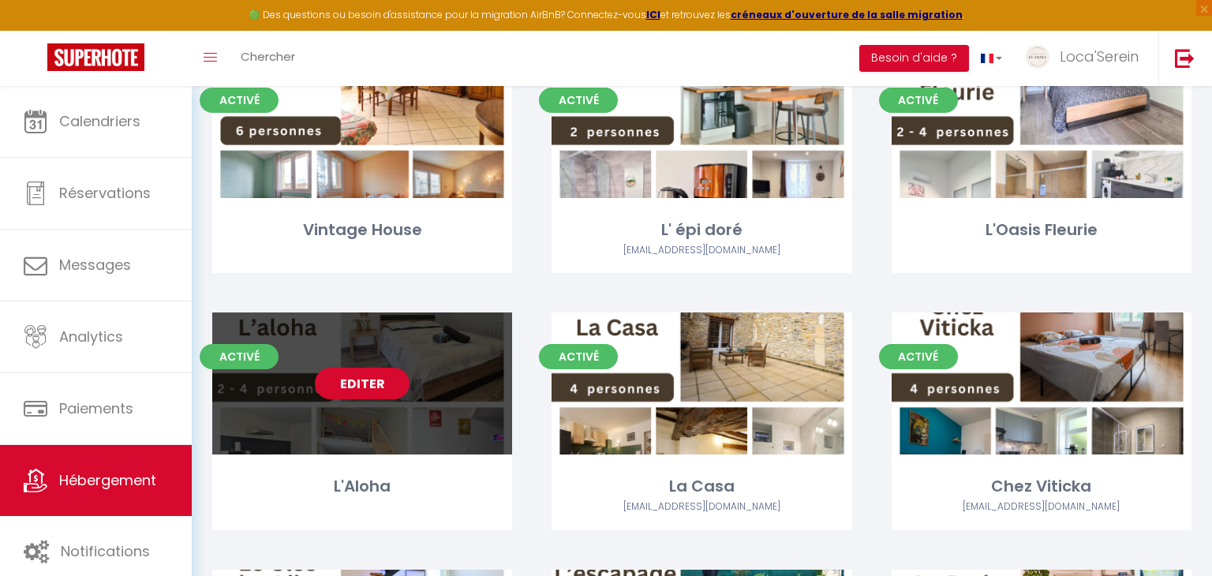
click at [380, 414] on div "Editer" at bounding box center [362, 384] width 300 height 142
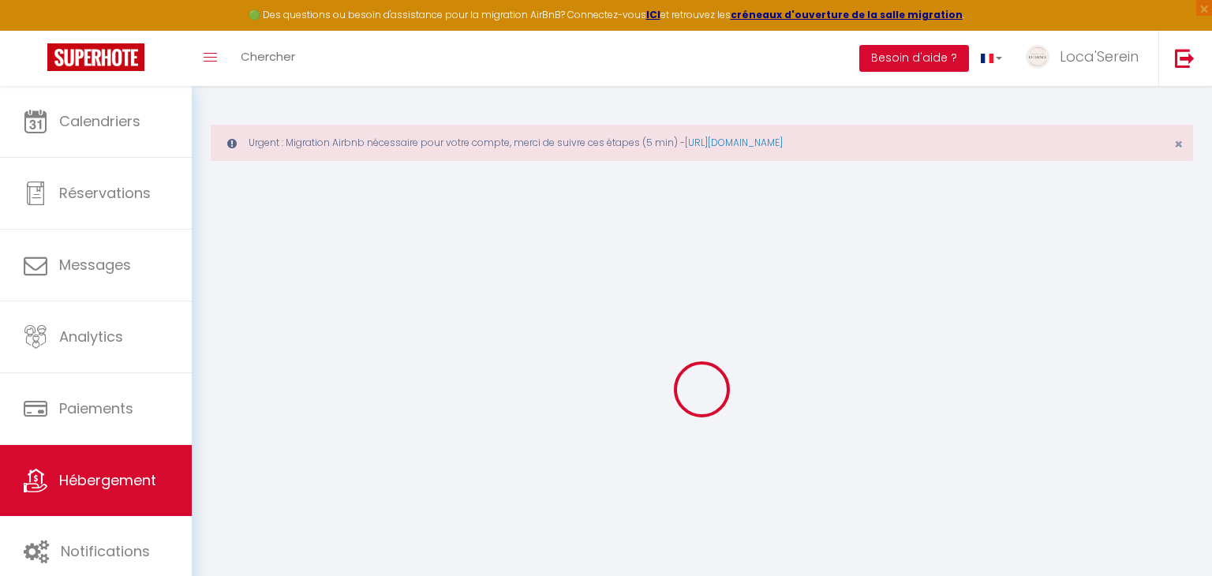
select select "+ 25 %"
checkbox input "false"
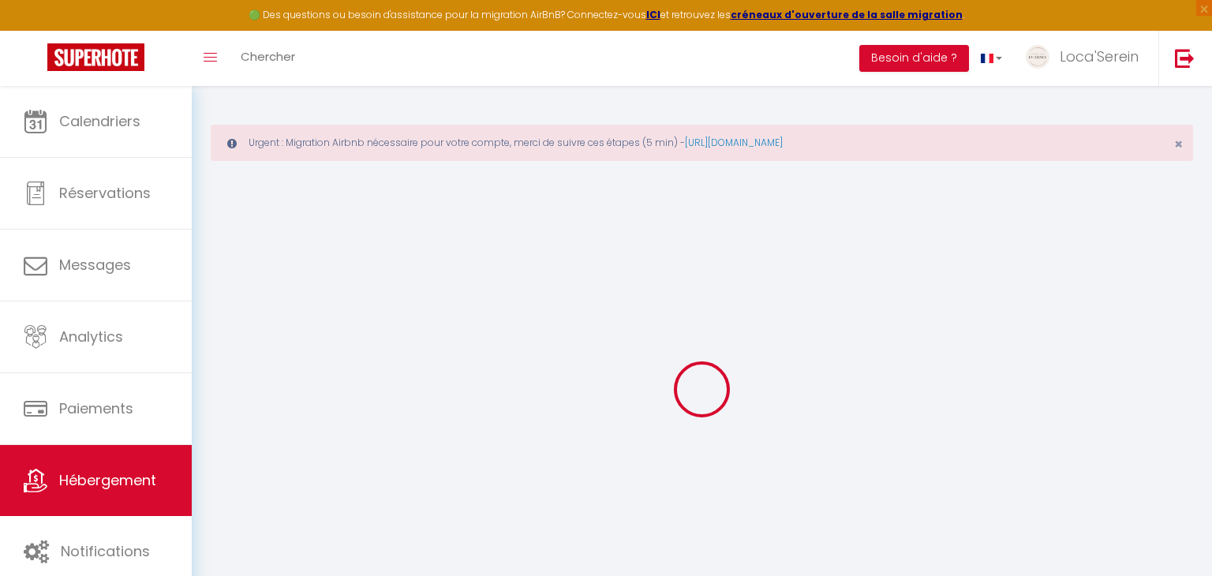
checkbox input "false"
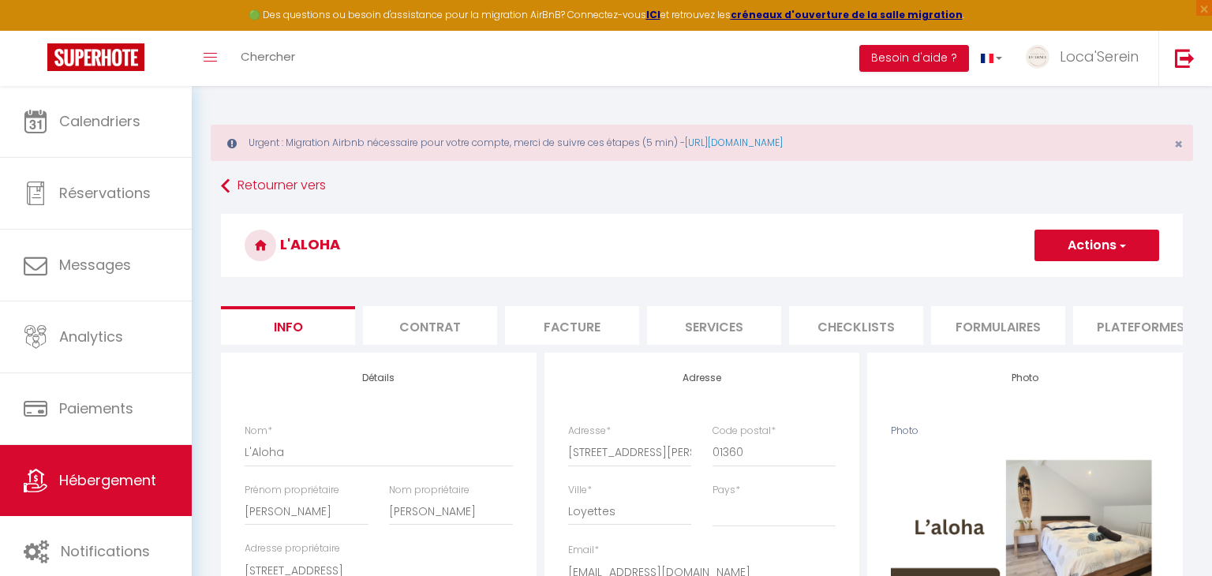
click at [1154, 324] on li "Plateformes" at bounding box center [1140, 325] width 134 height 39
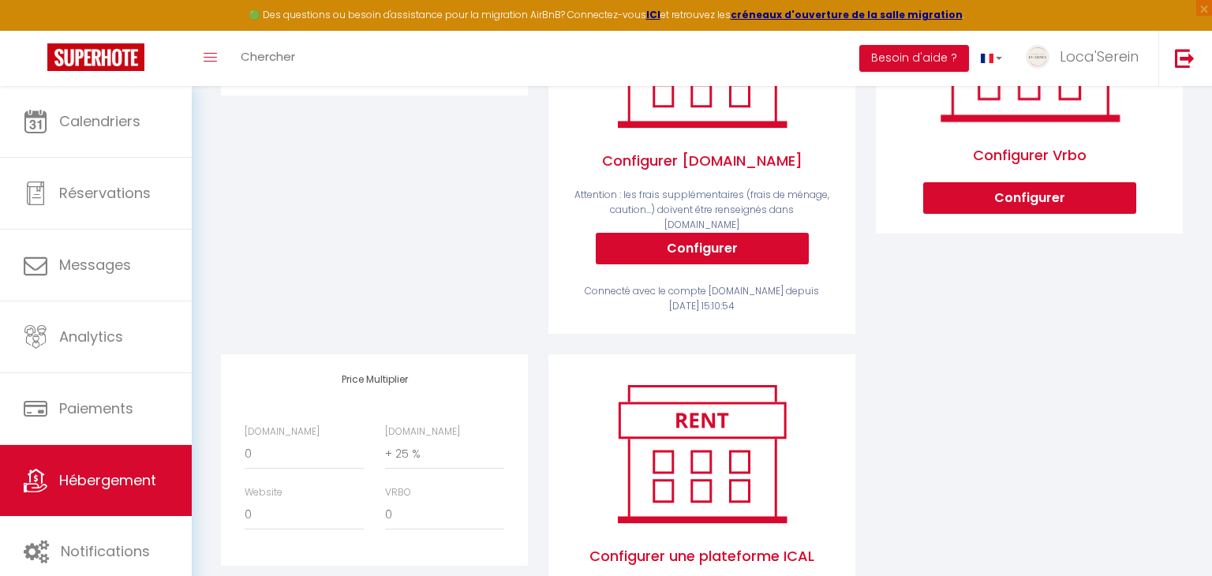
scroll to position [410, 0]
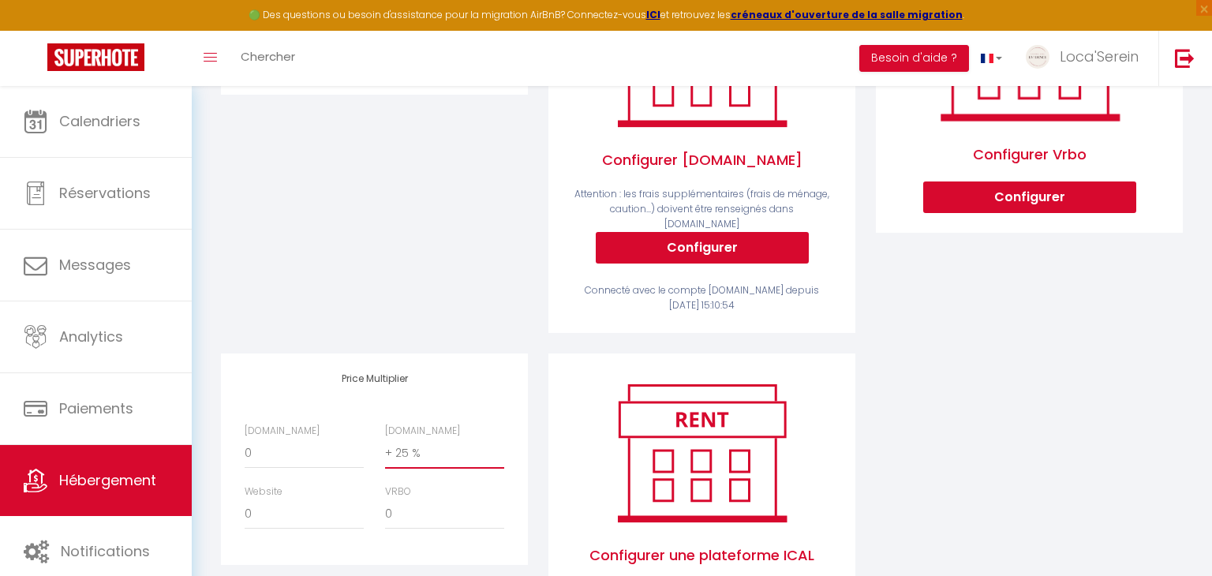
click at [430, 439] on select "0 + 1 % + 2 % + 3 % + 4 % + 5 % + 6 % + 7 % + 8 % + 9 %" at bounding box center [444, 454] width 119 height 30
select select "+ 20 %"
click at [385, 439] on select "0 + 1 % + 2 % + 3 % + 4 % + 5 % + 6 % + 7 % + 8 % + 9 %" at bounding box center [444, 454] width 119 height 30
click at [943, 381] on div "Airbnb Appartement Loca'Serein · La Pépite - [EMAIL_ADDRESS][DOMAIN_NAME] Loyet…" at bounding box center [702, 298] width 983 height 711
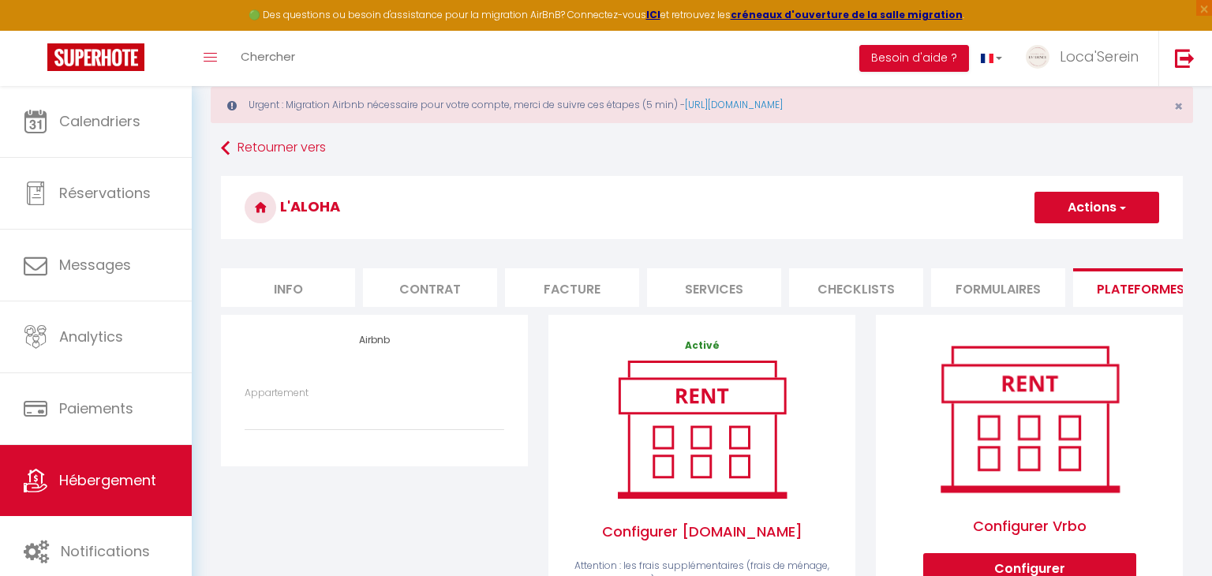
scroll to position [0, 0]
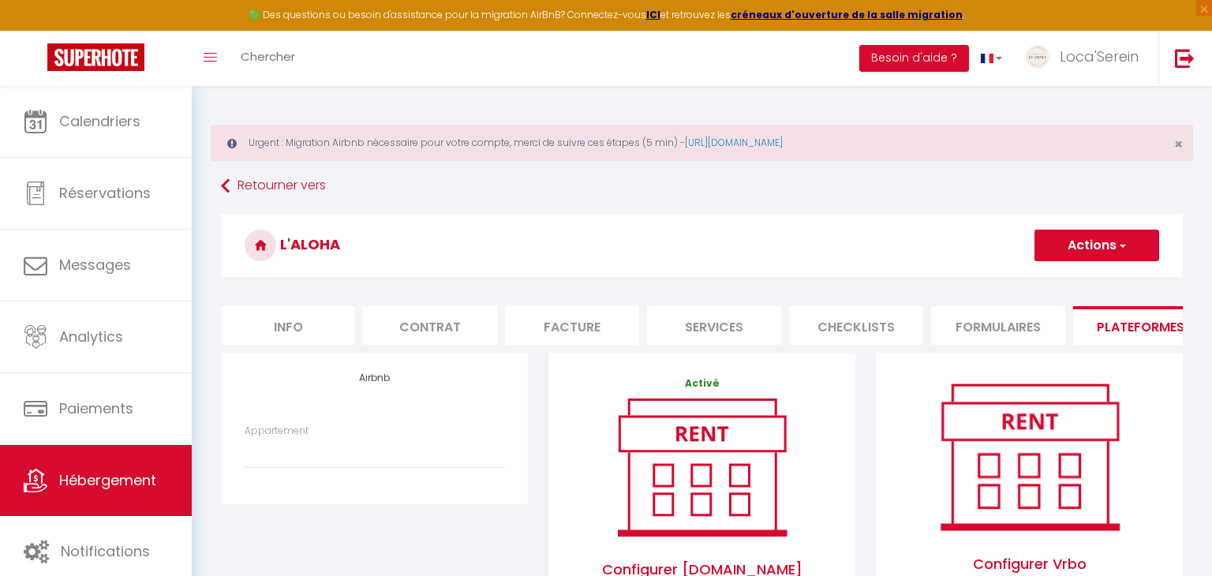
click at [1089, 249] on button "Actions" at bounding box center [1097, 246] width 125 height 32
click at [1077, 284] on link "Enregistrer" at bounding box center [1096, 280] width 125 height 21
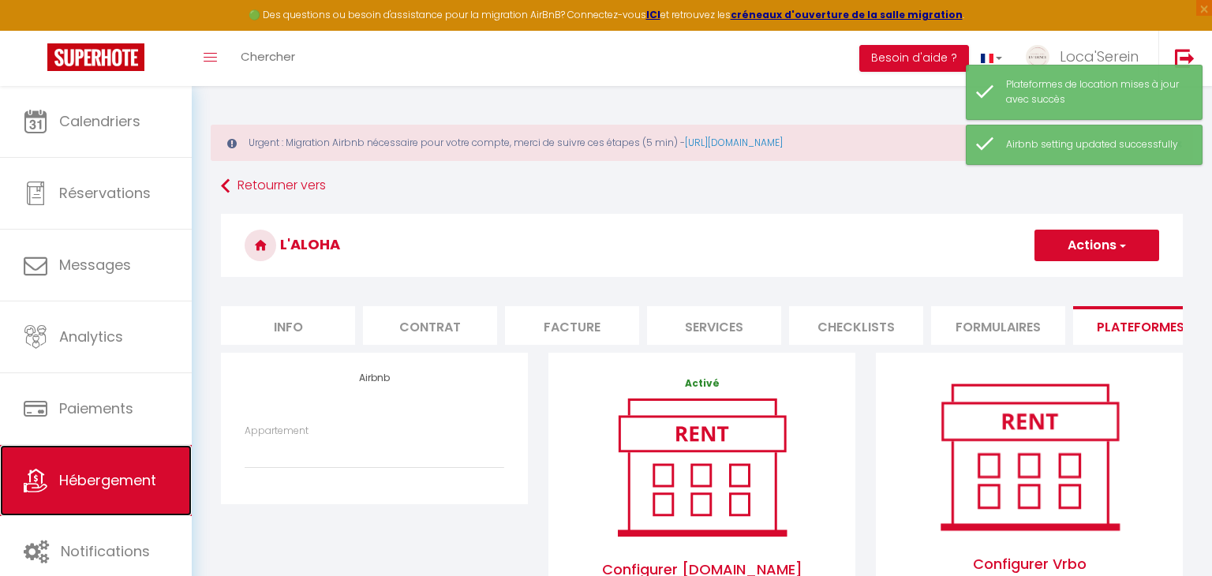
click at [121, 476] on span "Hébergement" at bounding box center [107, 480] width 97 height 20
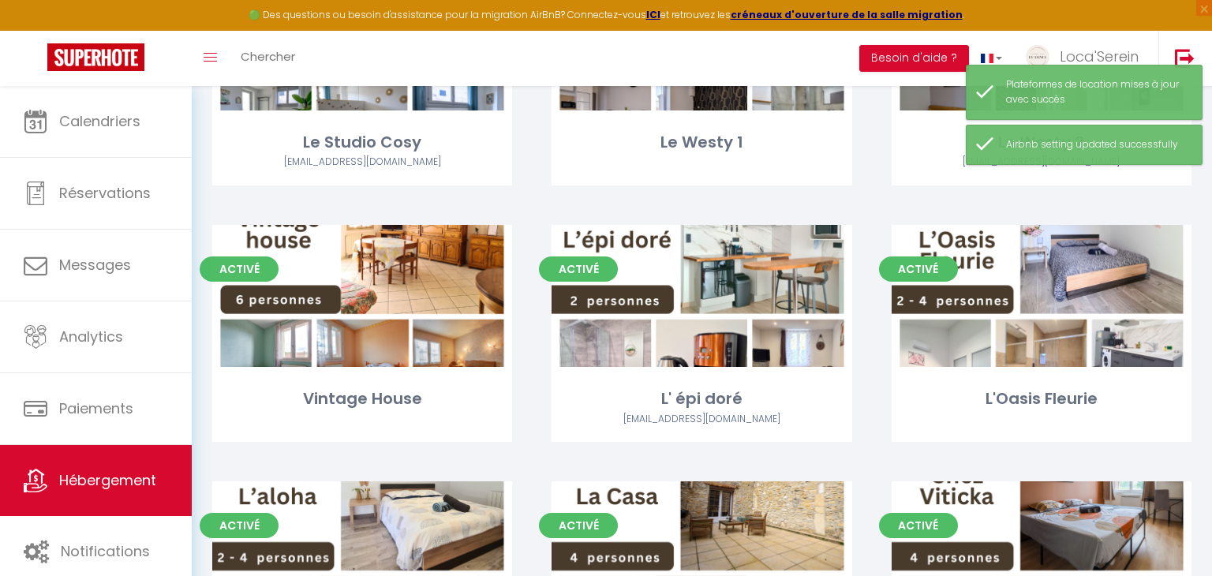
scroll to position [313, 0]
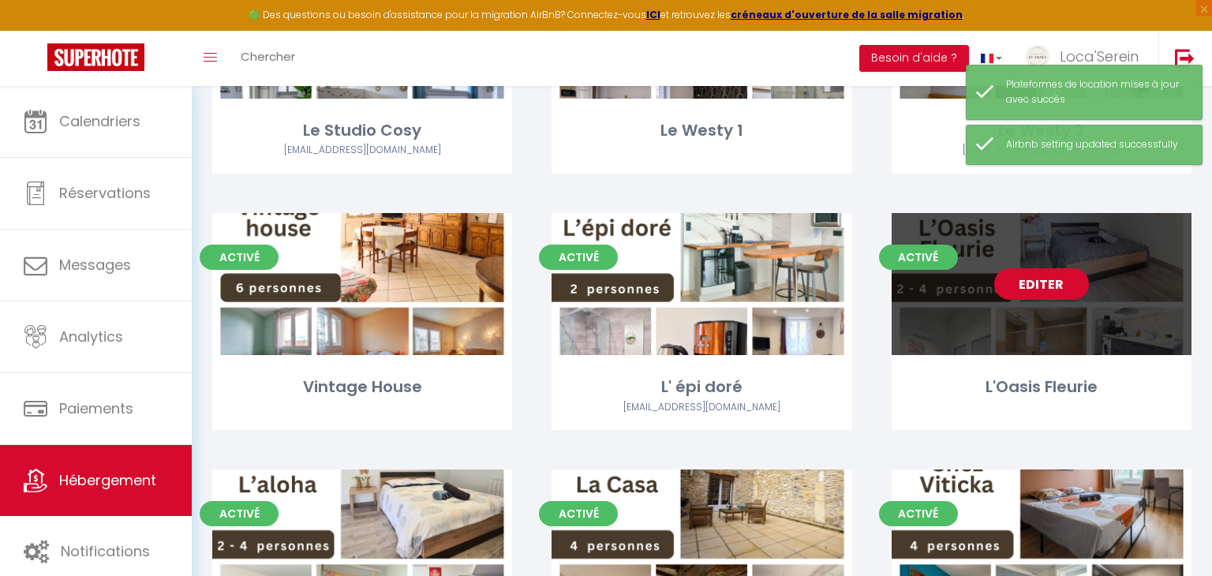
click at [1057, 279] on link "Editer" at bounding box center [1041, 284] width 95 height 32
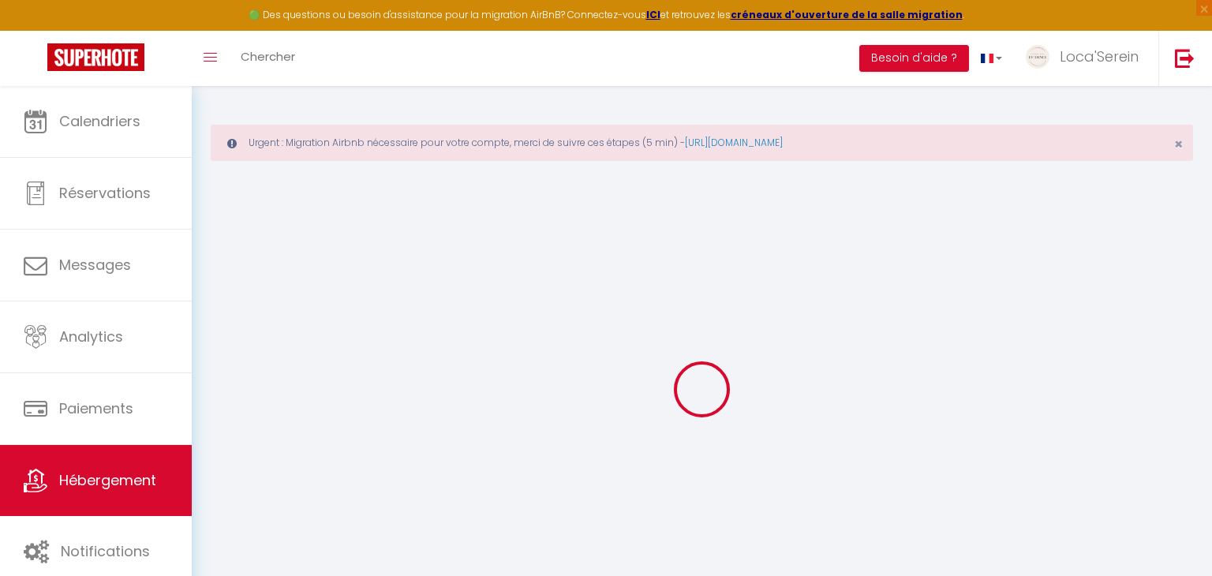
select select "+ 25 %"
checkbox input "false"
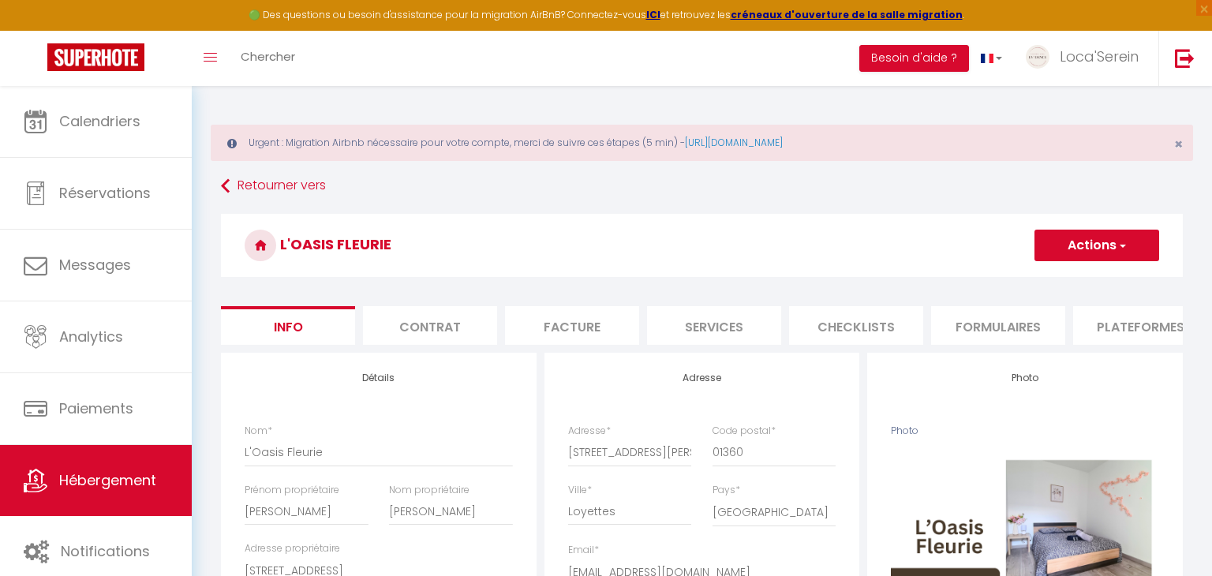
click at [1120, 316] on li "Plateformes" at bounding box center [1140, 325] width 134 height 39
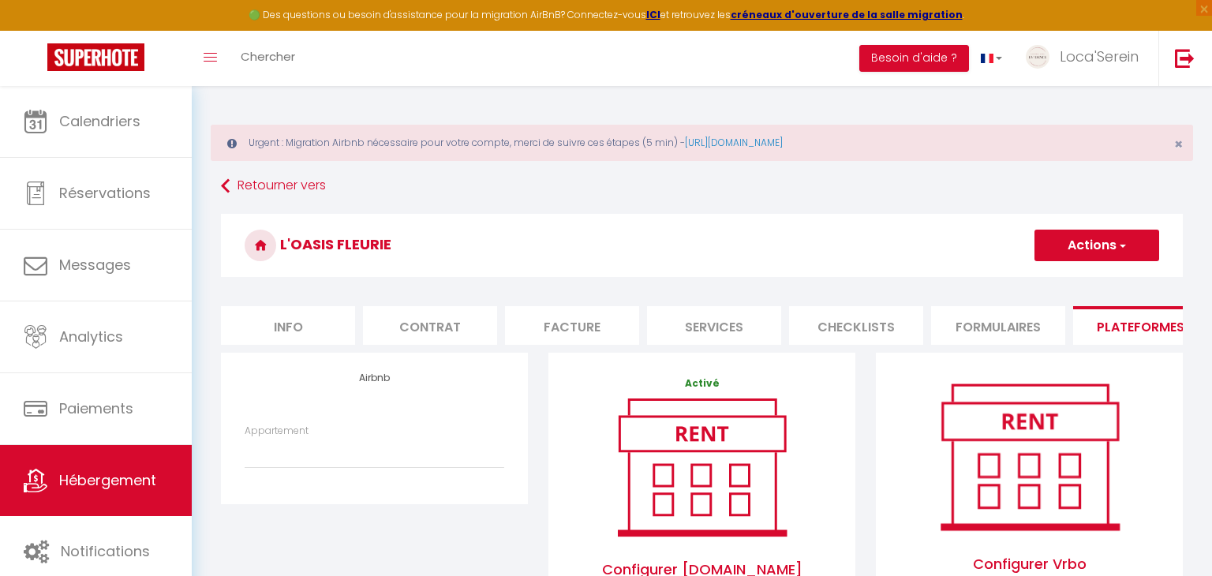
scroll to position [492, 0]
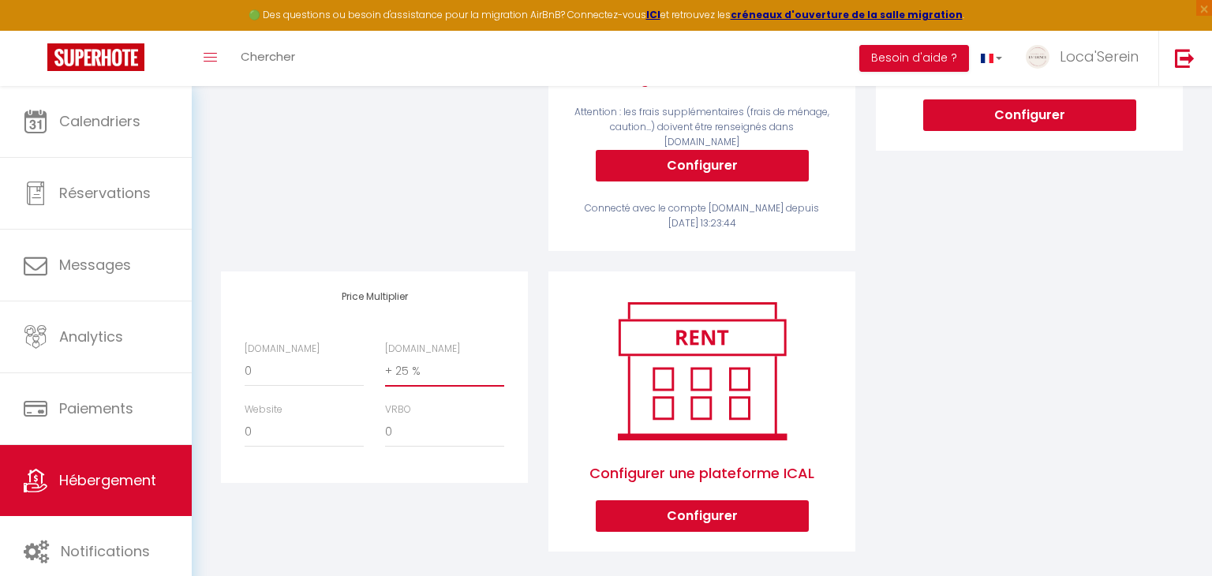
click at [417, 358] on select "0 + 1 % + 2 % + 3 % + 4 % + 5 % + 6 % + 7 % + 8 % + 9 %" at bounding box center [444, 372] width 119 height 30
select select "+ 20 %"
click at [385, 357] on select "0 + 1 % + 2 % + 3 % + 4 % + 5 % + 6 % + 7 % + 8 % + 9 %" at bounding box center [444, 372] width 119 height 30
click at [931, 302] on div "Airbnb Appartement Loca'Serein · La Pépite - laconciergerie.evidence@gmail.com …" at bounding box center [702, 216] width 983 height 711
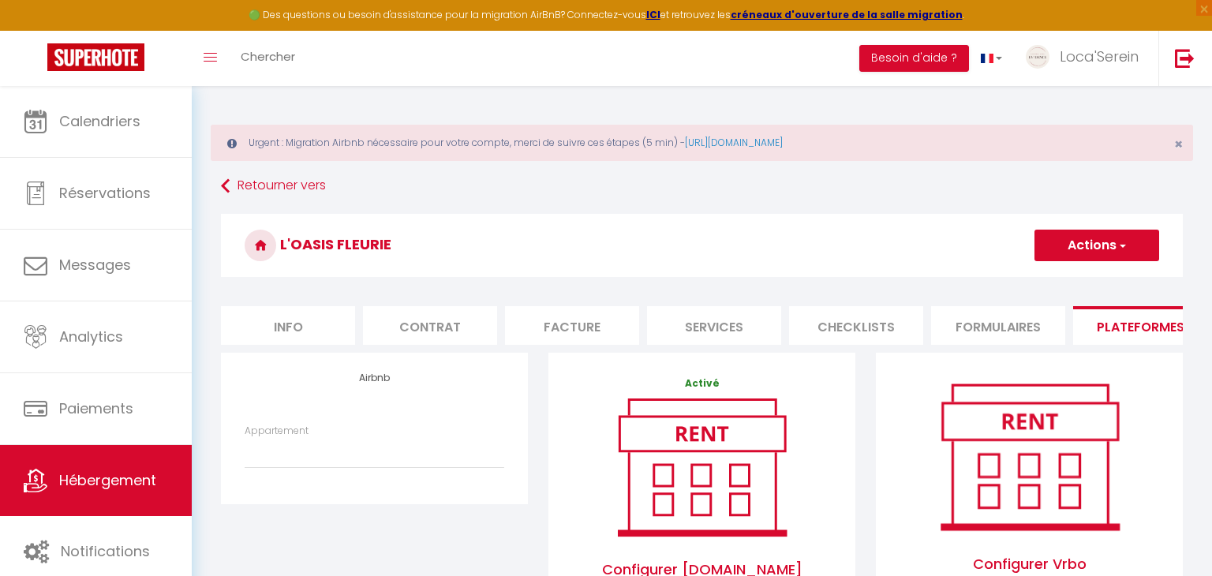
click at [1099, 260] on button "Actions" at bounding box center [1097, 246] width 125 height 32
click at [1097, 278] on link "Enregistrer" at bounding box center [1096, 280] width 125 height 21
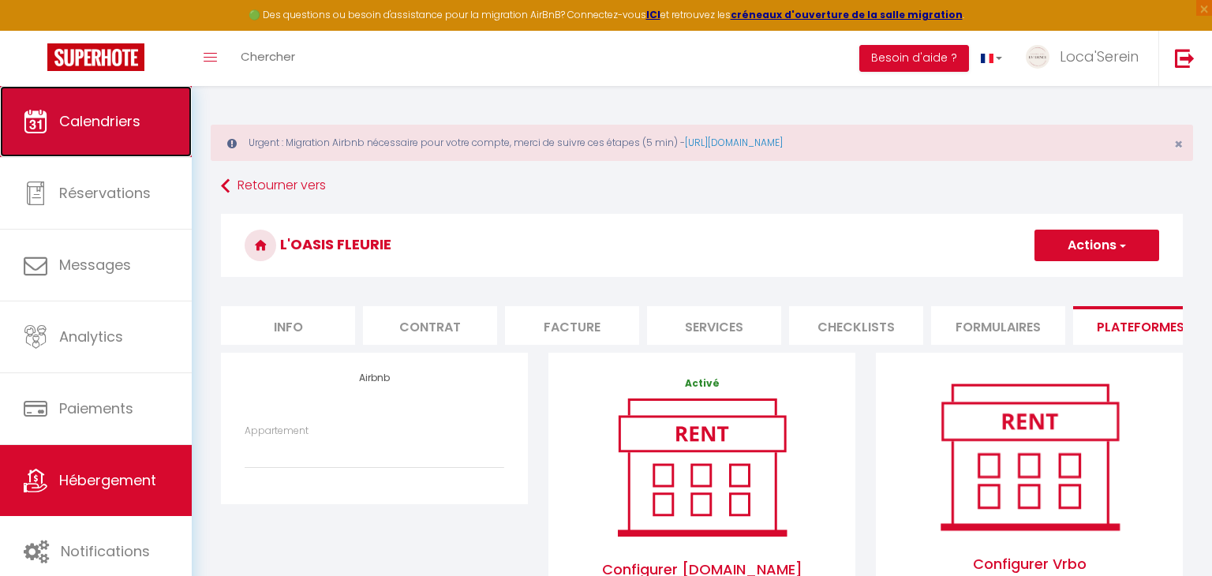
click at [121, 116] on span "Calendriers" at bounding box center [99, 121] width 81 height 20
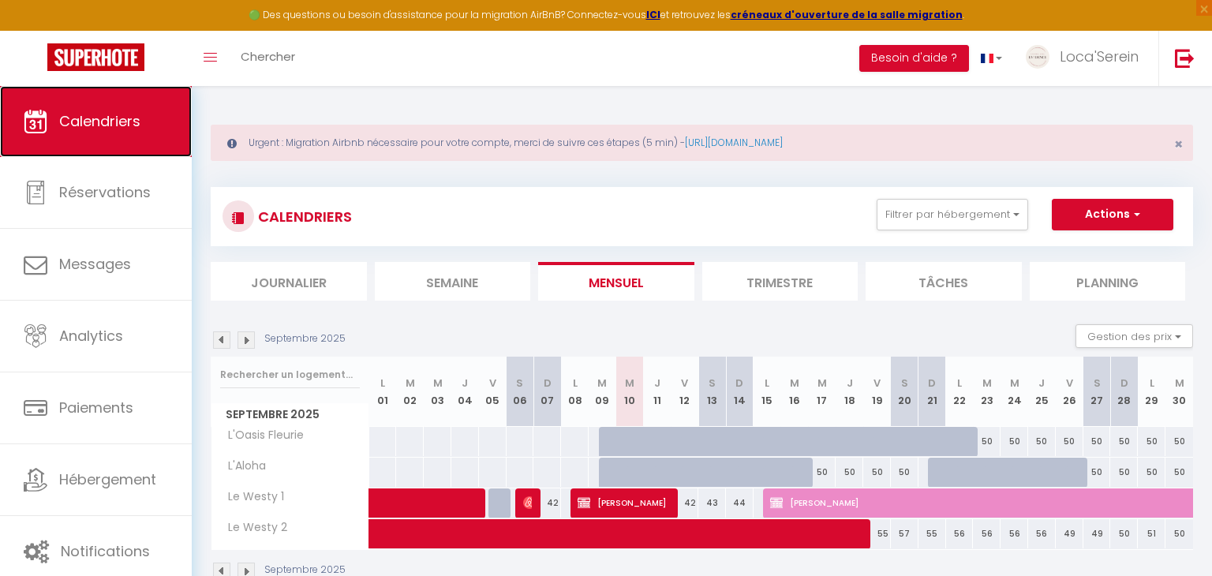
click at [99, 127] on span "Calendriers" at bounding box center [99, 121] width 81 height 20
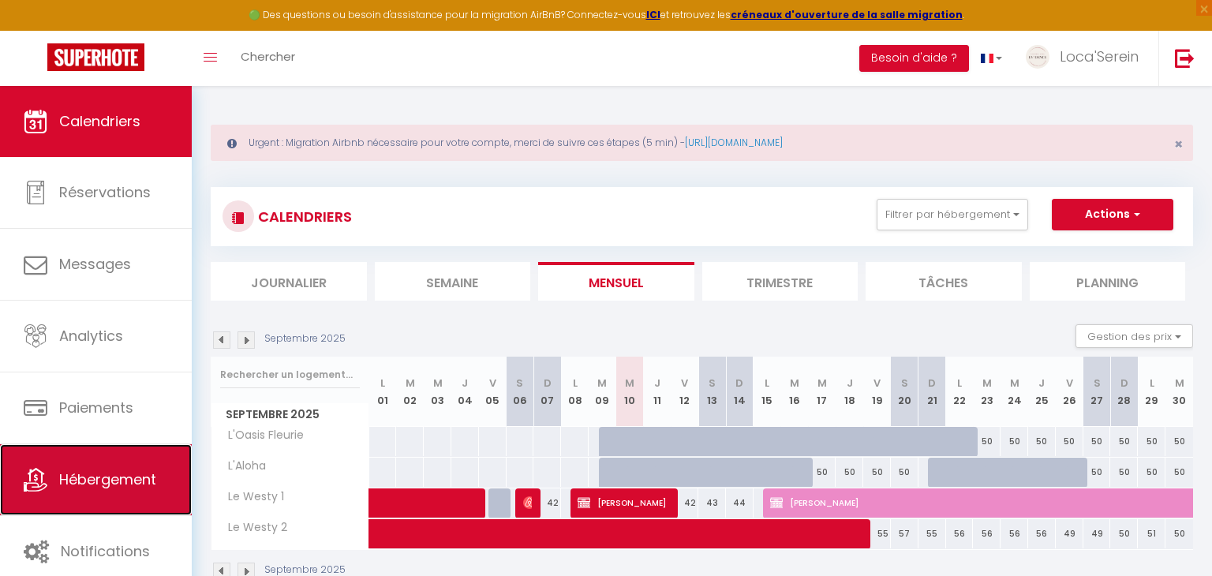
click at [94, 496] on link "Hébergement" at bounding box center [96, 479] width 192 height 71
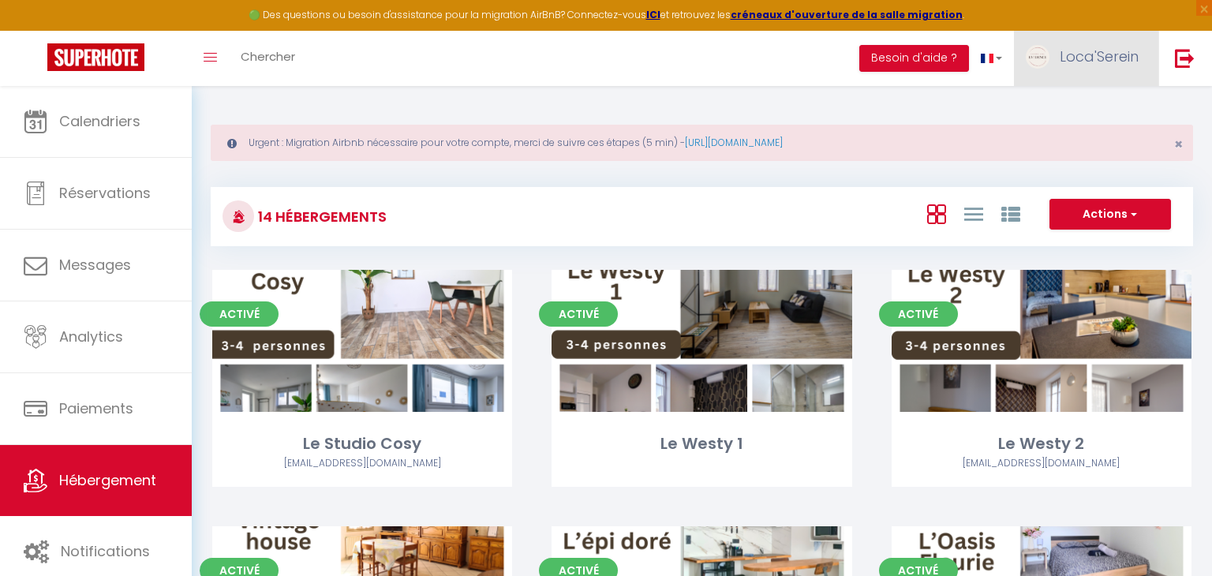
click at [1131, 68] on link "Loca'Serein" at bounding box center [1086, 58] width 144 height 55
click at [1087, 114] on link "Paramètres" at bounding box center [1095, 109] width 117 height 27
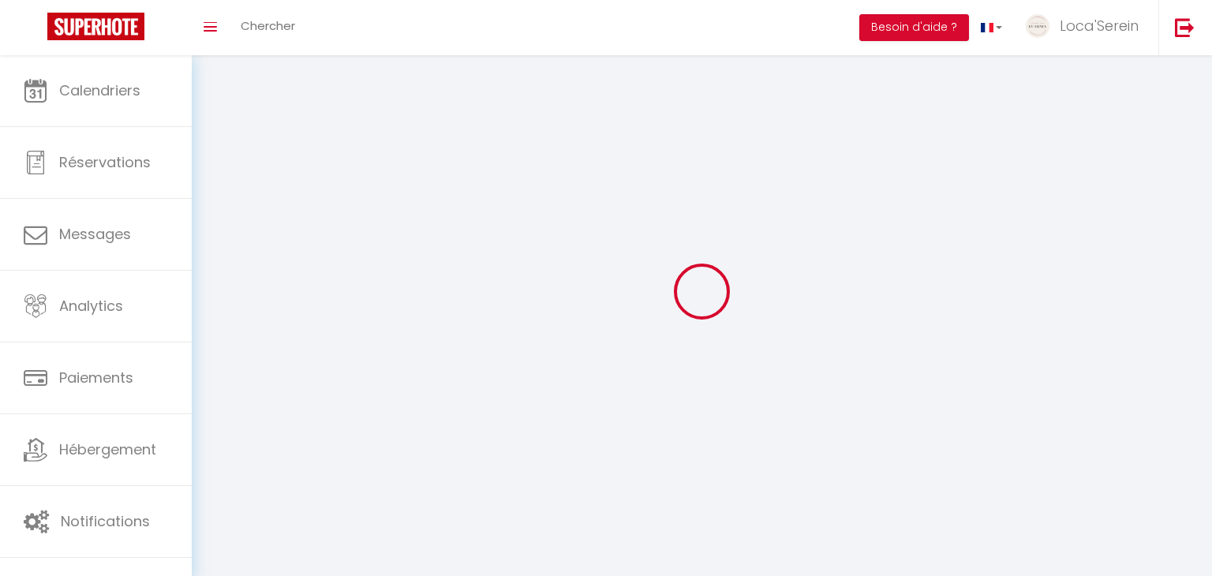
select select "28"
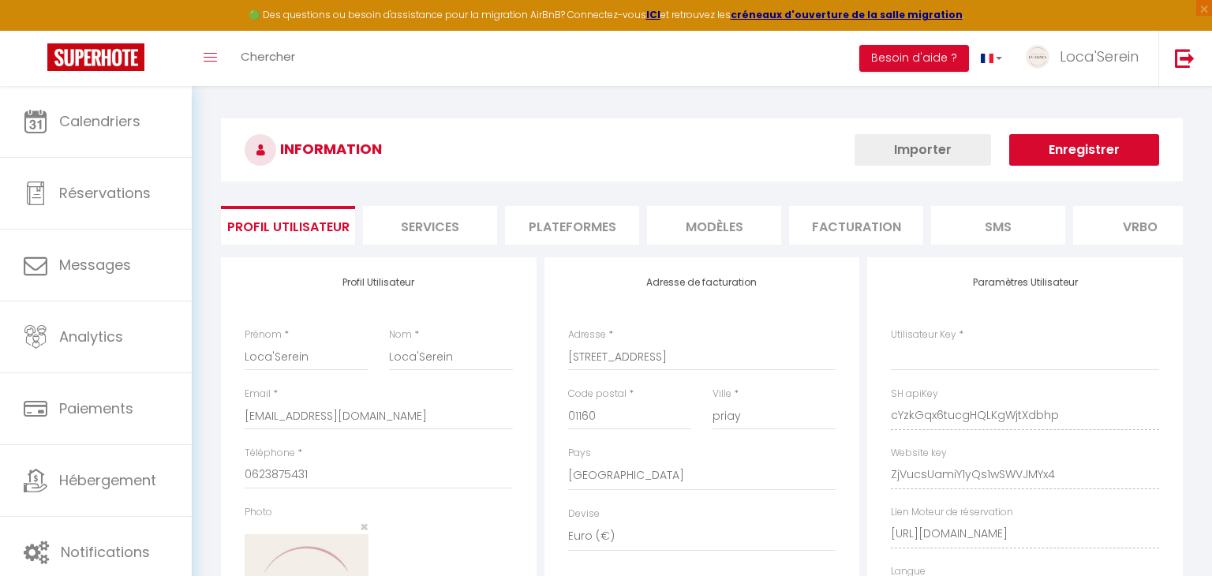
type input "cYzkGqx6tucgHQLKgWjtXdbhp"
type input "ZjVucsUamiY1yQs1wSWVJMYx4"
type input "https://app.superhote.com/#/get-available-rentals/ZjVucsUamiY1yQs1wSWVJMYx4"
select select "fr"
click at [583, 218] on li "Plateformes" at bounding box center [572, 225] width 134 height 39
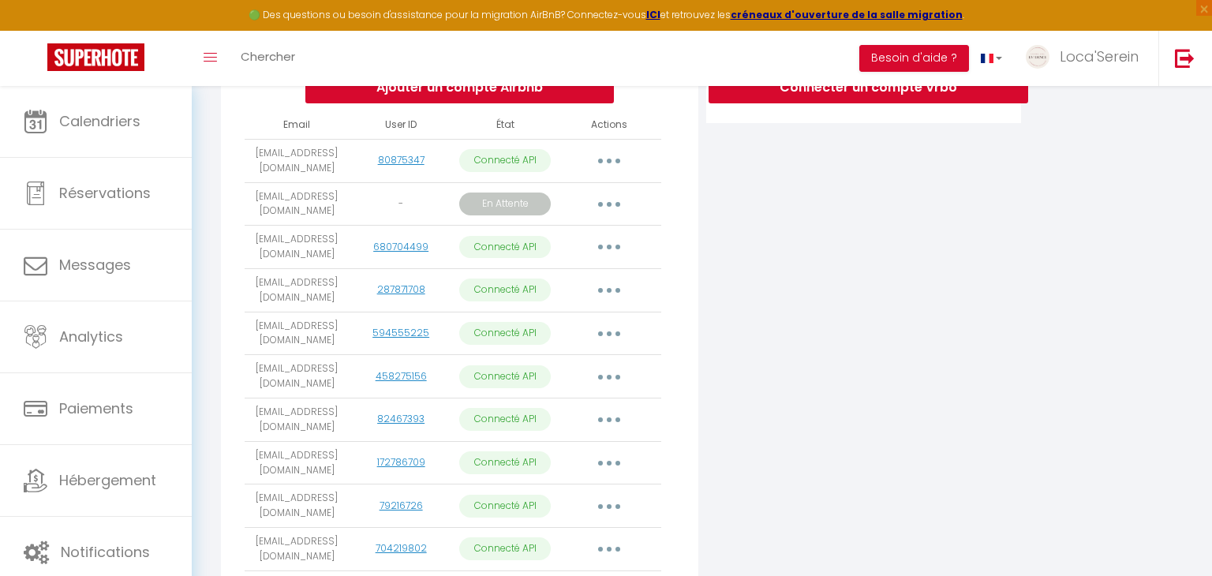
scroll to position [364, 0]
click at [600, 211] on button "button" at bounding box center [609, 205] width 44 height 25
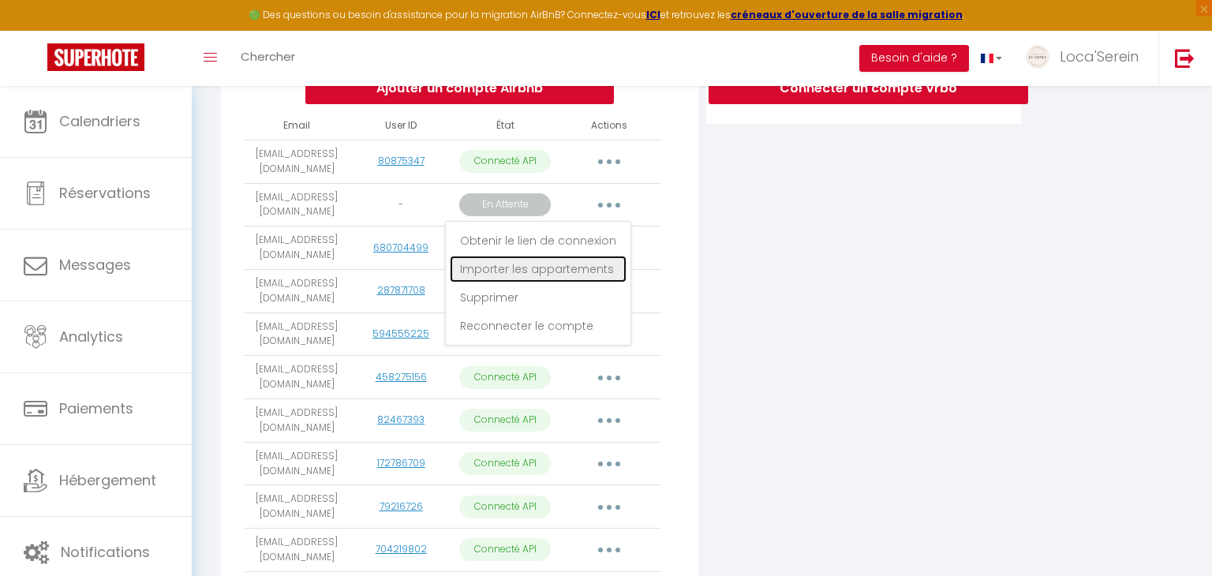
click at [560, 266] on link "Importer les appartements" at bounding box center [538, 269] width 177 height 27
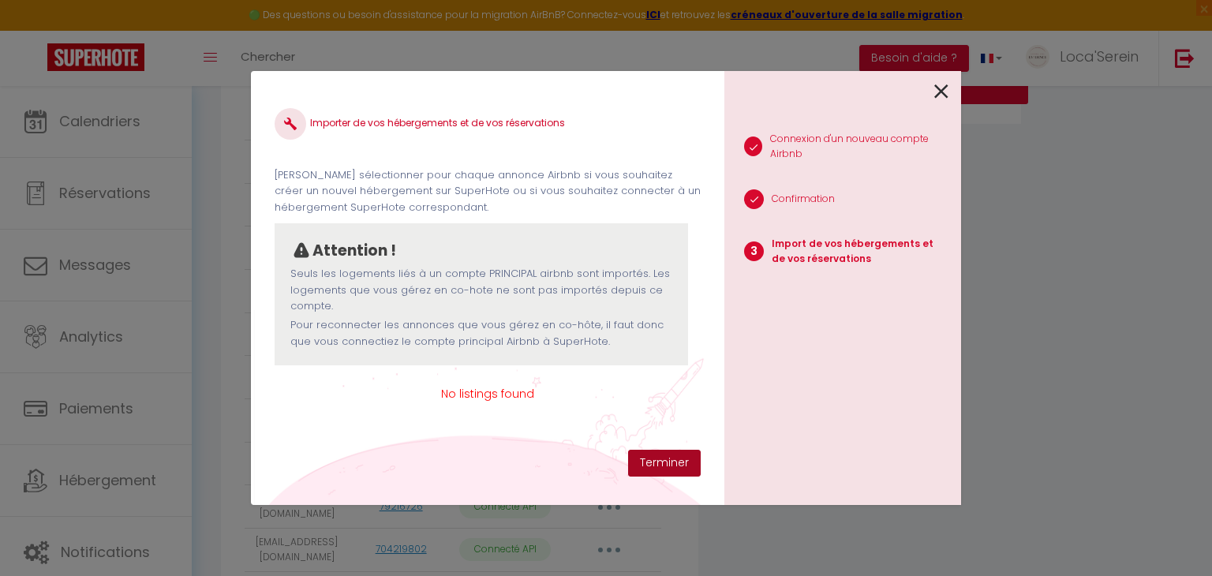
click at [669, 470] on button "Terminer" at bounding box center [664, 463] width 73 height 27
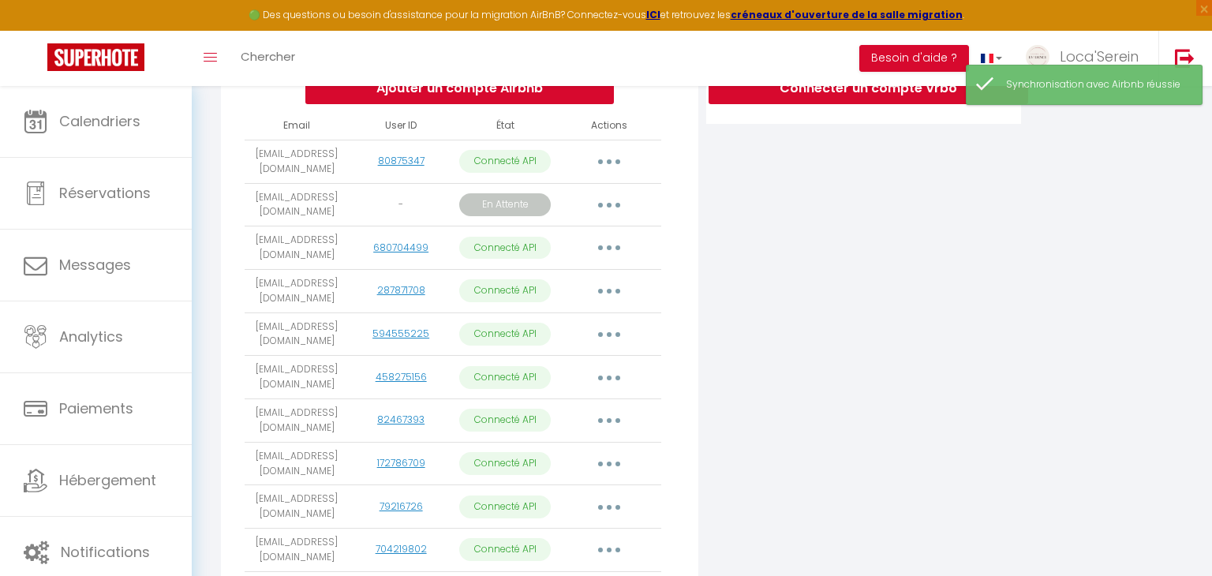
scroll to position [0, 0]
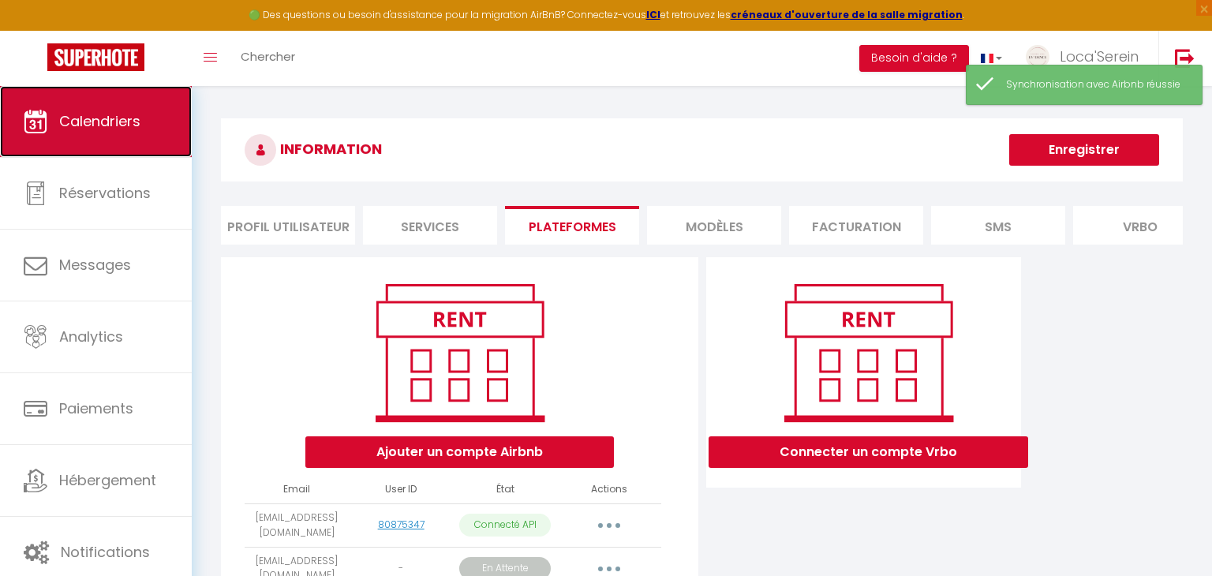
click at [92, 116] on span "Calendriers" at bounding box center [99, 121] width 81 height 20
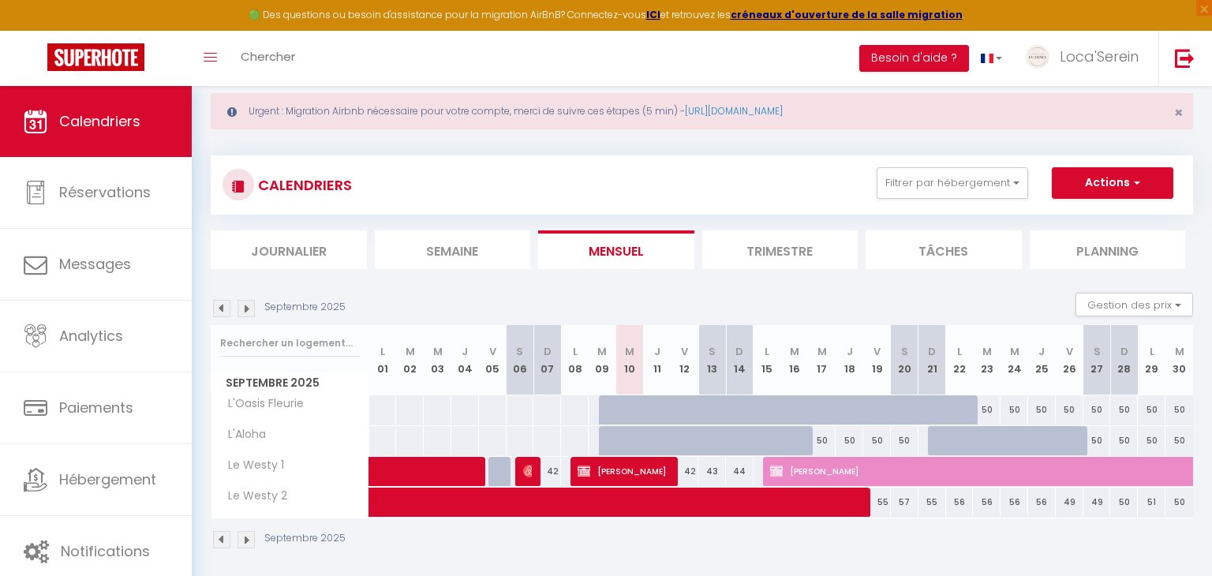
scroll to position [24, 0]
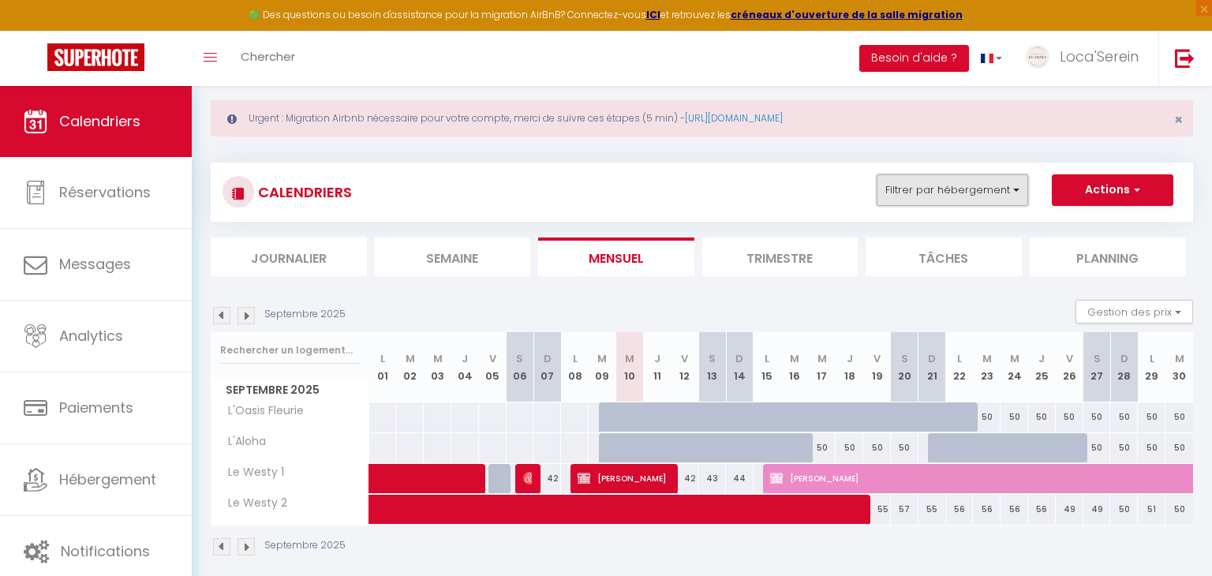
click at [946, 193] on button "Filtrer par hébergement" at bounding box center [953, 190] width 152 height 32
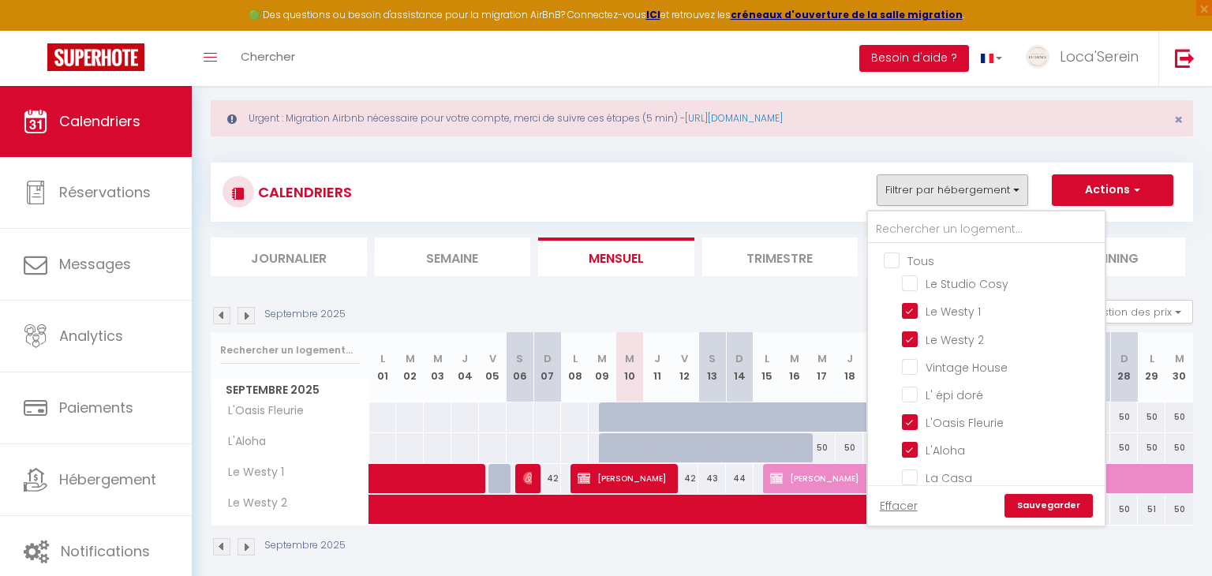
click at [926, 257] on input "Tous" at bounding box center [1002, 260] width 237 height 16
checkbox input "true"
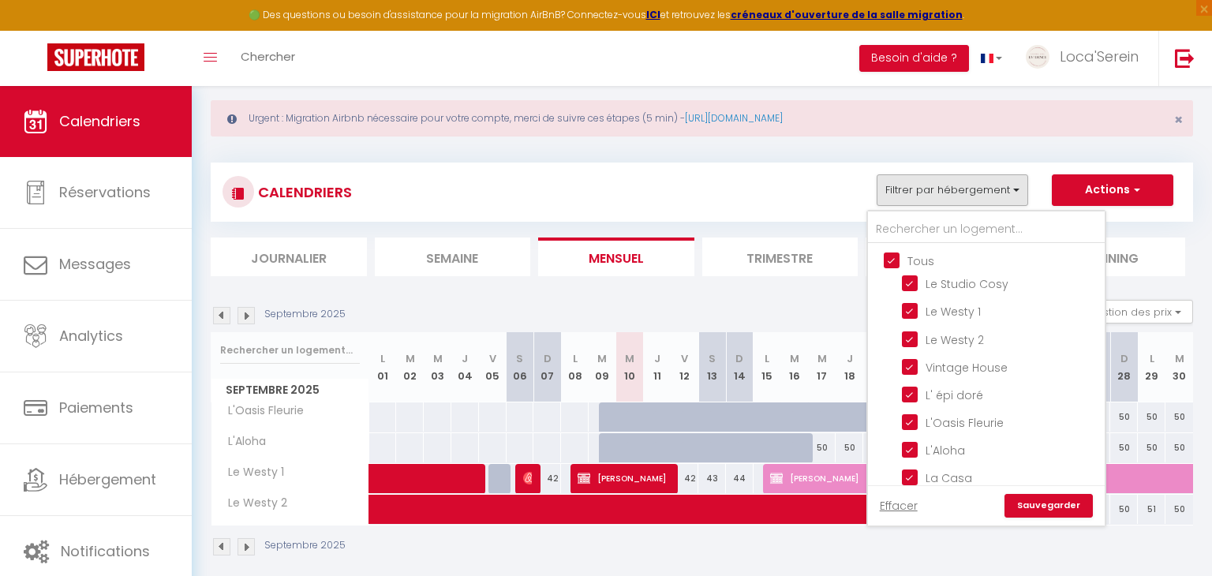
checkbox input "true"
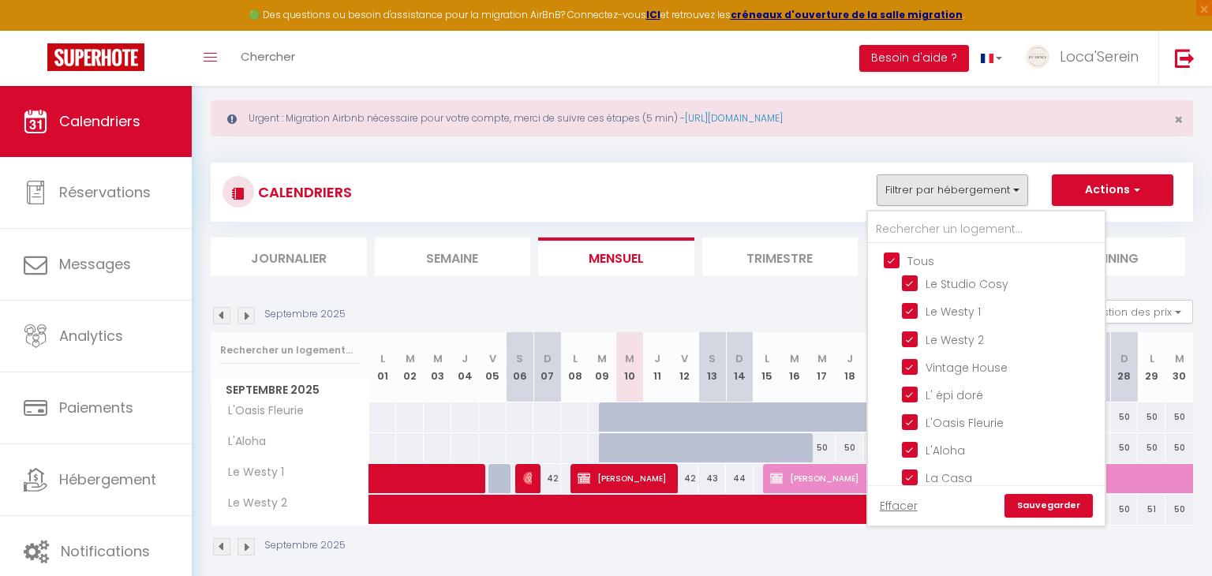
checkbox input "true"
click at [1063, 511] on link "Sauvegarder" at bounding box center [1049, 506] width 88 height 24
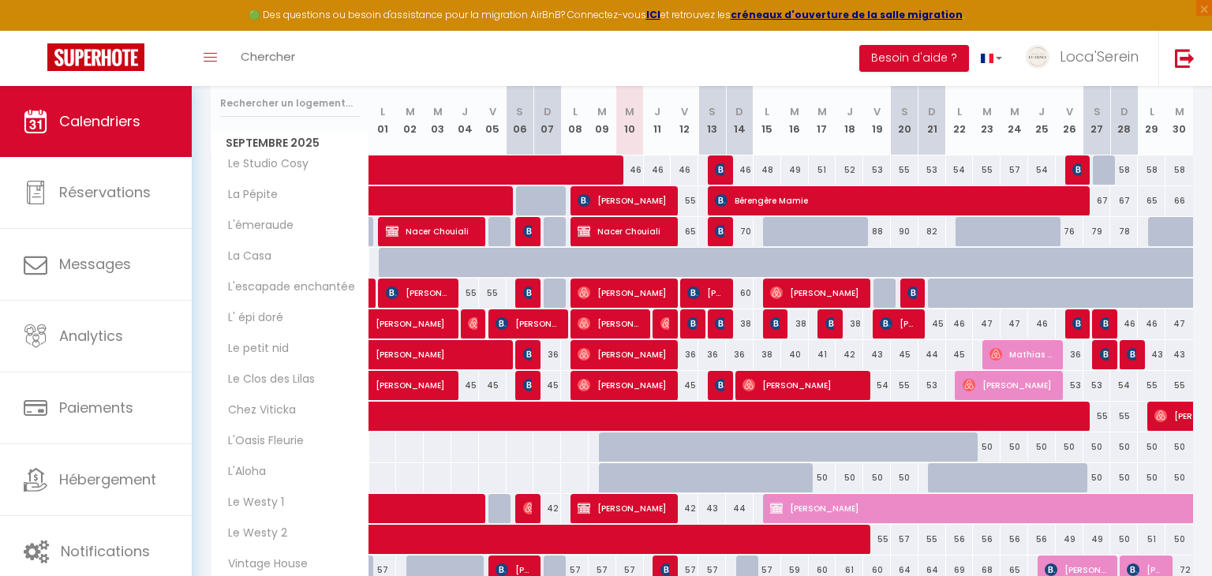
scroll to position [265, 0]
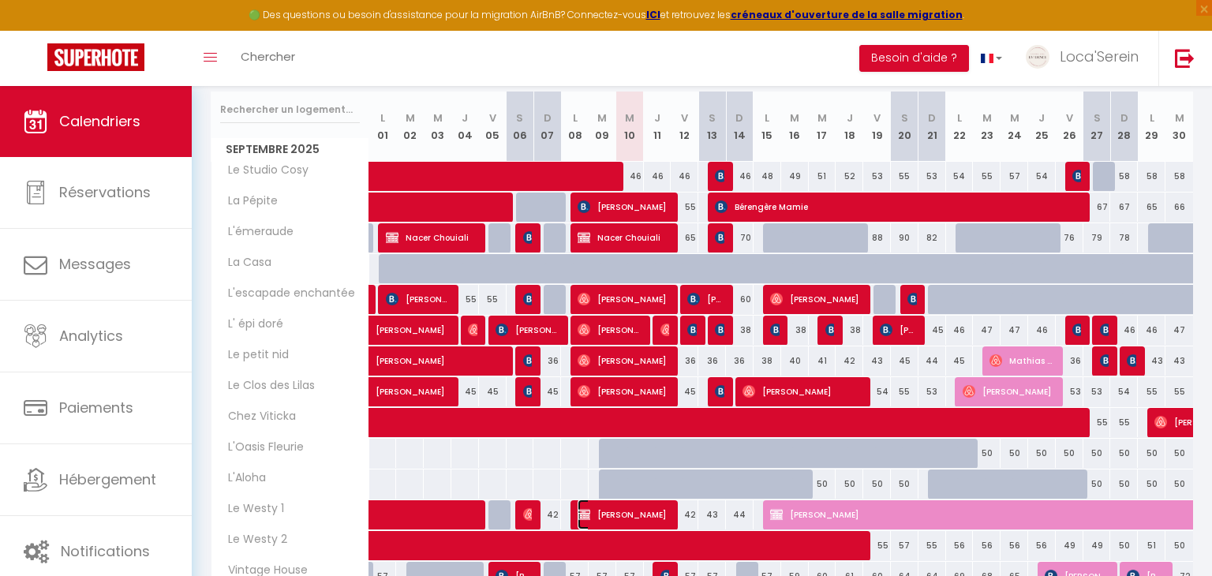
click at [643, 513] on span "[PERSON_NAME]" at bounding box center [624, 515] width 92 height 30
select select "OK"
select select "0"
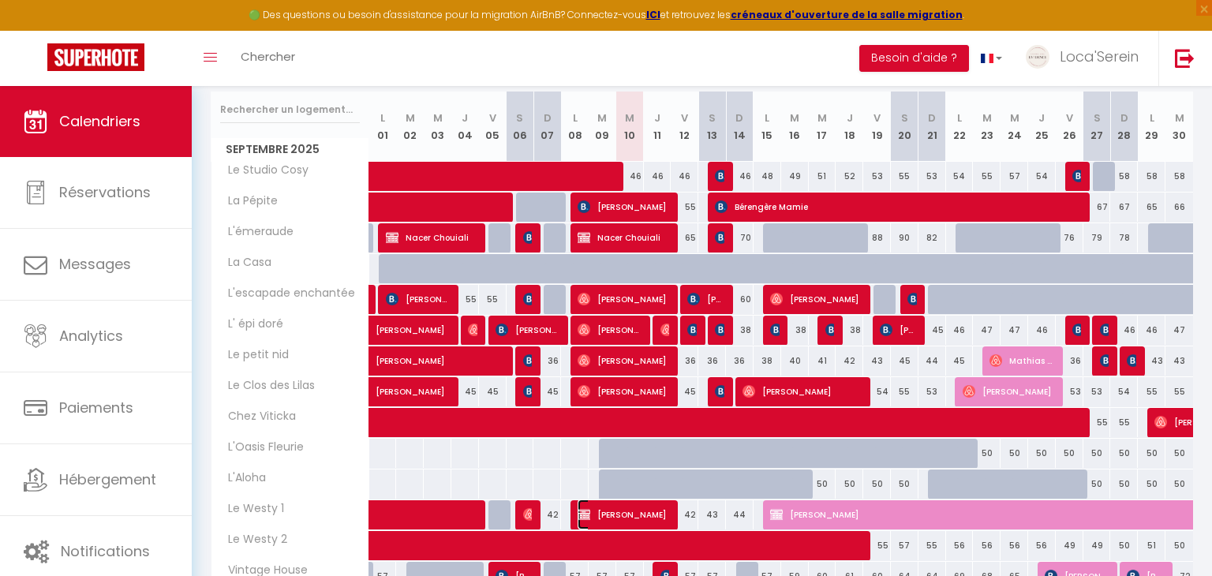
select select "1"
select select
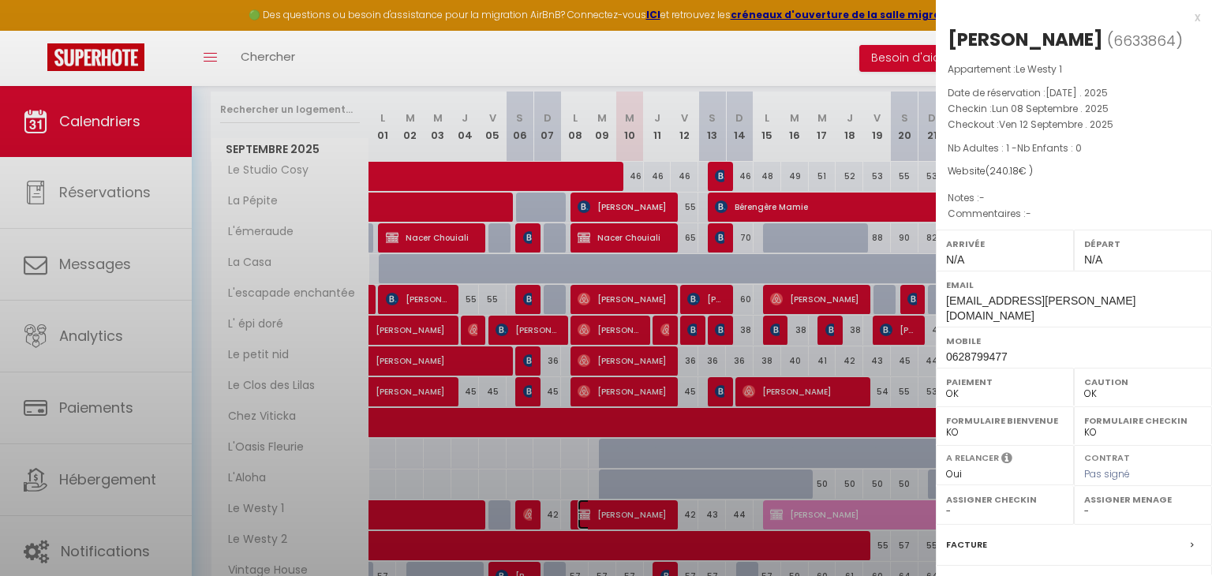
select select "45459"
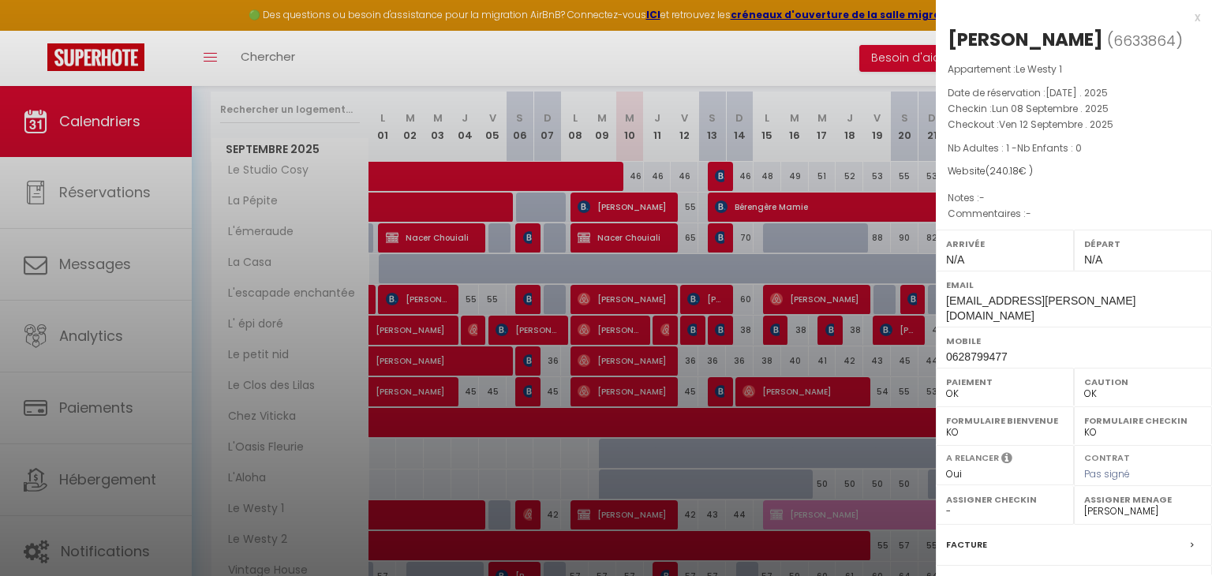
click at [642, 513] on div at bounding box center [606, 288] width 1212 height 576
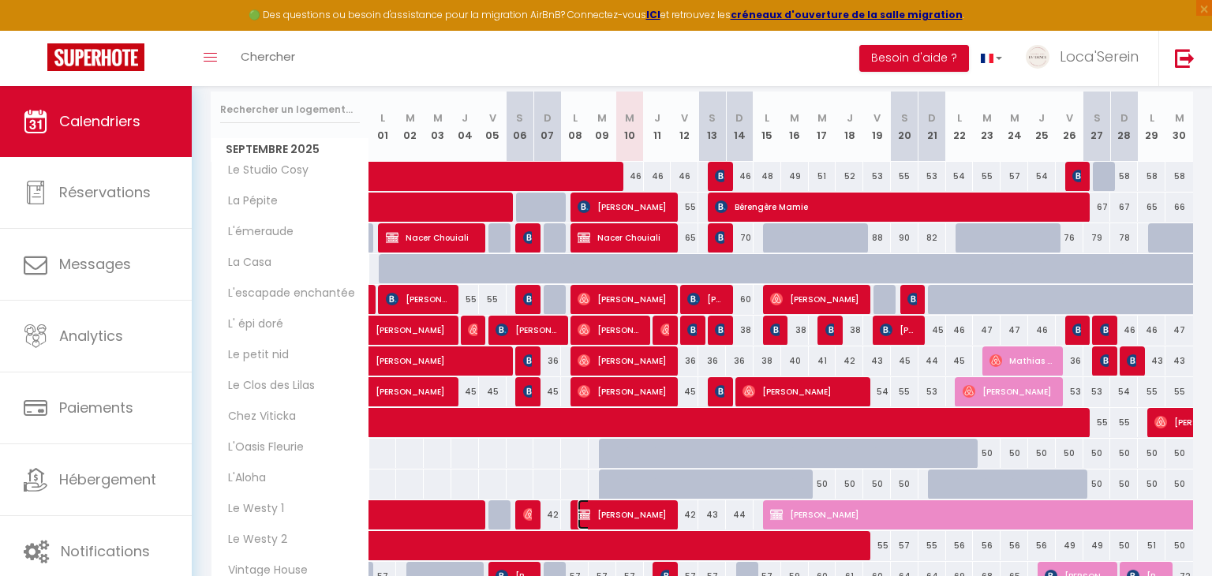
click at [642, 513] on span "[PERSON_NAME]" at bounding box center [624, 515] width 92 height 30
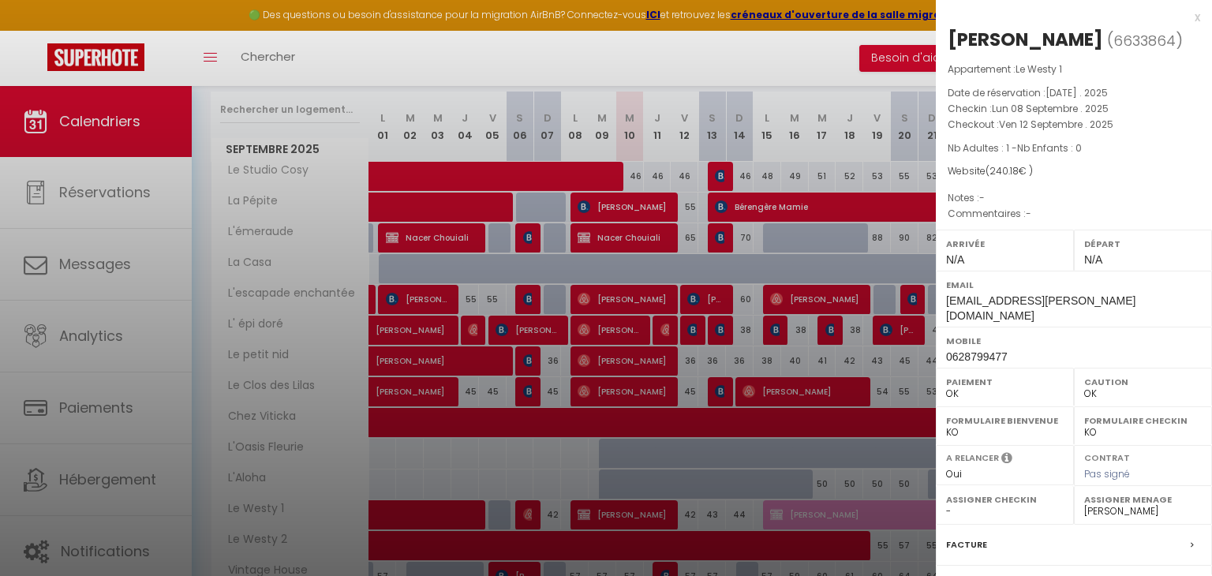
click at [642, 513] on div at bounding box center [606, 288] width 1212 height 576
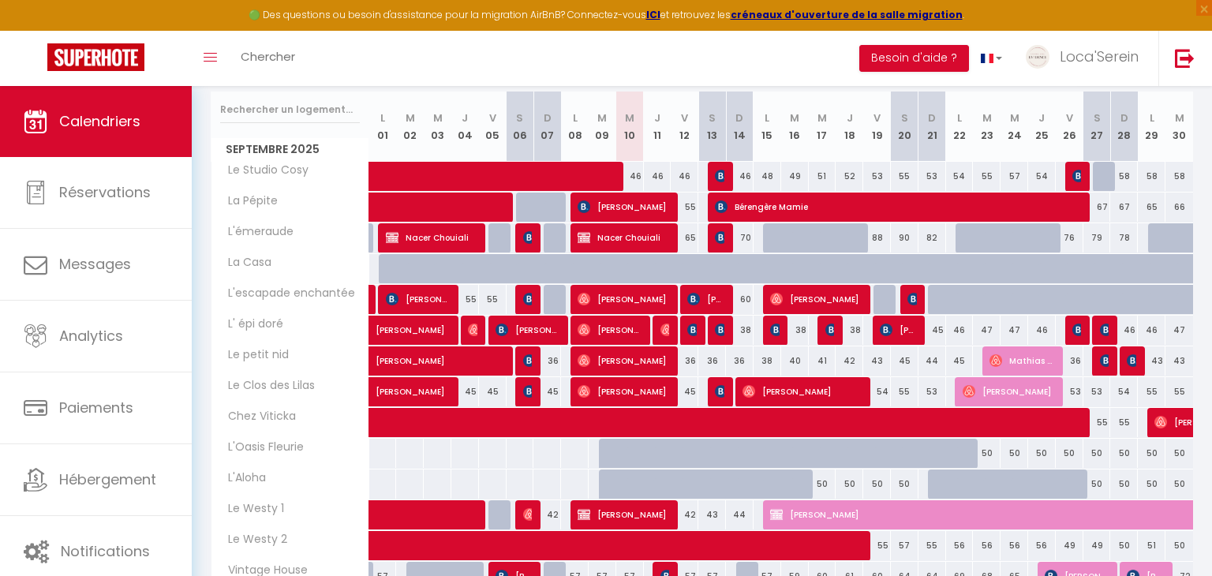
scroll to position [0, 0]
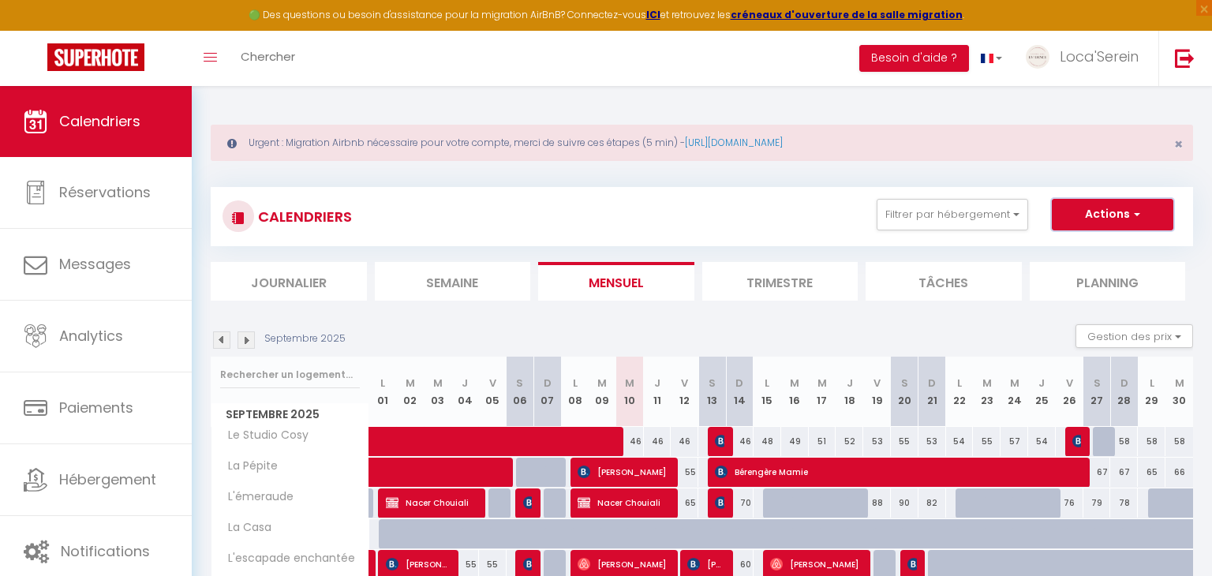
click at [1092, 222] on button "Actions" at bounding box center [1113, 215] width 122 height 32
click at [1079, 296] on link "Importer les réservations" at bounding box center [1096, 299] width 137 height 24
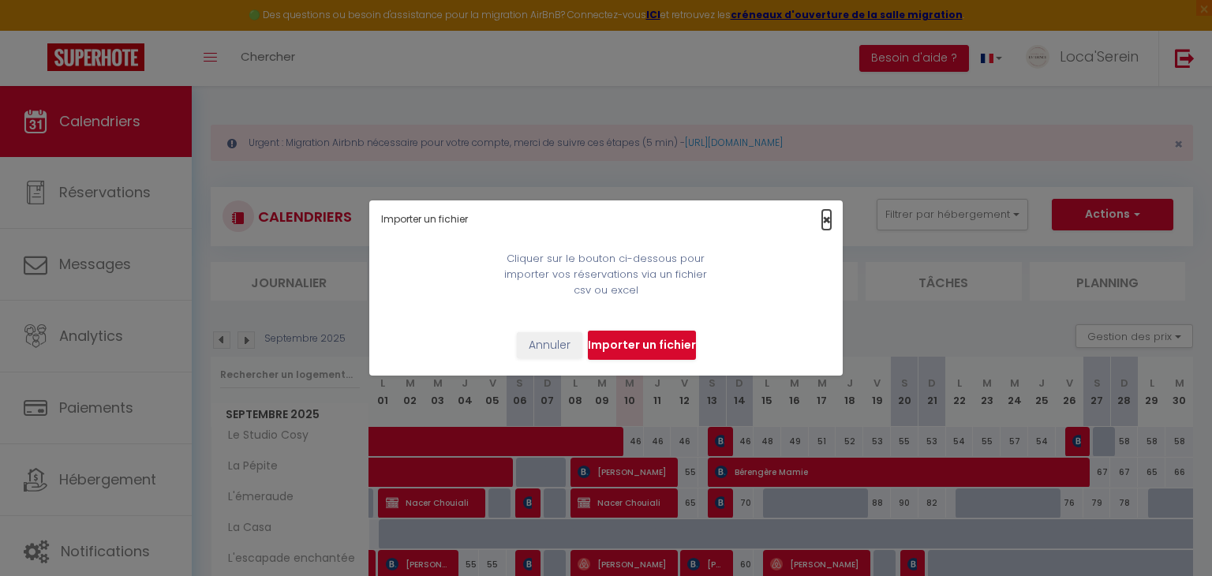
click at [829, 216] on span "×" at bounding box center [826, 220] width 9 height 20
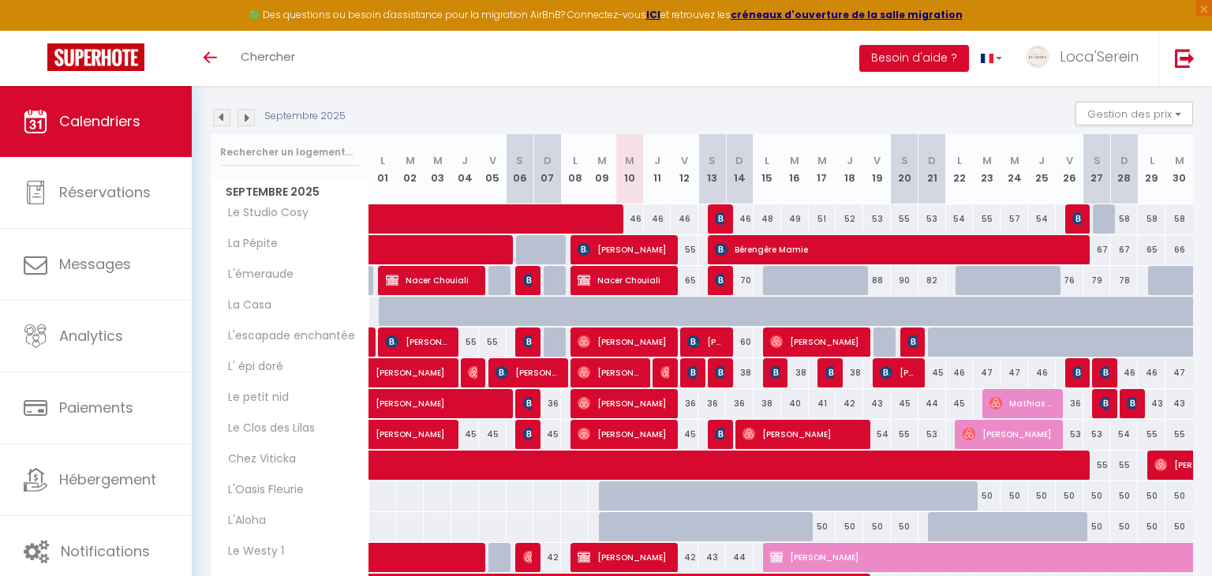
click at [244, 122] on img at bounding box center [246, 117] width 17 height 17
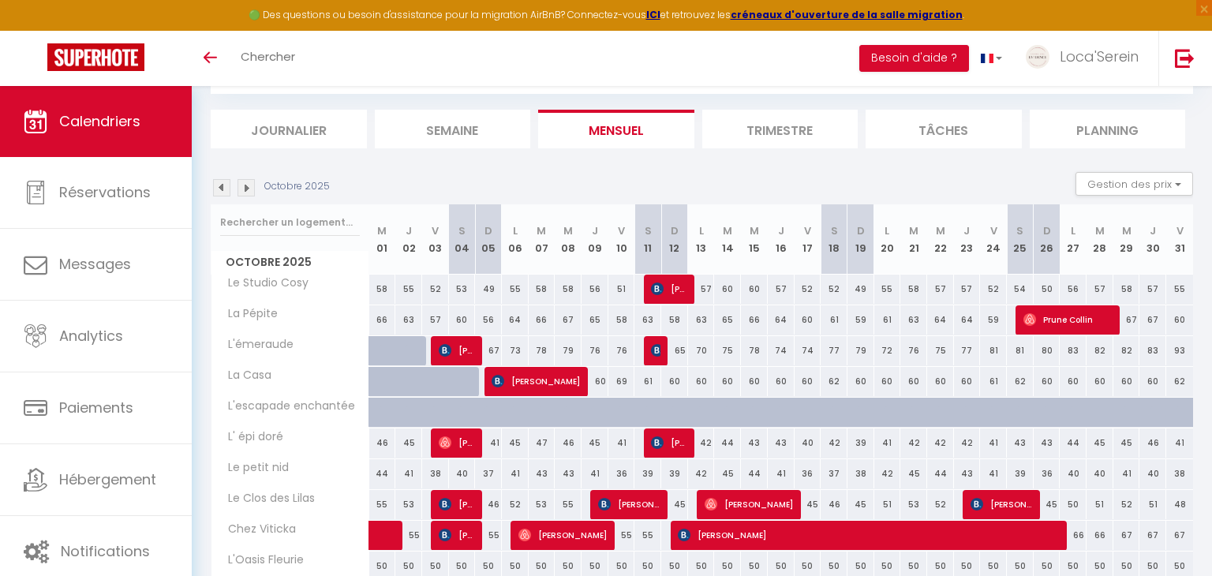
scroll to position [155, 0]
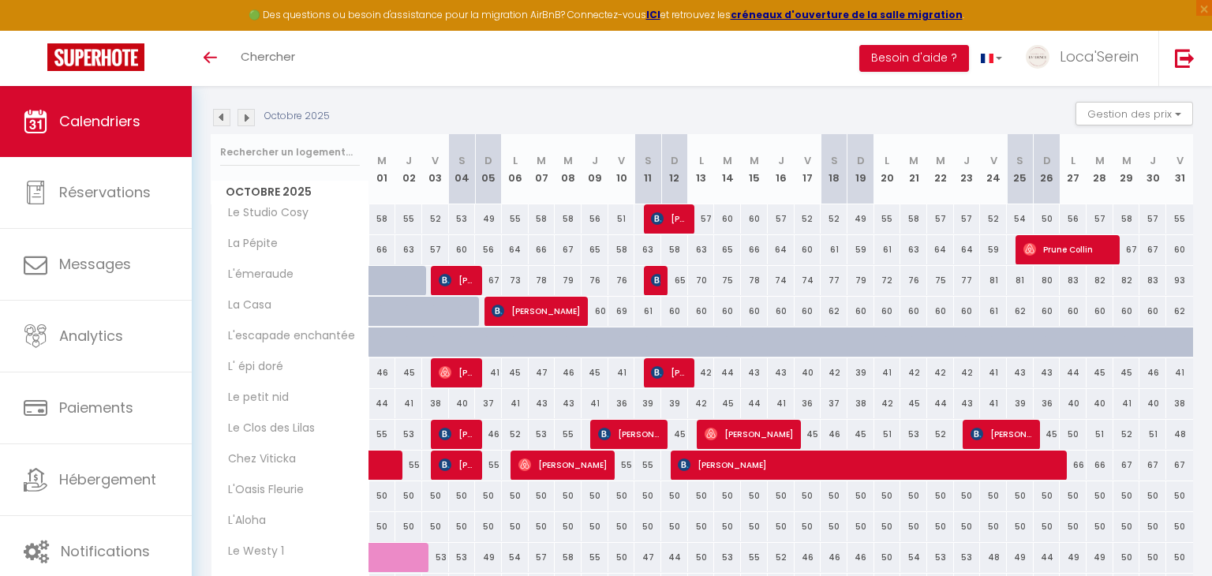
click at [245, 129] on div "Octobre 2025 Gestion des prix Nb Nuits minimum Règles Disponibilité" at bounding box center [702, 118] width 983 height 32
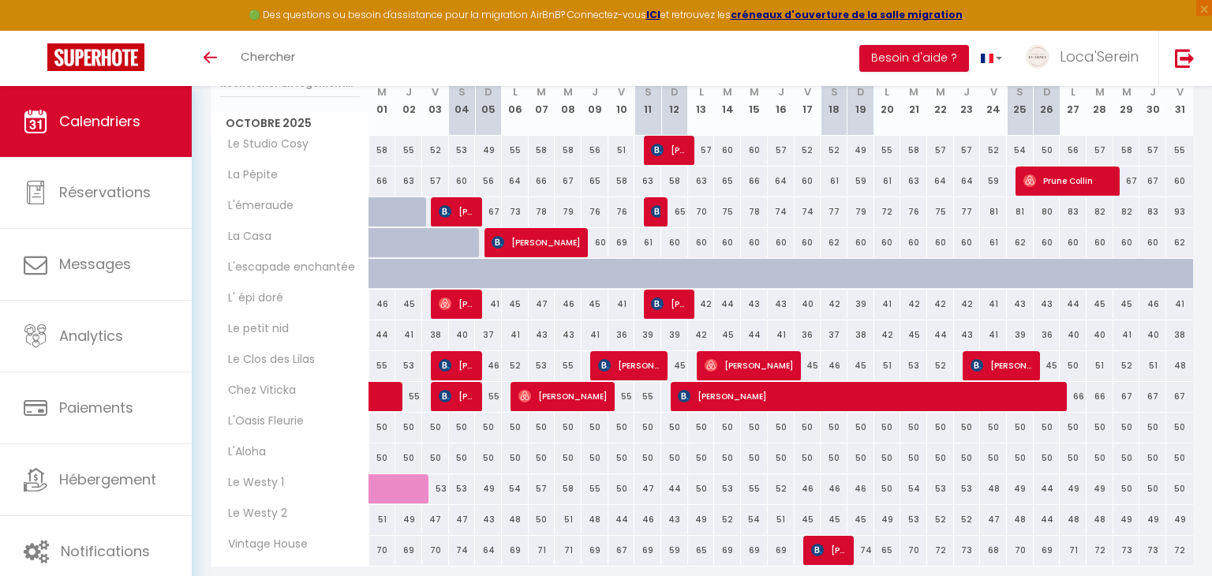
scroll to position [219, 0]
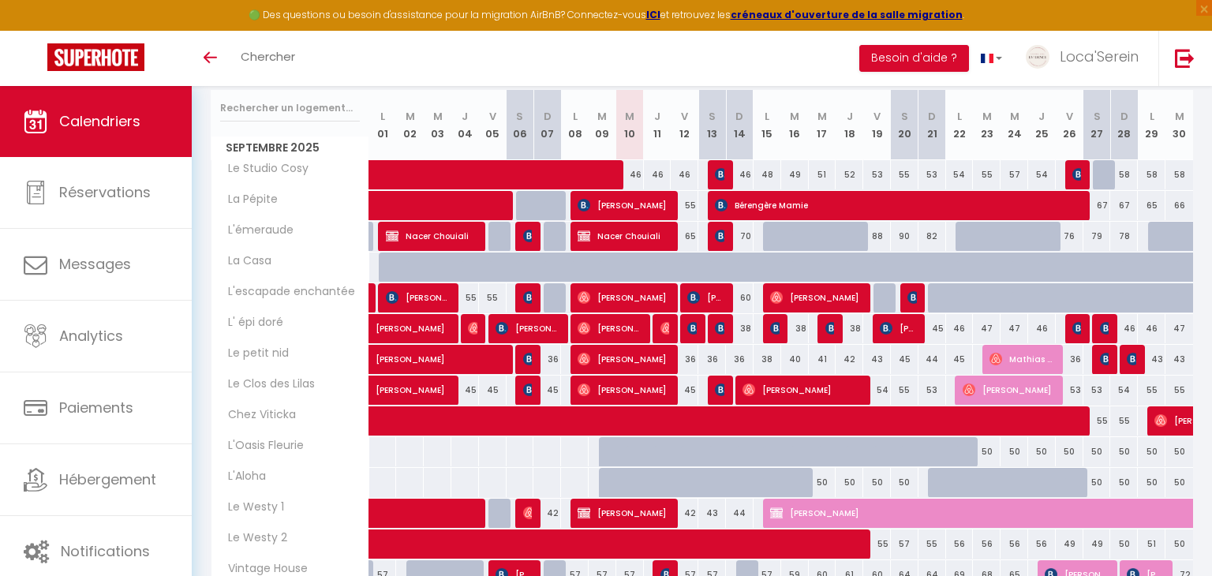
scroll to position [199, 0]
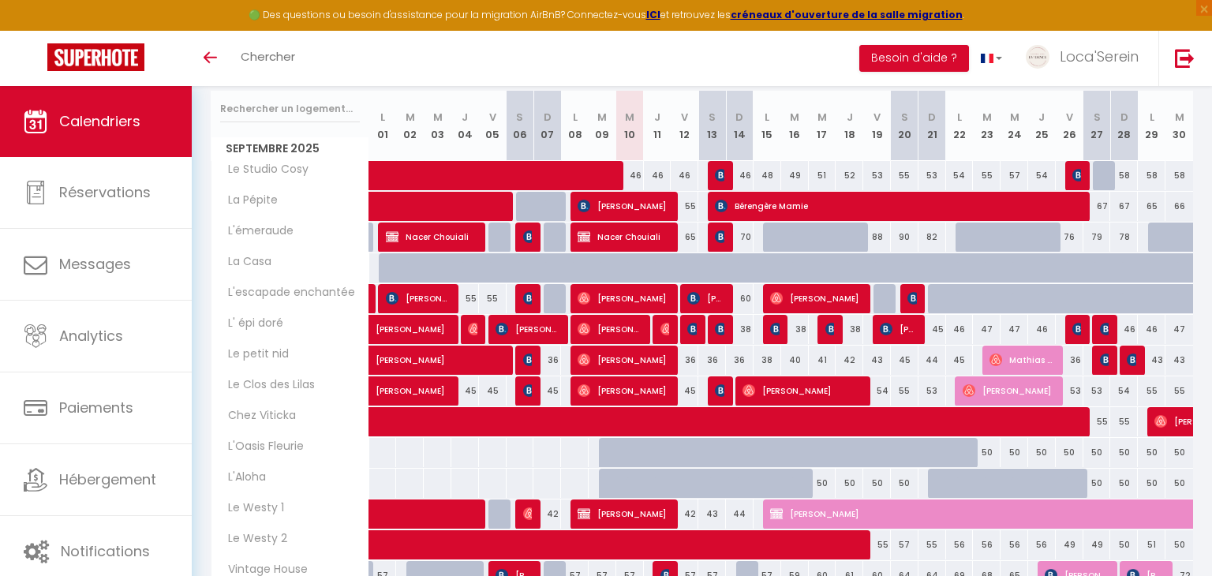
click at [1154, 483] on div "50" at bounding box center [1152, 483] width 28 height 29
type input "50"
type input "Lun 29 Septembre 2025"
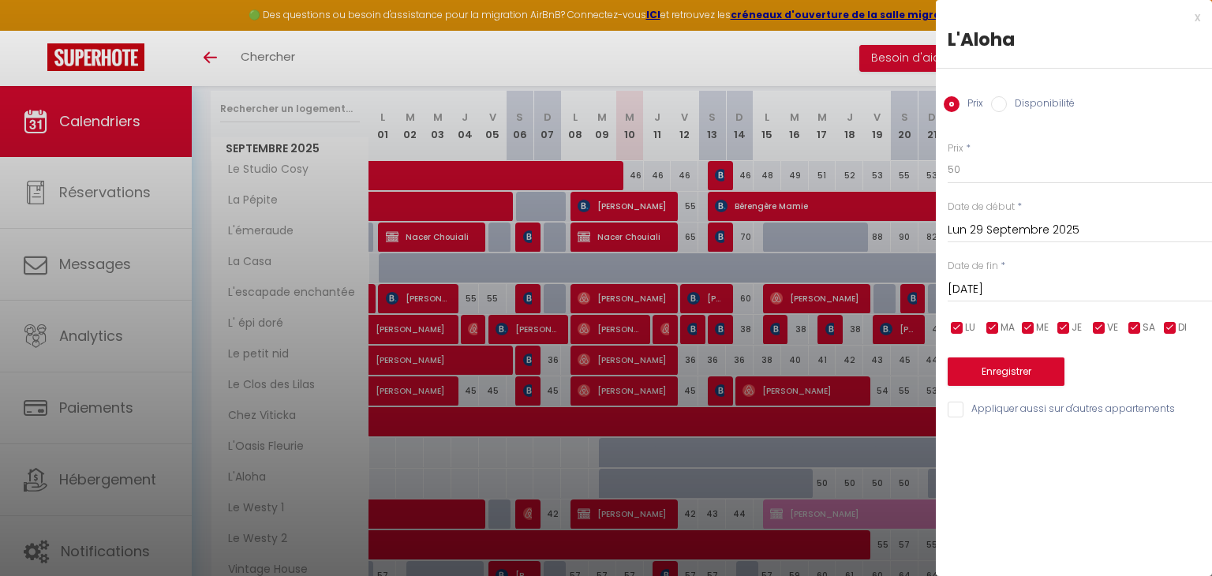
click at [1035, 287] on input "[DATE]" at bounding box center [1080, 289] width 264 height 21
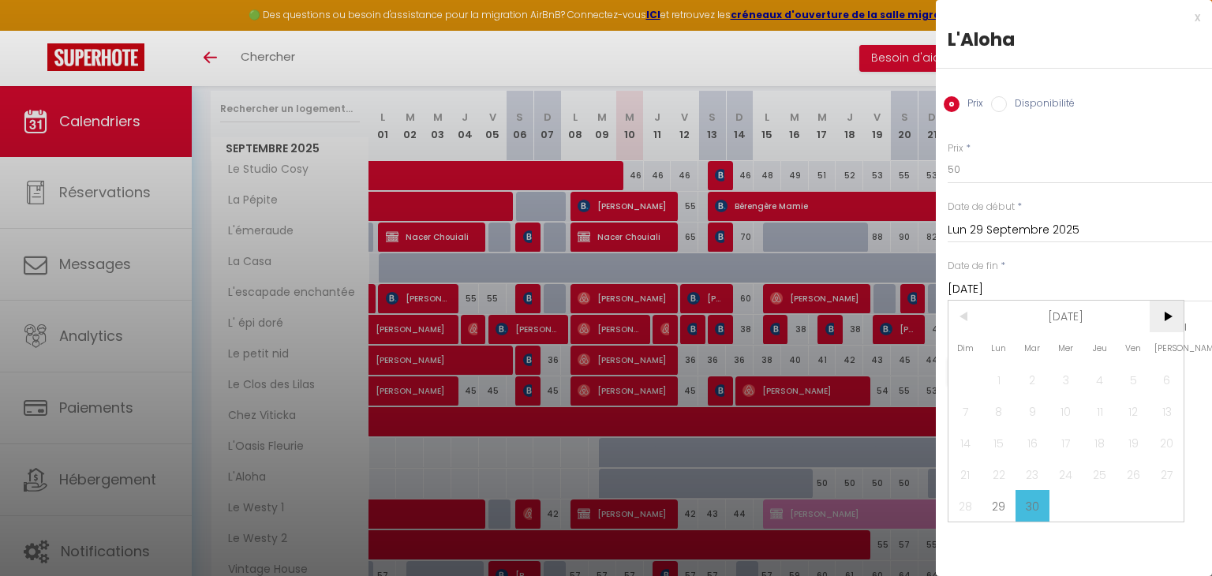
click at [1166, 318] on span ">" at bounding box center [1167, 317] width 34 height 32
click at [1125, 381] on span "3" at bounding box center [1134, 380] width 34 height 32
type input "Ven 03 Octobre 2025"
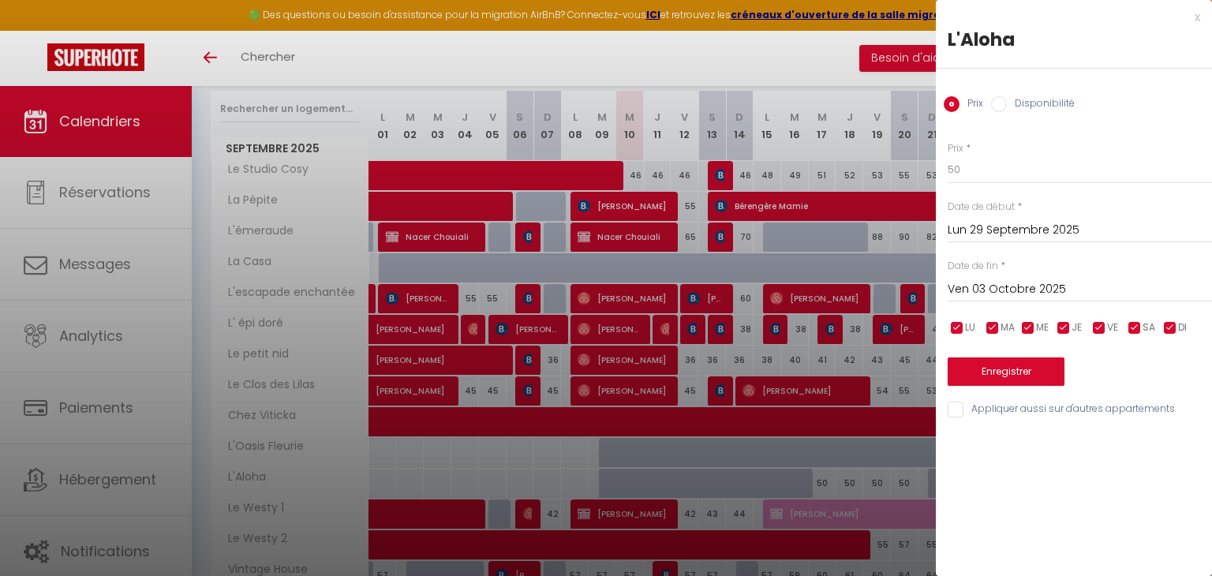
click at [1019, 103] on label "Disponibilité" at bounding box center [1041, 104] width 68 height 17
click at [1007, 103] on input "Disponibilité" at bounding box center [999, 104] width 16 height 16
radio input "true"
radio input "false"
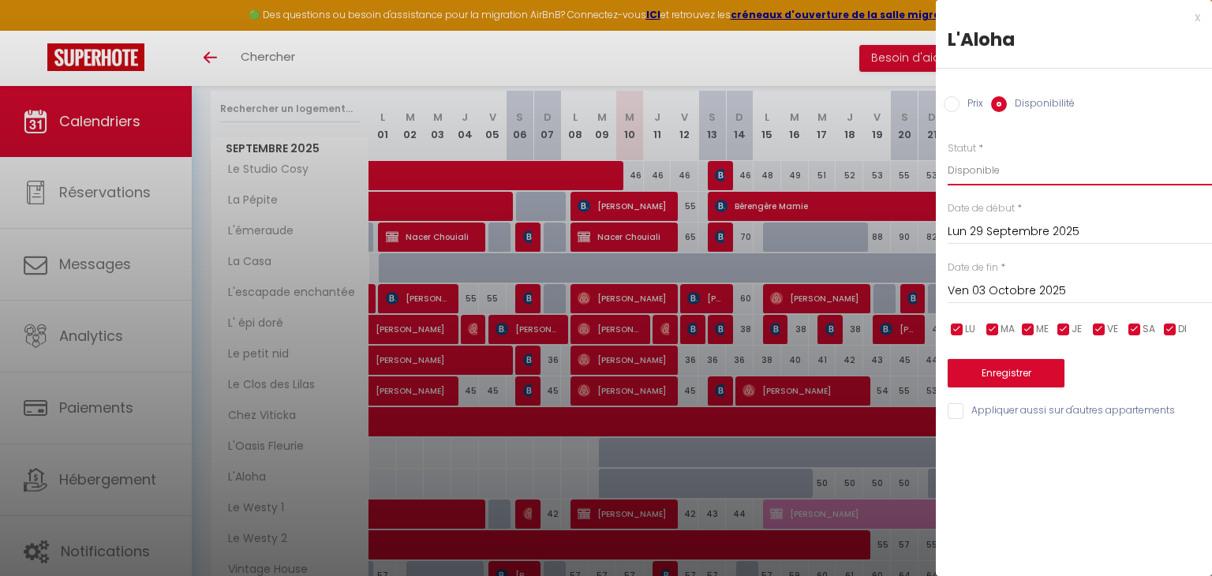
click at [1000, 174] on select "Disponible Indisponible" at bounding box center [1080, 170] width 264 height 30
select select "0"
click at [948, 155] on select "Disponible Indisponible" at bounding box center [1080, 170] width 264 height 30
click at [1011, 370] on button "Enregistrer" at bounding box center [1006, 373] width 117 height 28
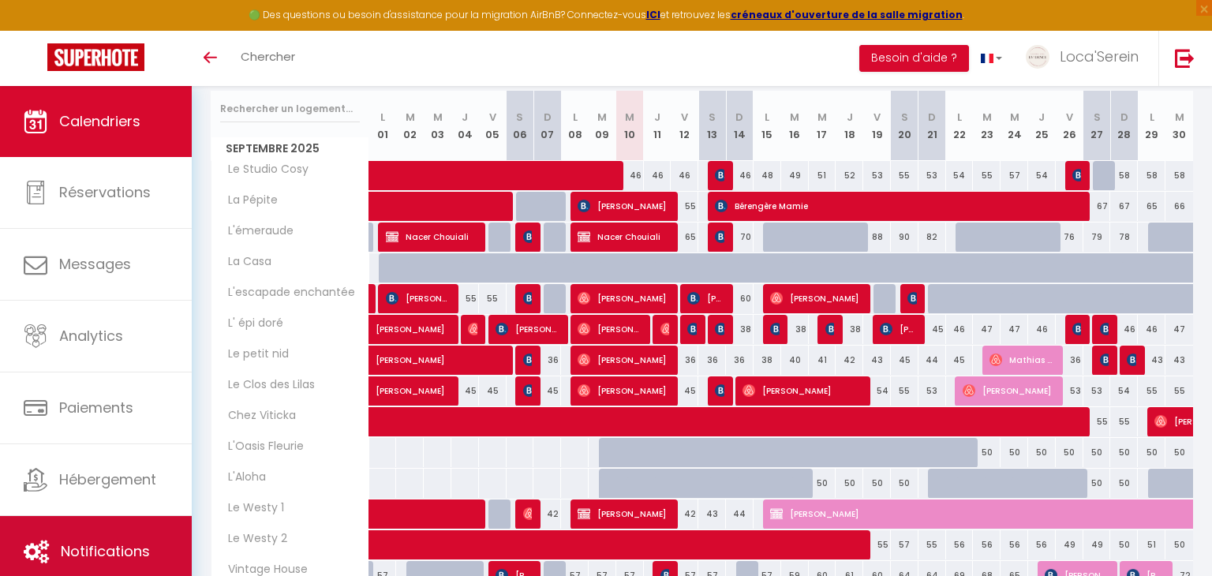
click at [149, 519] on link "Notifications" at bounding box center [96, 551] width 192 height 71
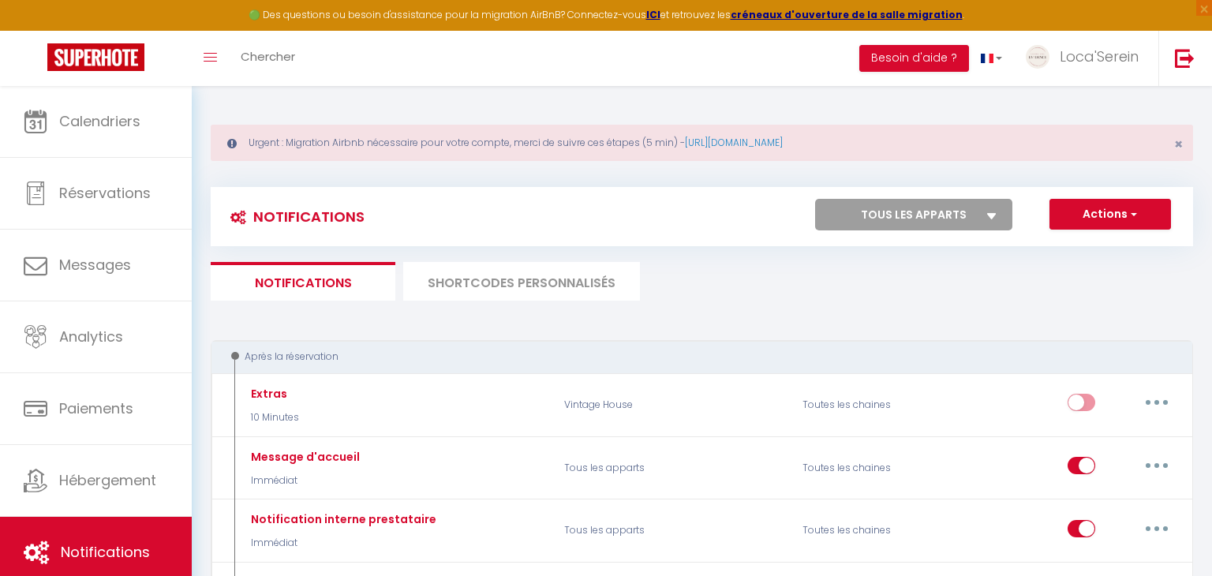
select select
checkbox input "false"
select select
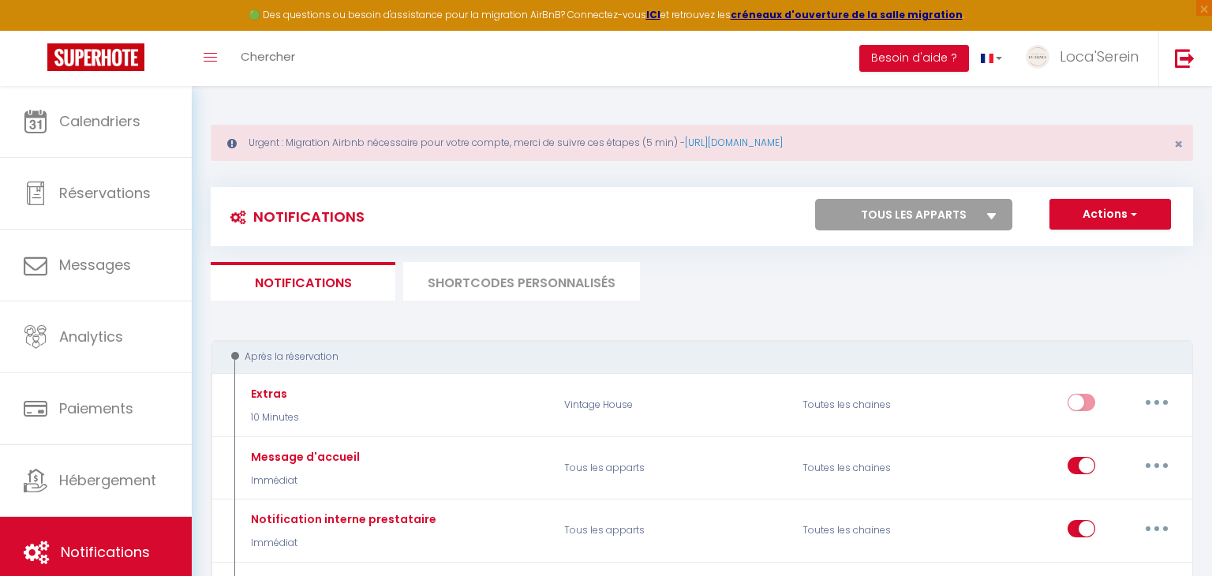
checkbox input "false"
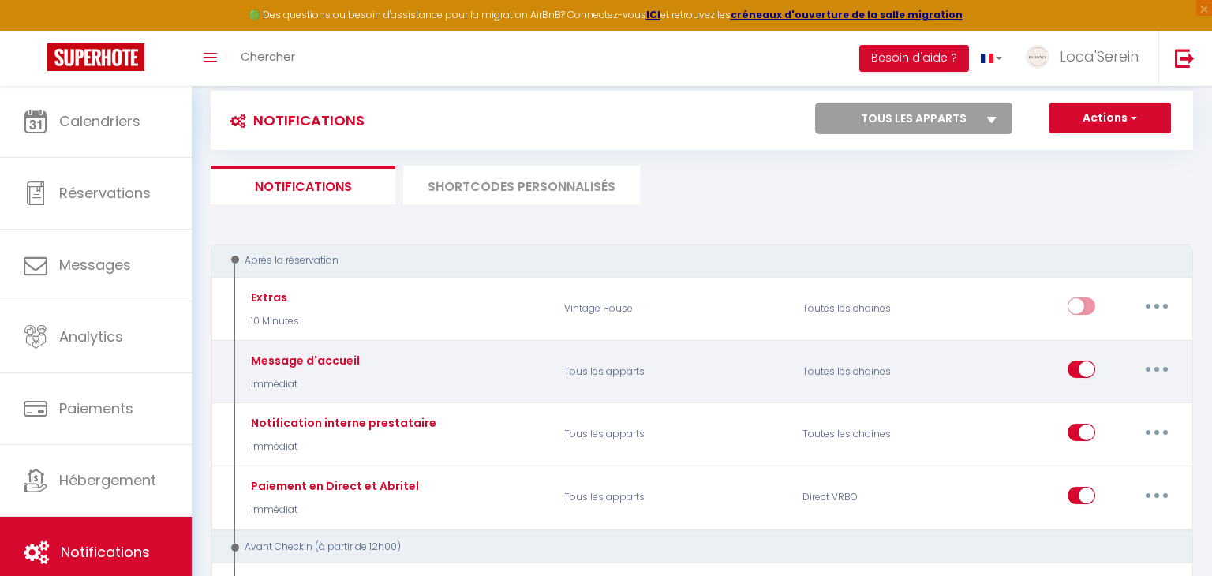
scroll to position [99, 0]
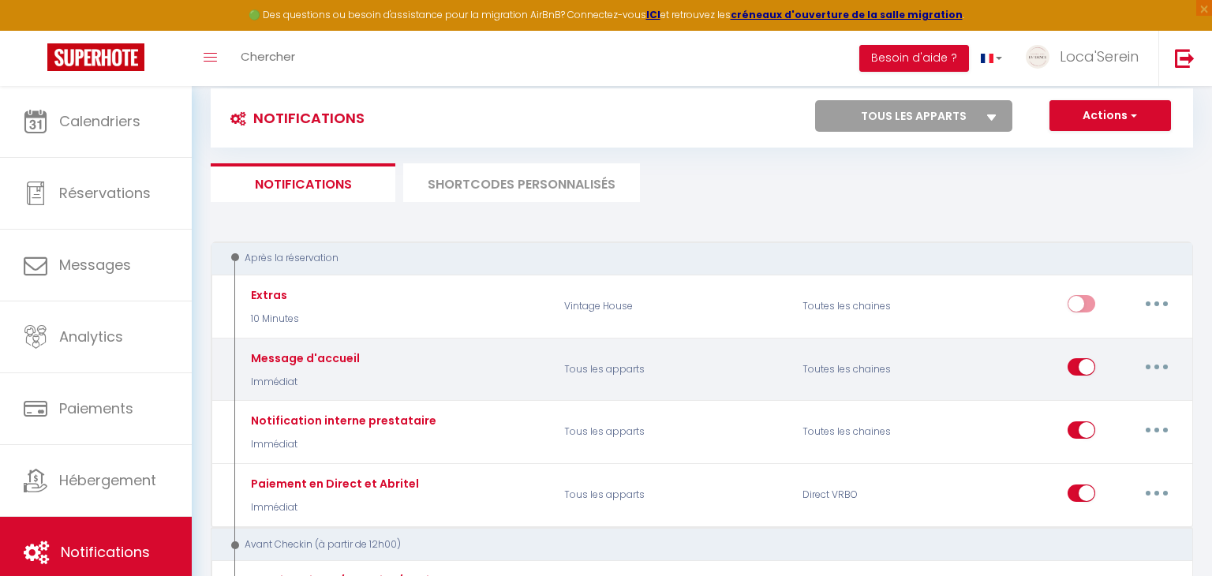
click at [1166, 361] on button "button" at bounding box center [1157, 366] width 44 height 25
click at [1117, 397] on link "Editer" at bounding box center [1116, 403] width 117 height 27
type input "Message d'accueil"
select select "Immédiat"
select select
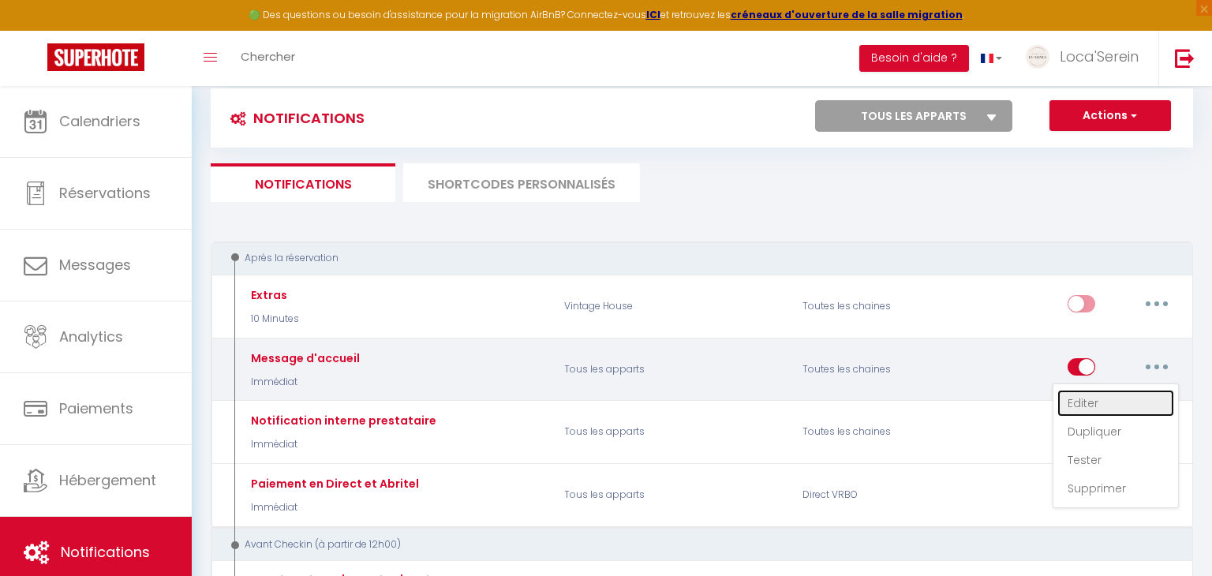
checkbox input "true"
checkbox input "false"
radio input "true"
type input "Message d'accueil"
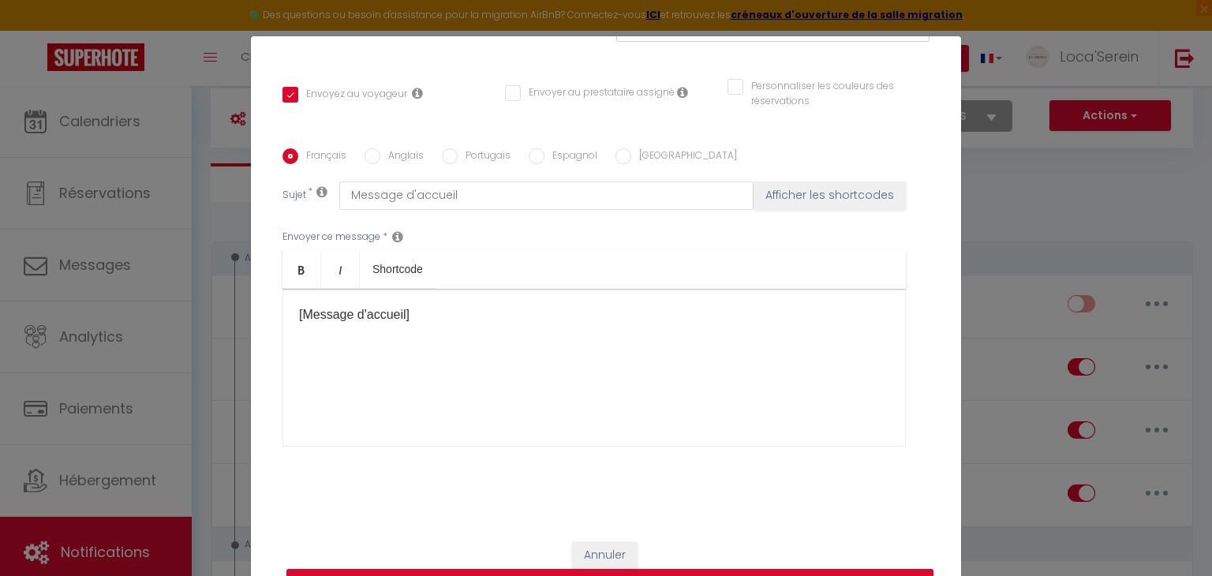
scroll to position [0, 0]
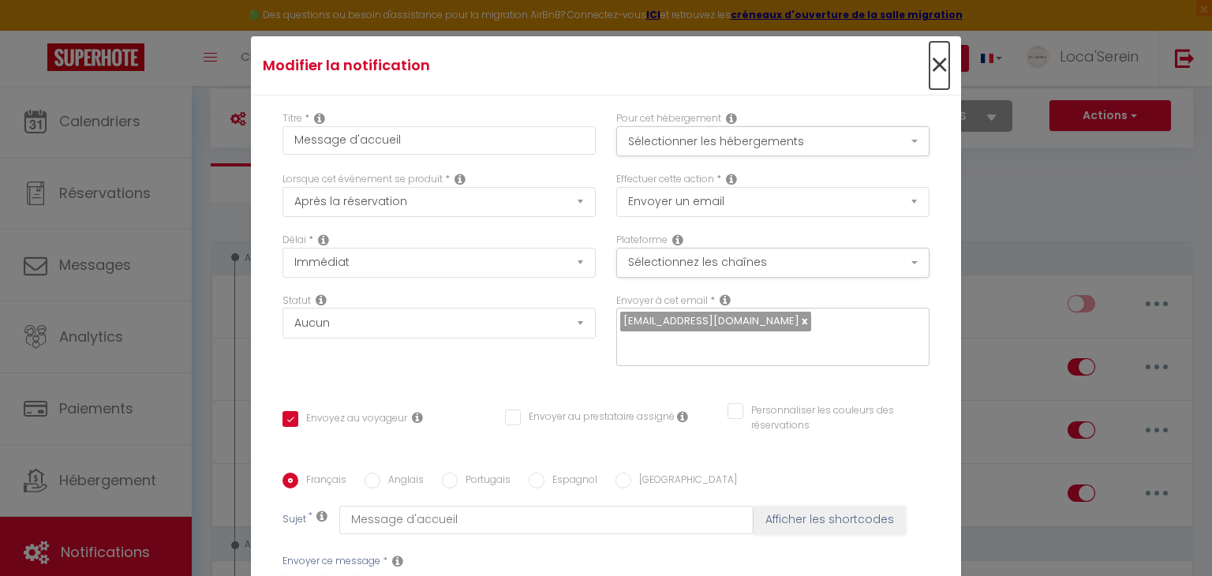
click at [934, 58] on span "×" at bounding box center [940, 65] width 20 height 47
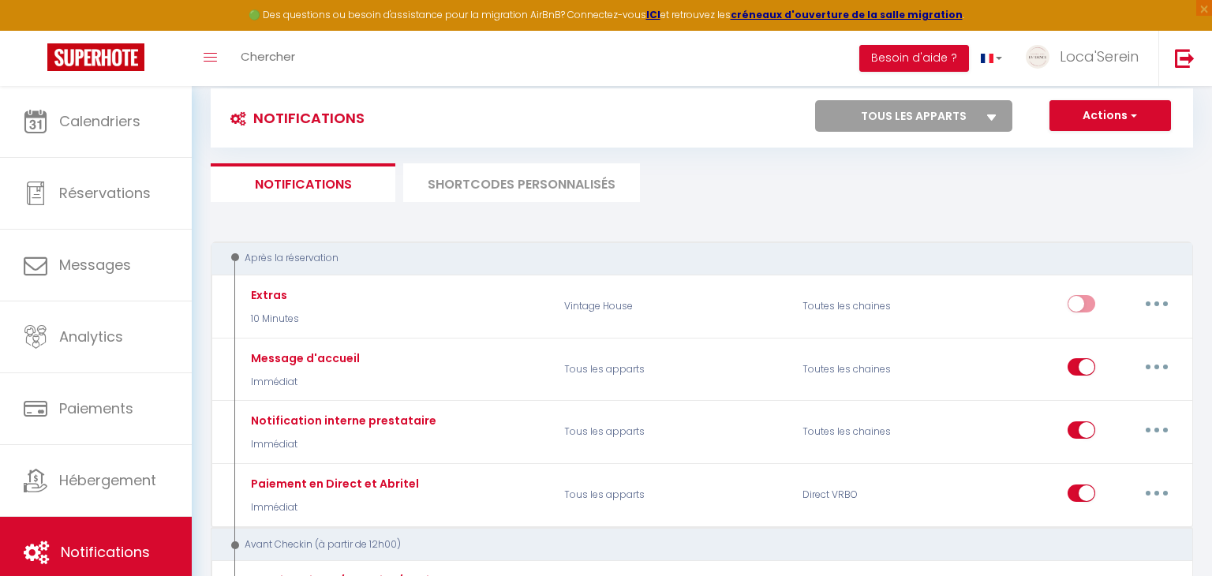
click at [458, 184] on li "SHORTCODES PERSONNALISÉS" at bounding box center [521, 182] width 237 height 39
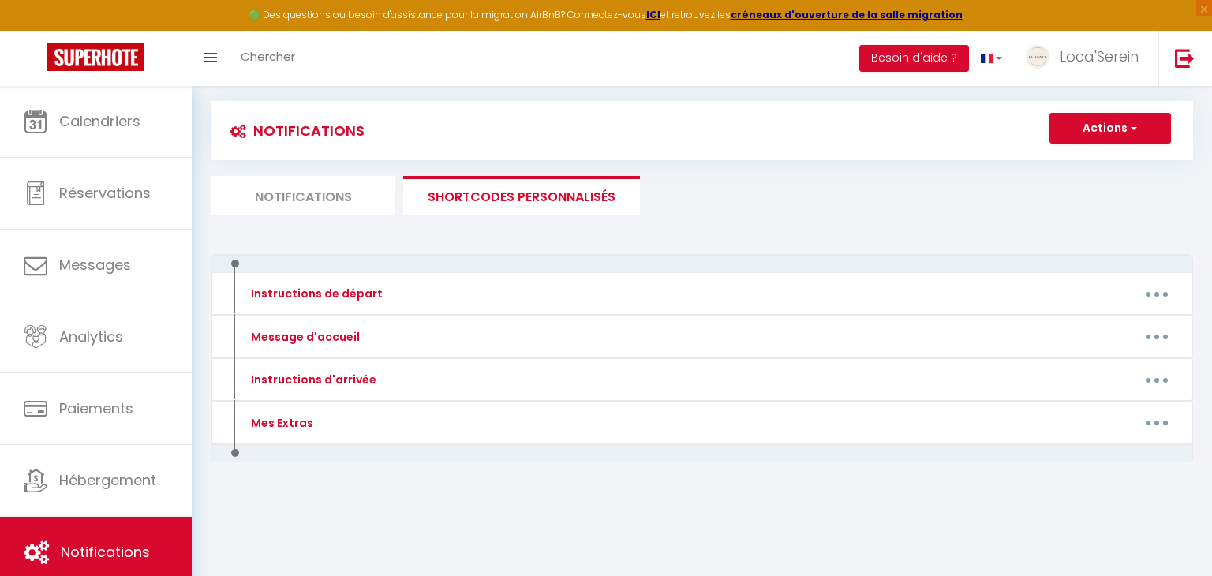
scroll to position [85, 0]
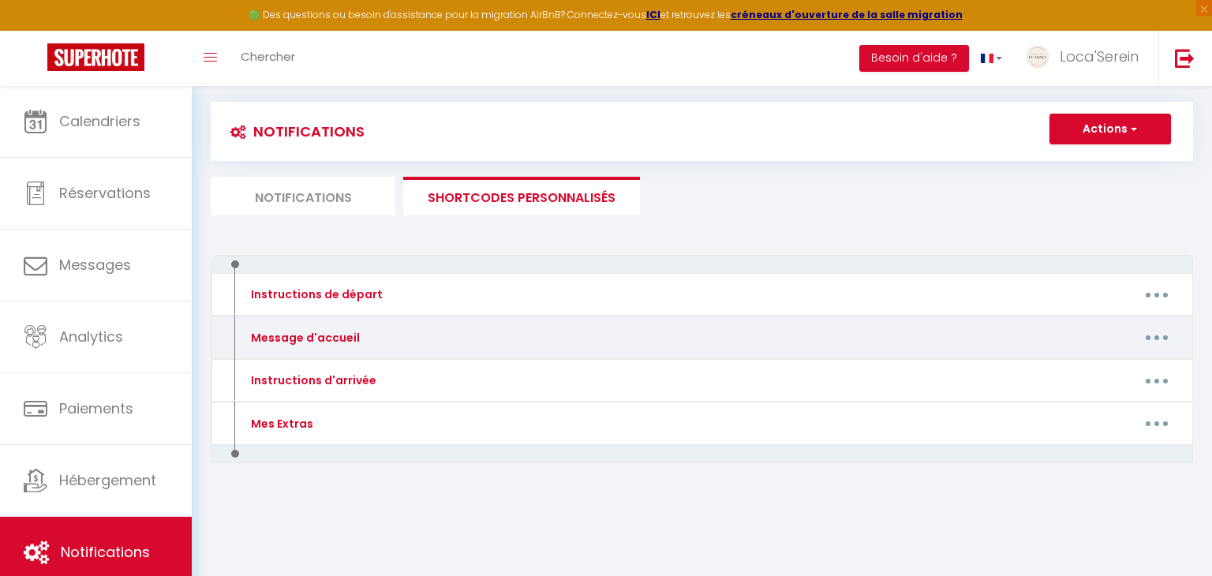
click at [1161, 335] on button "button" at bounding box center [1157, 337] width 44 height 25
click at [1105, 367] on link "Editer" at bounding box center [1116, 373] width 117 height 27
type input "Message d'accueil"
type textarea "Bonjour"
type textarea "Loremip [DOLOR:SITAM_CONS], Adipi elit seddo eiusmodtemp. I'utl etdo magna aliq…"
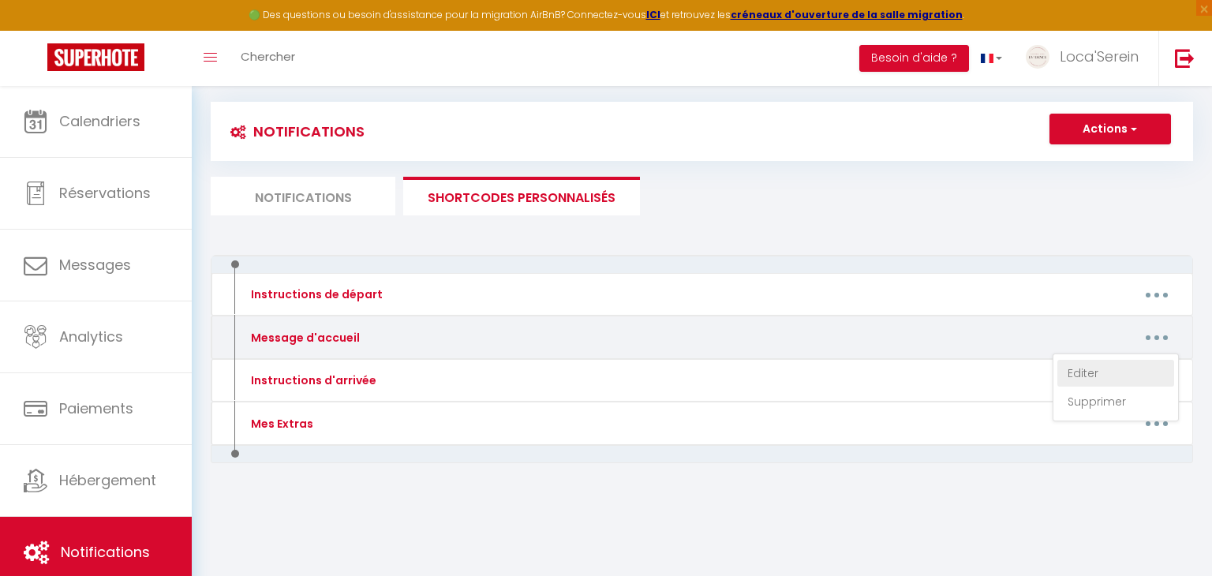
type textarea "Loremip [DOLOR:SITAM_CONS], Adipi elit seddo eiusmodtemp. I'utl etdo magna aliq…"
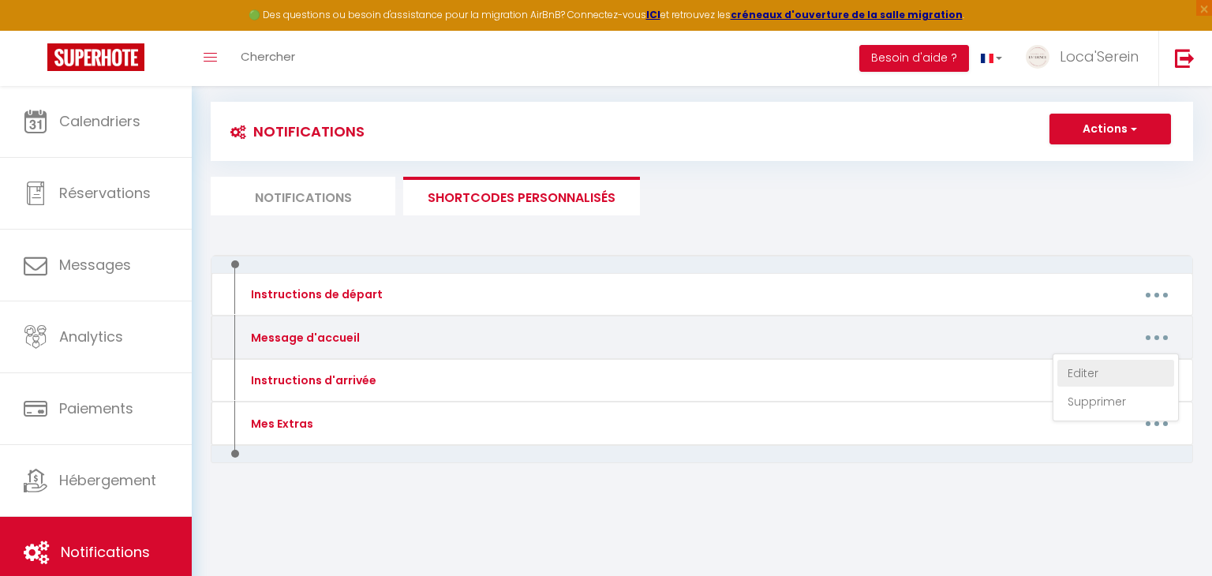
type textarea "Loremip [DOLOR:SITAM_CONS], Adipi elit seddo eiusmodtemp. I'utl etdo magna aliq…"
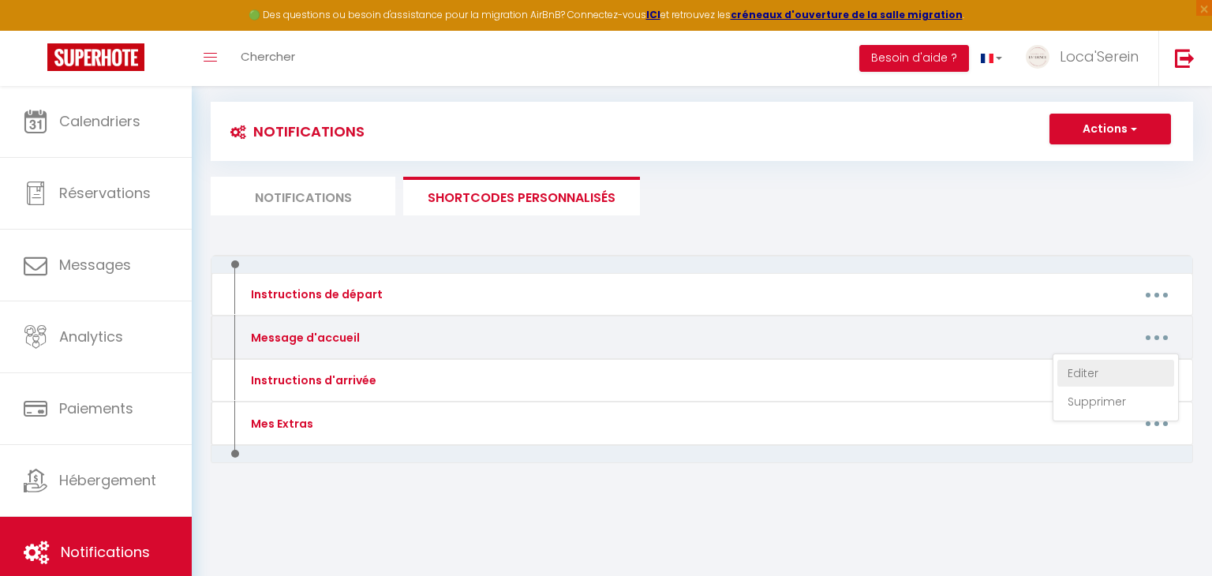
type textarea "Loremip [DOLOR:SITAM_CONS], Adipi elit seddo eiusmodtemp. I'utl etdo magna aliq…"
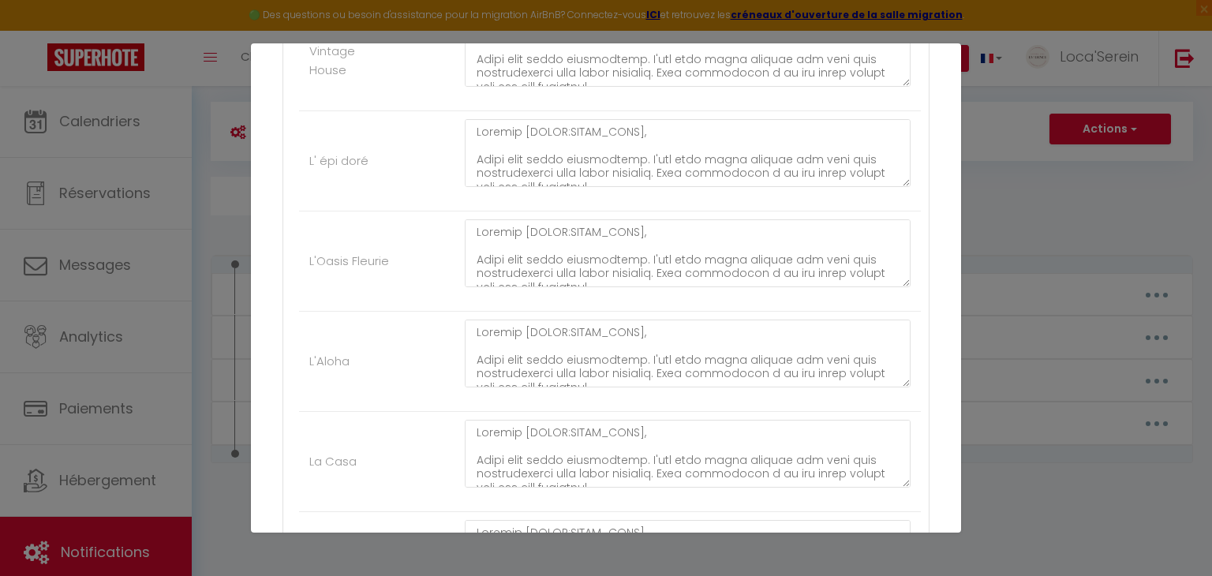
scroll to position [695, 0]
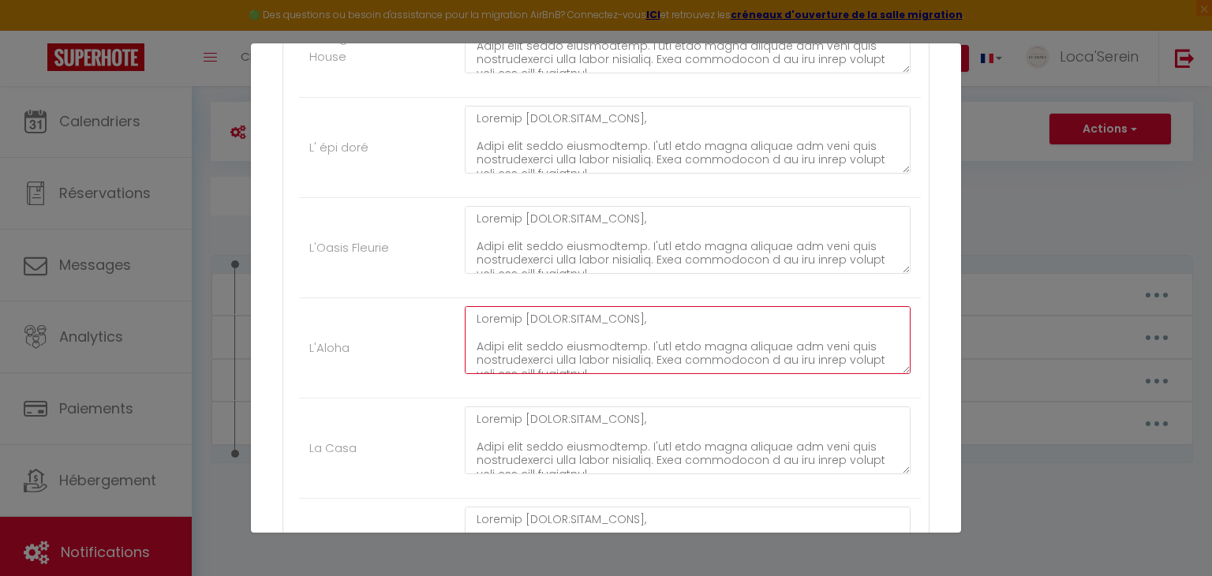
click at [473, 314] on textarea at bounding box center [688, 340] width 446 height 68
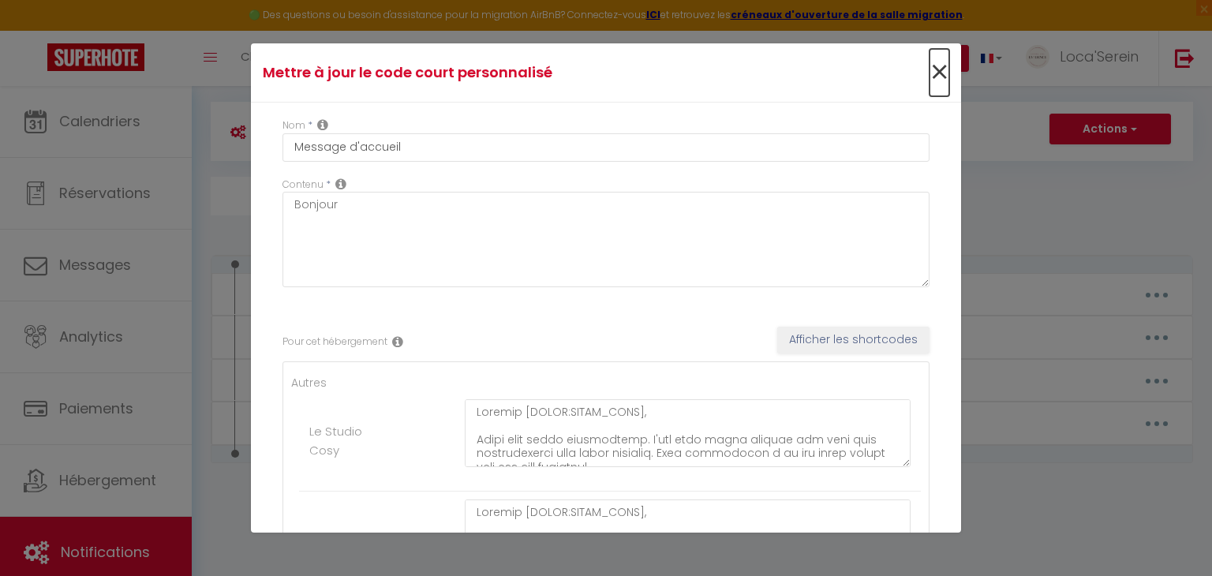
click at [933, 80] on span "×" at bounding box center [940, 72] width 20 height 47
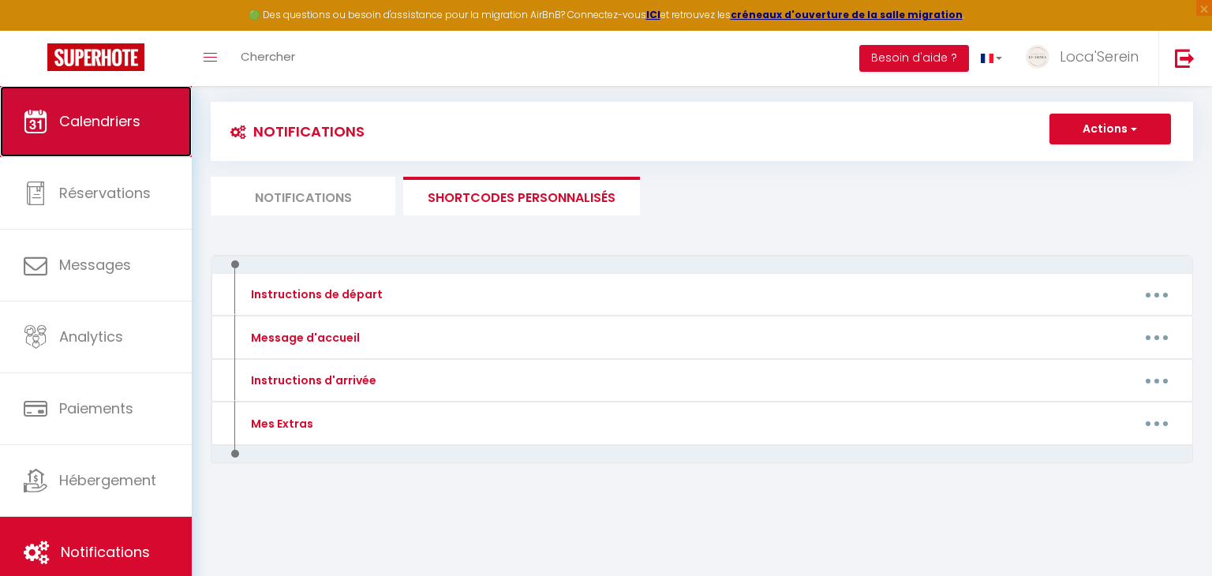
click at [90, 141] on link "Calendriers" at bounding box center [96, 121] width 192 height 71
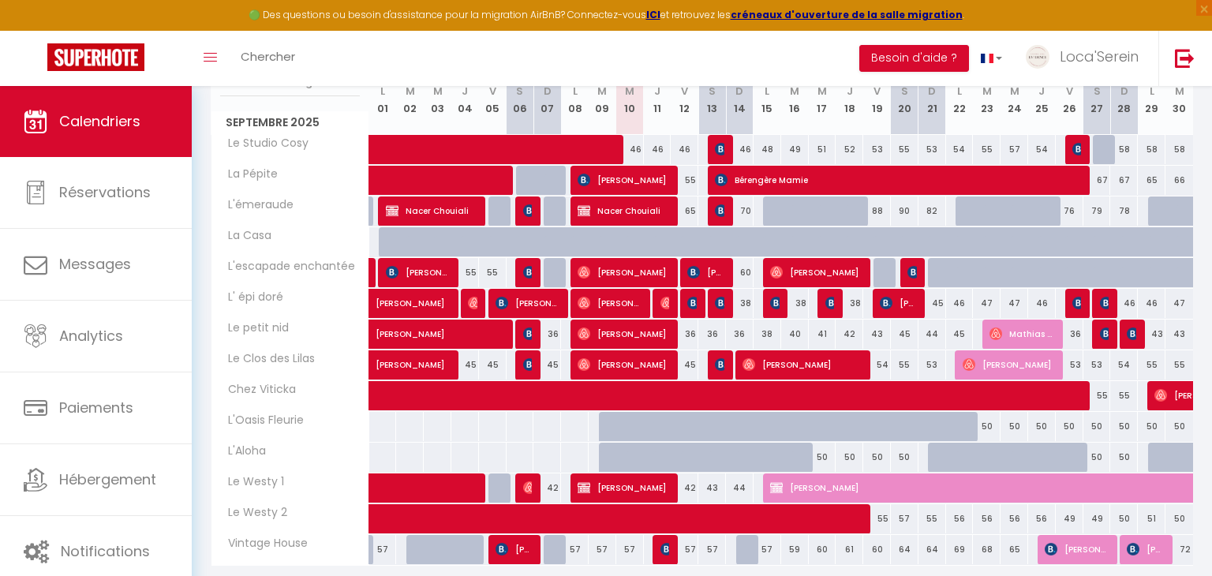
scroll to position [344, 0]
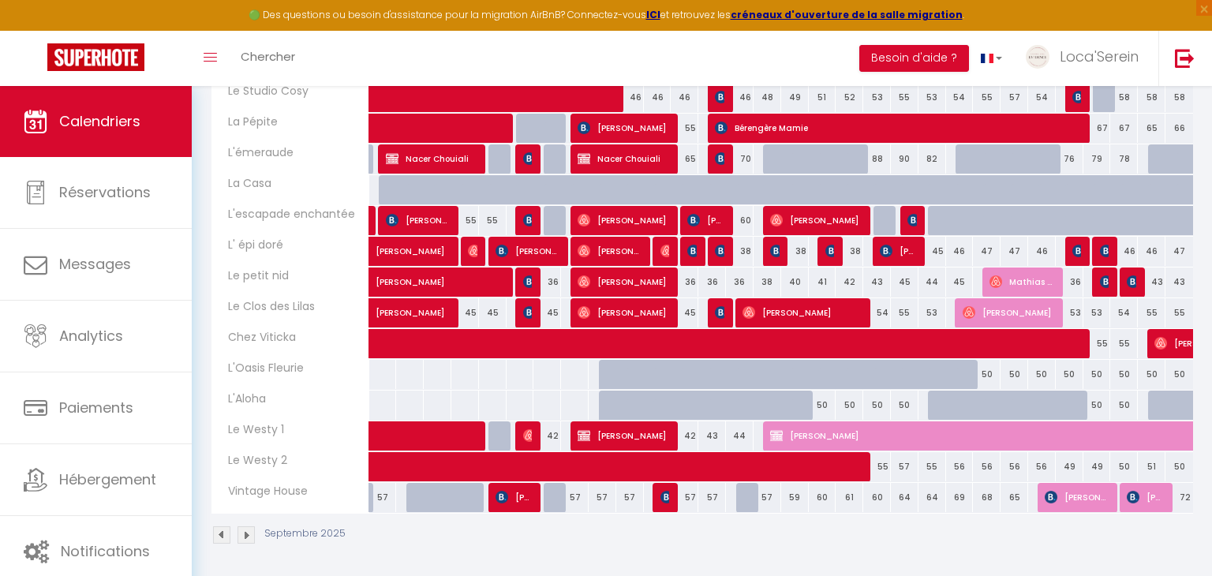
click at [759, 495] on div "57" at bounding box center [768, 497] width 28 height 29
type input "57"
type input "Lun 15 Septembre 2025"
type input "[DATE]"
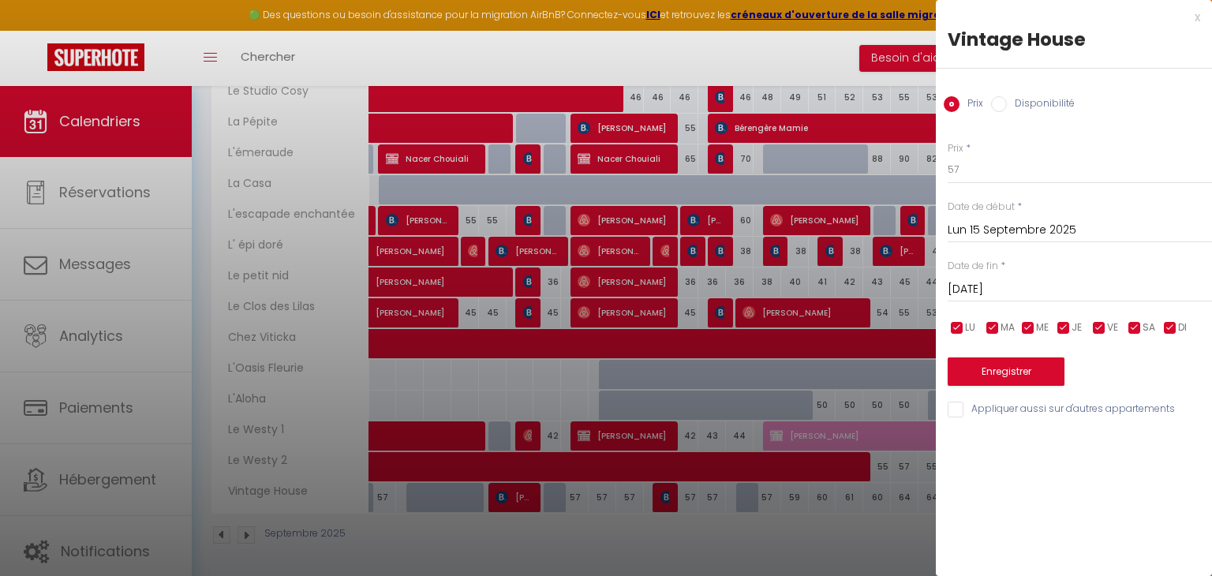
click at [671, 397] on div at bounding box center [606, 288] width 1212 height 576
